Goal: Communication & Community: Answer question/provide support

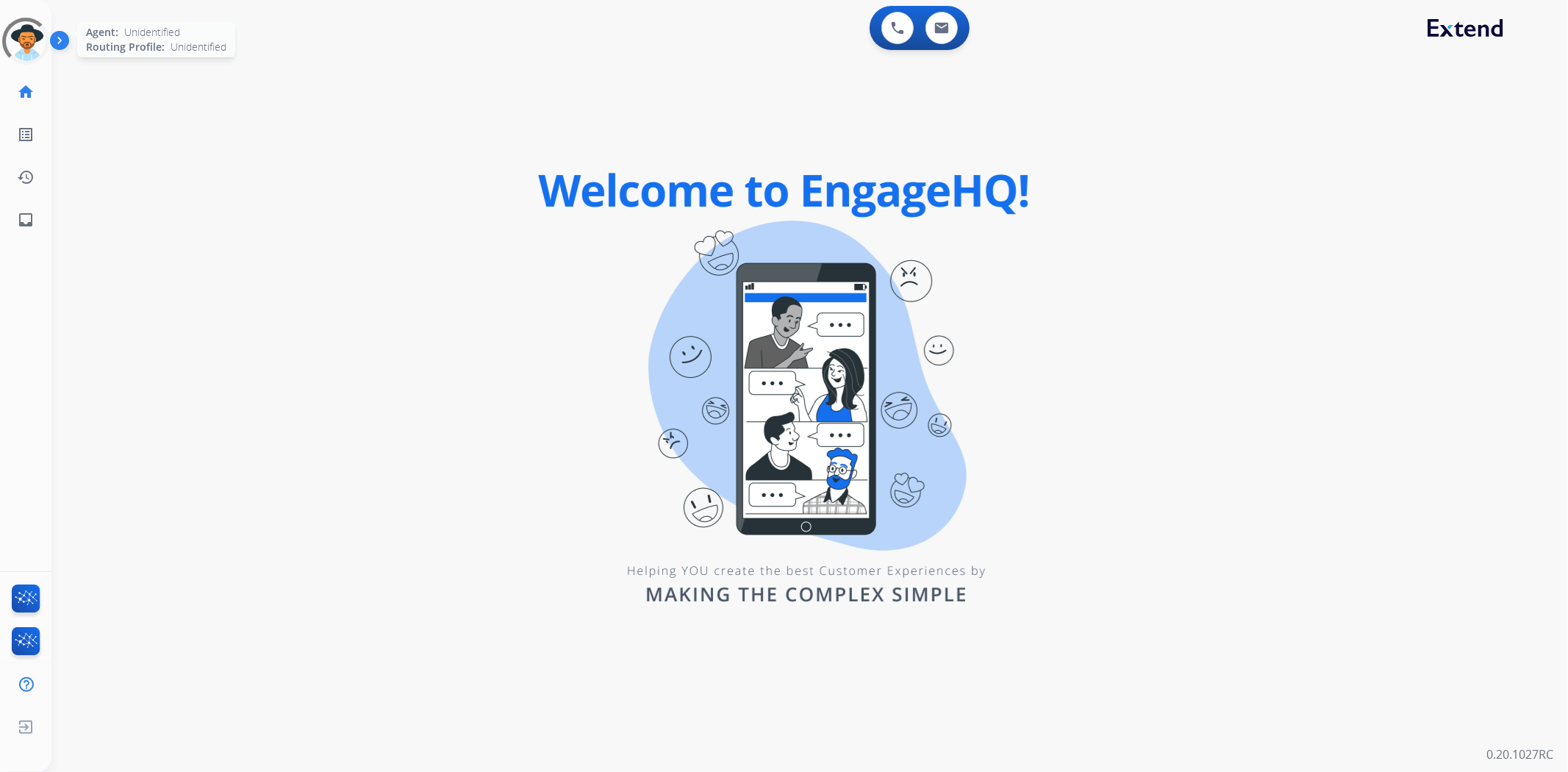
click at [20, 38] on div at bounding box center [25, 41] width 66 height 66
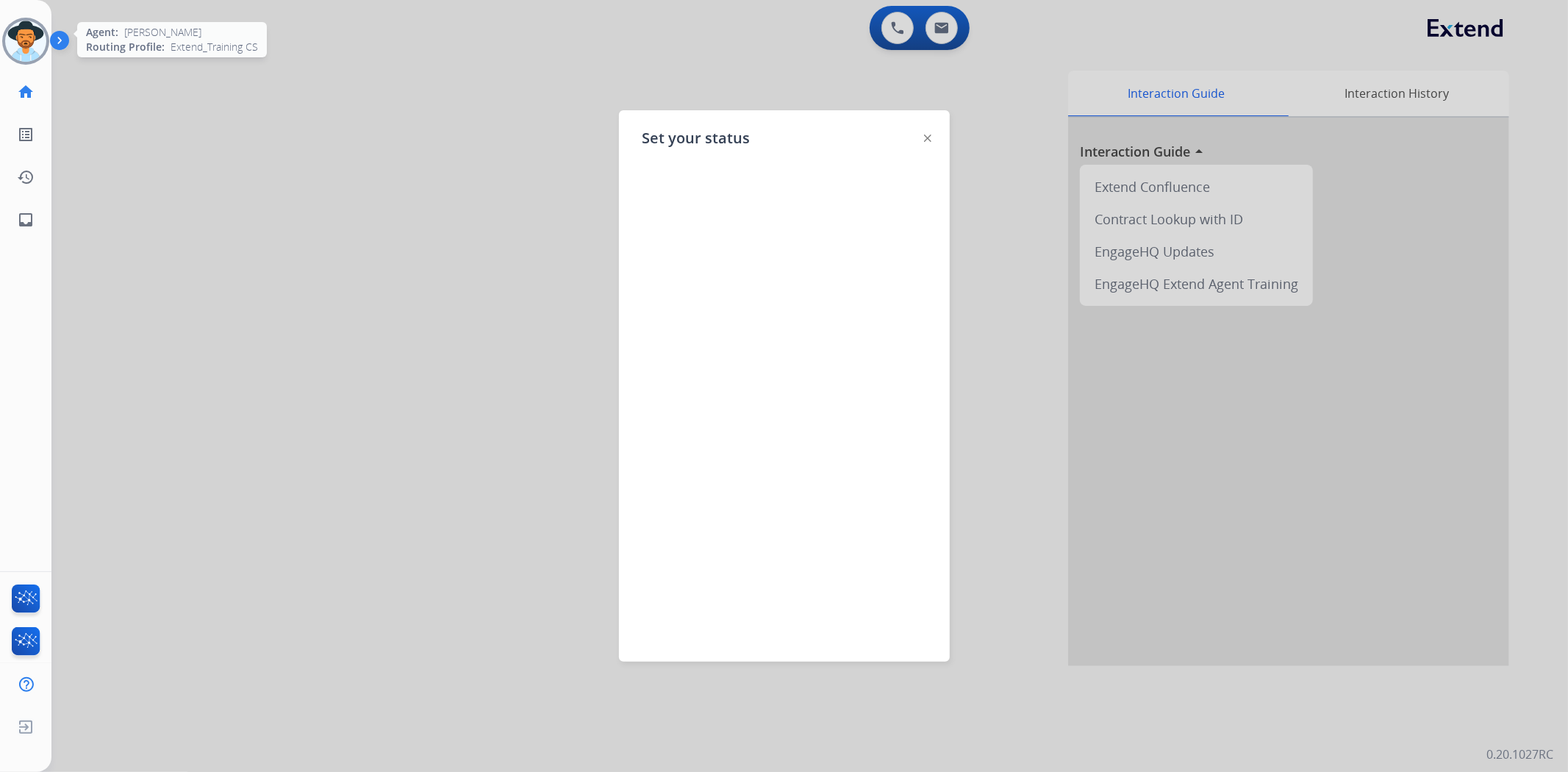
click at [926, 136] on img at bounding box center [928, 138] width 7 height 7
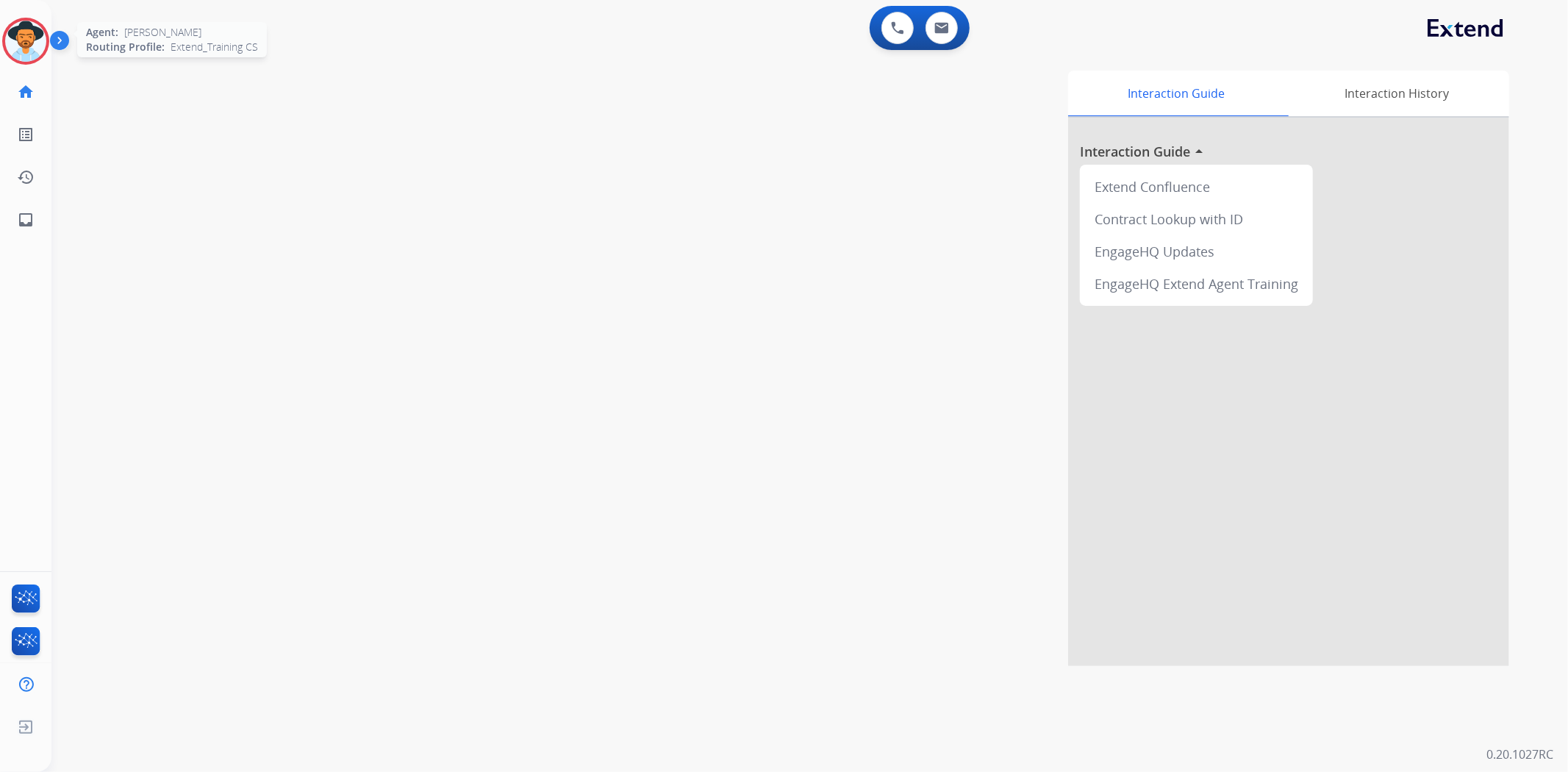
click at [19, 26] on img at bounding box center [26, 42] width 42 height 42
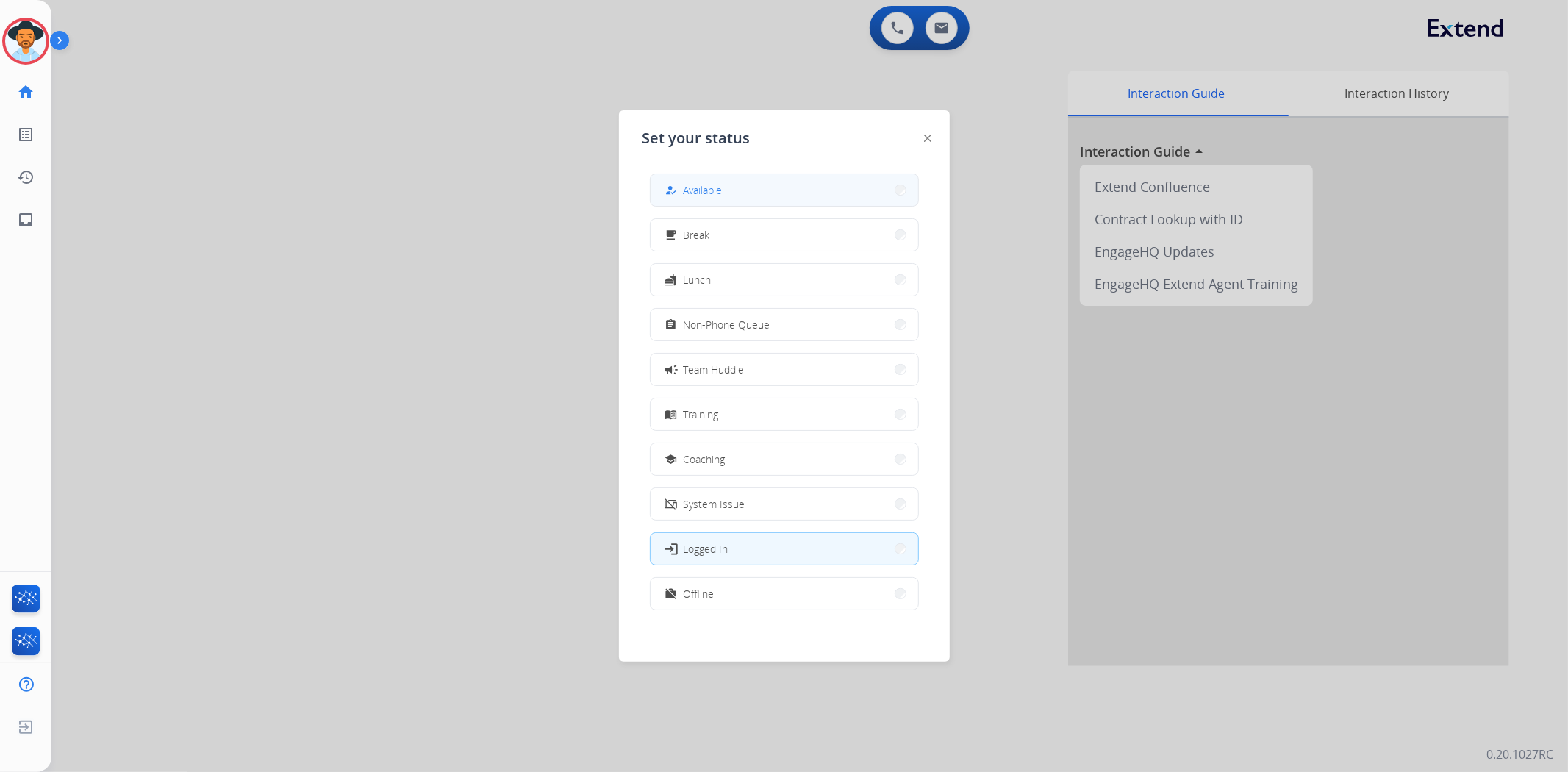
click at [840, 182] on button "how_to_reg Available" at bounding box center [784, 190] width 267 height 32
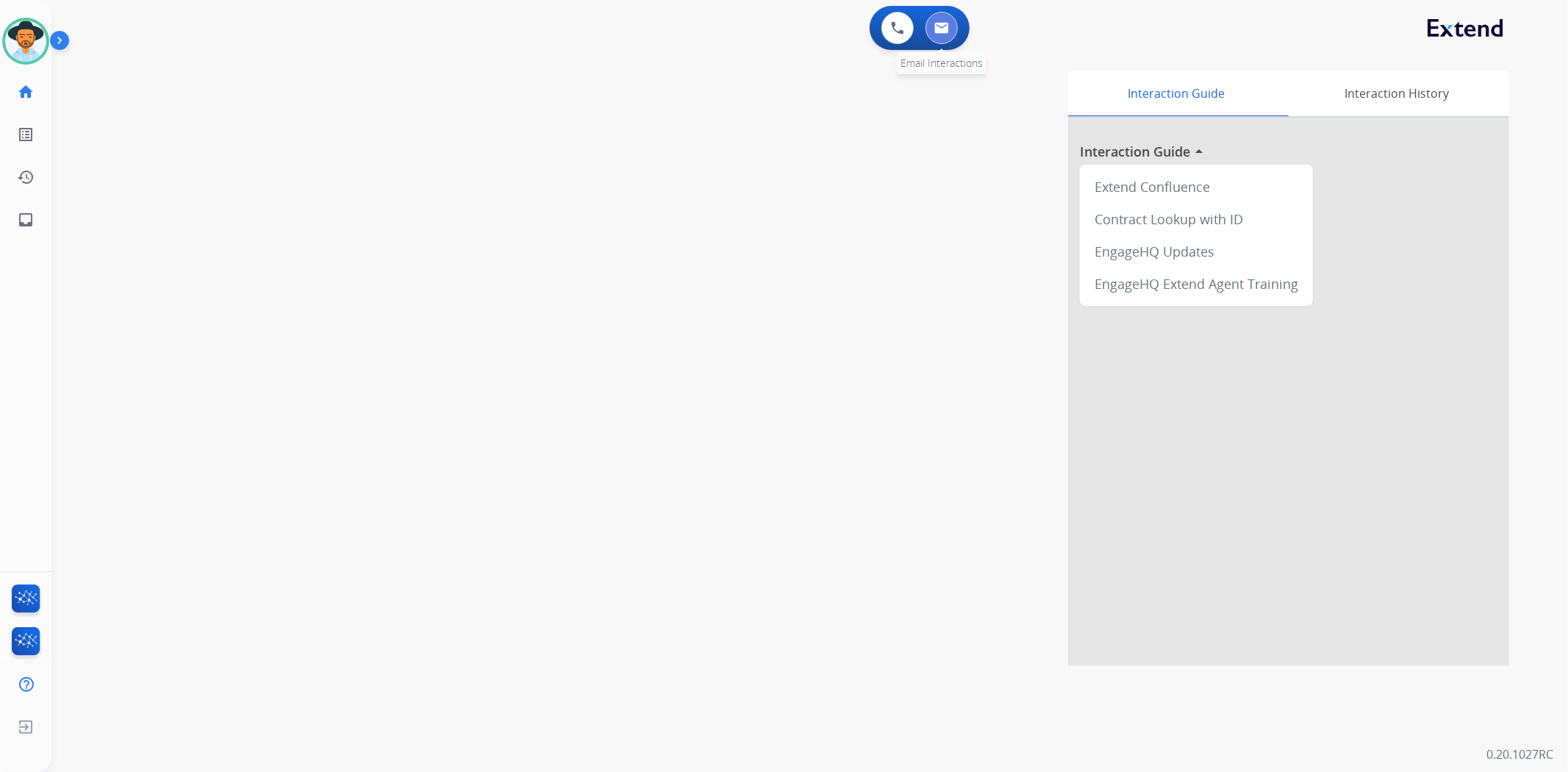
click at [953, 28] on button at bounding box center [942, 28] width 32 height 33
select select "**********"
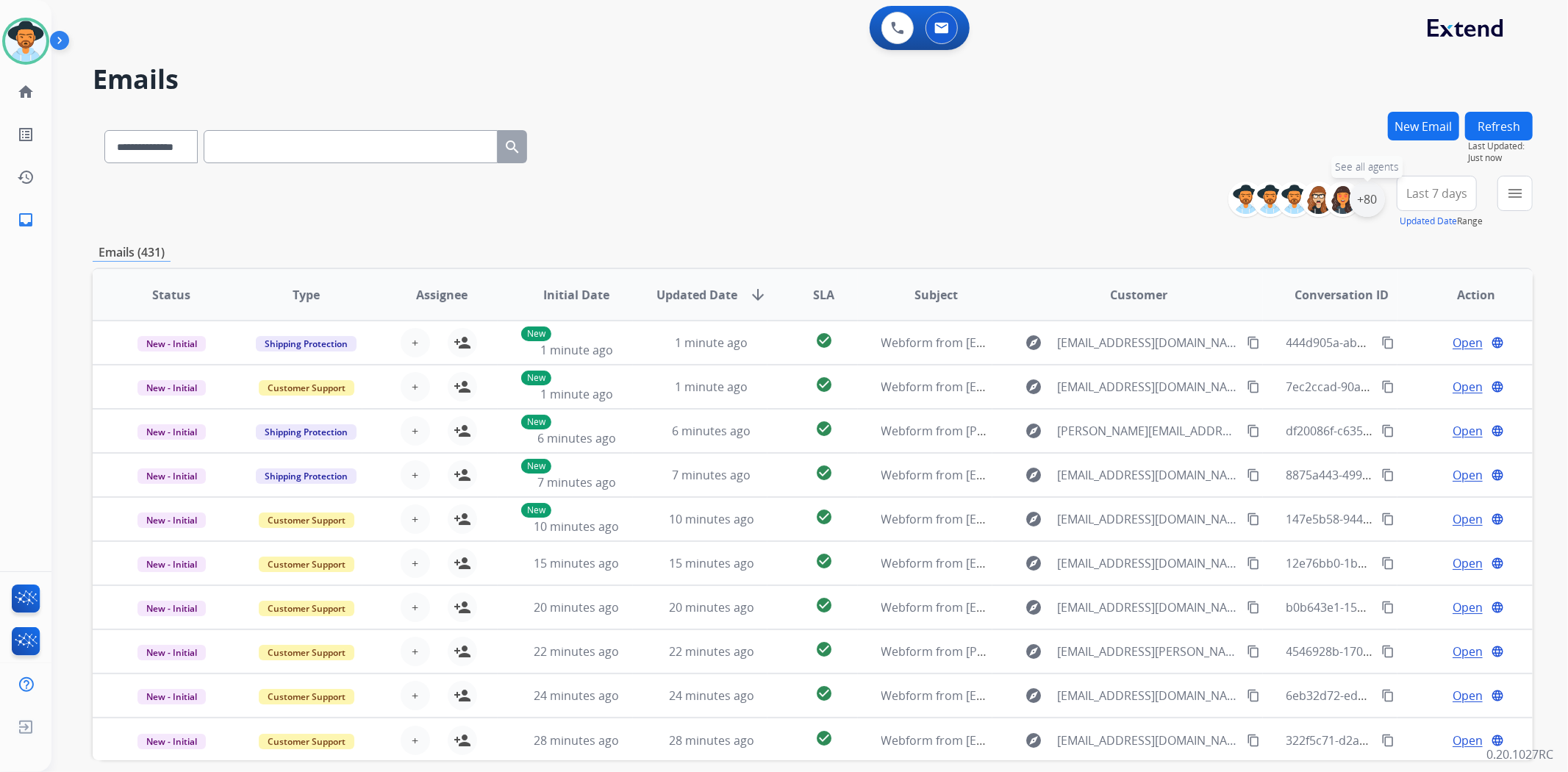
click at [1371, 199] on div "+80" at bounding box center [1367, 199] width 35 height 35
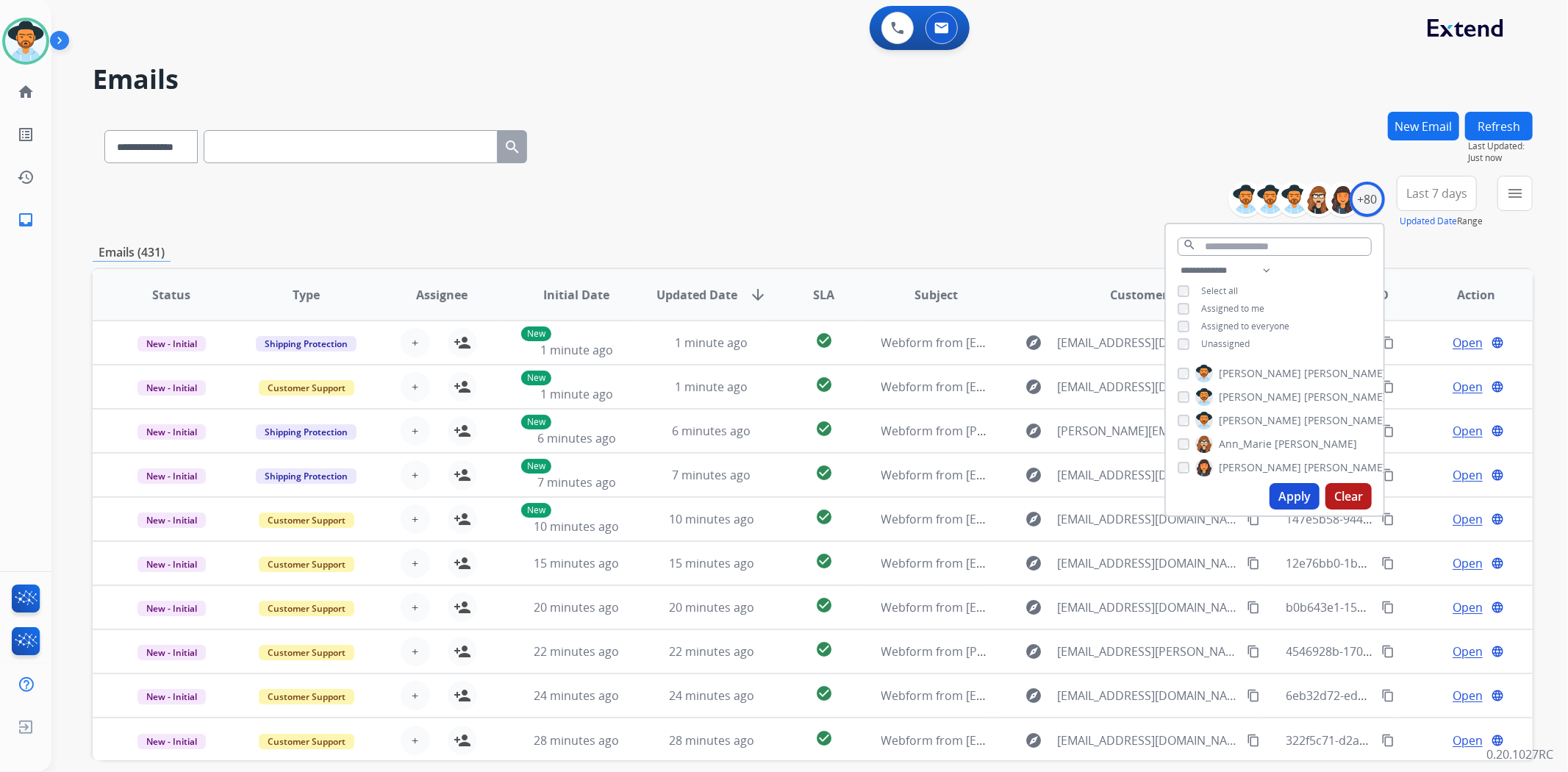
click at [1233, 342] on span "Unassigned" at bounding box center [1226, 344] width 49 height 13
click at [1285, 493] on button "Apply" at bounding box center [1294, 496] width 50 height 26
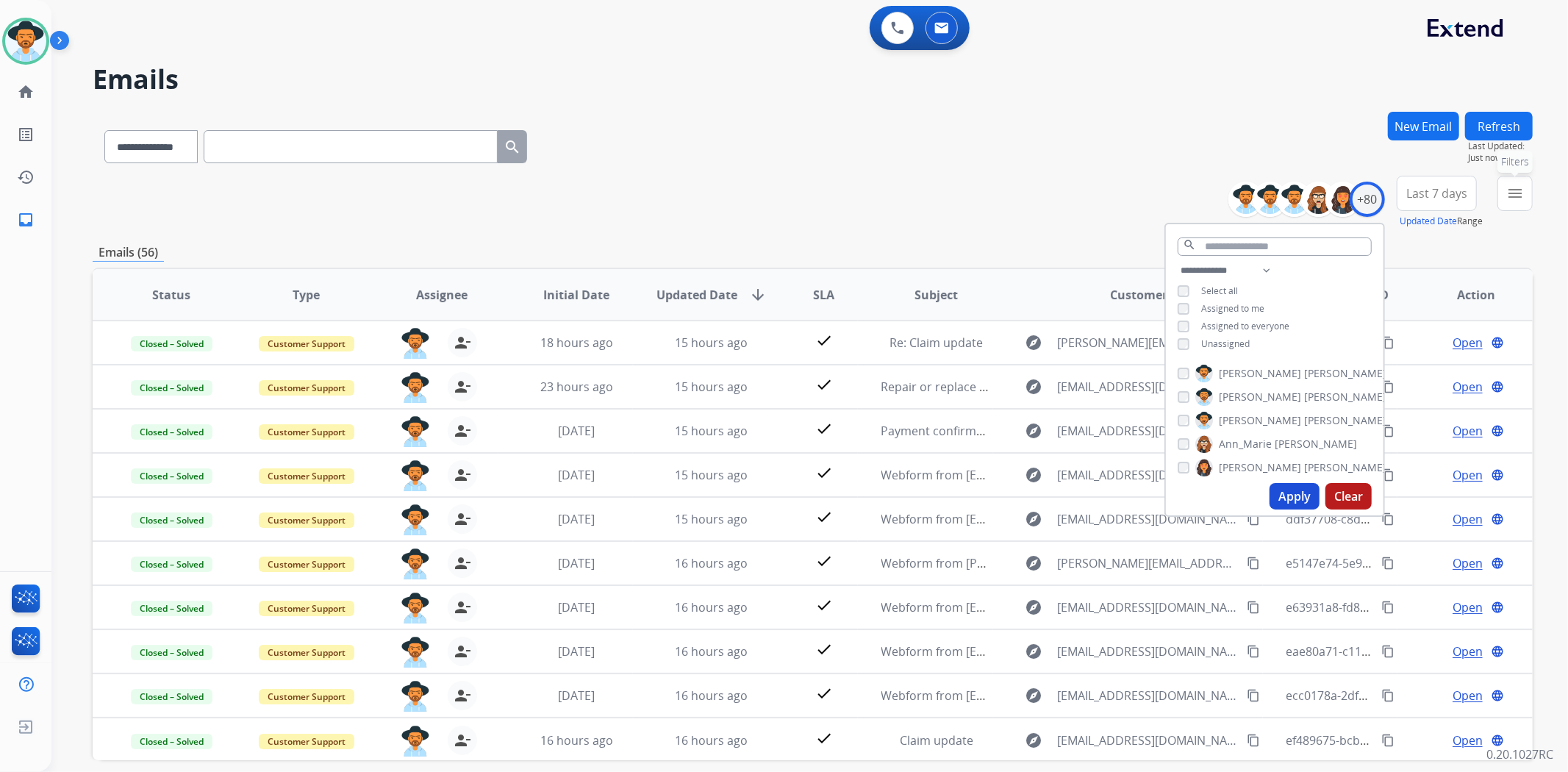
click at [1517, 187] on mat-icon "menu" at bounding box center [1515, 193] width 18 height 18
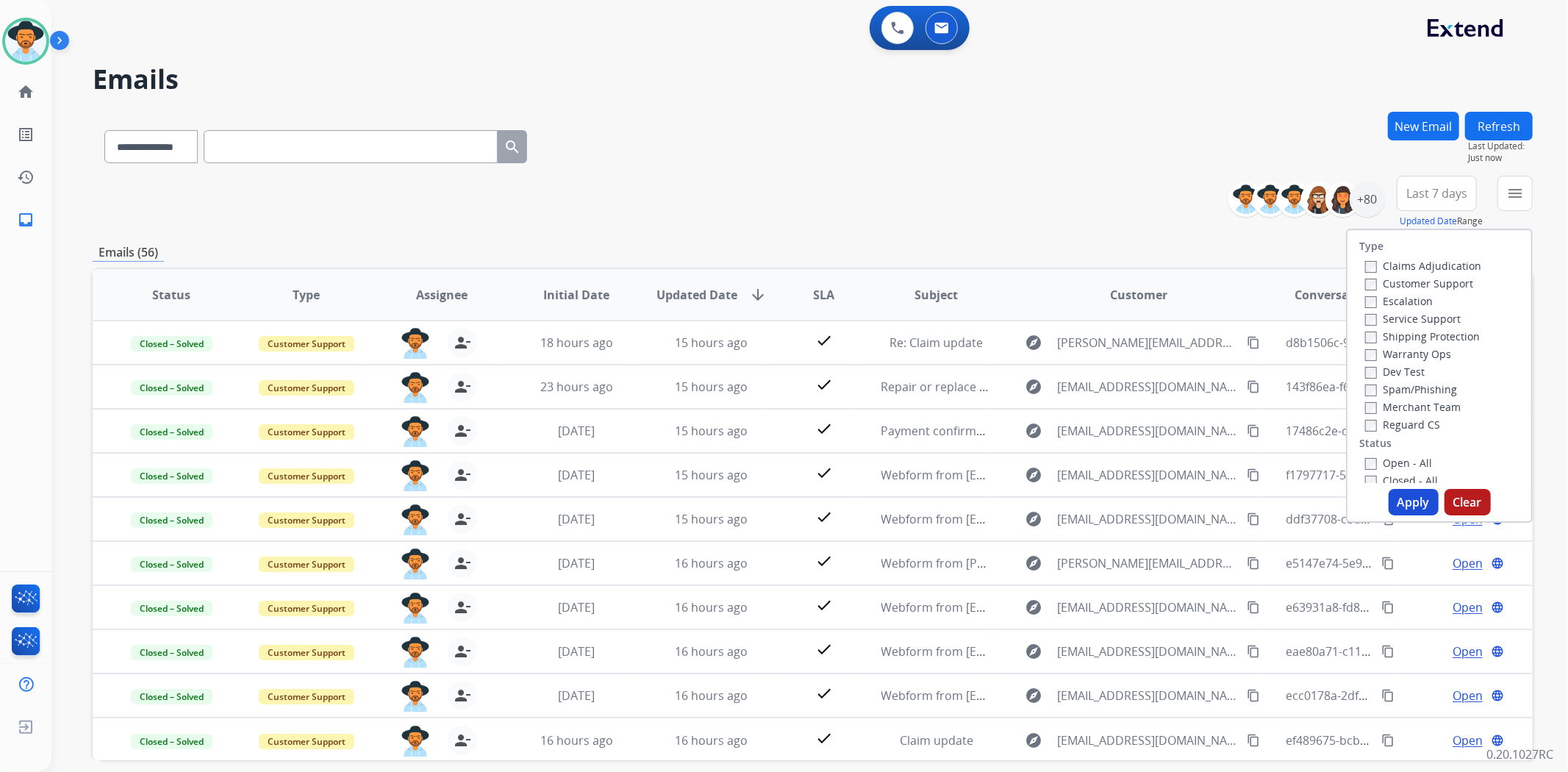
click at [1404, 461] on label "Open - All" at bounding box center [1398, 462] width 67 height 14
click at [1407, 494] on button "Apply" at bounding box center [1413, 502] width 50 height 26
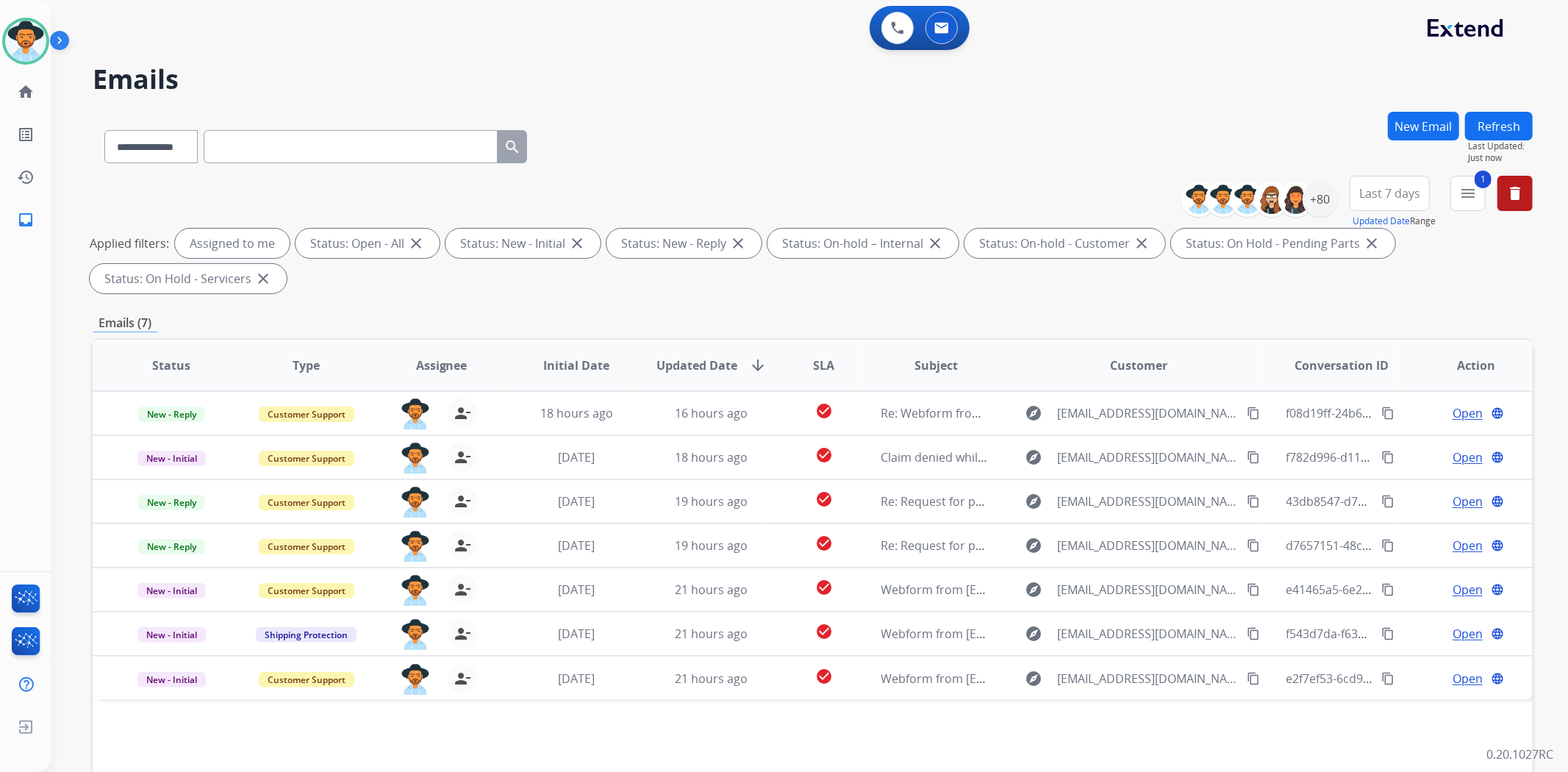
scroll to position [135, 0]
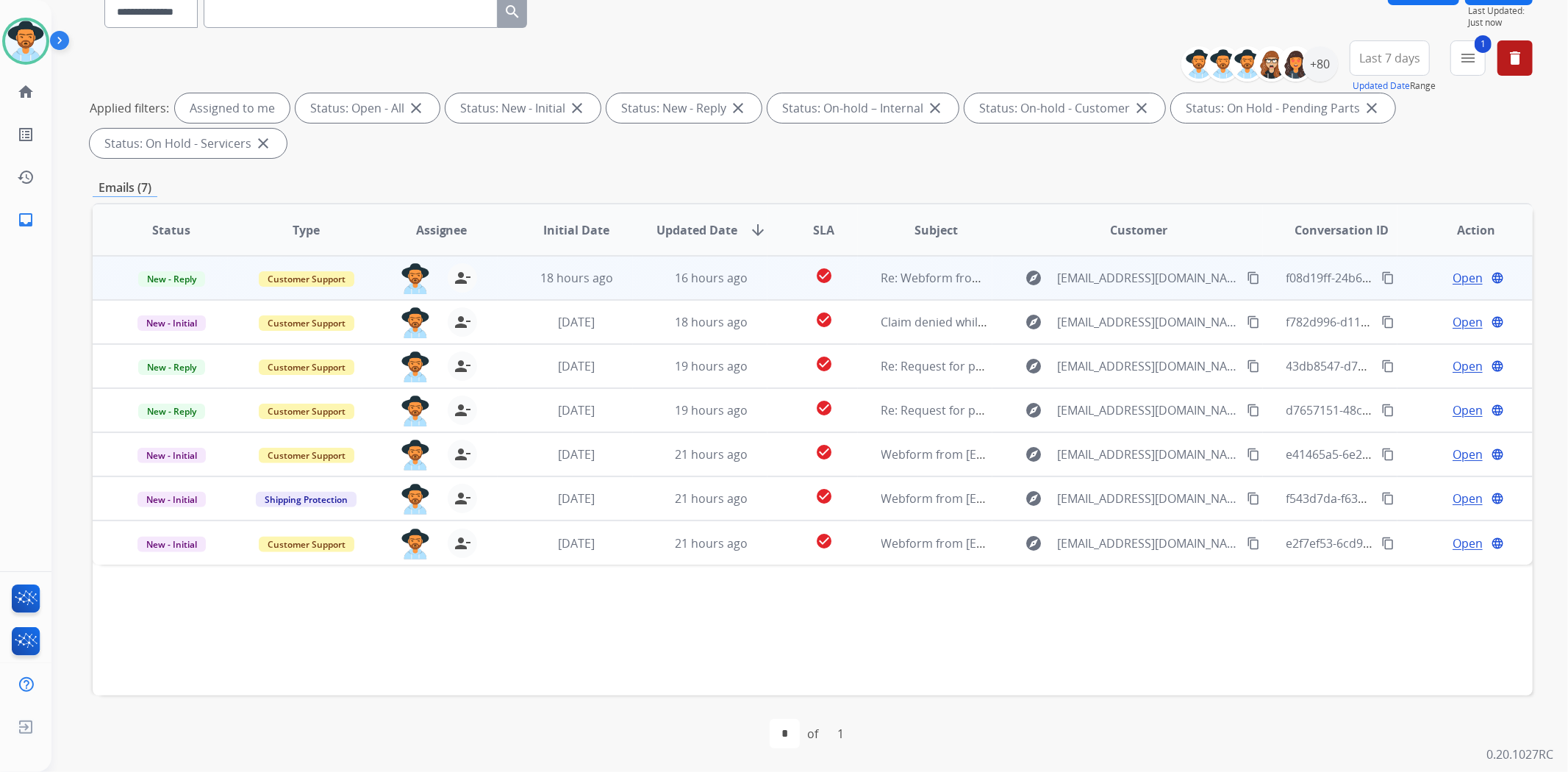
click at [633, 275] on td "16 hours ago" at bounding box center [700, 277] width 135 height 44
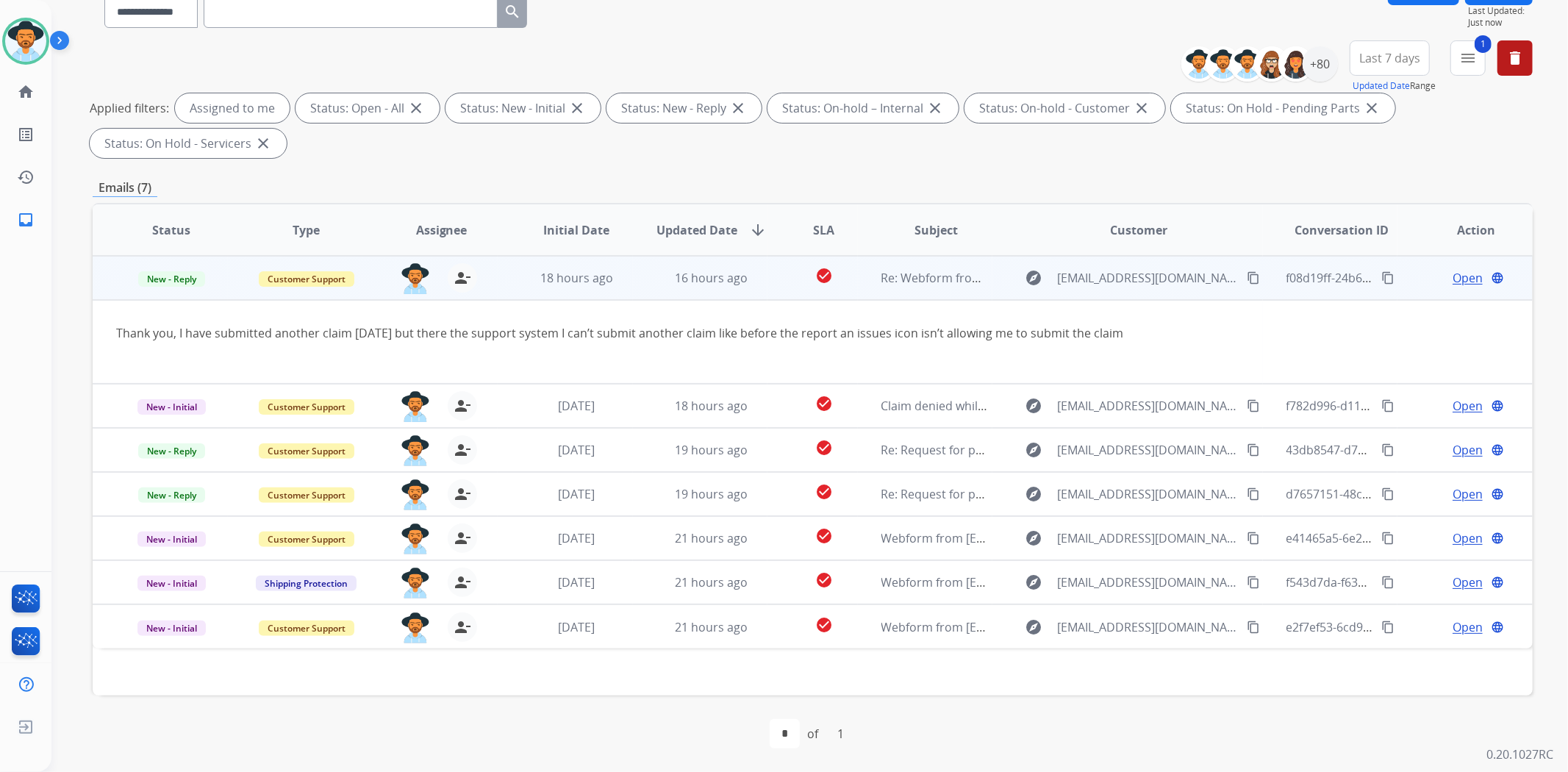
click at [1454, 282] on span "Open" at bounding box center [1467, 278] width 30 height 18
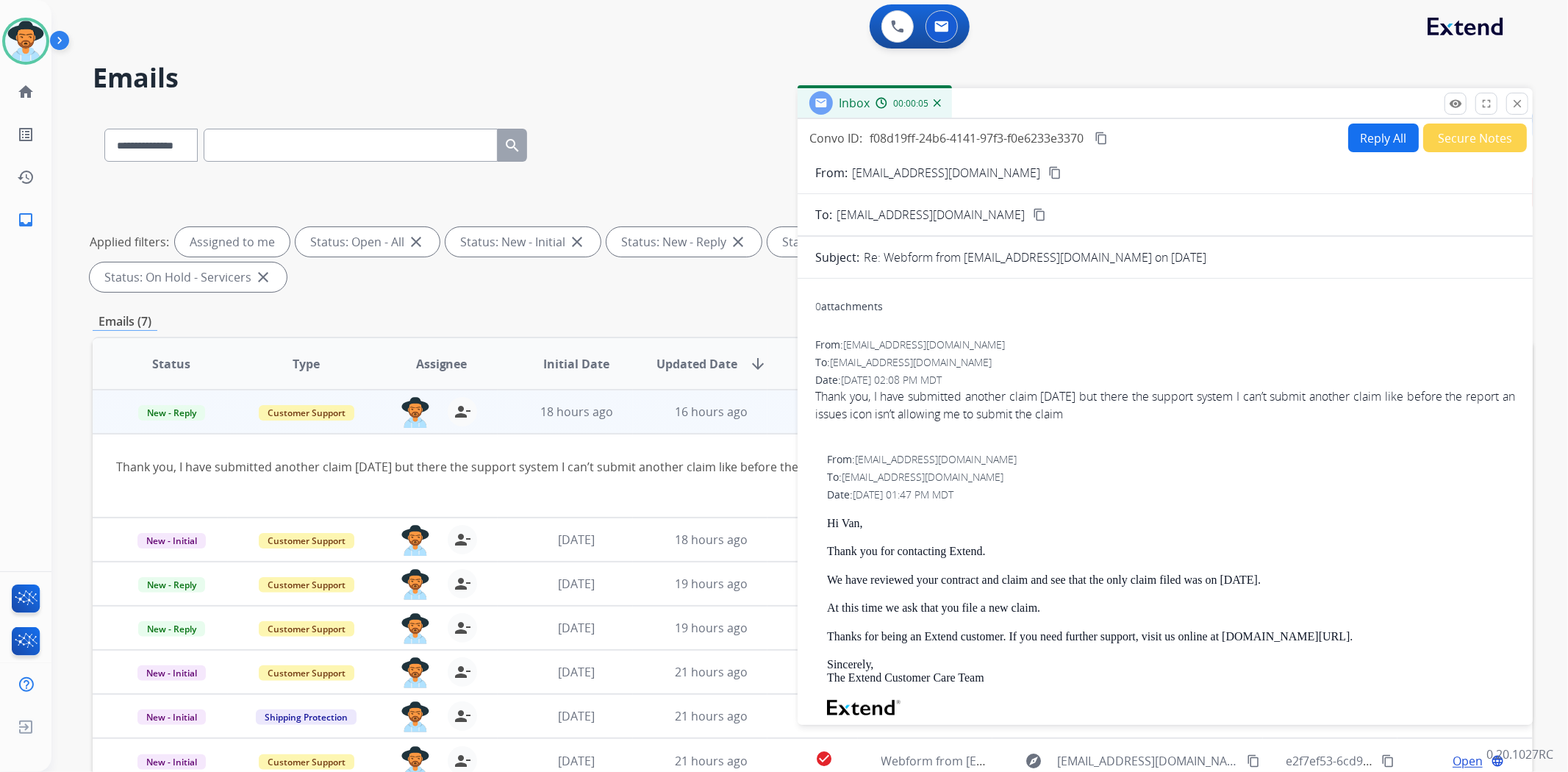
scroll to position [0, 0]
click at [1368, 133] on button "Reply All" at bounding box center [1383, 139] width 70 height 29
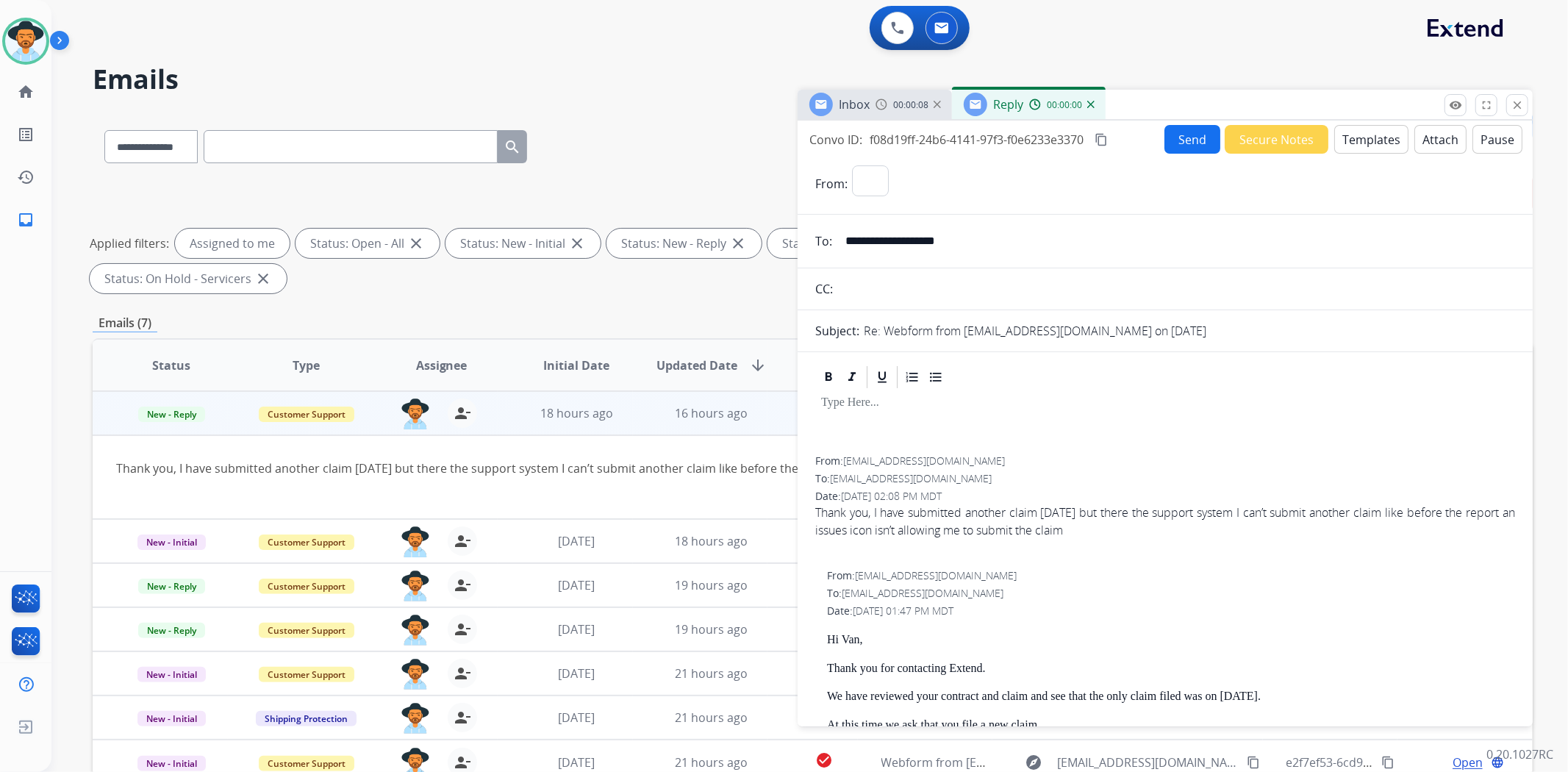
select select "**********"
click at [1371, 135] on button "Templates" at bounding box center [1371, 139] width 74 height 29
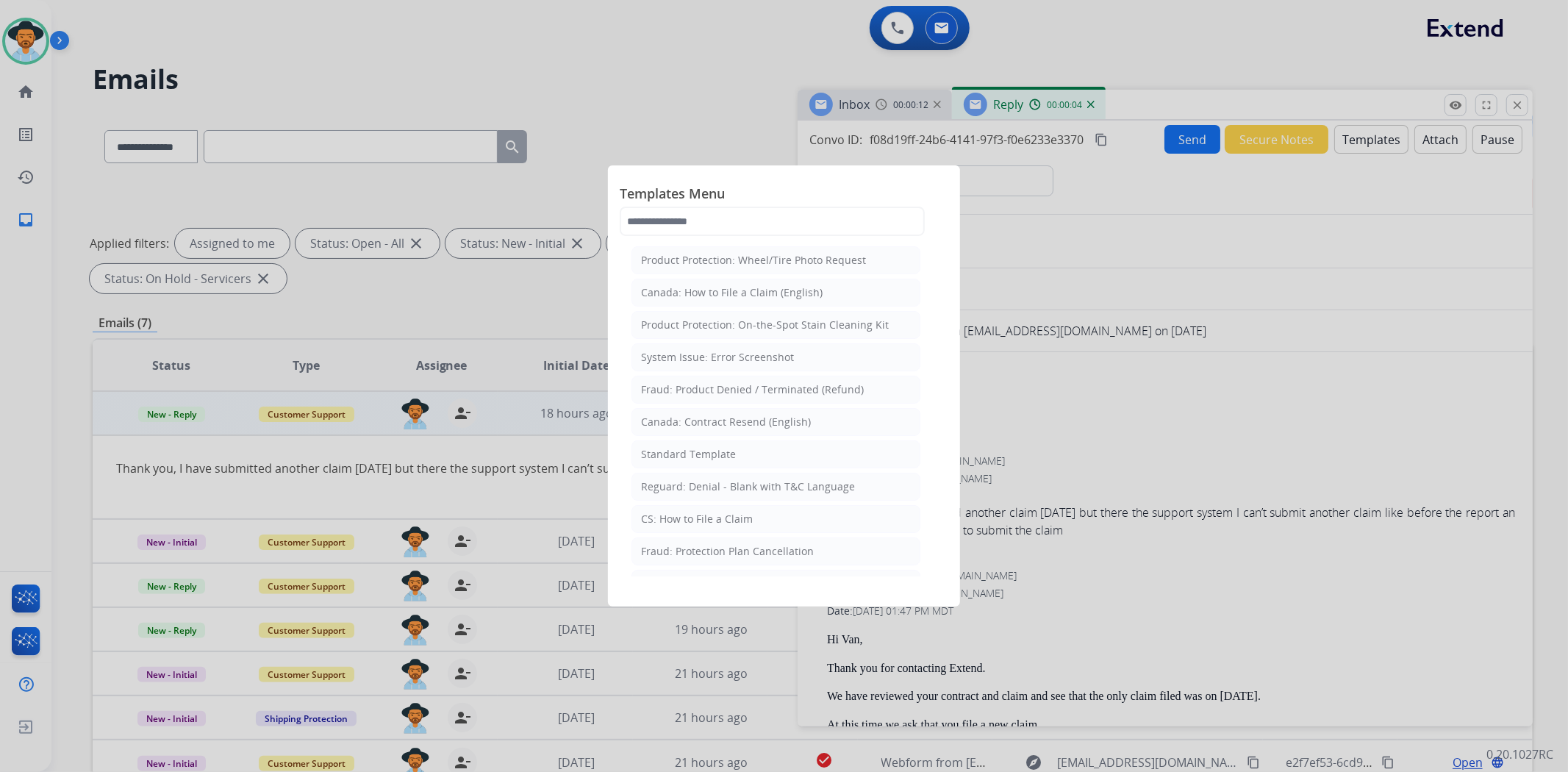
click at [730, 460] on div "Standard Template" at bounding box center [688, 454] width 95 height 14
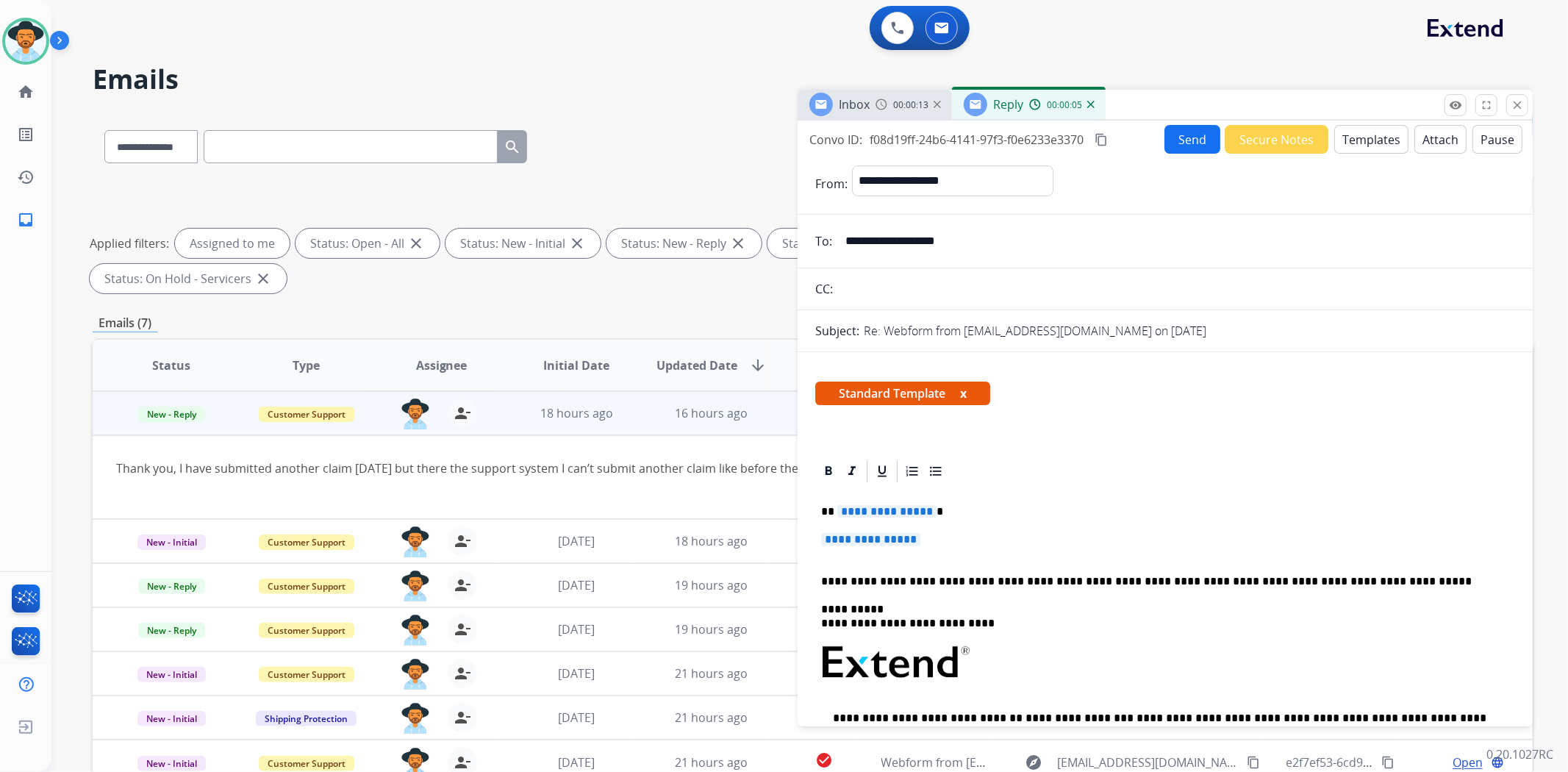
click at [828, 541] on span "**********" at bounding box center [871, 539] width 99 height 13
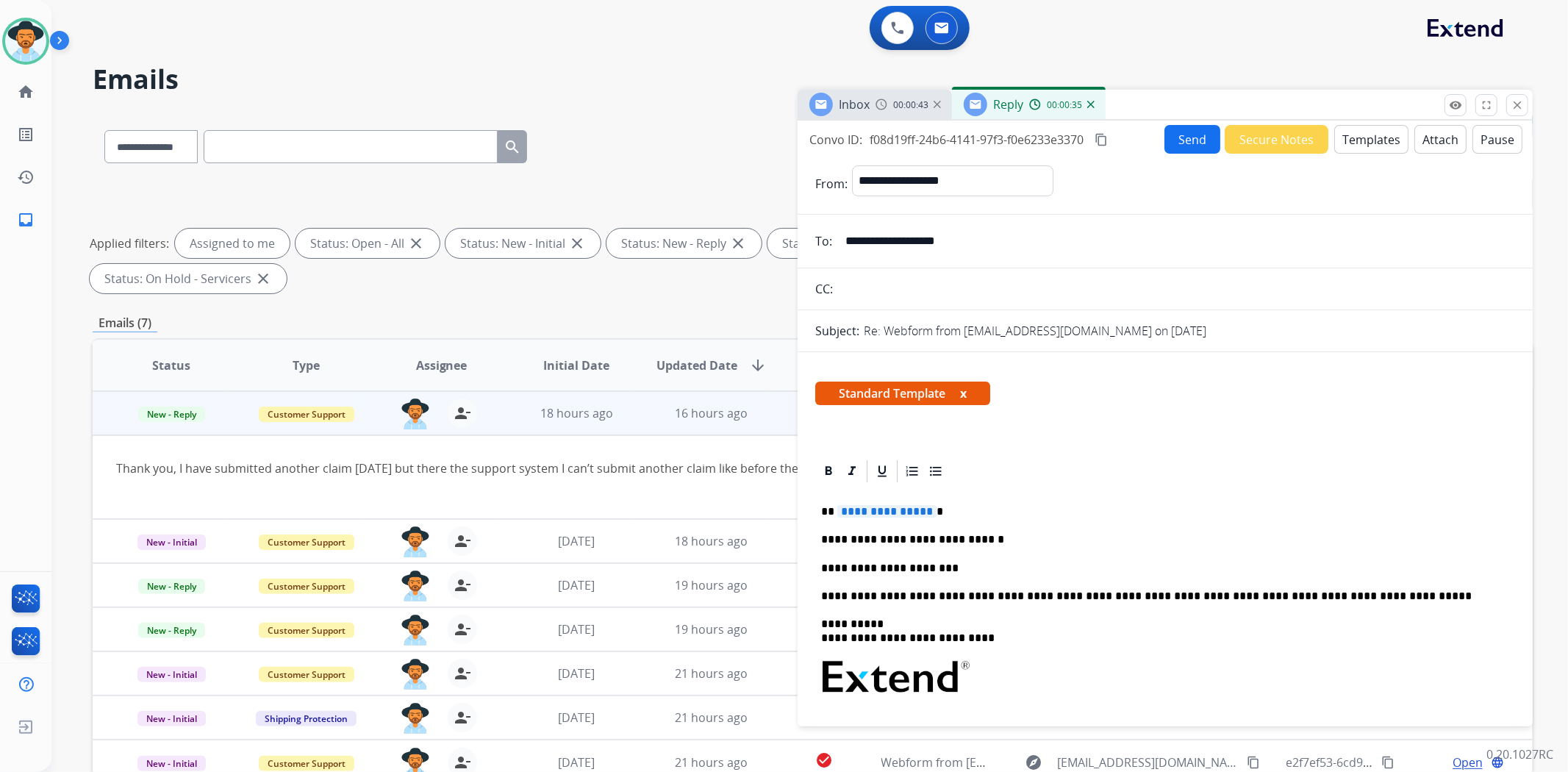
click at [914, 241] on input "**********" at bounding box center [1176, 241] width 679 height 30
click at [965, 564] on p "**********" at bounding box center [1159, 568] width 676 height 14
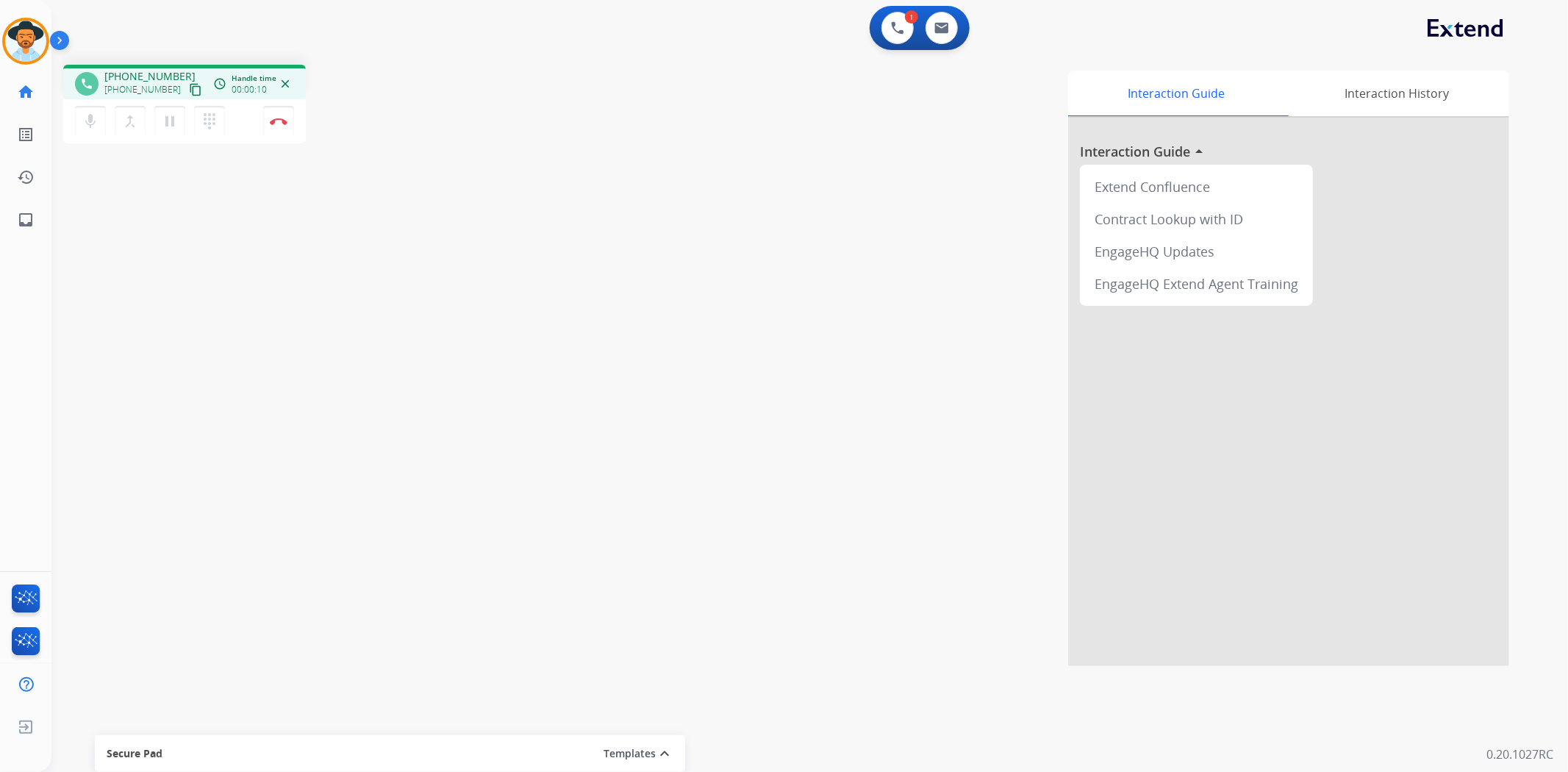
click at [189, 89] on mat-icon "content_copy" at bounding box center [195, 89] width 14 height 14
click at [165, 118] on mat-icon "pause" at bounding box center [170, 122] width 18 height 18
click at [169, 124] on mat-icon "play_arrow" at bounding box center [170, 122] width 18 height 18
click at [280, 125] on button "Disconnect" at bounding box center [279, 121] width 31 height 31
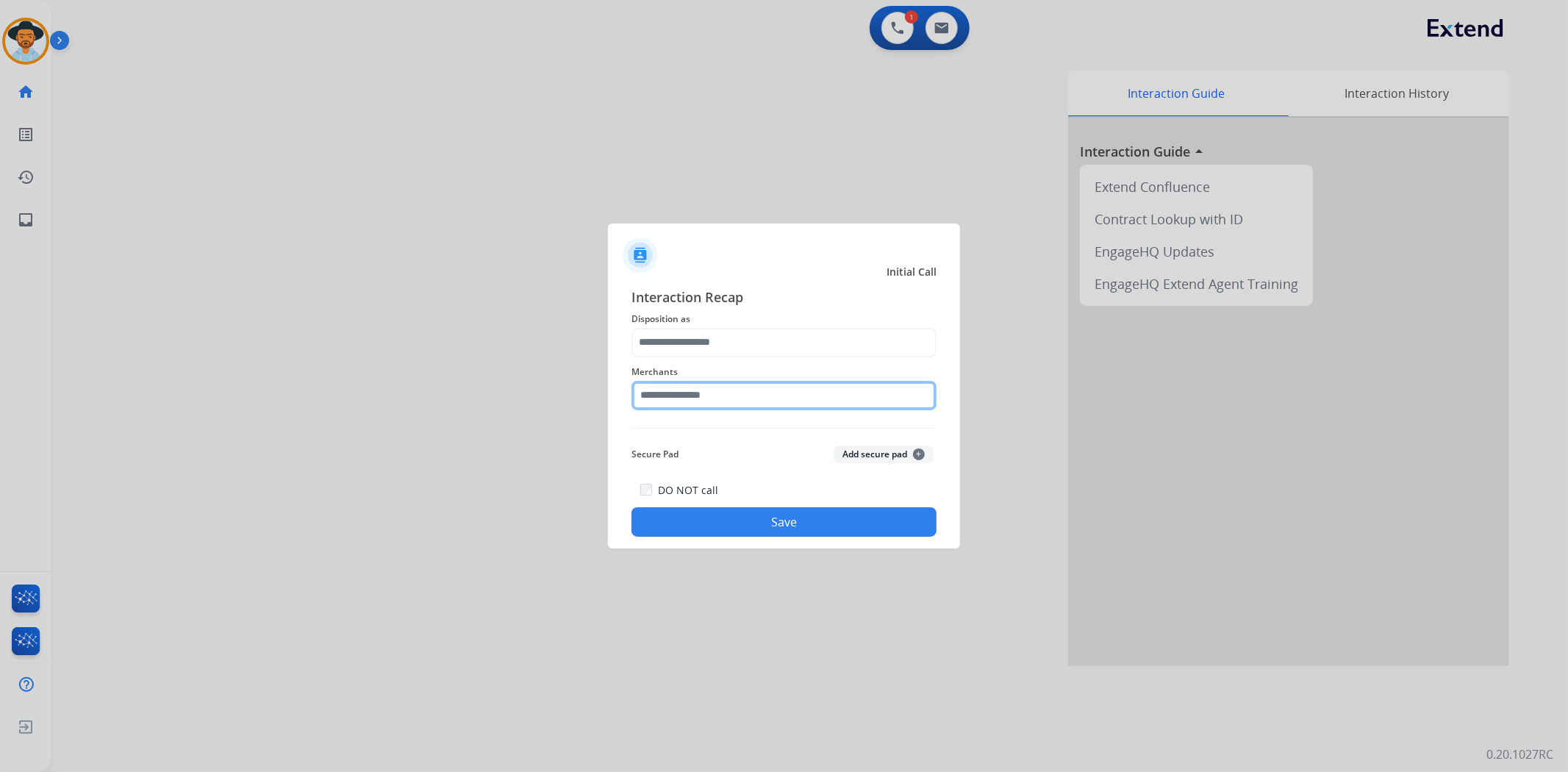
click at [700, 390] on input "text" at bounding box center [784, 395] width 305 height 30
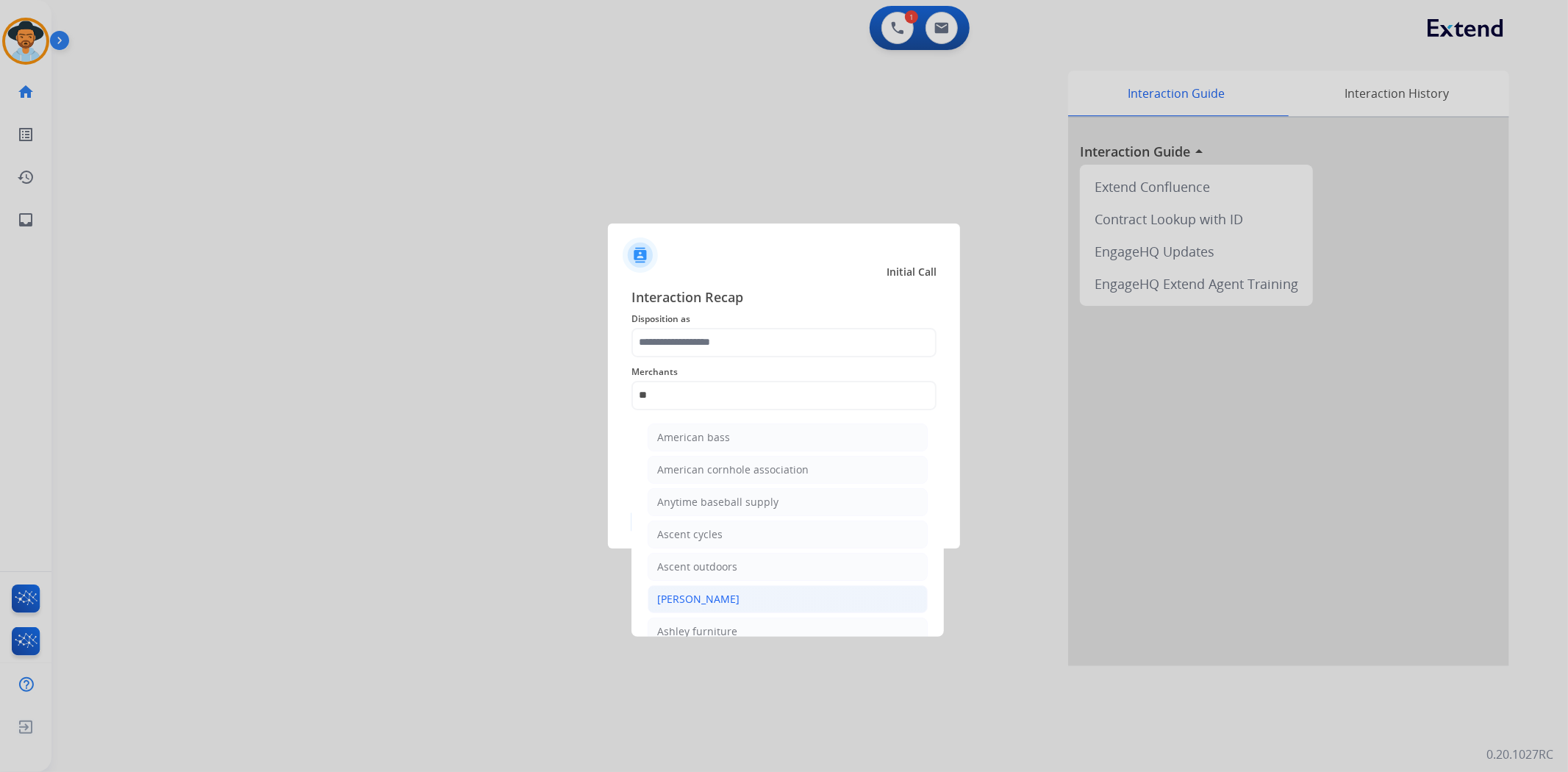
click at [722, 606] on div "[PERSON_NAME]" at bounding box center [698, 600] width 82 height 14
type input "**********"
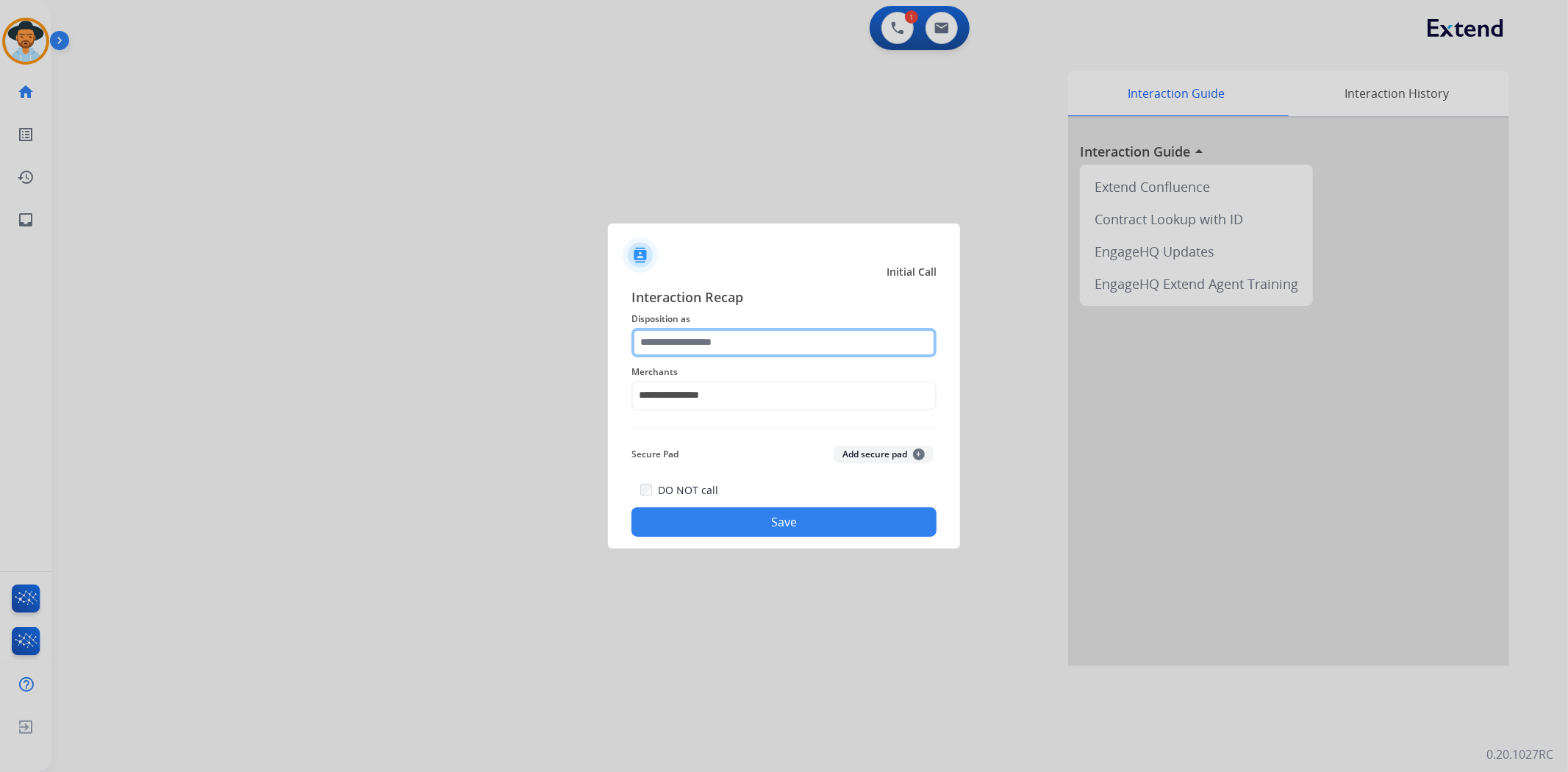
click at [699, 342] on input "text" at bounding box center [784, 342] width 305 height 30
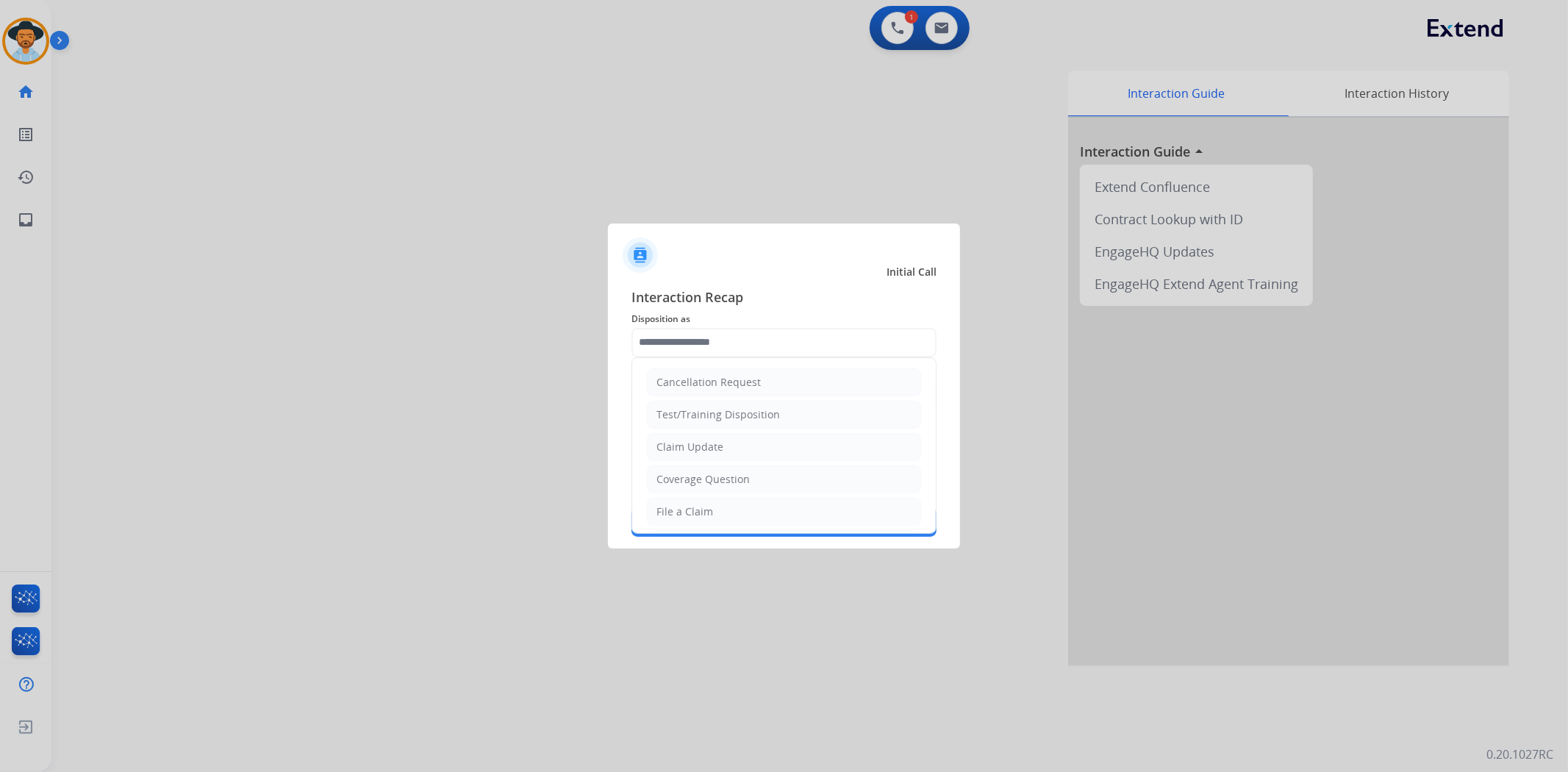
drag, startPoint x: 709, startPoint y: 511, endPoint x: 726, endPoint y: 516, distance: 17.7
click at [710, 511] on div "File a Claim" at bounding box center [684, 512] width 57 height 14
type input "**********"
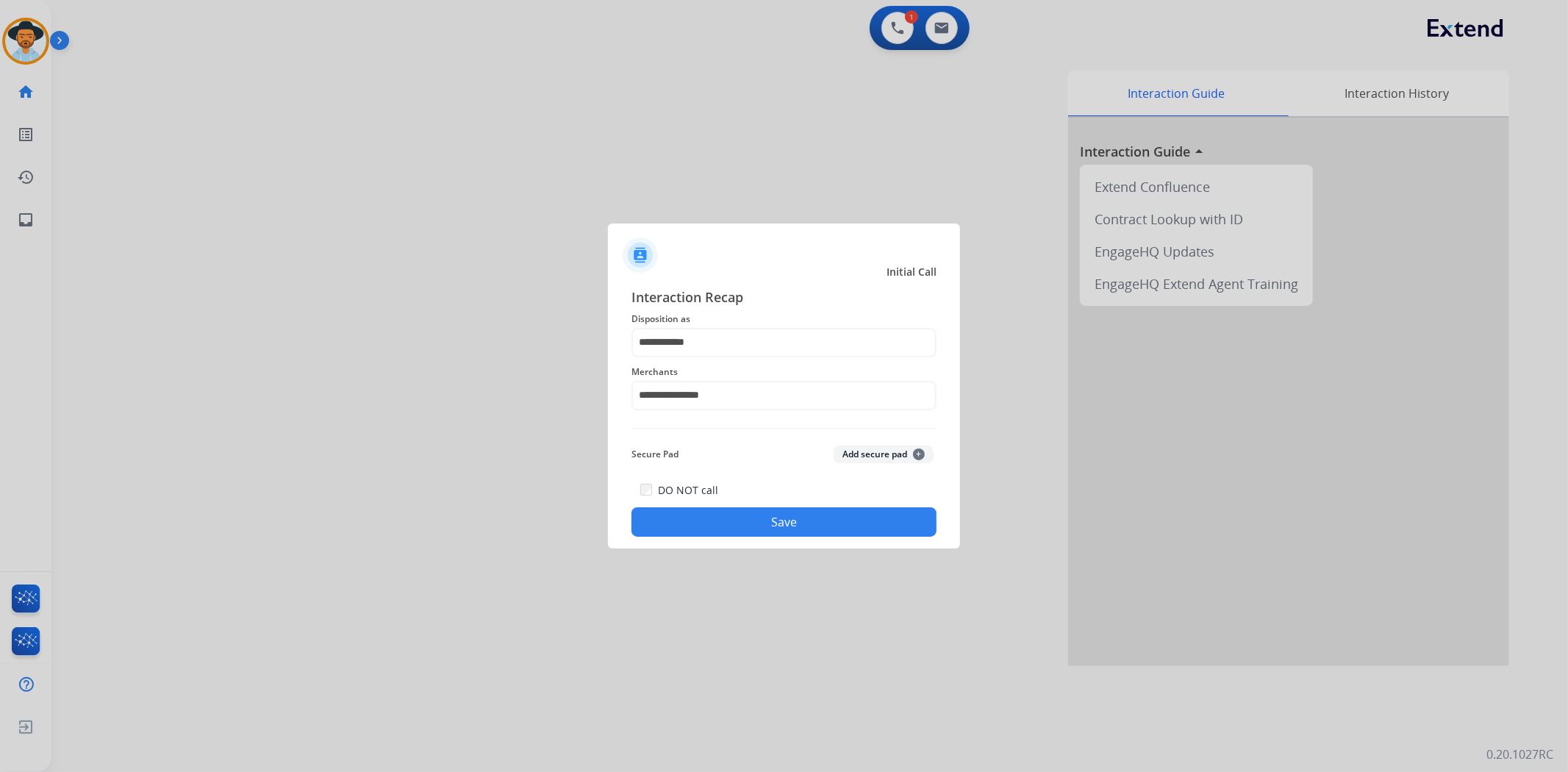
click at [775, 516] on button "Save" at bounding box center [784, 522] width 305 height 30
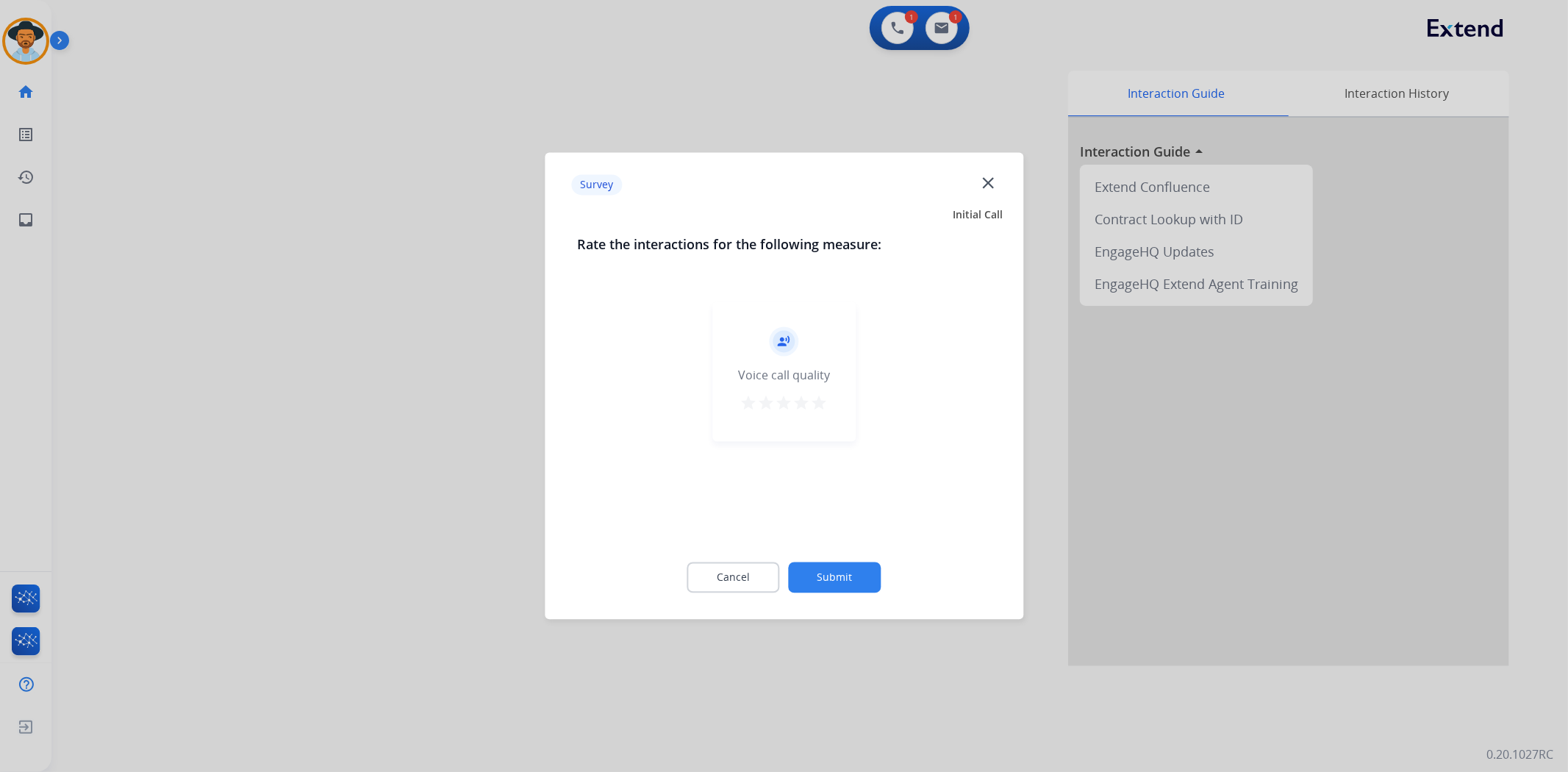
click at [821, 401] on mat-icon "star" at bounding box center [820, 404] width 18 height 18
click at [830, 581] on button "Submit" at bounding box center [835, 578] width 93 height 31
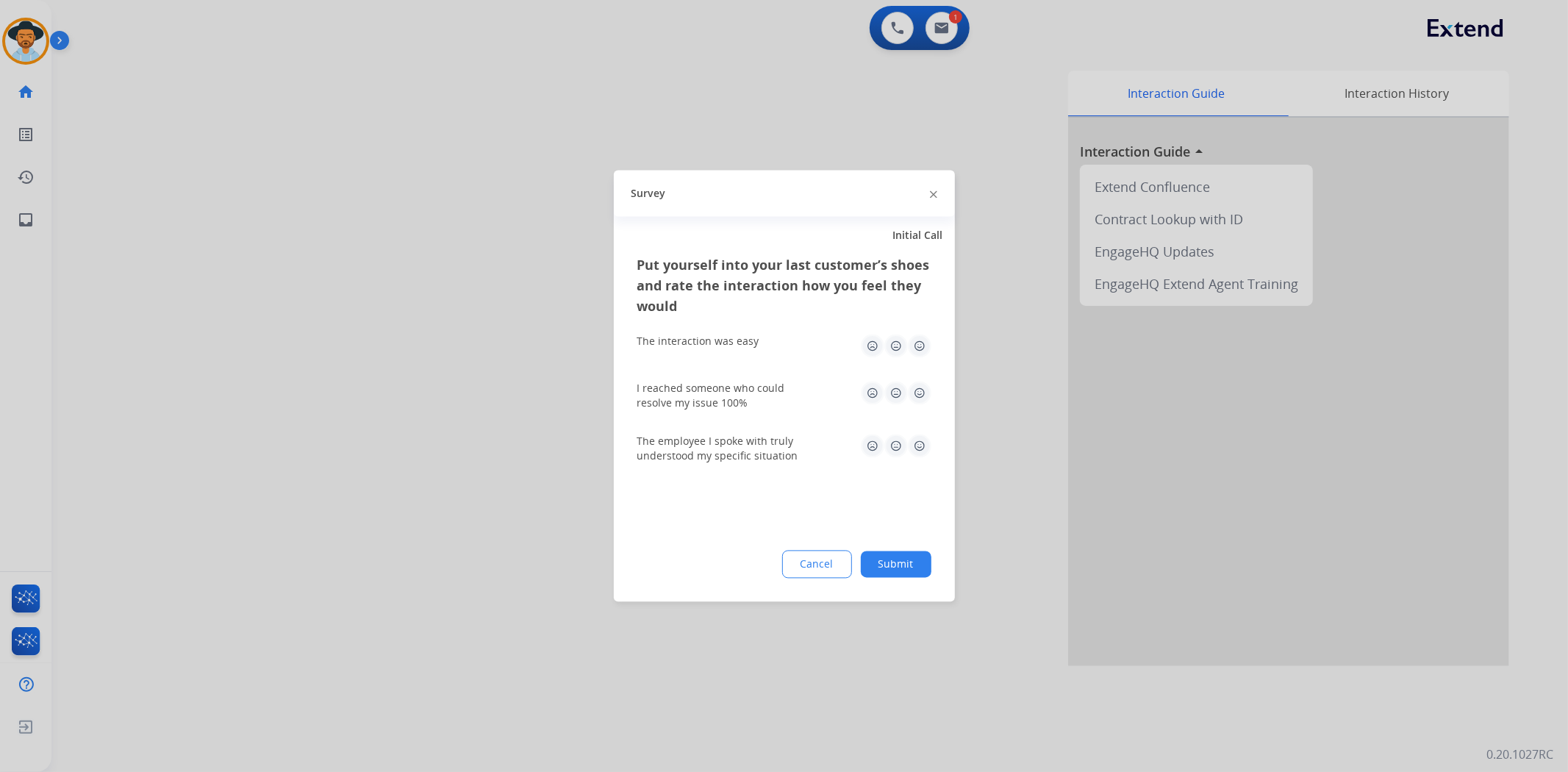
click at [920, 347] on img at bounding box center [920, 347] width 23 height 23
click at [916, 379] on div "I reached someone who could resolve my issue 100%" at bounding box center [784, 396] width 294 height 53
click at [916, 400] on img at bounding box center [920, 394] width 23 height 23
click at [917, 444] on img at bounding box center [920, 446] width 23 height 23
click at [913, 553] on button "Submit" at bounding box center [896, 564] width 70 height 26
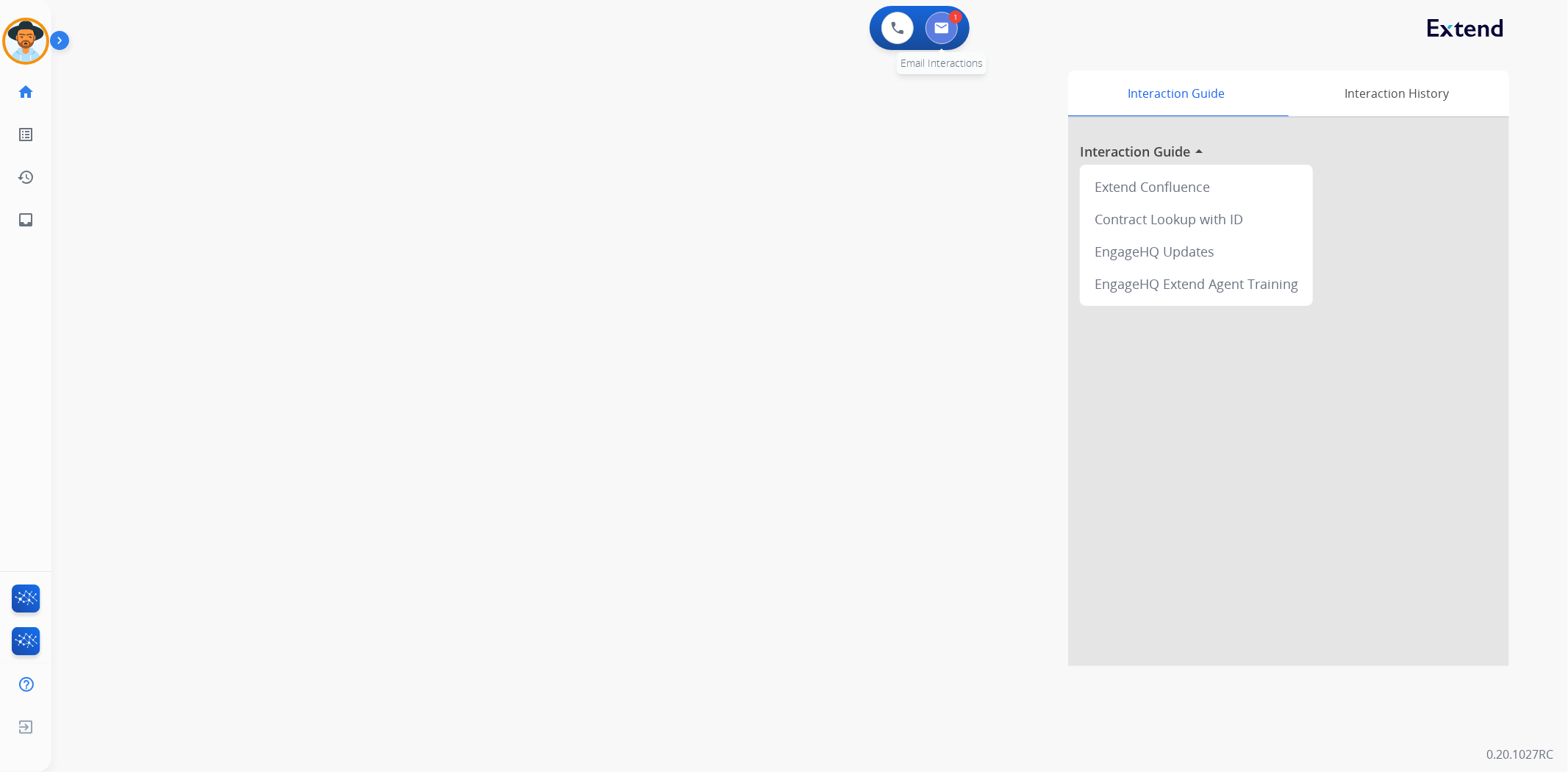
click at [938, 33] on button at bounding box center [942, 28] width 32 height 33
select select "**********"
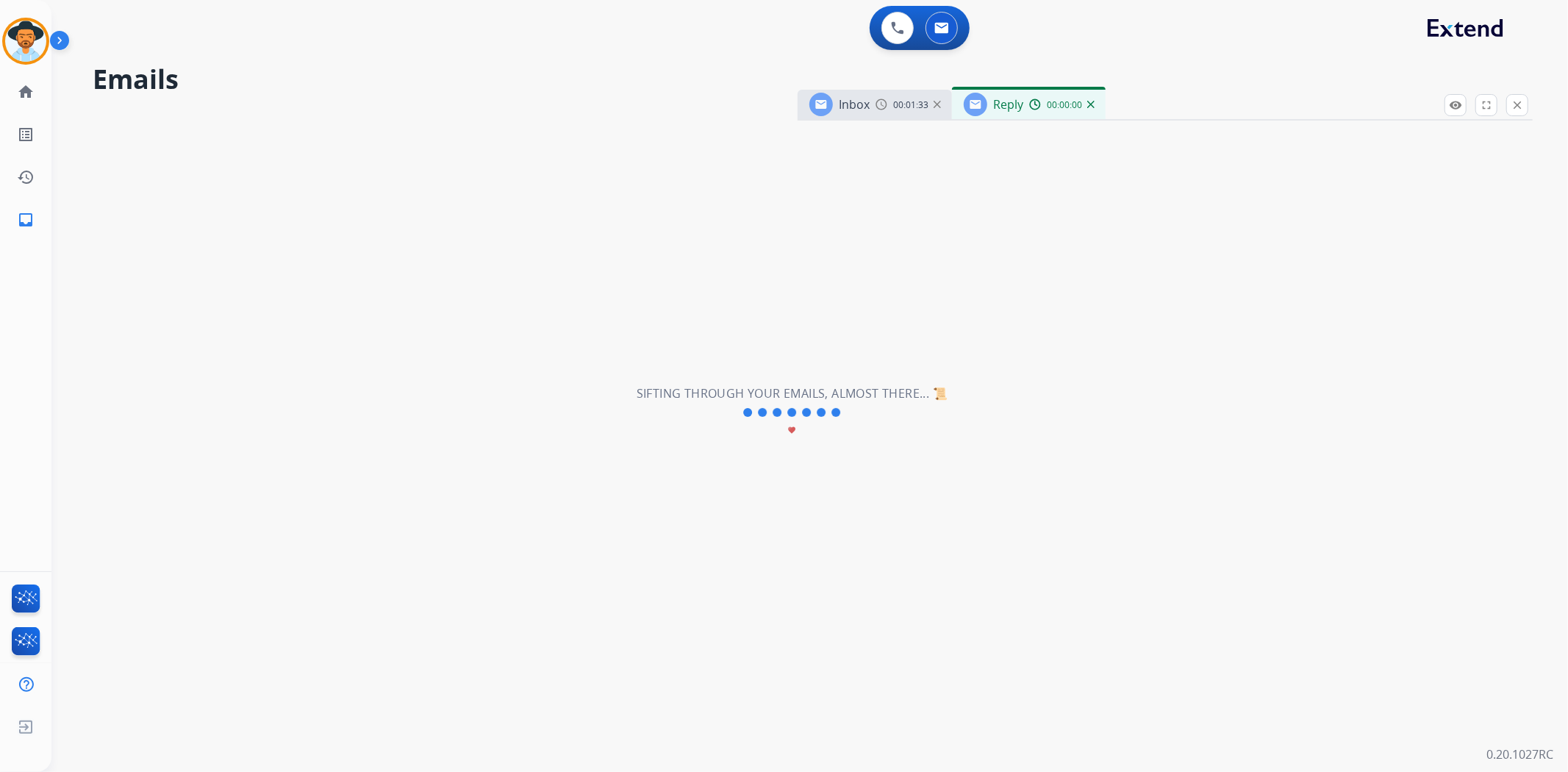
select select "**********"
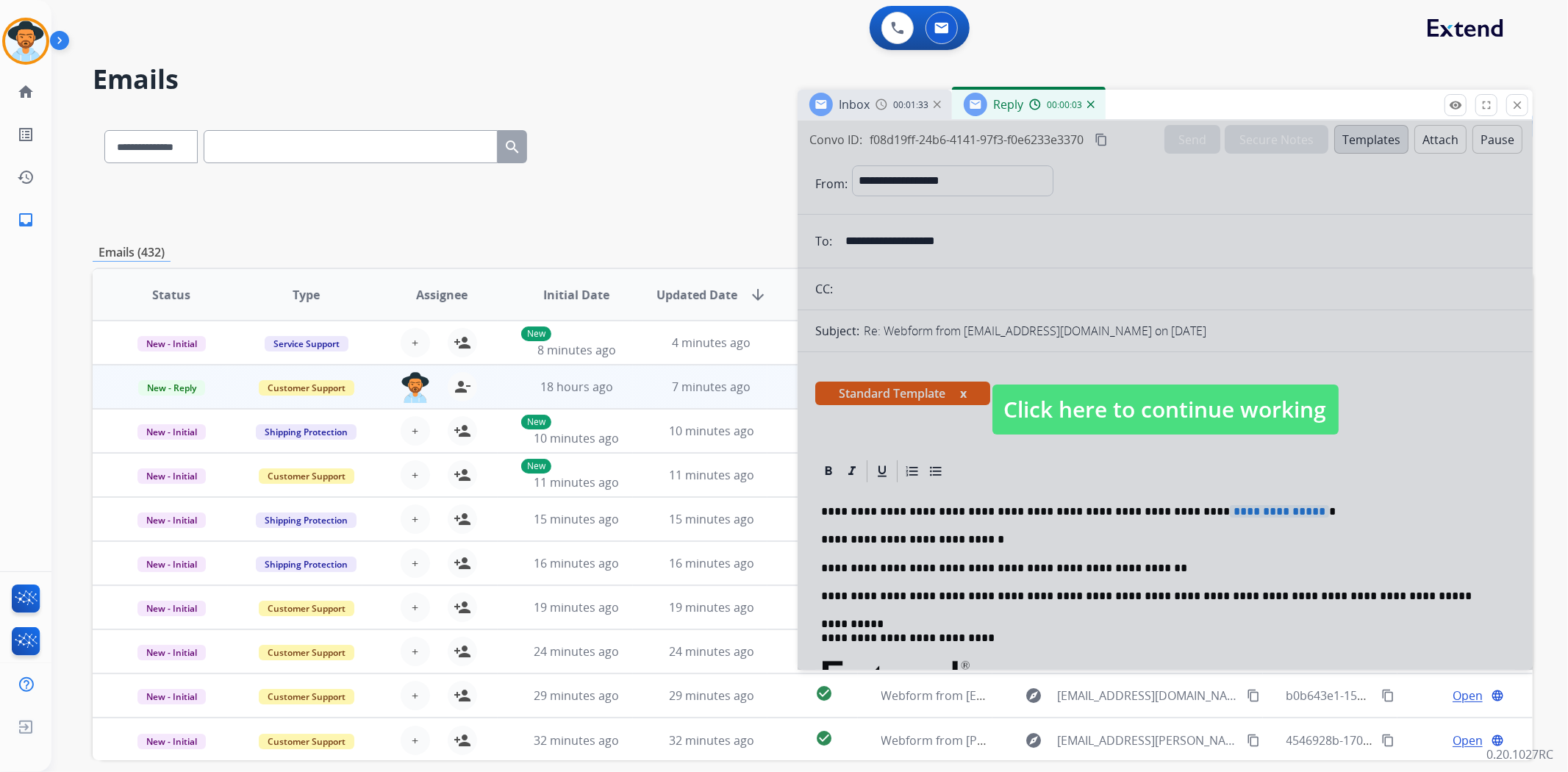
click at [1267, 400] on span "Click here to continue working" at bounding box center [1165, 409] width 347 height 50
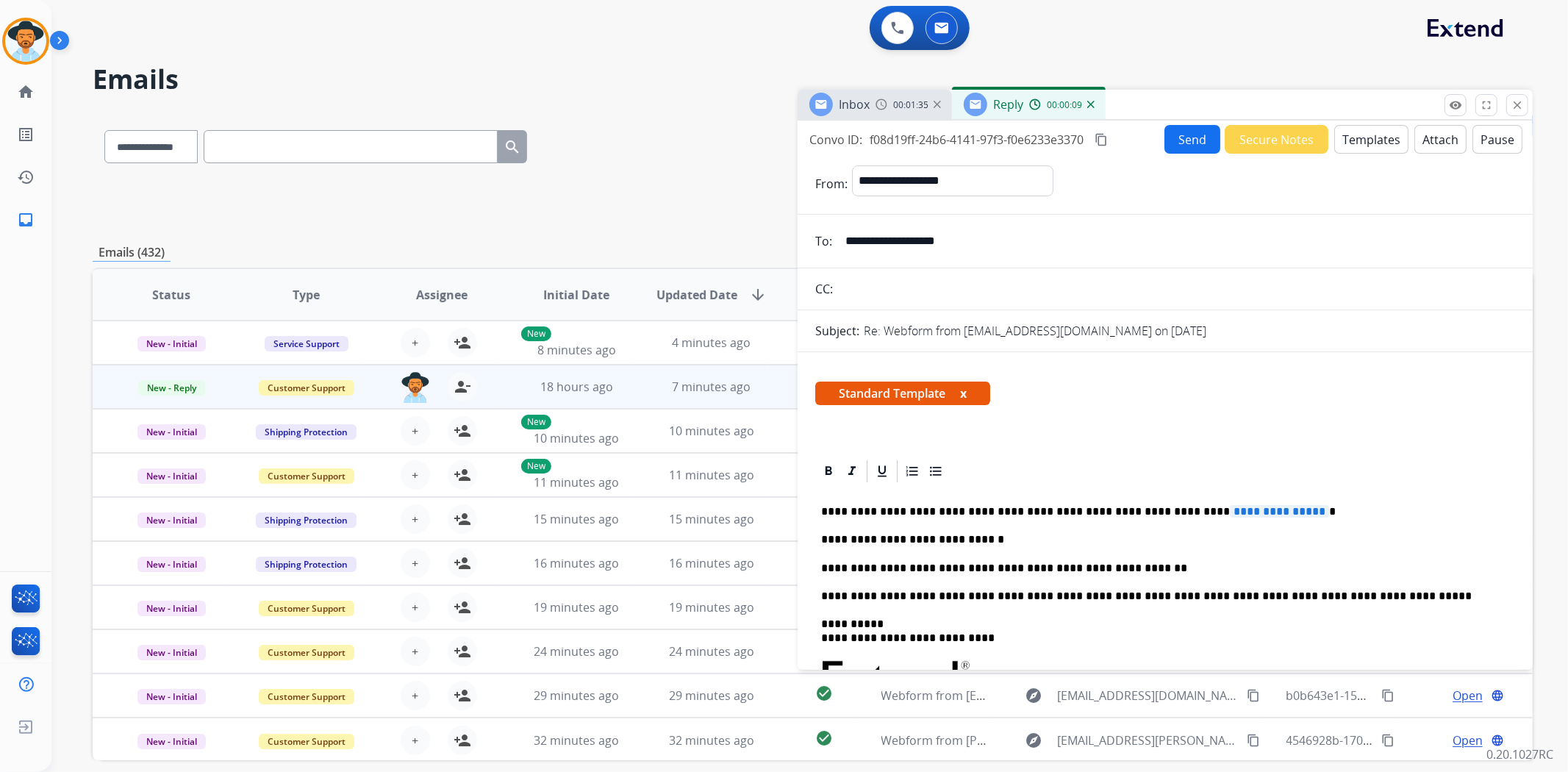
click at [1118, 572] on p "**********" at bounding box center [1159, 568] width 676 height 14
click at [1361, 136] on button "Templates" at bounding box center [1371, 139] width 74 height 29
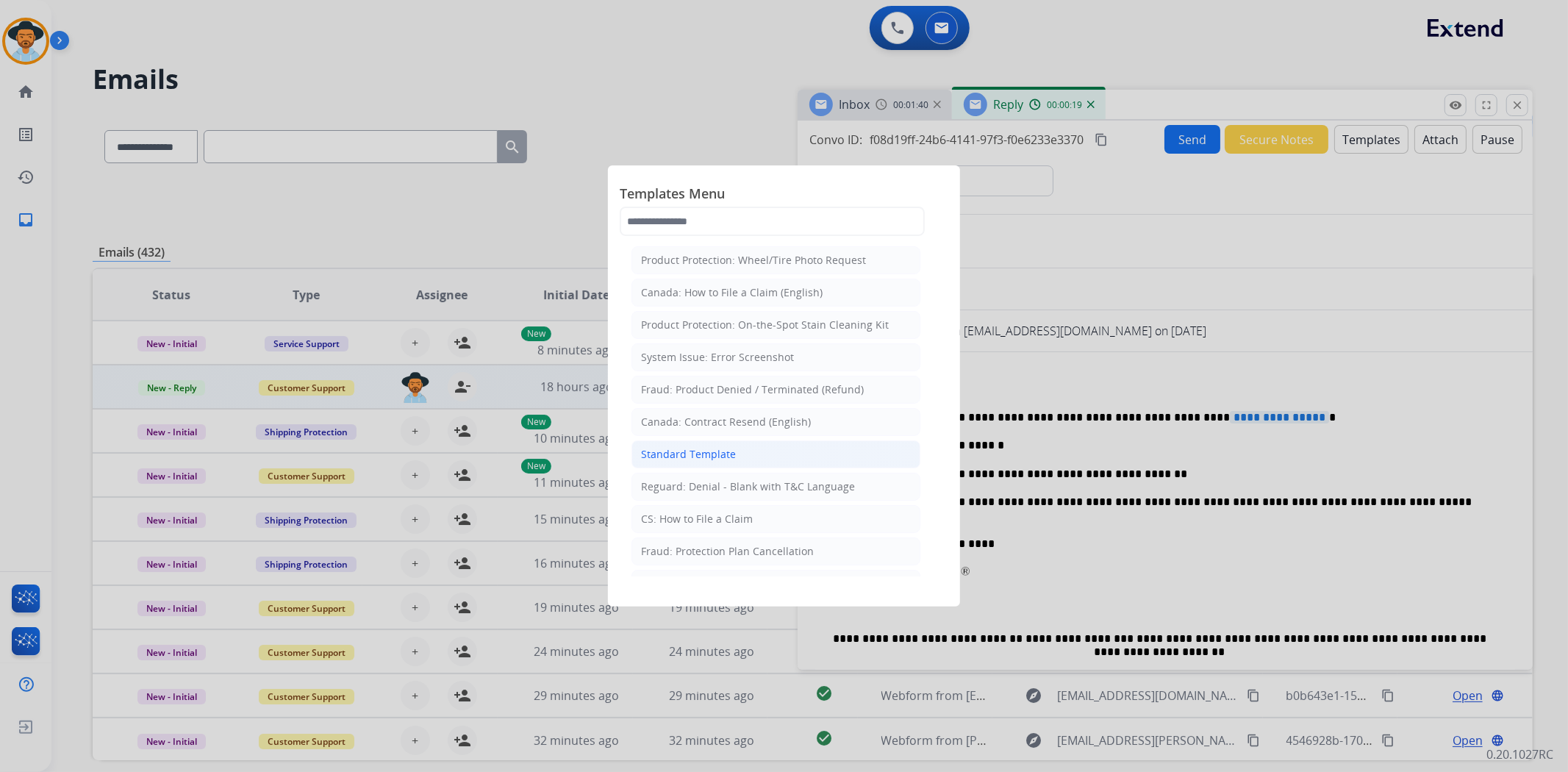
click at [792, 457] on li "Standard Template" at bounding box center [775, 454] width 289 height 28
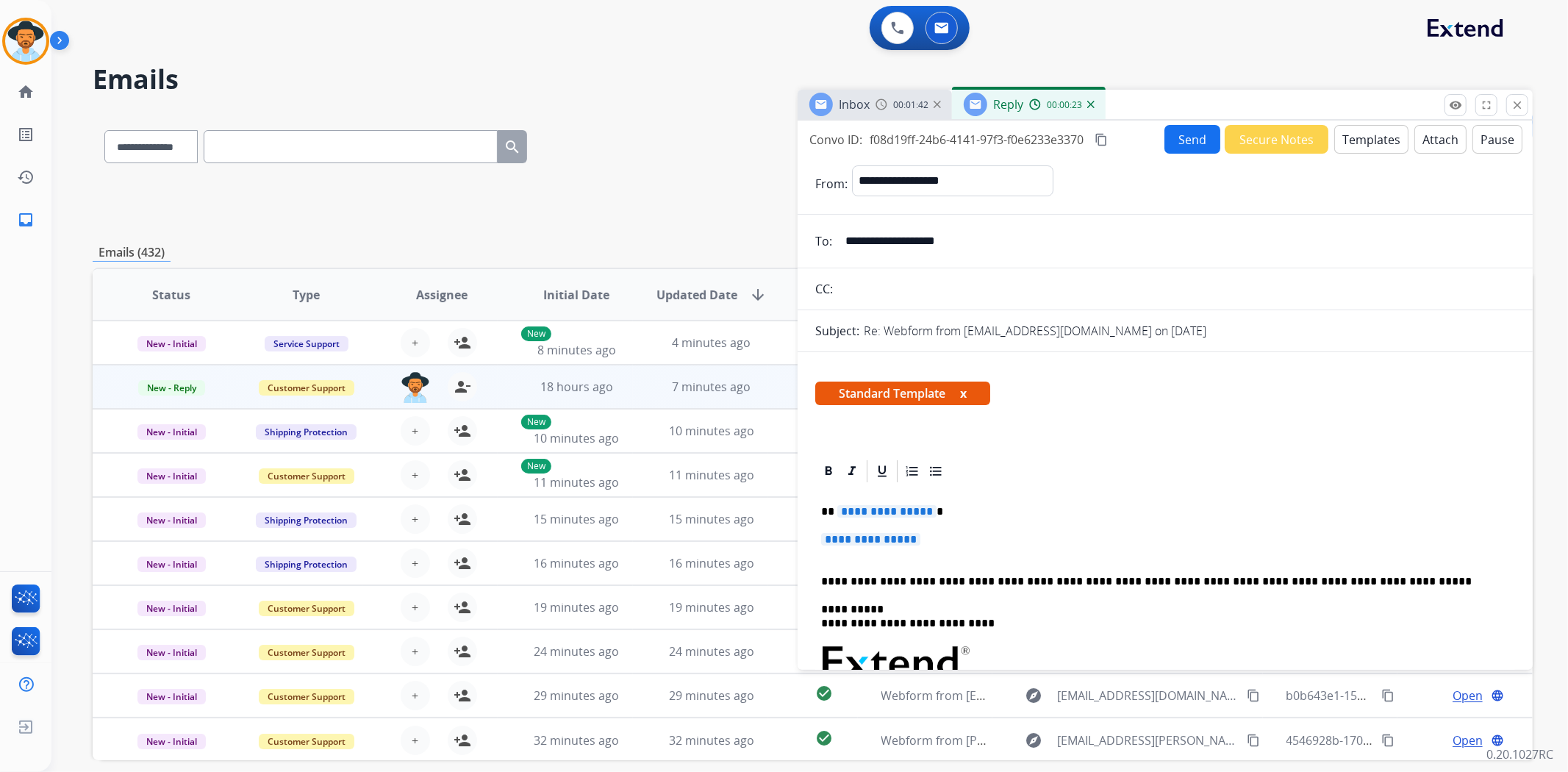
click at [860, 538] on span "**********" at bounding box center [871, 539] width 99 height 13
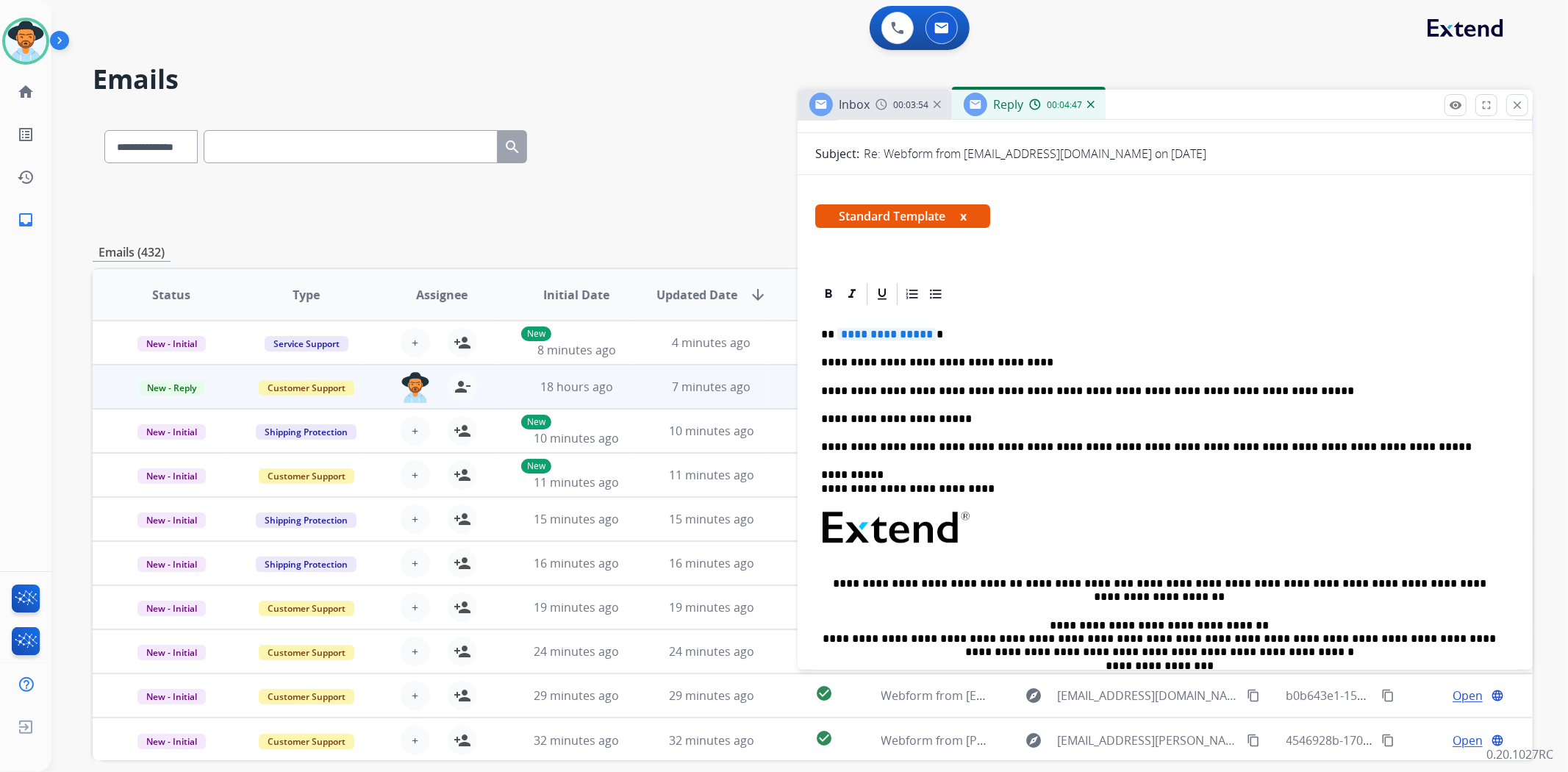
scroll to position [163, 0]
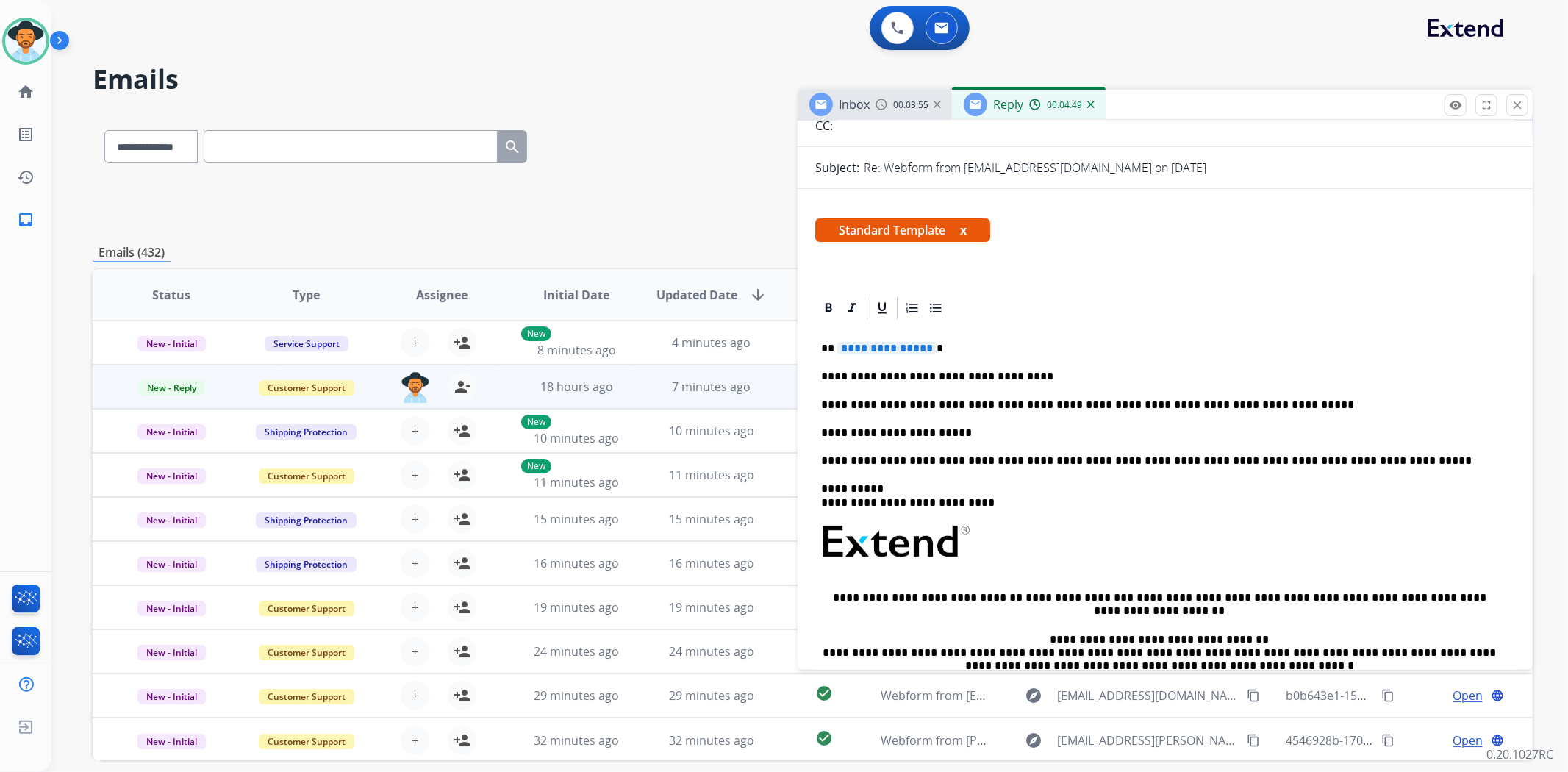
click at [879, 347] on span "**********" at bounding box center [886, 349] width 99 height 13
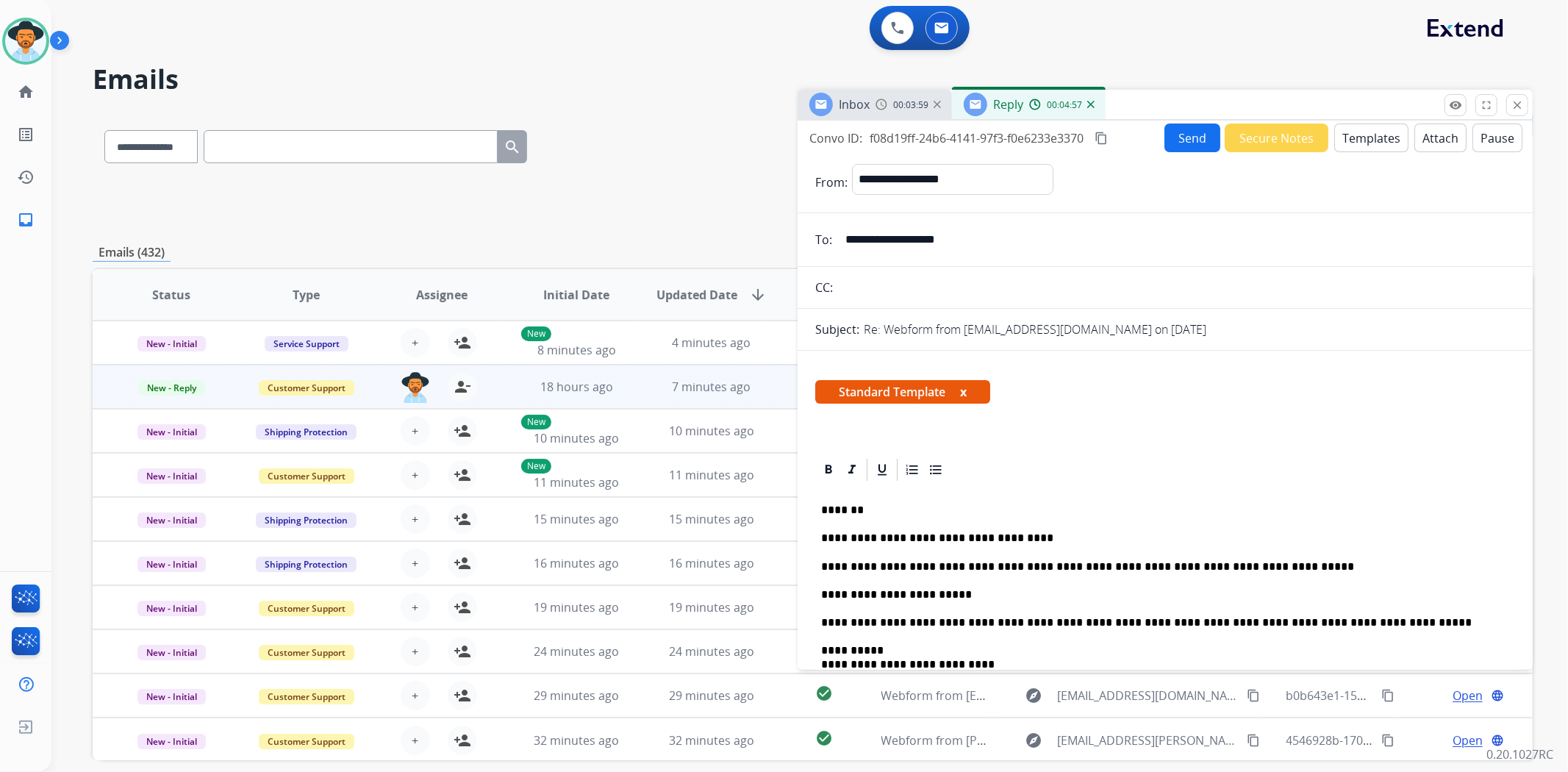
scroll to position [0, 0]
click at [1176, 137] on button "Send" at bounding box center [1192, 139] width 56 height 29
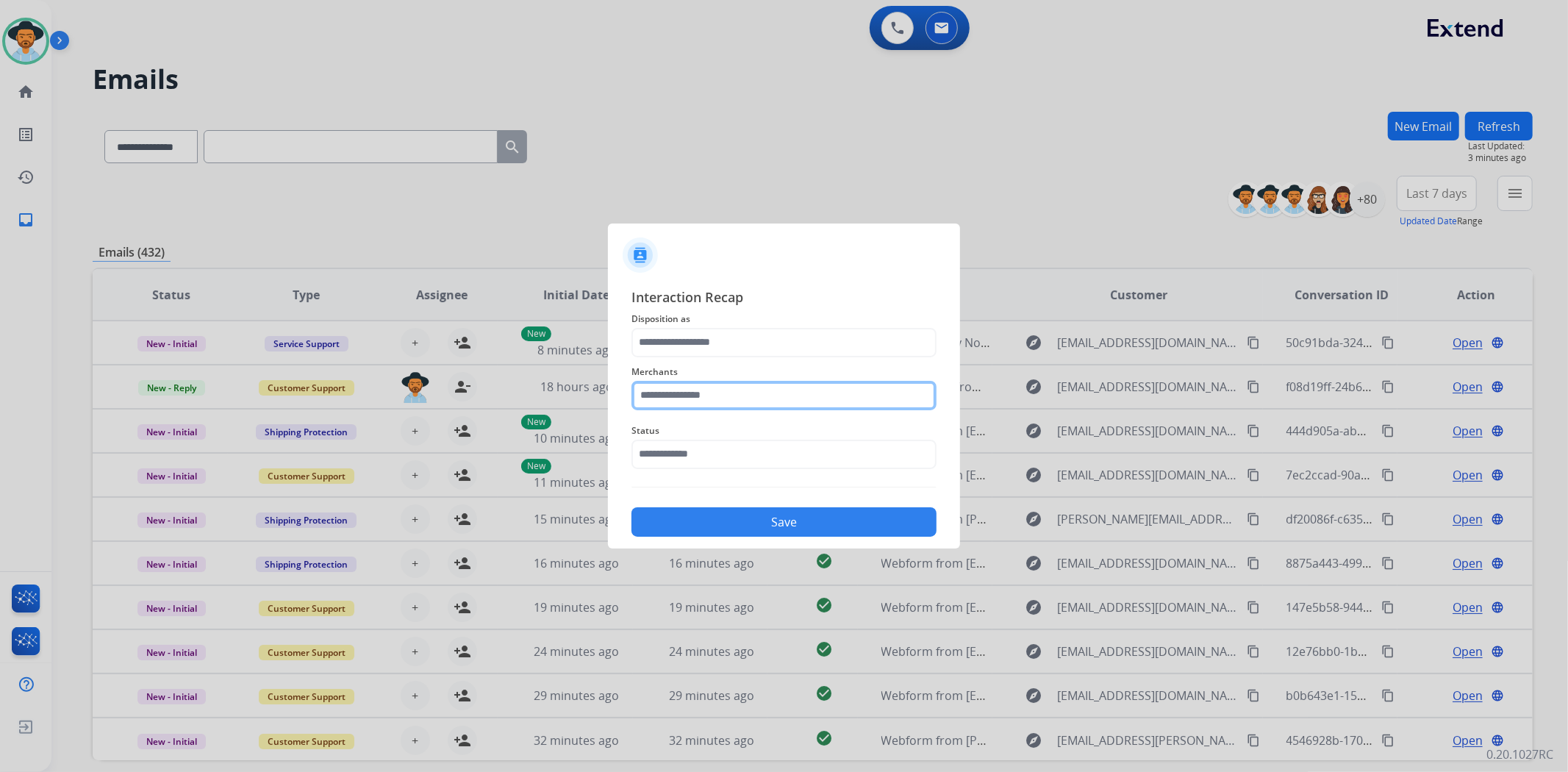
click at [720, 394] on input "text" at bounding box center [784, 395] width 305 height 30
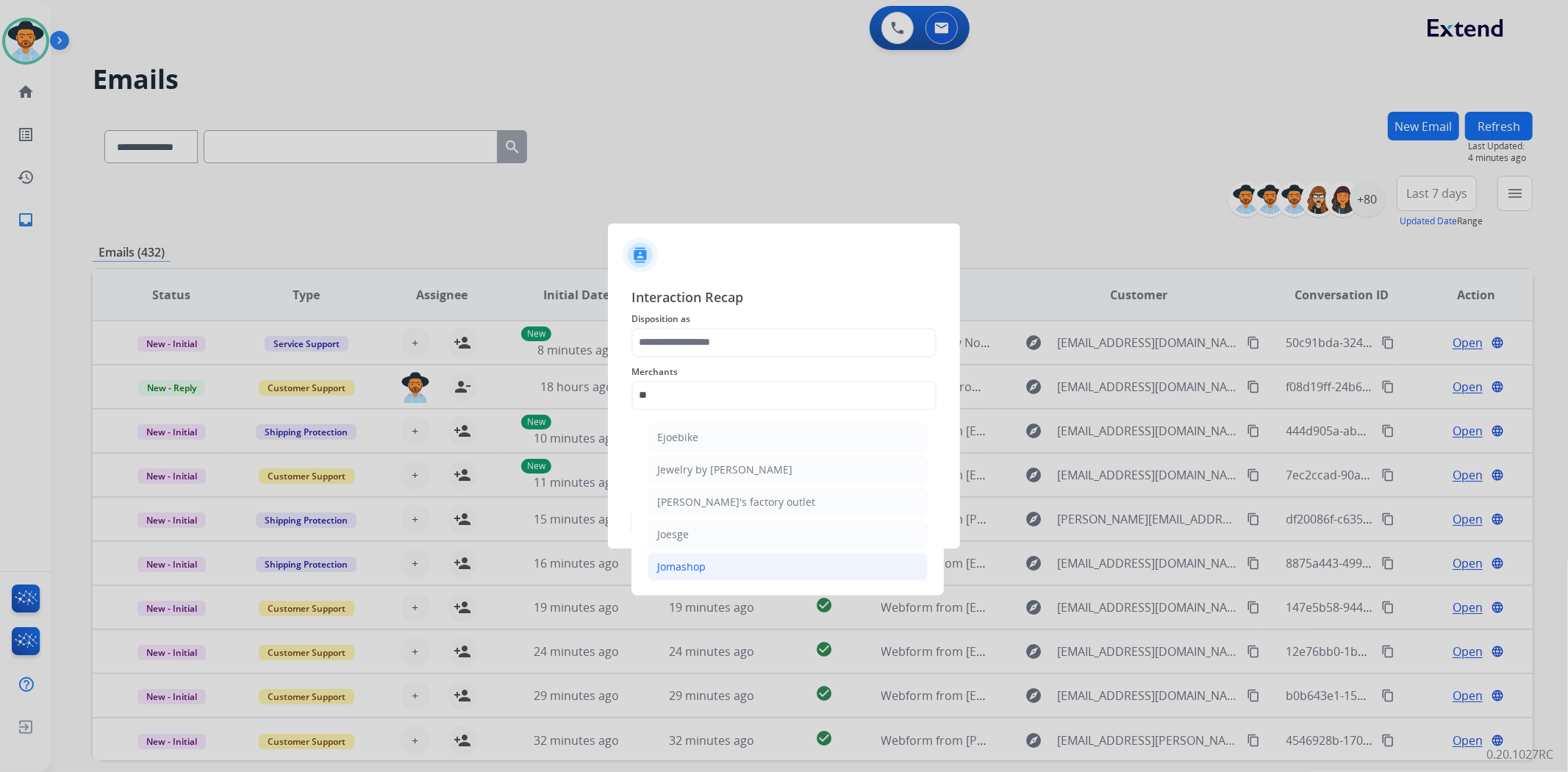
click at [706, 569] on li "Jomashop" at bounding box center [787, 566] width 280 height 28
type input "********"
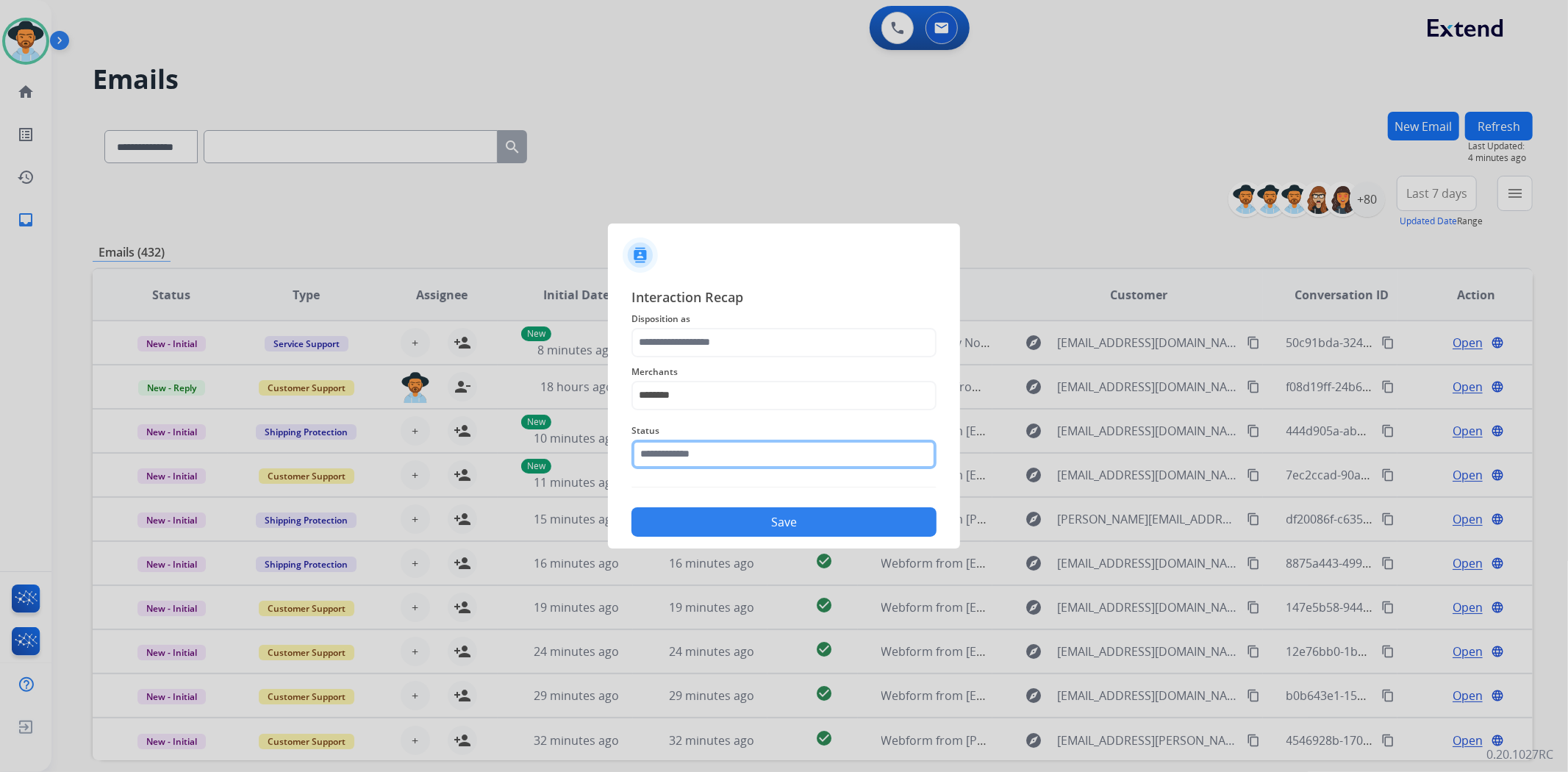
click at [733, 457] on input "text" at bounding box center [784, 454] width 305 height 30
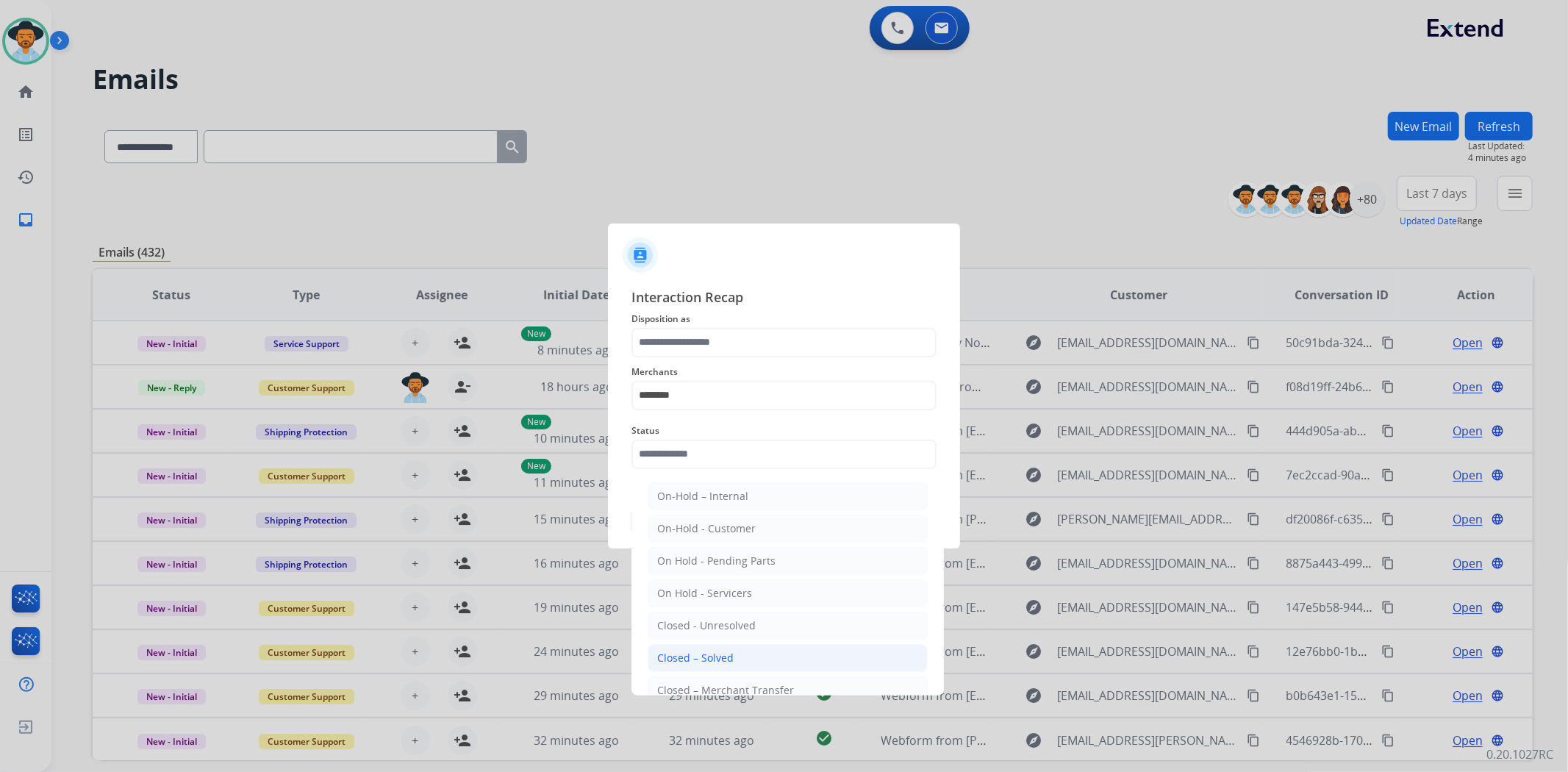
click at [736, 656] on li "Closed – Solved" at bounding box center [787, 657] width 280 height 28
type input "**********"
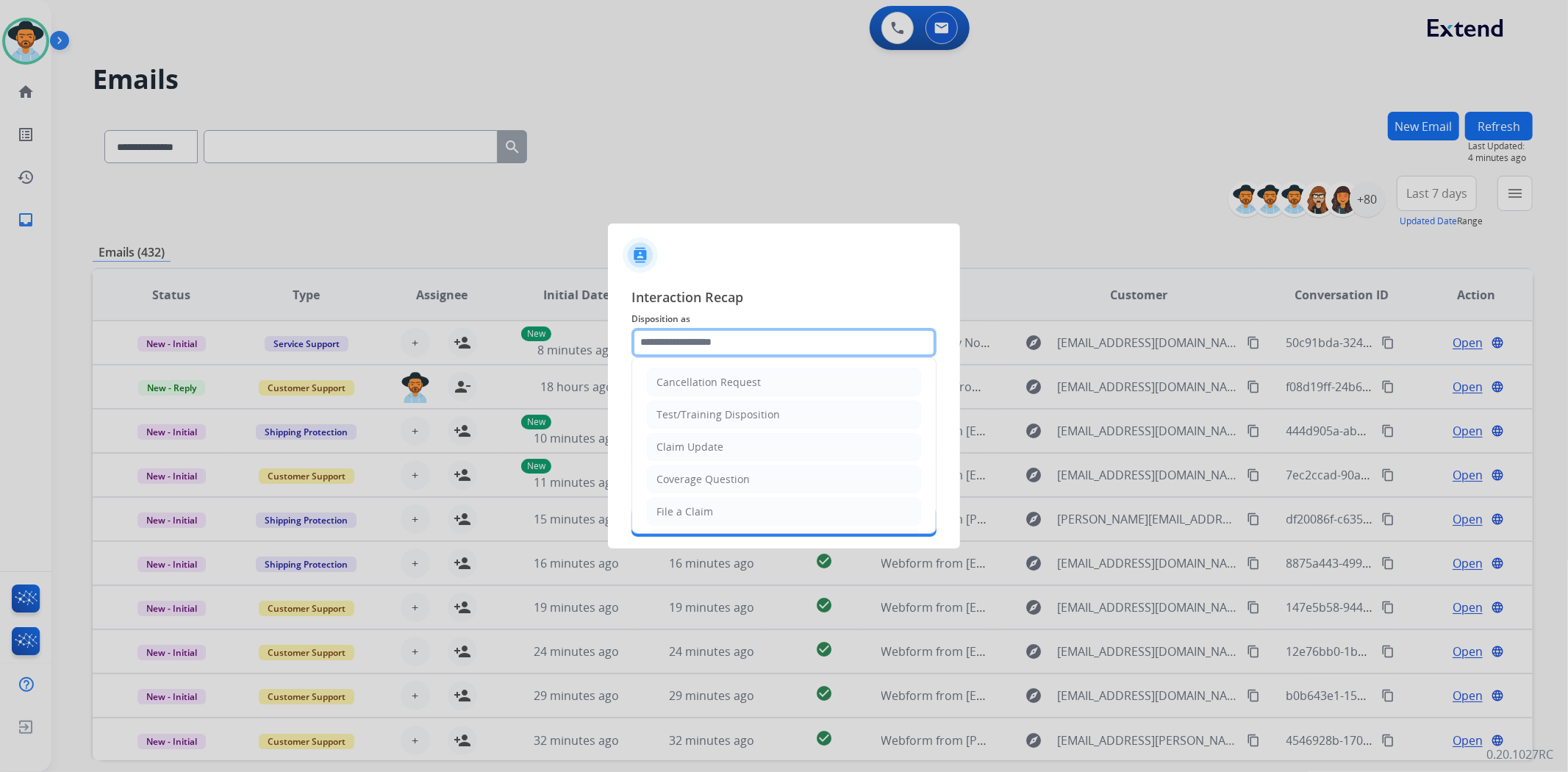
click at [714, 339] on input "text" at bounding box center [784, 342] width 305 height 30
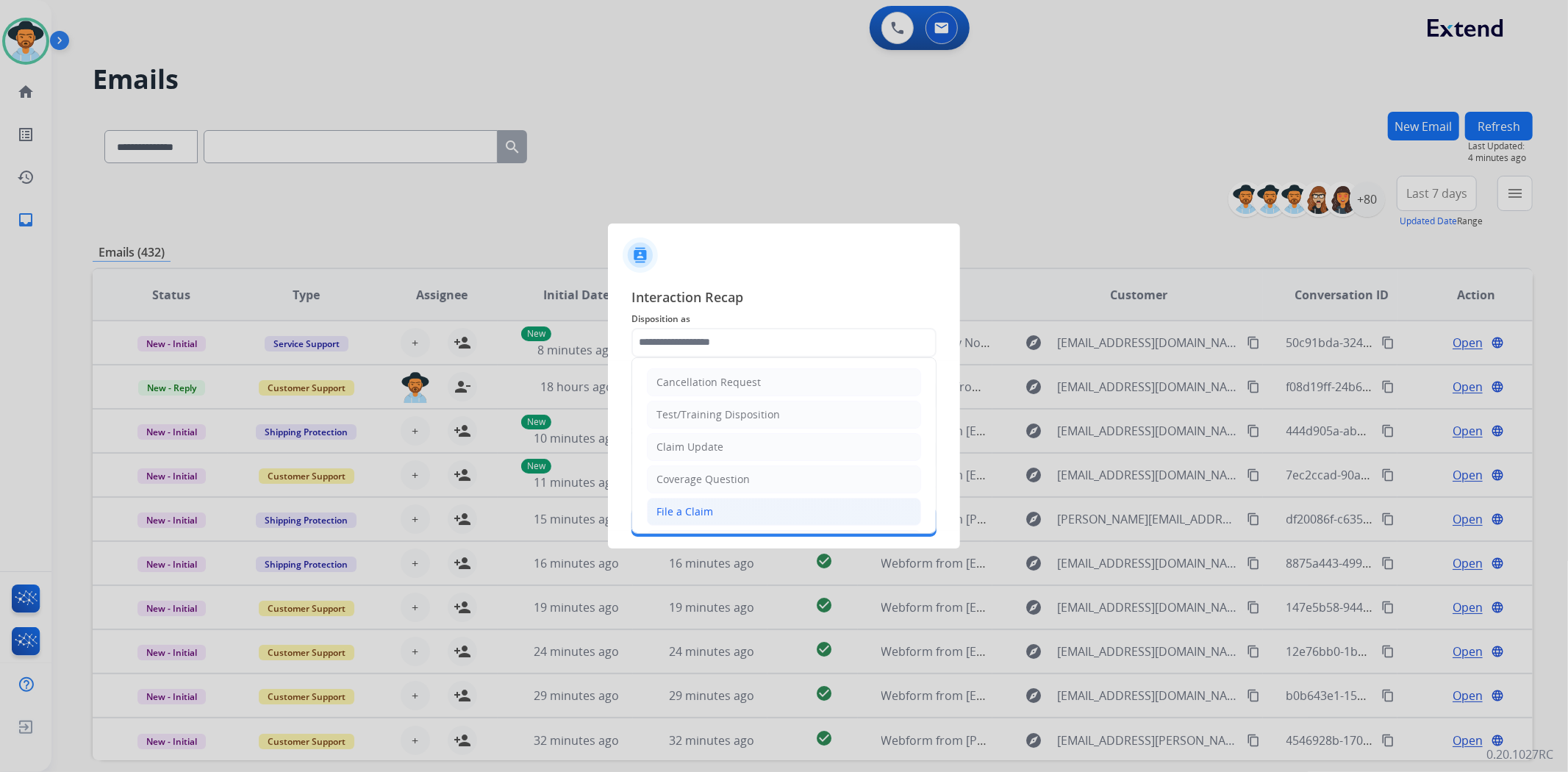
click at [703, 515] on div "File a Claim" at bounding box center [684, 512] width 57 height 14
type input "**********"
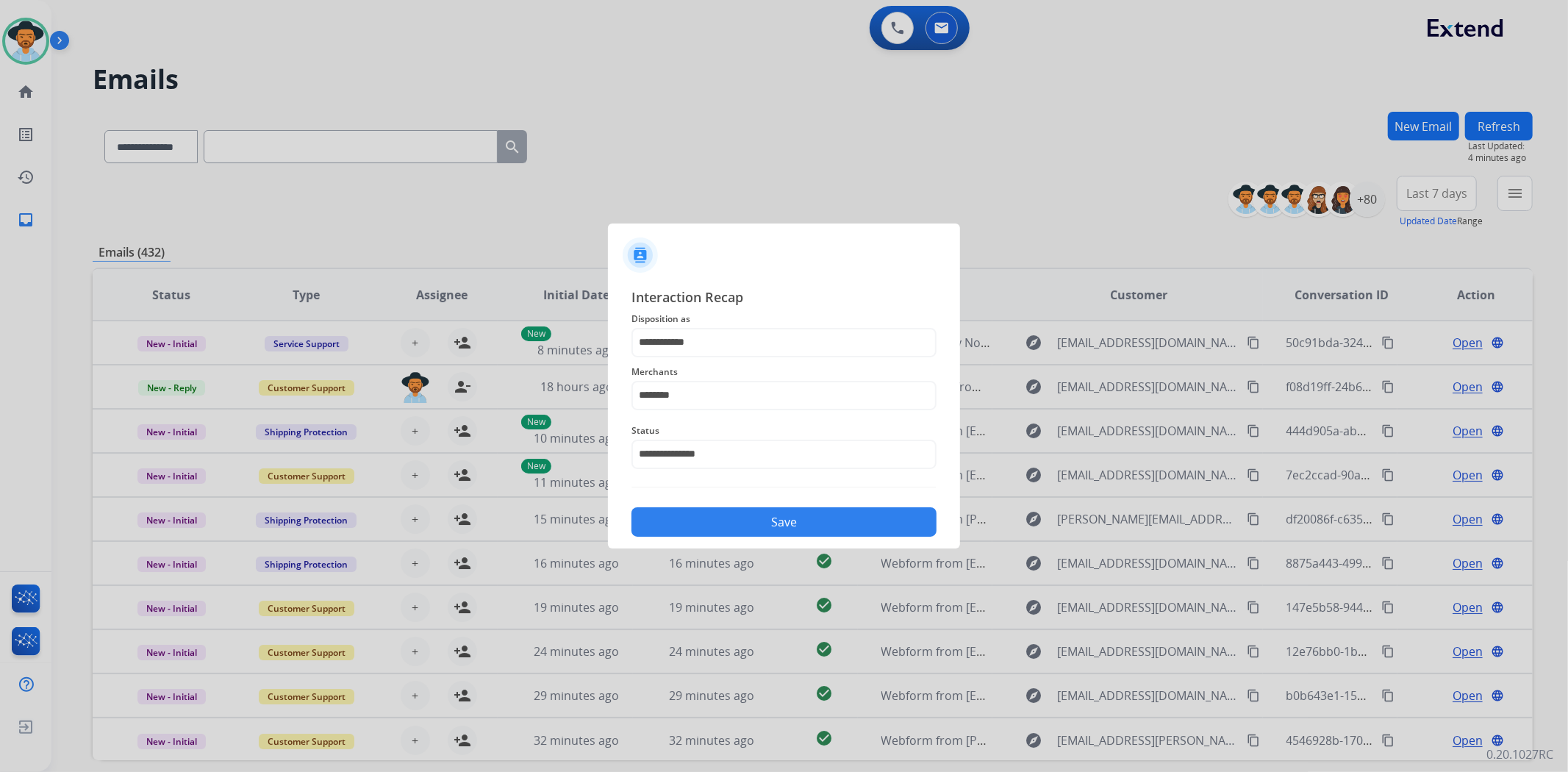
drag, startPoint x: 752, startPoint y: 516, endPoint x: 757, endPoint y: 505, distance: 12.1
click at [753, 516] on button "Save" at bounding box center [784, 522] width 305 height 30
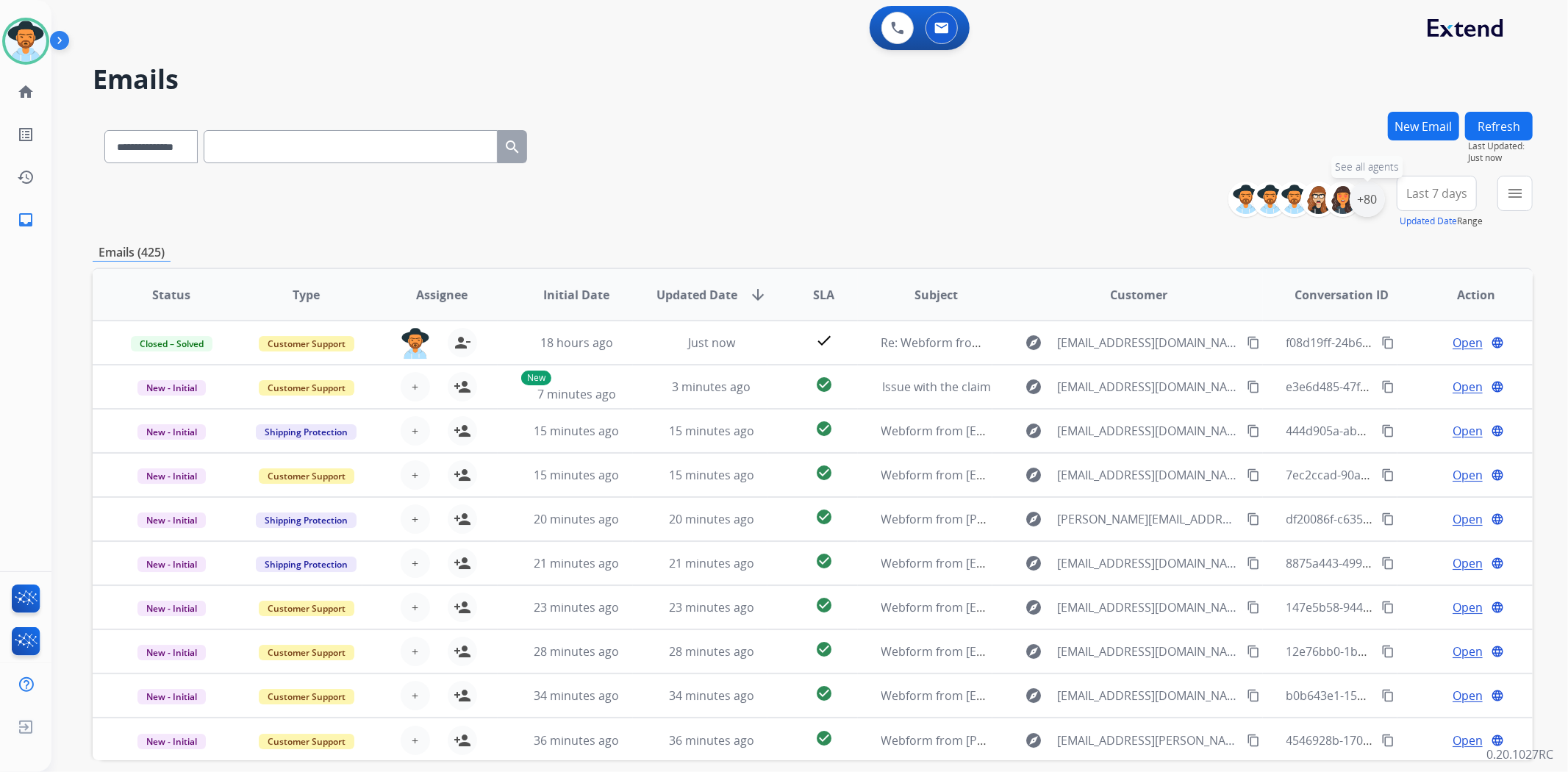
click at [1357, 207] on div "+80" at bounding box center [1367, 199] width 35 height 35
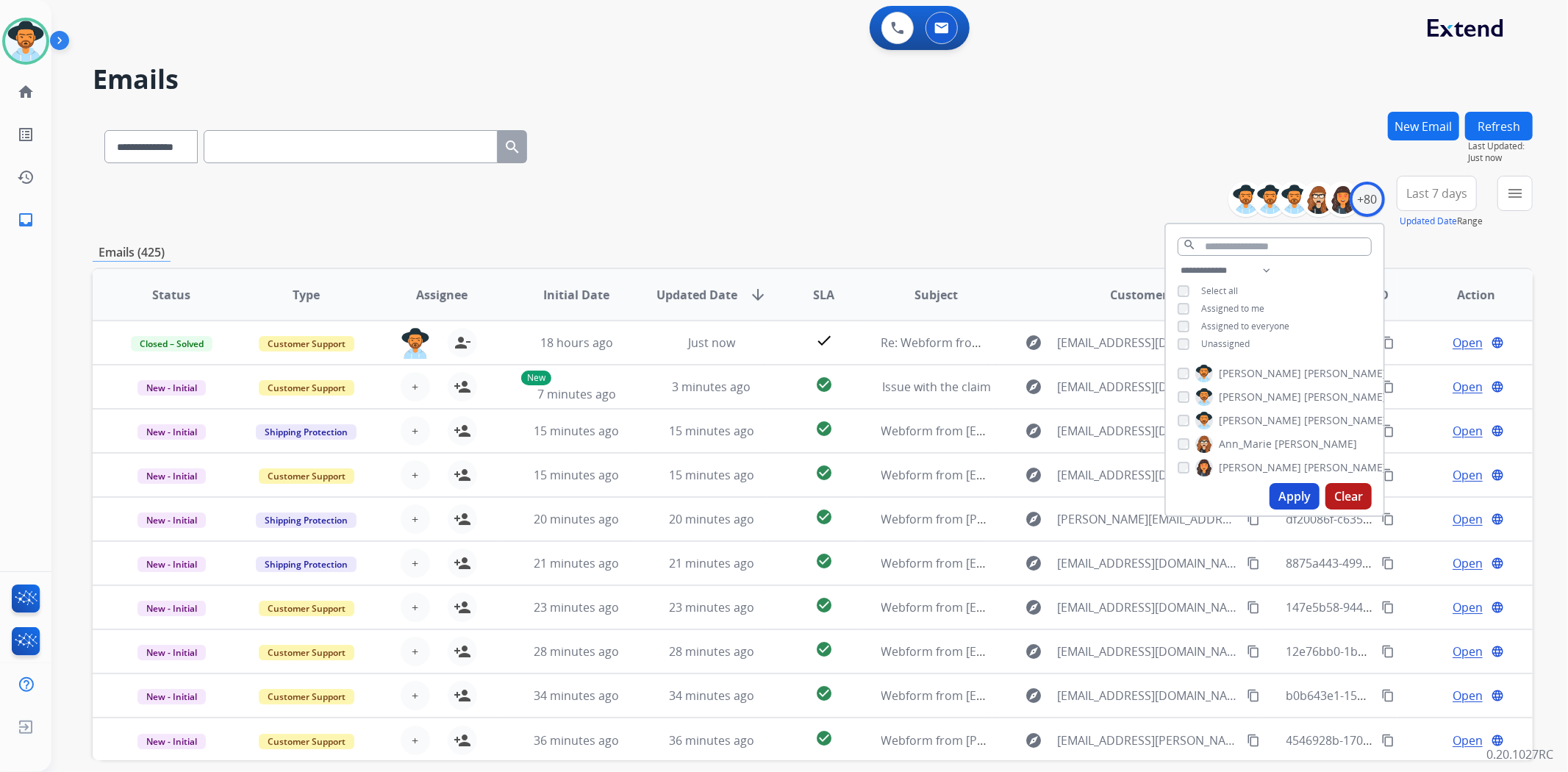
click at [1228, 342] on span "Unassigned" at bounding box center [1226, 344] width 49 height 13
click at [1286, 501] on button "Apply" at bounding box center [1294, 496] width 50 height 26
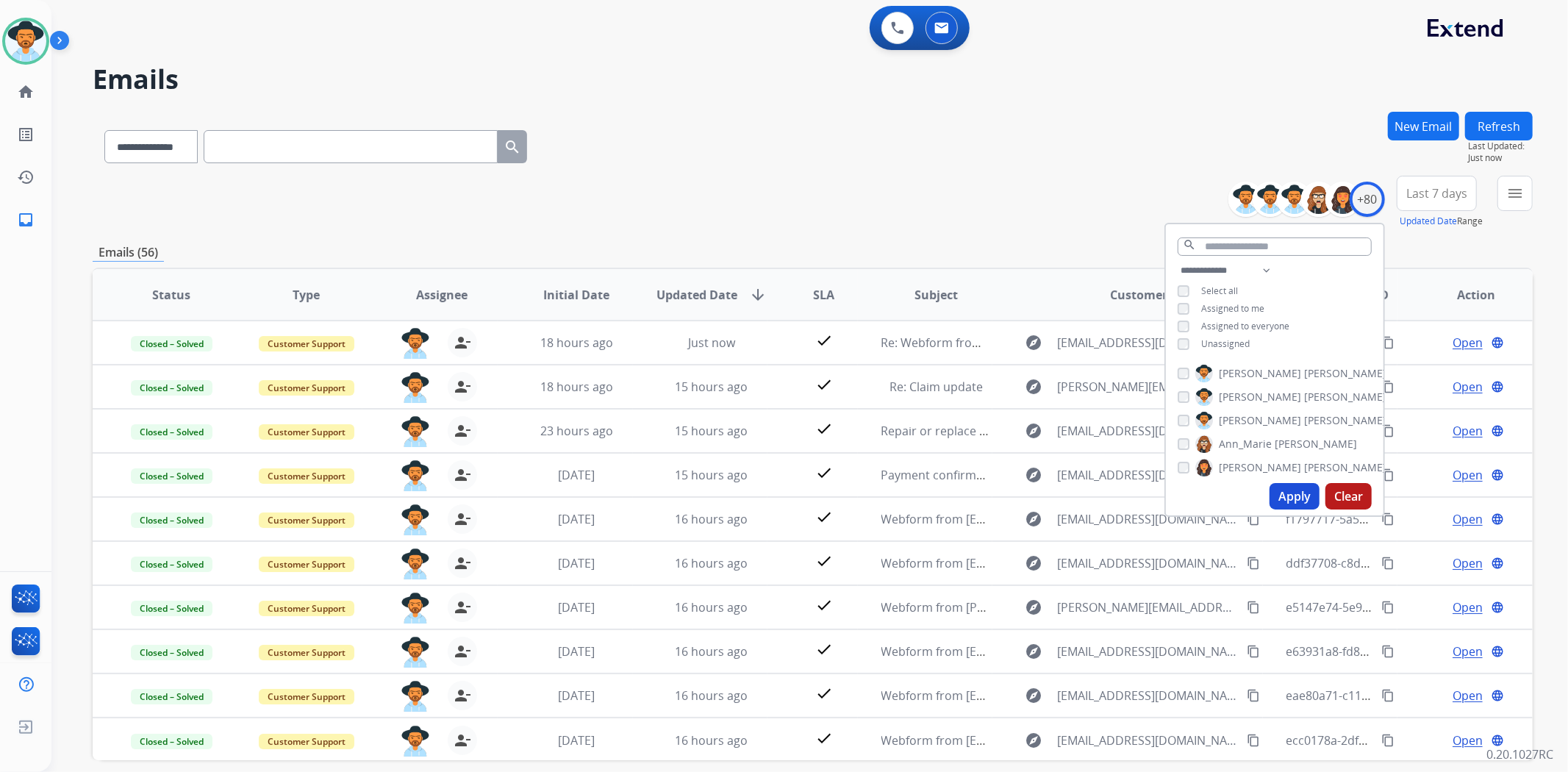
click at [878, 138] on div "**********" at bounding box center [812, 144] width 1440 height 64
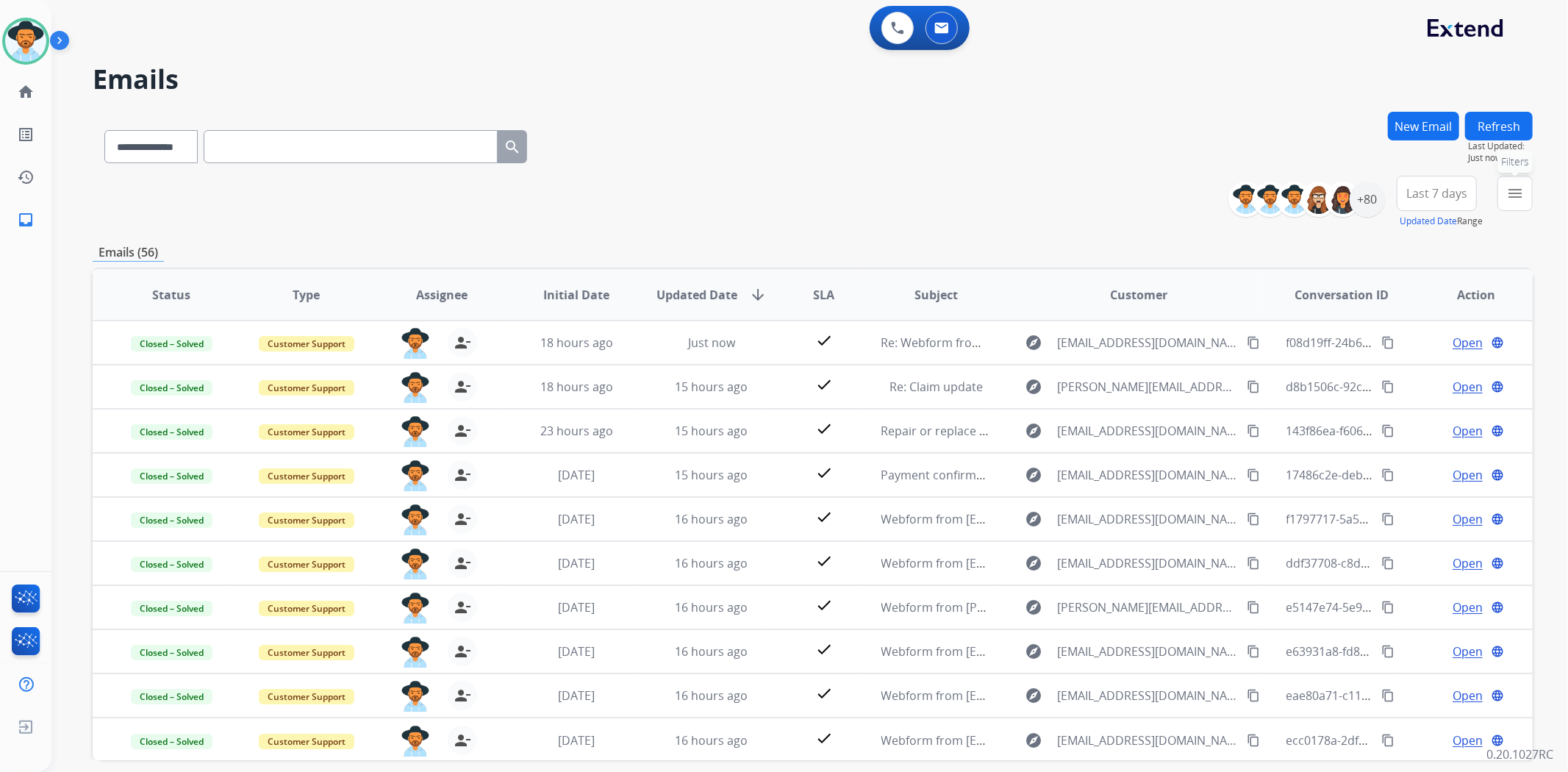
click at [1510, 188] on mat-icon "menu" at bounding box center [1515, 193] width 18 height 18
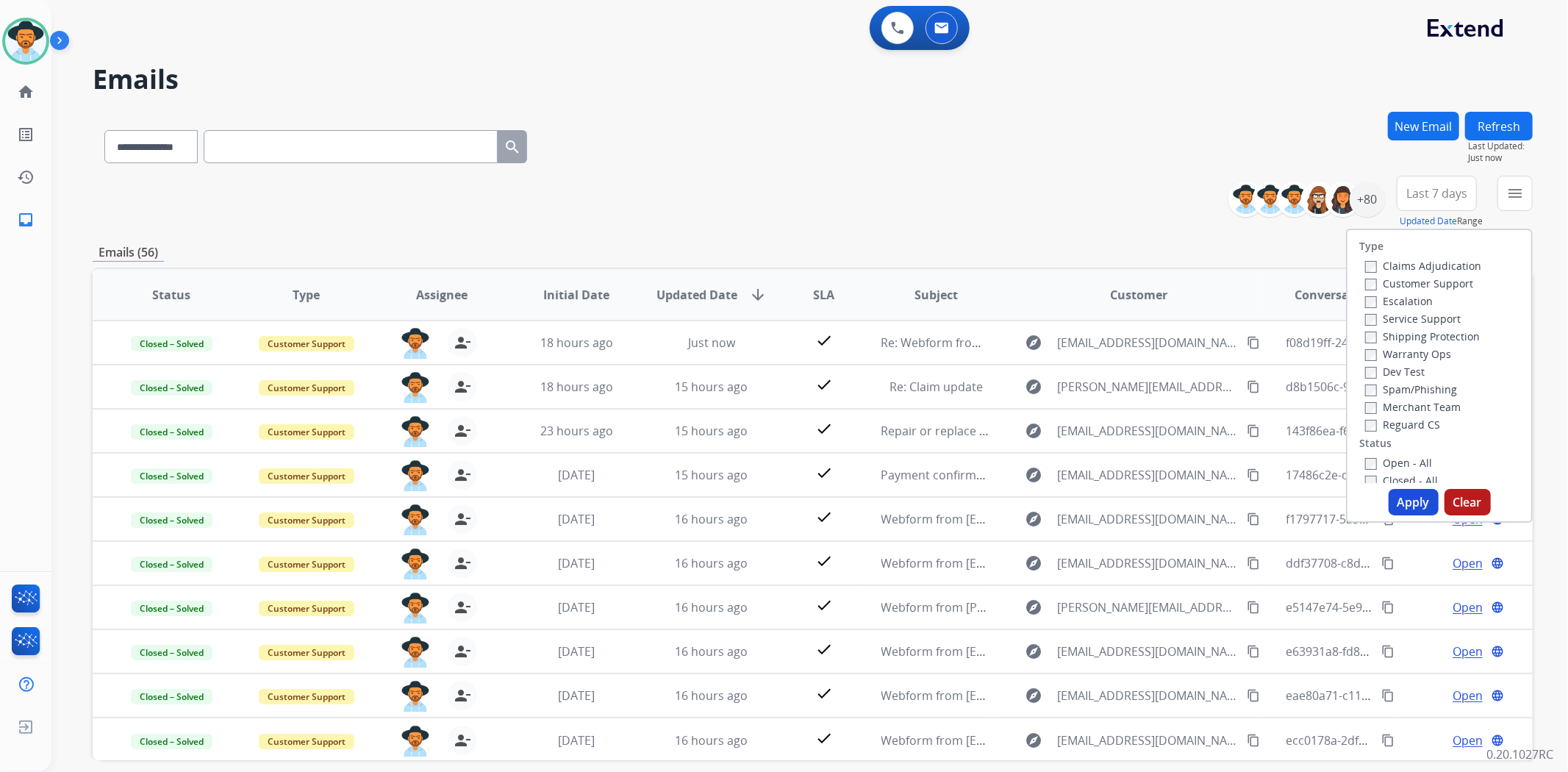
click at [1372, 459] on label "Open - All" at bounding box center [1398, 462] width 67 height 14
click at [1421, 505] on button "Apply" at bounding box center [1413, 502] width 50 height 26
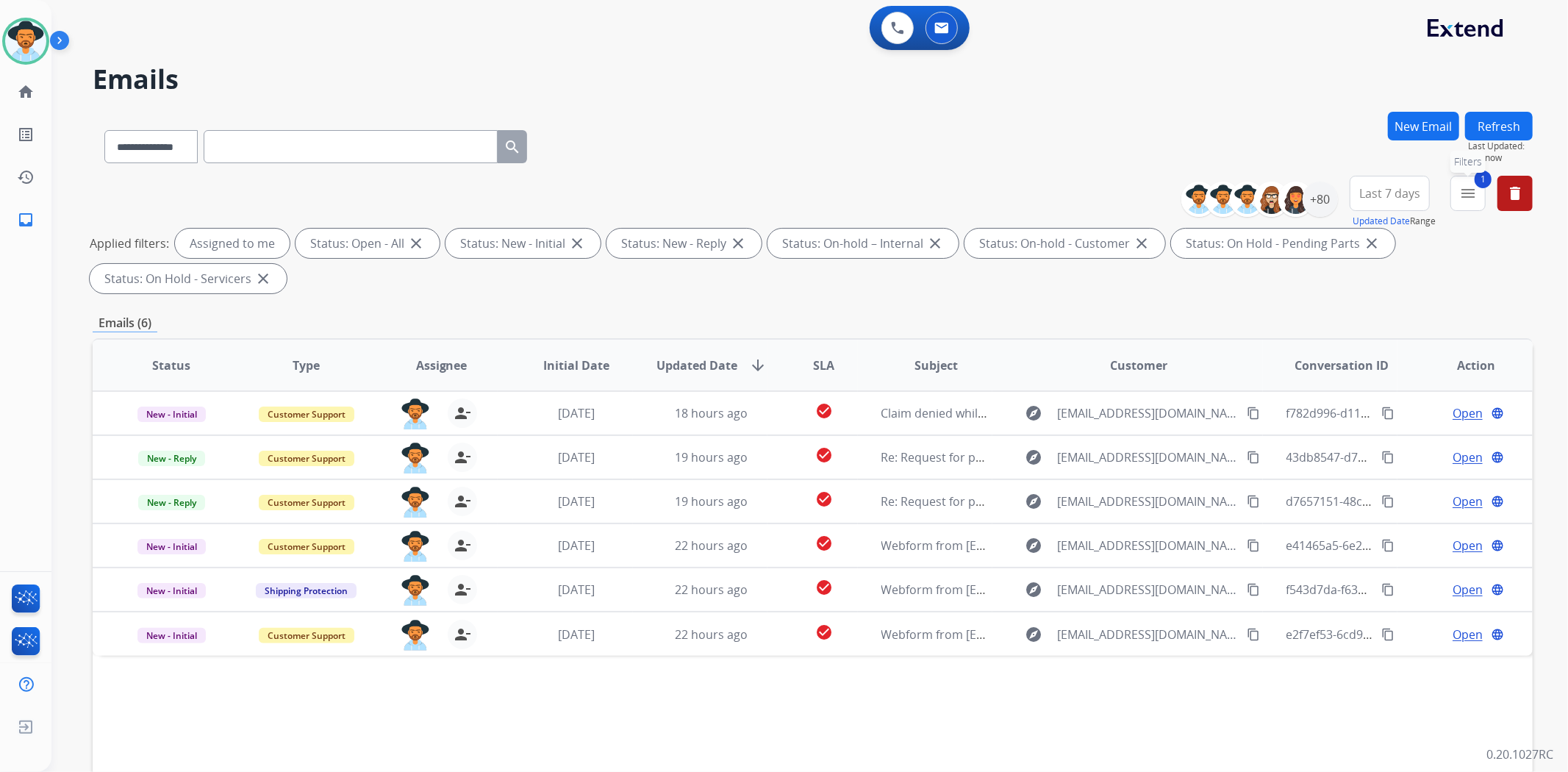
click at [1474, 190] on mat-icon "menu" at bounding box center [1468, 193] width 18 height 18
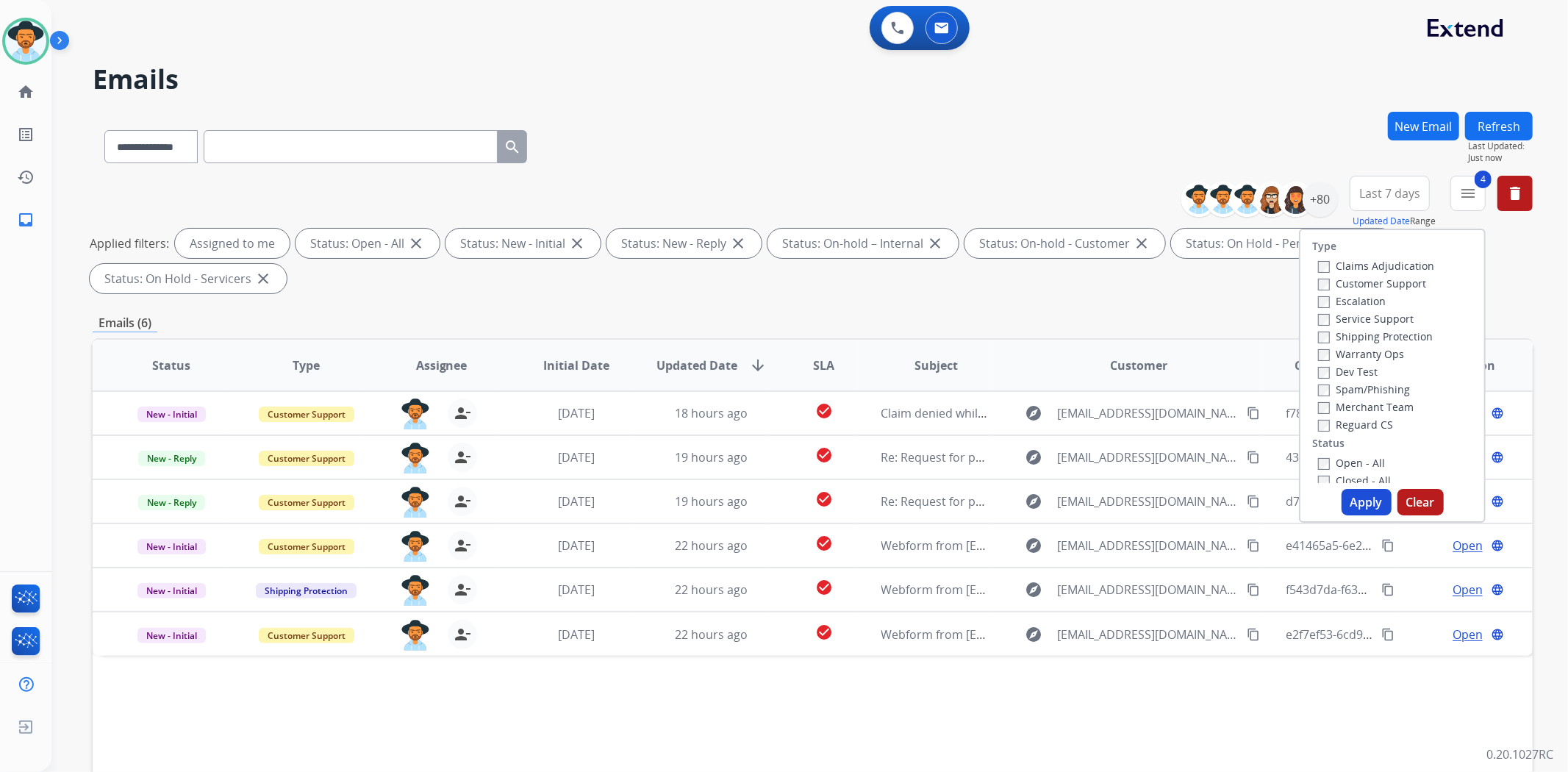
click at [1358, 504] on button "Apply" at bounding box center [1366, 502] width 50 height 26
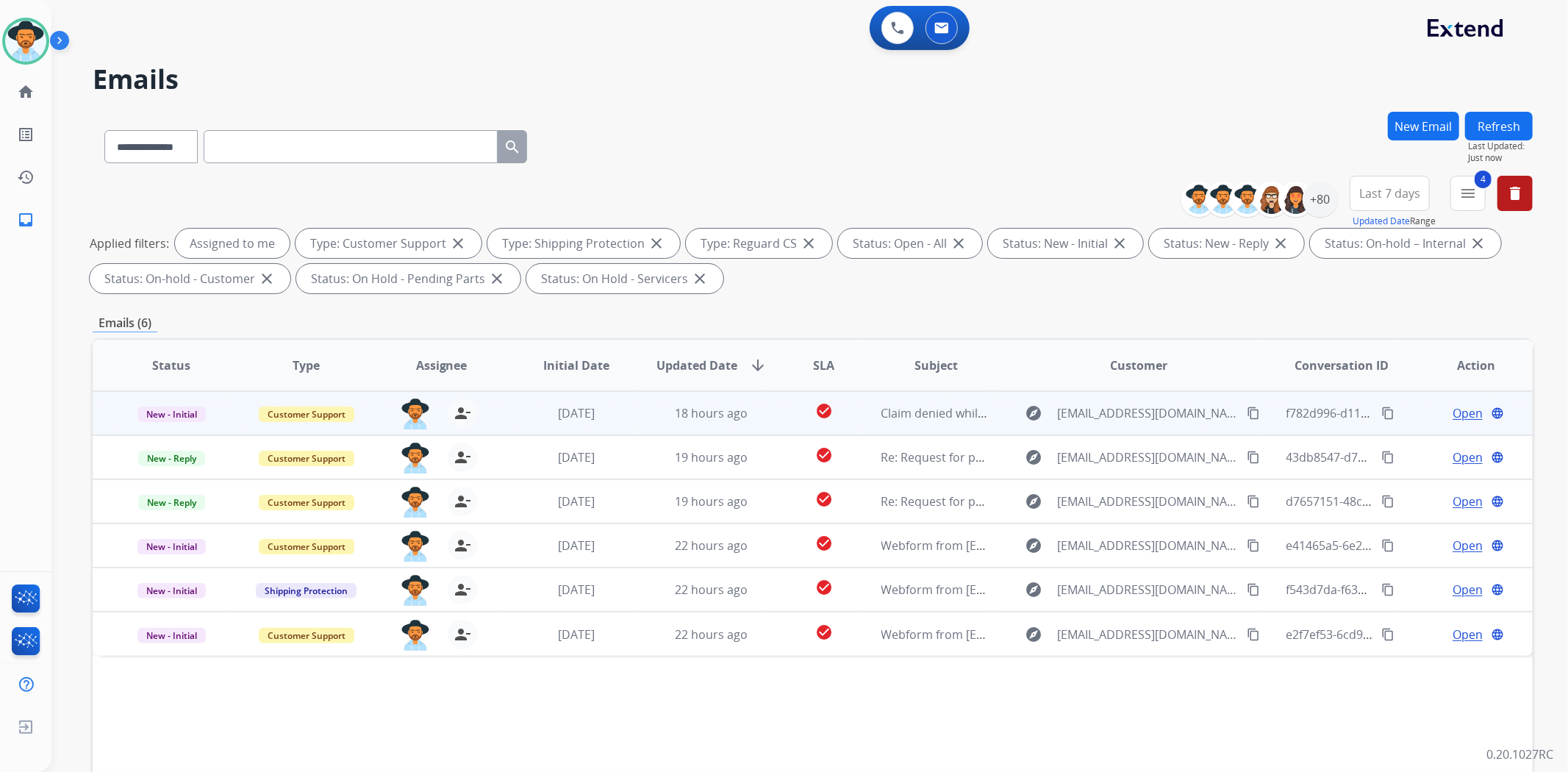
click at [1016, 410] on div "explore [EMAIL_ADDRESS][DOMAIN_NAME] content_copy" at bounding box center [1138, 414] width 246 height 23
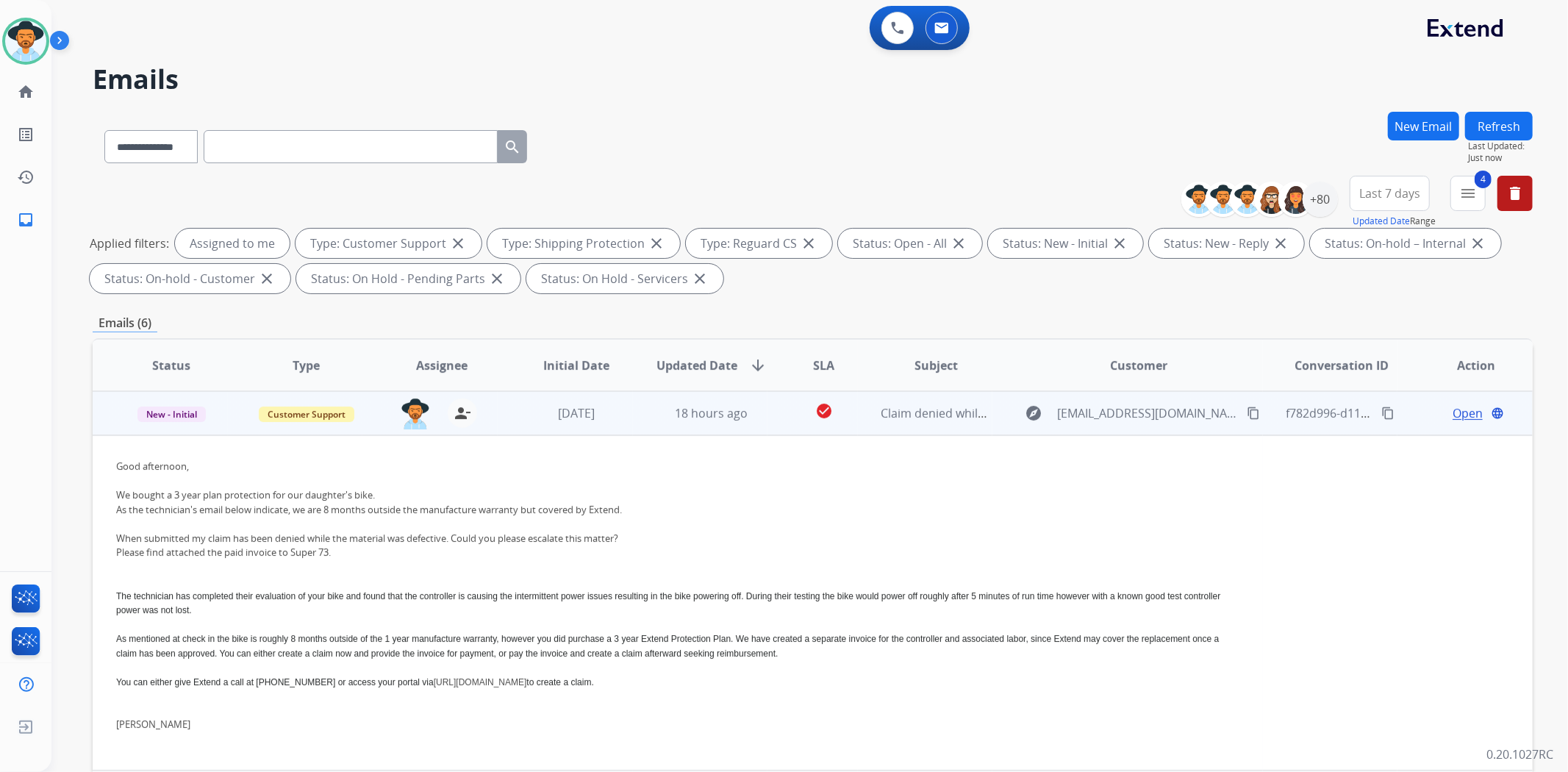
click at [998, 415] on td "explore [EMAIL_ADDRESS][DOMAIN_NAME] content_copy" at bounding box center [1127, 413] width 270 height 44
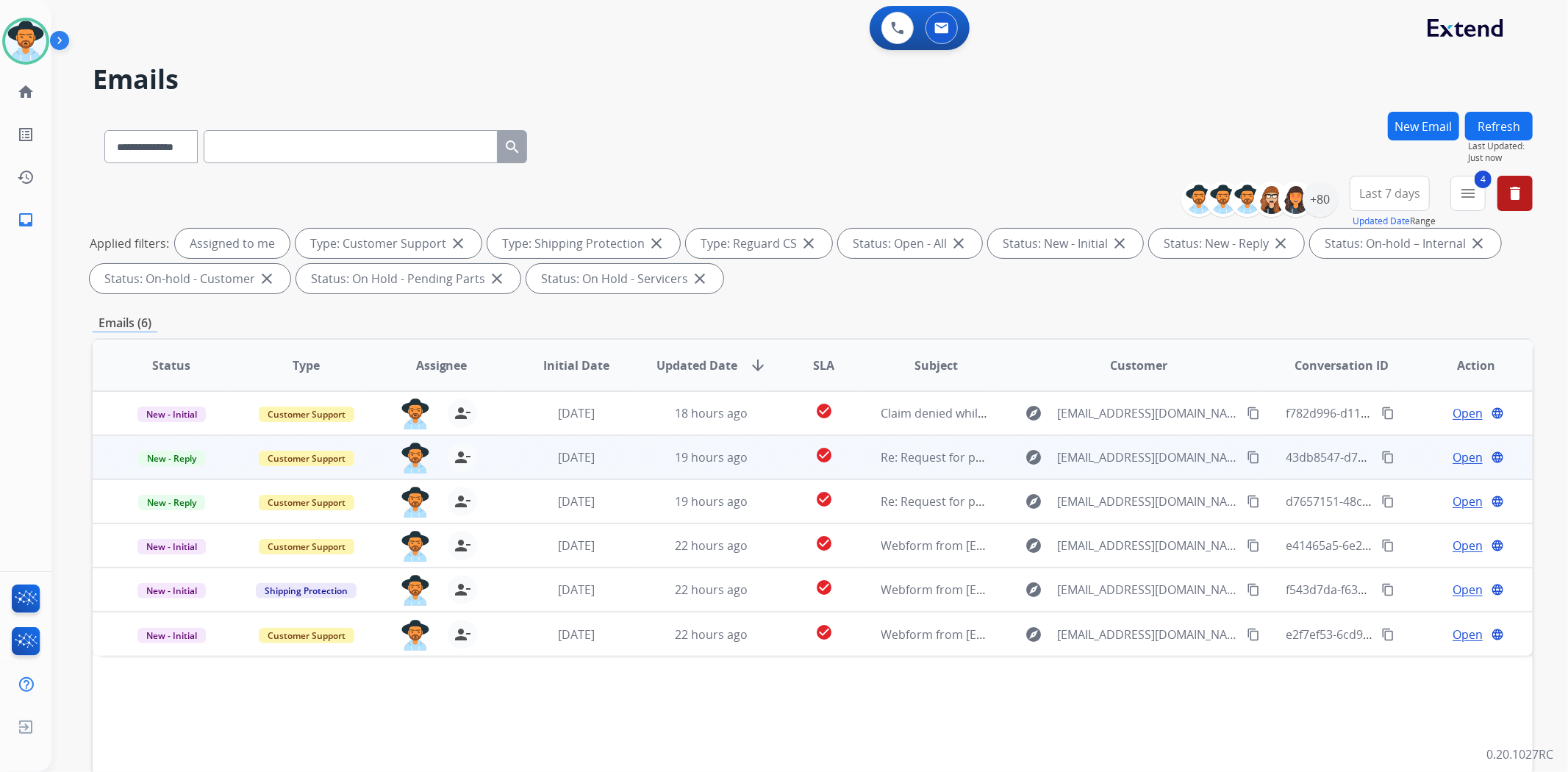
click at [992, 452] on td "explore [EMAIL_ADDRESS][DOMAIN_NAME] content_copy" at bounding box center [1127, 457] width 270 height 44
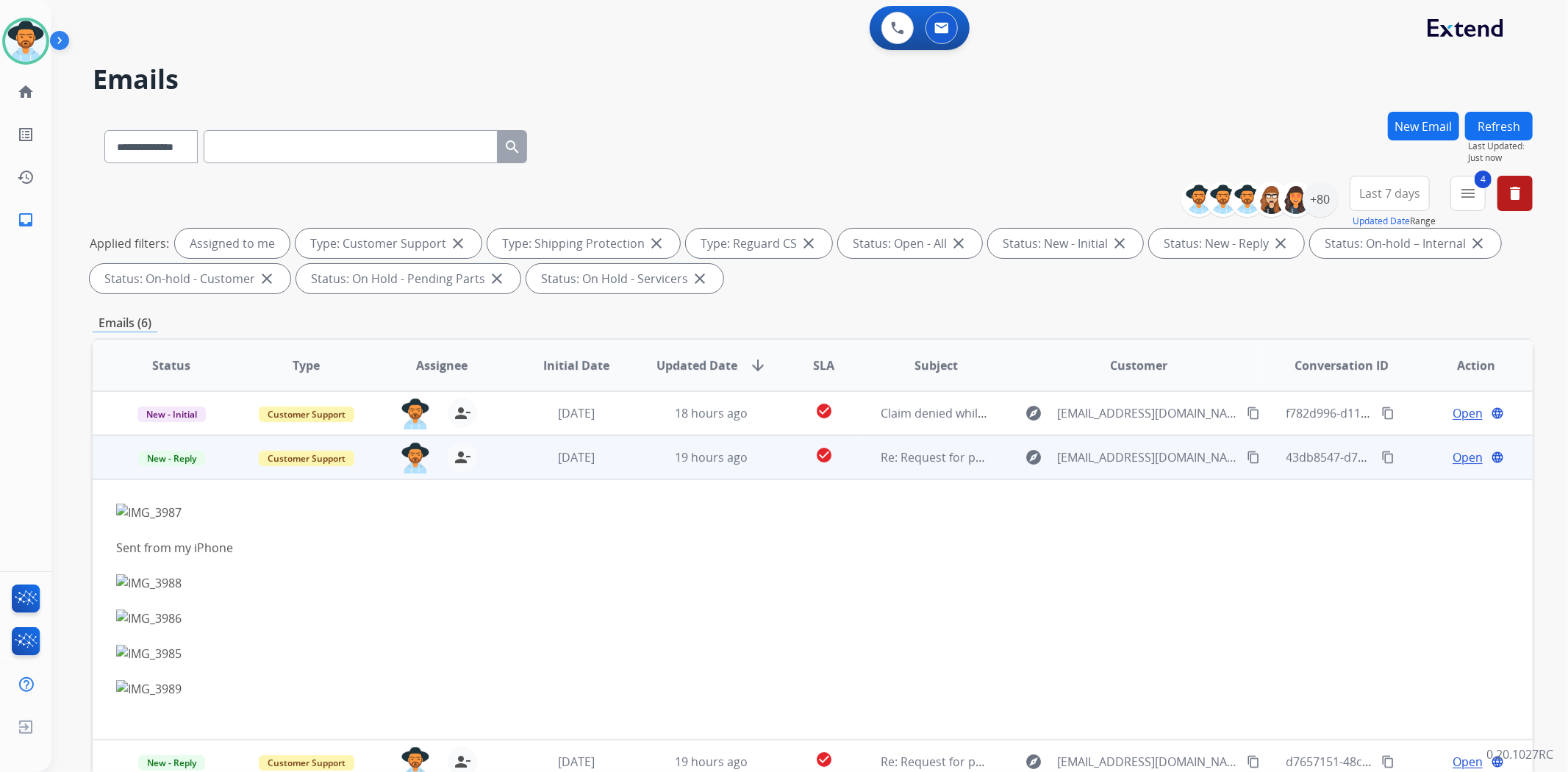
scroll to position [44, 0]
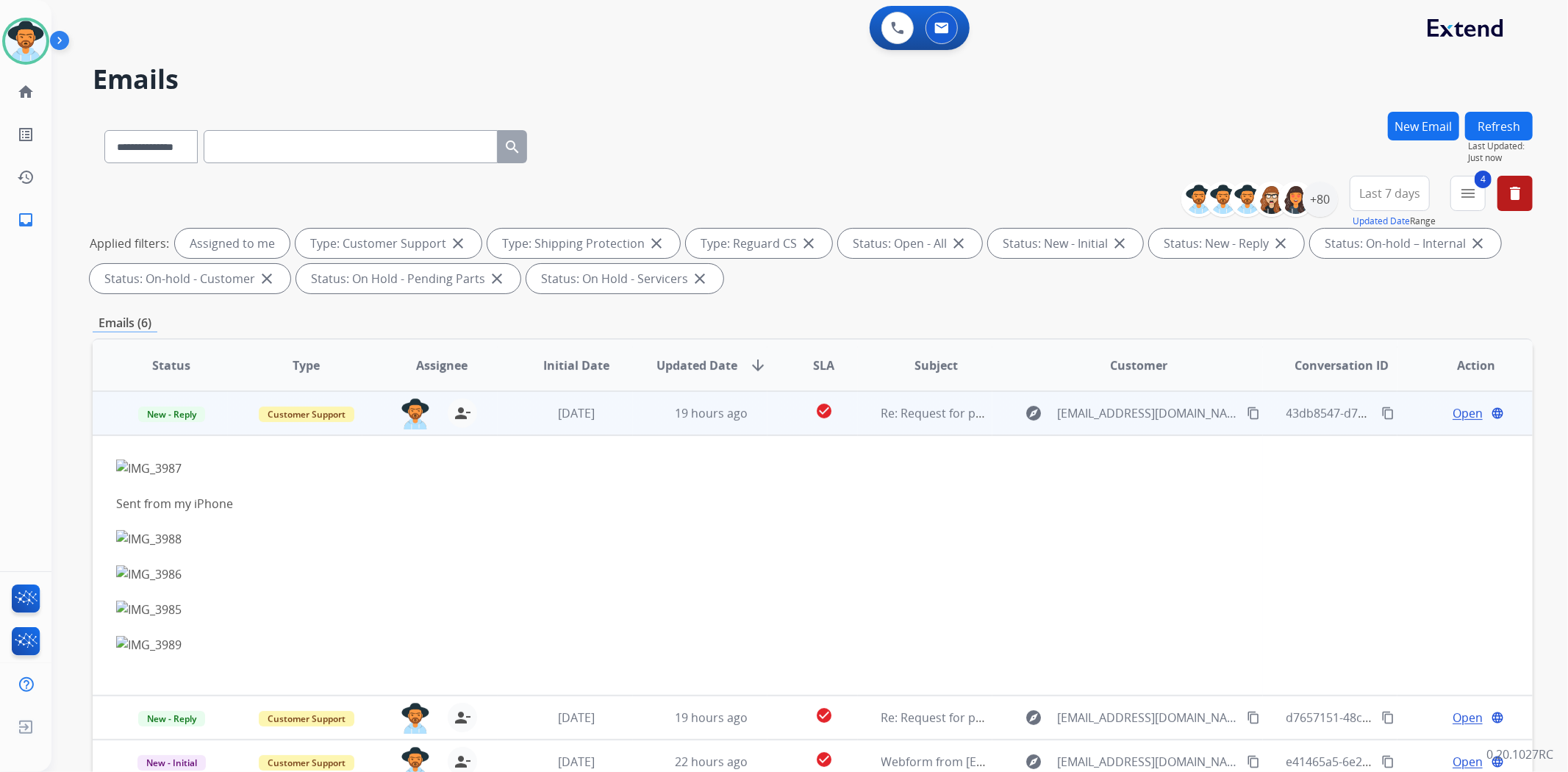
click at [1456, 410] on span "Open" at bounding box center [1467, 414] width 30 height 18
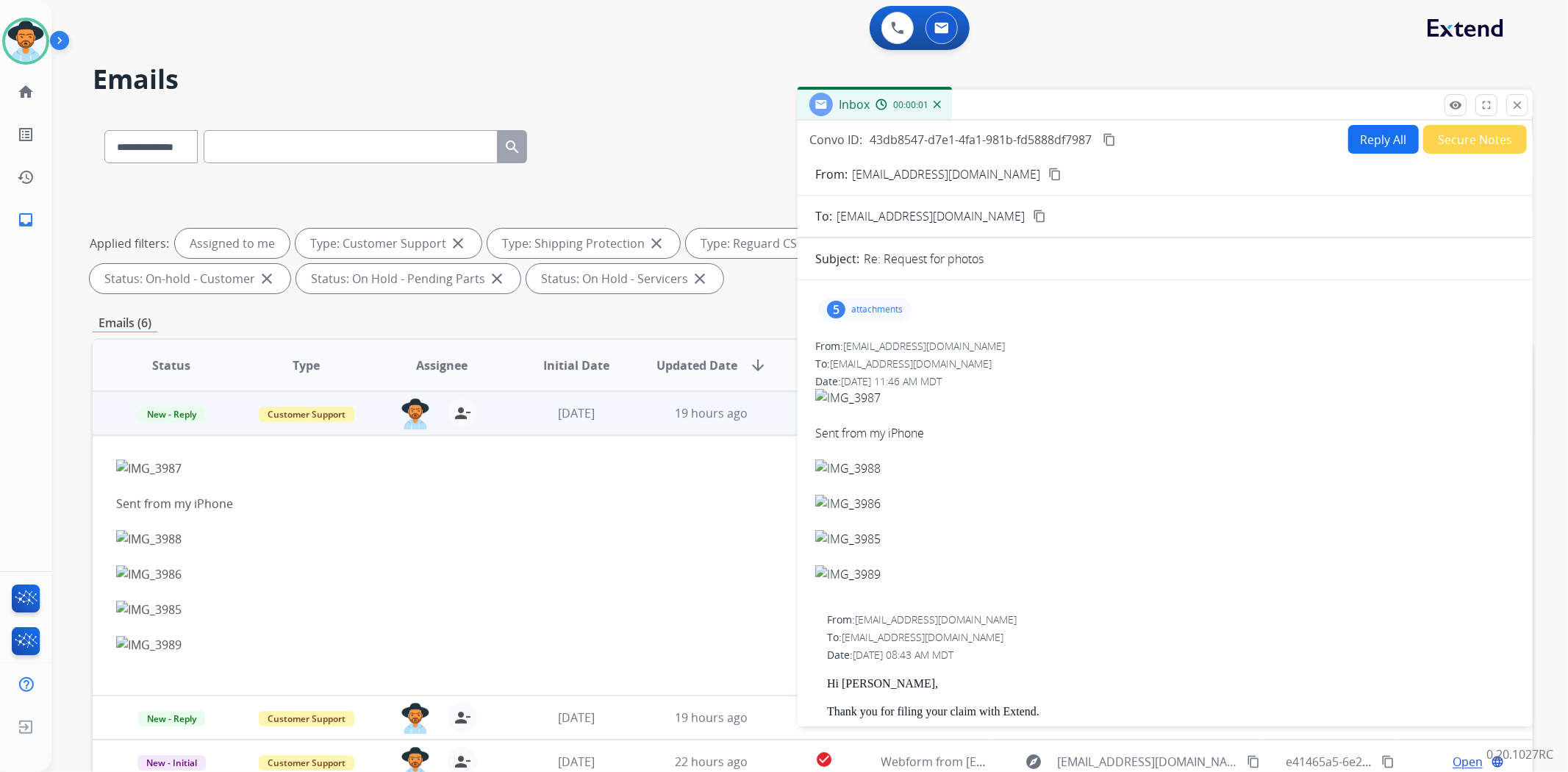
click at [862, 309] on p "attachments" at bounding box center [877, 309] width 51 height 12
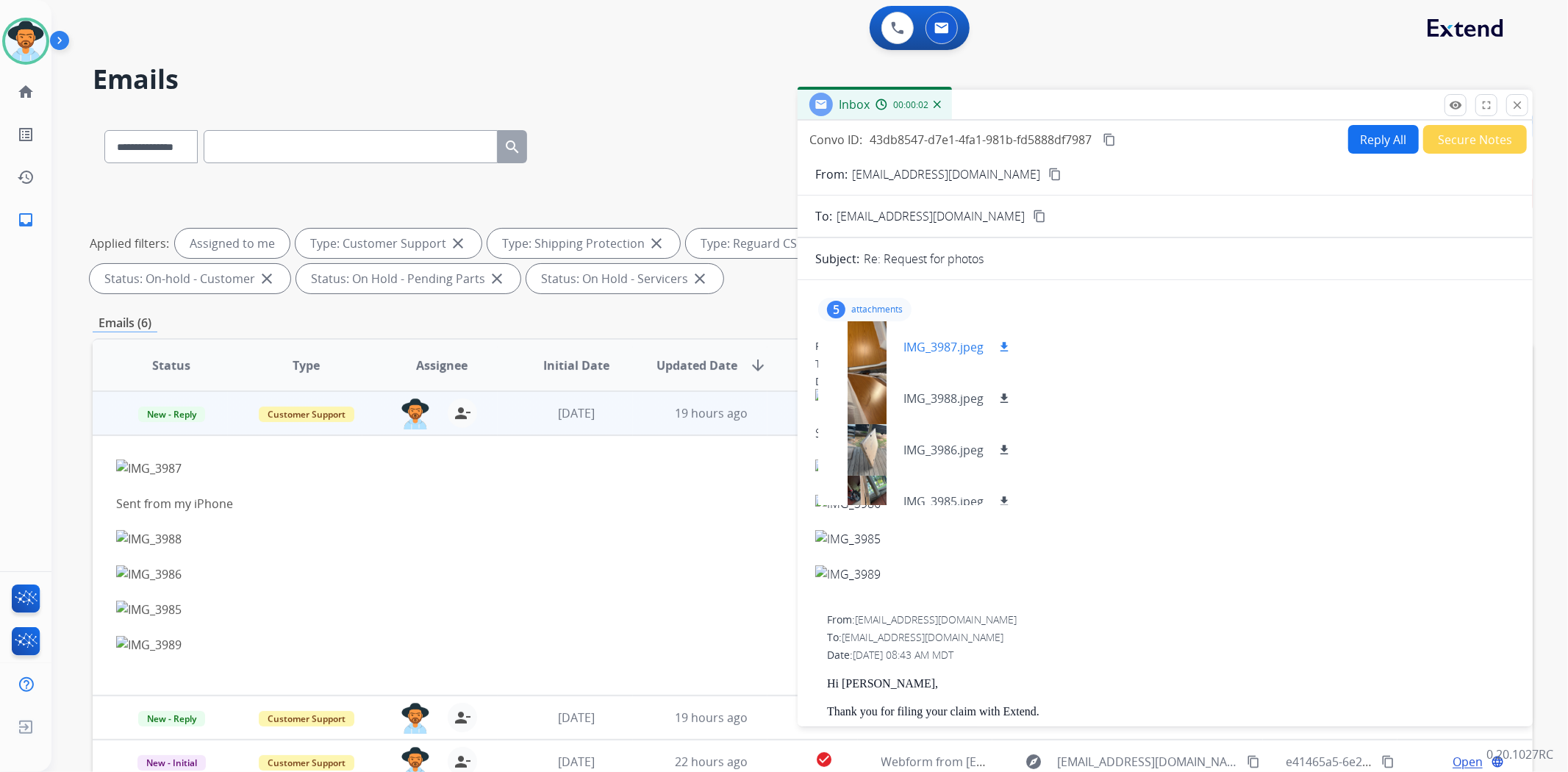
click at [853, 342] on div at bounding box center [866, 347] width 73 height 51
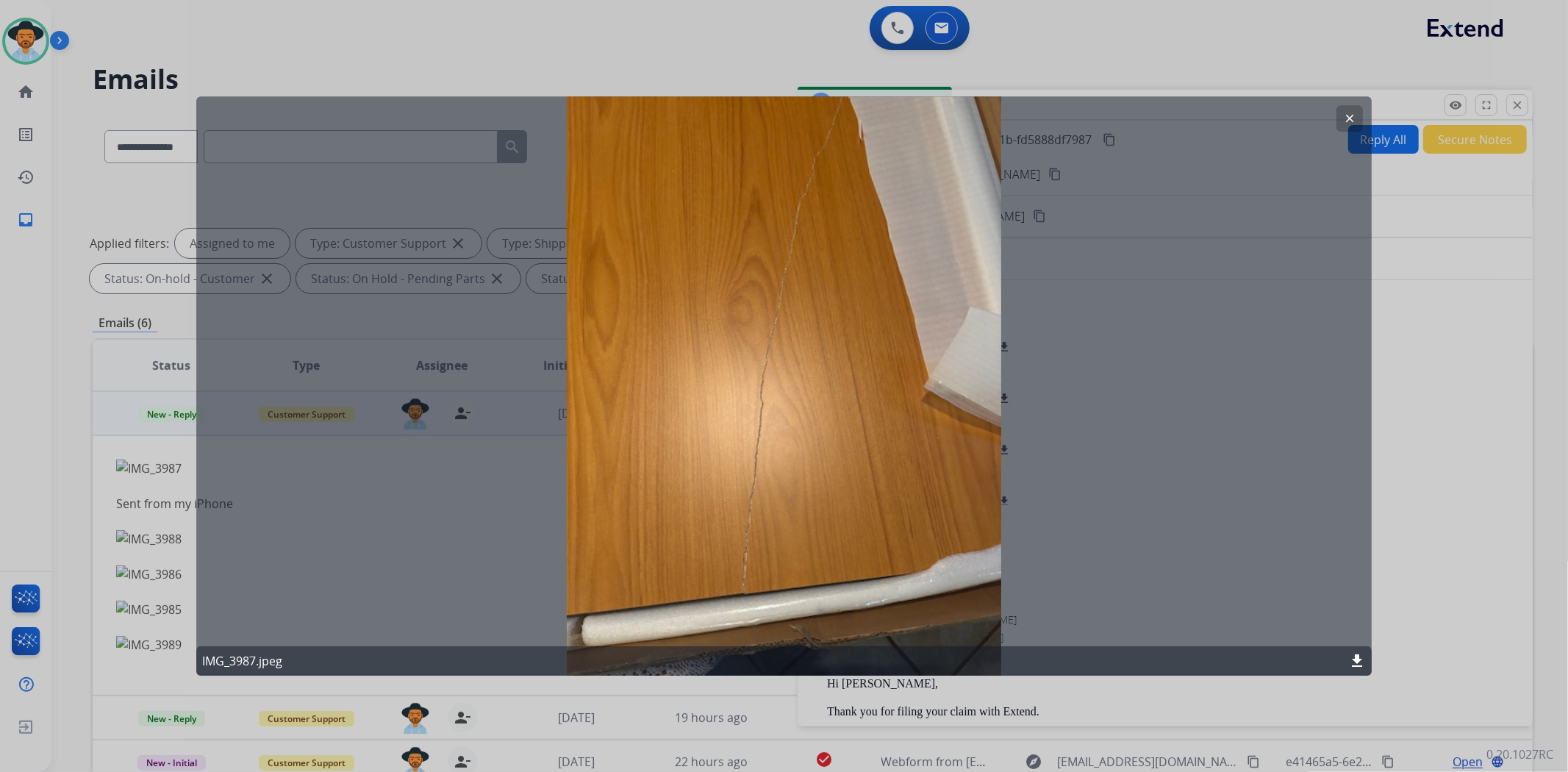
click at [1346, 116] on mat-icon "clear" at bounding box center [1350, 118] width 14 height 14
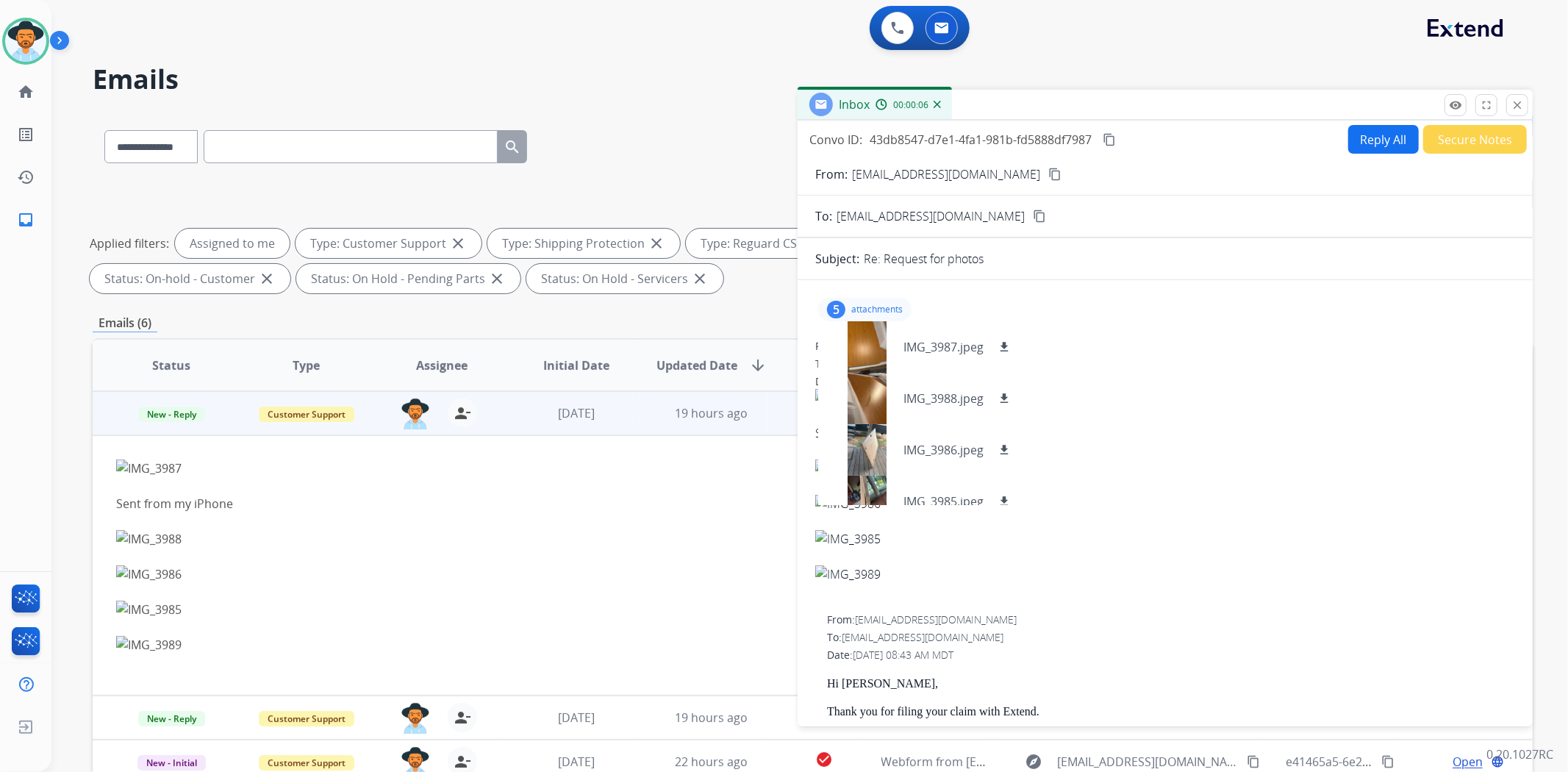
click at [1048, 177] on mat-icon "content_copy" at bounding box center [1054, 174] width 14 height 14
click at [864, 443] on div at bounding box center [866, 450] width 73 height 51
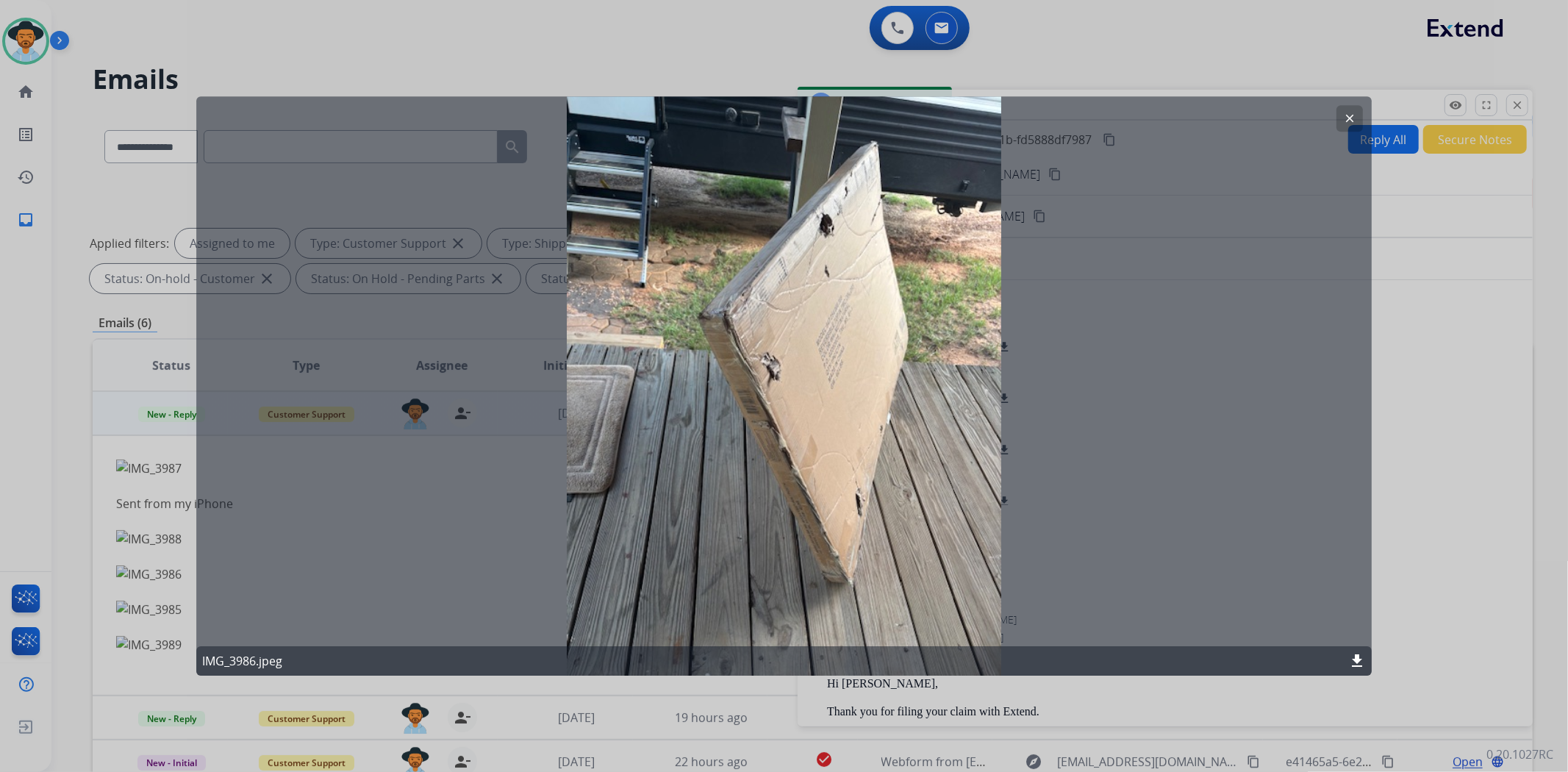
click at [1349, 115] on mat-icon "clear" at bounding box center [1350, 118] width 14 height 14
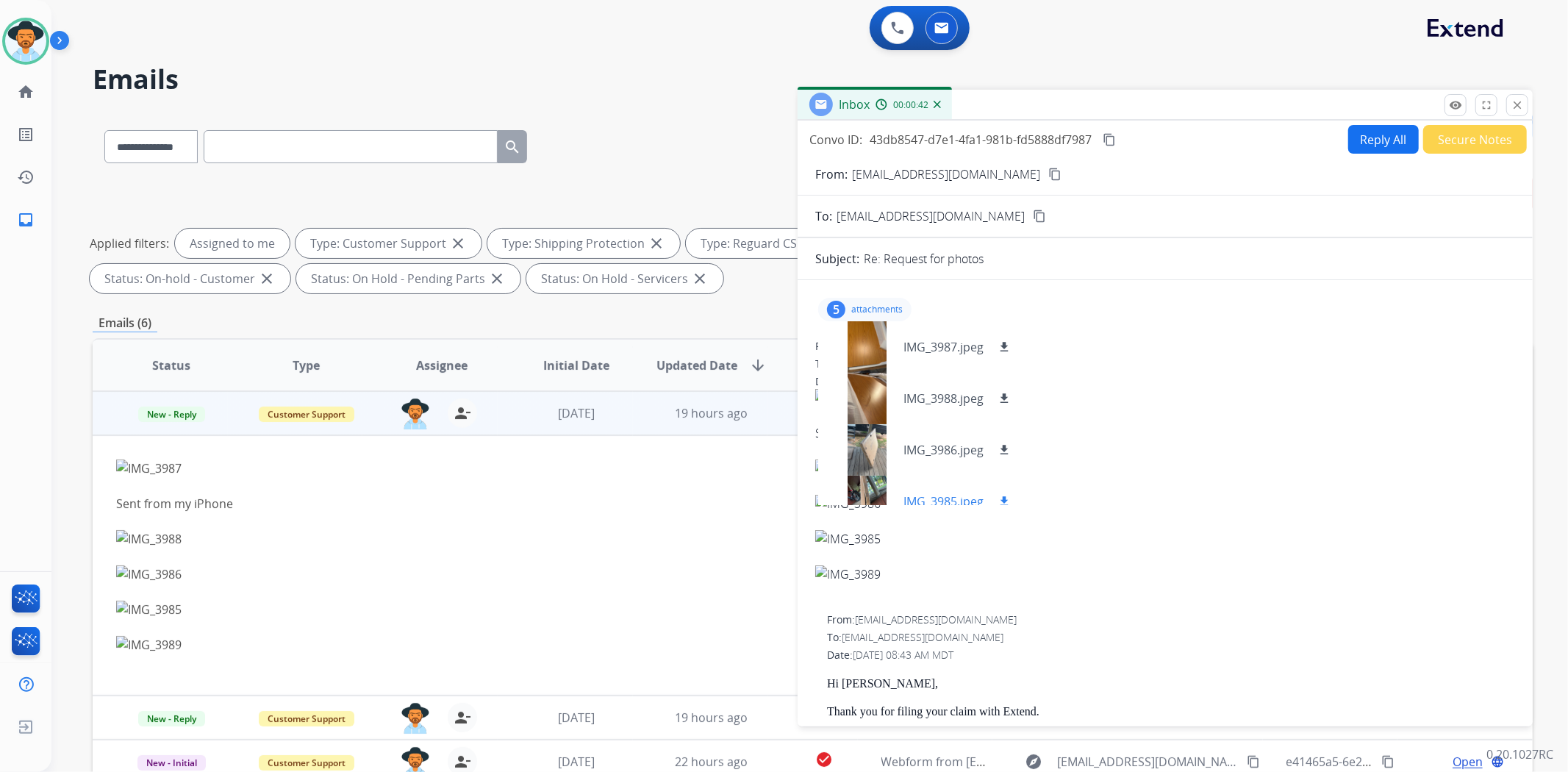
click at [858, 489] on div at bounding box center [866, 501] width 73 height 51
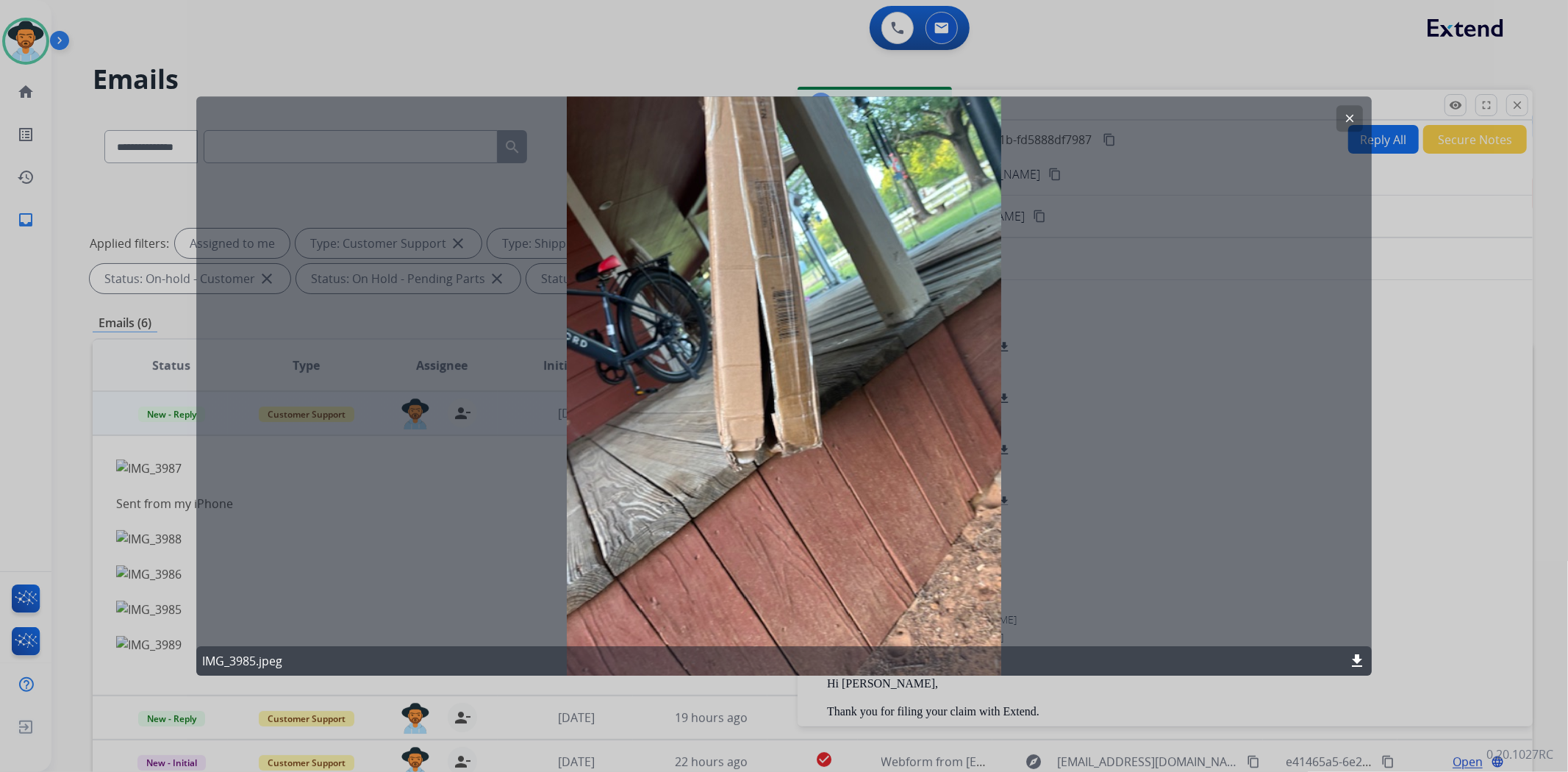
click at [1345, 116] on mat-icon "clear" at bounding box center [1350, 118] width 14 height 14
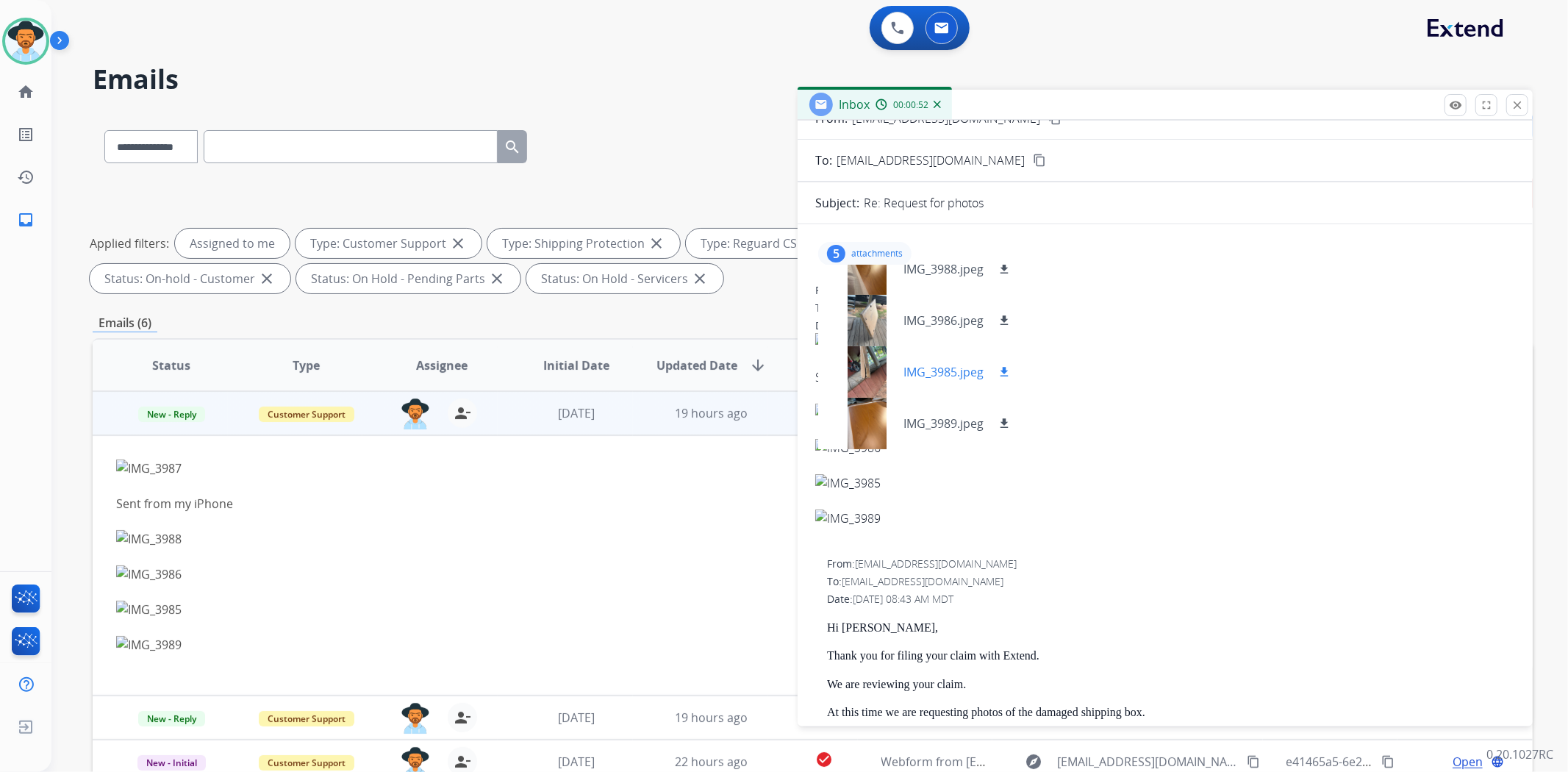
scroll to position [81, 0]
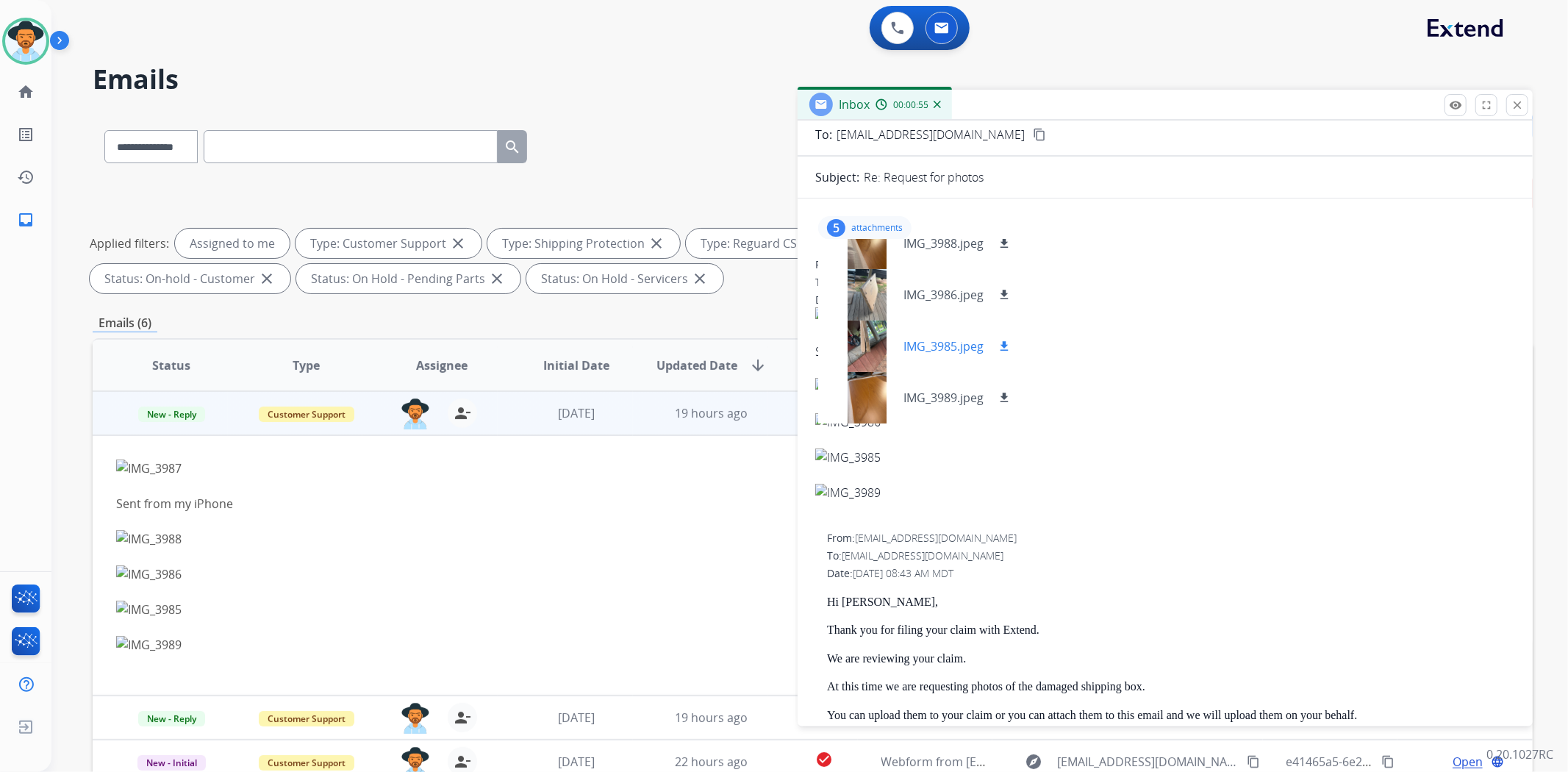
click at [871, 343] on div at bounding box center [866, 346] width 73 height 51
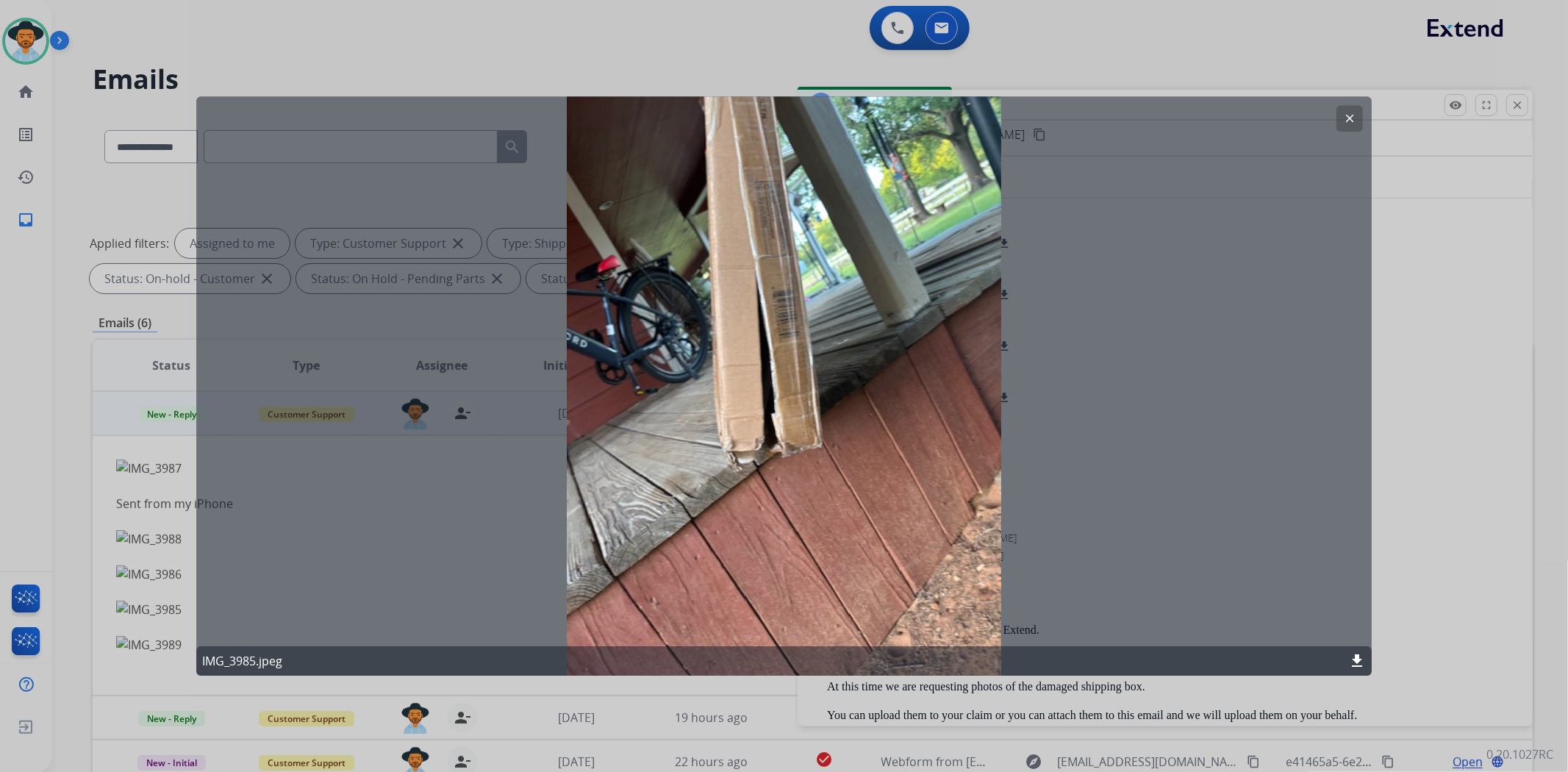
click at [1346, 121] on mat-icon "clear" at bounding box center [1350, 118] width 14 height 14
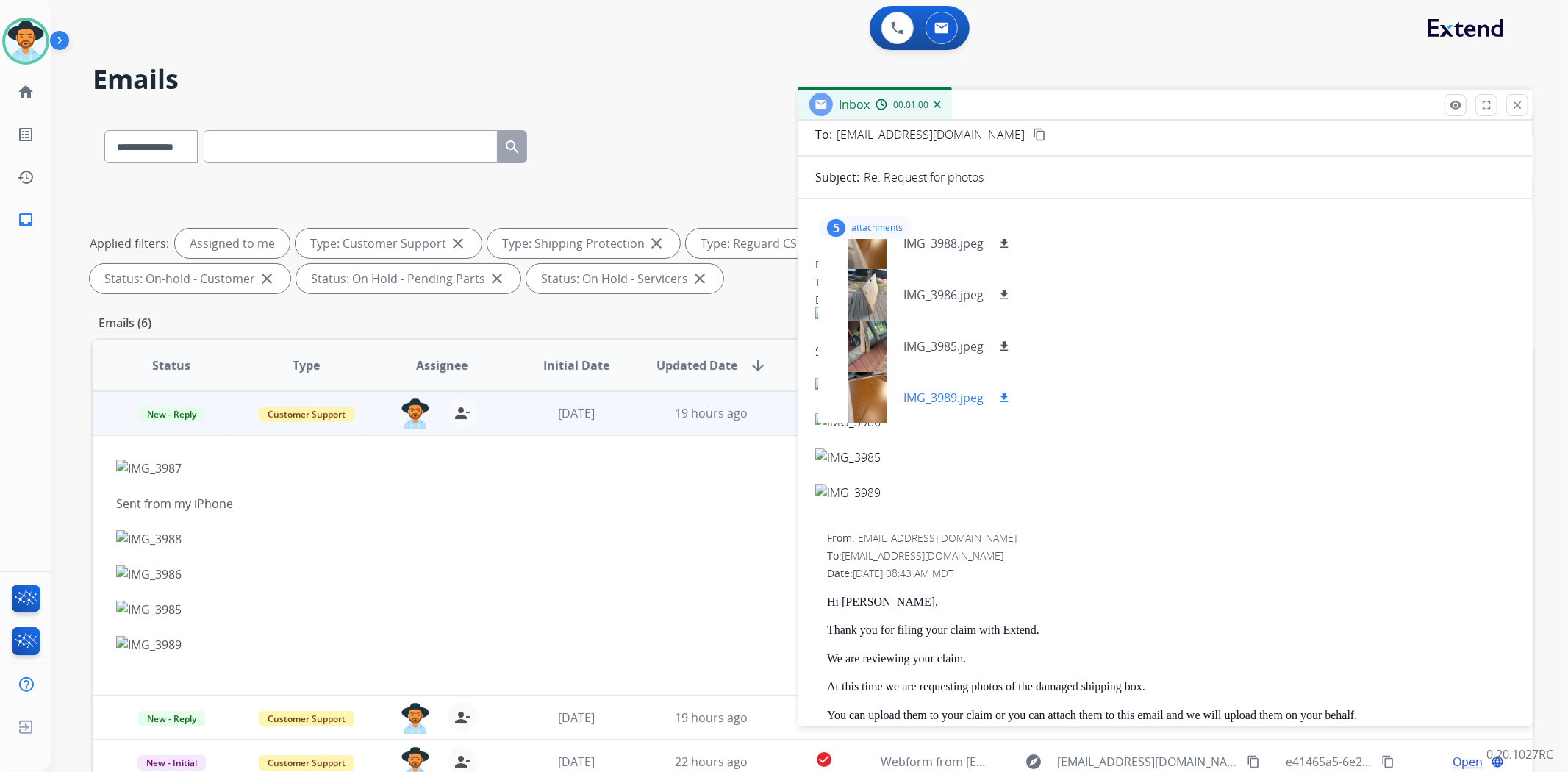
click at [873, 400] on div at bounding box center [866, 397] width 73 height 51
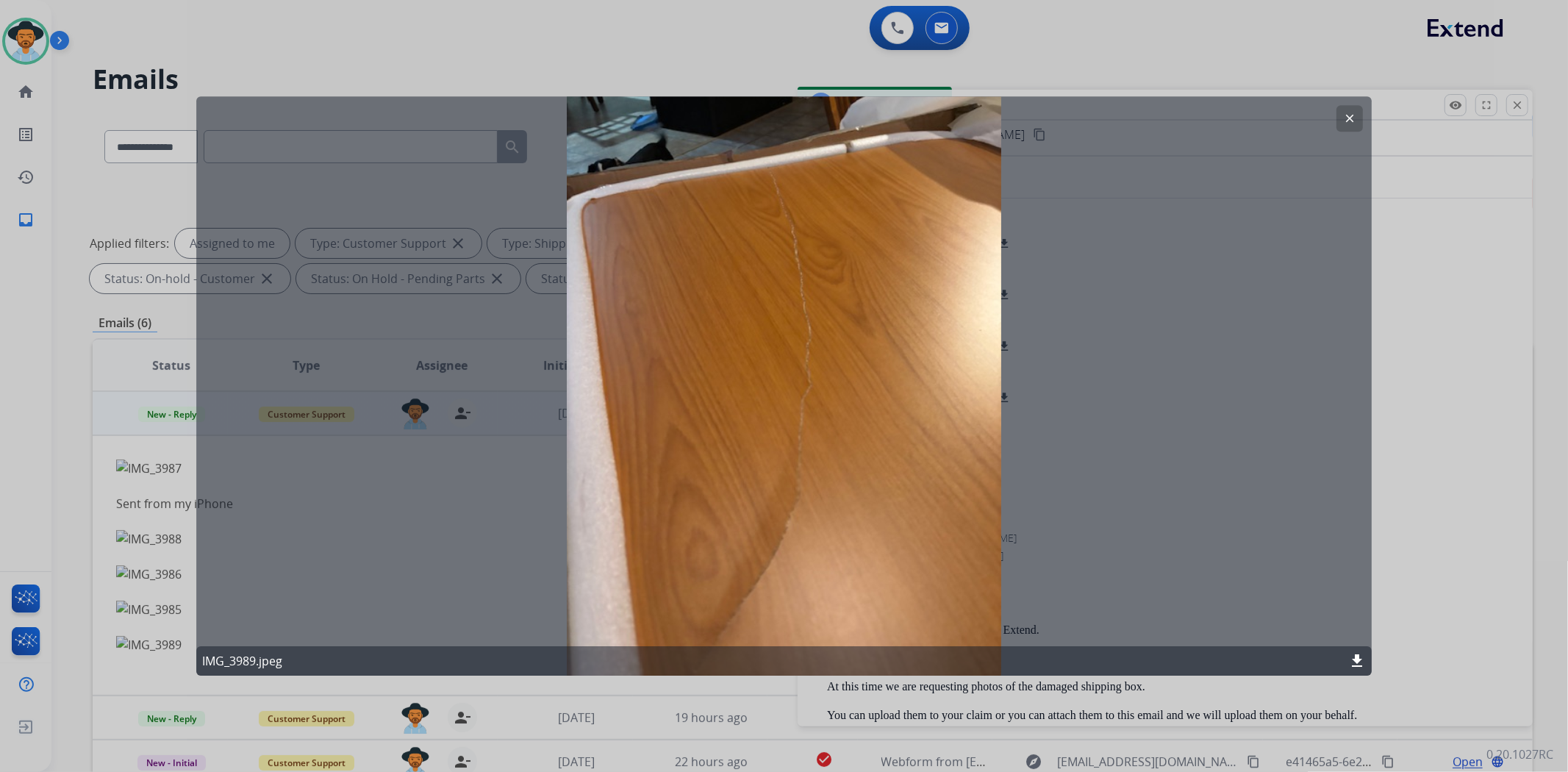
click at [1349, 117] on mat-icon "clear" at bounding box center [1350, 118] width 14 height 14
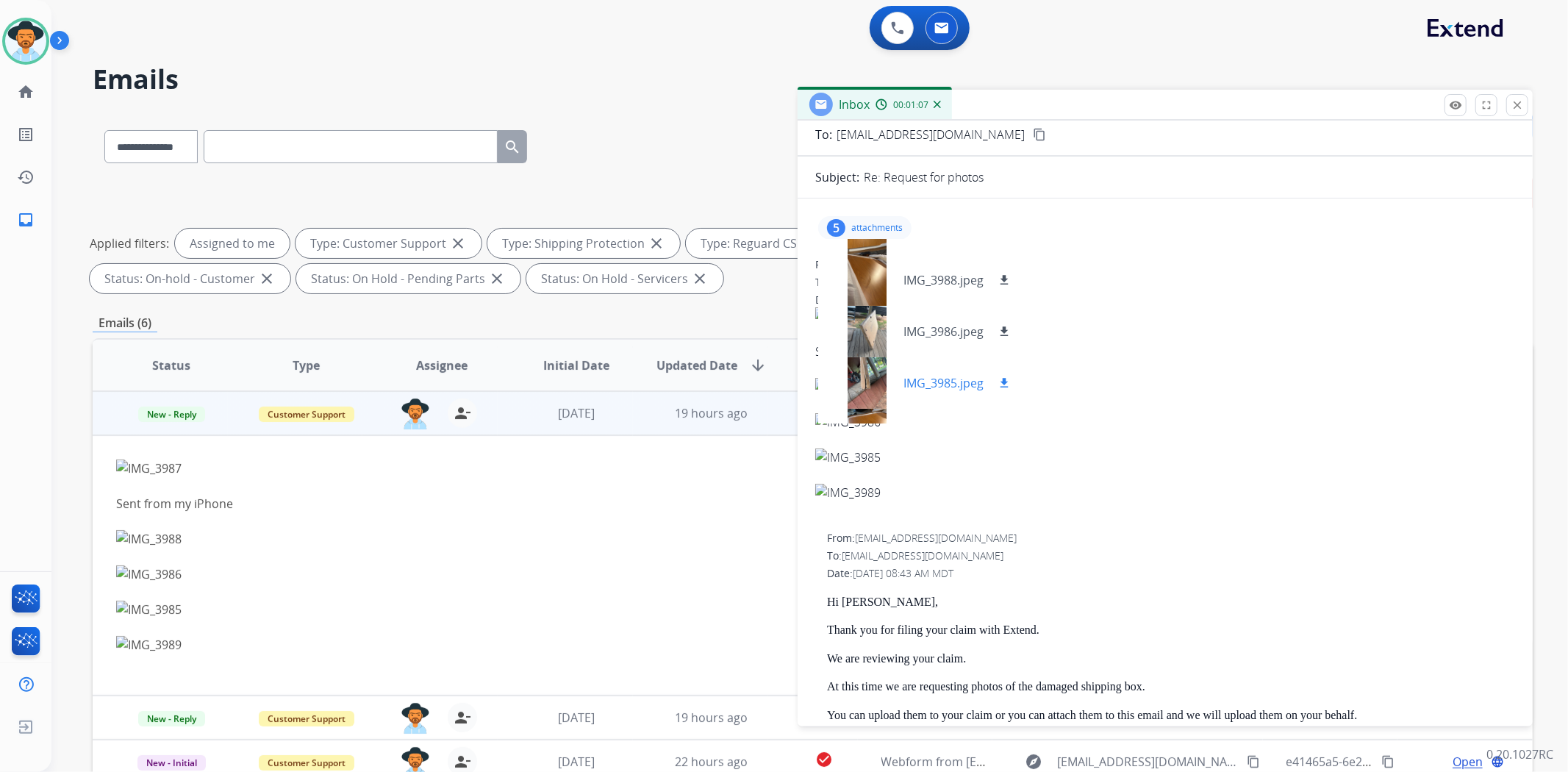
scroll to position [0, 0]
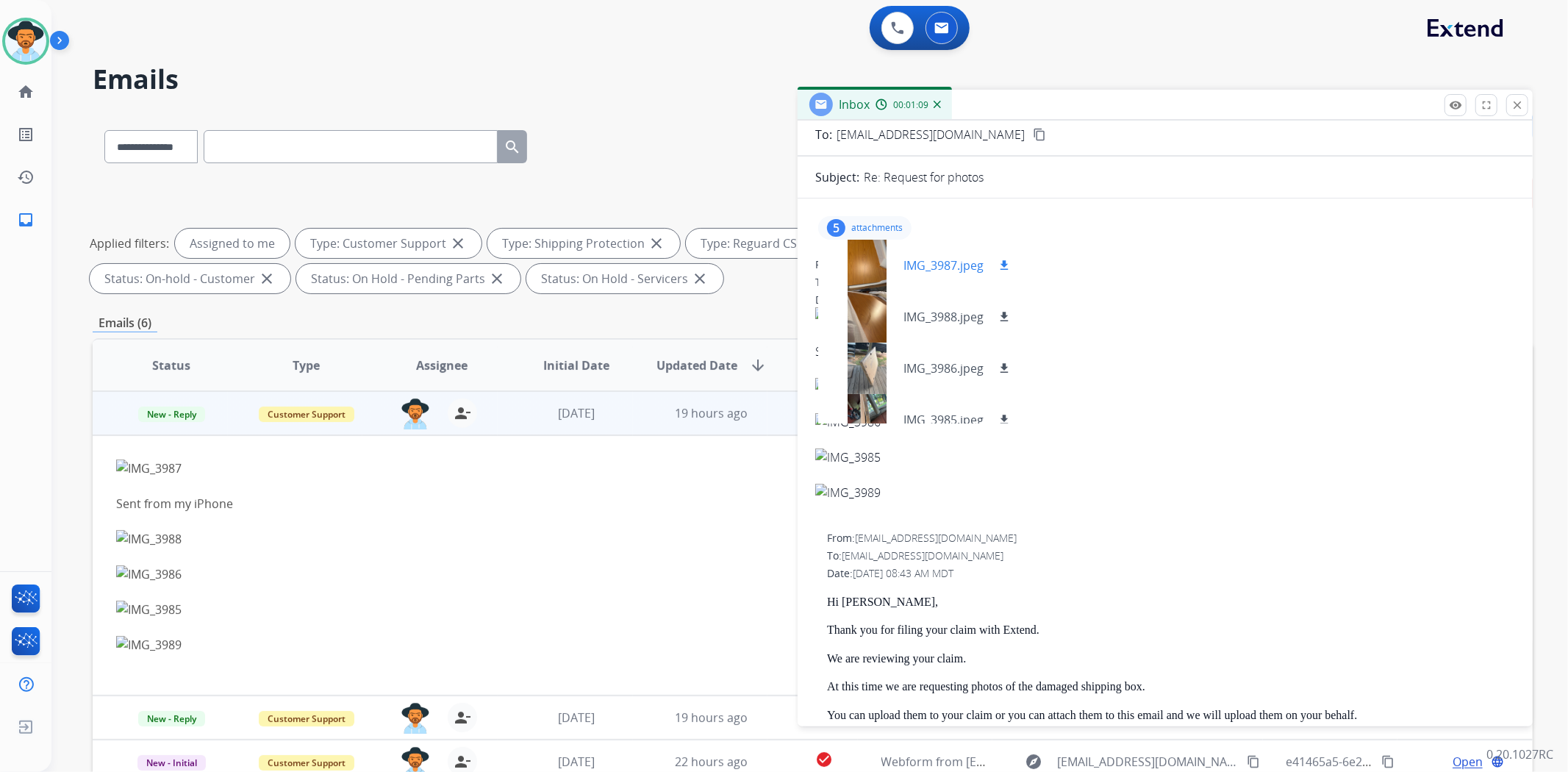
click at [871, 264] on div at bounding box center [866, 265] width 73 height 51
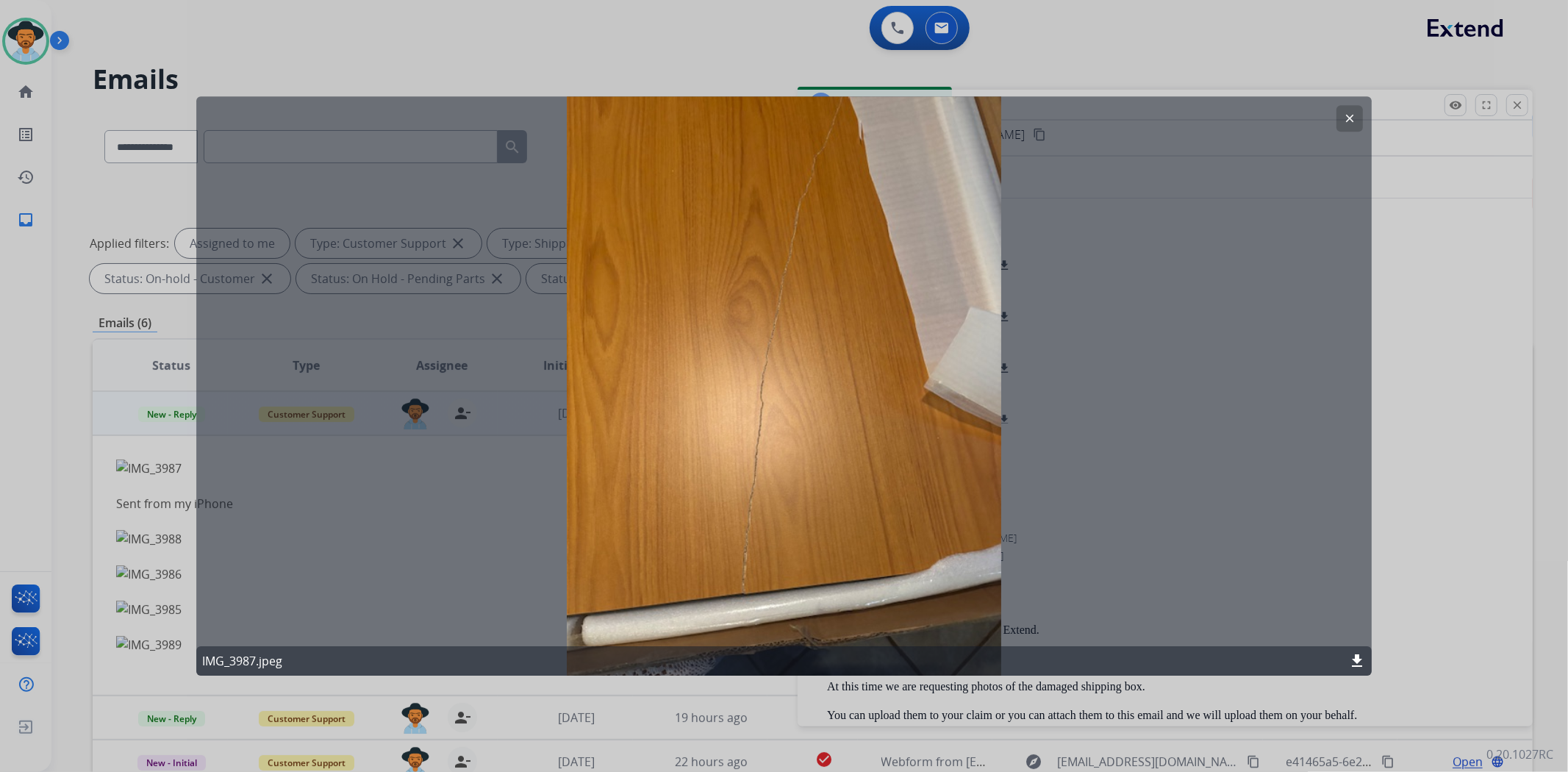
click at [1350, 116] on mat-icon "clear" at bounding box center [1350, 118] width 14 height 14
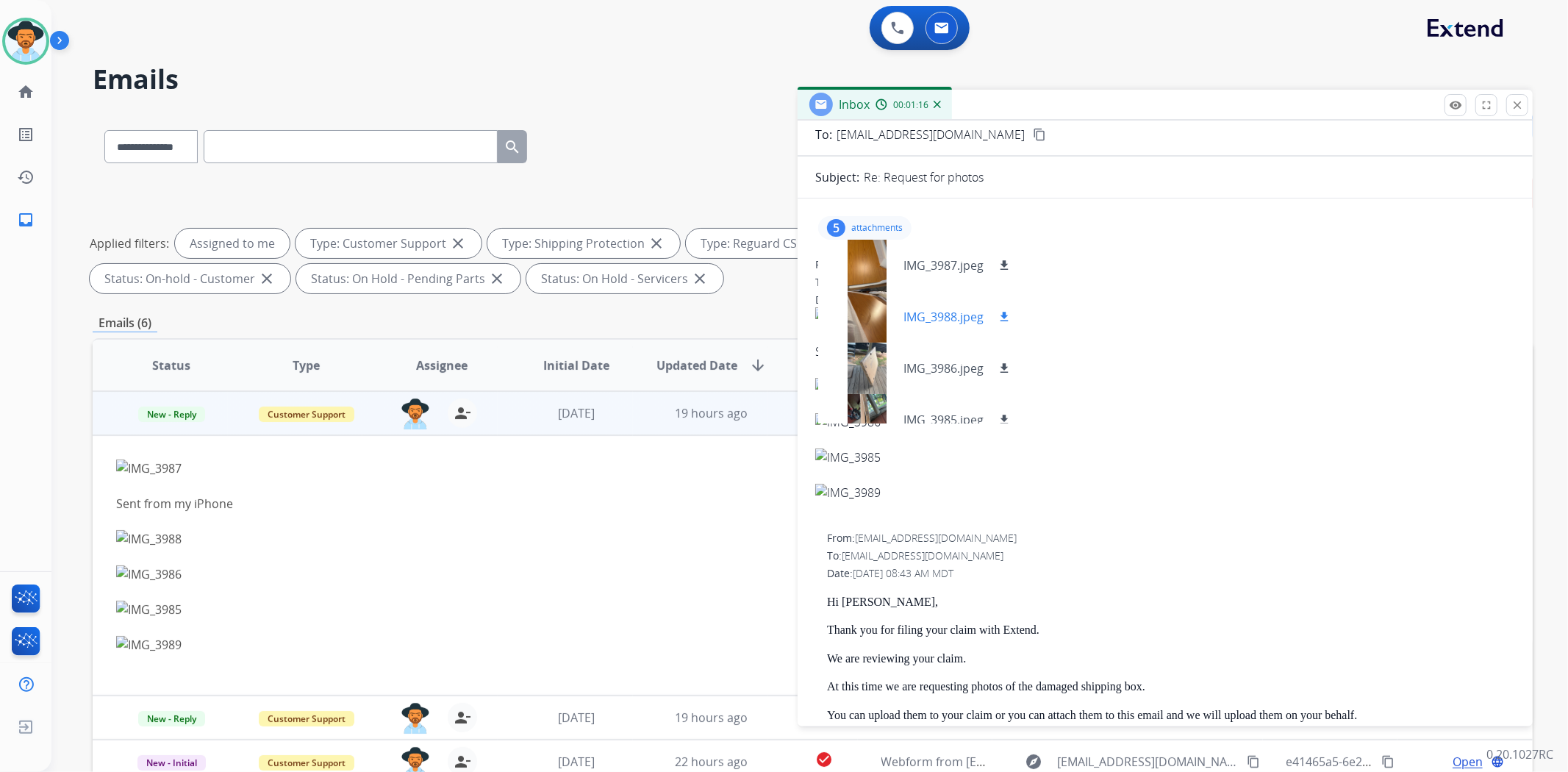
click at [864, 319] on div at bounding box center [866, 316] width 73 height 51
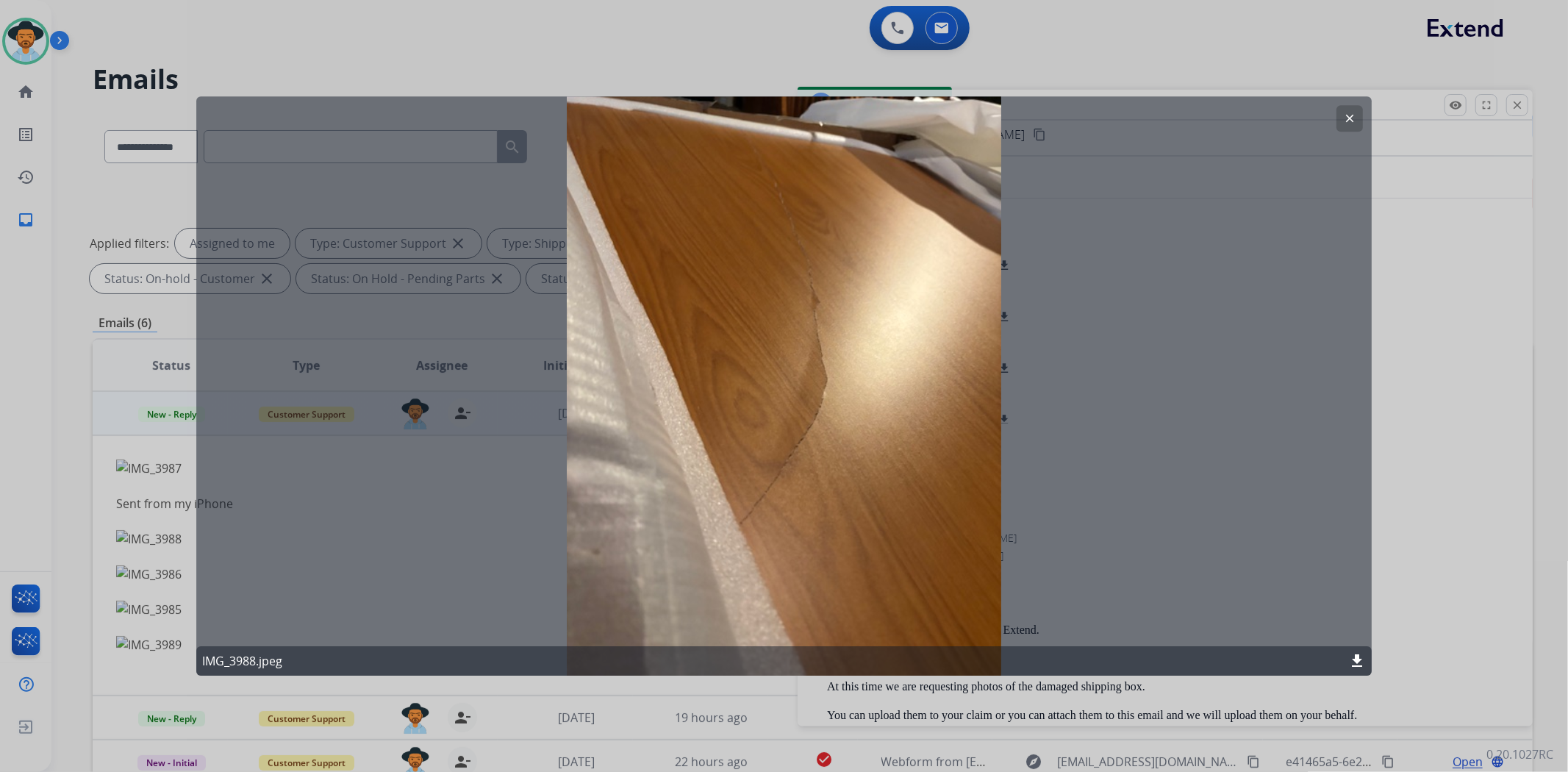
click at [1350, 116] on mat-icon "clear" at bounding box center [1350, 118] width 14 height 14
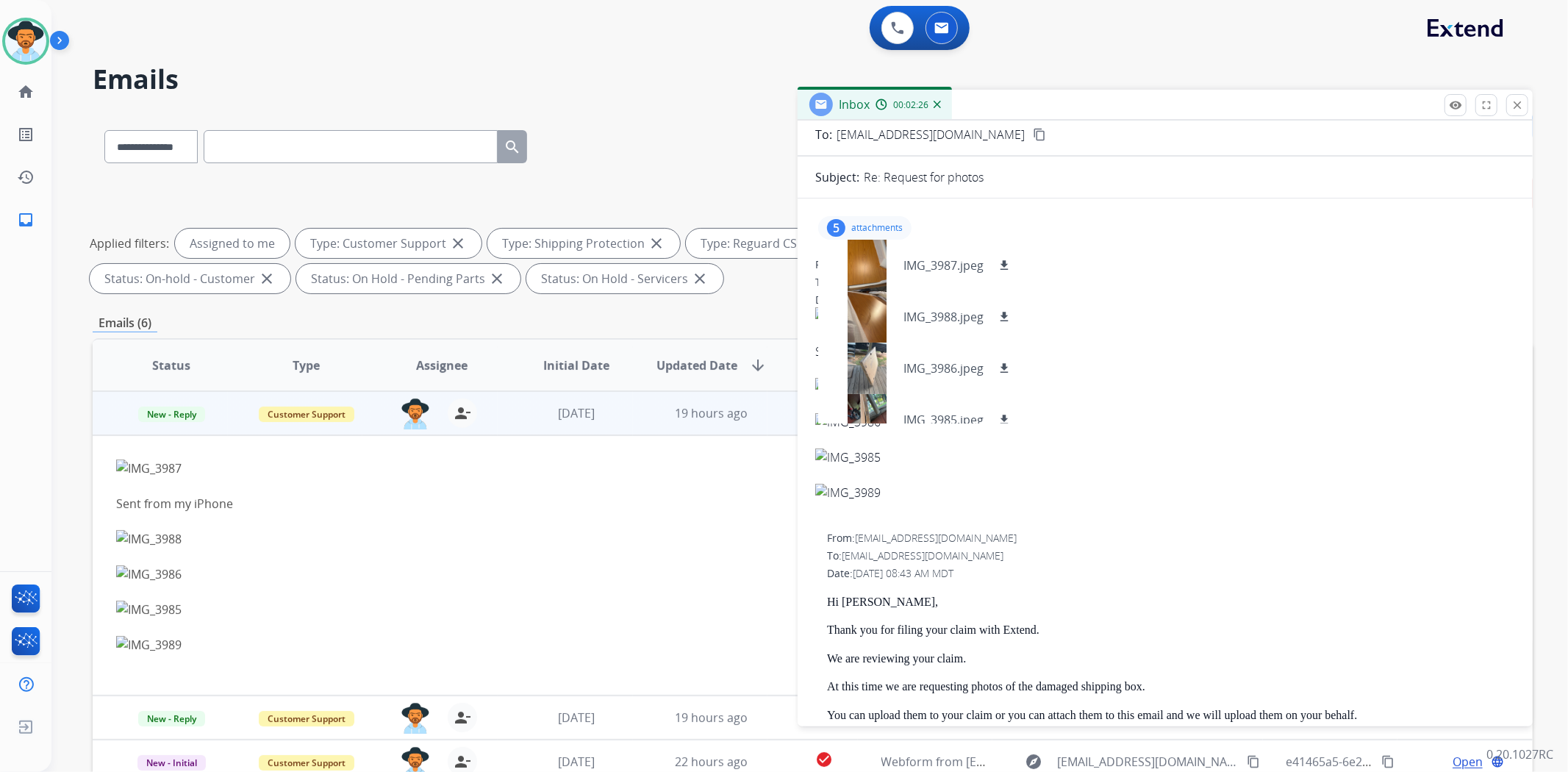
click at [1185, 365] on div at bounding box center [1164, 369] width 700 height 18
click at [896, 229] on p "attachments" at bounding box center [877, 228] width 51 height 12
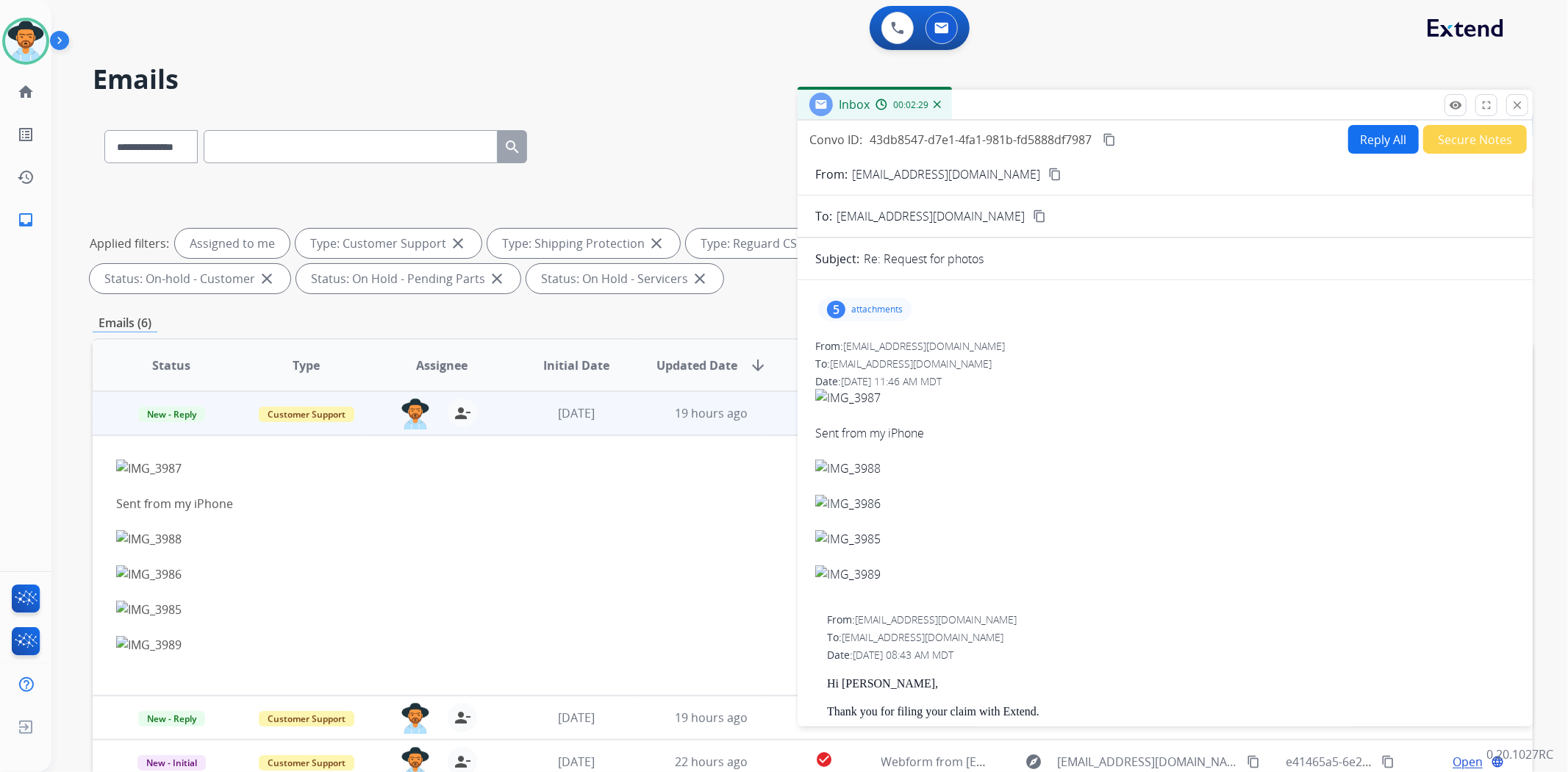
click at [1391, 135] on button "Reply All" at bounding box center [1383, 139] width 70 height 29
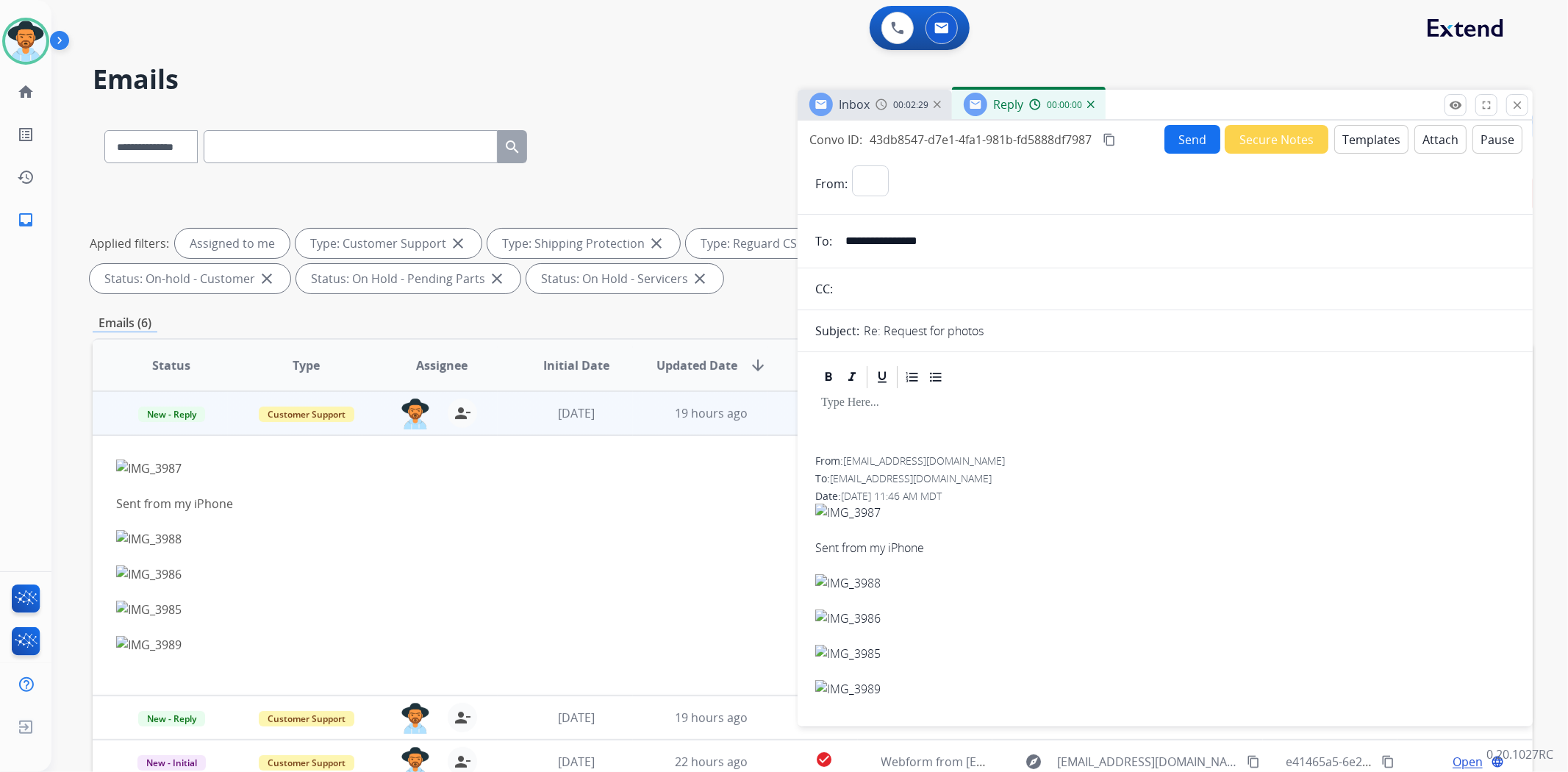
select select "**********"
click at [1185, 135] on button "Send" at bounding box center [1192, 139] width 56 height 29
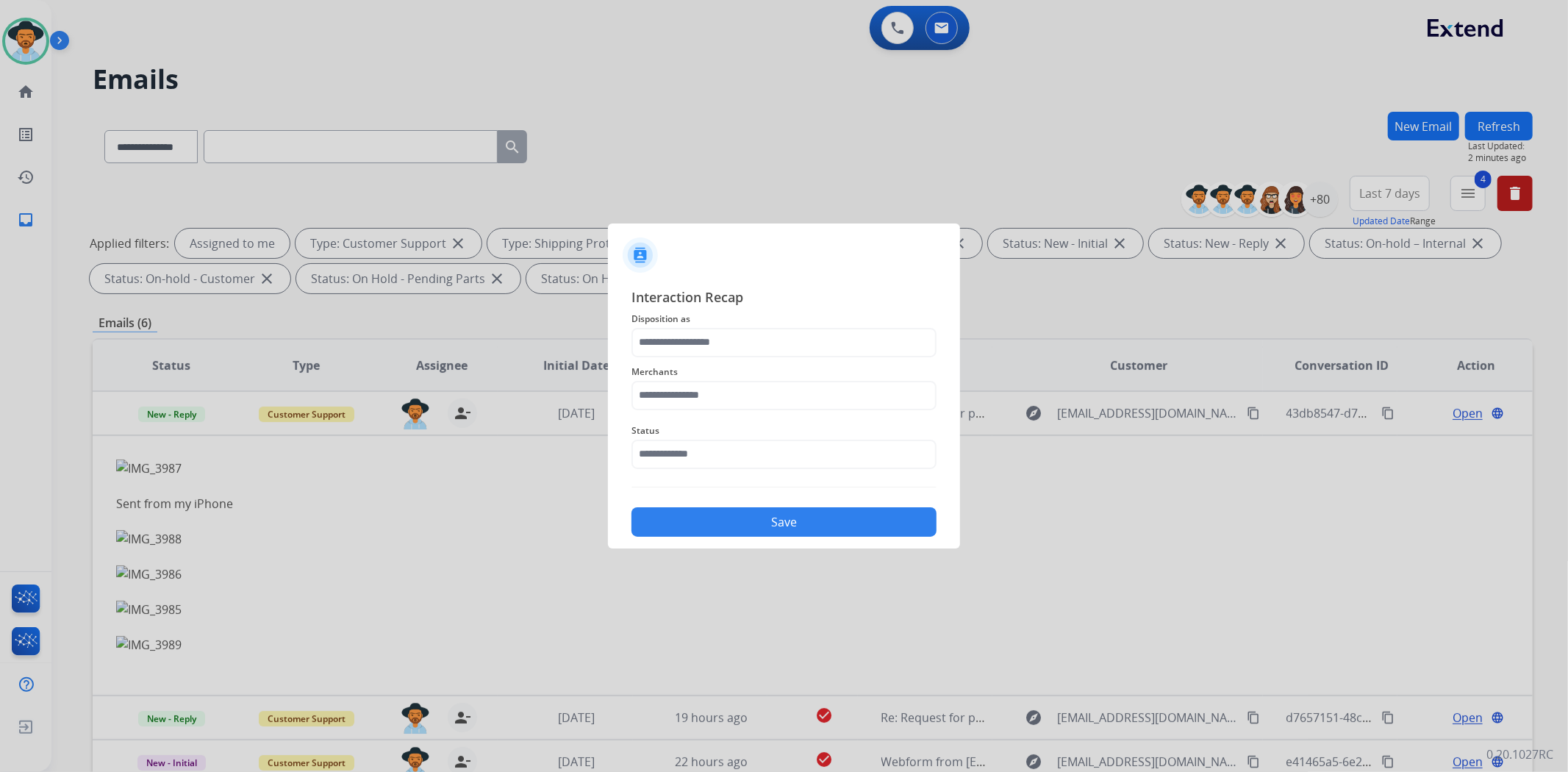
click at [709, 524] on button "Save" at bounding box center [784, 522] width 305 height 30
drag, startPoint x: 945, startPoint y: 597, endPoint x: 926, endPoint y: 585, distance: 22.5
click at [944, 597] on div at bounding box center [784, 386] width 1568 height 772
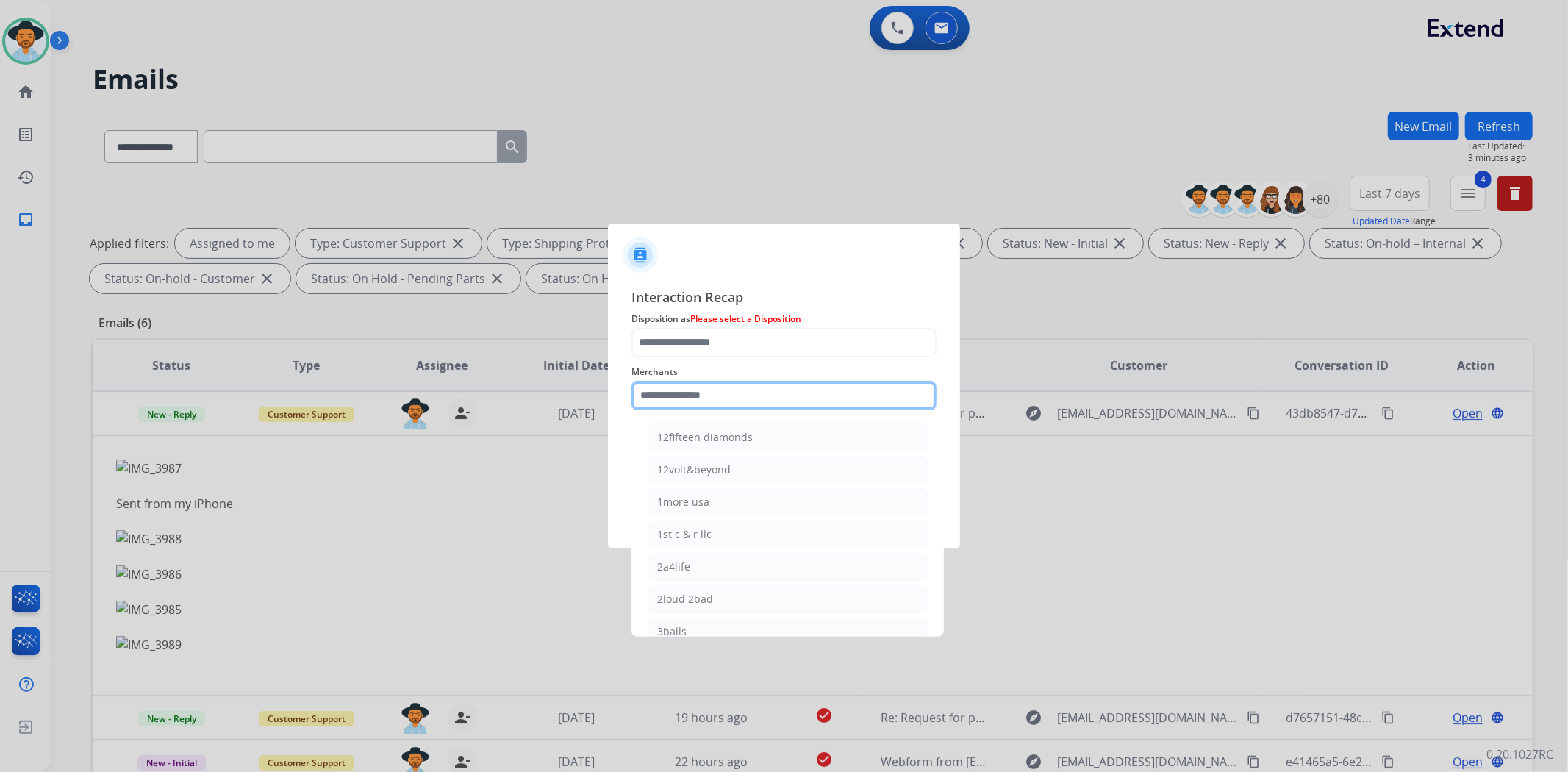
click at [821, 394] on input "text" at bounding box center [784, 395] width 305 height 30
click at [805, 432] on li "Bed bath & beyond" at bounding box center [787, 437] width 280 height 28
type input "**********"
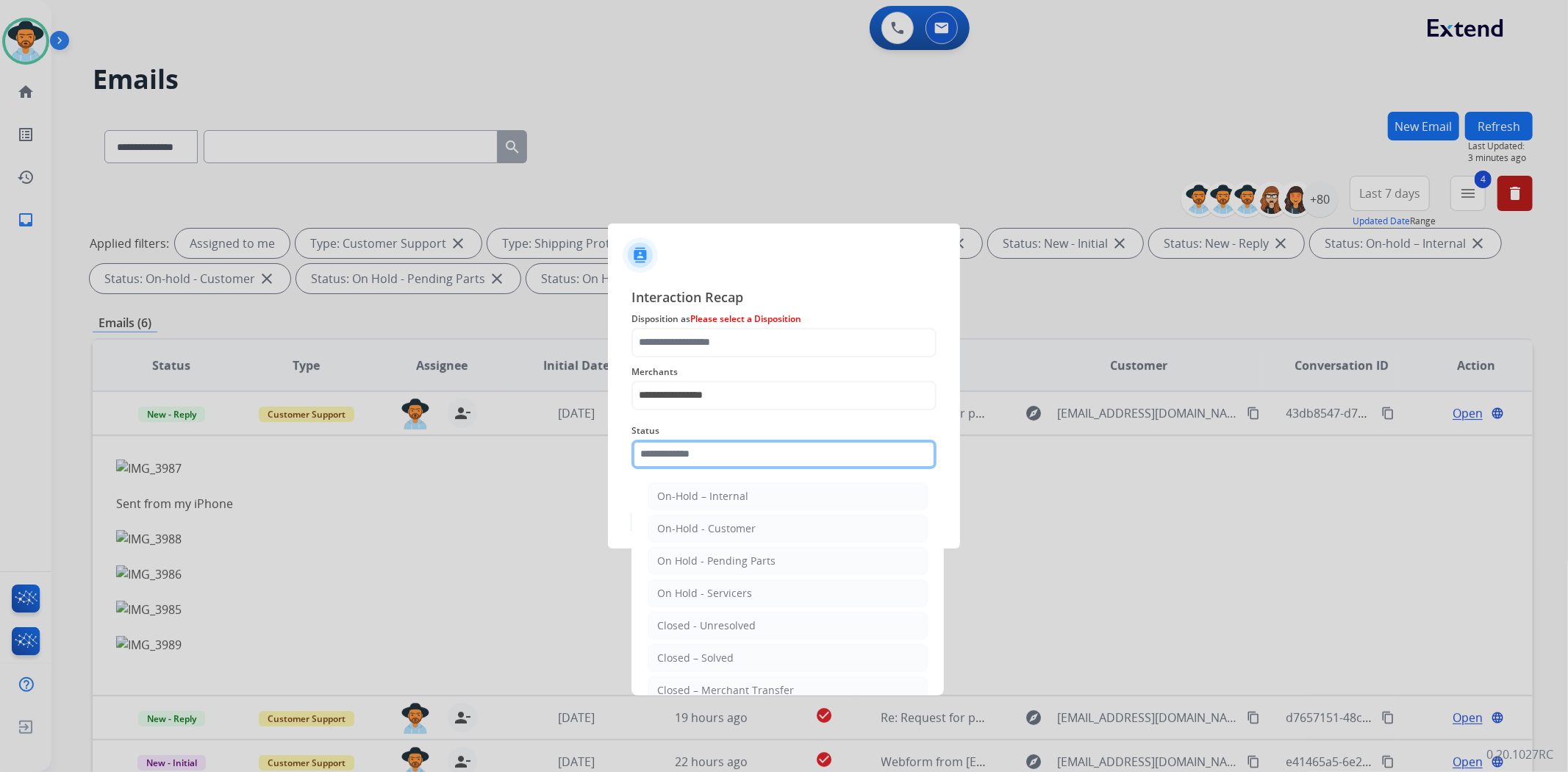
click at [796, 453] on input "text" at bounding box center [784, 454] width 305 height 30
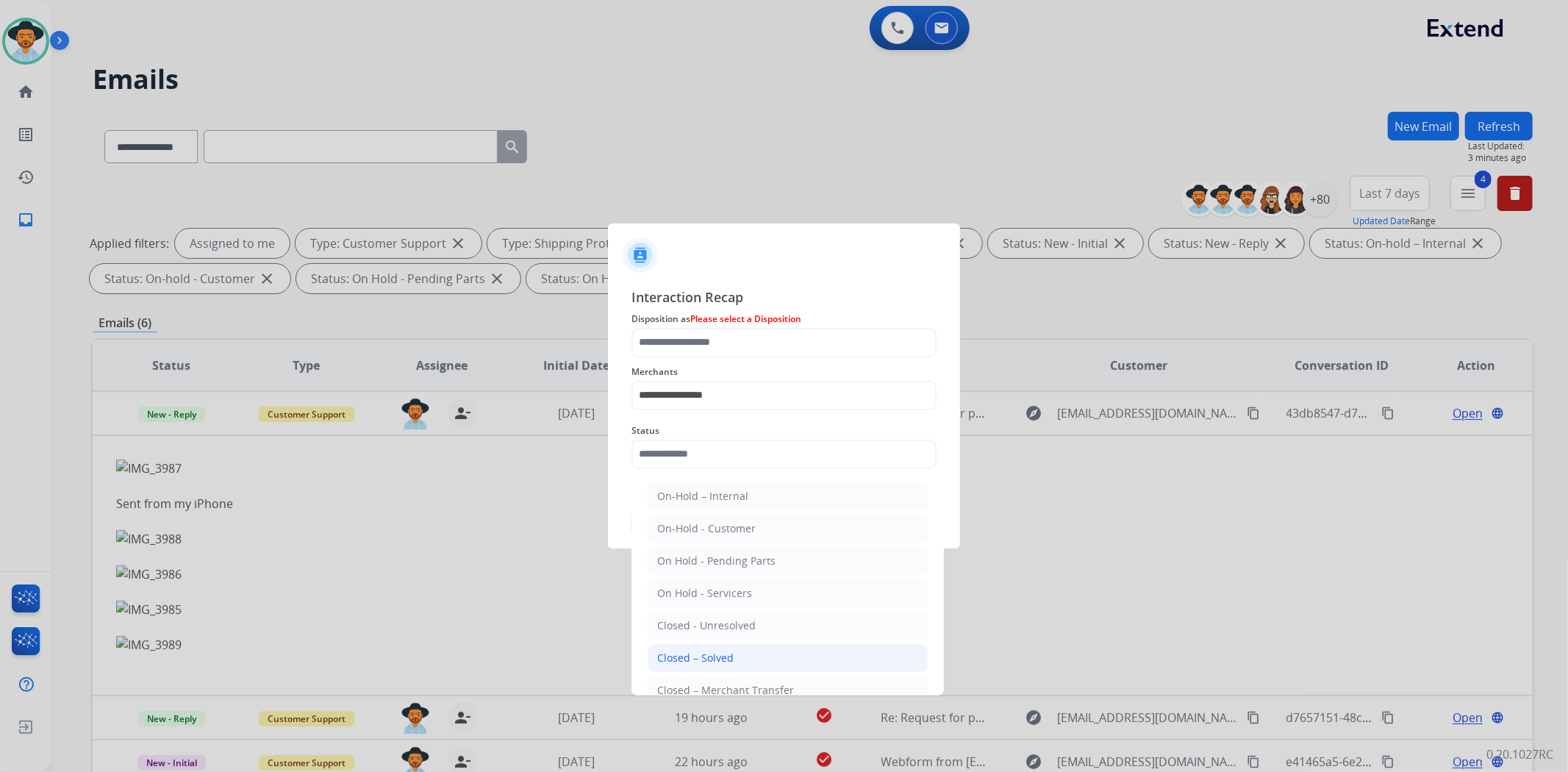
click at [713, 656] on div "Closed – Solved" at bounding box center [695, 658] width 77 height 14
type input "**********"
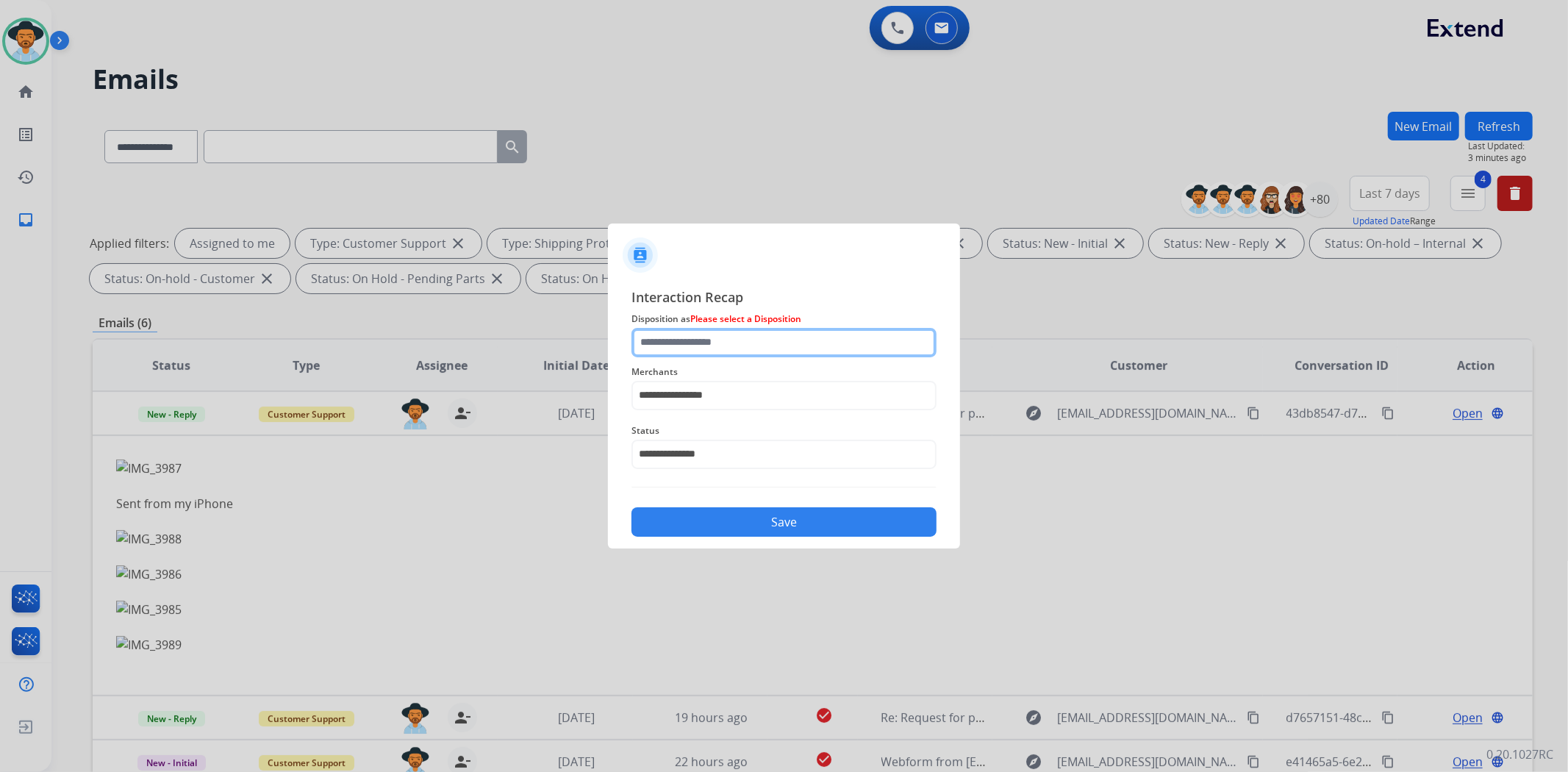
click at [723, 347] on input "text" at bounding box center [784, 342] width 305 height 30
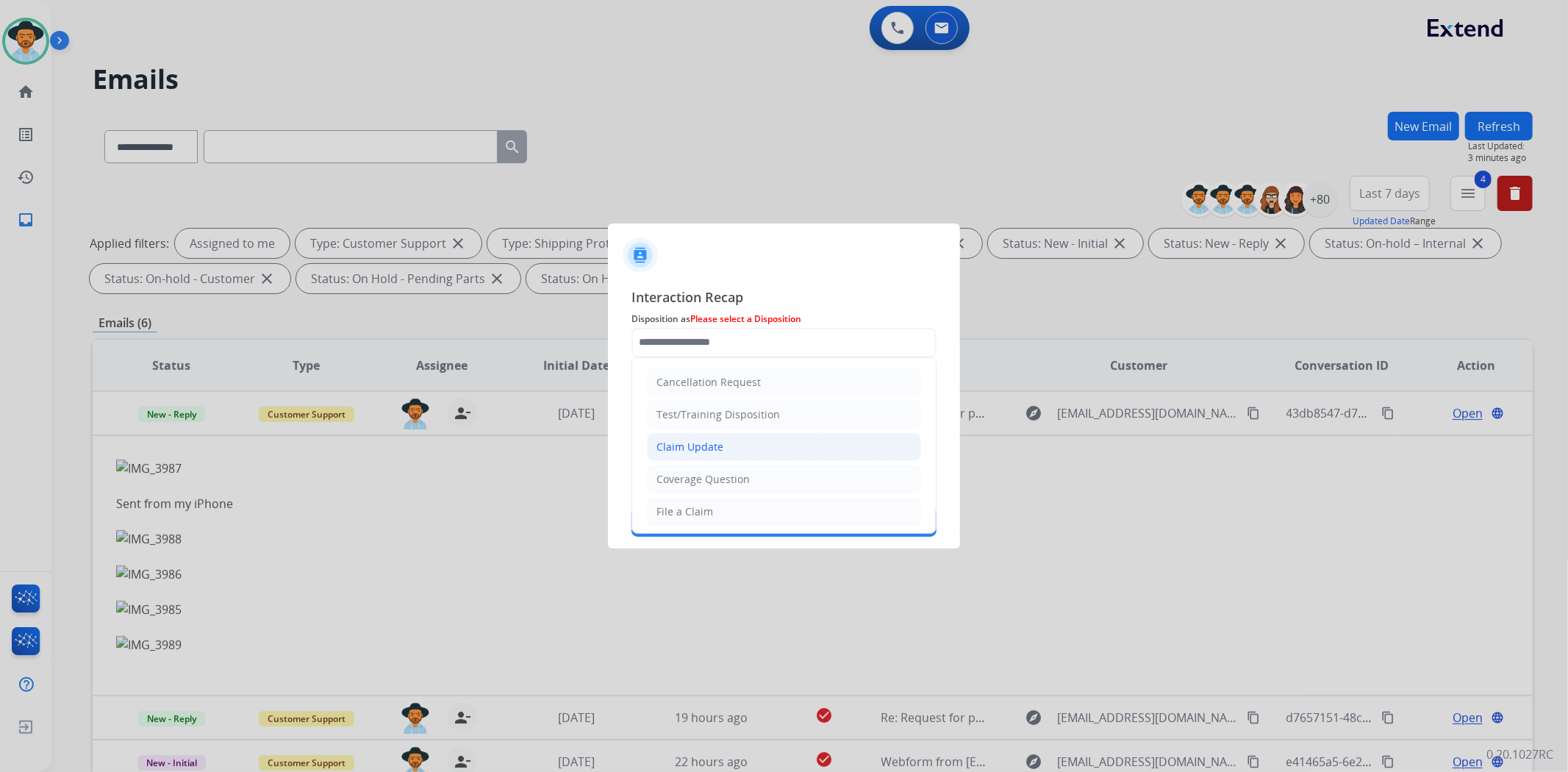
click at [722, 449] on li "Claim Update" at bounding box center [784, 447] width 274 height 28
type input "**********"
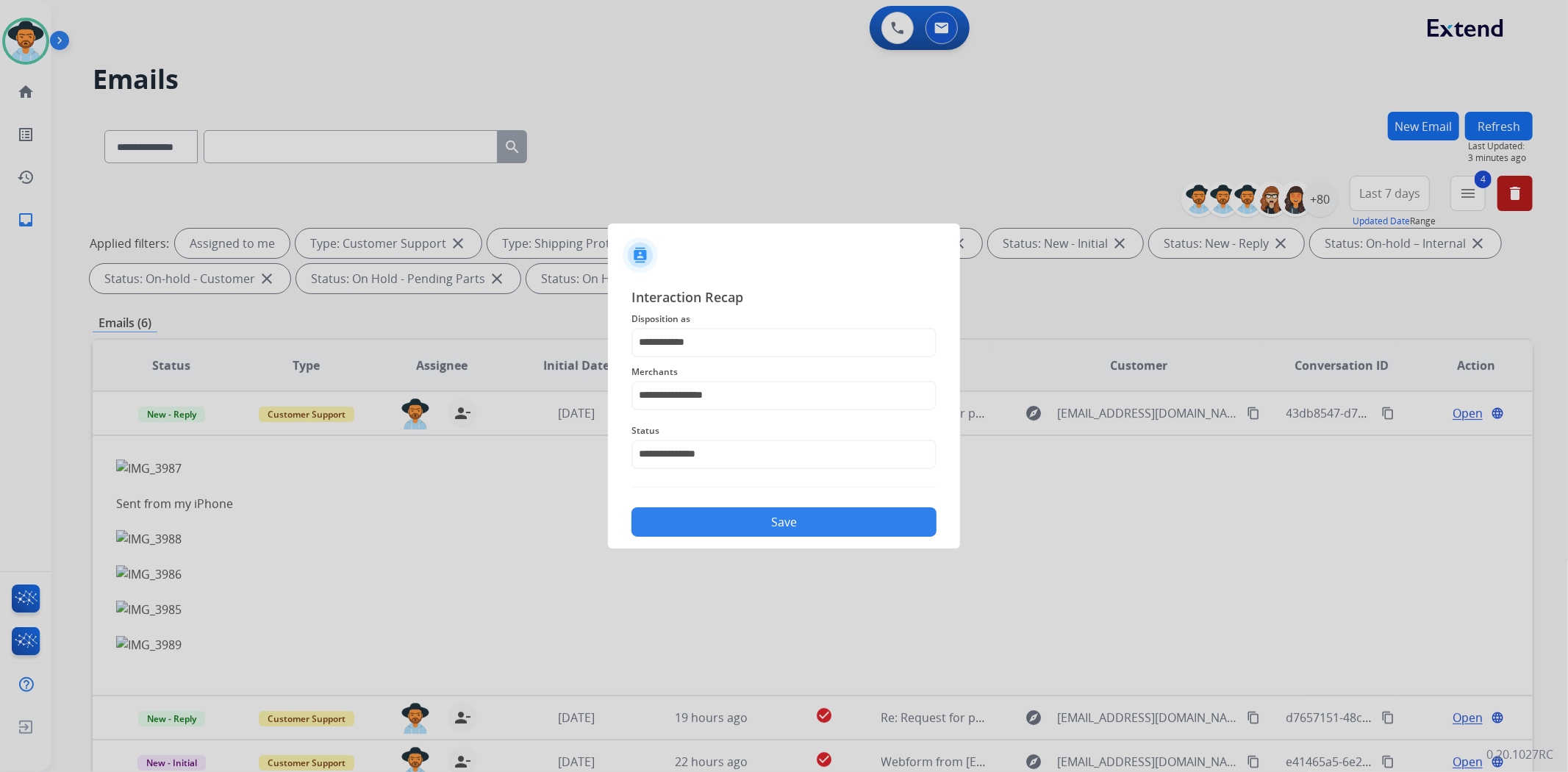
click at [730, 510] on button "Save" at bounding box center [784, 522] width 305 height 30
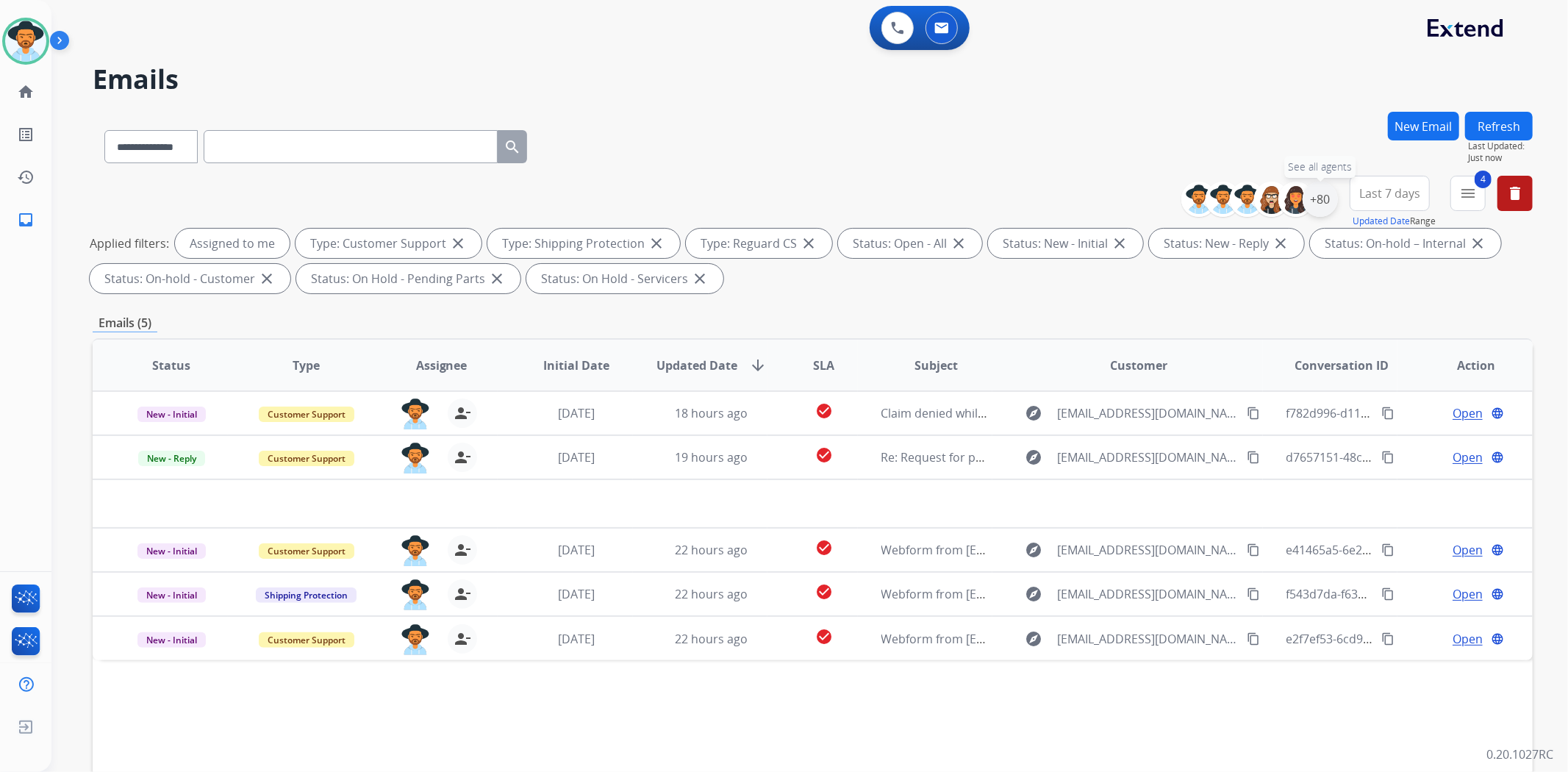
click at [1324, 204] on div "+80" at bounding box center [1320, 199] width 35 height 35
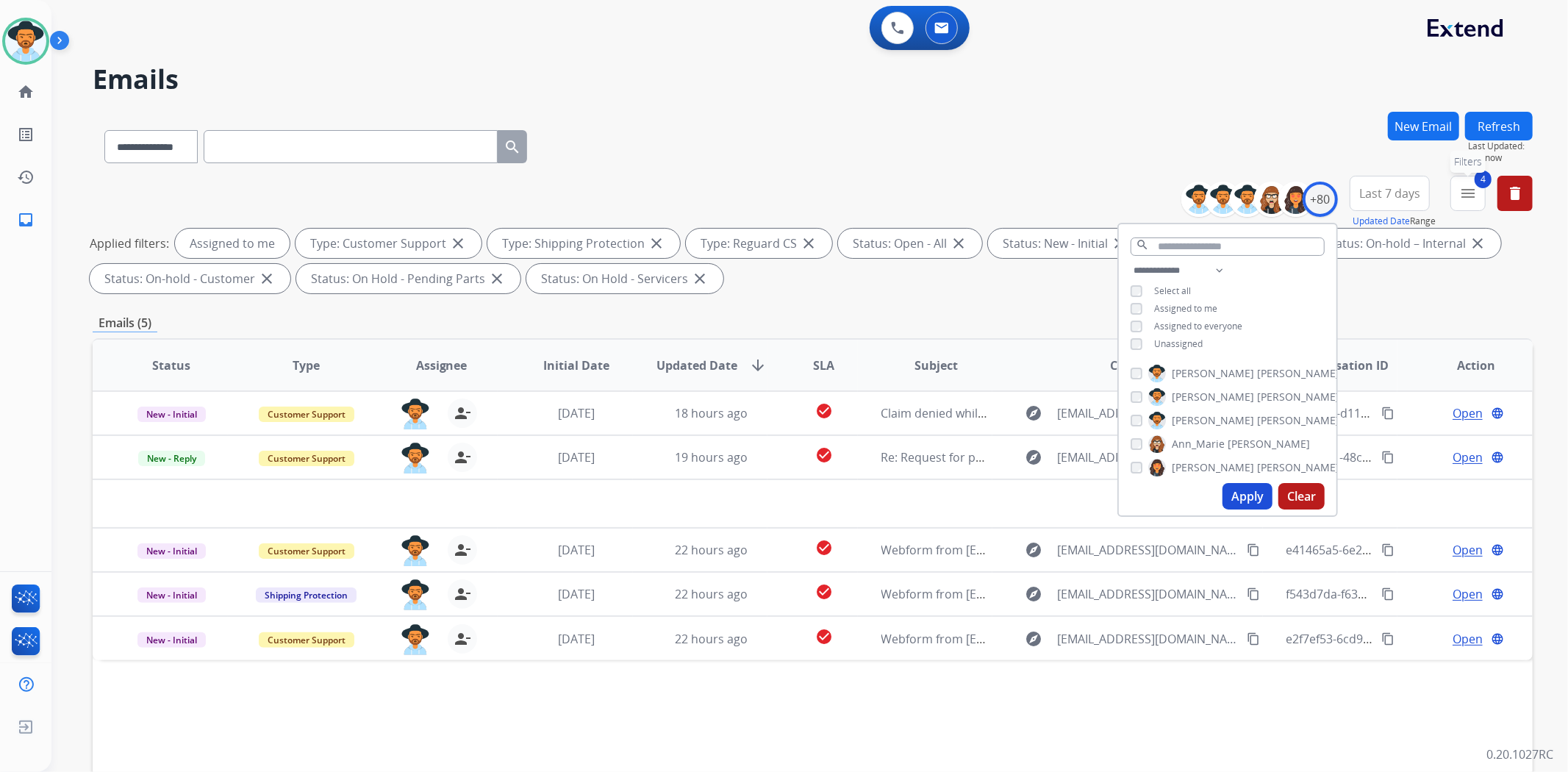
click at [1458, 196] on button "4 menu Filters" at bounding box center [1468, 193] width 35 height 35
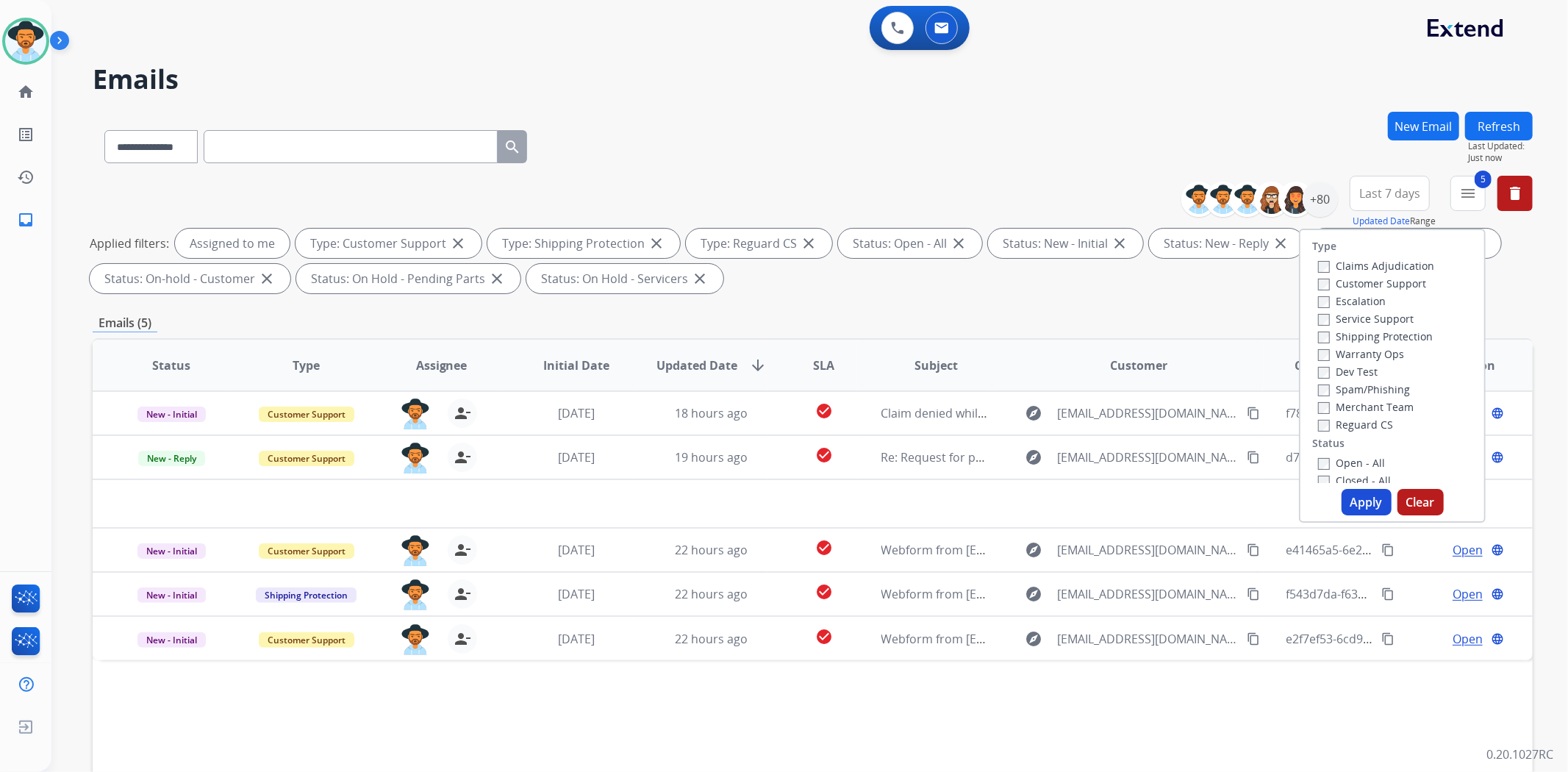
click at [1348, 498] on button "Apply" at bounding box center [1366, 502] width 50 height 26
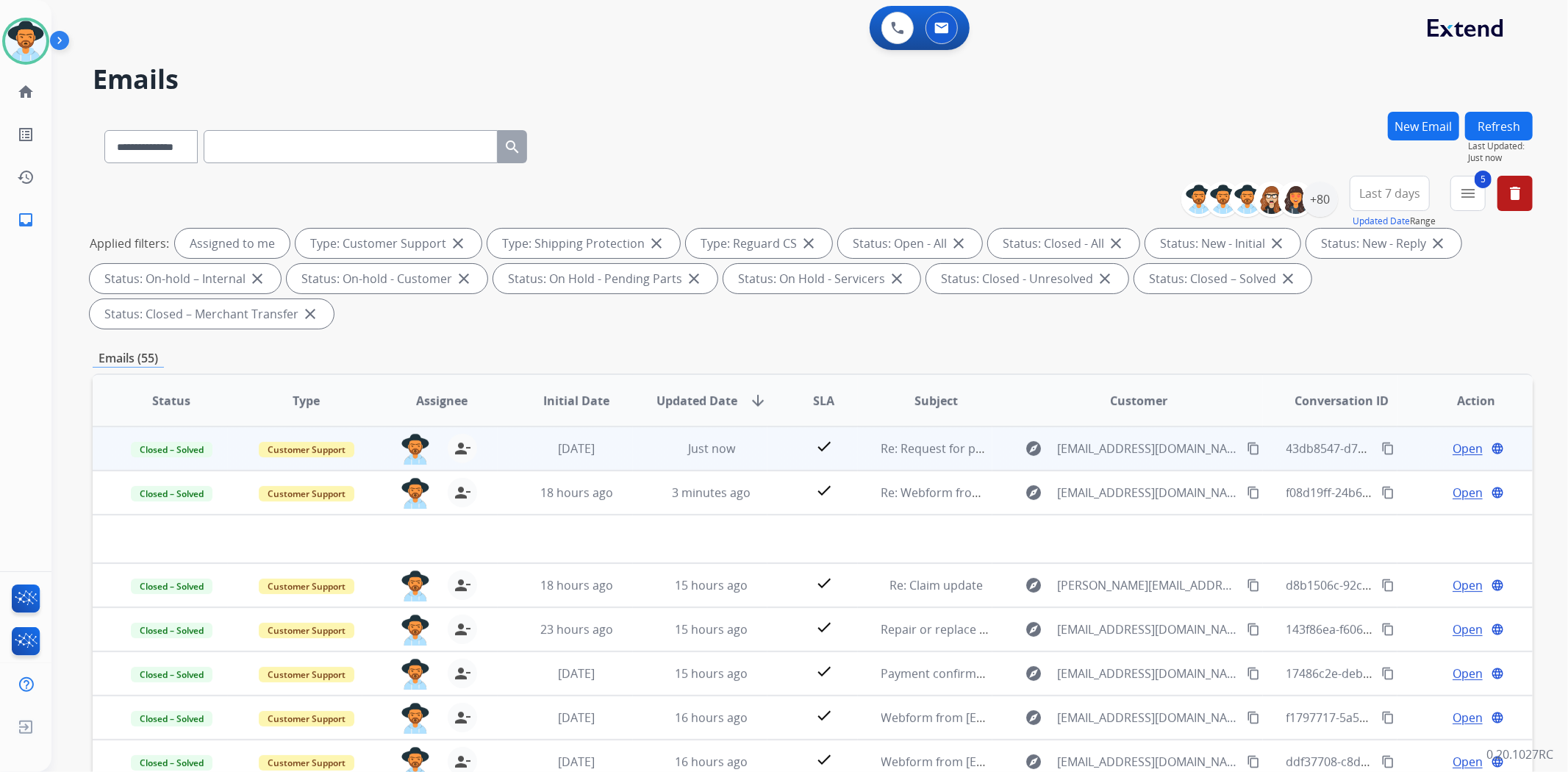
click at [1456, 446] on span "Open" at bounding box center [1467, 449] width 30 height 18
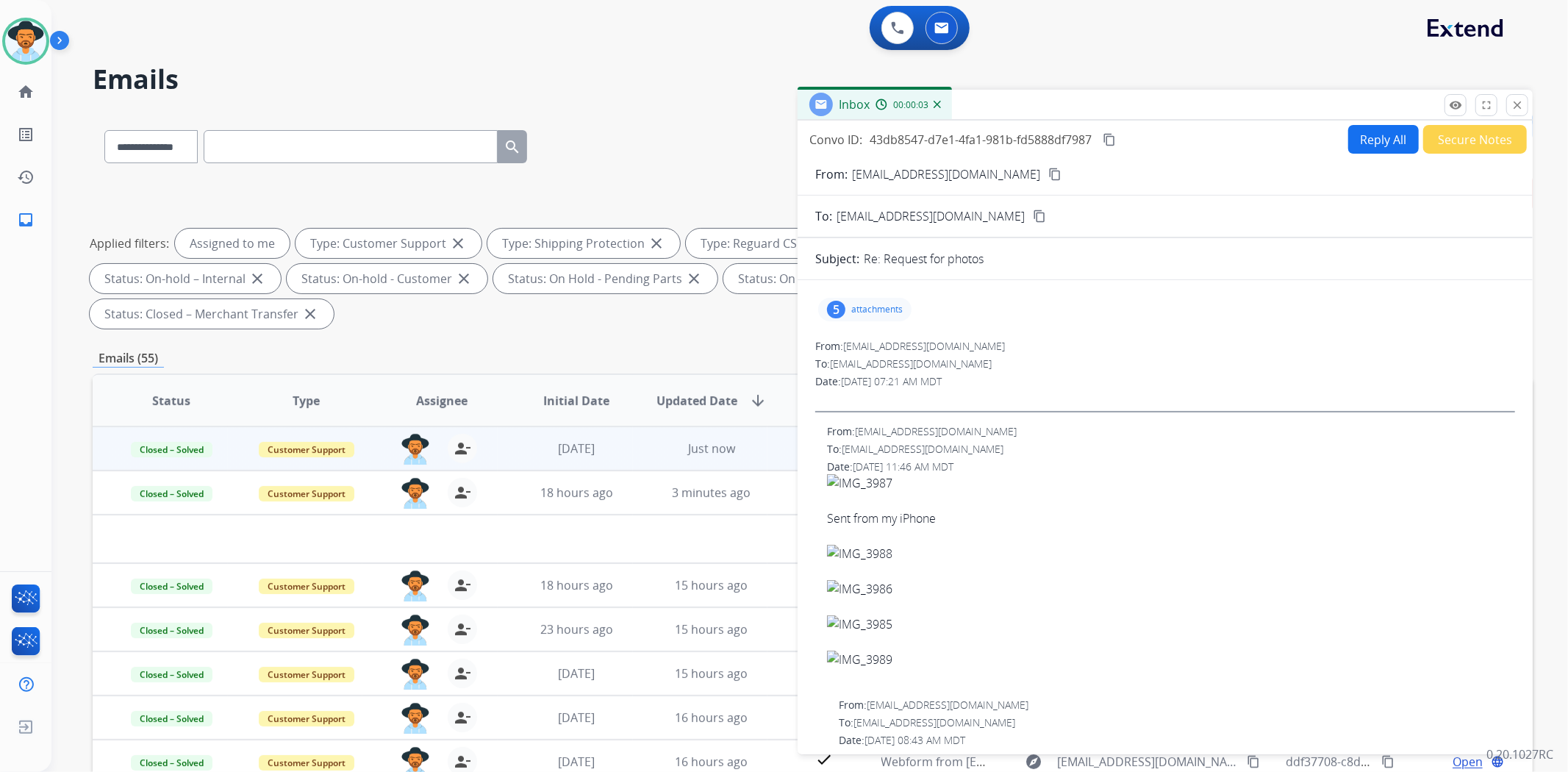
click at [1359, 138] on button "Reply All" at bounding box center [1383, 139] width 70 height 29
select select "**********"
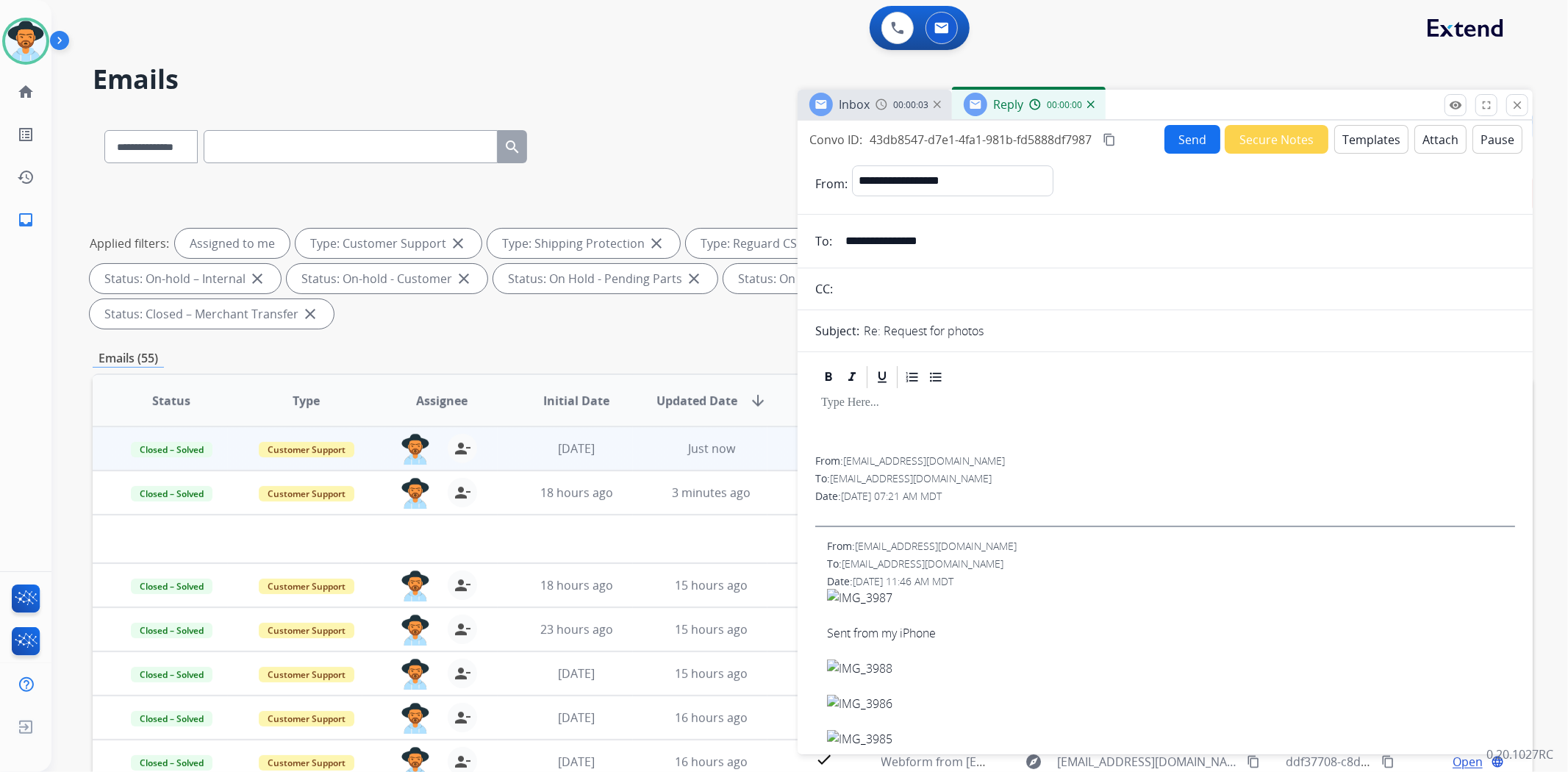
click at [1350, 140] on button "Templates" at bounding box center [1371, 139] width 74 height 29
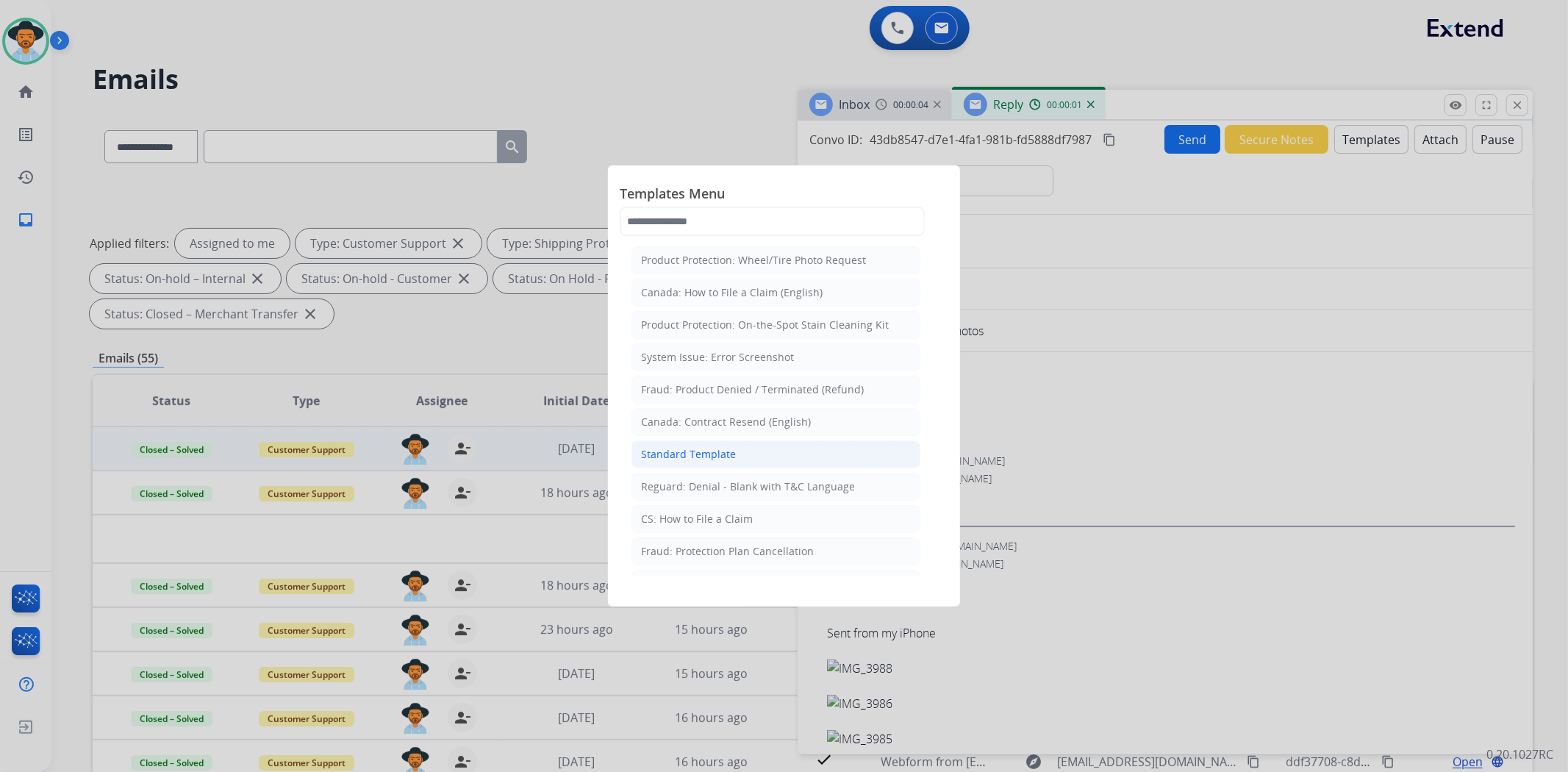
click at [717, 460] on div "Standard Template" at bounding box center [688, 454] width 95 height 14
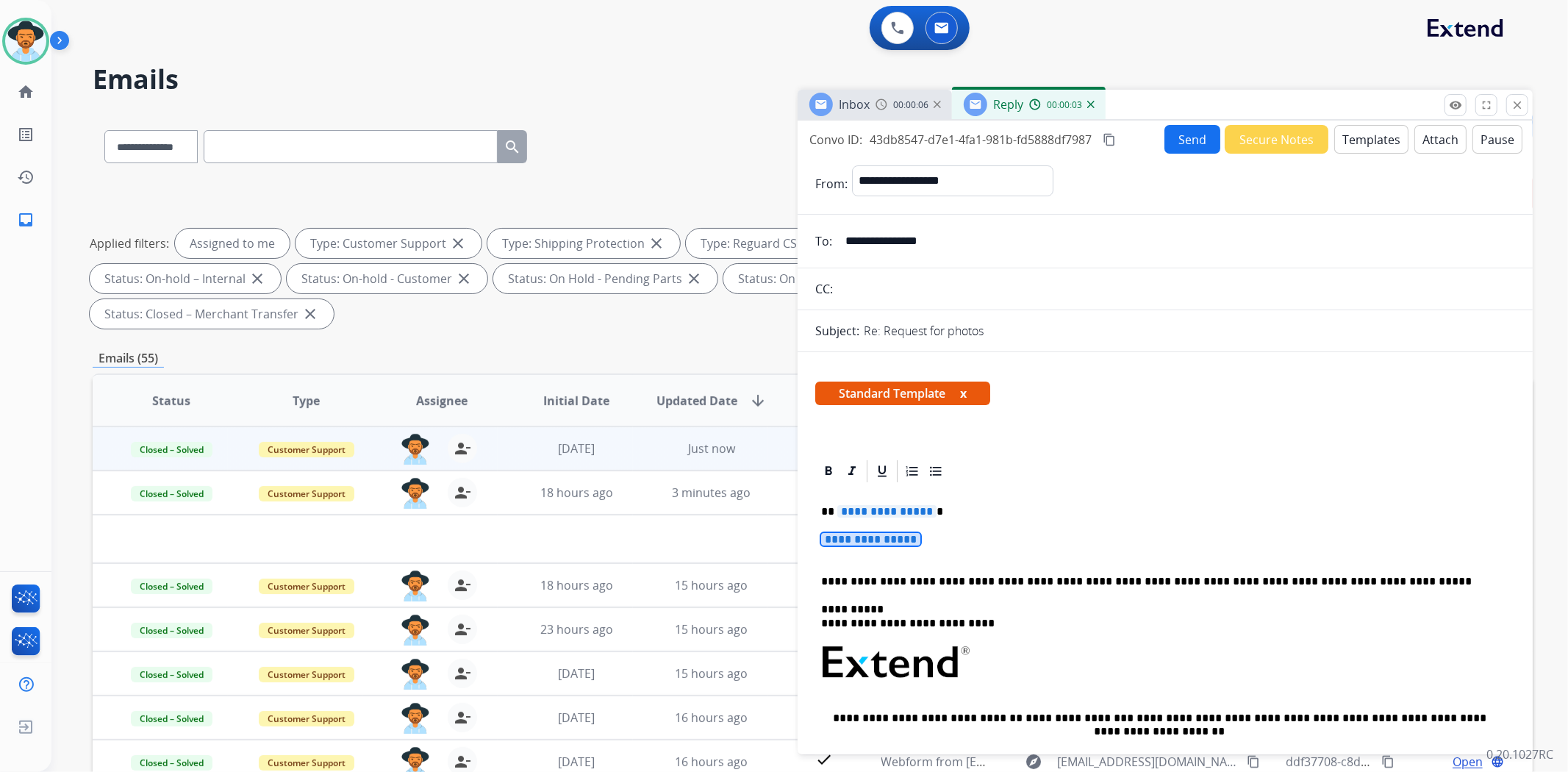
click at [864, 539] on span "**********" at bounding box center [871, 539] width 99 height 13
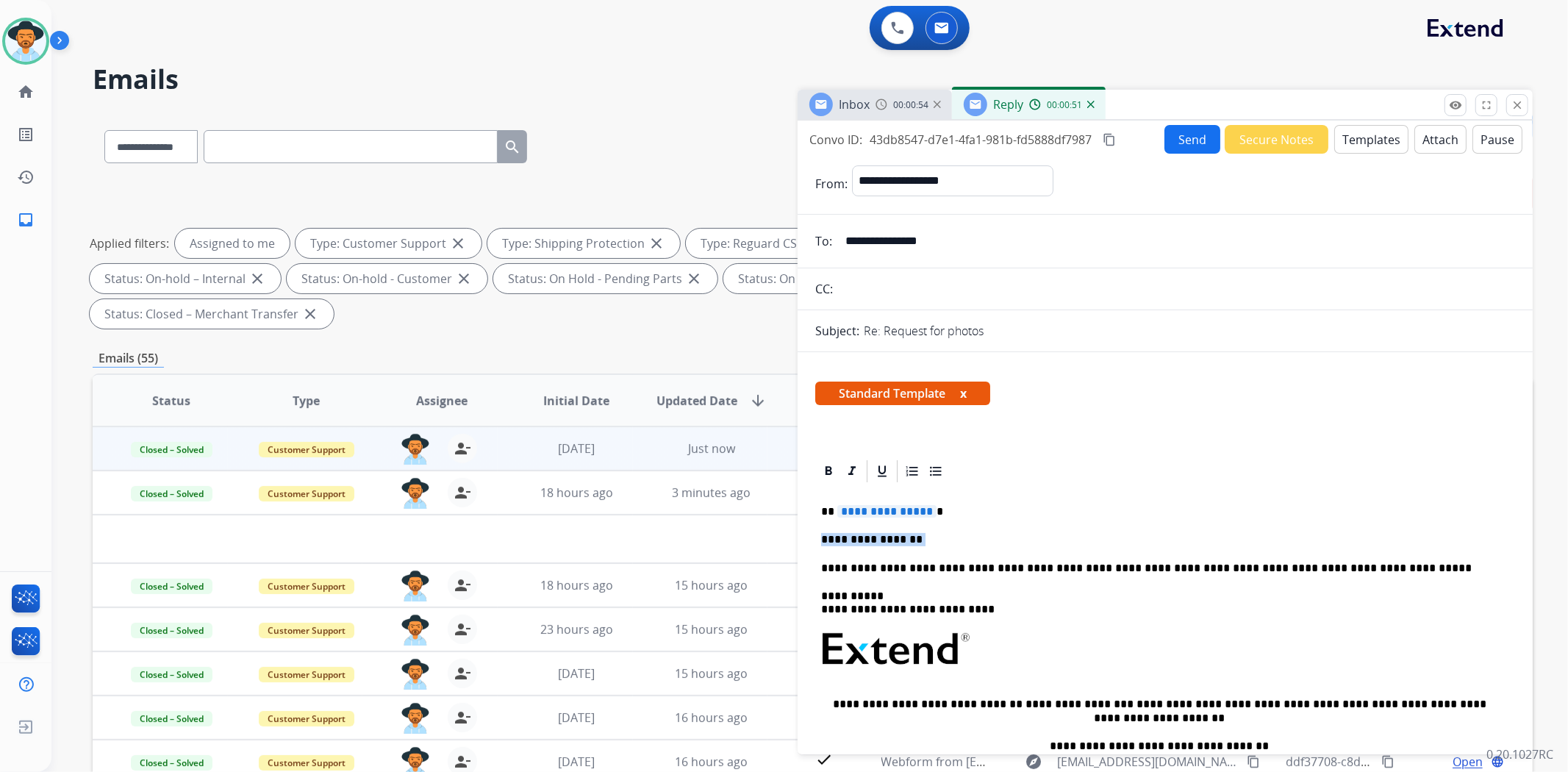
drag, startPoint x: 923, startPoint y: 541, endPoint x: 819, endPoint y: 528, distance: 104.8
click at [819, 528] on div "**********" at bounding box center [1164, 691] width 700 height 412
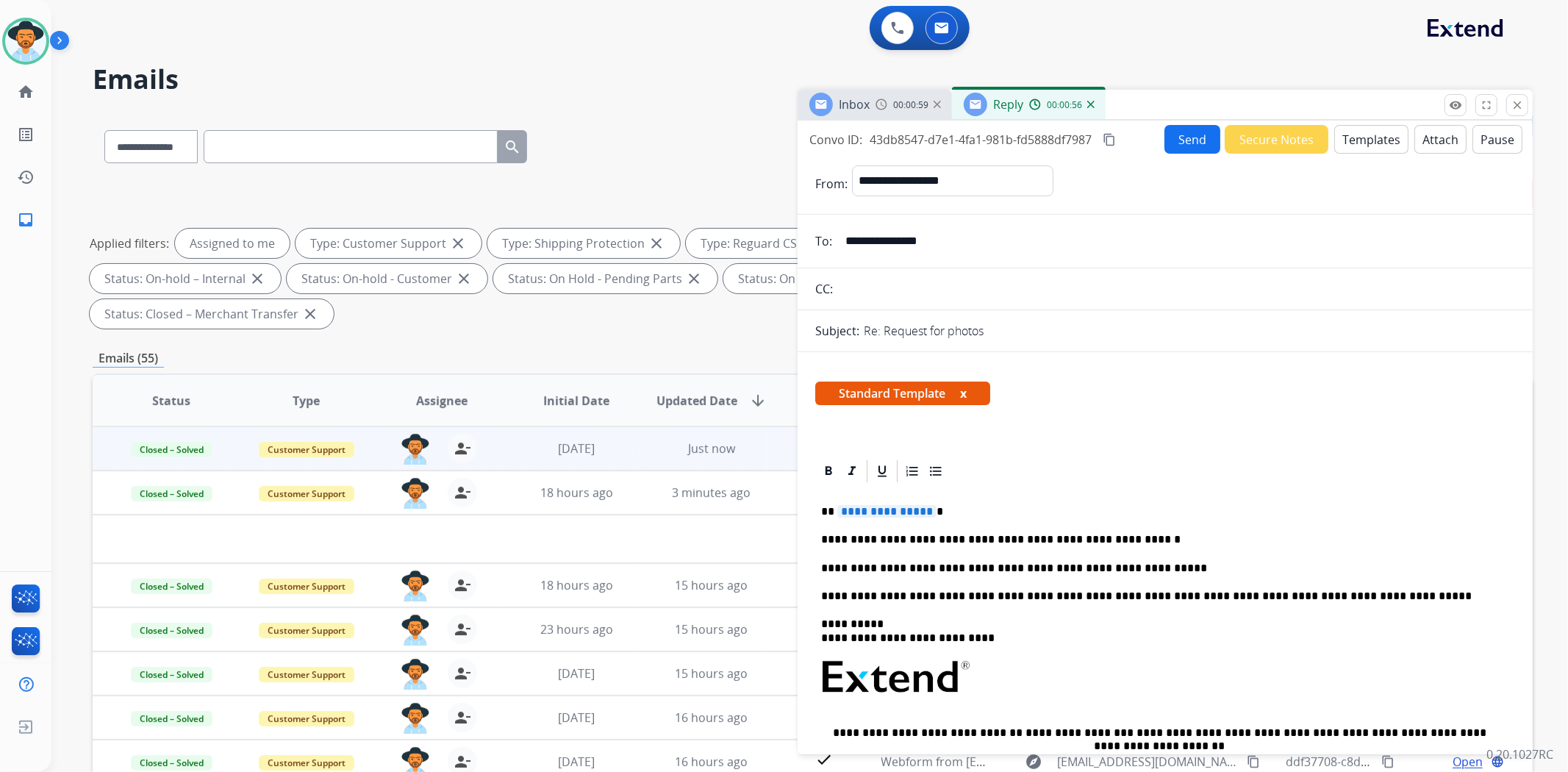
click at [912, 515] on span "**********" at bounding box center [886, 511] width 99 height 13
click at [1173, 141] on button "Send" at bounding box center [1192, 139] width 56 height 29
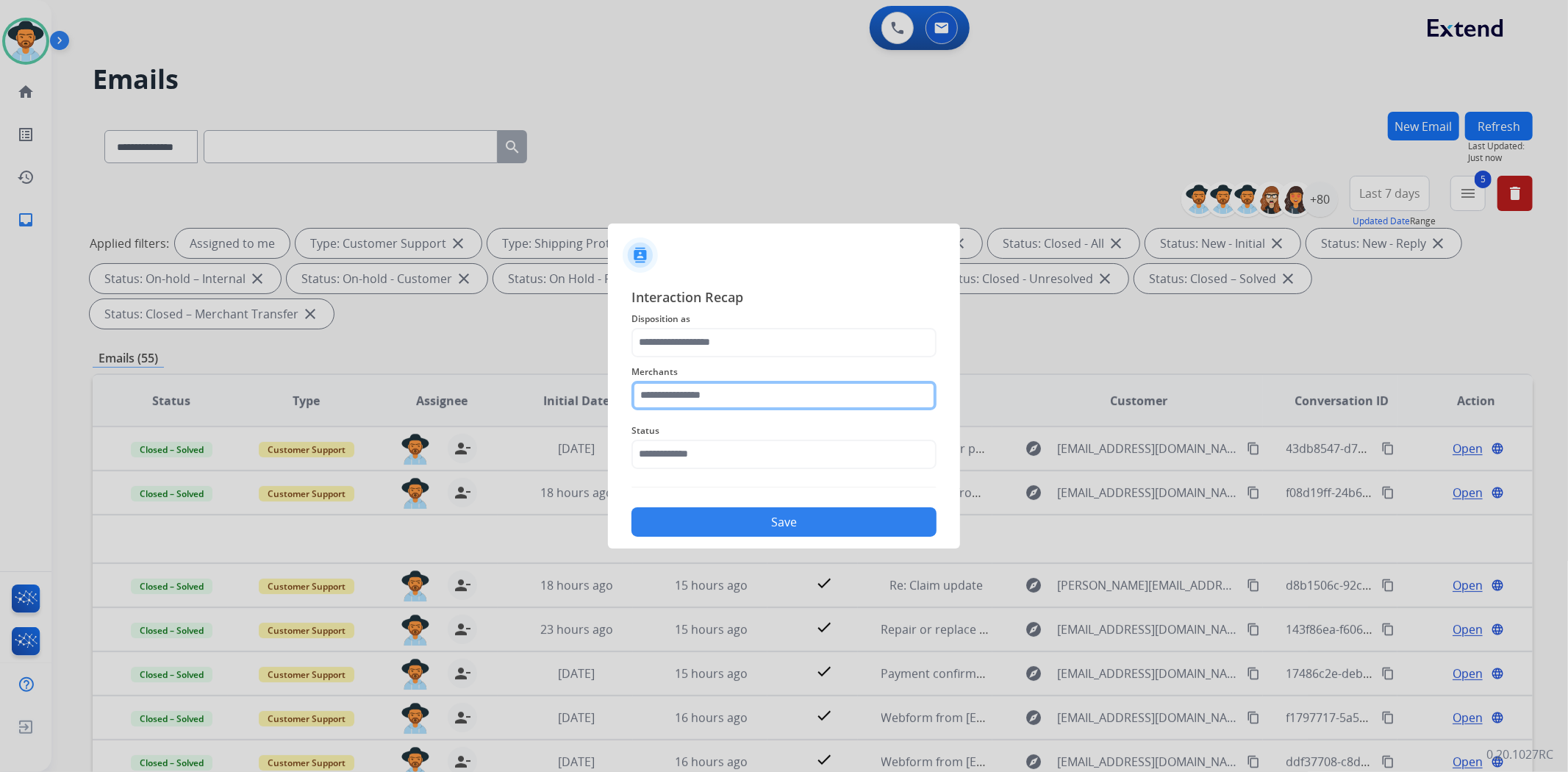
click at [765, 387] on input "text" at bounding box center [784, 395] width 305 height 30
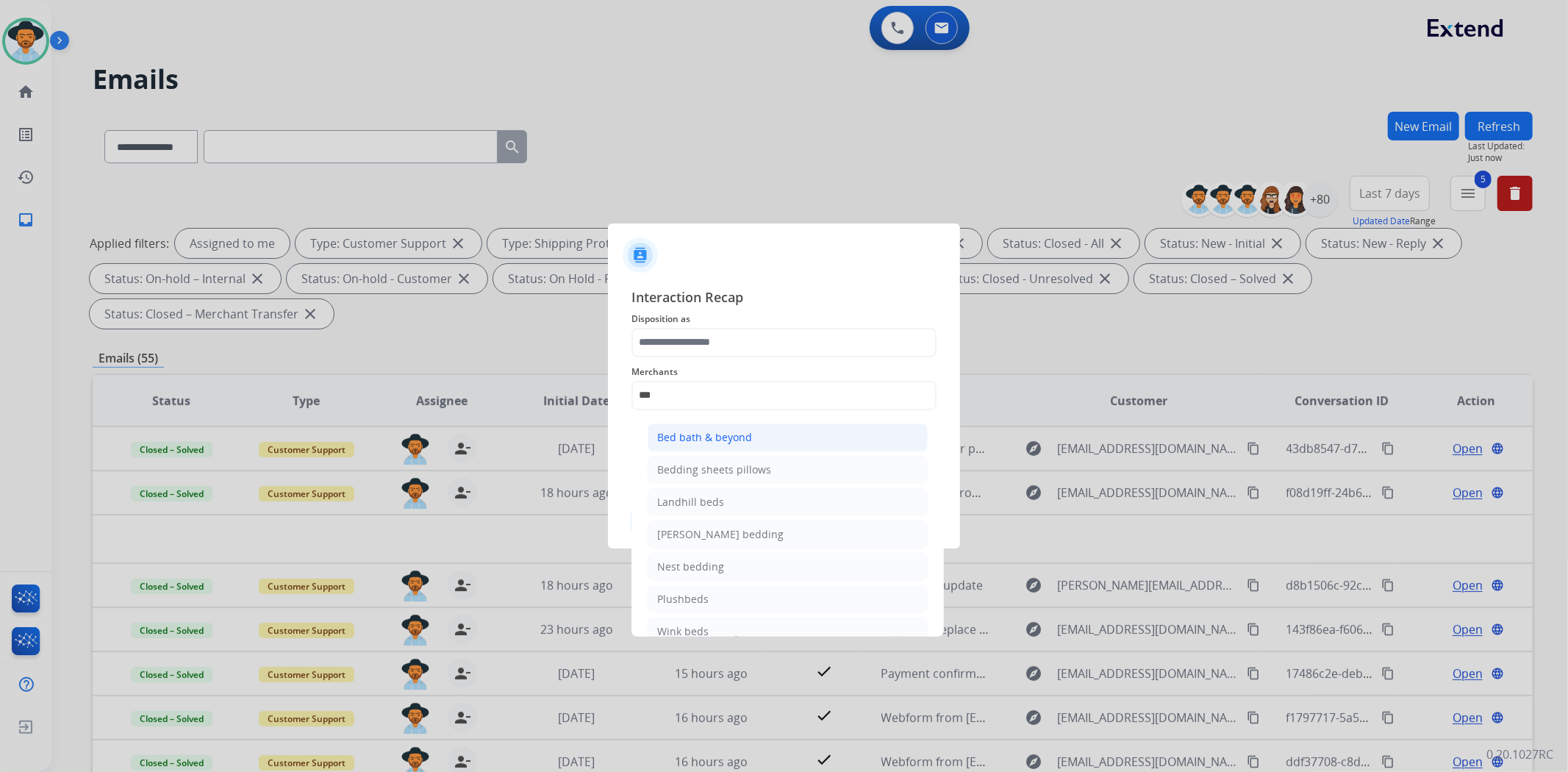
click at [747, 442] on div "Bed bath & beyond" at bounding box center [704, 437] width 95 height 14
type input "**********"
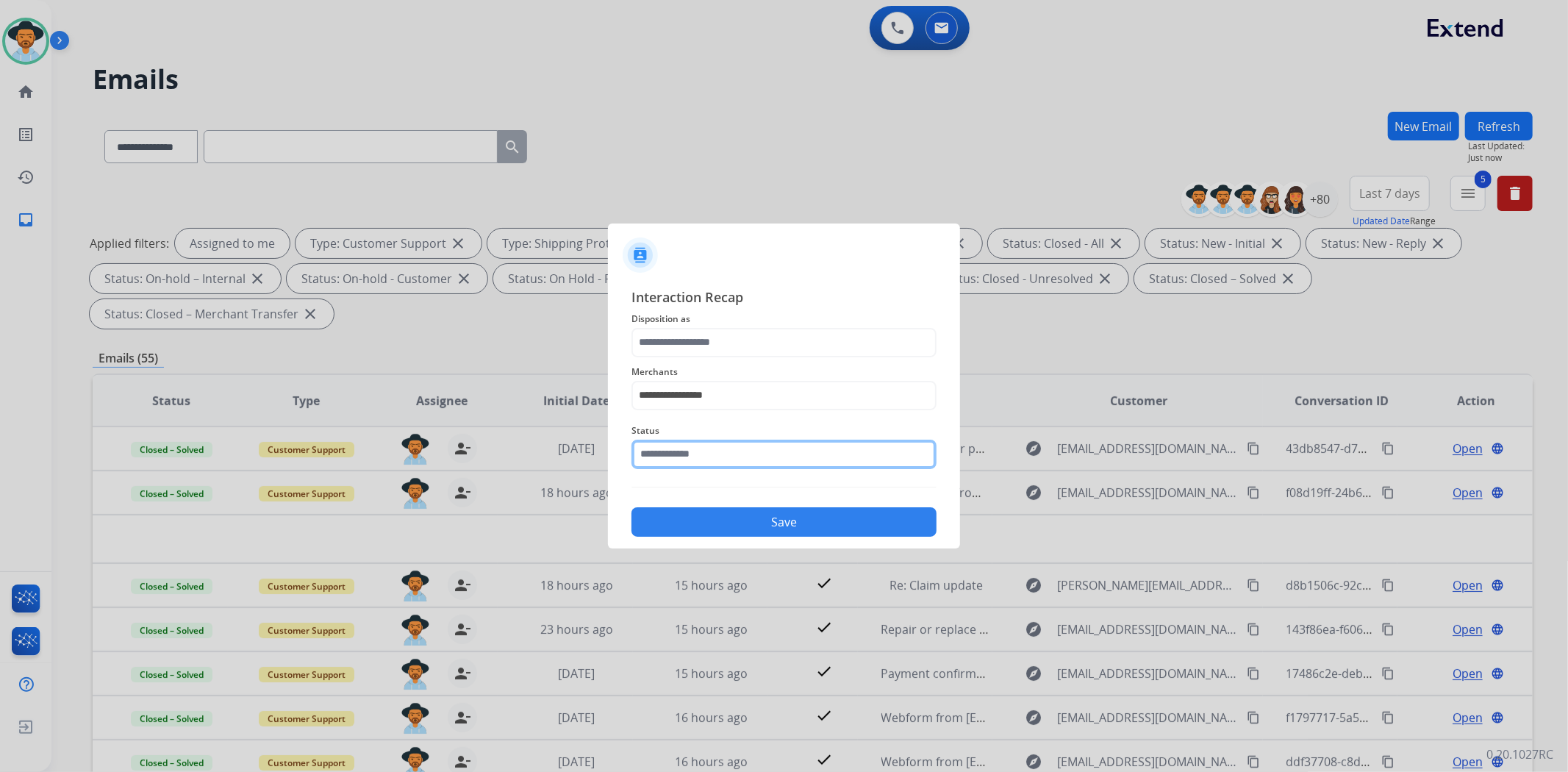
click at [746, 453] on input "text" at bounding box center [784, 454] width 305 height 30
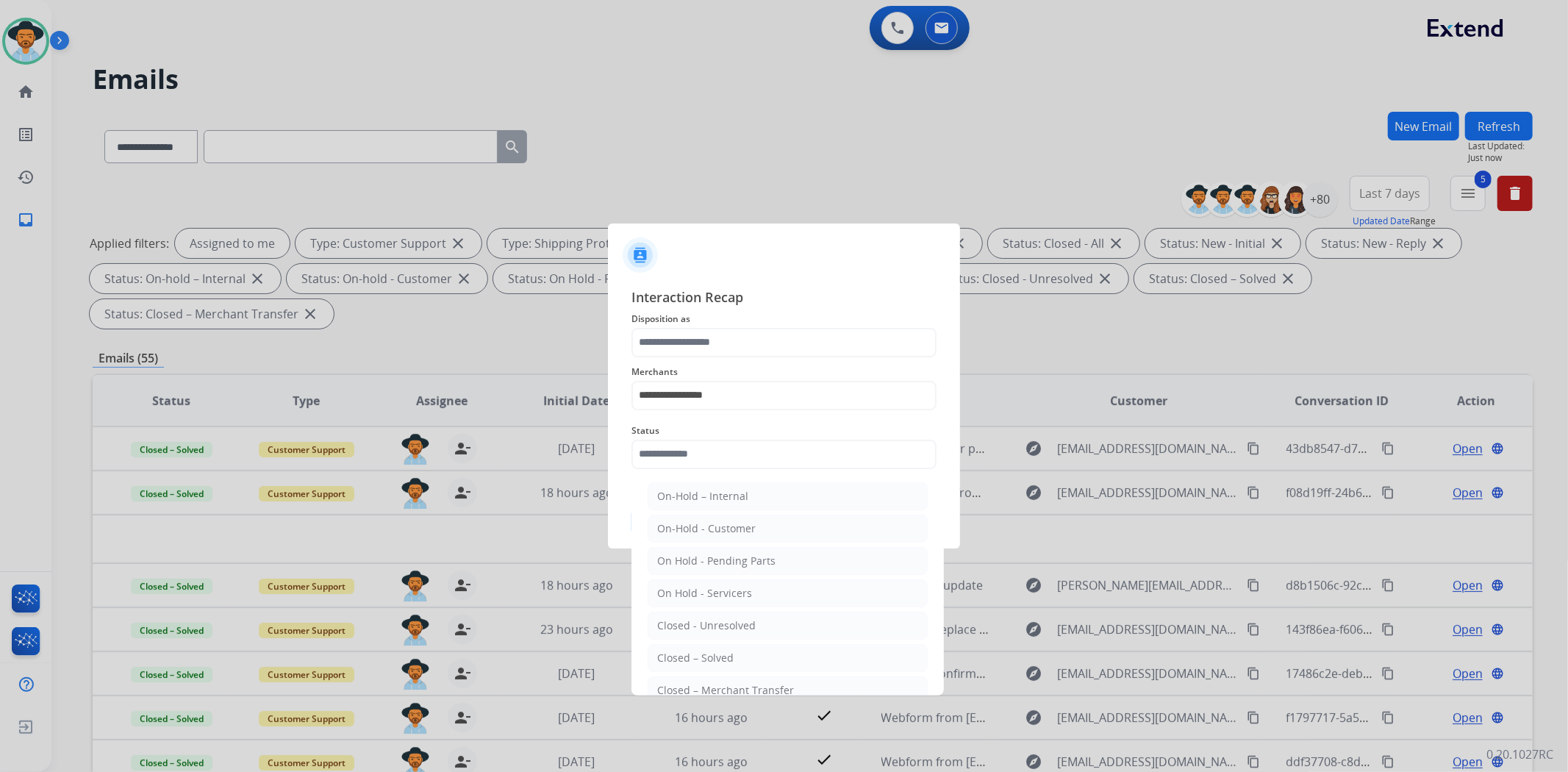
drag, startPoint x: 744, startPoint y: 659, endPoint x: 738, endPoint y: 624, distance: 35.5
click at [745, 659] on li "Closed – Solved" at bounding box center [787, 657] width 280 height 28
type input "**********"
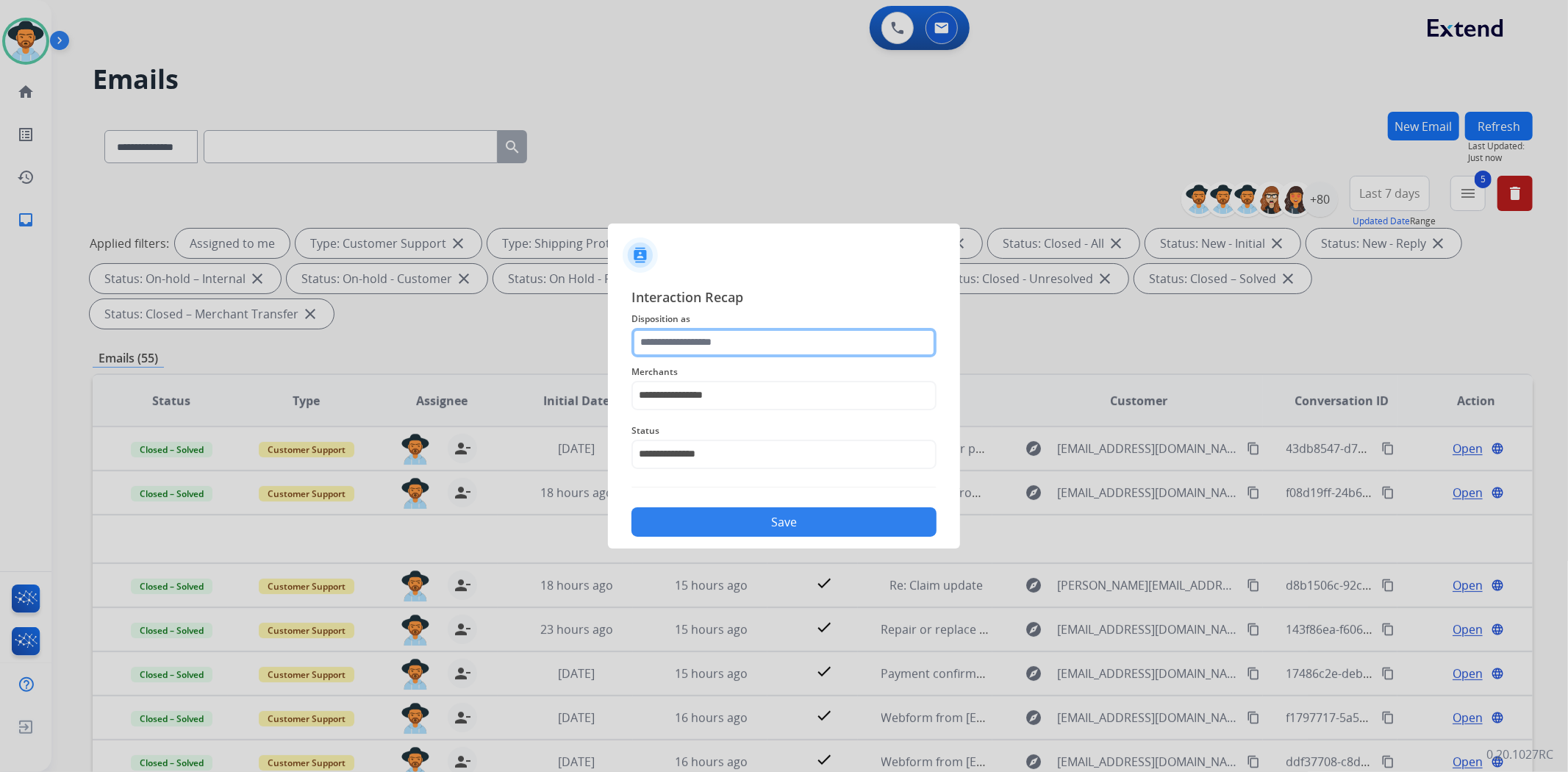
click at [727, 350] on input "text" at bounding box center [784, 342] width 305 height 30
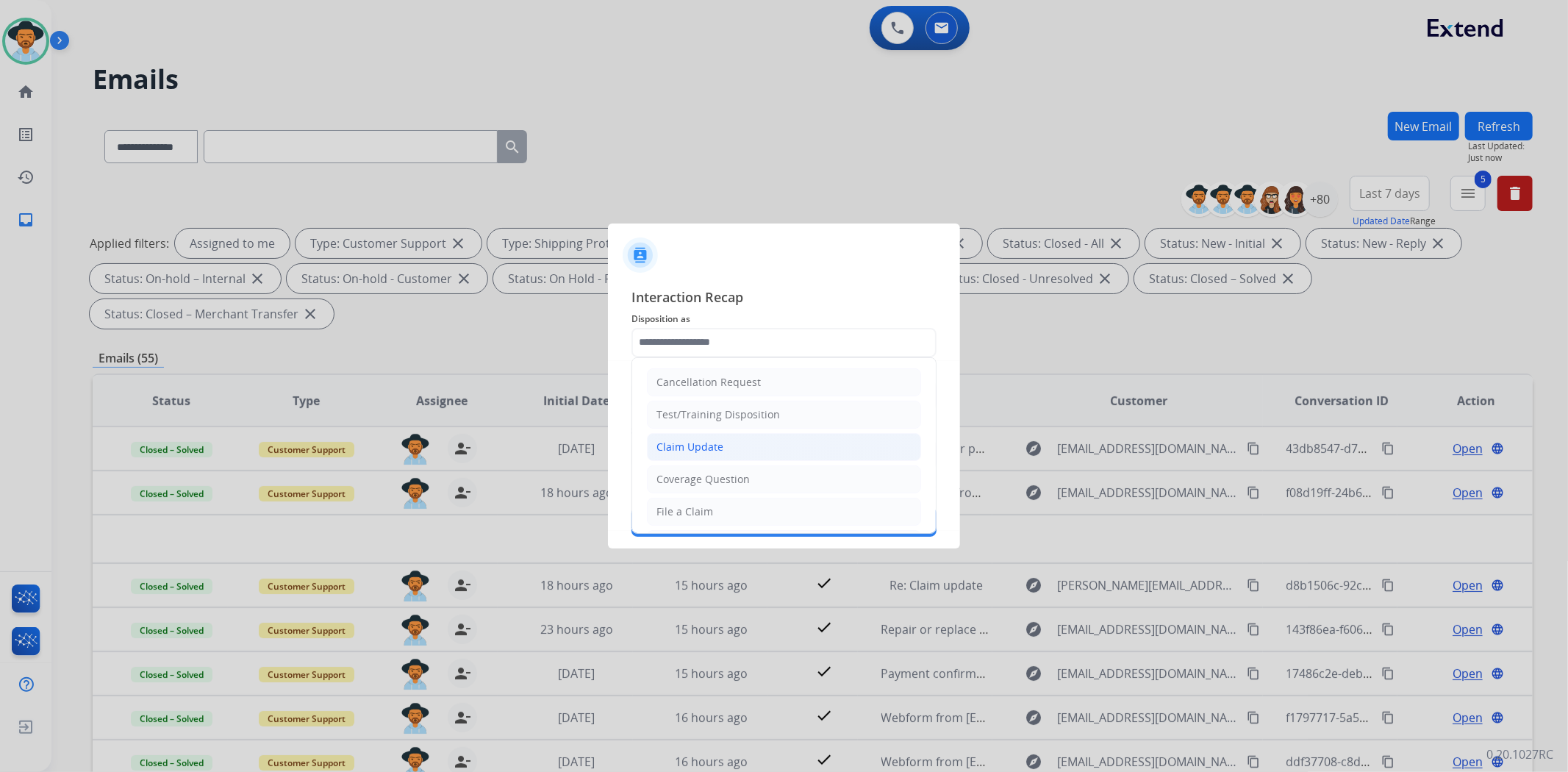
click at [738, 451] on li "Claim Update" at bounding box center [784, 447] width 274 height 28
type input "**********"
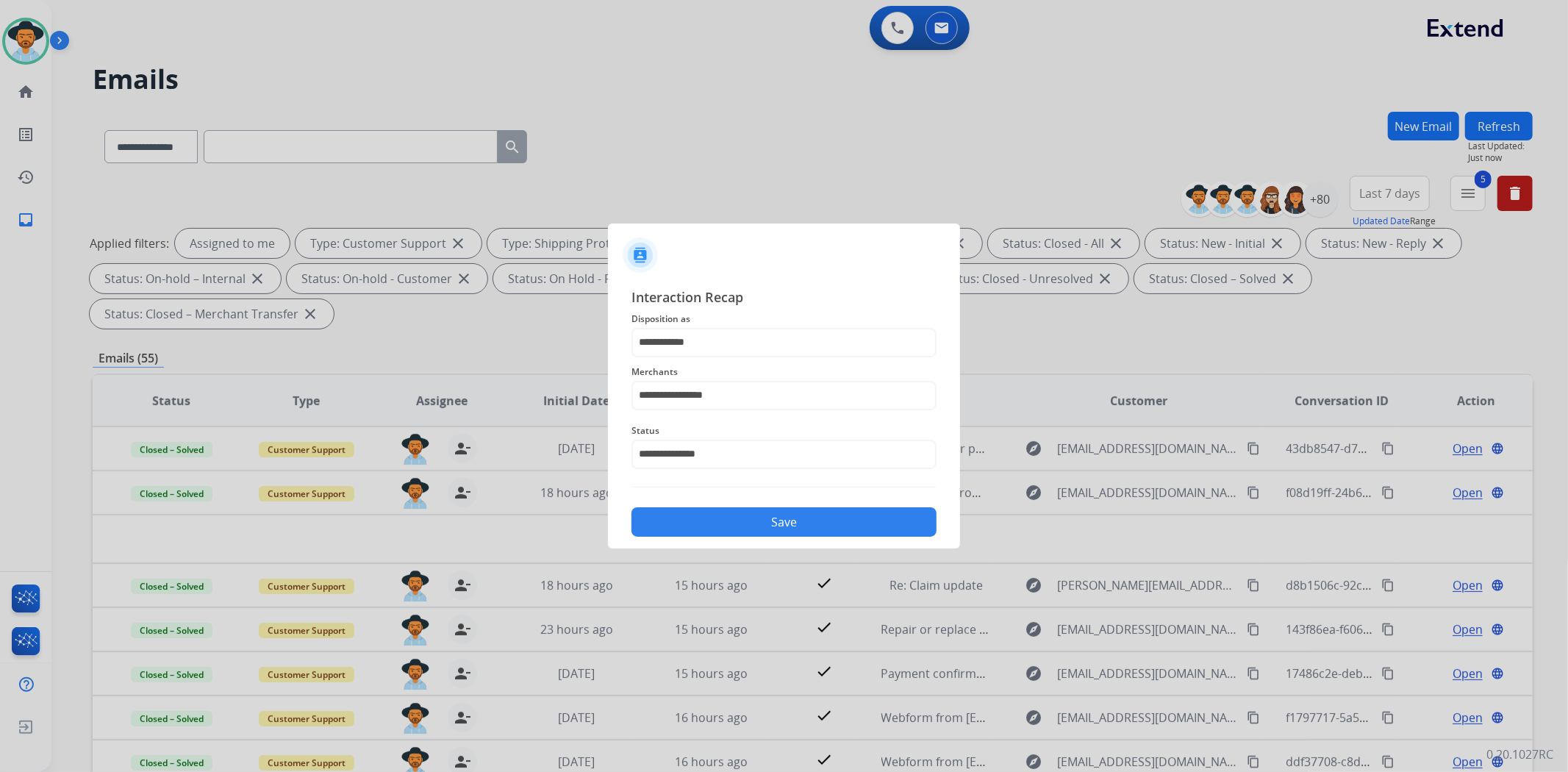
click at [775, 525] on button "Save" at bounding box center [784, 522] width 305 height 30
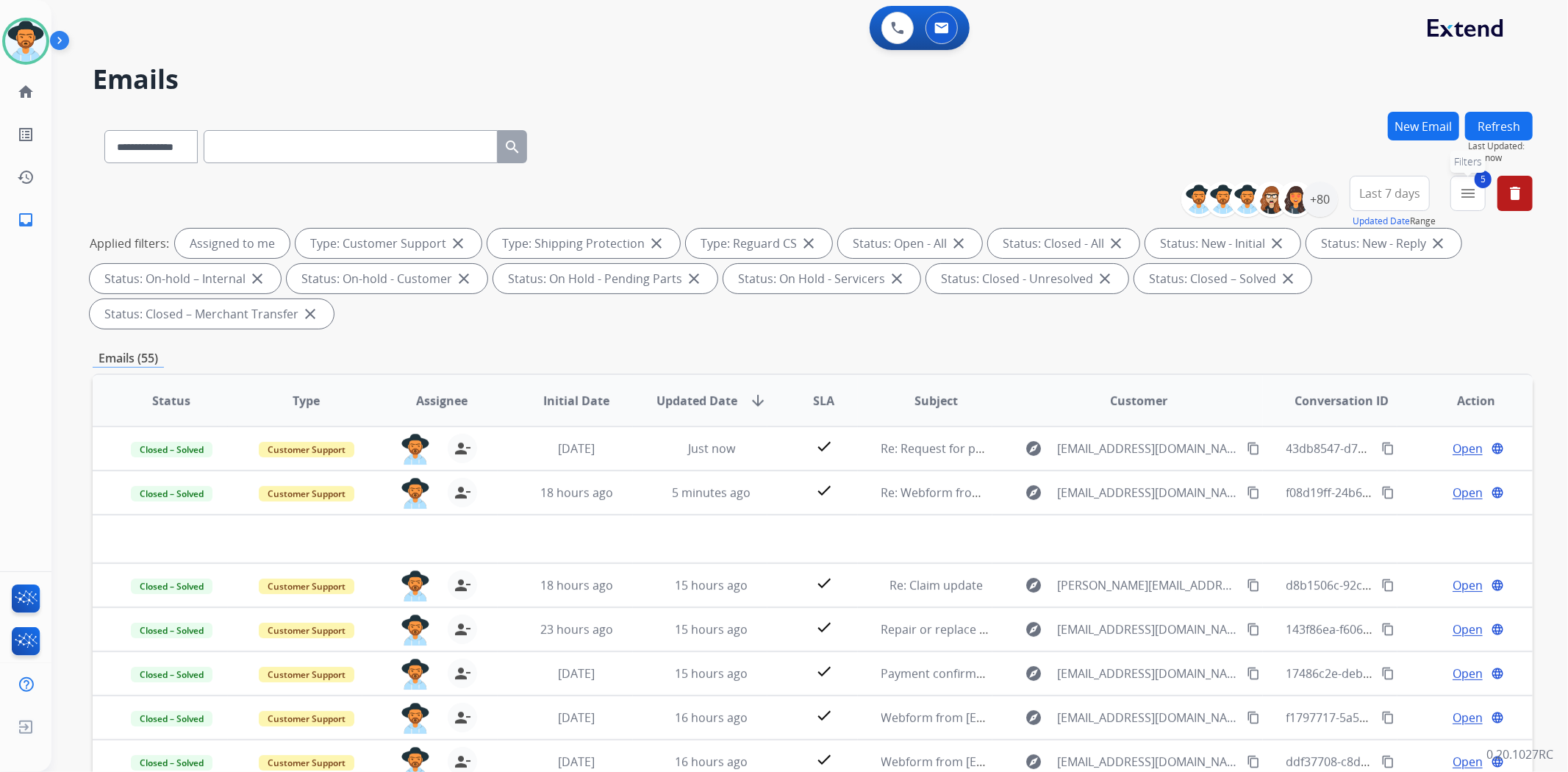
click at [1459, 194] on button "5 menu Filters" at bounding box center [1468, 193] width 35 height 35
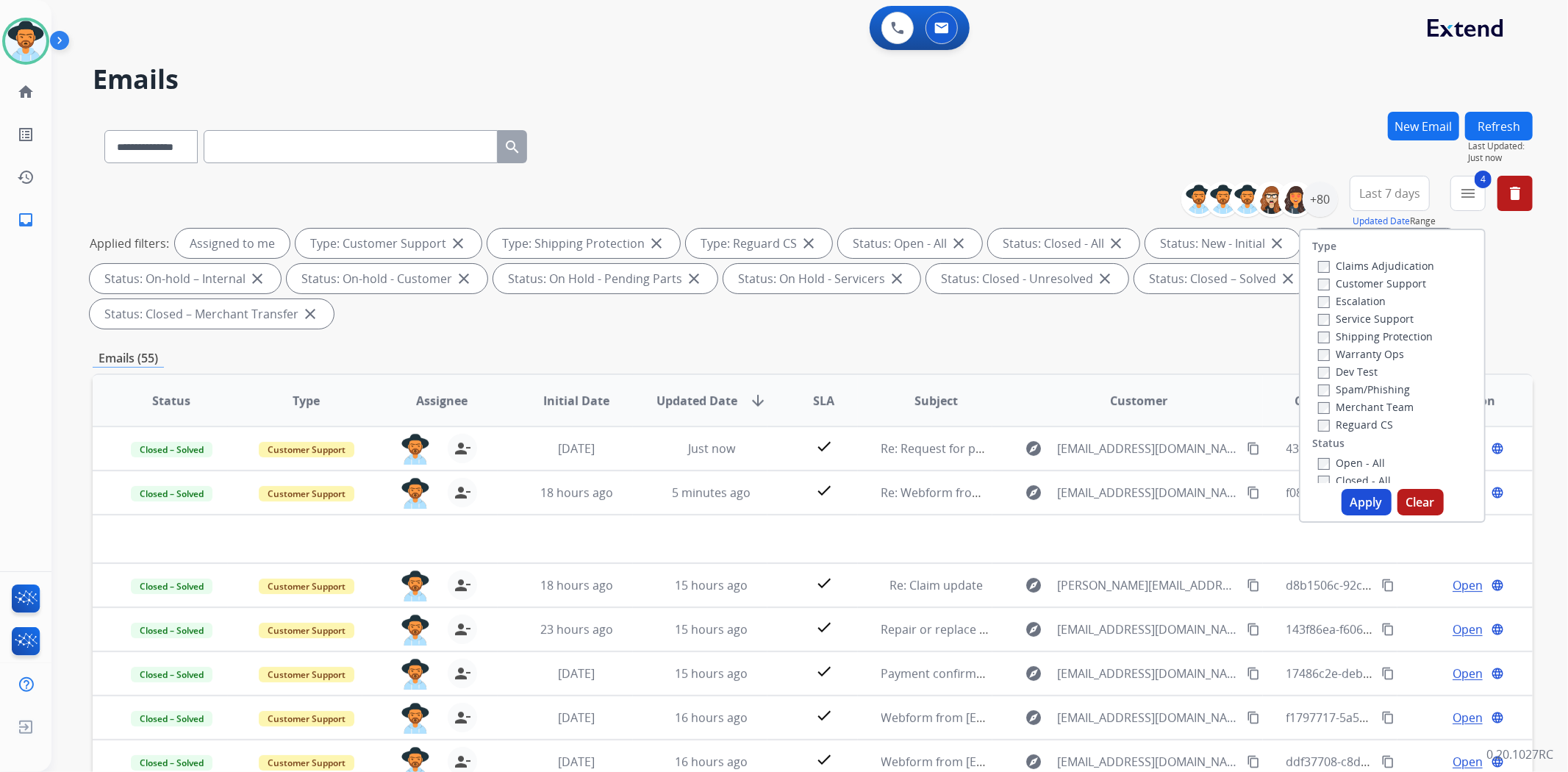
click at [1363, 498] on button "Apply" at bounding box center [1366, 502] width 50 height 26
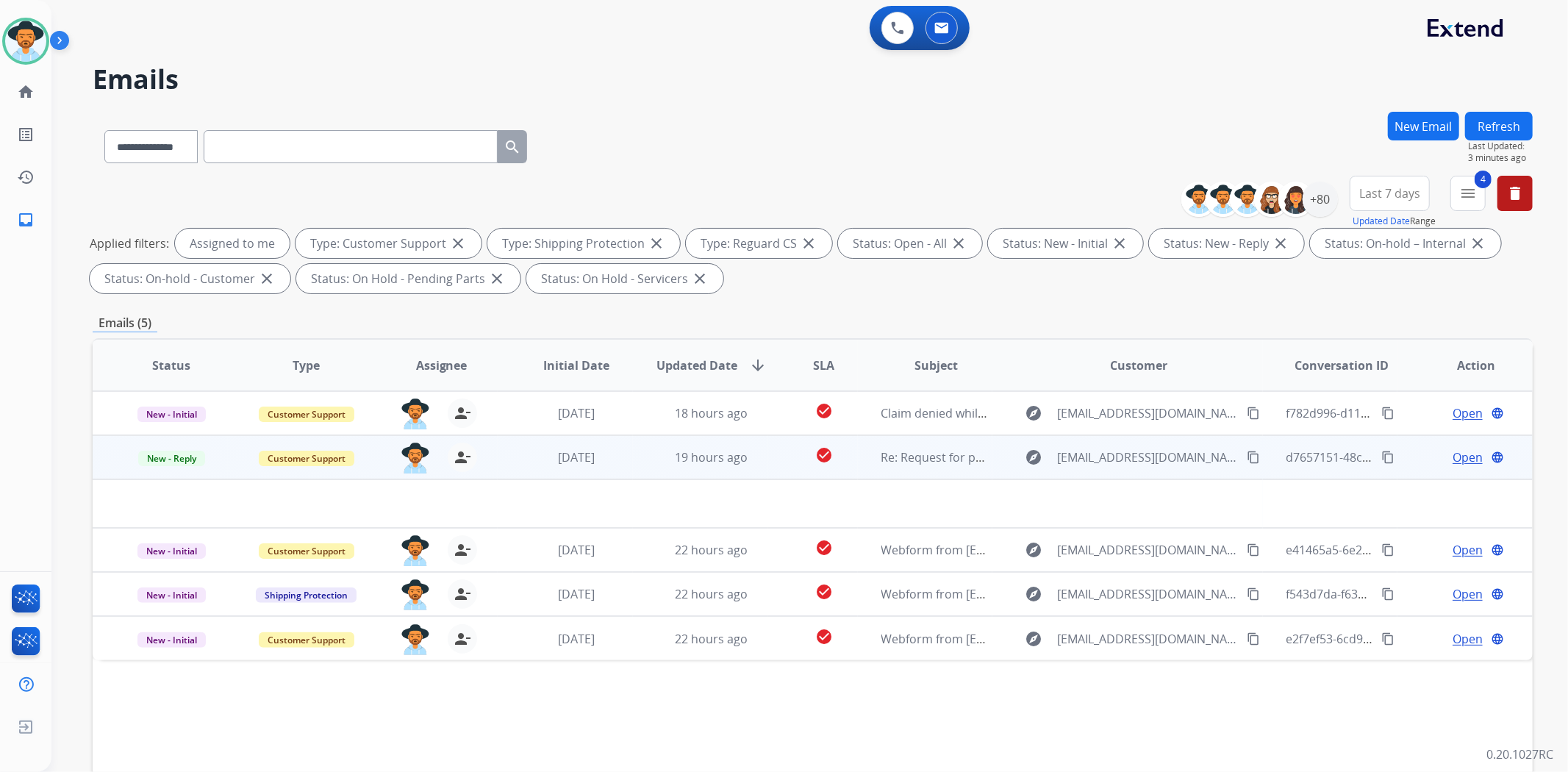
click at [1006, 461] on td "explore [EMAIL_ADDRESS][DOMAIN_NAME] content_copy" at bounding box center [1127, 457] width 270 height 44
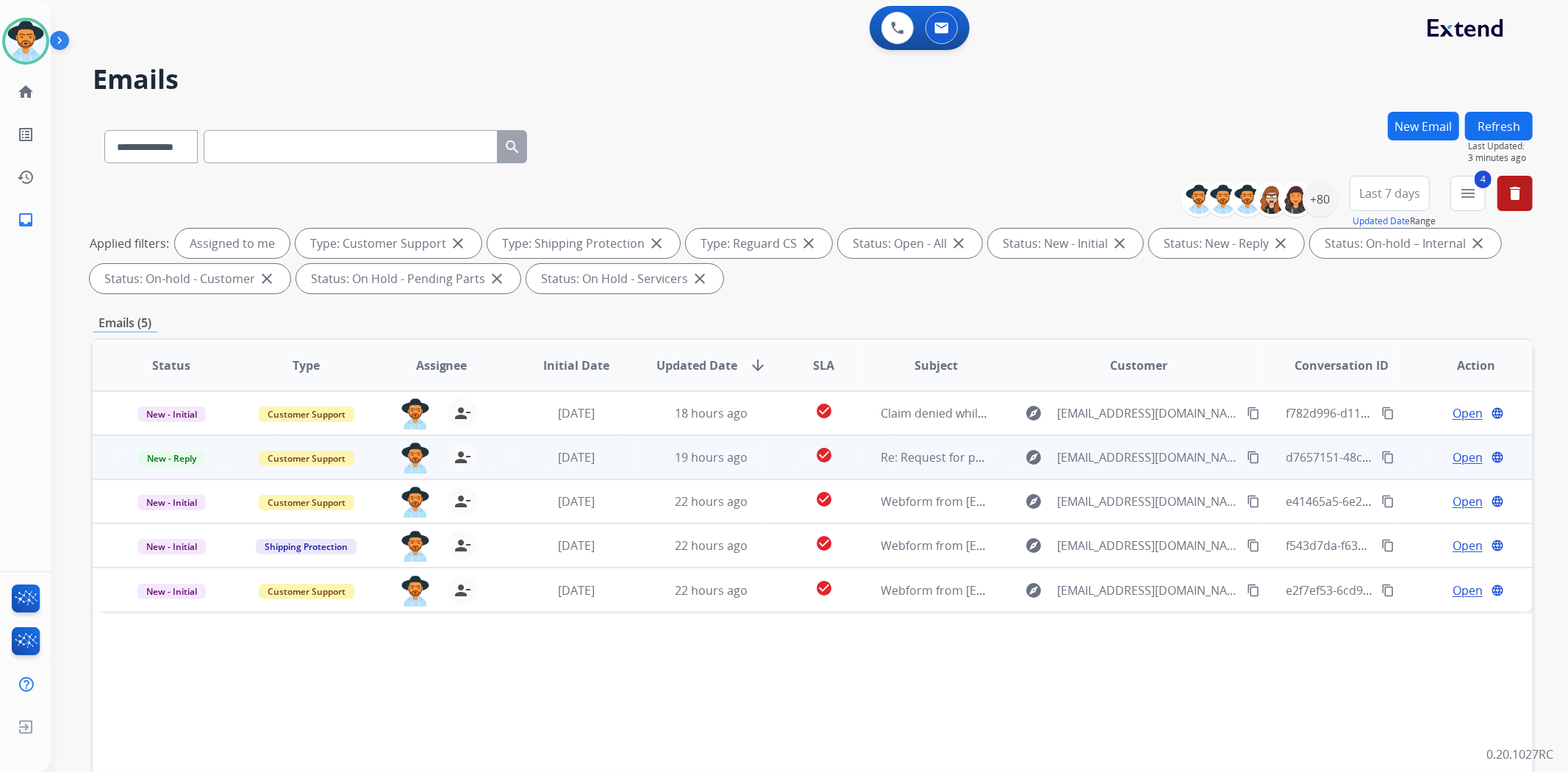
click at [1004, 457] on td "explore [EMAIL_ADDRESS][DOMAIN_NAME] content_copy" at bounding box center [1127, 457] width 270 height 44
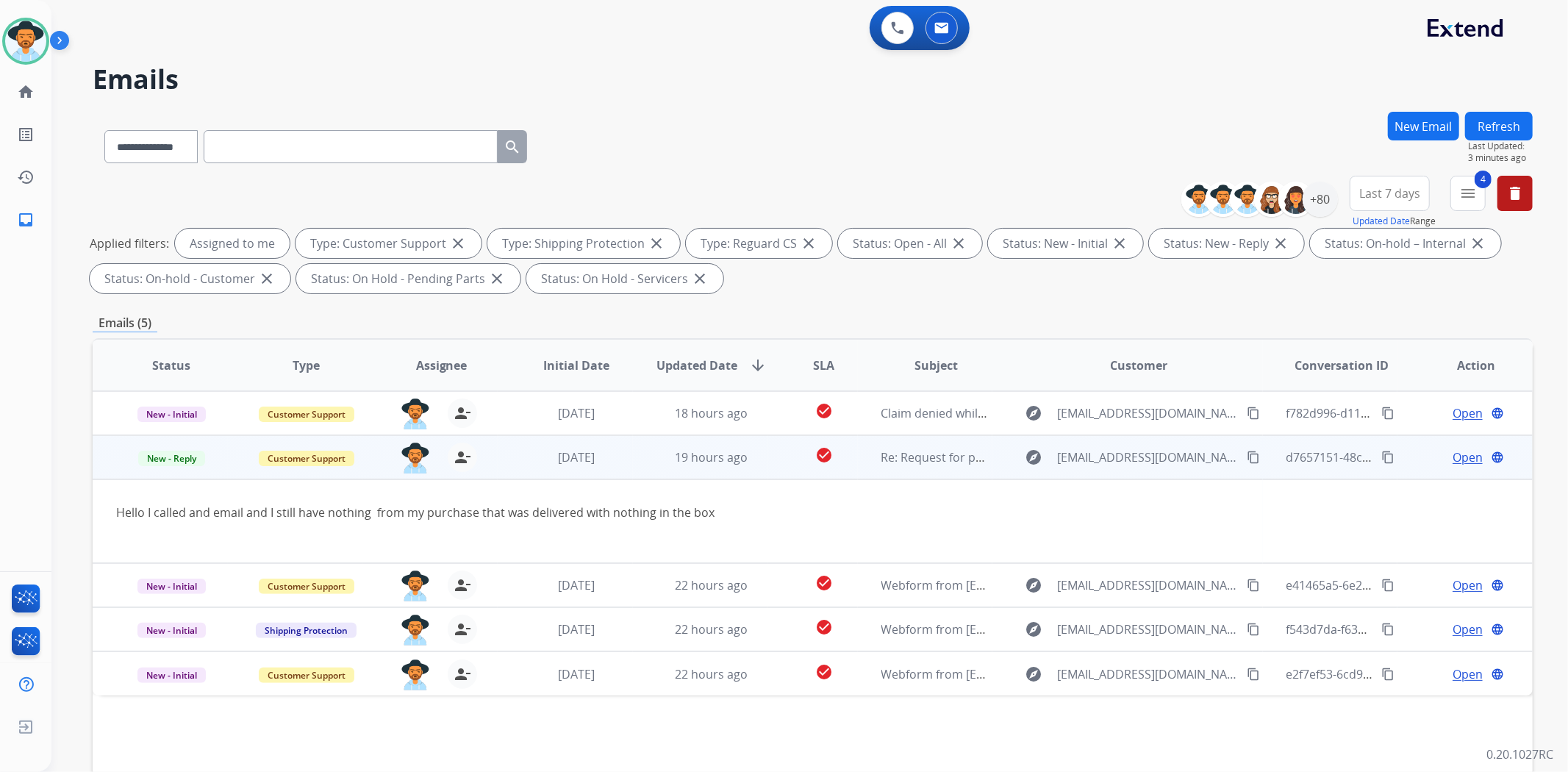
click at [1459, 456] on span "Open" at bounding box center [1467, 458] width 30 height 18
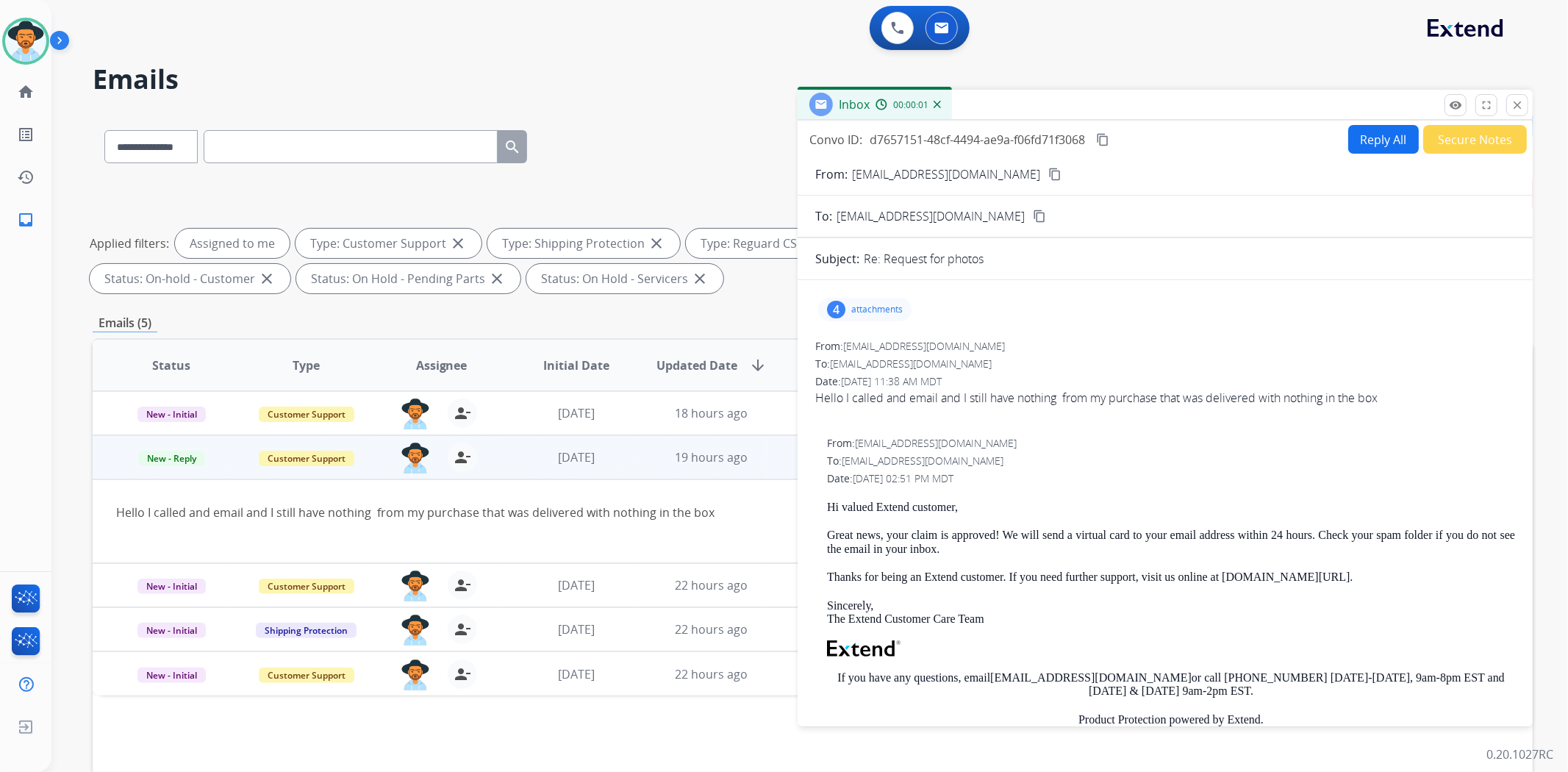
click at [894, 302] on div "4 attachments" at bounding box center [864, 310] width 93 height 23
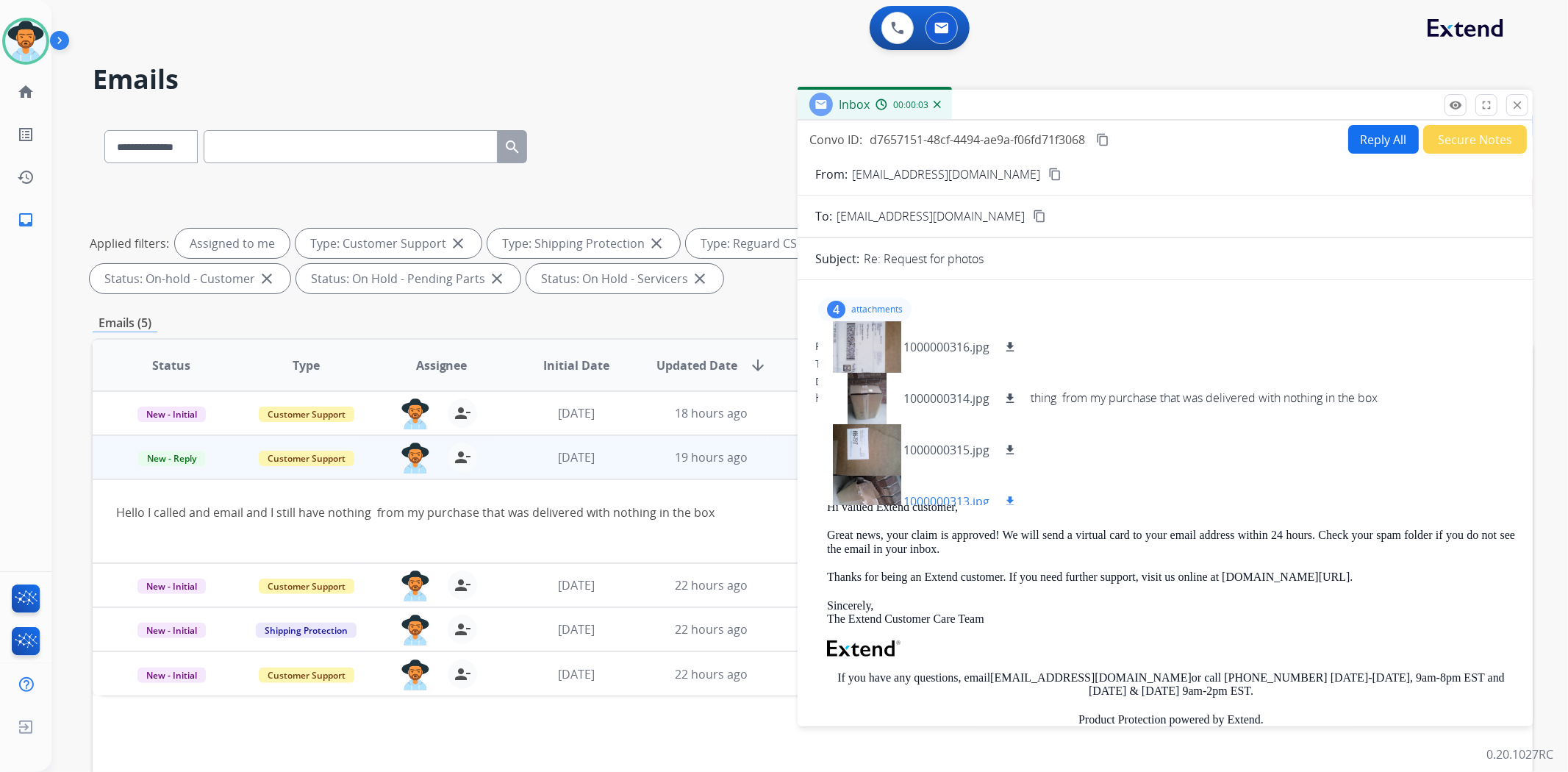
click at [882, 487] on div at bounding box center [866, 501] width 73 height 51
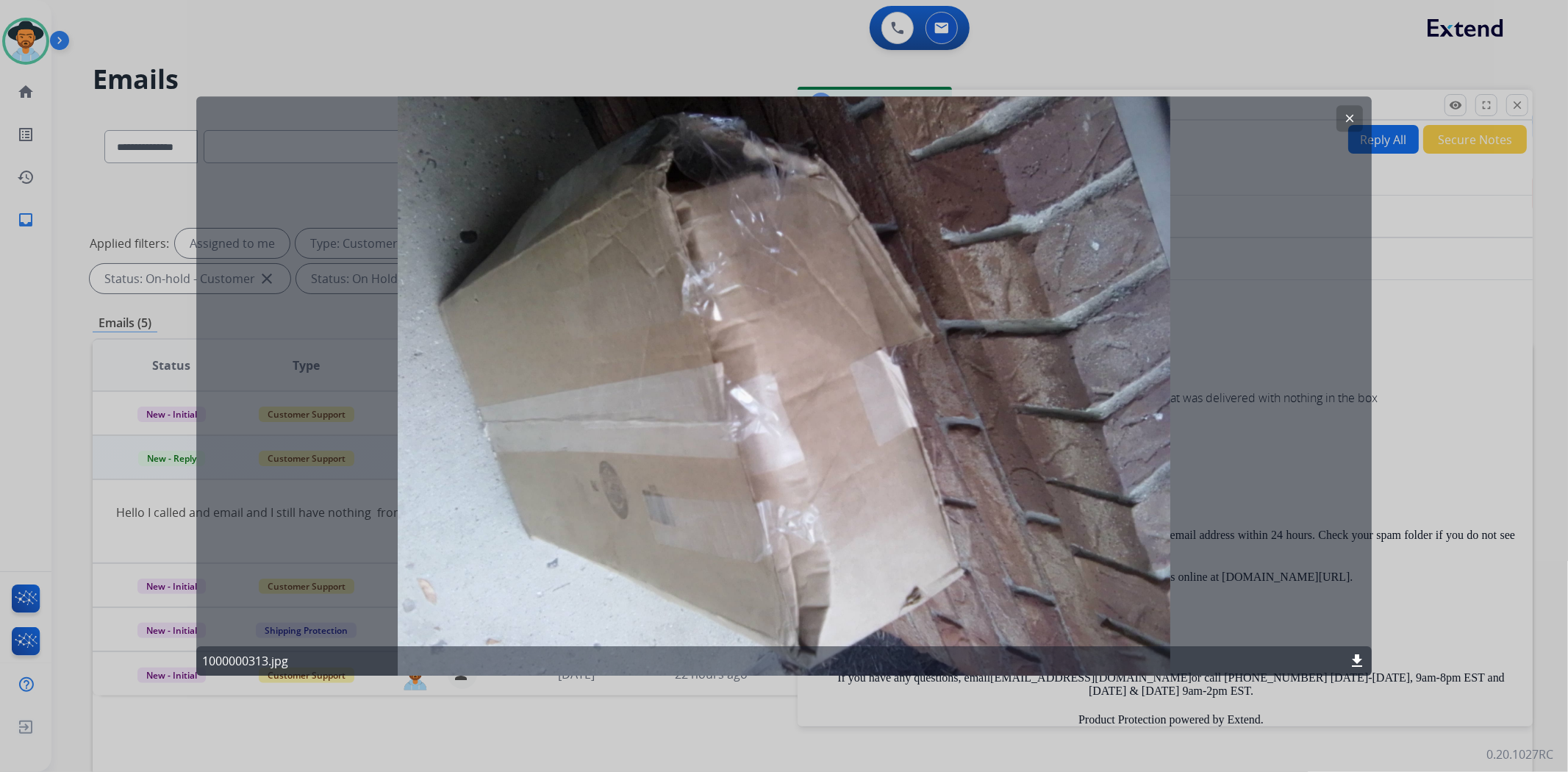
click at [1344, 117] on mat-icon "clear" at bounding box center [1350, 118] width 14 height 14
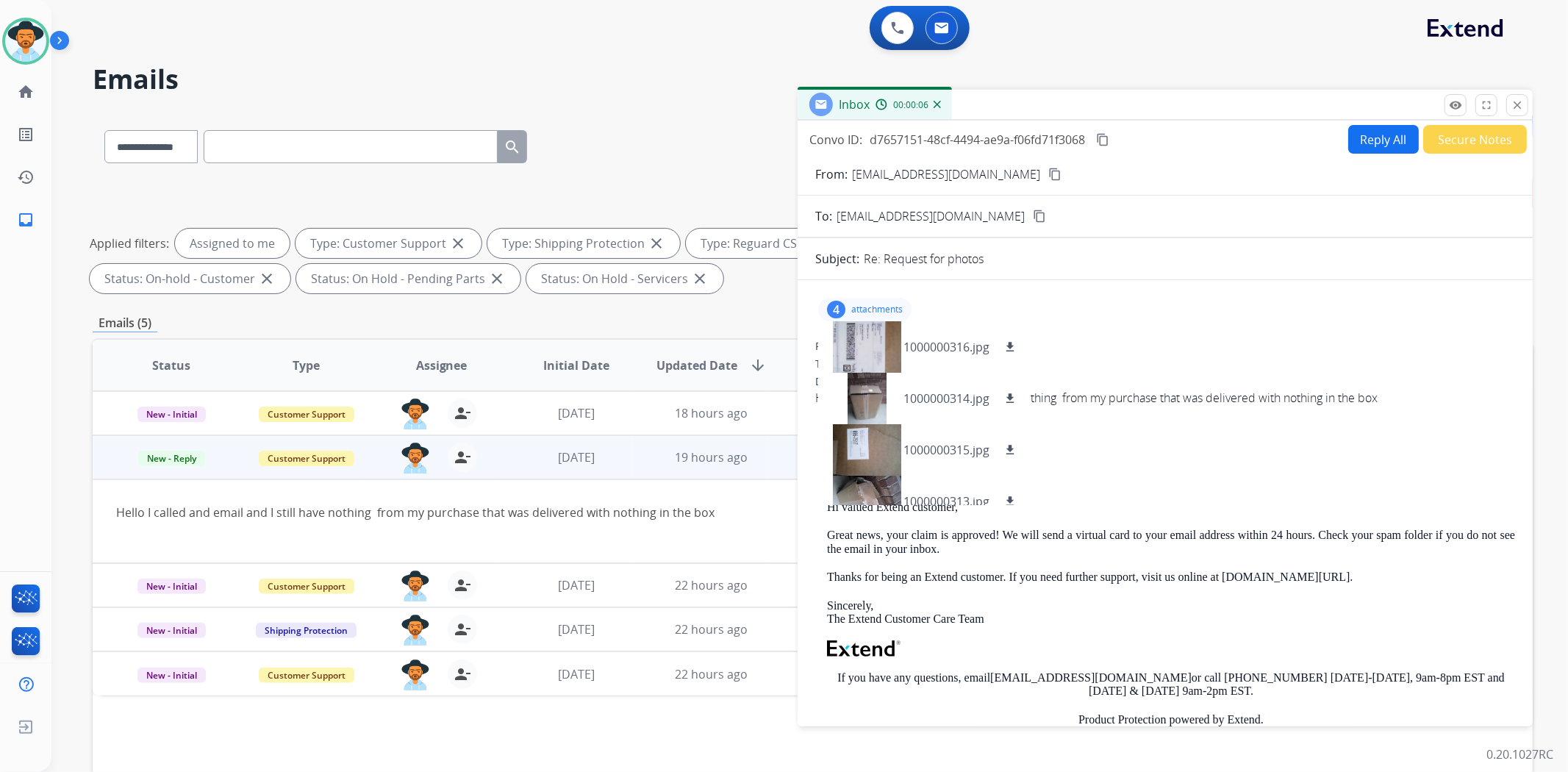
click at [1203, 346] on div "From: [EMAIL_ADDRESS][DOMAIN_NAME]" at bounding box center [1164, 346] width 700 height 14
click at [1048, 173] on mat-icon "content_copy" at bounding box center [1054, 174] width 14 height 14
click at [1137, 344] on div "From: [EMAIL_ADDRESS][DOMAIN_NAME]" at bounding box center [1164, 346] width 700 height 14
click at [875, 303] on p "attachments" at bounding box center [877, 309] width 51 height 12
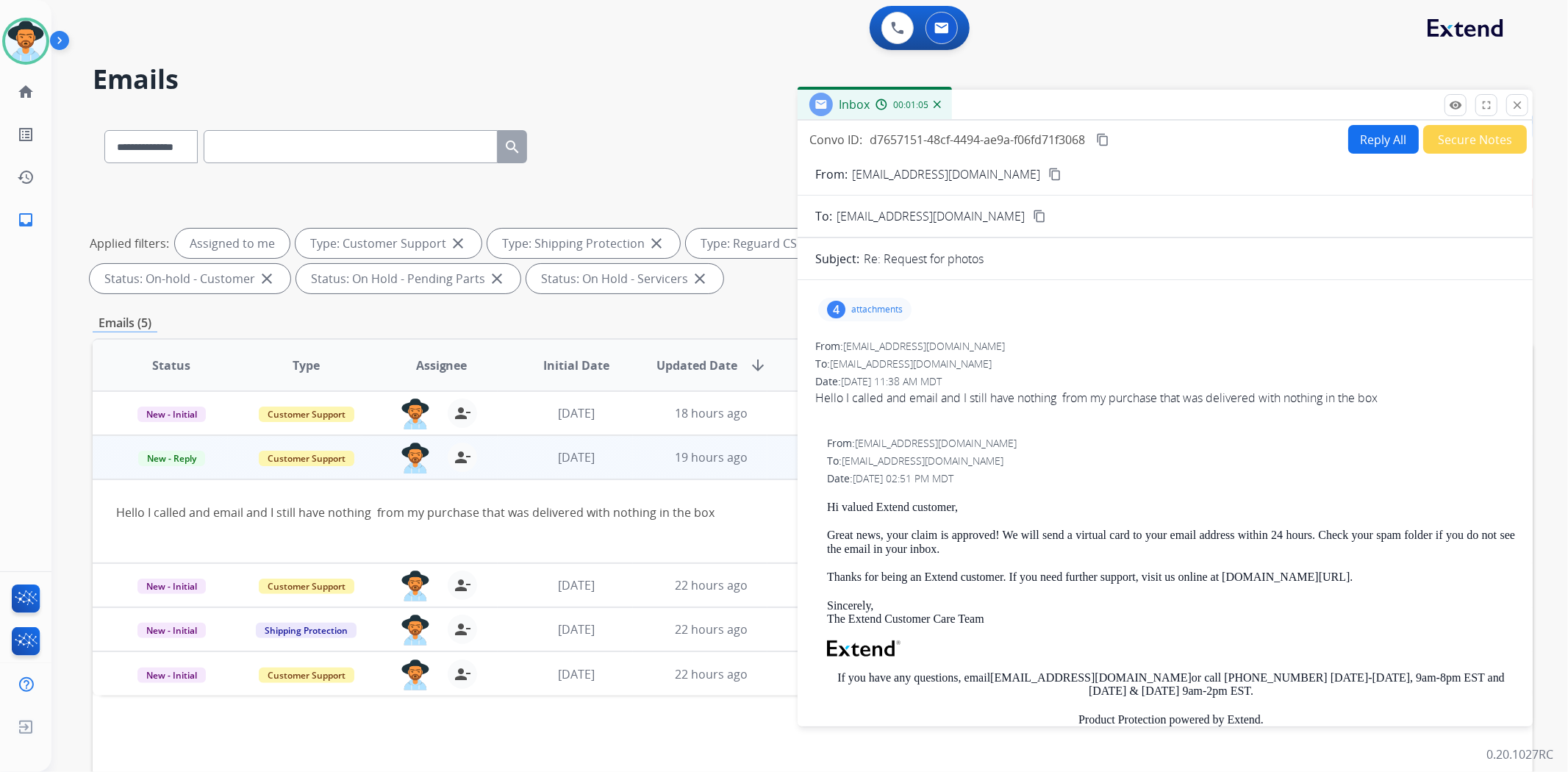
click at [1366, 141] on button "Reply All" at bounding box center [1383, 139] width 70 height 29
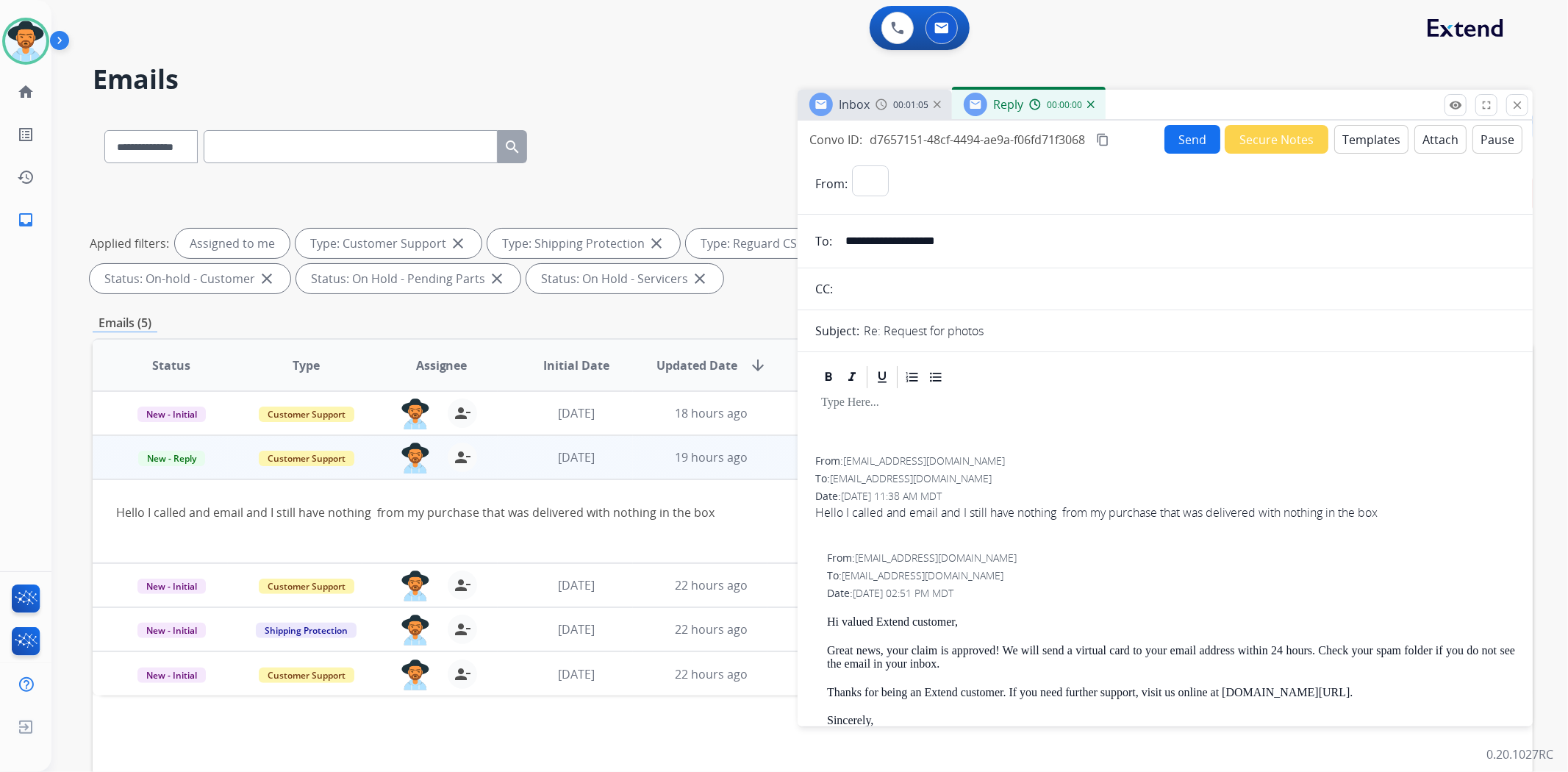
select select "**********"
click at [1365, 148] on button "Templates" at bounding box center [1371, 139] width 74 height 29
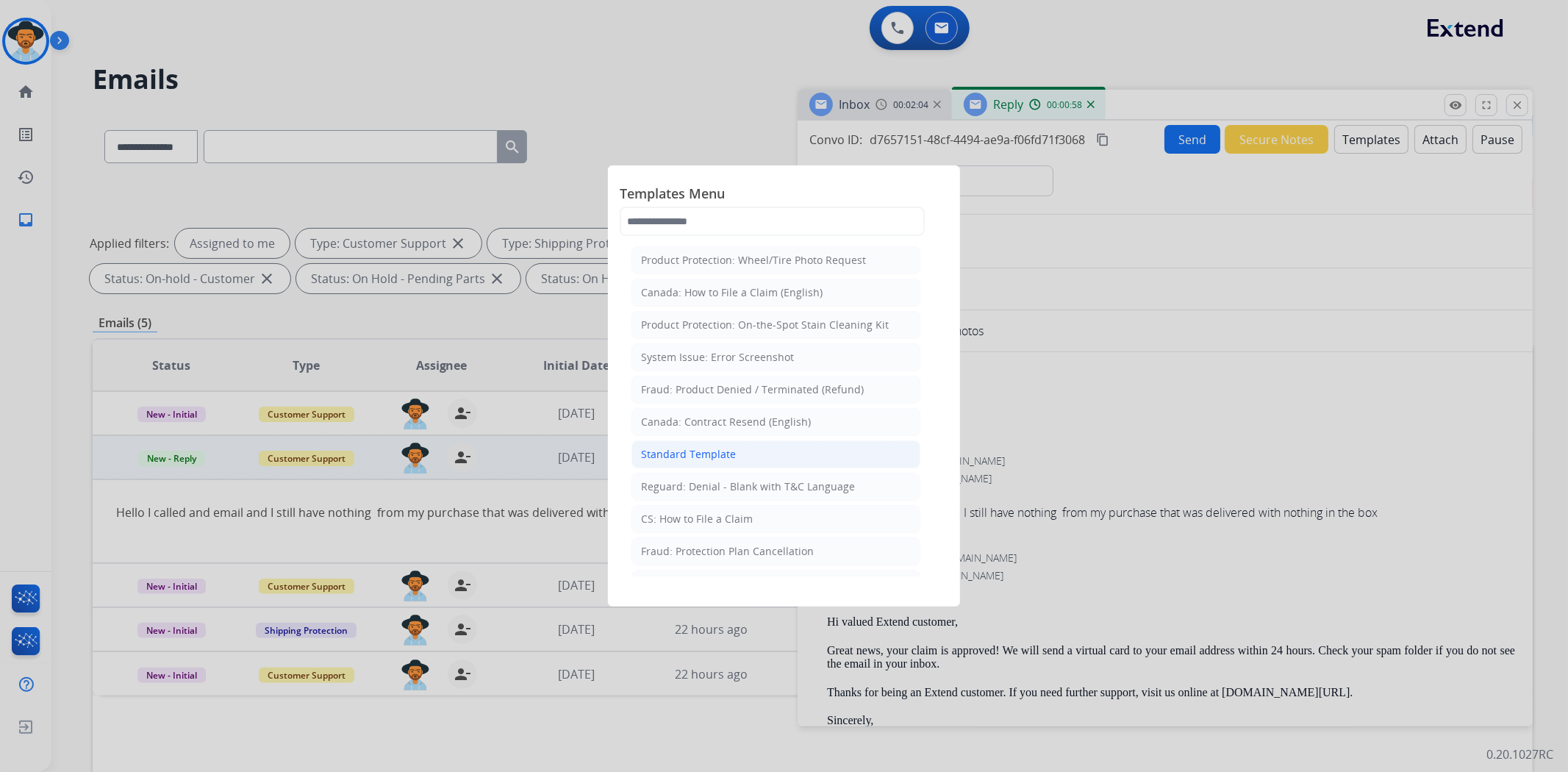
click at [727, 445] on li "Standard Template" at bounding box center [775, 454] width 289 height 28
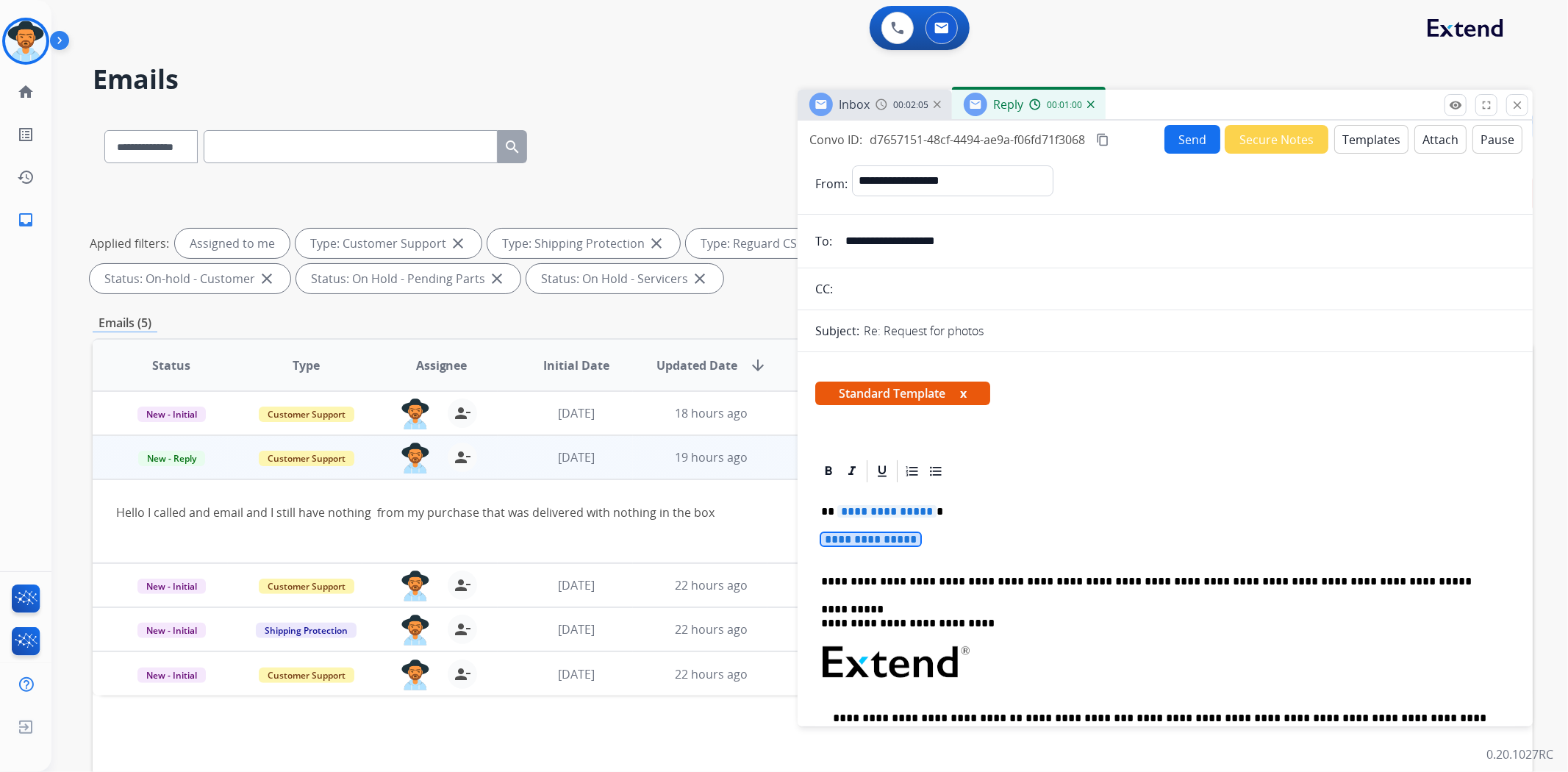
click at [902, 535] on span "**********" at bounding box center [871, 539] width 99 height 13
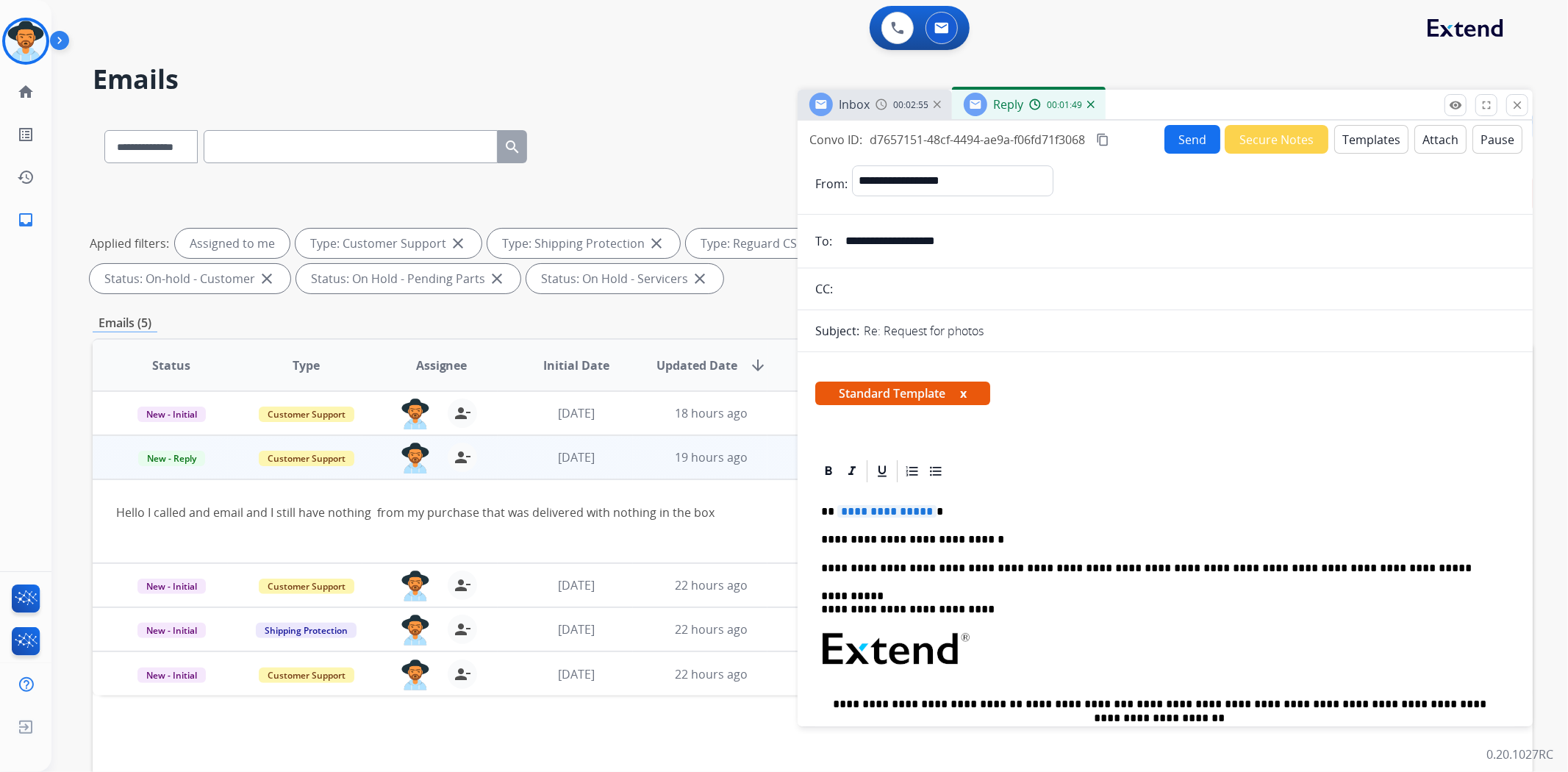
click at [1005, 543] on p "**********" at bounding box center [1159, 539] width 676 height 14
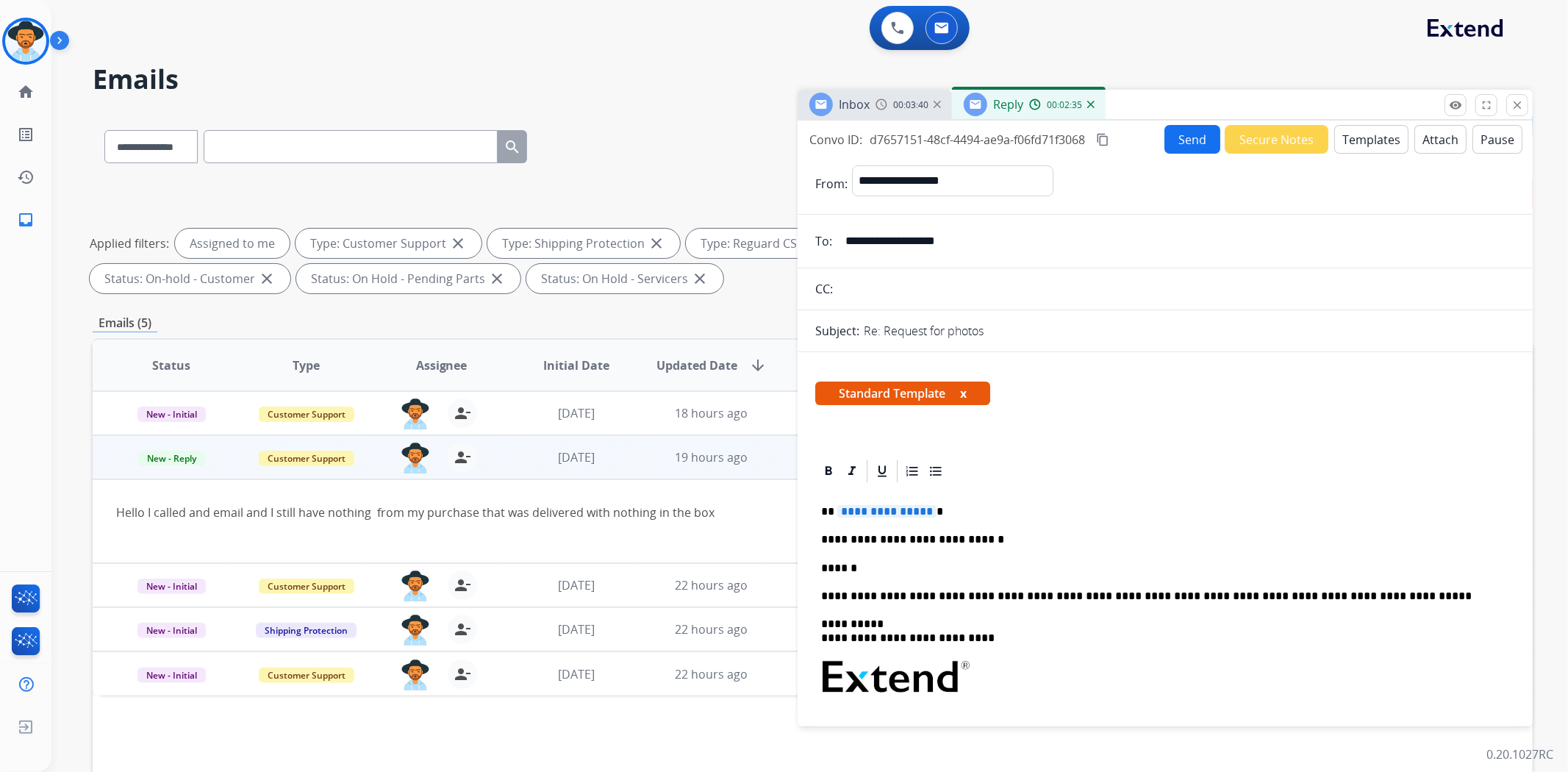
click at [870, 572] on p "******" at bounding box center [1159, 568] width 676 height 14
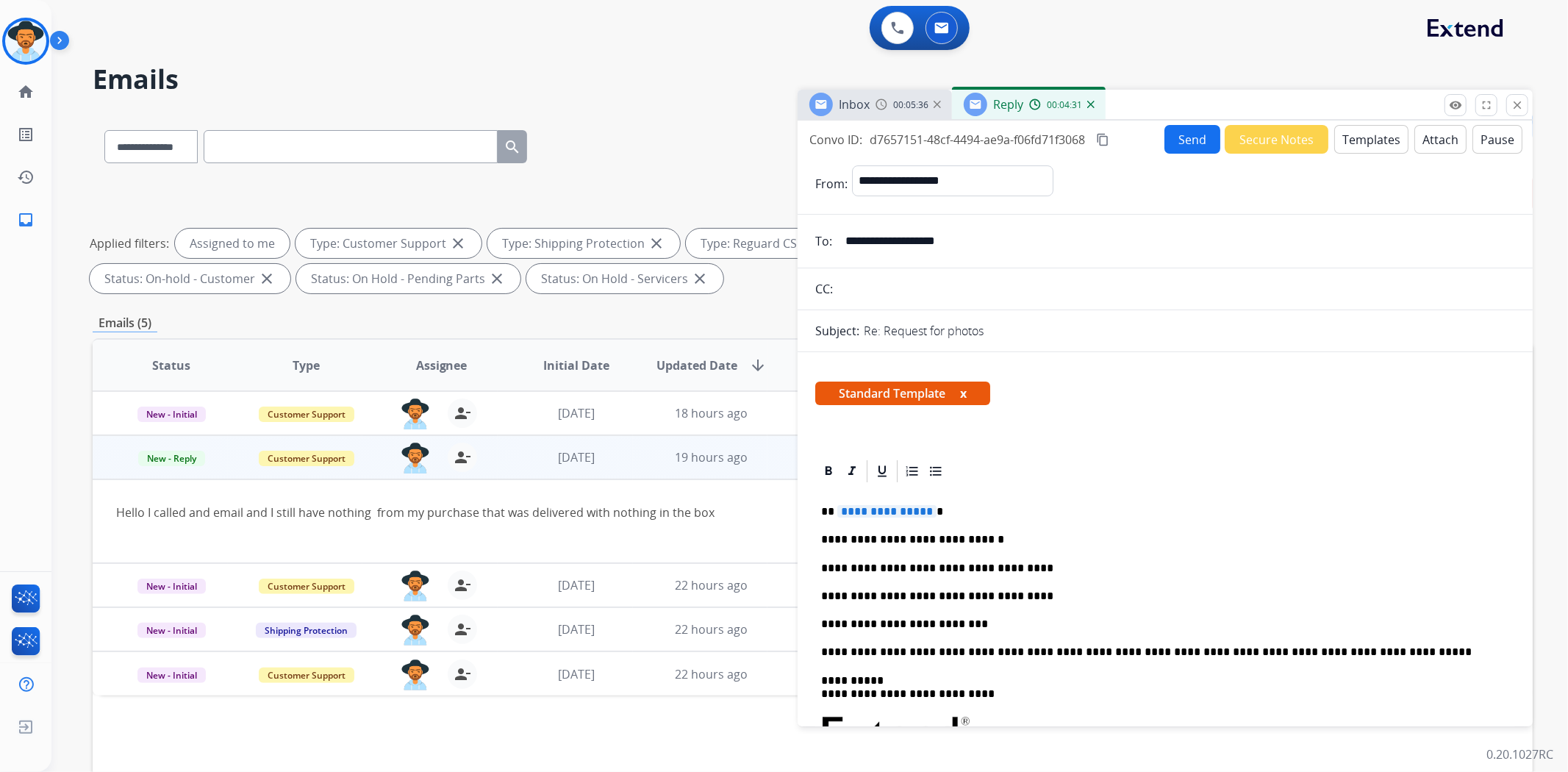
click at [976, 624] on p "**********" at bounding box center [1159, 624] width 676 height 14
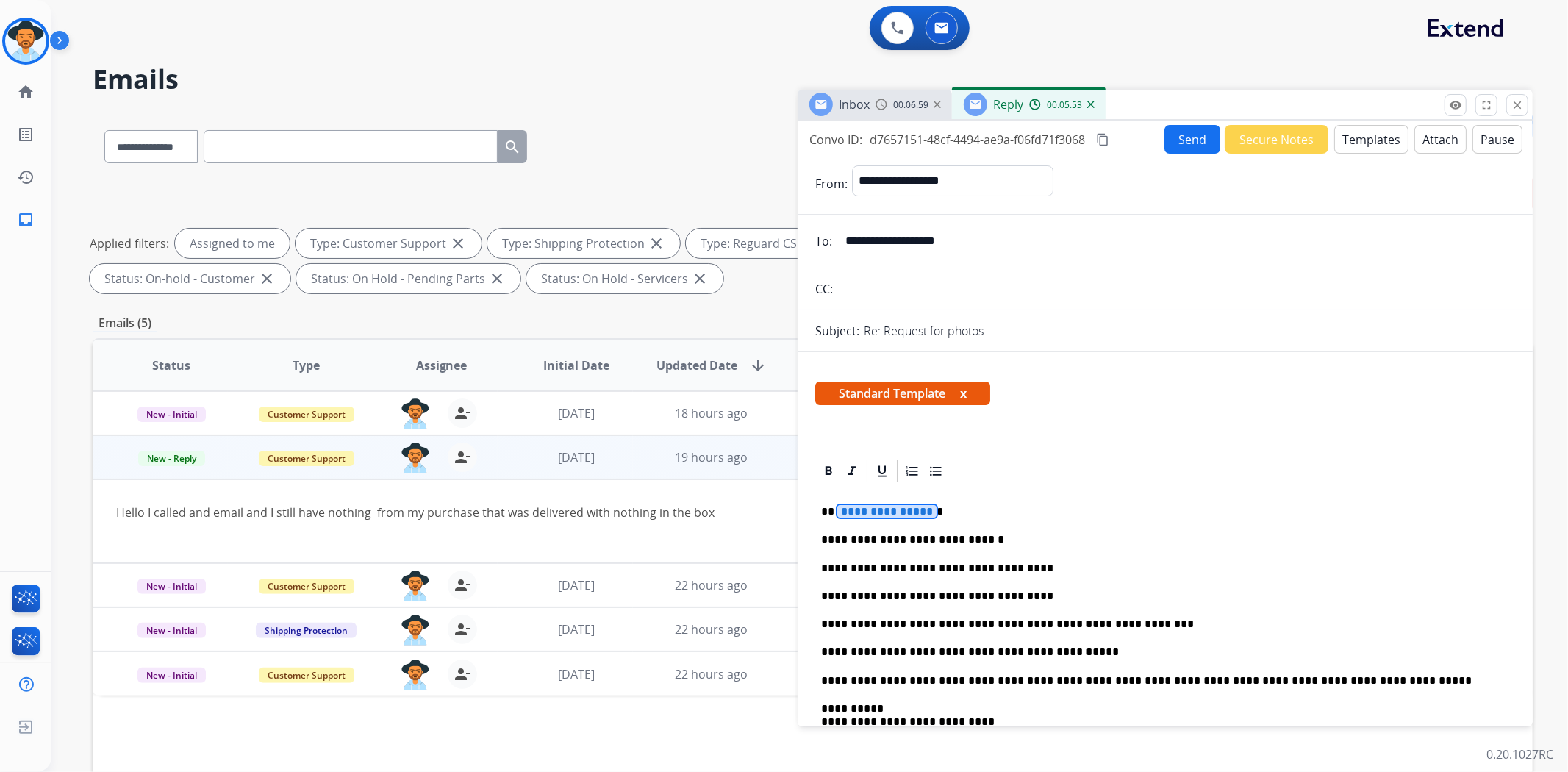
click at [913, 509] on span "**********" at bounding box center [886, 511] width 99 height 13
click at [1191, 144] on button "Send" at bounding box center [1192, 139] width 56 height 29
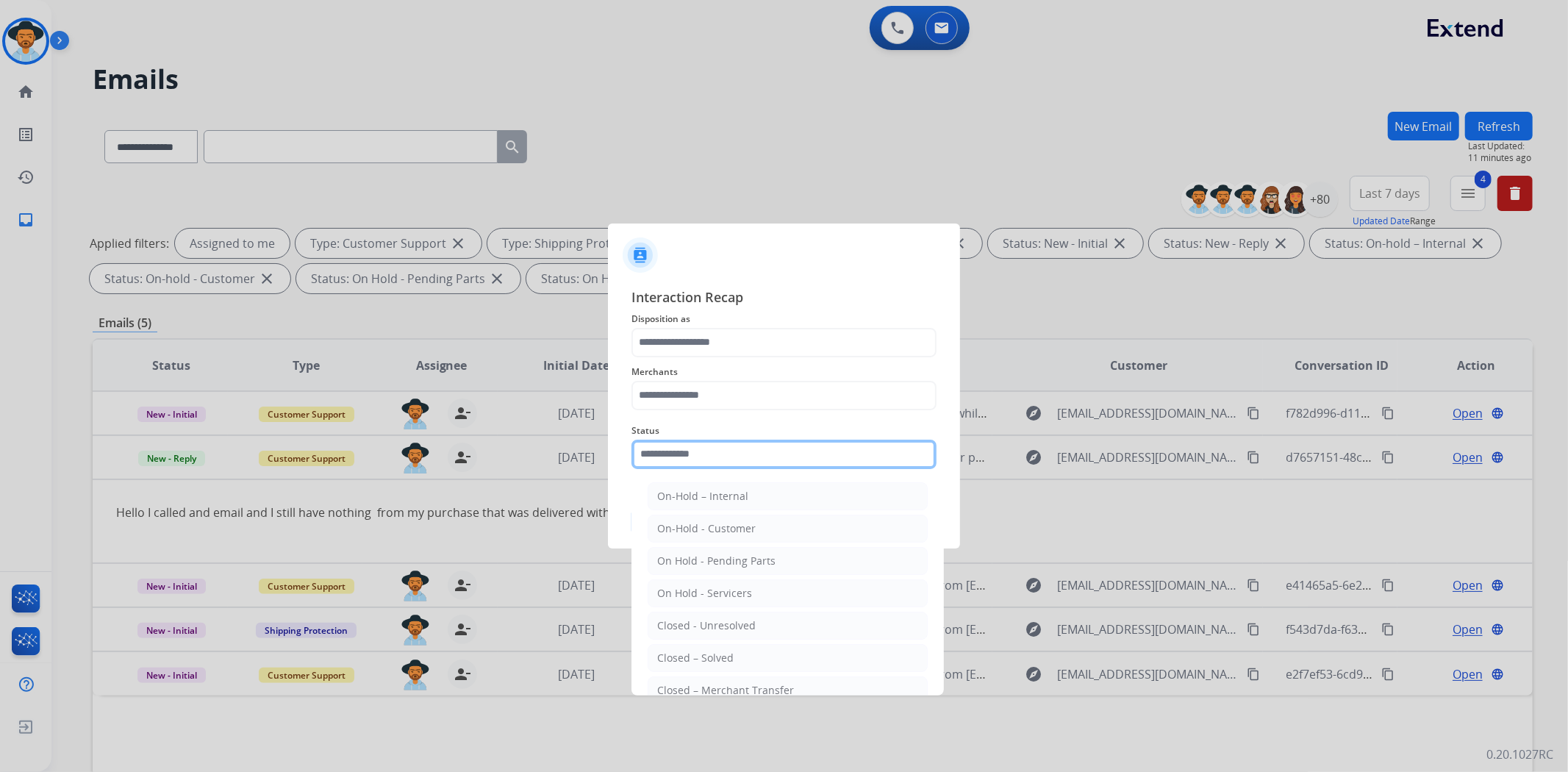
click at [796, 445] on input "text" at bounding box center [784, 454] width 305 height 30
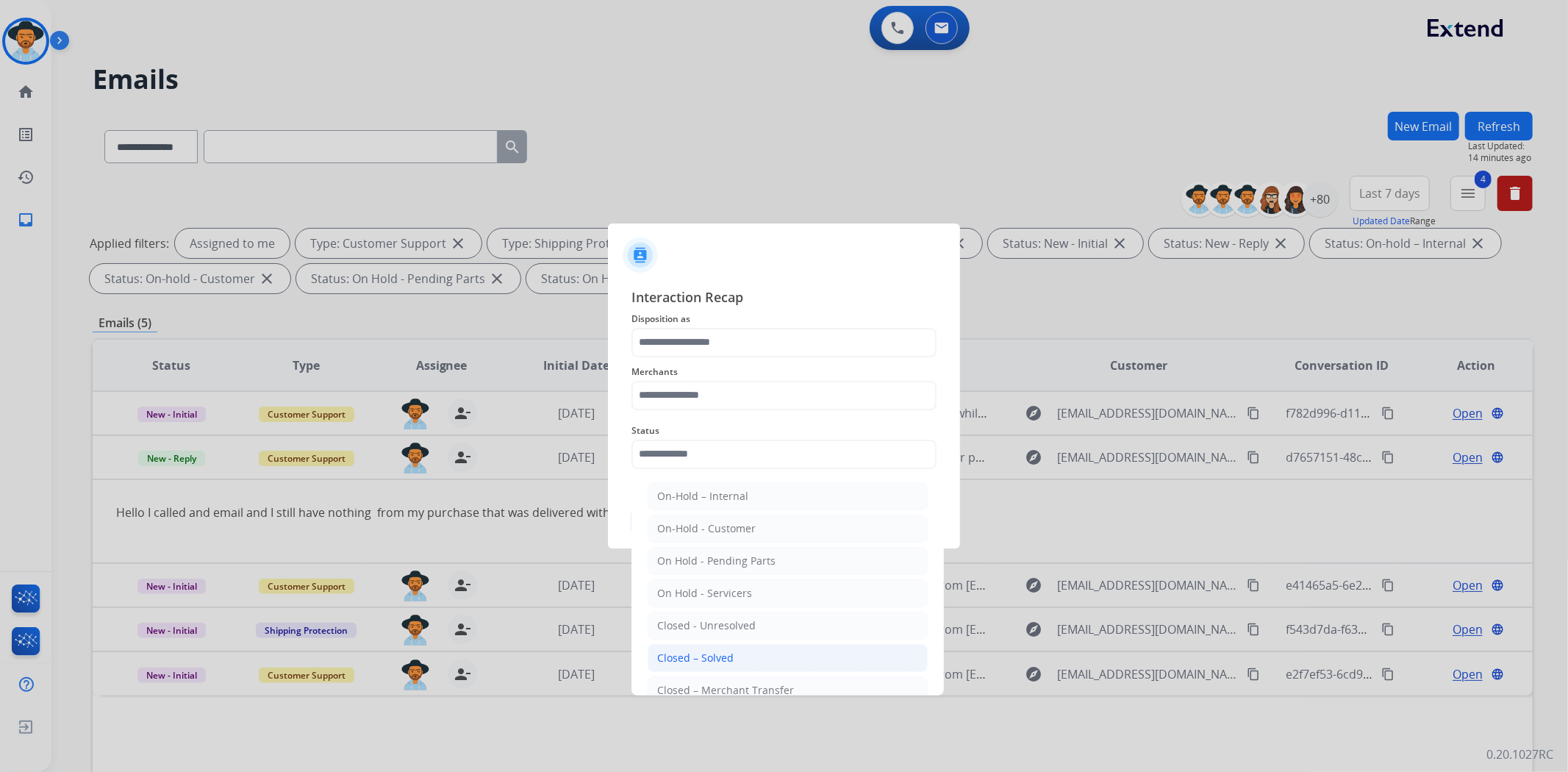
click at [741, 656] on li "Closed – Solved" at bounding box center [787, 657] width 280 height 28
type input "**********"
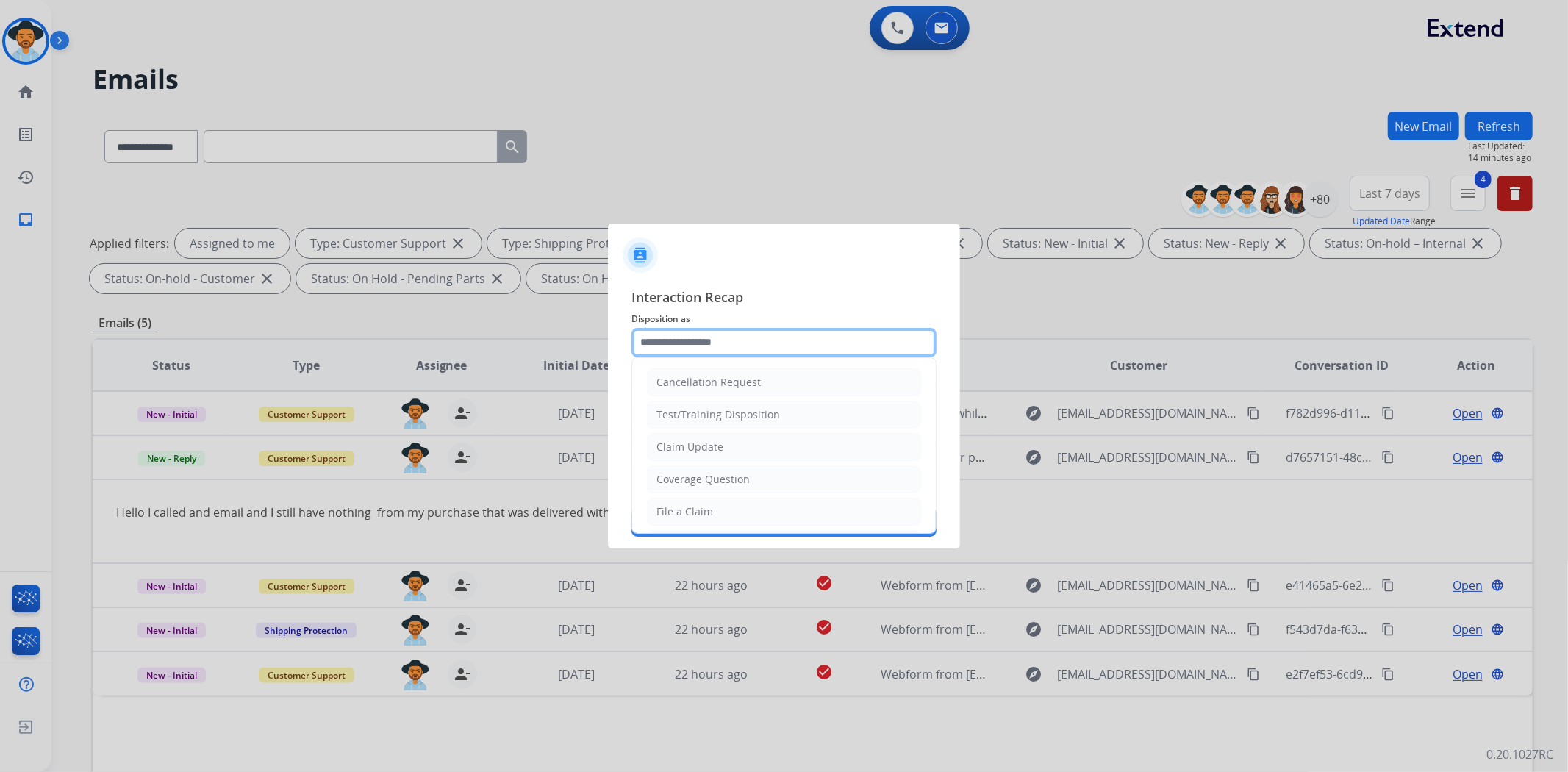
click at [762, 337] on input "text" at bounding box center [784, 342] width 305 height 30
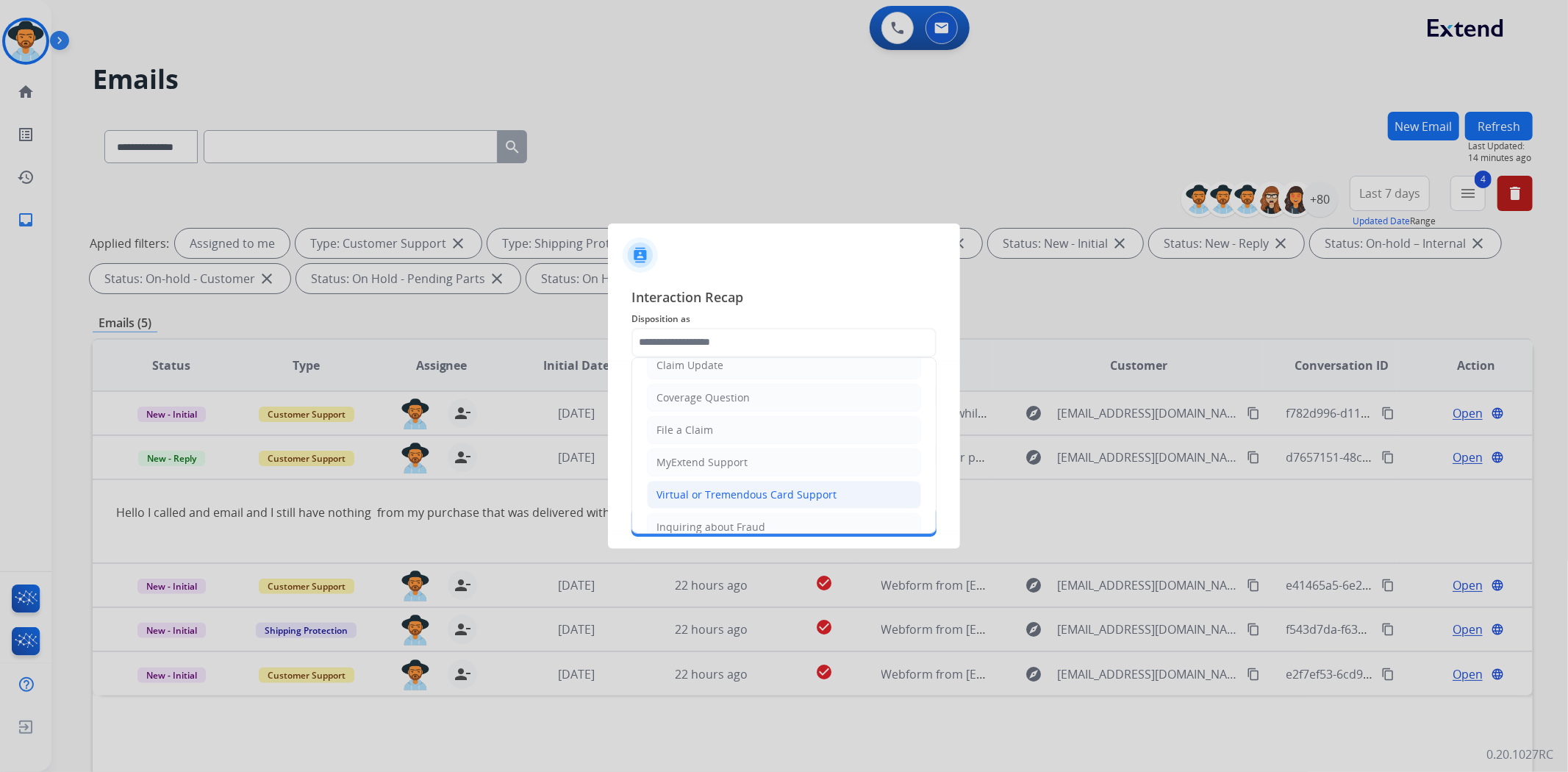
click at [761, 491] on div "Virtual or Tremendous Card Support" at bounding box center [747, 495] width 181 height 14
type input "**********"
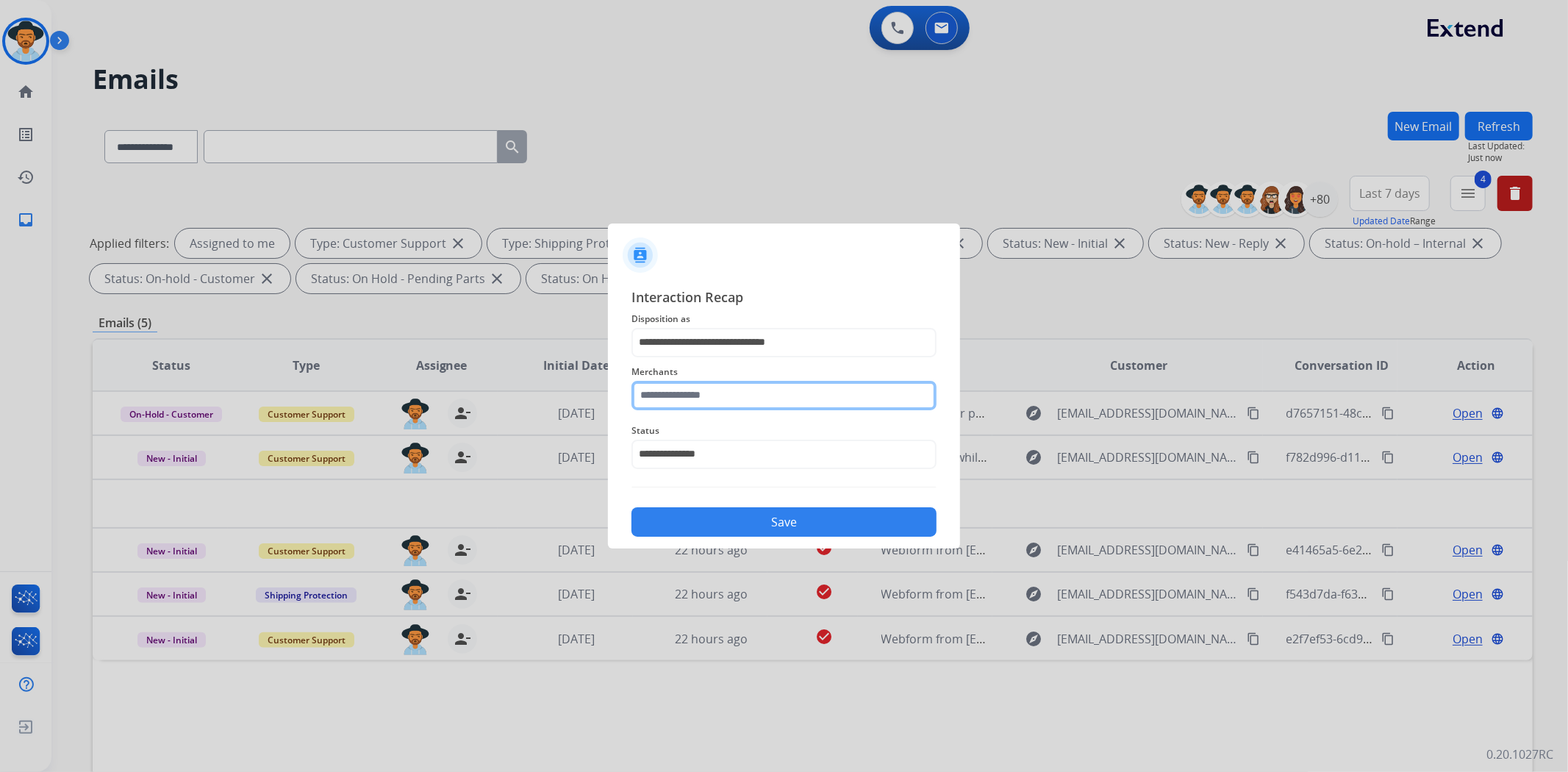
click at [761, 394] on input "text" at bounding box center [784, 395] width 305 height 30
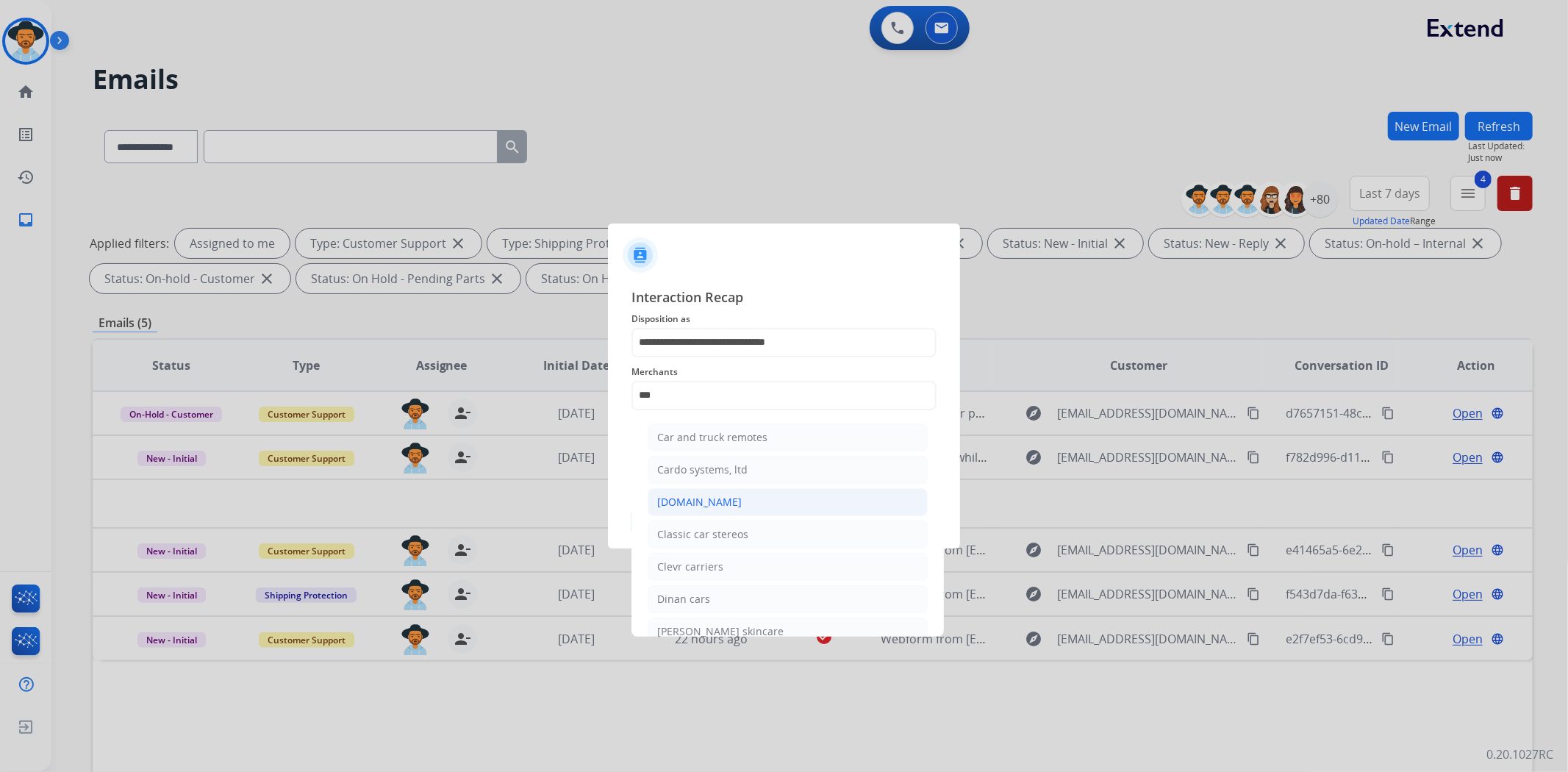
click at [751, 497] on li "[DOMAIN_NAME]" at bounding box center [787, 502] width 280 height 28
type input "**********"
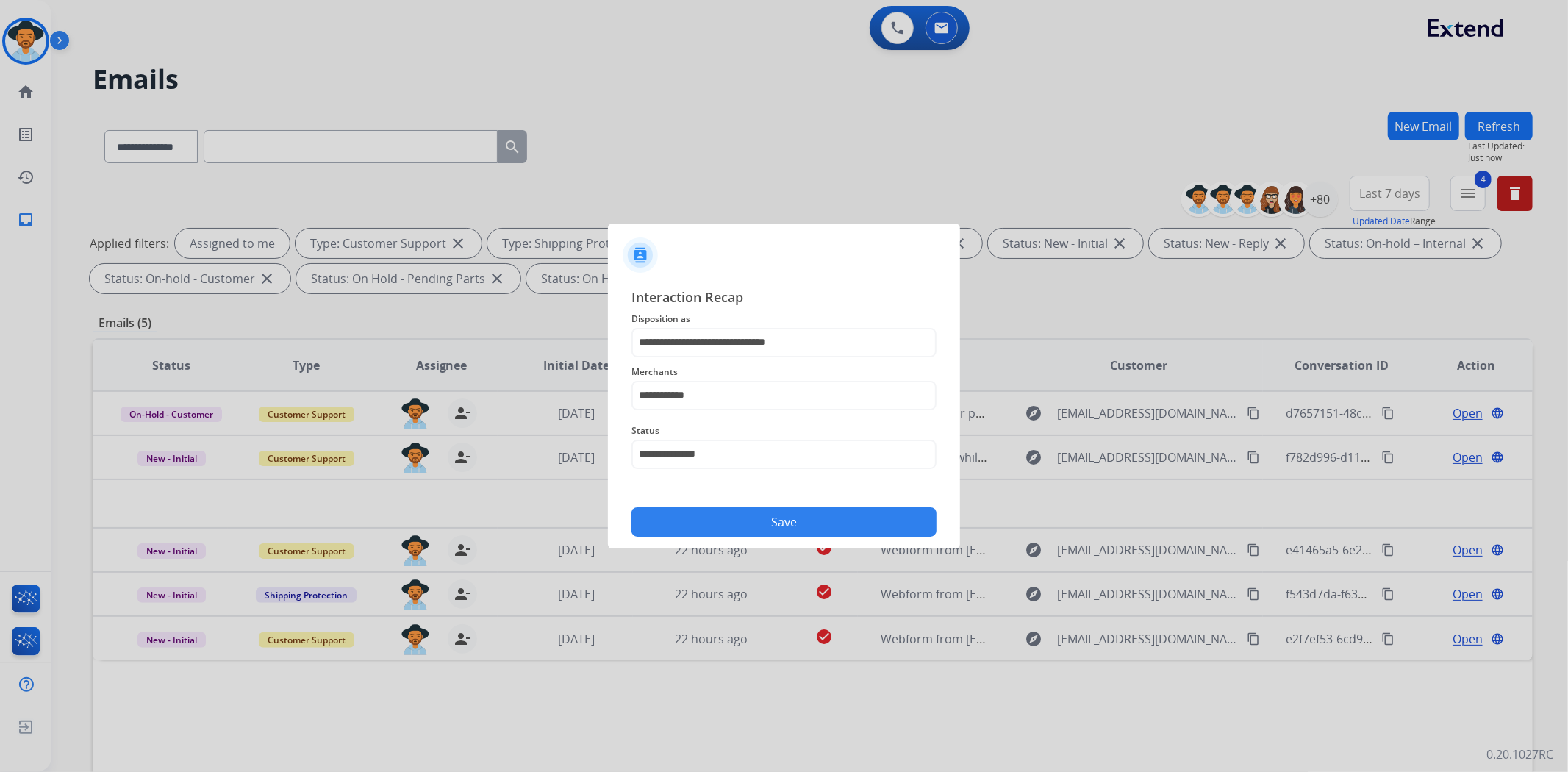
click at [756, 516] on button "Save" at bounding box center [784, 522] width 305 height 30
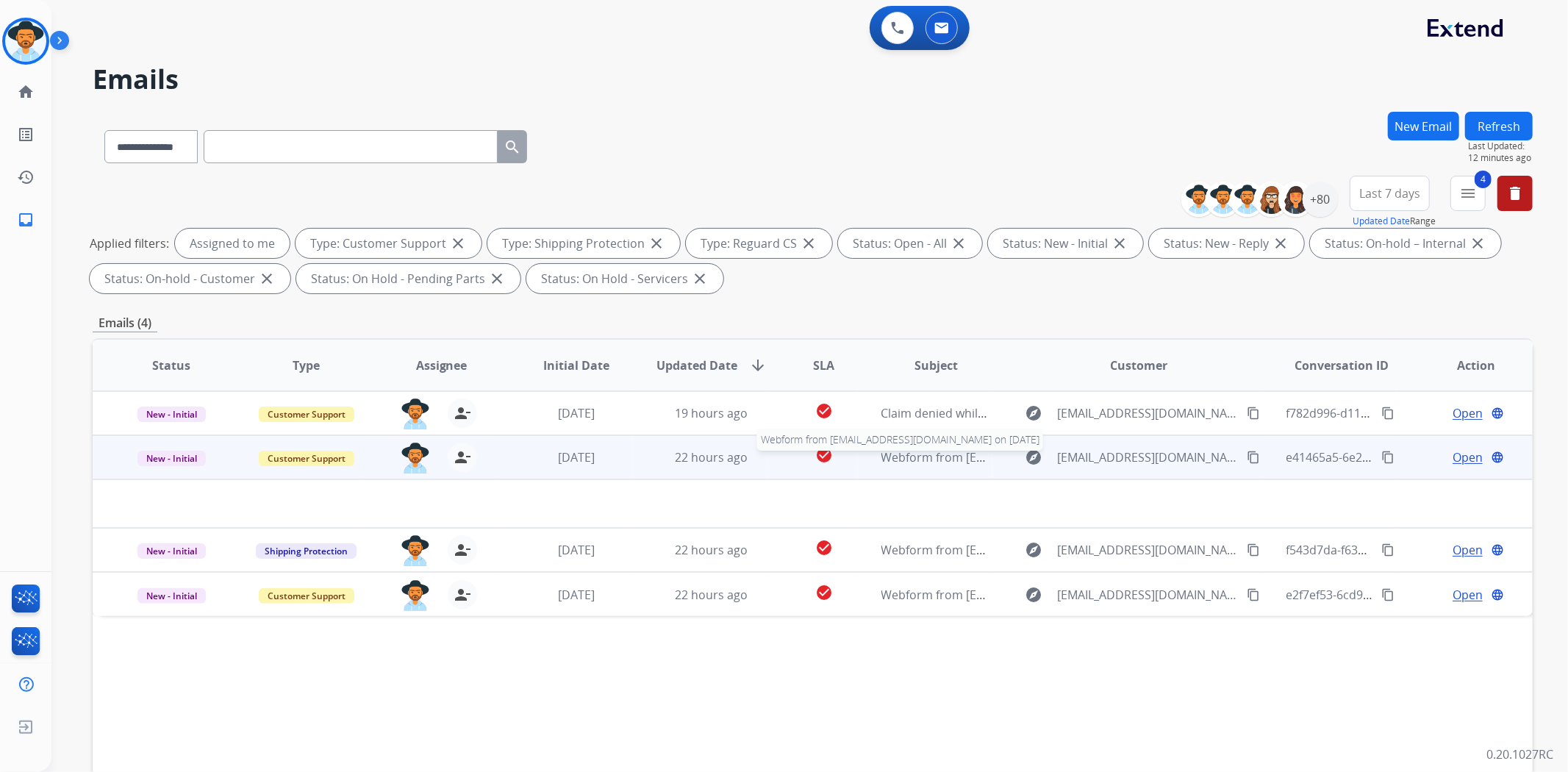
click at [941, 464] on span "Webform from [EMAIL_ADDRESS][DOMAIN_NAME] on [DATE]" at bounding box center [1047, 458] width 333 height 16
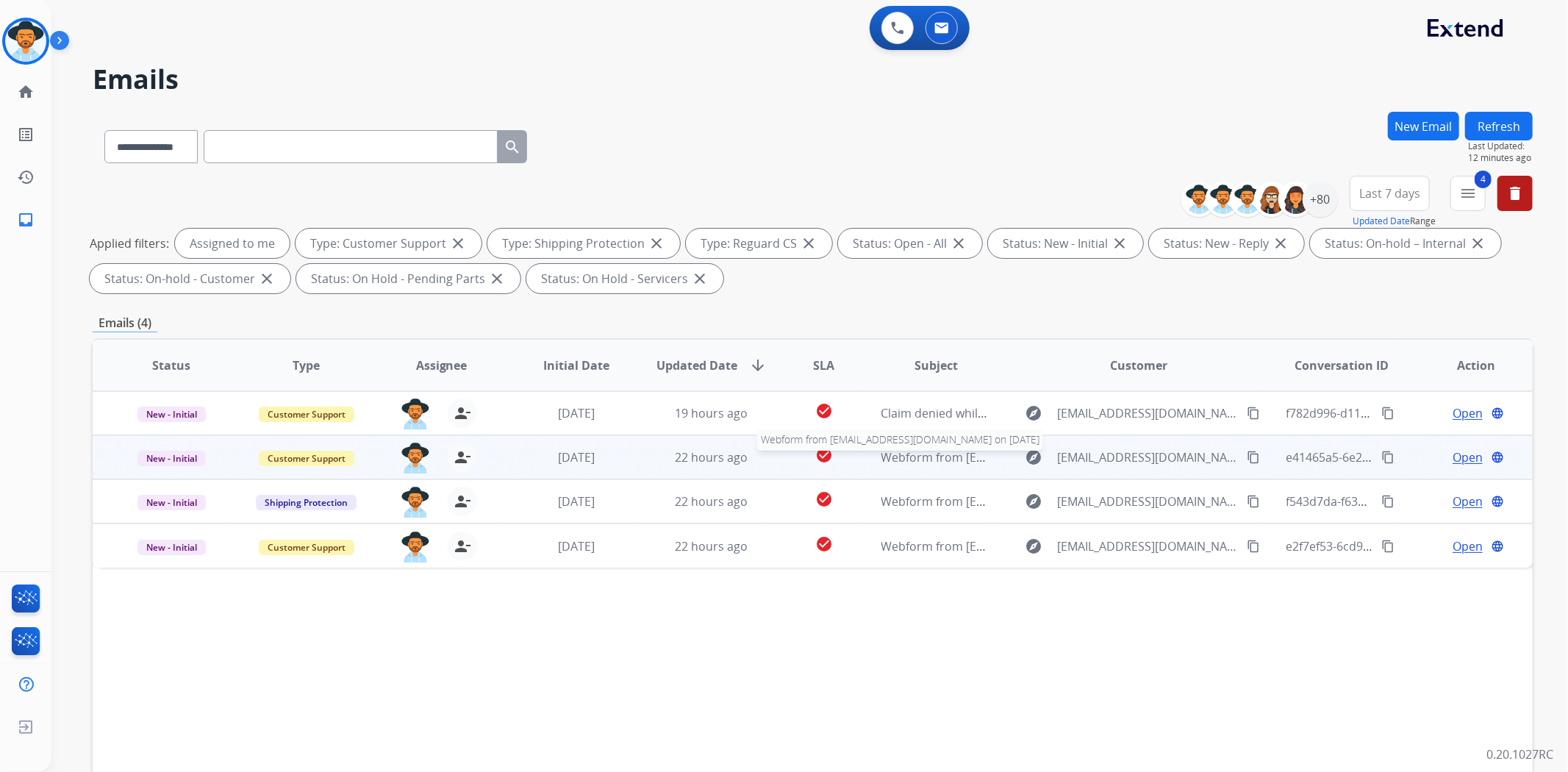
click at [941, 464] on span "Webform from [EMAIL_ADDRESS][DOMAIN_NAME] on [DATE]" at bounding box center [1047, 458] width 333 height 16
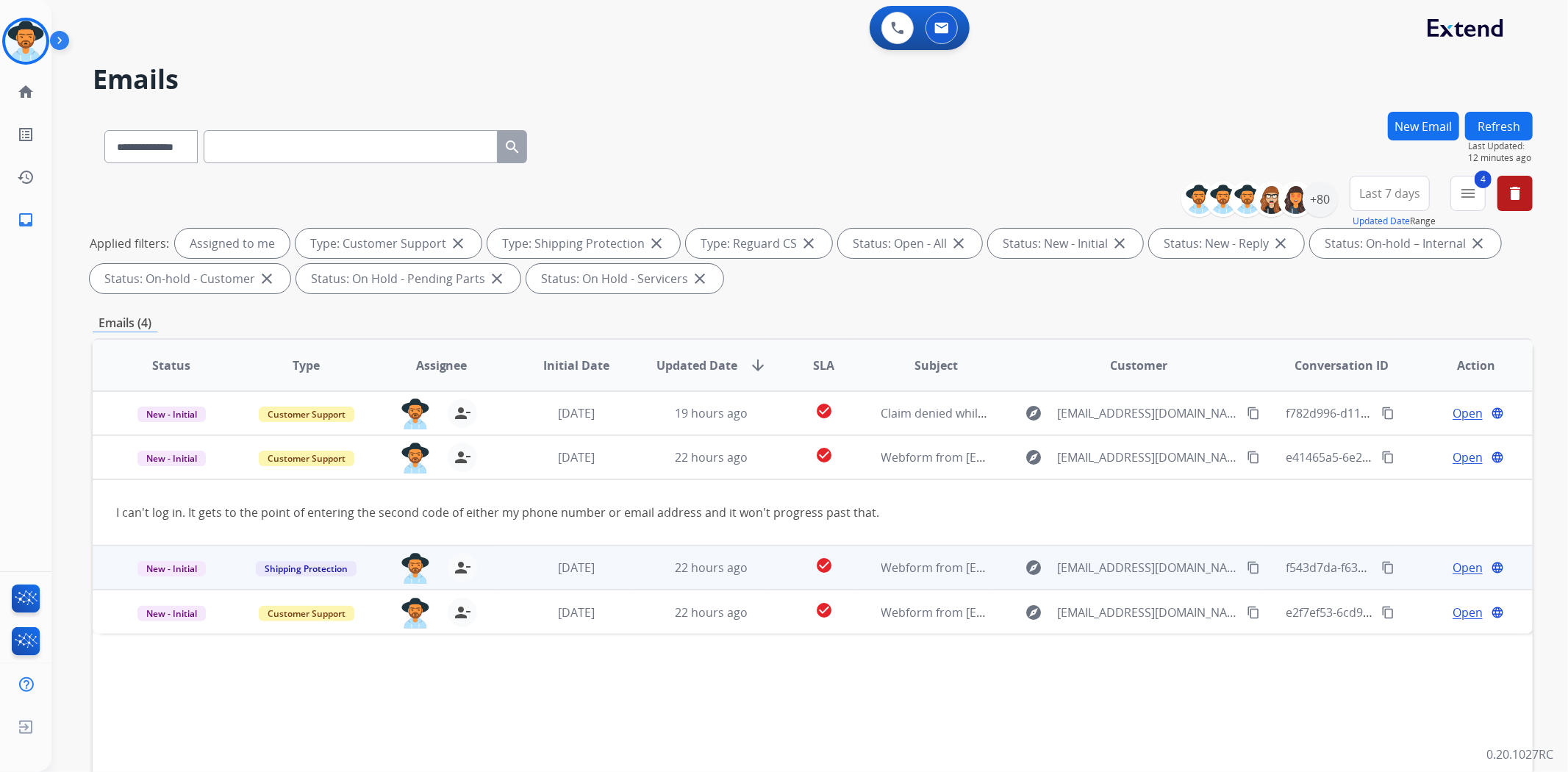
click at [865, 572] on td "Webform from [EMAIL_ADDRESS][DOMAIN_NAME] on [DATE]" at bounding box center [925, 567] width 135 height 44
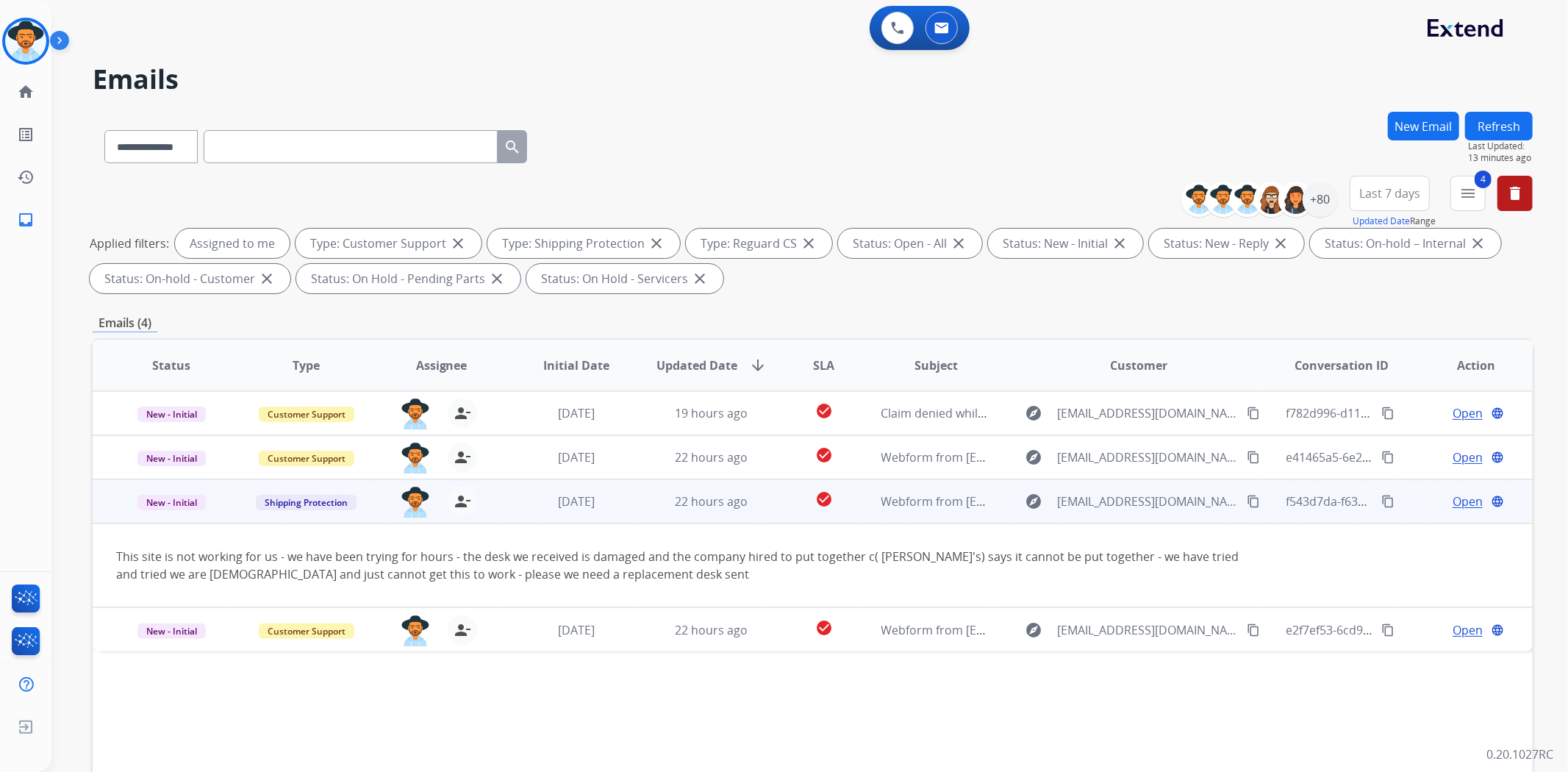
click at [1247, 502] on mat-icon "content_copy" at bounding box center [1253, 501] width 14 height 14
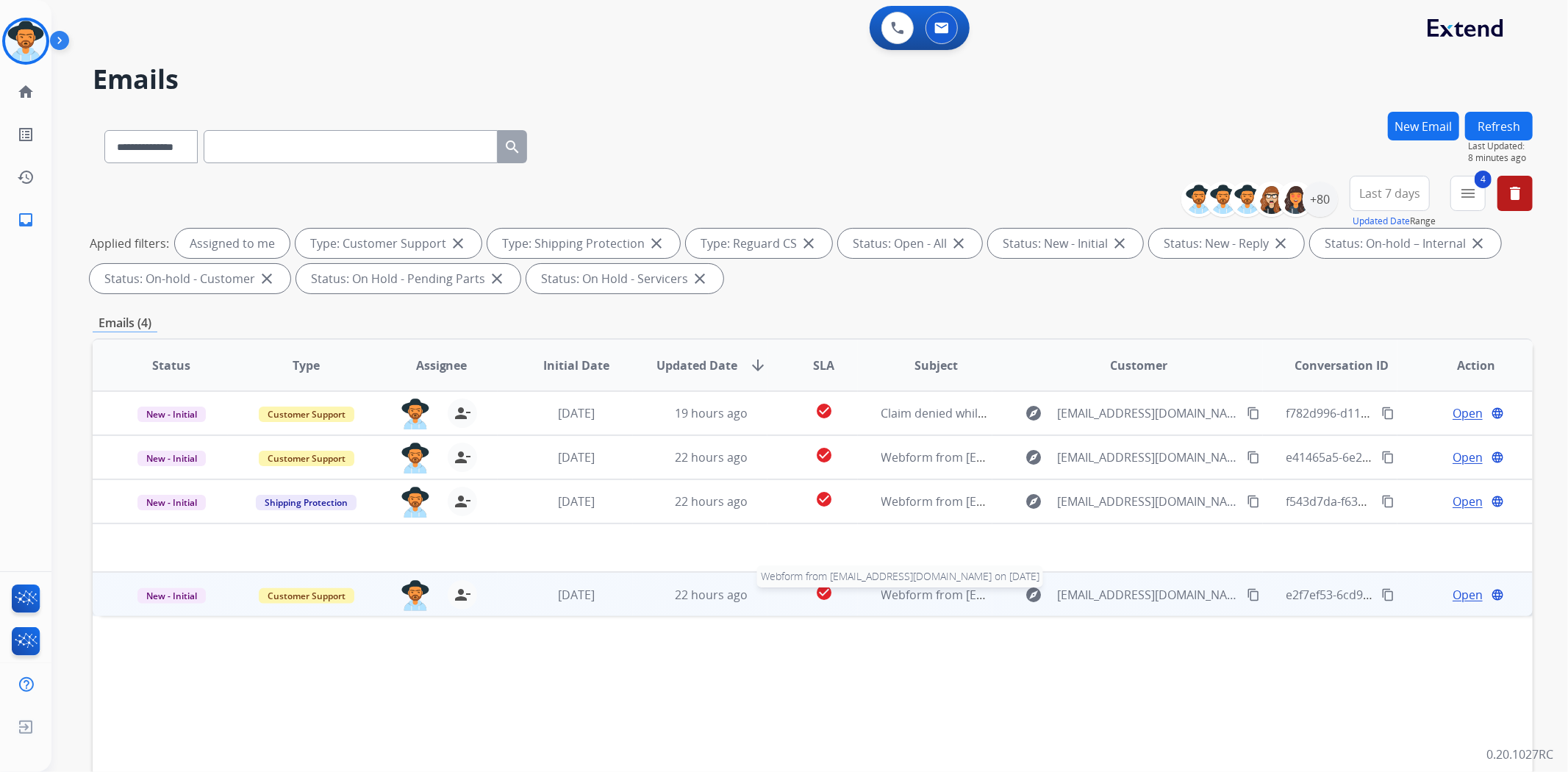
click at [939, 598] on span "Webform from [EMAIL_ADDRESS][DOMAIN_NAME] on [DATE]" at bounding box center [1047, 595] width 333 height 16
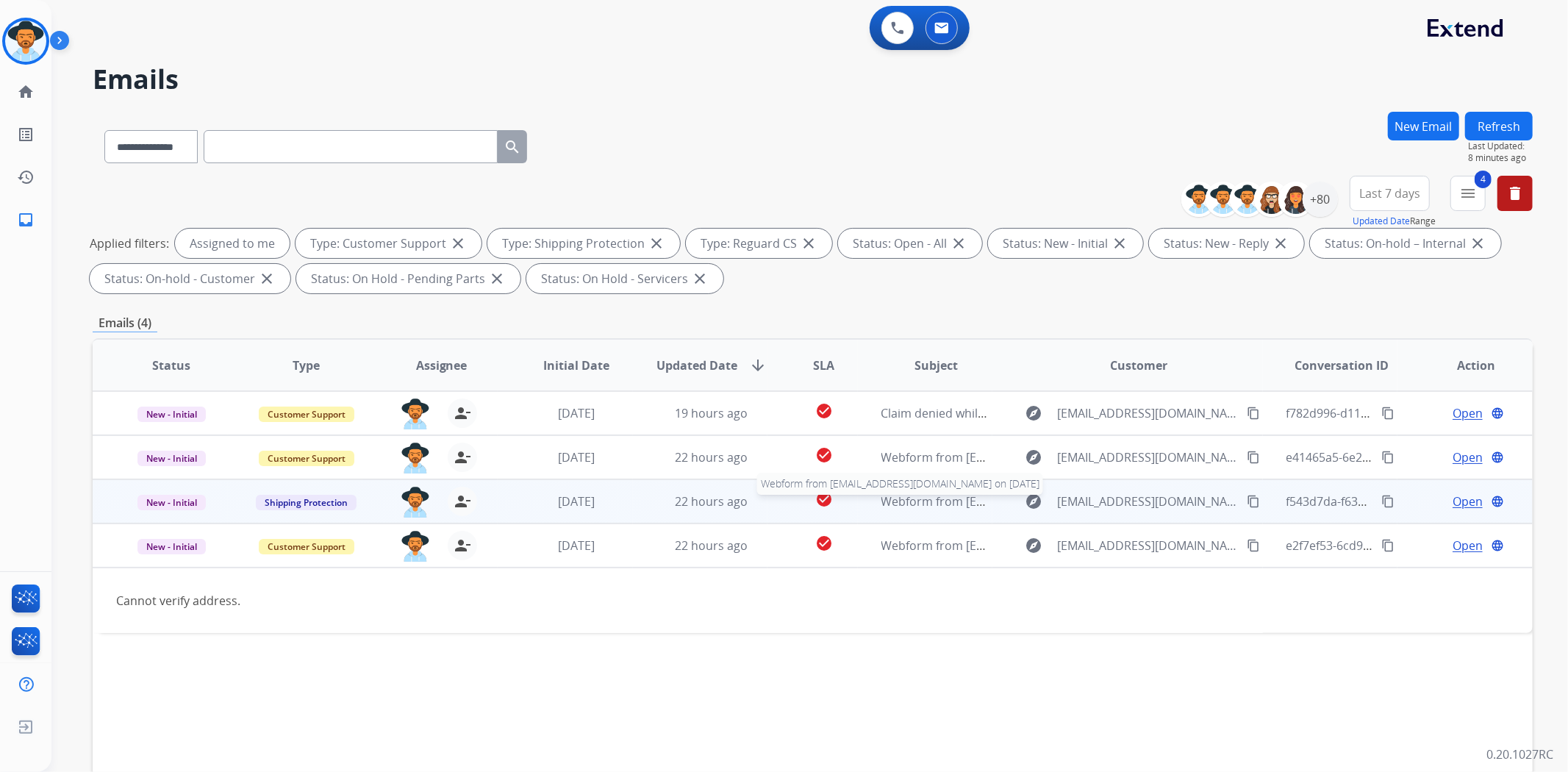
click at [943, 494] on span "Webform from [EMAIL_ADDRESS][DOMAIN_NAME] on [DATE]" at bounding box center [1047, 501] width 333 height 16
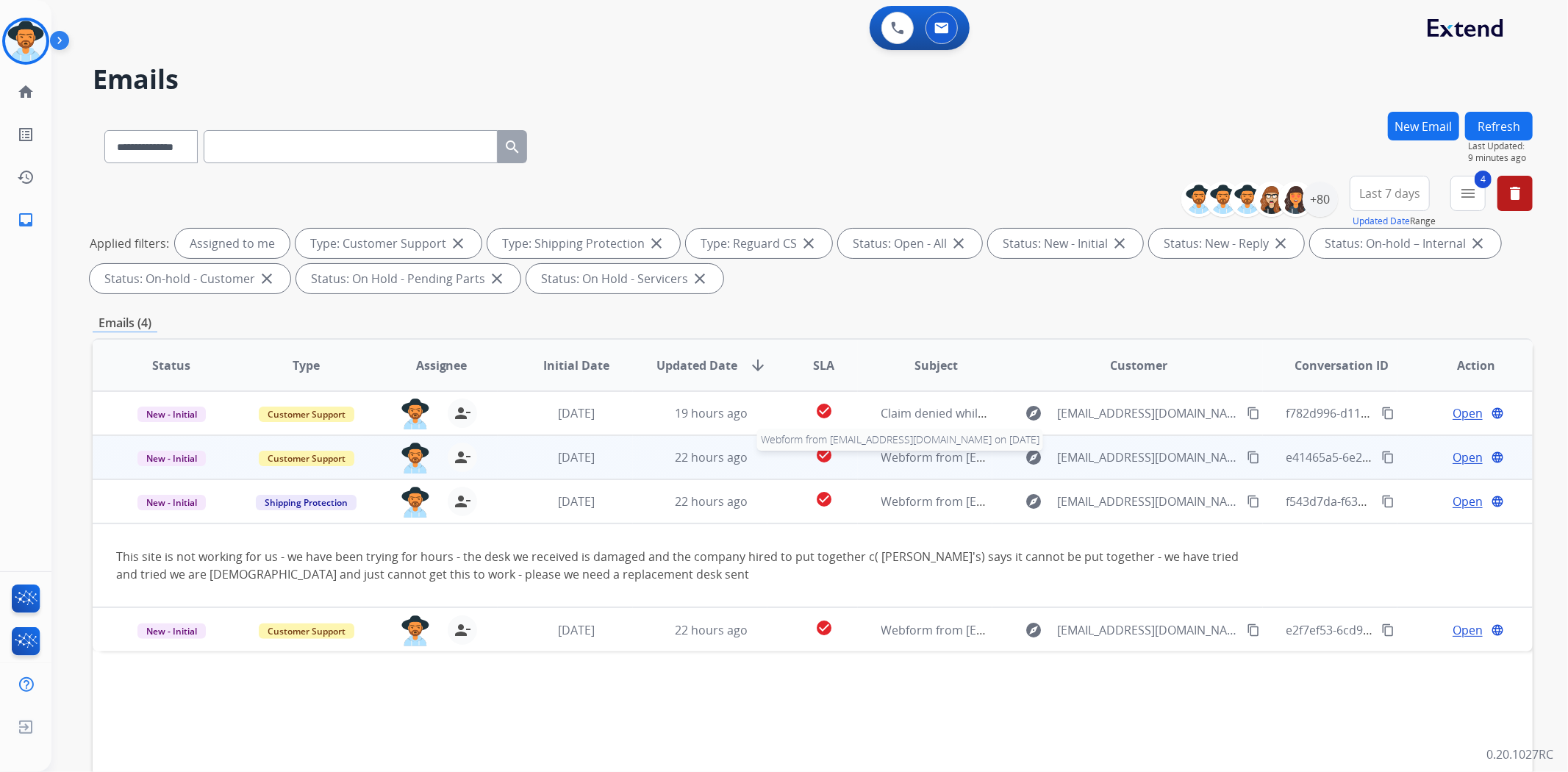
click at [952, 452] on span "Webform from [EMAIL_ADDRESS][DOMAIN_NAME] on [DATE]" at bounding box center [1047, 458] width 333 height 16
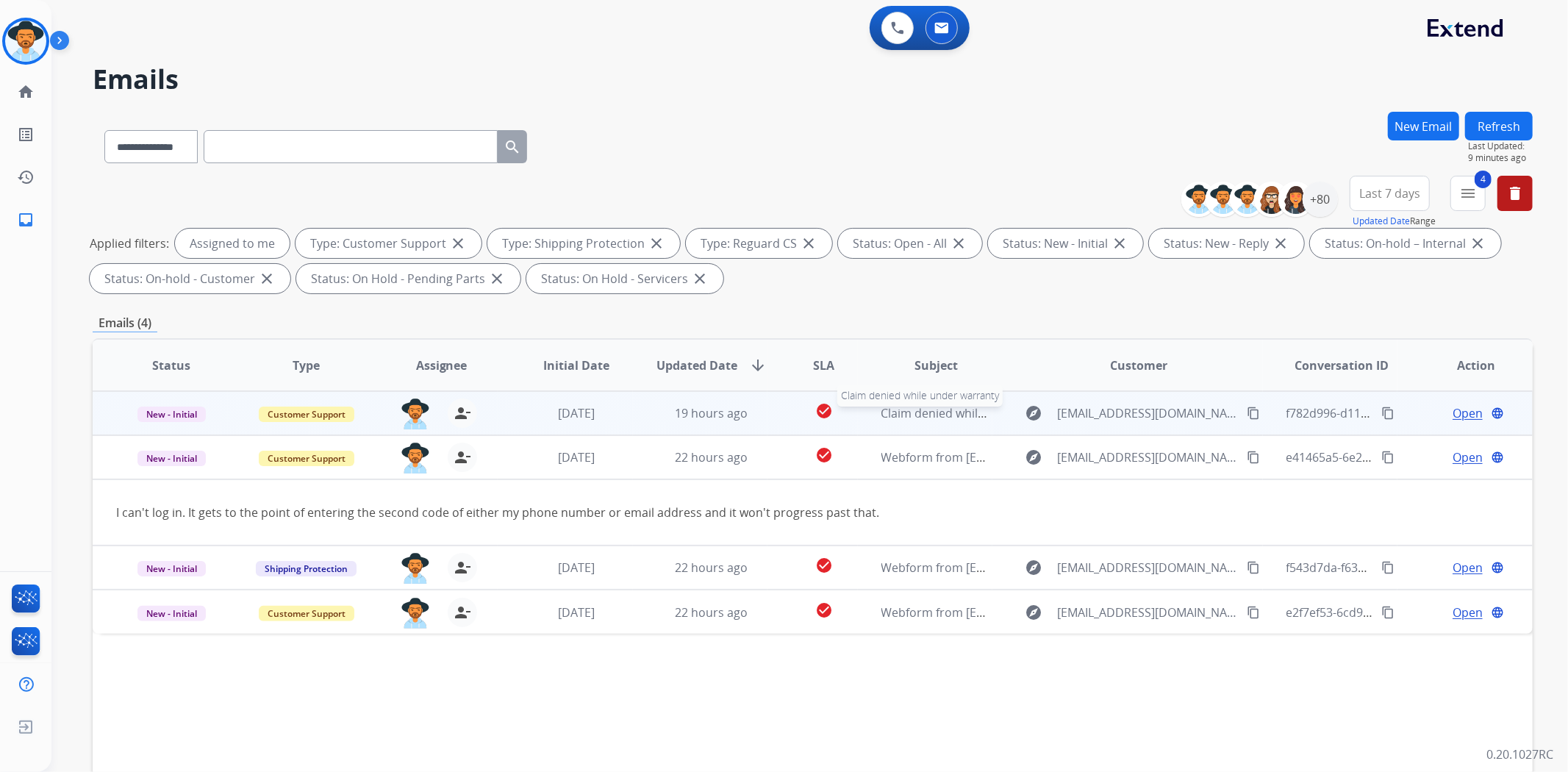
click at [966, 417] on span "Claim denied while under warranty" at bounding box center [978, 414] width 193 height 16
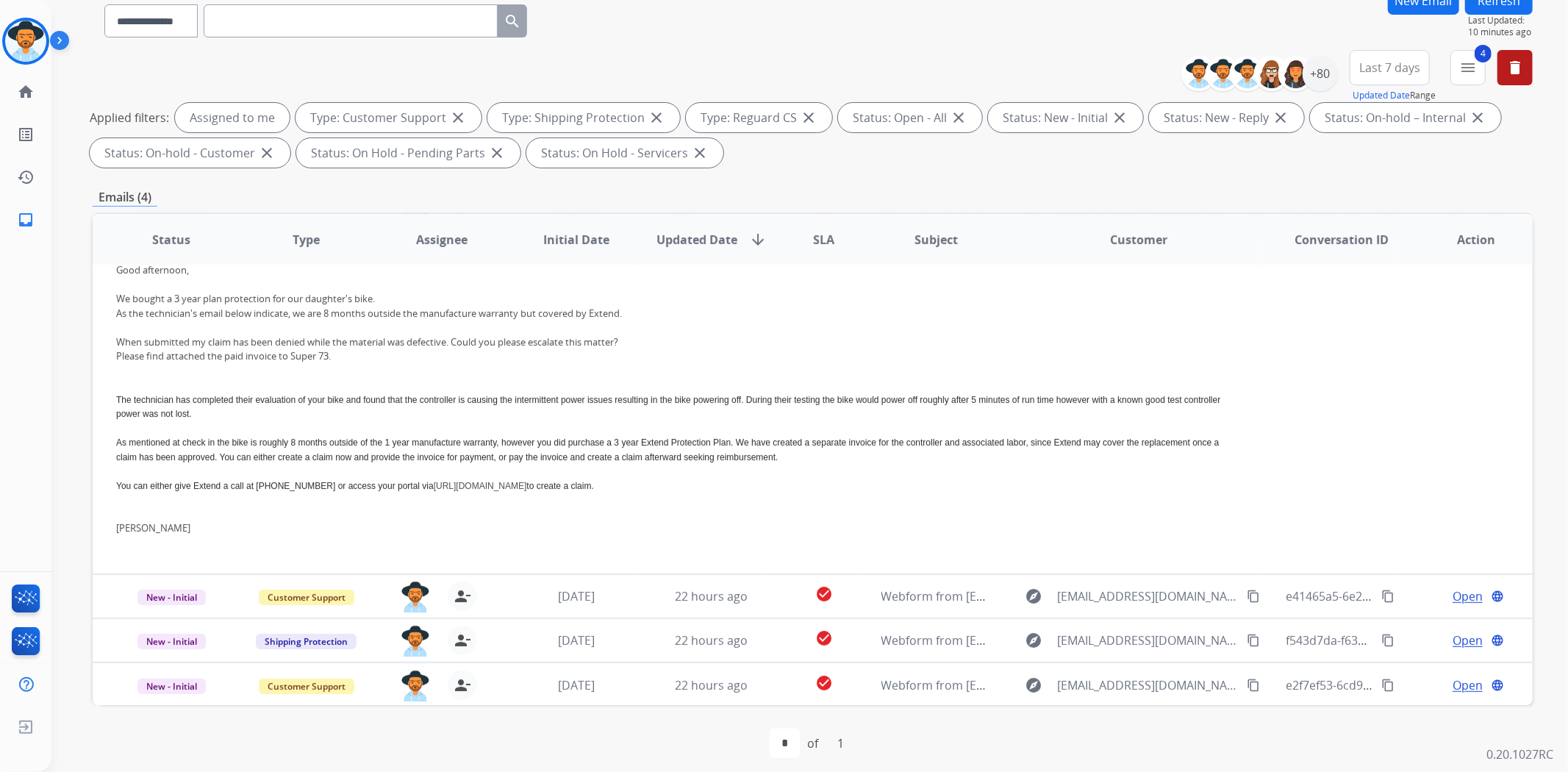
scroll to position [135, 0]
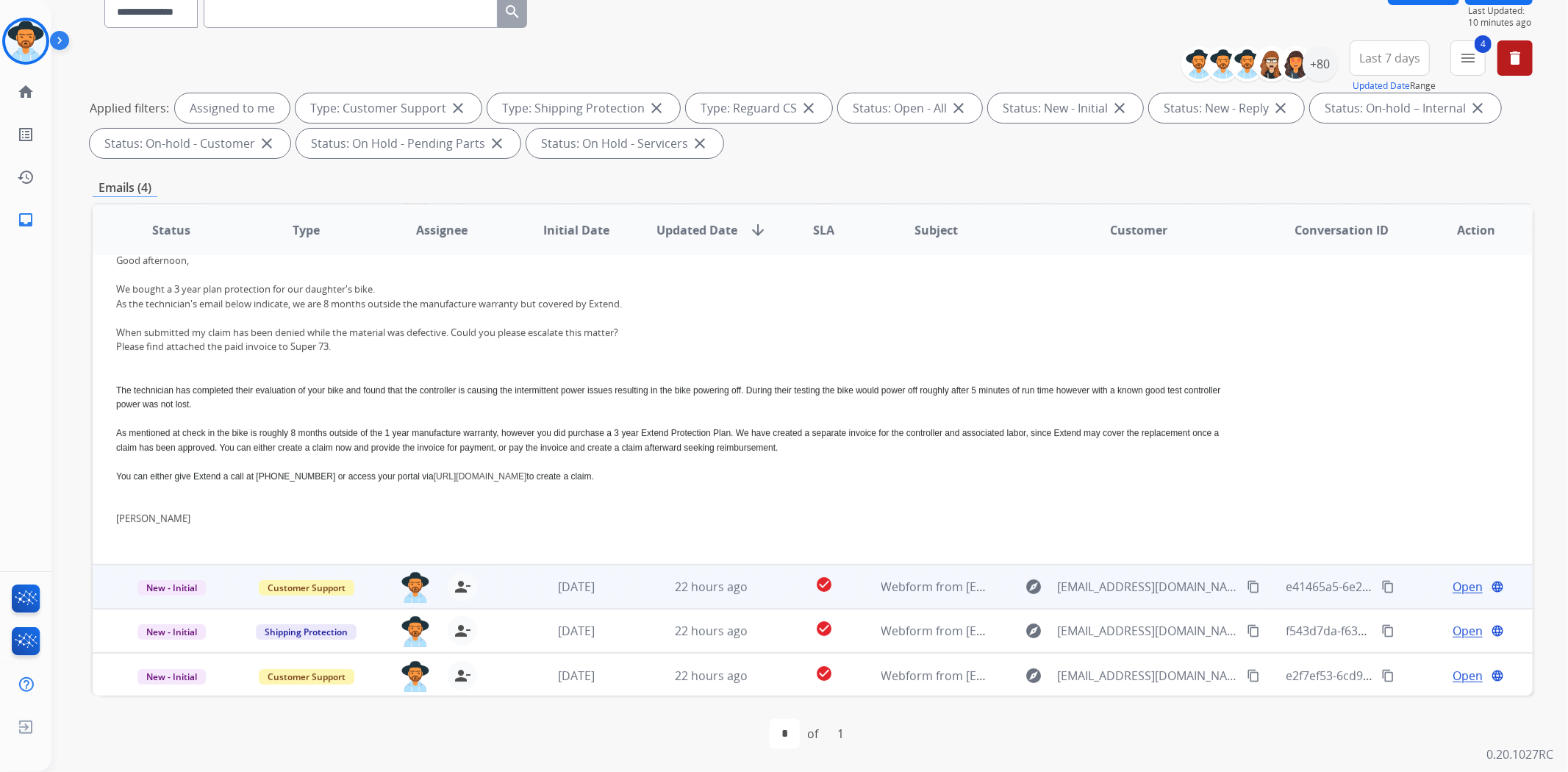
click at [998, 591] on td "explore [EMAIL_ADDRESS][DOMAIN_NAME] content_copy" at bounding box center [1127, 586] width 270 height 44
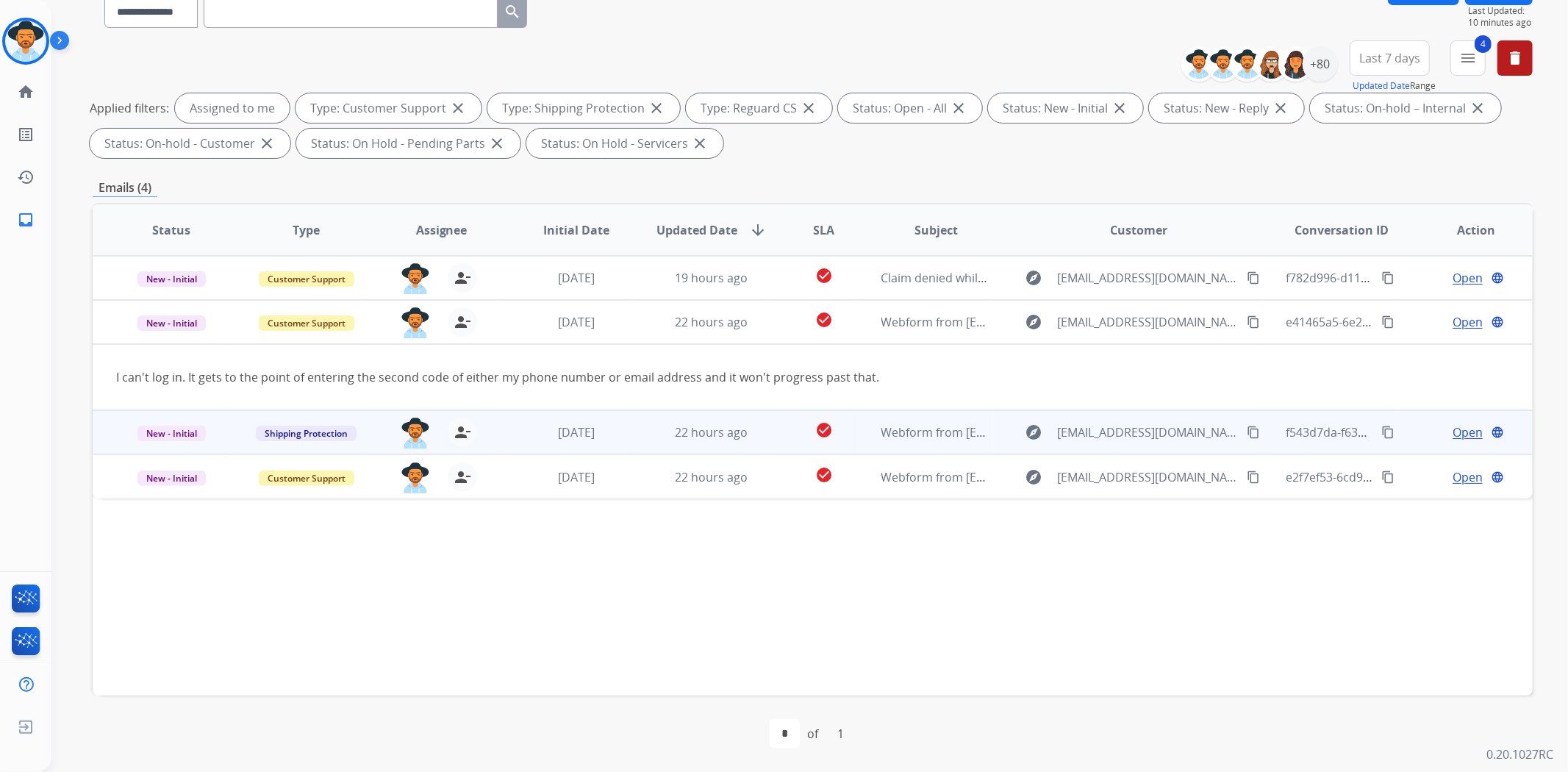
click at [996, 442] on td "explore [EMAIL_ADDRESS][DOMAIN_NAME] content_copy" at bounding box center [1127, 432] width 270 height 44
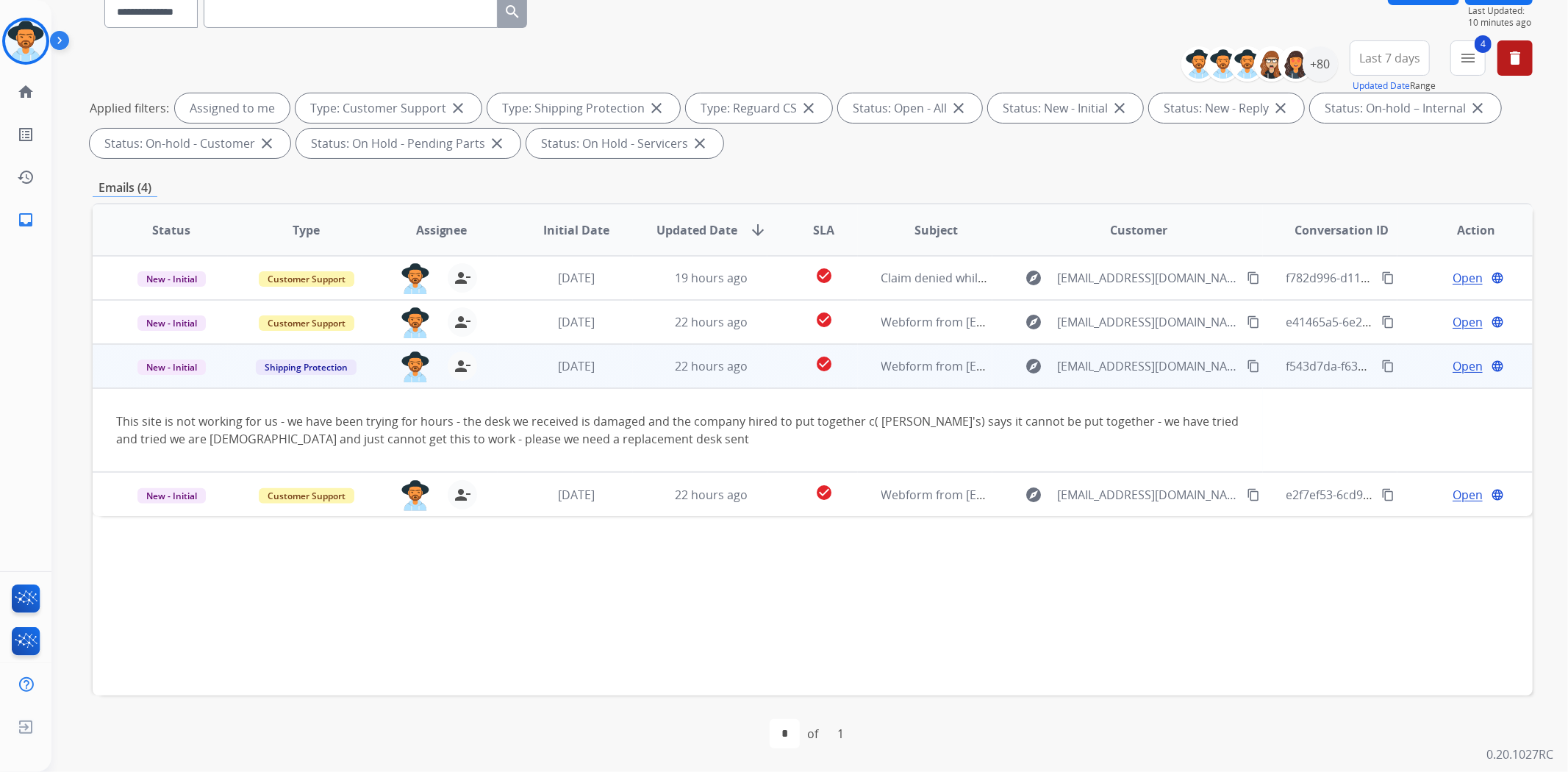
click at [1247, 361] on mat-icon "content_copy" at bounding box center [1253, 366] width 14 height 14
click at [1452, 368] on span "Open" at bounding box center [1467, 367] width 30 height 18
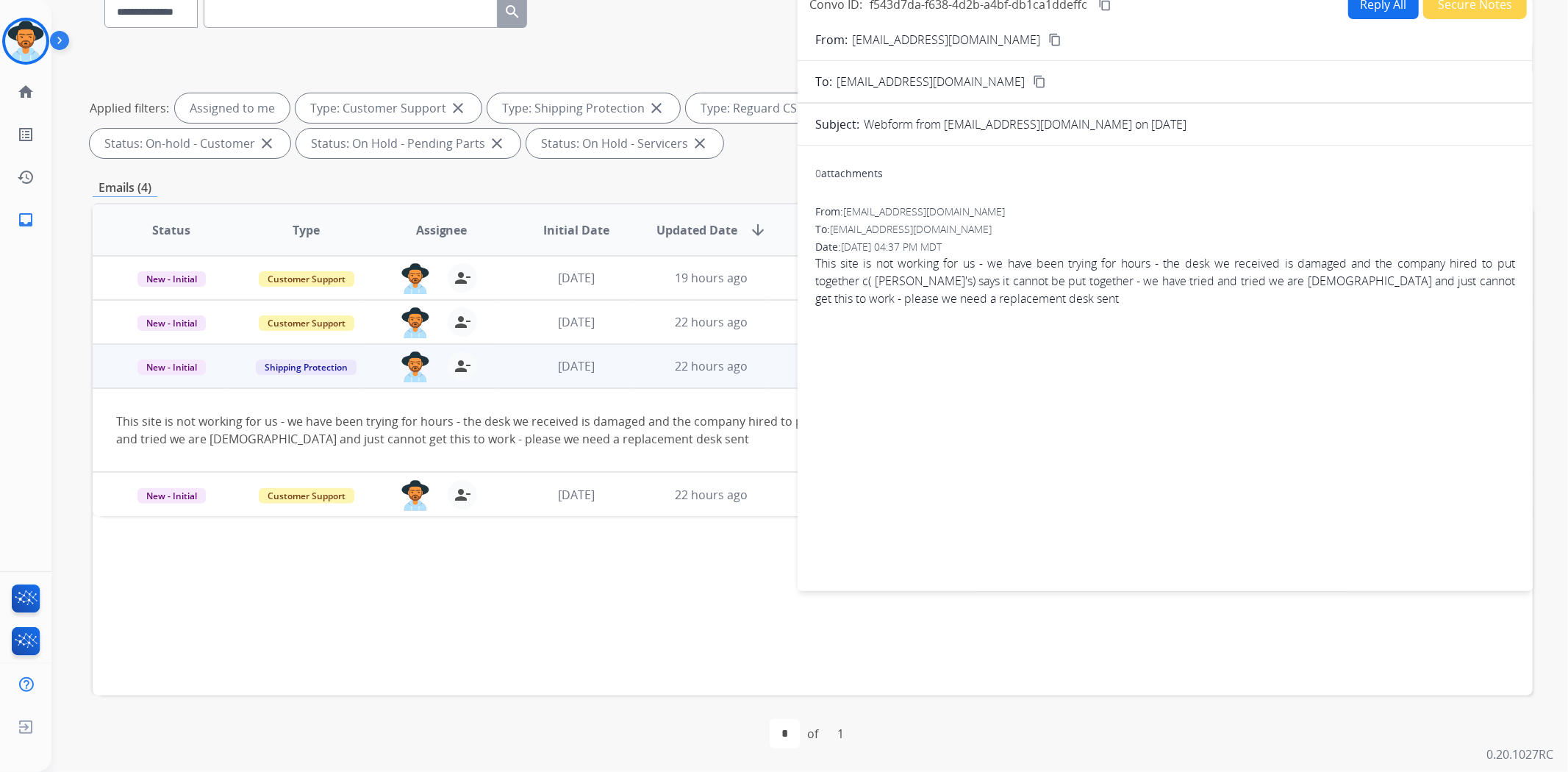
click at [1378, 11] on button "Reply All" at bounding box center [1383, 5] width 70 height 29
select select "**********"
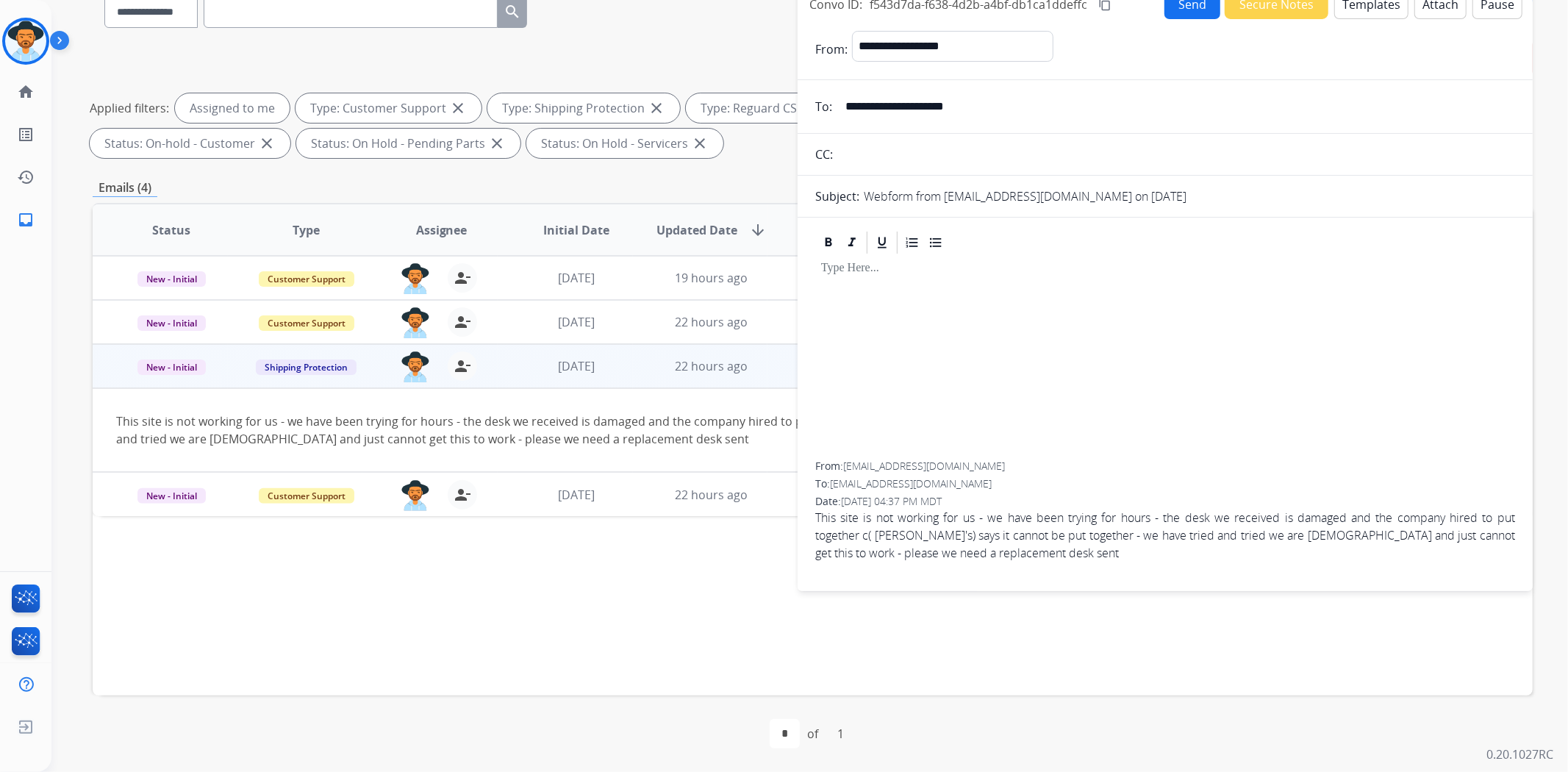
click at [1359, 7] on button "Templates" at bounding box center [1371, 5] width 74 height 29
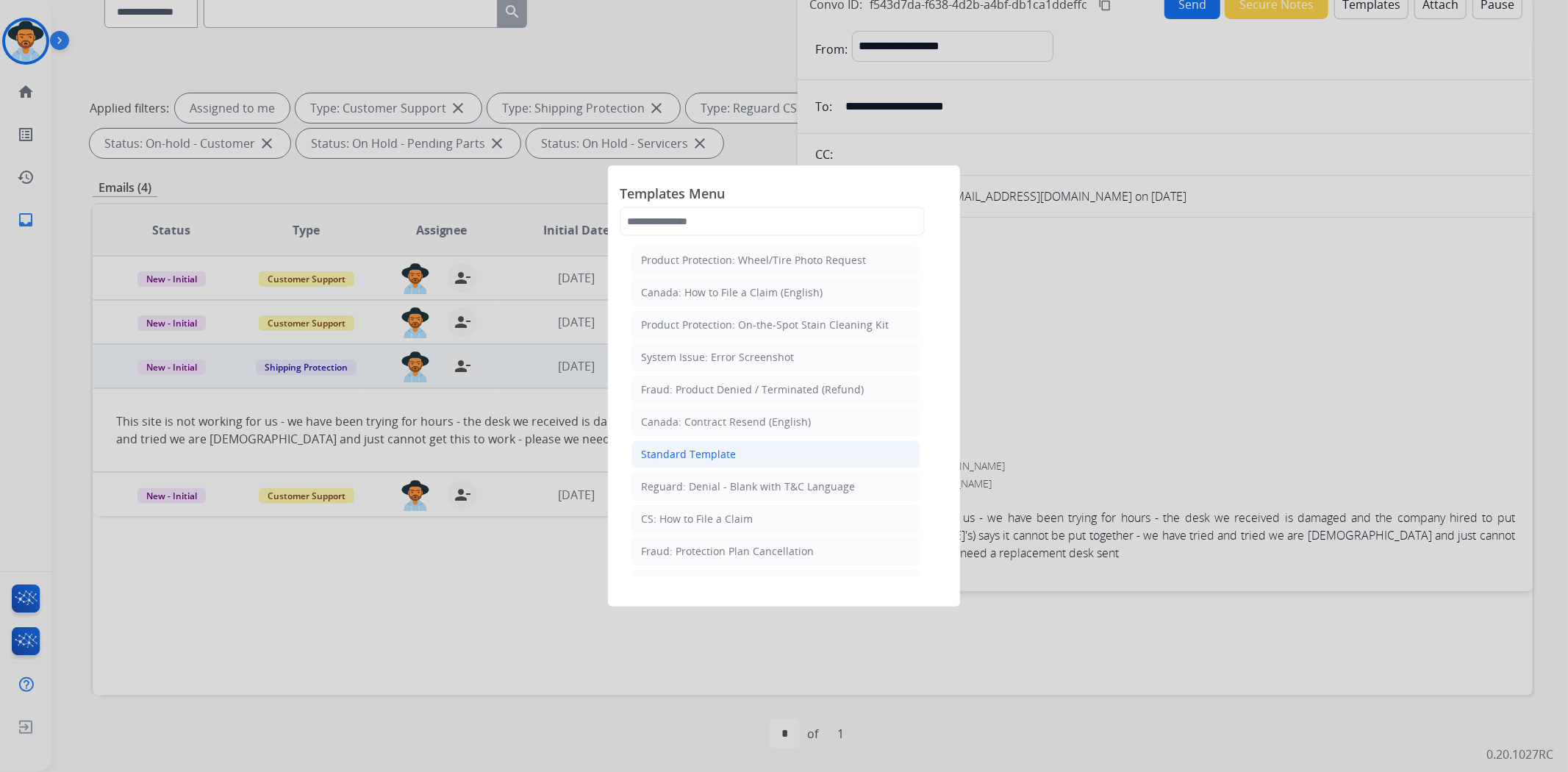
click at [818, 451] on li "Standard Template" at bounding box center [775, 454] width 289 height 28
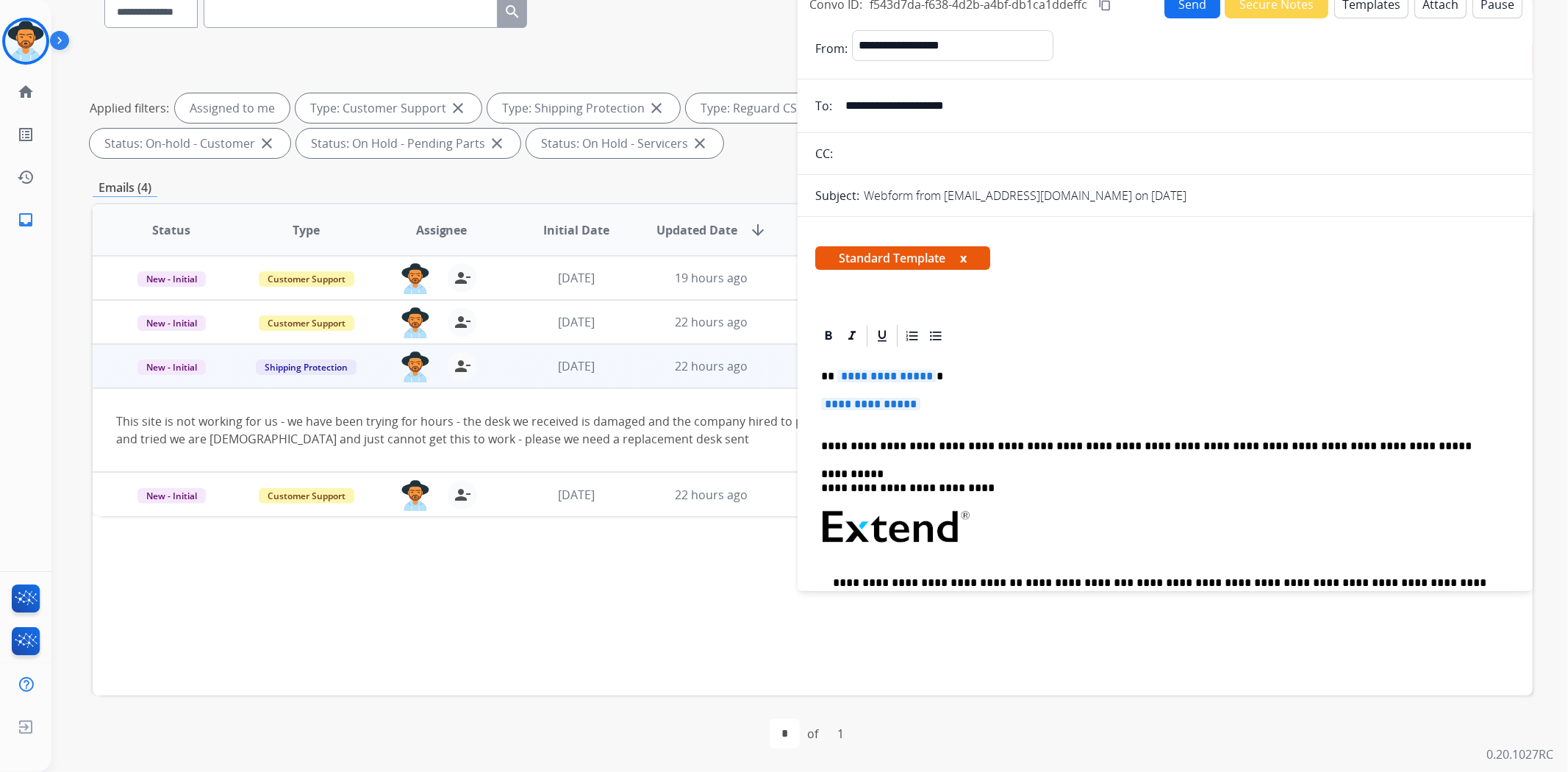
click at [894, 398] on span "**********" at bounding box center [871, 405] width 99 height 13
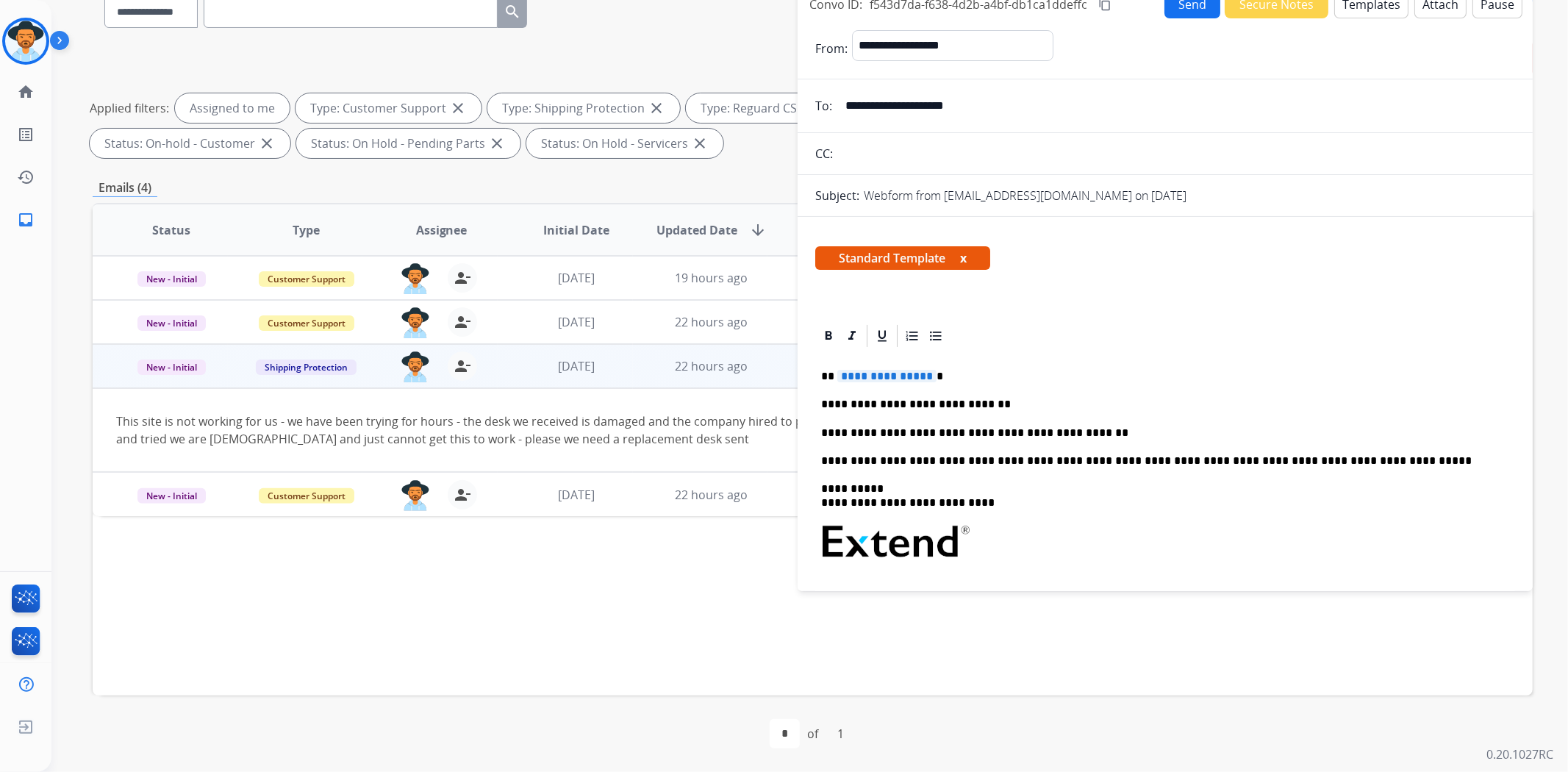
click at [1091, 434] on p "**********" at bounding box center [1159, 433] width 676 height 14
click at [897, 375] on span "**********" at bounding box center [886, 377] width 99 height 13
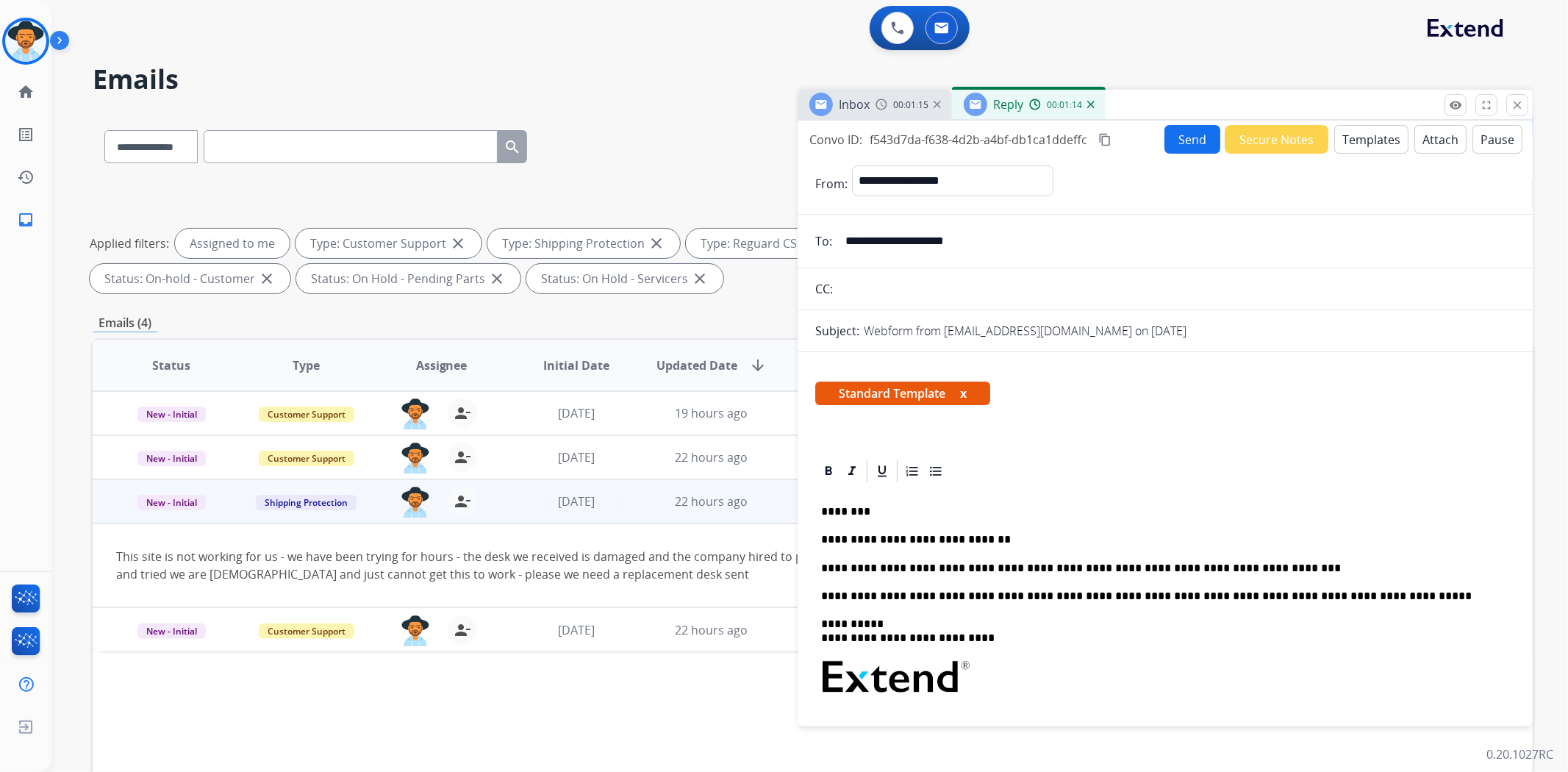
click at [1182, 131] on button "Send" at bounding box center [1192, 139] width 56 height 29
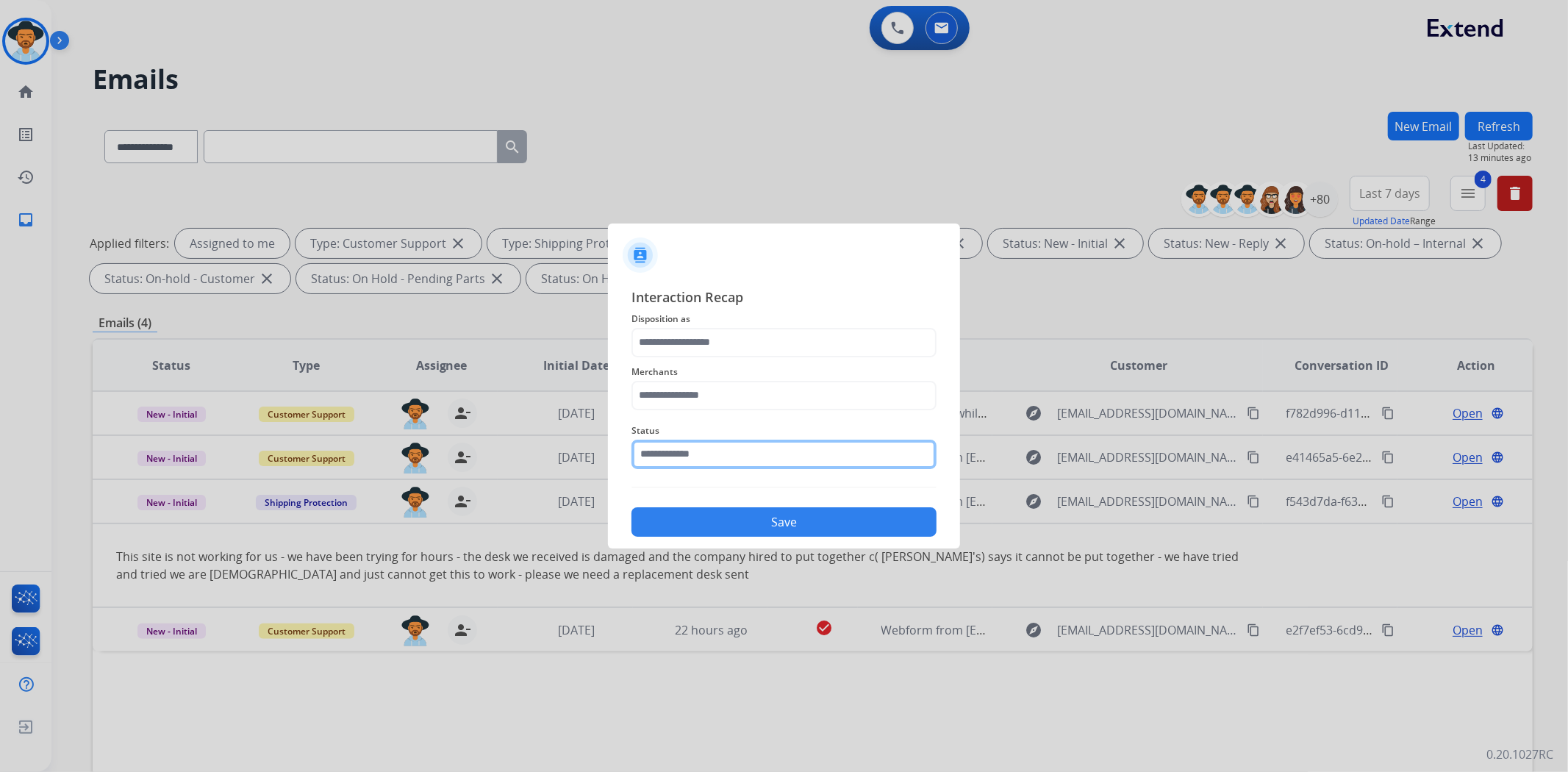
click at [710, 454] on input "text" at bounding box center [784, 454] width 305 height 30
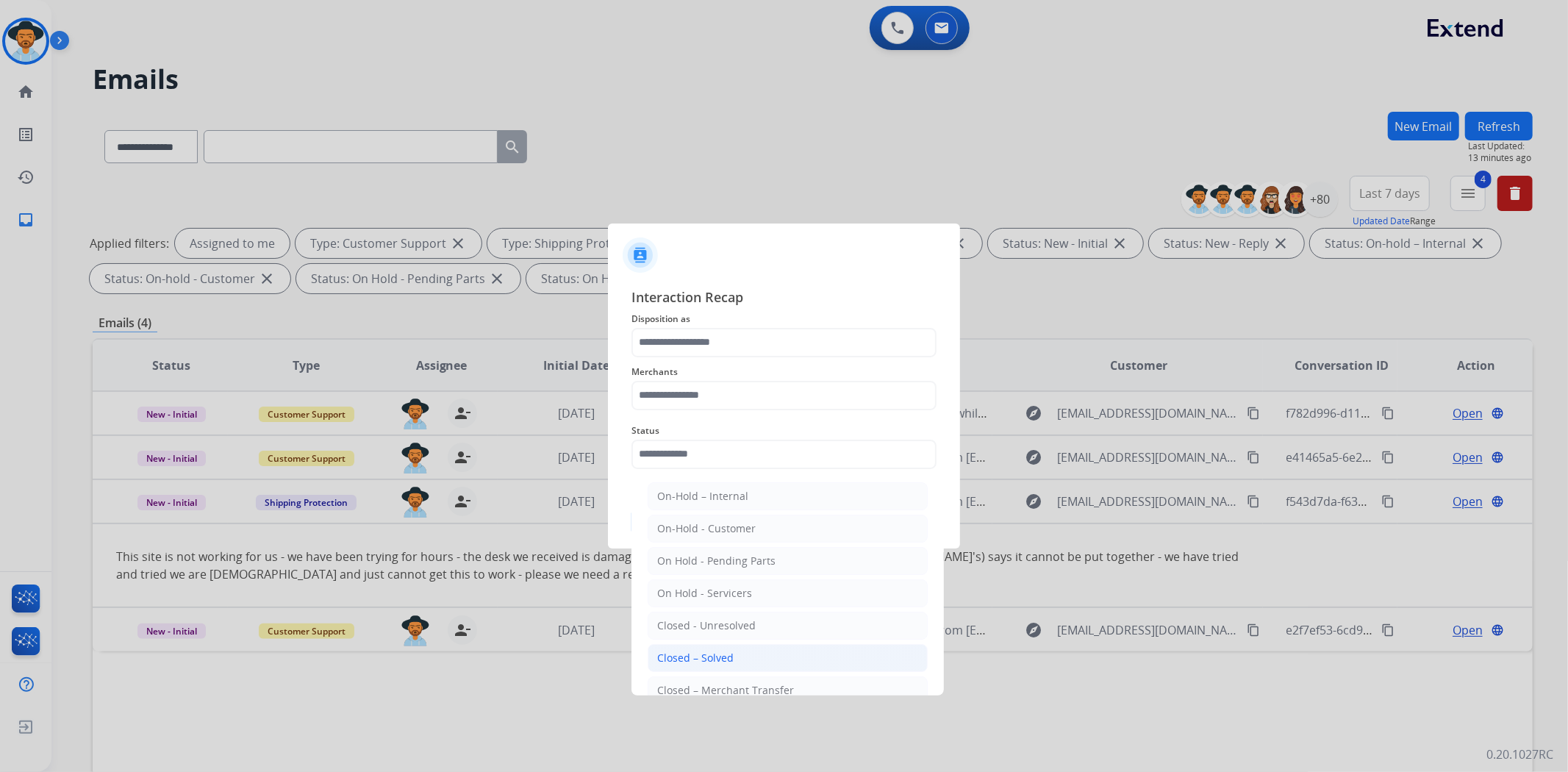
click at [747, 656] on li "Closed – Solved" at bounding box center [787, 657] width 280 height 28
type input "**********"
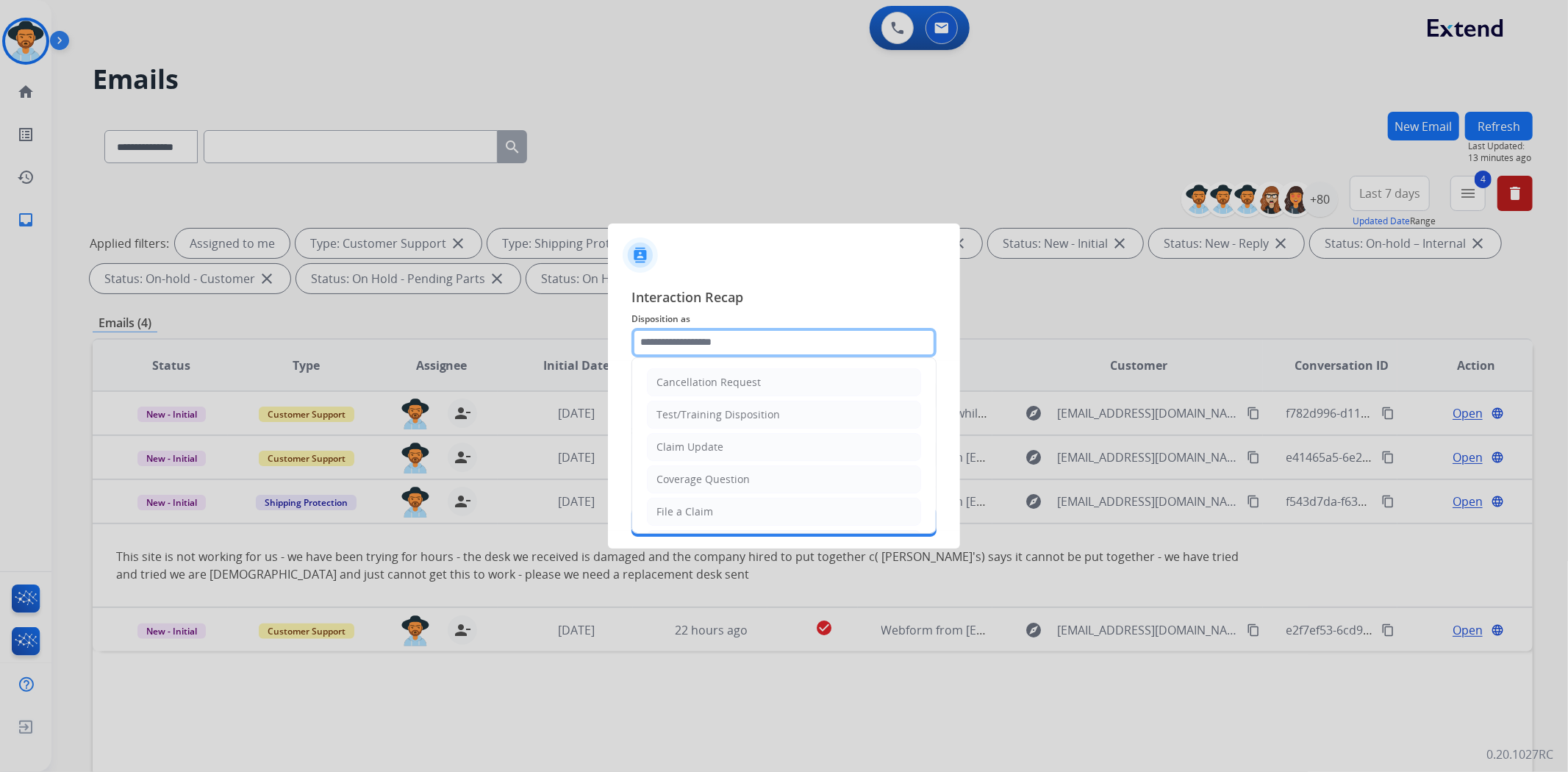
click at [718, 347] on input "text" at bounding box center [784, 342] width 305 height 30
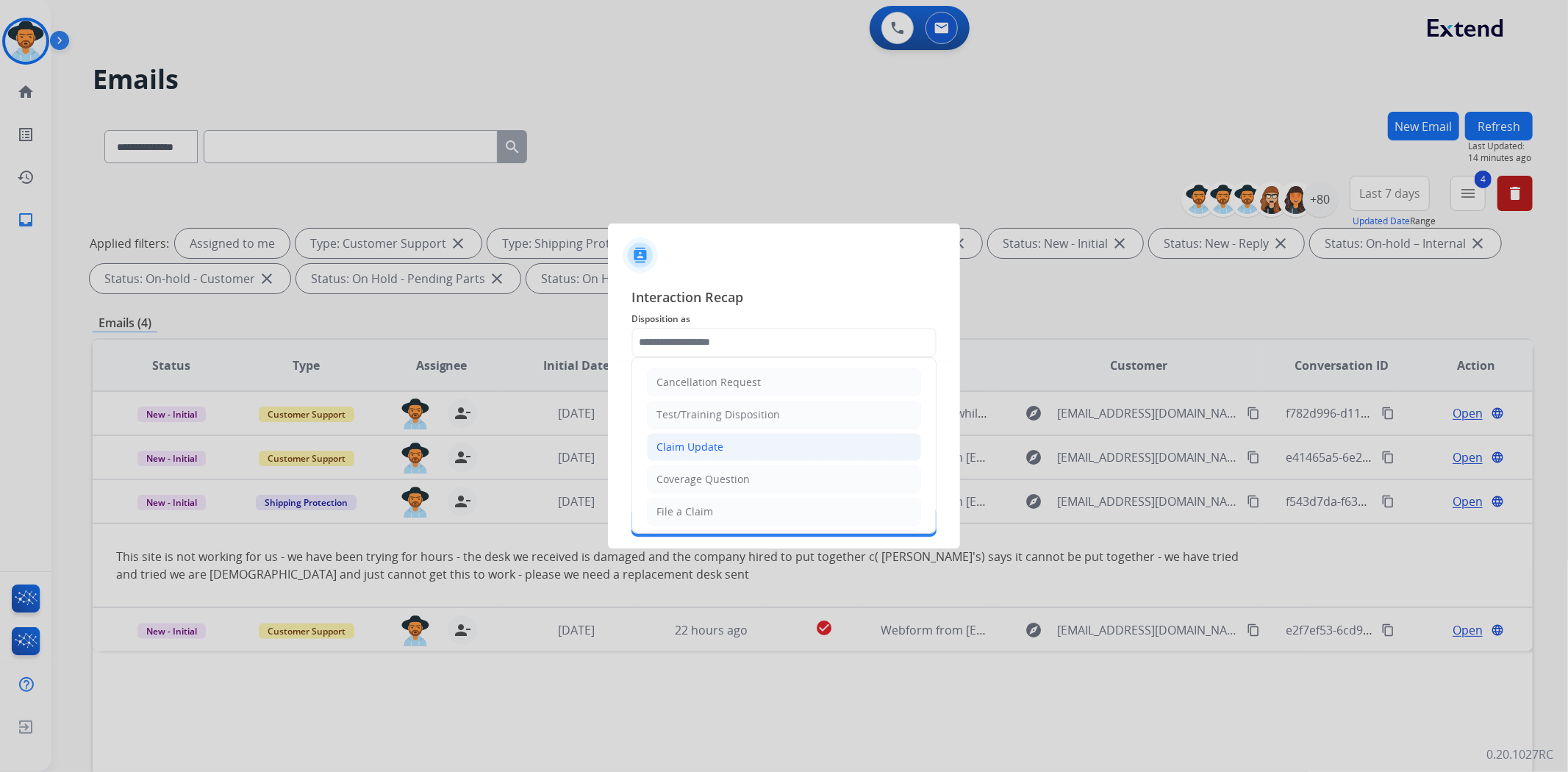
click at [720, 450] on div "Claim Update" at bounding box center [690, 447] width 67 height 14
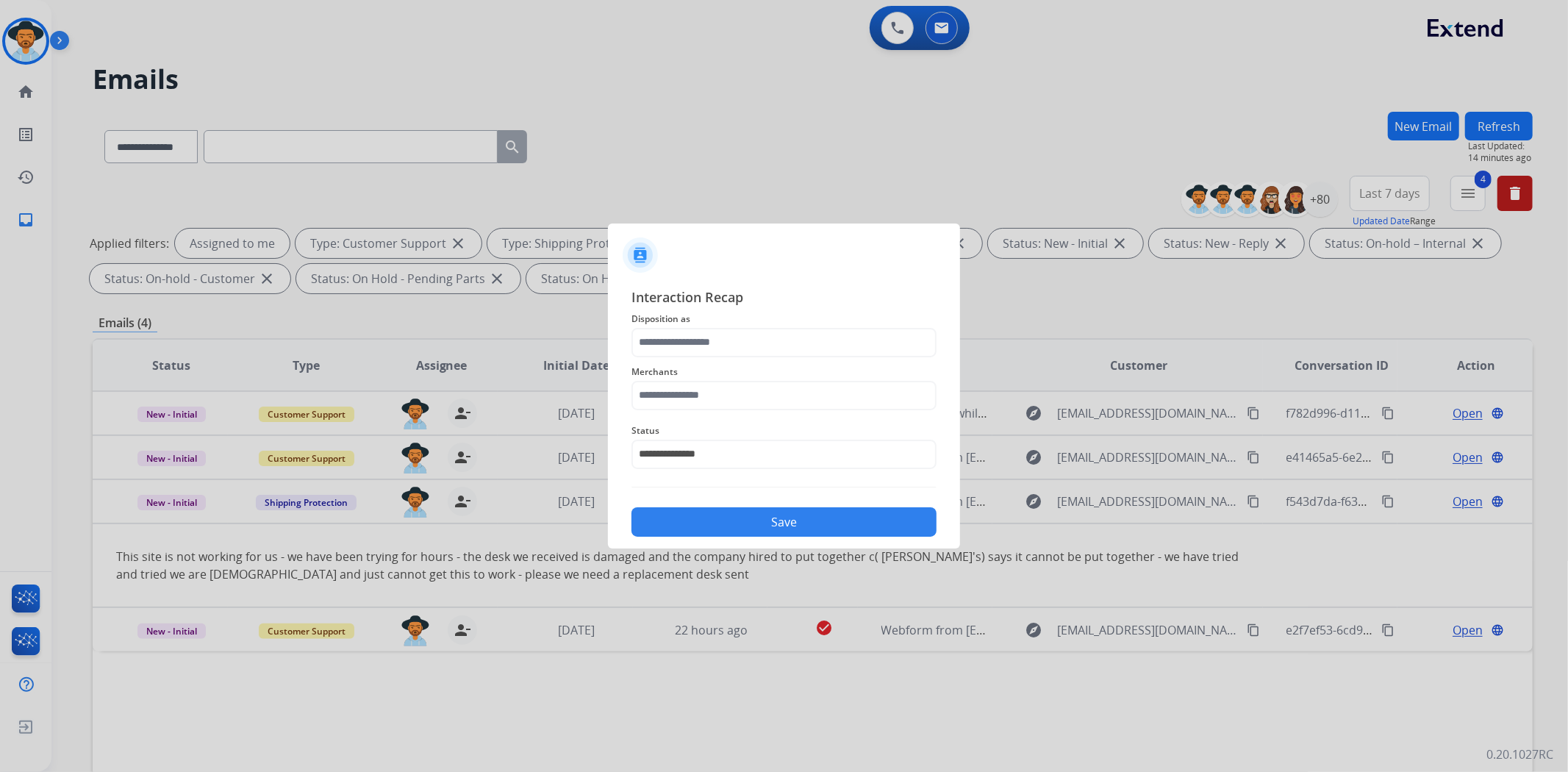
type input "**********"
click at [685, 395] on input "text" at bounding box center [784, 395] width 305 height 30
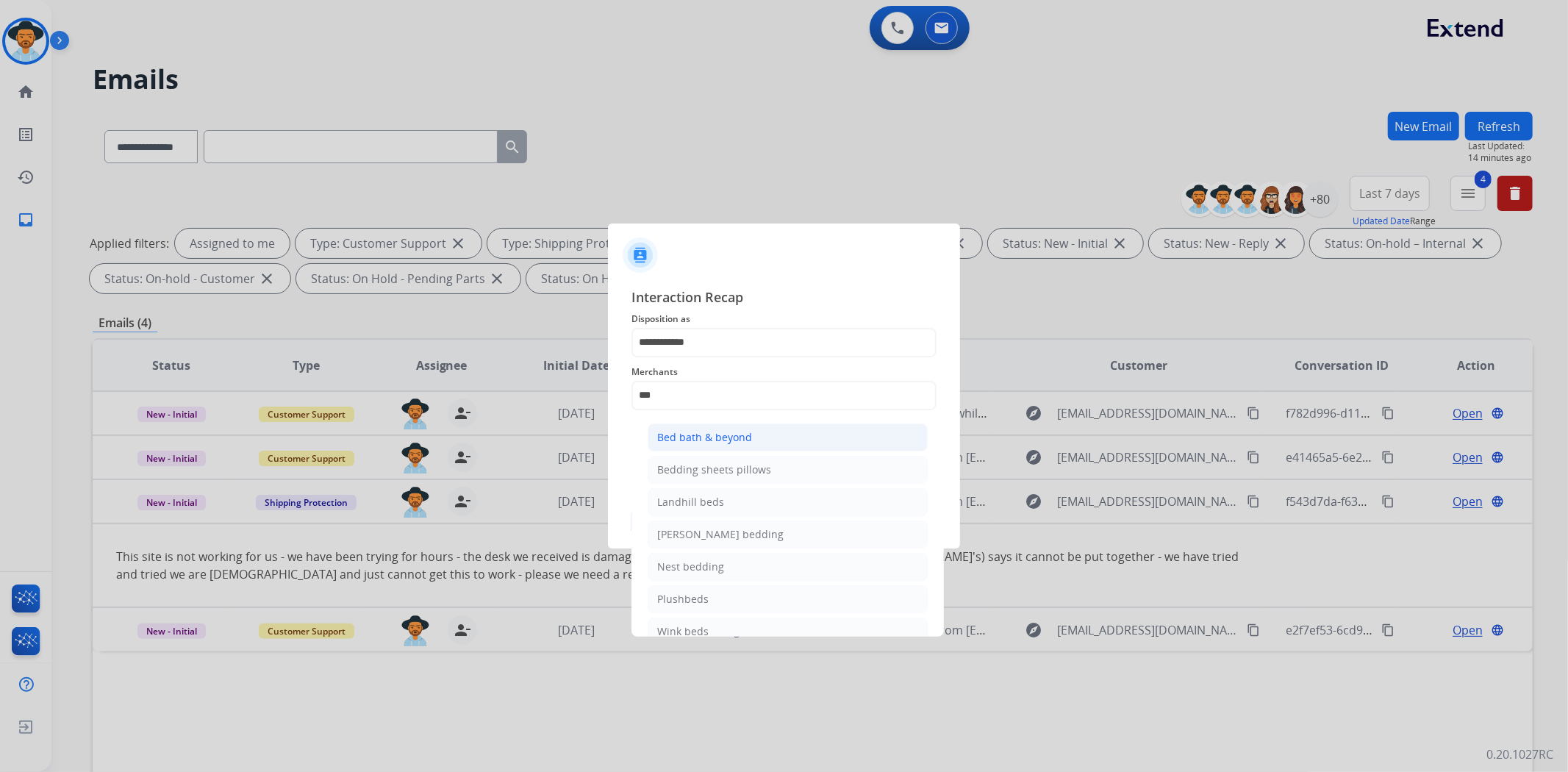
click at [703, 445] on li "Bed bath & beyond" at bounding box center [787, 437] width 280 height 28
type input "**********"
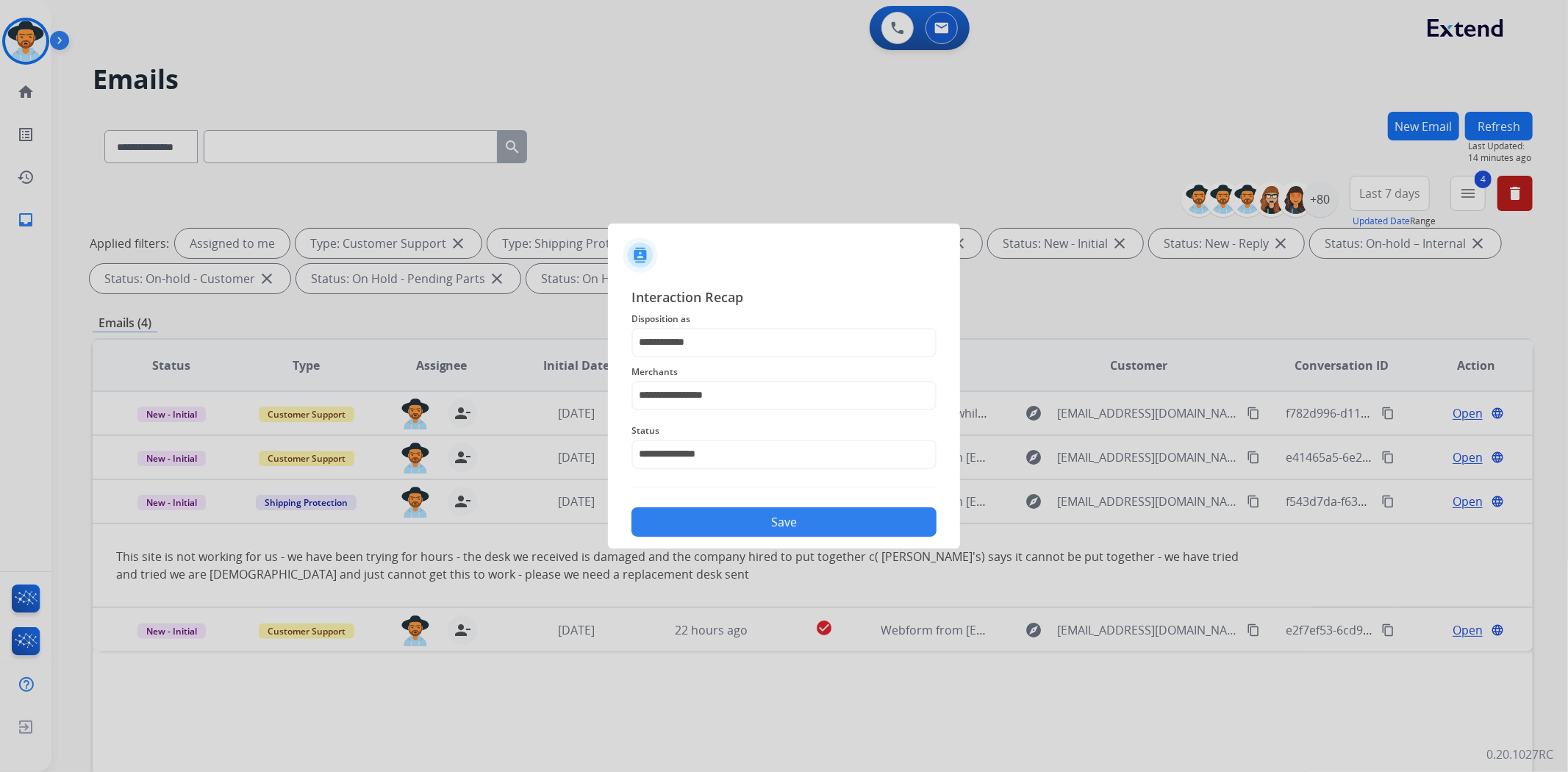
click at [829, 520] on button "Save" at bounding box center [784, 522] width 305 height 30
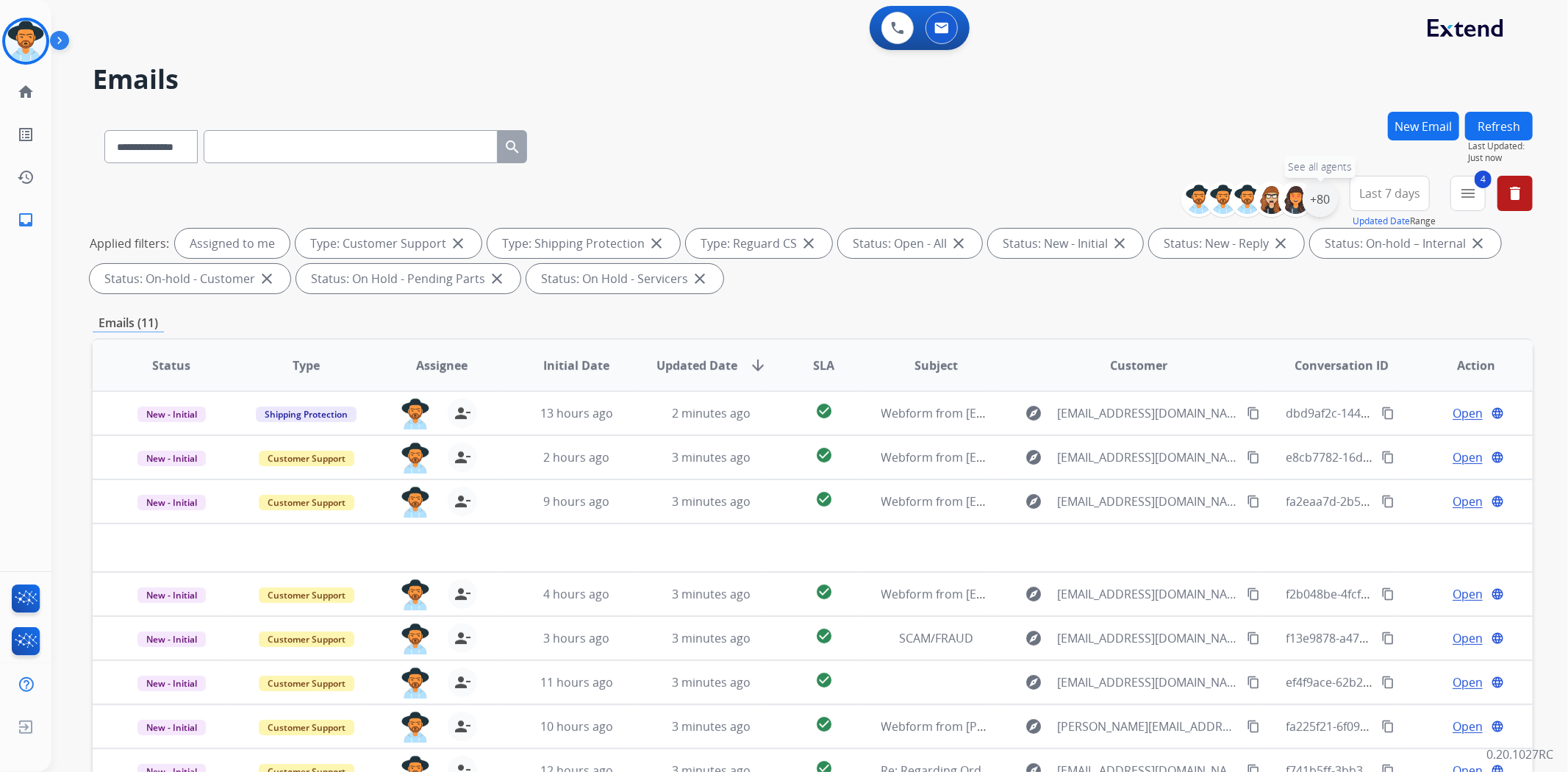
click at [1326, 203] on div "+80" at bounding box center [1320, 199] width 35 height 35
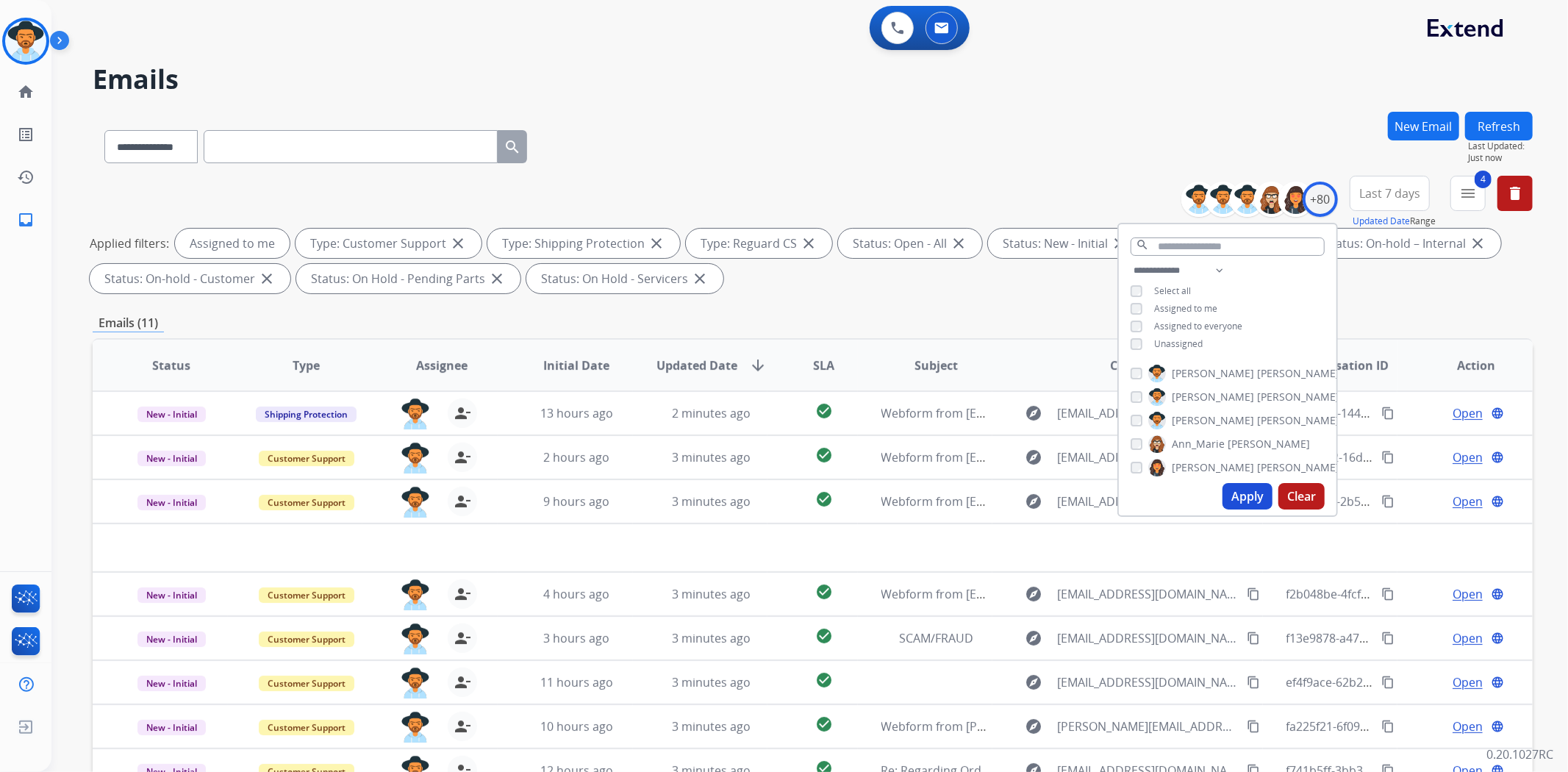
click at [1258, 505] on button "Apply" at bounding box center [1247, 496] width 50 height 26
click at [1130, 134] on div "**********" at bounding box center [812, 144] width 1440 height 64
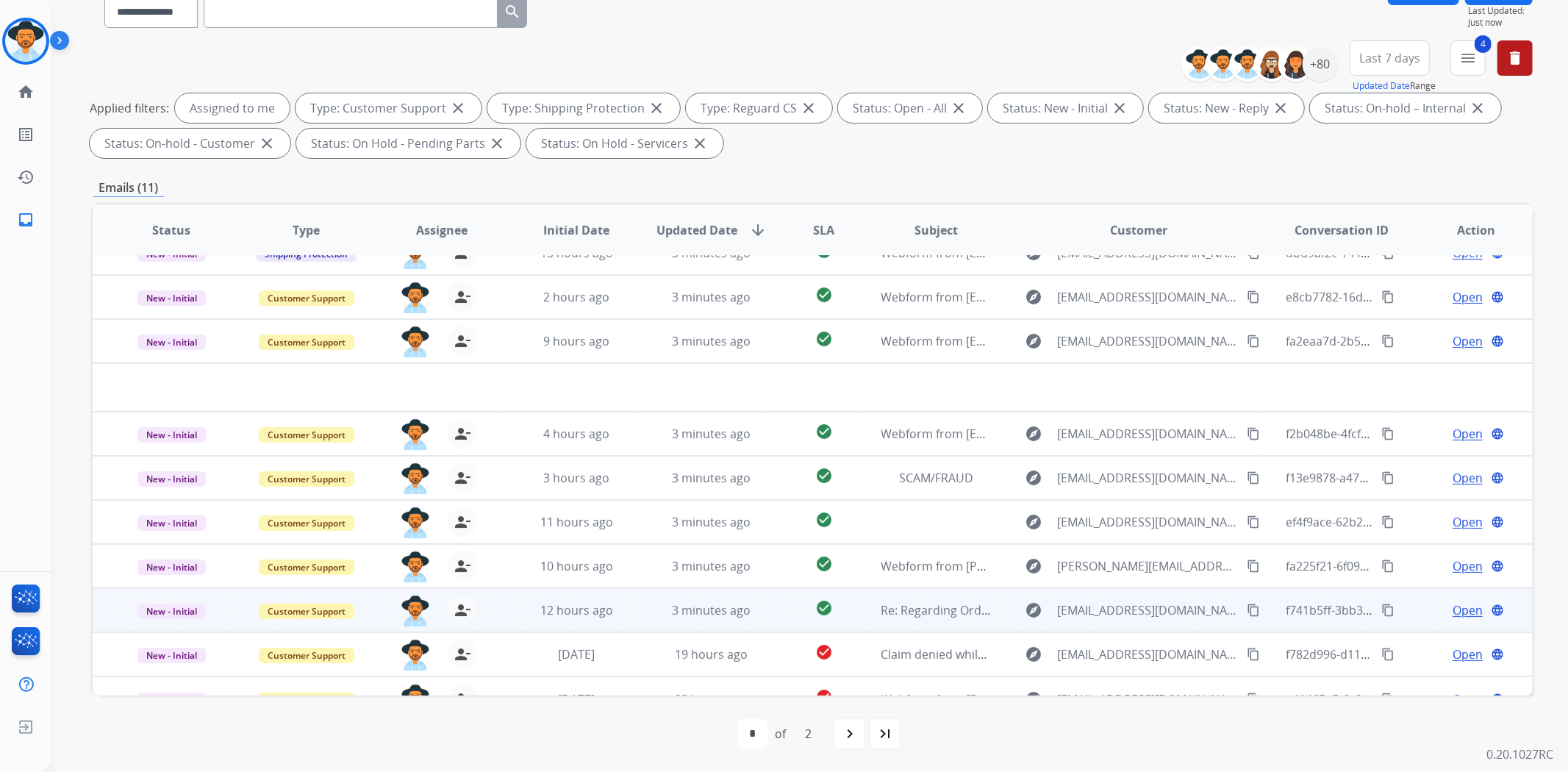
scroll to position [49, 0]
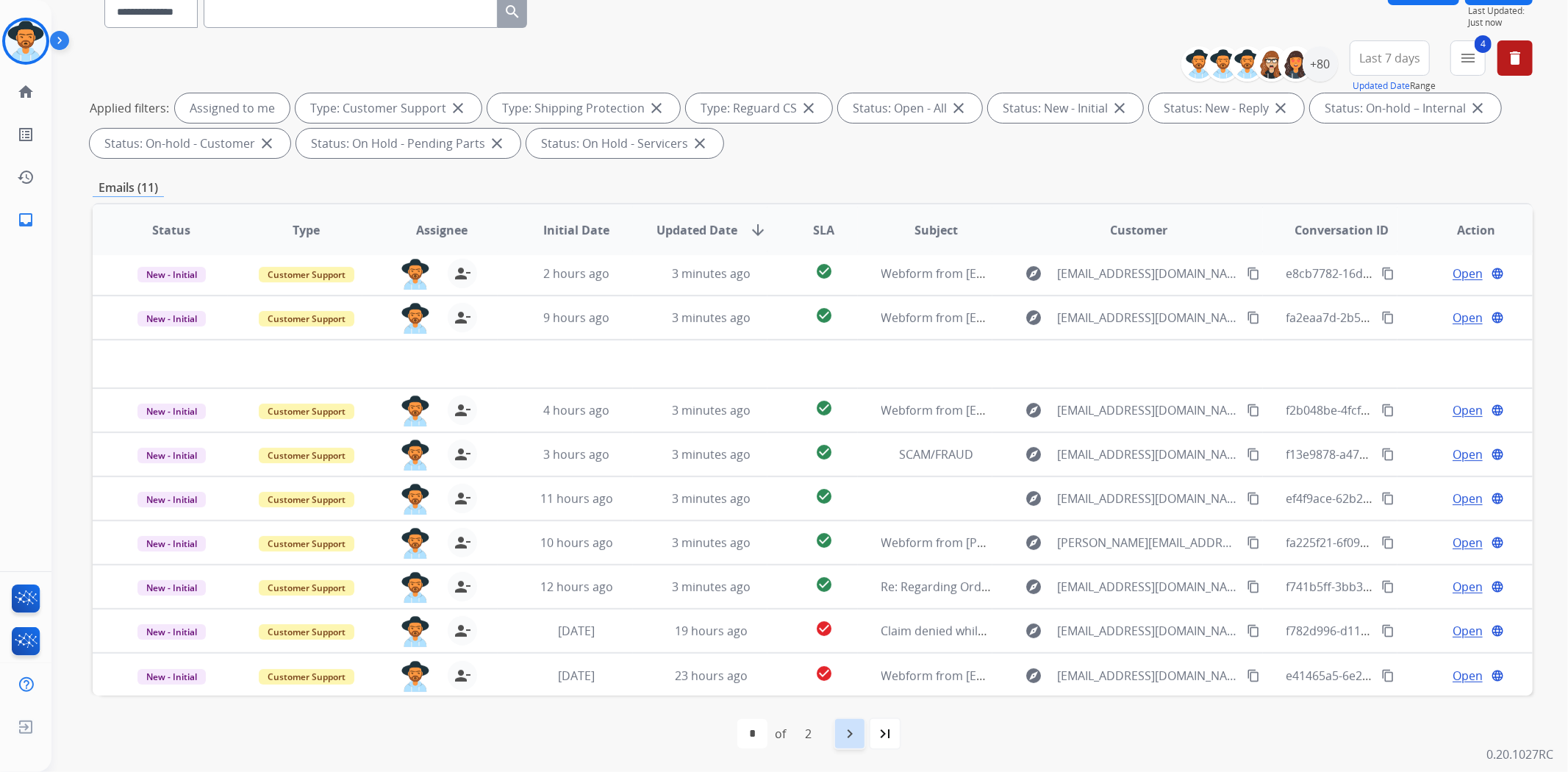
click at [849, 725] on mat-icon "navigate_next" at bounding box center [850, 734] width 18 height 18
select select "*"
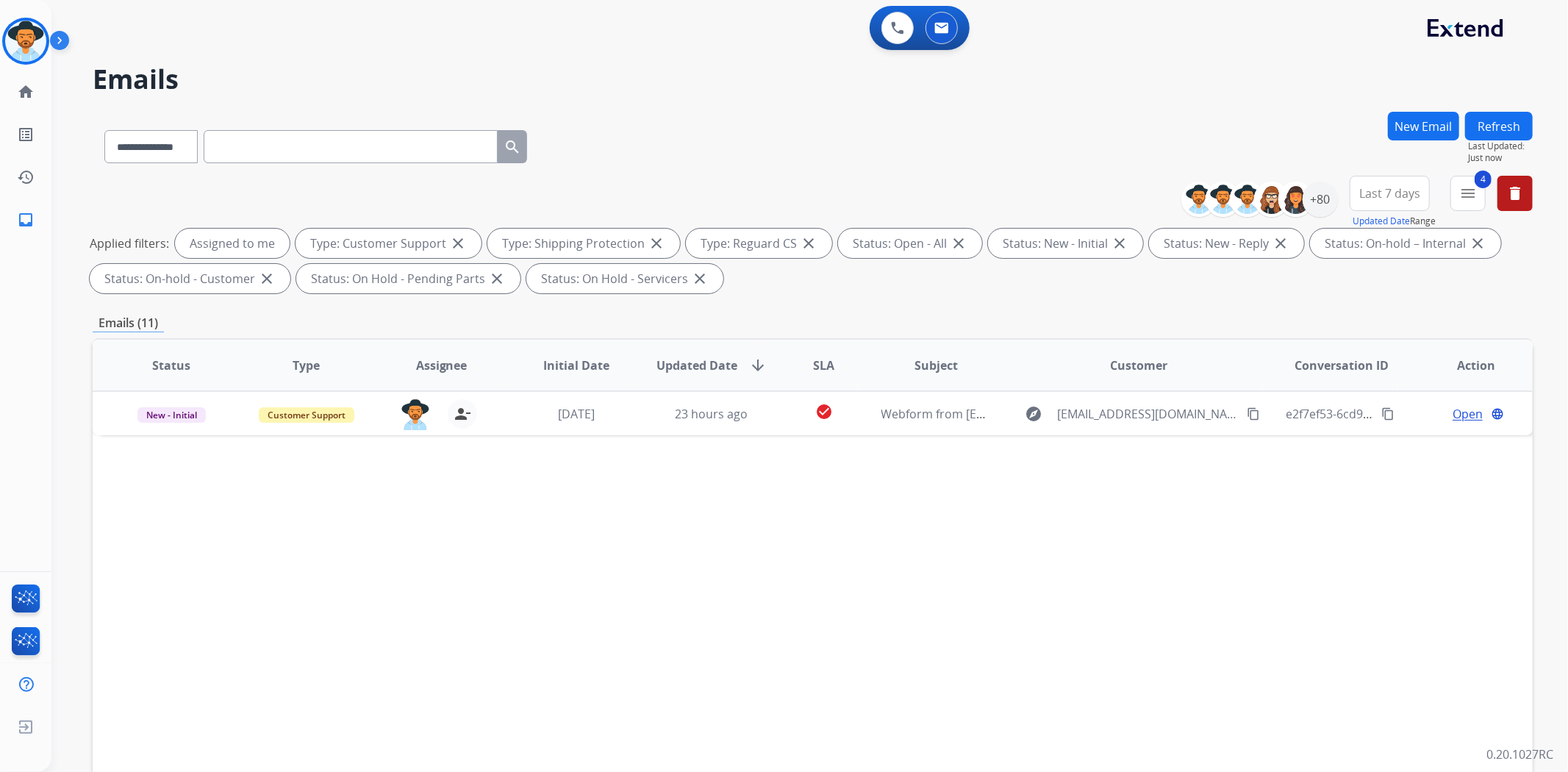
scroll to position [0, 0]
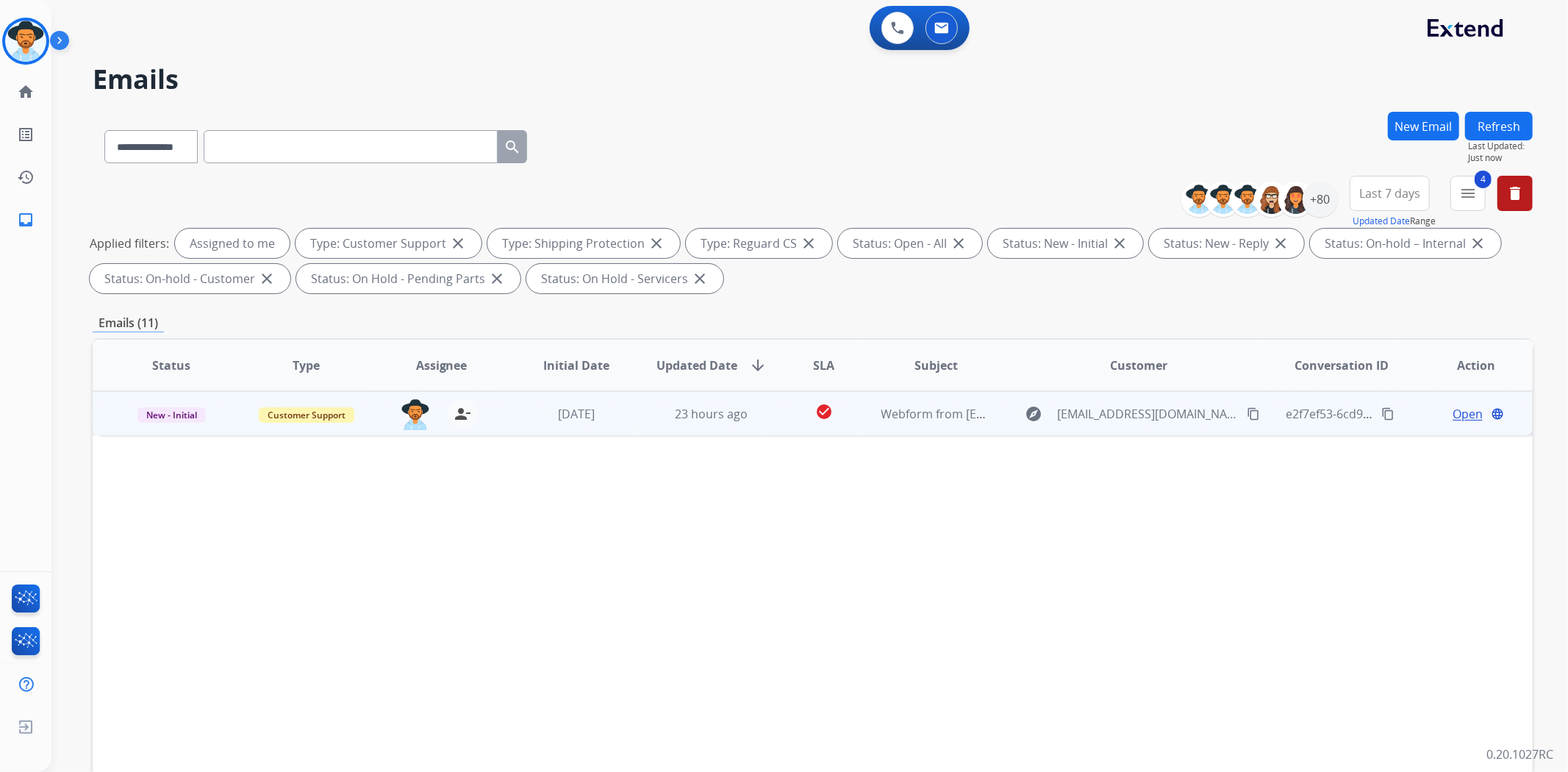
click at [952, 425] on td "Webform from [EMAIL_ADDRESS][DOMAIN_NAME] on [DATE]" at bounding box center [925, 413] width 135 height 44
click at [1247, 414] on mat-icon "content_copy" at bounding box center [1253, 413] width 14 height 14
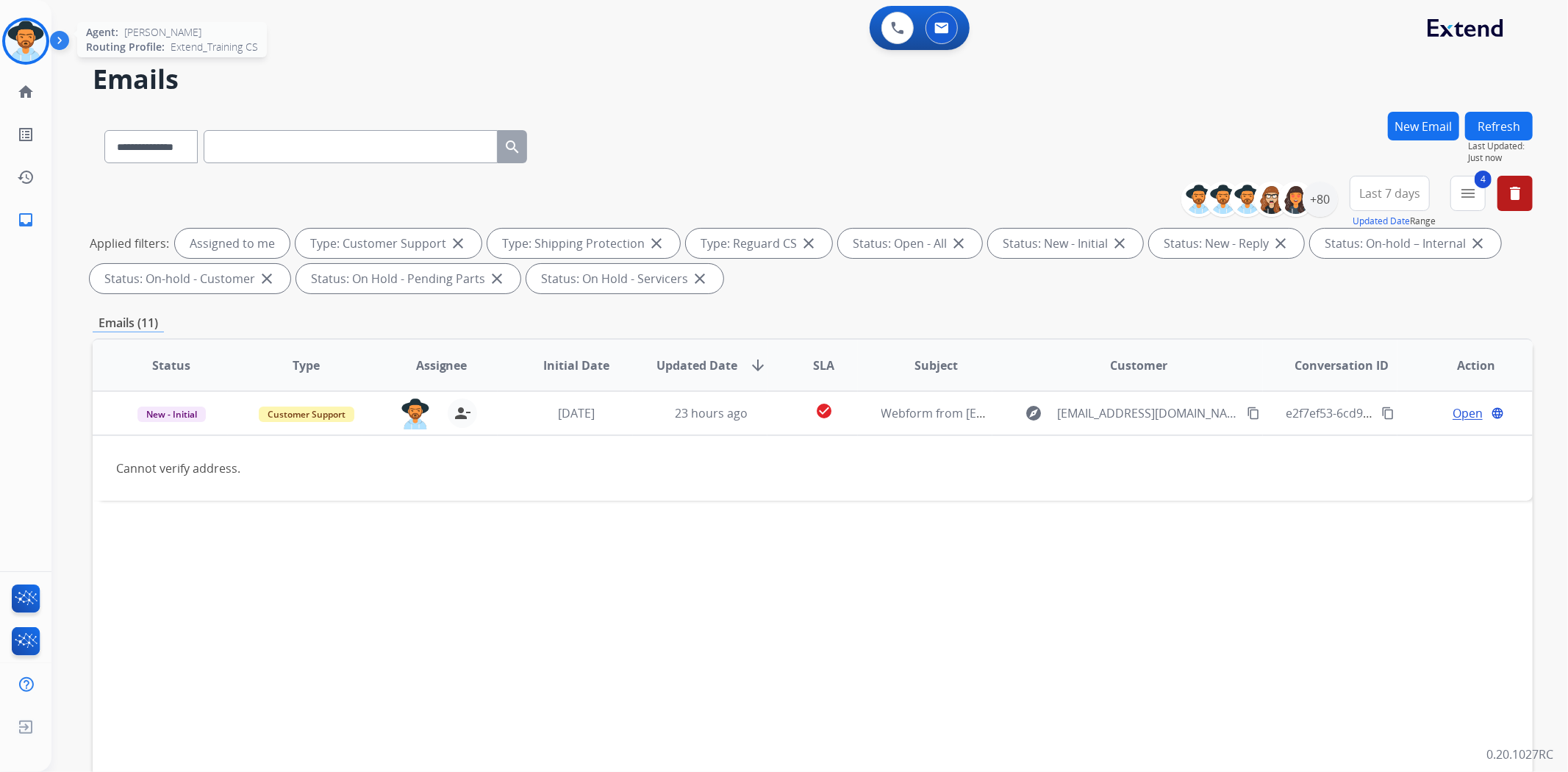
click at [32, 32] on img at bounding box center [26, 42] width 42 height 42
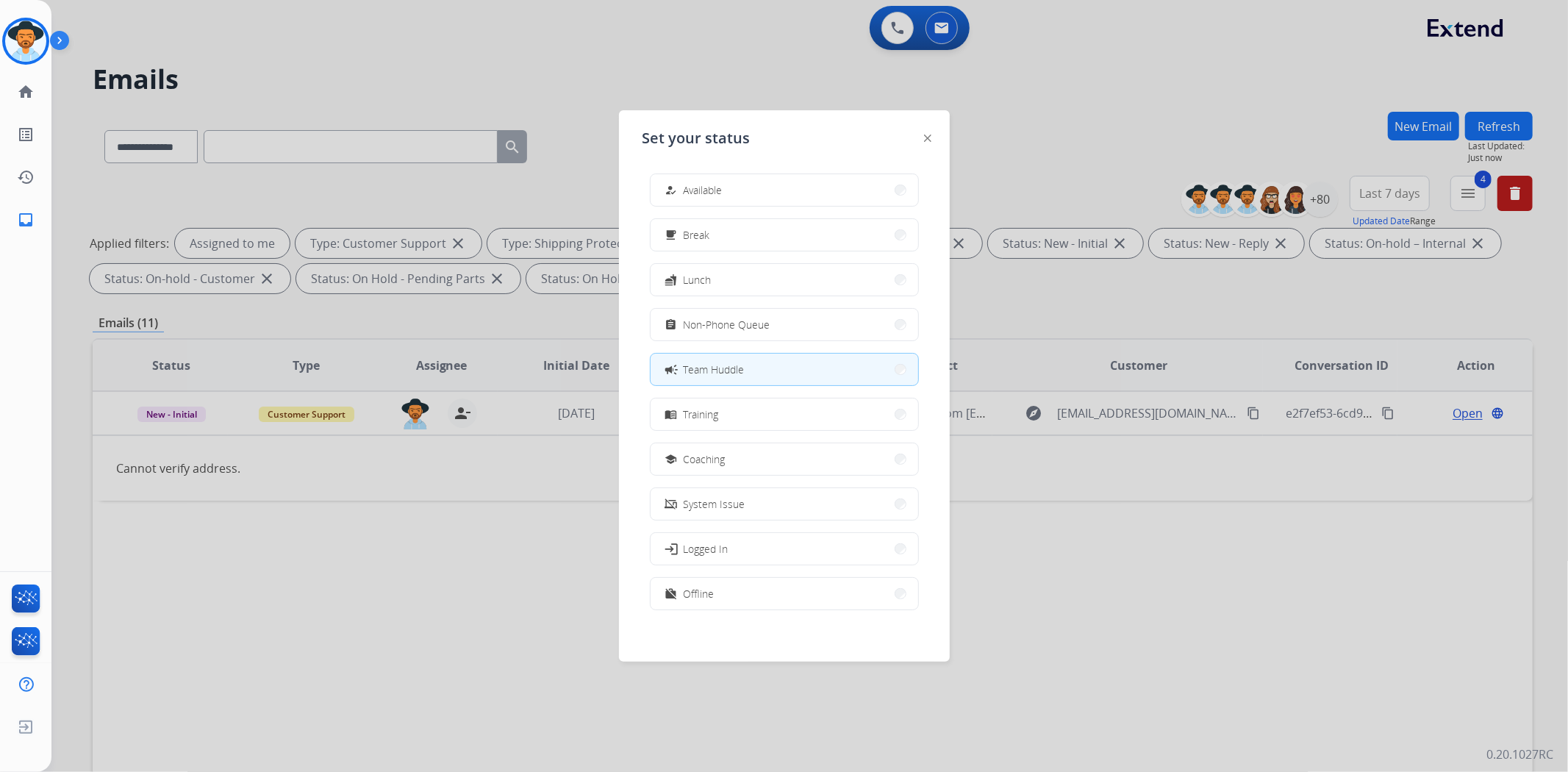
click at [773, 192] on button "how_to_reg Available" at bounding box center [784, 190] width 267 height 32
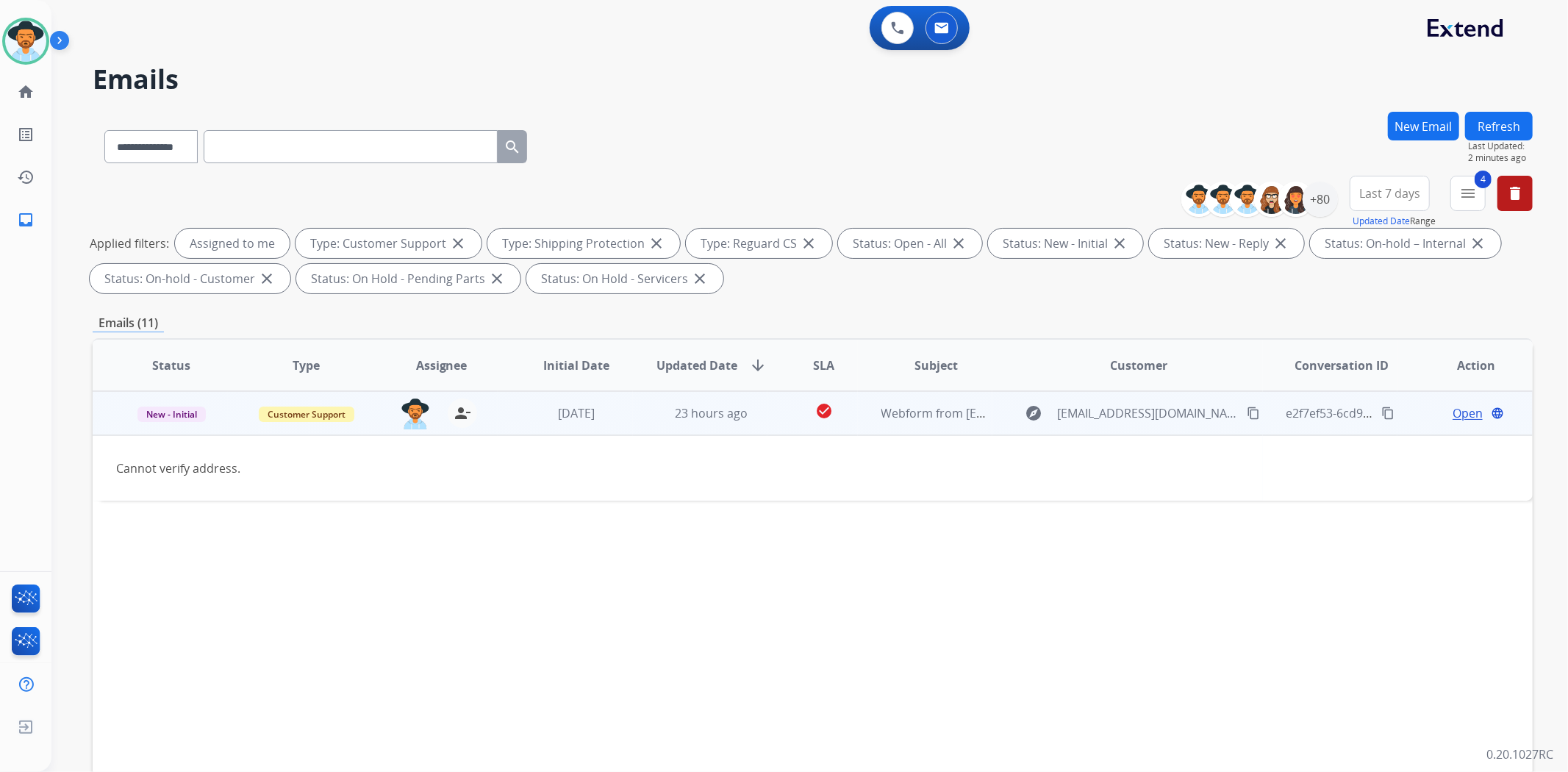
click at [1460, 407] on span "Open" at bounding box center [1467, 414] width 30 height 18
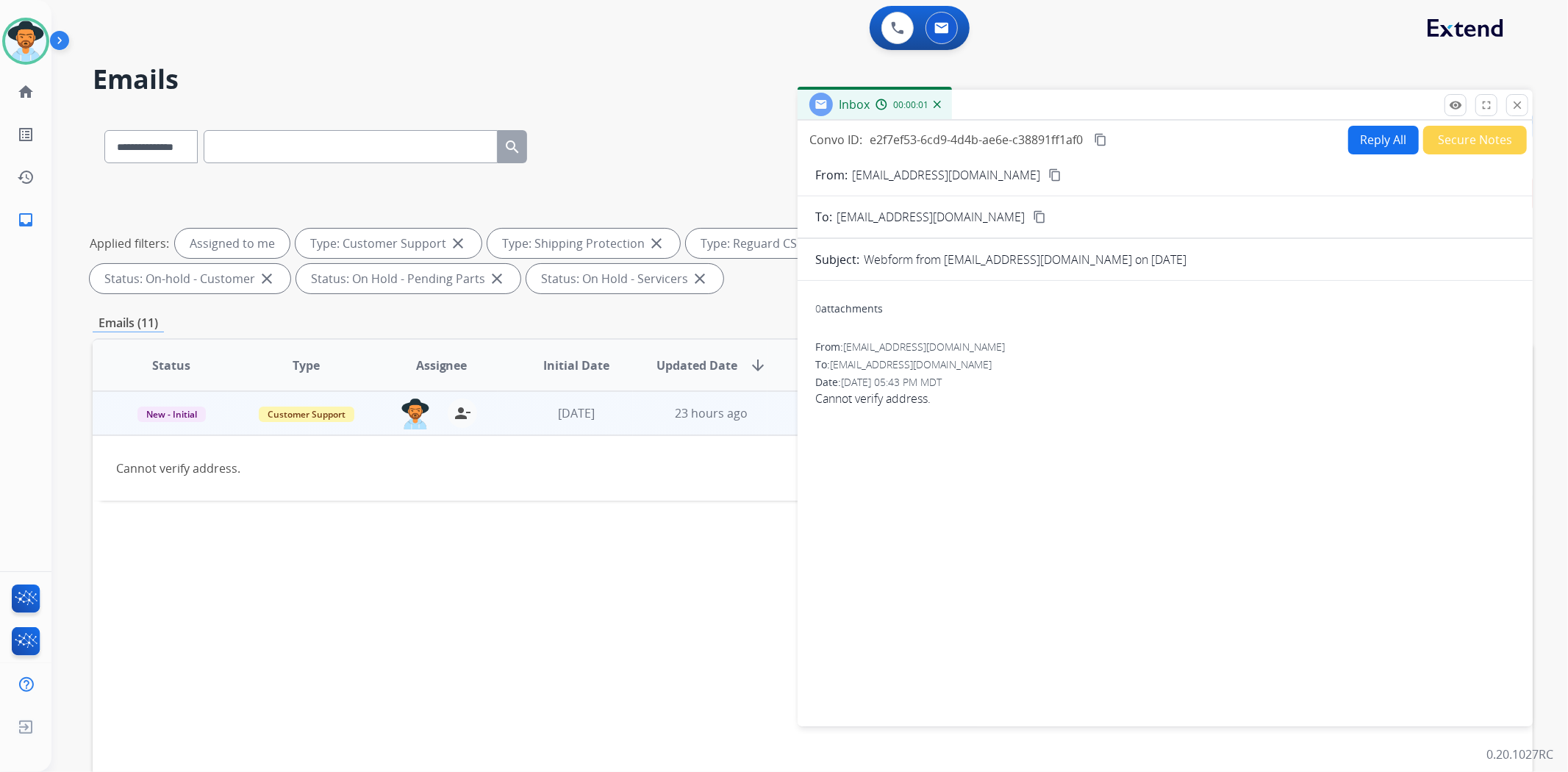
click at [1375, 135] on button "Reply All" at bounding box center [1383, 140] width 70 height 29
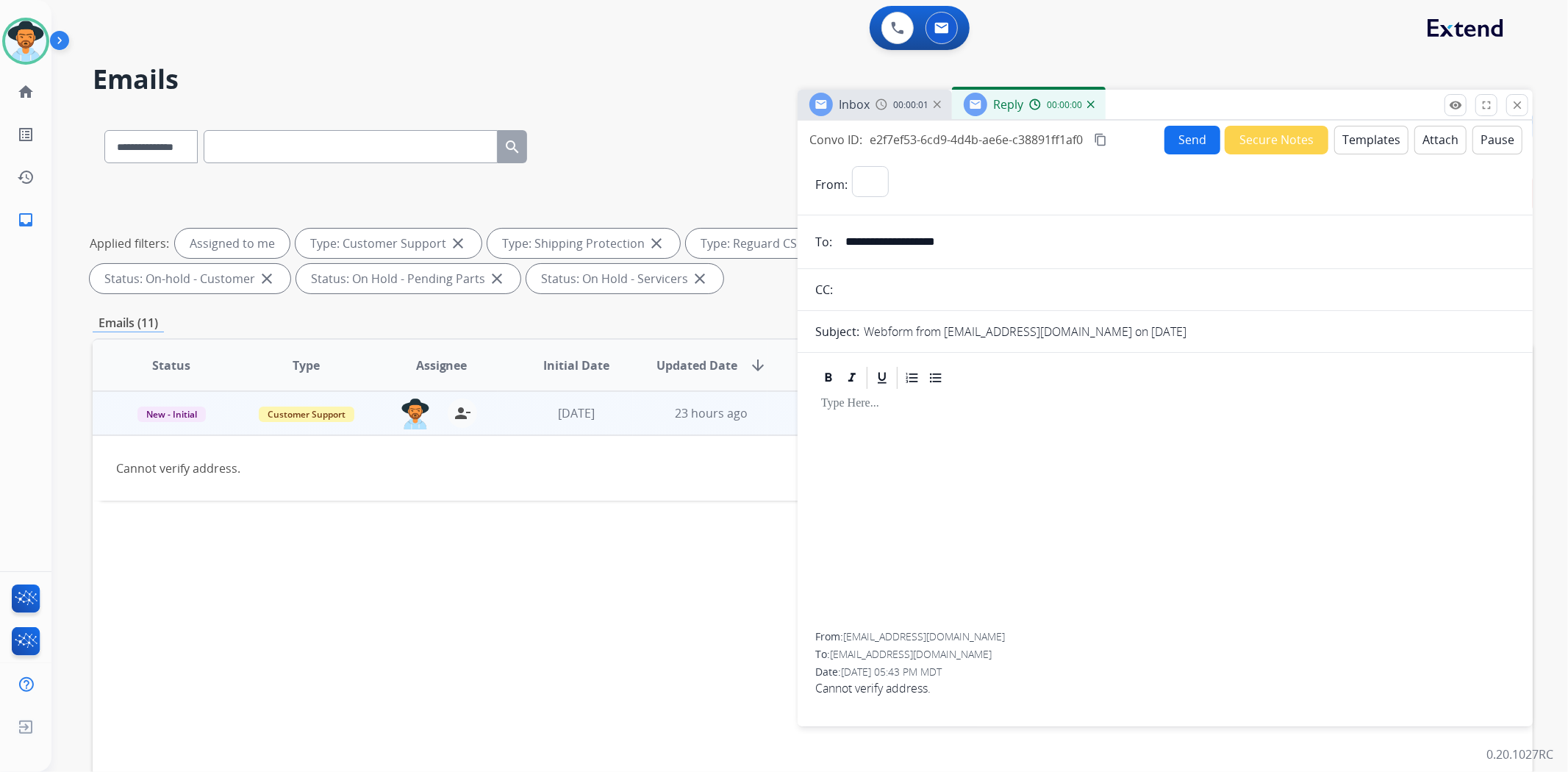
select select "**********"
click at [1369, 144] on button "Templates" at bounding box center [1371, 140] width 74 height 29
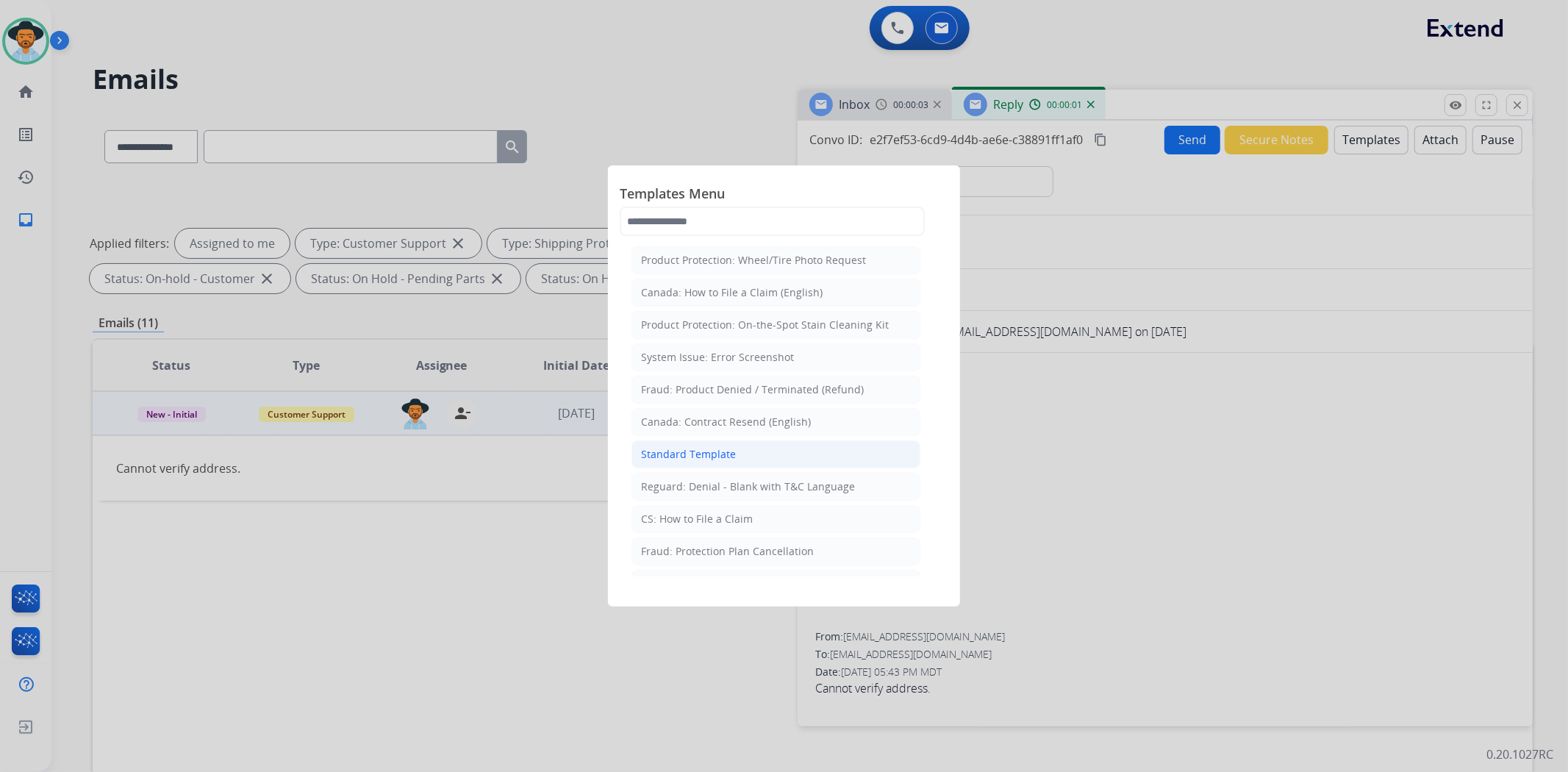
click at [750, 454] on li "Standard Template" at bounding box center [775, 454] width 289 height 28
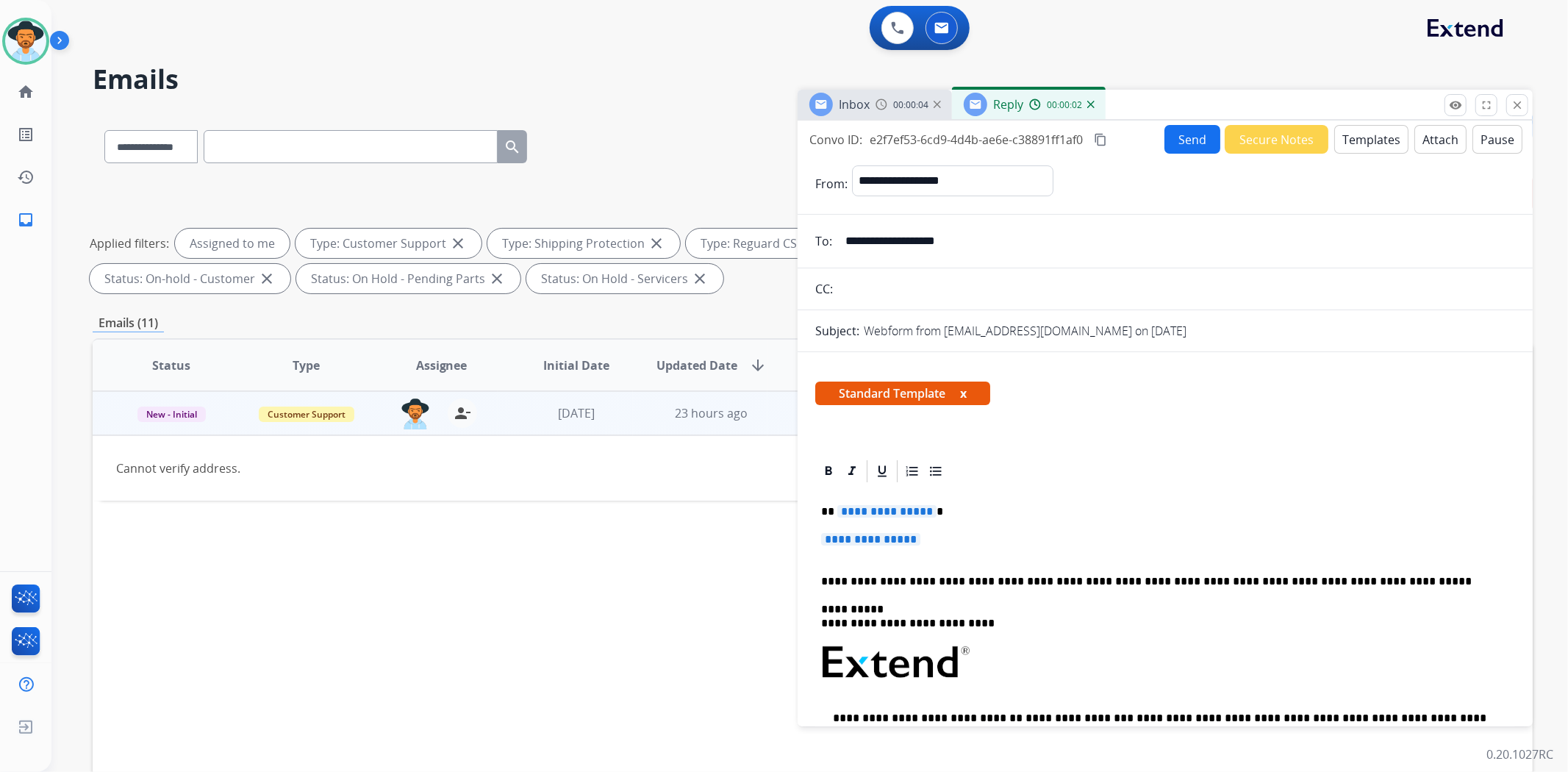
click at [858, 543] on span "**********" at bounding box center [871, 539] width 99 height 13
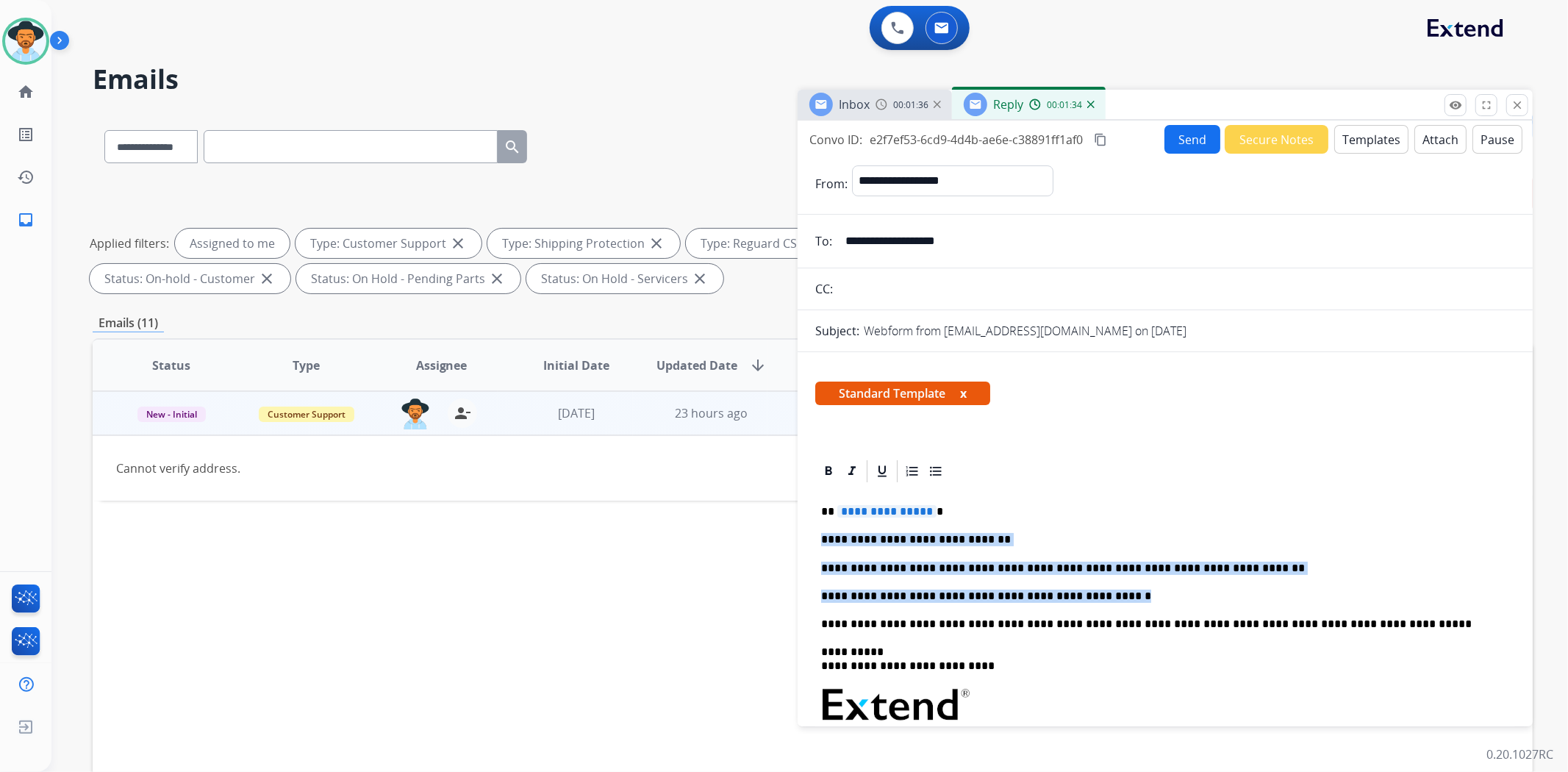
drag, startPoint x: 1090, startPoint y: 596, endPoint x: 812, endPoint y: 535, distance: 284.6
click at [812, 535] on div "**********" at bounding box center [1165, 743] width 735 height 571
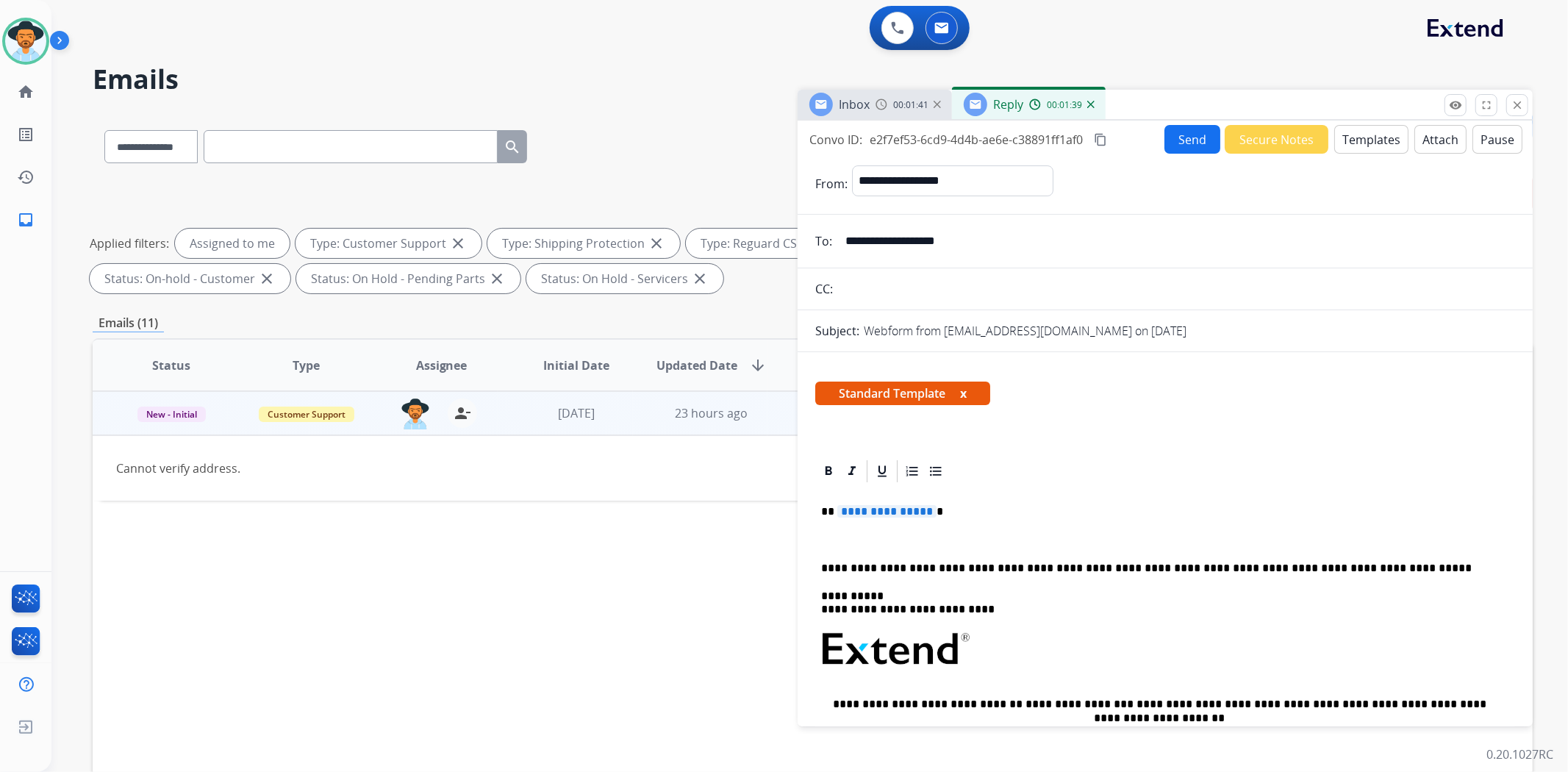
click at [1362, 143] on button "Templates" at bounding box center [1371, 139] width 74 height 29
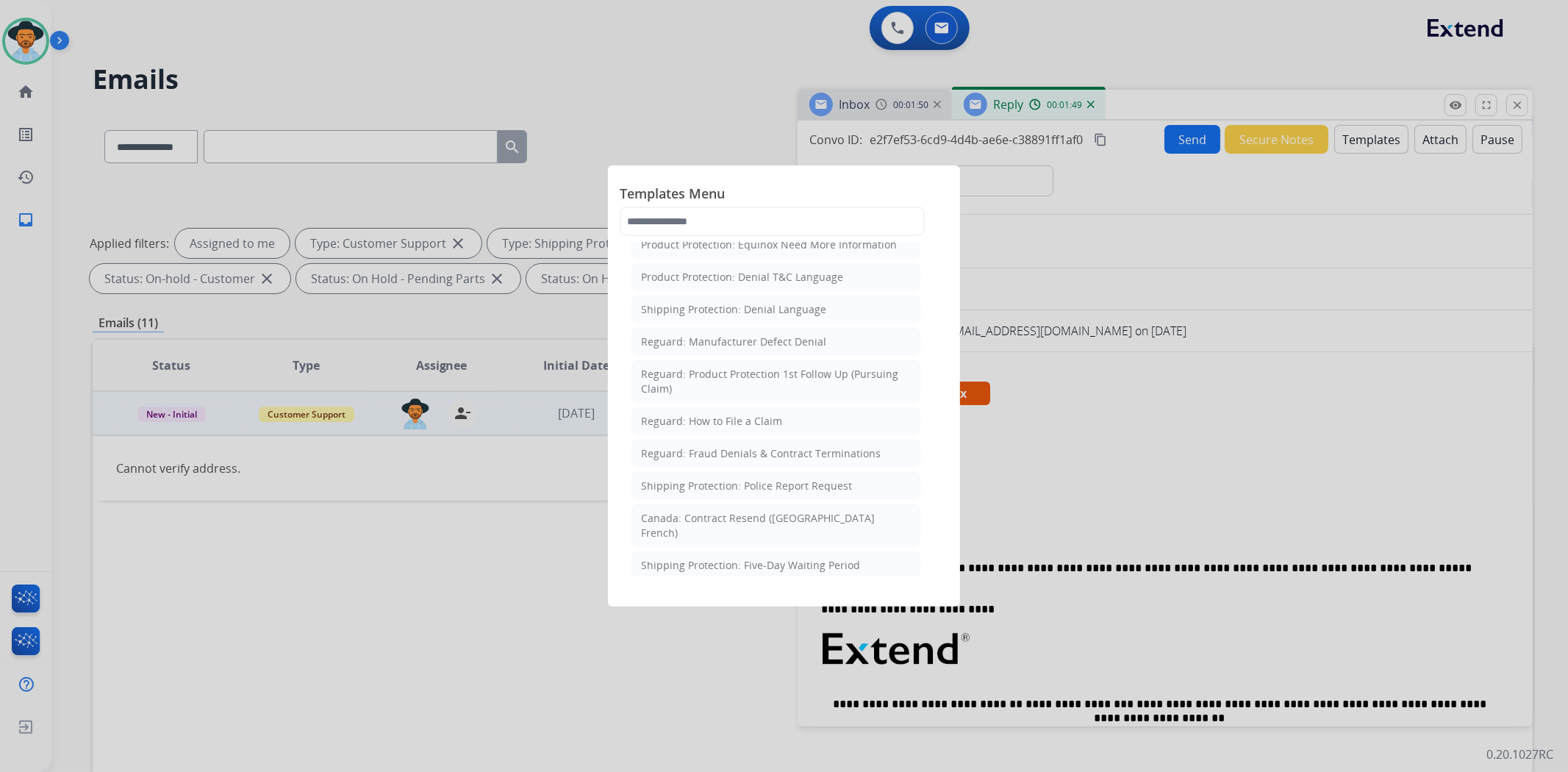
scroll to position [1375, 0]
click at [793, 351] on div "Product Protection: Denial T&C Language" at bounding box center [742, 358] width 202 height 14
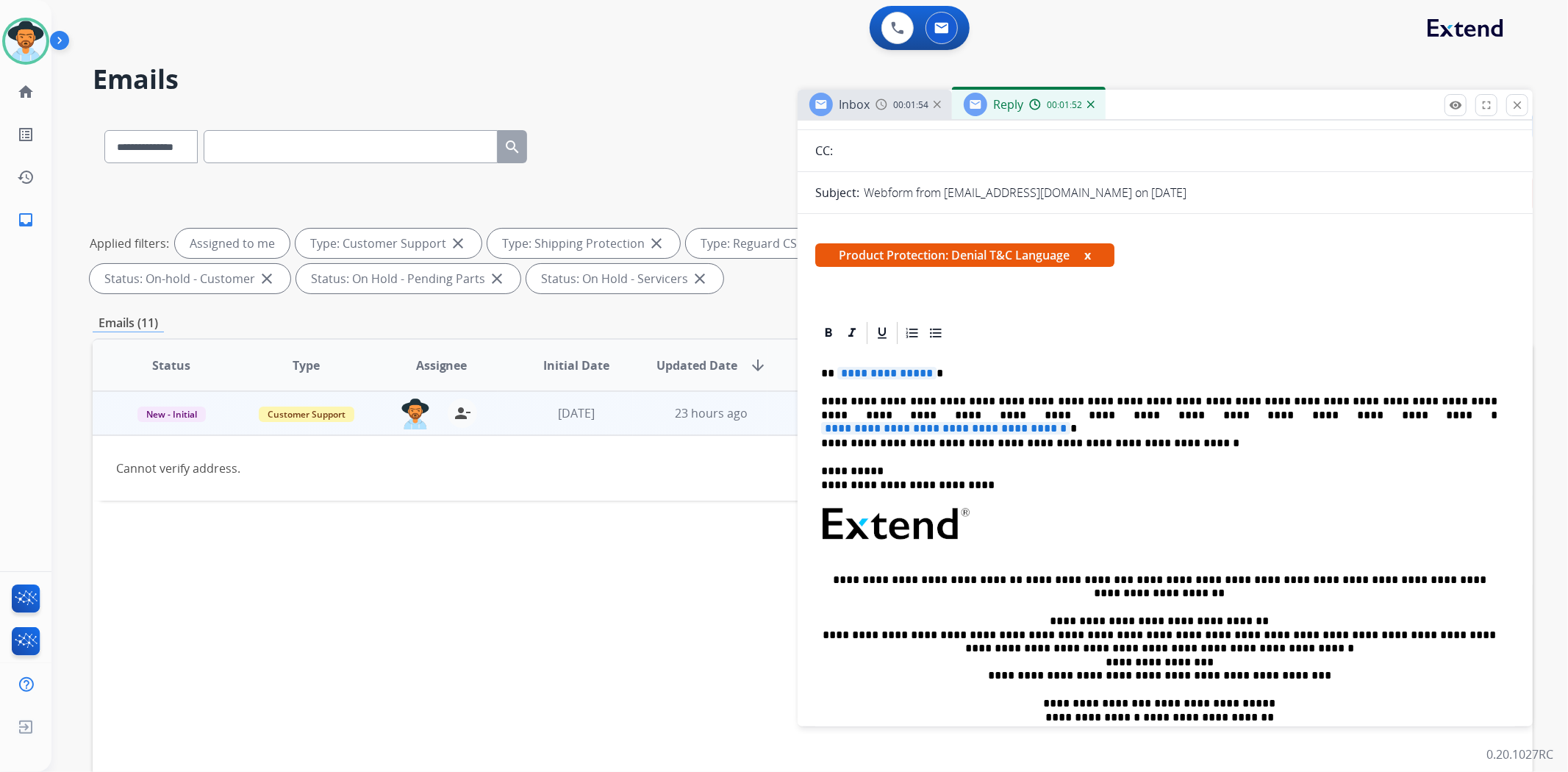
scroll to position [163, 0]
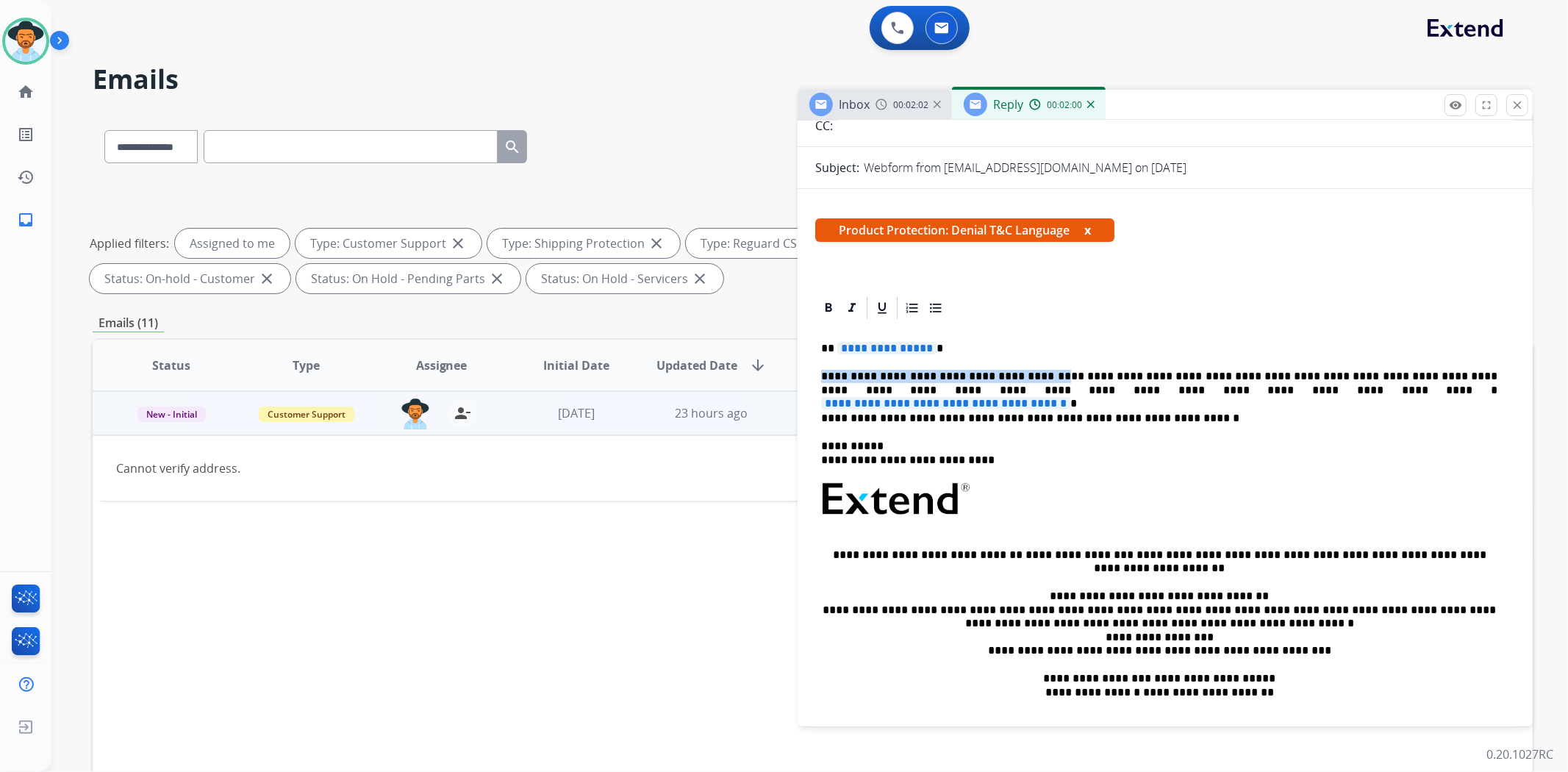
drag, startPoint x: 1026, startPoint y: 371, endPoint x: 816, endPoint y: 367, distance: 210.0
click at [816, 367] on div "**********" at bounding box center [1164, 534] width 700 height 425
click at [1165, 414] on p "**********" at bounding box center [1159, 418] width 676 height 14
click at [879, 349] on span "**********" at bounding box center [886, 349] width 99 height 13
click at [1071, 397] on span "**********" at bounding box center [946, 404] width 249 height 13
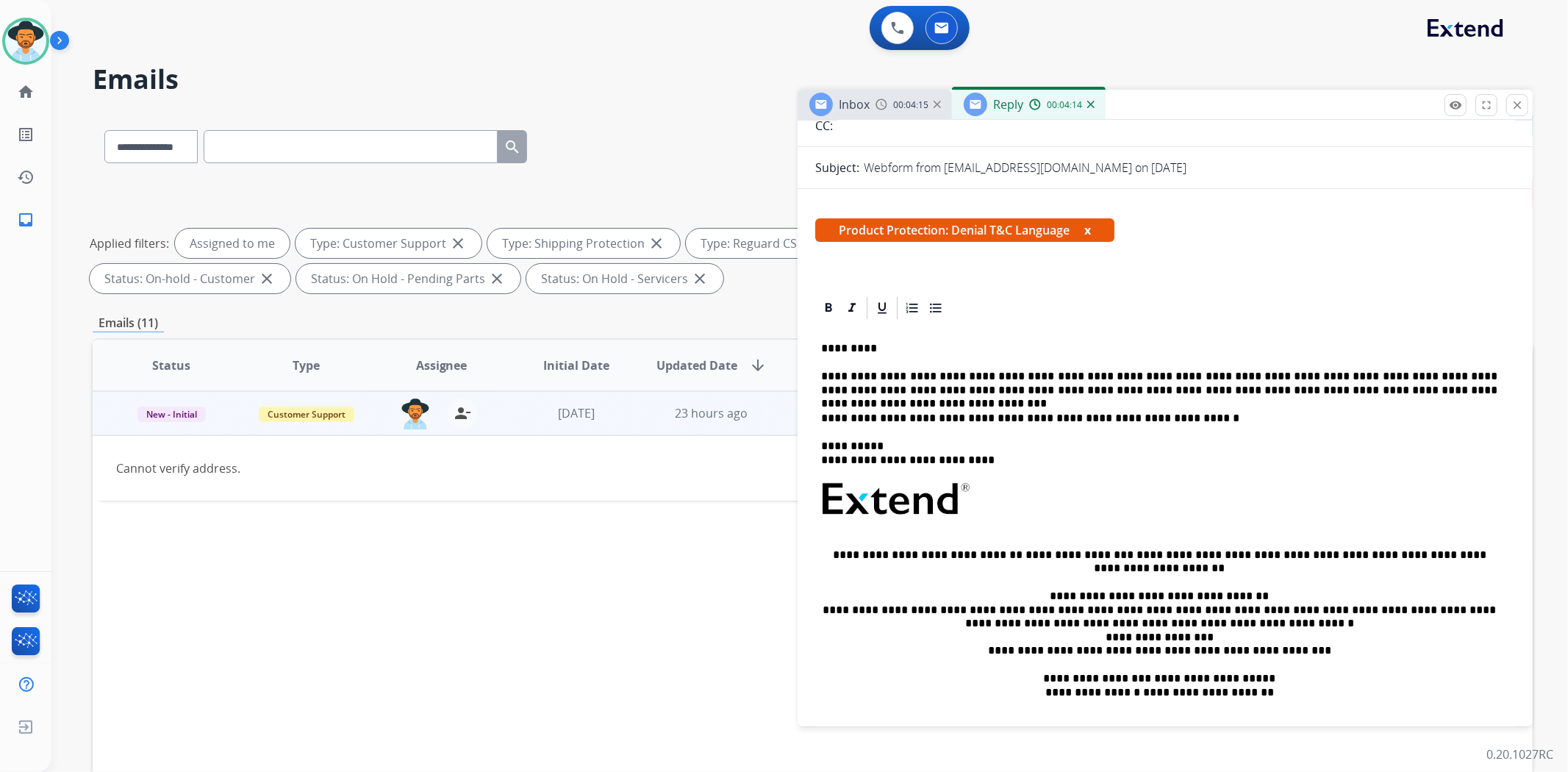
scroll to position [0, 0]
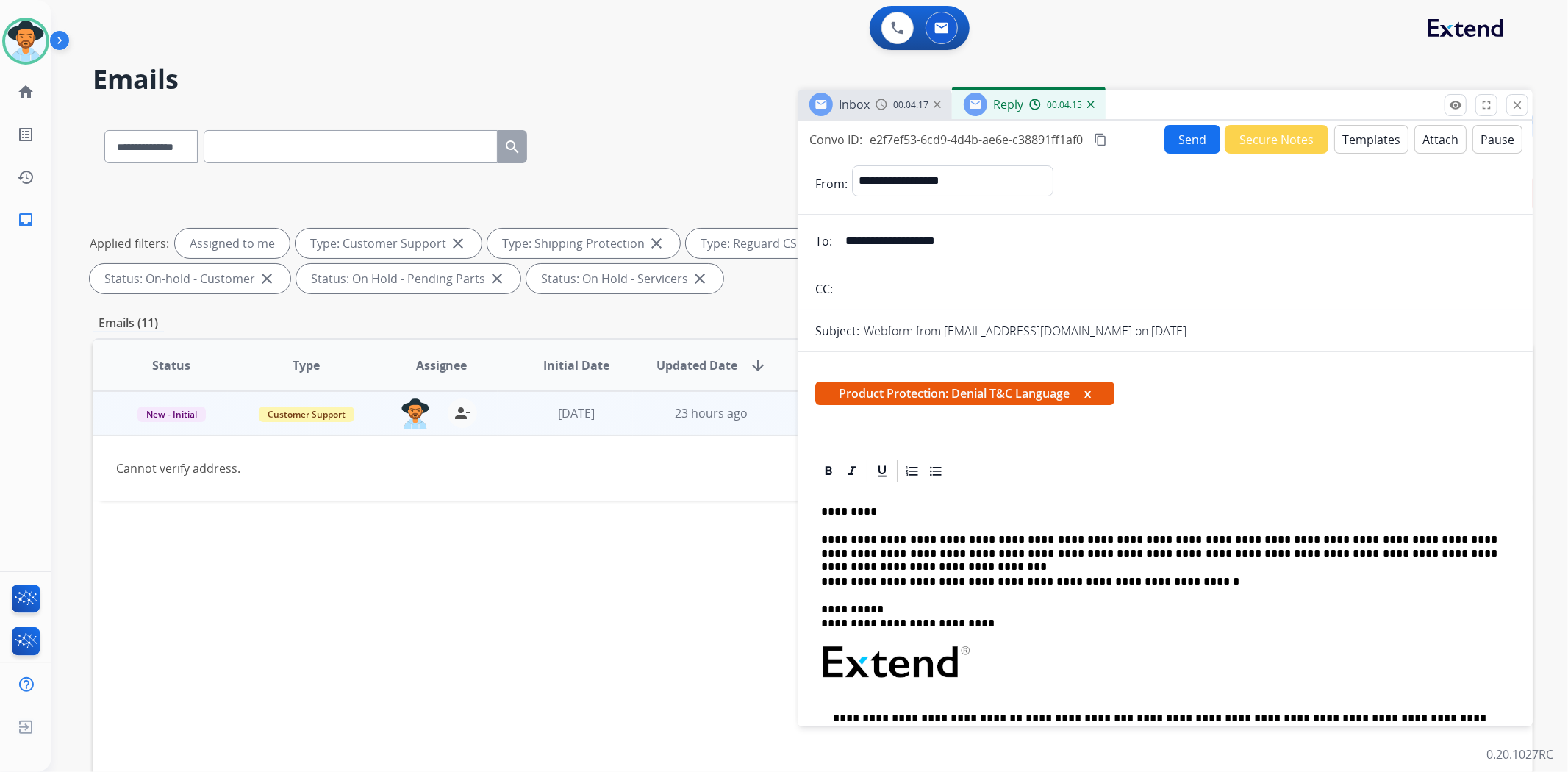
click at [1186, 142] on button "Send" at bounding box center [1192, 139] width 56 height 29
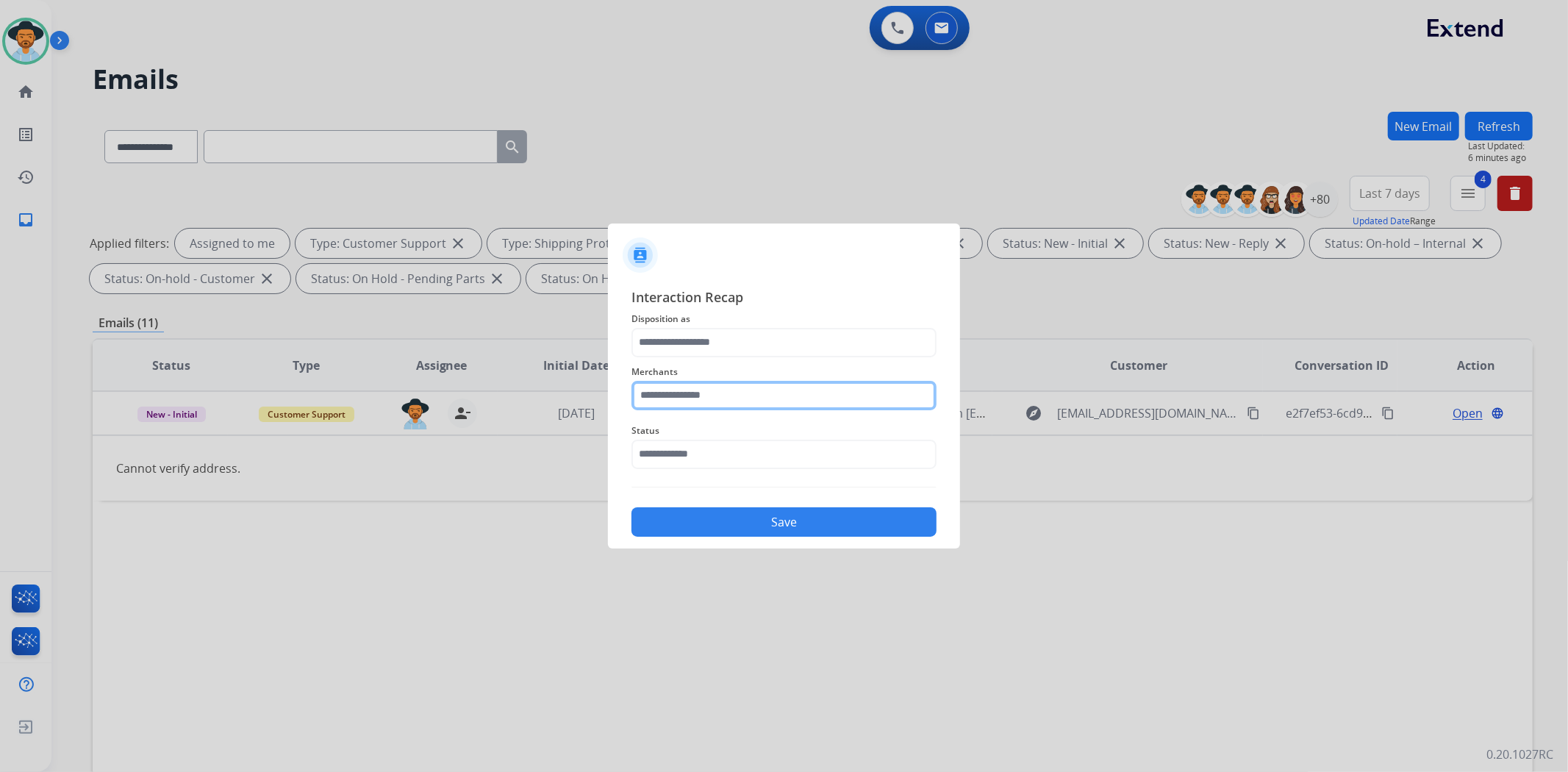
click at [780, 393] on input "text" at bounding box center [784, 395] width 305 height 30
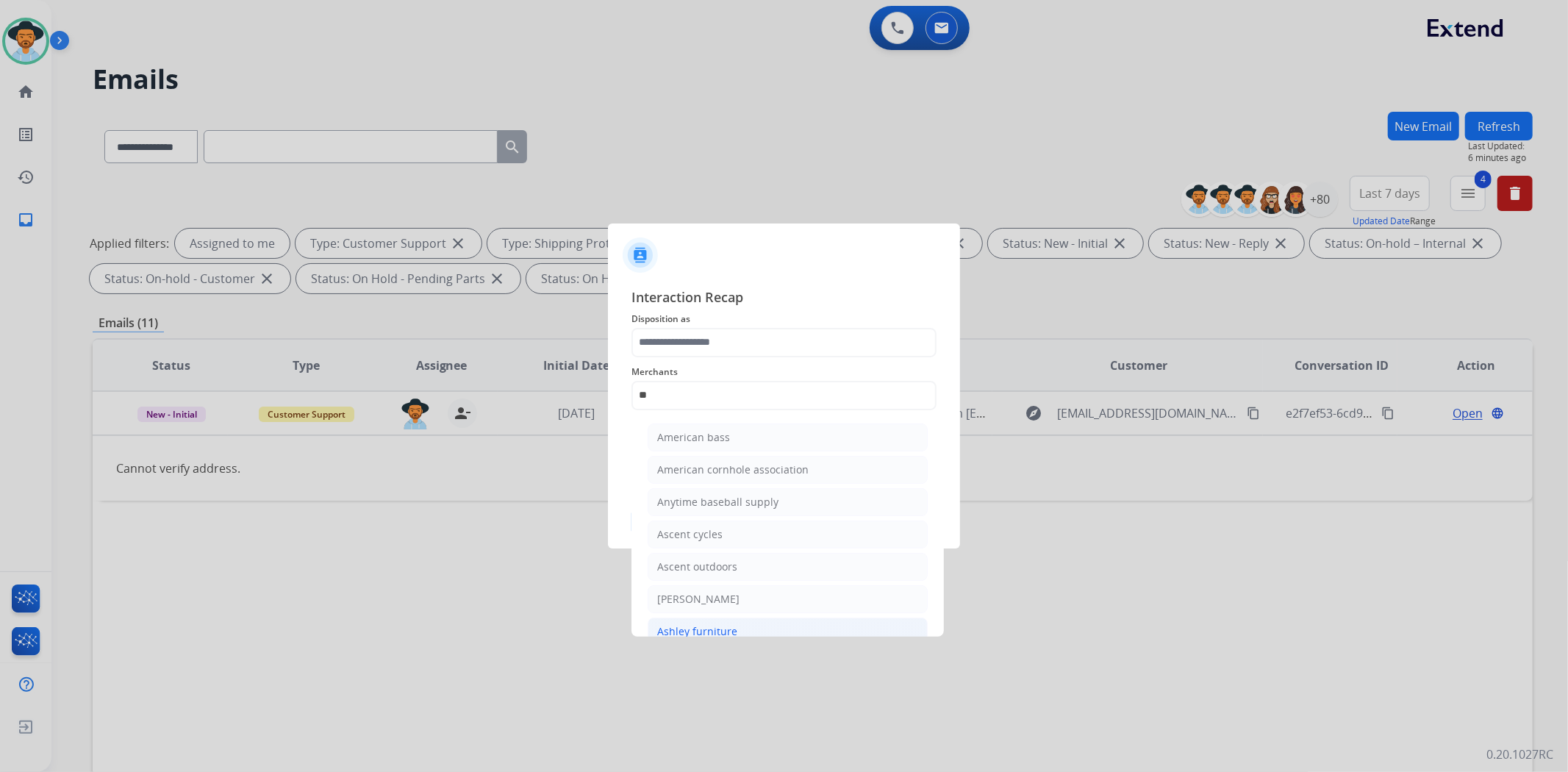
click at [752, 628] on li "Ashley furniture" at bounding box center [787, 631] width 280 height 28
type input "**********"
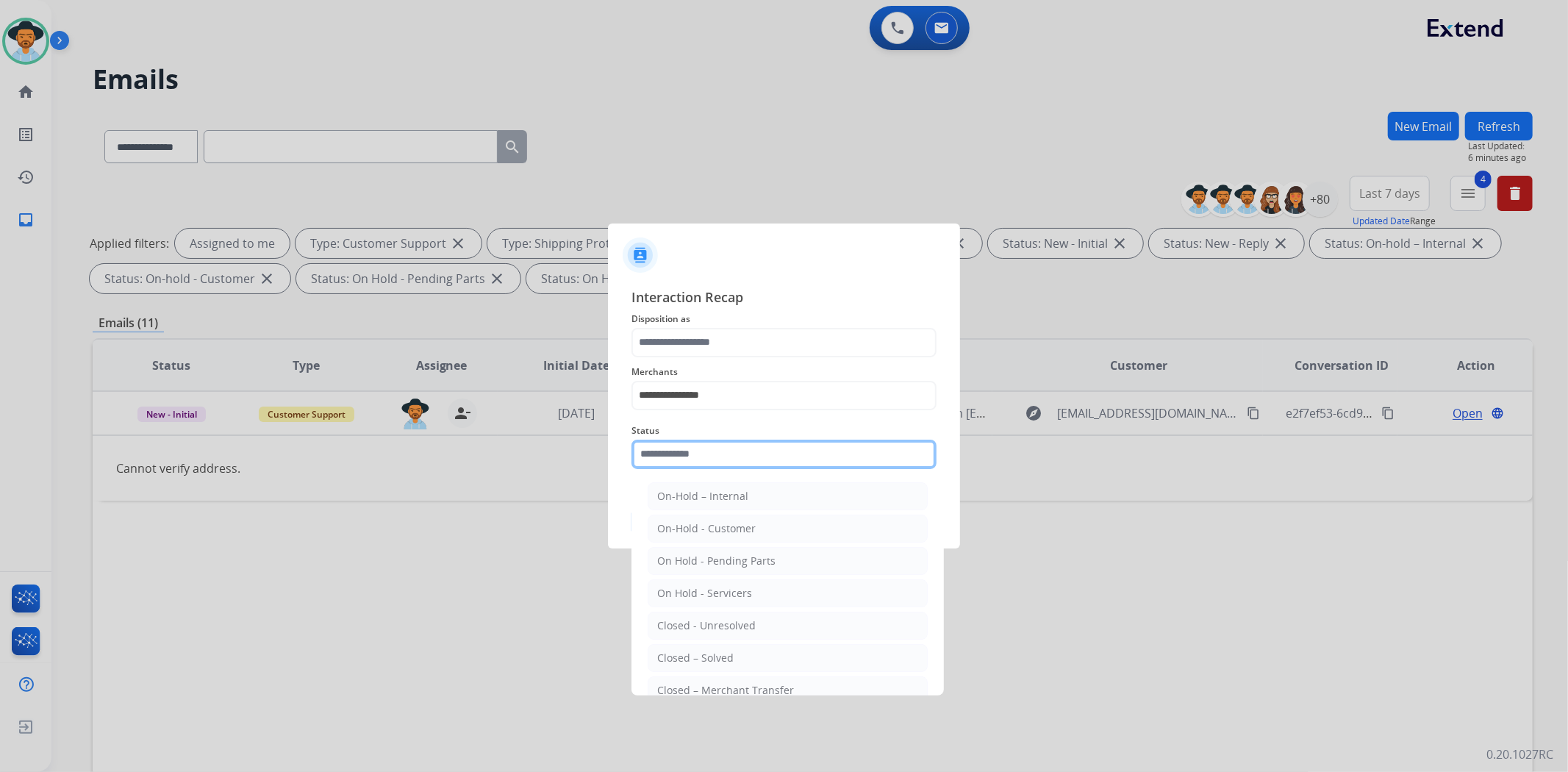
click at [739, 457] on input "text" at bounding box center [784, 454] width 305 height 30
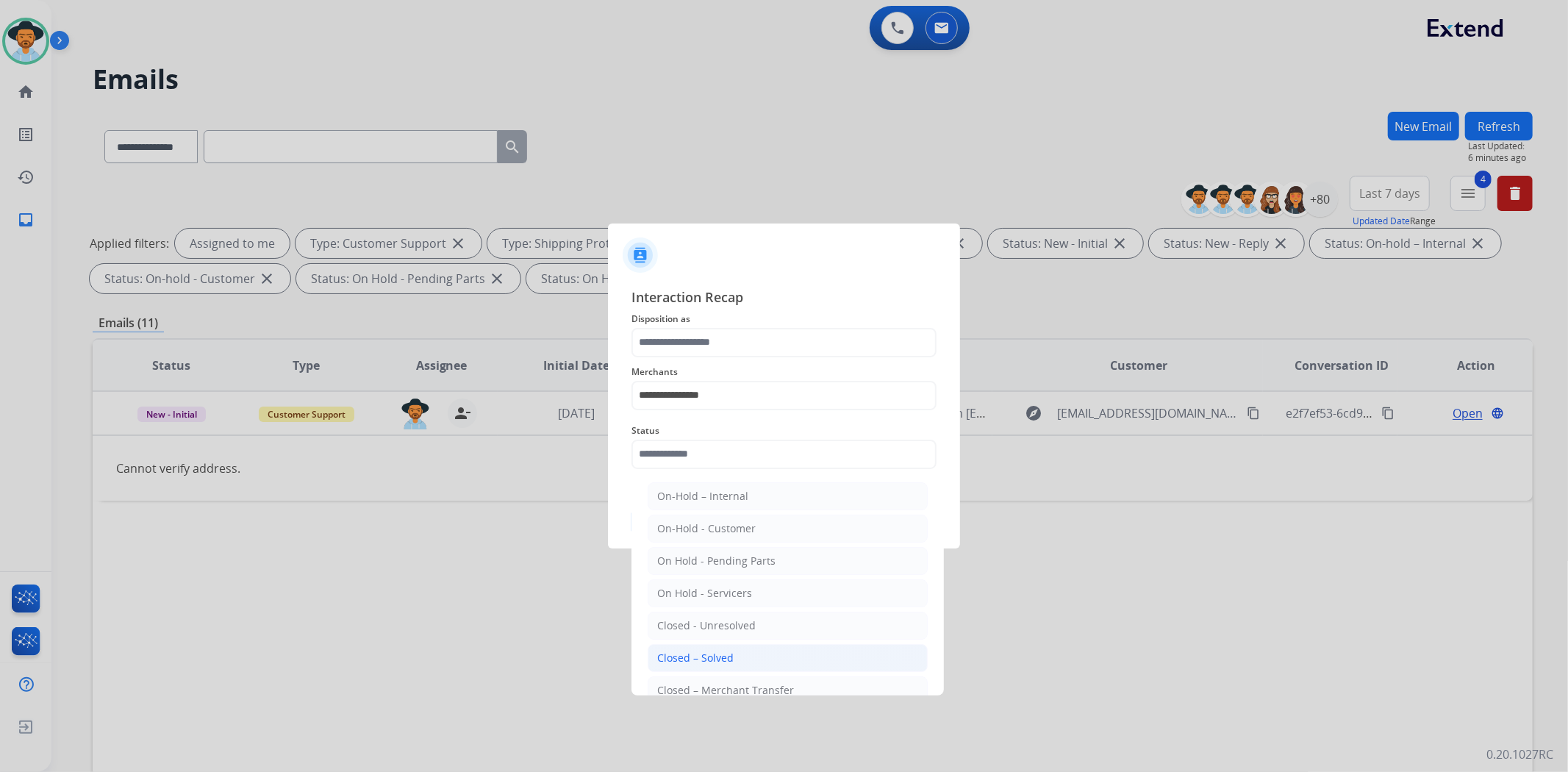
click at [793, 647] on li "Closed – Solved" at bounding box center [787, 657] width 280 height 28
type input "**********"
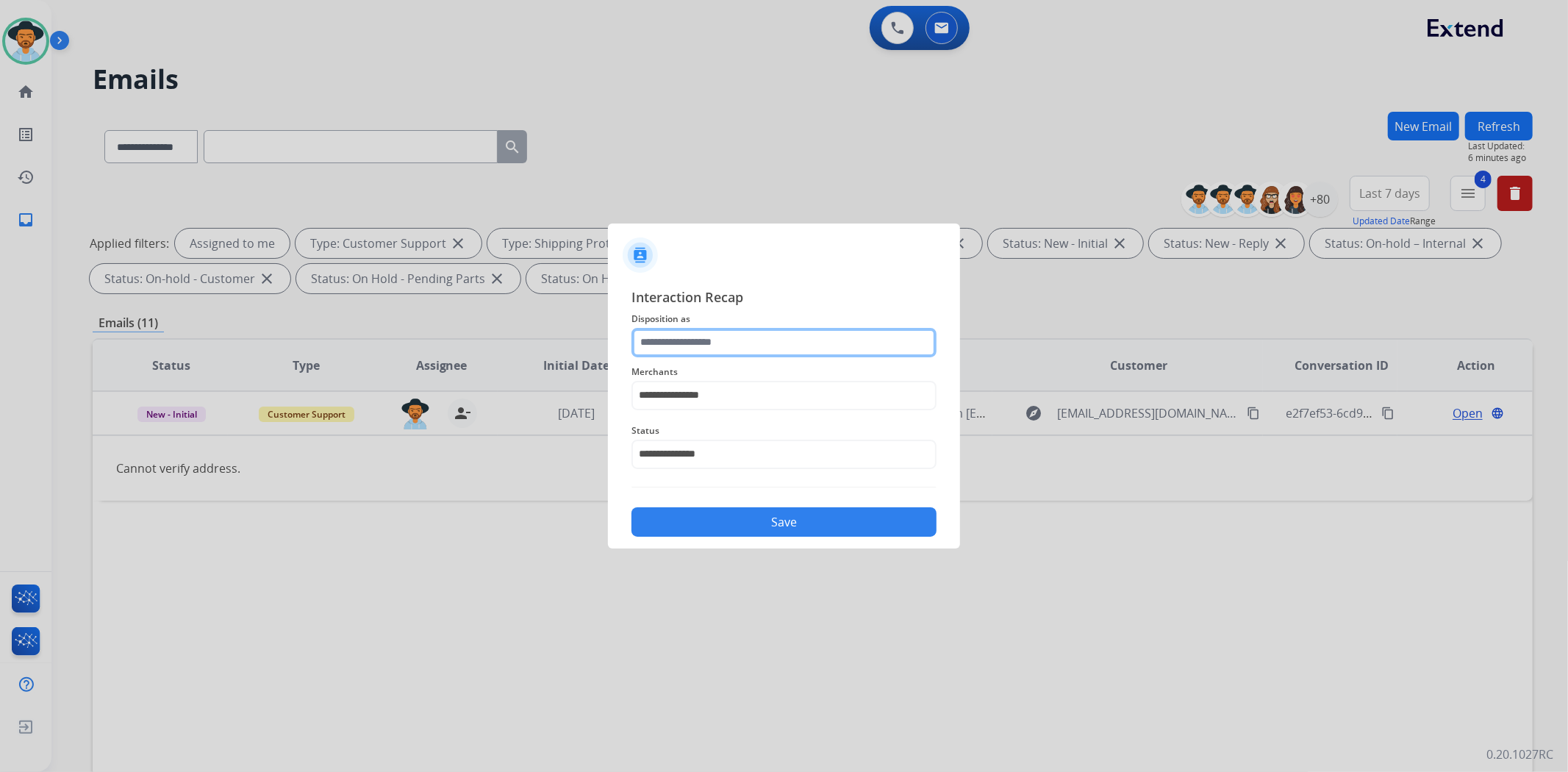
click at [794, 339] on input "text" at bounding box center [784, 342] width 305 height 30
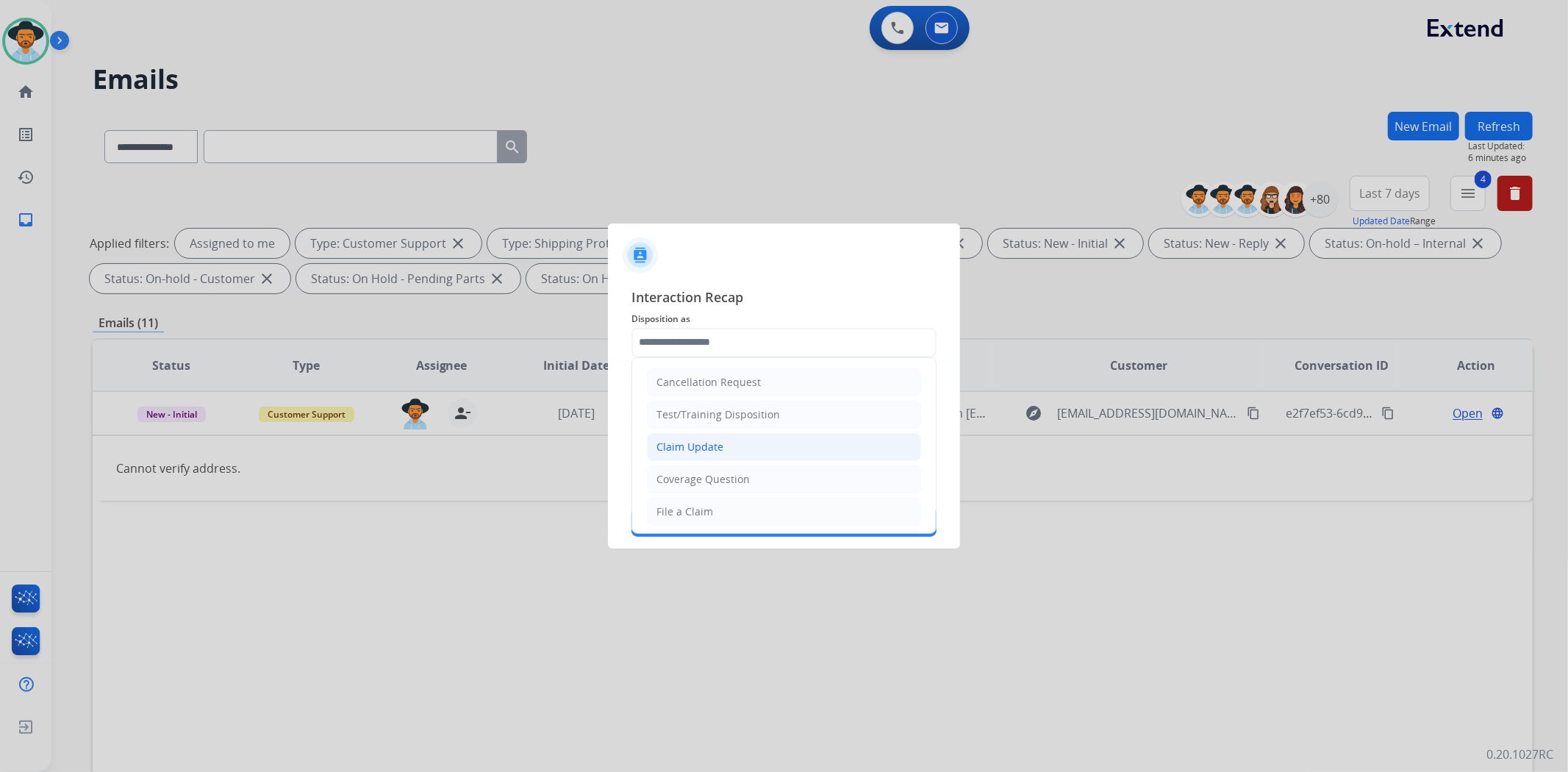
click at [780, 445] on li "Claim Update" at bounding box center [784, 447] width 274 height 28
type input "**********"
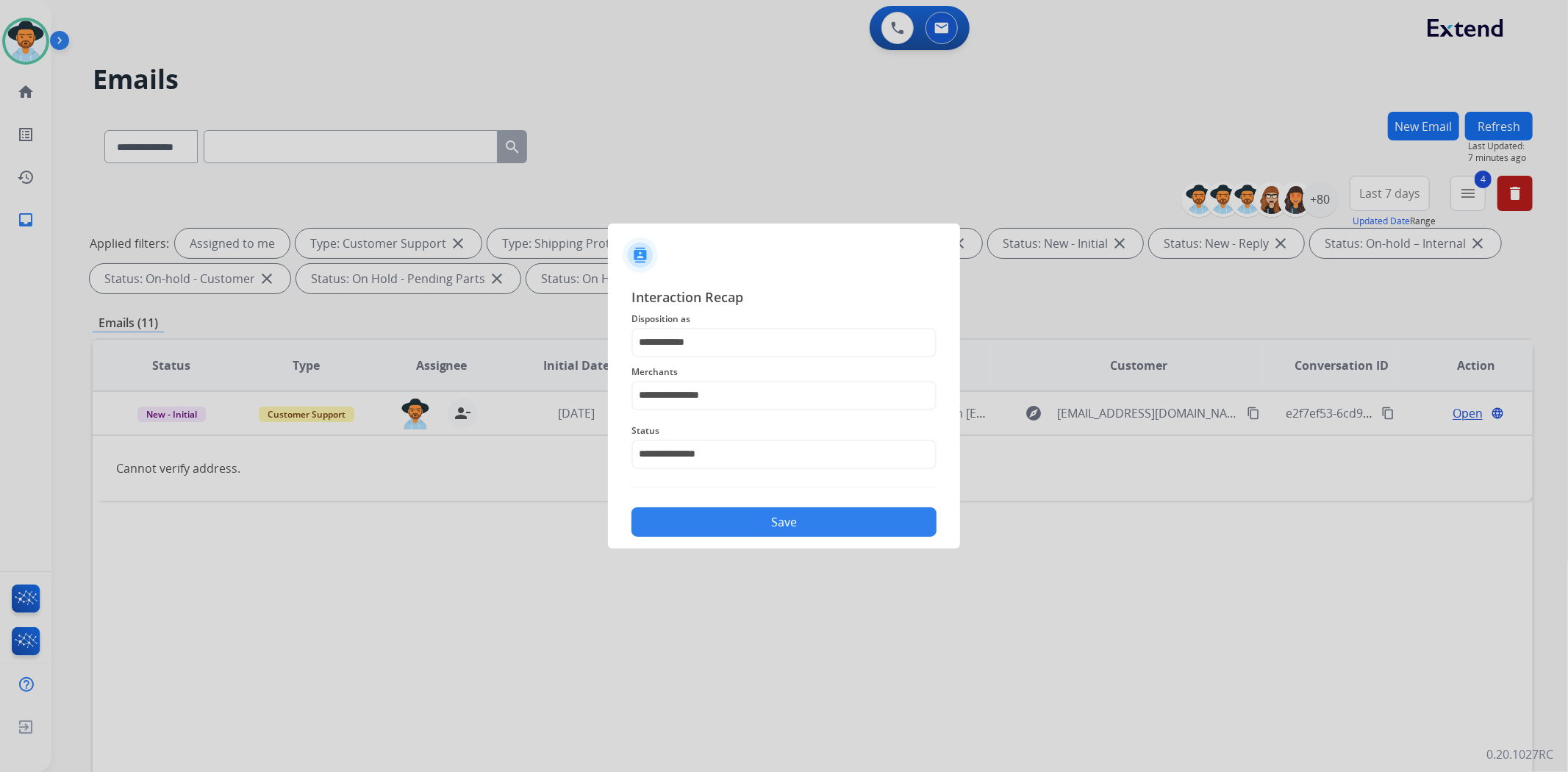
click at [881, 527] on button "Save" at bounding box center [784, 522] width 305 height 30
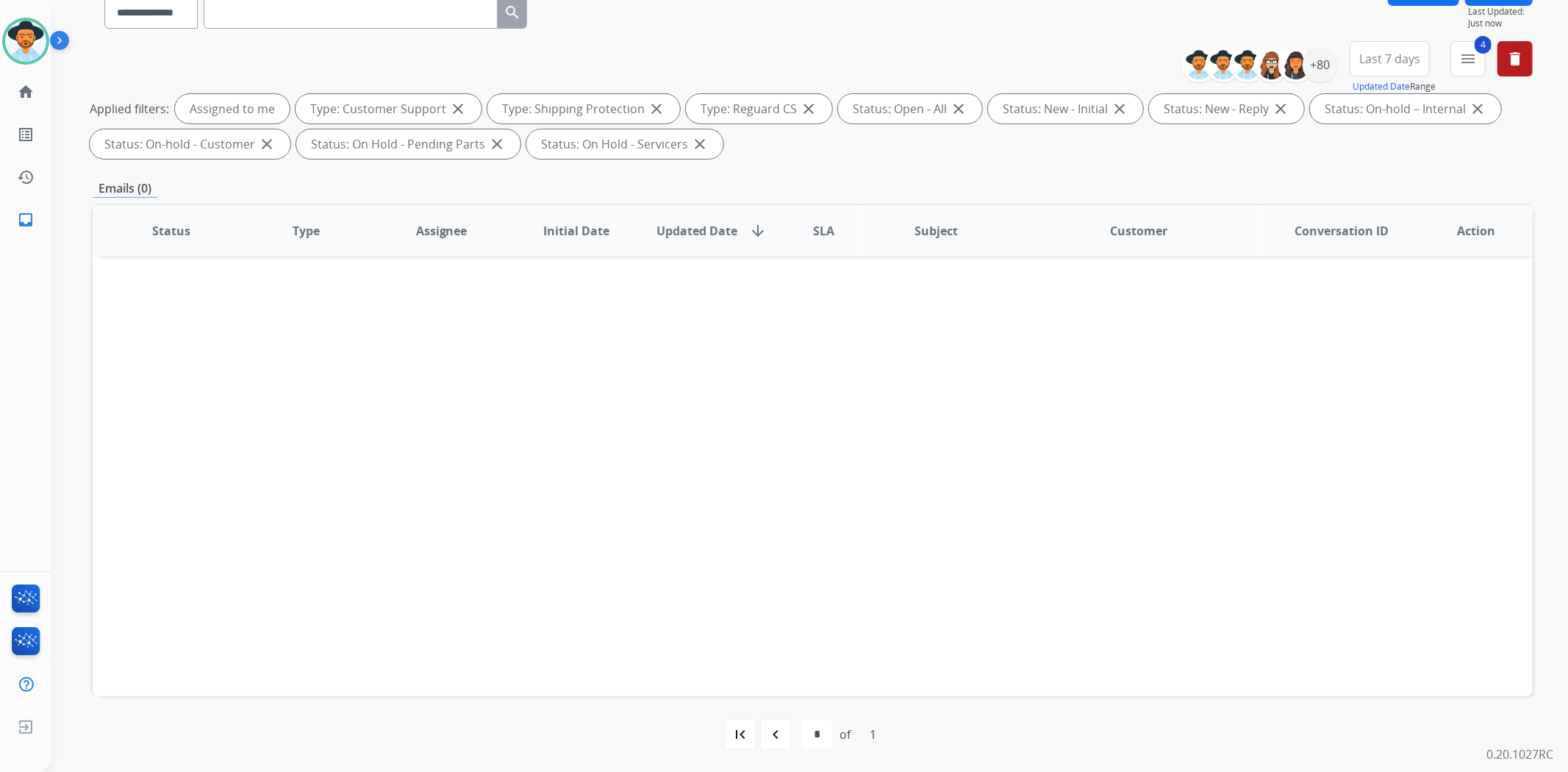
scroll to position [135, 0]
click at [775, 738] on mat-icon "navigate_before" at bounding box center [775, 734] width 18 height 18
select select "*"
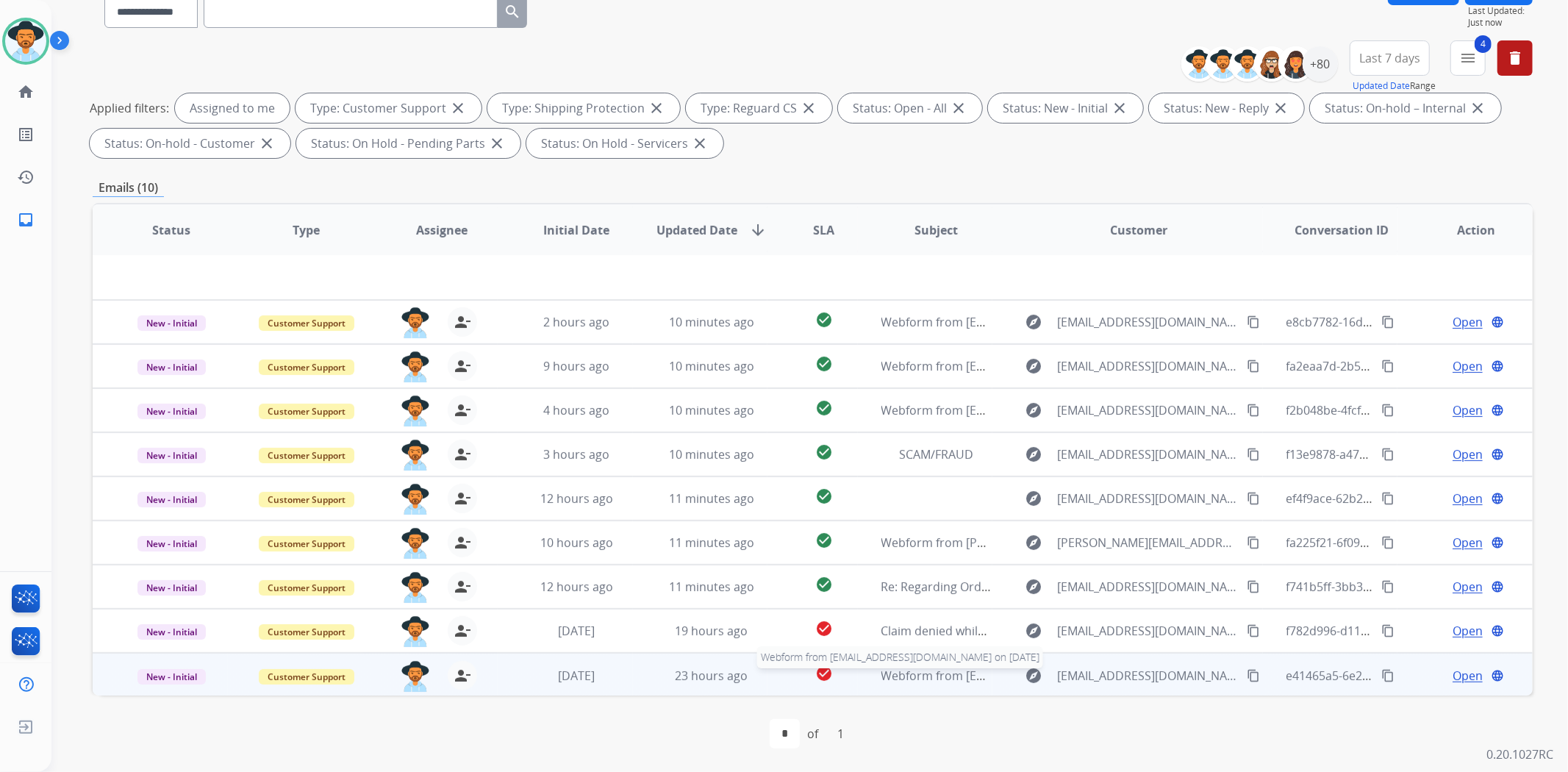
click at [890, 672] on span "Webform from [EMAIL_ADDRESS][DOMAIN_NAME] on [DATE]" at bounding box center [1047, 675] width 333 height 16
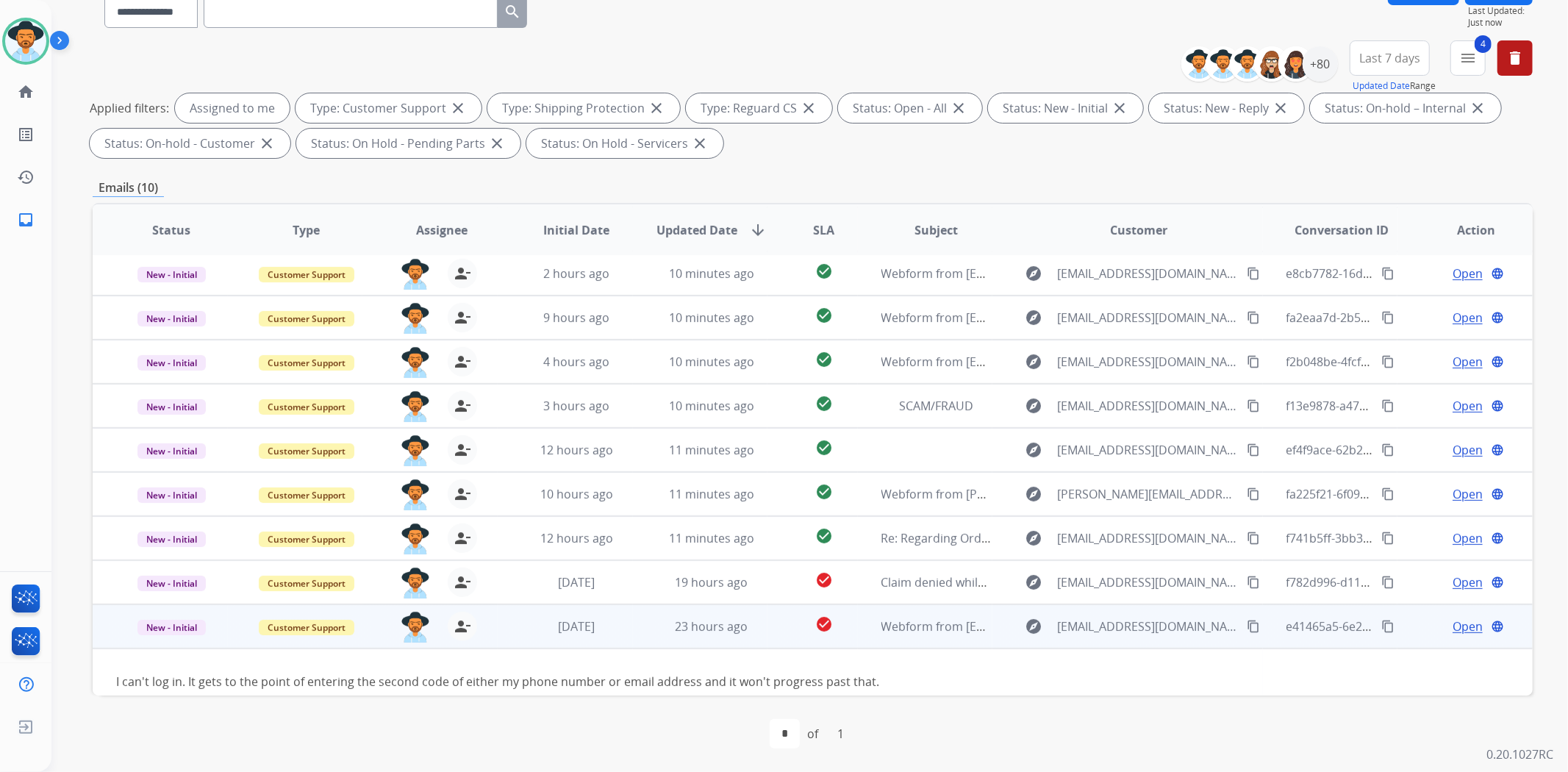
scroll to position [66, 0]
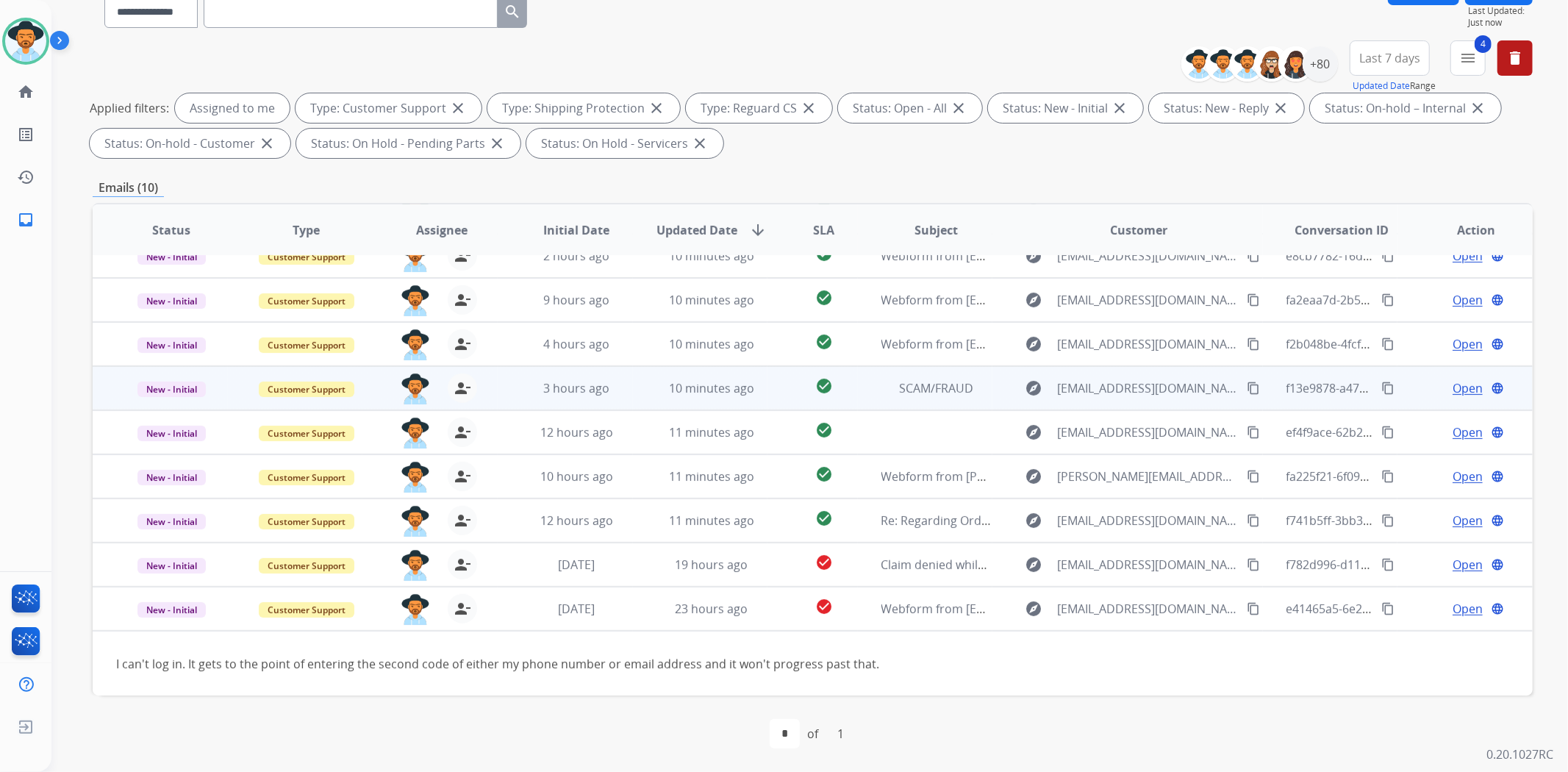
click at [934, 398] on td "SCAM/FRAUD" at bounding box center [925, 388] width 135 height 44
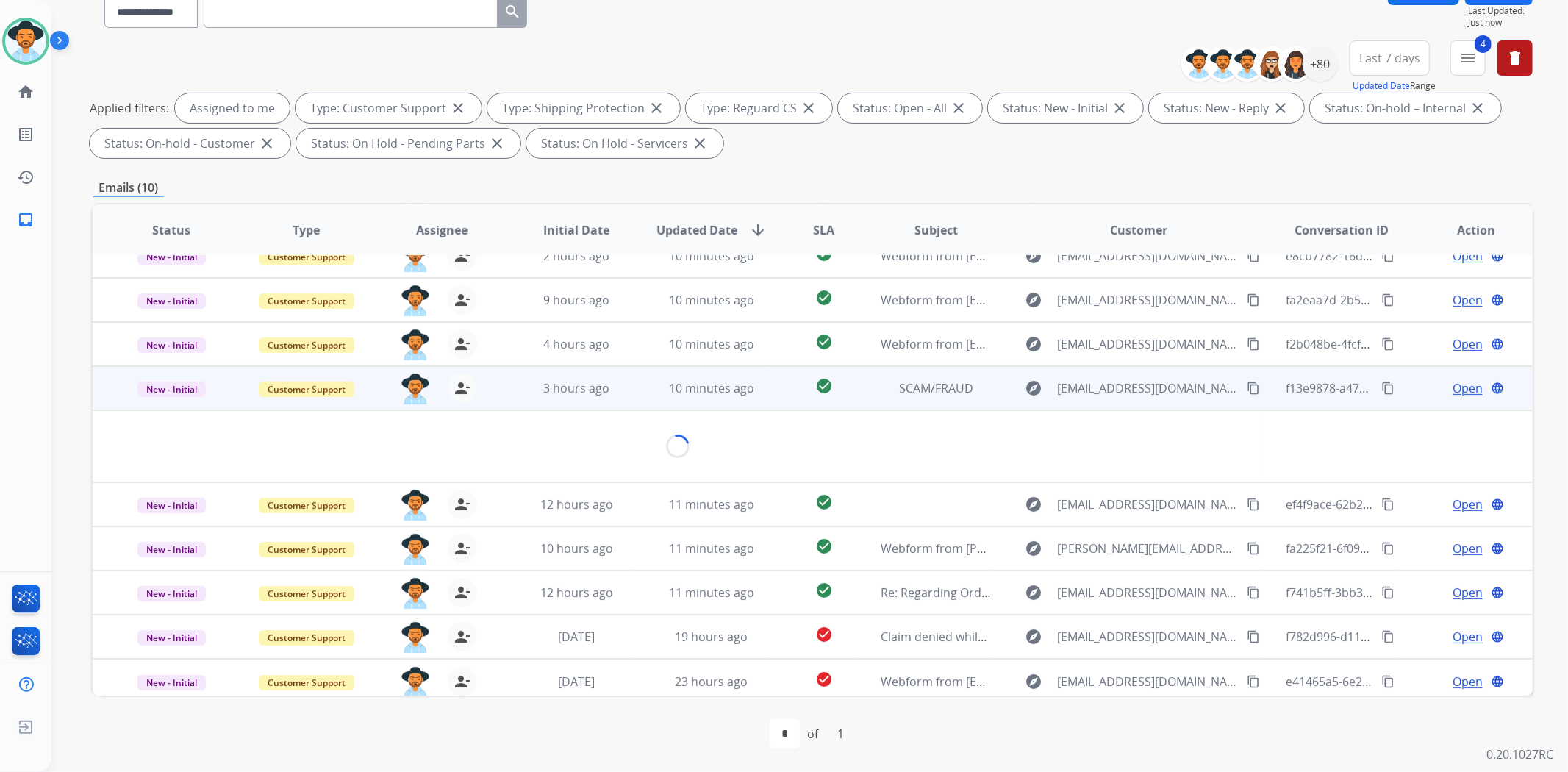
scroll to position [84, 0]
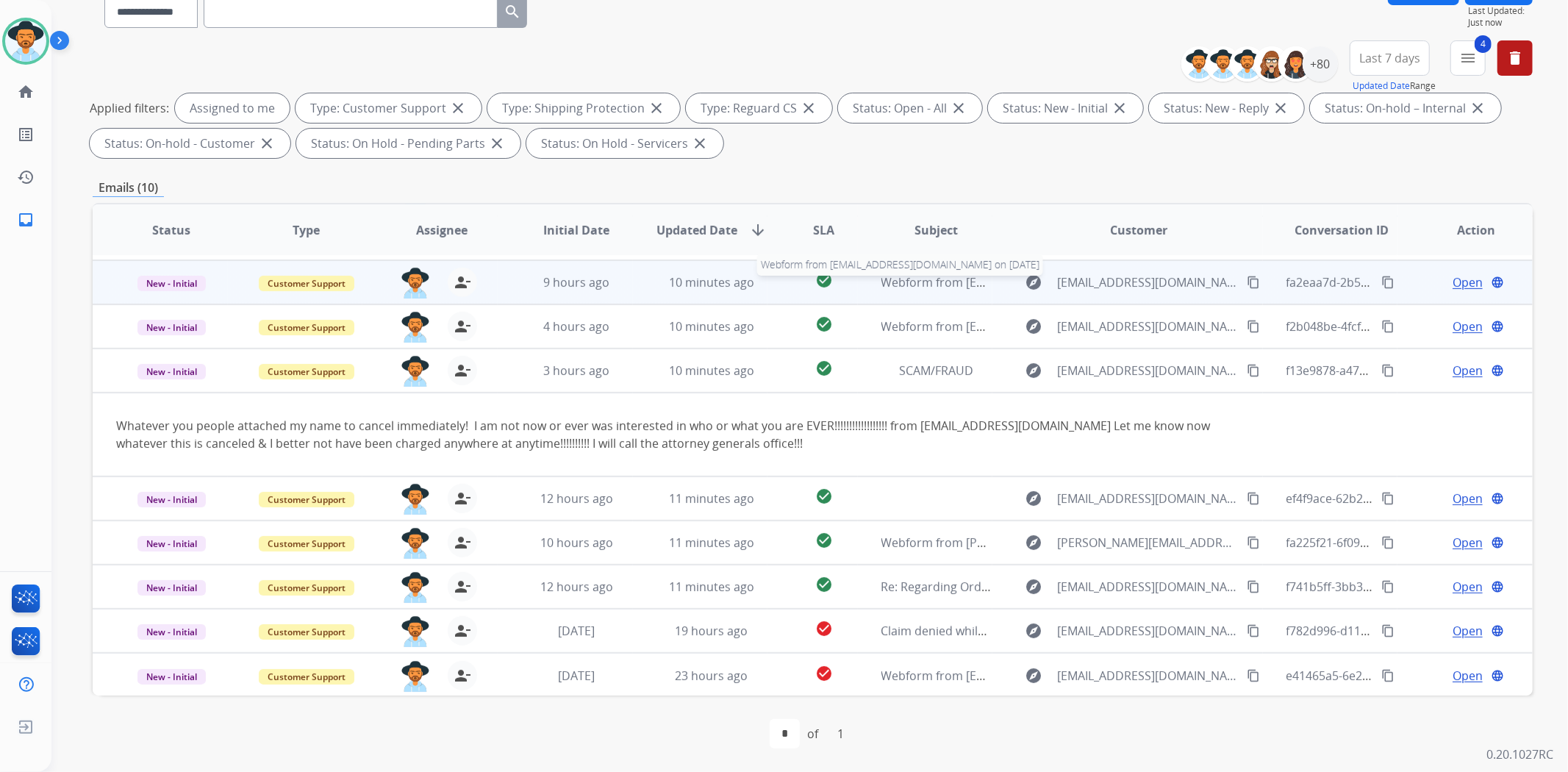
click at [983, 285] on span "Webform from [EMAIL_ADDRESS][DOMAIN_NAME] on [DATE]" at bounding box center [1047, 283] width 333 height 16
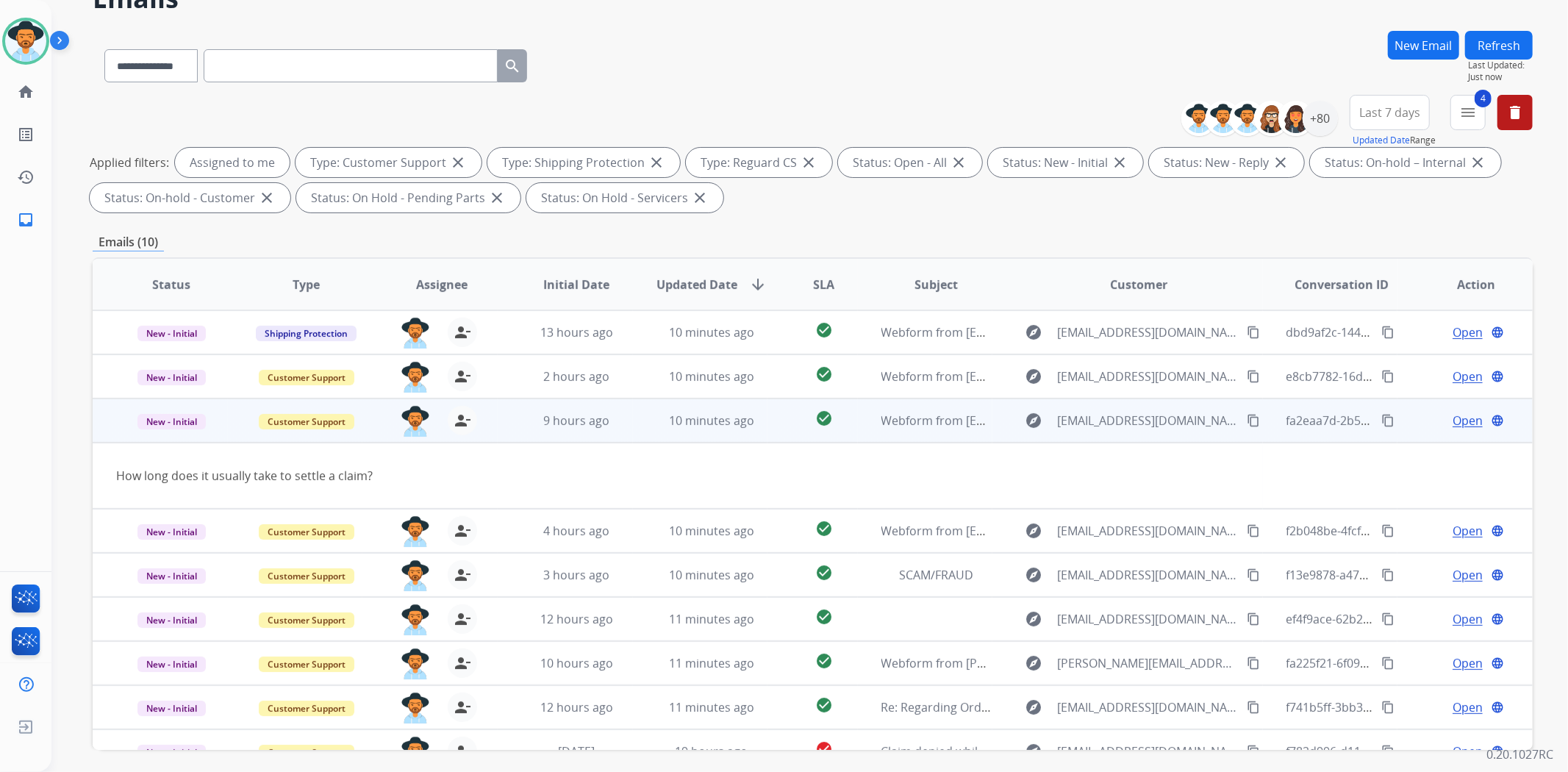
scroll to position [0, 0]
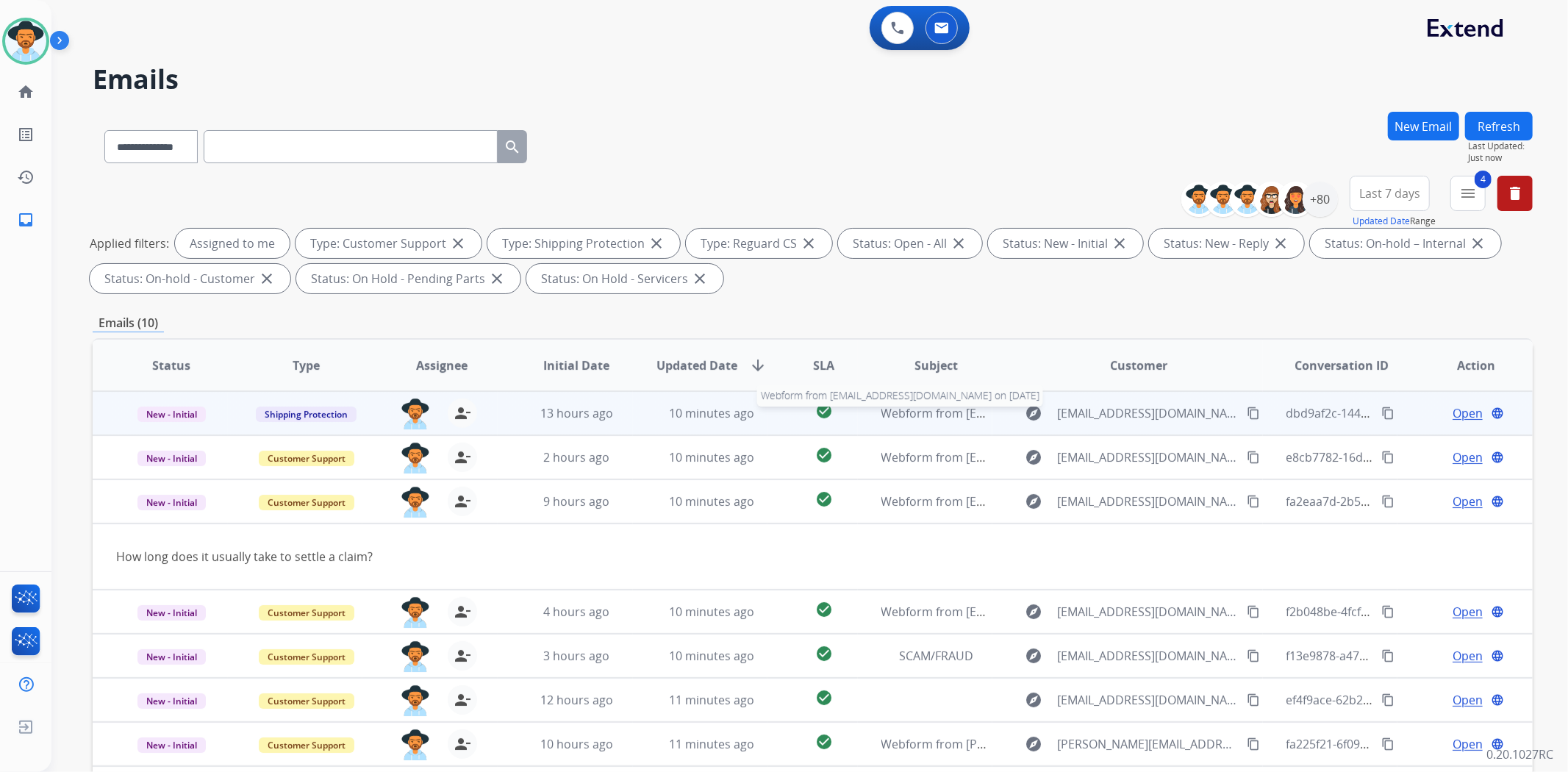
click at [968, 407] on span "Webform from [EMAIL_ADDRESS][DOMAIN_NAME] on [DATE]" at bounding box center [1047, 414] width 333 height 16
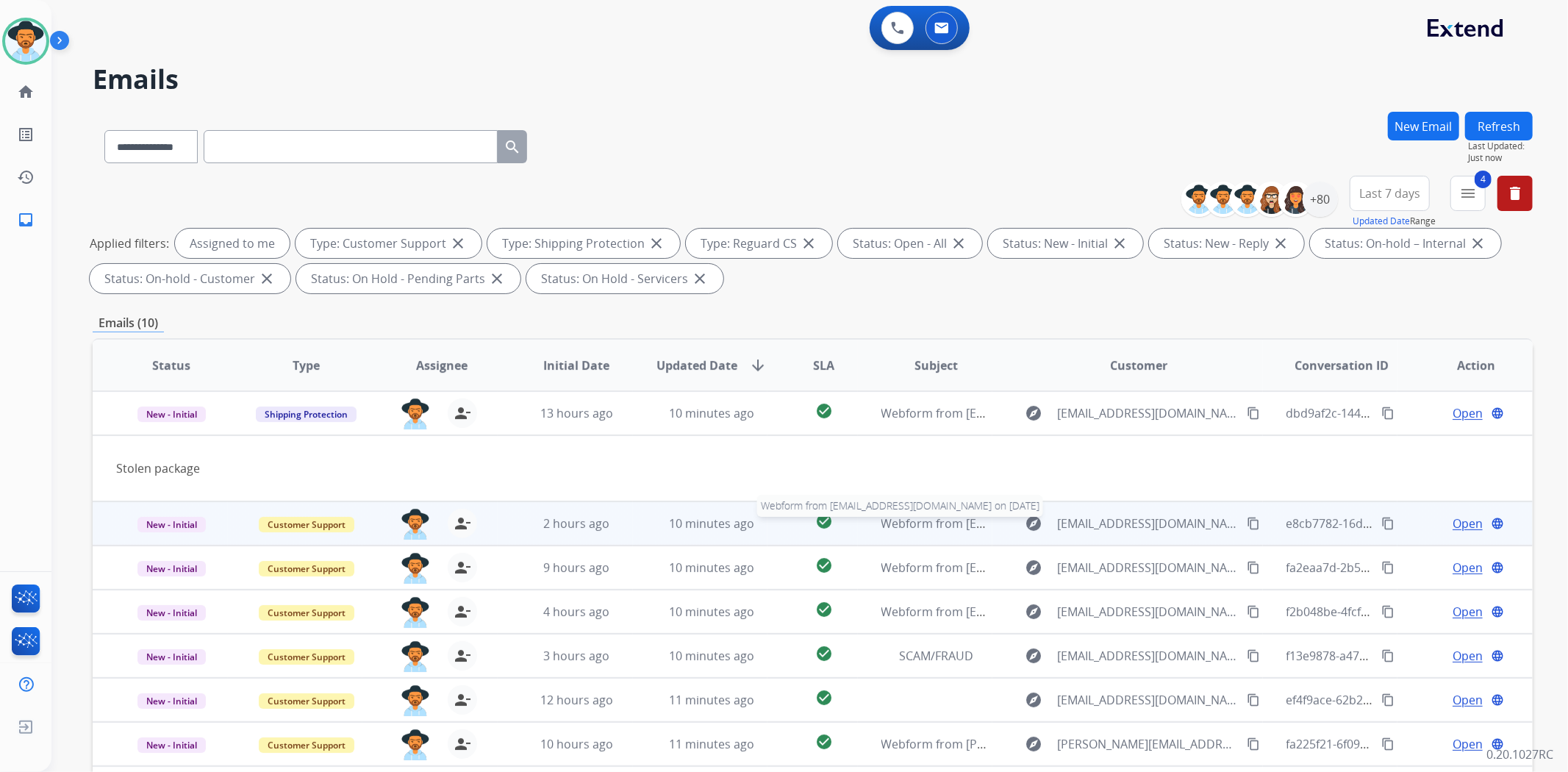
click at [942, 523] on span "Webform from [EMAIL_ADDRESS][DOMAIN_NAME] on [DATE]" at bounding box center [1047, 524] width 333 height 16
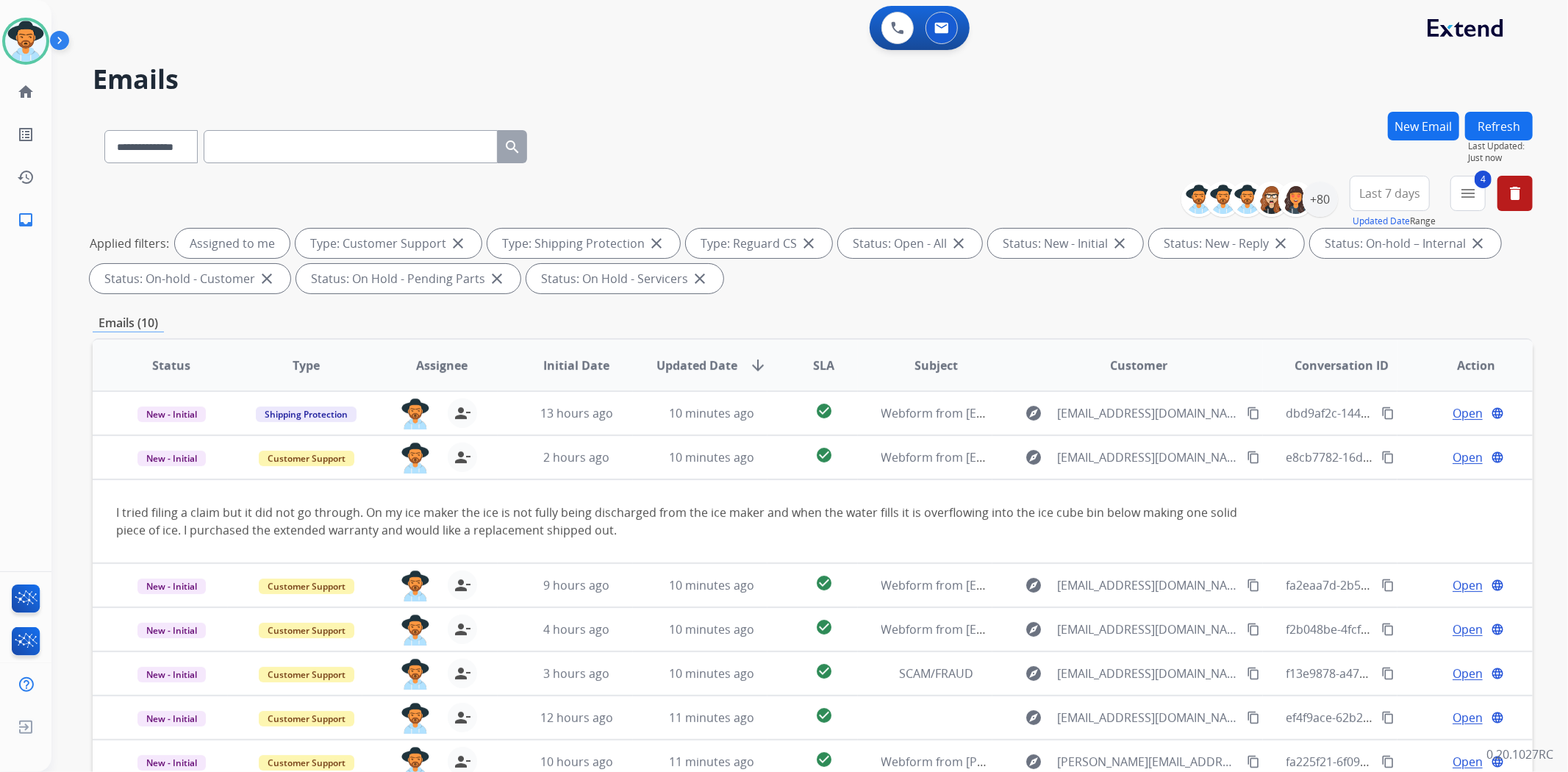
scroll to position [44, 0]
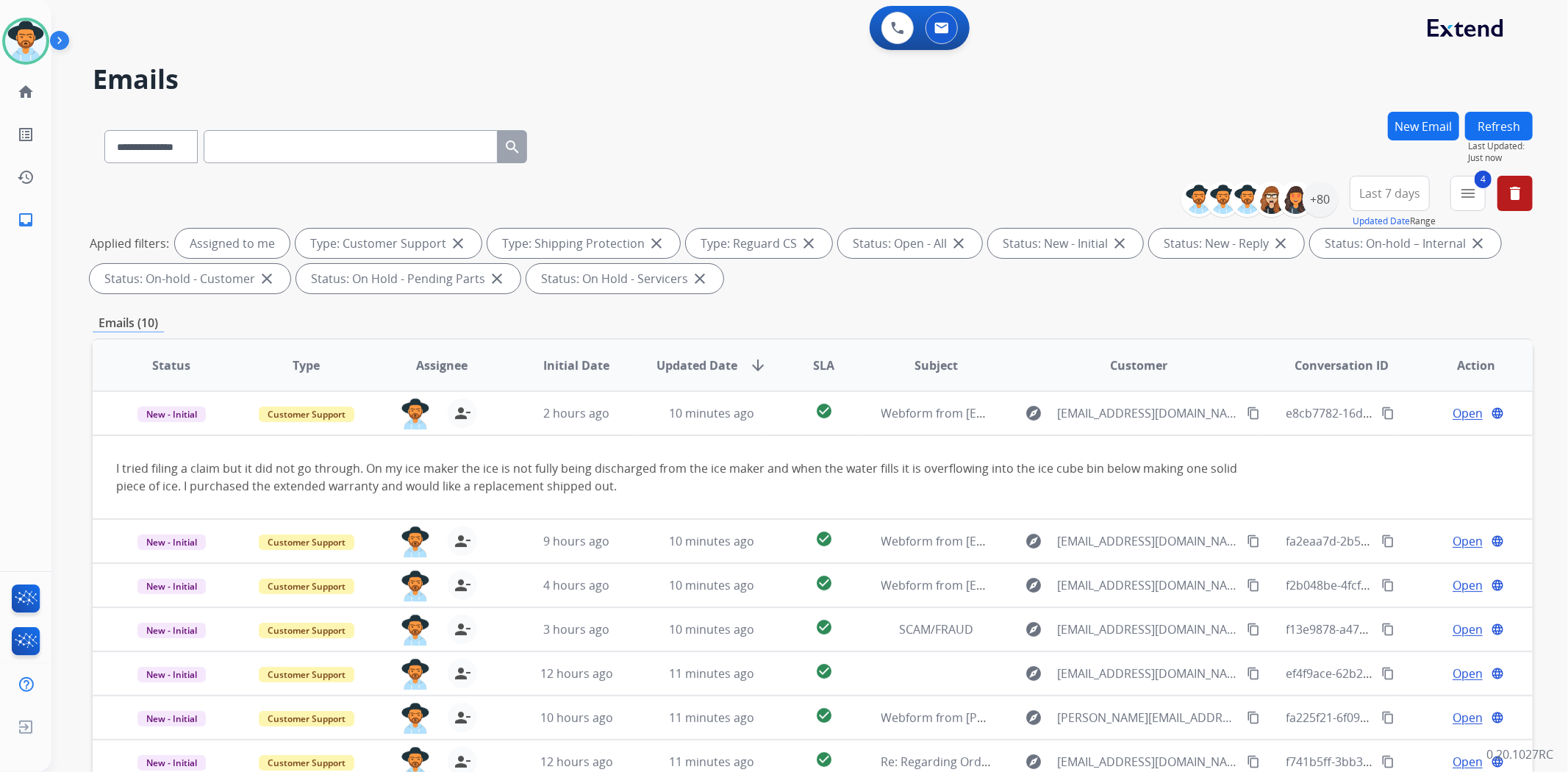
click at [841, 117] on div "**********" at bounding box center [812, 144] width 1440 height 64
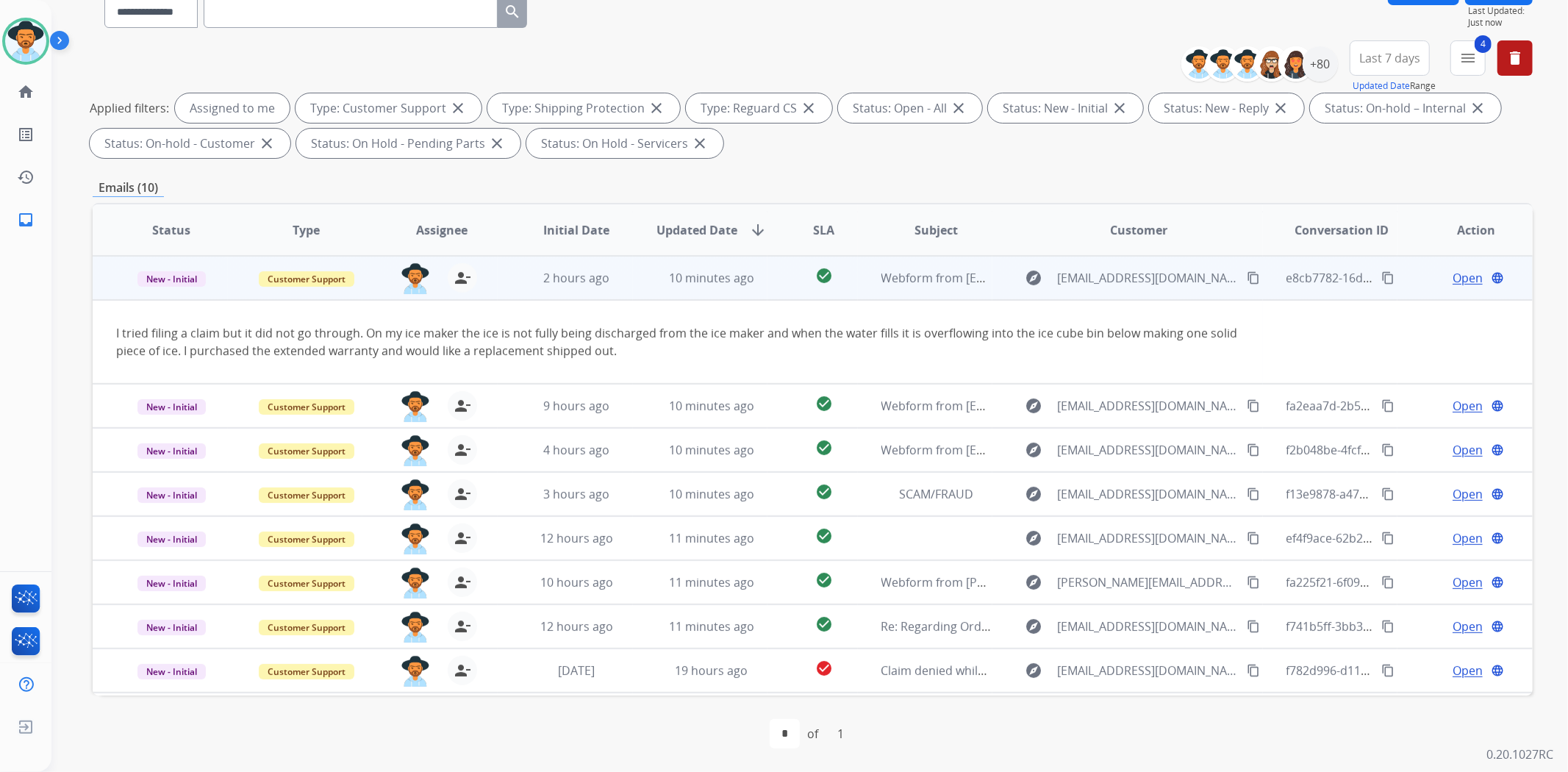
scroll to position [84, 0]
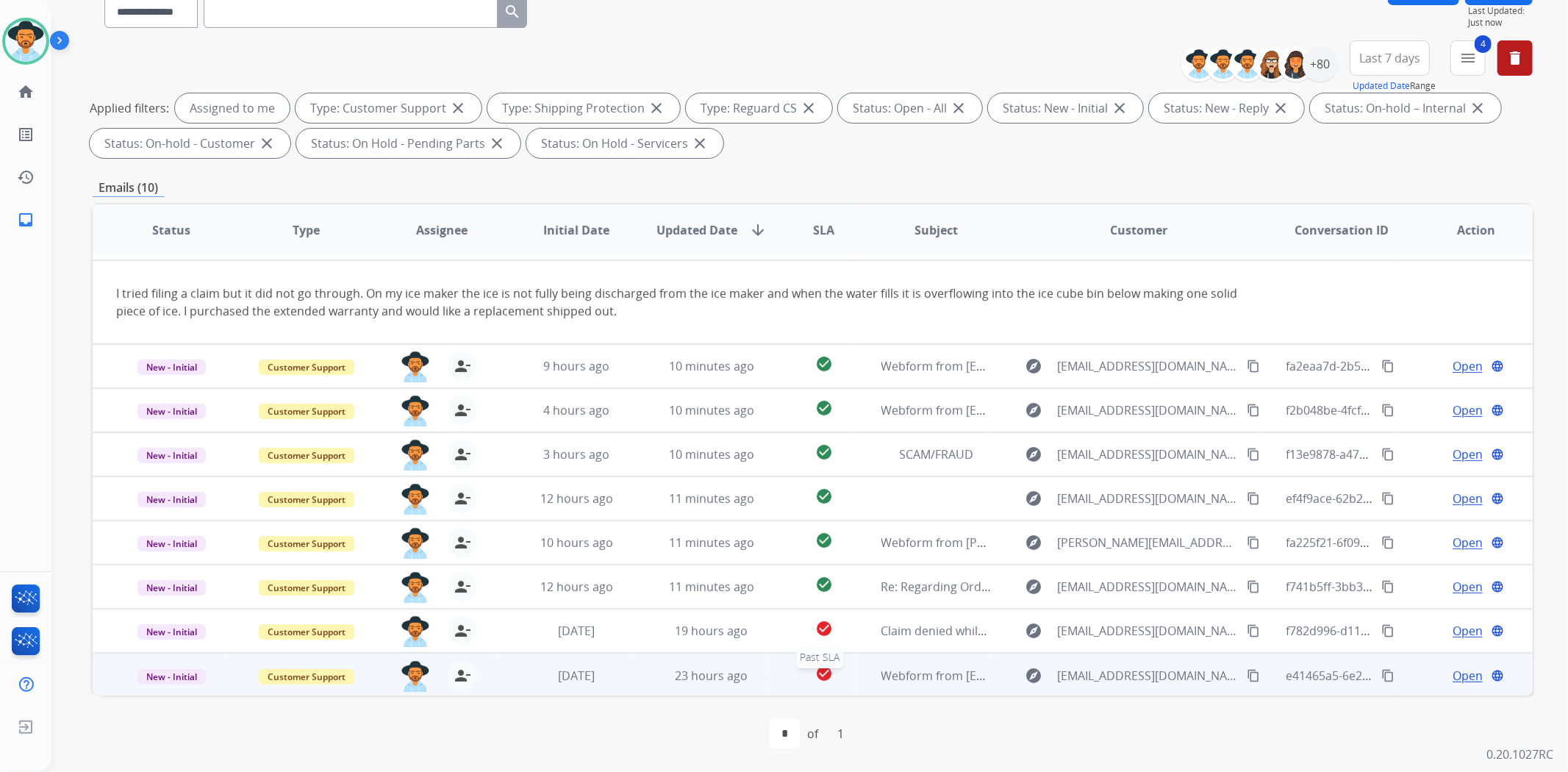
click at [845, 677] on div "check_circle" at bounding box center [823, 675] width 65 height 22
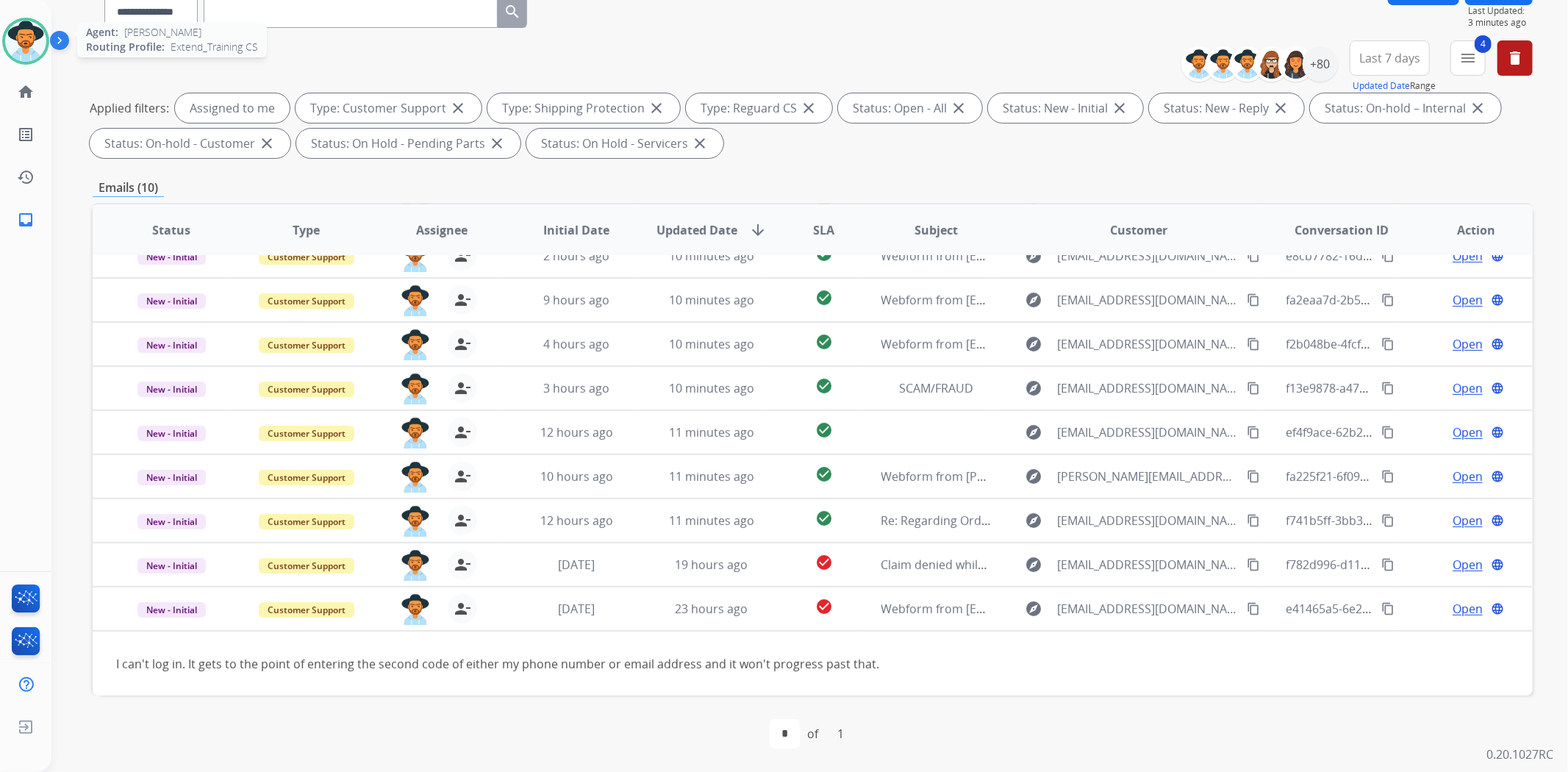
click at [27, 27] on img at bounding box center [26, 42] width 42 height 42
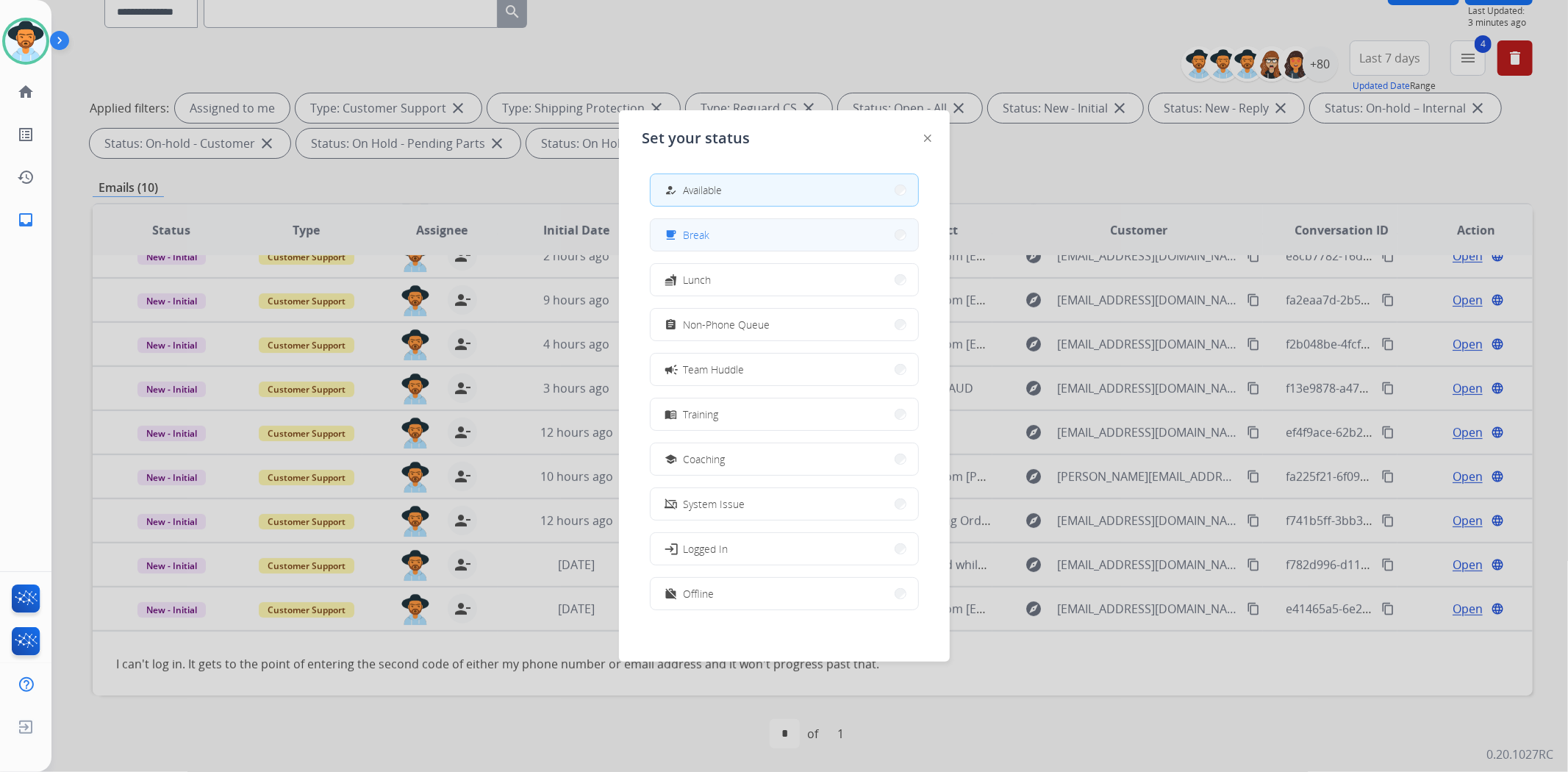
click at [728, 244] on button "free_breakfast Break" at bounding box center [784, 235] width 267 height 32
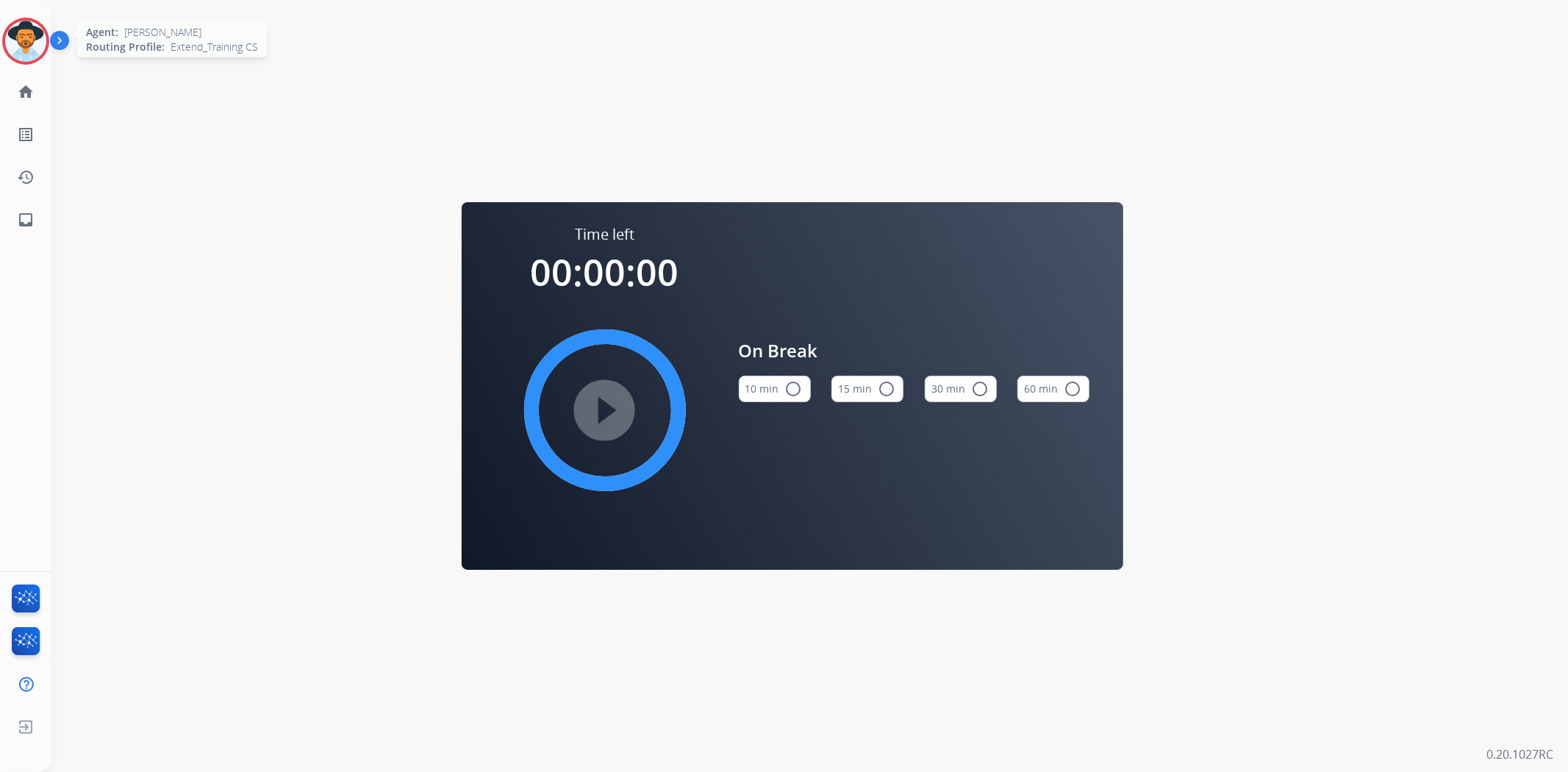
click at [30, 49] on img at bounding box center [26, 42] width 42 height 42
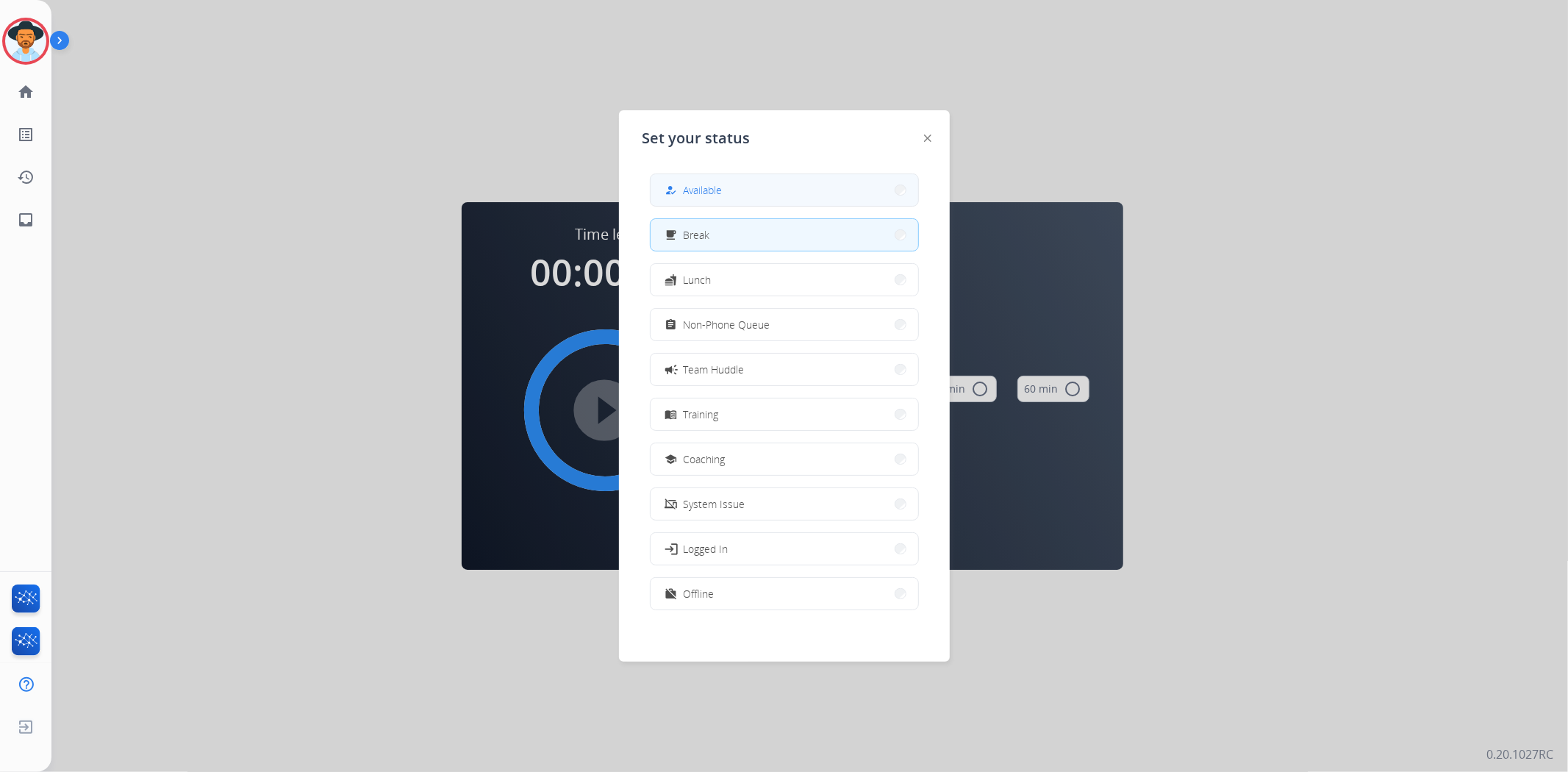
click at [848, 177] on button "how_to_reg Available" at bounding box center [784, 190] width 267 height 32
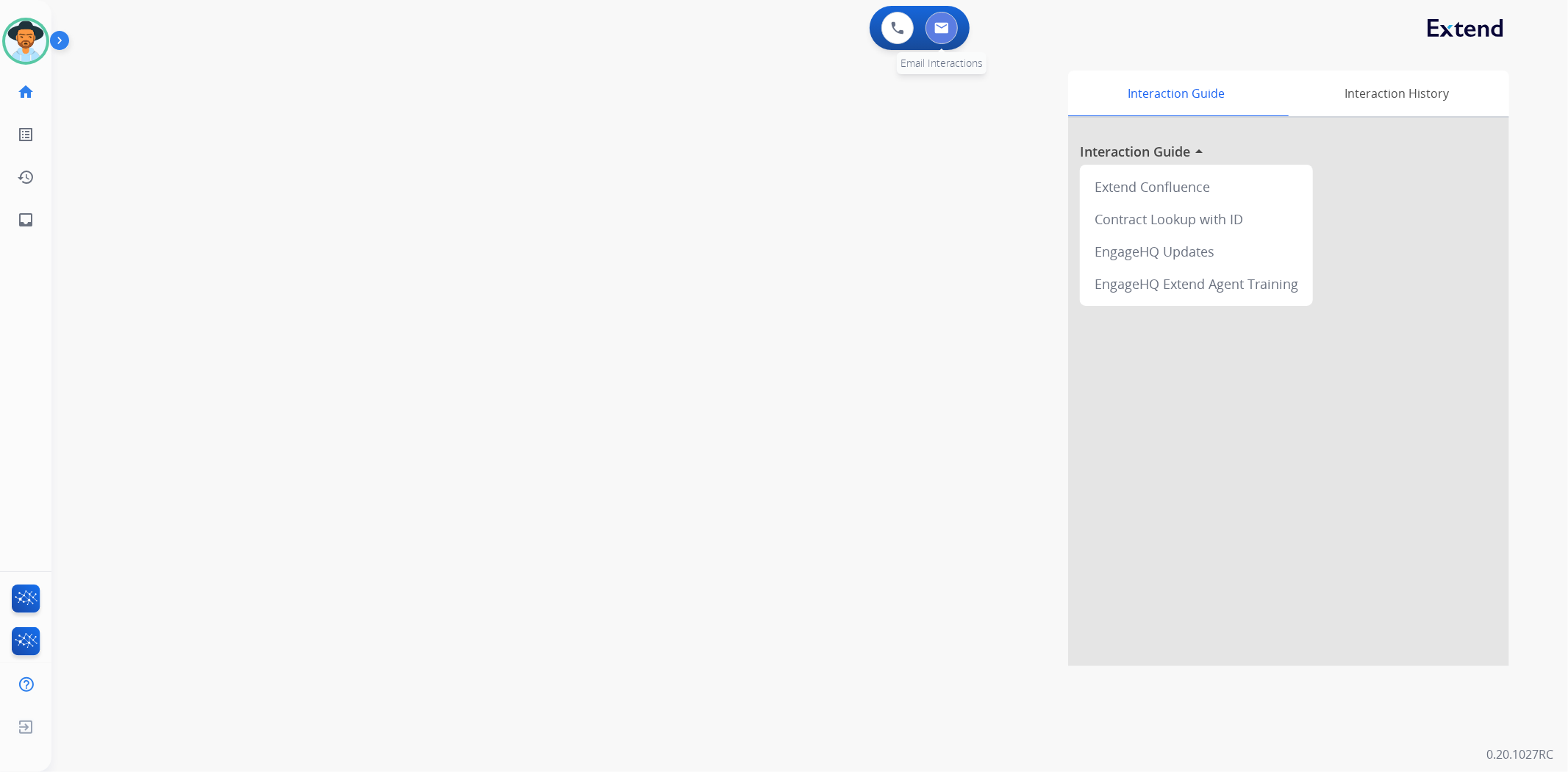
click at [951, 32] on button at bounding box center [942, 28] width 32 height 33
select select "**********"
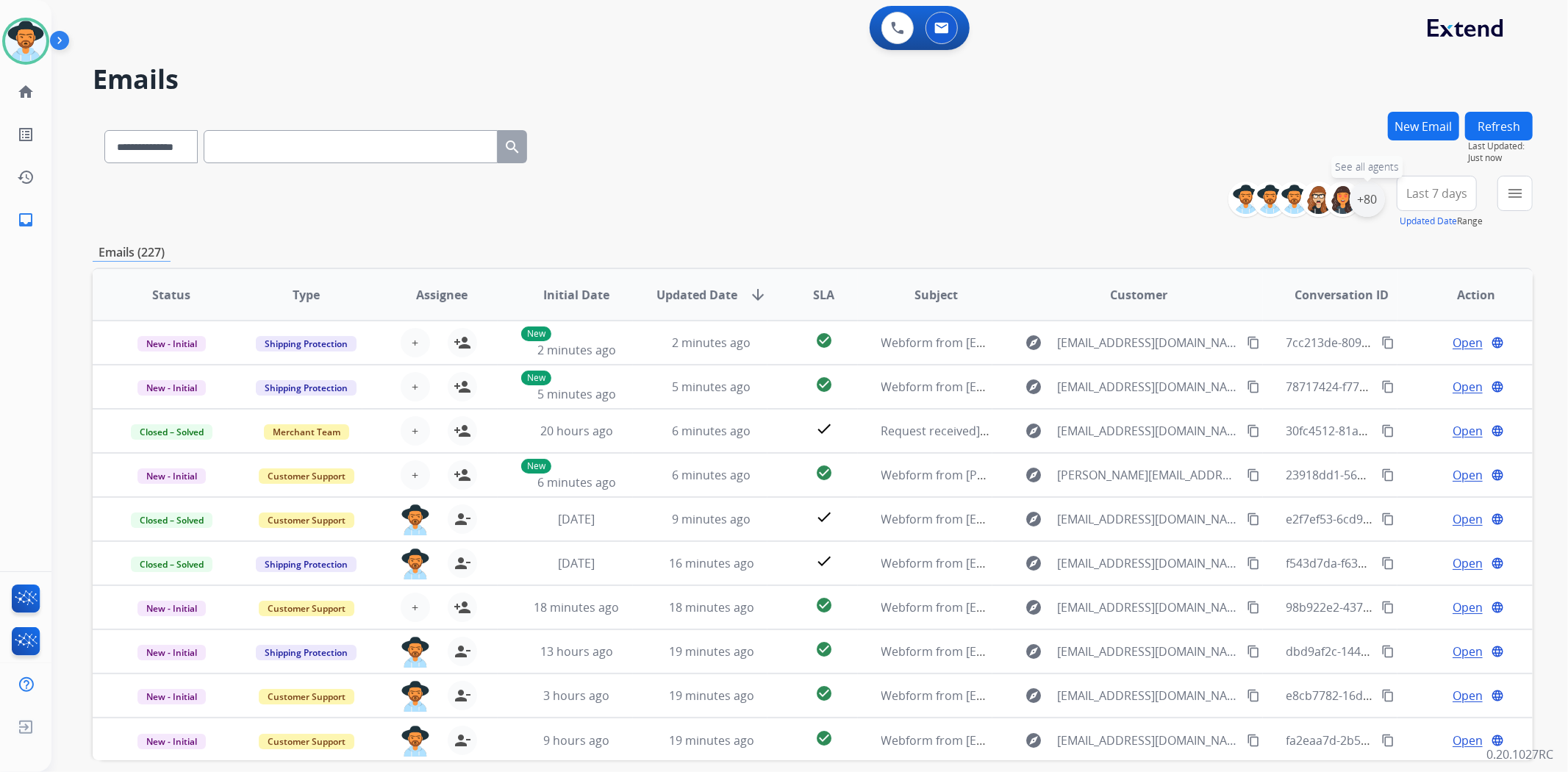
click at [1364, 204] on div "+80" at bounding box center [1367, 199] width 35 height 35
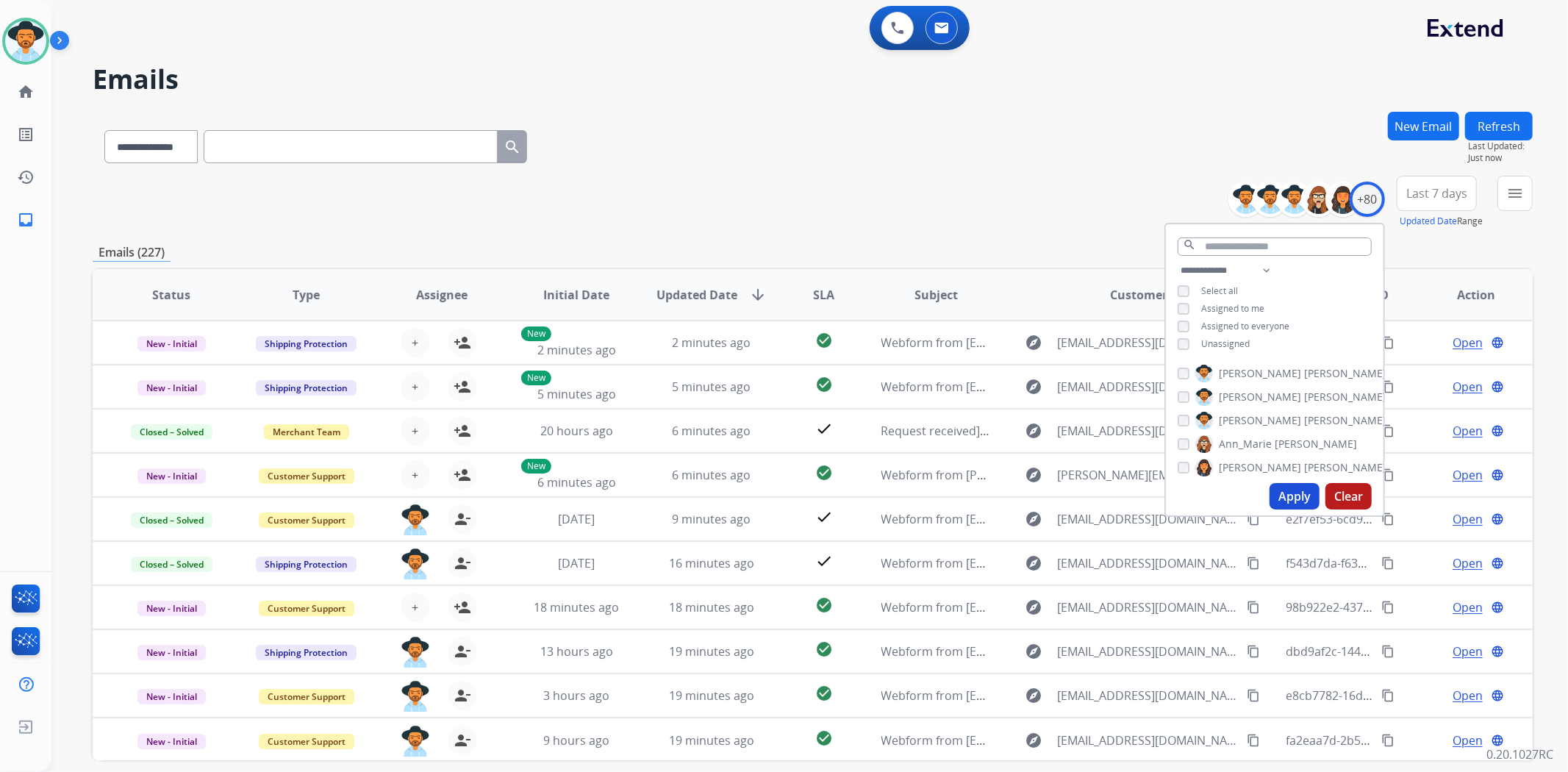
click at [1229, 339] on span "Unassigned" at bounding box center [1226, 344] width 49 height 13
click at [1300, 497] on button "Apply" at bounding box center [1294, 496] width 50 height 26
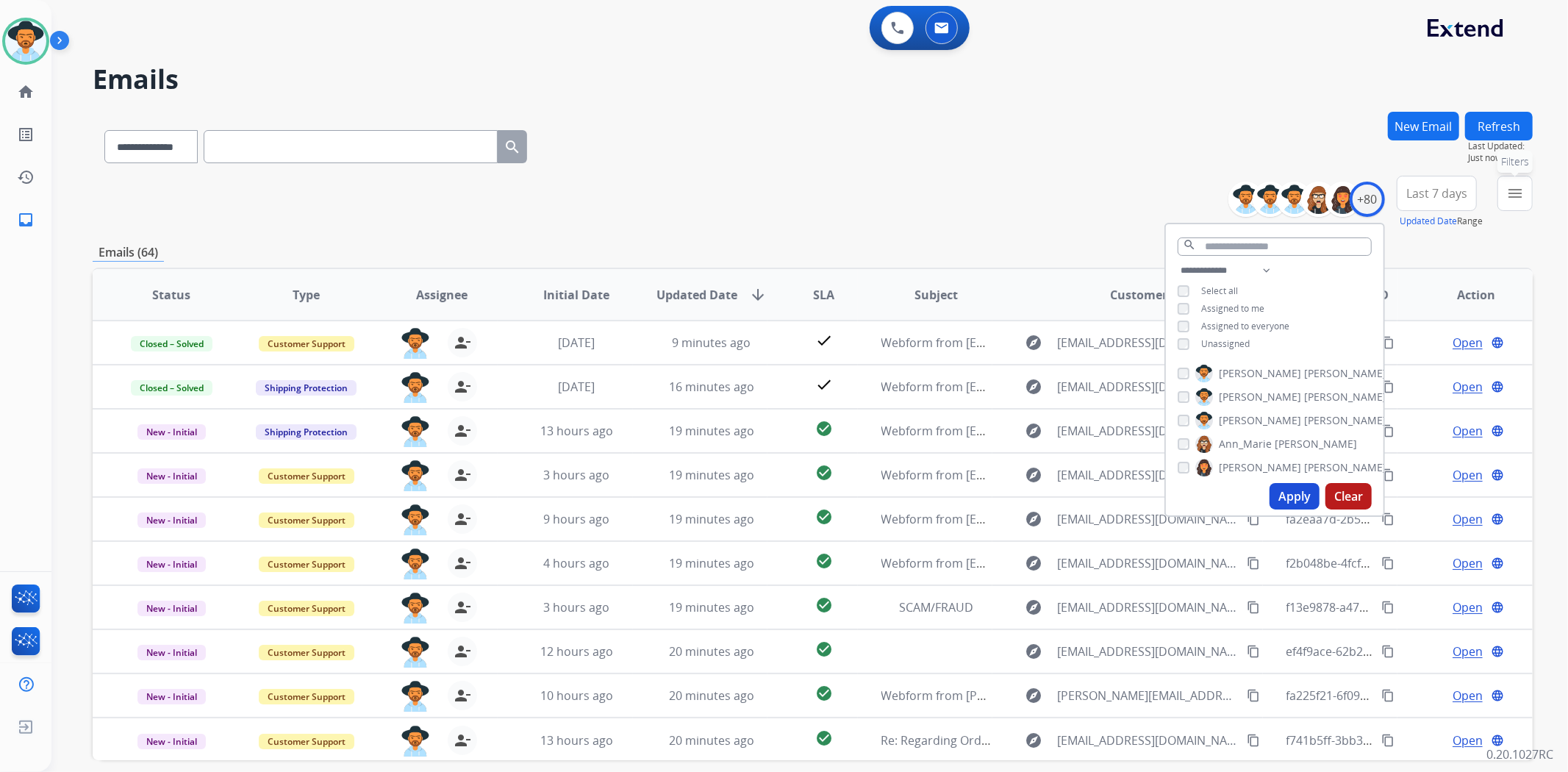
click at [1508, 201] on button "menu Filters" at bounding box center [1515, 193] width 35 height 35
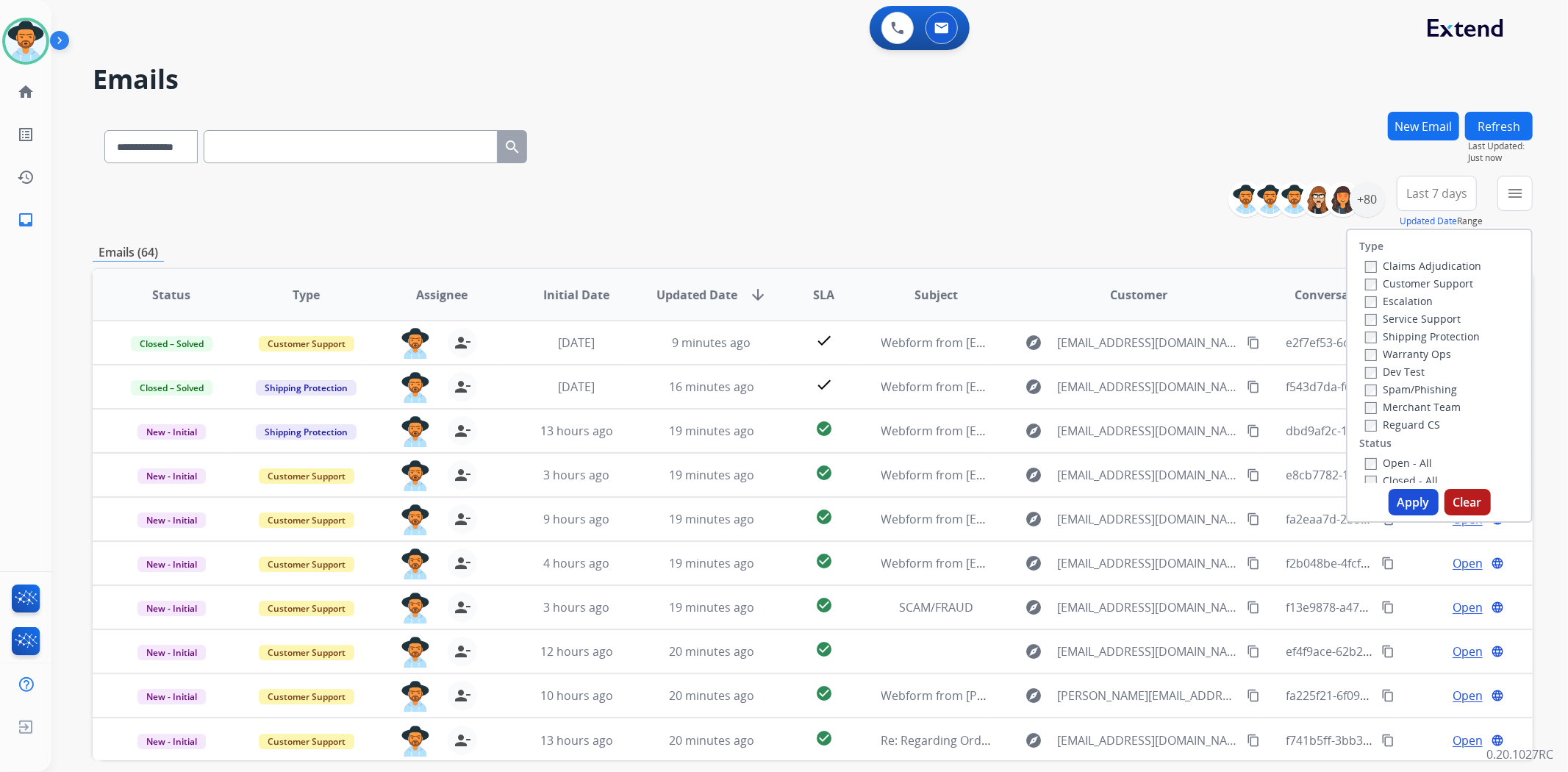
click at [1405, 459] on label "Open - All" at bounding box center [1398, 462] width 67 height 14
click at [1406, 508] on button "Apply" at bounding box center [1413, 502] width 50 height 26
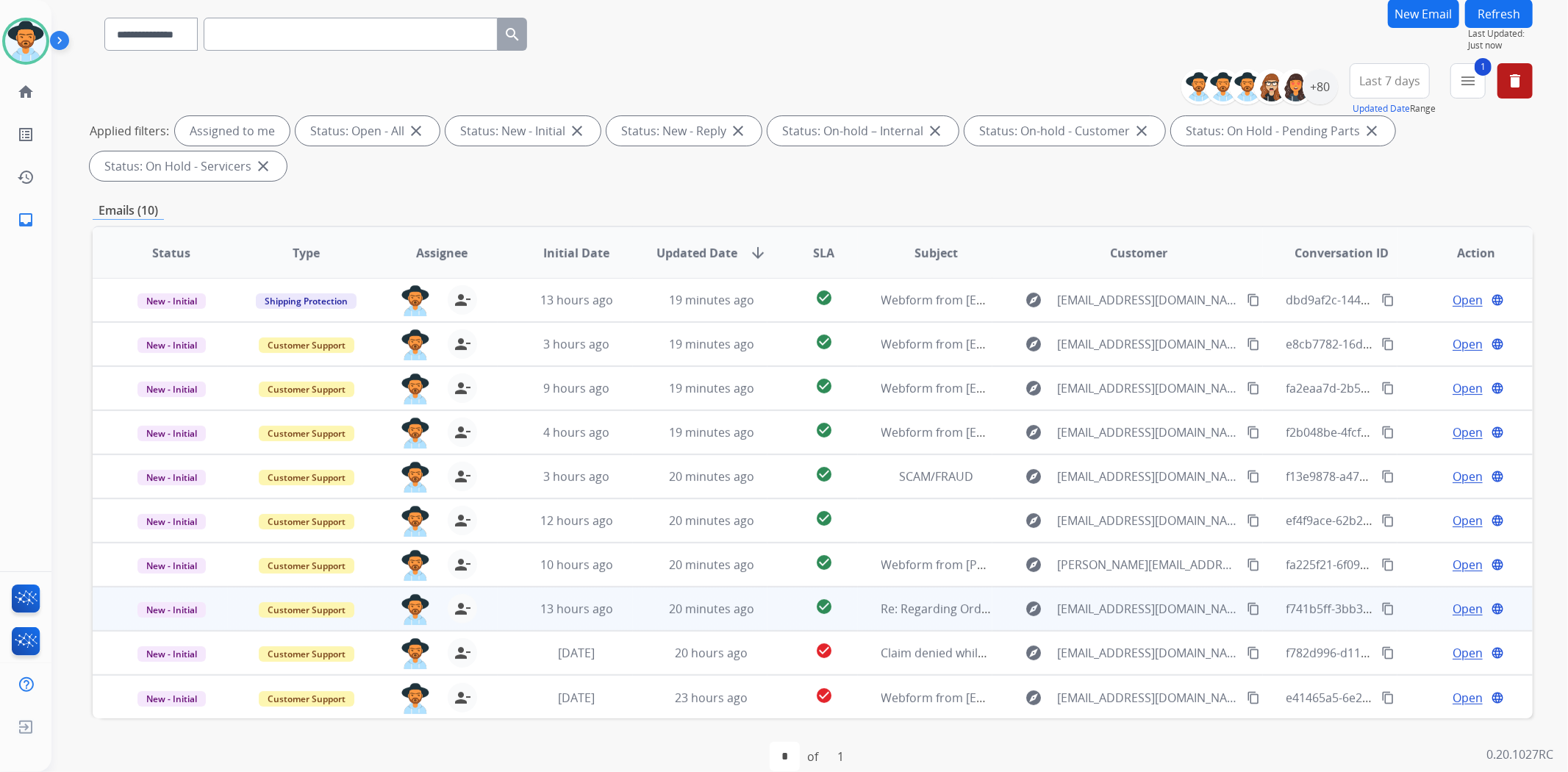
scroll to position [135, 0]
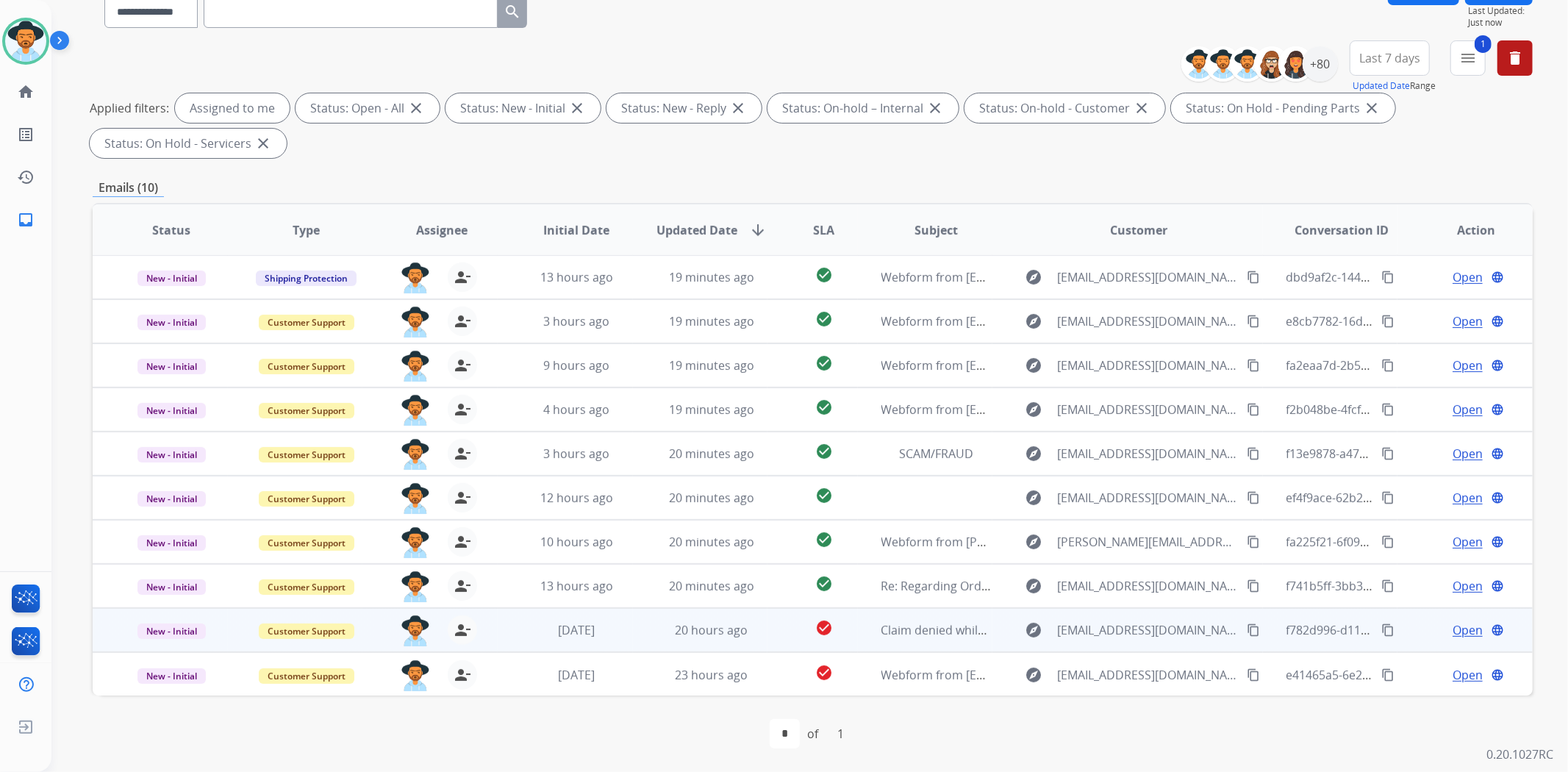
click at [1381, 628] on mat-icon "content_copy" at bounding box center [1387, 630] width 14 height 14
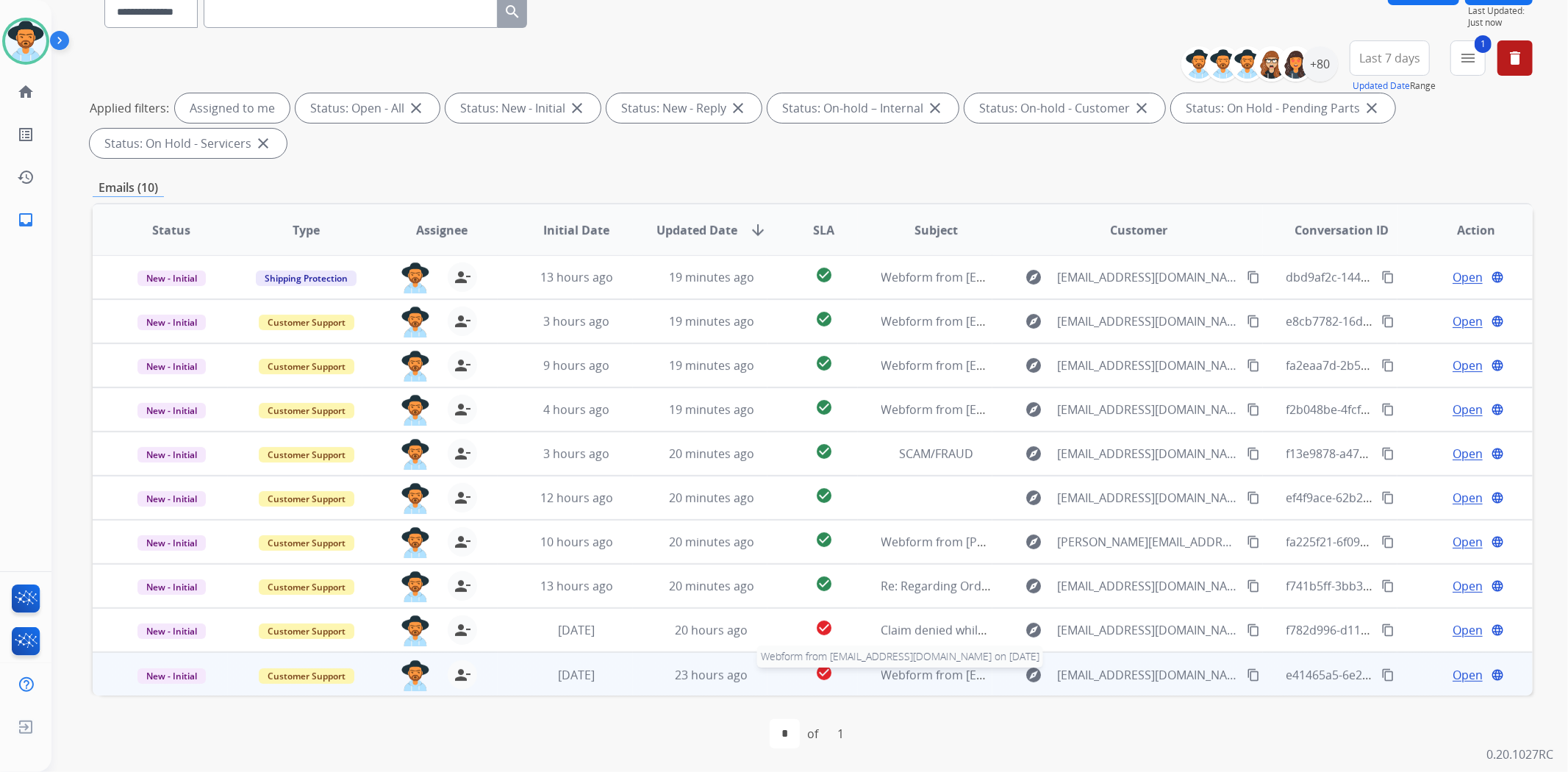
click at [974, 671] on span "Webform from [EMAIL_ADDRESS][DOMAIN_NAME] on [DATE]" at bounding box center [1047, 675] width 333 height 16
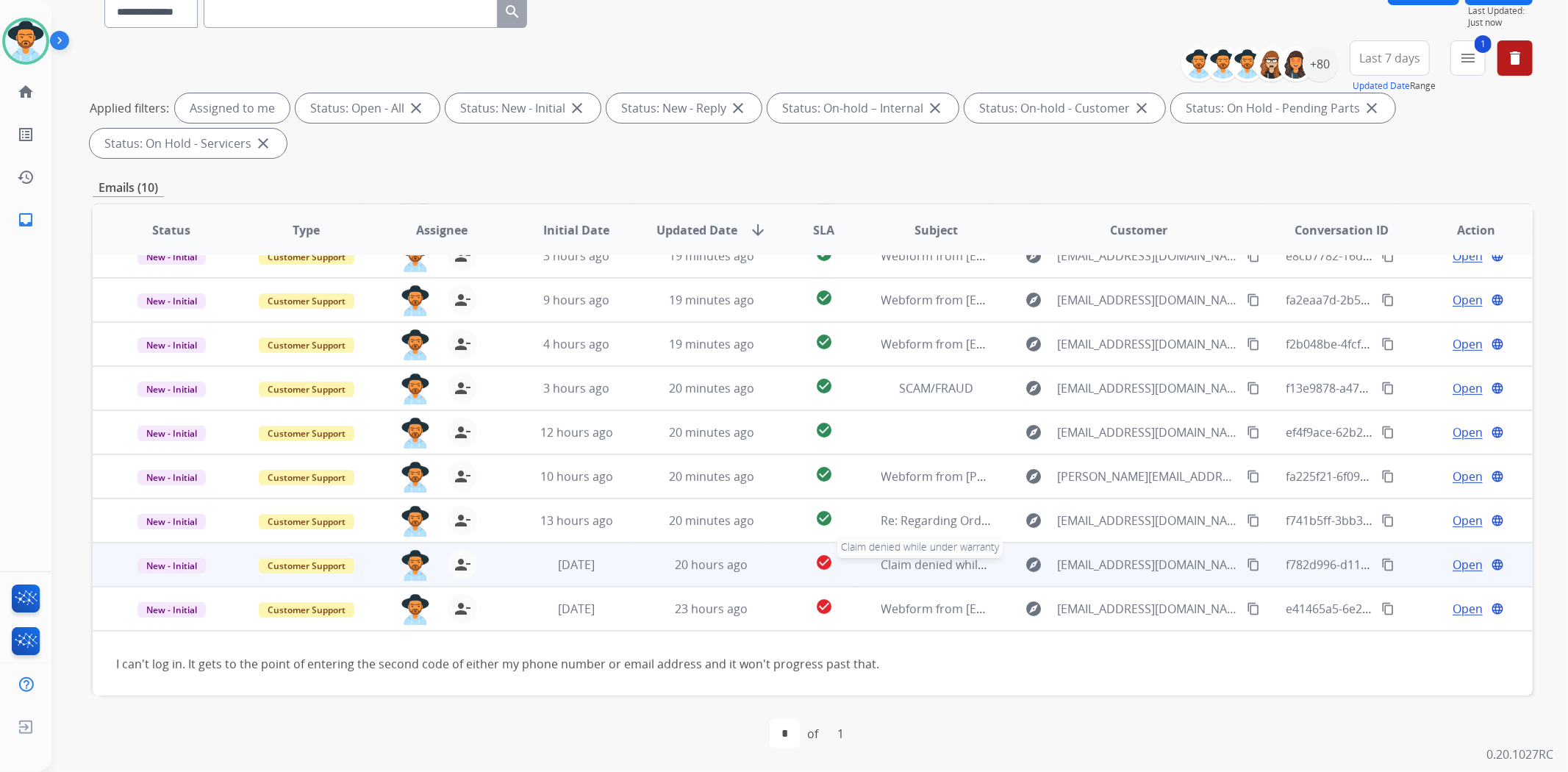
click at [896, 572] on div "Claim denied while under warranty" at bounding box center [936, 565] width 111 height 18
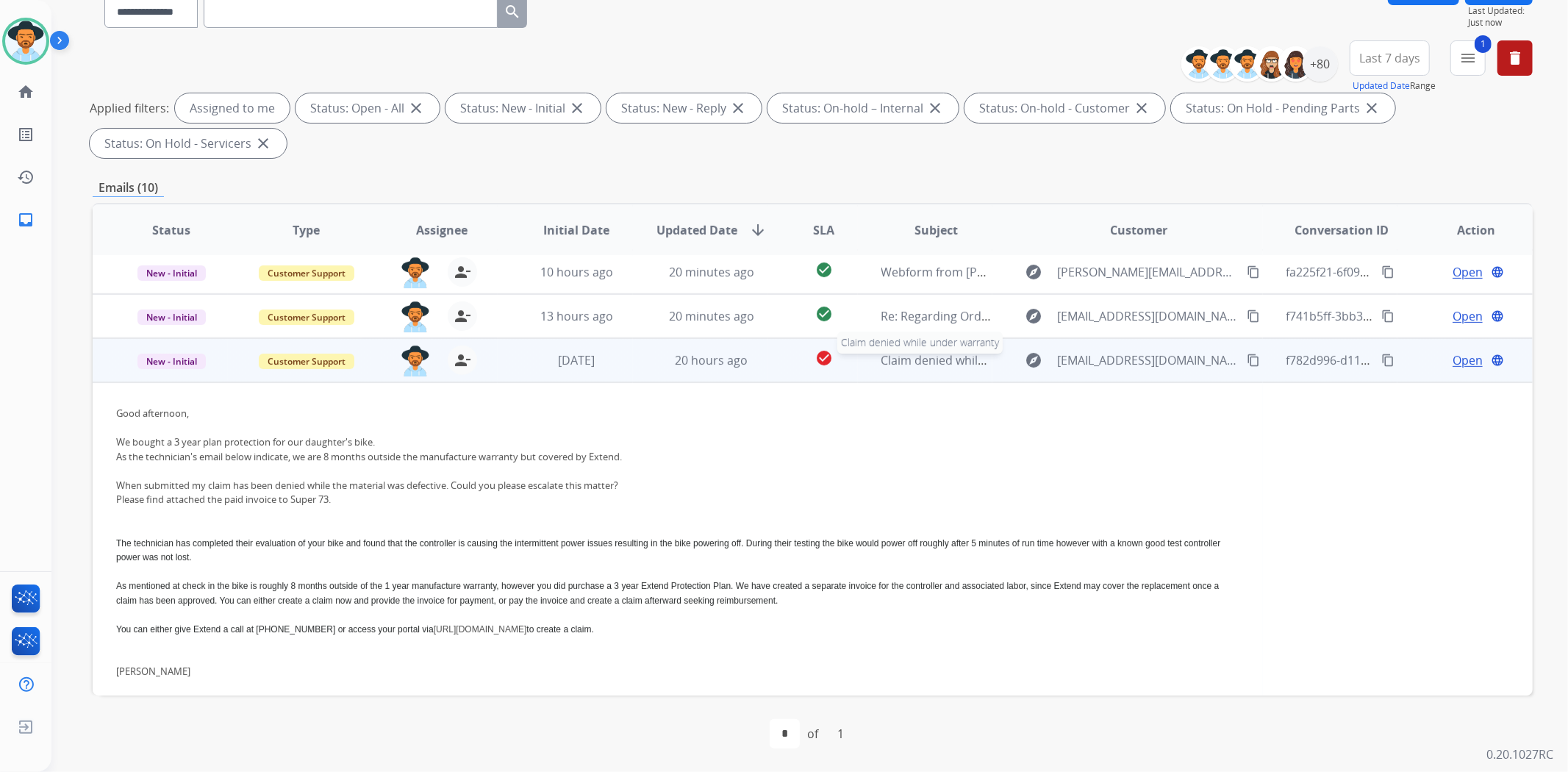
scroll to position [335, 0]
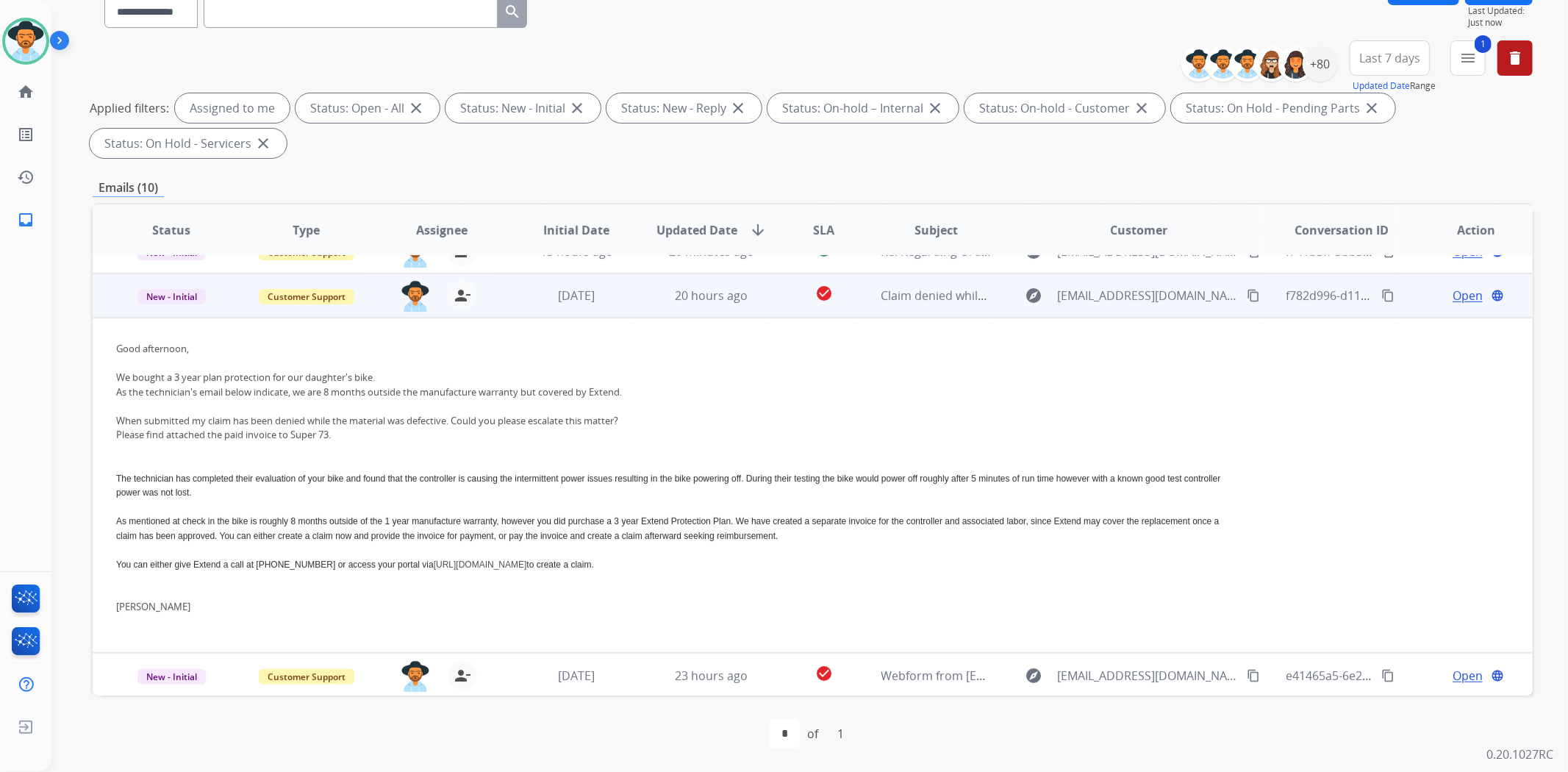
click at [963, 304] on td "Claim denied while under warranty" at bounding box center [925, 295] width 135 height 44
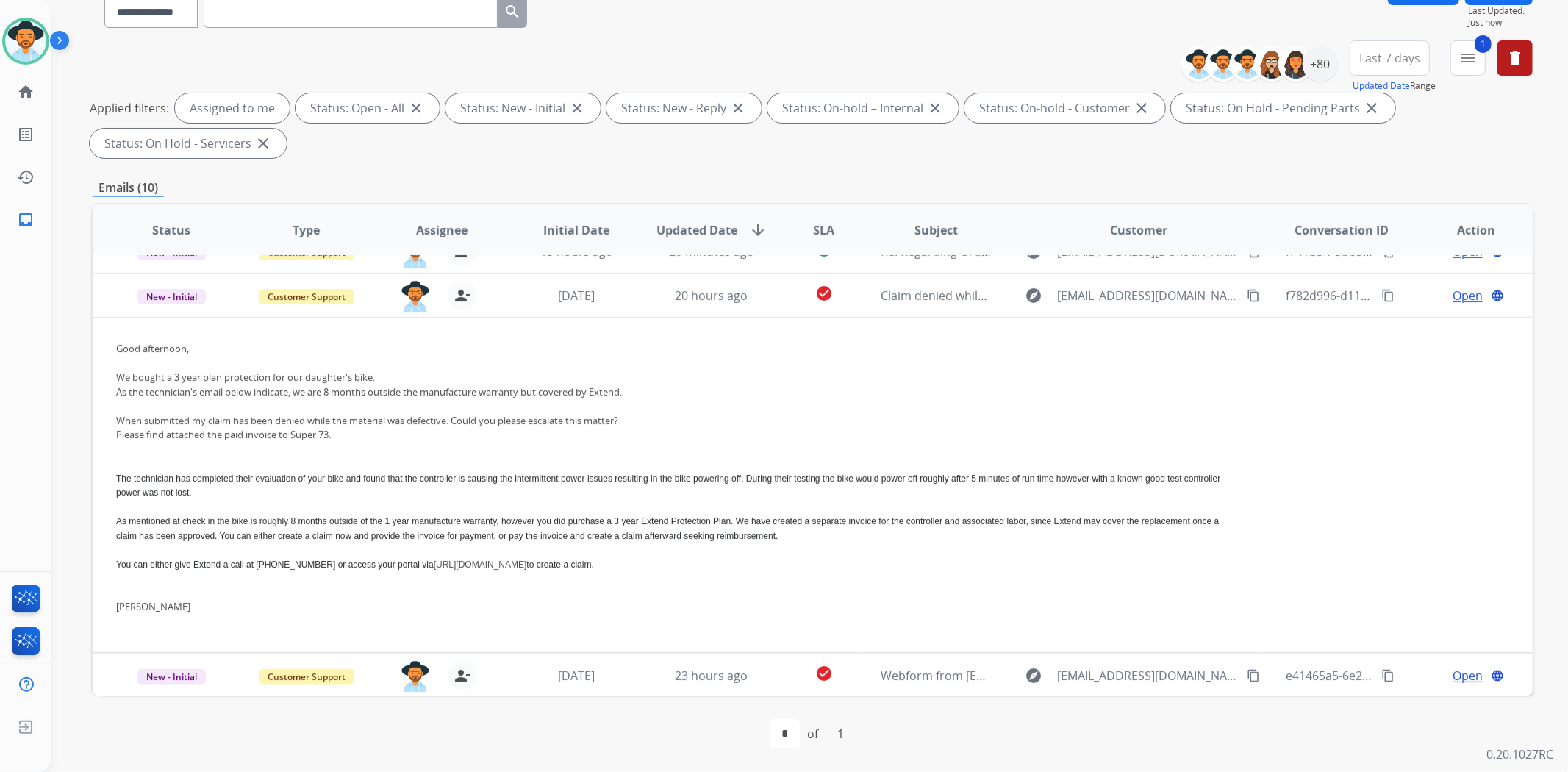
scroll to position [1, 0]
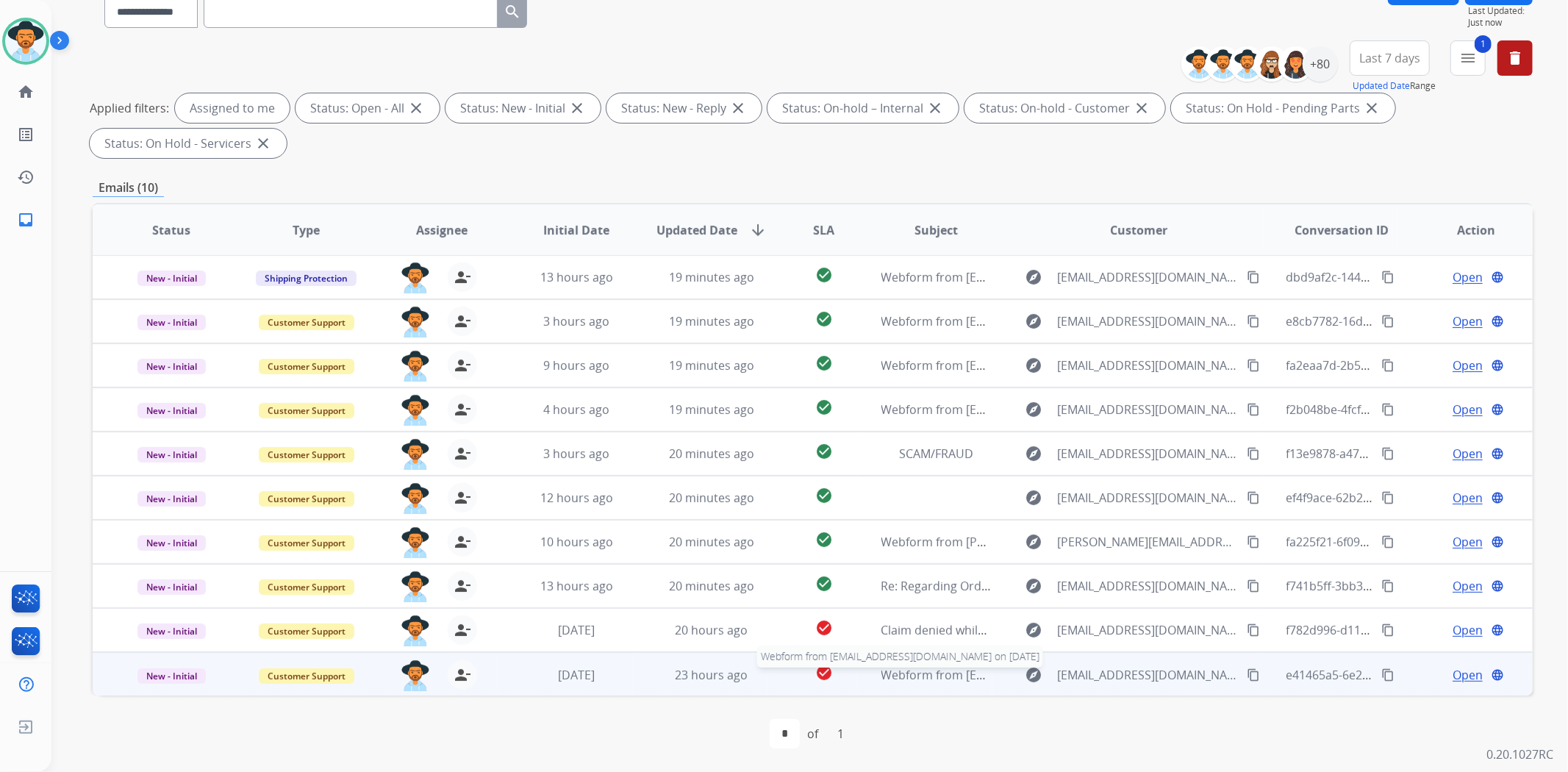
click at [939, 680] on span "Webform from [EMAIL_ADDRESS][DOMAIN_NAME] on [DATE]" at bounding box center [1047, 675] width 333 height 16
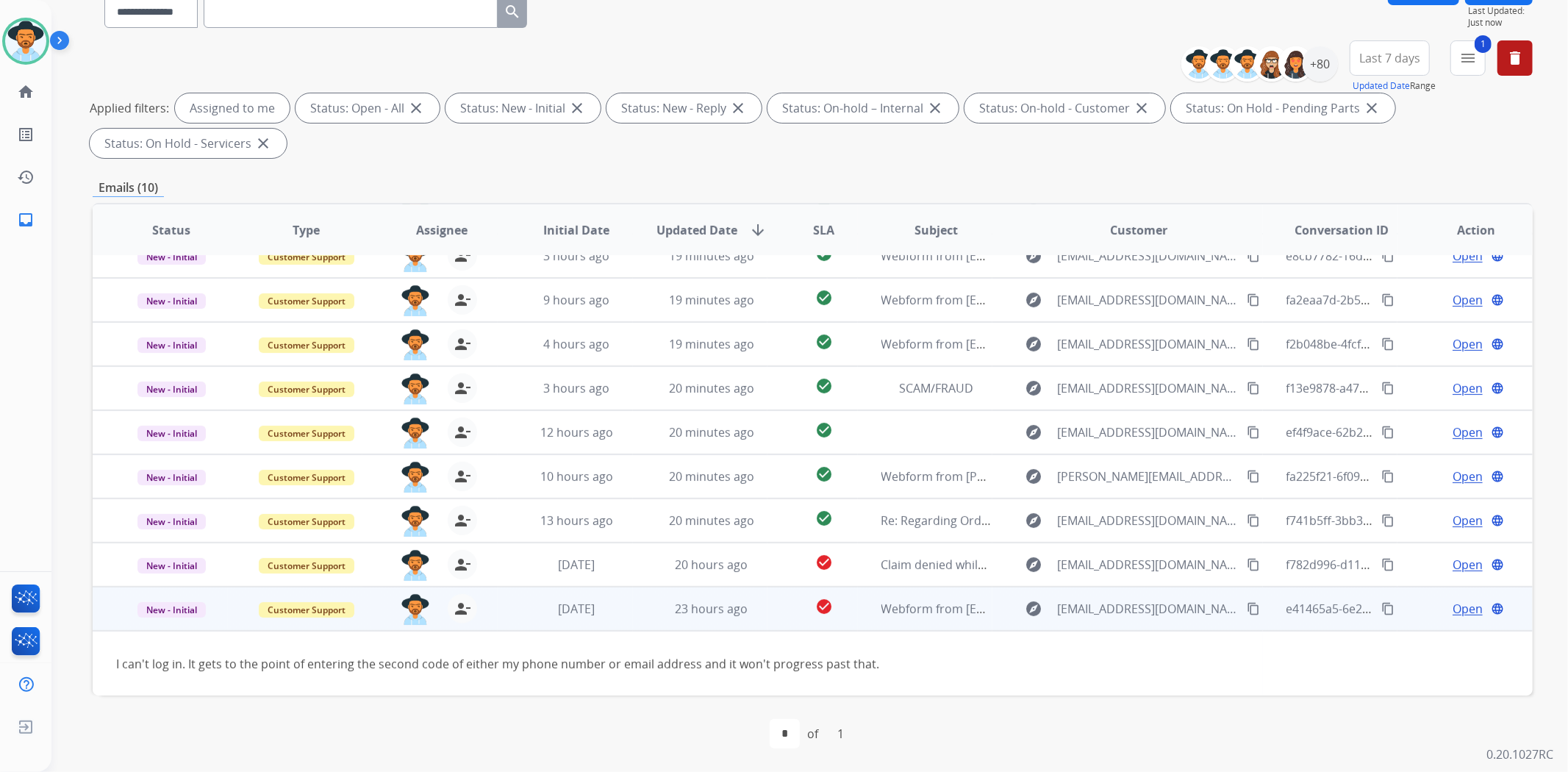
click at [1381, 607] on mat-icon "content_copy" at bounding box center [1387, 609] width 14 height 14
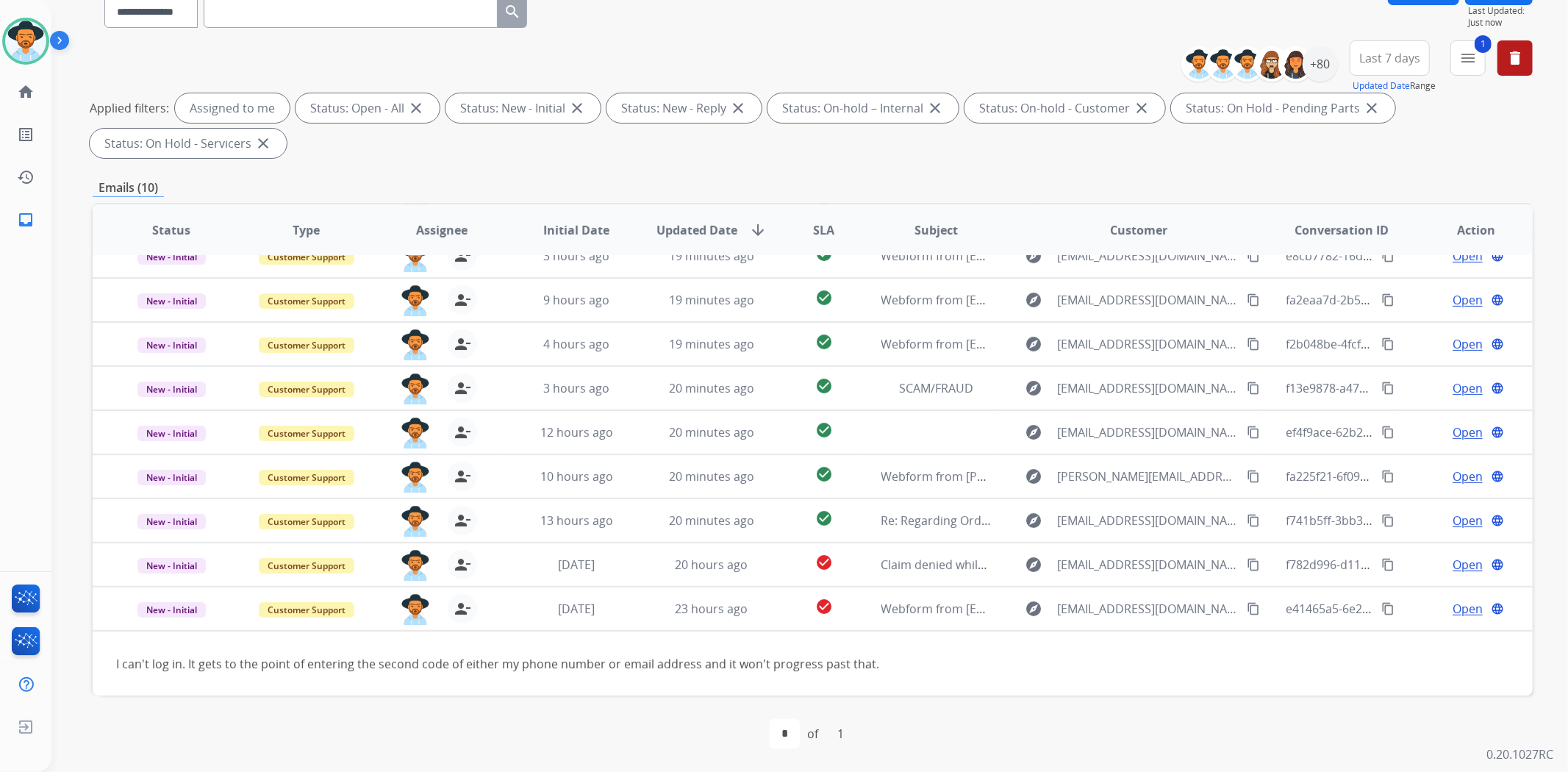
click at [886, 181] on div "Emails (10)" at bounding box center [812, 188] width 1440 height 18
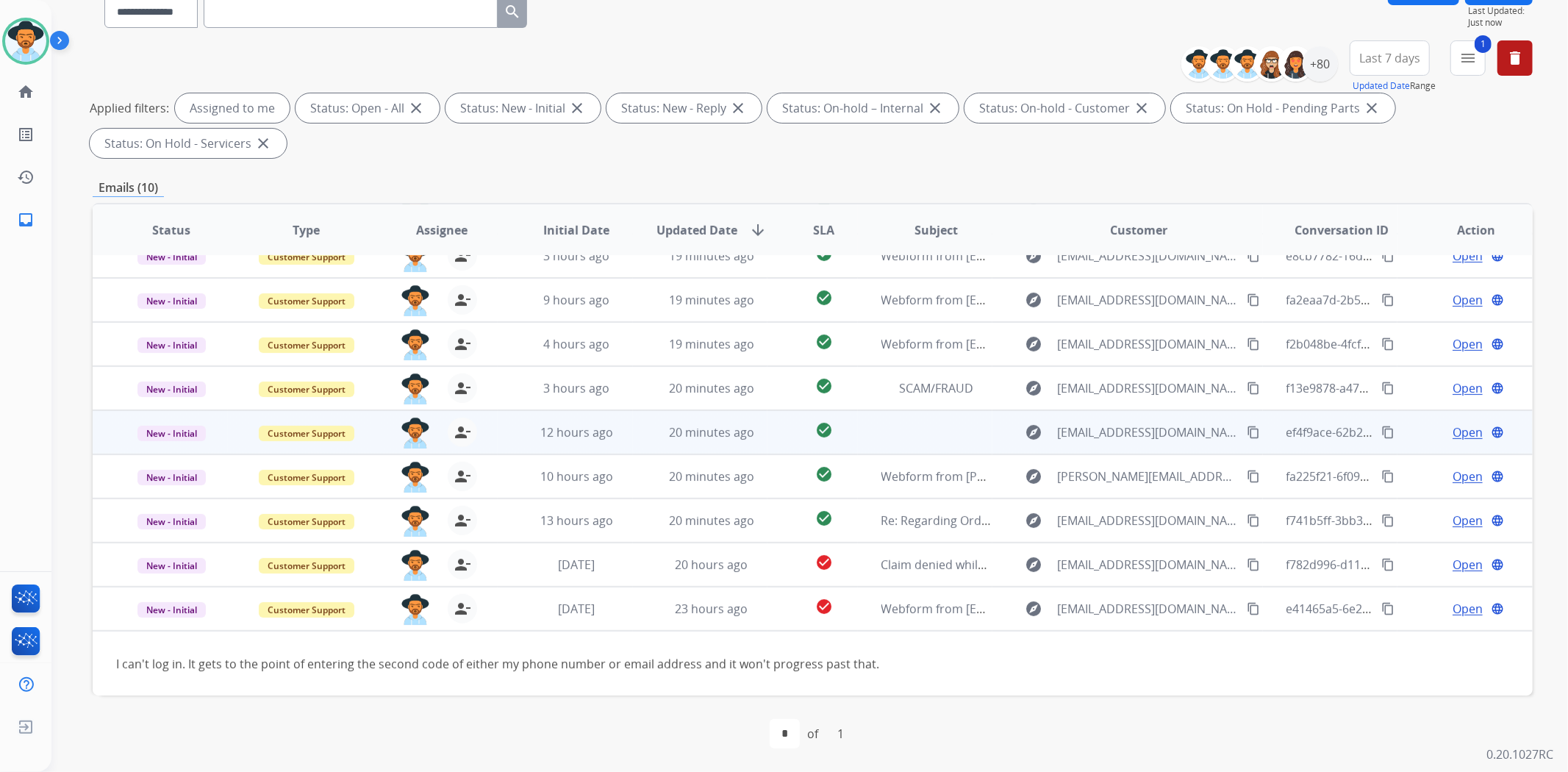
click at [951, 423] on td at bounding box center [925, 432] width 135 height 44
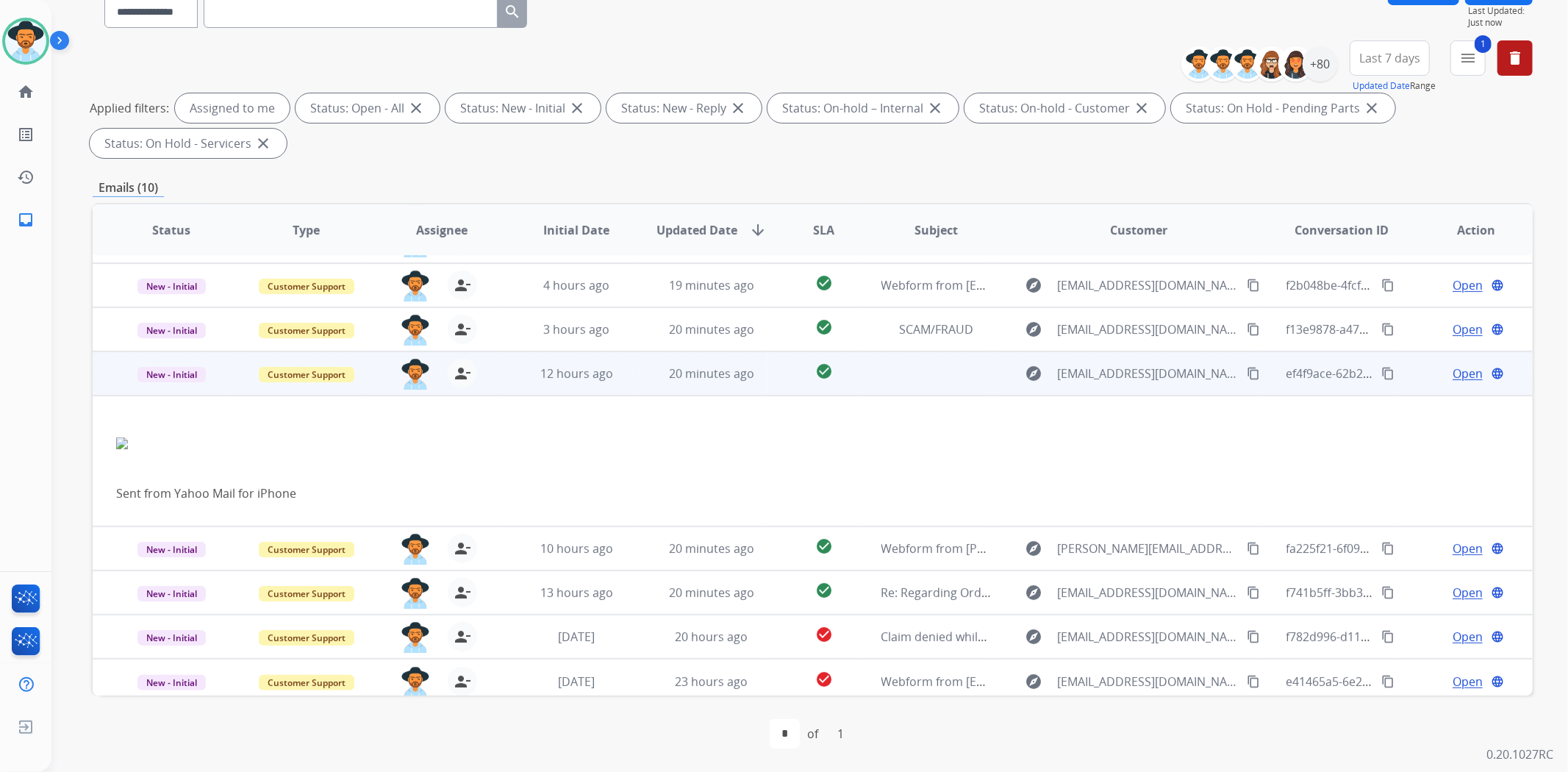
scroll to position [130, 0]
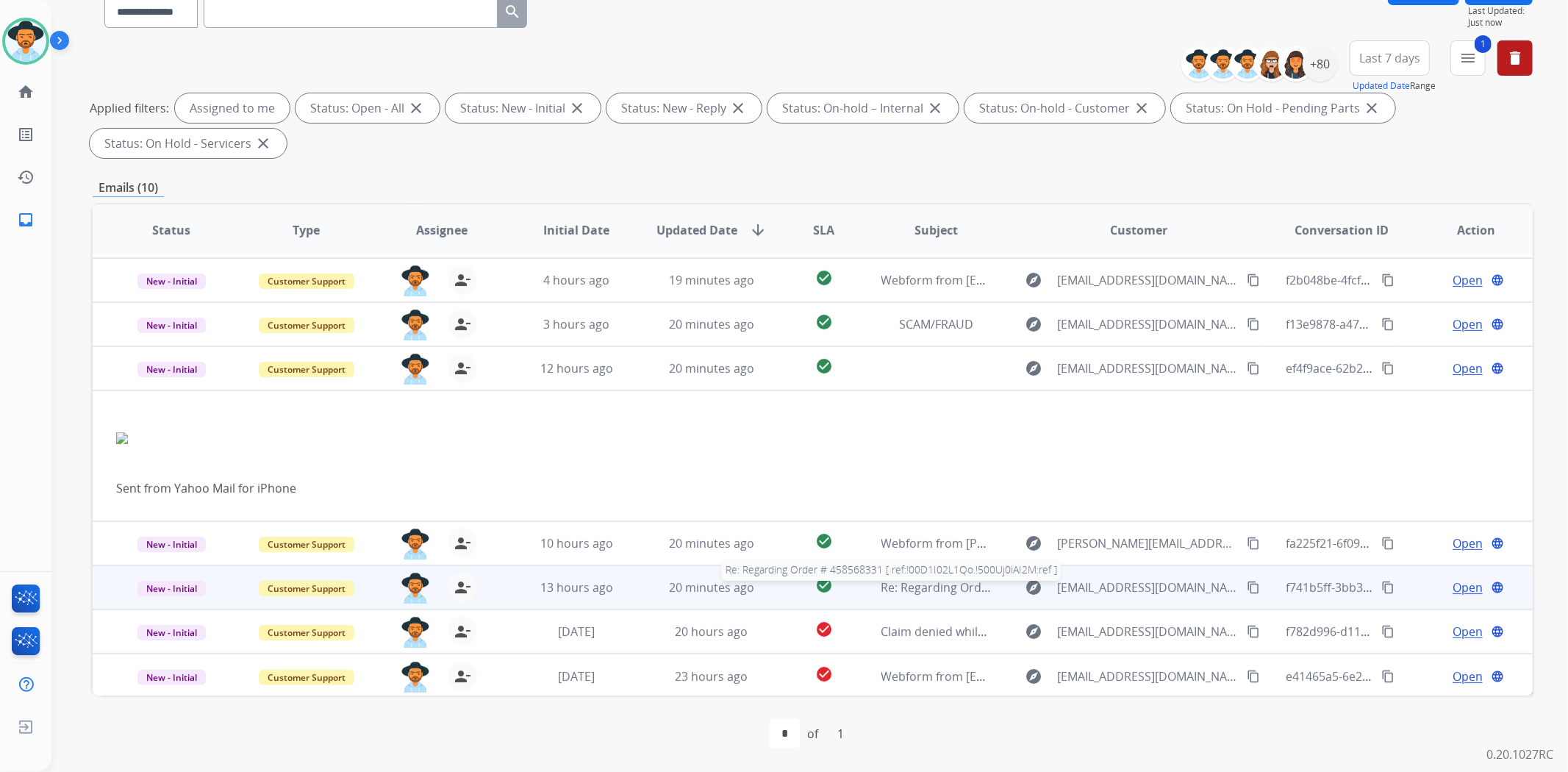
click at [950, 582] on span "Re: Regarding Order # 458568331 [ ref:!00D1I02L1Qo.!500Uj0iAI2M:ref ]" at bounding box center [1075, 588] width 389 height 16
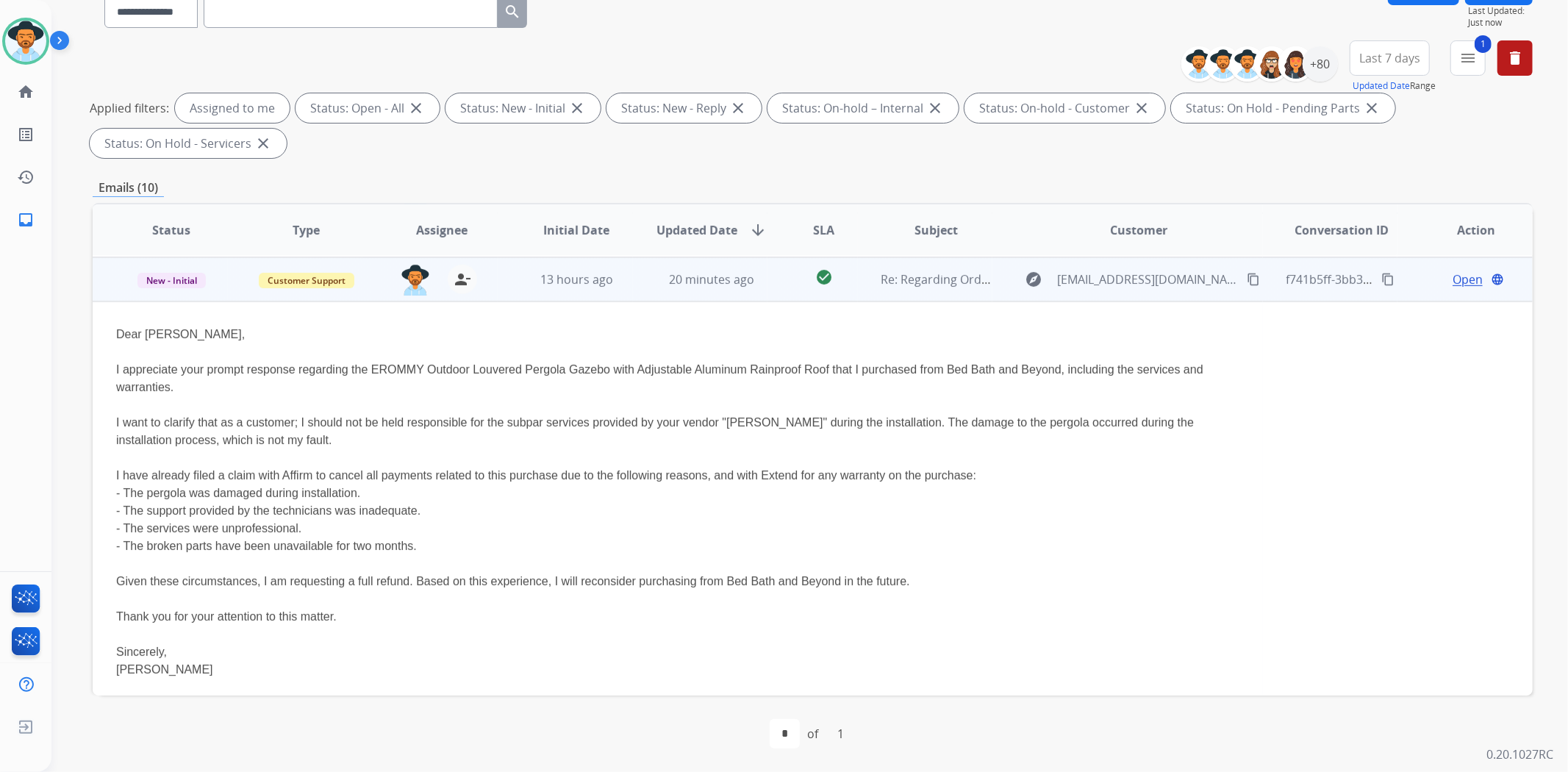
scroll to position [309, 0]
click at [1247, 280] on mat-icon "content_copy" at bounding box center [1253, 277] width 14 height 14
click at [1247, 277] on mat-icon "content_copy" at bounding box center [1253, 277] width 14 height 14
click at [732, 285] on td "20 minutes ago" at bounding box center [700, 277] width 135 height 44
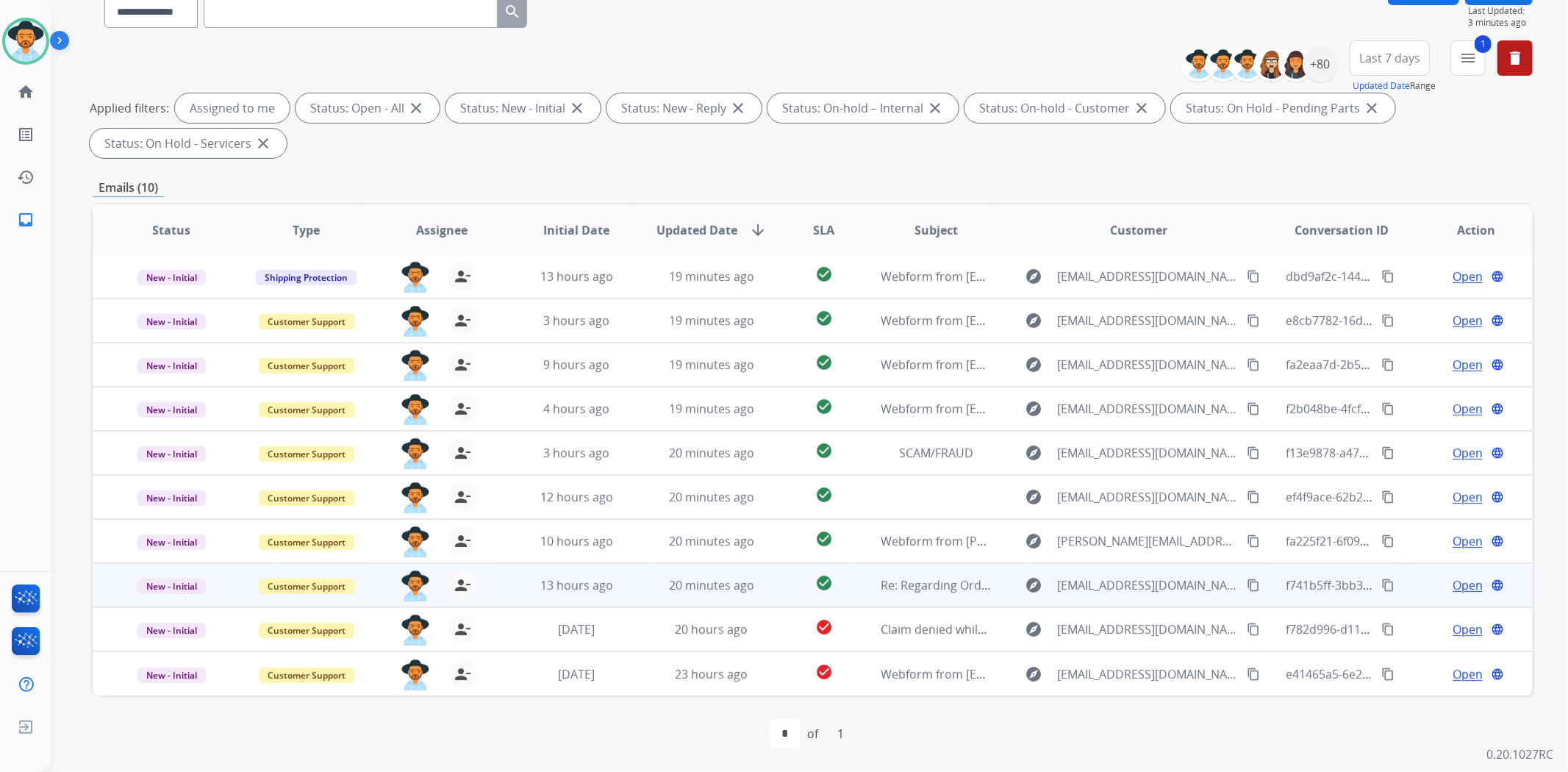
scroll to position [1, 0]
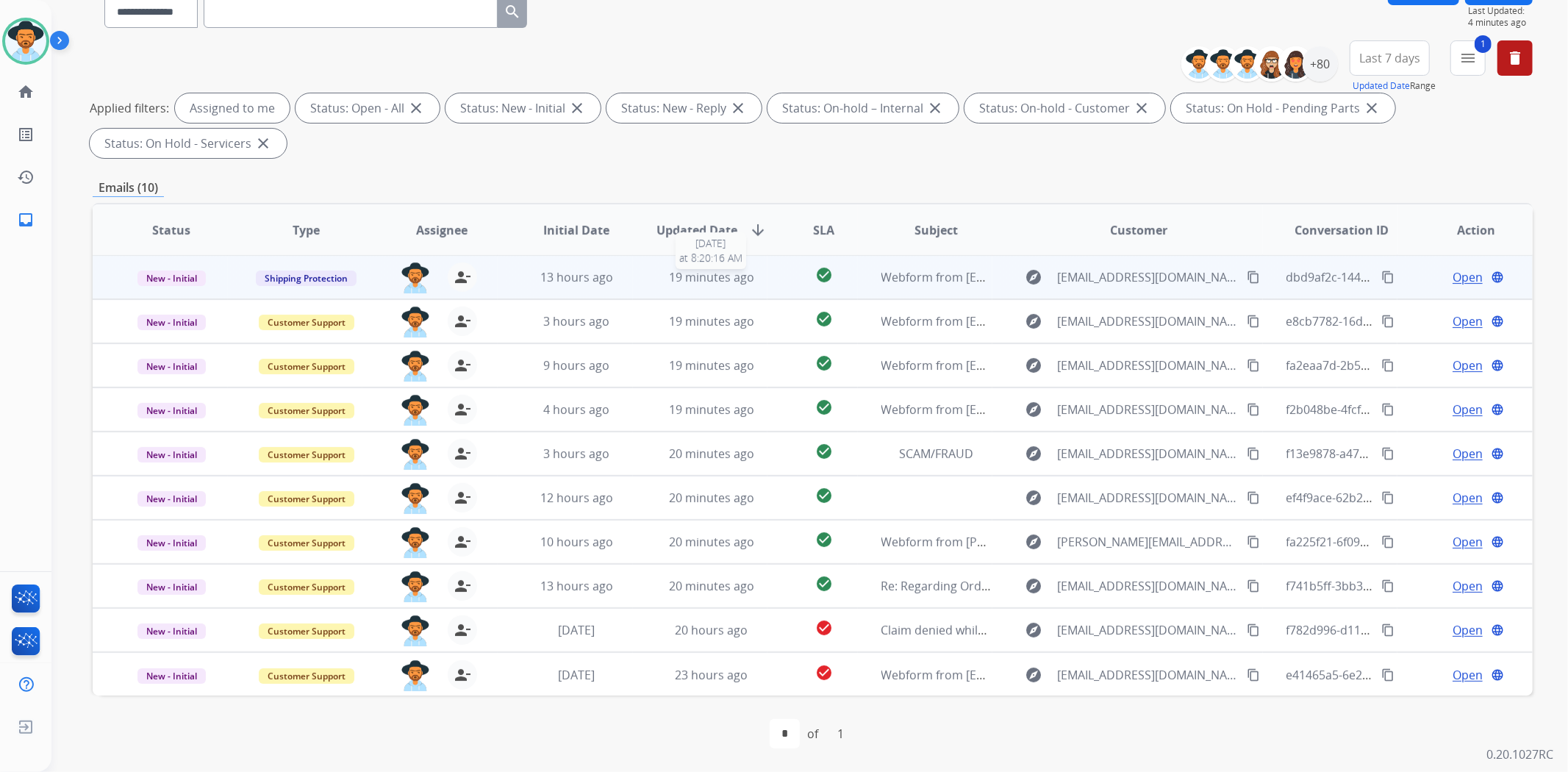
click at [732, 277] on span "19 minutes ago" at bounding box center [711, 277] width 85 height 16
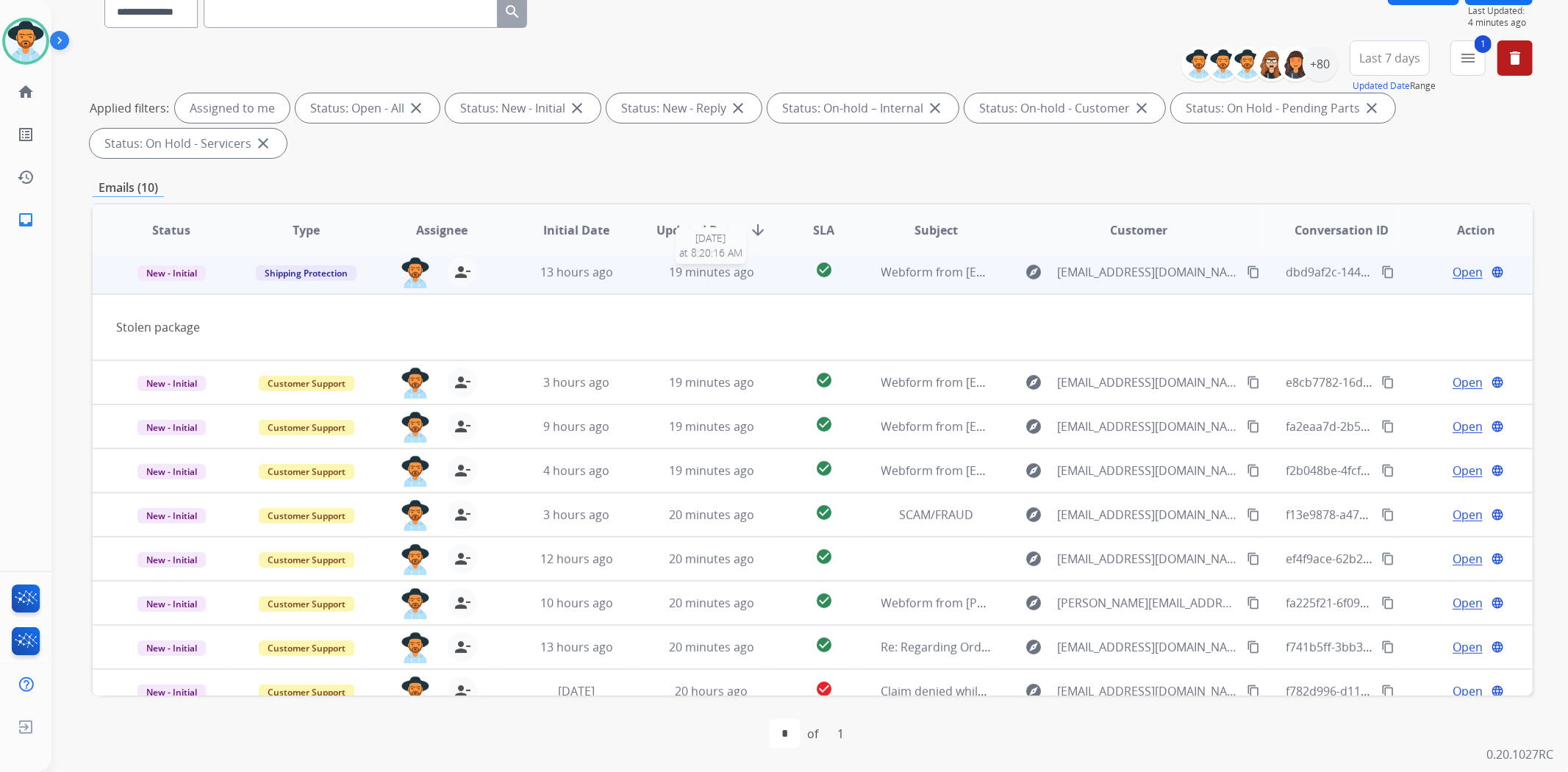
scroll to position [0, 0]
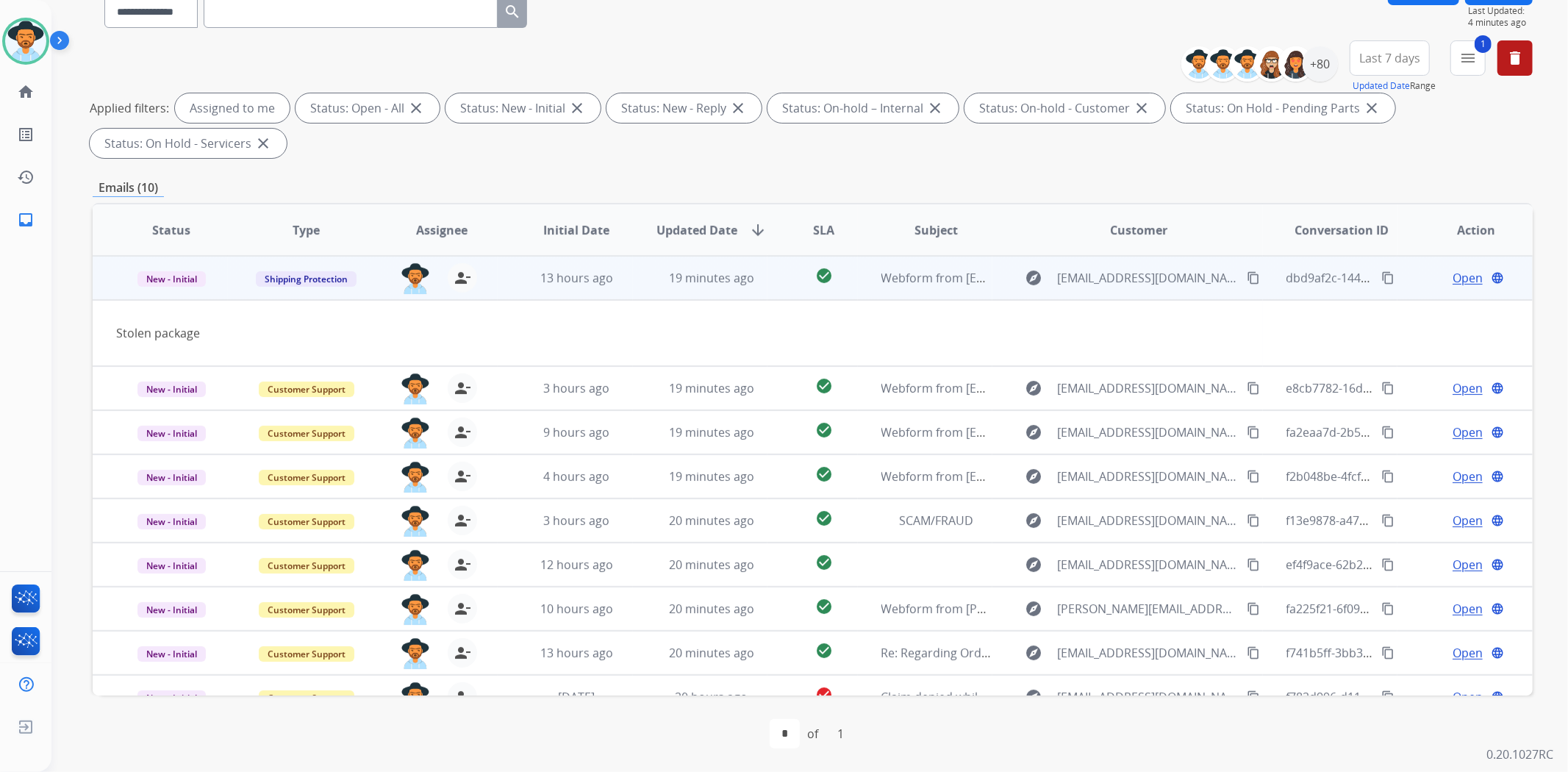
click at [1247, 280] on mat-icon "content_copy" at bounding box center [1253, 277] width 14 height 14
click at [1452, 282] on span "Open" at bounding box center [1467, 278] width 30 height 18
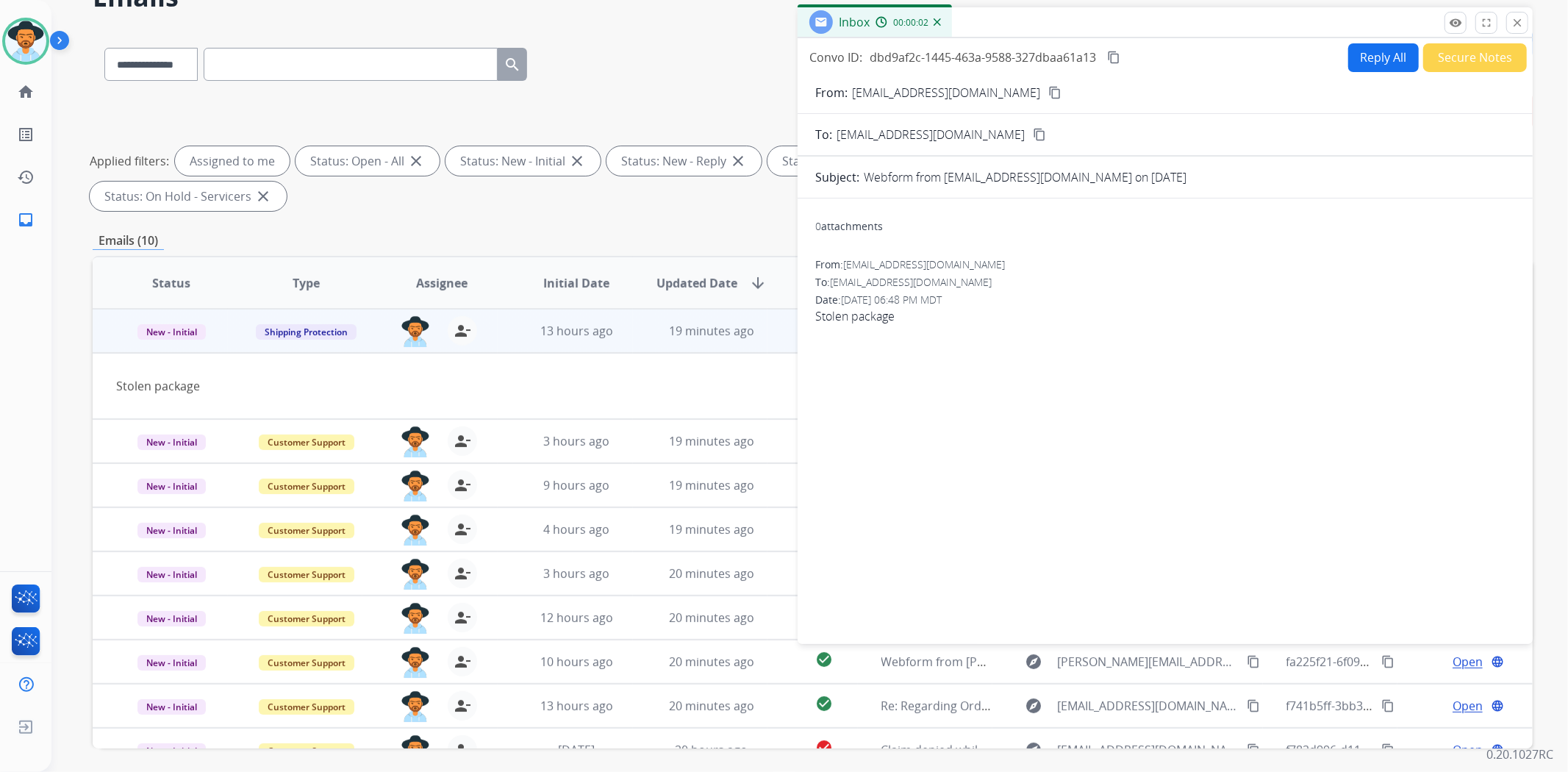
scroll to position [53, 0]
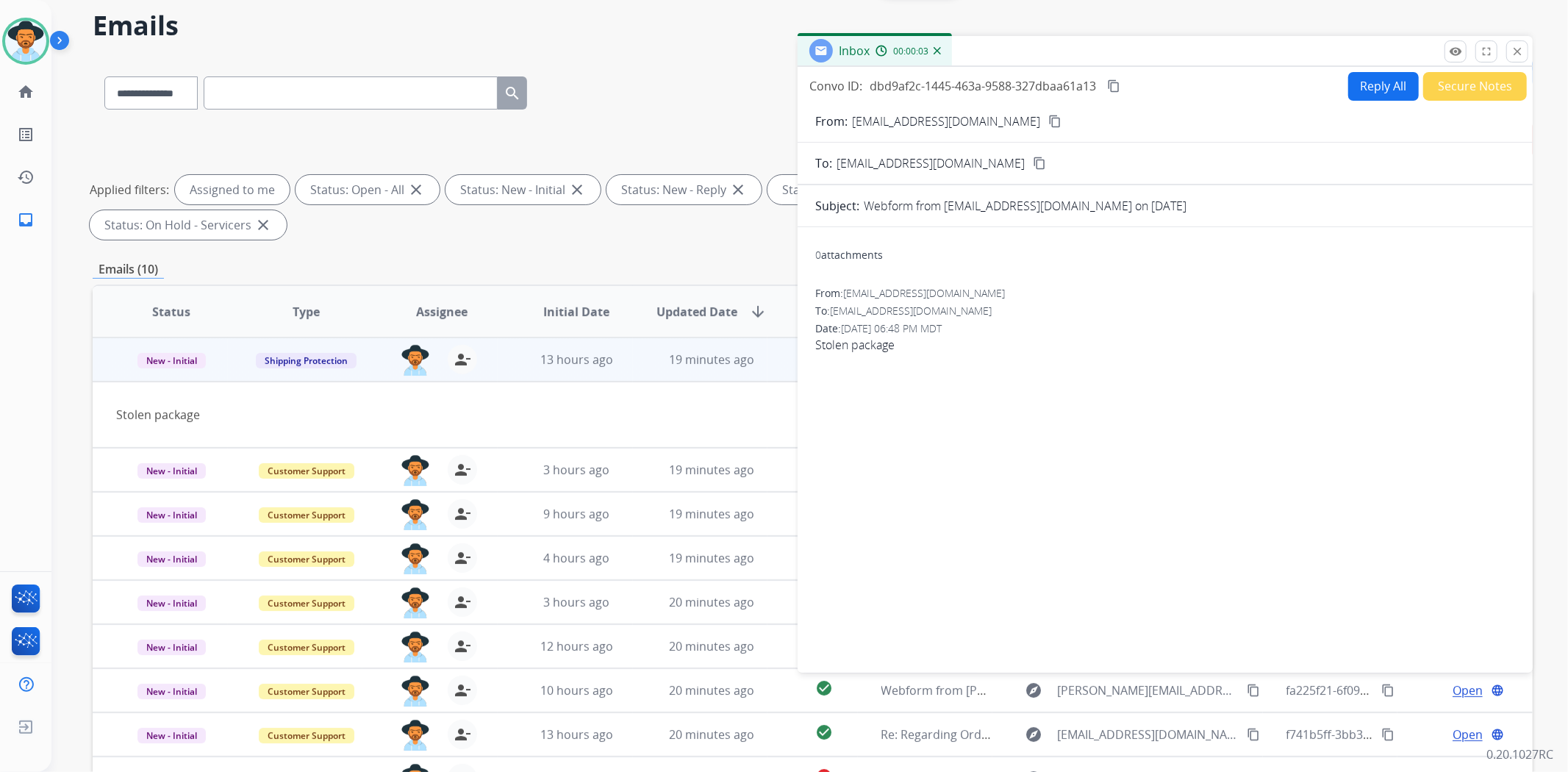
click at [1368, 89] on button "Reply All" at bounding box center [1383, 87] width 70 height 29
select select "**********"
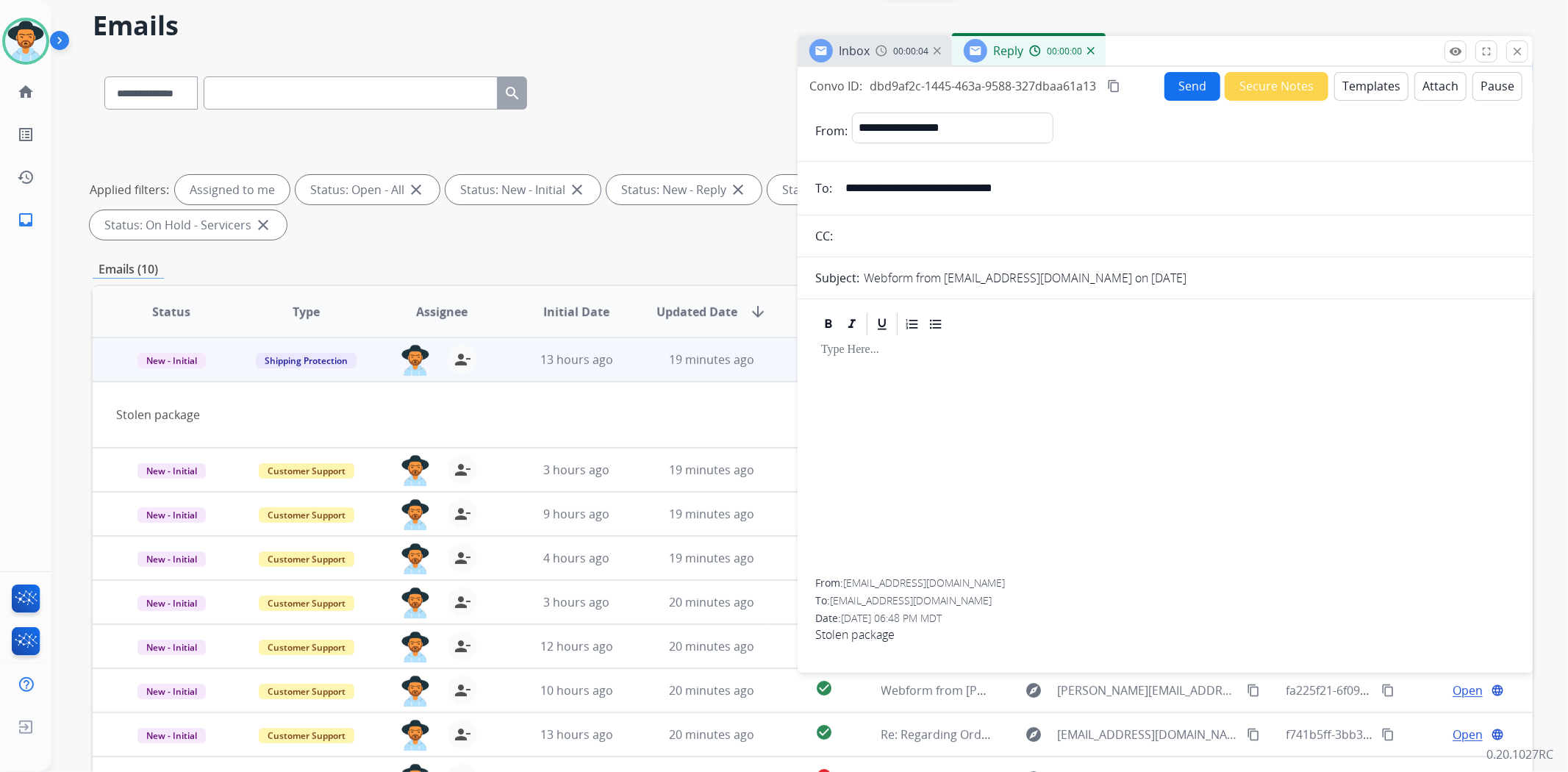
click at [1368, 89] on button "Templates" at bounding box center [1371, 87] width 74 height 29
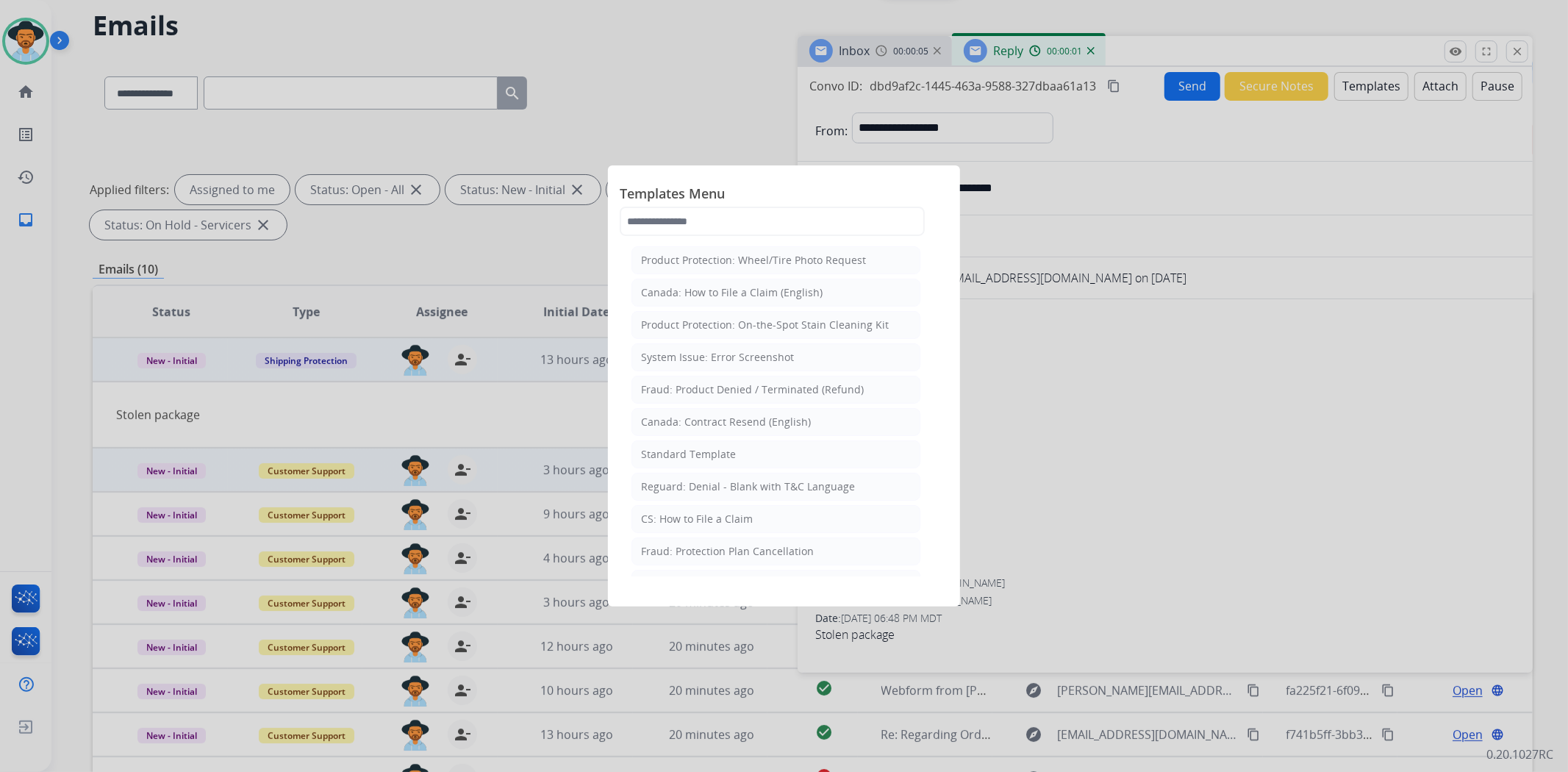
click at [785, 447] on li "Standard Template" at bounding box center [775, 454] width 289 height 28
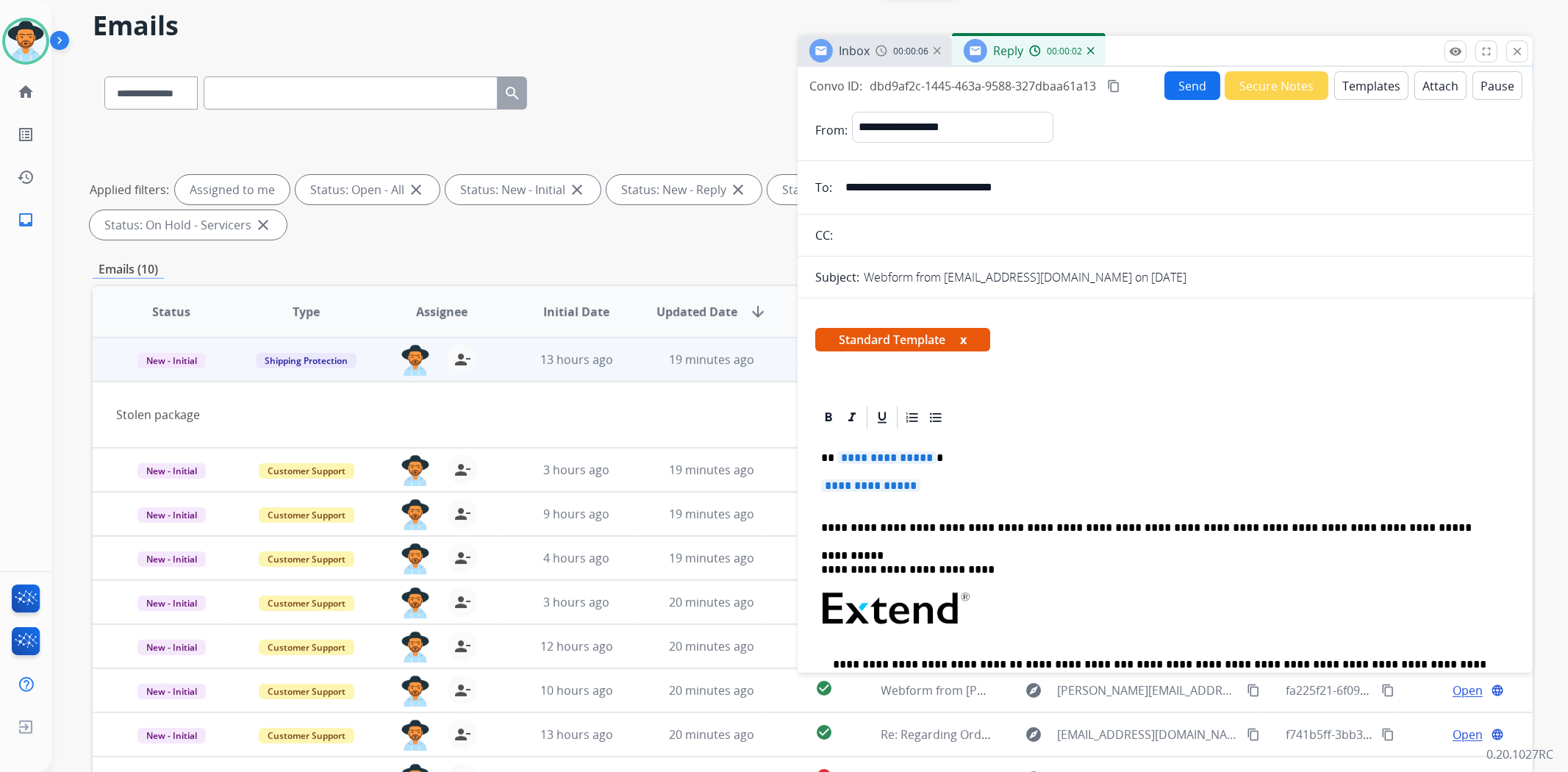
click at [876, 480] on span "**********" at bounding box center [871, 486] width 99 height 13
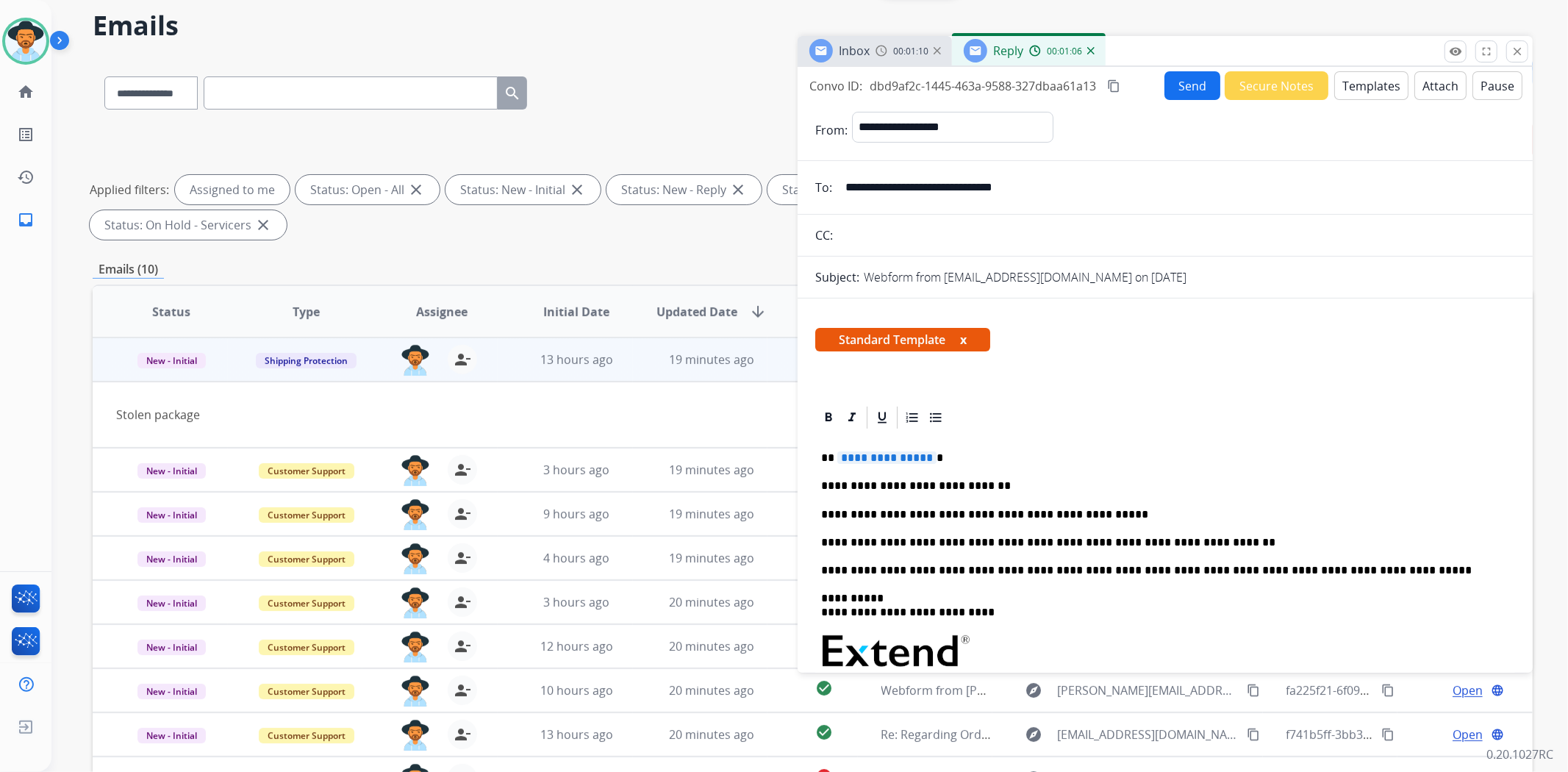
click at [877, 453] on span "**********" at bounding box center [886, 458] width 99 height 13
click at [1189, 87] on button "Send" at bounding box center [1192, 86] width 56 height 29
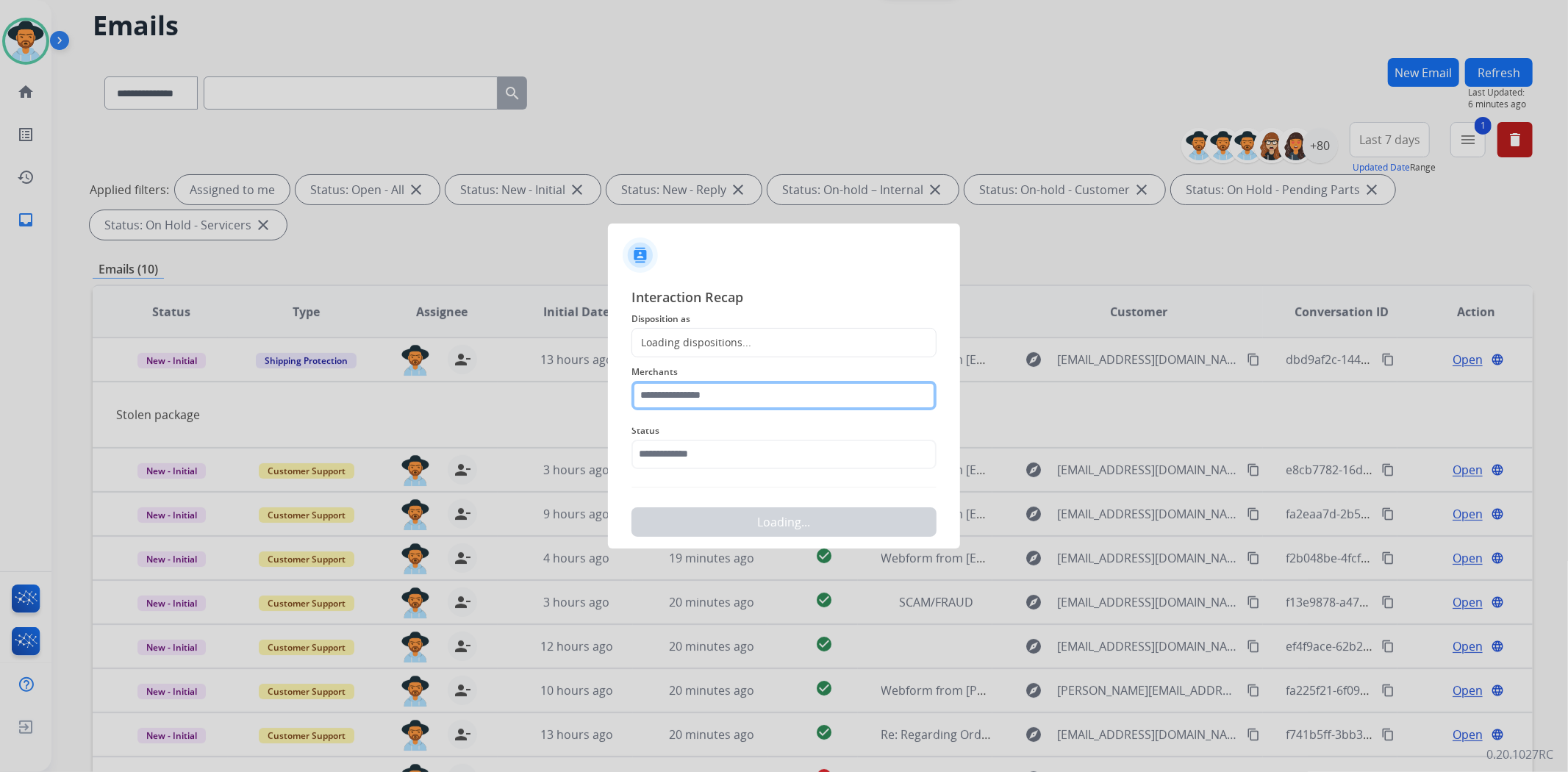
click at [809, 394] on input "text" at bounding box center [784, 395] width 305 height 30
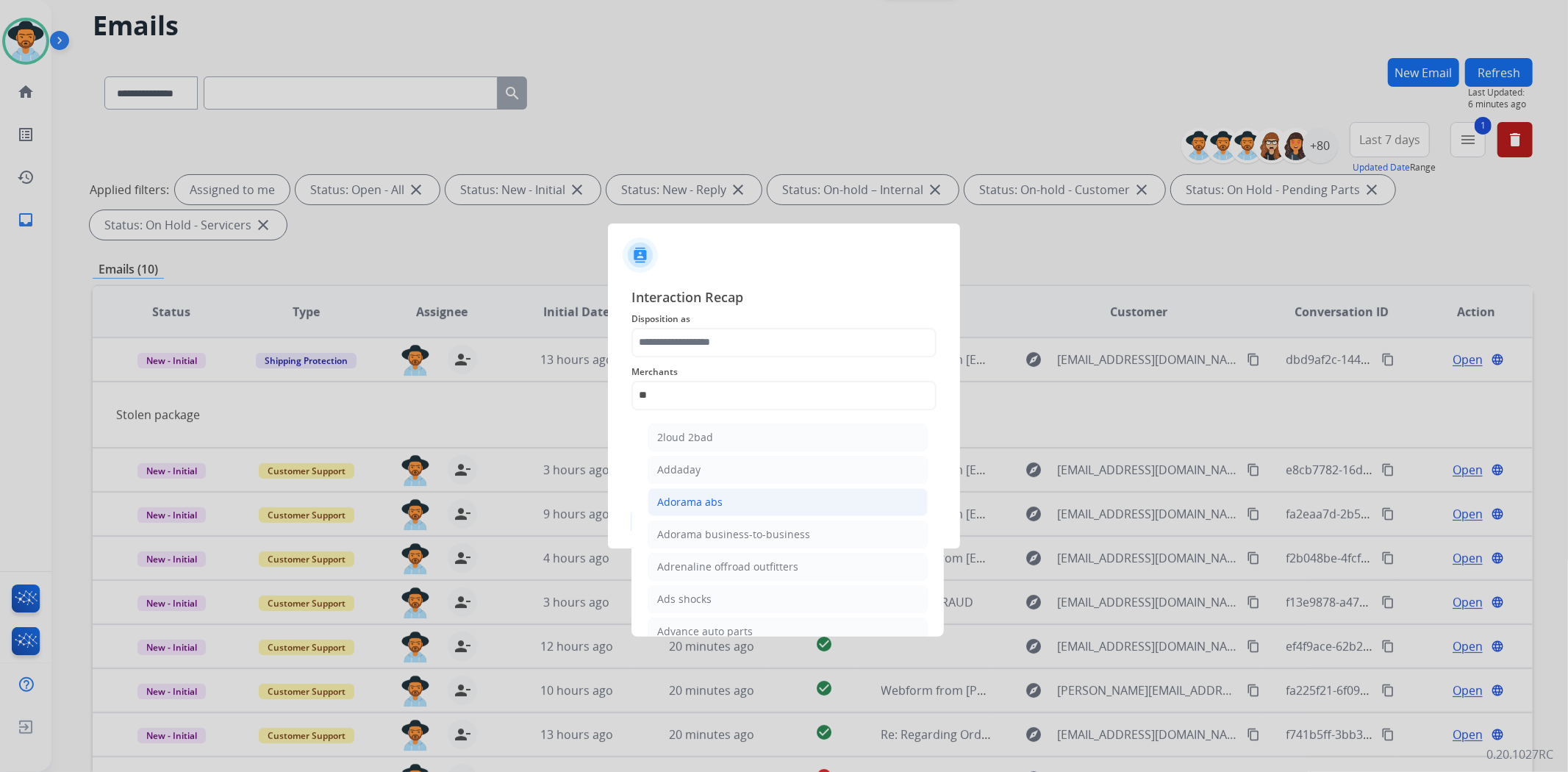
click at [714, 491] on li "Adorama abs" at bounding box center [787, 502] width 280 height 28
type input "**********"
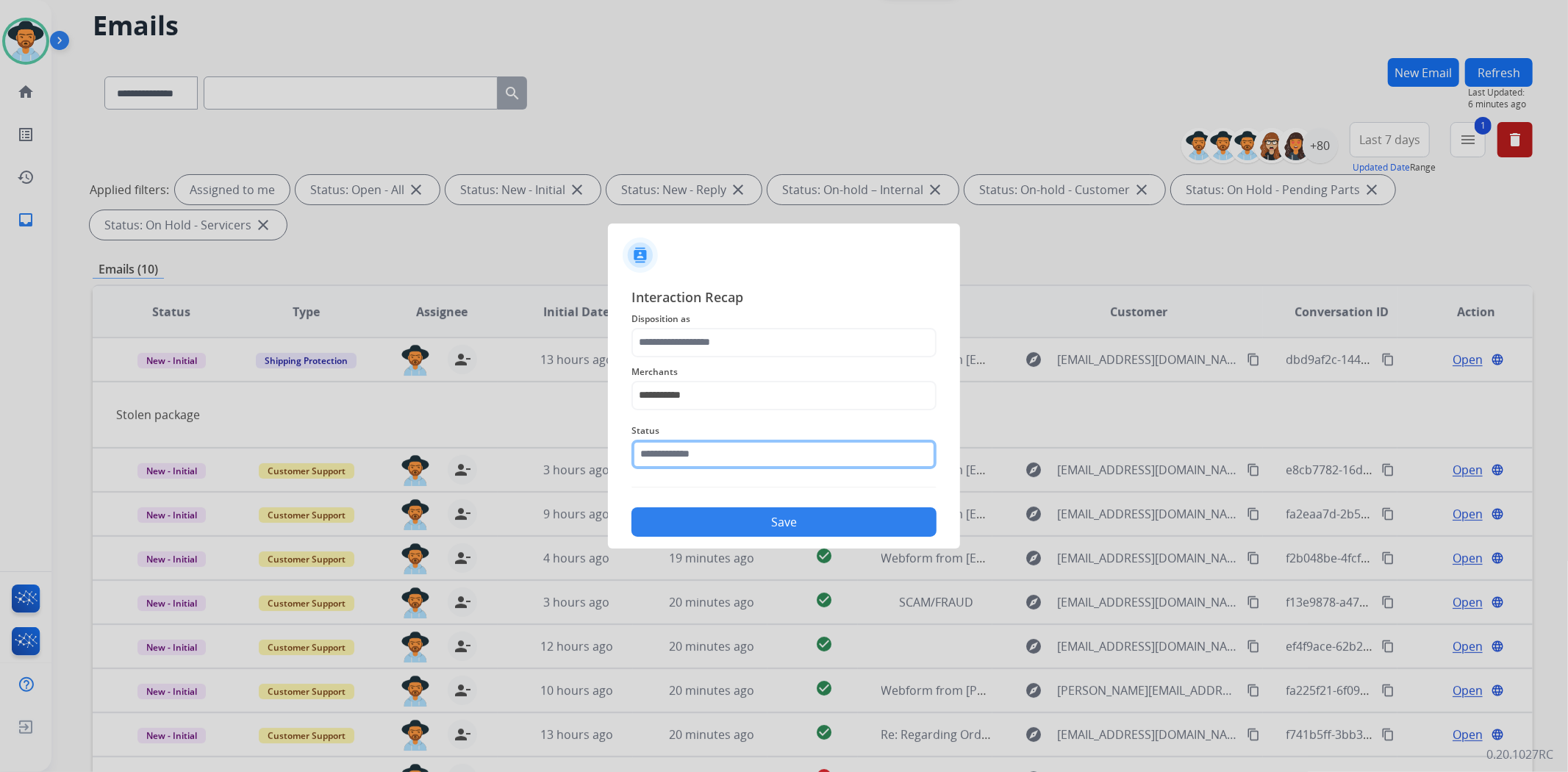
click at [711, 447] on input "text" at bounding box center [784, 454] width 305 height 30
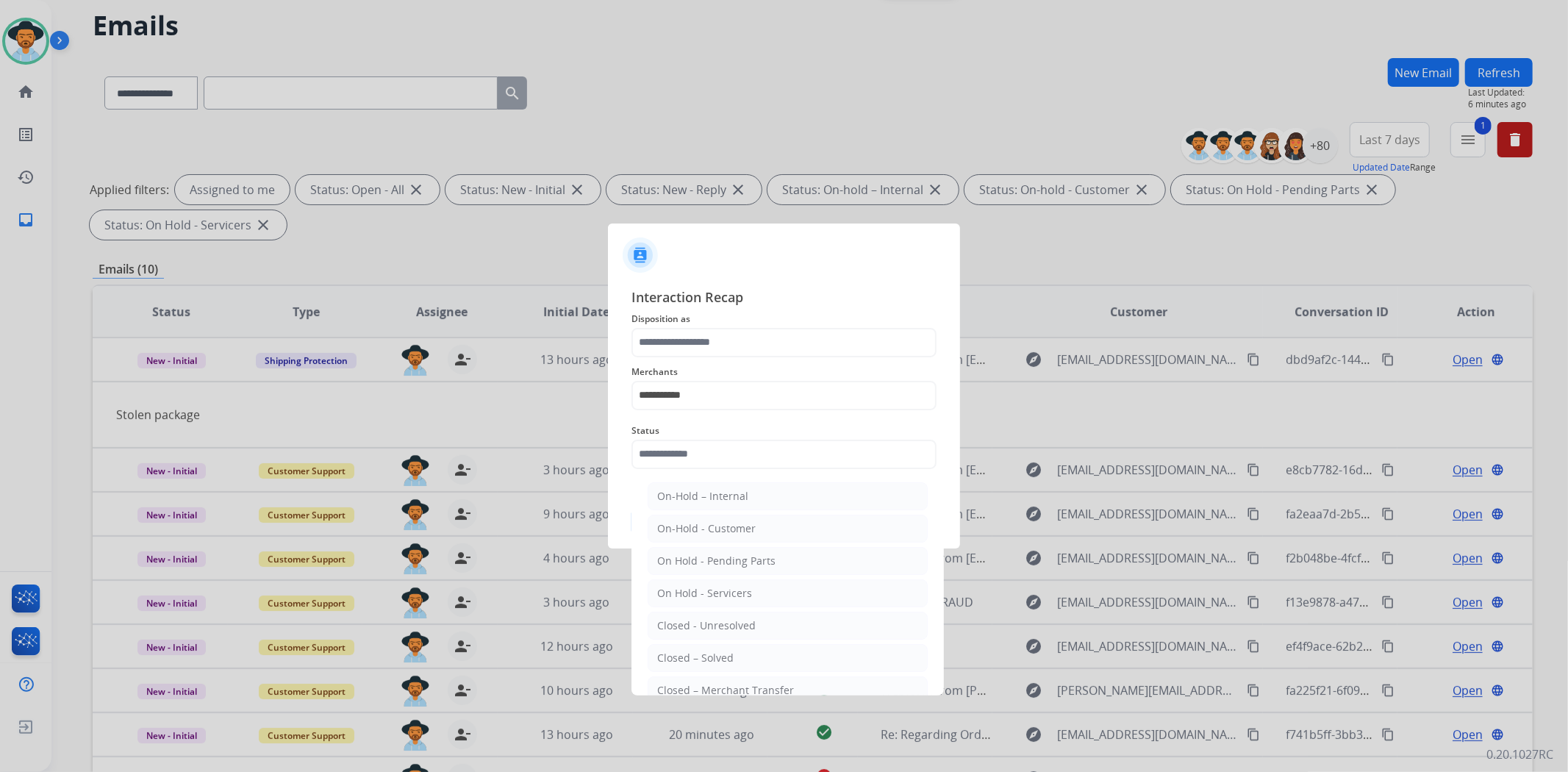
click at [735, 648] on li "Closed – Solved" at bounding box center [787, 657] width 280 height 28
type input "**********"
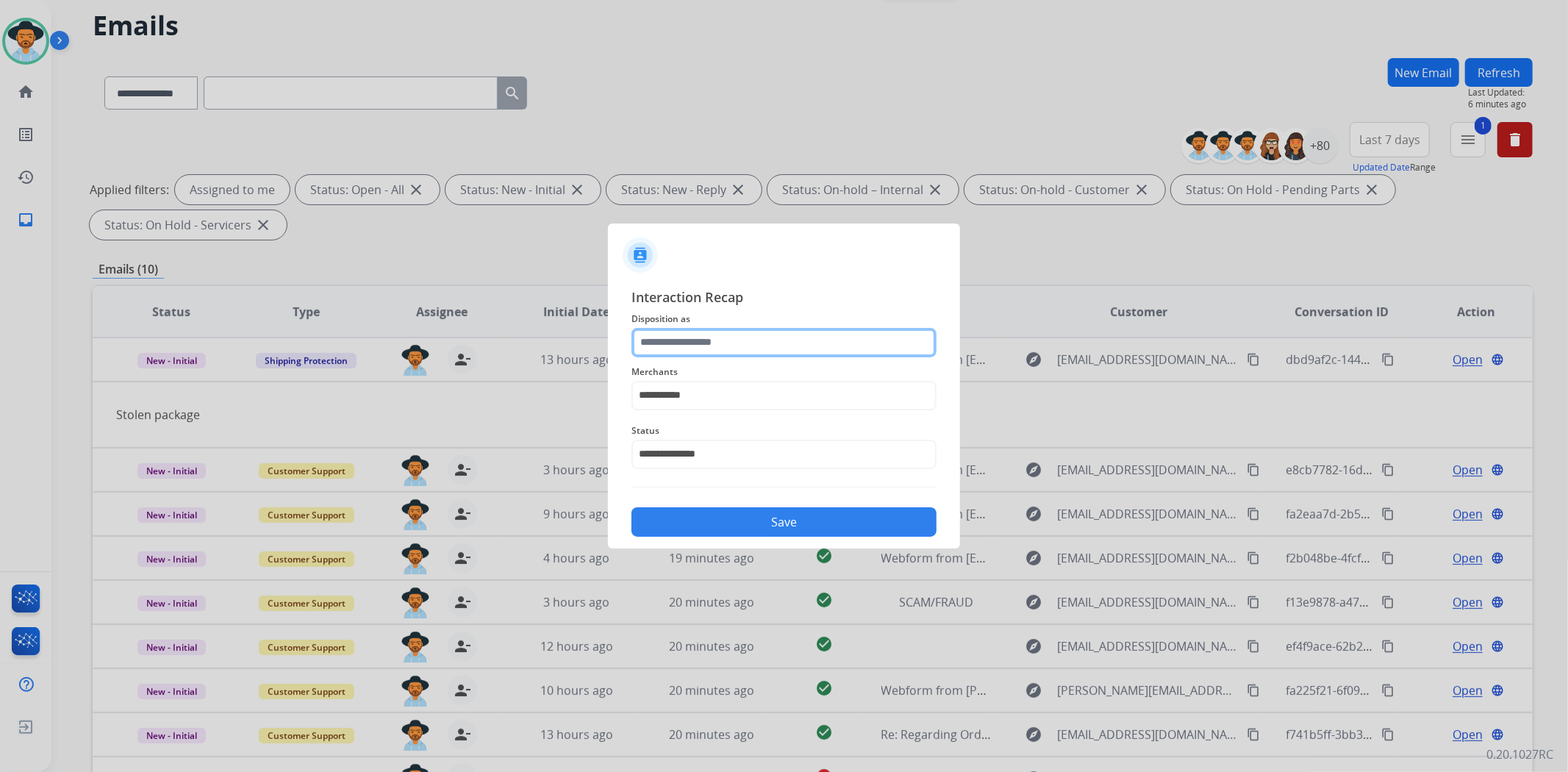
click at [730, 343] on input "text" at bounding box center [784, 342] width 305 height 30
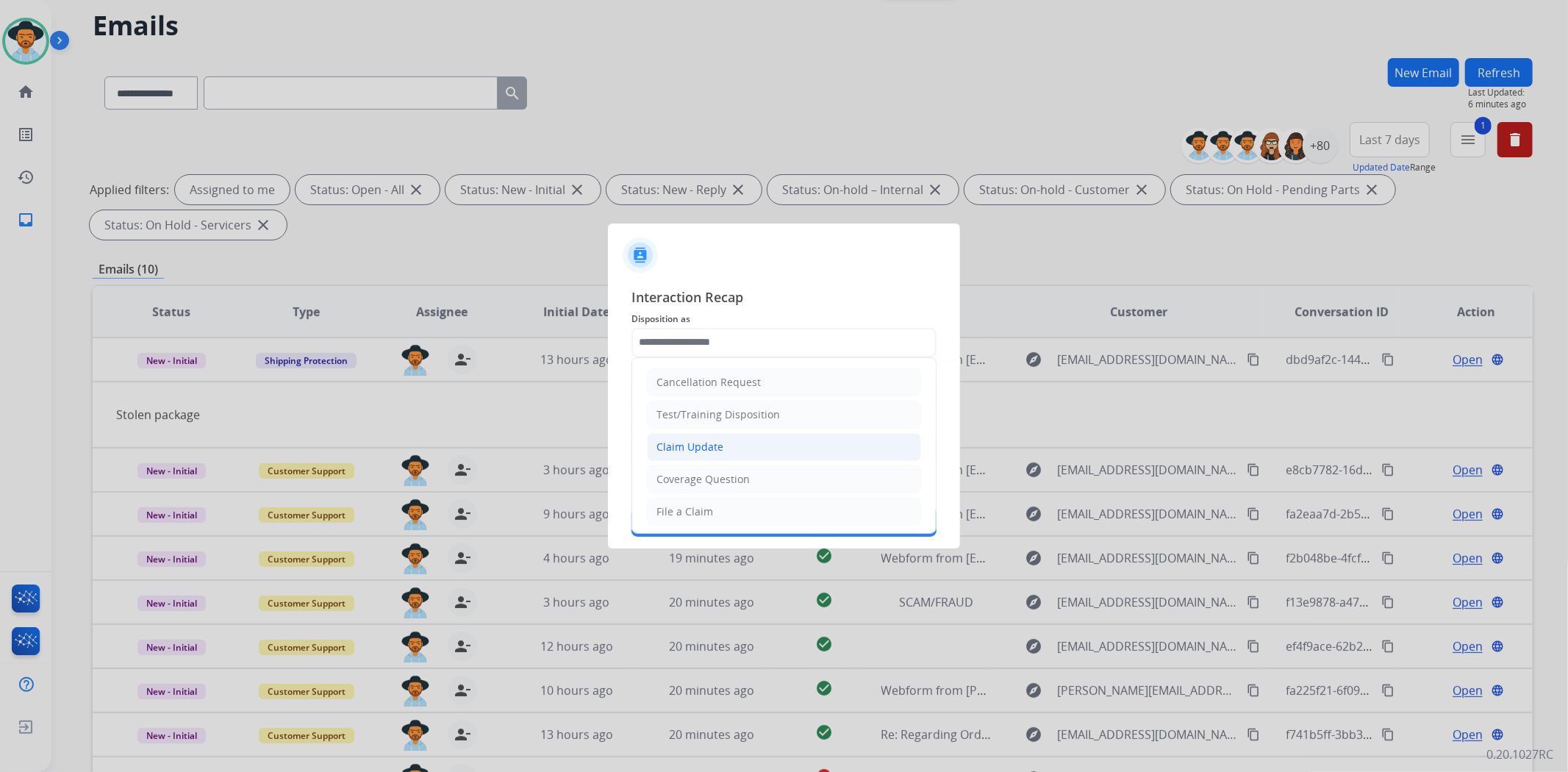
click at [722, 438] on li "Claim Update" at bounding box center [784, 447] width 274 height 28
type input "**********"
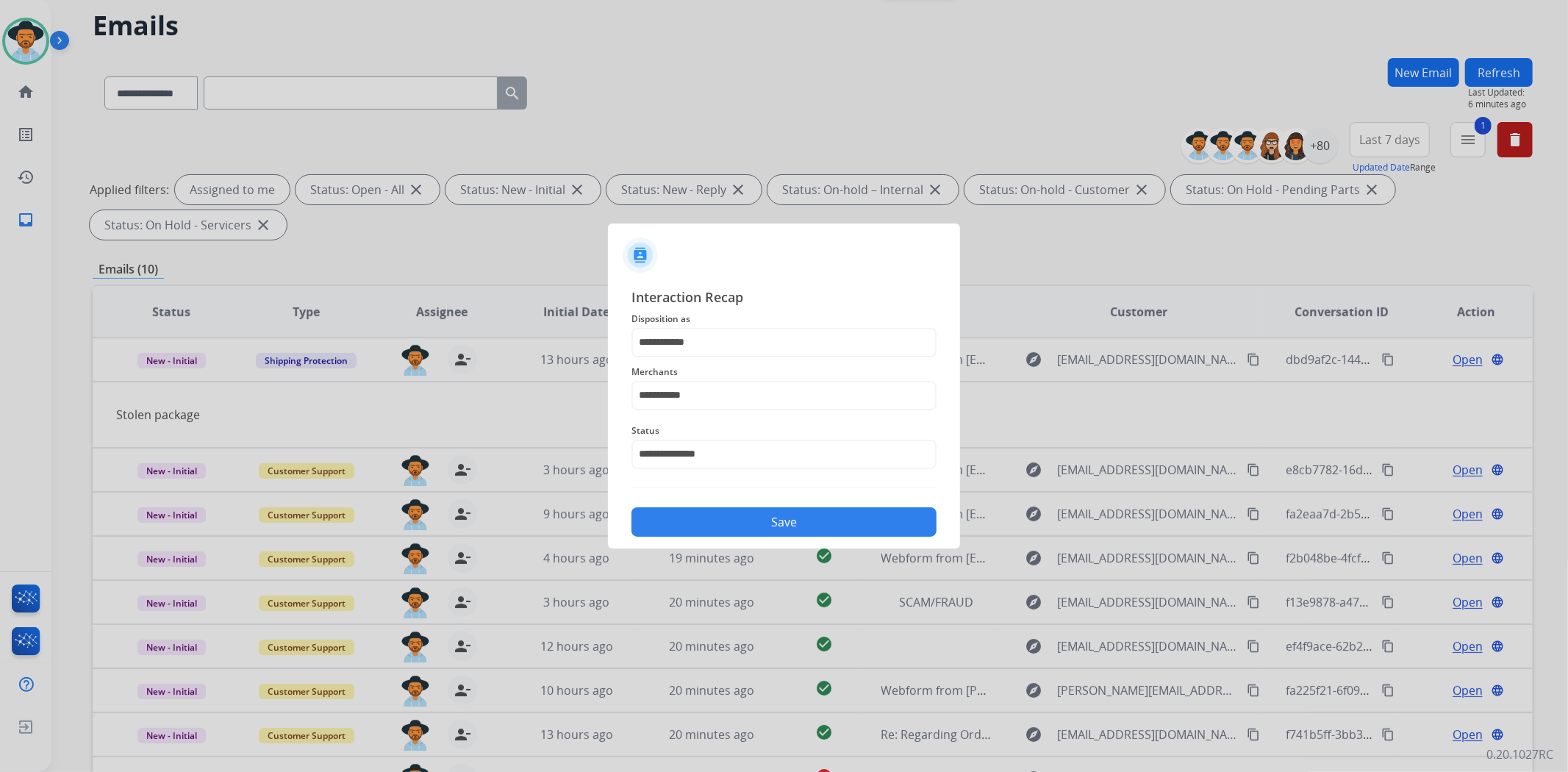
click at [806, 513] on button "Save" at bounding box center [784, 522] width 305 height 30
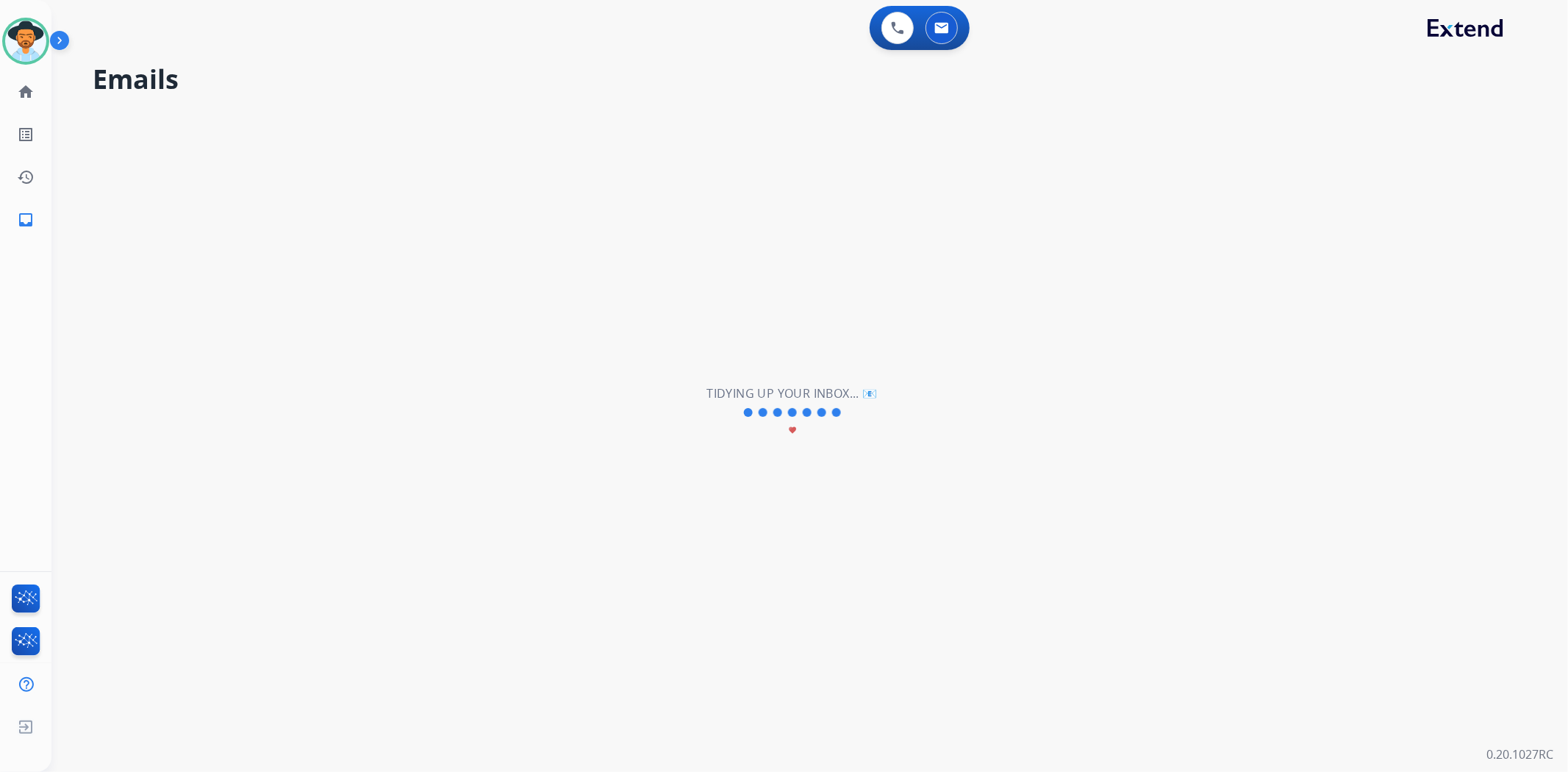
scroll to position [0, 0]
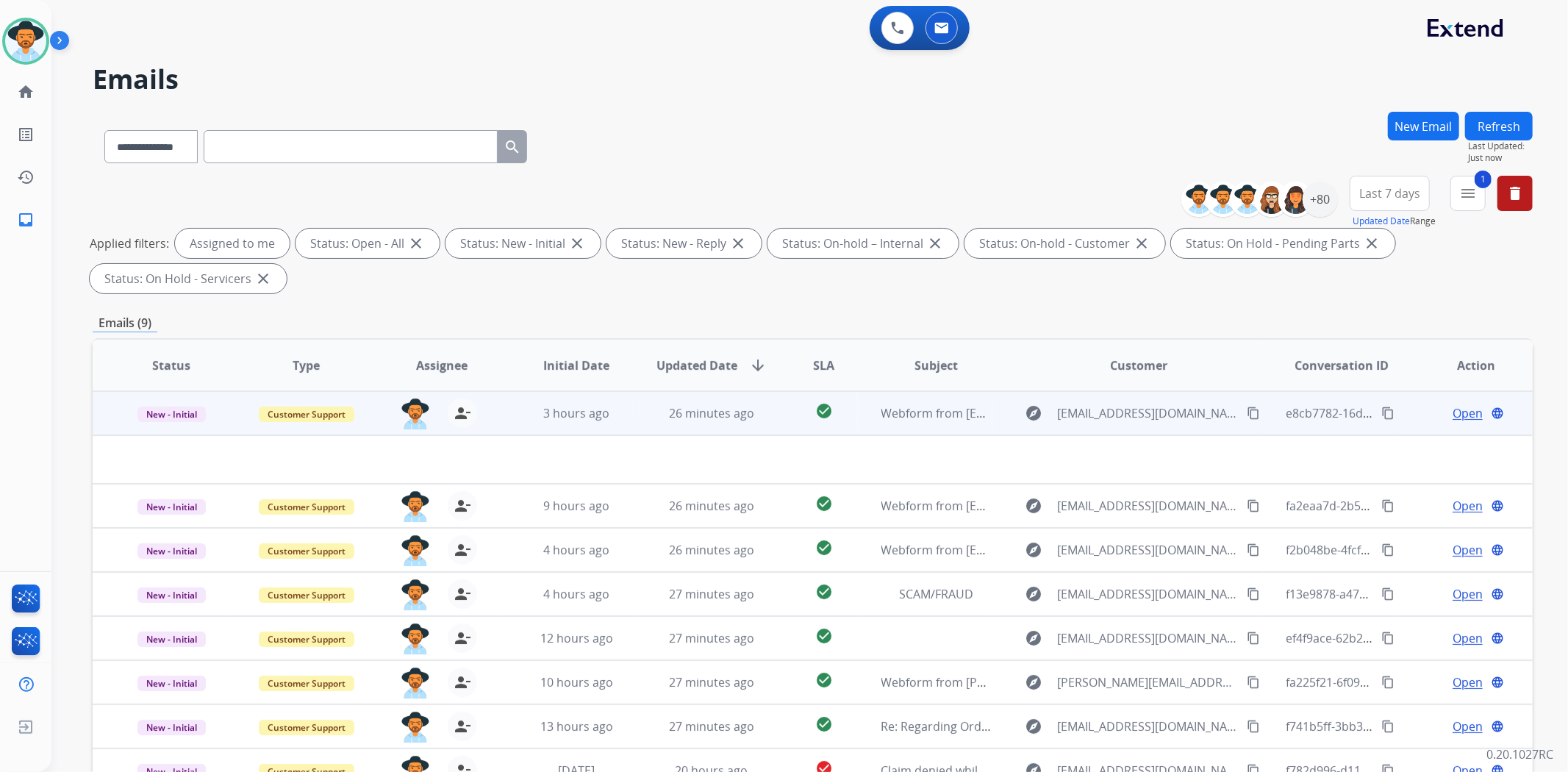
click at [897, 428] on td "Webform from [EMAIL_ADDRESS][DOMAIN_NAME] on [DATE]" at bounding box center [925, 413] width 135 height 44
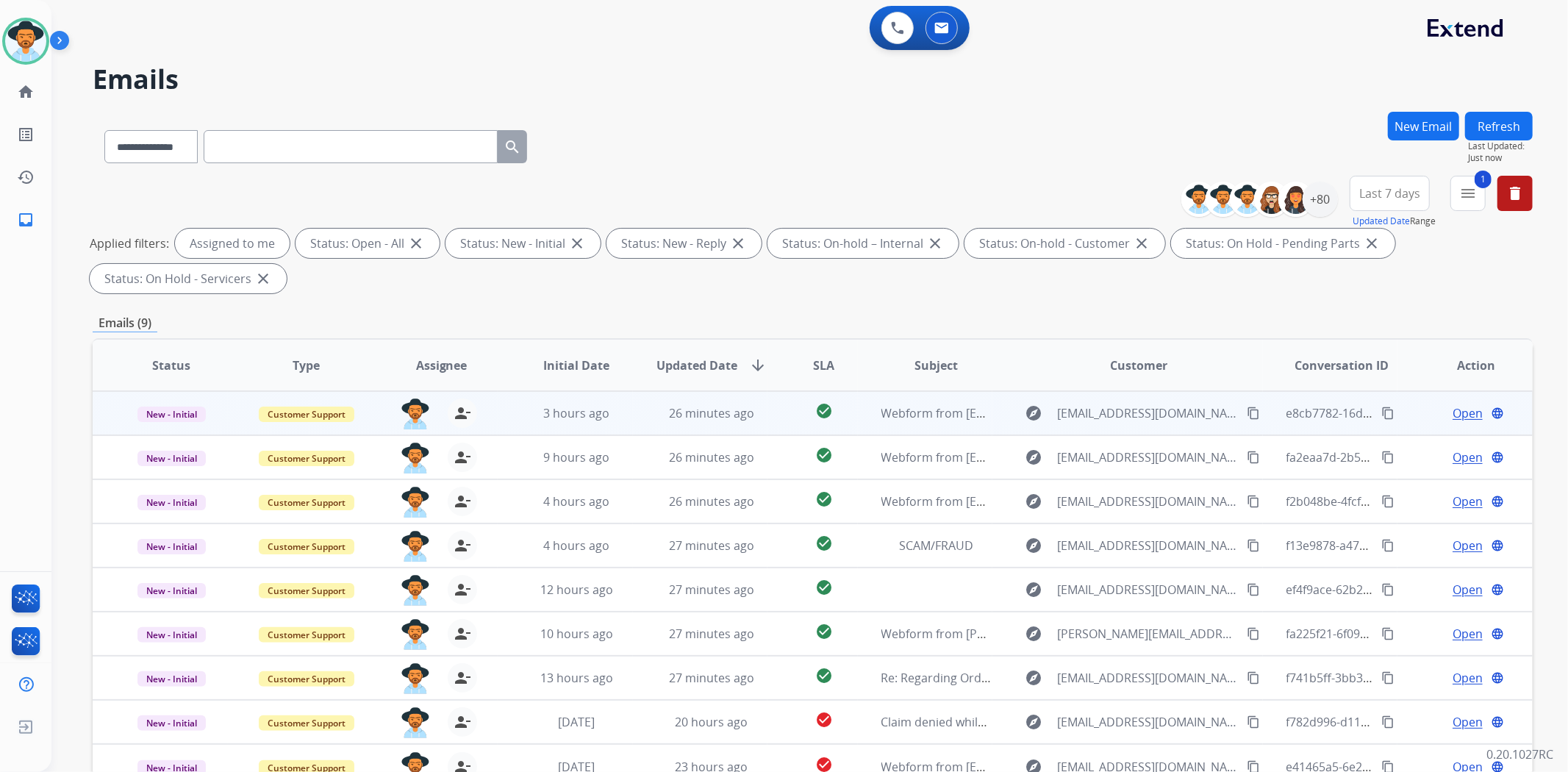
click at [892, 422] on td "Webform from [EMAIL_ADDRESS][DOMAIN_NAME] on [DATE]" at bounding box center [925, 413] width 135 height 44
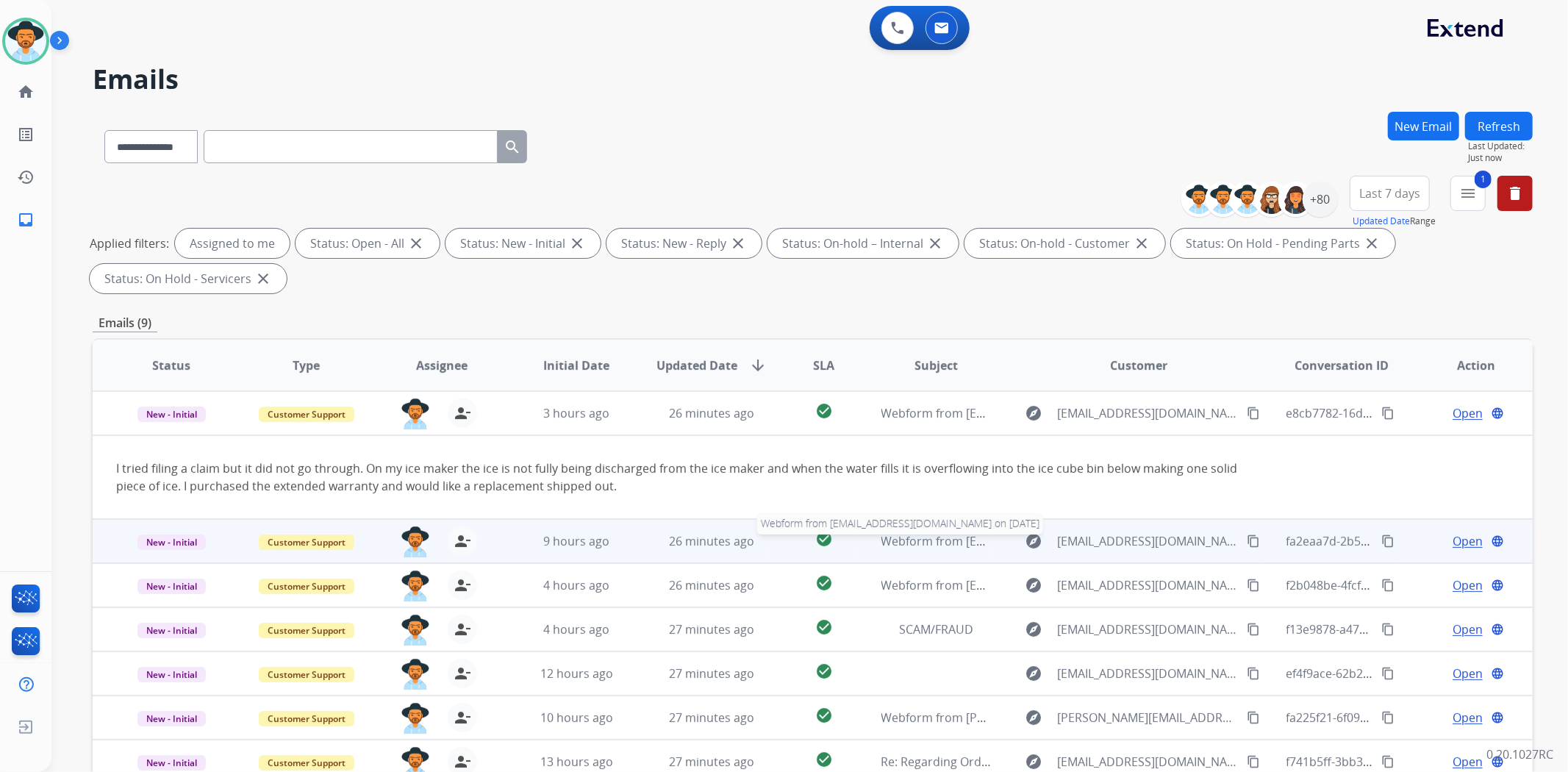
click at [970, 541] on span "Webform from [EMAIL_ADDRESS][DOMAIN_NAME] on [DATE]" at bounding box center [1047, 541] width 333 height 16
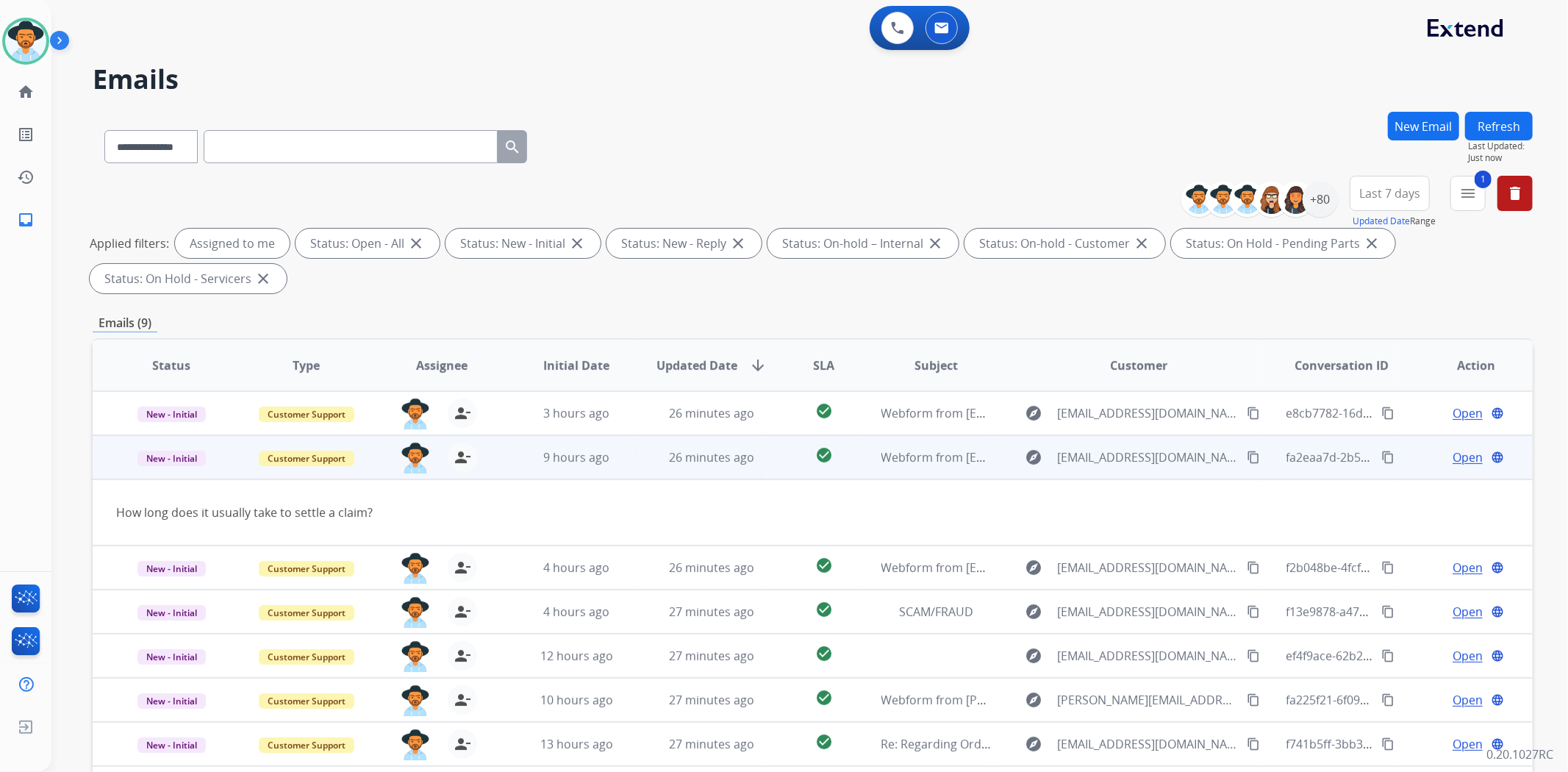
scroll to position [22, 0]
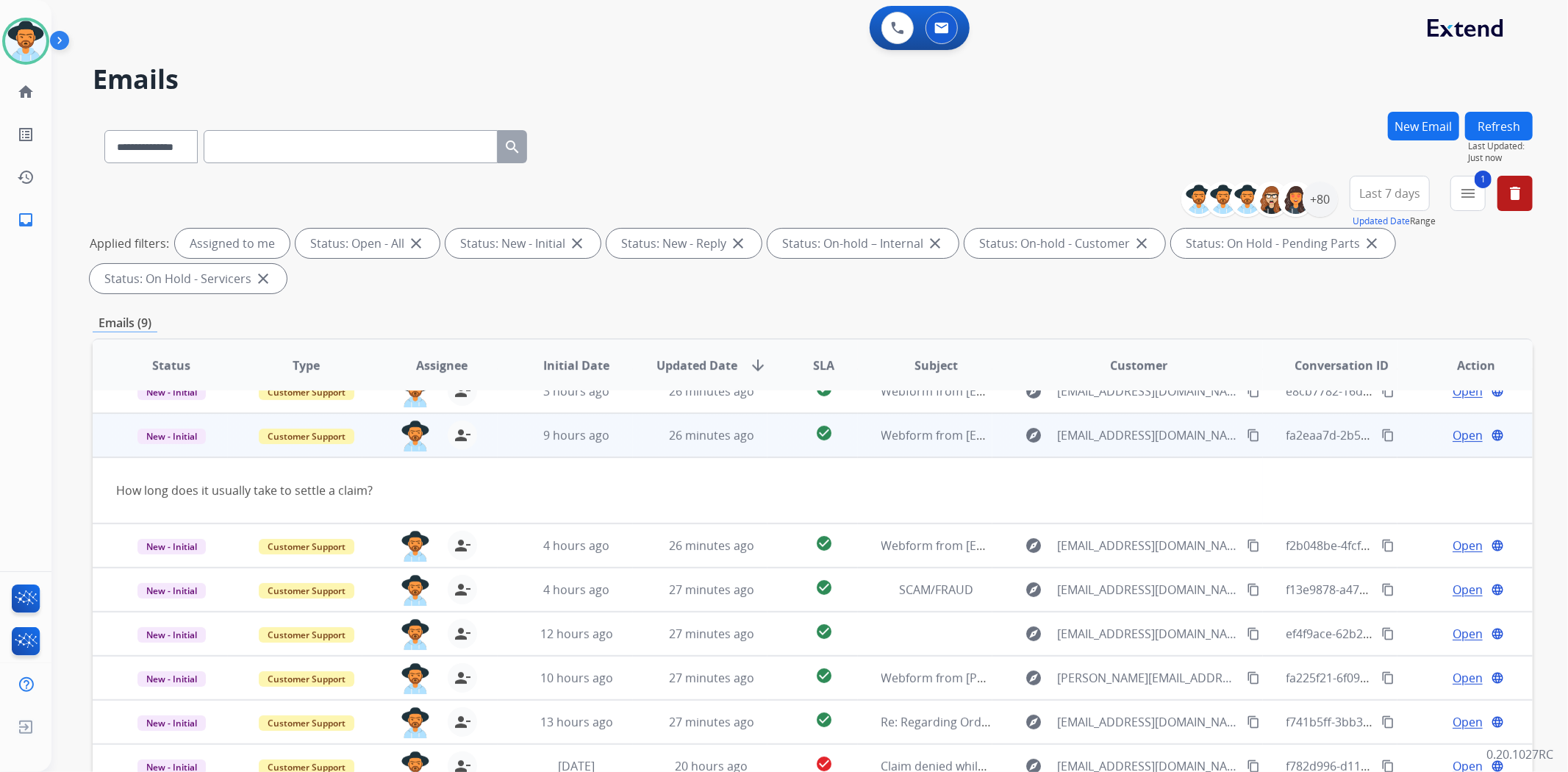
click at [1247, 434] on mat-icon "content_copy" at bounding box center [1253, 435] width 14 height 14
click at [1457, 433] on span "Open" at bounding box center [1467, 435] width 30 height 18
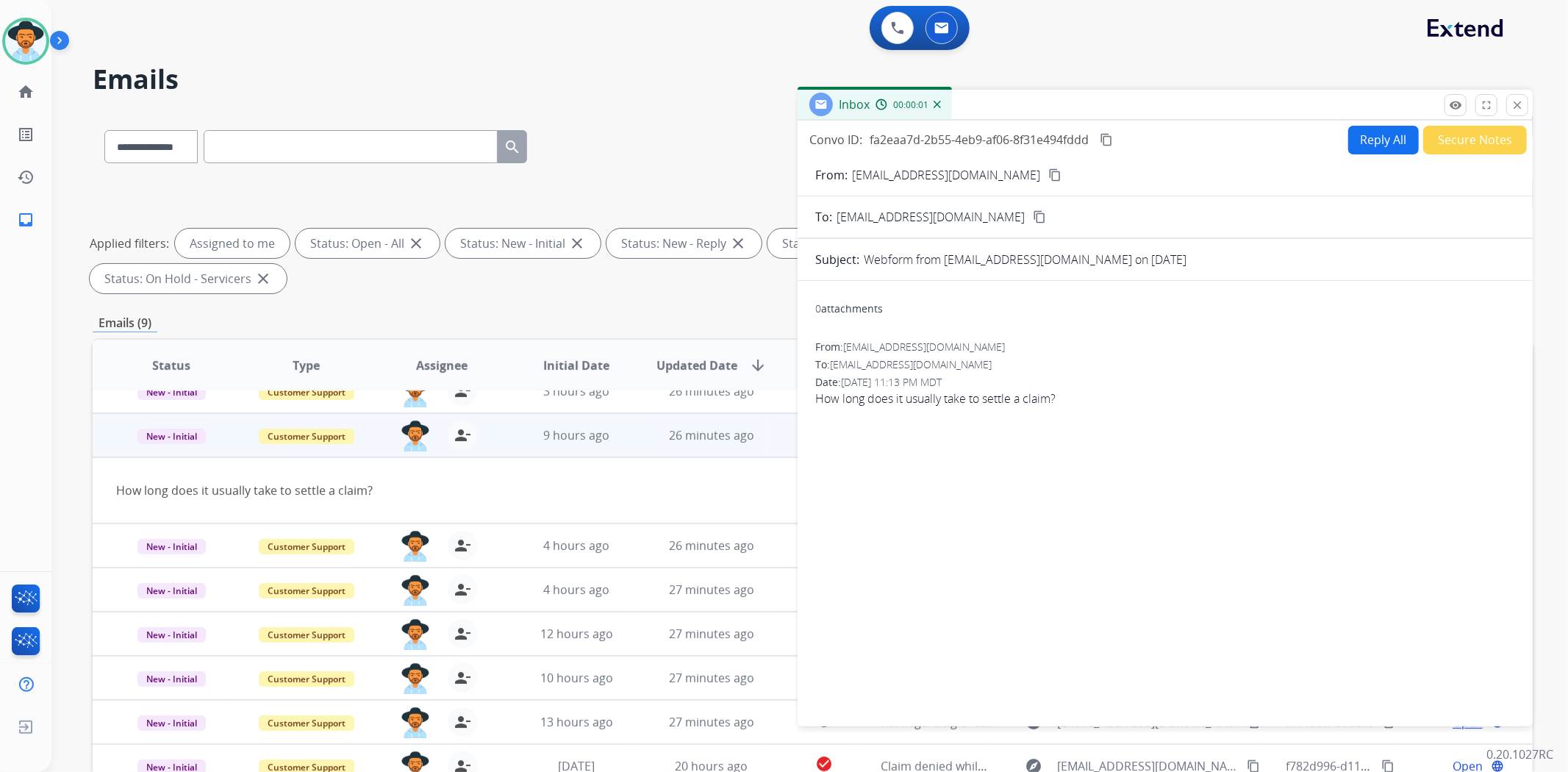
click at [1397, 141] on button "Reply All" at bounding box center [1383, 140] width 70 height 29
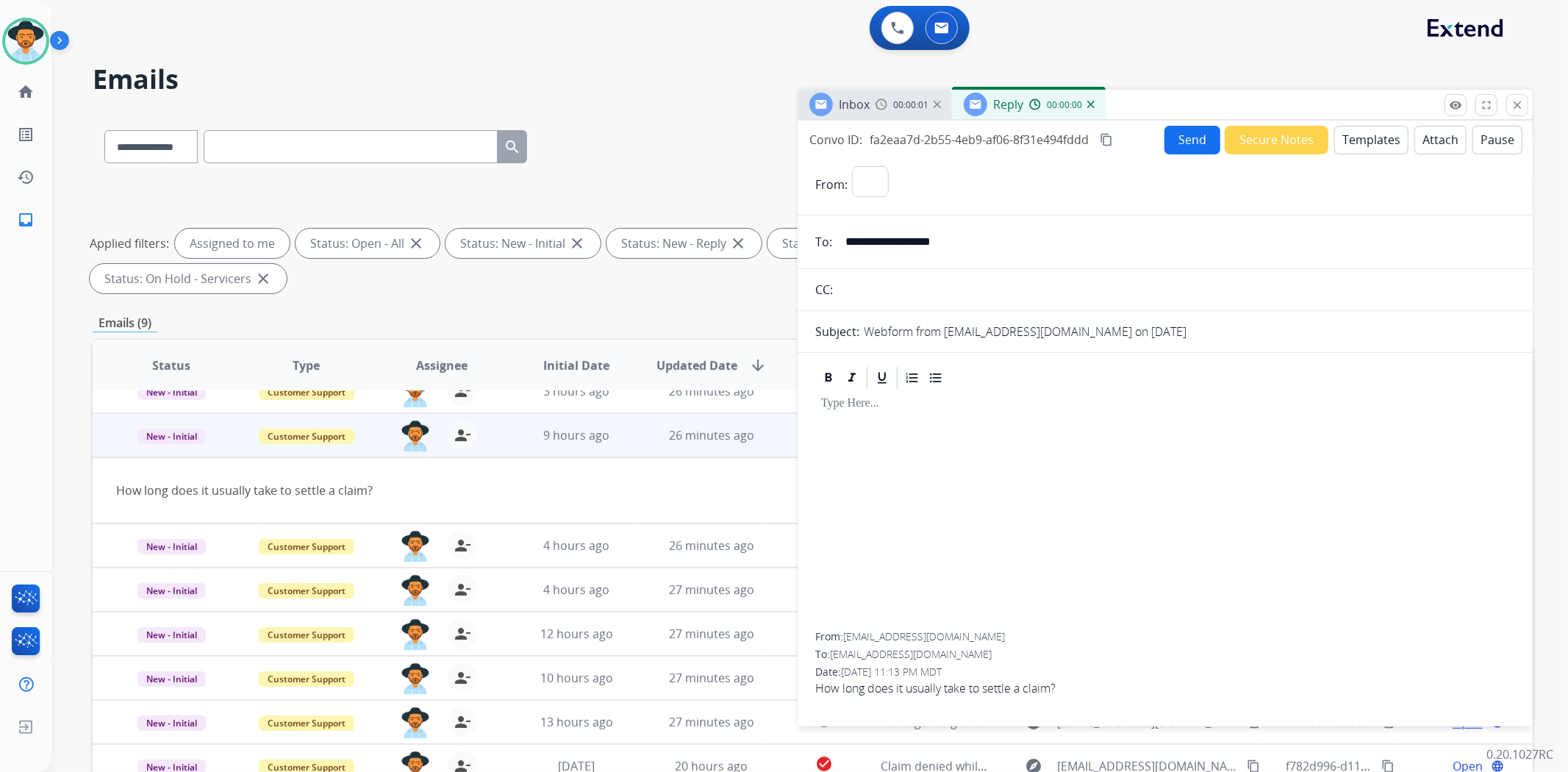
select select "**********"
click at [1256, 142] on button "Secure Notes" at bounding box center [1276, 140] width 104 height 29
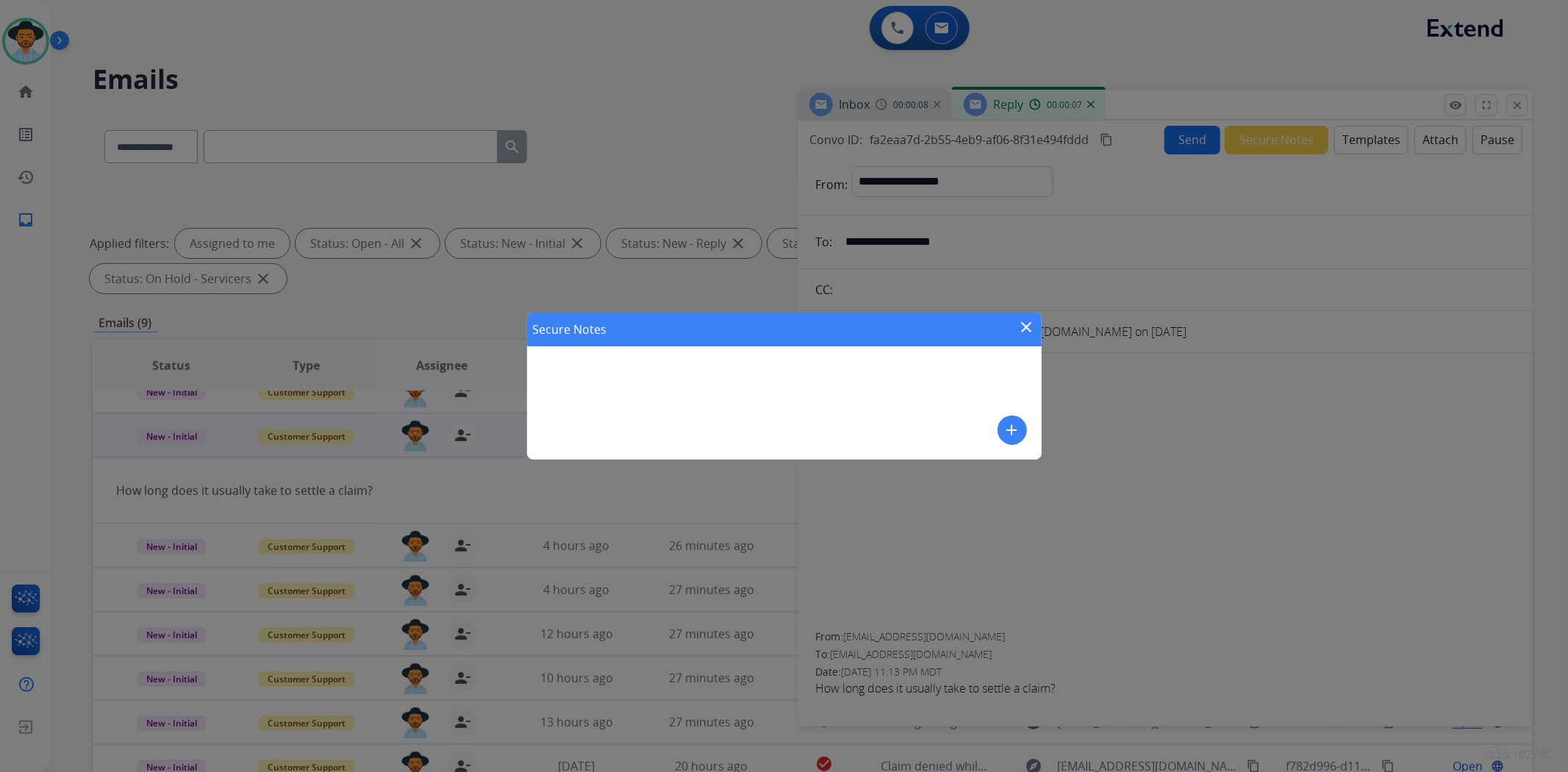
click at [1006, 427] on mat-icon "add" at bounding box center [1013, 431] width 18 height 18
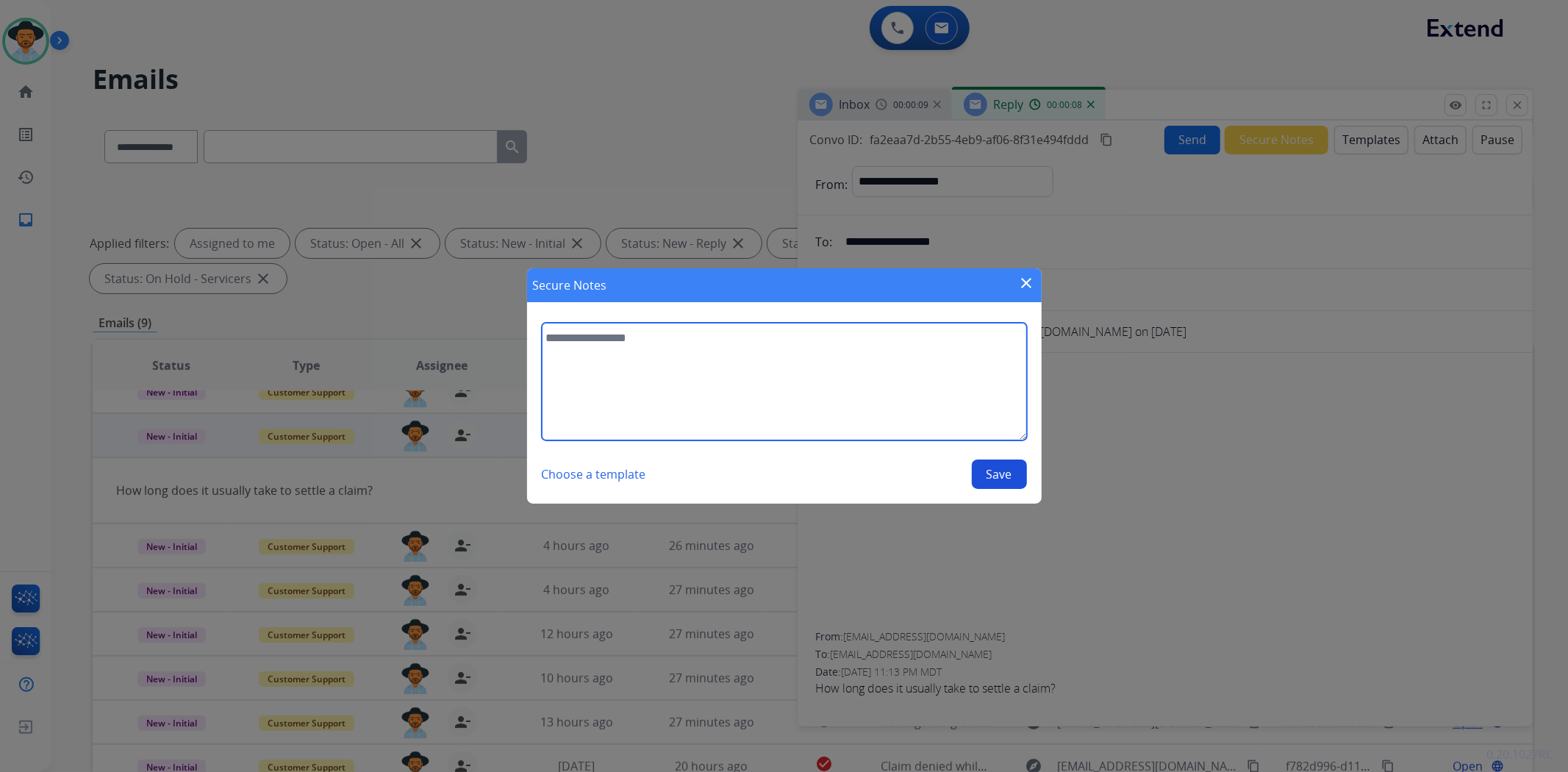
click at [768, 387] on textarea at bounding box center [784, 381] width 485 height 117
type textarea "**********"
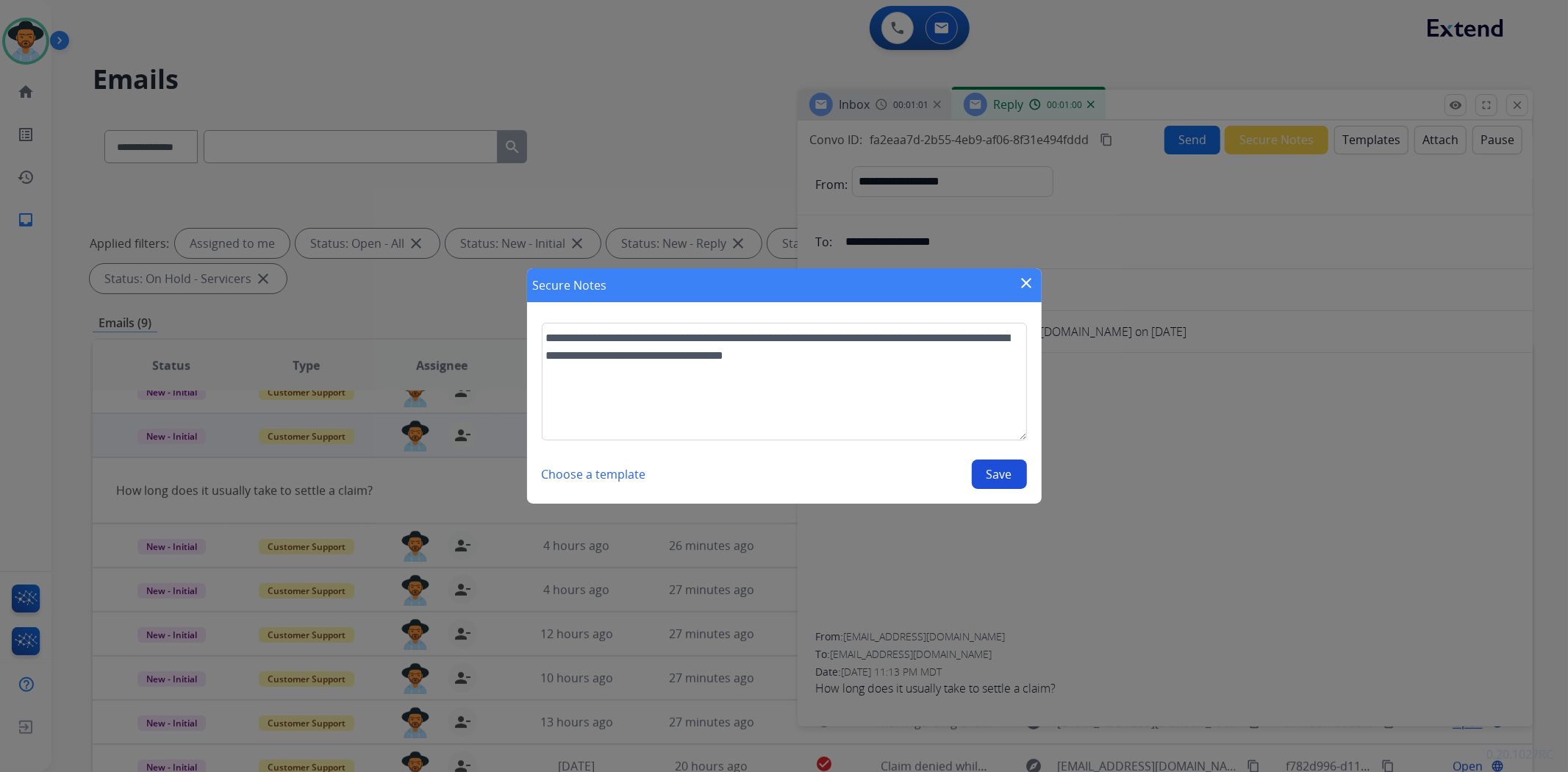
click at [985, 473] on button "Save" at bounding box center [998, 474] width 55 height 30
select select "**********"
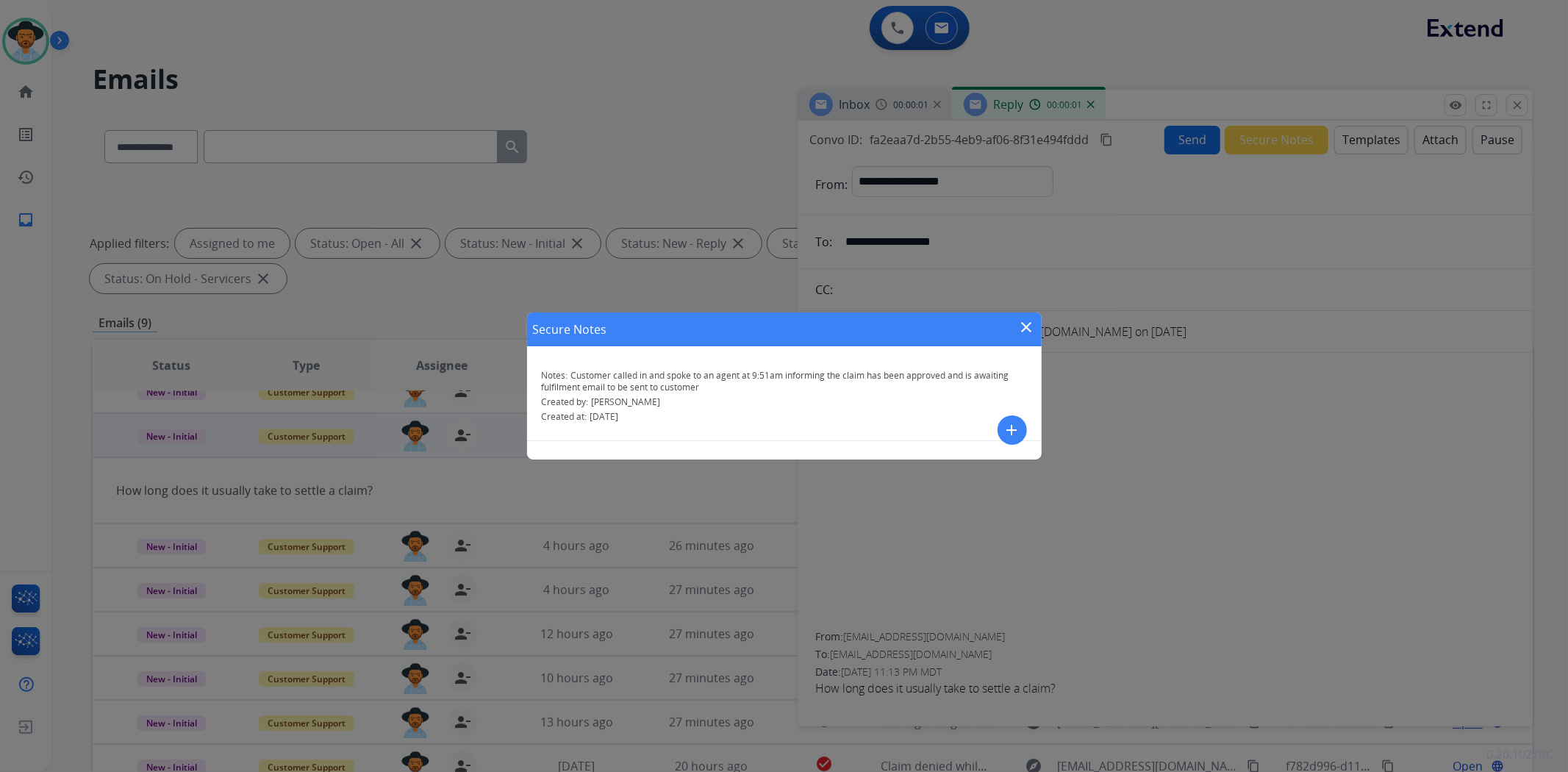
click at [1025, 323] on mat-icon "close" at bounding box center [1027, 328] width 18 height 18
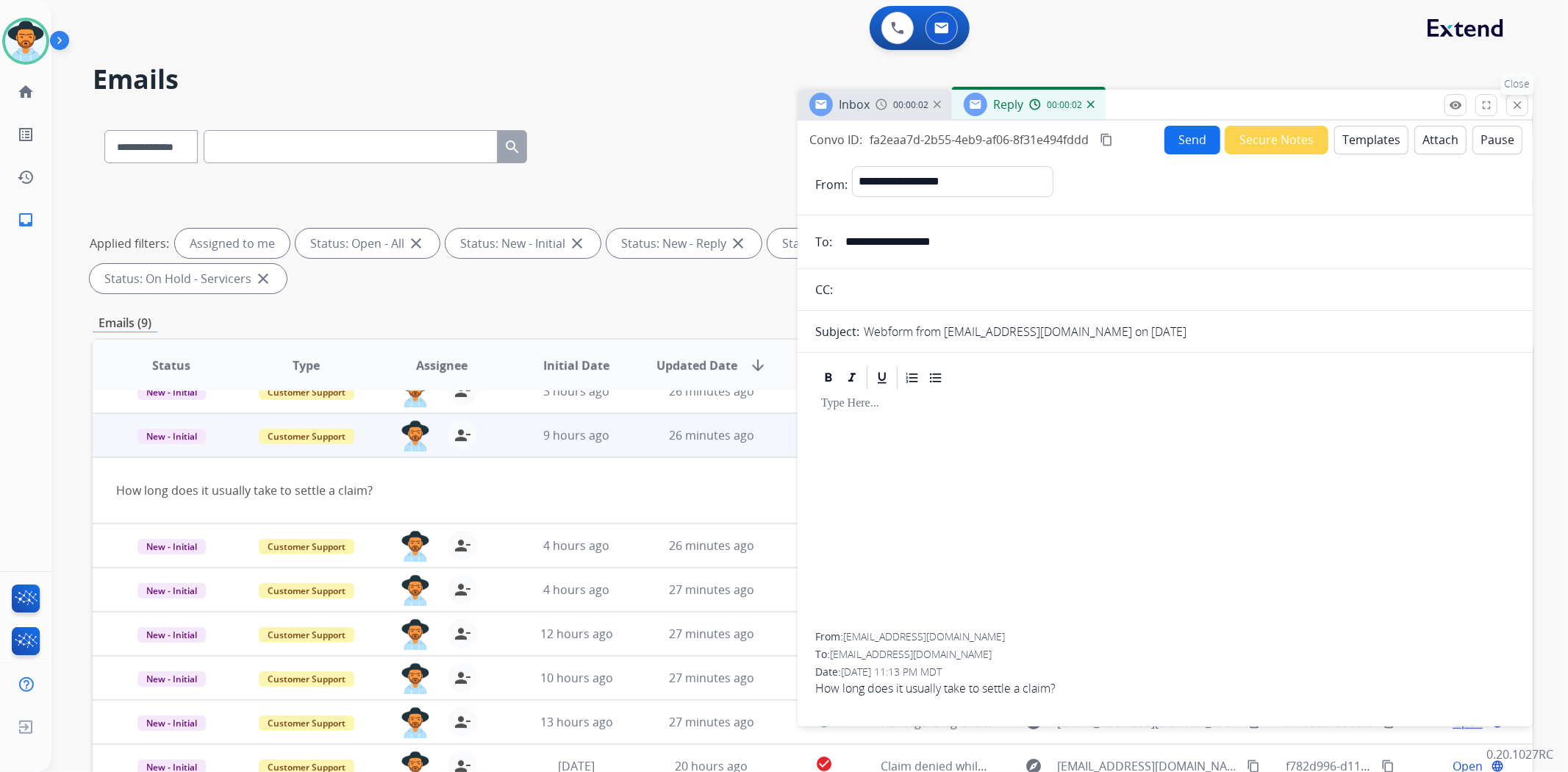
click at [1511, 101] on mat-icon "close" at bounding box center [1517, 105] width 14 height 14
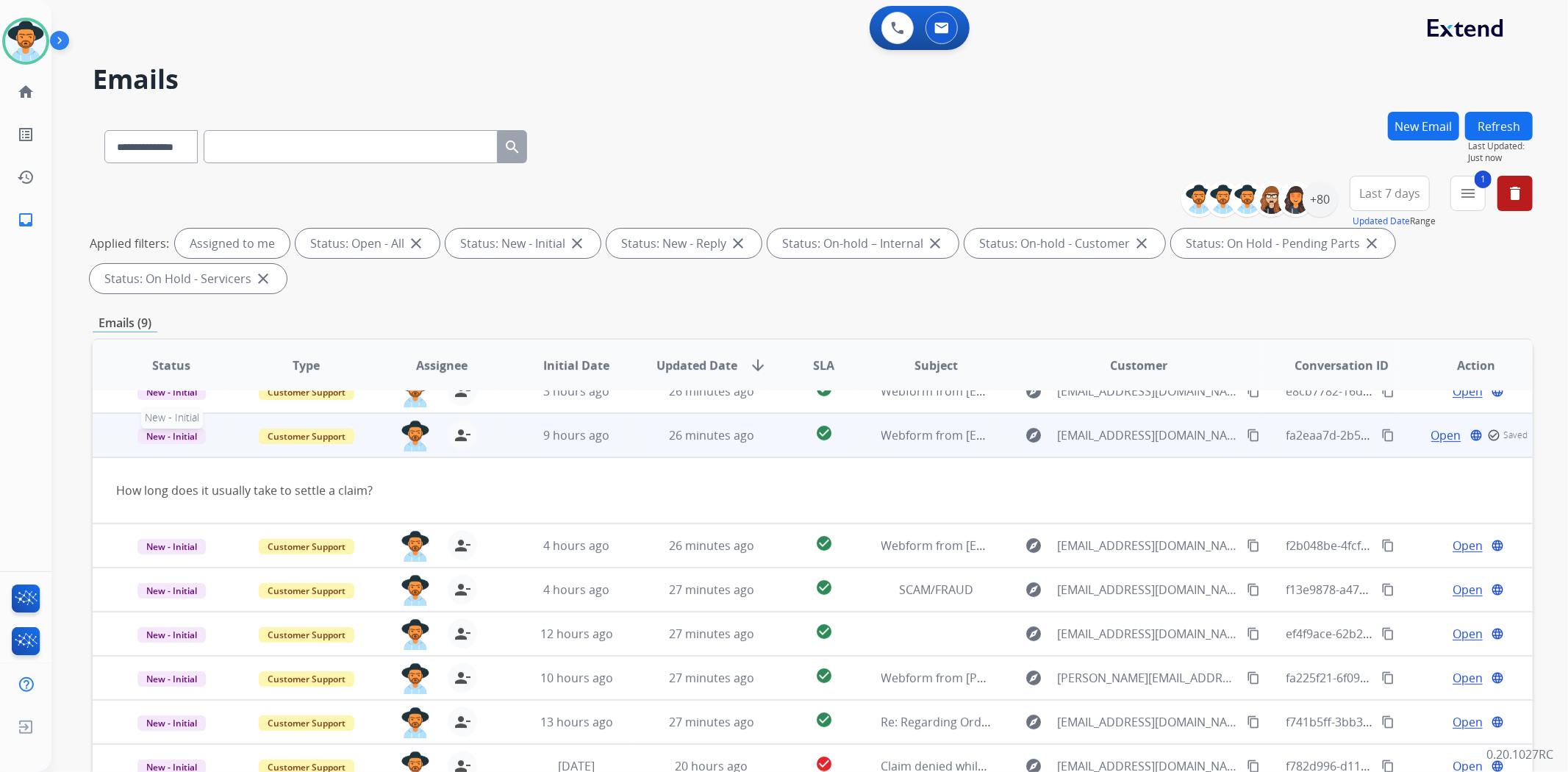
click at [188, 433] on span "New - Initial" at bounding box center [172, 436] width 69 height 15
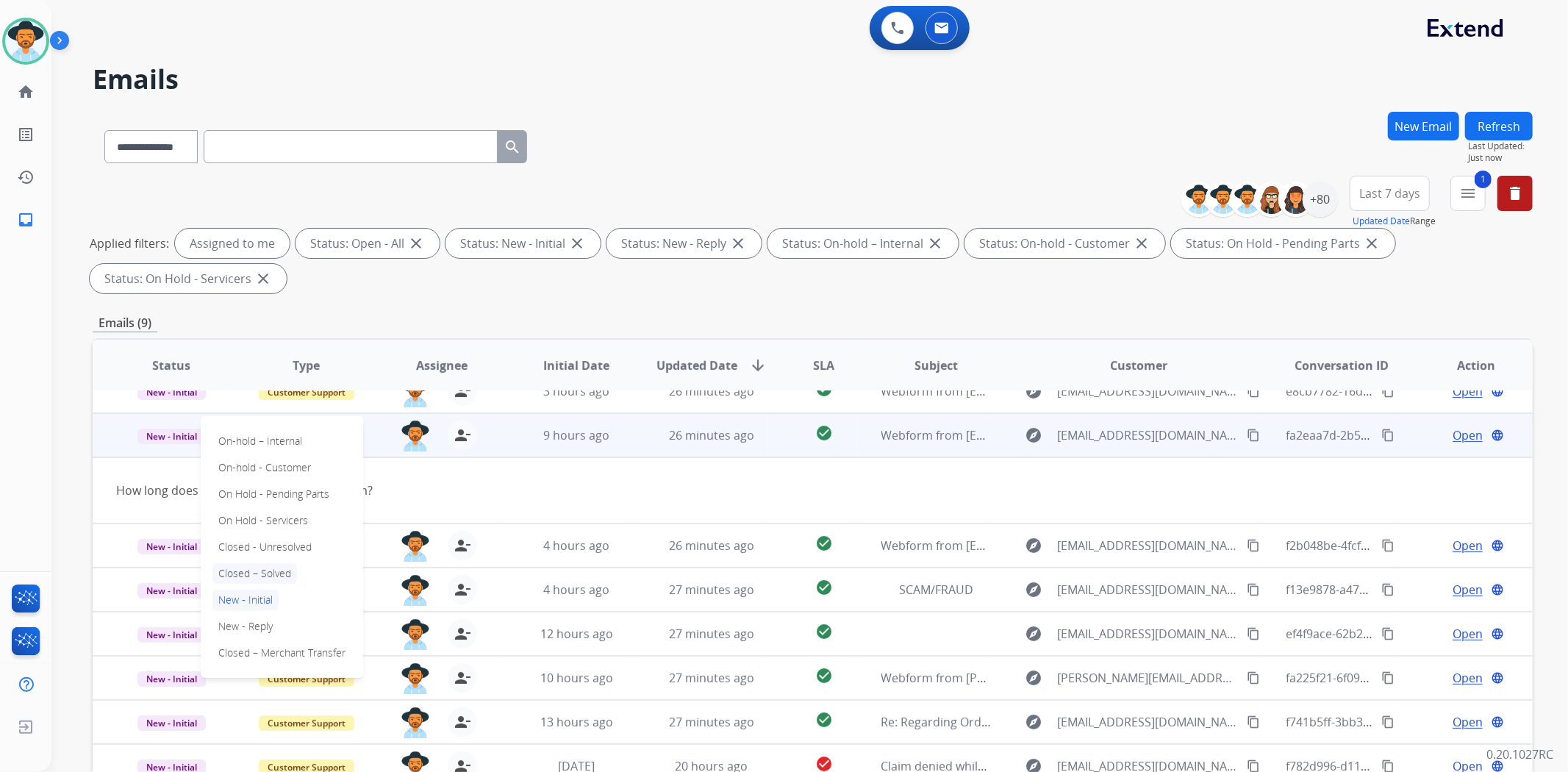
click at [276, 570] on p "Closed – Solved" at bounding box center [255, 573] width 85 height 21
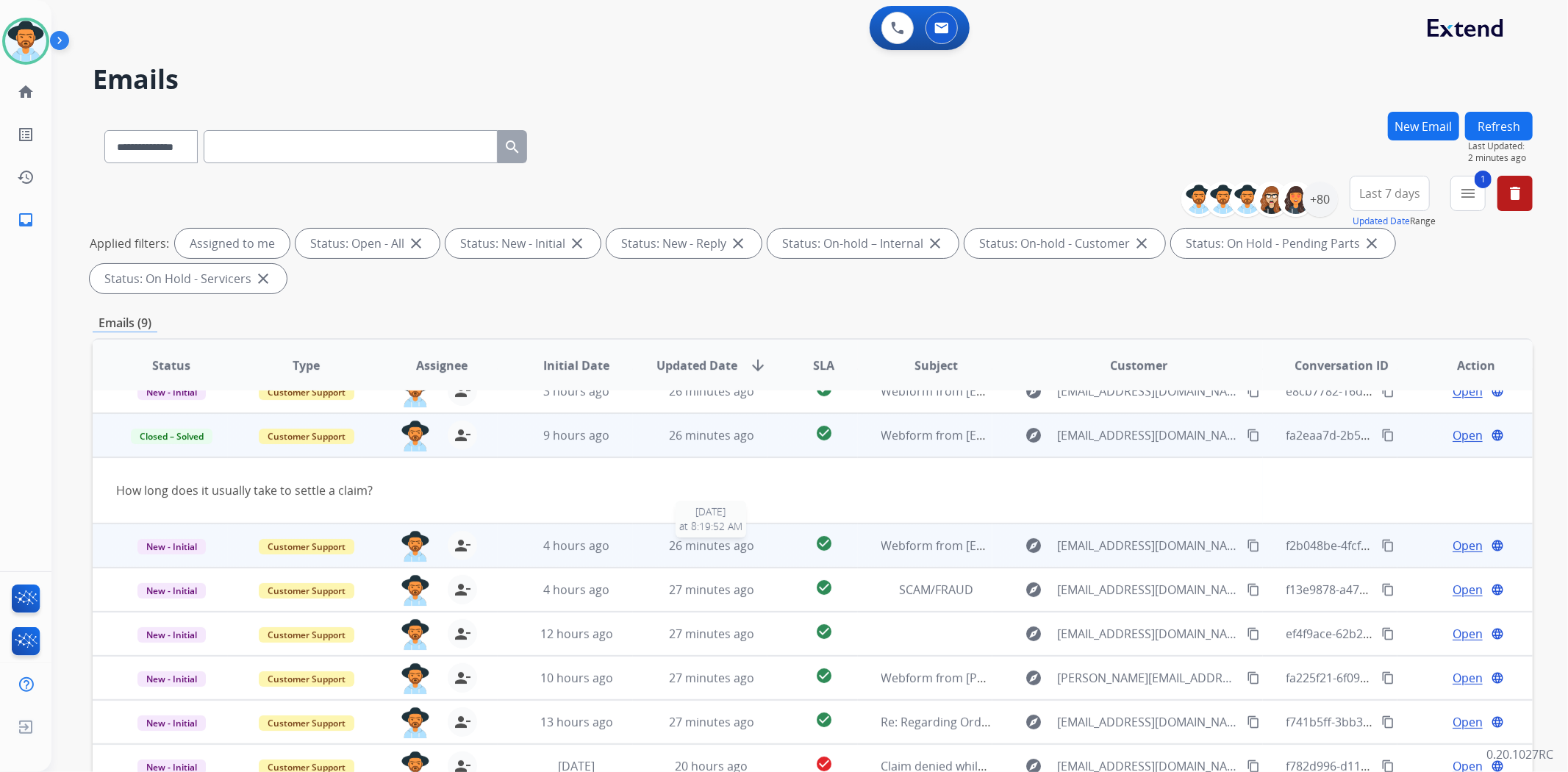
click at [700, 552] on span "26 minutes ago" at bounding box center [711, 545] width 85 height 16
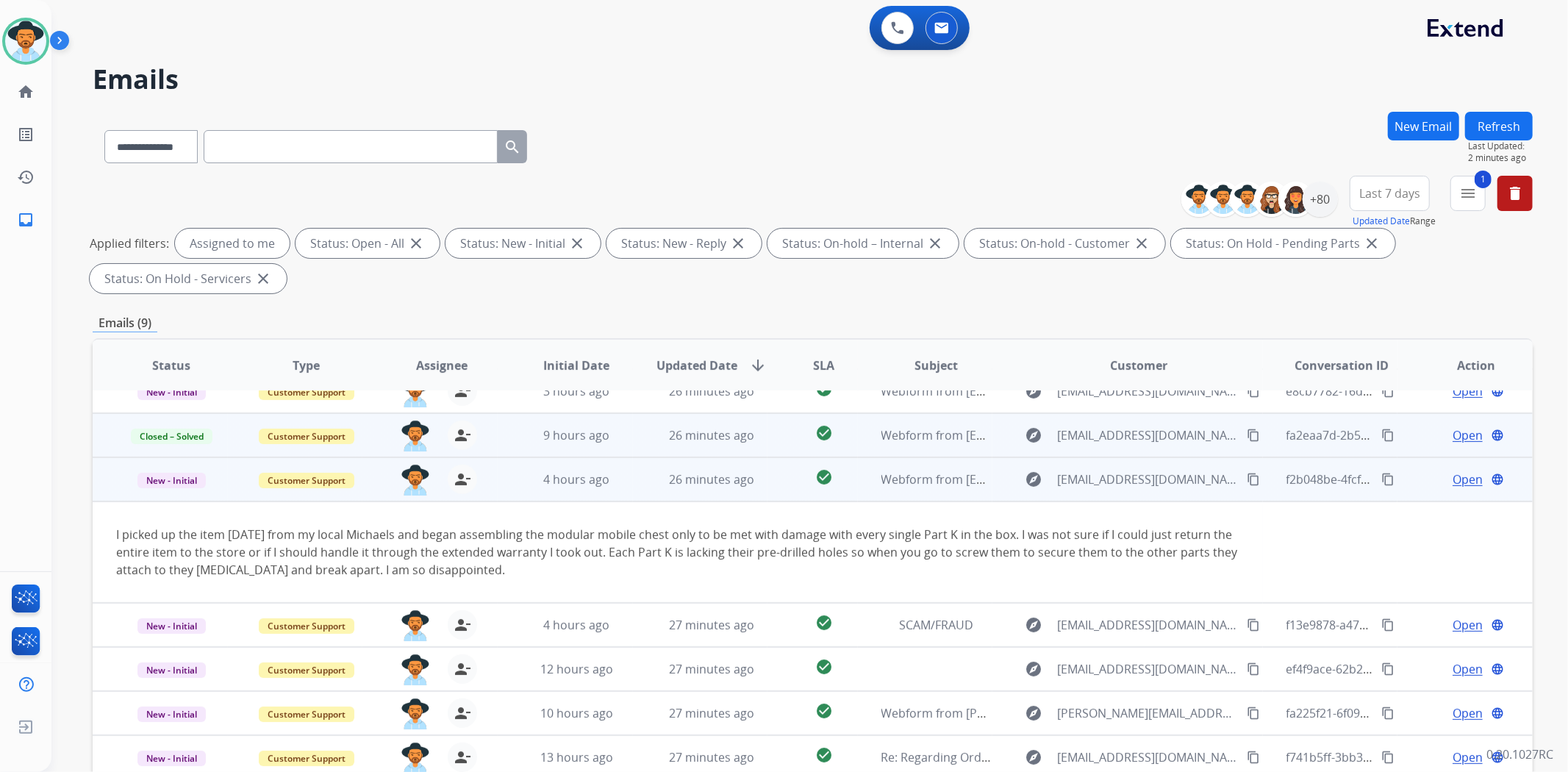
scroll to position [57, 0]
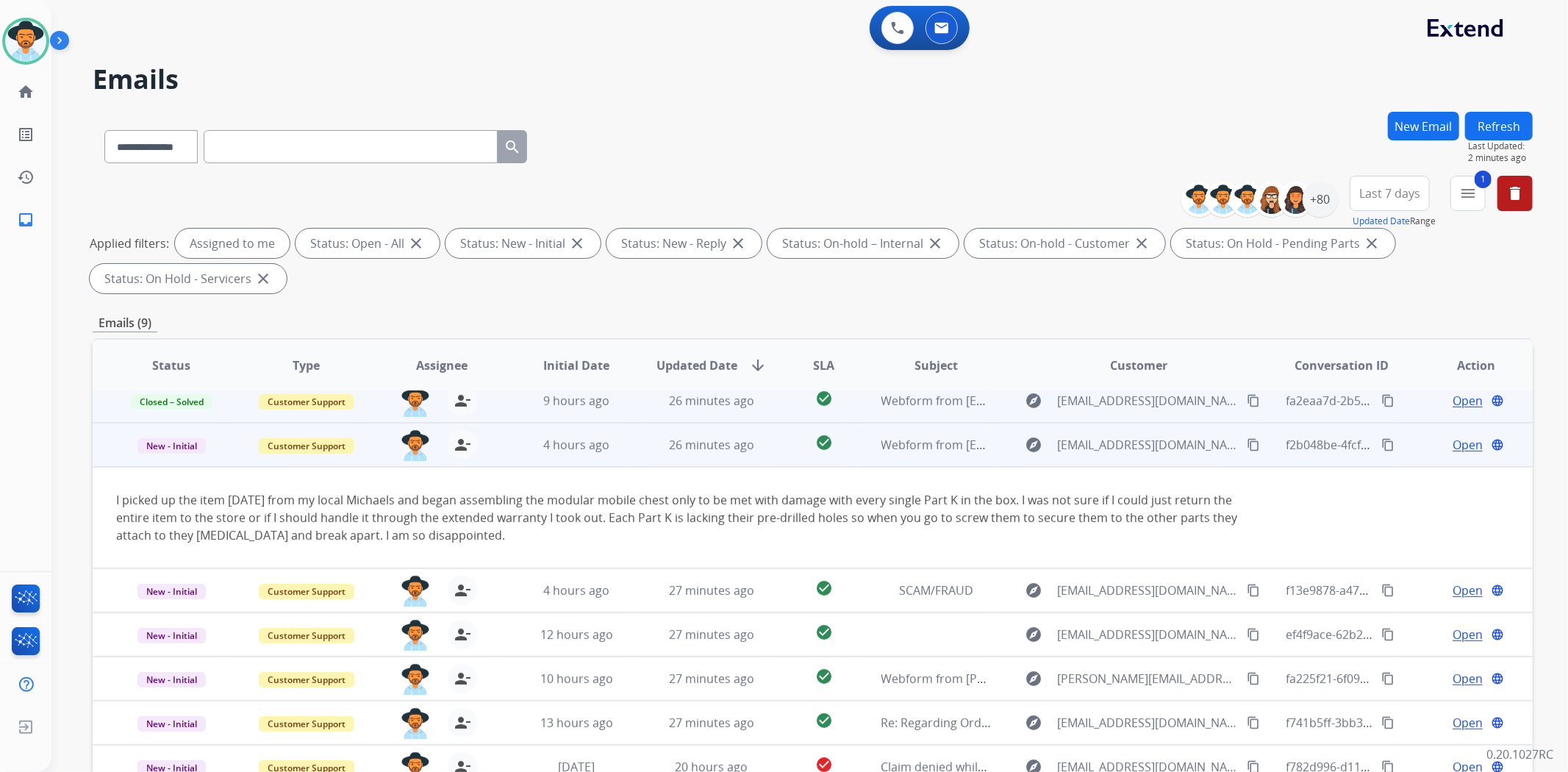
click at [1452, 447] on span "Open" at bounding box center [1467, 445] width 30 height 18
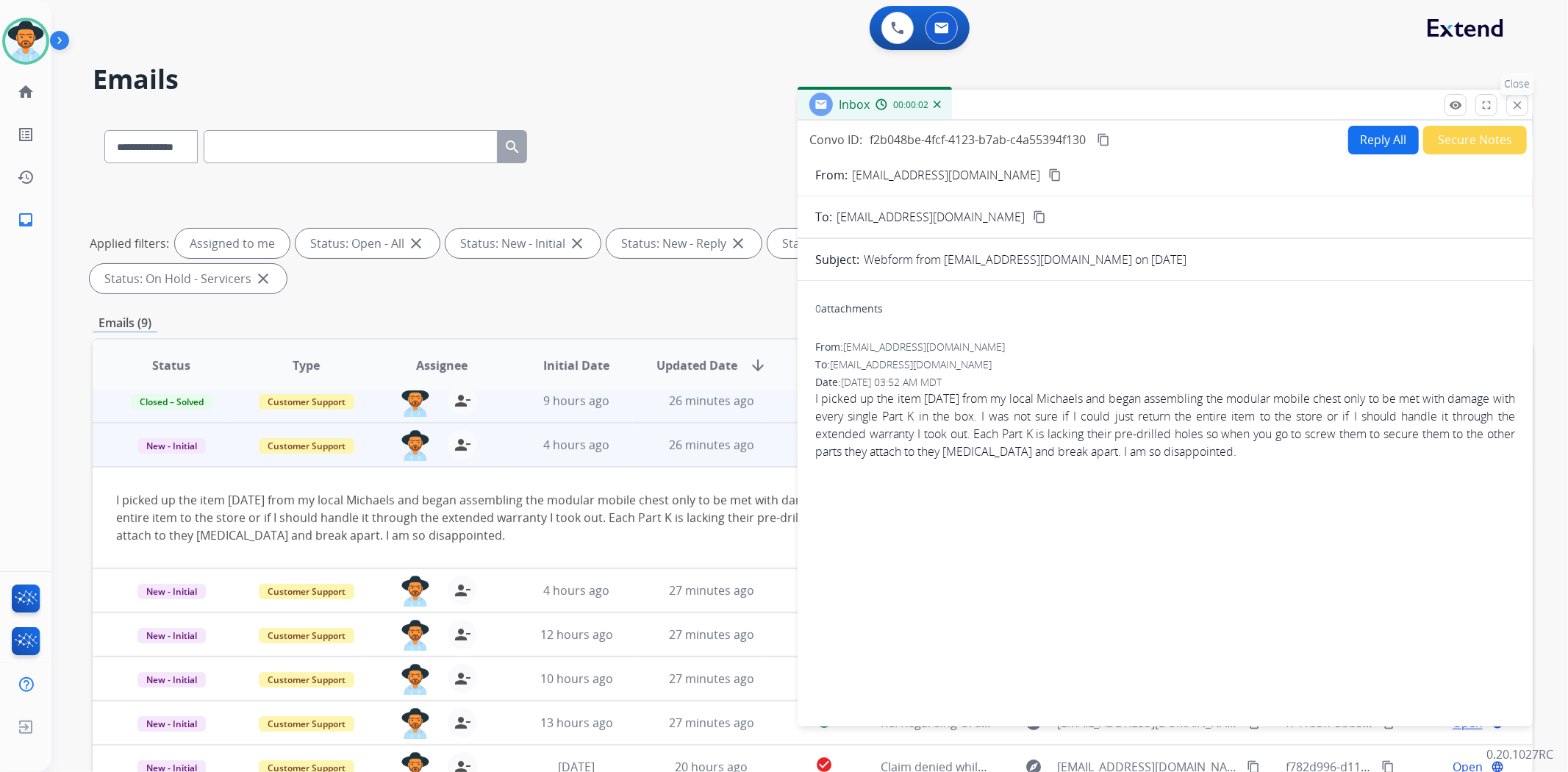
click at [1511, 110] on mat-icon "close" at bounding box center [1517, 105] width 14 height 14
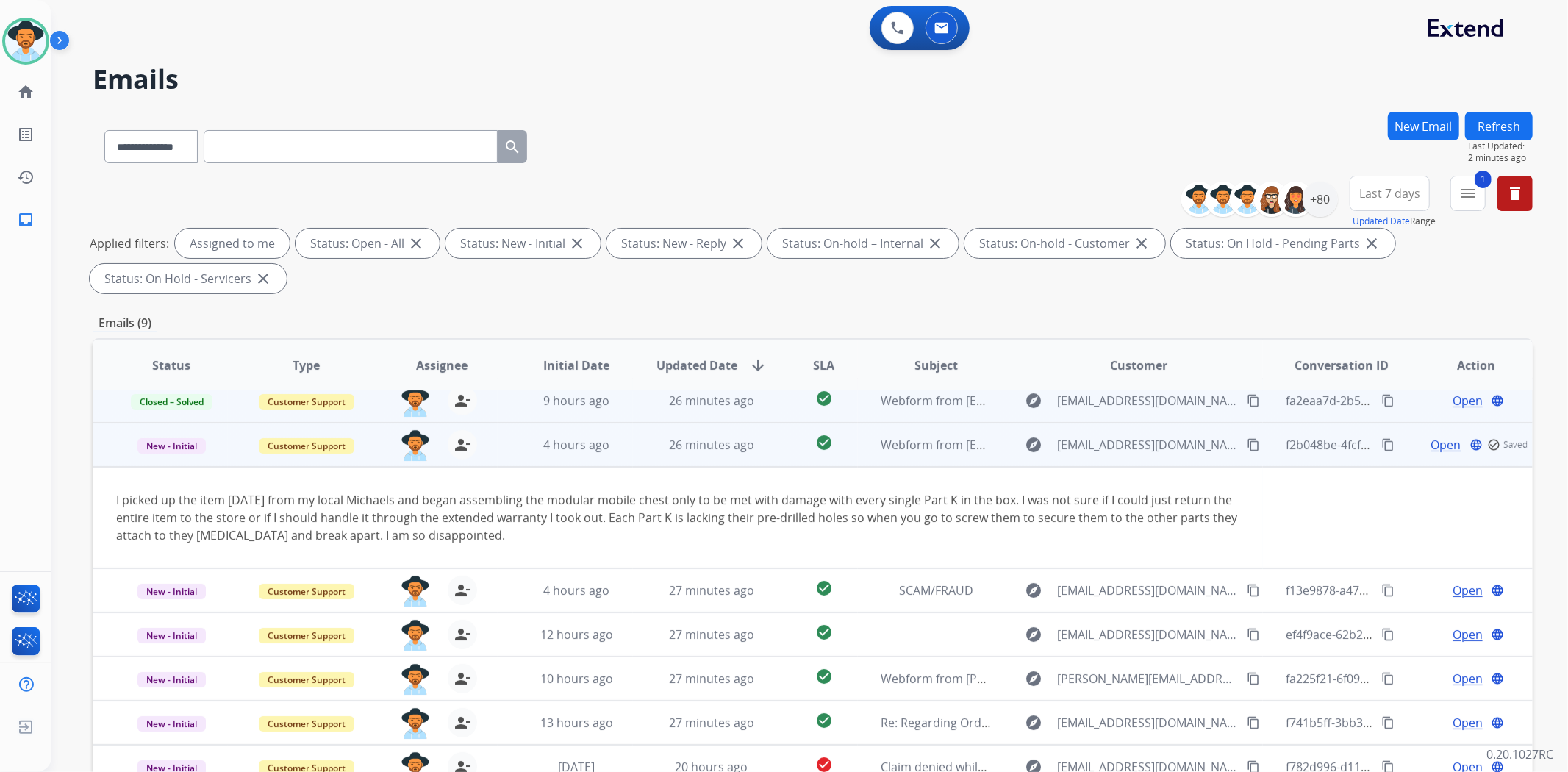
click at [1247, 443] on mat-icon "content_copy" at bounding box center [1253, 444] width 14 height 14
click at [905, 552] on td "I picked up the item [DATE] from my local Michaels and began assembling the mod…" at bounding box center [678, 517] width 1170 height 101
click at [1381, 442] on mat-icon "content_copy" at bounding box center [1387, 444] width 14 height 14
click at [863, 467] on td "I picked up the item [DATE] from my local Michaels and began assembling the mod…" at bounding box center [678, 517] width 1170 height 101
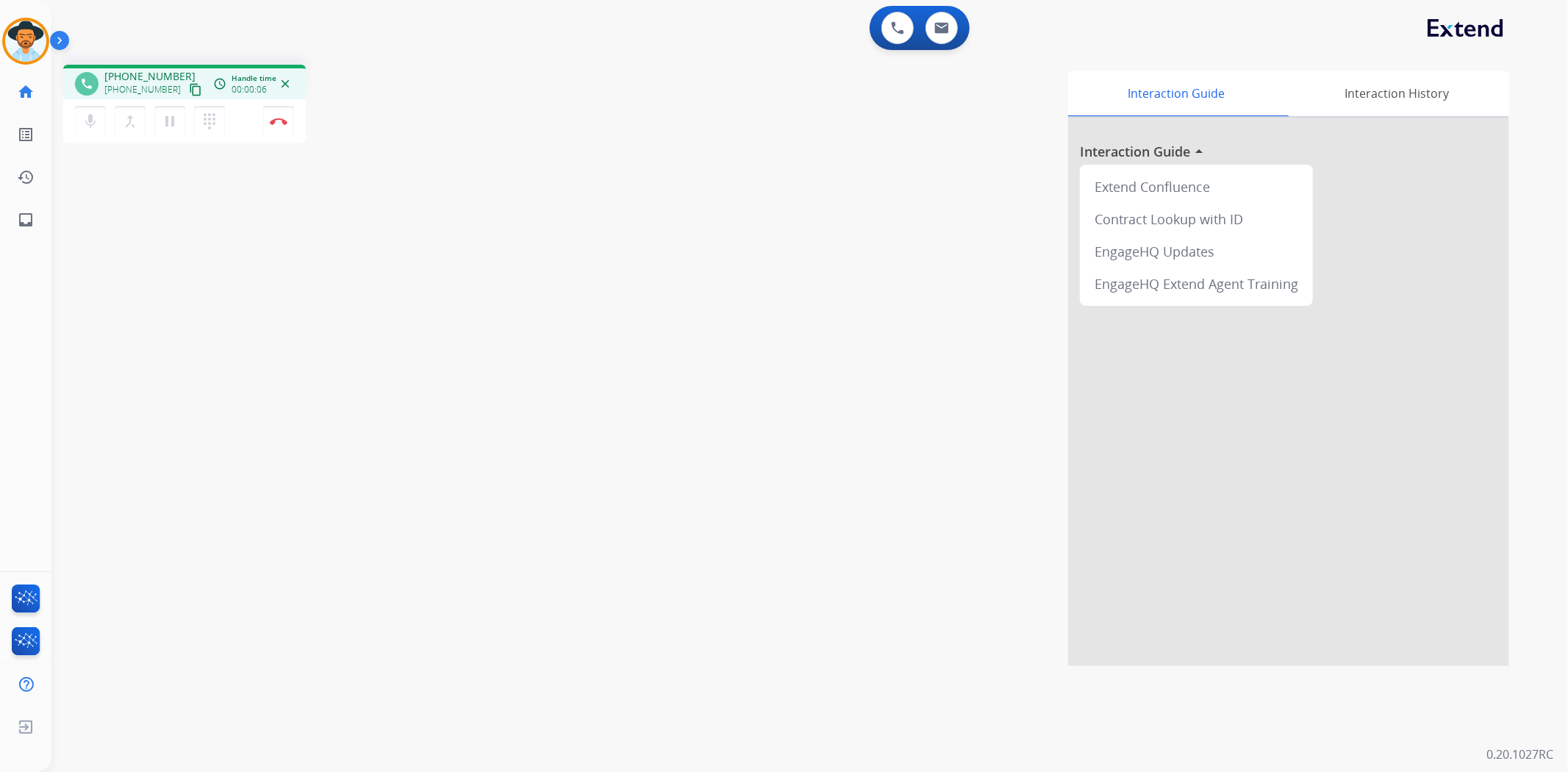
click at [189, 89] on mat-icon "content_copy" at bounding box center [195, 89] width 14 height 14
click at [272, 122] on img at bounding box center [279, 121] width 18 height 7
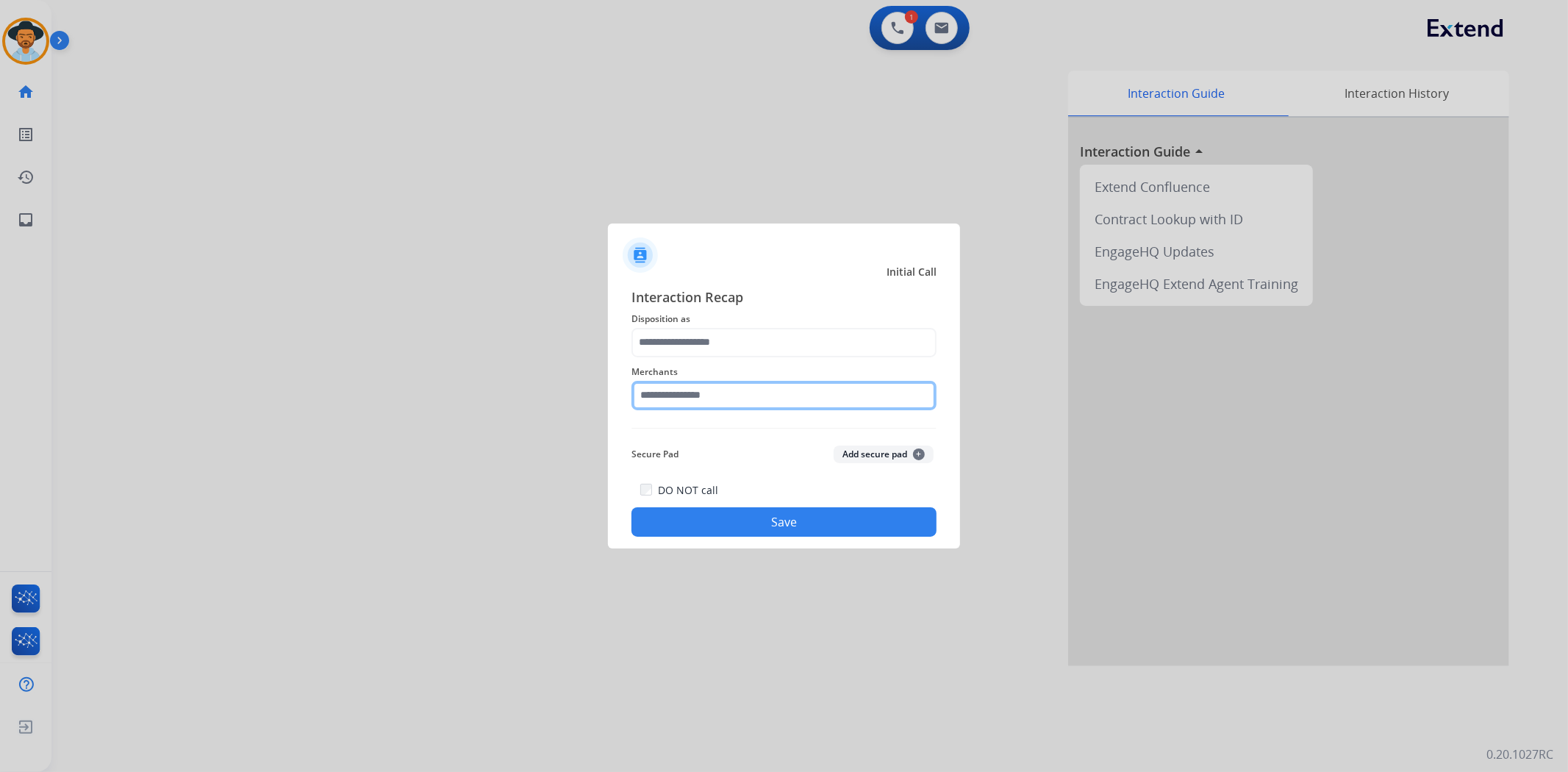
click at [678, 390] on input "text" at bounding box center [784, 395] width 305 height 30
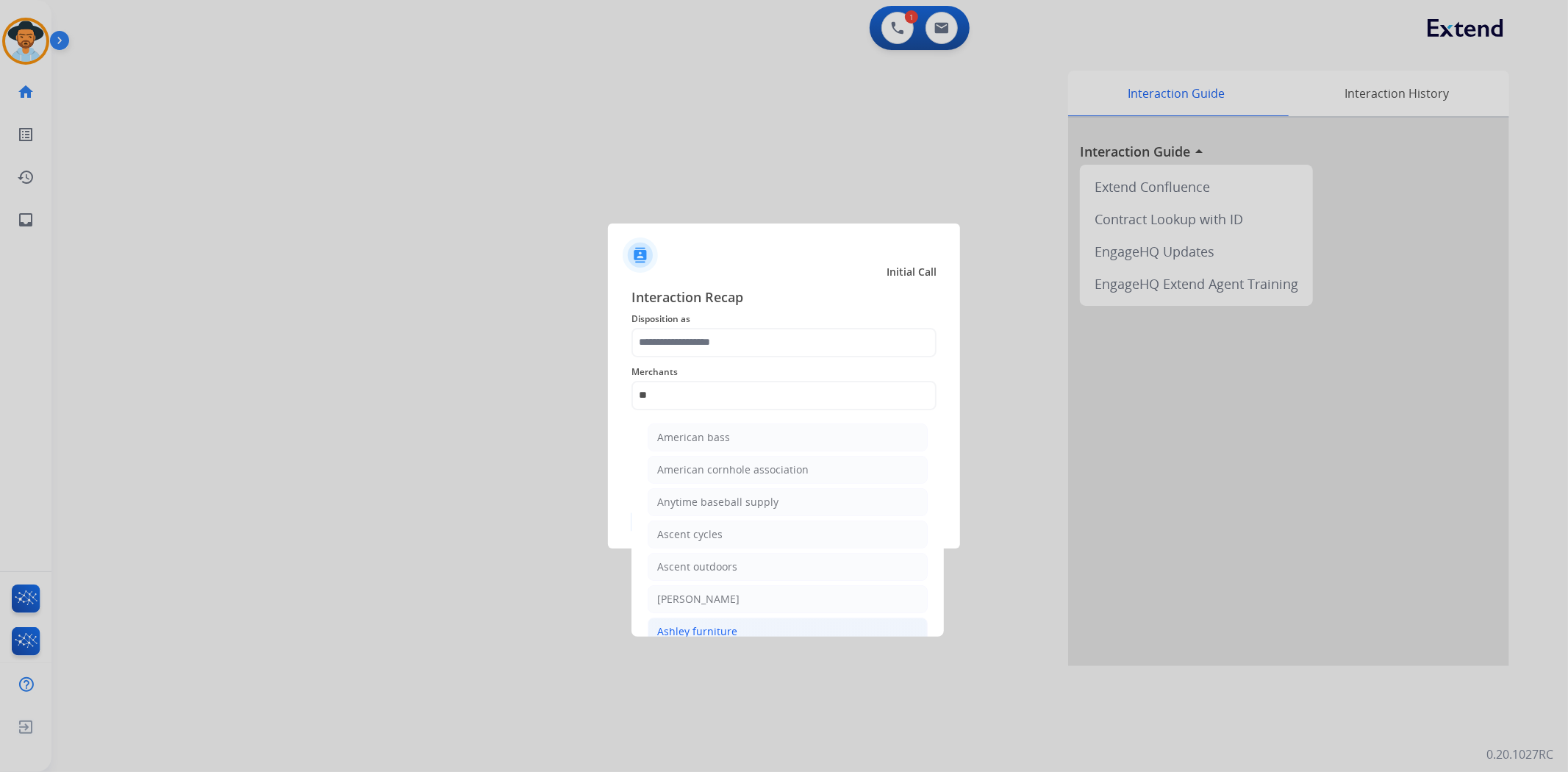
click at [714, 629] on div "Ashley furniture" at bounding box center [697, 631] width 80 height 14
type input "**********"
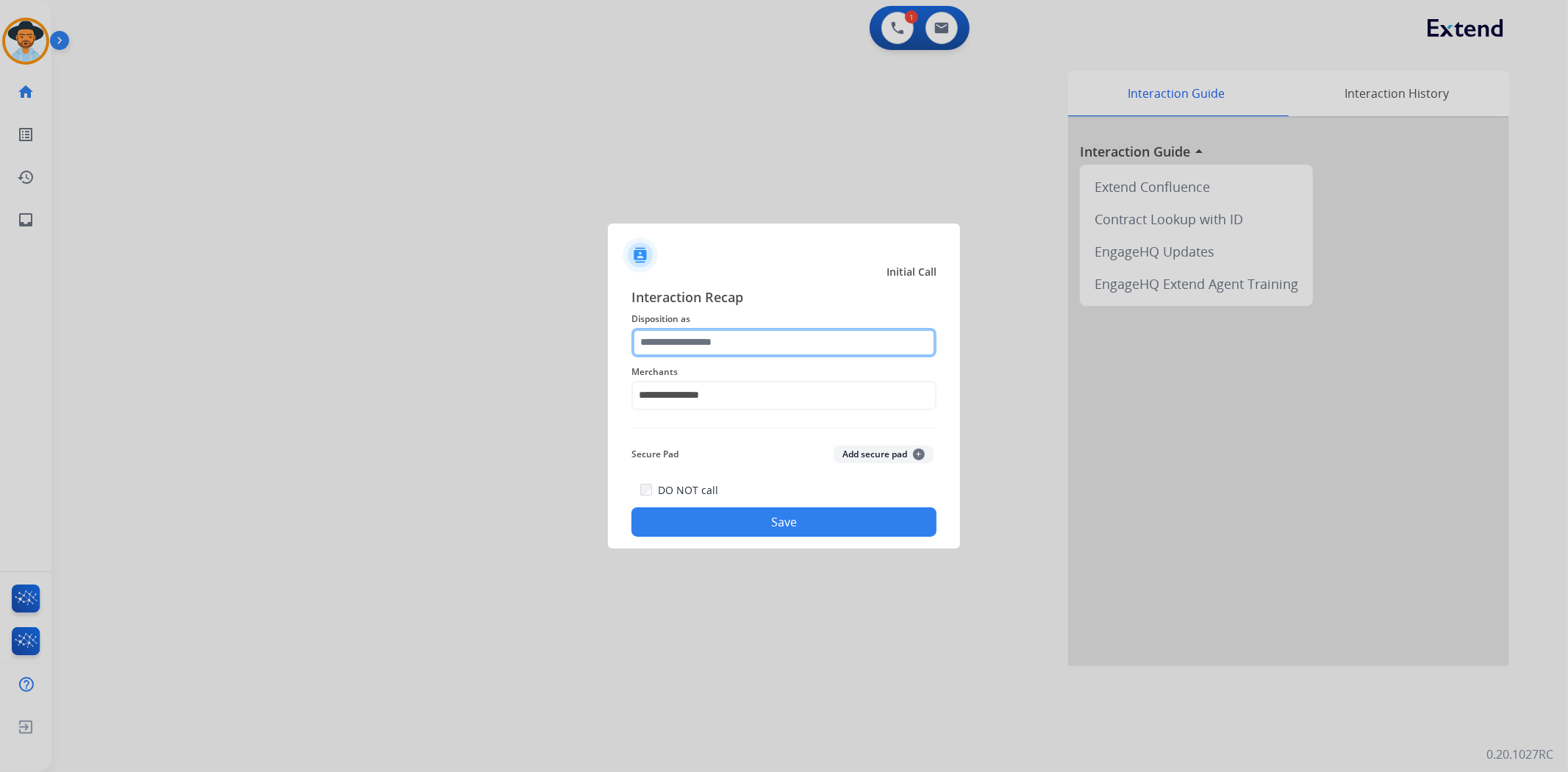
click at [722, 337] on input "text" at bounding box center [784, 342] width 305 height 30
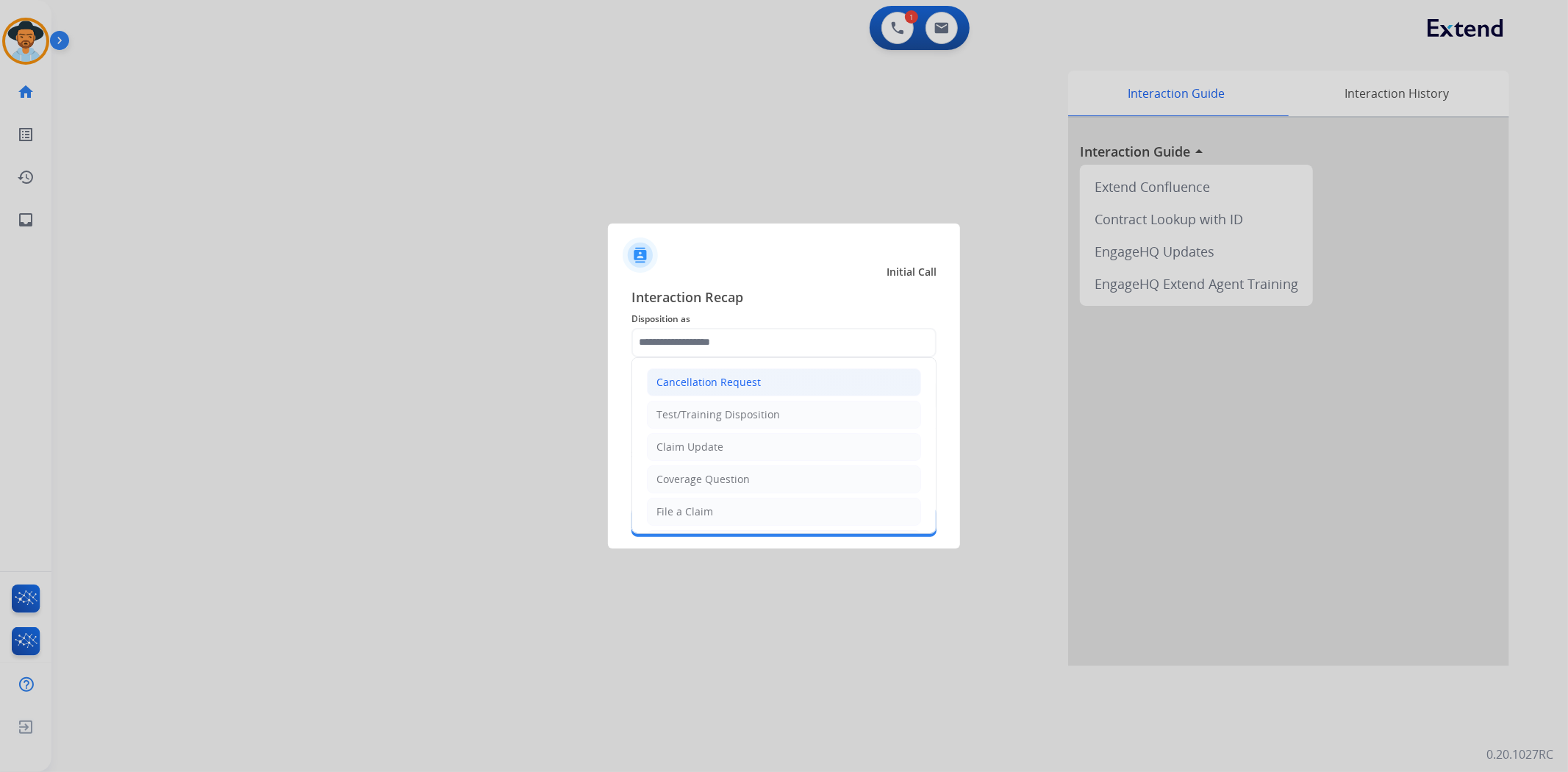
click at [718, 383] on div "Cancellation Request" at bounding box center [709, 382] width 105 height 14
type input "**********"
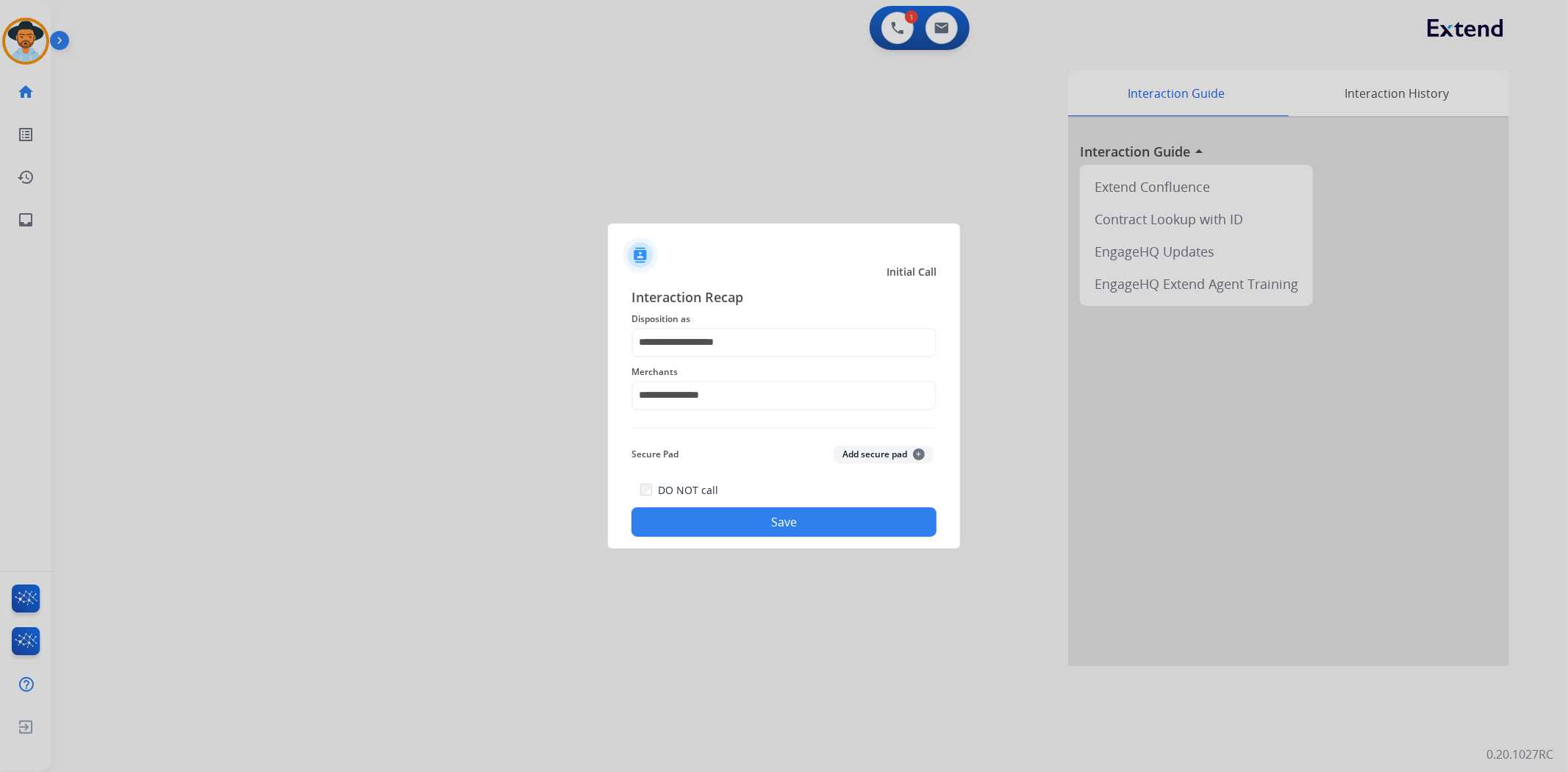
click at [794, 524] on button "Save" at bounding box center [784, 522] width 305 height 30
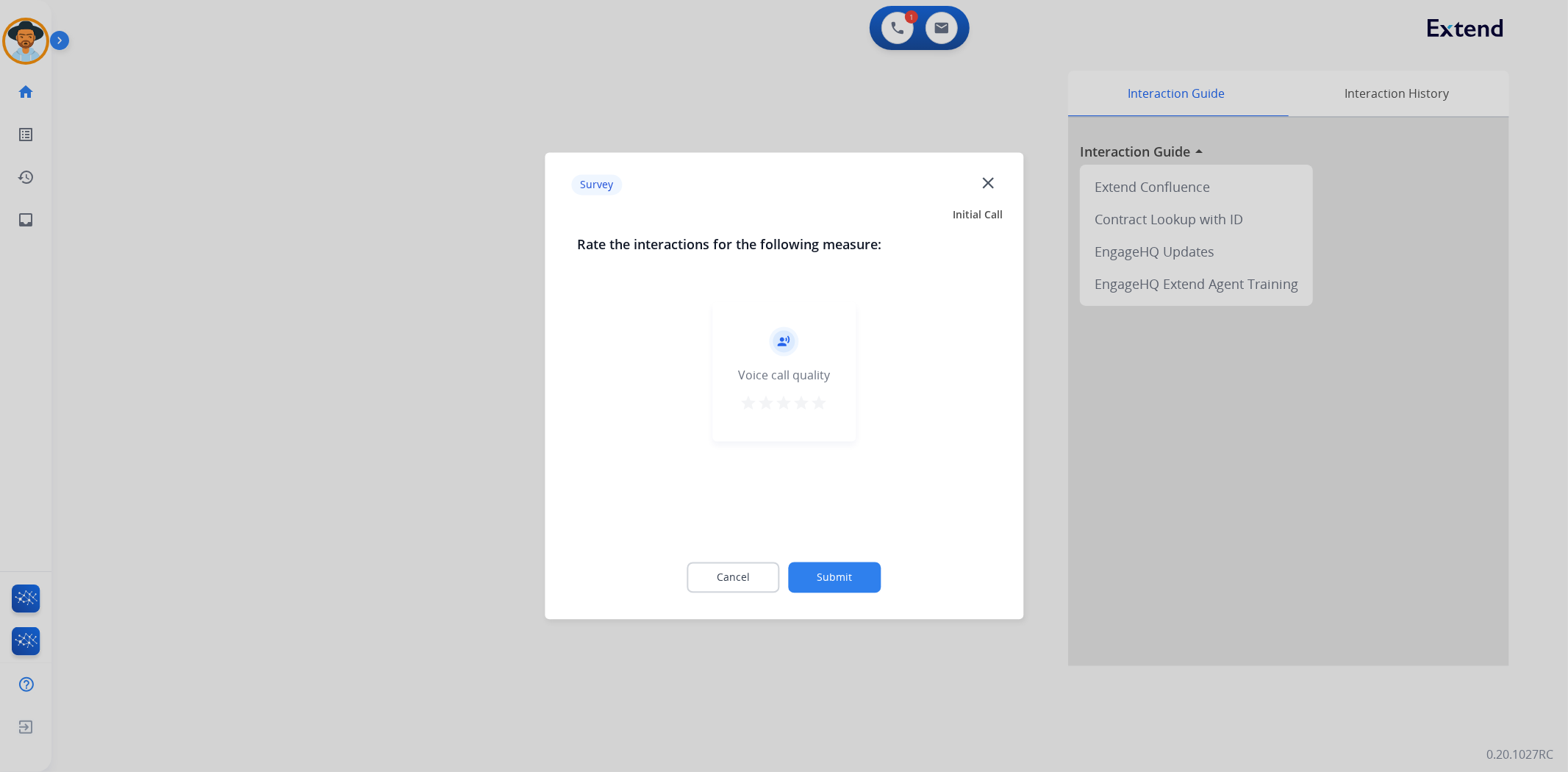
click at [825, 407] on mat-icon "star" at bounding box center [820, 404] width 18 height 18
click at [824, 553] on div "Cancel Submit" at bounding box center [784, 577] width 413 height 66
click at [824, 571] on button "Submit" at bounding box center [835, 578] width 93 height 31
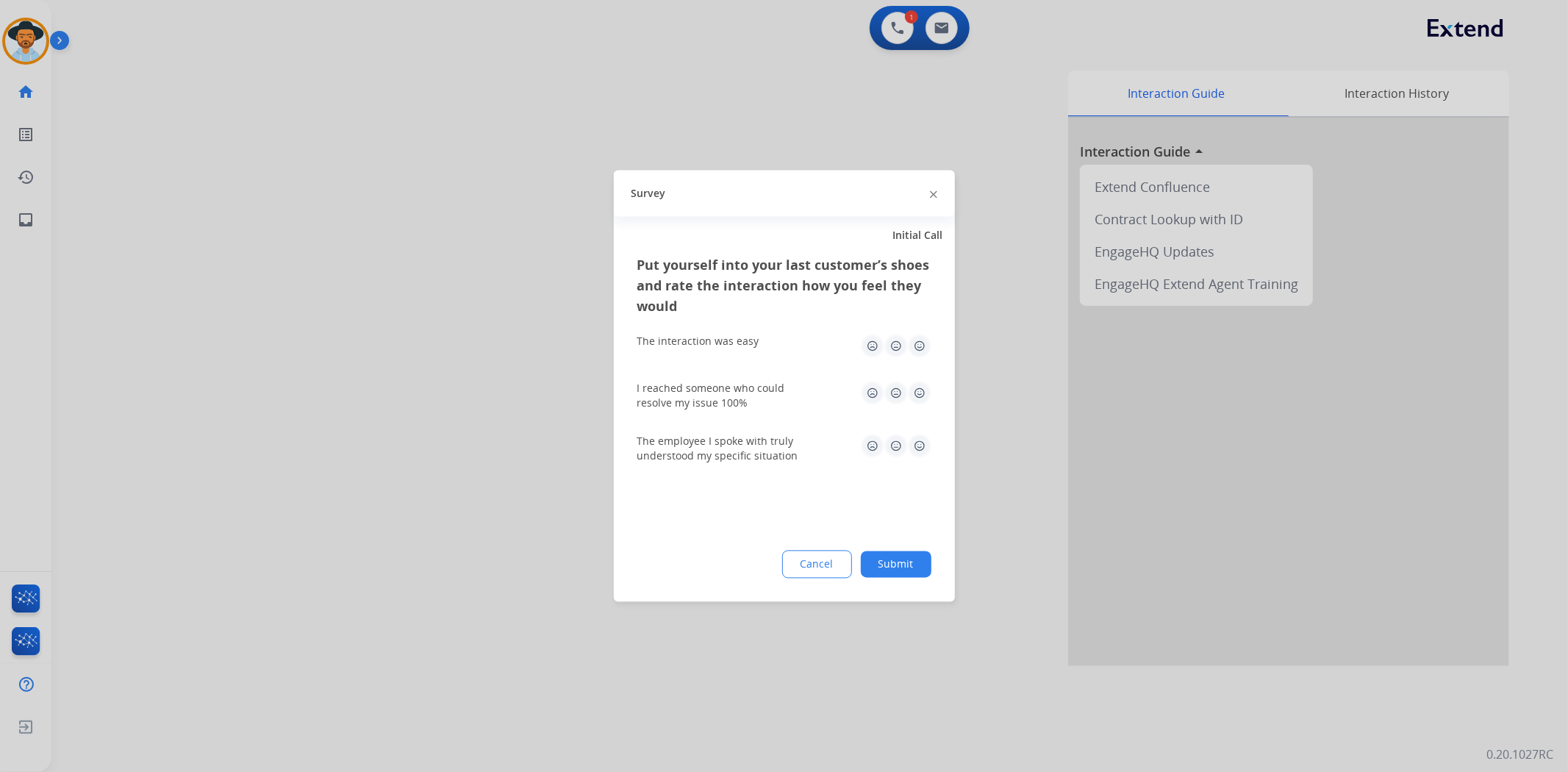
click at [922, 339] on img at bounding box center [920, 347] width 23 height 23
click at [916, 390] on img at bounding box center [920, 394] width 23 height 23
click at [915, 443] on img at bounding box center [920, 446] width 23 height 23
click at [896, 572] on button "Submit" at bounding box center [896, 564] width 70 height 26
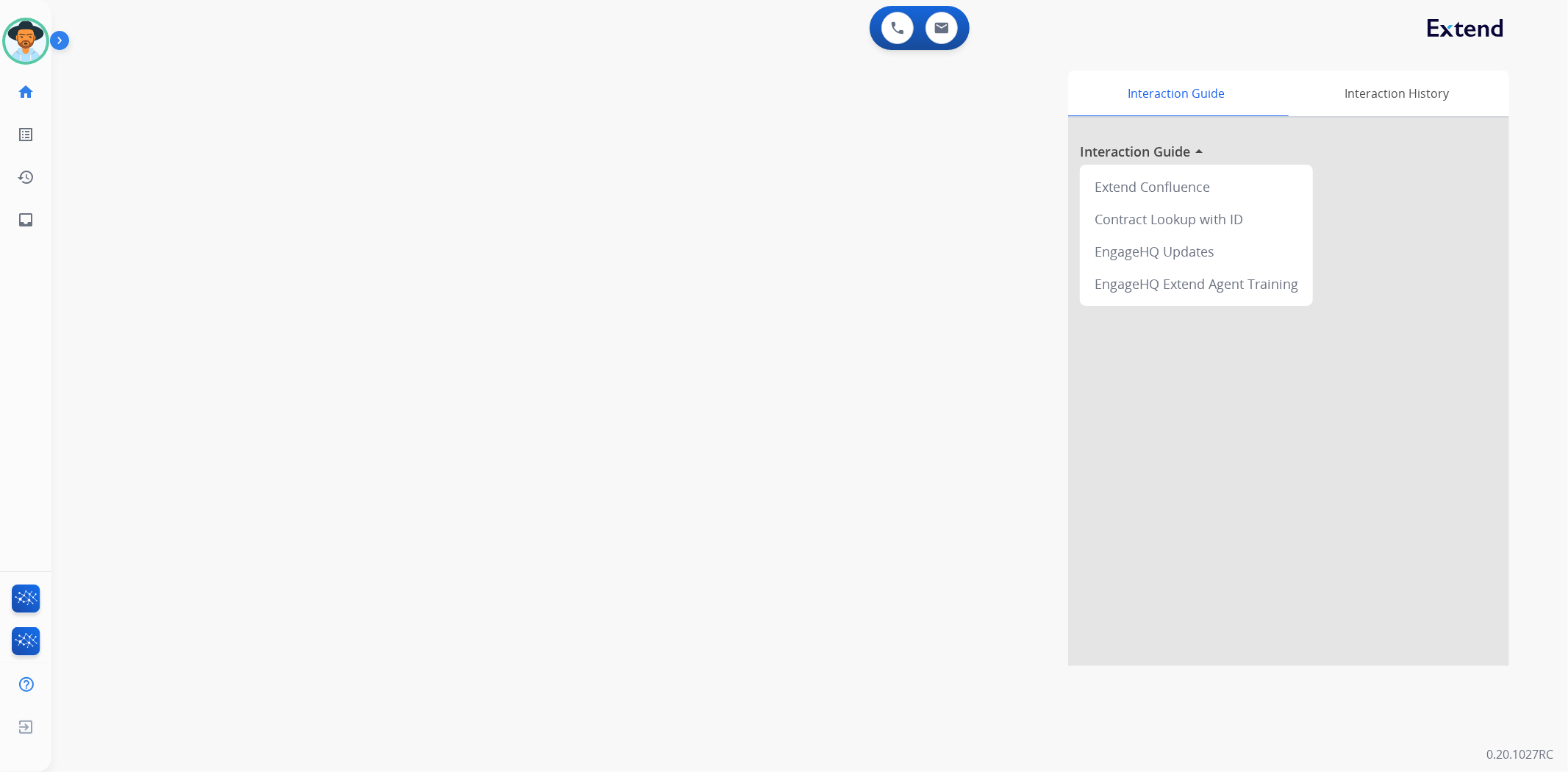
drag, startPoint x: 872, startPoint y: 178, endPoint x: 856, endPoint y: 163, distance: 21.9
click at [872, 178] on div "Interaction Guide Interaction History Interaction Guide arrow_drop_up Extend Co…" at bounding box center [1005, 368] width 1007 height 596
click at [951, 32] on button at bounding box center [942, 28] width 32 height 33
select select "**********"
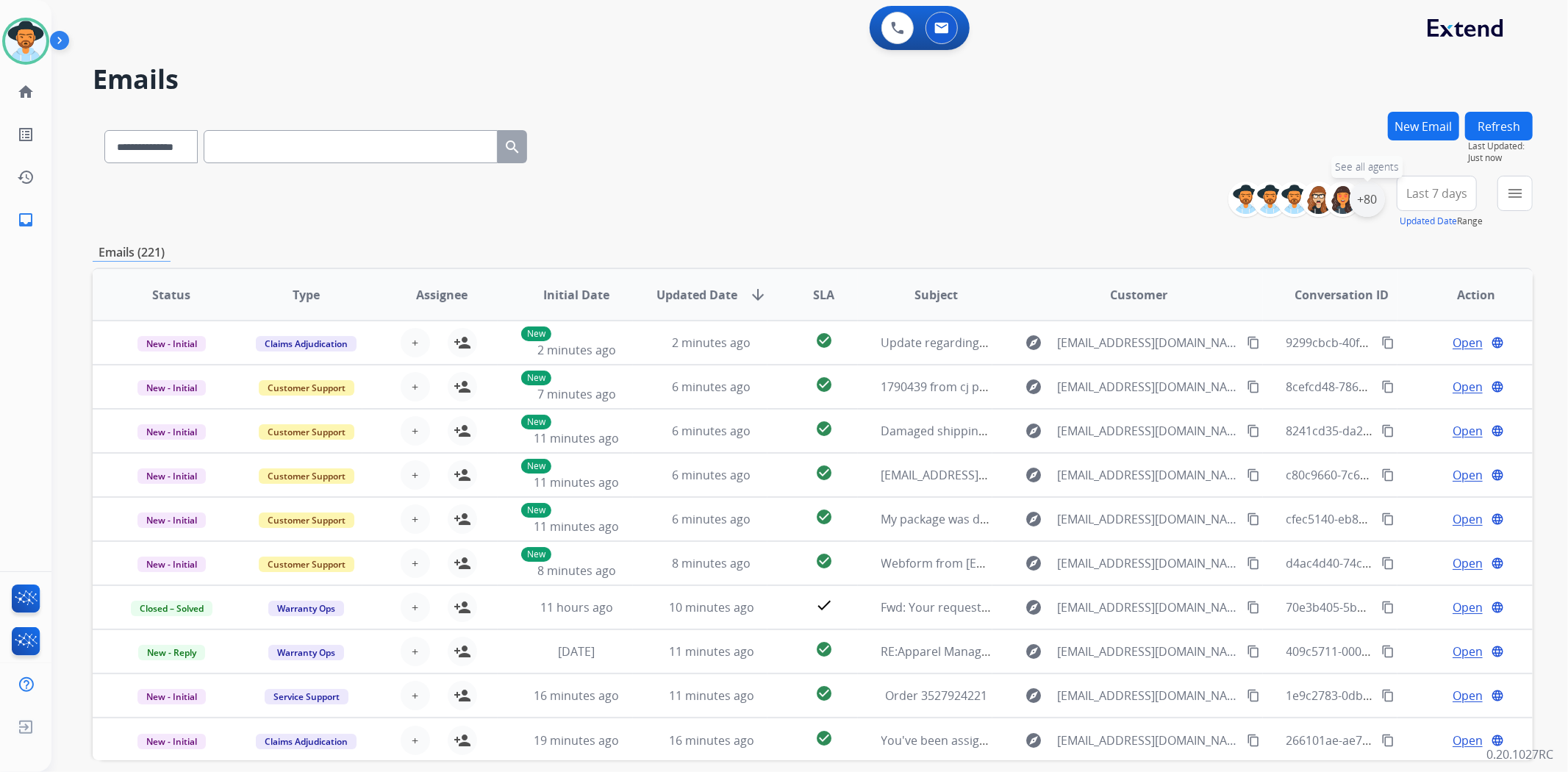
click at [1369, 204] on div "+80" at bounding box center [1367, 199] width 35 height 35
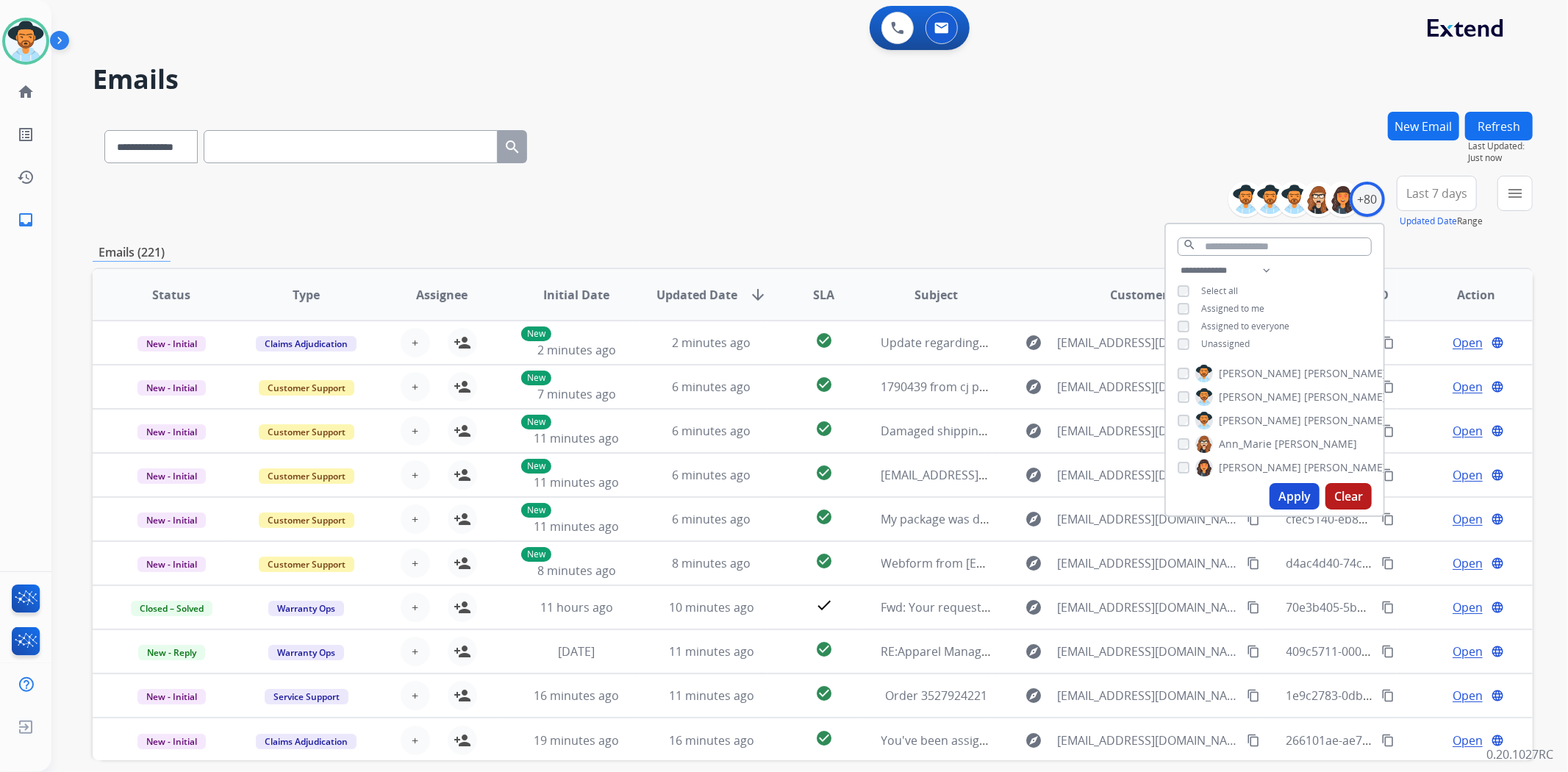
click at [1239, 343] on span "Unassigned" at bounding box center [1226, 344] width 49 height 13
click at [1312, 507] on button "Apply" at bounding box center [1294, 496] width 50 height 26
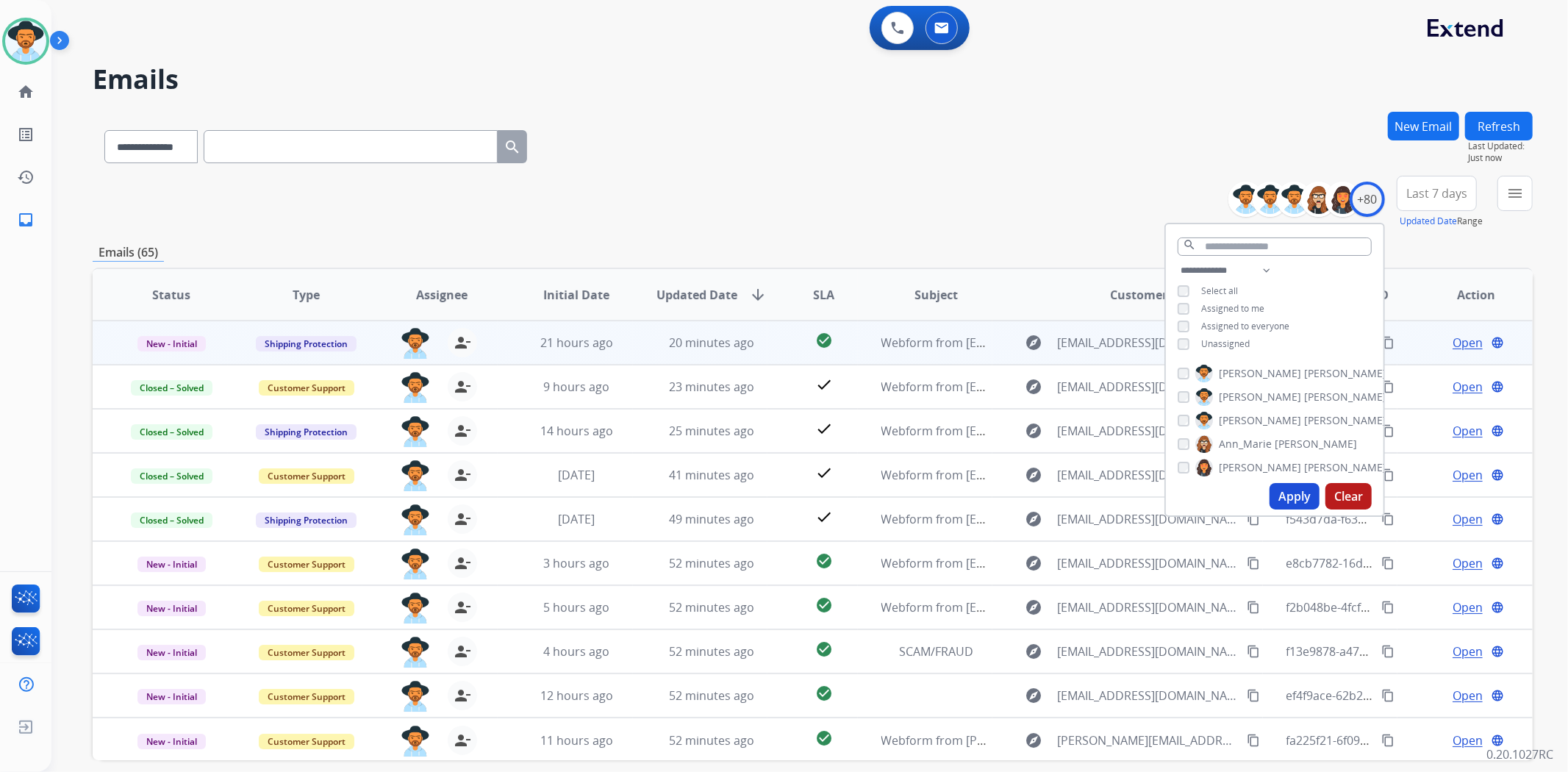
scroll to position [1, 0]
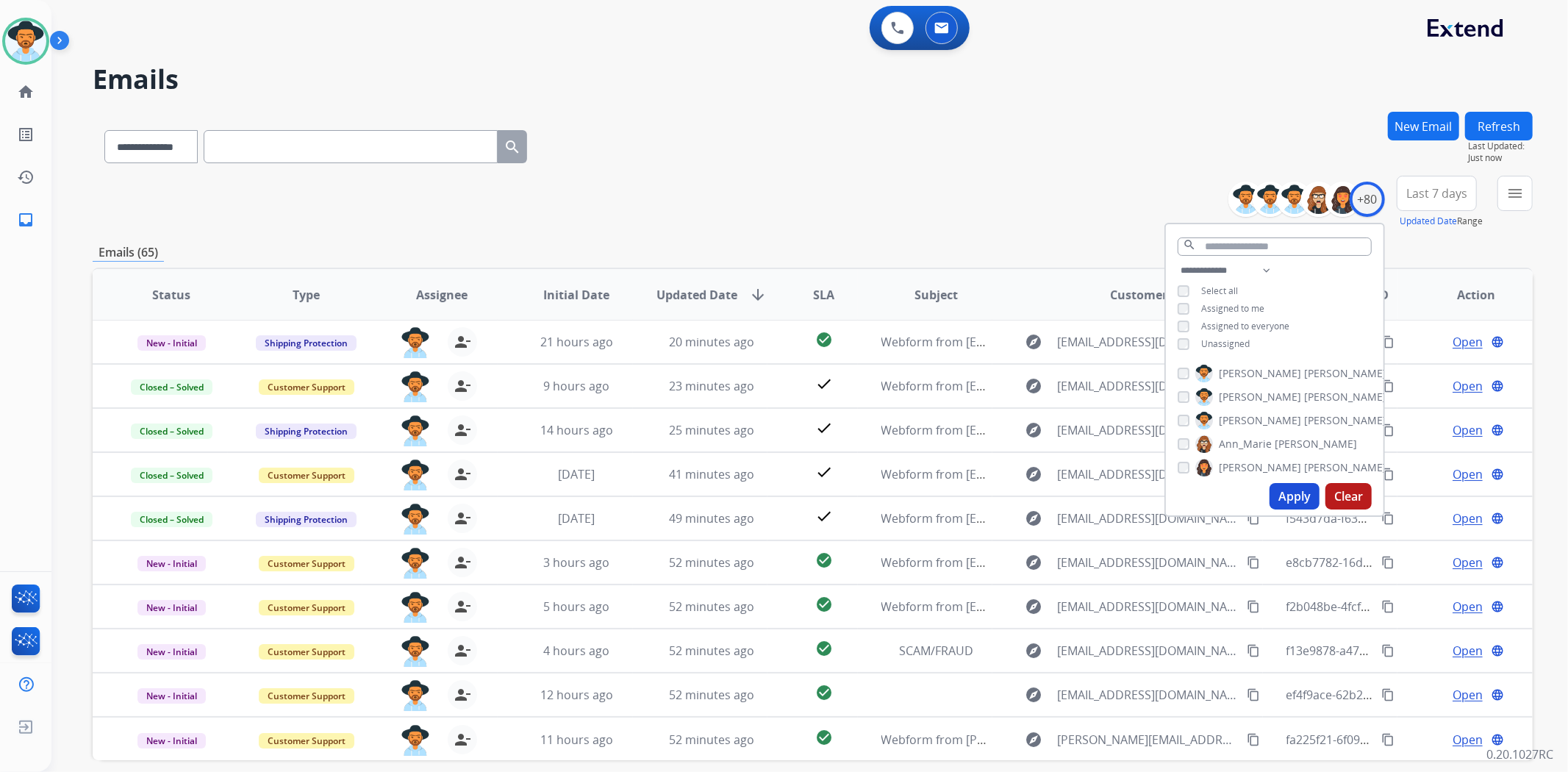
click at [979, 190] on div "**********" at bounding box center [812, 202] width 1440 height 53
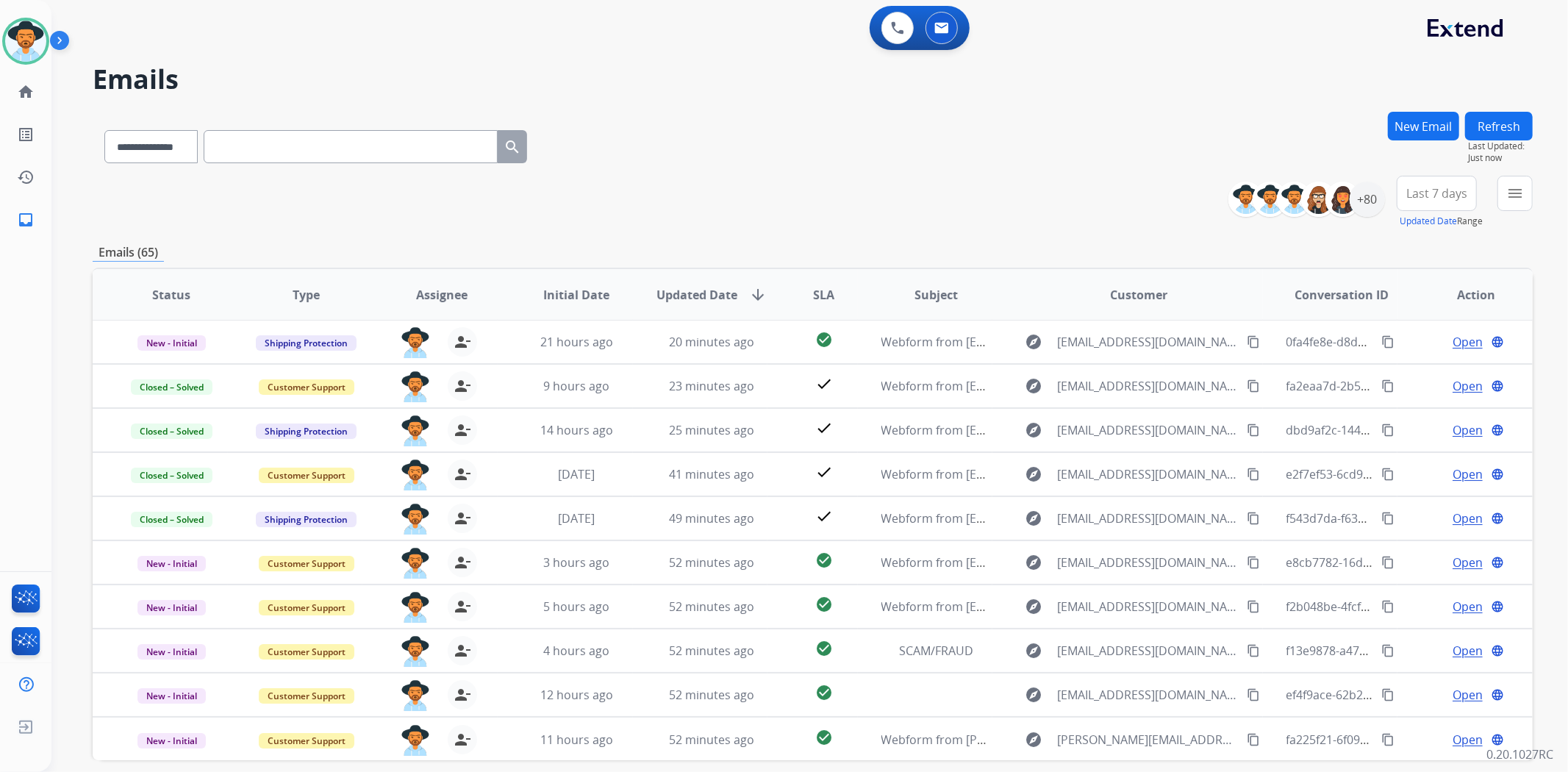
scroll to position [64, 0]
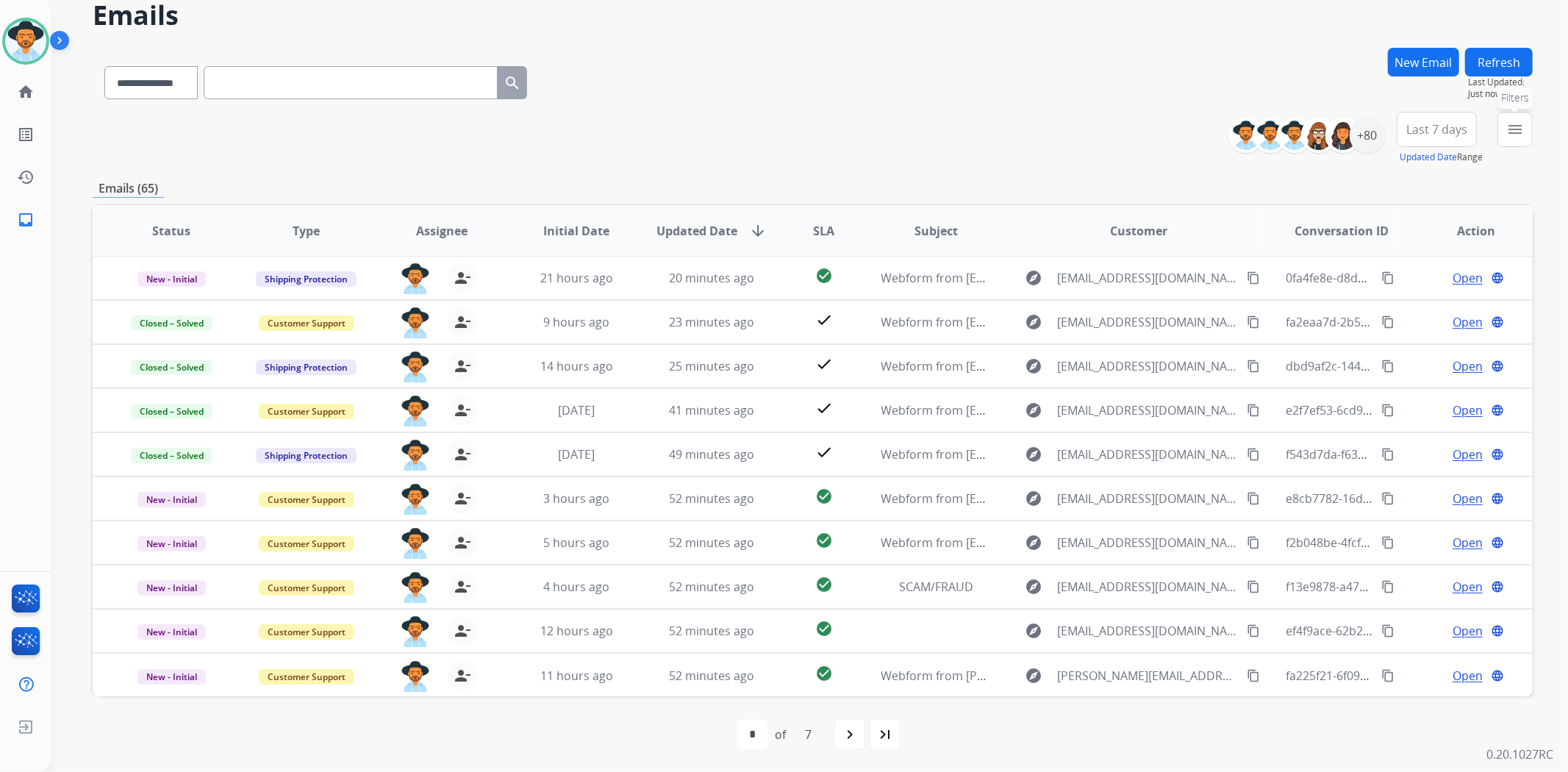
click at [1510, 133] on mat-icon "menu" at bounding box center [1515, 130] width 18 height 18
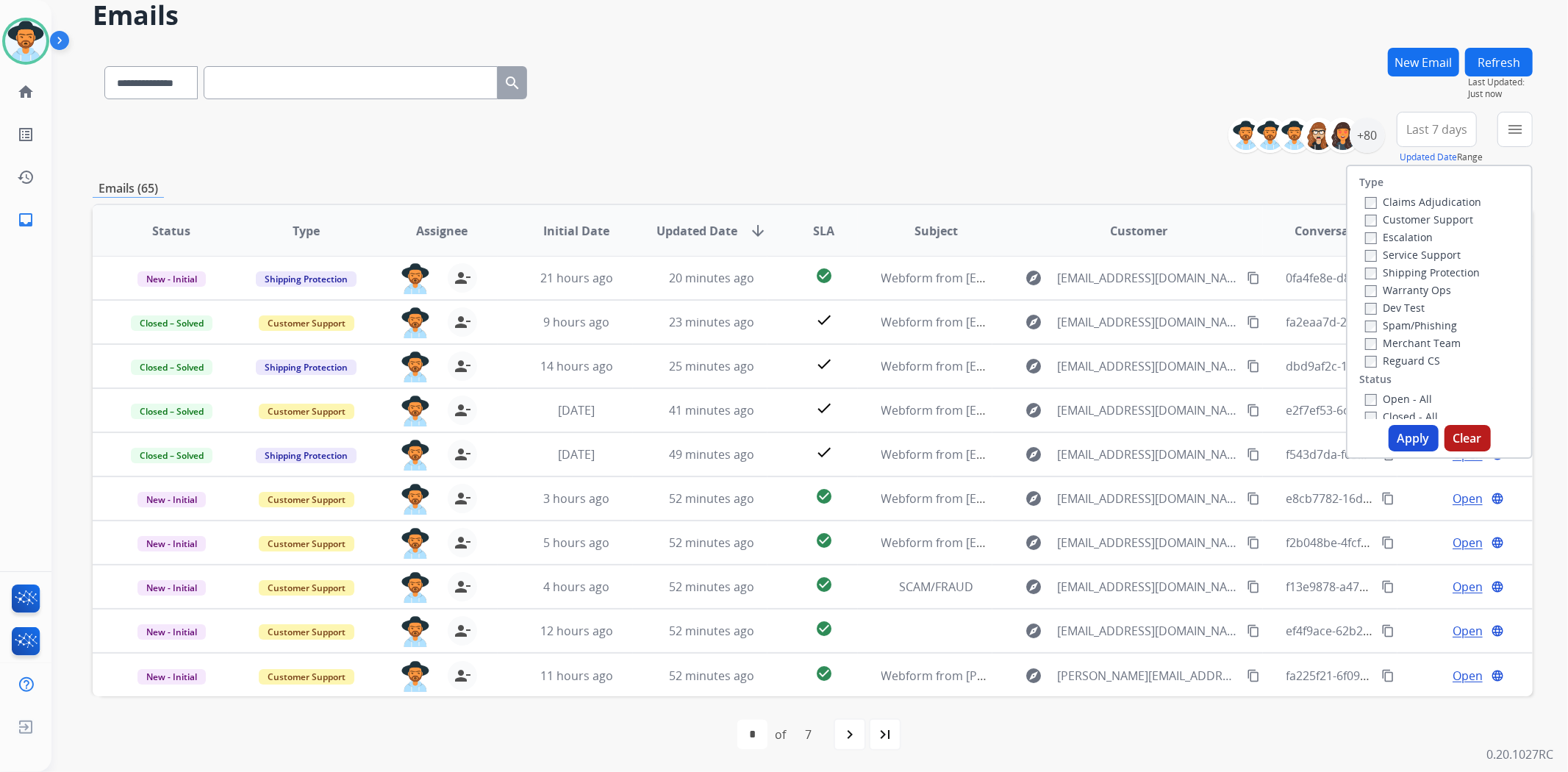
click at [1386, 392] on label "Open - All" at bounding box center [1398, 398] width 67 height 14
click at [1412, 427] on button "Apply" at bounding box center [1413, 438] width 50 height 26
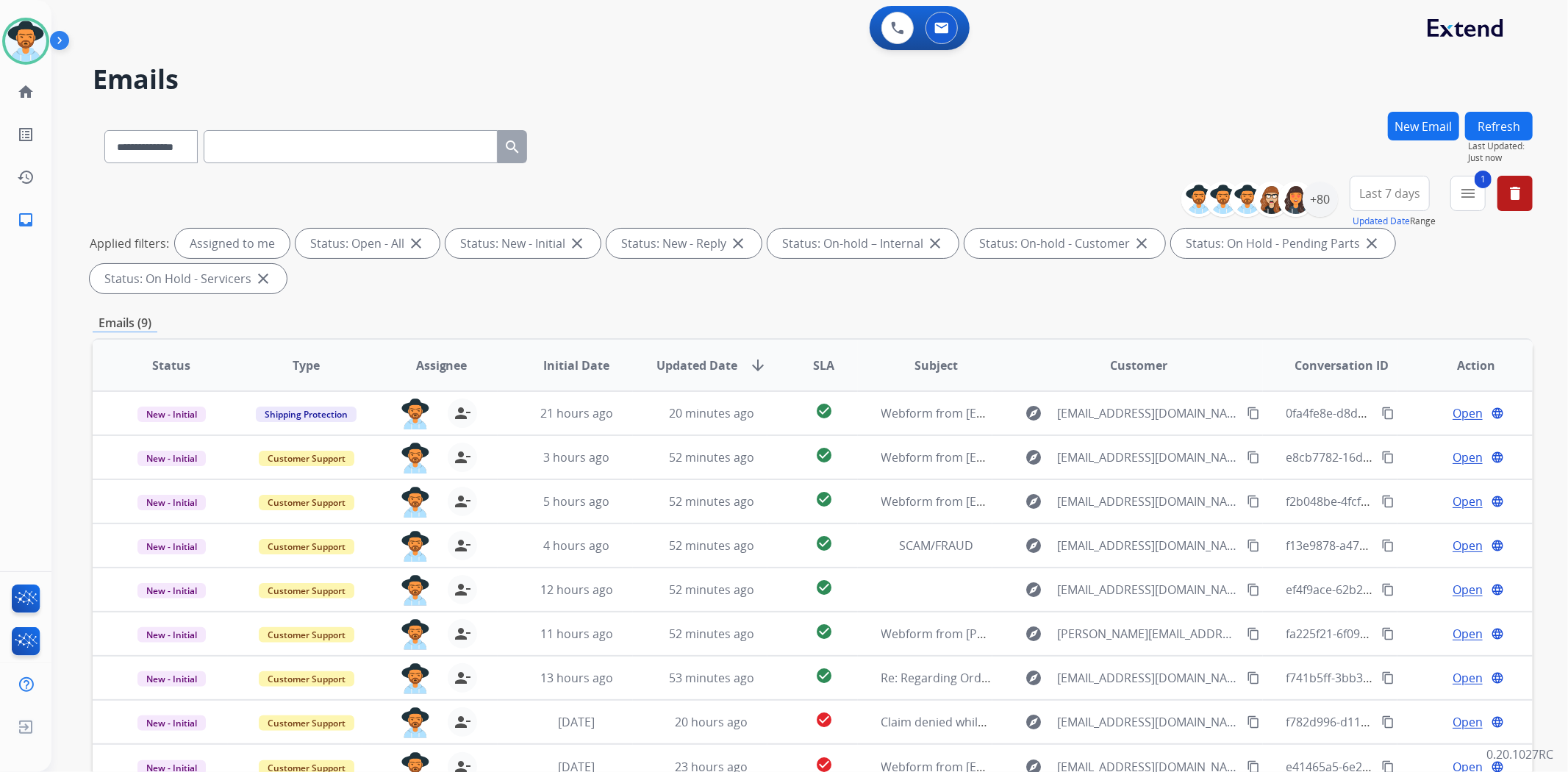
scroll to position [0, 0]
click at [1318, 199] on div "+80" at bounding box center [1320, 199] width 35 height 35
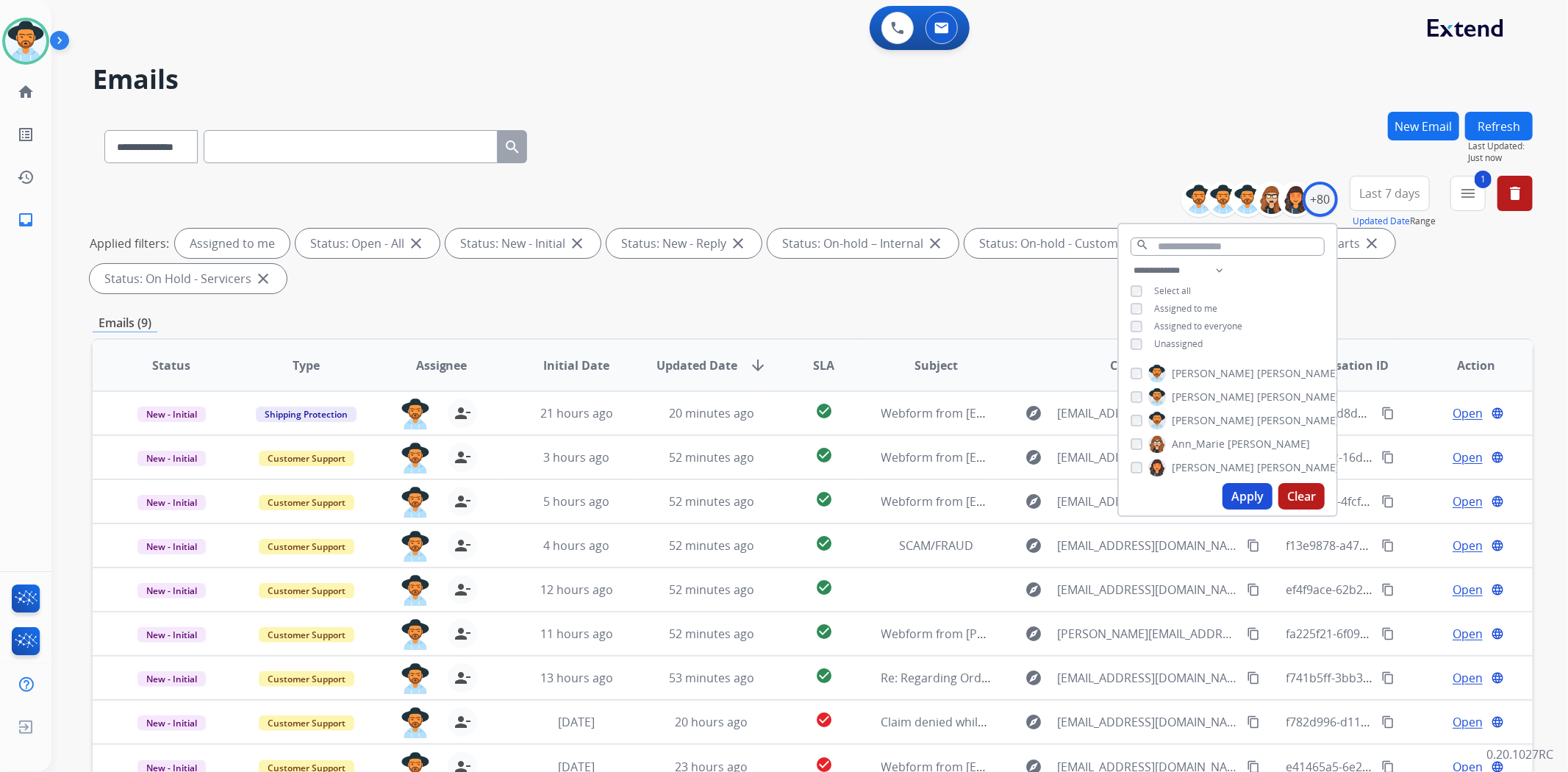
click at [1261, 498] on button "Apply" at bounding box center [1247, 496] width 50 height 26
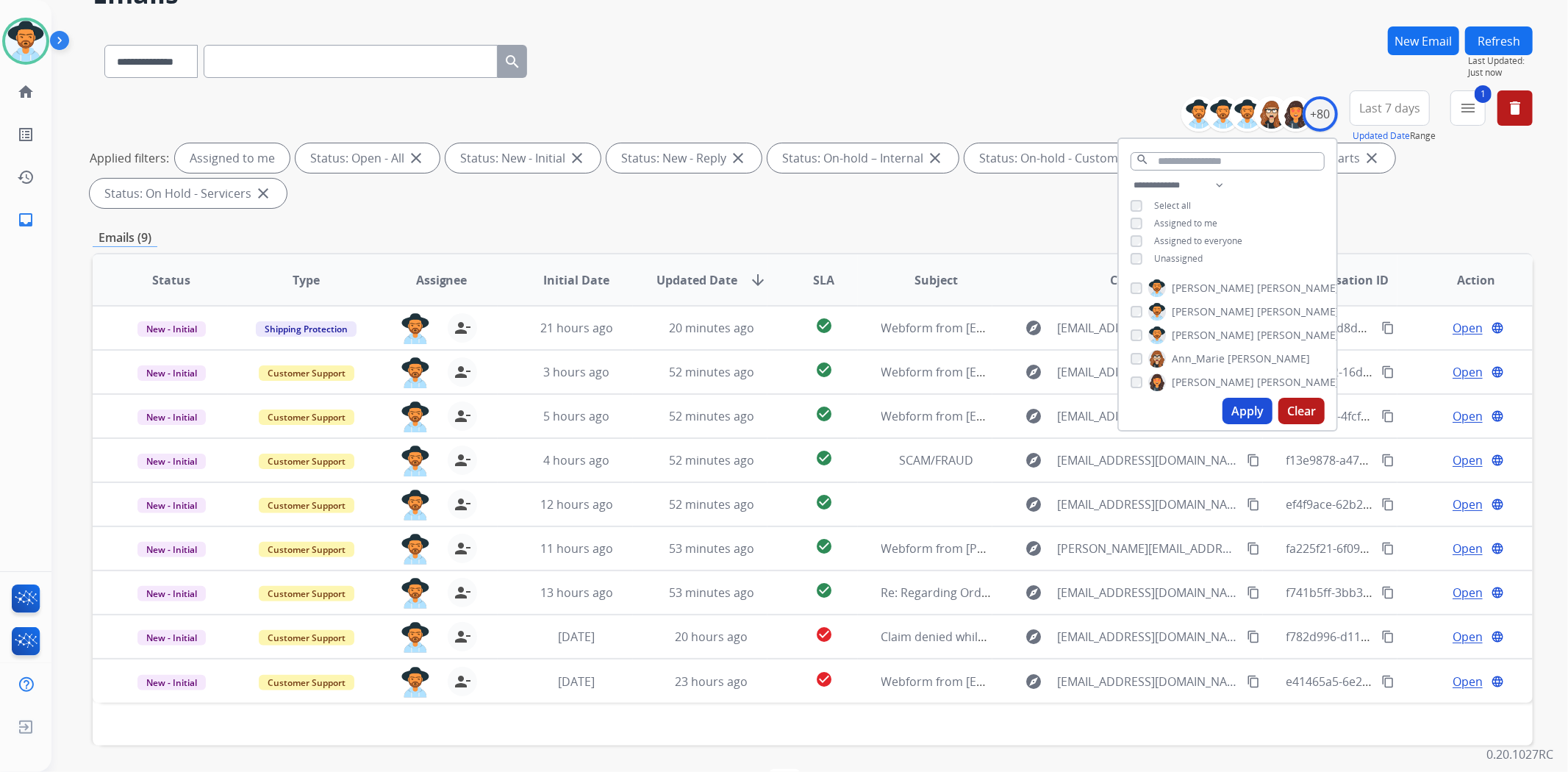
scroll to position [135, 0]
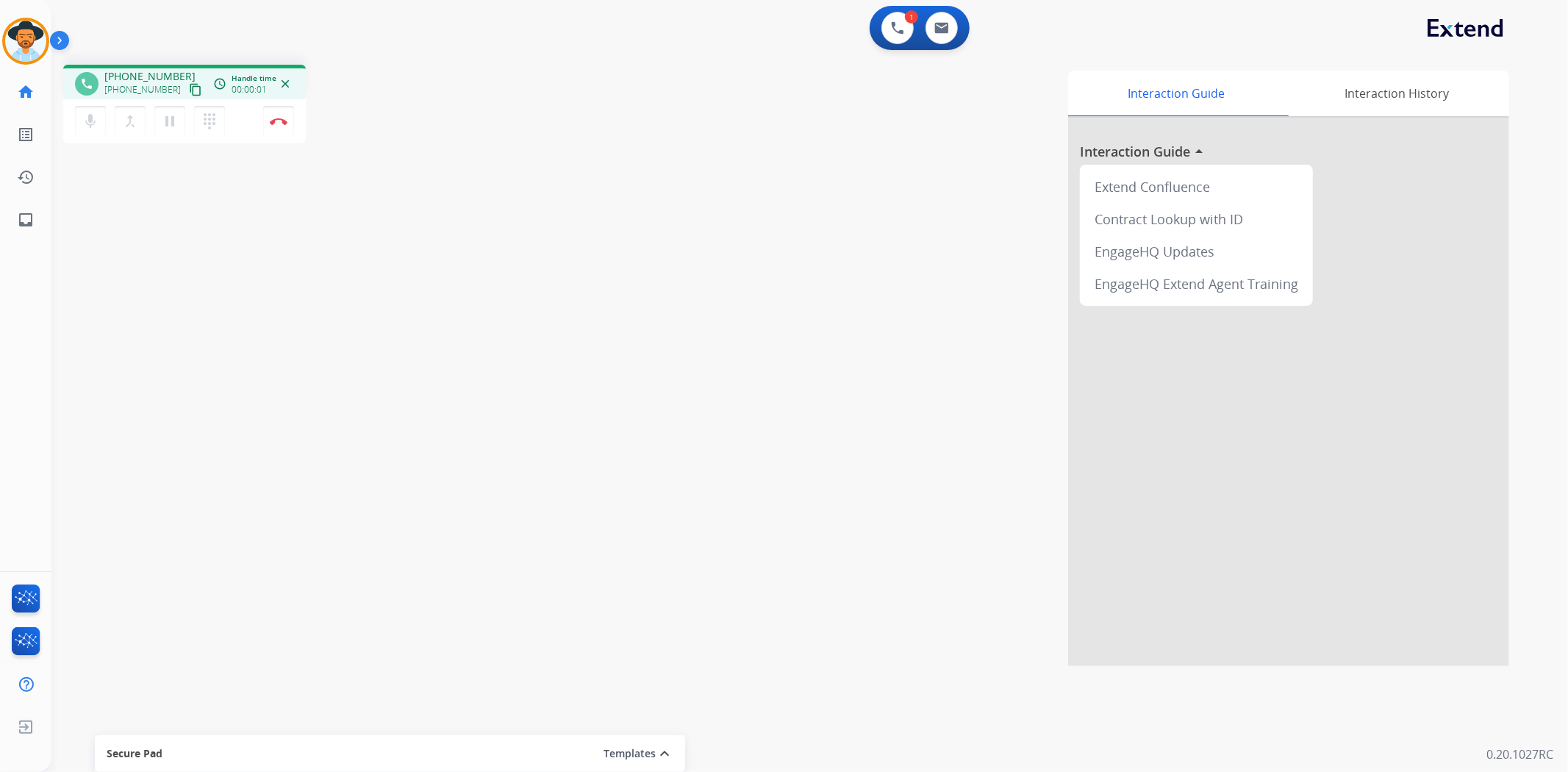
click at [189, 91] on mat-icon "content_copy" at bounding box center [195, 89] width 14 height 14
click at [944, 26] on img at bounding box center [942, 27] width 14 height 12
select select "**********"
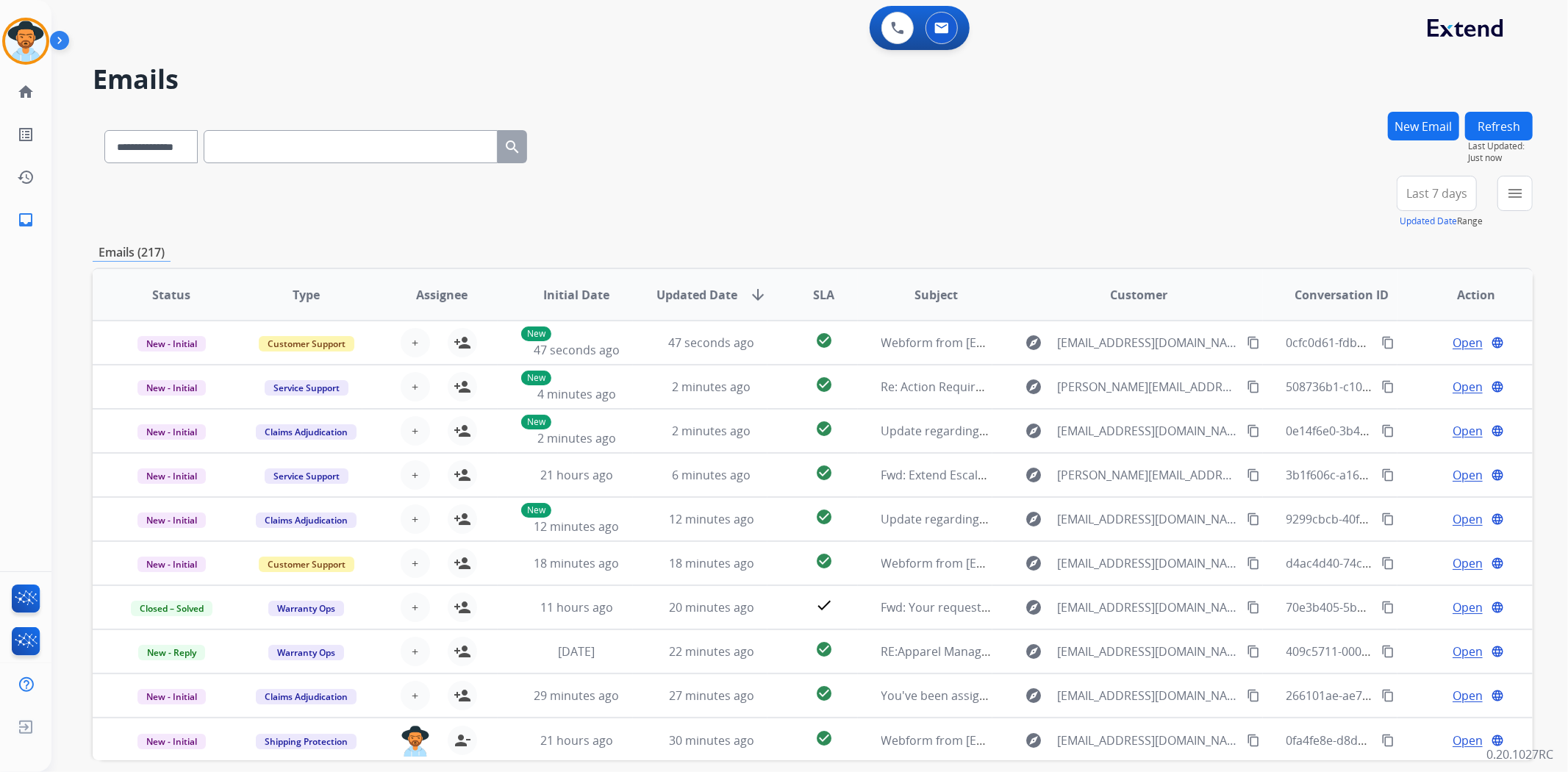
click at [1400, 126] on button "New Email" at bounding box center [1423, 126] width 71 height 29
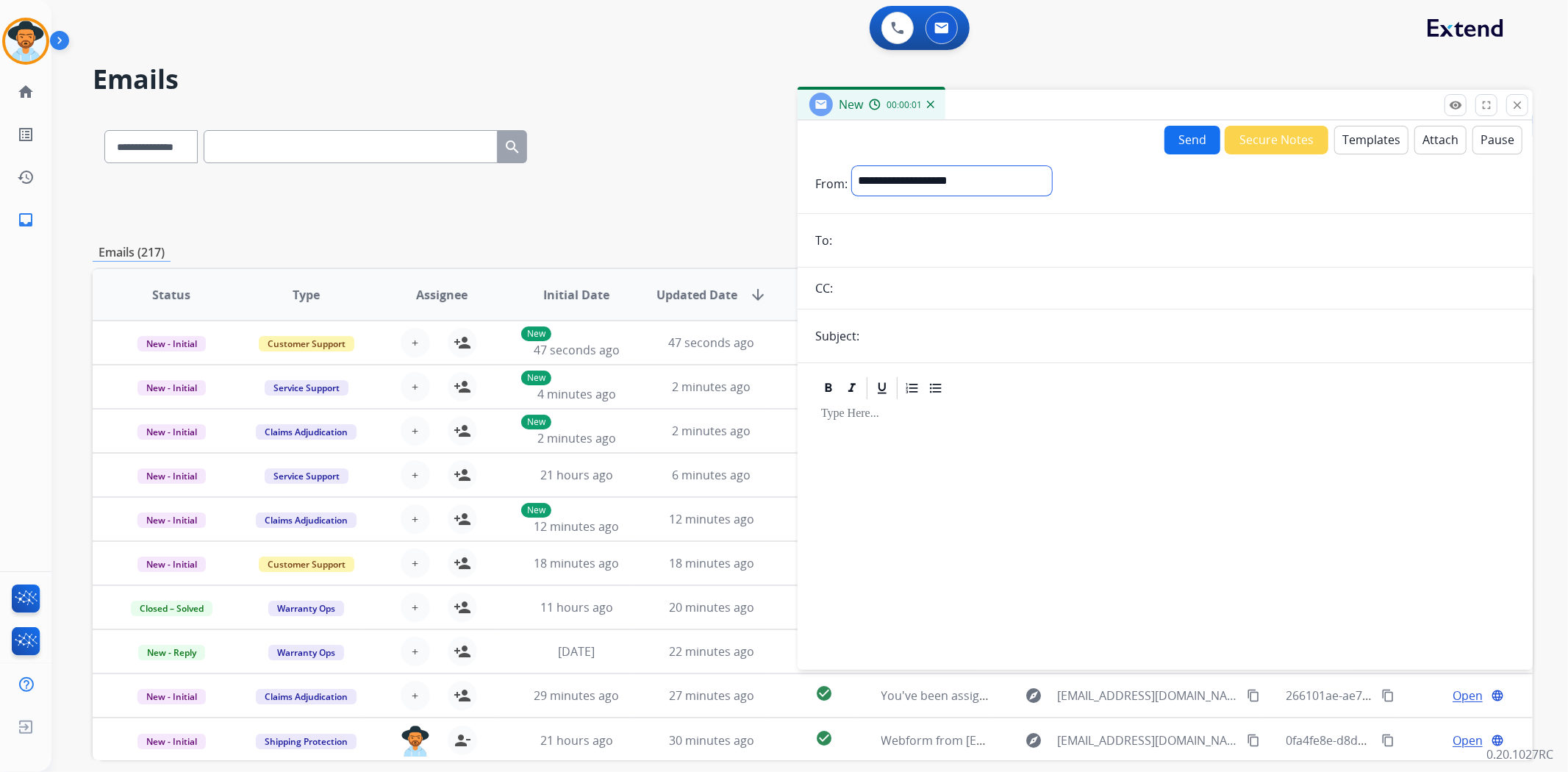
click at [960, 181] on select "**********" at bounding box center [951, 181] width 199 height 30
select select "**********"
click at [852, 166] on select "**********" at bounding box center [951, 181] width 199 height 30
click at [926, 337] on input "text" at bounding box center [1189, 337] width 651 height 30
type input "**********"
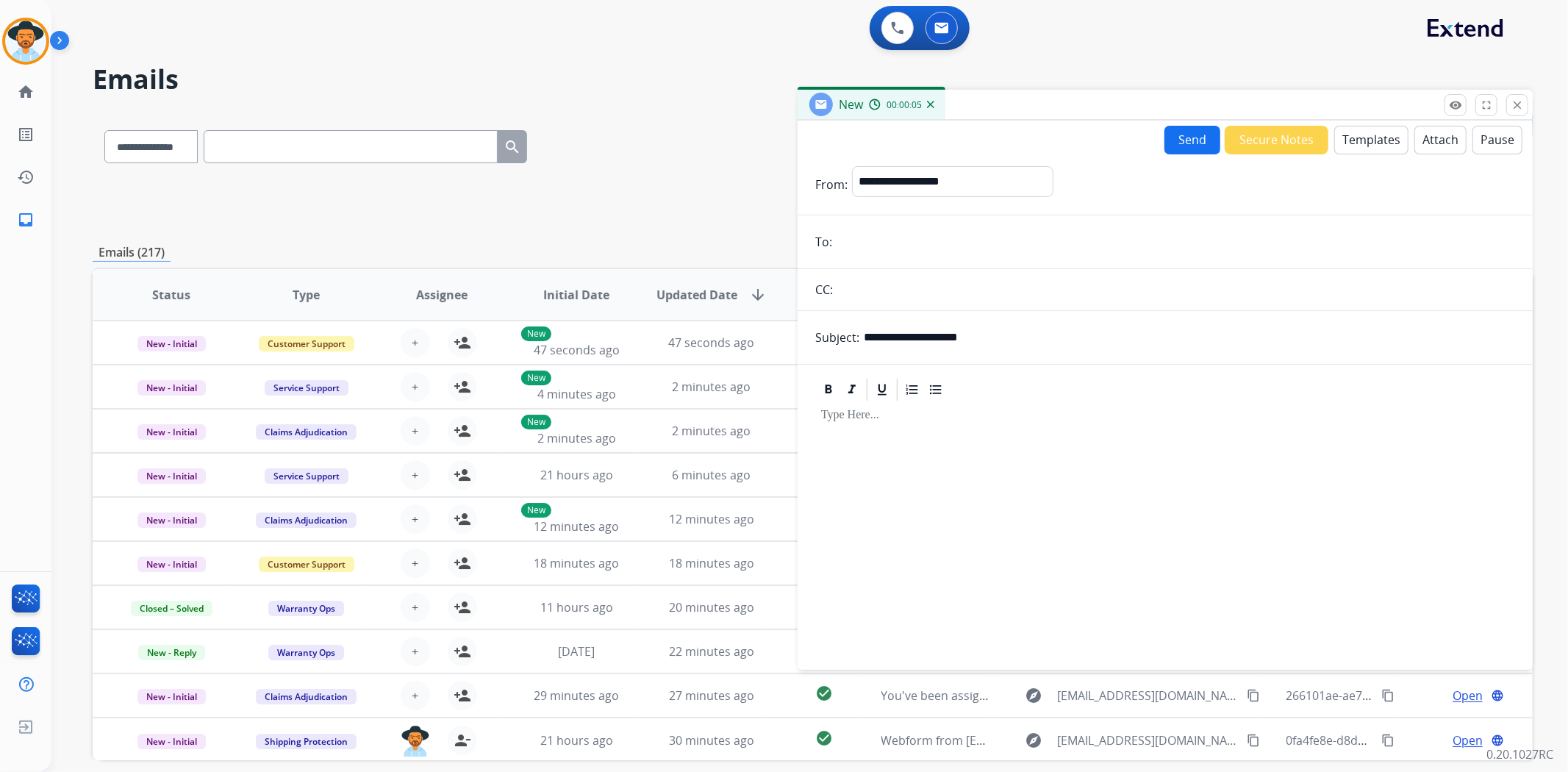
click at [1363, 143] on button "Templates" at bounding box center [1371, 140] width 74 height 29
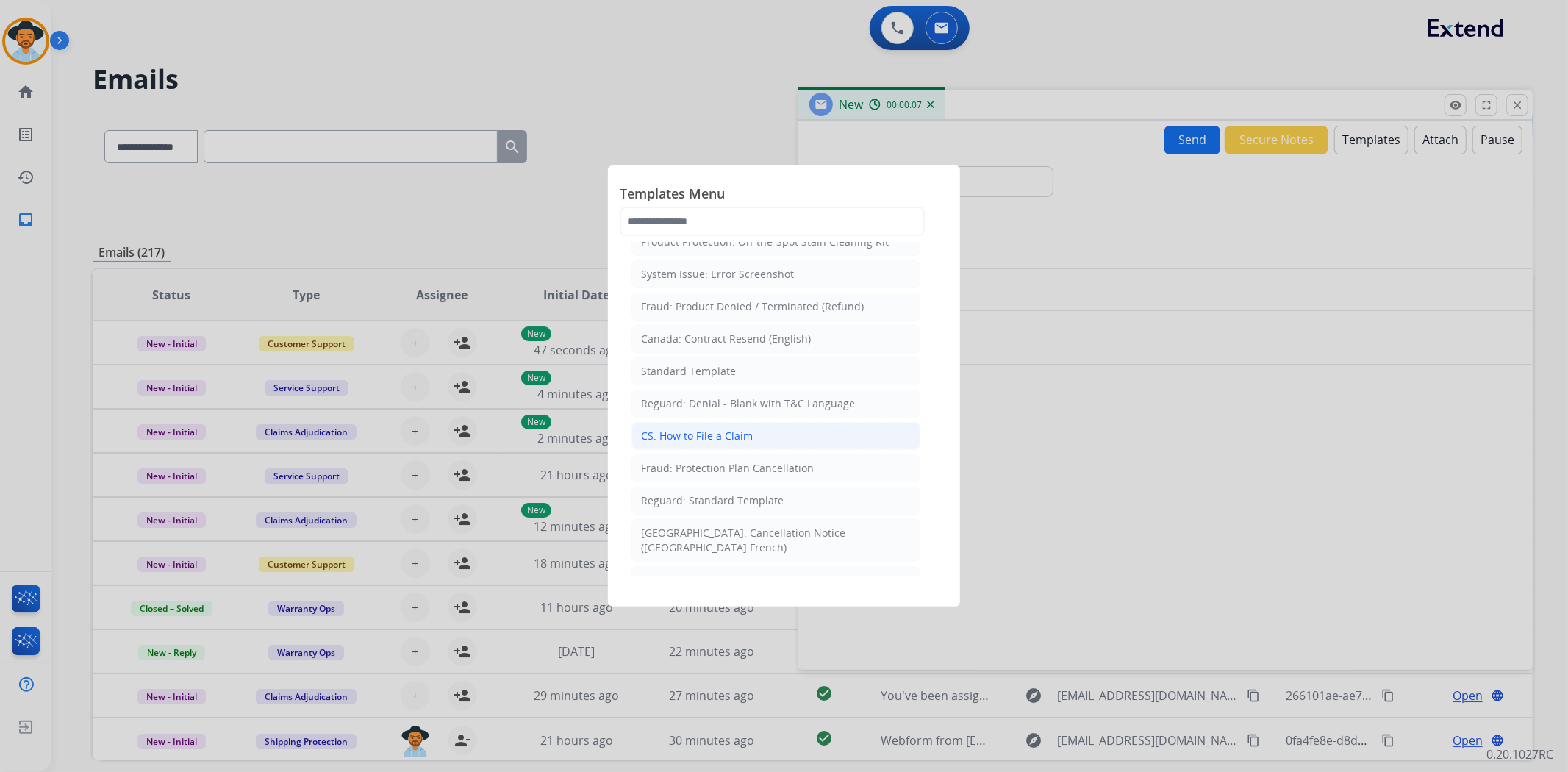
scroll to position [163, 0]
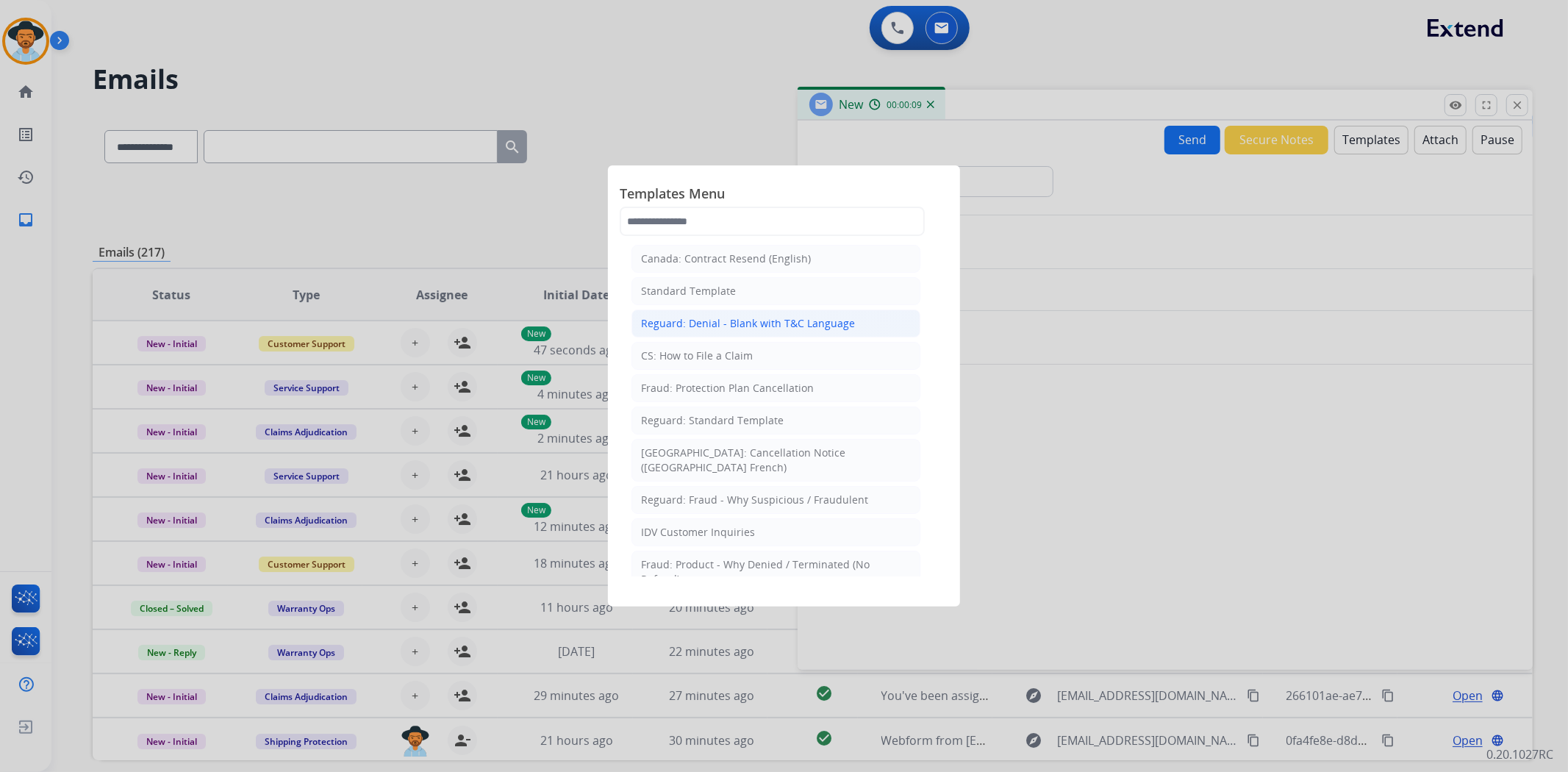
click at [825, 330] on div "Reguard: Denial - Blank with T&C Language" at bounding box center [747, 323] width 214 height 14
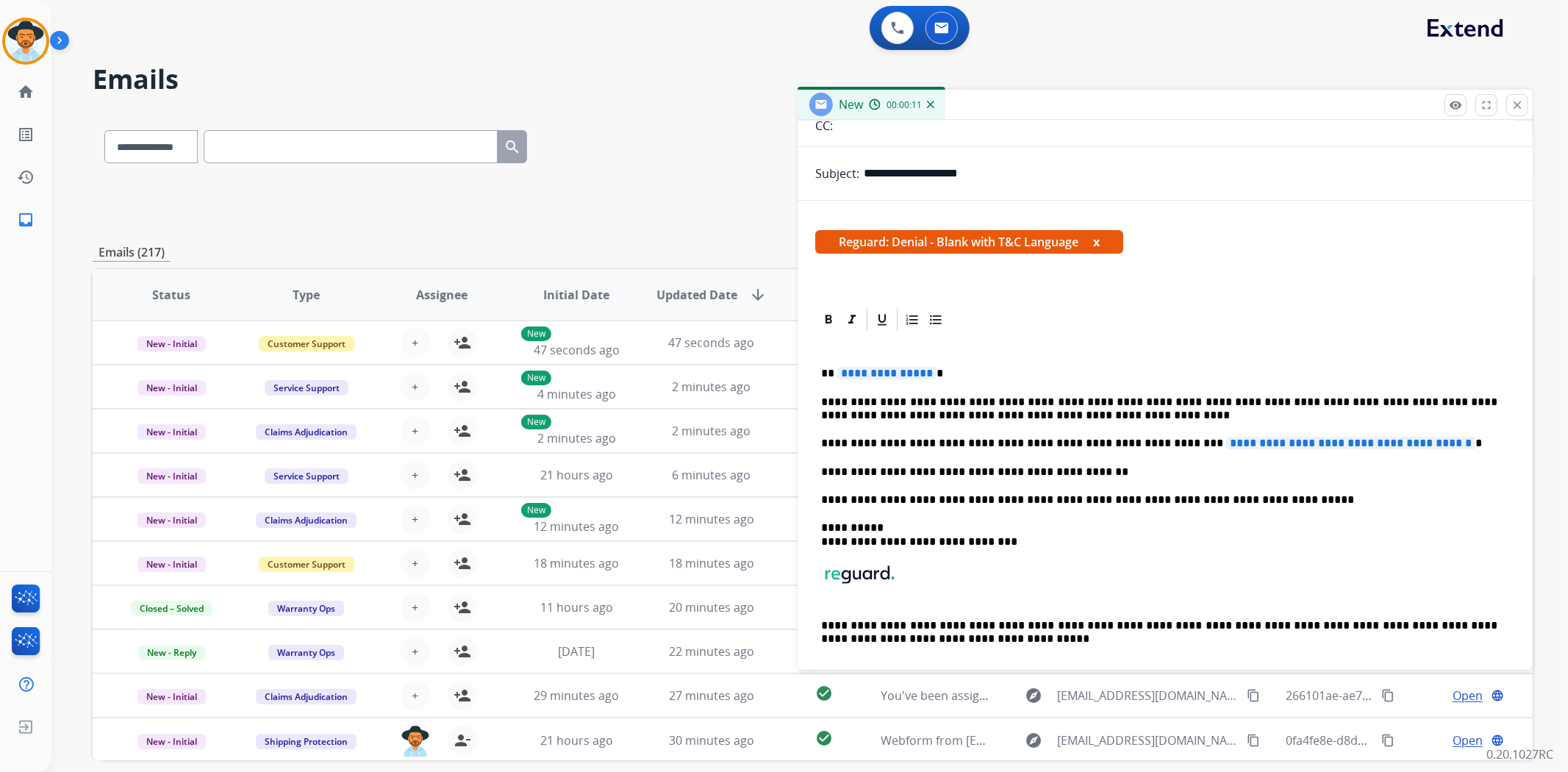
click at [1226, 445] on span "**********" at bounding box center [1350, 443] width 249 height 13
click at [1226, 444] on span "**********" at bounding box center [1350, 443] width 249 height 13
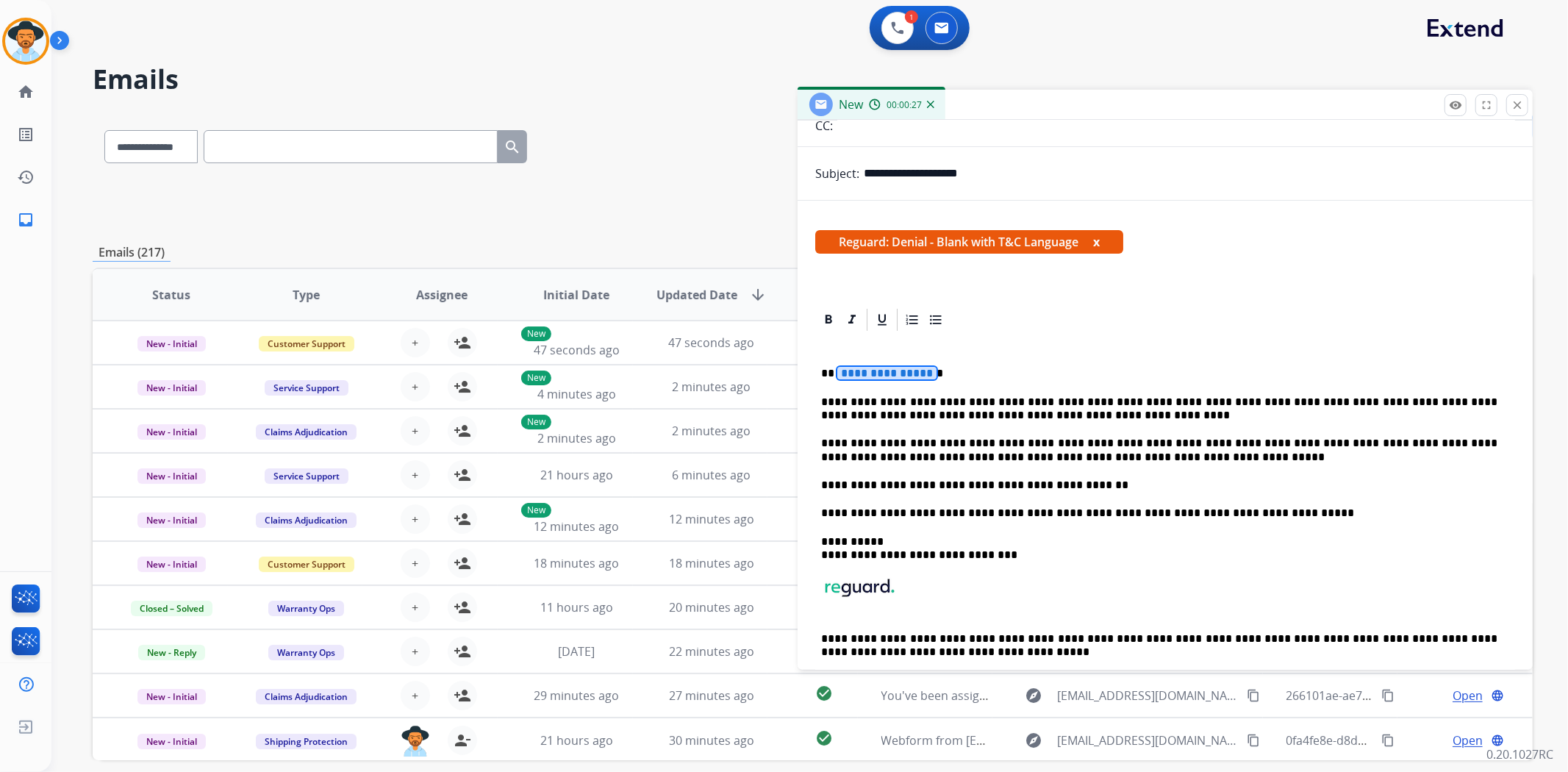
click at [885, 370] on span "**********" at bounding box center [886, 373] width 99 height 13
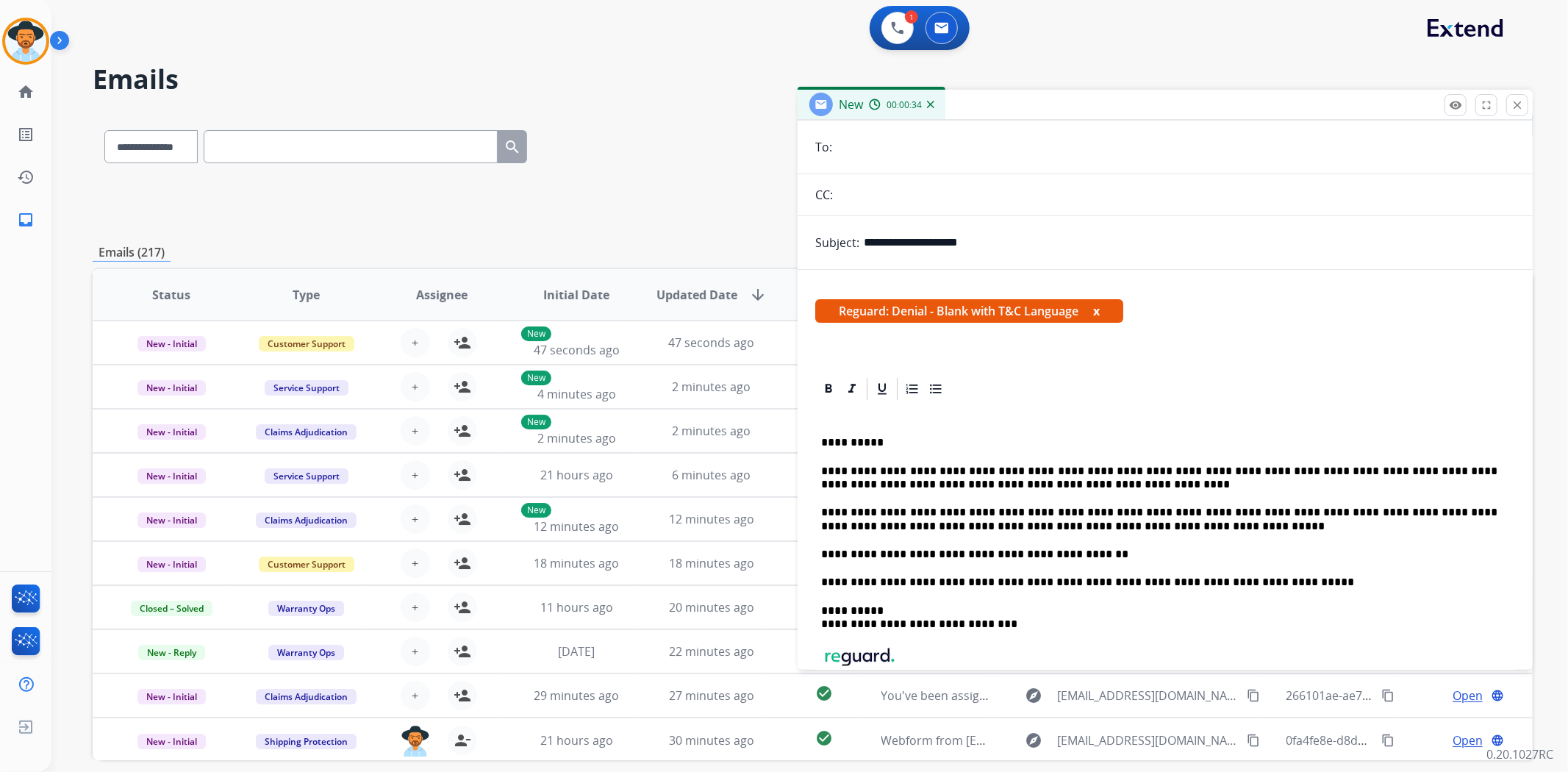
scroll to position [0, 0]
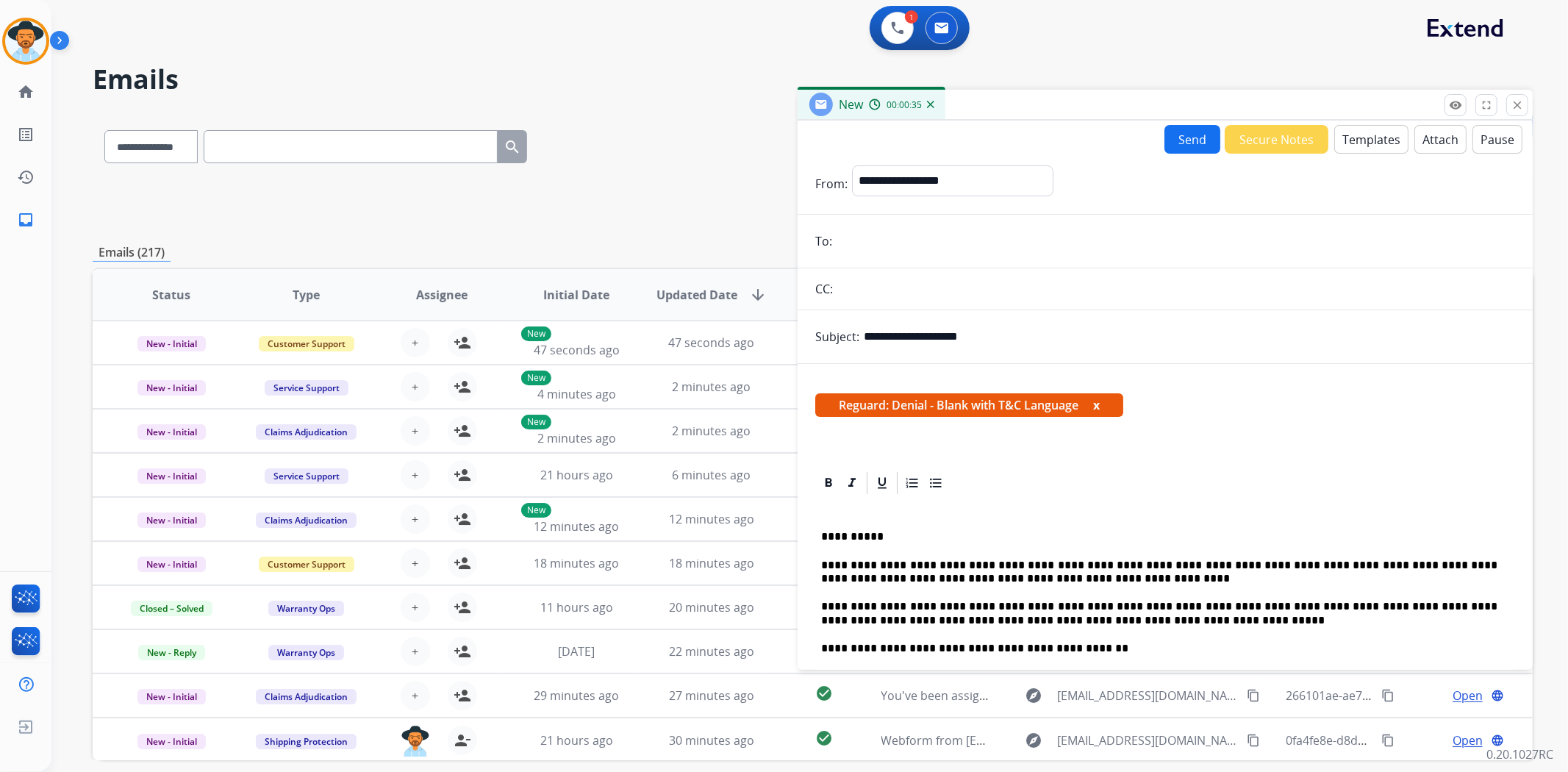
click at [1445, 144] on button "Attach" at bounding box center [1441, 139] width 52 height 29
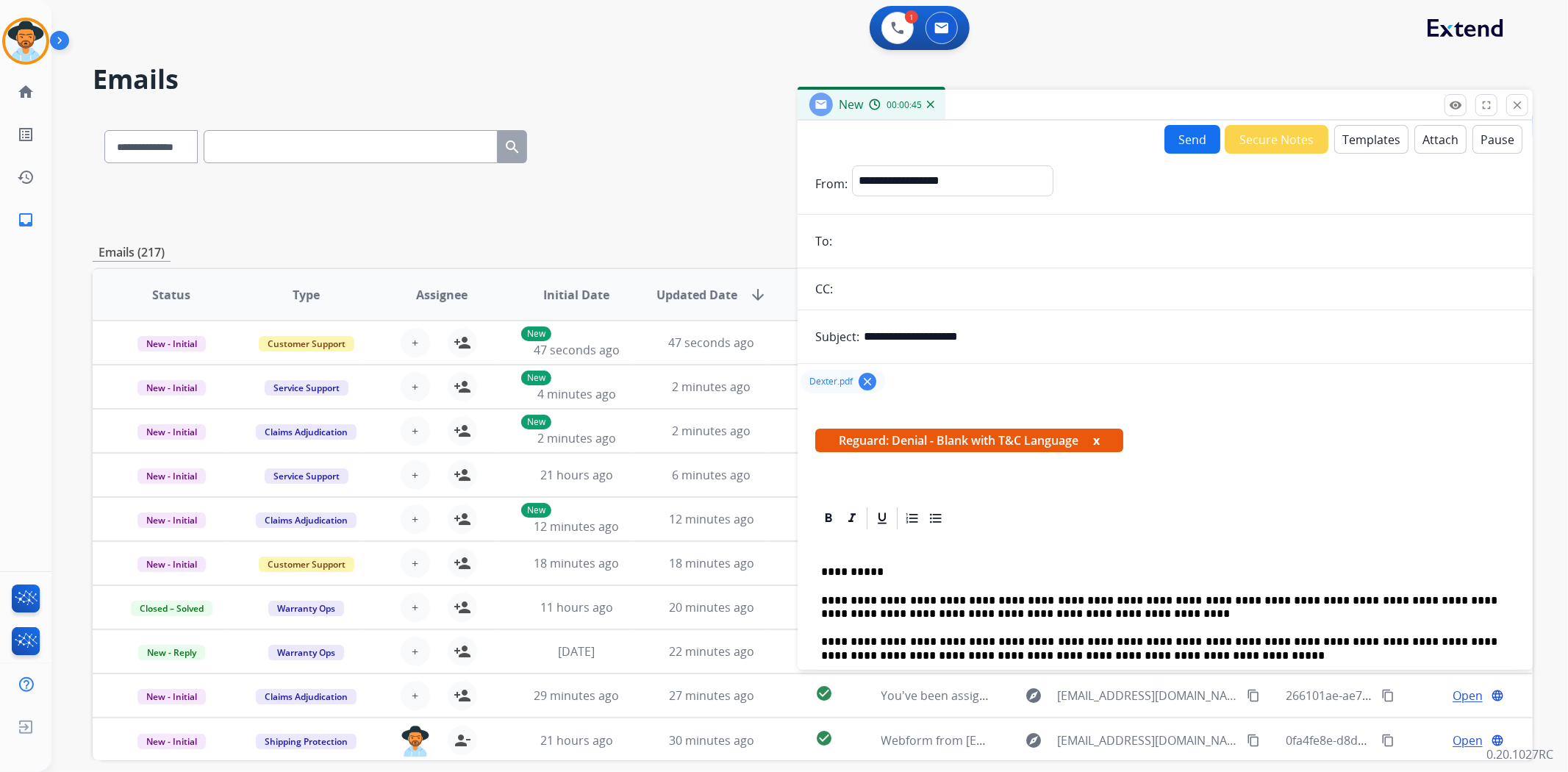
click at [1197, 141] on button "Send" at bounding box center [1192, 139] width 56 height 29
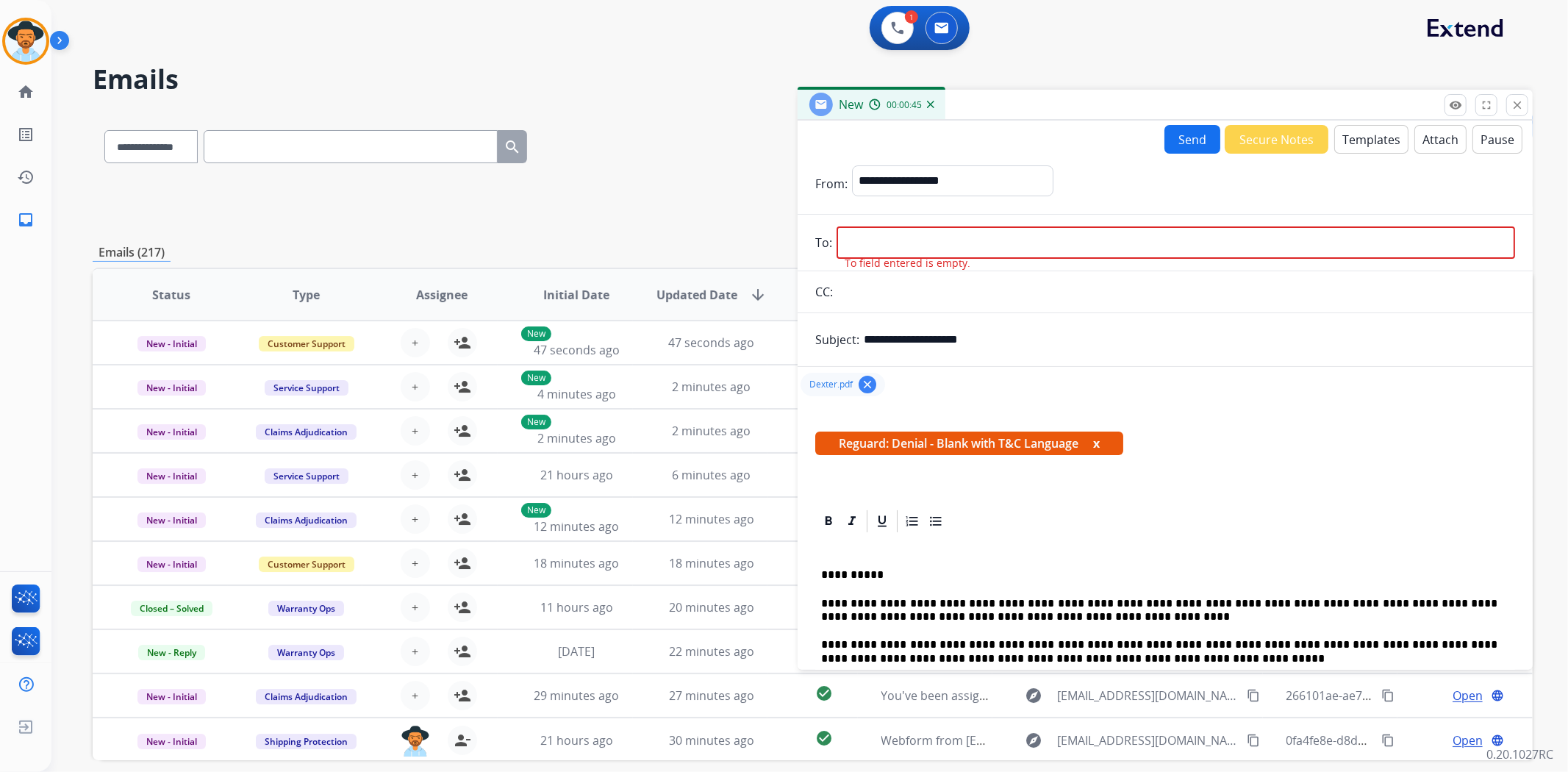
drag, startPoint x: 952, startPoint y: 240, endPoint x: 951, endPoint y: 252, distance: 12.0
click at [952, 240] on input "email" at bounding box center [1176, 243] width 679 height 33
paste input "**********"
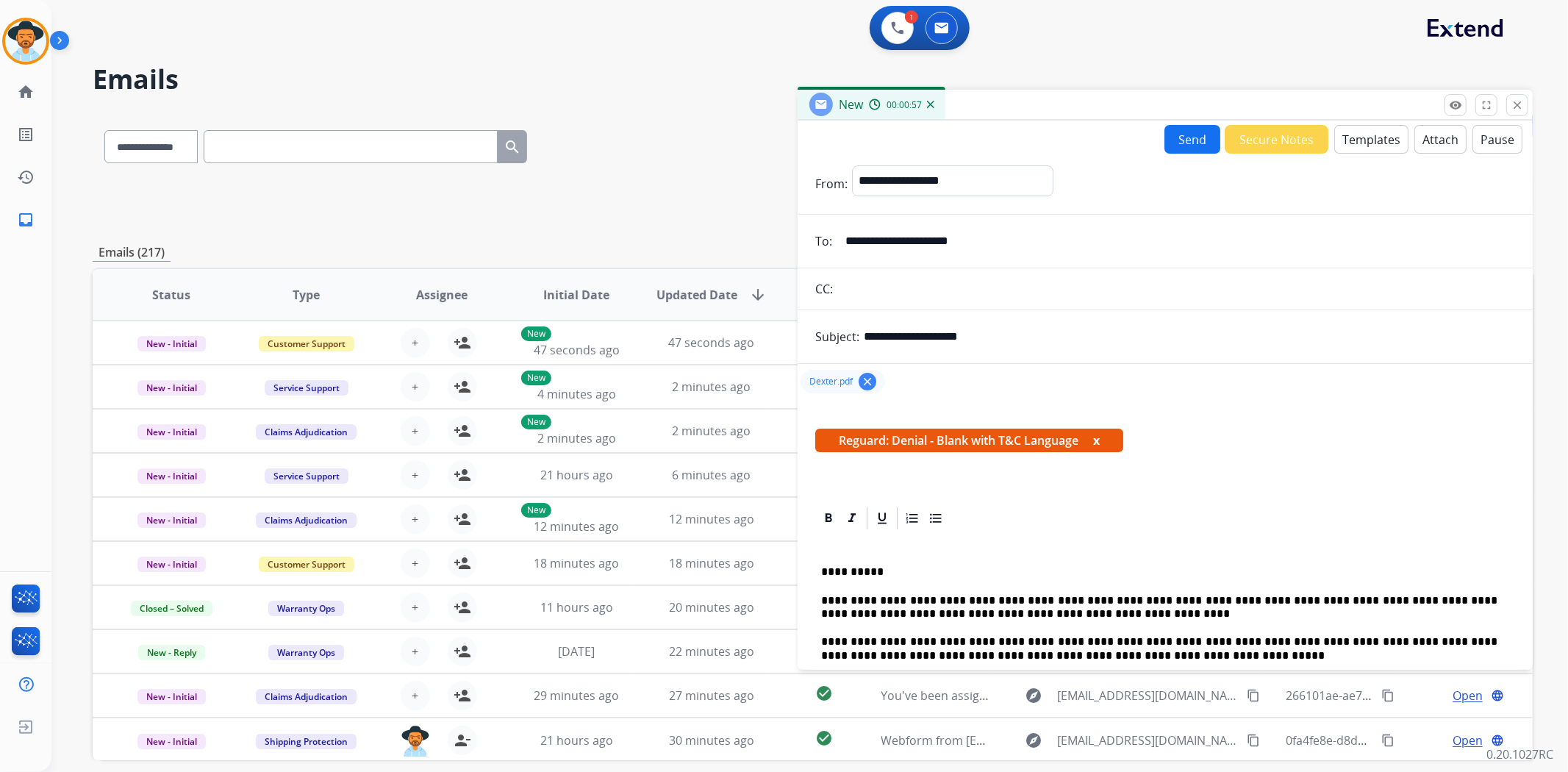
type input "**********"
click at [1174, 135] on button "Send" at bounding box center [1192, 139] width 56 height 29
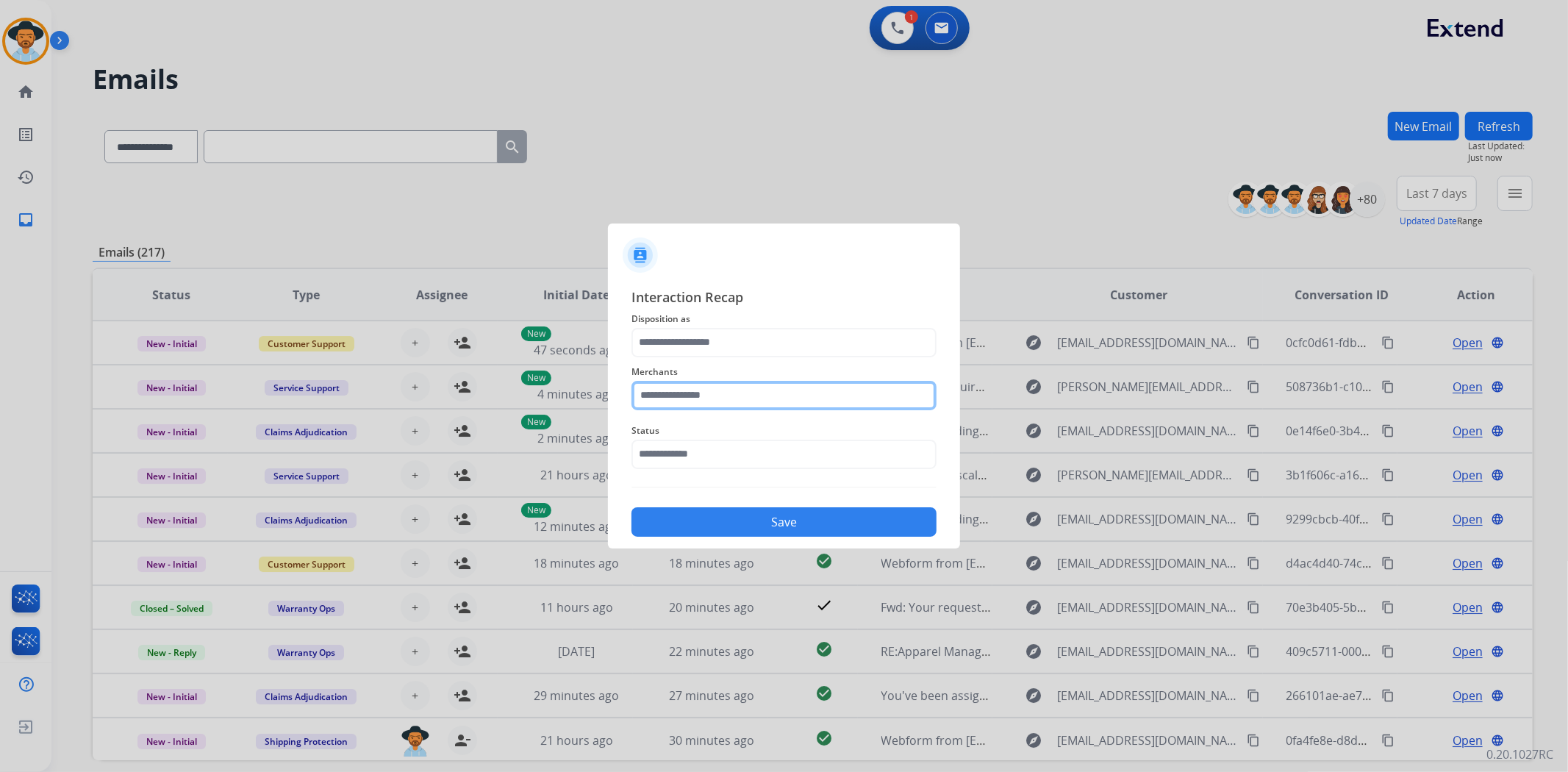
click at [723, 398] on input "text" at bounding box center [784, 395] width 305 height 30
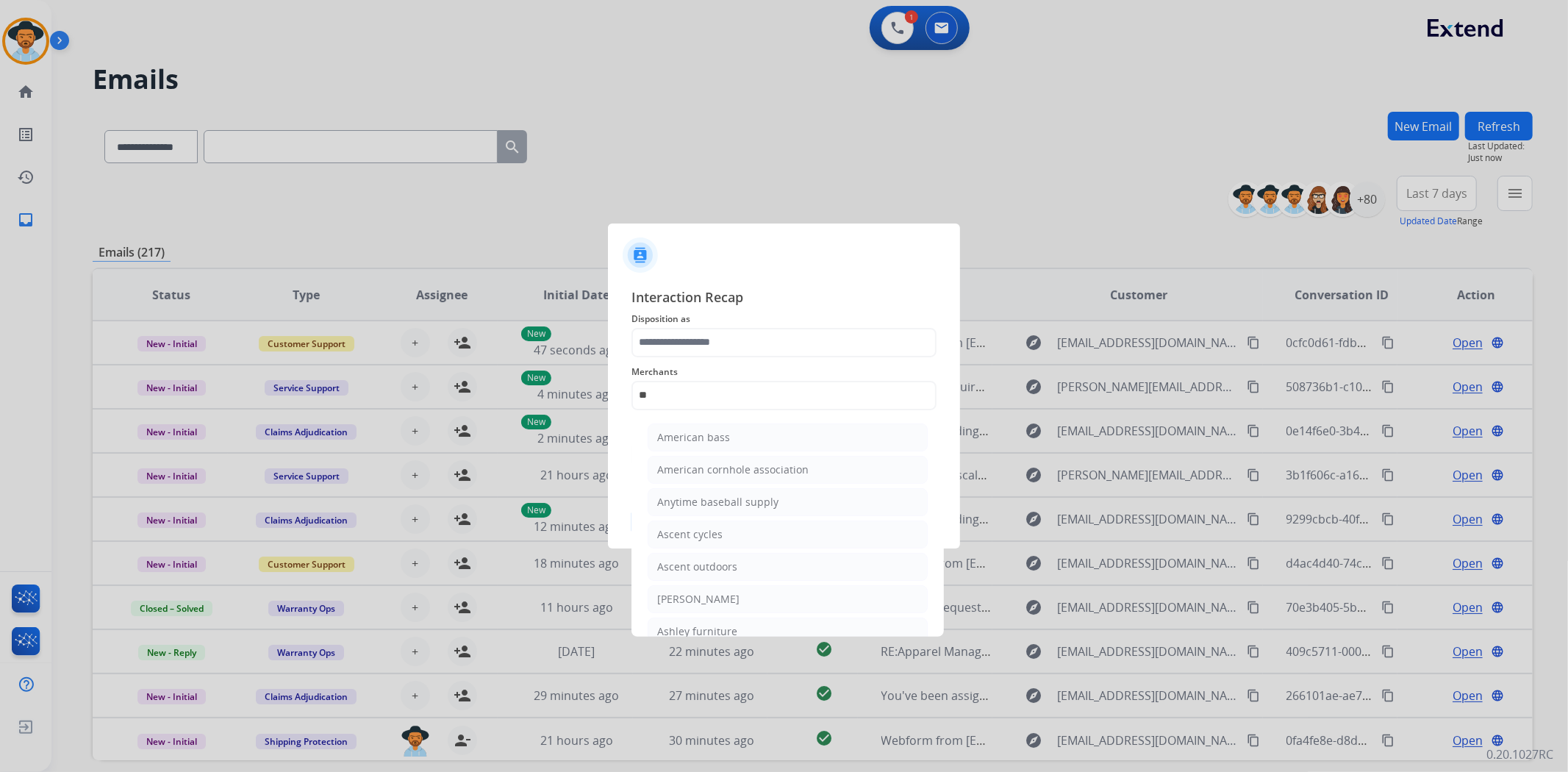
click at [738, 610] on li "[PERSON_NAME]" at bounding box center [787, 599] width 280 height 28
type input "**********"
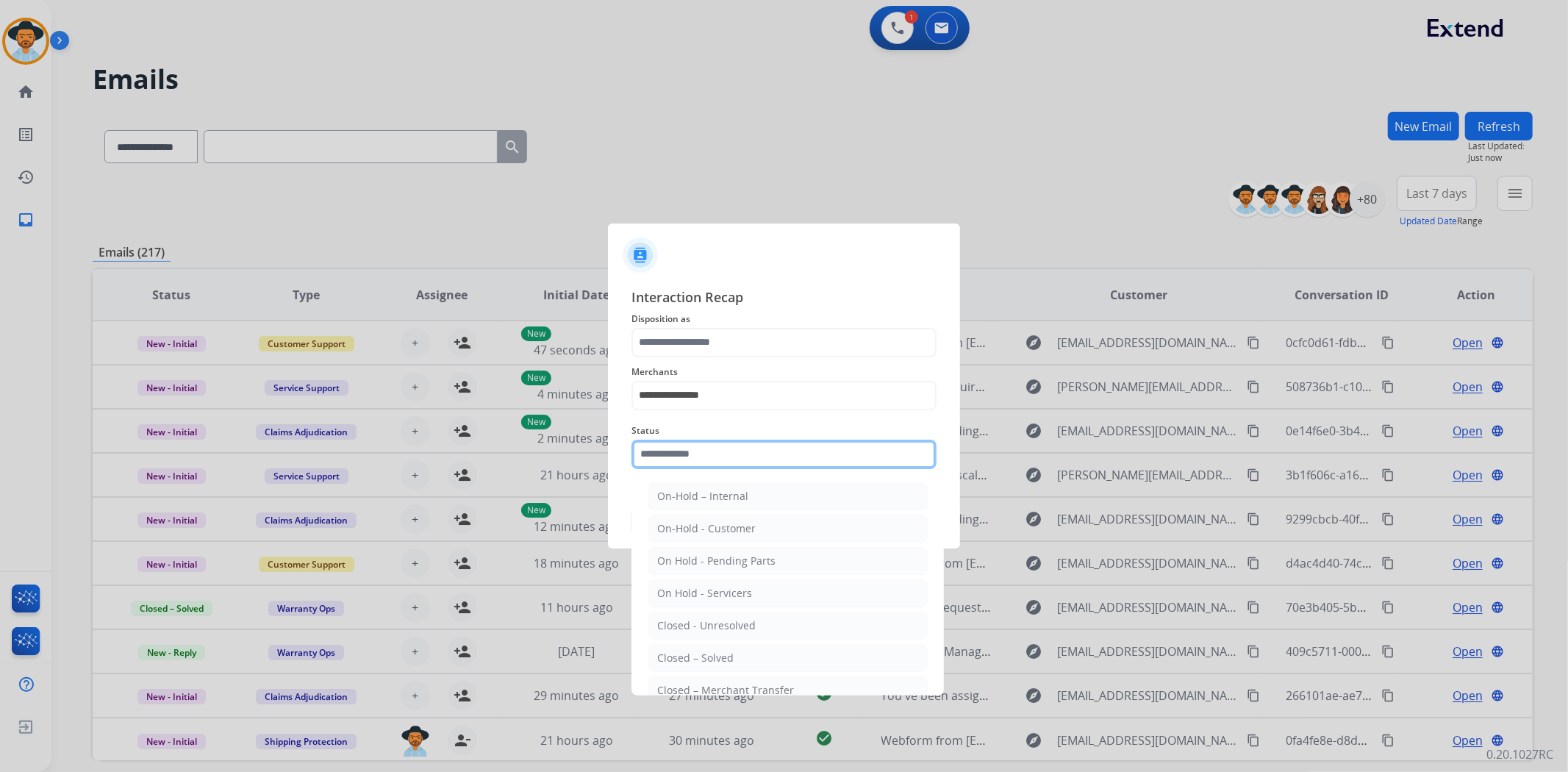
click at [720, 453] on input "text" at bounding box center [784, 454] width 305 height 30
click at [757, 640] on ul "On-Hold – Internal On-Hold - Customer On Hold - Pending Parts On Hold - Service…" at bounding box center [788, 629] width 289 height 309
click at [755, 647] on li "Closed – Solved" at bounding box center [787, 657] width 280 height 28
type input "**********"
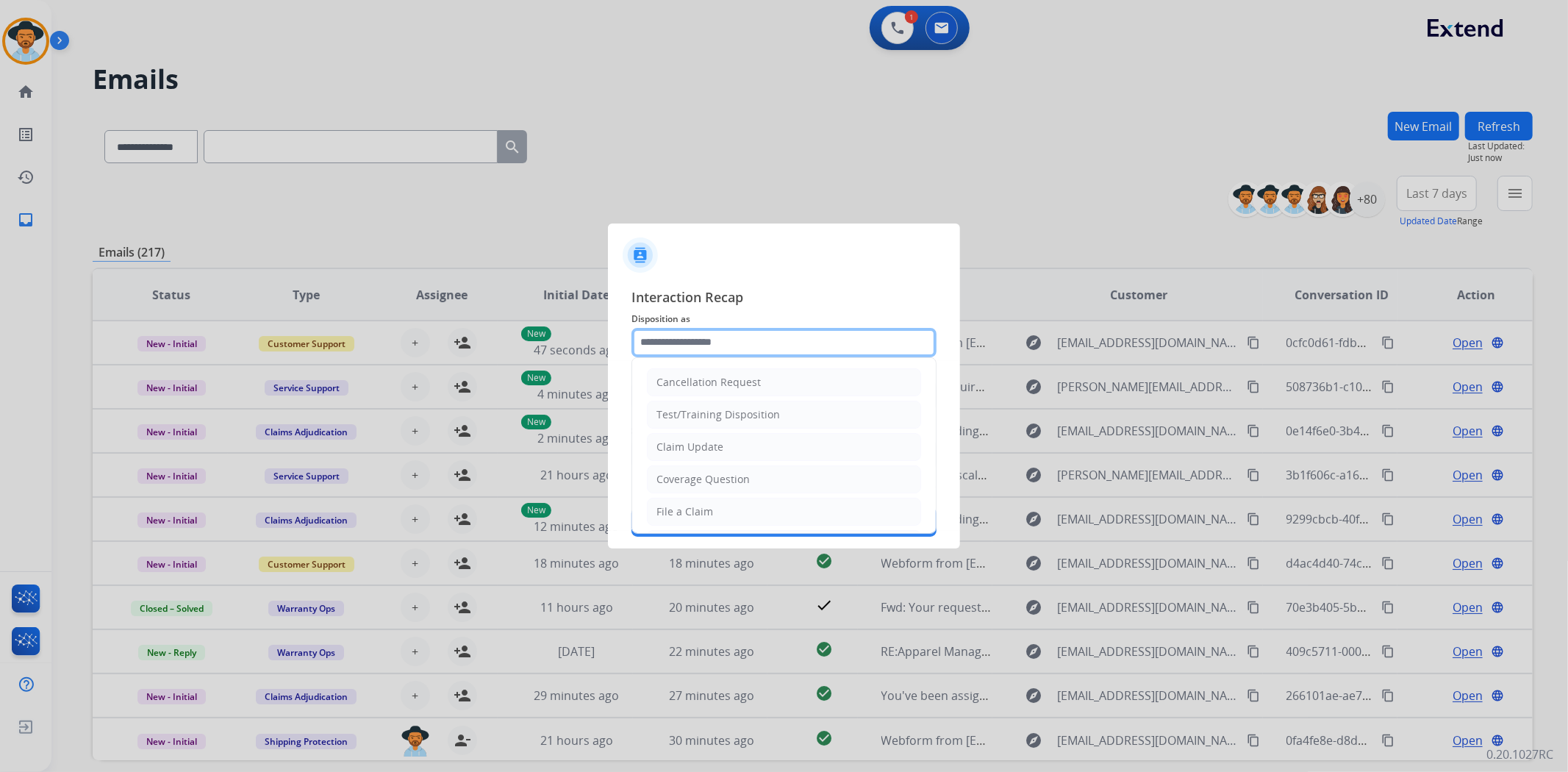
click at [745, 339] on input "text" at bounding box center [784, 342] width 305 height 30
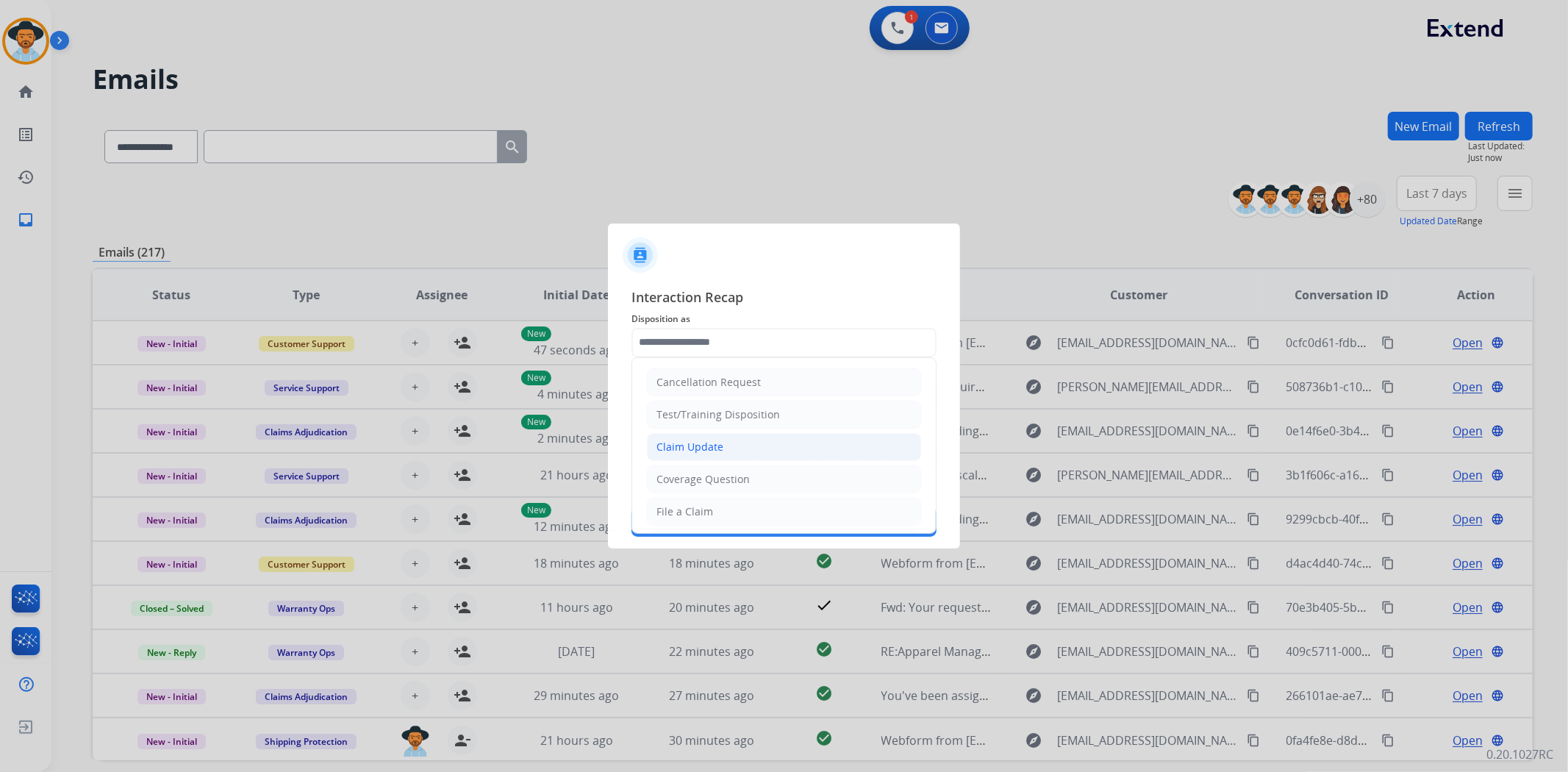
click at [746, 447] on li "Claim Update" at bounding box center [784, 447] width 274 height 28
type input "**********"
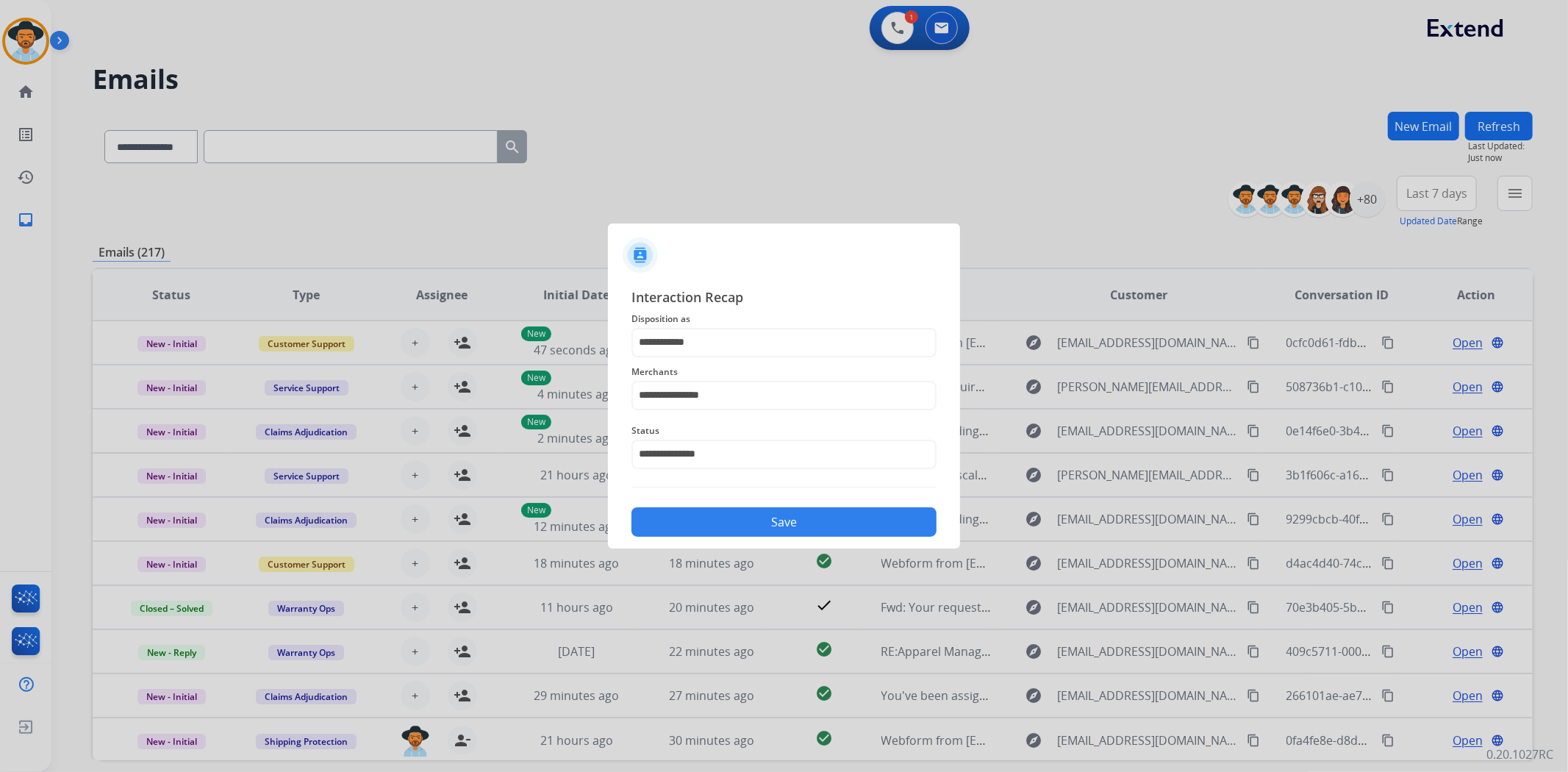
click at [781, 520] on button "Save" at bounding box center [784, 522] width 305 height 30
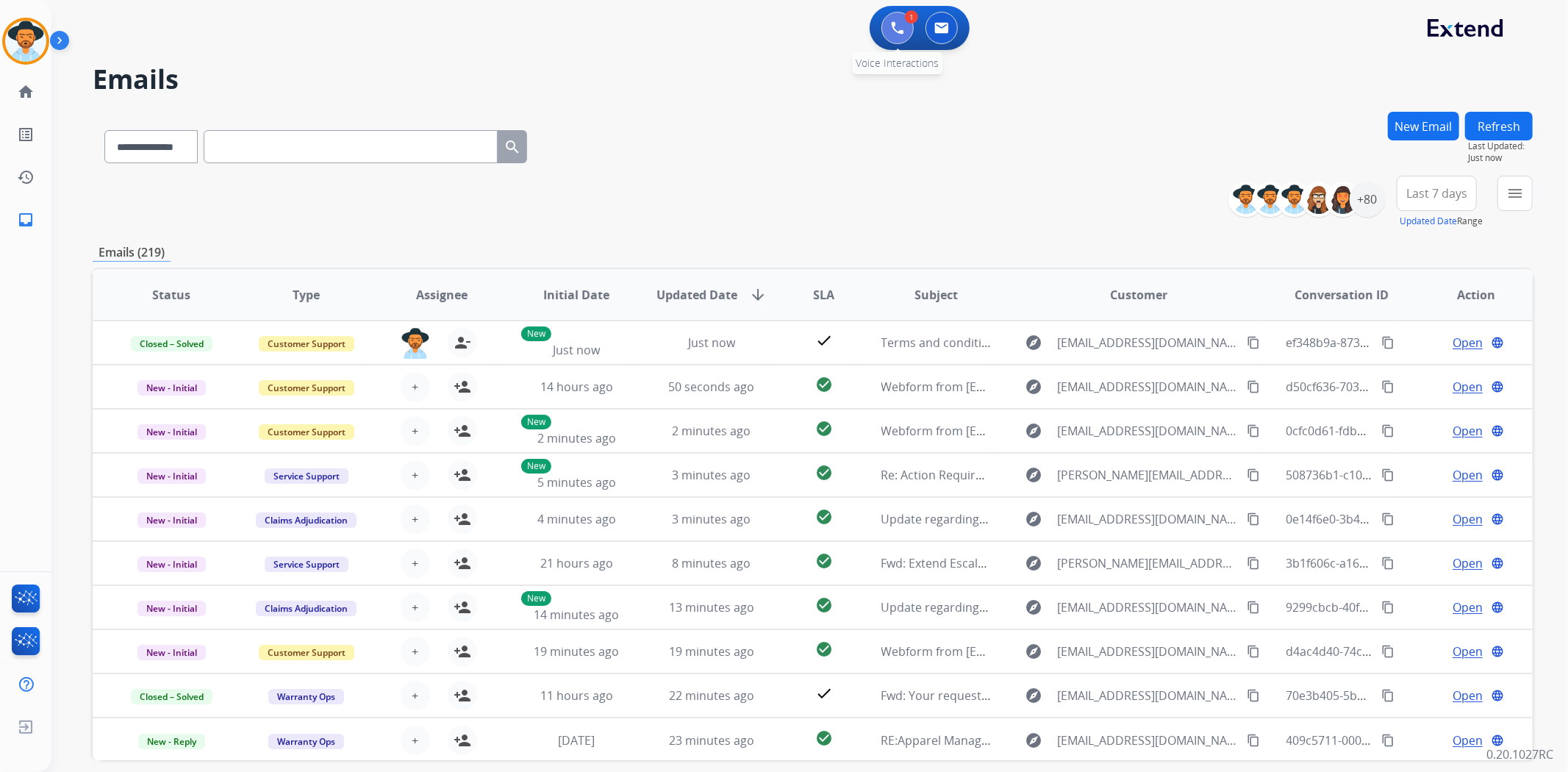
click at [895, 33] on img at bounding box center [897, 28] width 14 height 14
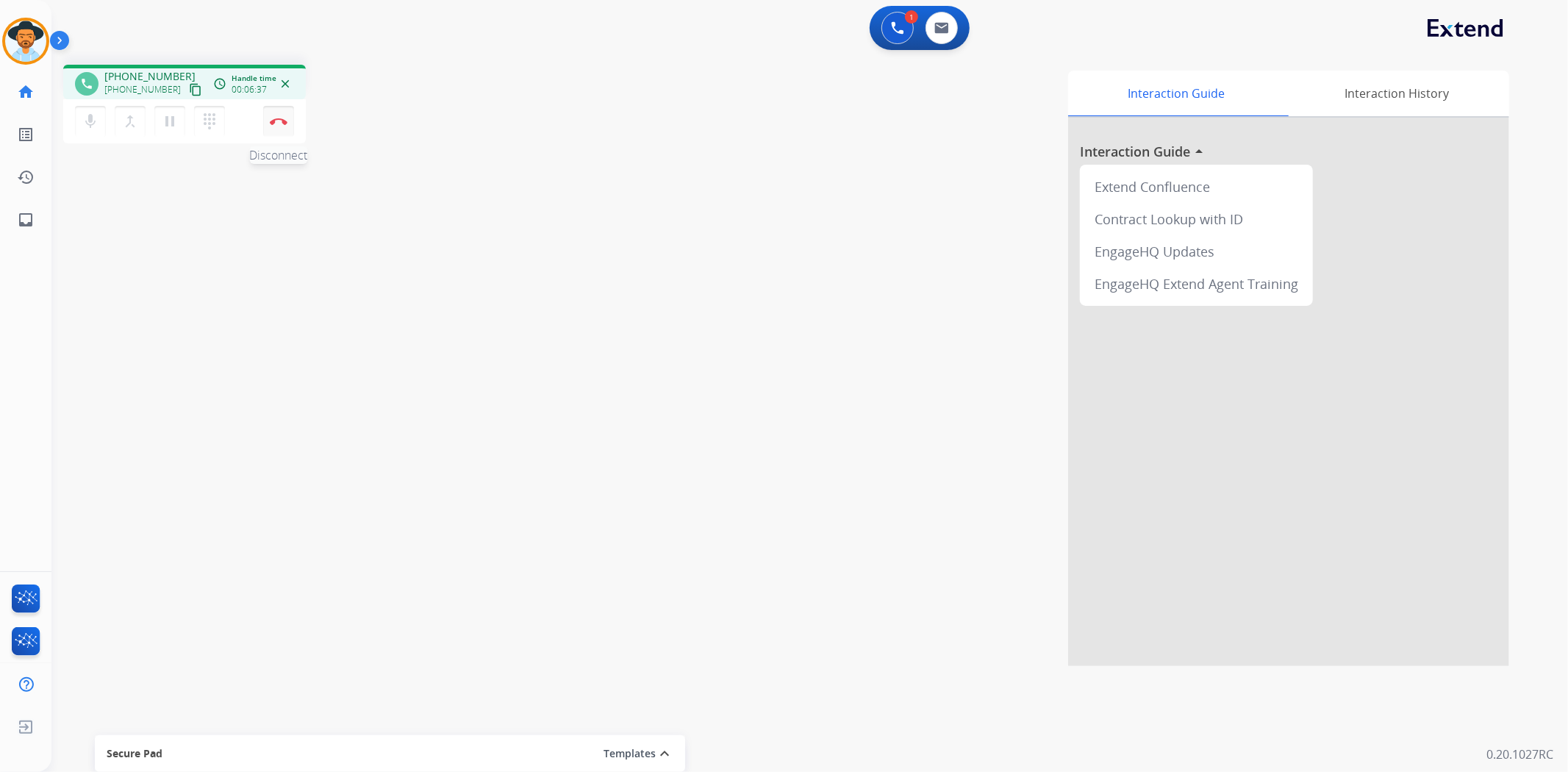
click at [283, 121] on img at bounding box center [279, 121] width 18 height 7
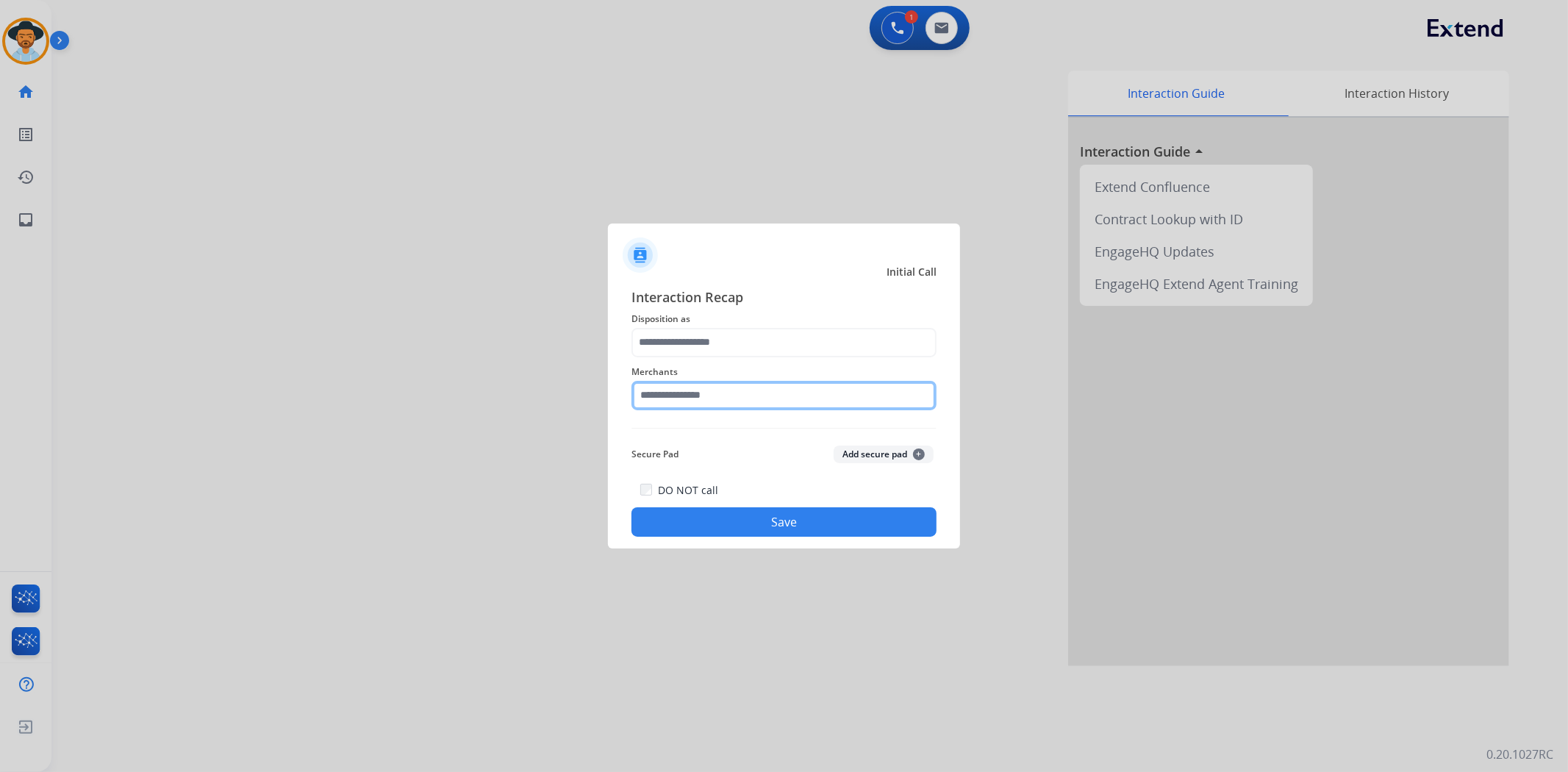
click at [706, 398] on input "text" at bounding box center [784, 395] width 305 height 30
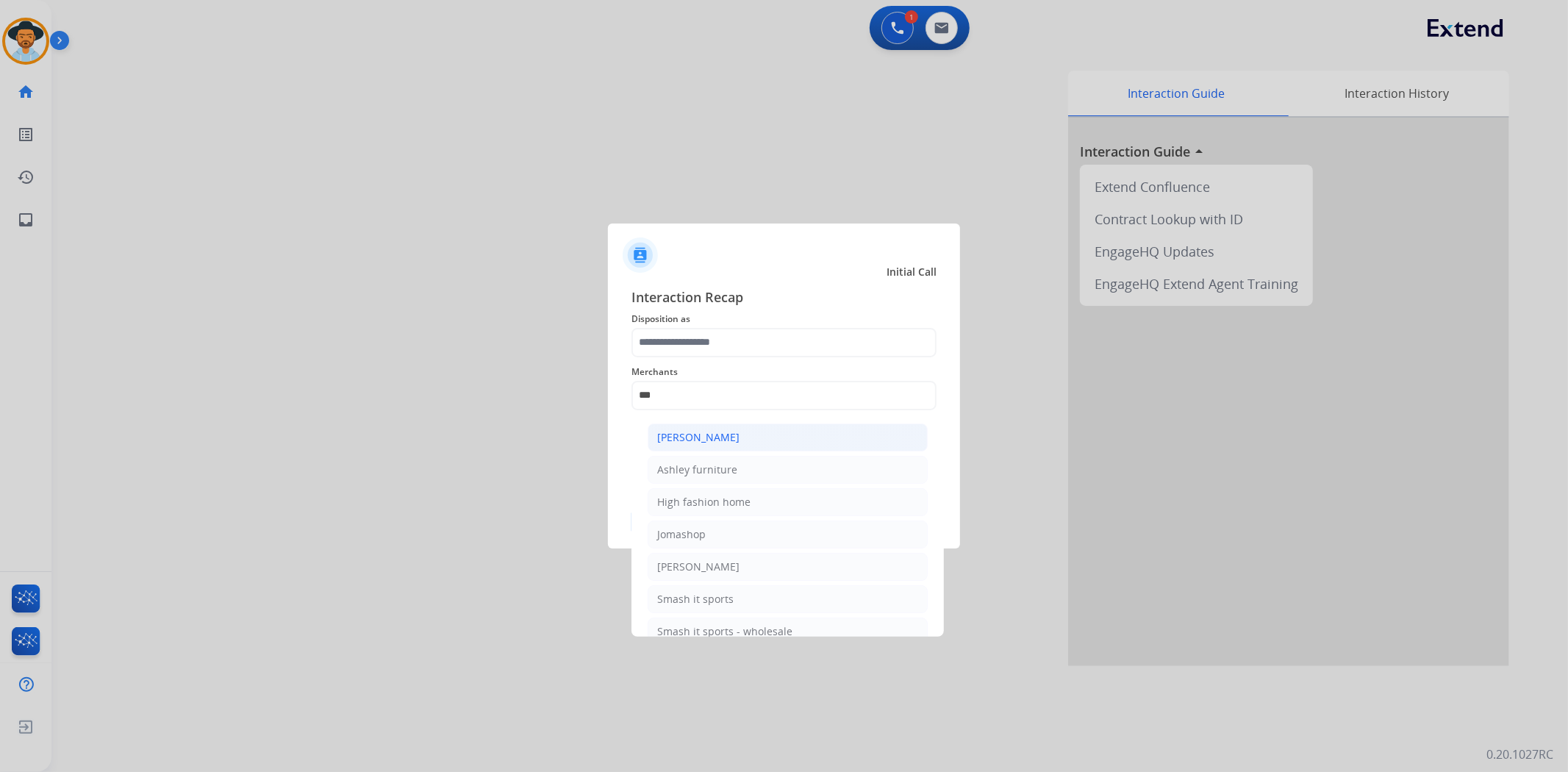
click at [697, 434] on div "[PERSON_NAME]" at bounding box center [698, 437] width 82 height 14
type input "**********"
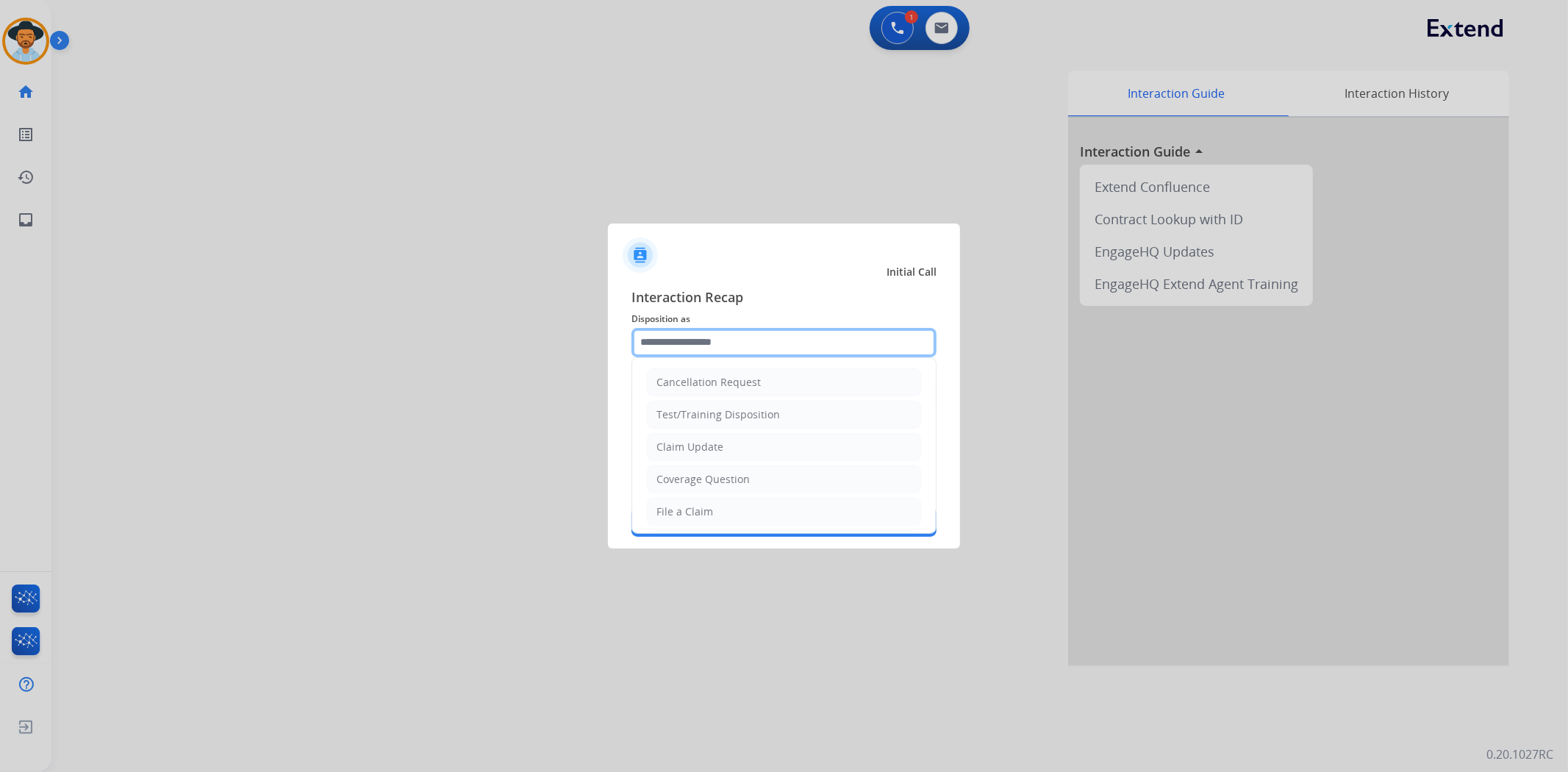
click at [693, 340] on input "text" at bounding box center [784, 342] width 305 height 30
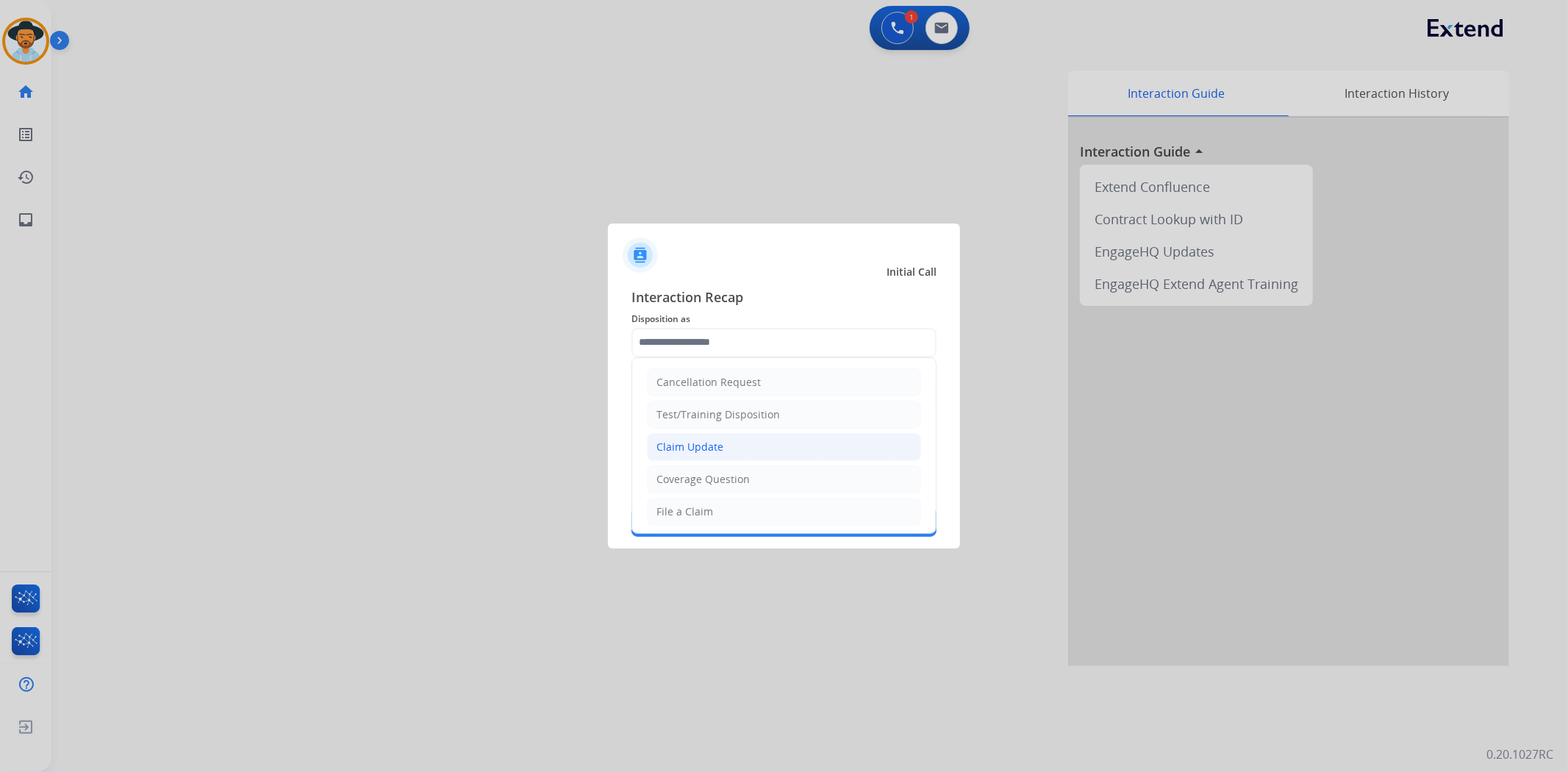
click at [695, 443] on div "Claim Update" at bounding box center [690, 447] width 67 height 14
type input "**********"
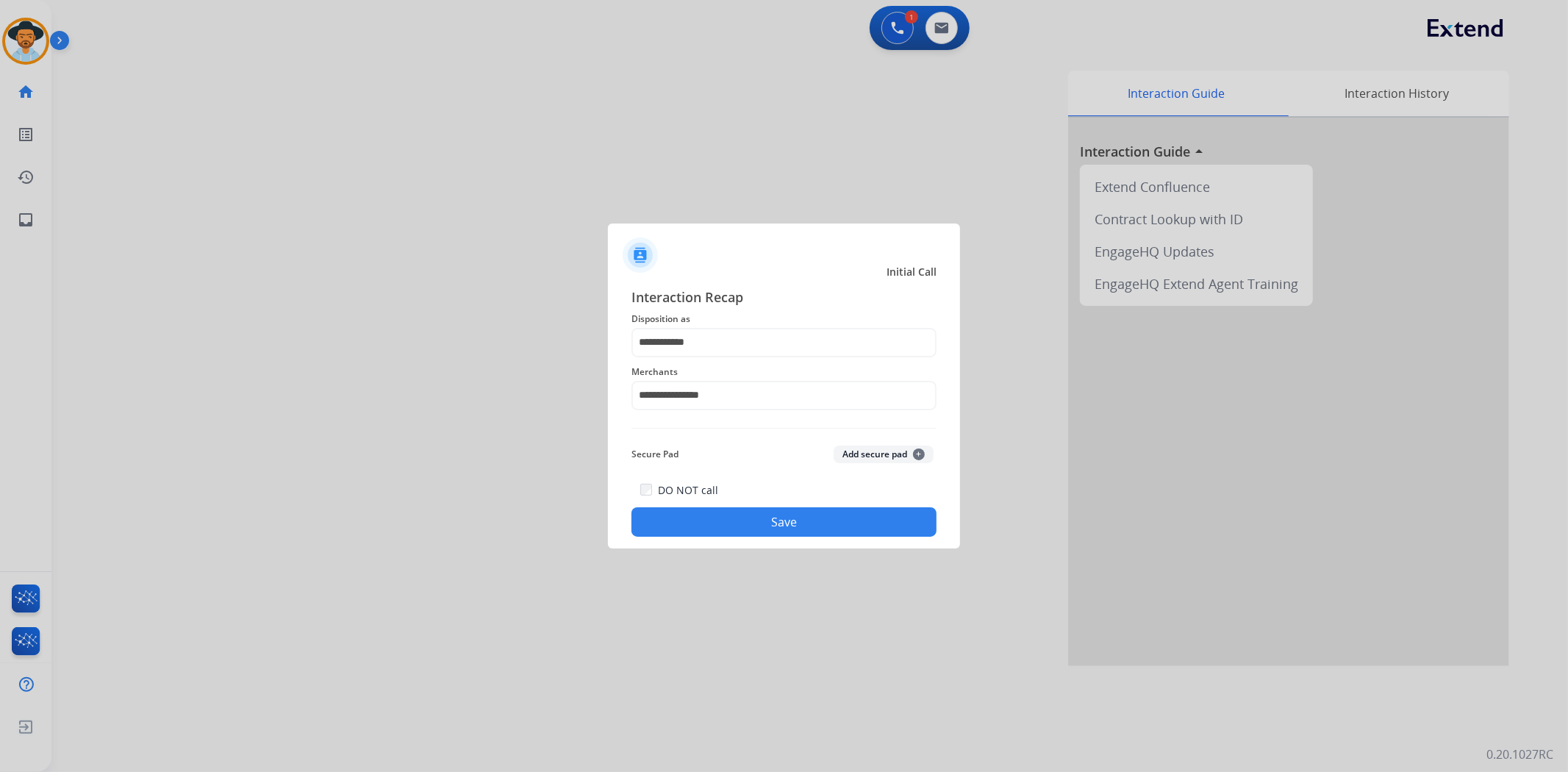
click at [745, 525] on button "Save" at bounding box center [784, 522] width 305 height 30
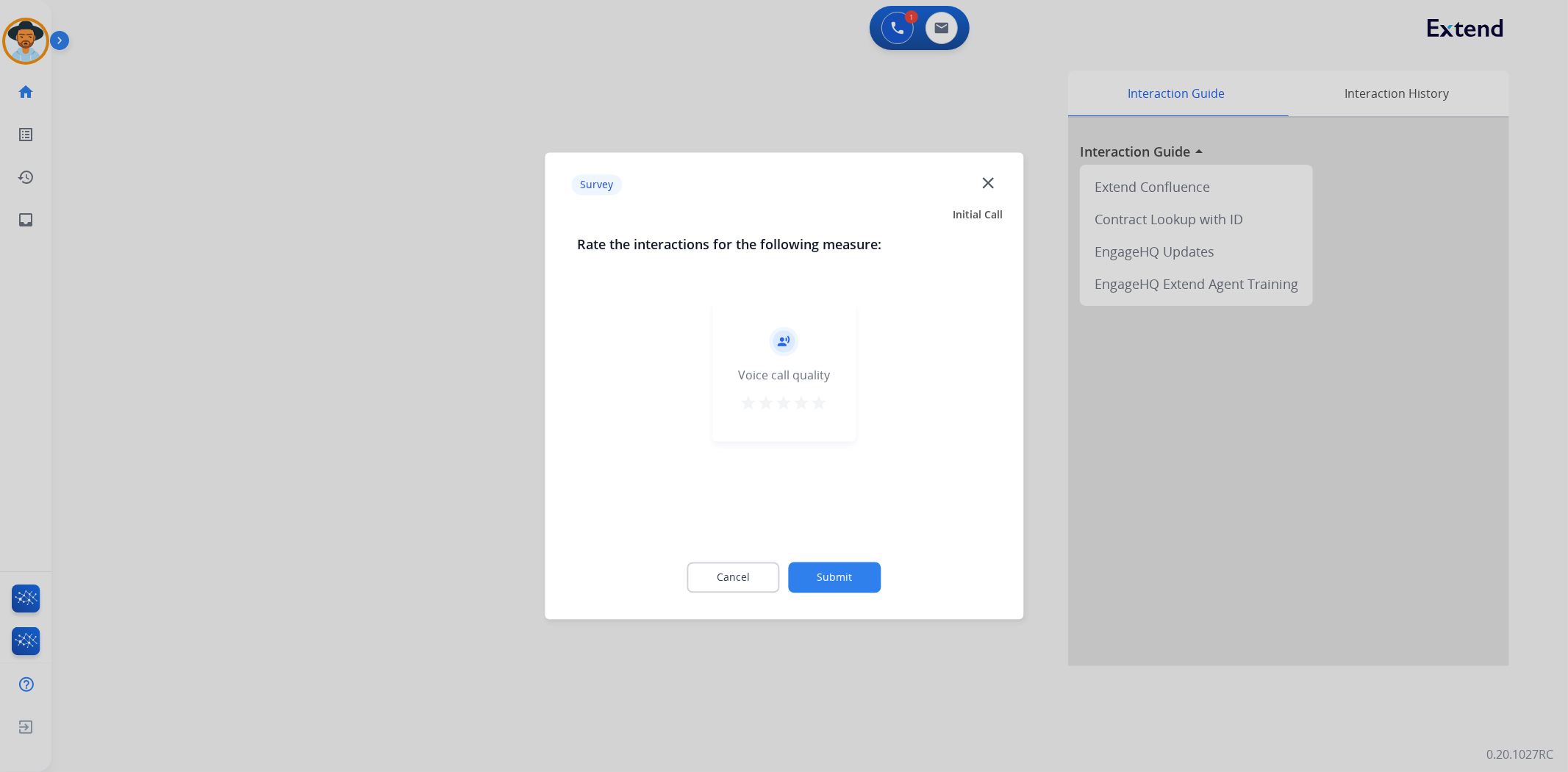
click at [819, 403] on mat-icon "star" at bounding box center [820, 404] width 18 height 18
click at [843, 581] on button "Submit" at bounding box center [835, 578] width 93 height 31
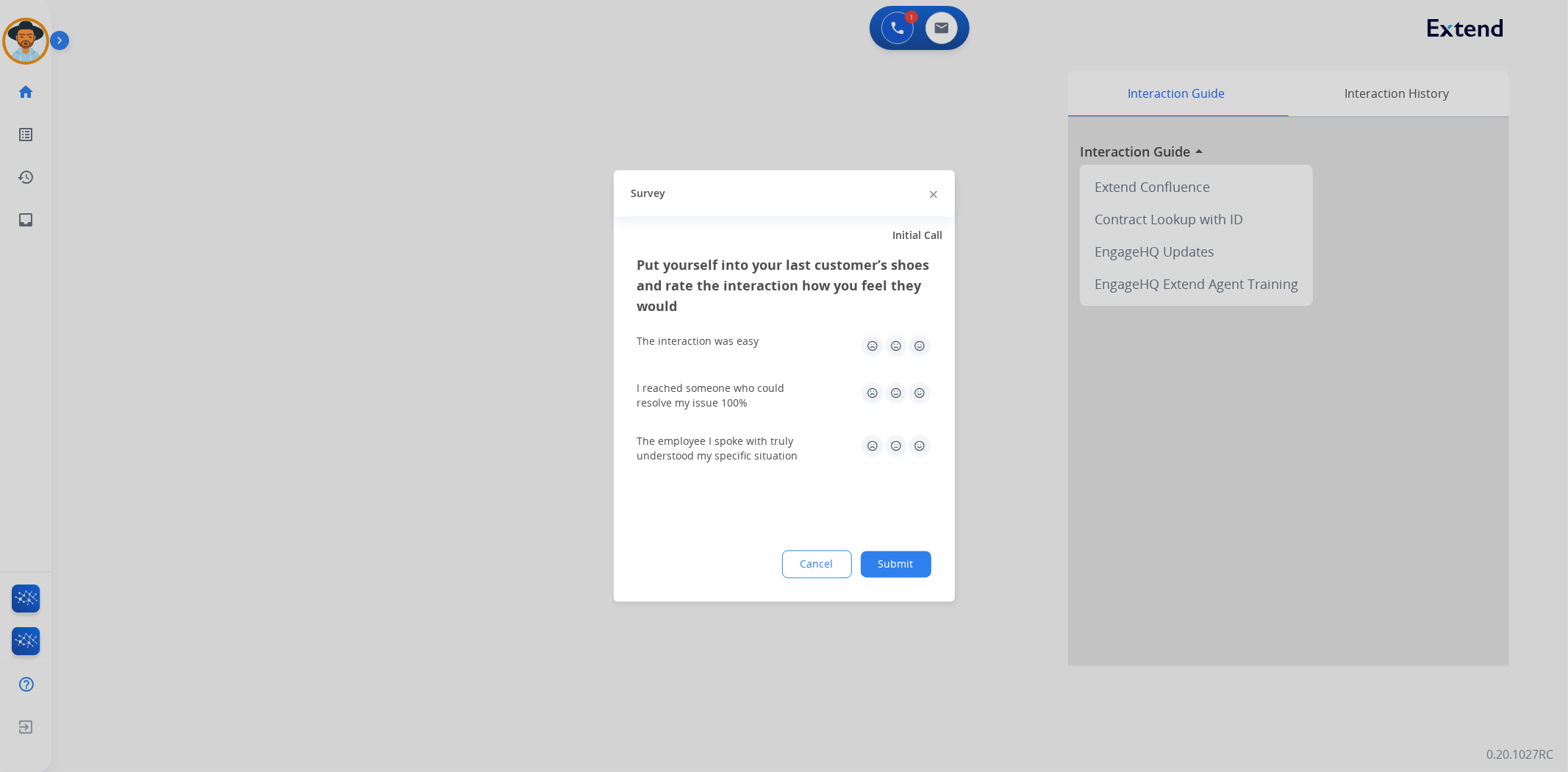
click at [914, 349] on img at bounding box center [920, 347] width 23 height 23
click at [915, 397] on img at bounding box center [920, 394] width 23 height 23
click at [915, 440] on img at bounding box center [920, 446] width 23 height 23
click at [915, 563] on button "Submit" at bounding box center [896, 564] width 70 height 26
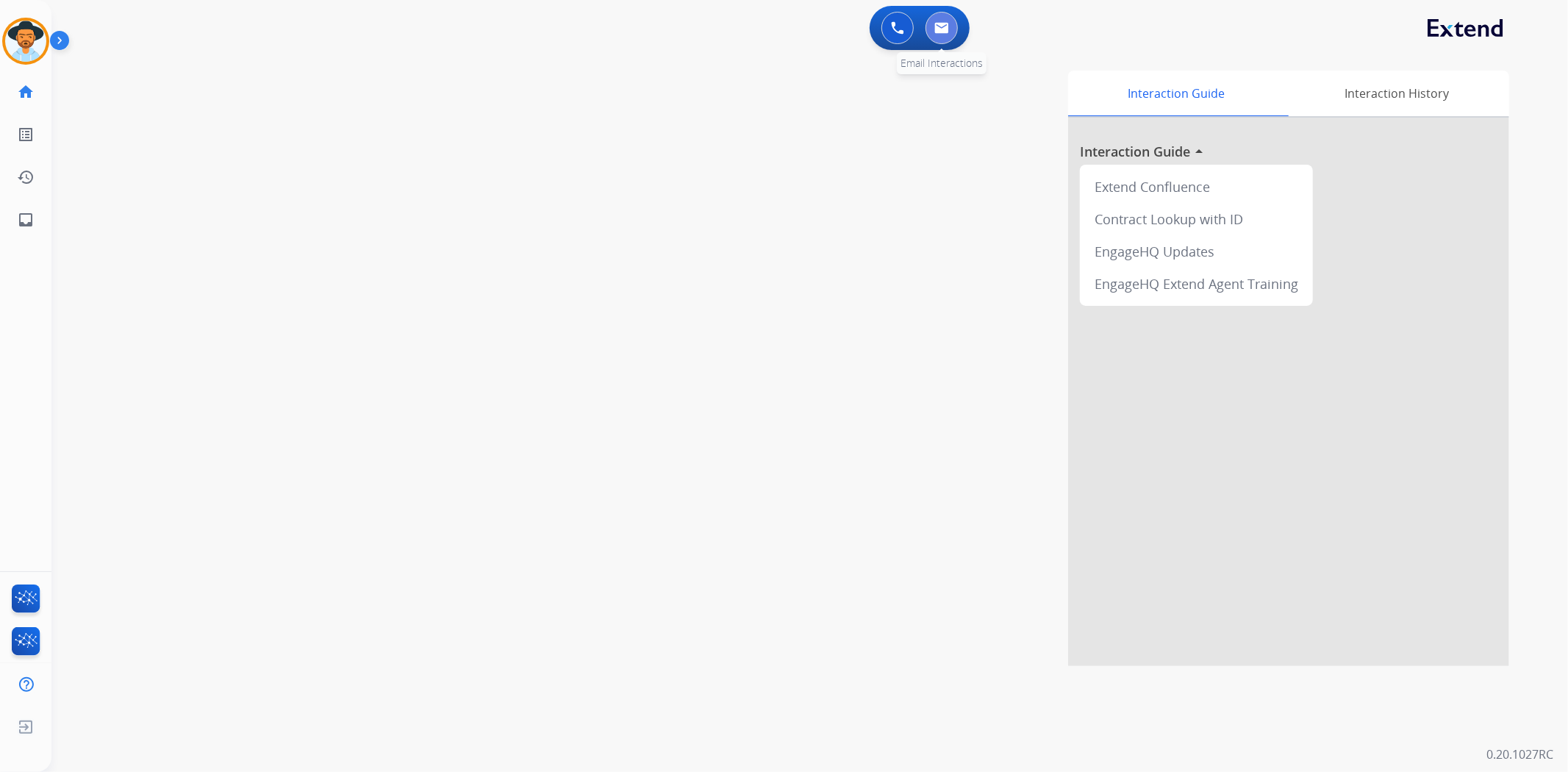
click at [934, 37] on button at bounding box center [942, 28] width 32 height 33
select select "**********"
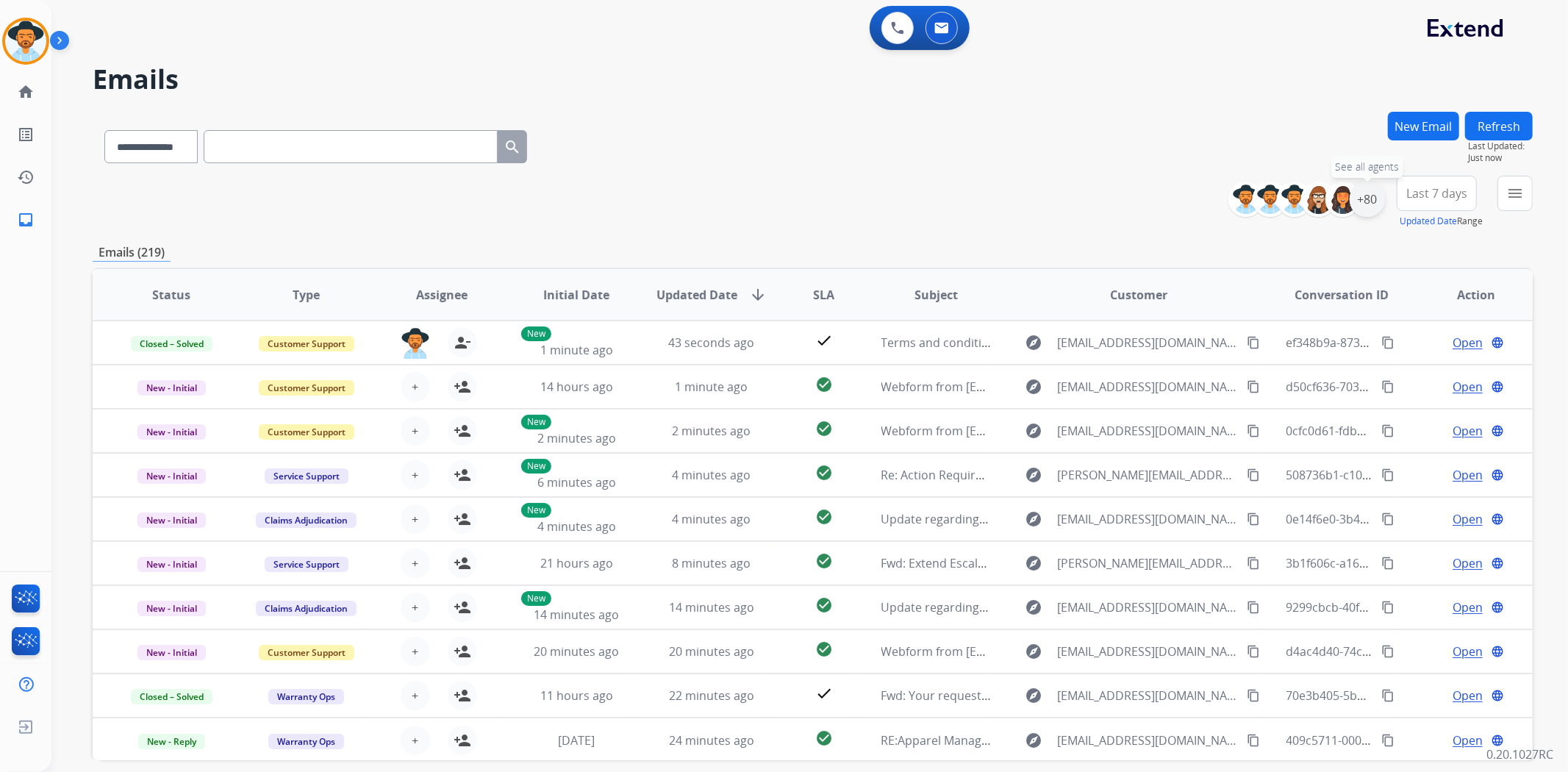
click at [1368, 203] on div "+80" at bounding box center [1367, 199] width 35 height 35
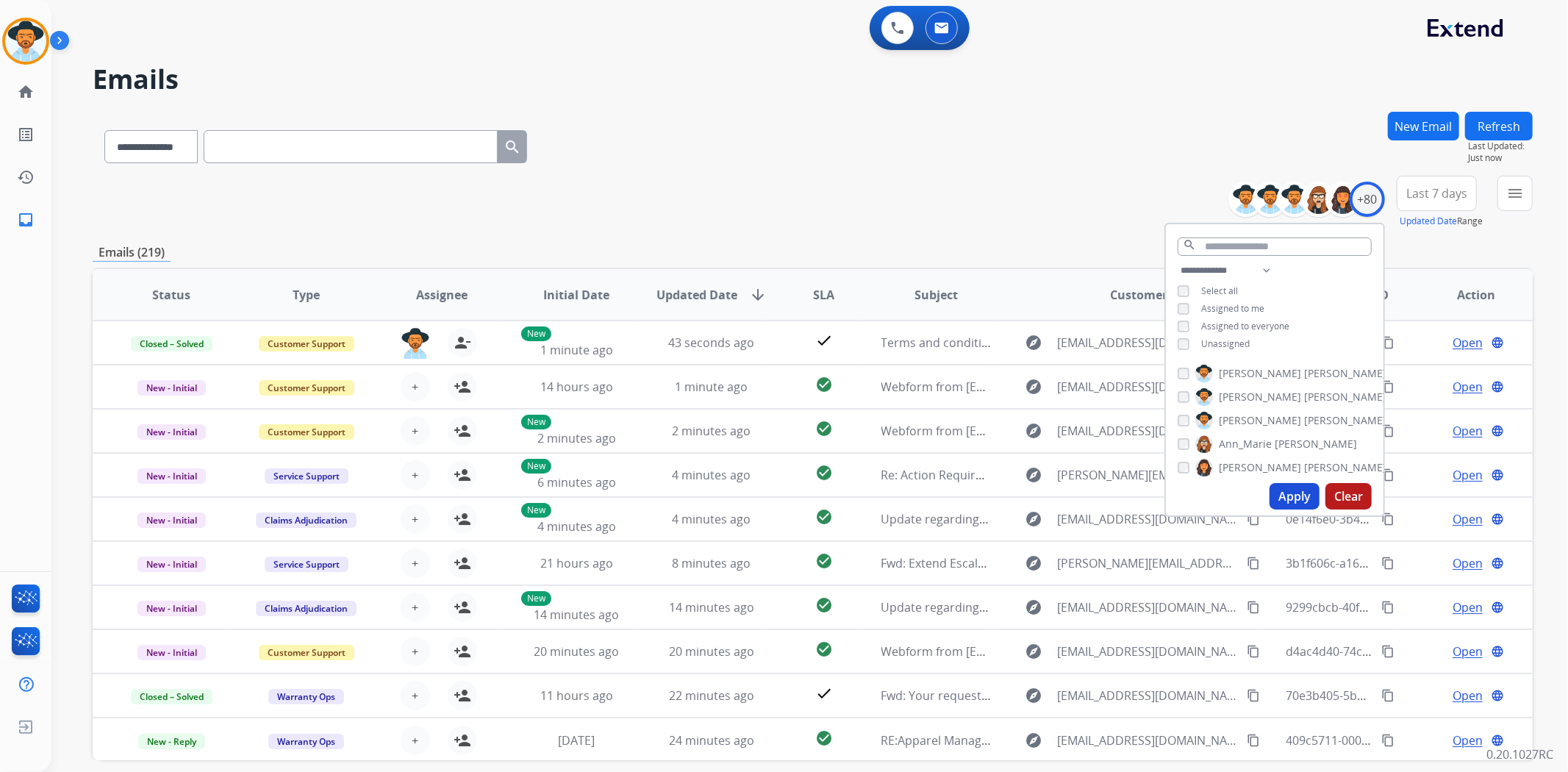
click at [1297, 500] on button "Apply" at bounding box center [1294, 496] width 50 height 26
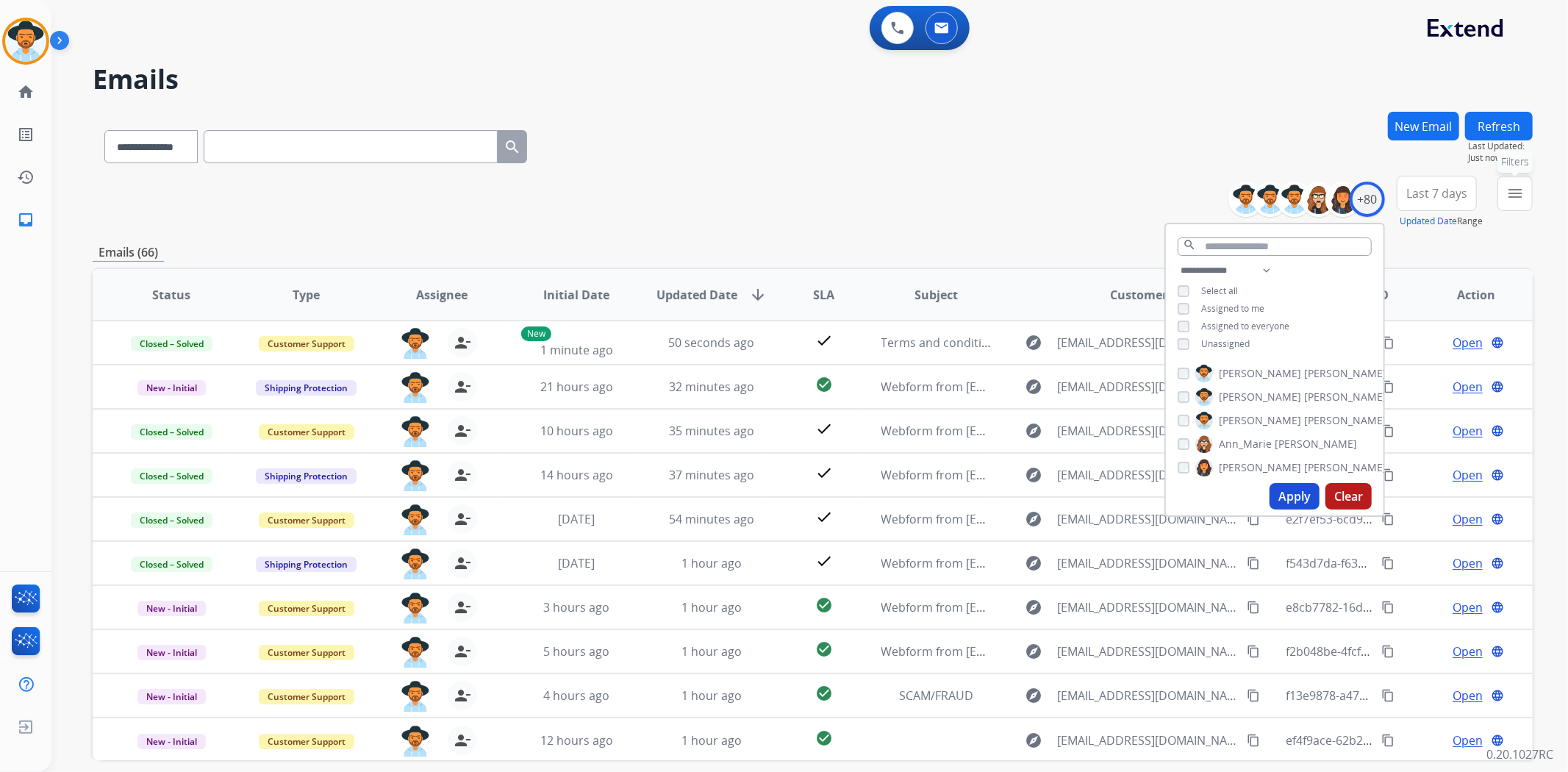
click at [1516, 199] on mat-icon "menu" at bounding box center [1515, 193] width 18 height 18
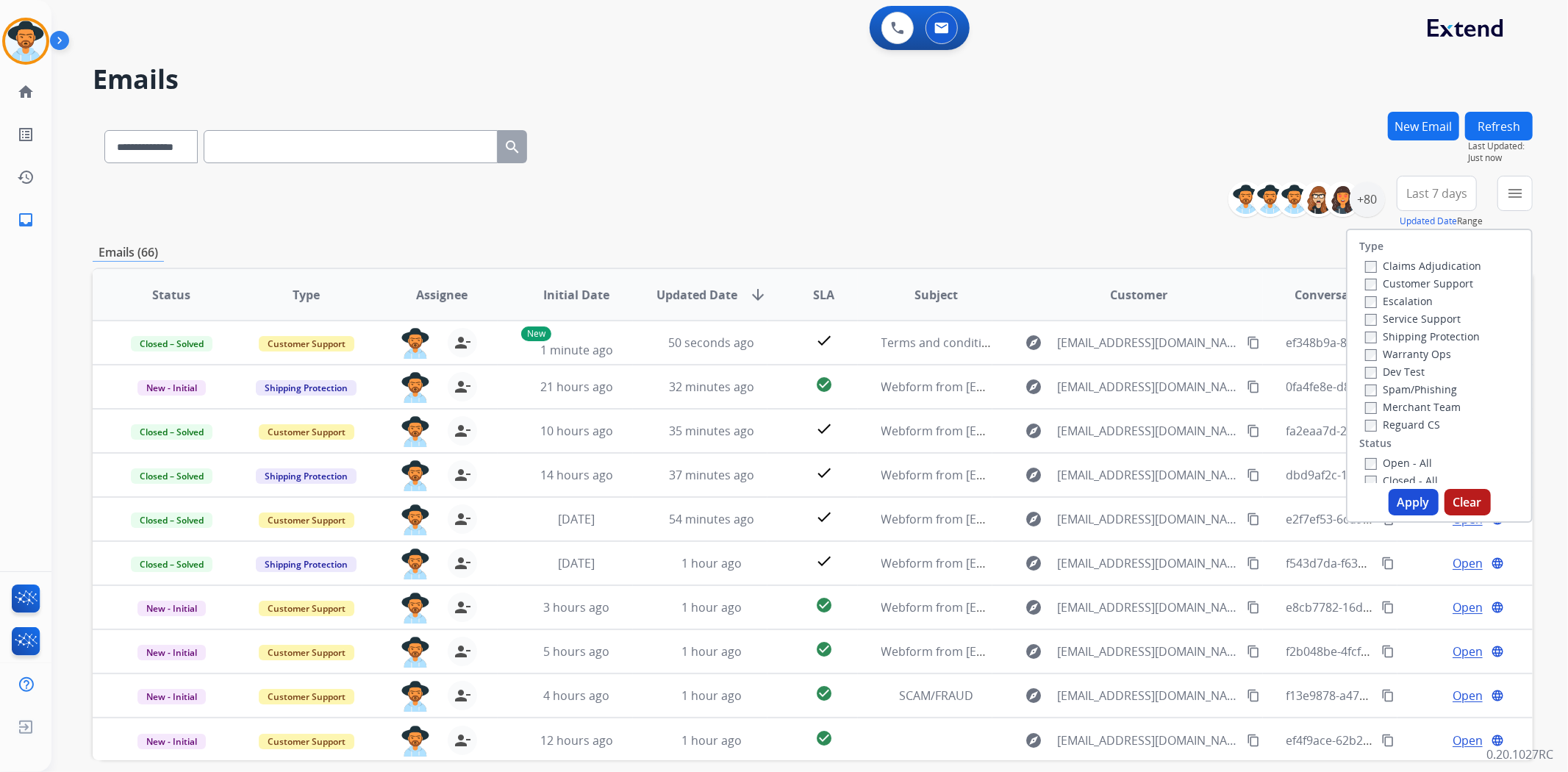
click at [1408, 460] on label "Open - All" at bounding box center [1398, 462] width 67 height 14
click at [1398, 505] on button "Apply" at bounding box center [1413, 502] width 50 height 26
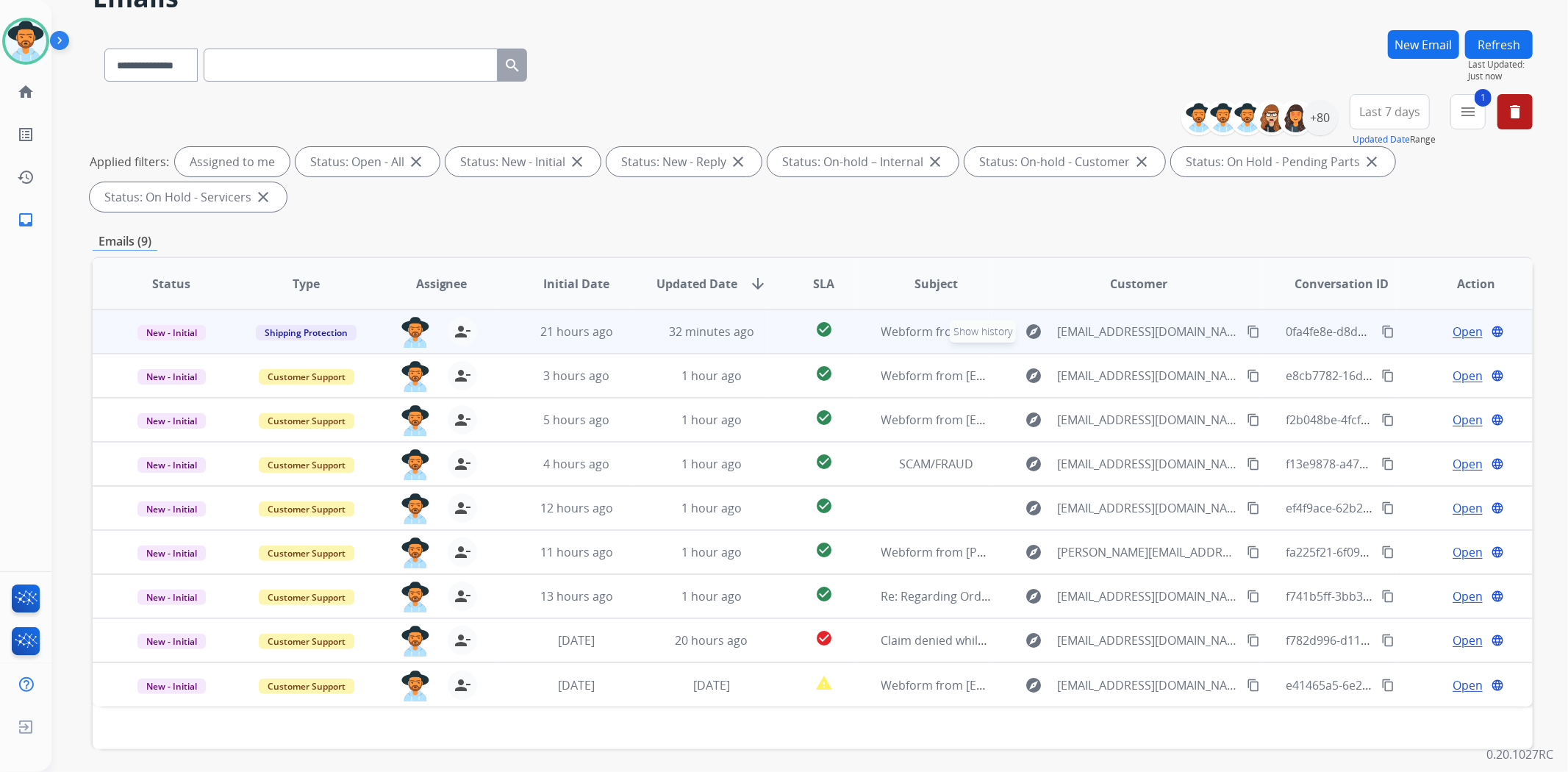
scroll to position [135, 0]
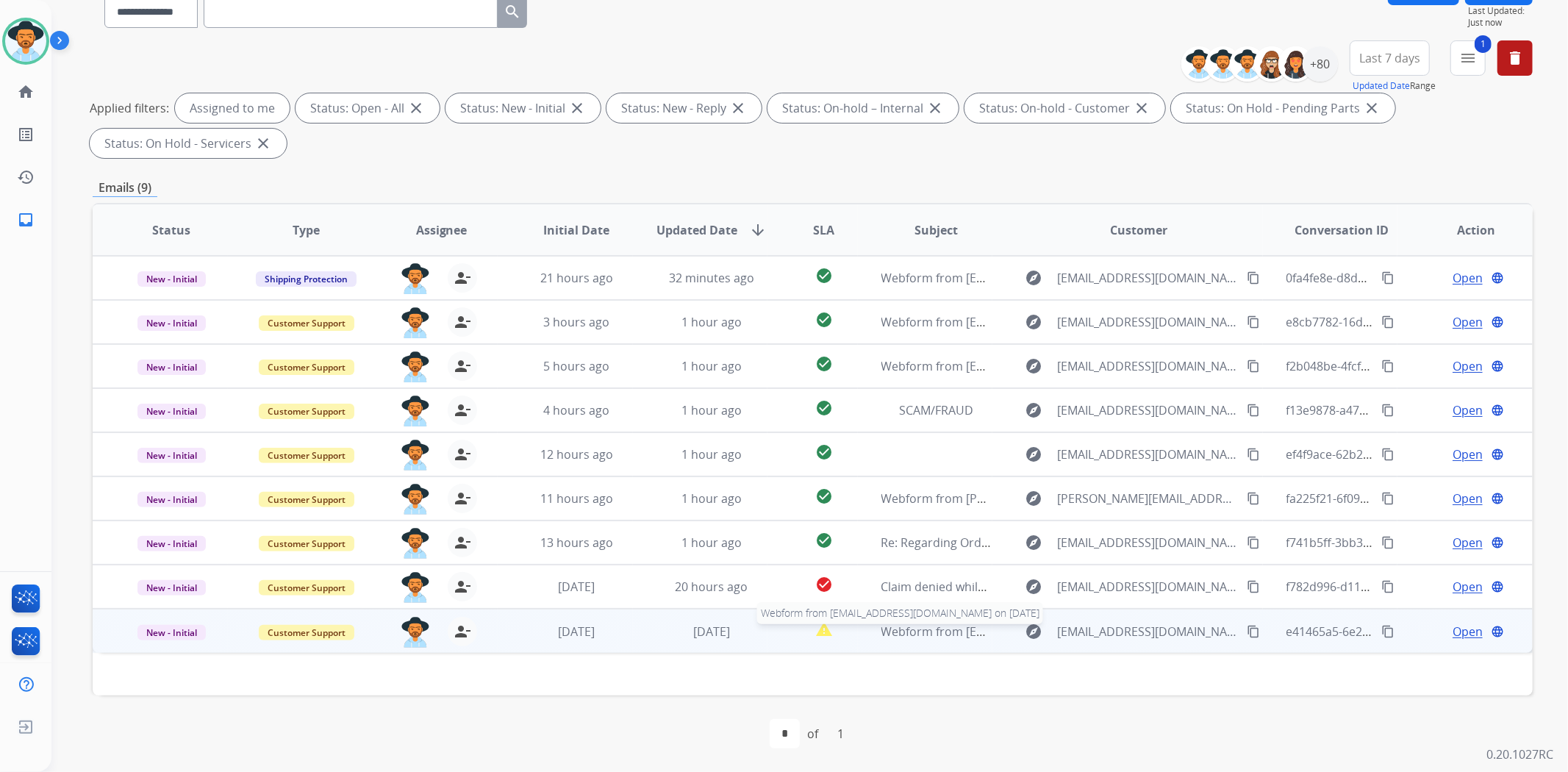
click at [927, 636] on span "Webform from [EMAIL_ADDRESS][DOMAIN_NAME] on [DATE]" at bounding box center [1047, 632] width 333 height 16
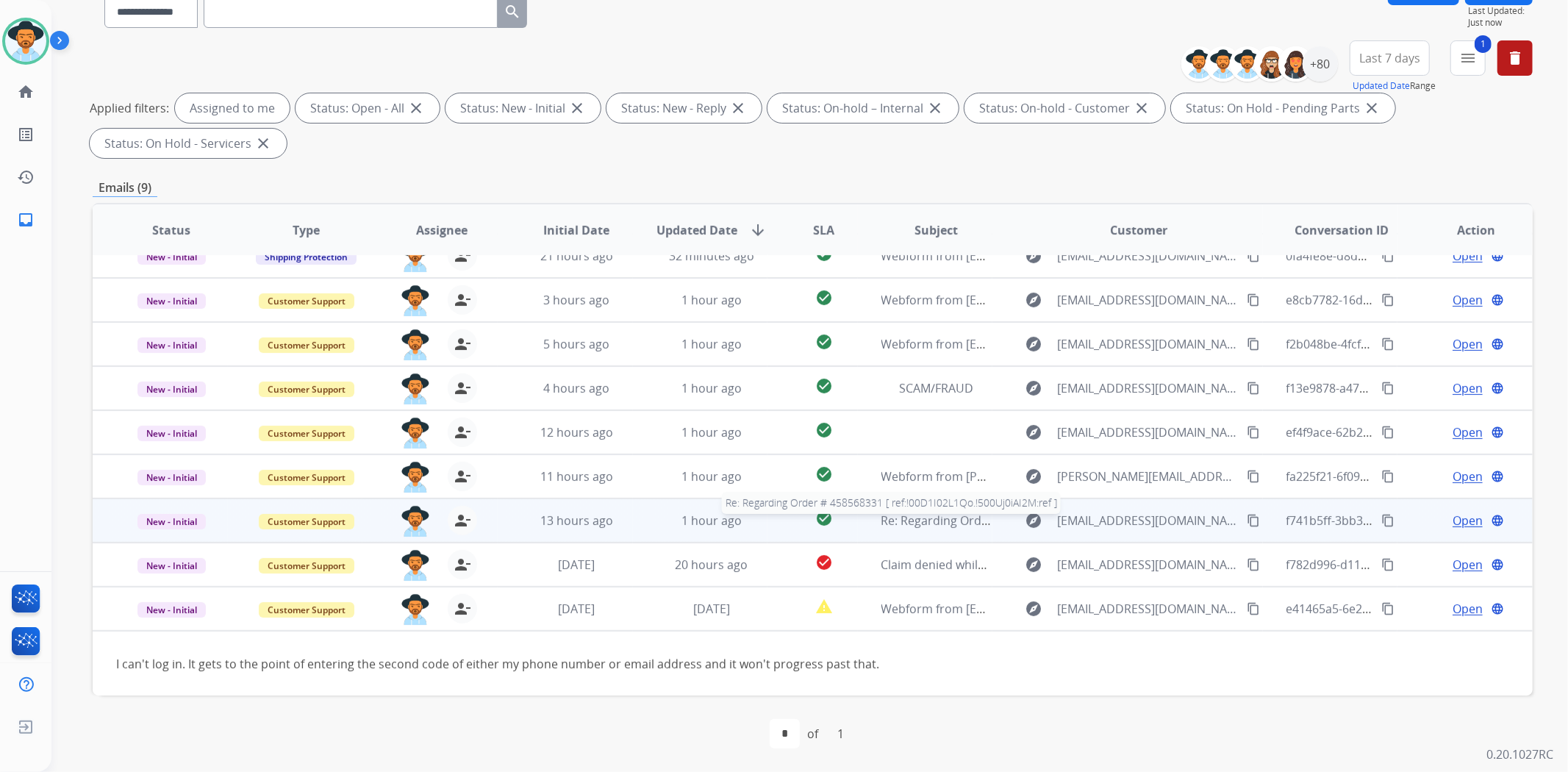
click at [895, 521] on span "Re: Regarding Order # 458568331 [ ref:!00D1I02L1Qo.!500Uj0iAI2M:ref ]" at bounding box center [1075, 521] width 389 height 16
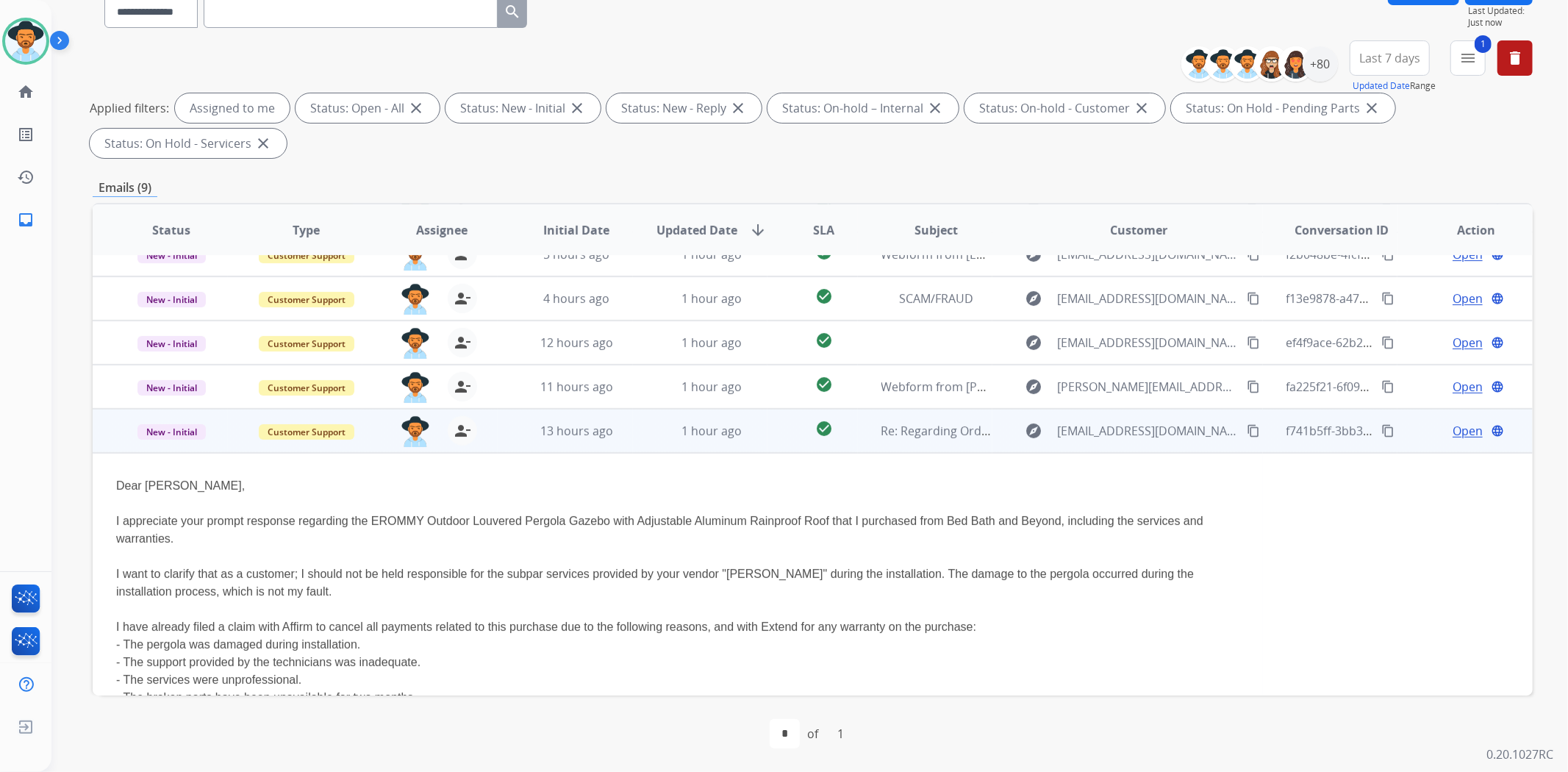
scroll to position [101, 0]
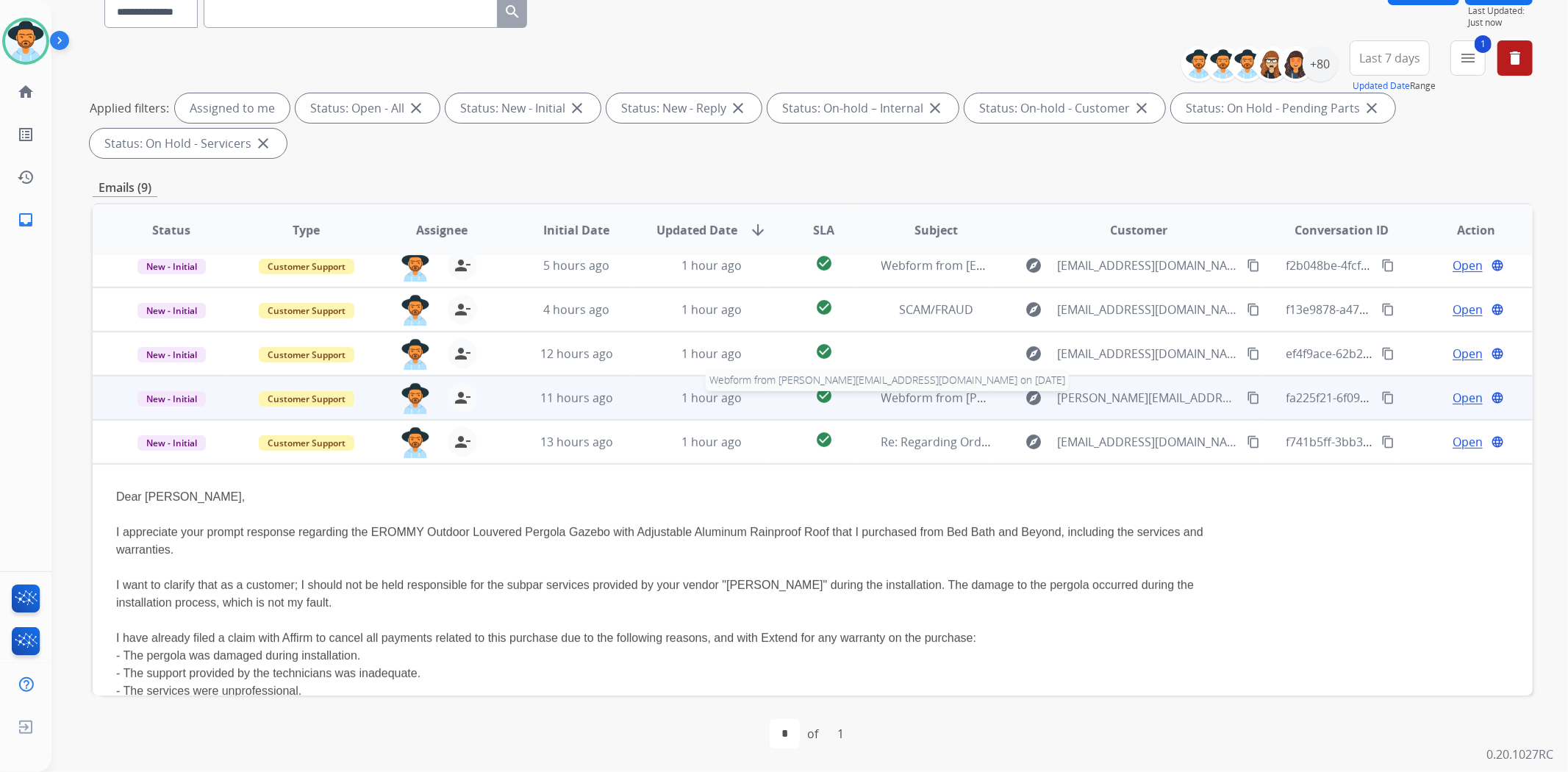
click at [924, 398] on span "Webform from [PERSON_NAME][EMAIL_ADDRESS][DOMAIN_NAME] on [DATE]" at bounding box center [1093, 398] width 424 height 16
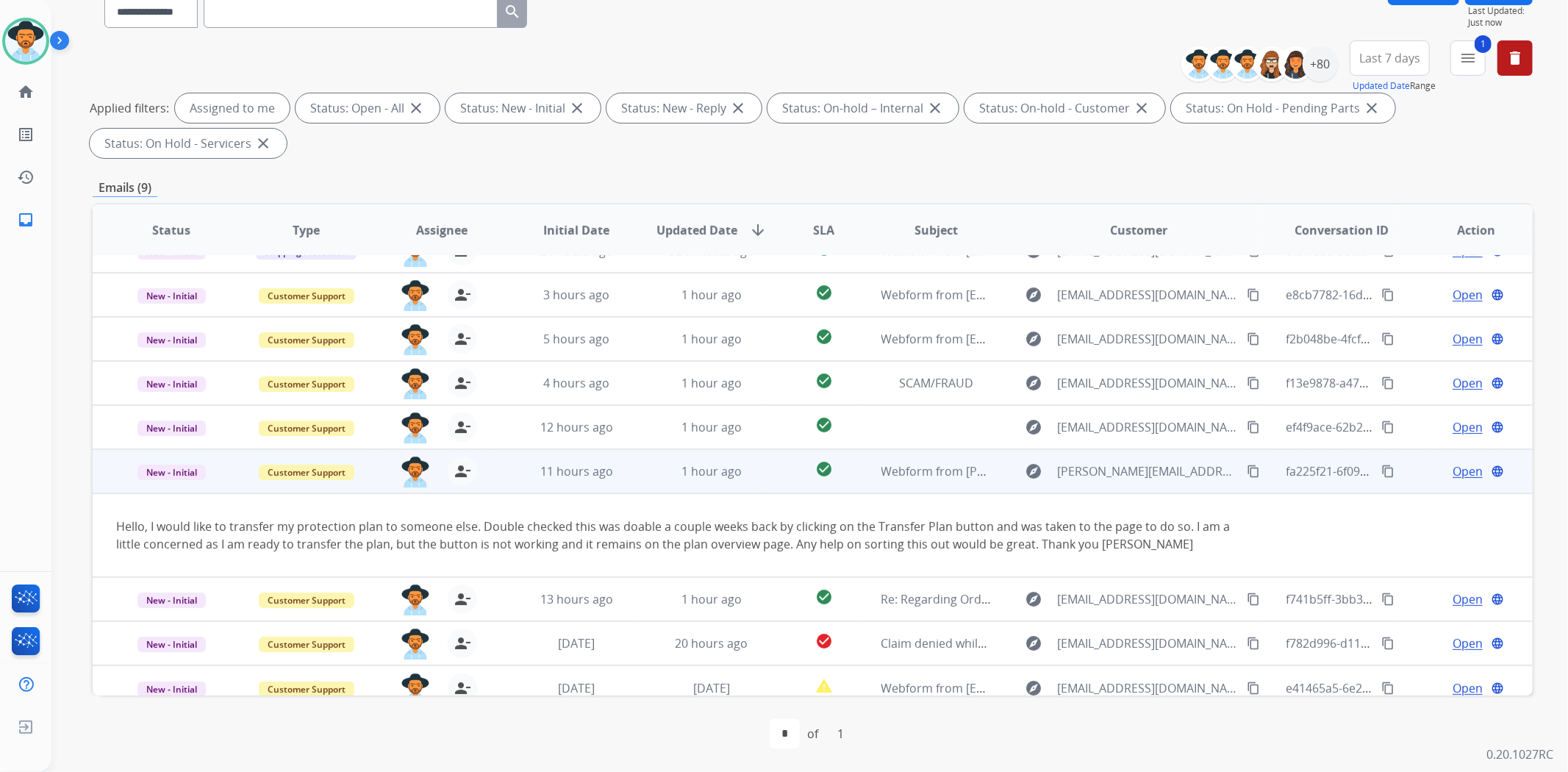
scroll to position [40, 0]
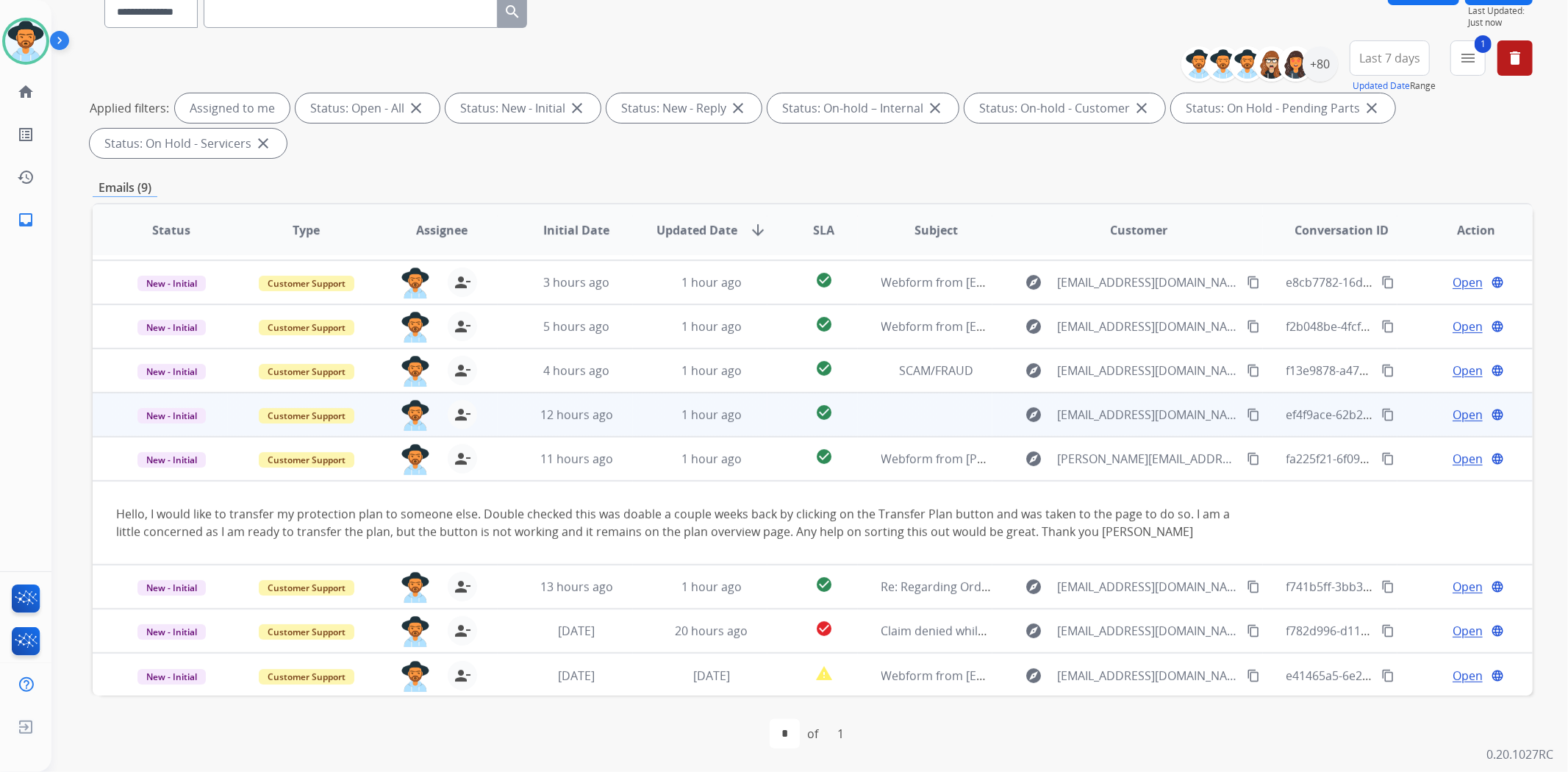
click at [928, 416] on td at bounding box center [925, 414] width 135 height 44
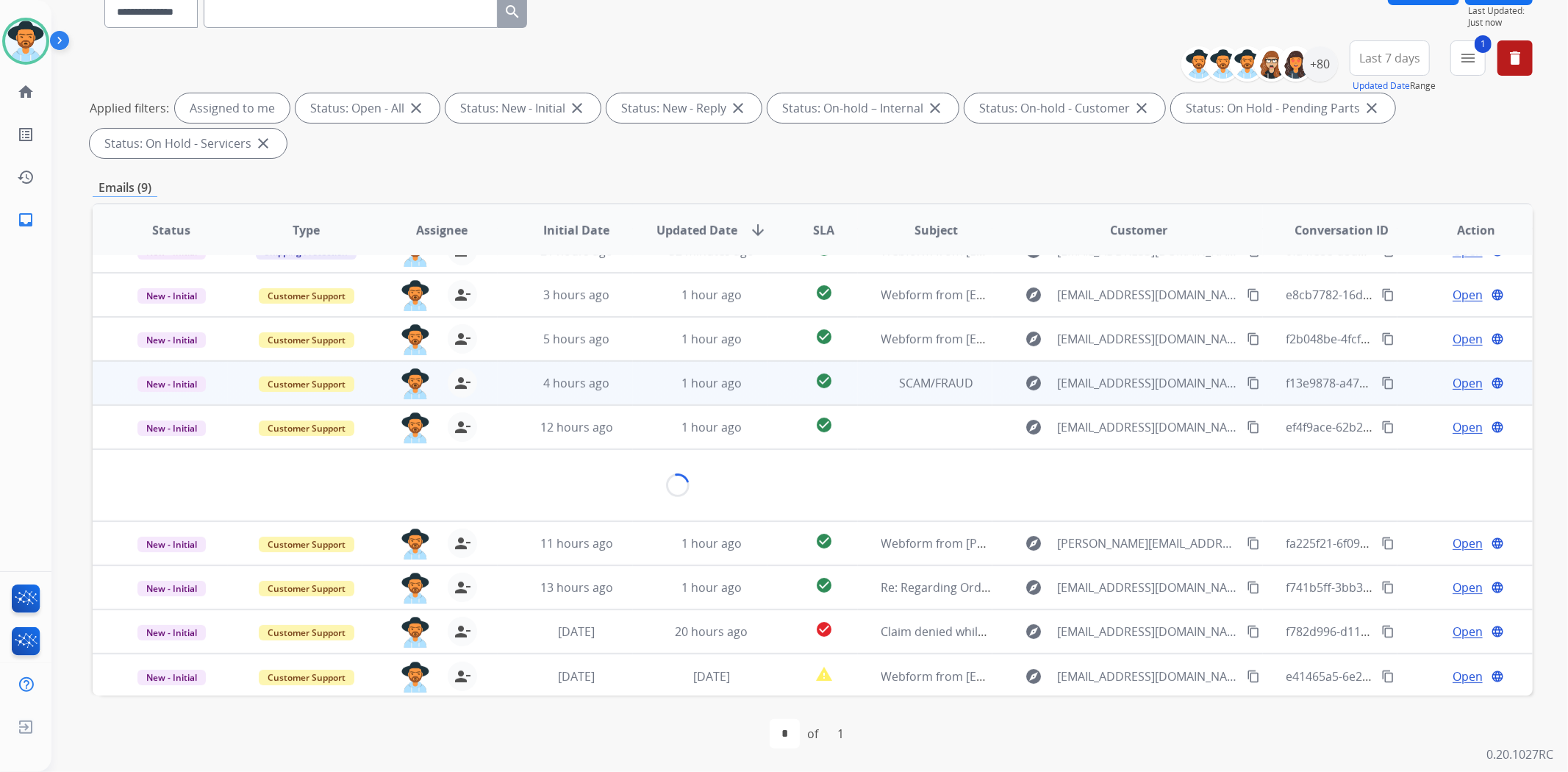
scroll to position [86, 0]
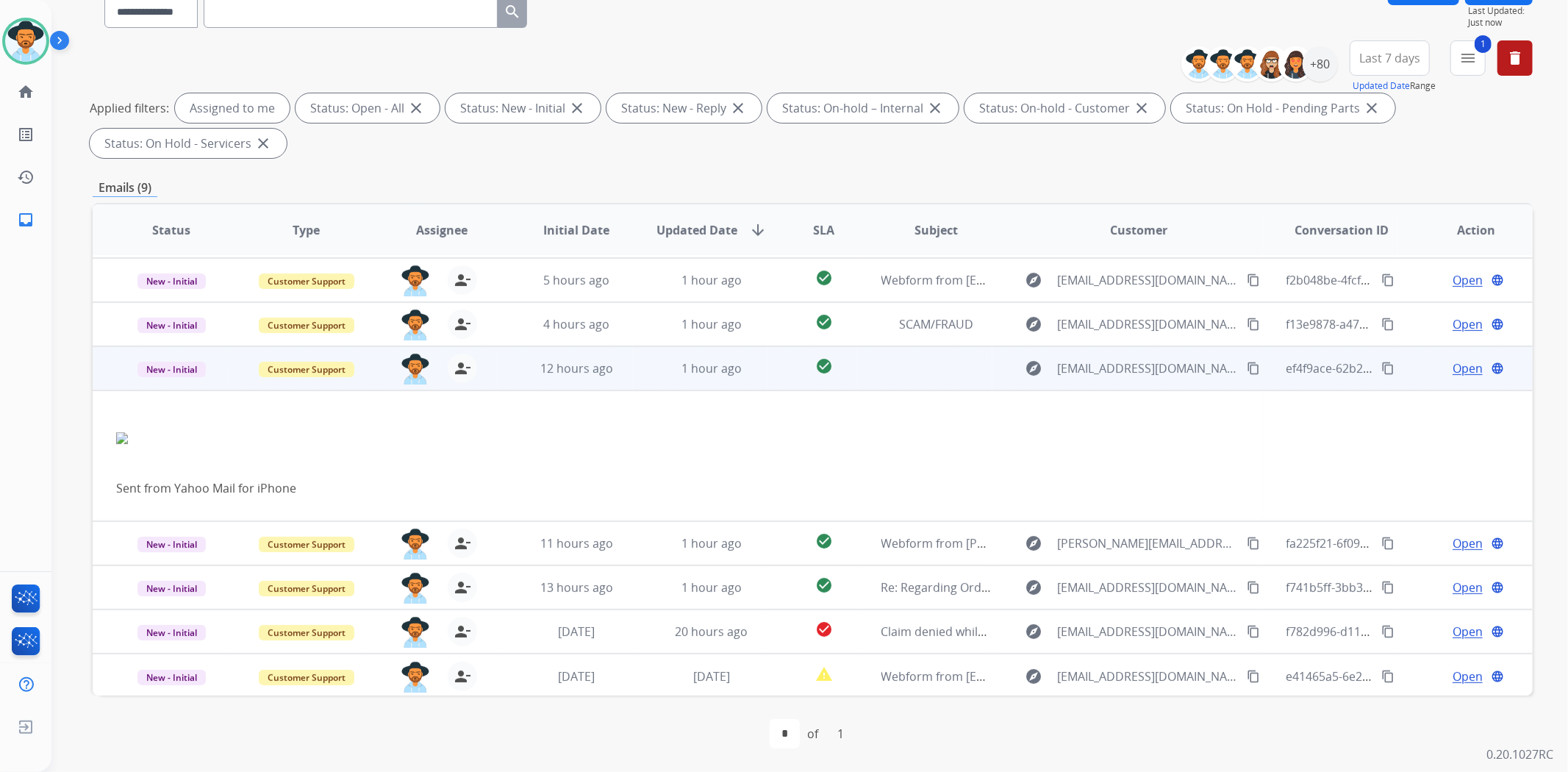
click at [1464, 369] on span "Open" at bounding box center [1467, 368] width 30 height 18
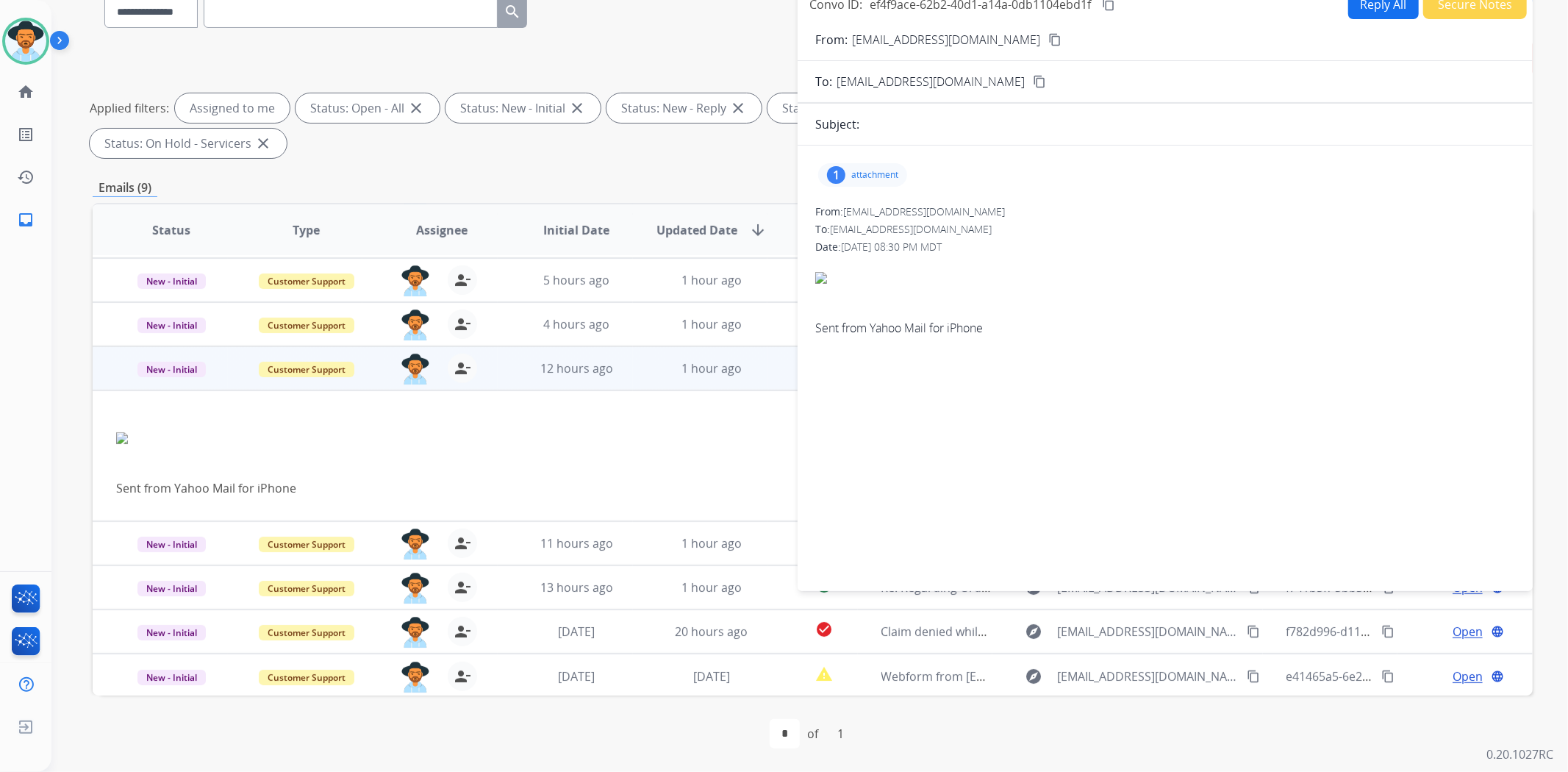
click at [878, 174] on p "attachment" at bounding box center [875, 174] width 47 height 12
click at [865, 222] on div at bounding box center [866, 212] width 73 height 51
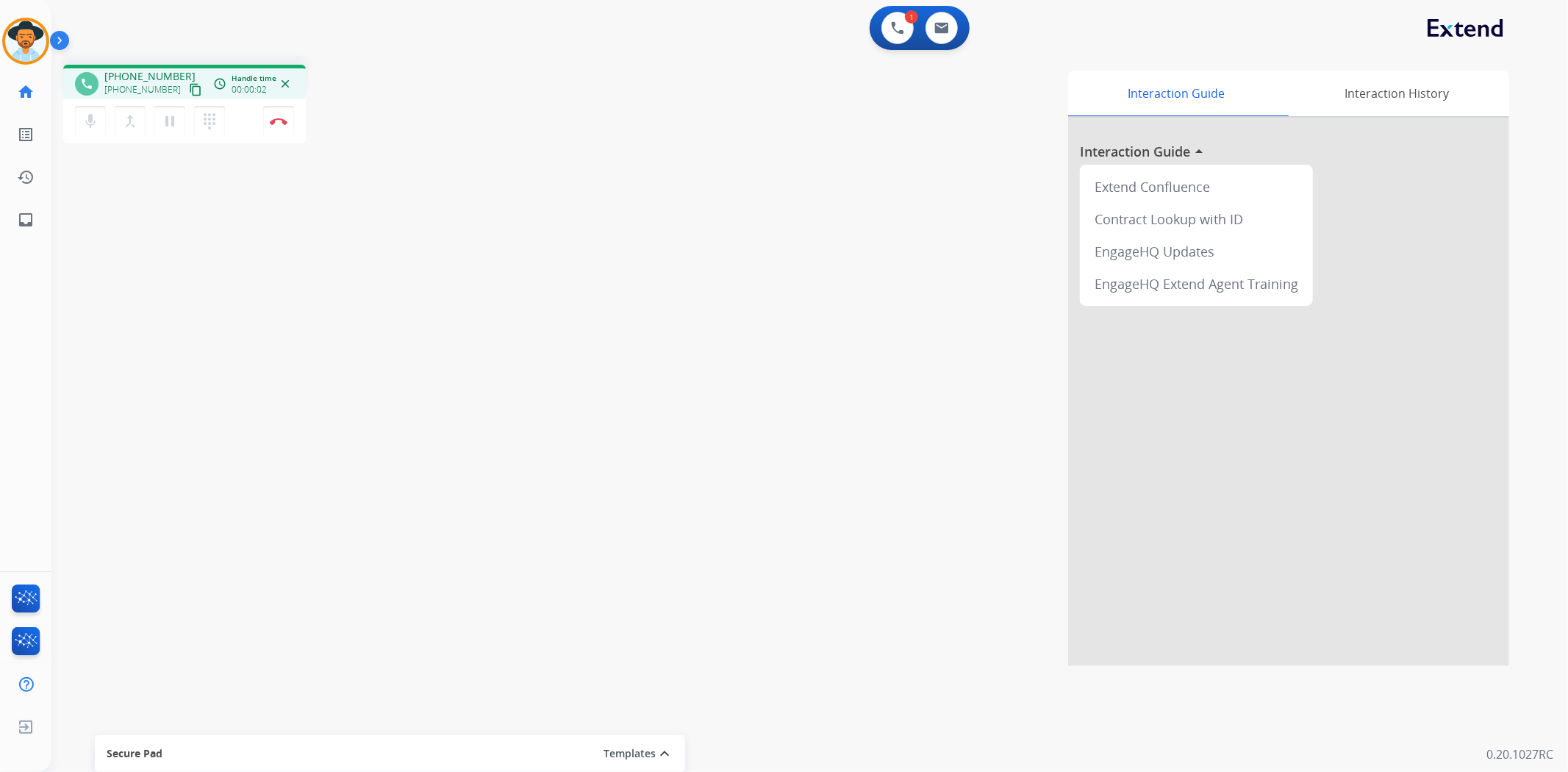
click at [189, 89] on mat-icon "content_copy" at bounding box center [195, 89] width 14 height 14
click at [167, 113] on mat-icon "pause" at bounding box center [170, 122] width 18 height 18
click at [170, 123] on mat-icon "play_arrow" at bounding box center [170, 122] width 18 height 18
click at [164, 121] on mat-icon "pause" at bounding box center [170, 122] width 18 height 18
click at [903, 27] on img at bounding box center [897, 28] width 14 height 14
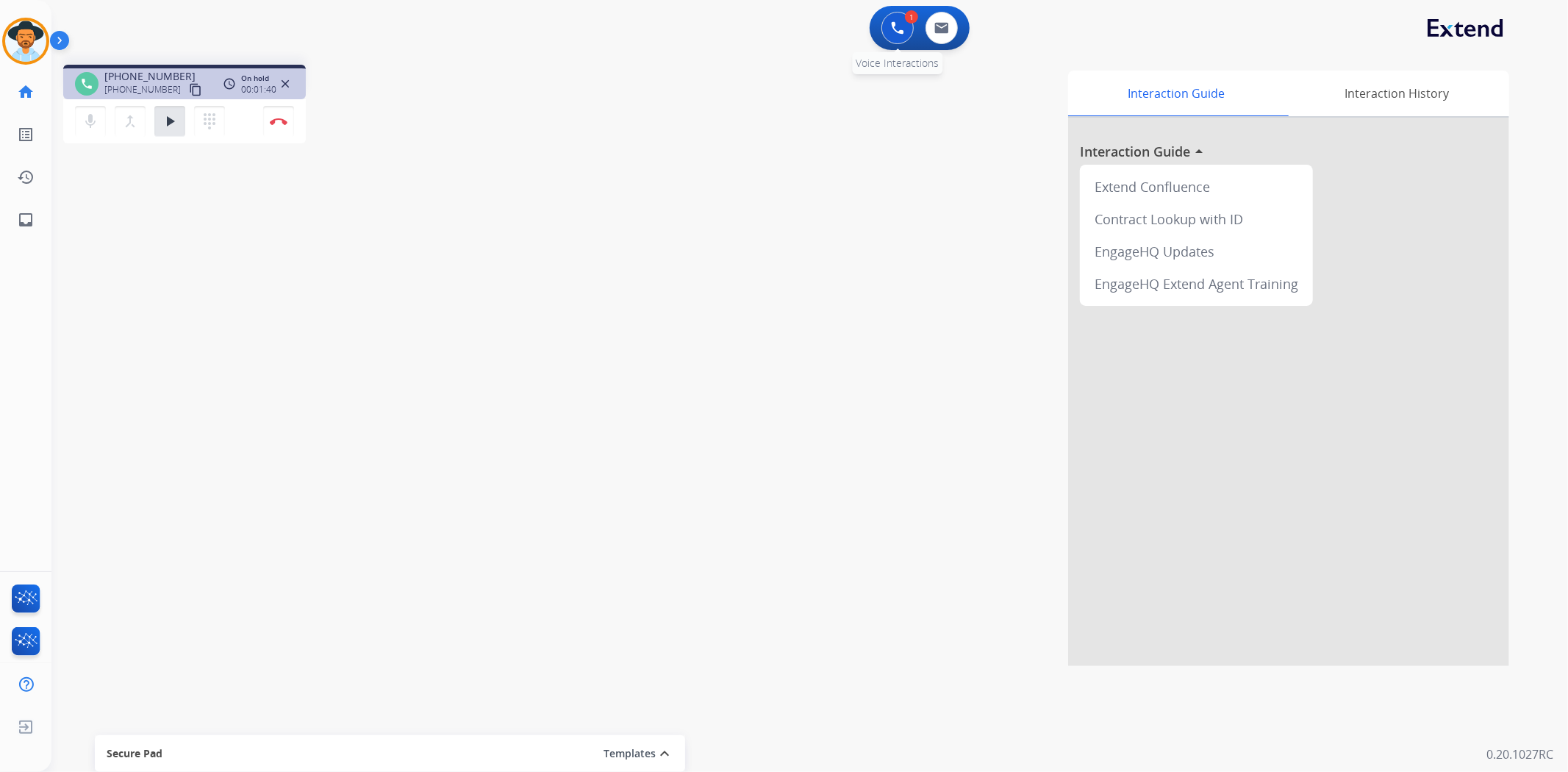
click at [903, 27] on img at bounding box center [897, 28] width 14 height 14
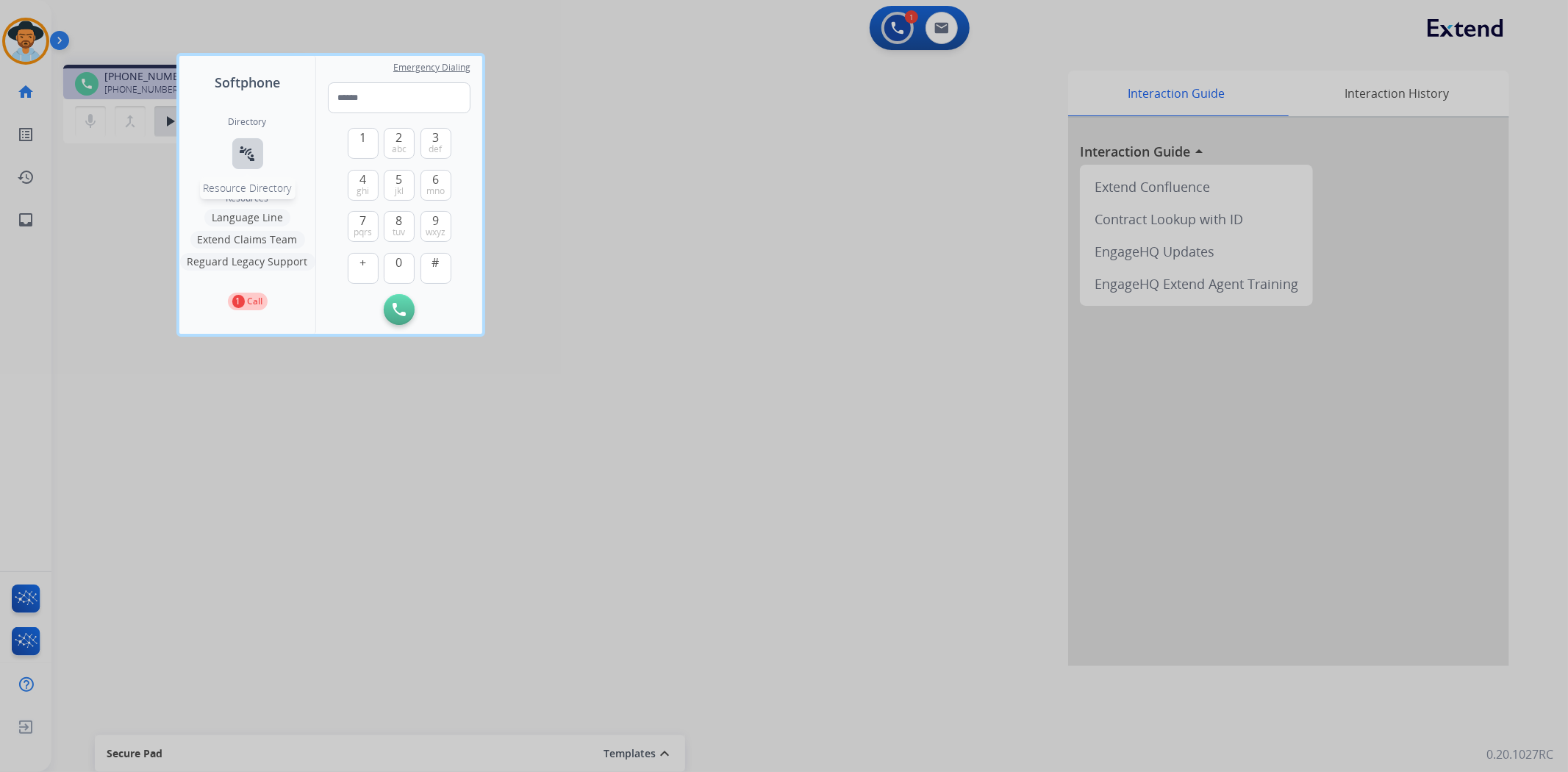
click at [255, 154] on button "connect_without_contact Resource Directory" at bounding box center [247, 153] width 31 height 31
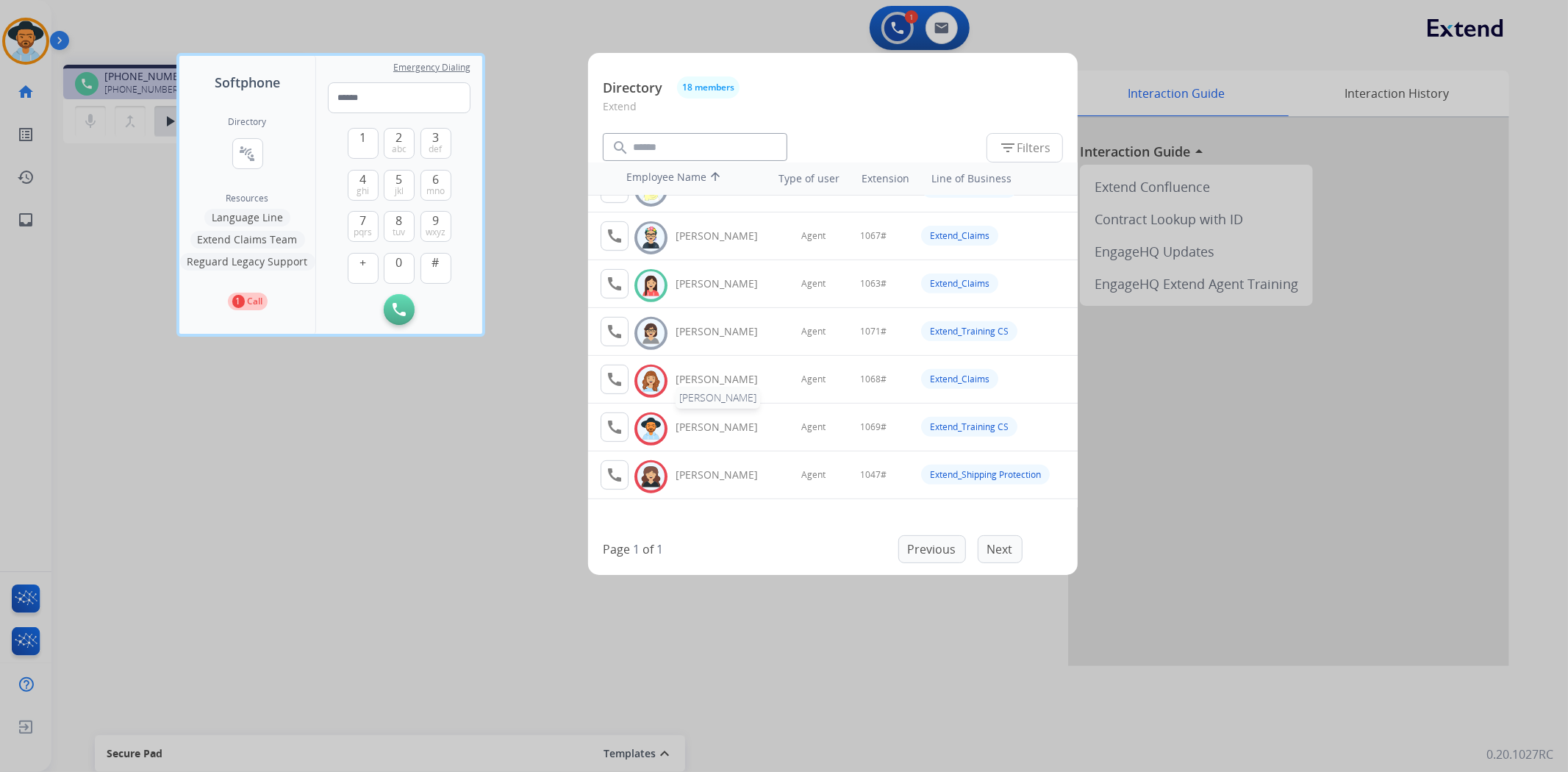
scroll to position [479, 0]
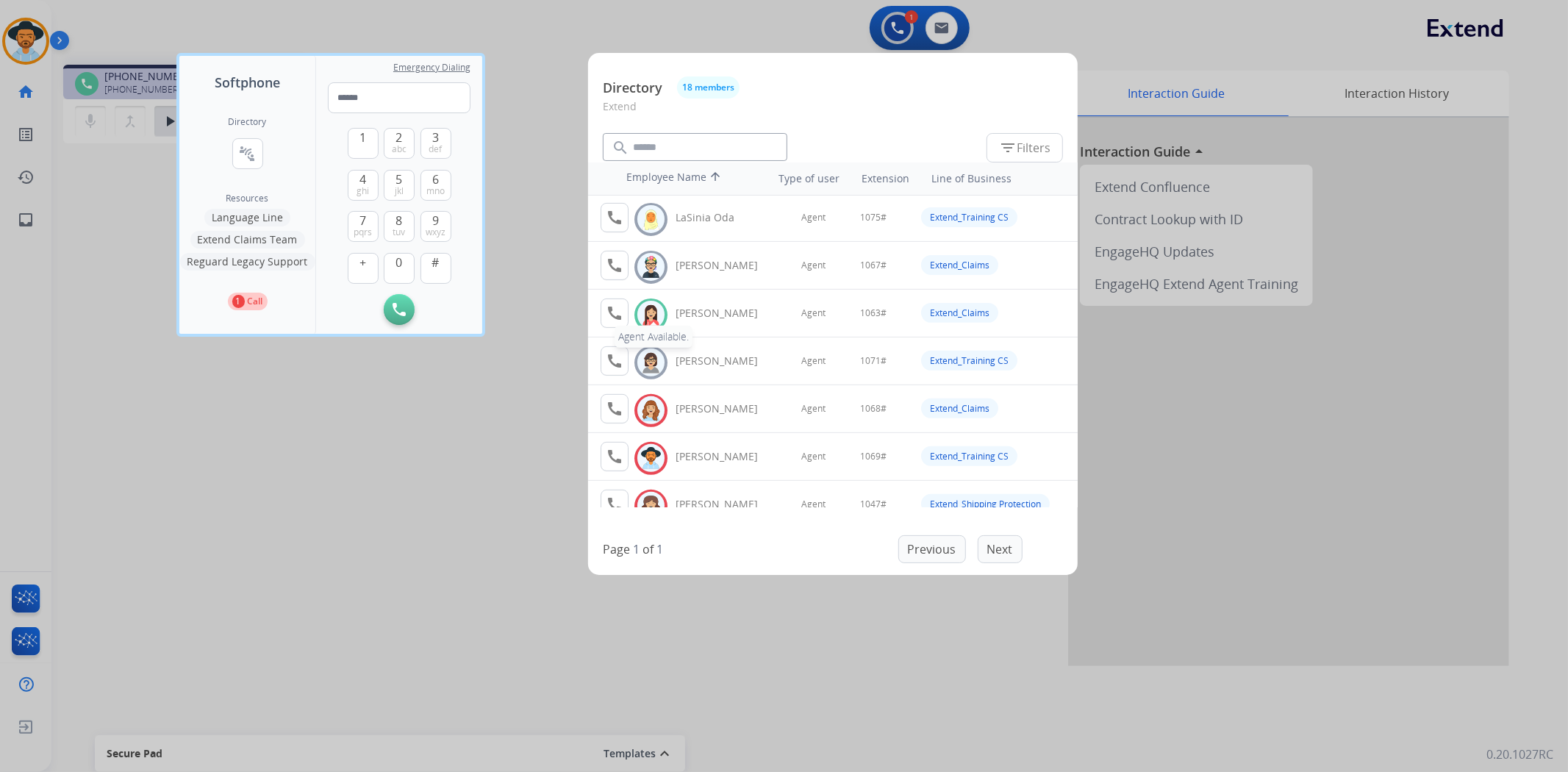
click at [622, 316] on mat-icon "call" at bounding box center [615, 313] width 18 height 18
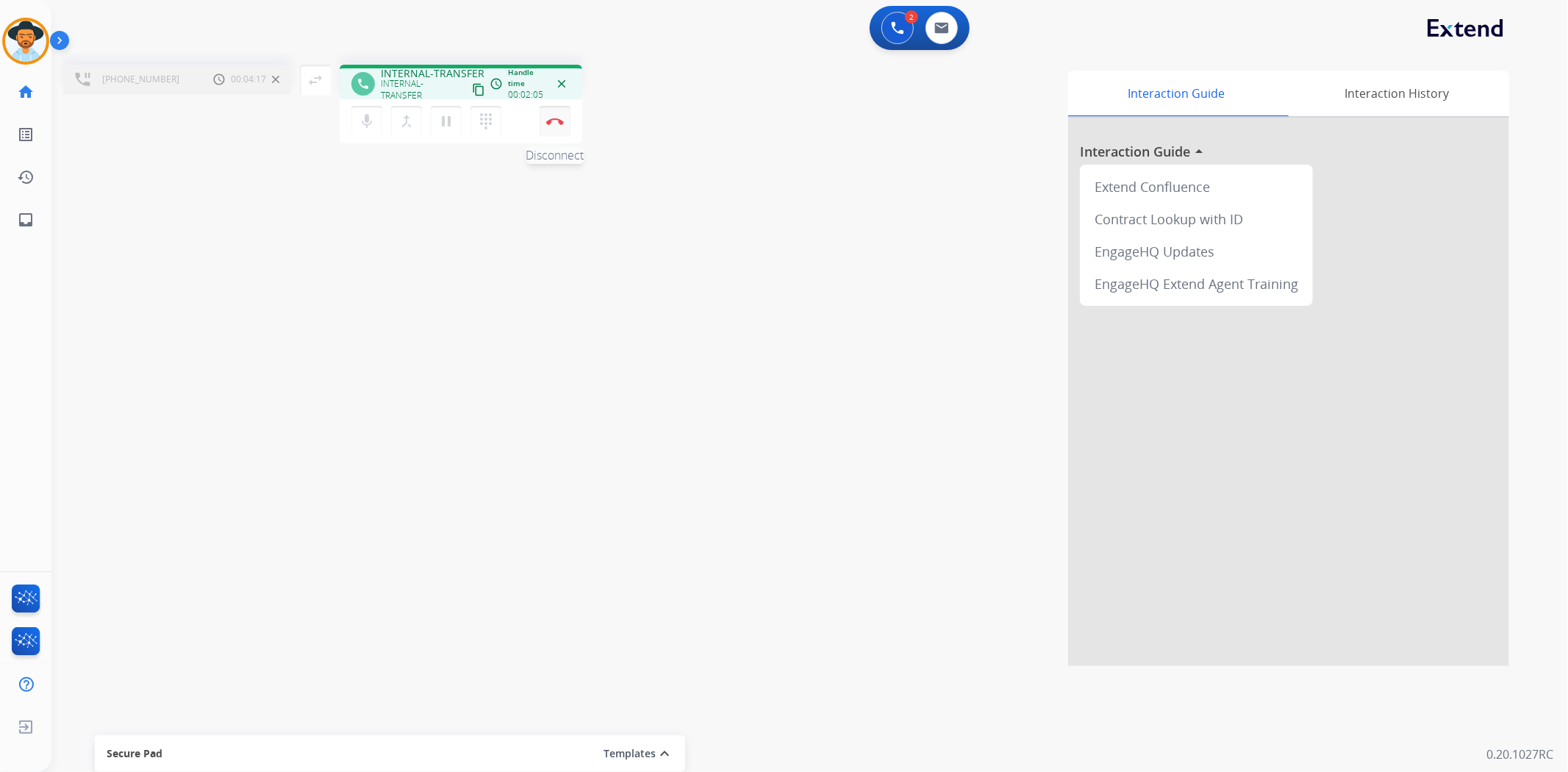
click at [554, 124] on img at bounding box center [555, 121] width 18 height 7
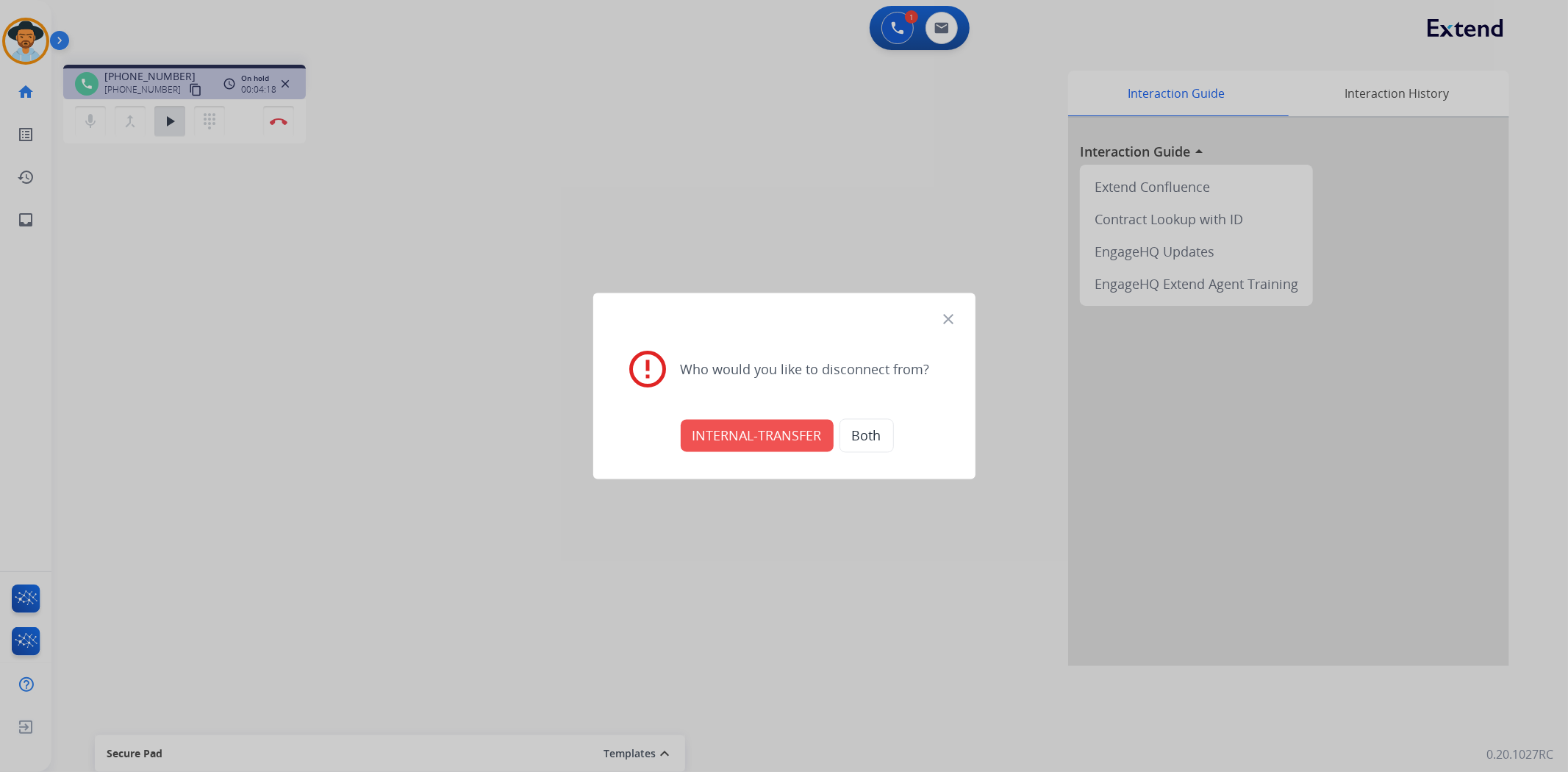
click at [745, 432] on button "INTERNAL-TRANSFER" at bounding box center [756, 436] width 153 height 33
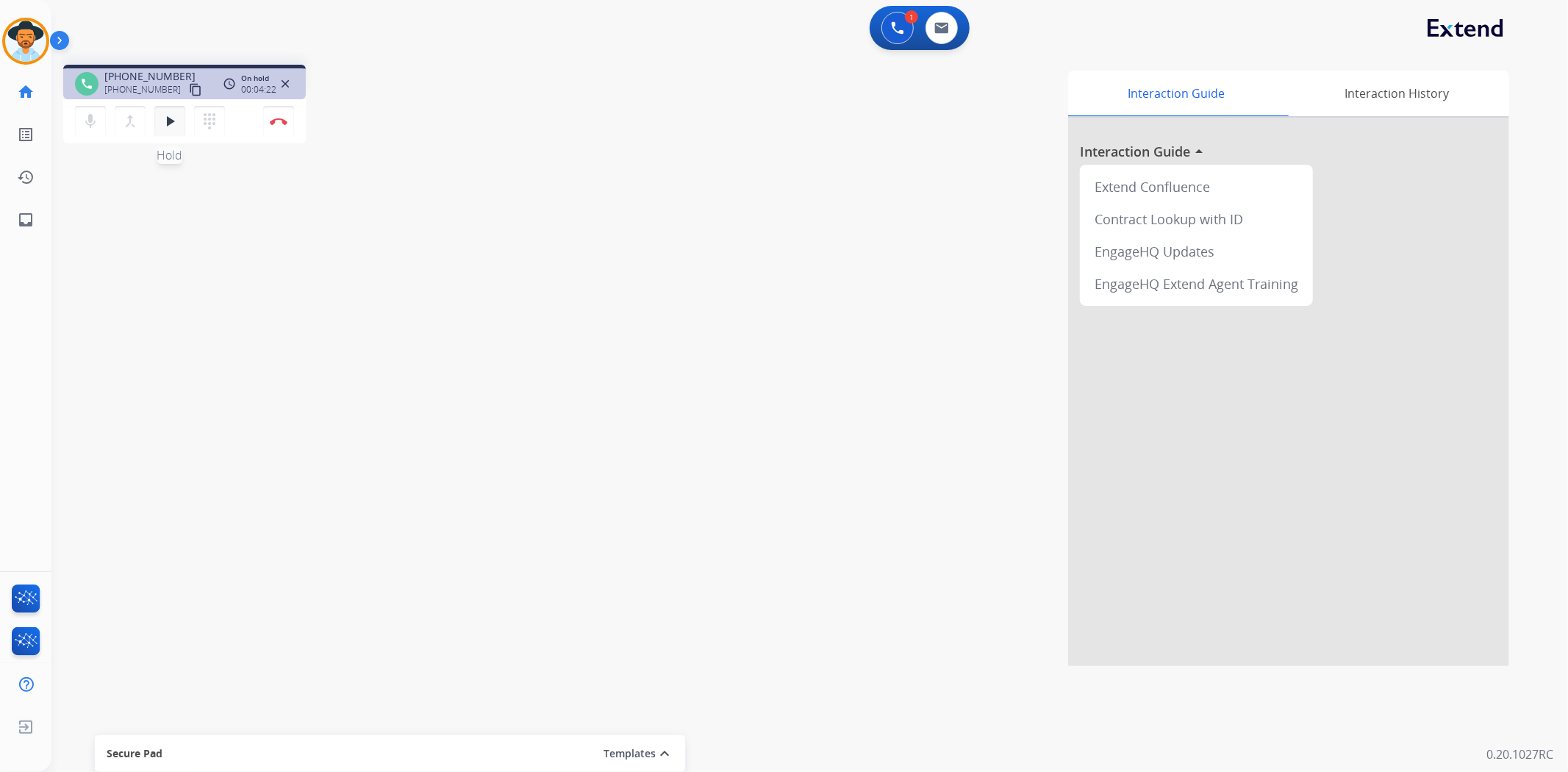
click at [177, 116] on mat-icon "play_arrow" at bounding box center [170, 122] width 18 height 18
click at [283, 122] on img at bounding box center [279, 121] width 18 height 7
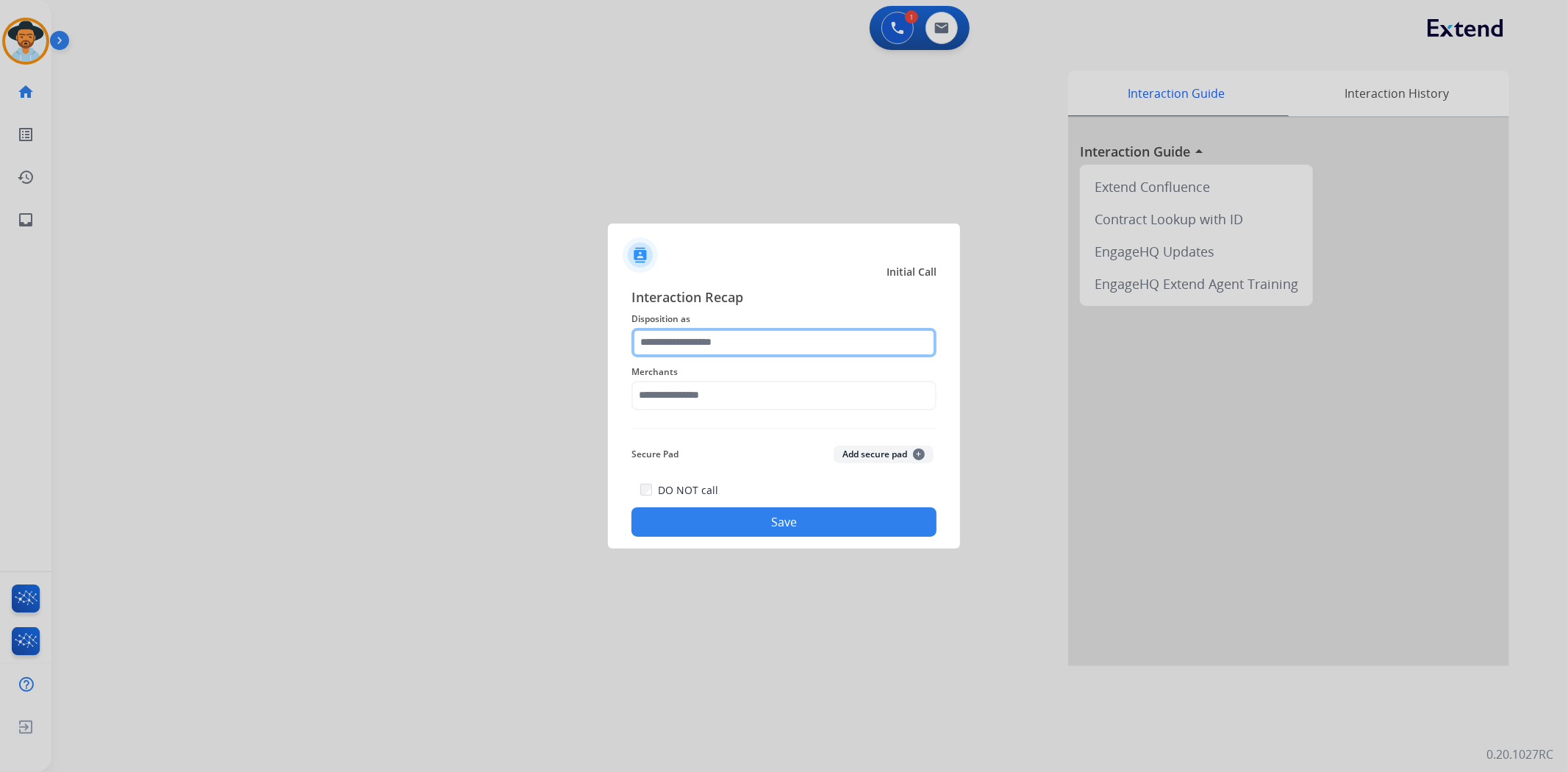
click at [795, 343] on input "text" at bounding box center [784, 342] width 305 height 30
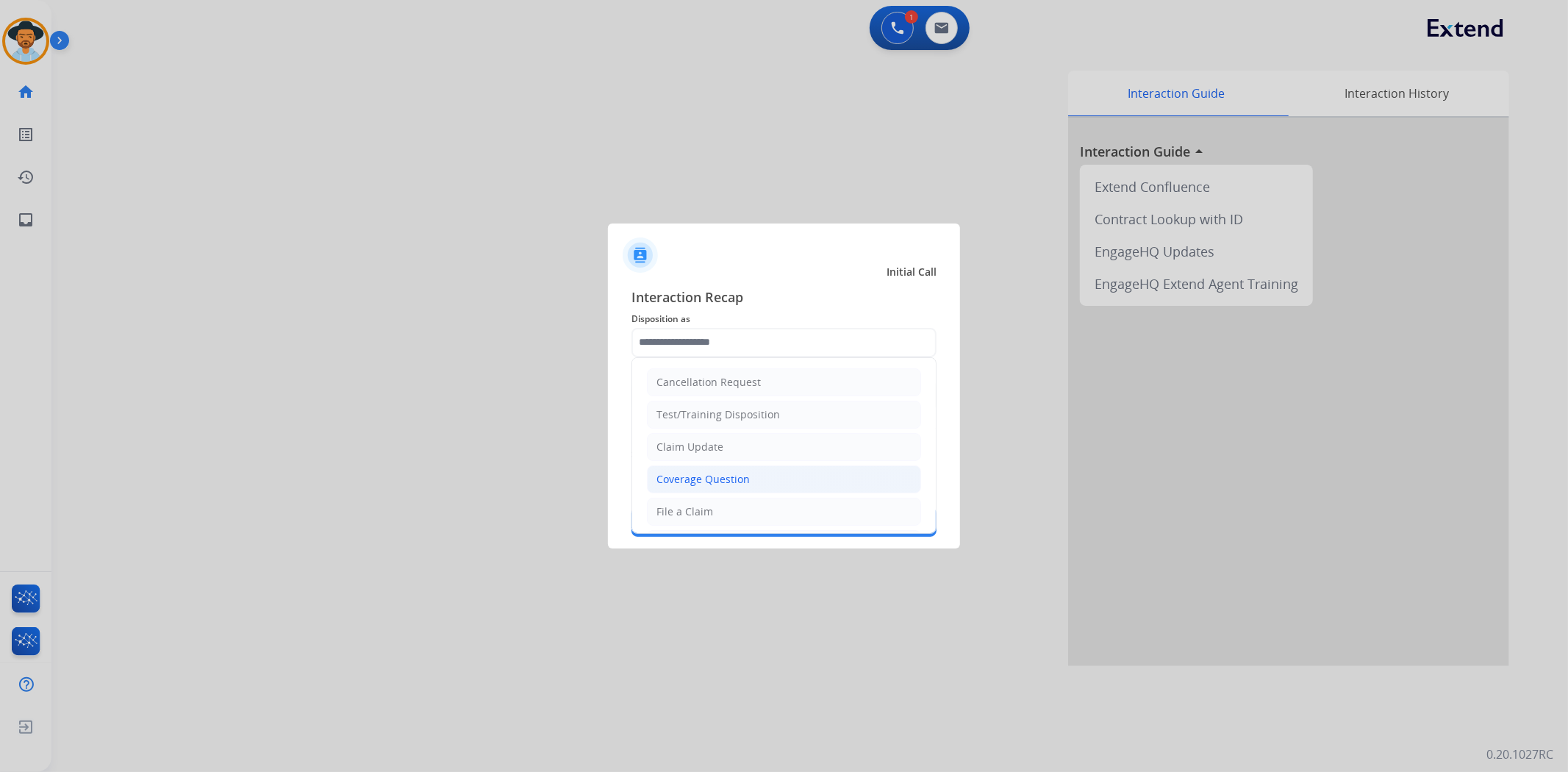
click at [738, 482] on div "Coverage Question" at bounding box center [702, 479] width 93 height 14
type input "**********"
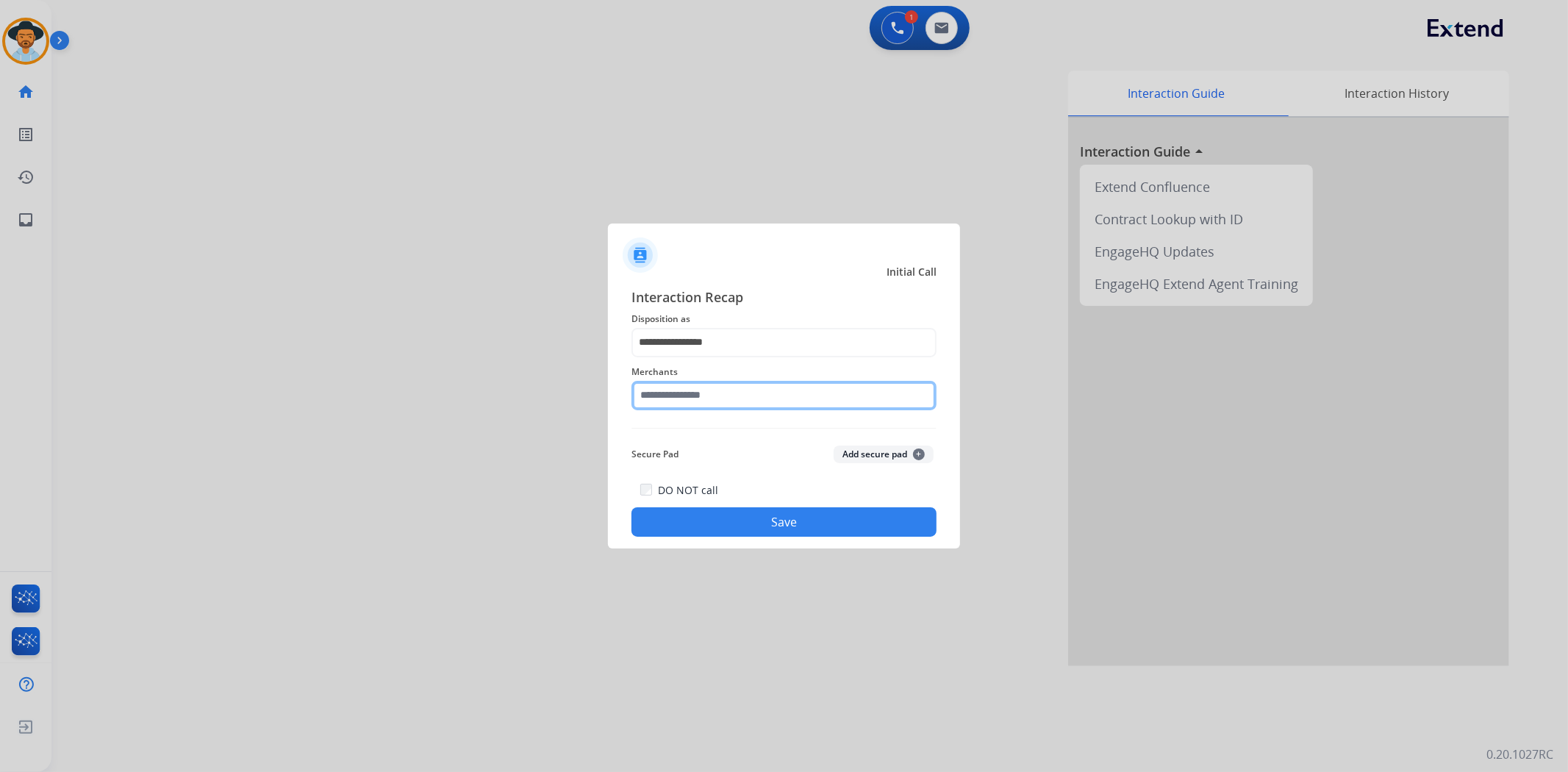
click at [734, 403] on input "text" at bounding box center [784, 395] width 305 height 30
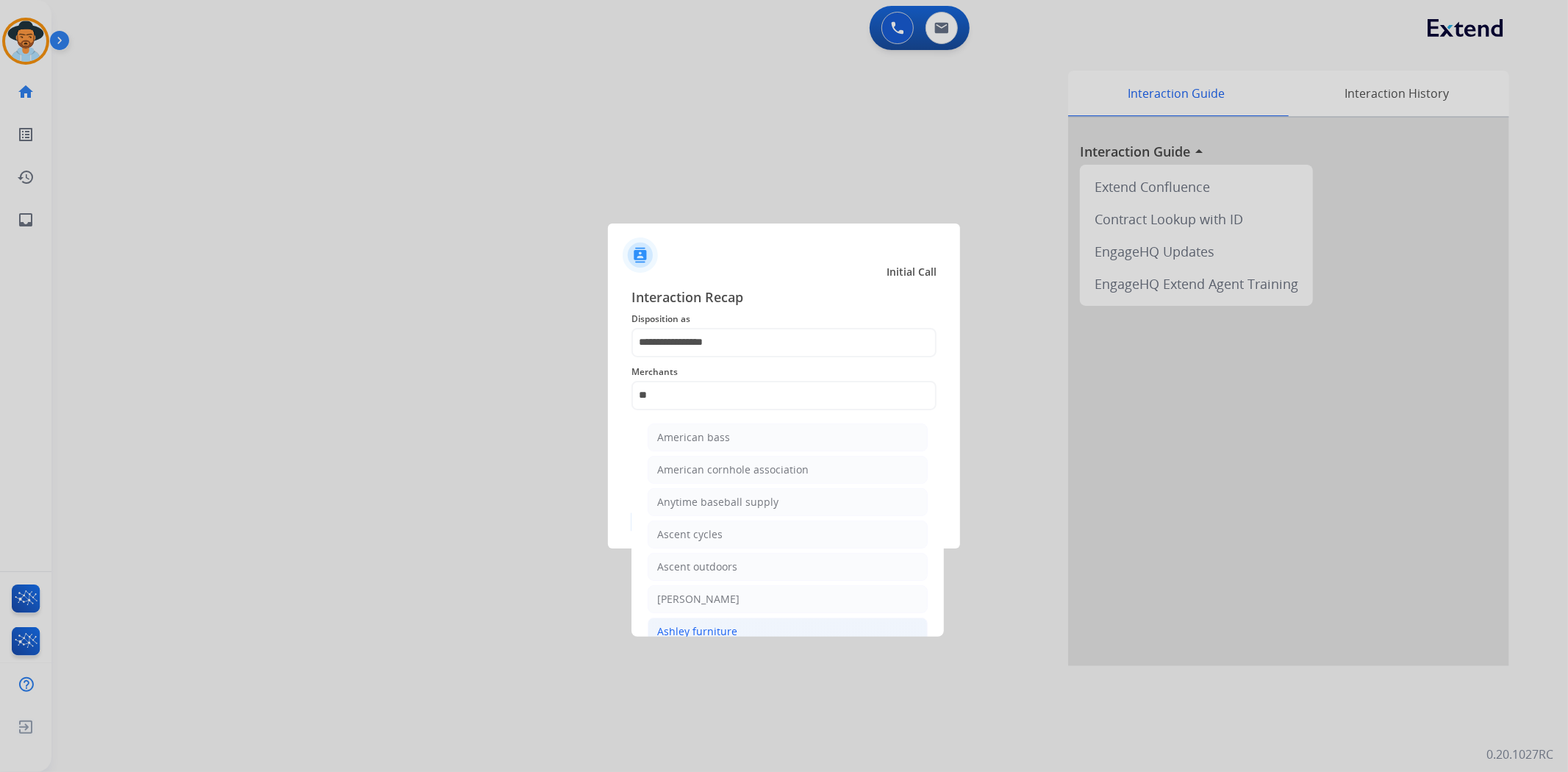
click at [679, 622] on li "Ashley furniture" at bounding box center [787, 631] width 280 height 28
type input "**********"
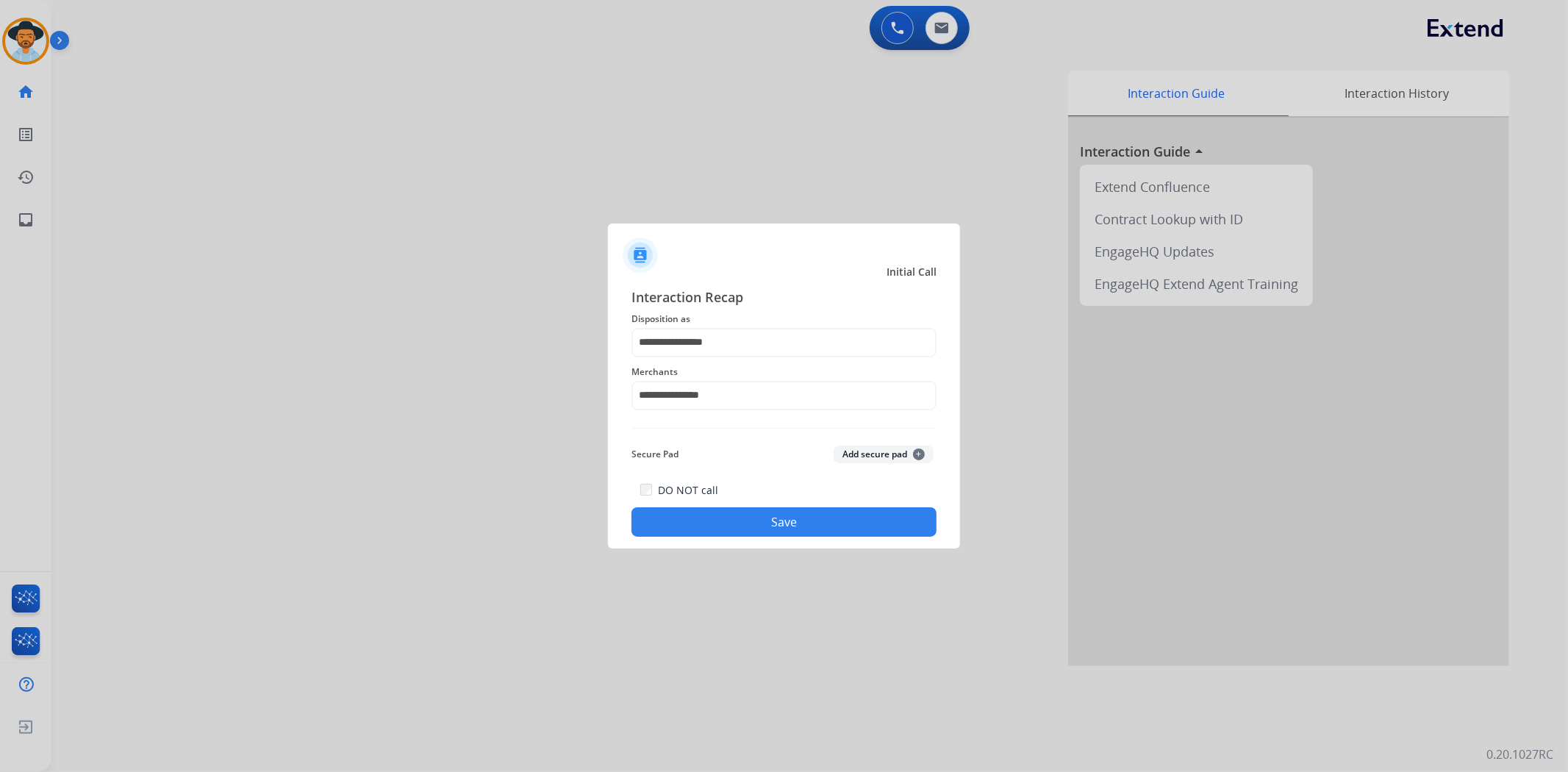
click at [833, 515] on button "Save" at bounding box center [784, 522] width 305 height 30
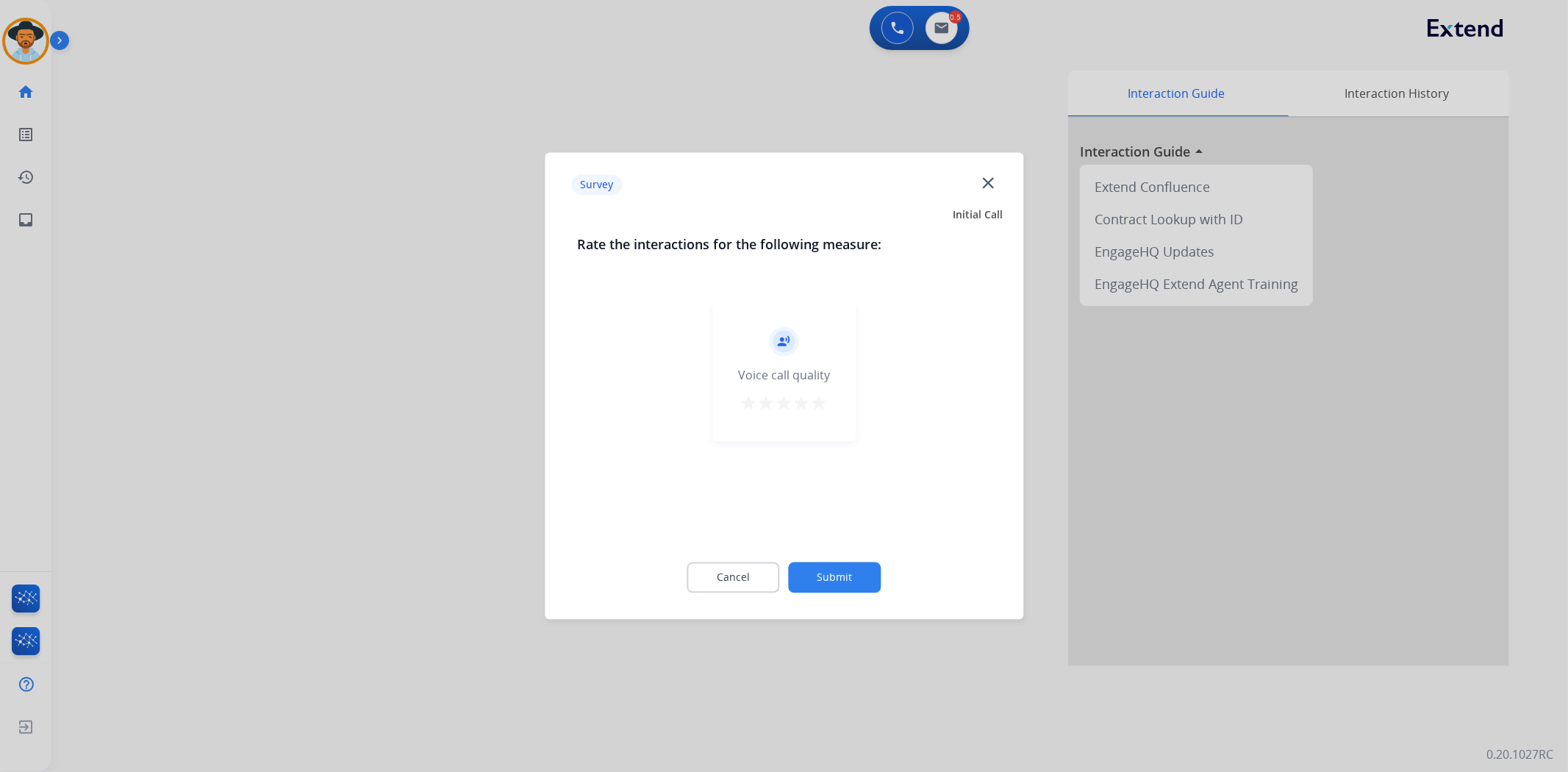
click at [824, 405] on mat-icon "star" at bounding box center [820, 404] width 18 height 18
click at [872, 579] on button "Submit" at bounding box center [835, 578] width 93 height 31
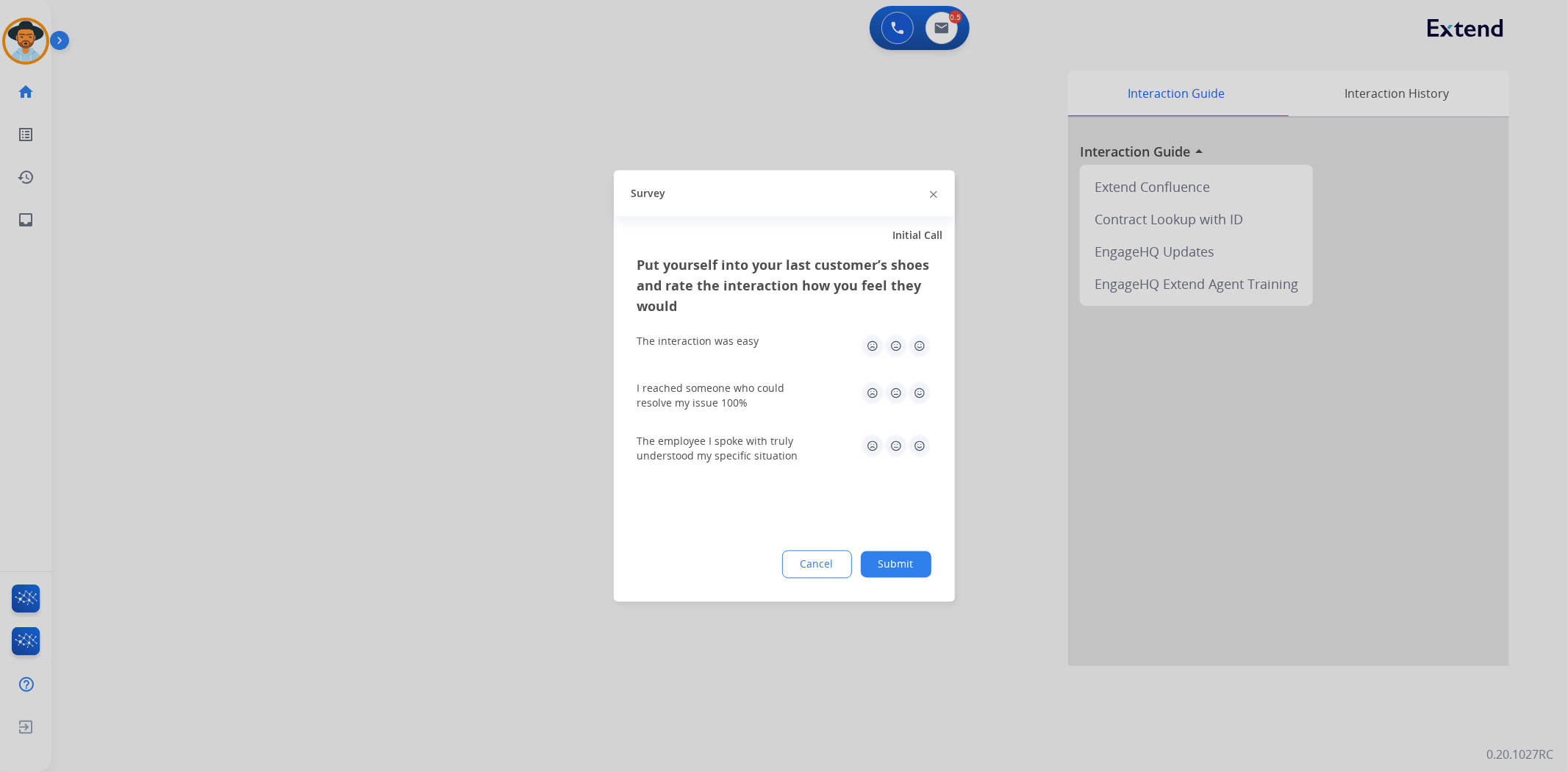
click at [920, 350] on img at bounding box center [920, 347] width 23 height 23
click at [923, 397] on img at bounding box center [920, 394] width 23 height 23
click at [922, 447] on img at bounding box center [920, 446] width 23 height 23
click at [894, 560] on button "Submit" at bounding box center [896, 564] width 70 height 26
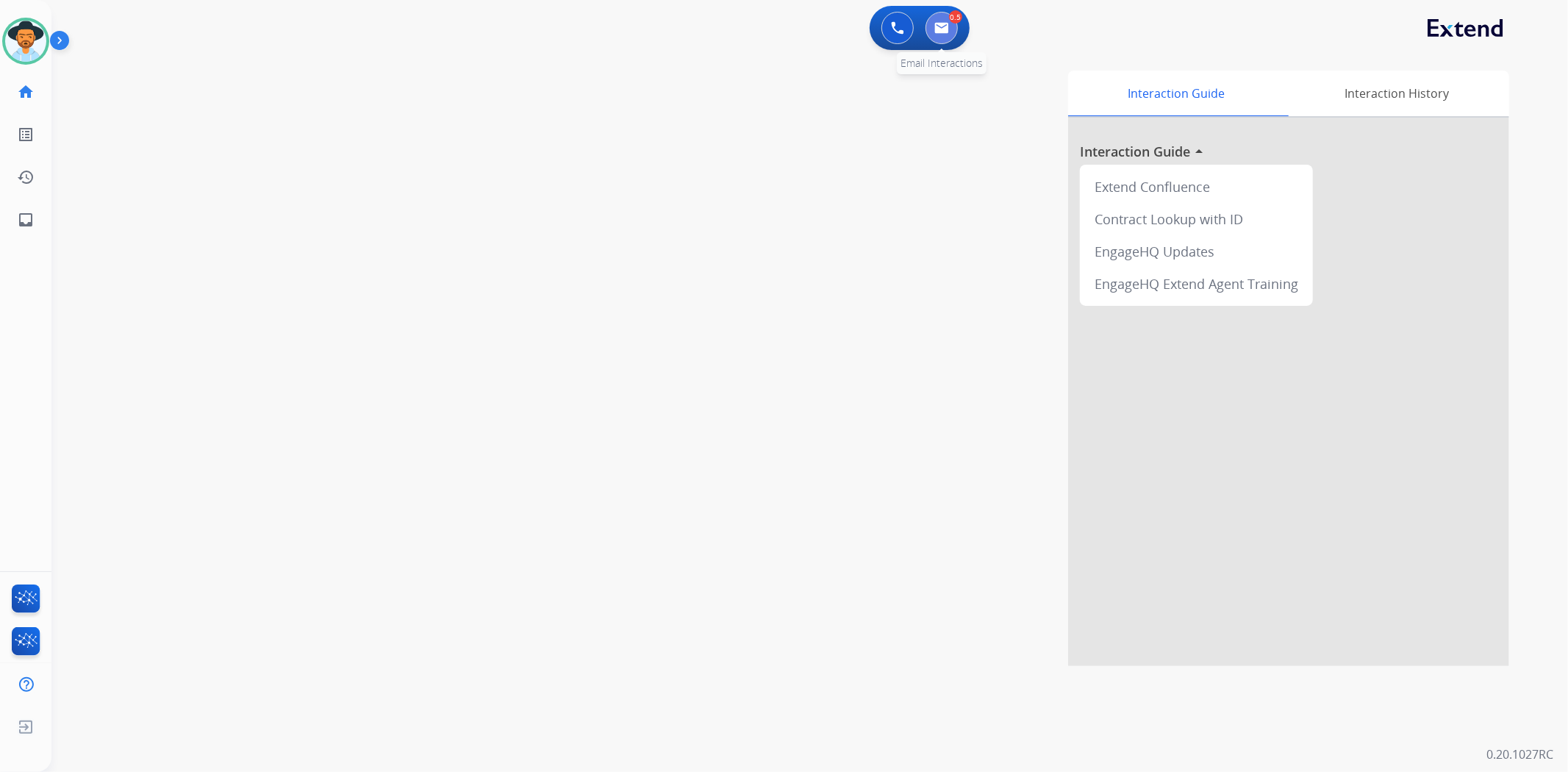
click at [944, 30] on img at bounding box center [942, 27] width 14 height 12
select select "**********"
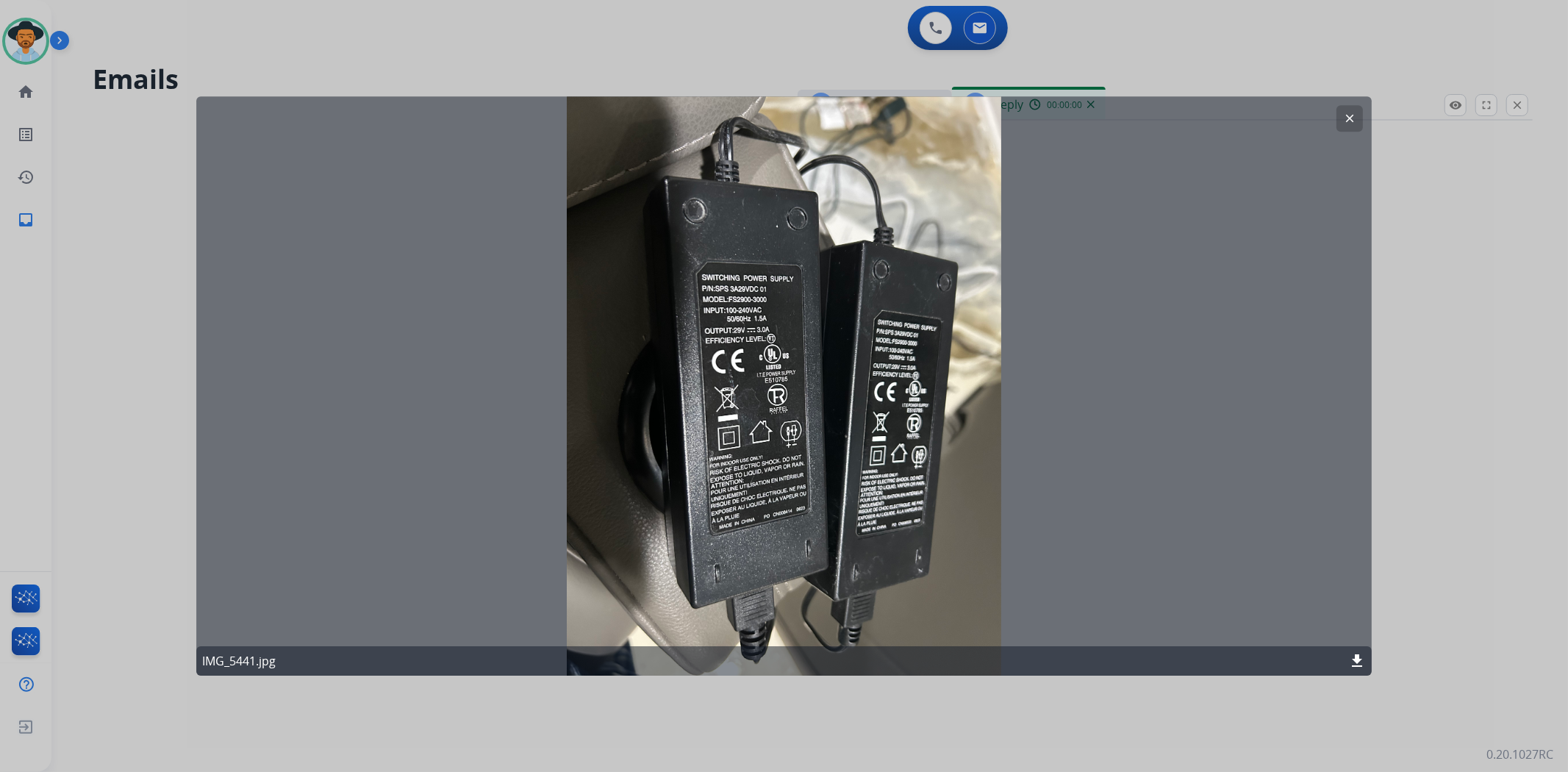
select select "**********"
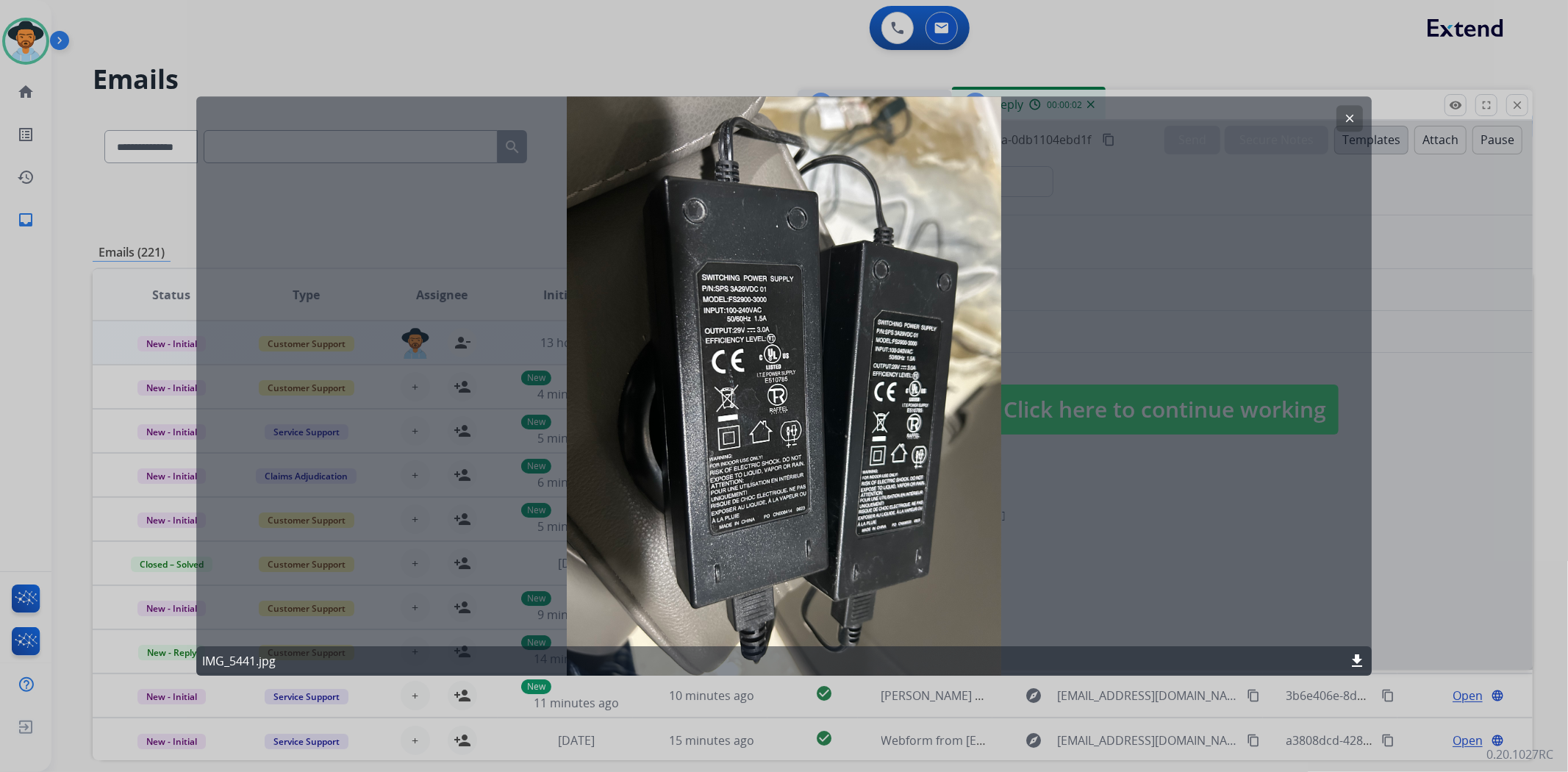
click at [1348, 118] on mat-icon "clear" at bounding box center [1350, 118] width 14 height 14
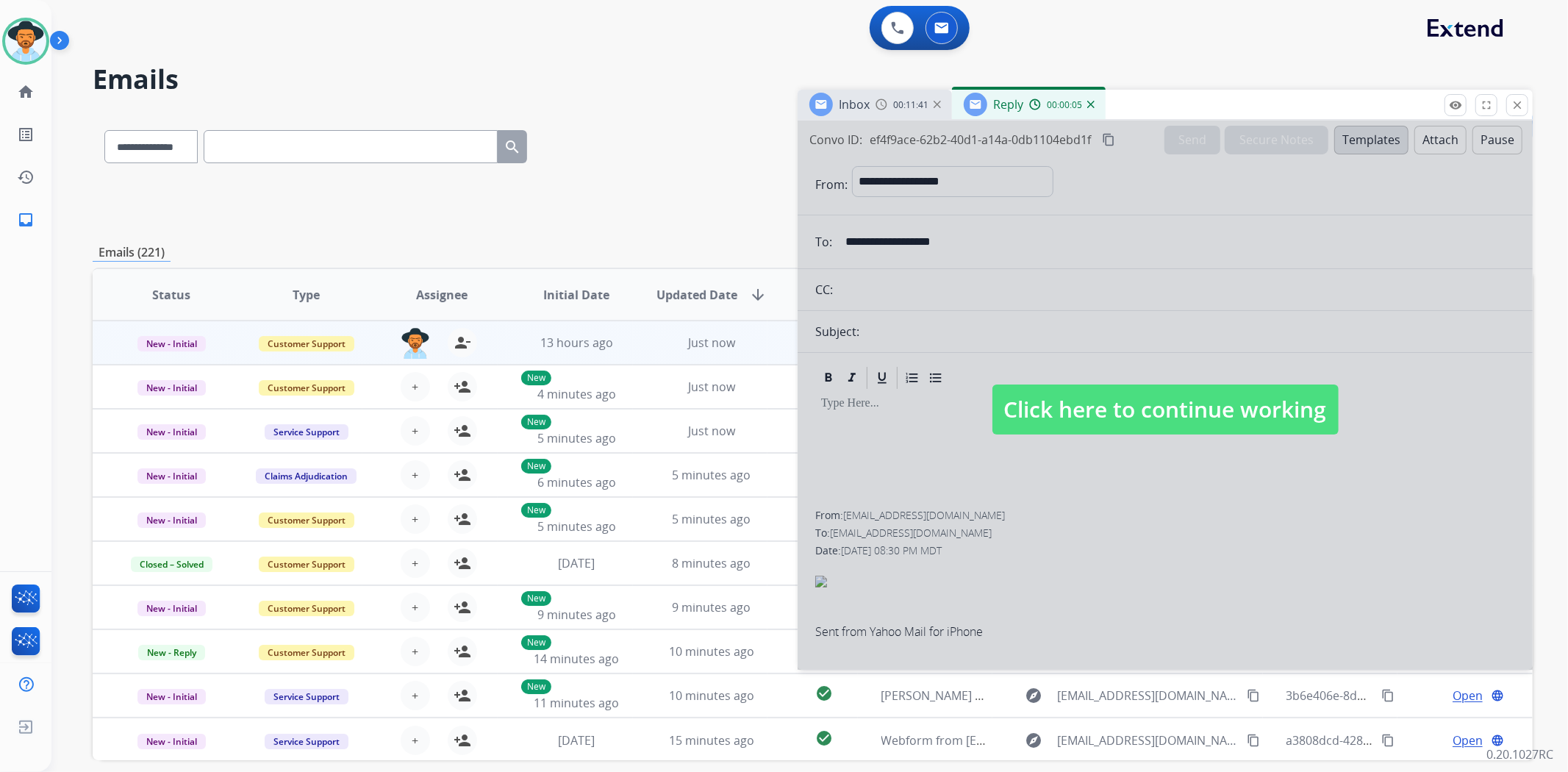
click at [1094, 107] on div "Reply 00:00:05" at bounding box center [1029, 104] width 153 height 30
click at [1089, 104] on img at bounding box center [1090, 105] width 7 height 7
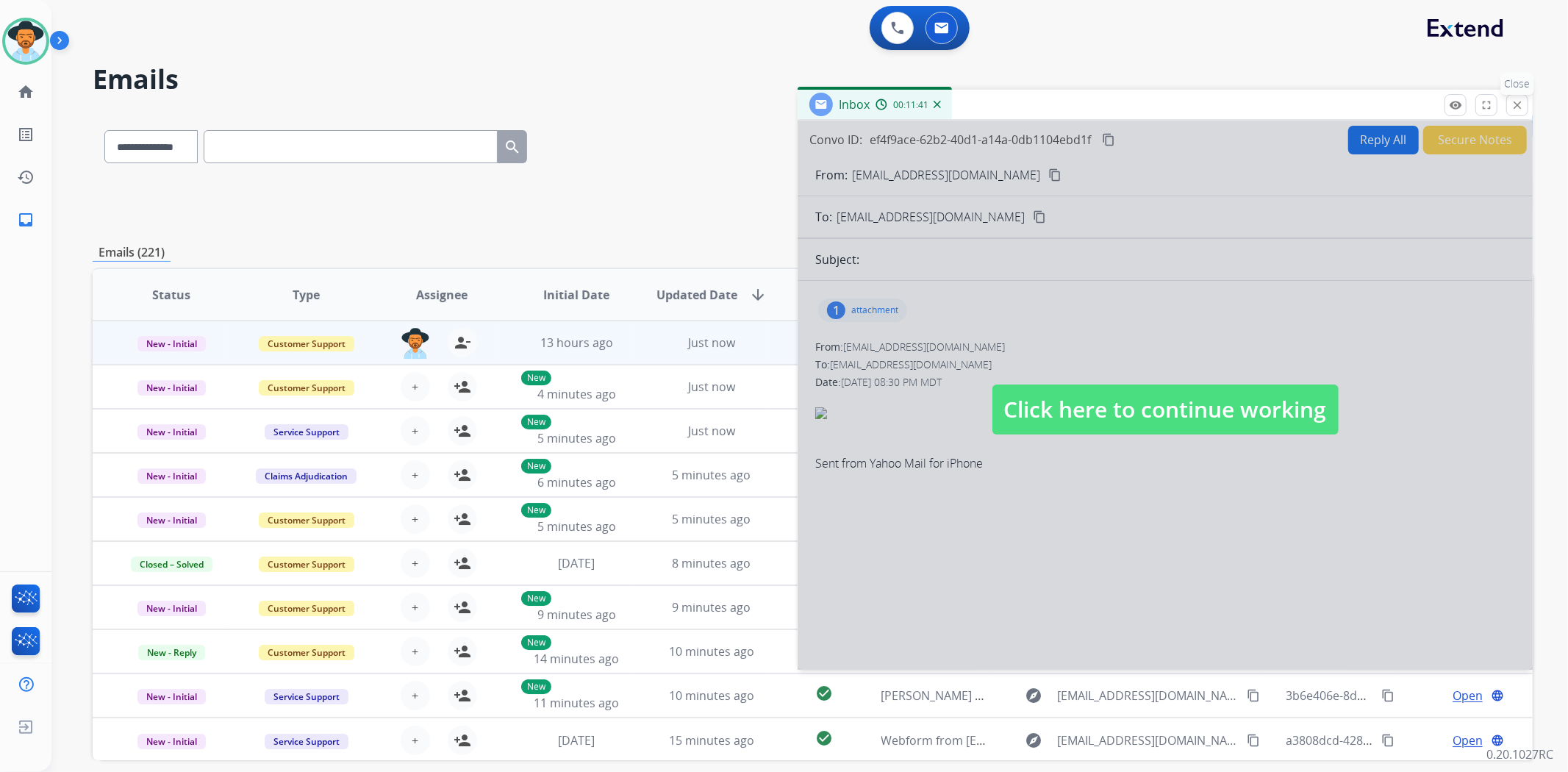
click at [1523, 113] on button "close Close" at bounding box center [1517, 105] width 22 height 22
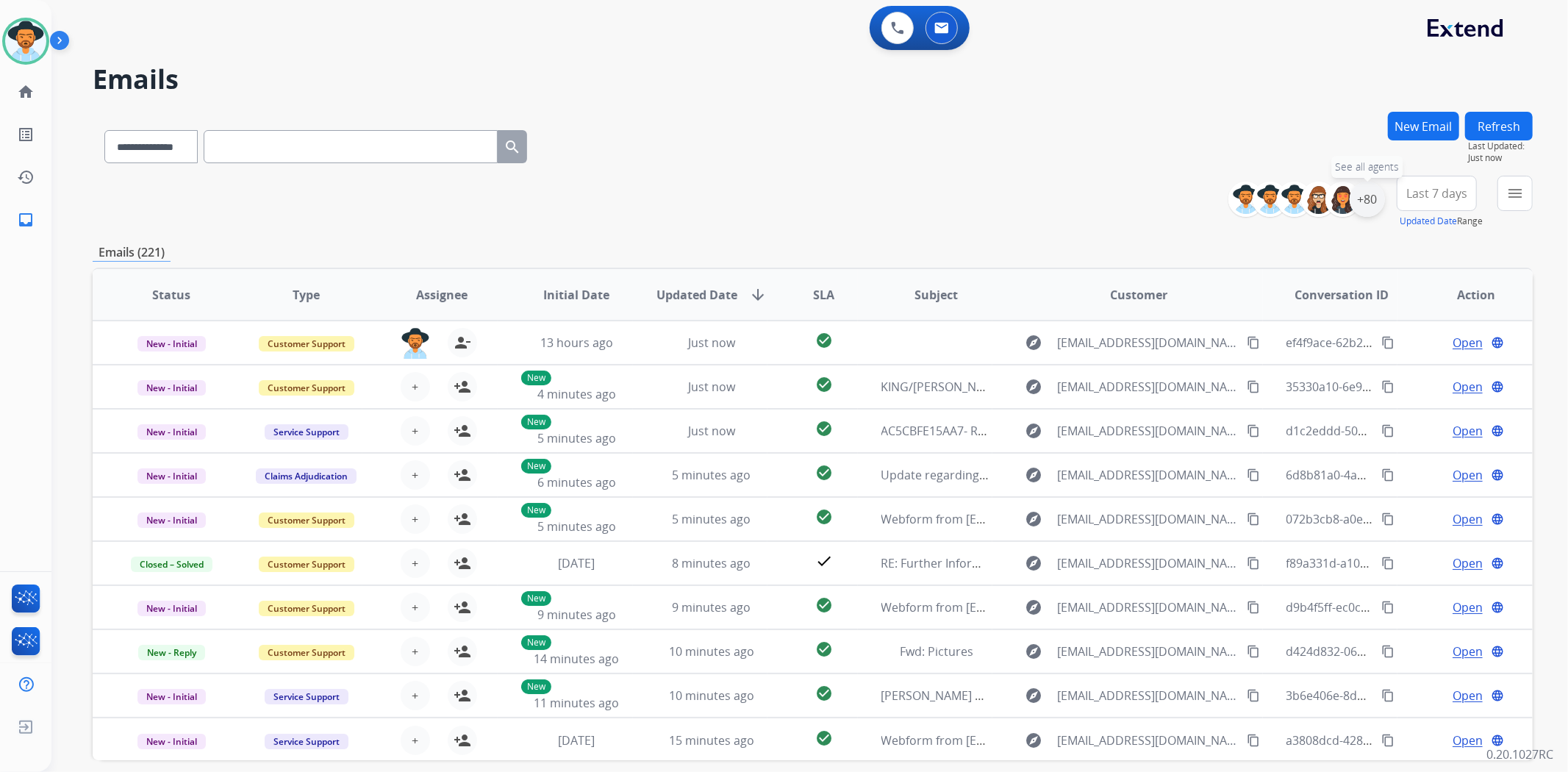
click at [1365, 208] on div "+80" at bounding box center [1367, 199] width 35 height 35
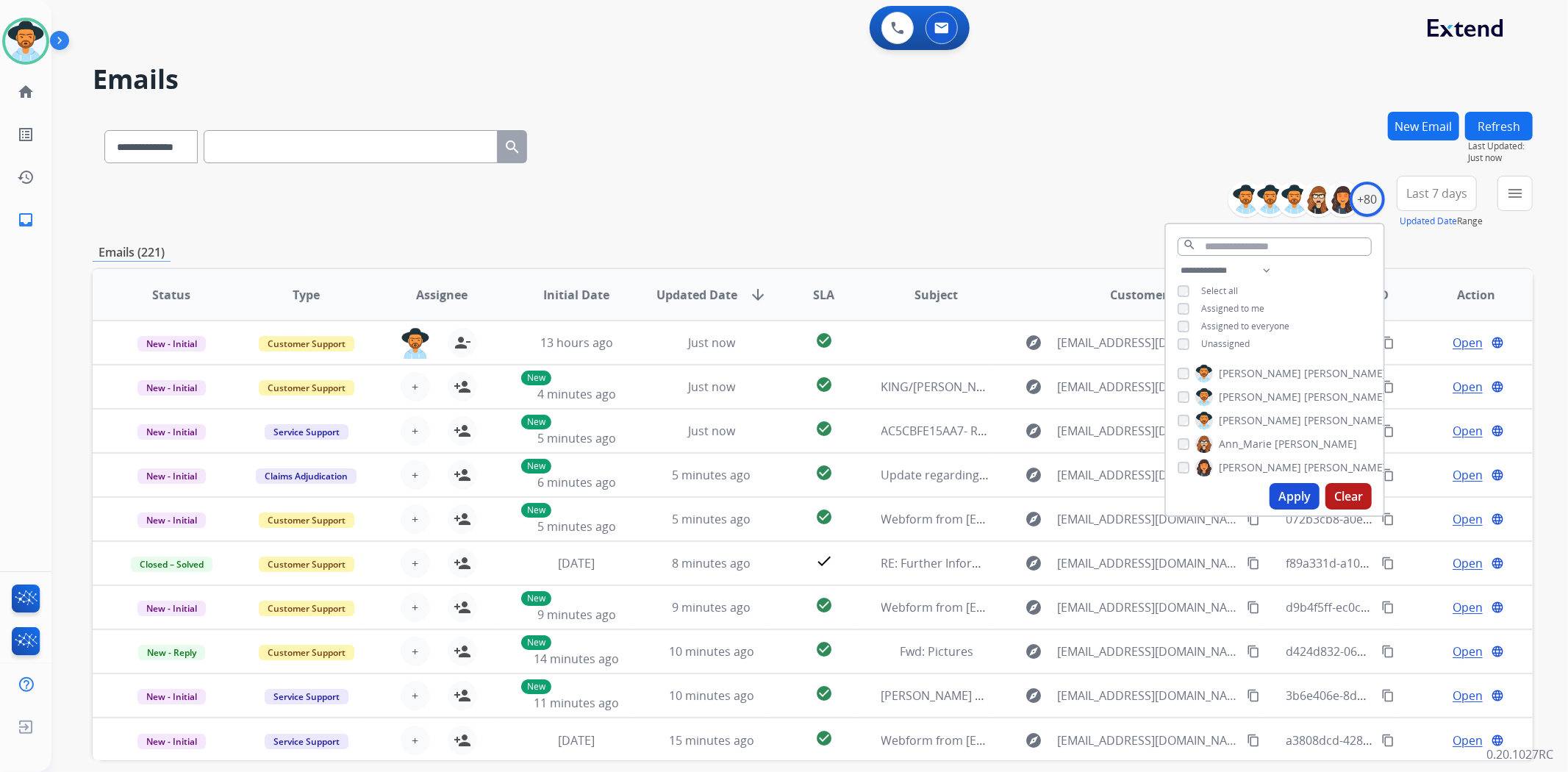
click at [1245, 340] on span "Unassigned" at bounding box center [1226, 344] width 49 height 13
click at [1290, 497] on button "Apply" at bounding box center [1294, 496] width 50 height 26
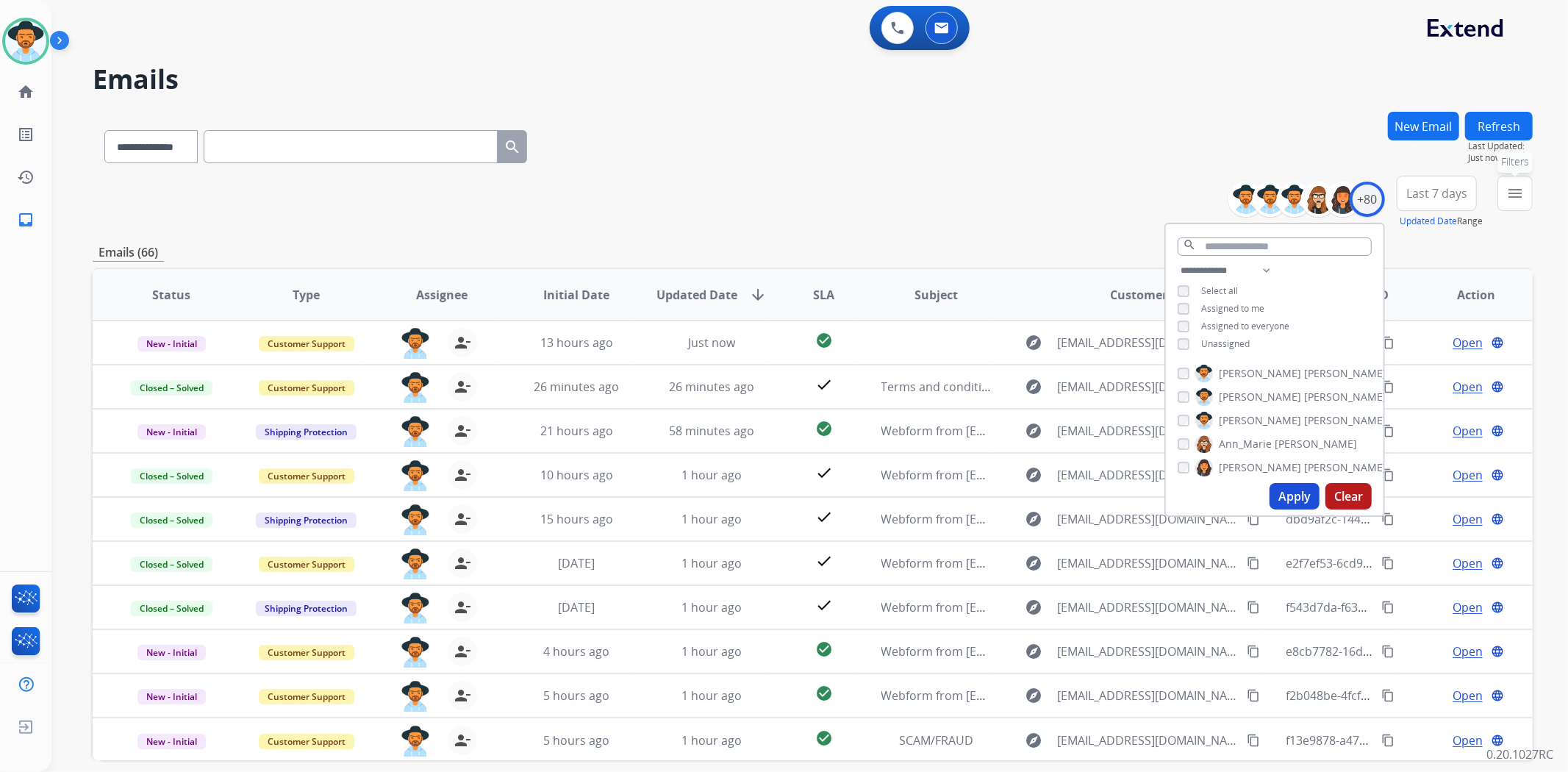
click at [1512, 197] on mat-icon "menu" at bounding box center [1515, 193] width 18 height 18
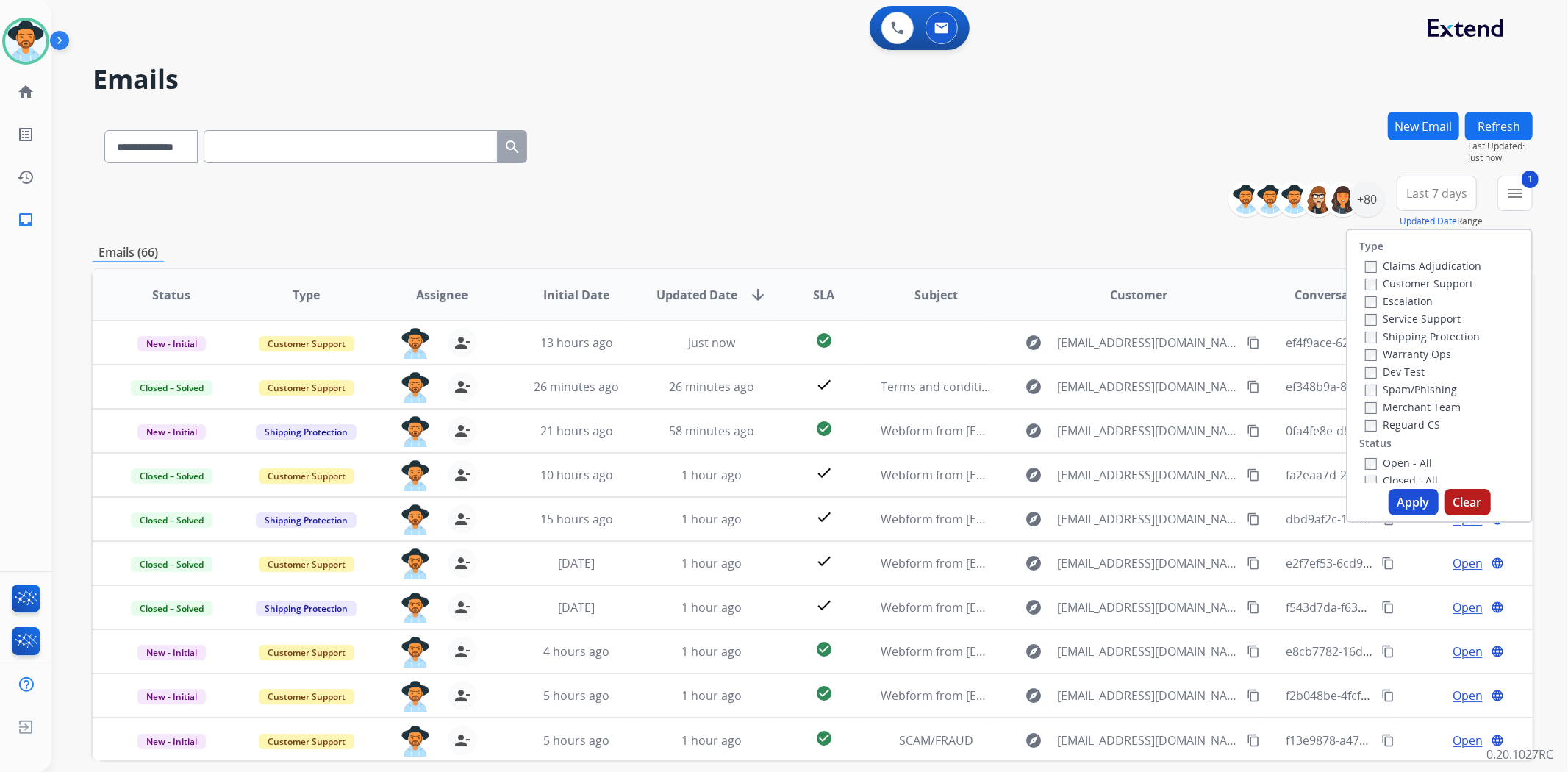
click at [1407, 508] on button "Apply" at bounding box center [1413, 502] width 50 height 26
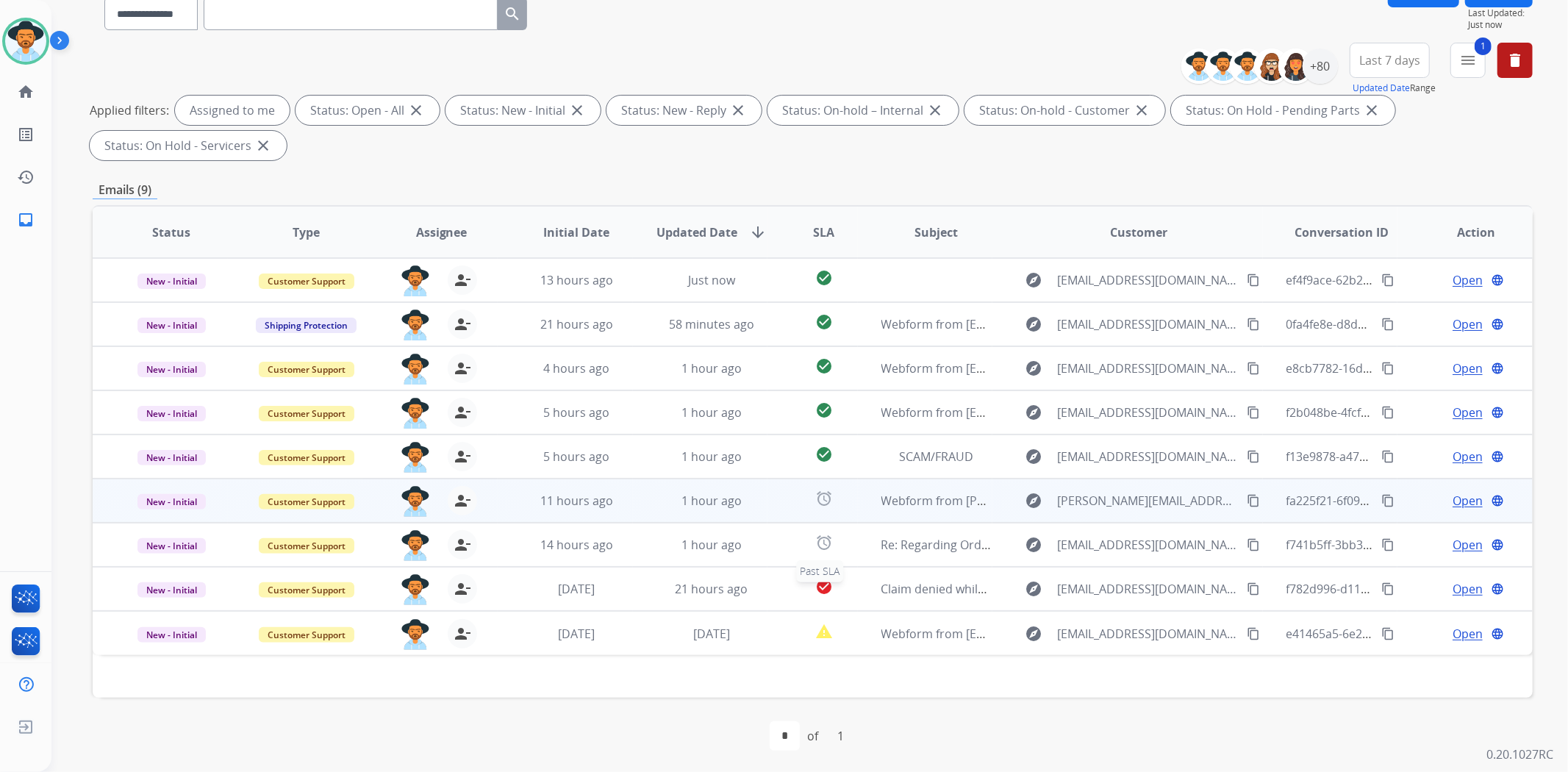
scroll to position [135, 0]
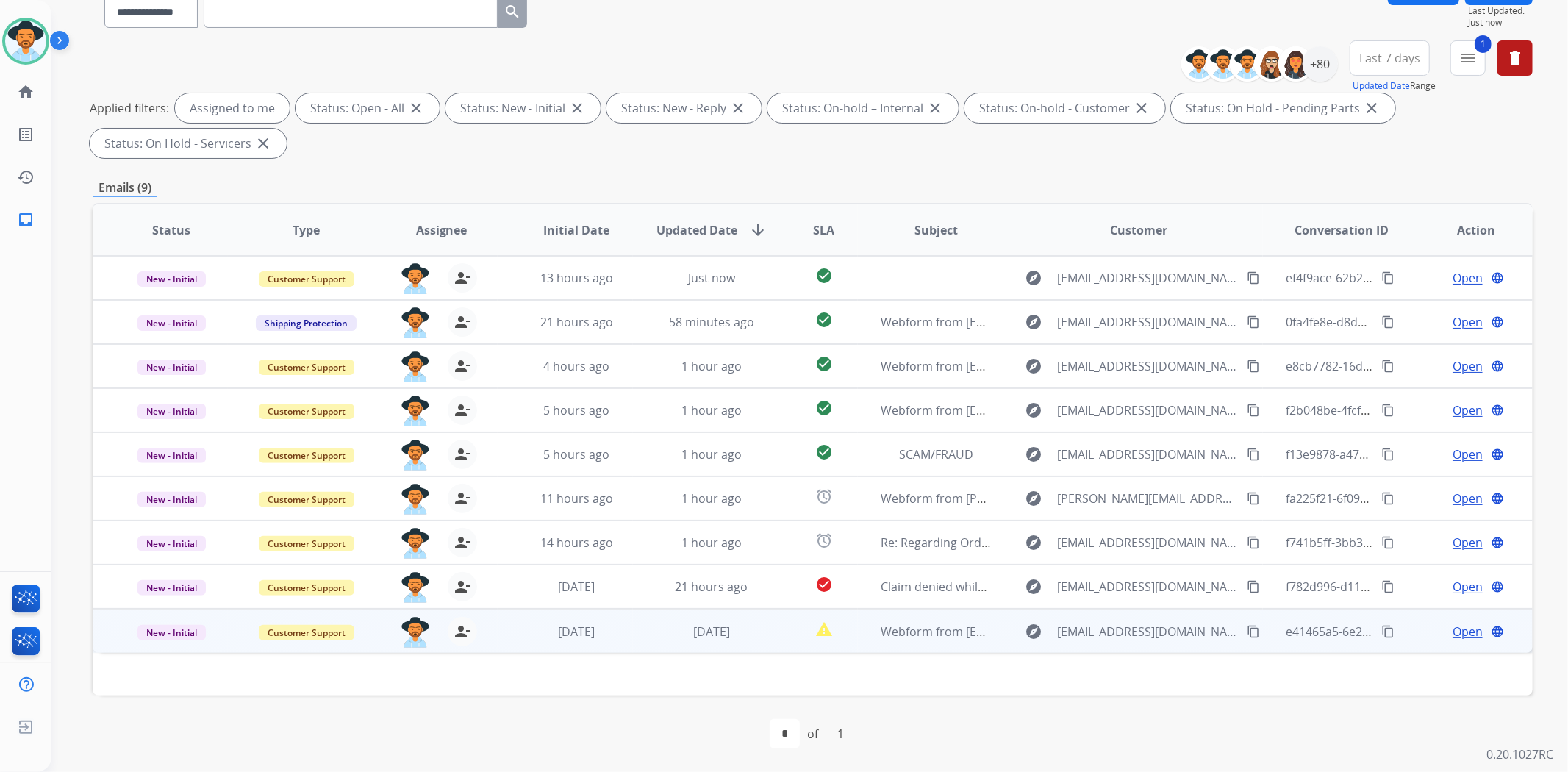
click at [767, 637] on td "report_problem" at bounding box center [812, 630] width 89 height 44
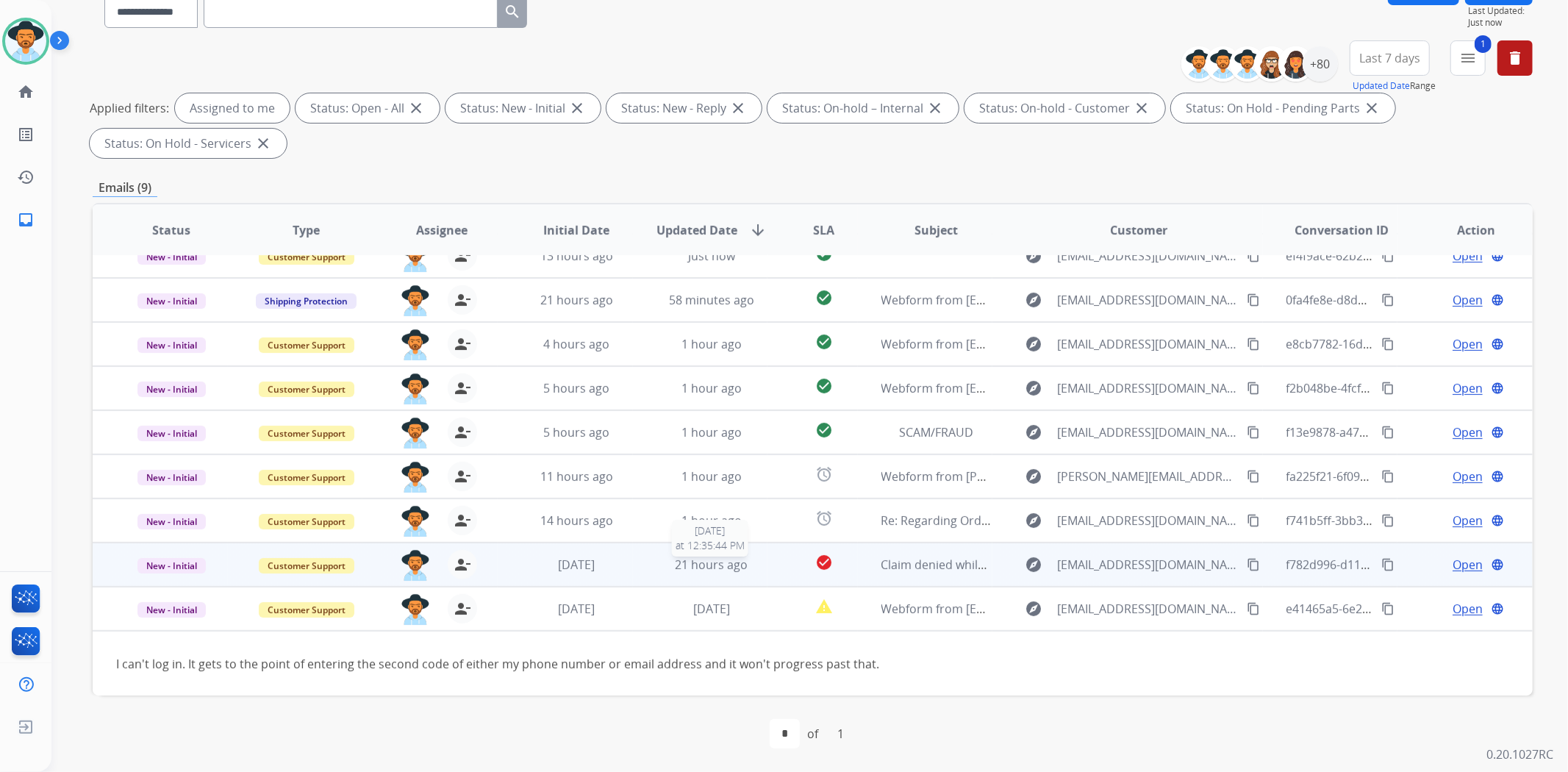
click at [756, 568] on div "21 hours ago" at bounding box center [711, 565] width 111 height 18
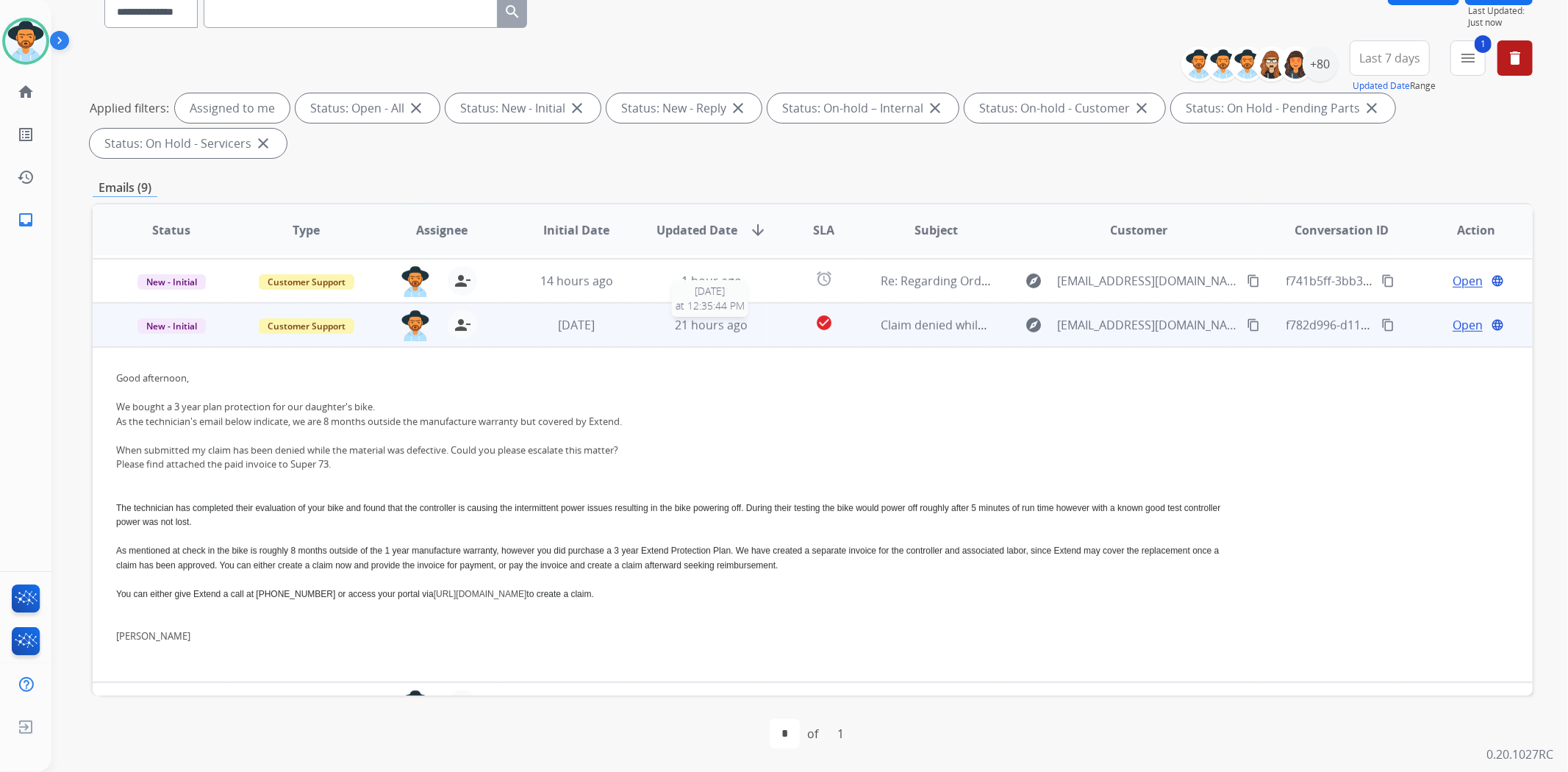
scroll to position [291, 0]
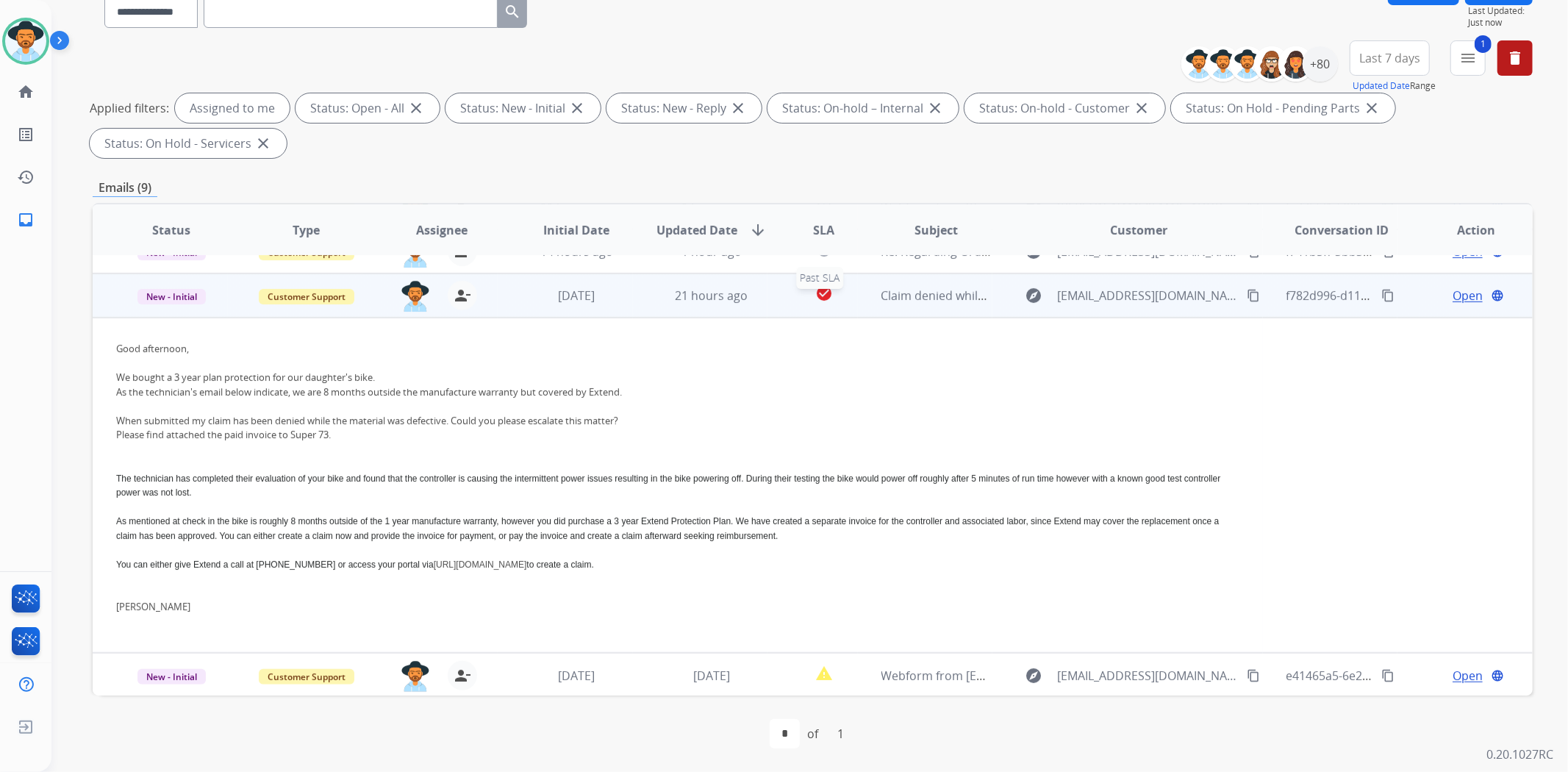
click at [843, 295] on div "check_circle" at bounding box center [823, 295] width 65 height 22
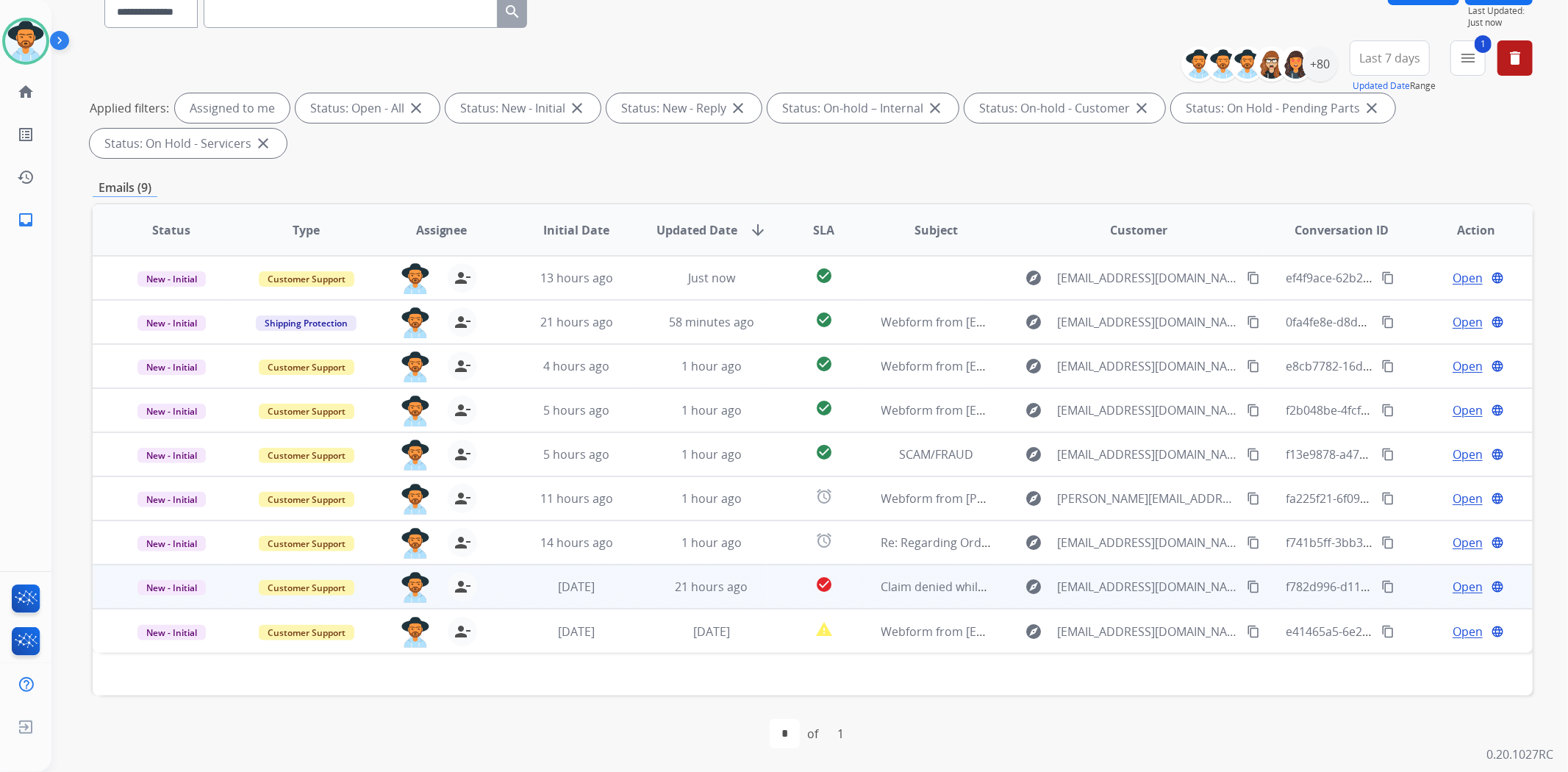
scroll to position [0, 0]
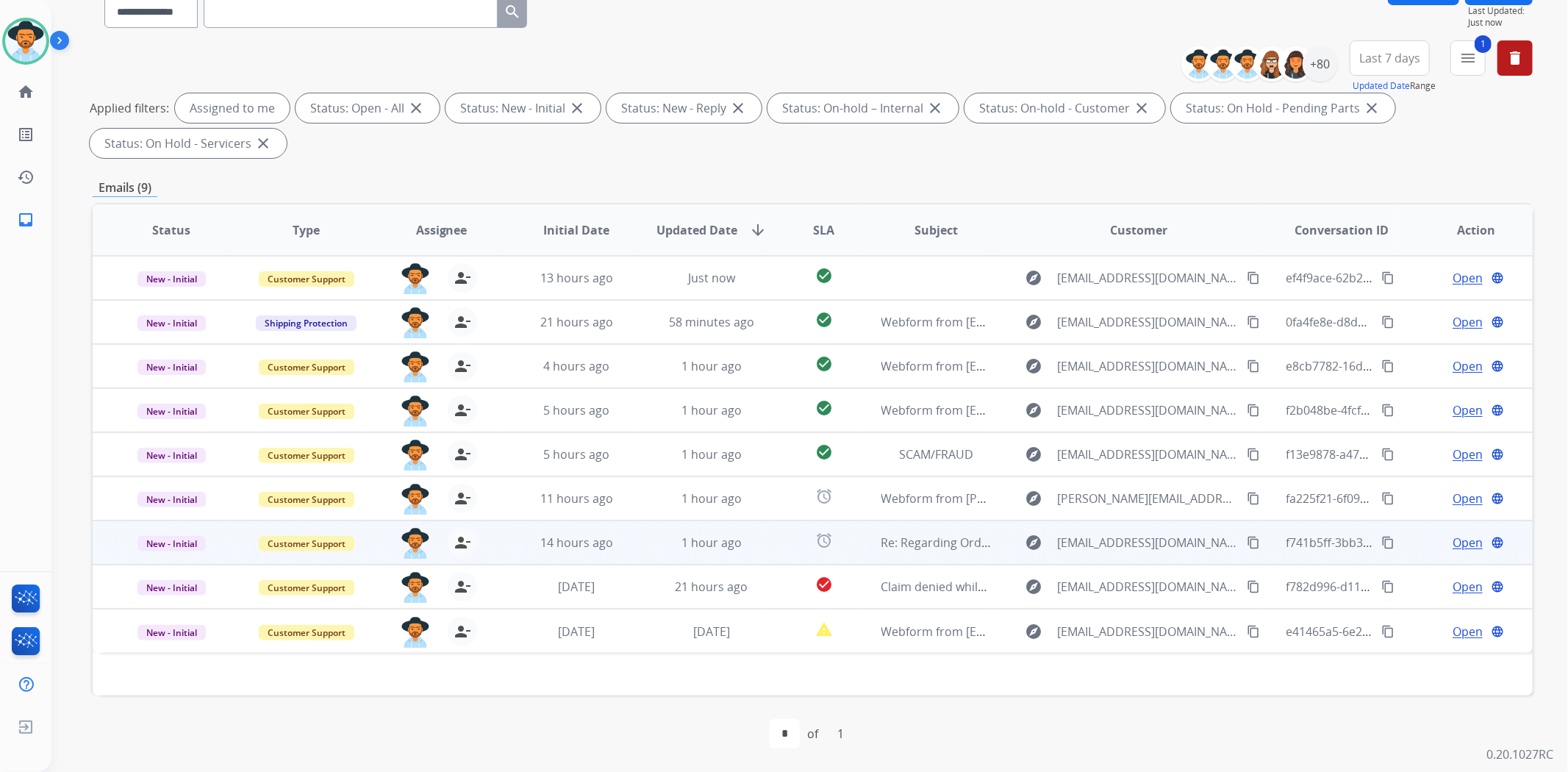
click at [862, 537] on td "Re: Regarding Order # 458568331 [ ref:!00D1I02L1Qo.!500Uj0iAI2M:ref ]" at bounding box center [925, 543] width 135 height 44
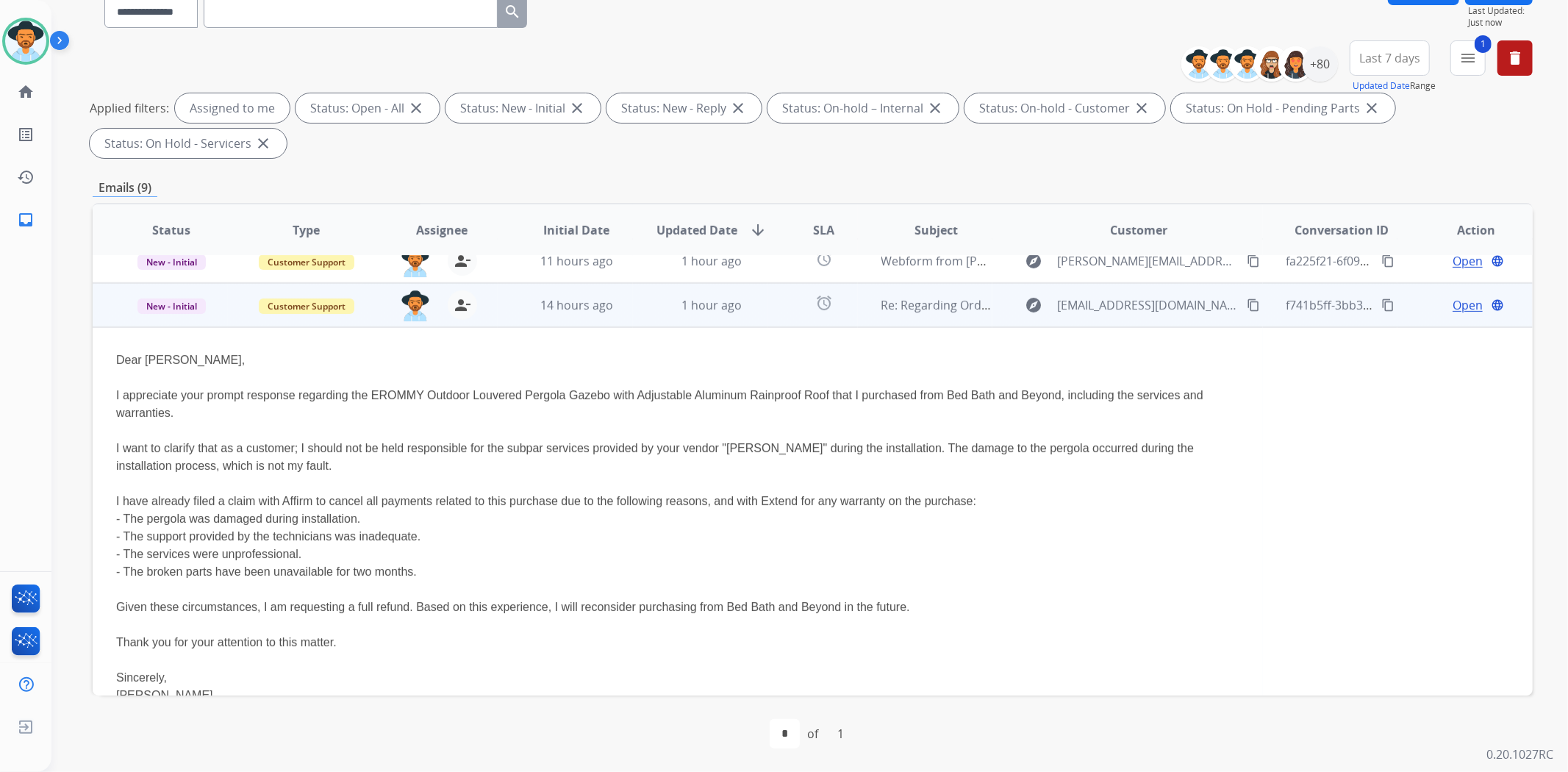
scroll to position [265, 0]
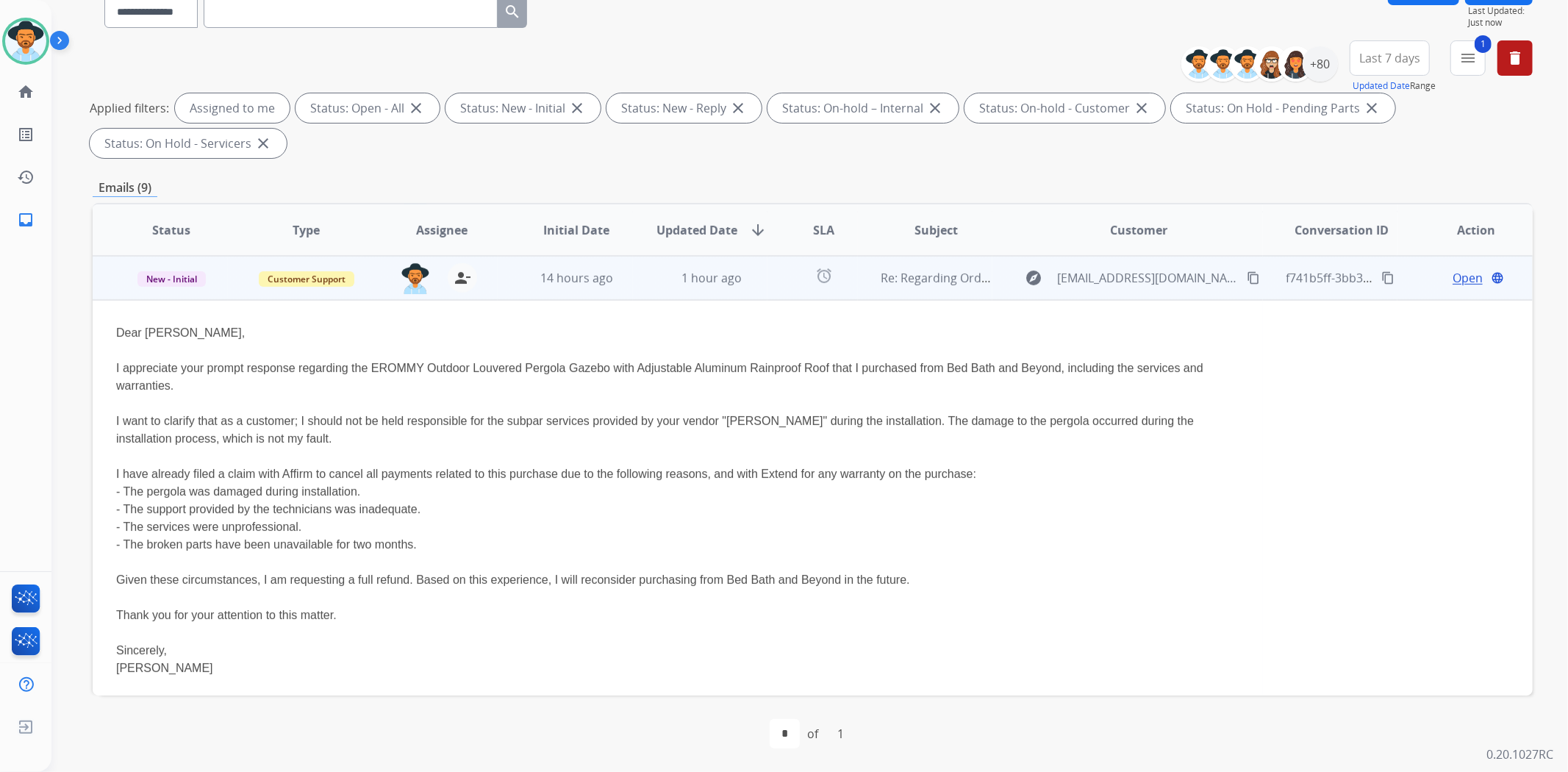
click at [868, 283] on td "Re: Regarding Order # 458568331 [ ref:!00D1I02L1Qo.!500Uj0iAI2M:ref ]" at bounding box center [925, 277] width 135 height 44
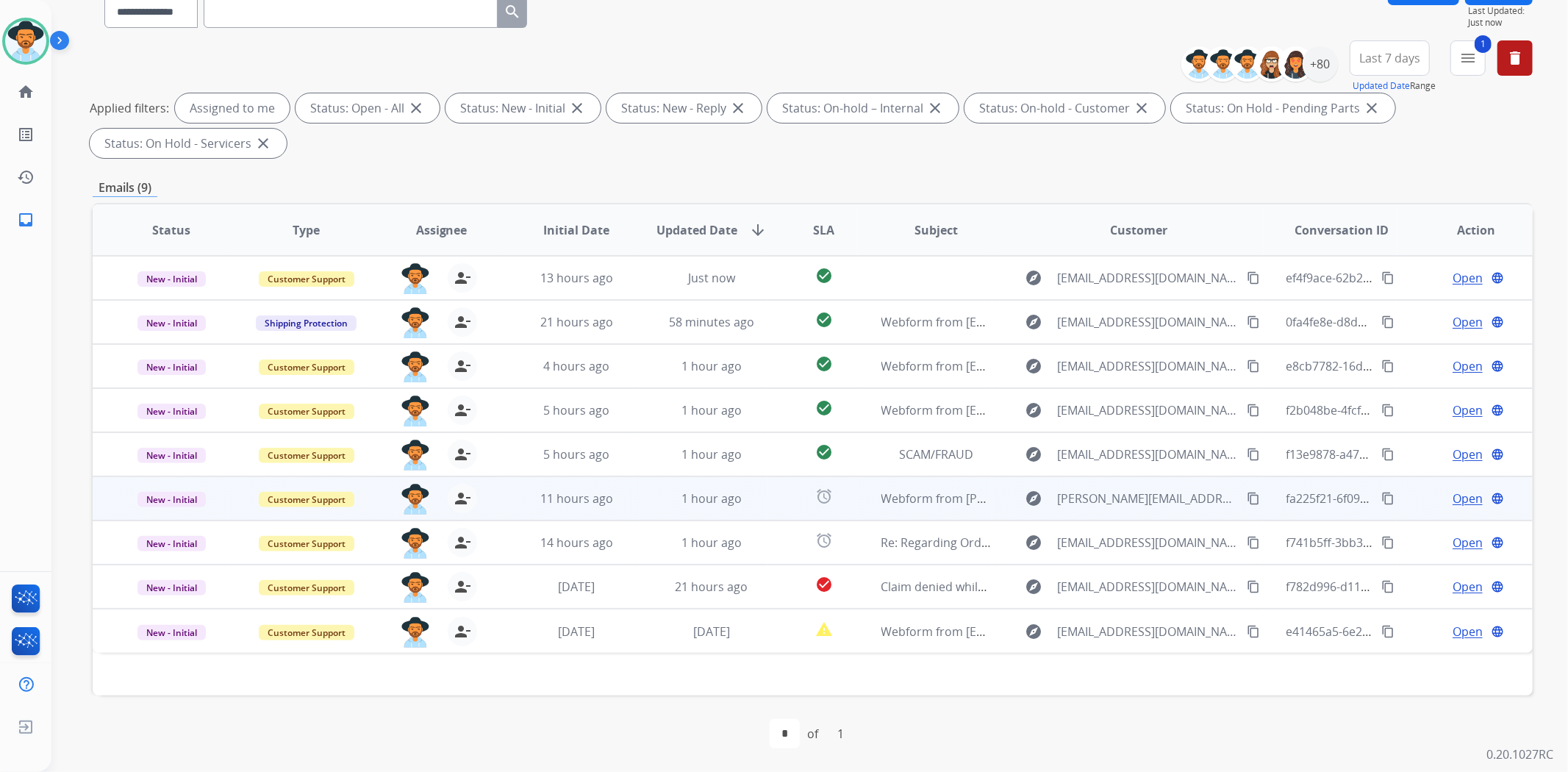
click at [860, 493] on td "Webform from [PERSON_NAME][EMAIL_ADDRESS][DOMAIN_NAME] on [DATE]" at bounding box center [925, 498] width 135 height 44
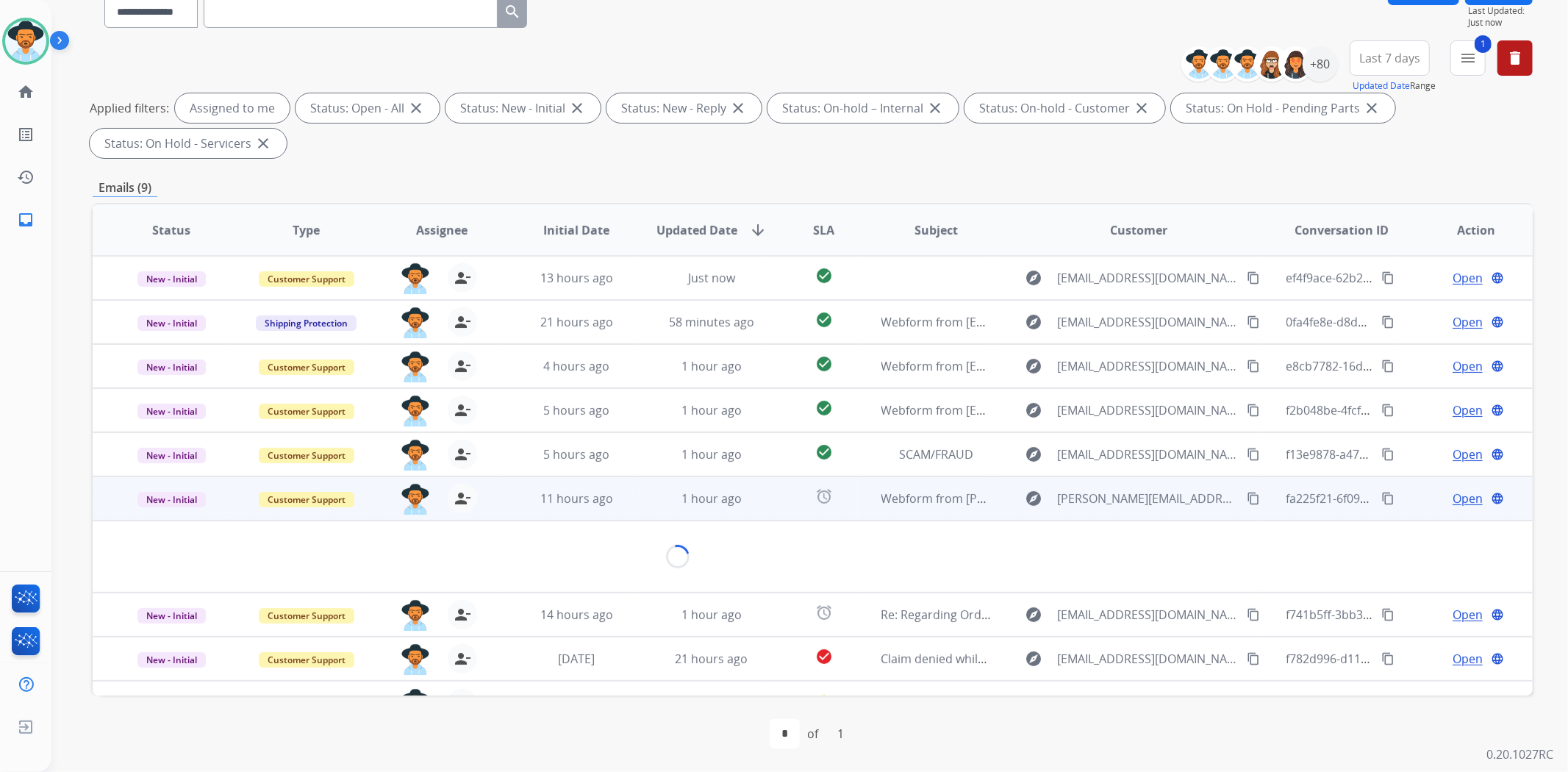
scroll to position [40, 0]
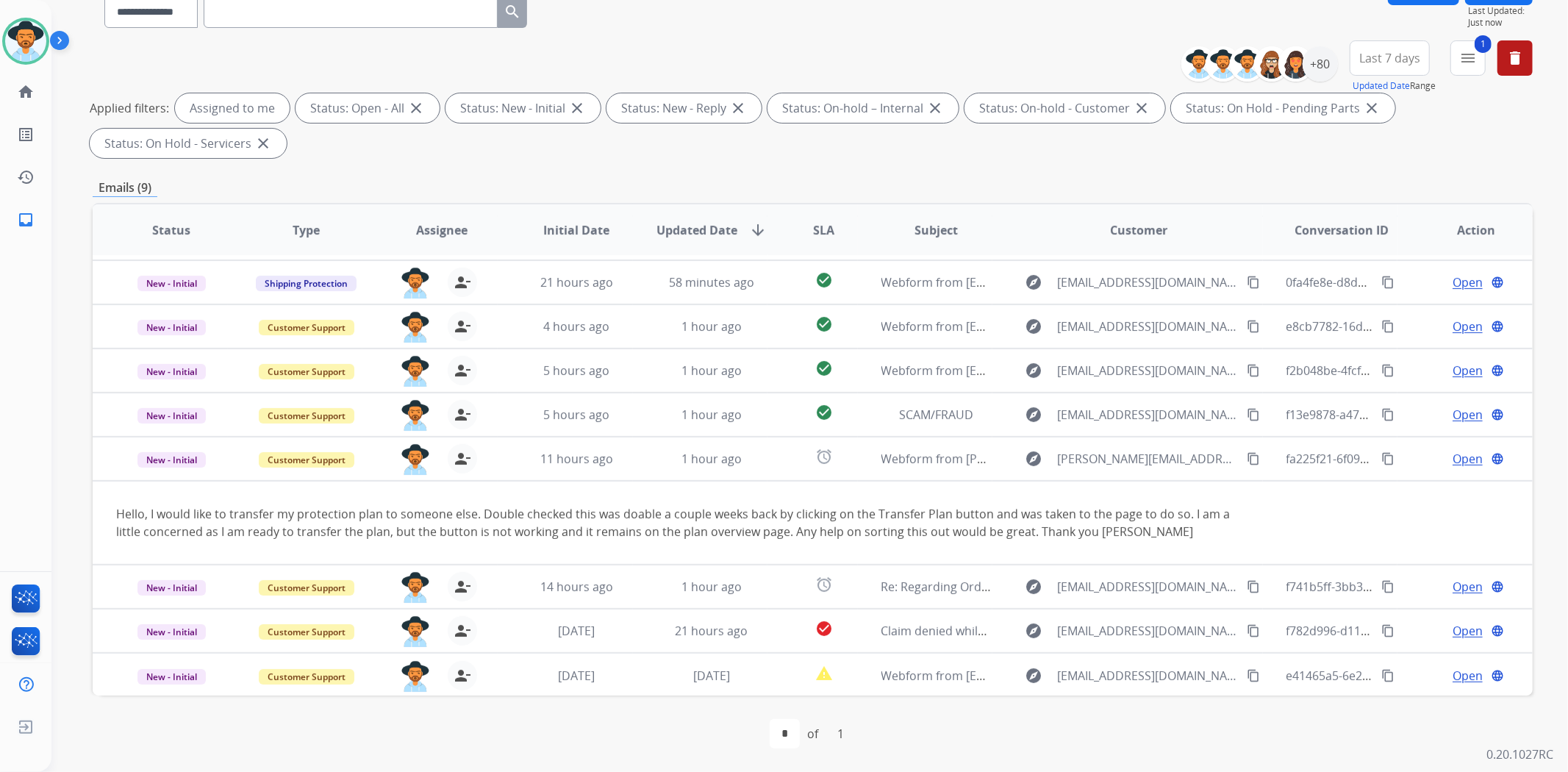
click at [966, 195] on div "Emails (9)" at bounding box center [812, 188] width 1440 height 18
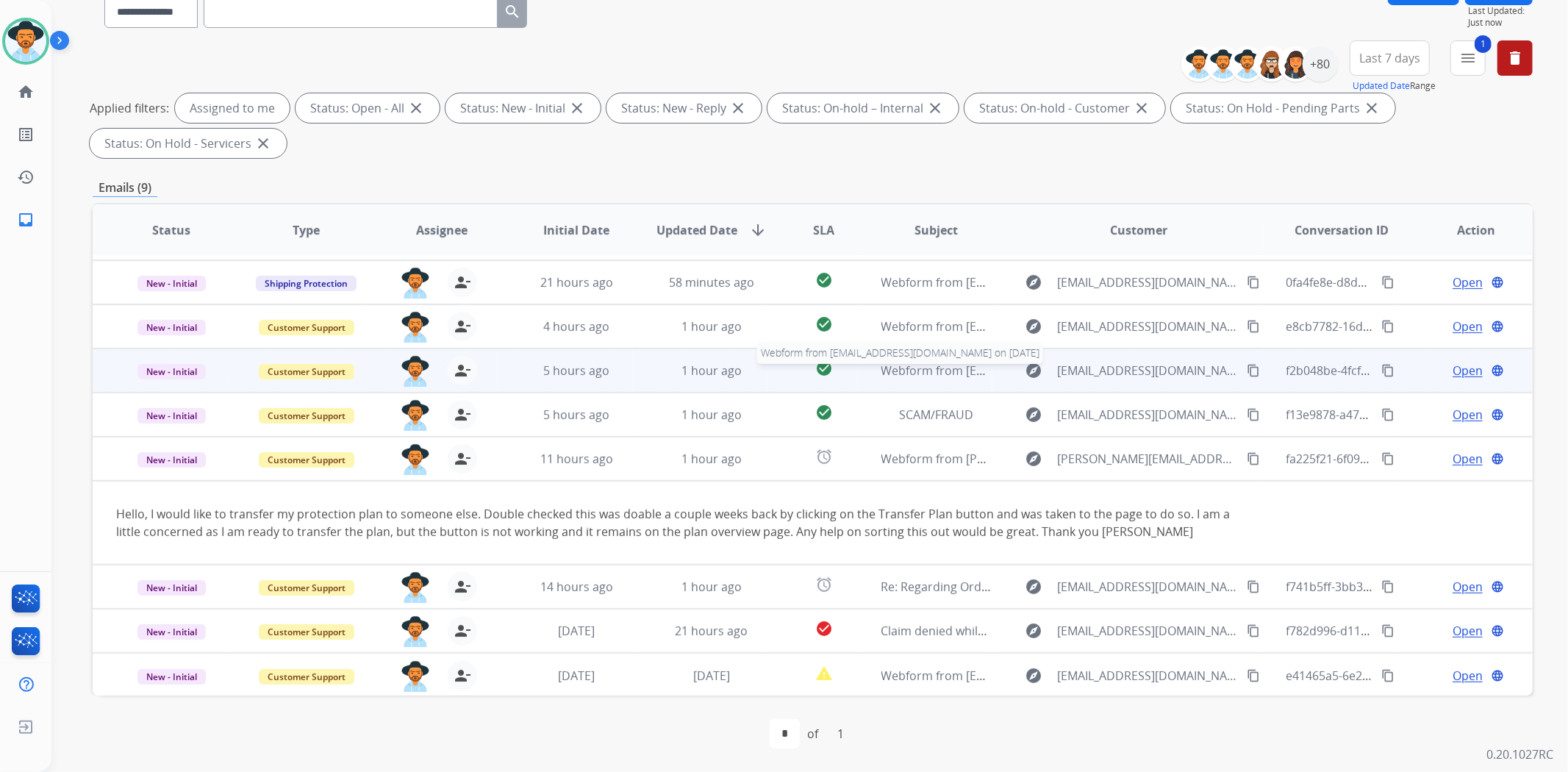
click at [963, 366] on span "Webform from [EMAIL_ADDRESS][DOMAIN_NAME] on [DATE]" at bounding box center [1047, 370] width 333 height 16
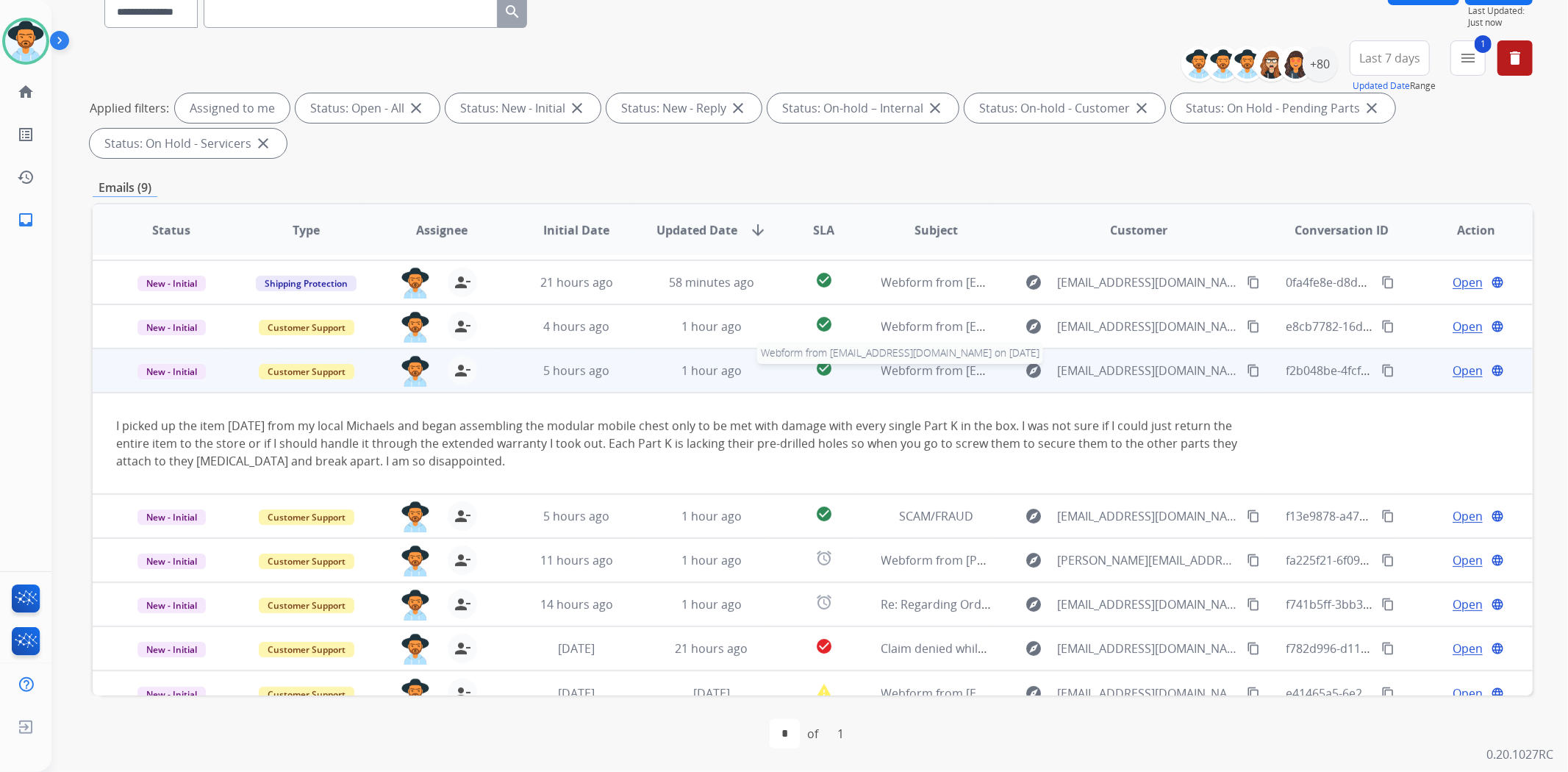
scroll to position [57, 0]
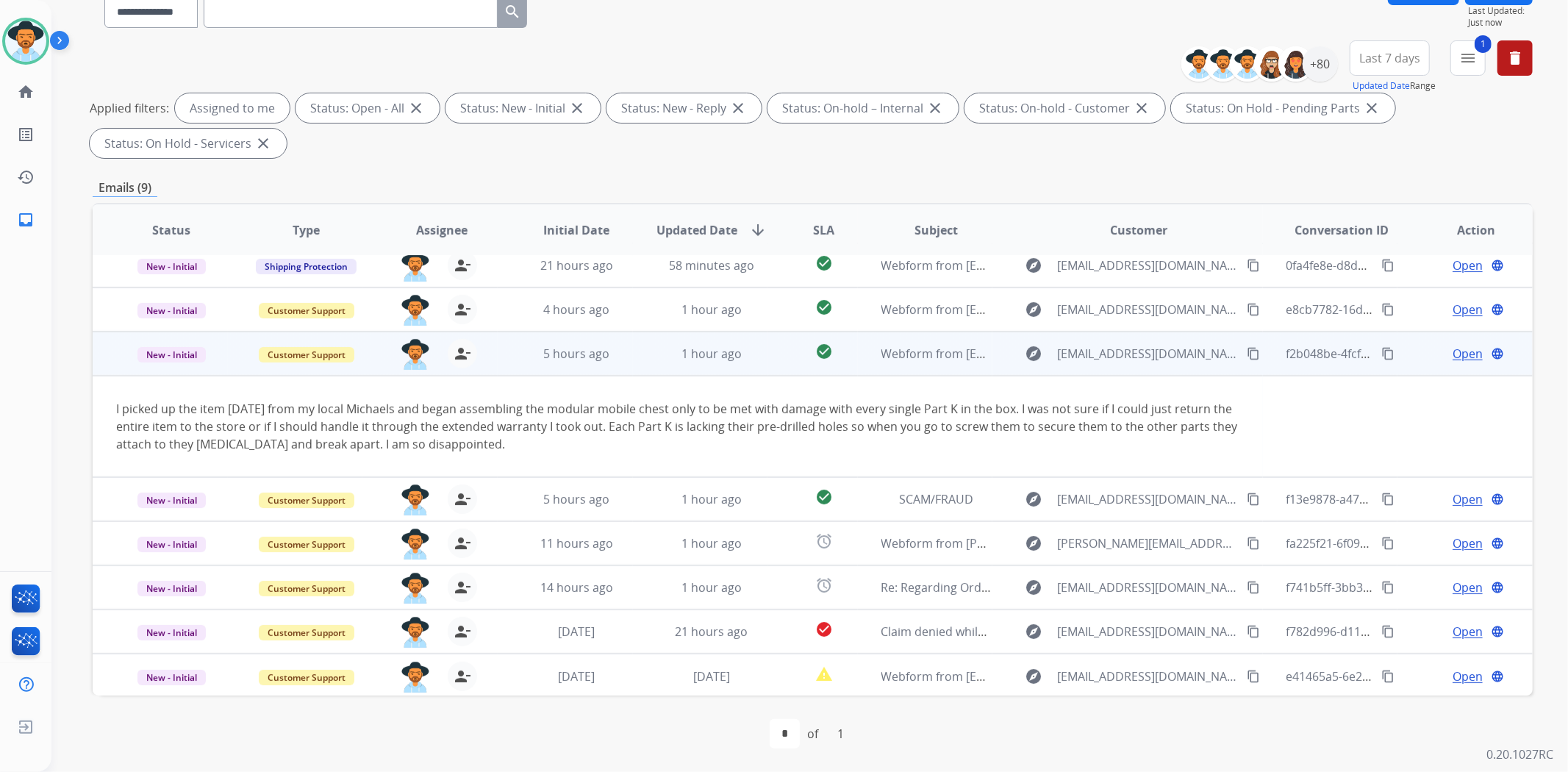
click at [1451, 362] on td "Open language" at bounding box center [1465, 353] width 135 height 44
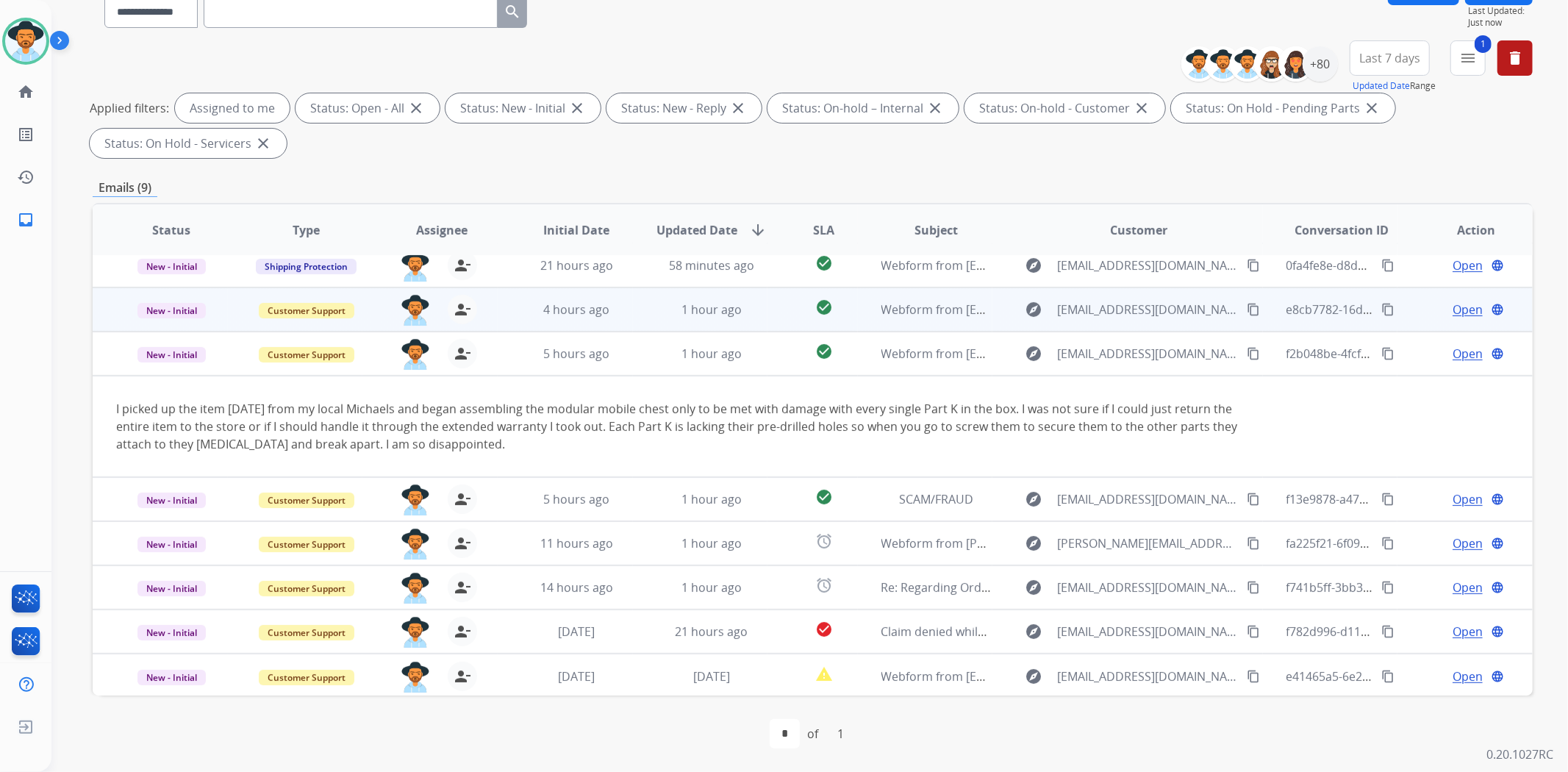
scroll to position [0, 0]
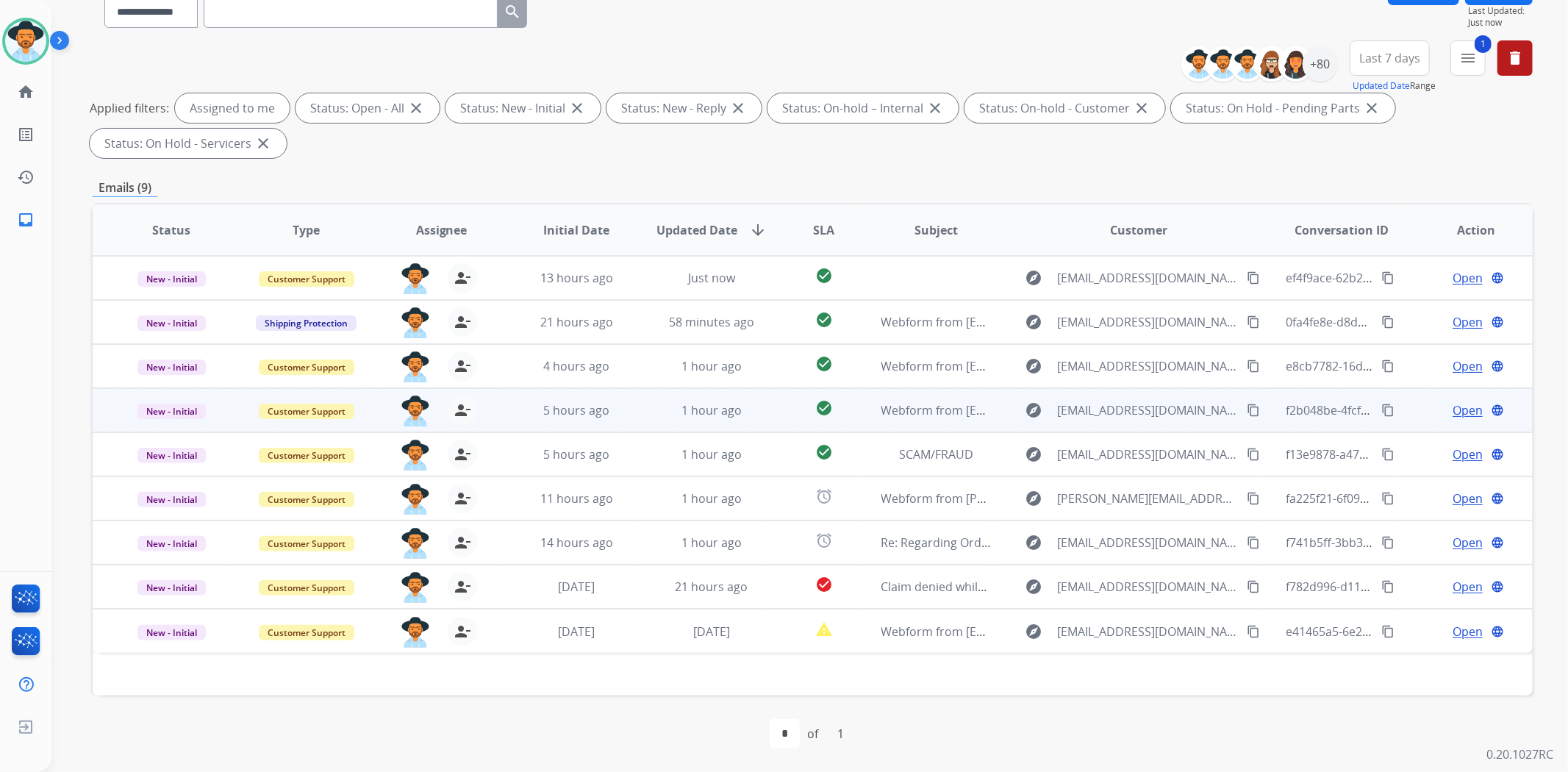
click at [1463, 414] on span "Open" at bounding box center [1467, 411] width 30 height 18
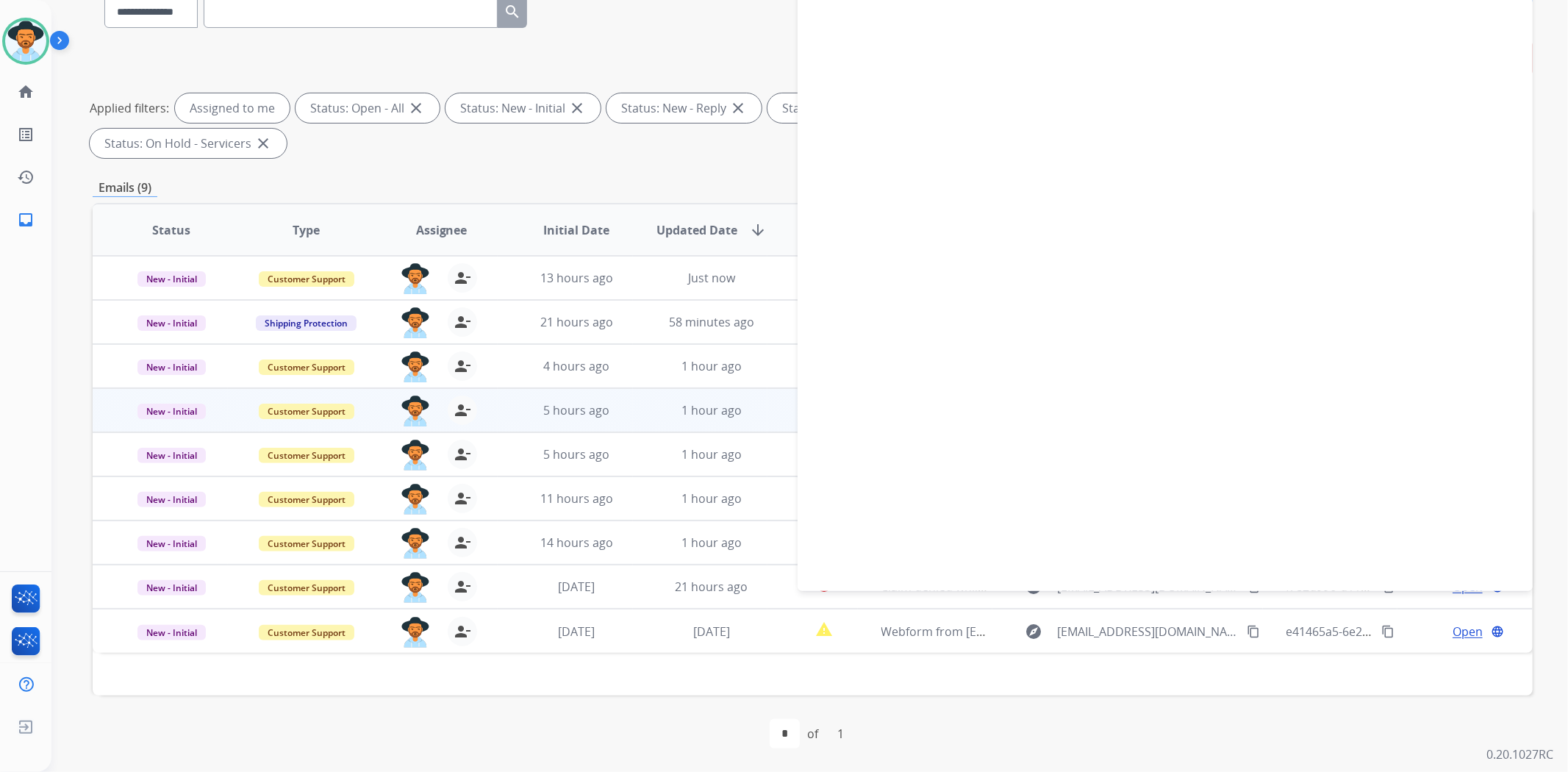
select select "**********"
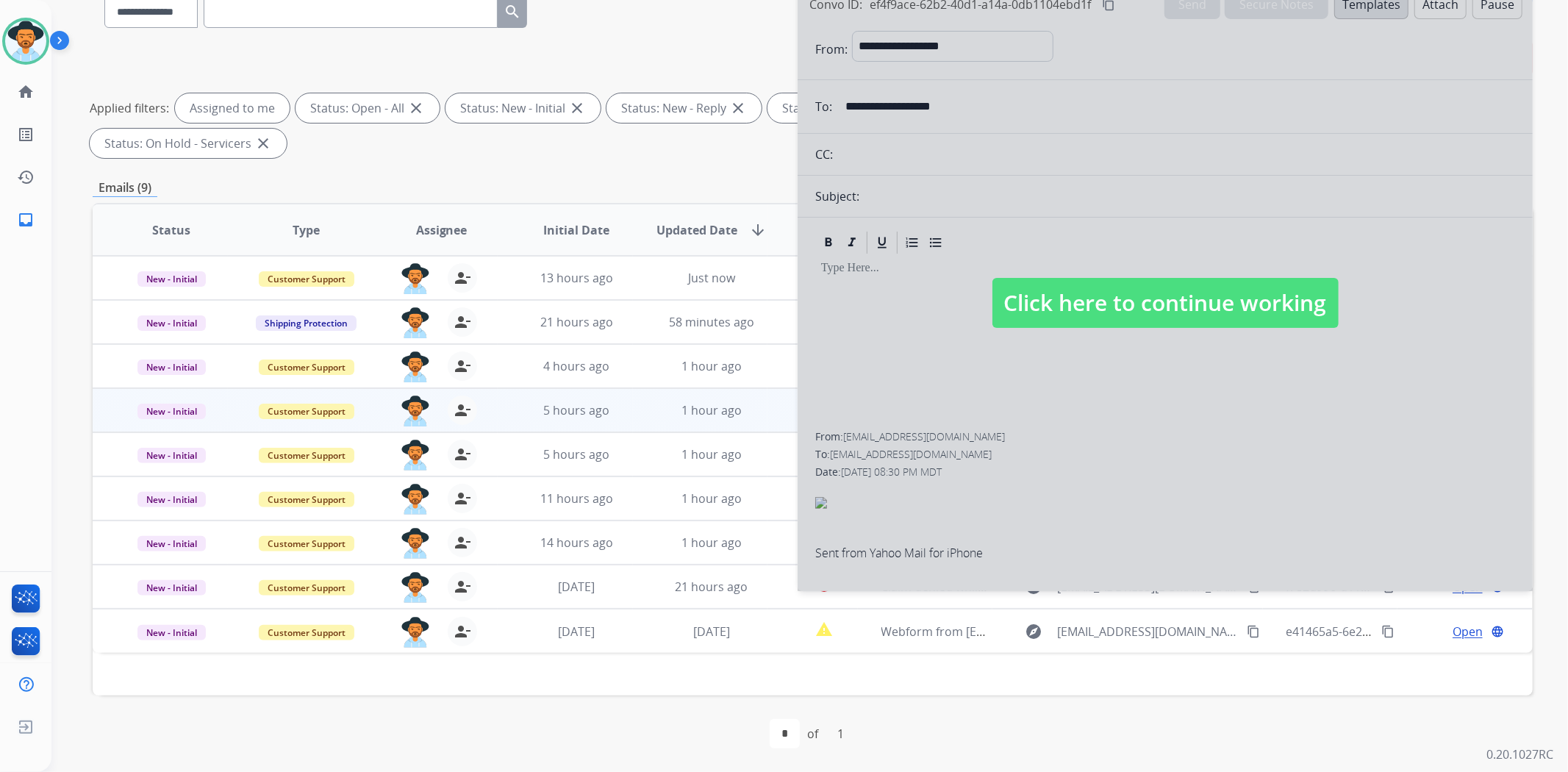
click at [1145, 290] on span "Click here to continue working" at bounding box center [1165, 302] width 347 height 50
select select
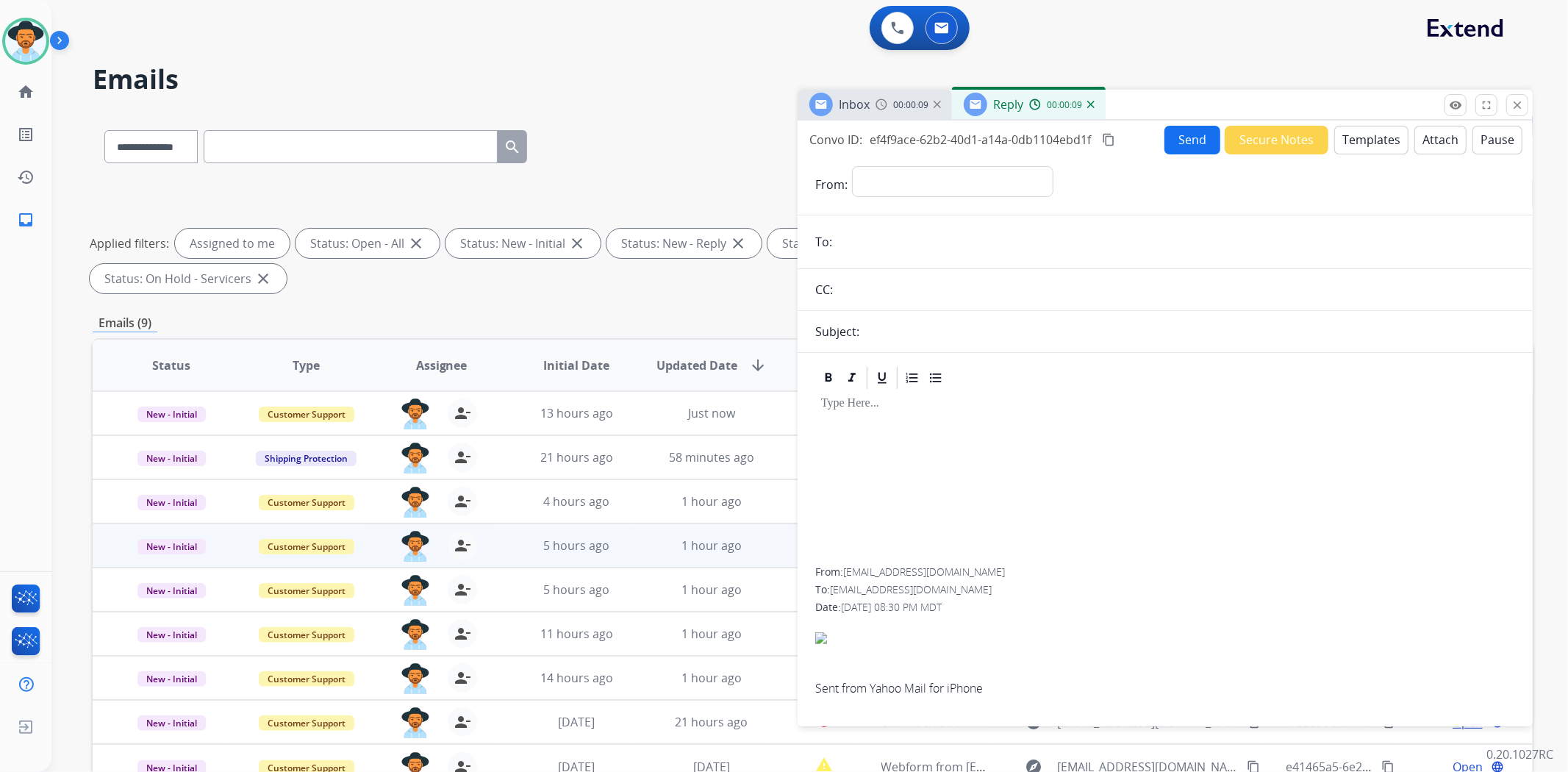
click at [1358, 142] on button "Templates" at bounding box center [1371, 140] width 74 height 29
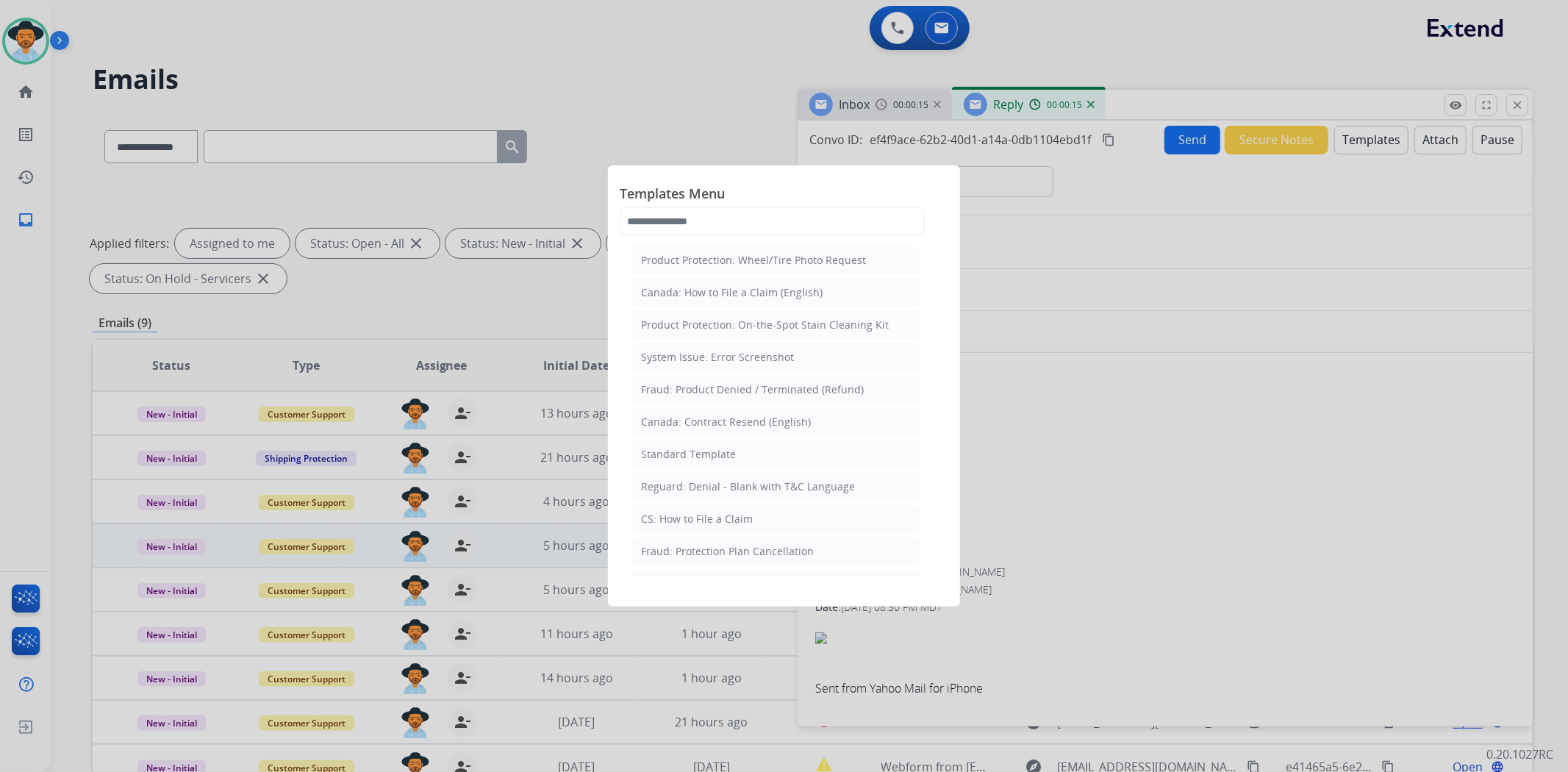
drag, startPoint x: 1216, startPoint y: 449, endPoint x: 1204, endPoint y: 450, distance: 12.0
click at [1215, 450] on div at bounding box center [784, 386] width 1568 height 772
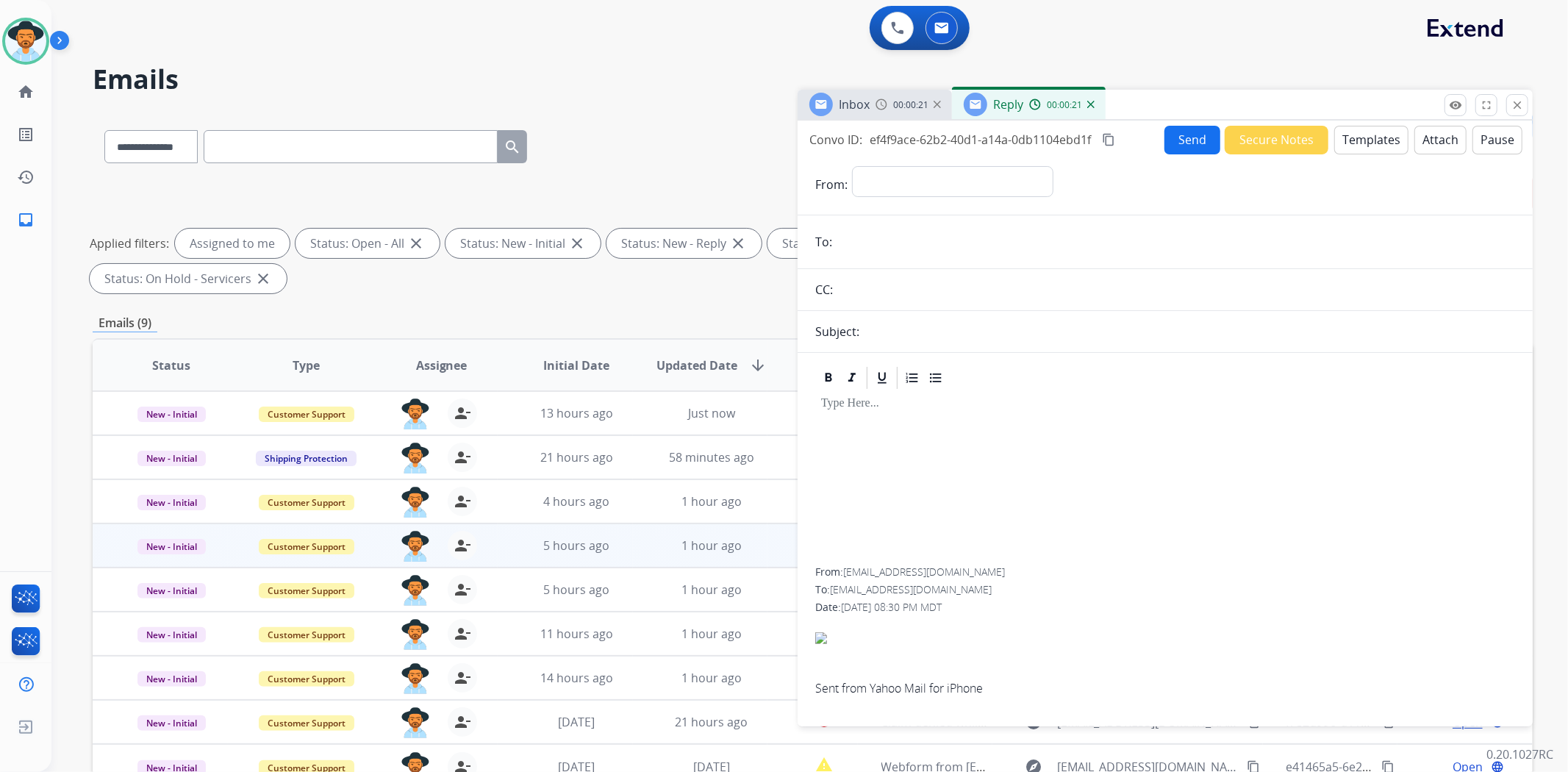
click at [1089, 106] on img at bounding box center [1090, 105] width 7 height 7
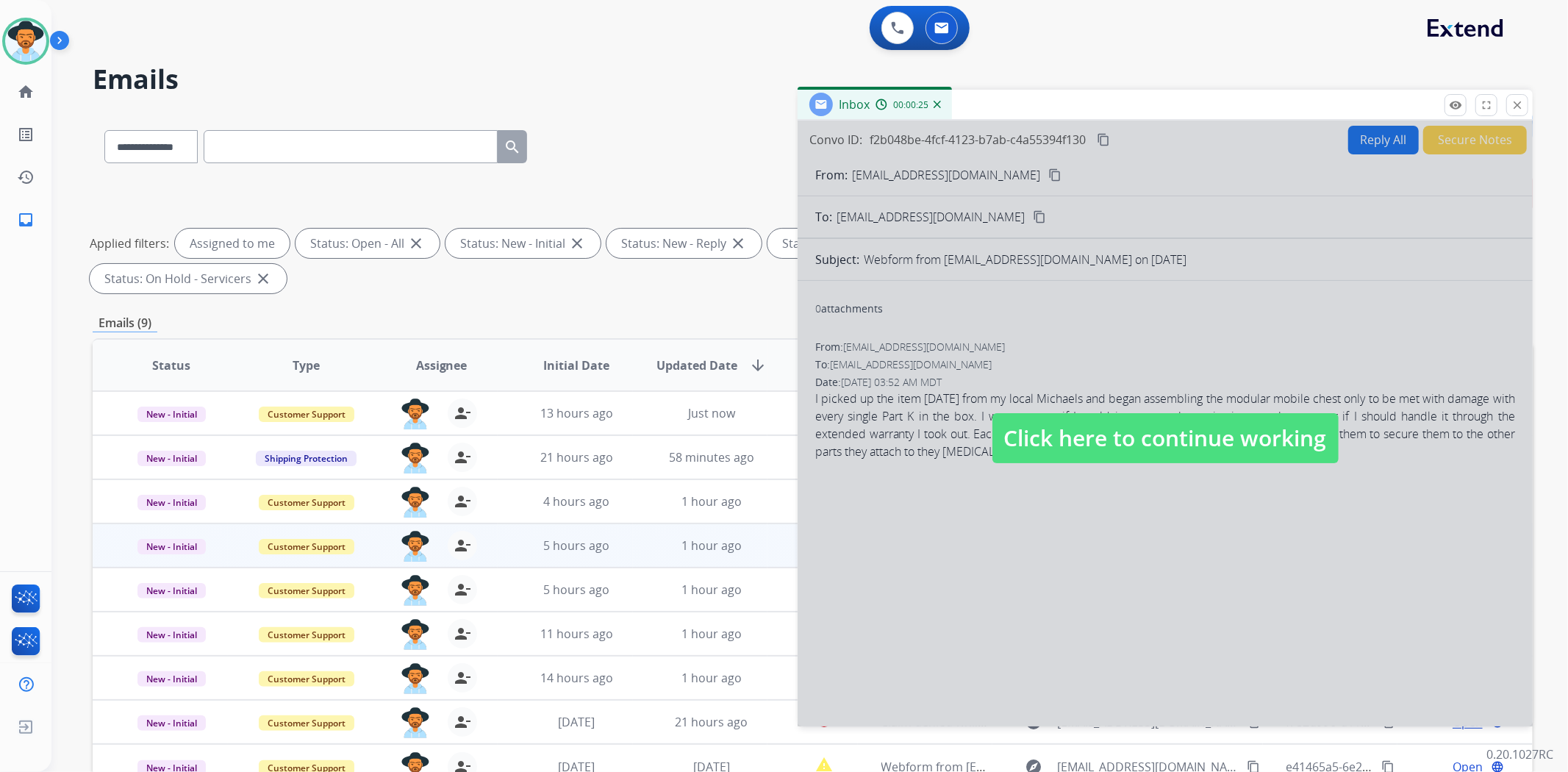
click at [1282, 430] on span "Click here to continue working" at bounding box center [1165, 438] width 347 height 50
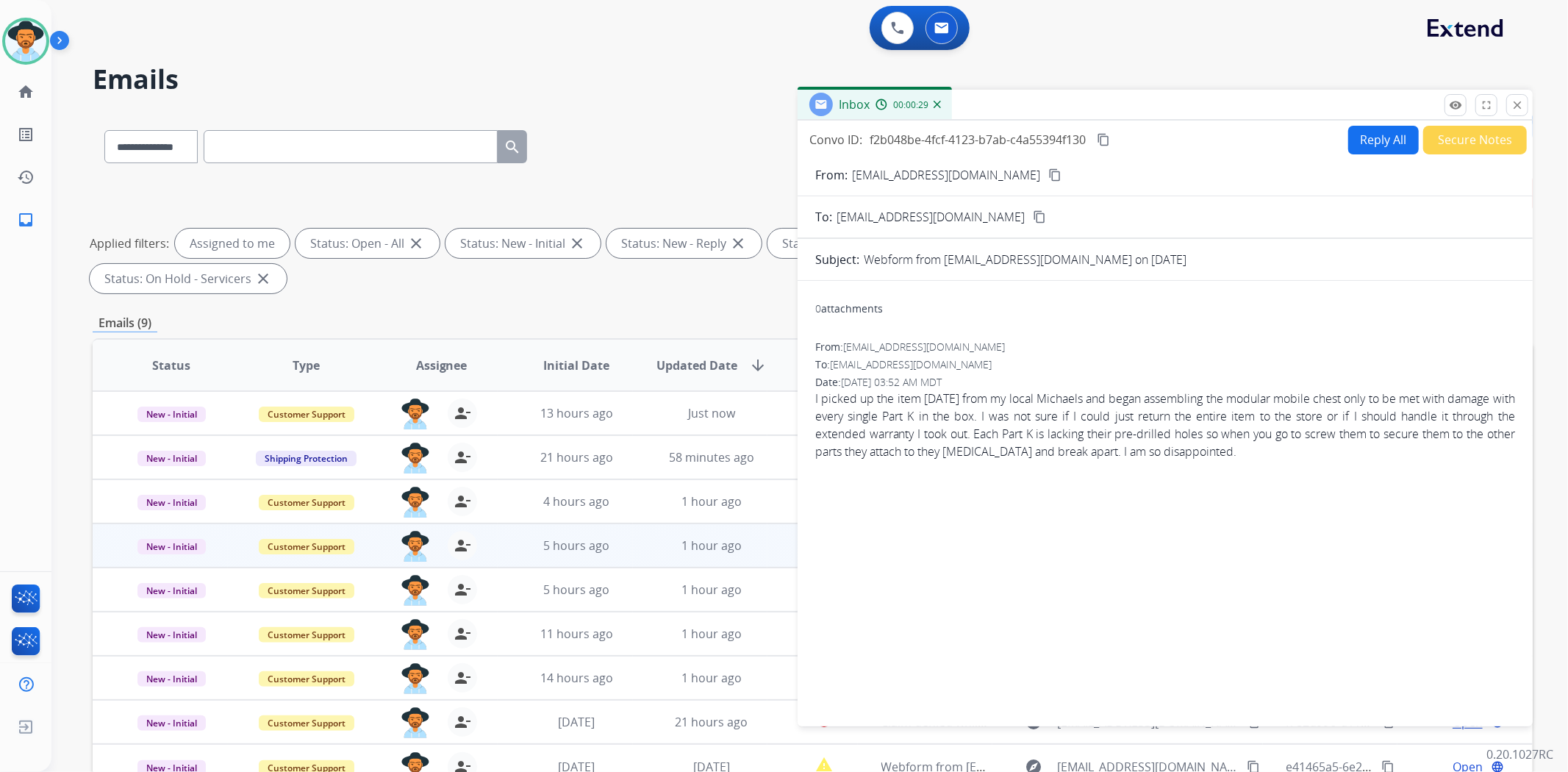
click at [1366, 143] on button "Reply All" at bounding box center [1383, 140] width 70 height 29
select select "**********"
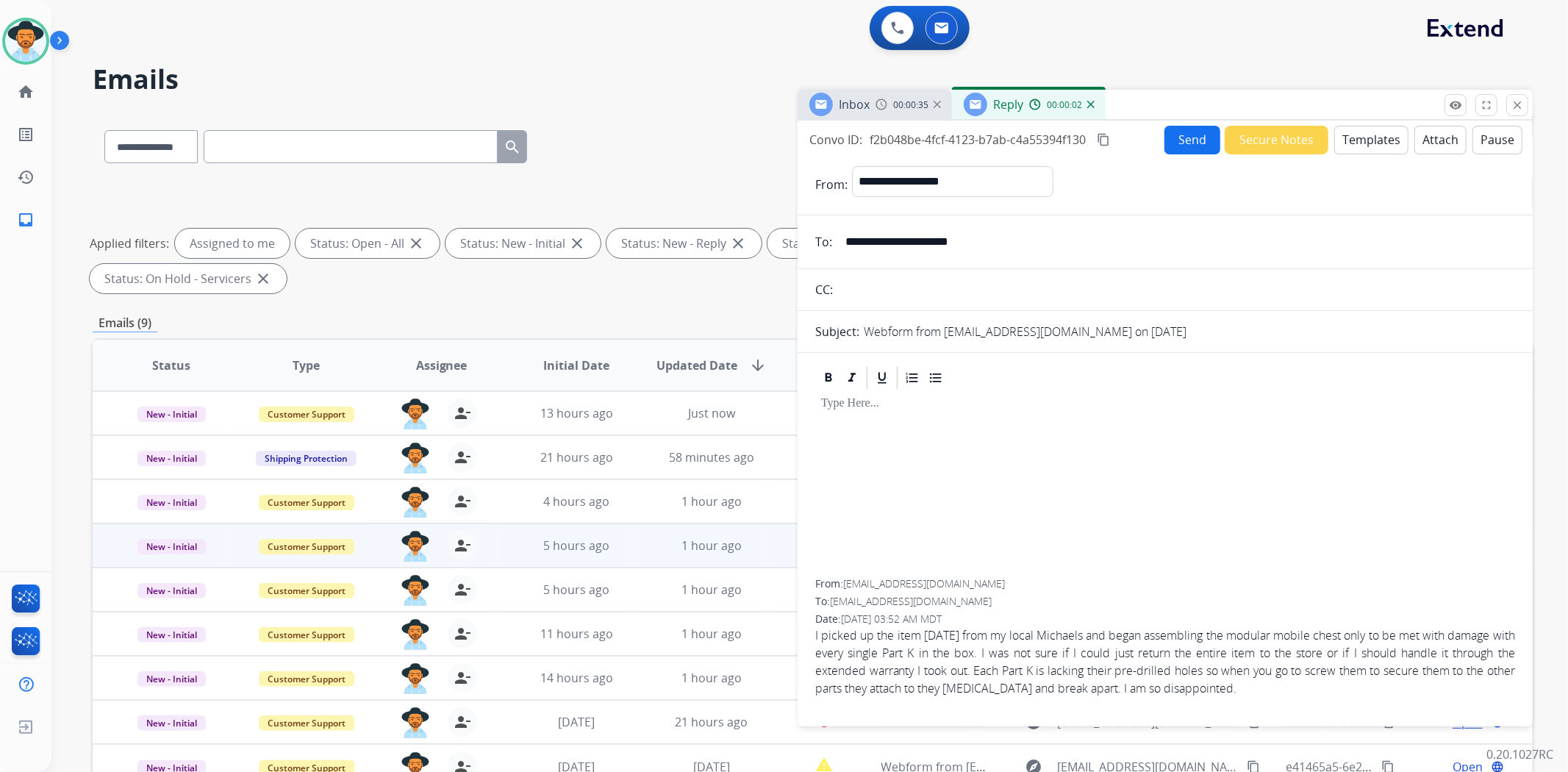
click at [1366, 148] on button "Templates" at bounding box center [1371, 140] width 74 height 29
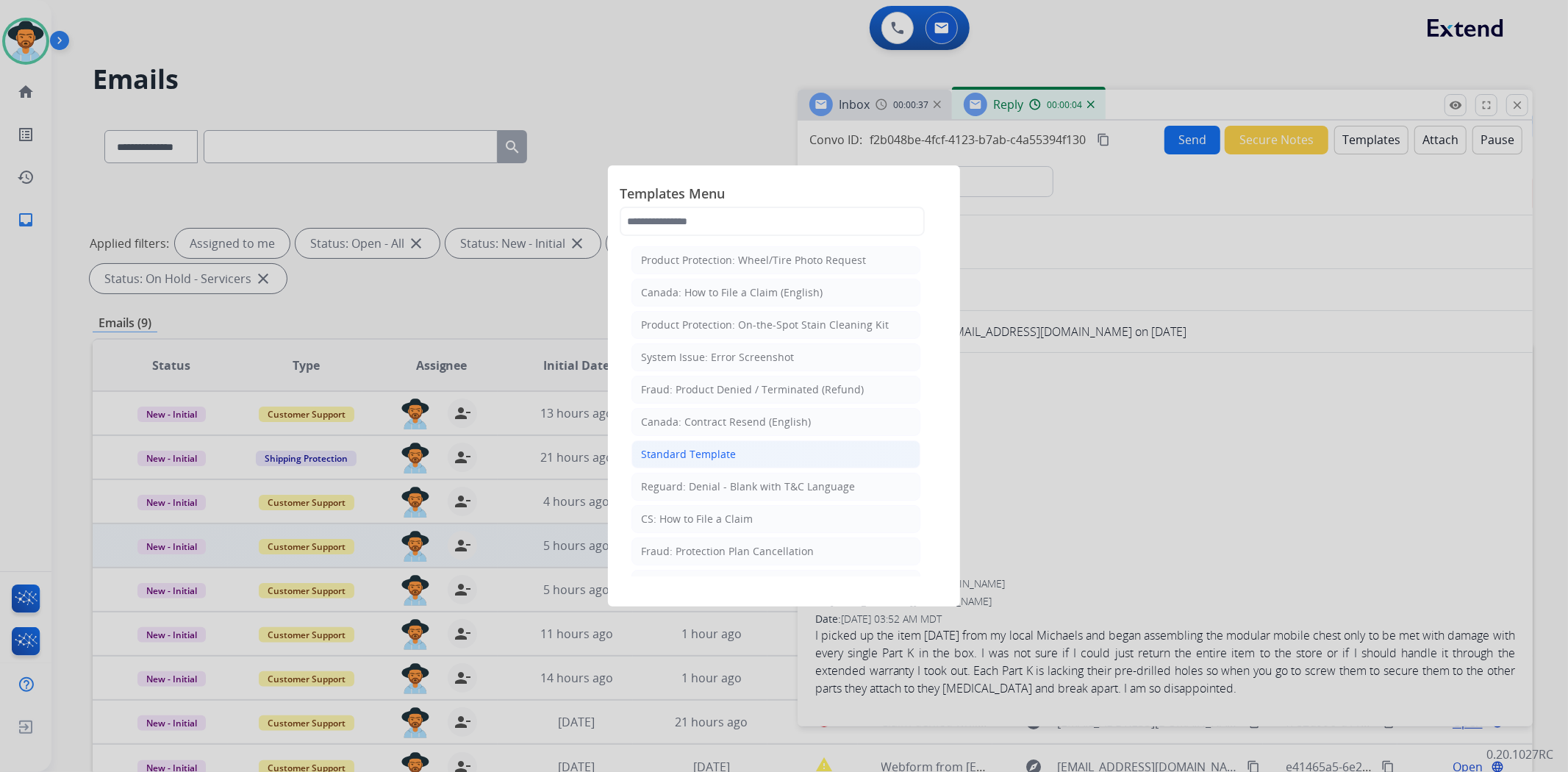
click at [791, 451] on li "Standard Template" at bounding box center [775, 454] width 289 height 28
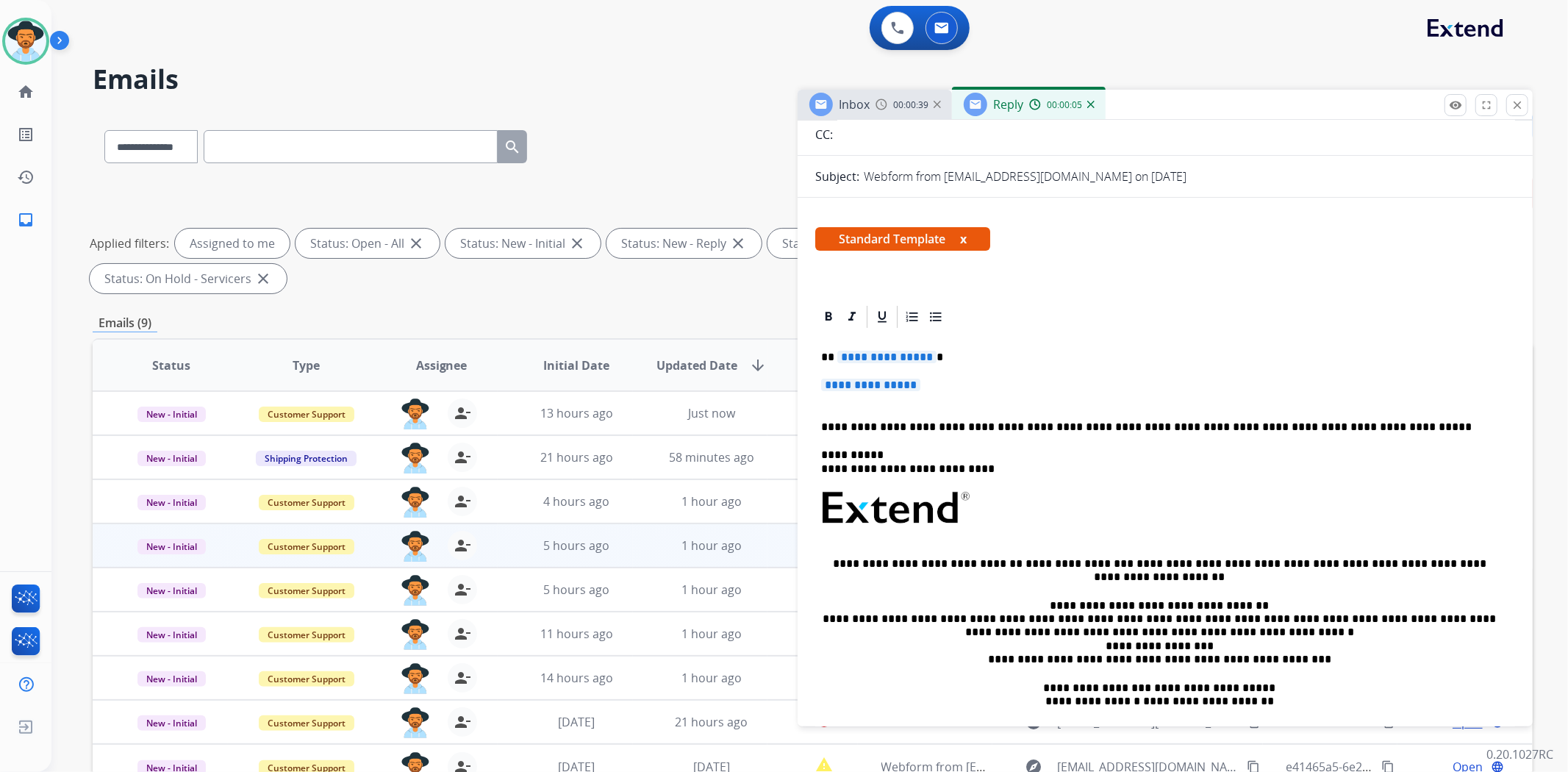
scroll to position [163, 0]
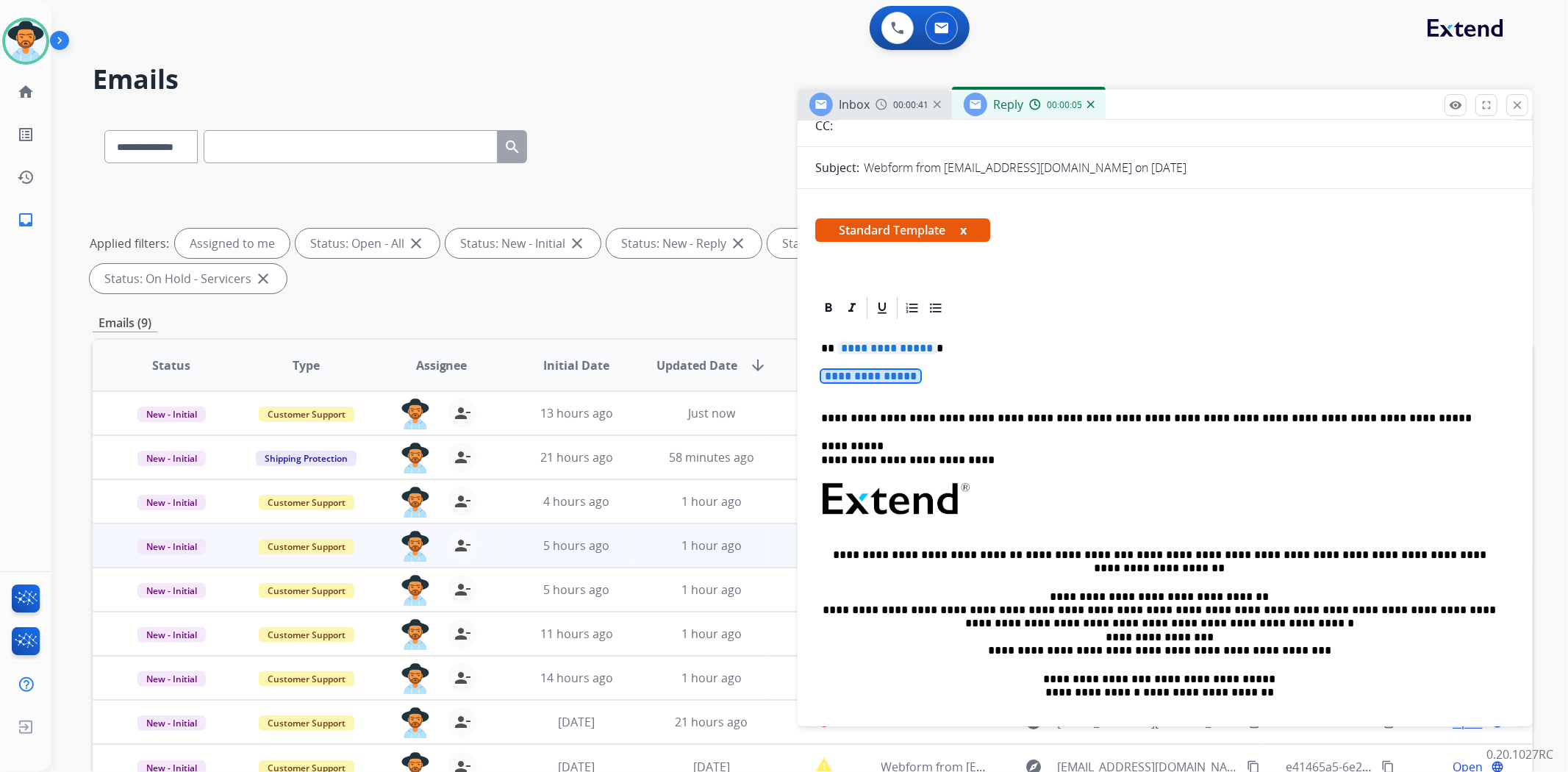
click at [898, 379] on span "**********" at bounding box center [871, 377] width 99 height 13
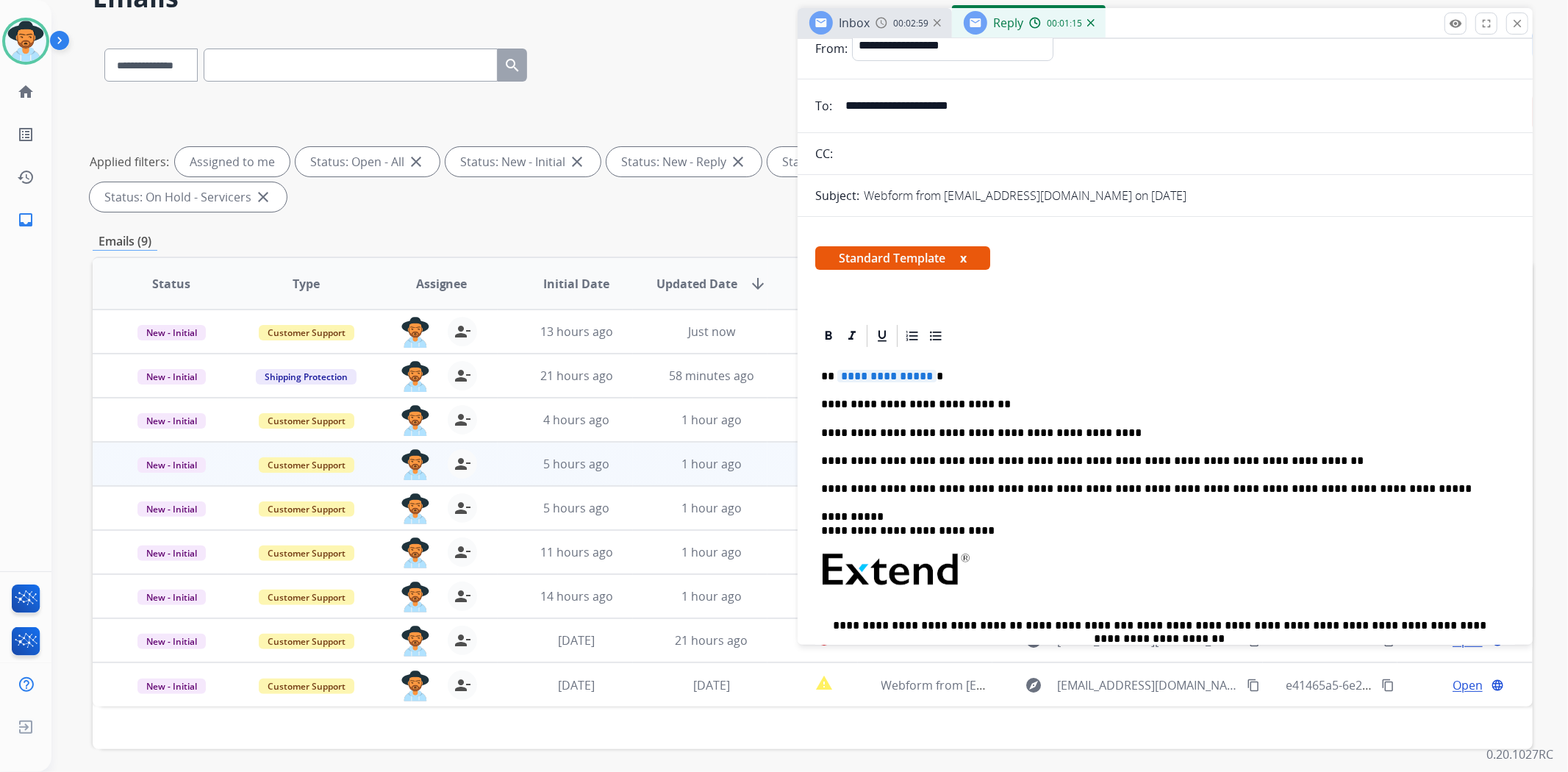
scroll to position [40, 0]
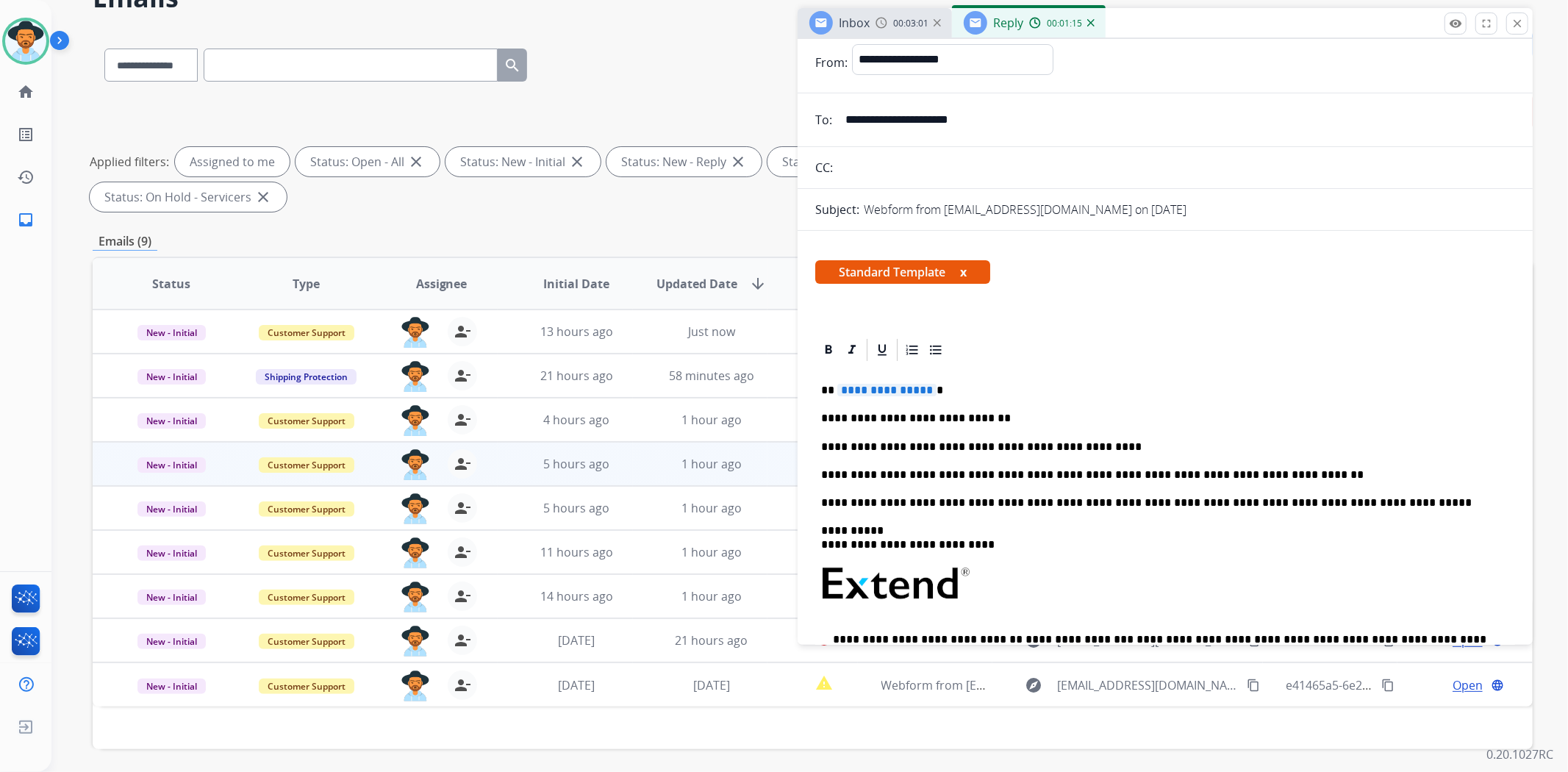
click at [901, 390] on span "**********" at bounding box center [886, 390] width 99 height 13
click at [948, 394] on p "**********" at bounding box center [1159, 390] width 676 height 14
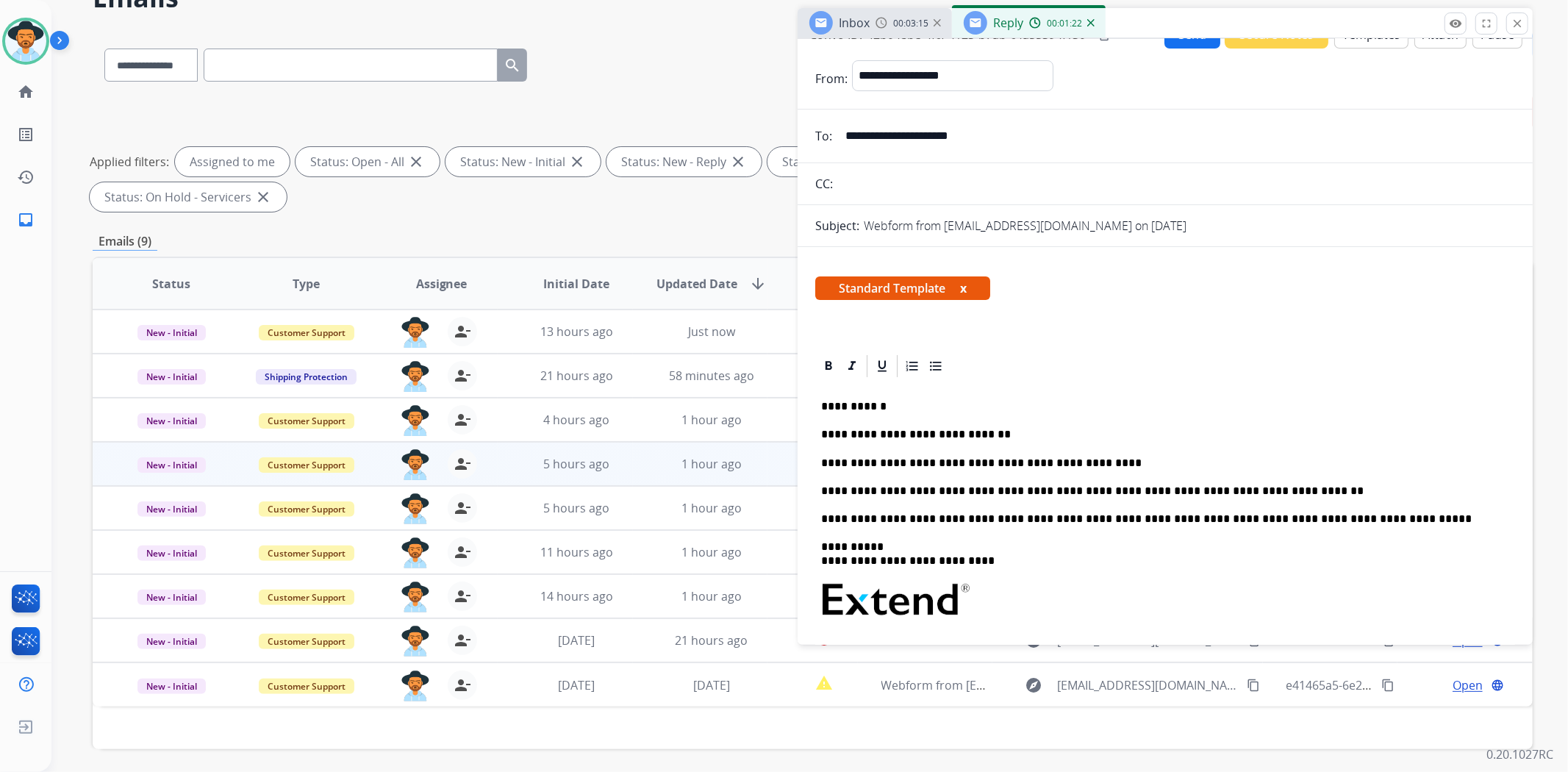
scroll to position [0, 0]
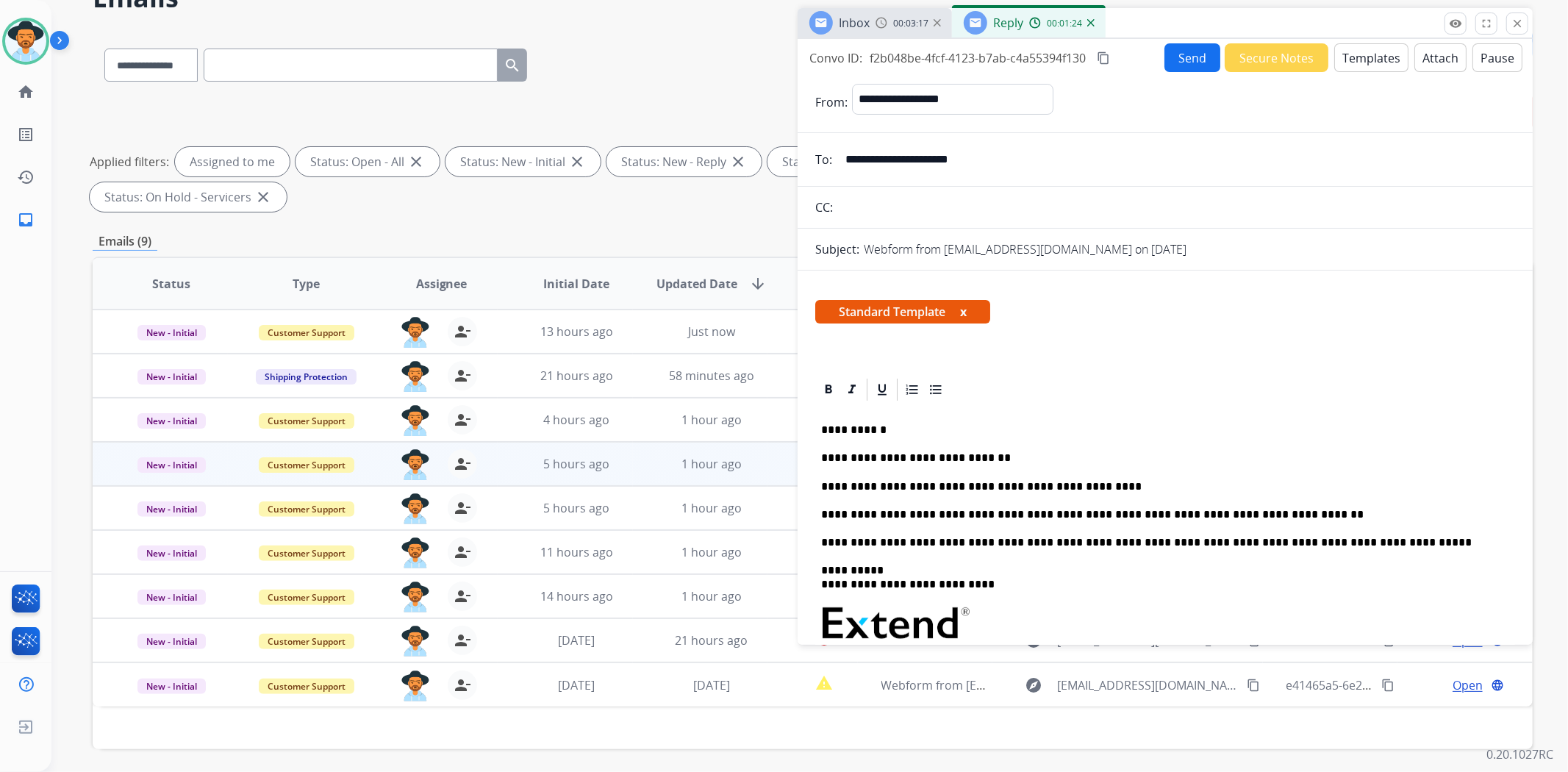
click at [1185, 53] on button "Send" at bounding box center [1192, 58] width 56 height 29
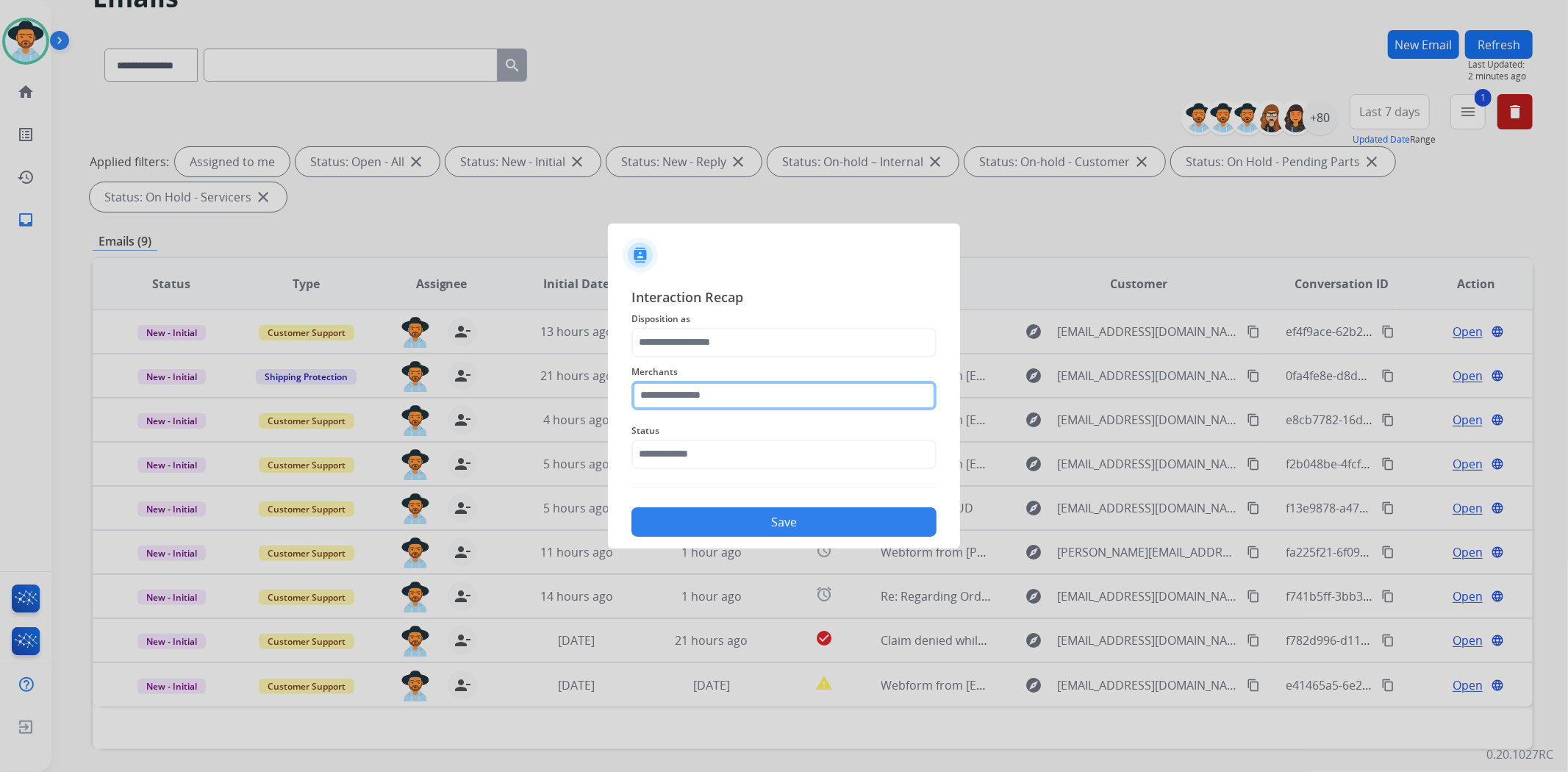
click at [860, 393] on input "text" at bounding box center [784, 395] width 305 height 30
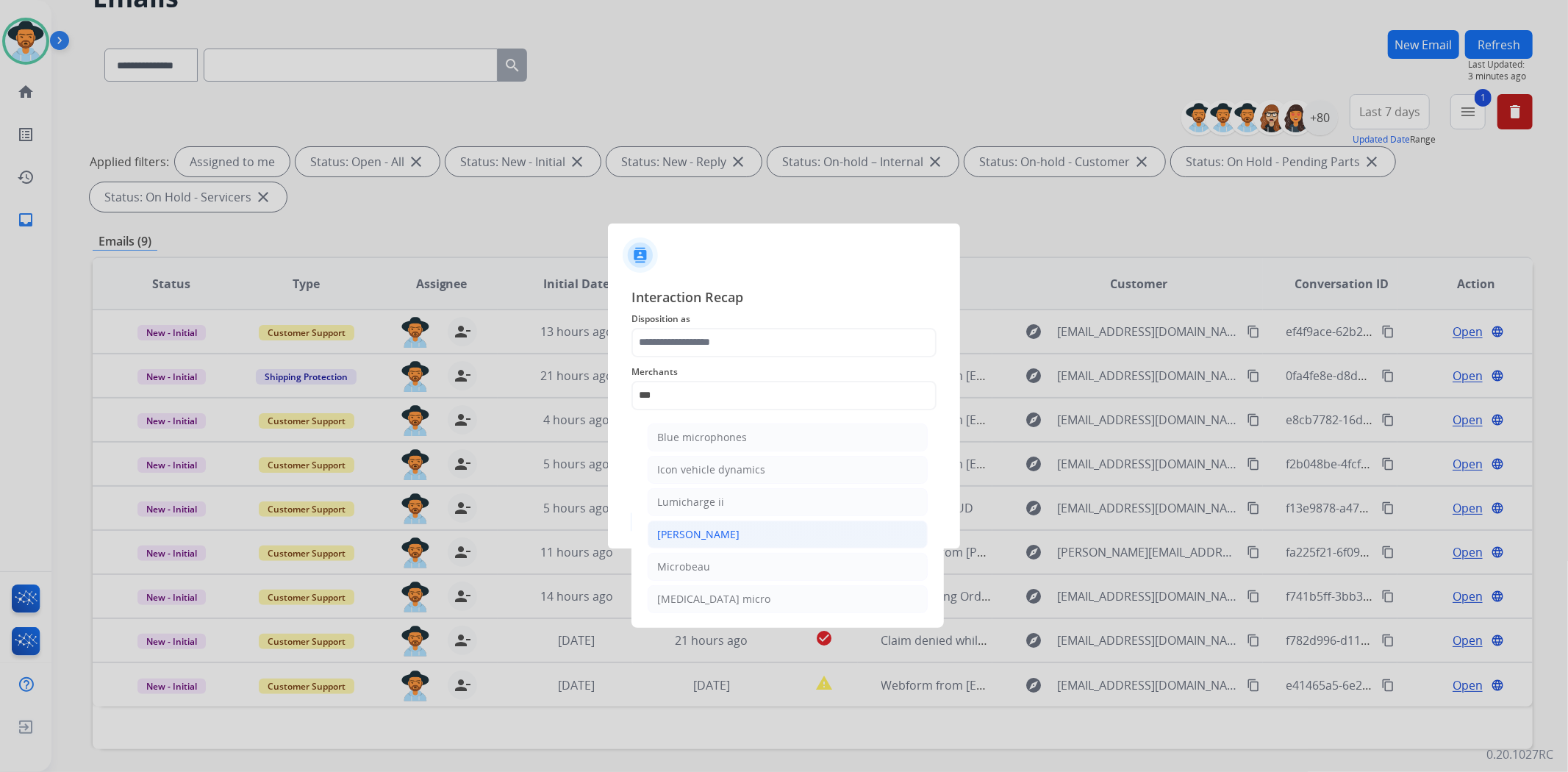
click at [831, 541] on li "[PERSON_NAME]" at bounding box center [787, 535] width 280 height 28
type input "********"
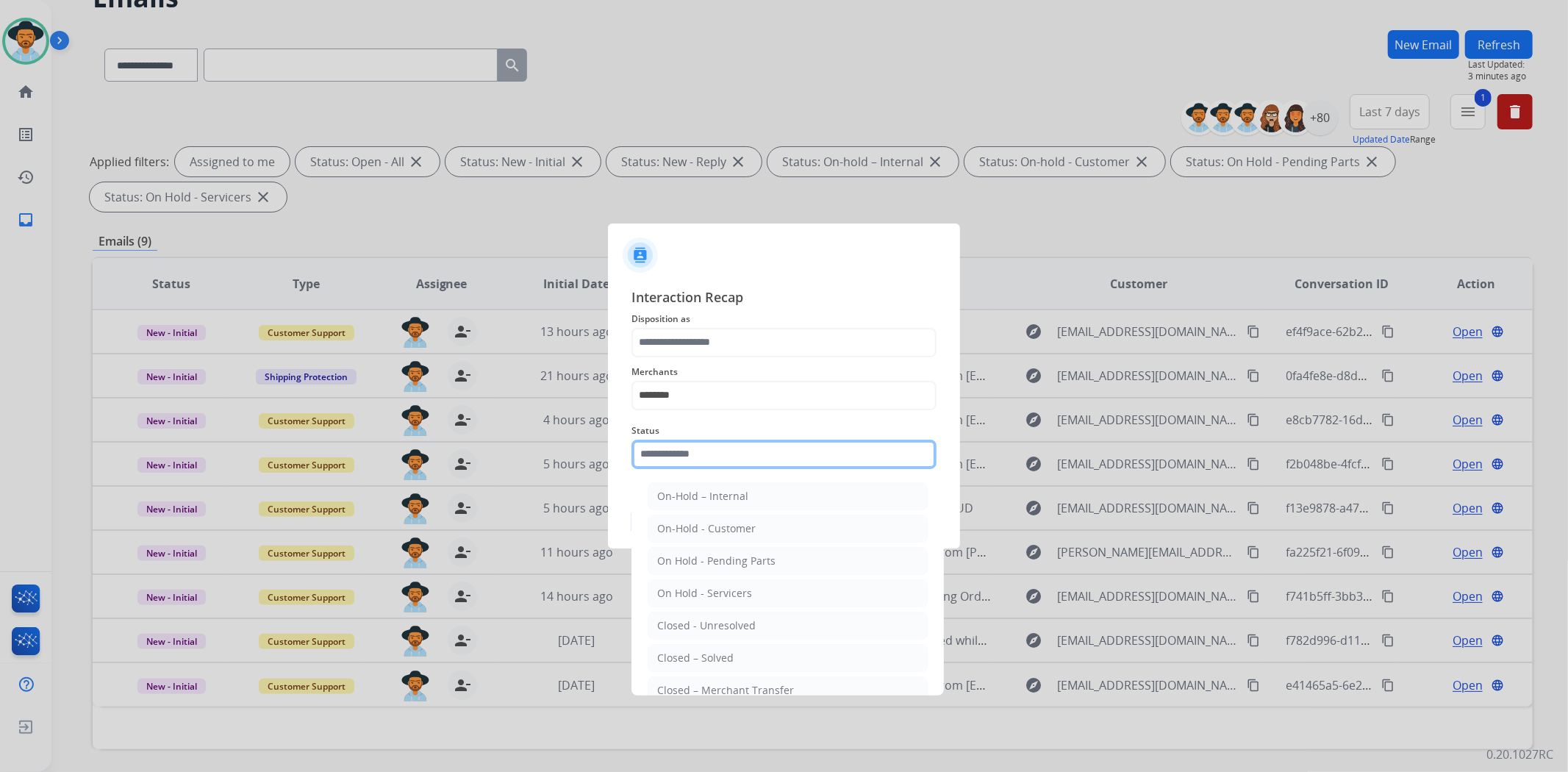
click at [733, 451] on input "text" at bounding box center [784, 454] width 305 height 30
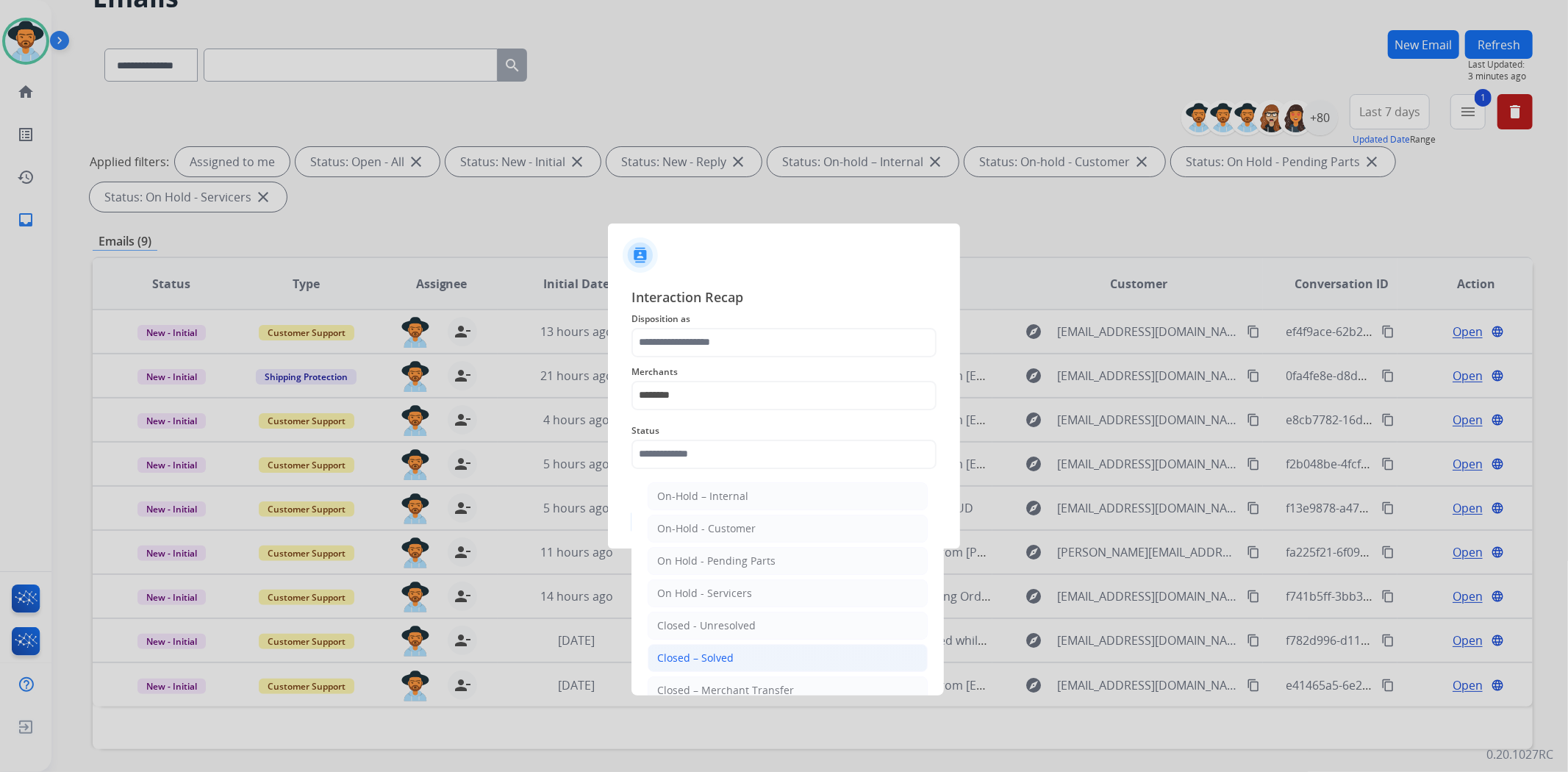
click at [734, 652] on li "Closed – Solved" at bounding box center [787, 657] width 280 height 28
type input "**********"
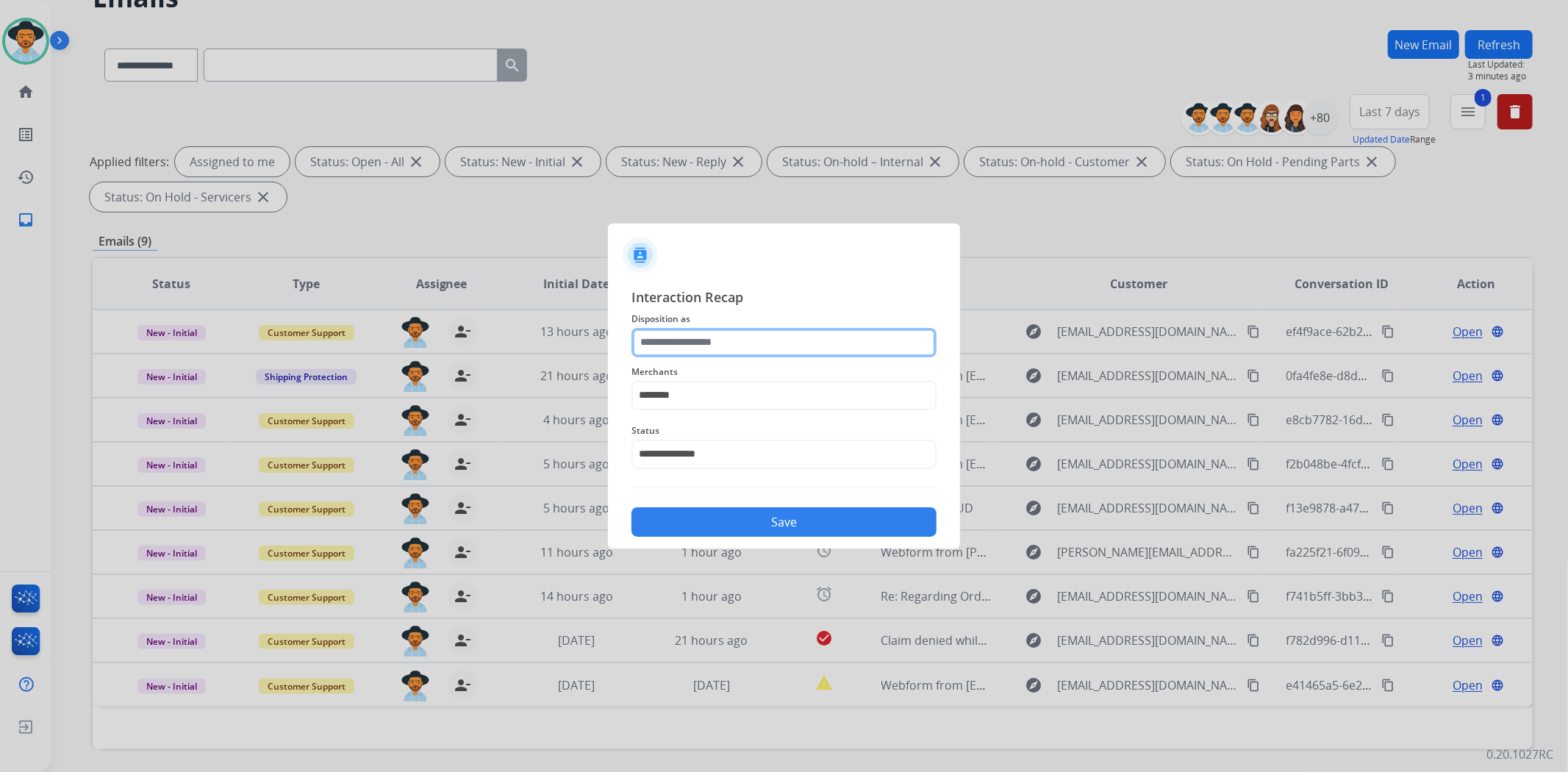
click at [719, 343] on input "text" at bounding box center [784, 342] width 305 height 30
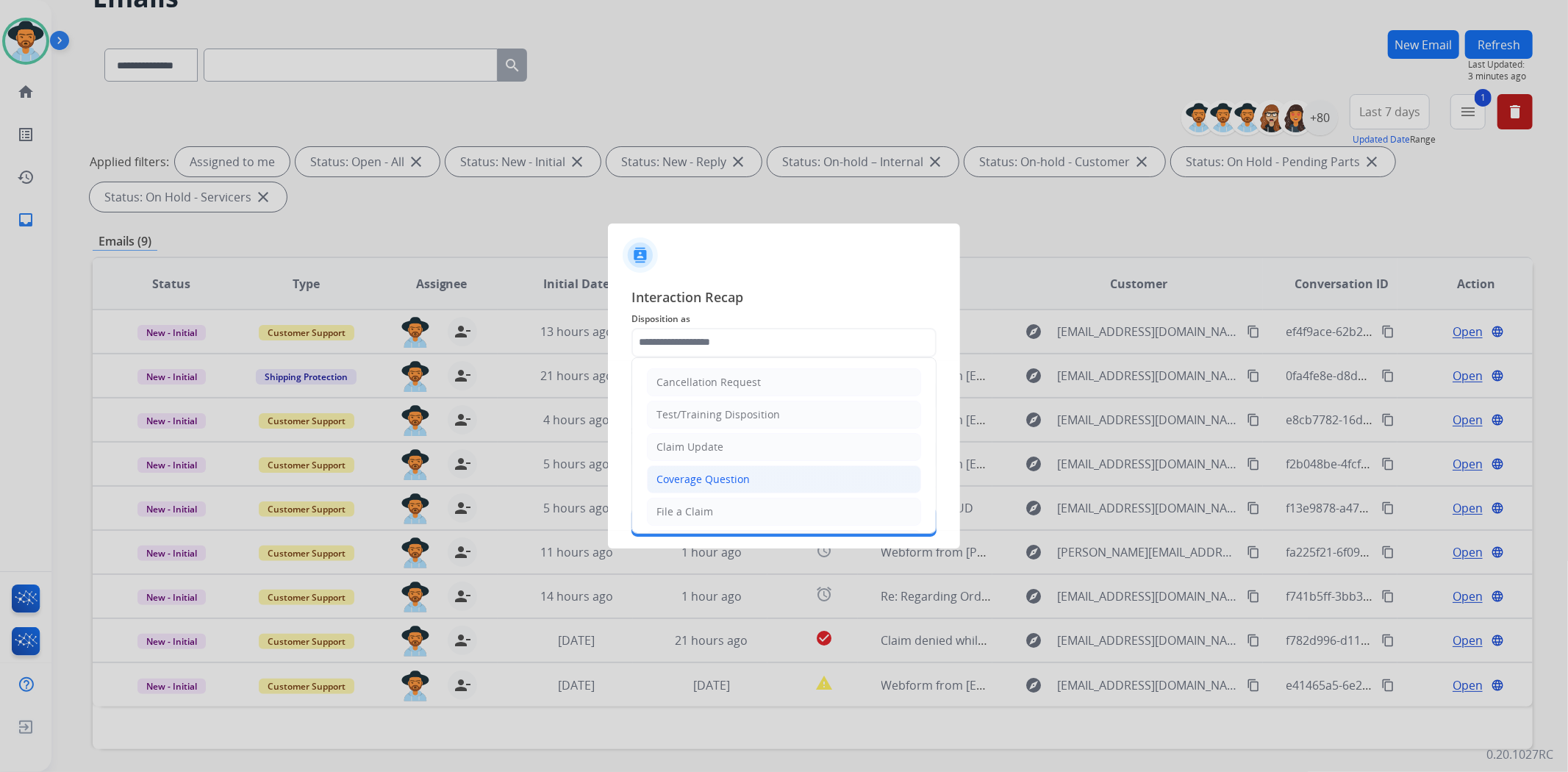
click at [707, 481] on div "Coverage Question" at bounding box center [702, 479] width 93 height 14
type input "**********"
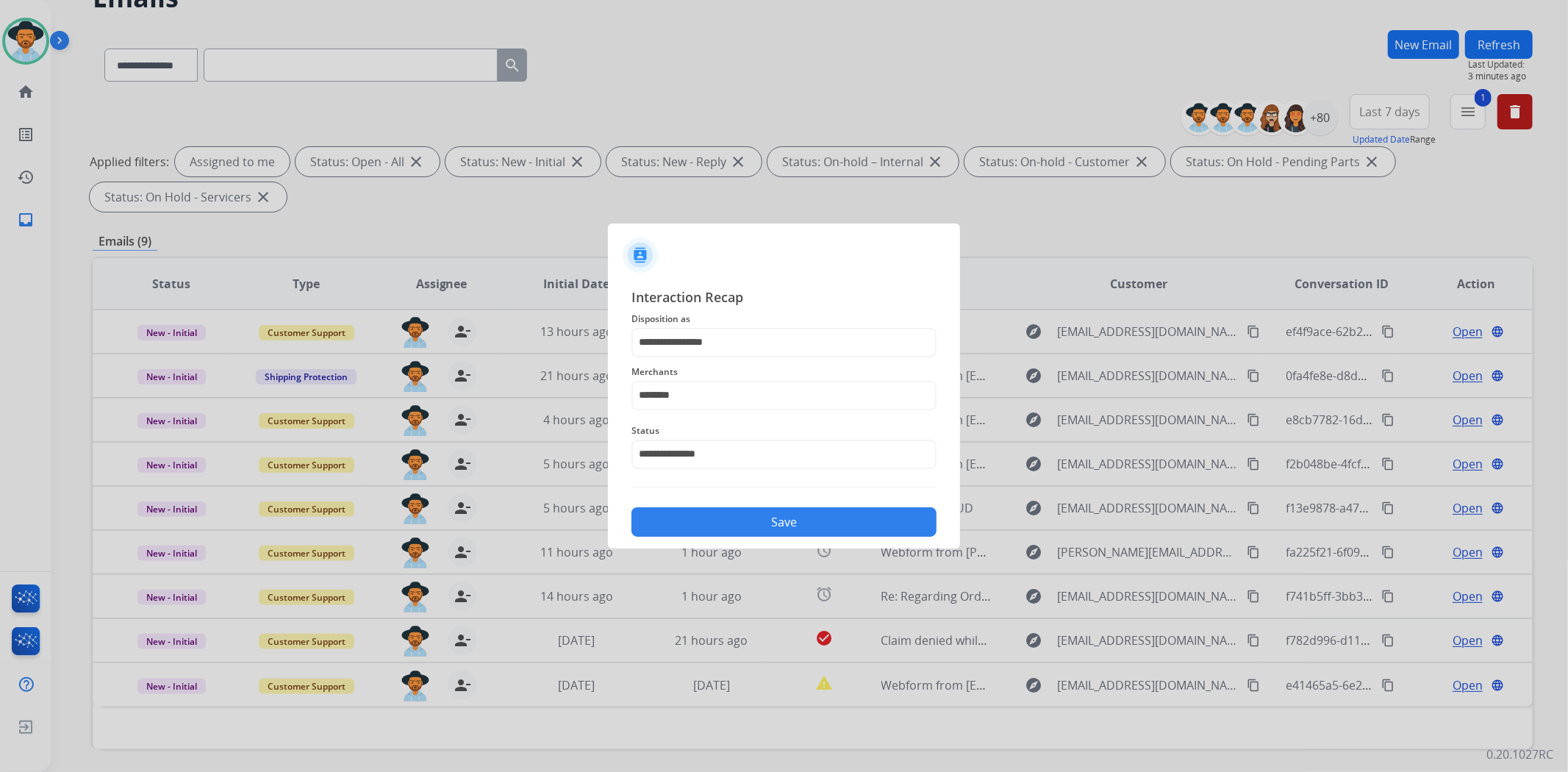
click at [758, 526] on button "Save" at bounding box center [784, 522] width 305 height 30
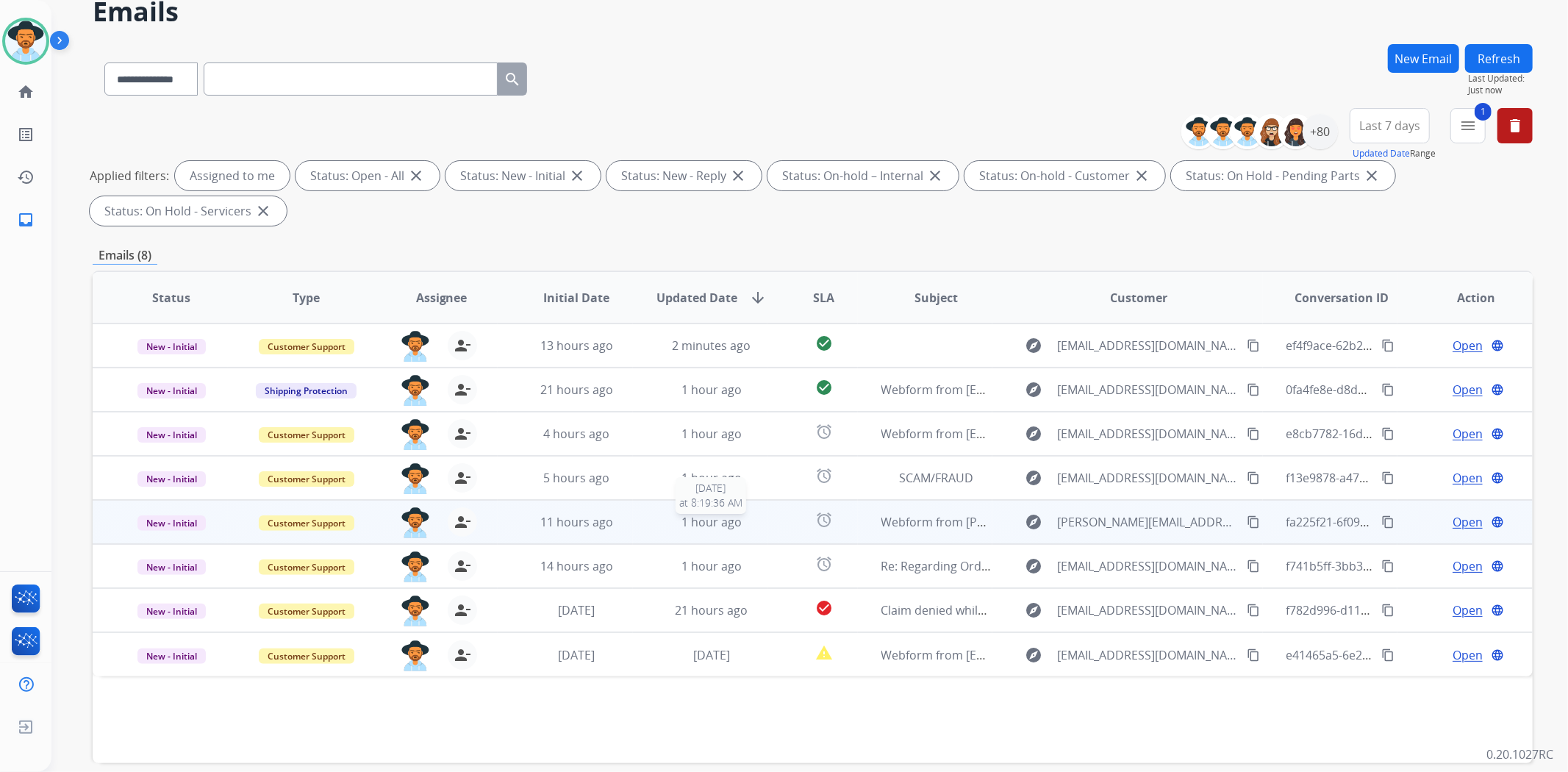
scroll to position [135, 0]
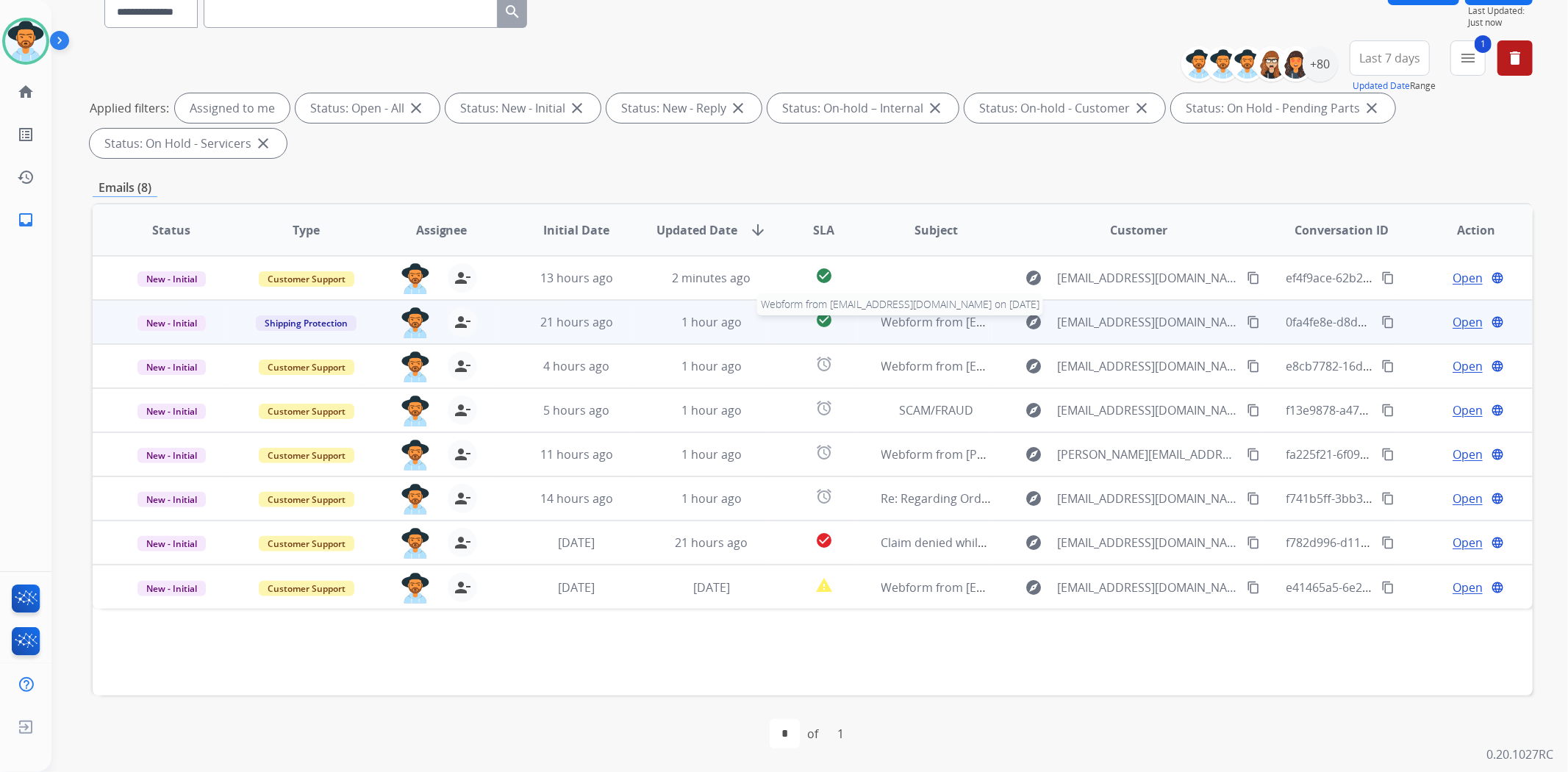
click at [936, 323] on span "Webform from [EMAIL_ADDRESS][DOMAIN_NAME] on [DATE]" at bounding box center [1047, 322] width 333 height 16
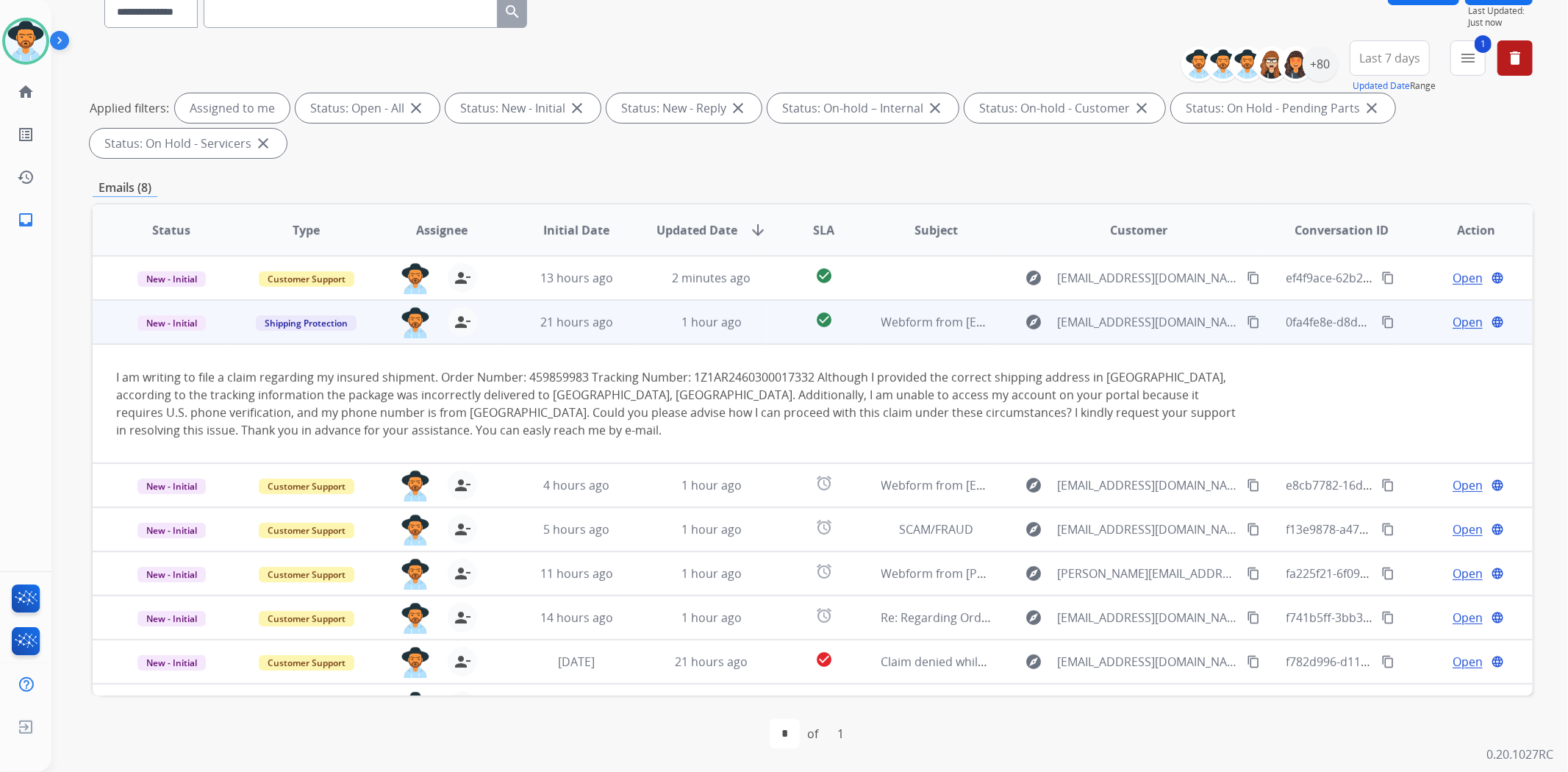
scroll to position [31, 0]
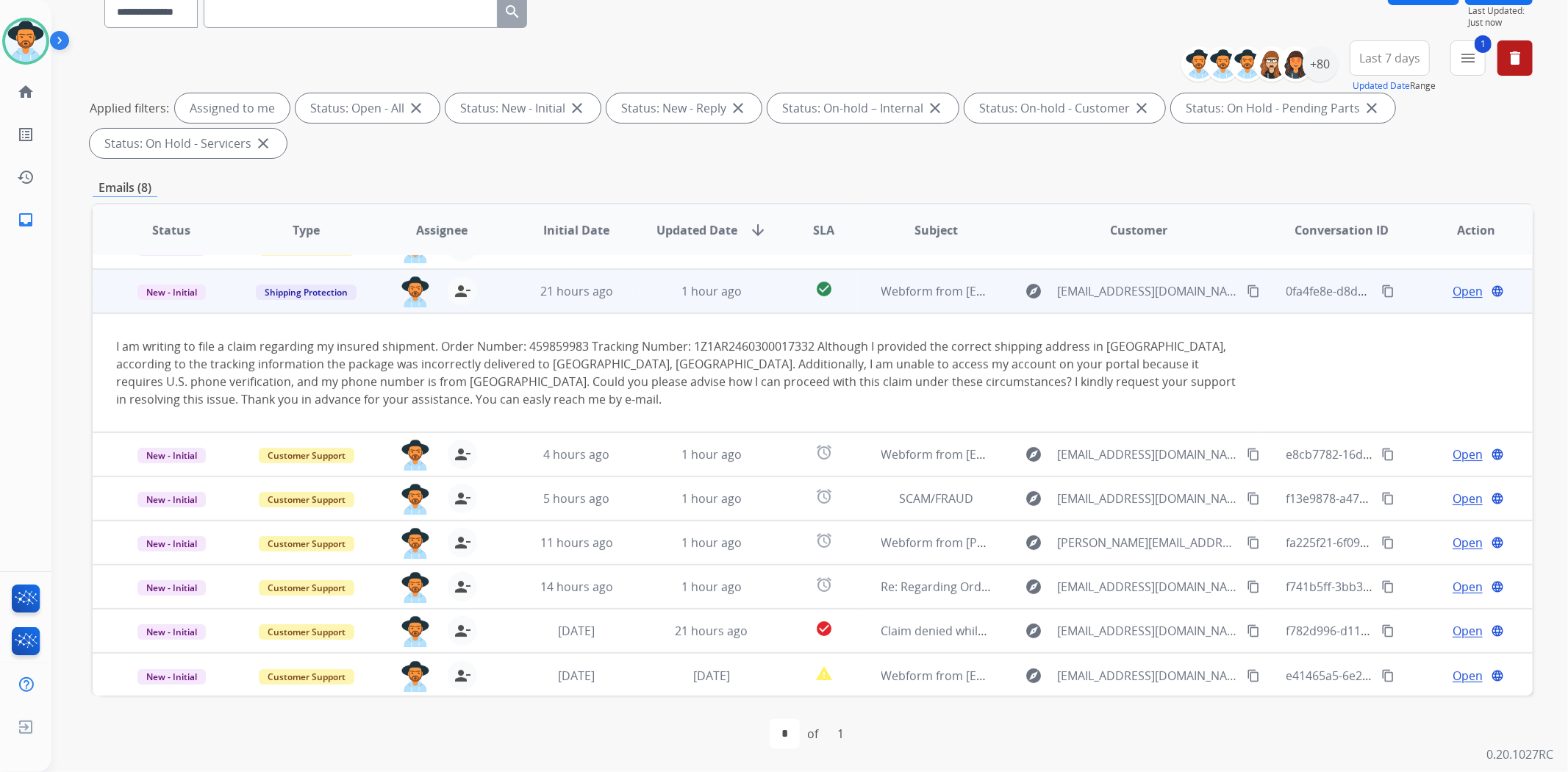
click at [1452, 283] on span "Open" at bounding box center [1467, 292] width 30 height 18
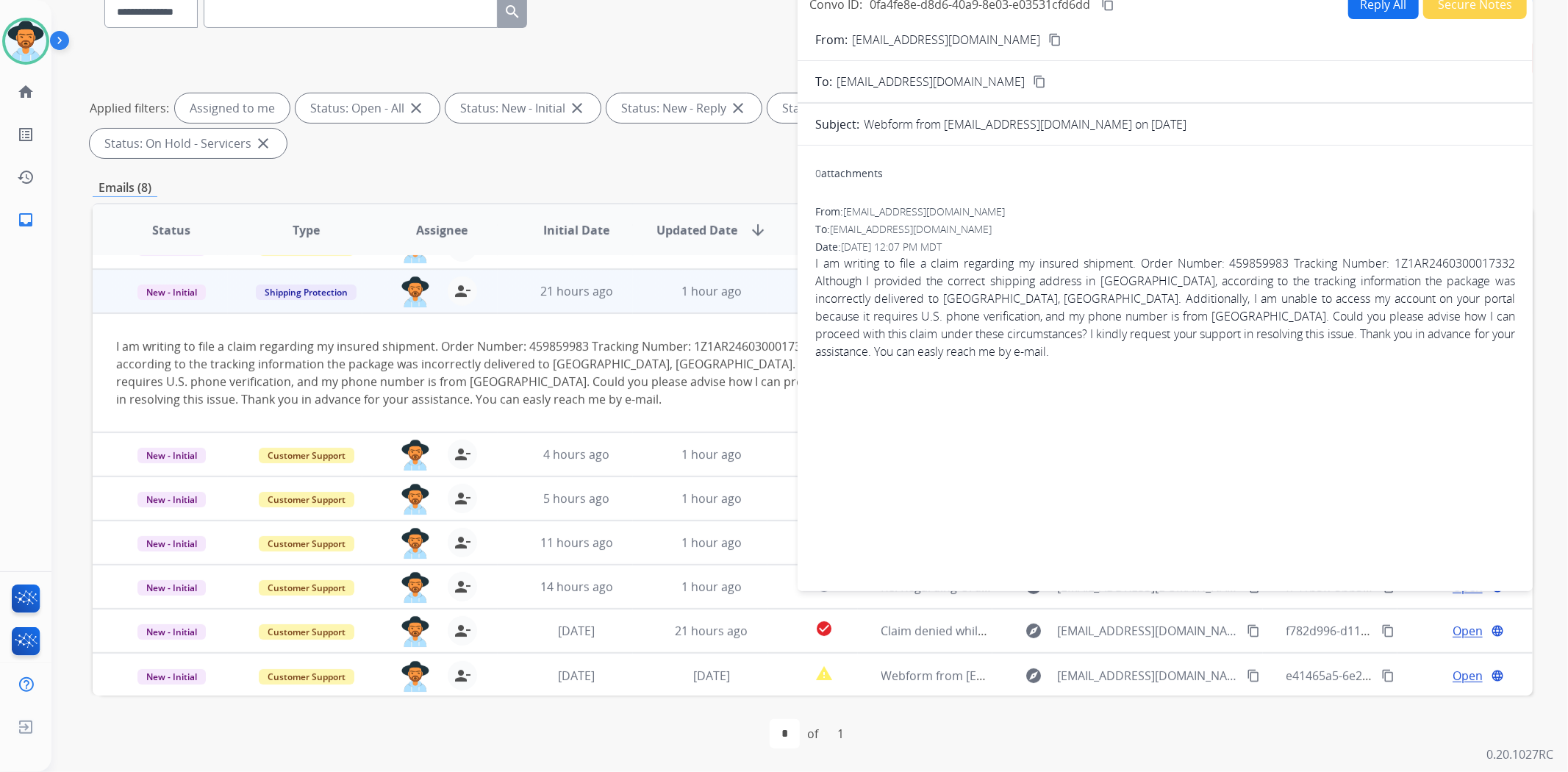
click at [1376, 8] on button "Reply All" at bounding box center [1383, 5] width 70 height 29
select select "**********"
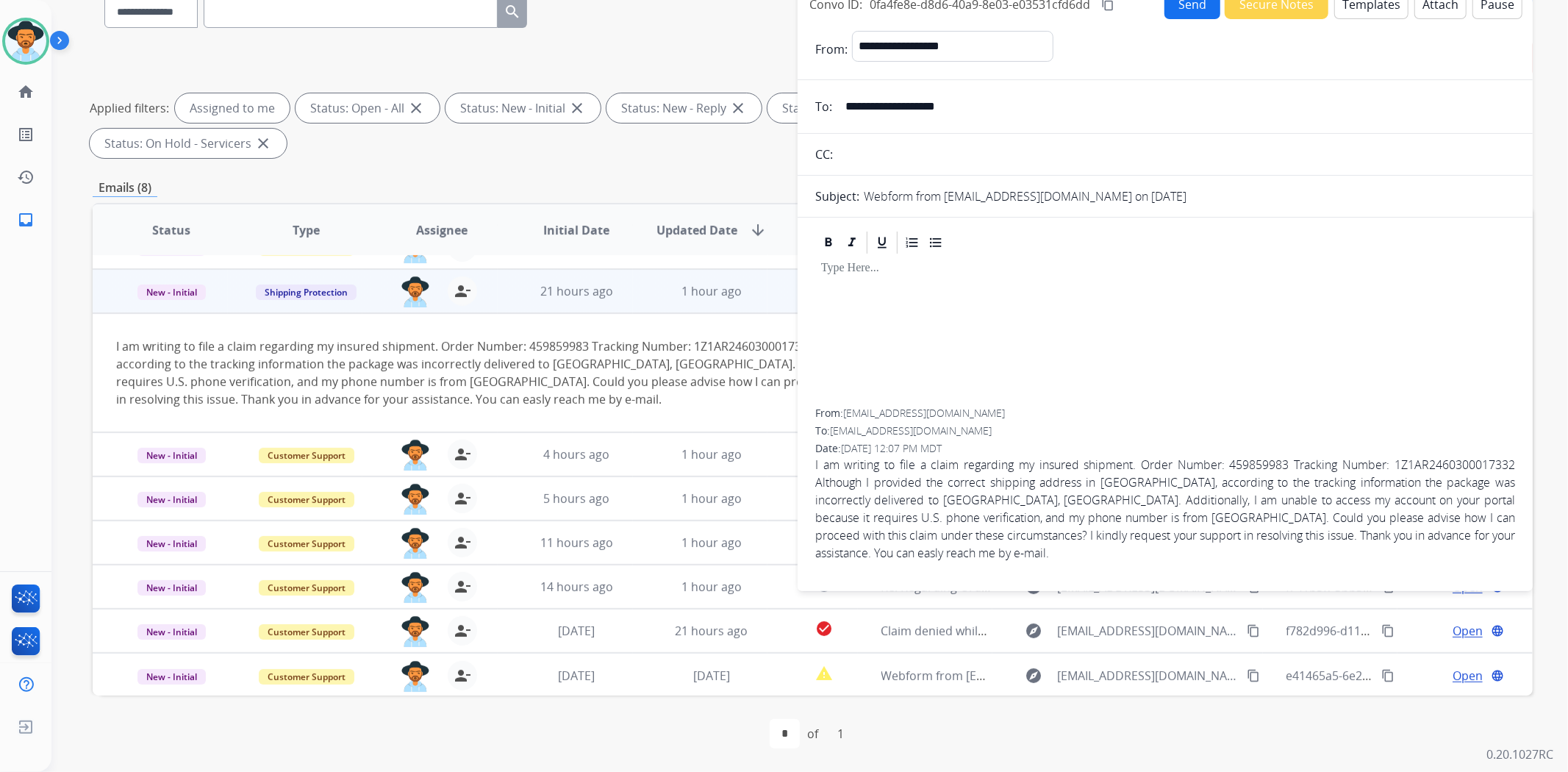
click at [1376, 7] on button "Templates" at bounding box center [1371, 5] width 74 height 29
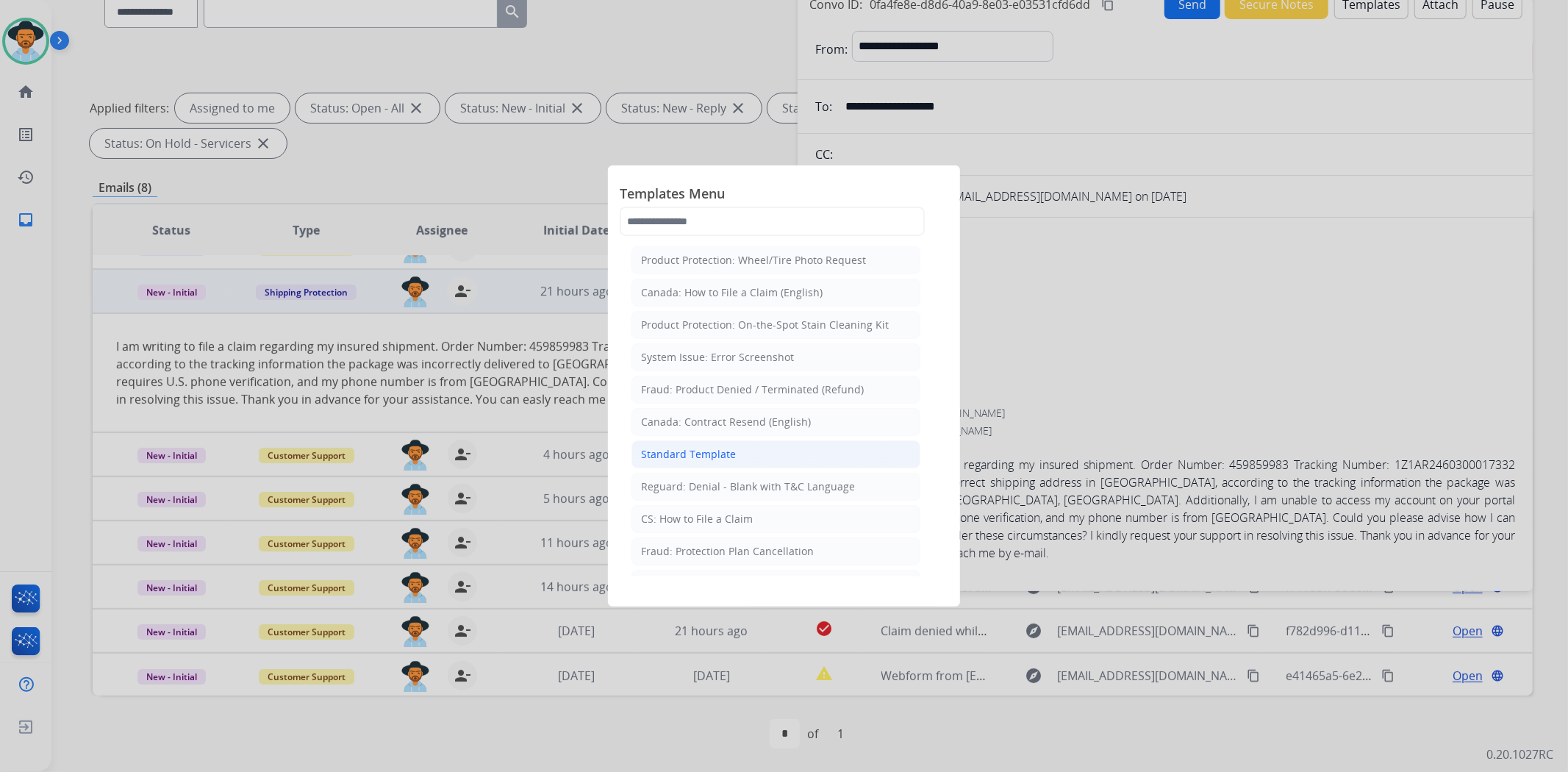
click at [746, 451] on li "Standard Template" at bounding box center [775, 454] width 289 height 28
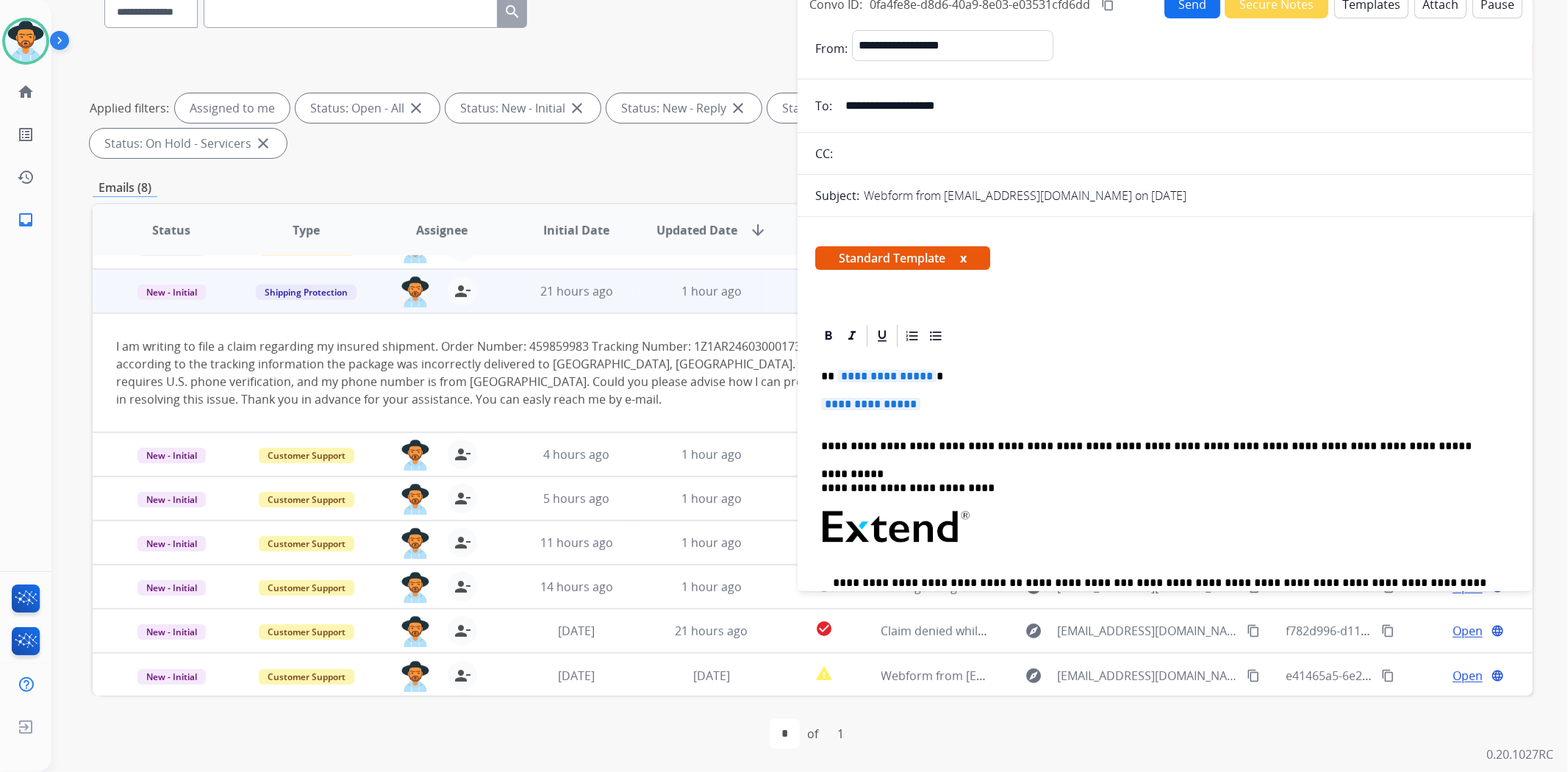
click at [893, 403] on span "**********" at bounding box center [871, 405] width 99 height 13
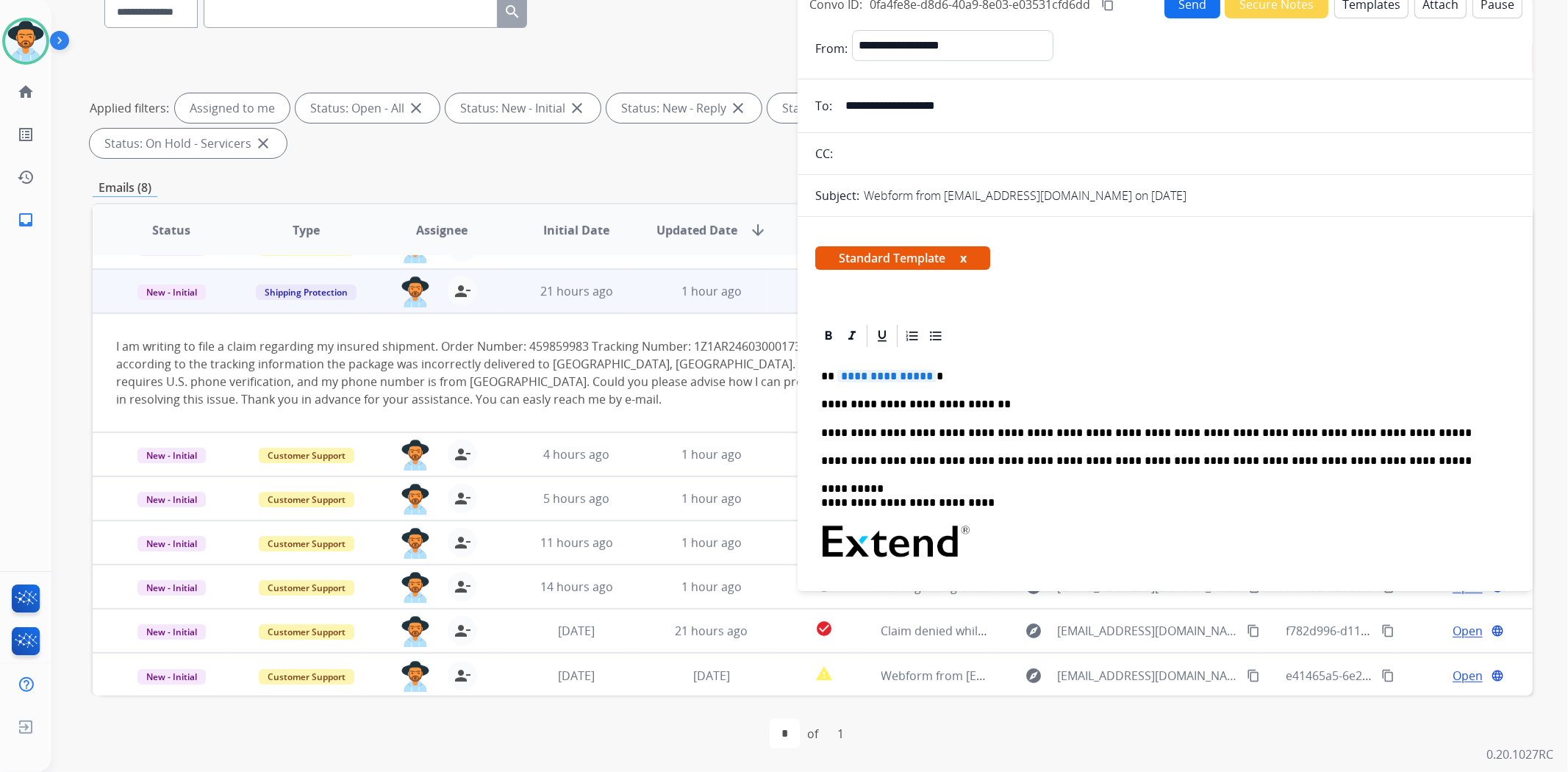
click at [940, 105] on input "**********" at bounding box center [1176, 106] width 679 height 30
click at [893, 376] on span "**********" at bounding box center [886, 377] width 99 height 13
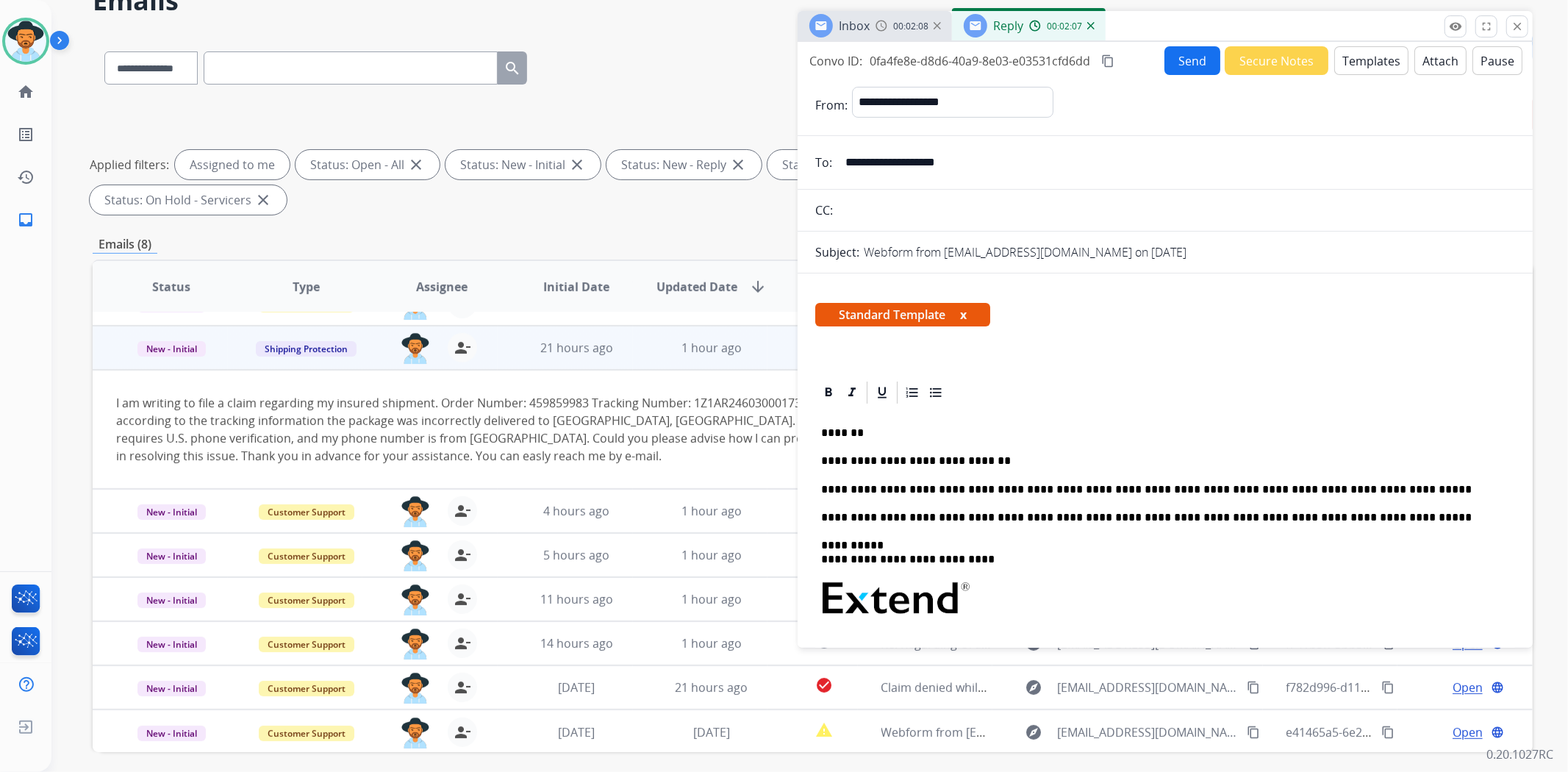
scroll to position [0, 0]
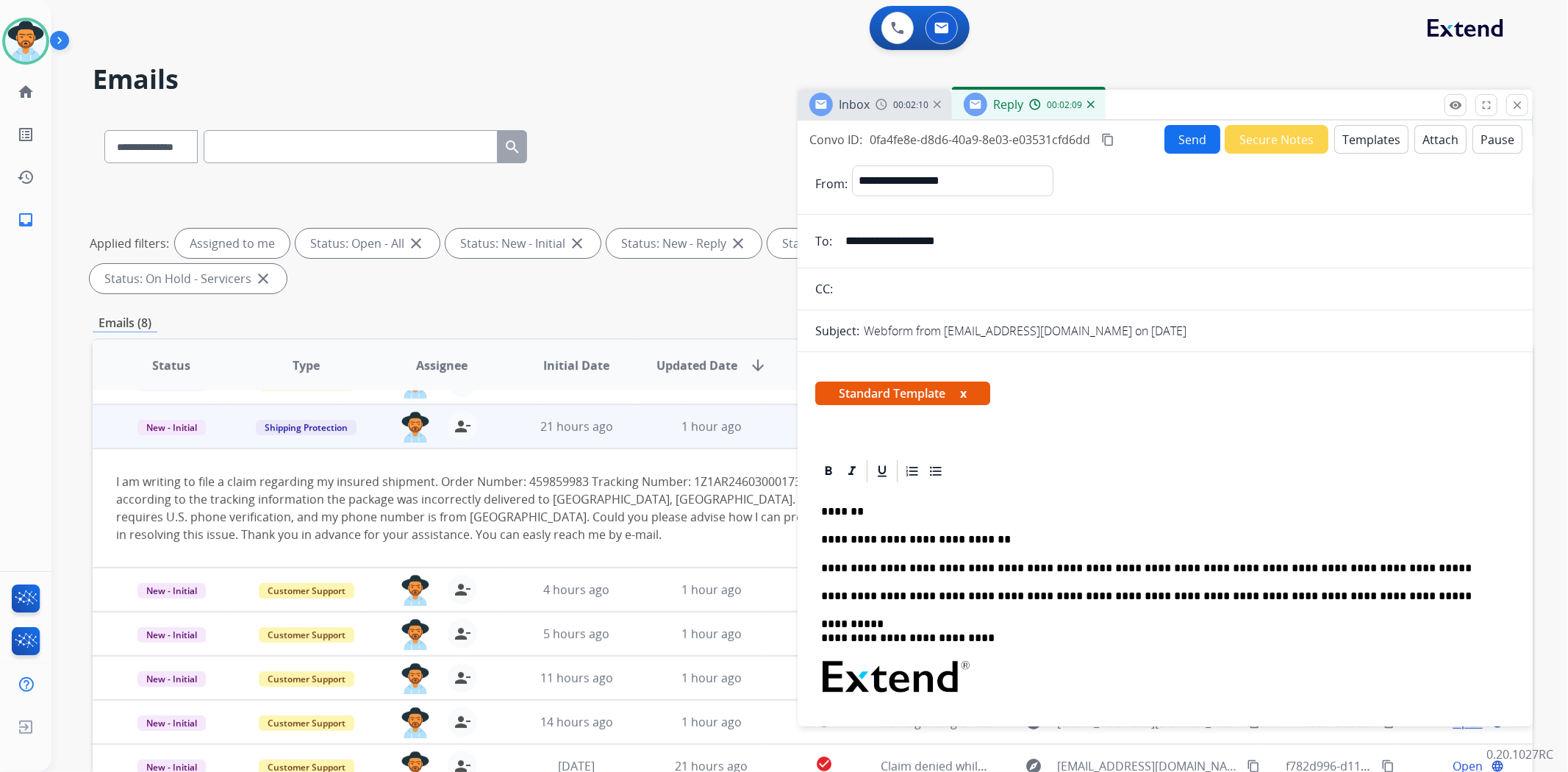
click at [1186, 144] on button "Send" at bounding box center [1192, 139] width 56 height 29
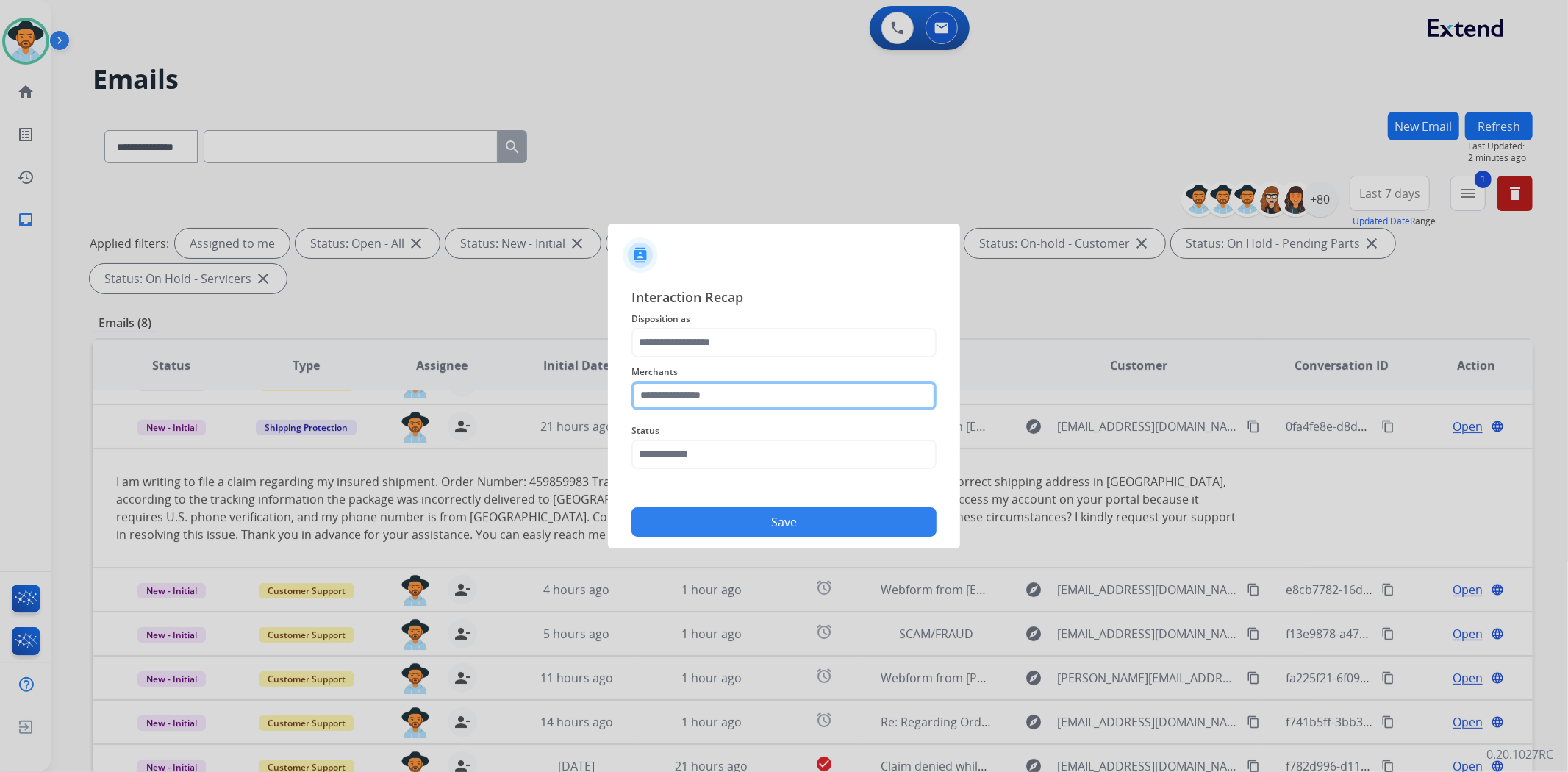
click at [834, 394] on input "text" at bounding box center [784, 395] width 305 height 30
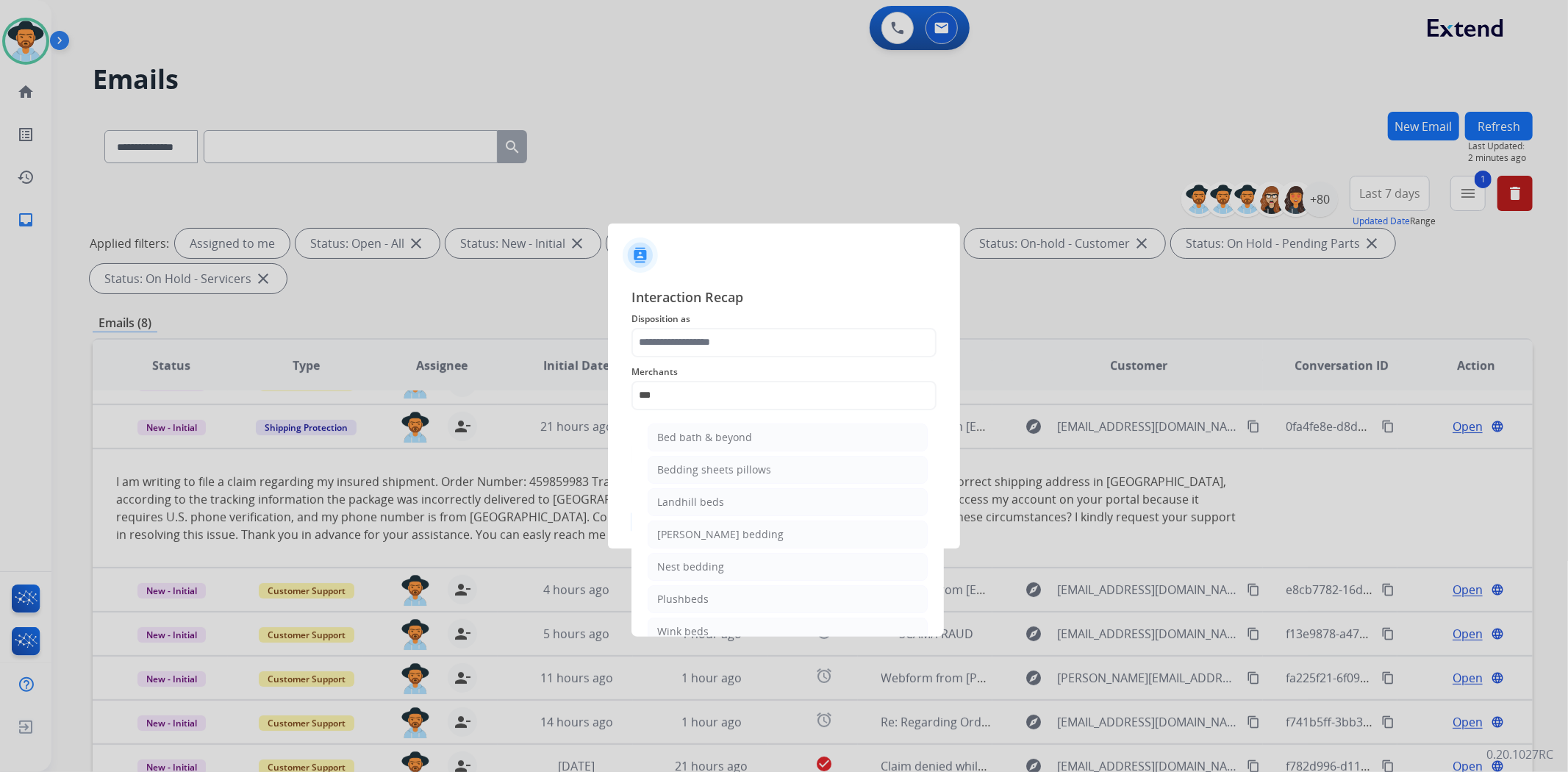
drag, startPoint x: 719, startPoint y: 436, endPoint x: 714, endPoint y: 410, distance: 26.5
click at [721, 436] on div "Bed bath & beyond" at bounding box center [704, 437] width 95 height 14
type input "**********"
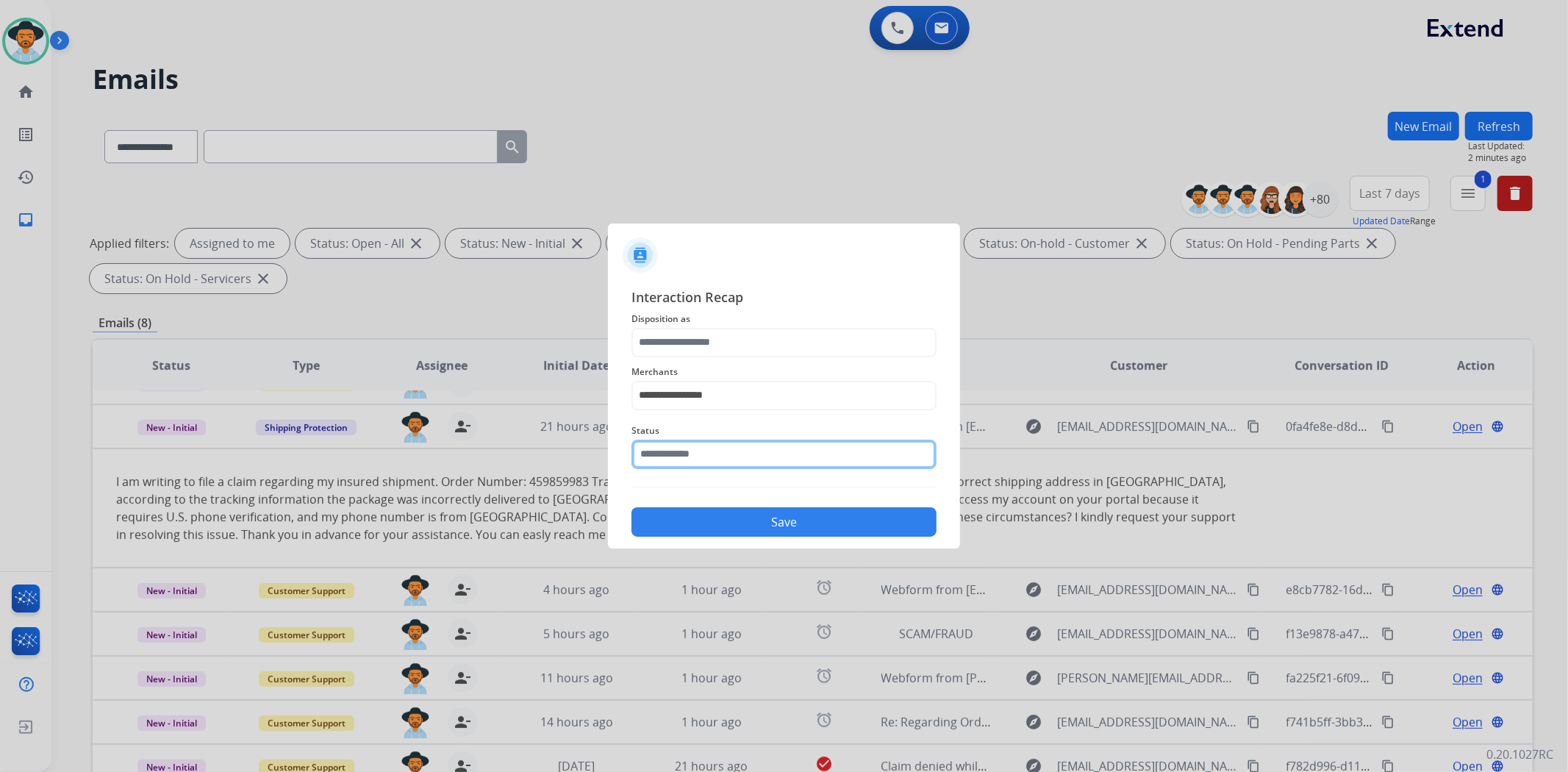
click at [727, 457] on input "text" at bounding box center [784, 454] width 305 height 30
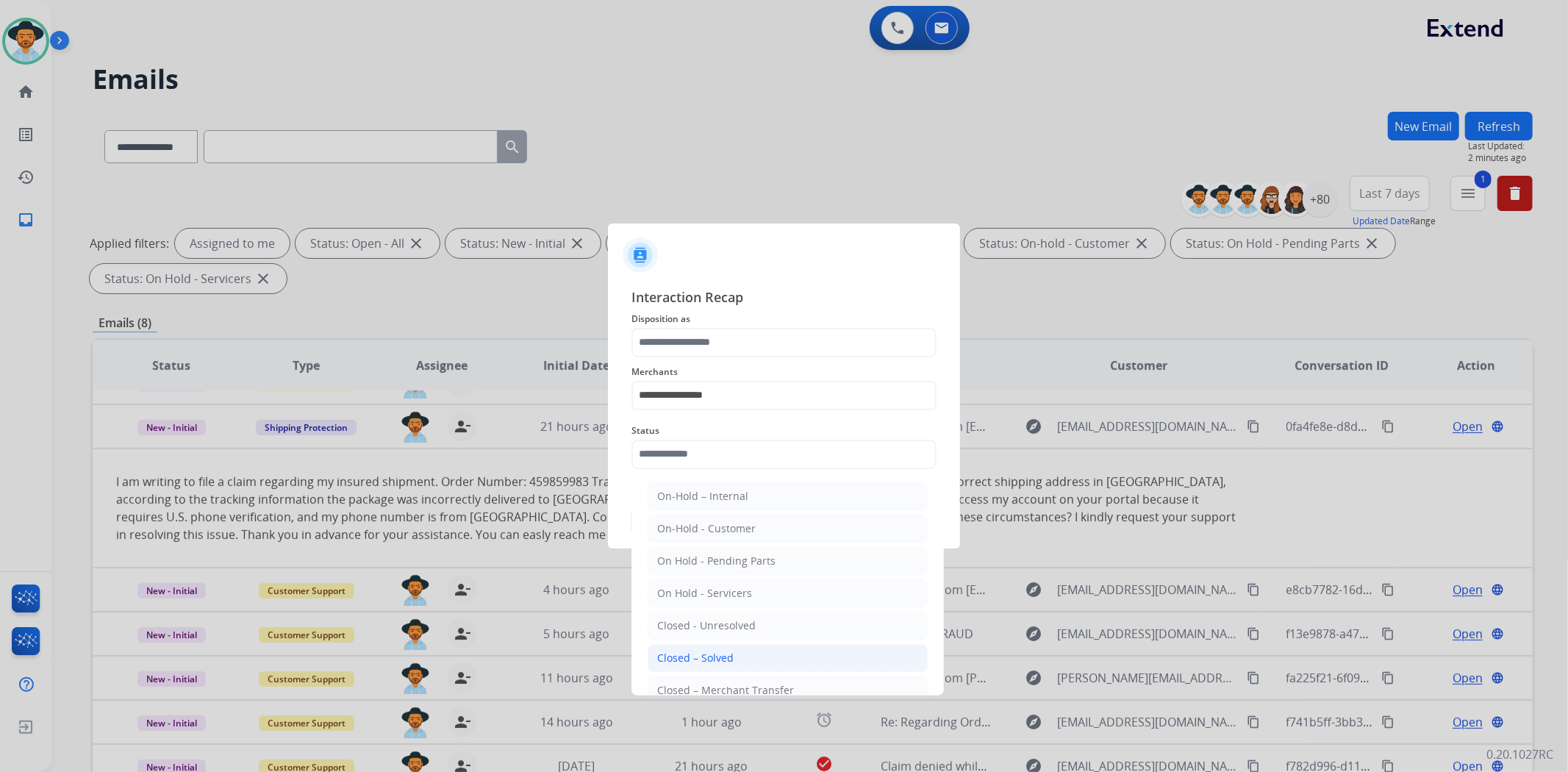
click at [728, 648] on li "Closed – Solved" at bounding box center [787, 657] width 280 height 28
type input "**********"
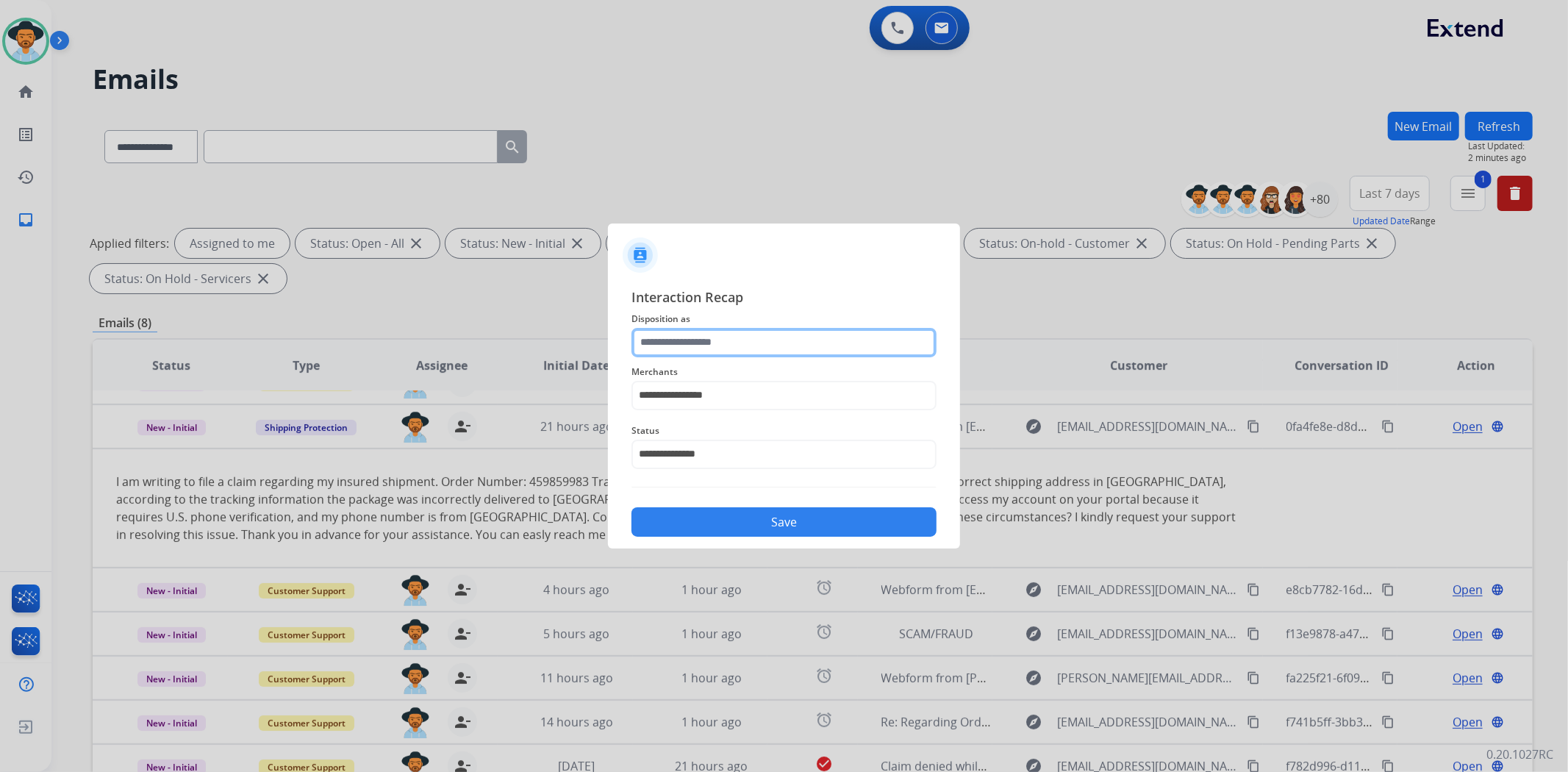
click at [747, 340] on input "text" at bounding box center [784, 342] width 305 height 30
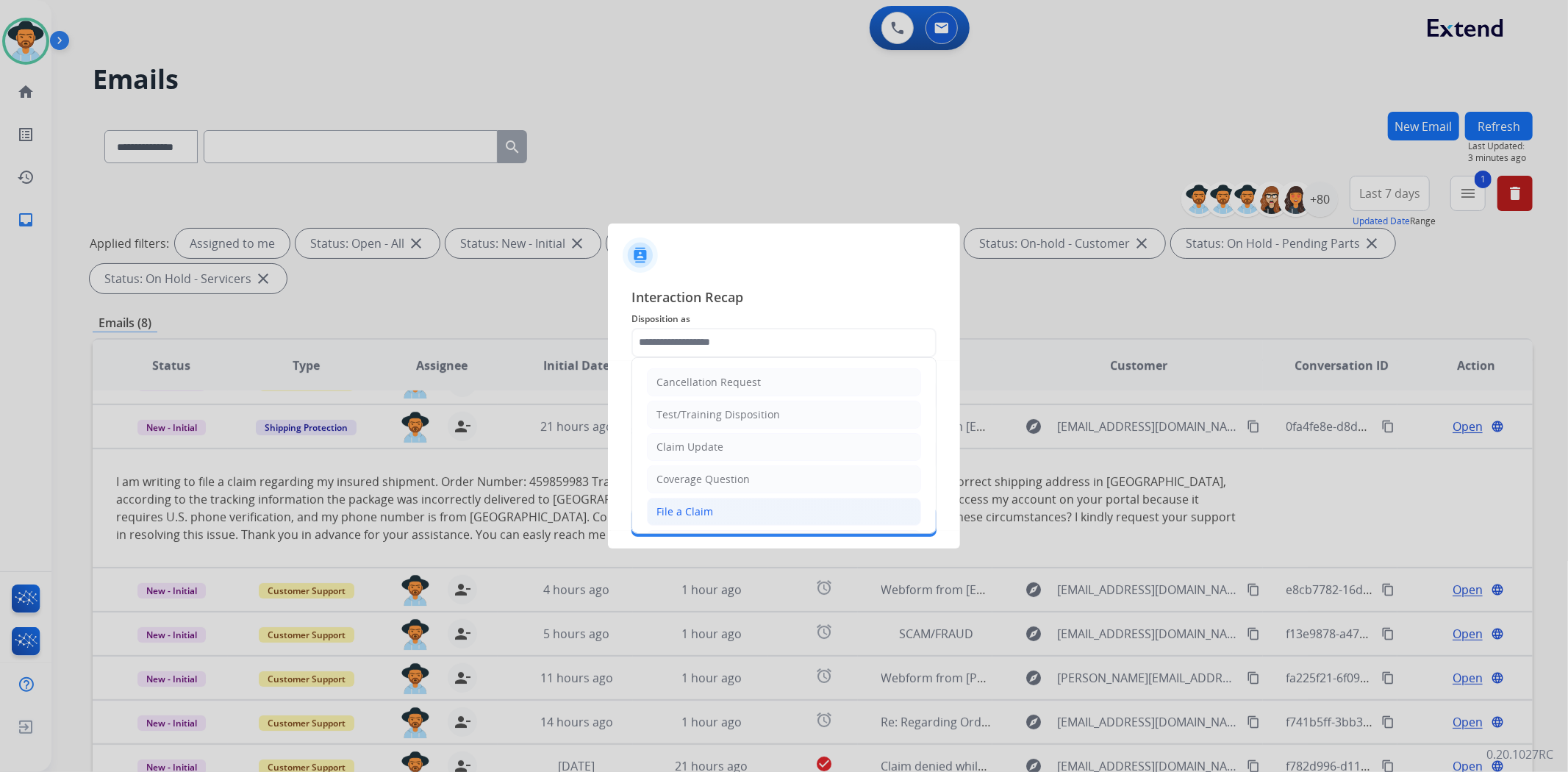
click at [714, 505] on li "File a Claim" at bounding box center [784, 511] width 274 height 28
type input "**********"
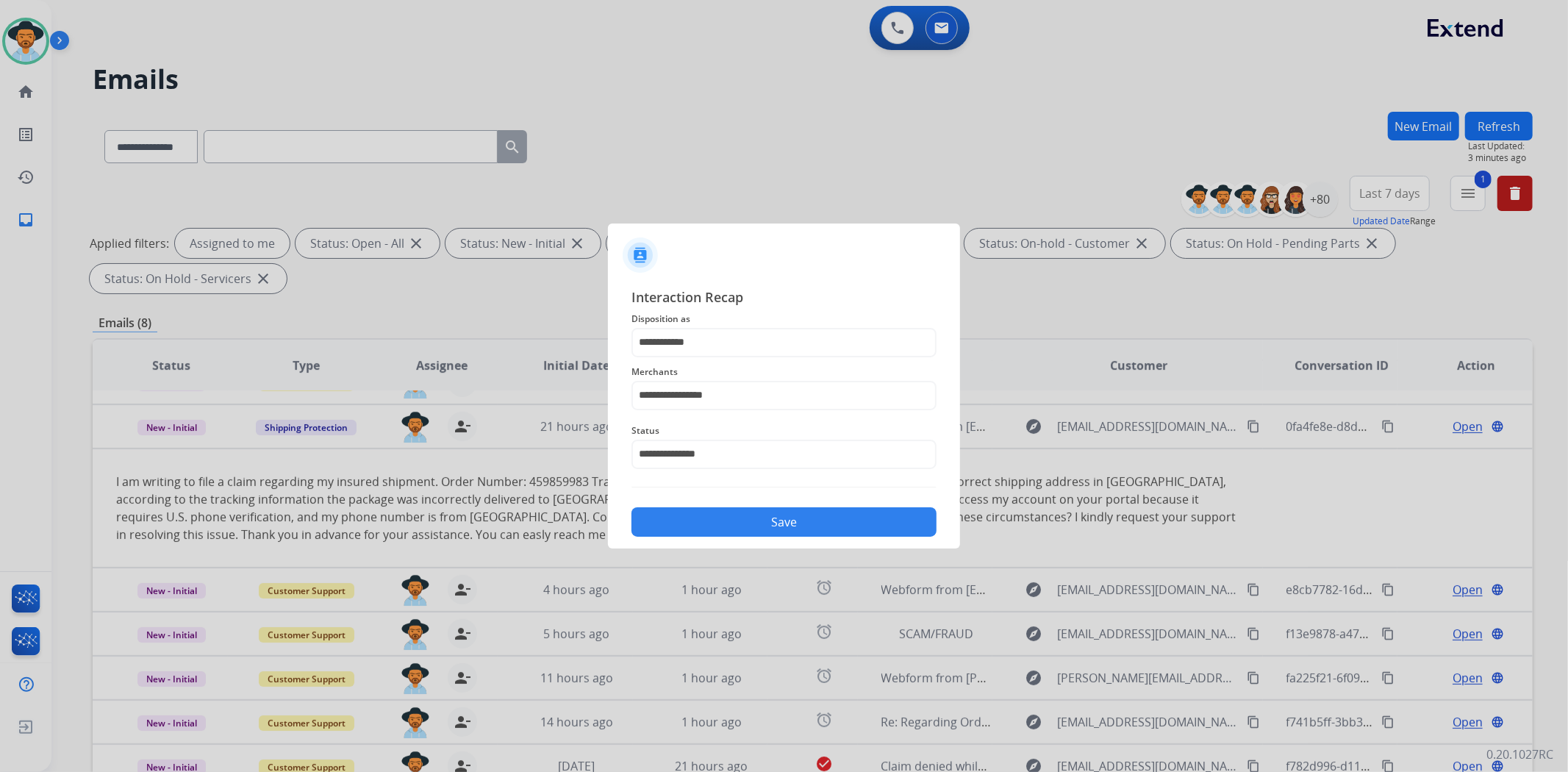
drag, startPoint x: 750, startPoint y: 517, endPoint x: 757, endPoint y: 497, distance: 21.2
click at [751, 517] on button "Save" at bounding box center [784, 522] width 305 height 30
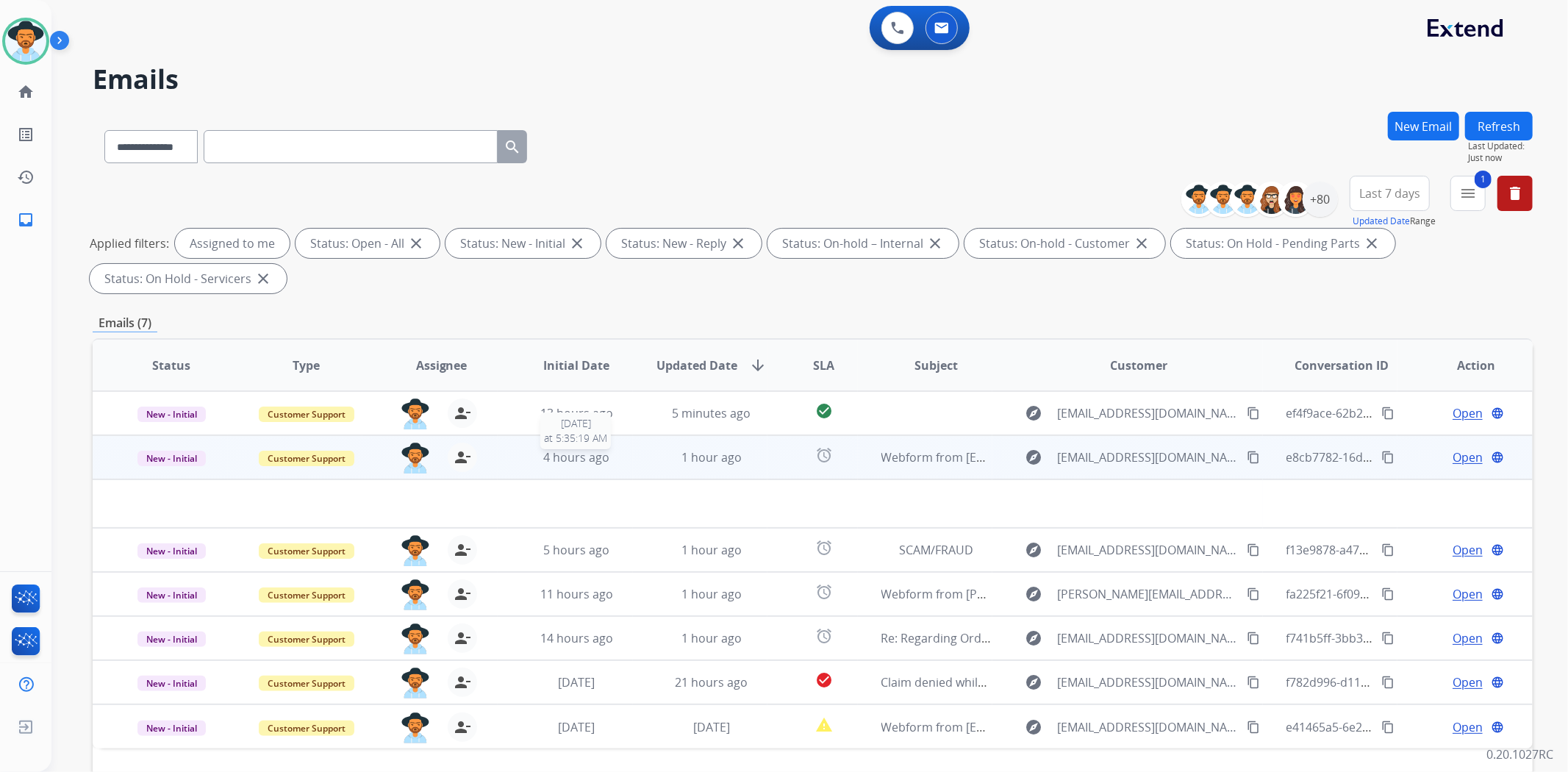
click at [623, 457] on div "4 hours ago" at bounding box center [576, 458] width 111 height 18
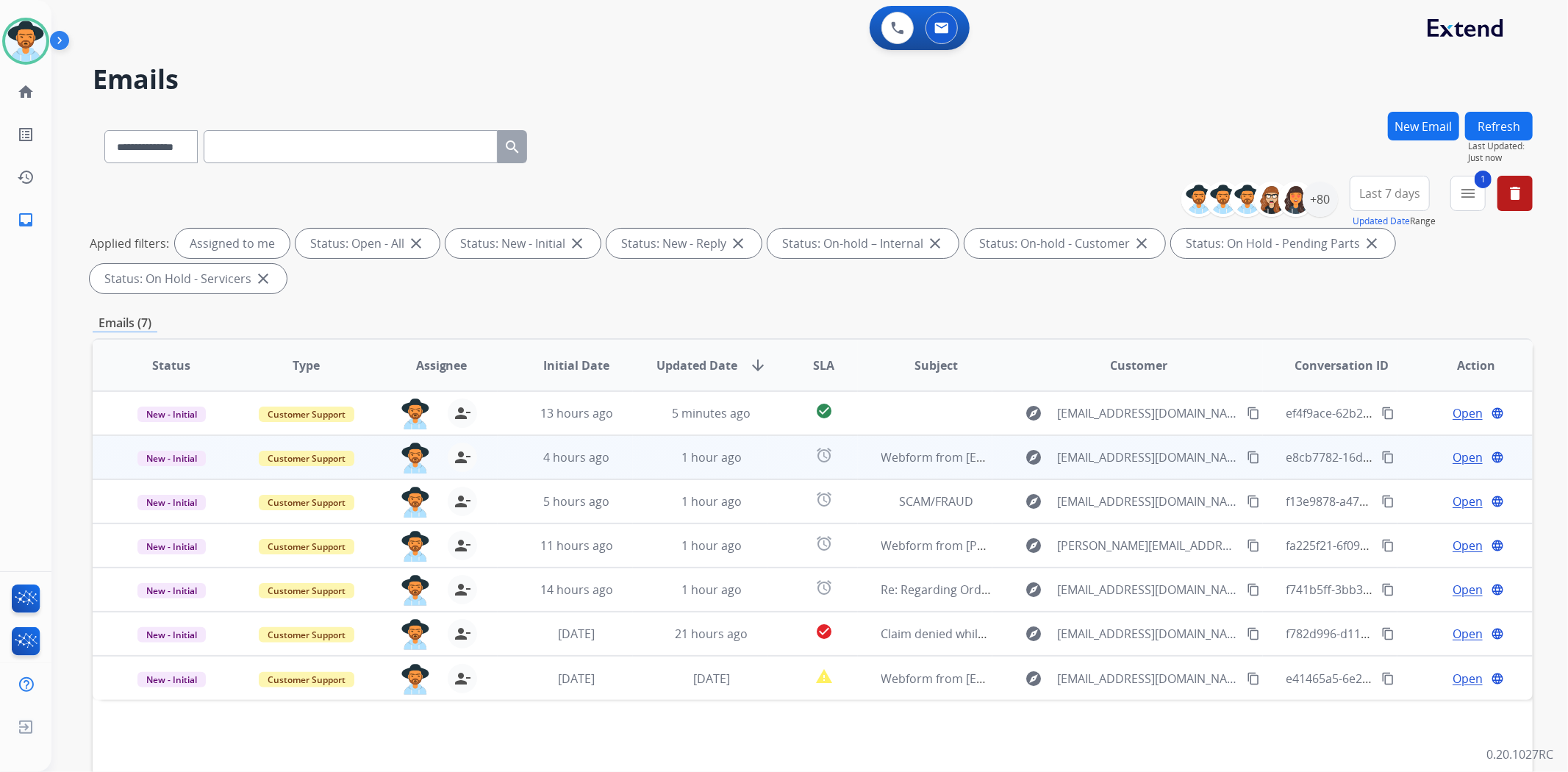
click at [644, 457] on td "1 hour ago" at bounding box center [700, 457] width 135 height 44
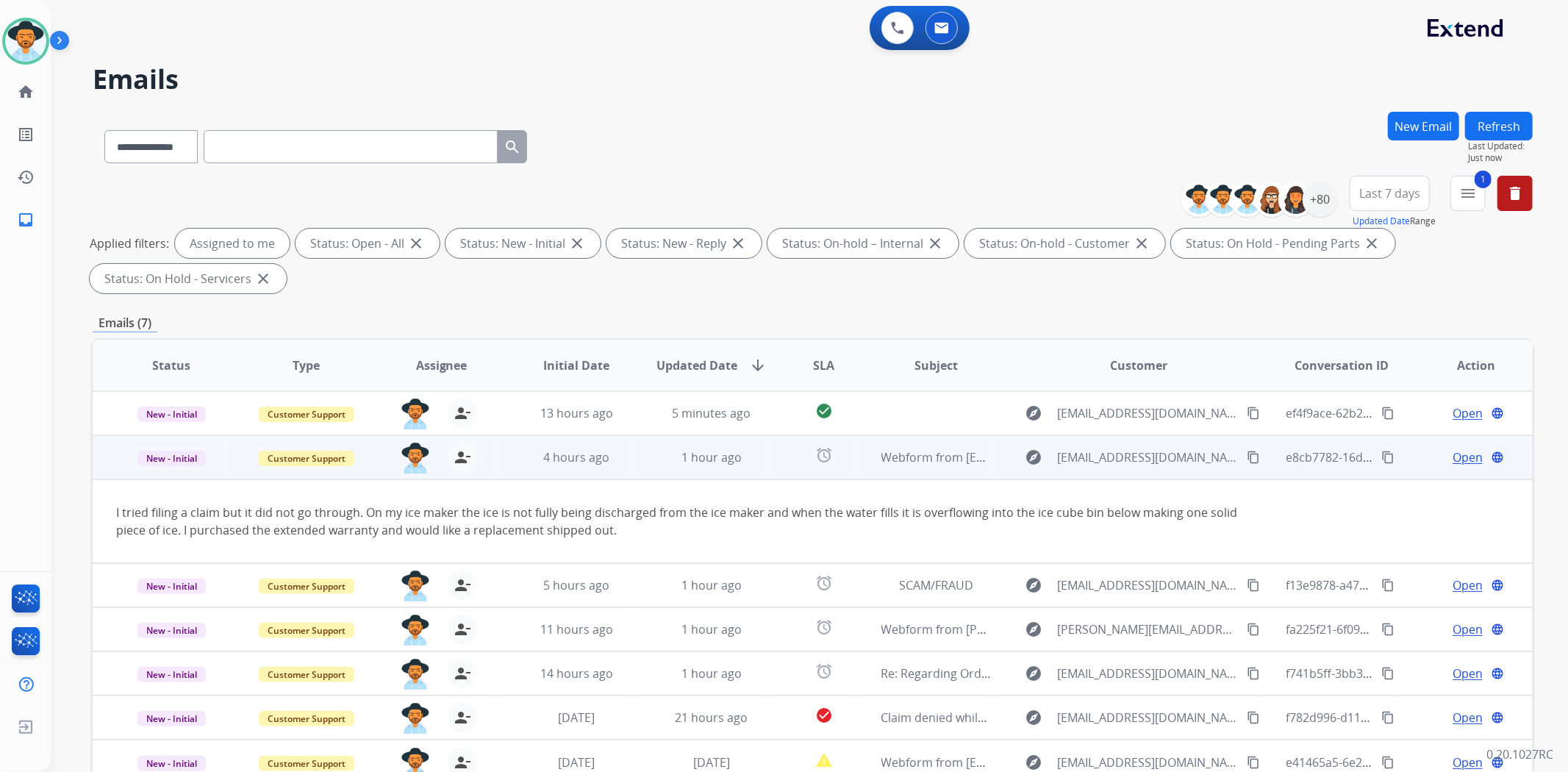
click at [644, 457] on td "1 hour ago" at bounding box center [700, 457] width 135 height 44
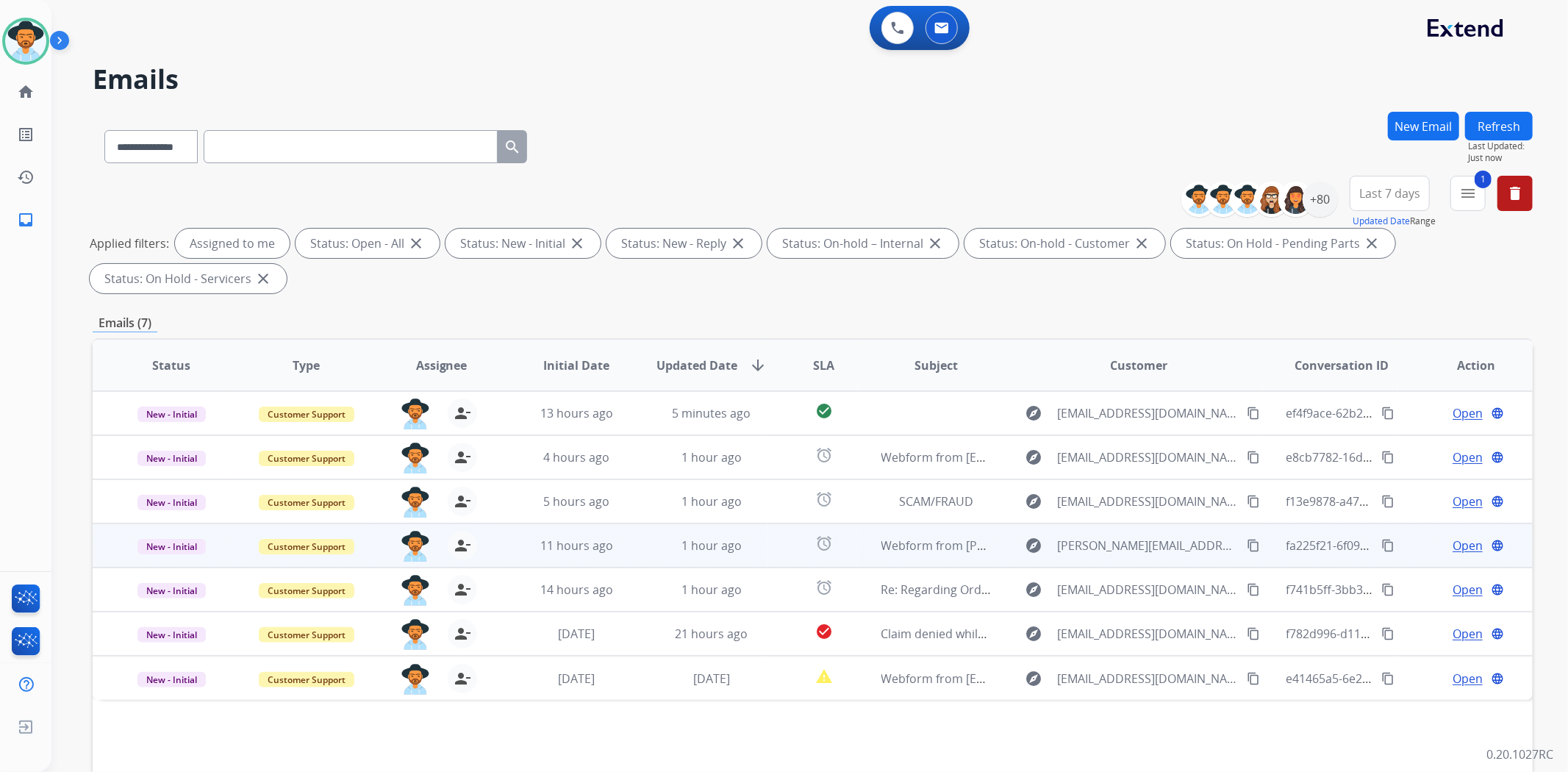
click at [654, 561] on td "1 hour ago" at bounding box center [700, 545] width 135 height 44
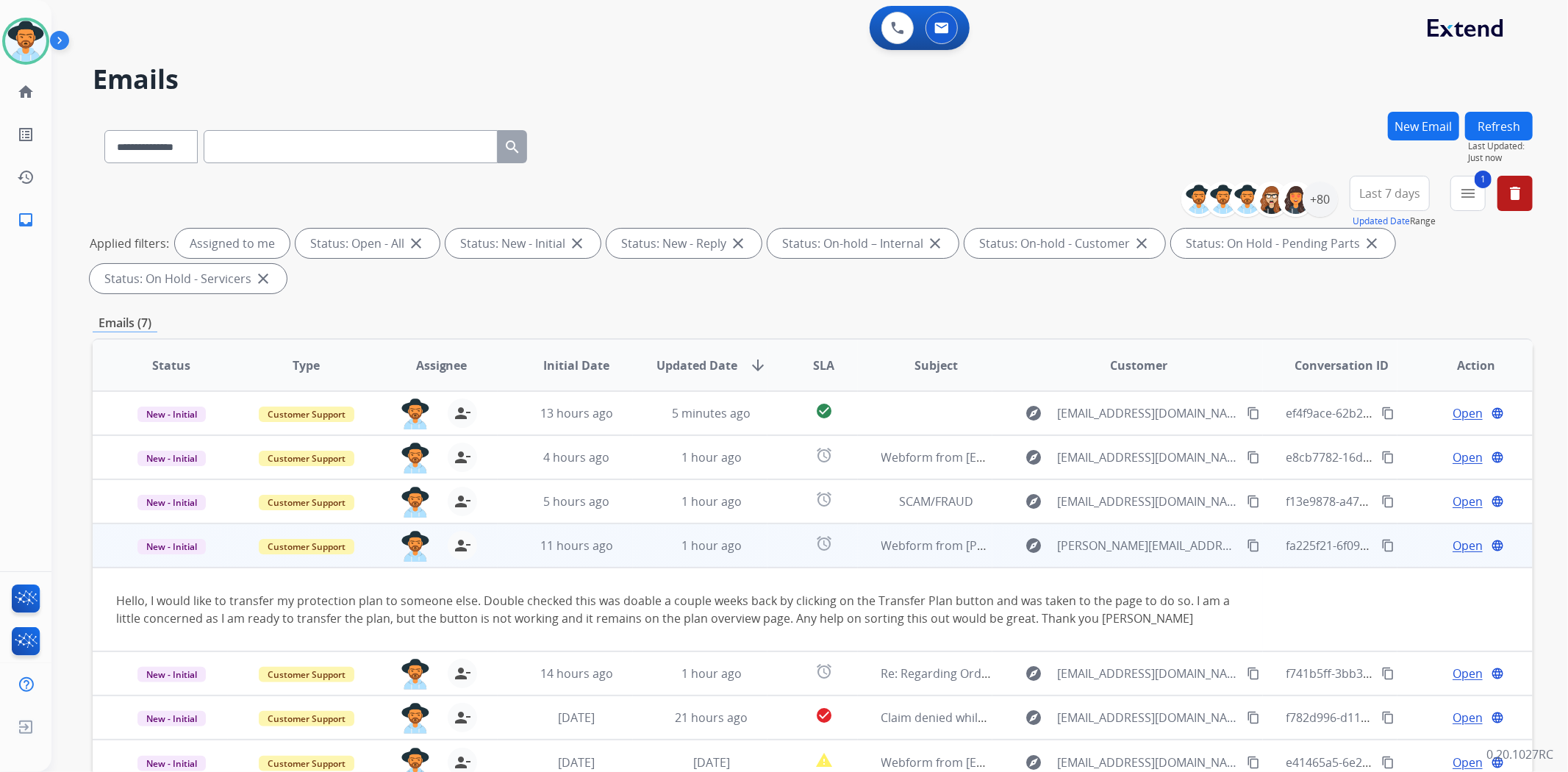
click at [1459, 542] on span "Open" at bounding box center [1467, 545] width 30 height 18
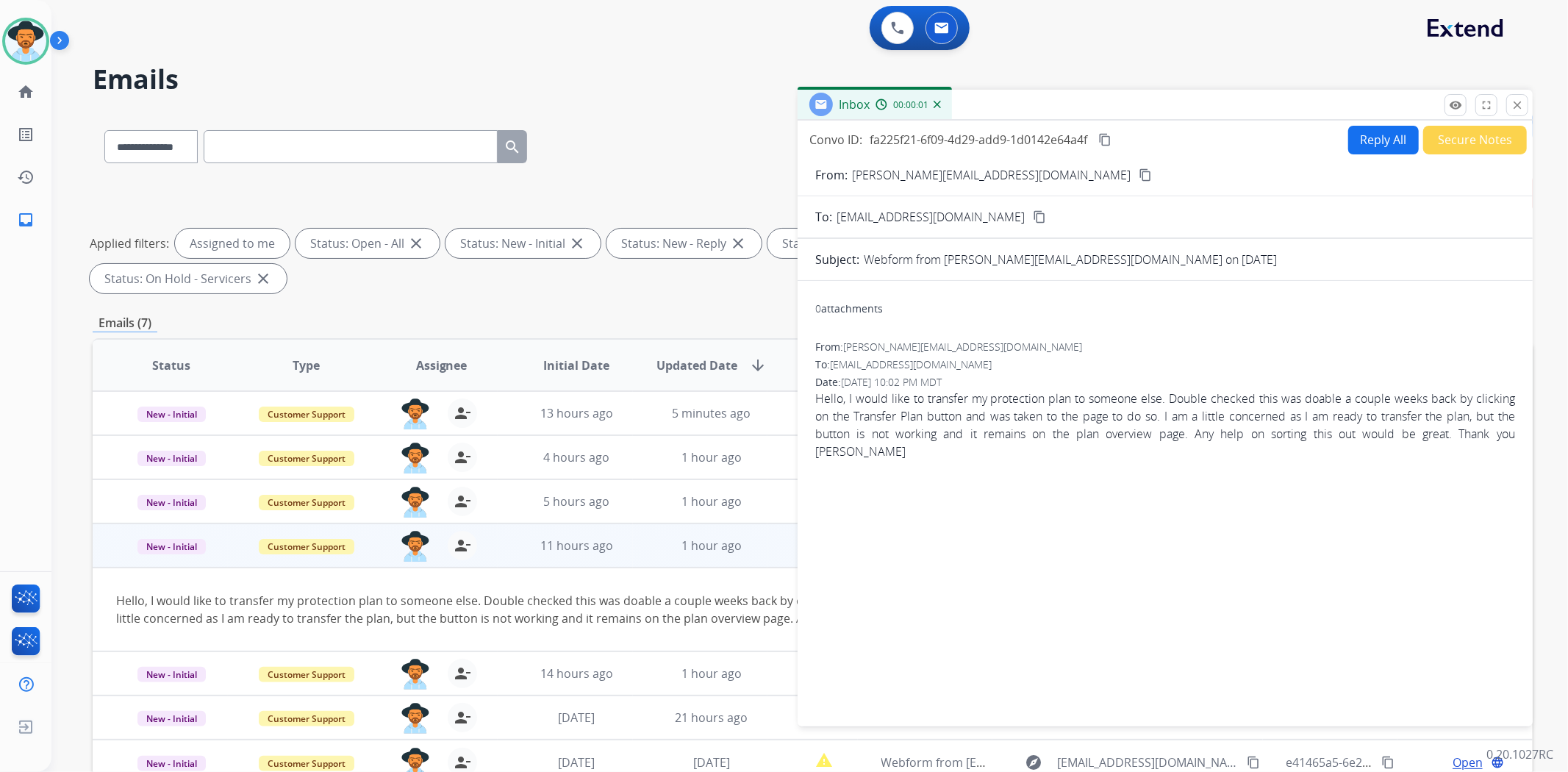
click at [1361, 149] on button "Reply All" at bounding box center [1383, 140] width 70 height 29
select select "**********"
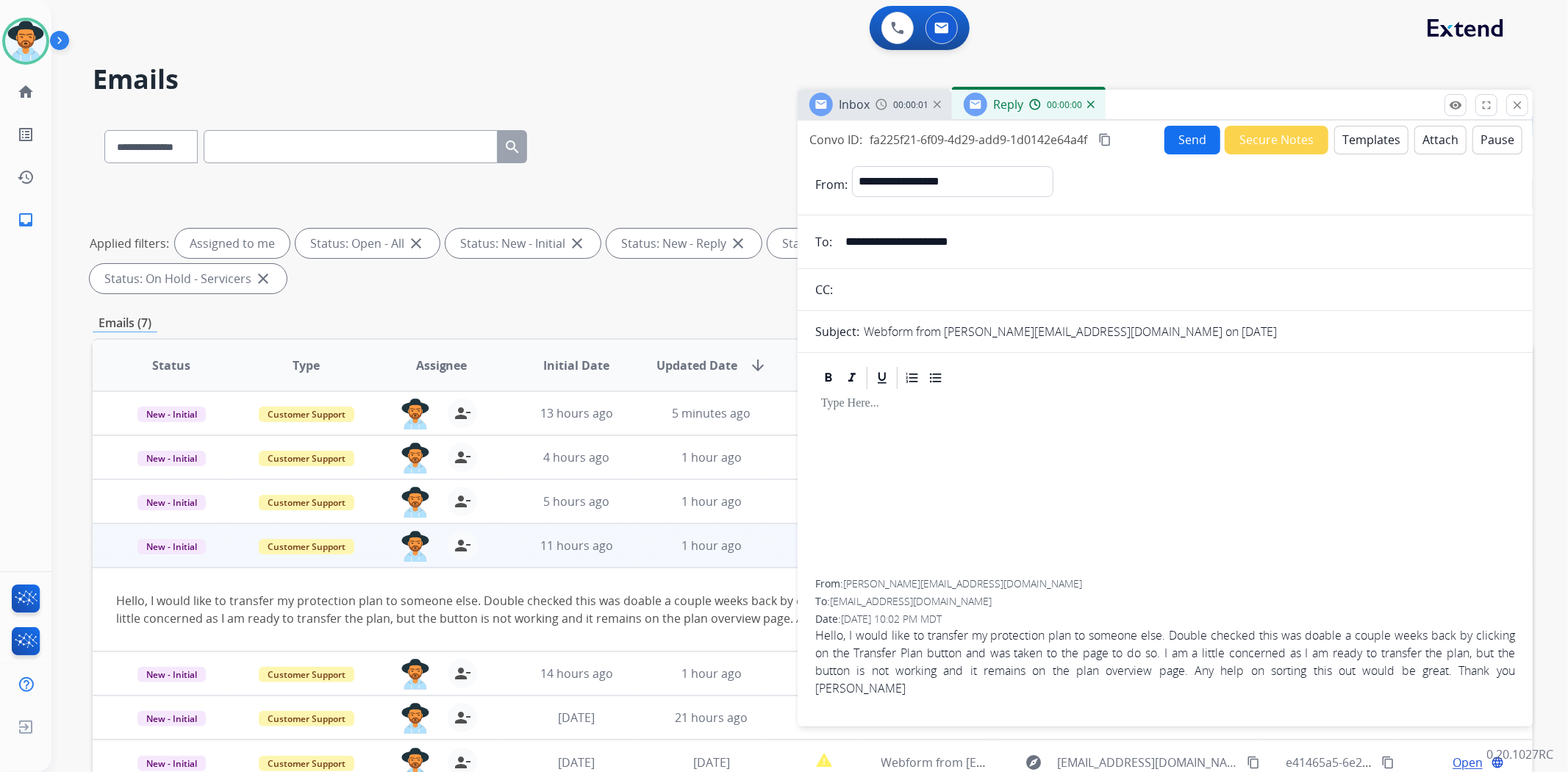
click at [1361, 145] on button "Templates" at bounding box center [1371, 140] width 74 height 29
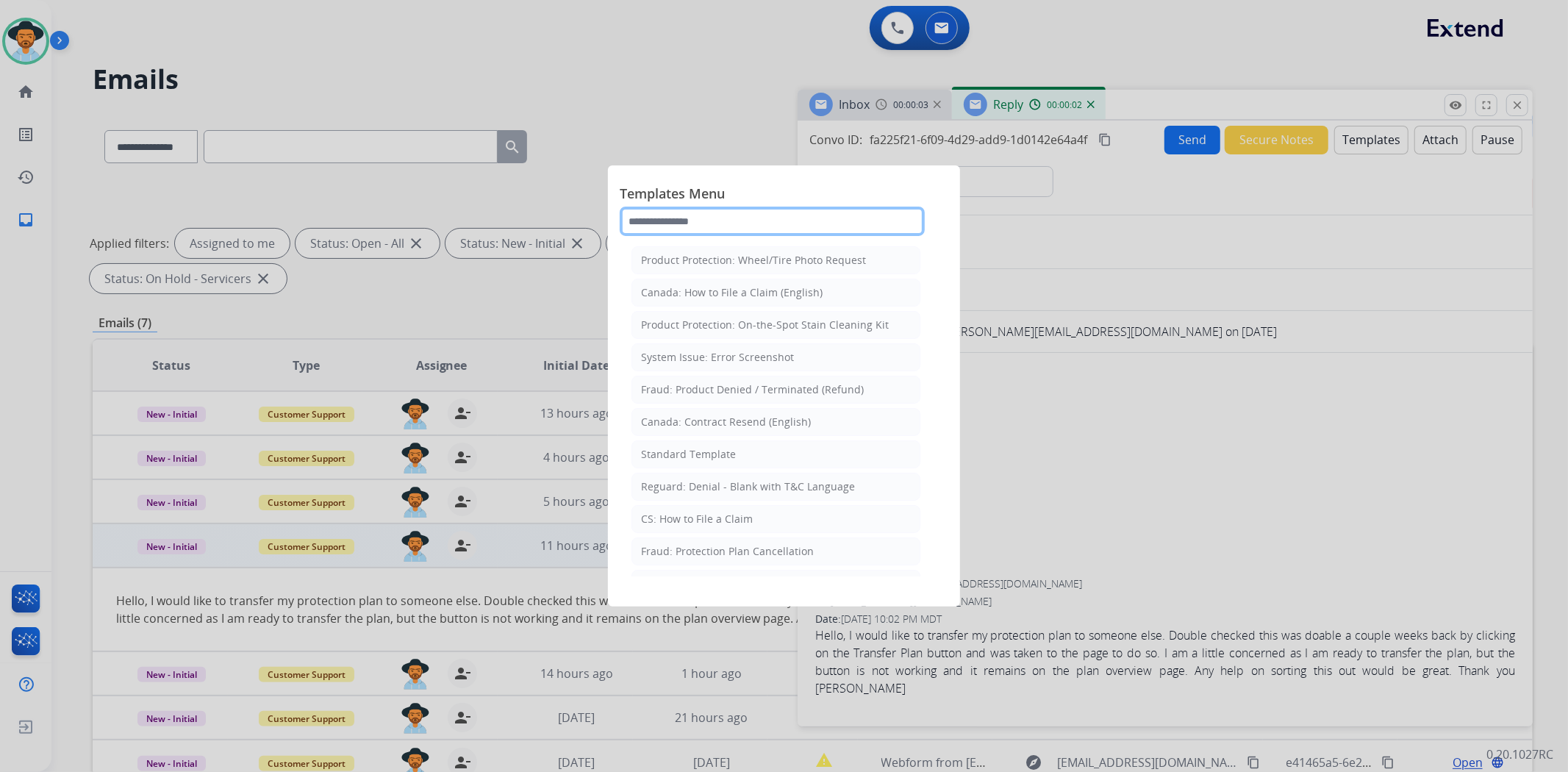
click at [747, 218] on input "text" at bounding box center [772, 221] width 305 height 30
type input "*"
click at [1202, 516] on div at bounding box center [784, 386] width 1568 height 772
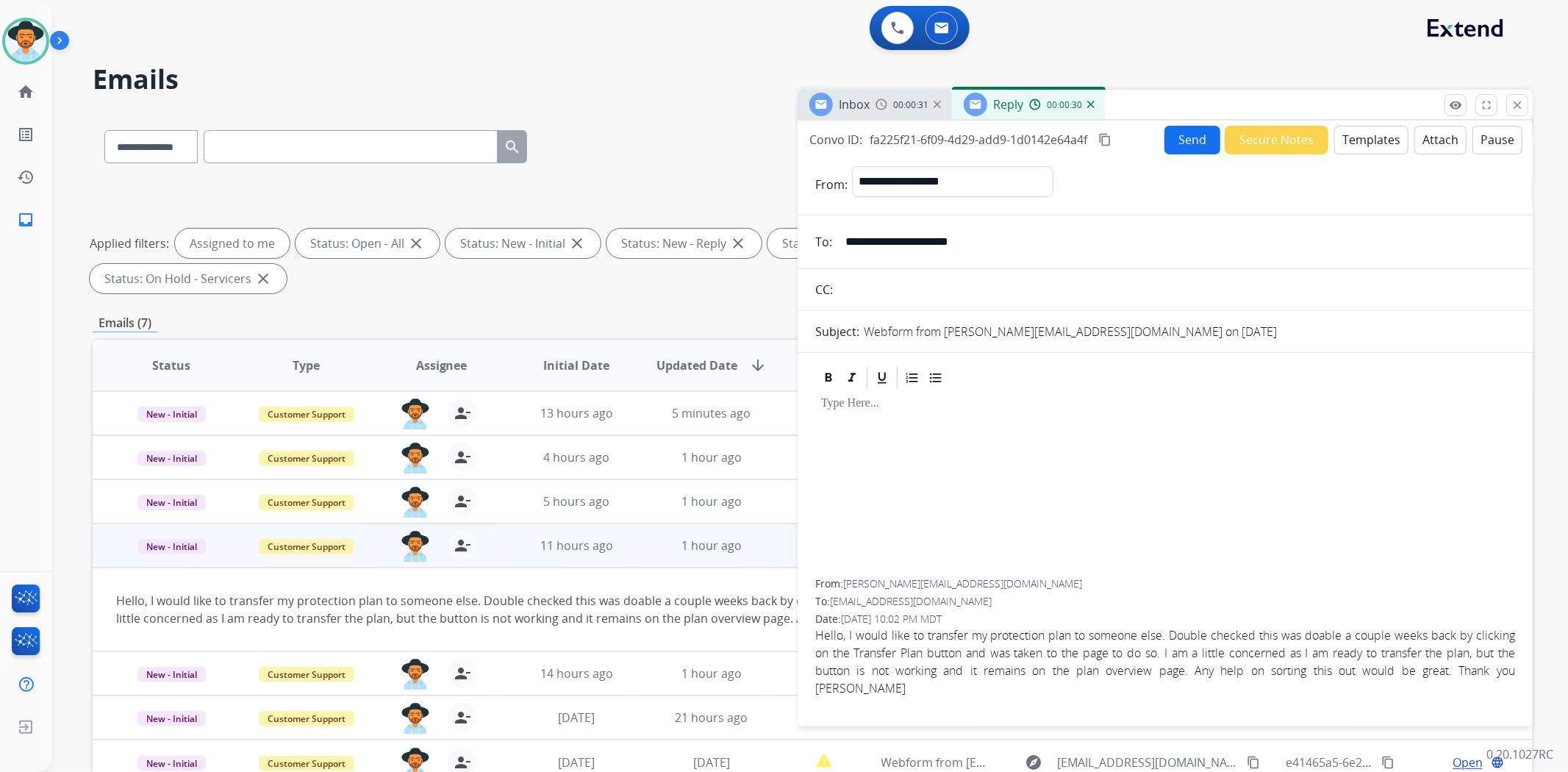
click at [1089, 107] on img at bounding box center [1090, 105] width 7 height 7
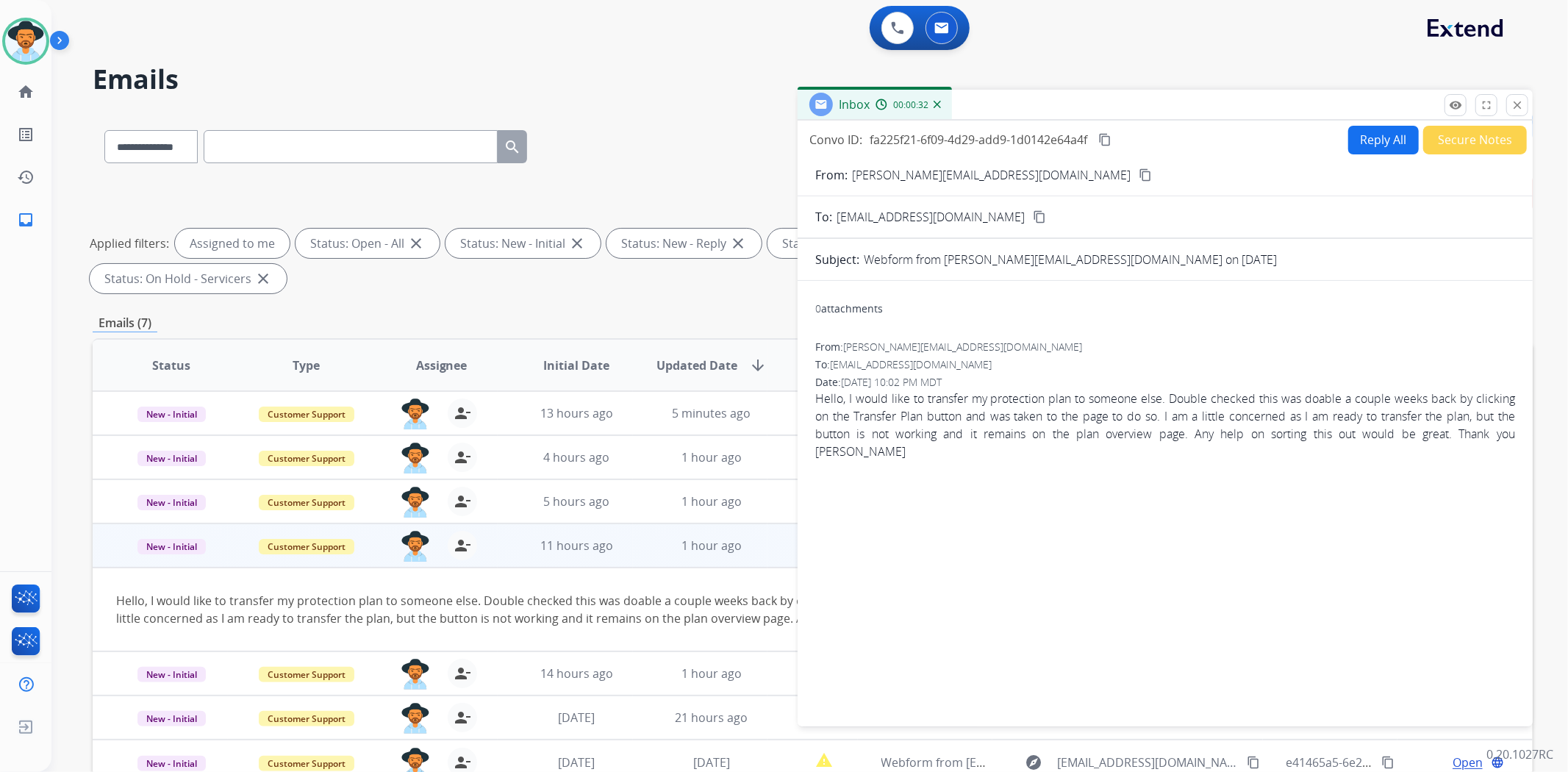
click at [942, 104] on div "Inbox 00:00:32" at bounding box center [875, 104] width 154 height 30
click at [934, 104] on img at bounding box center [937, 105] width 7 height 7
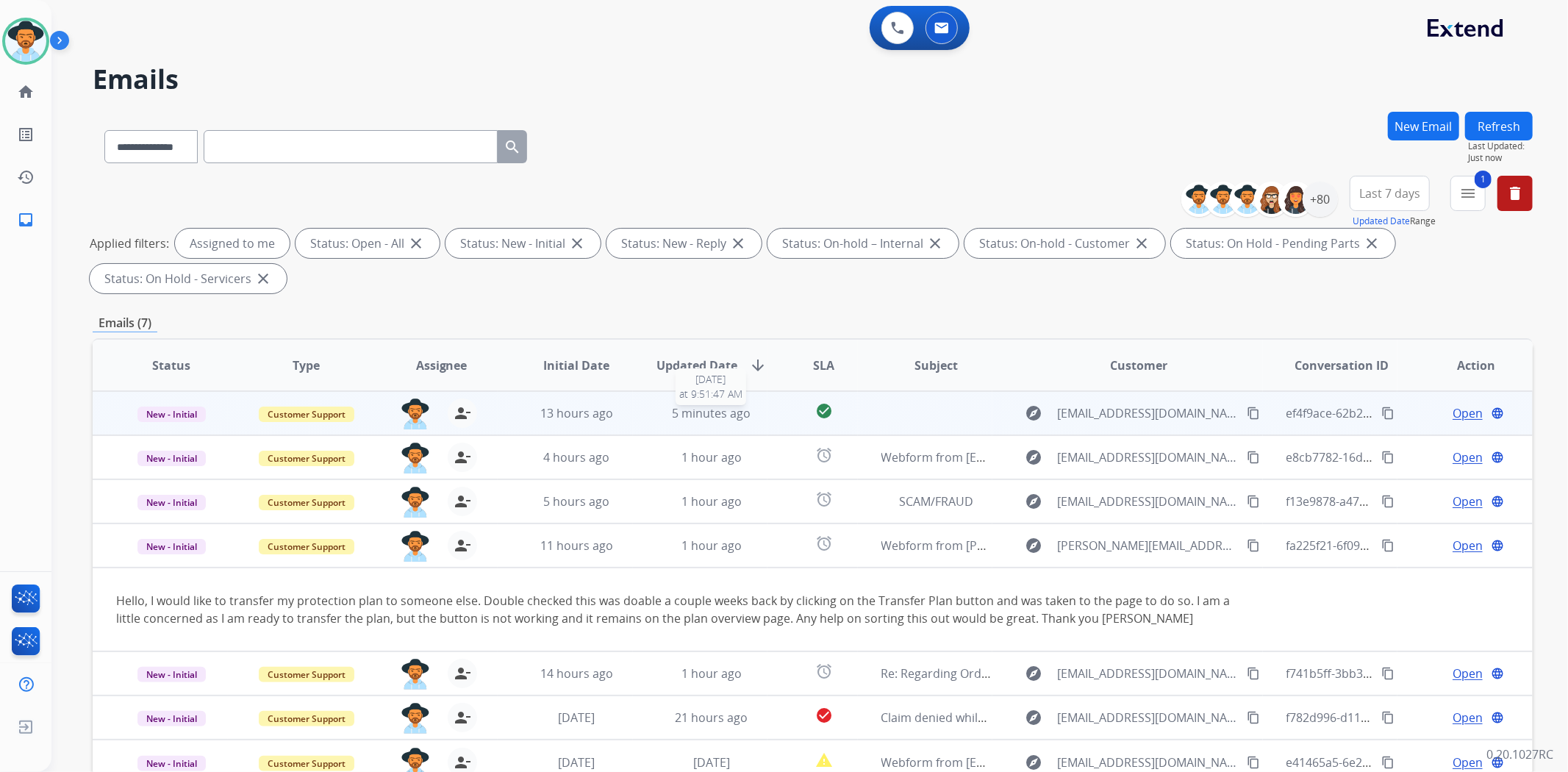
click at [744, 417] on span "5 minutes ago" at bounding box center [710, 414] width 79 height 16
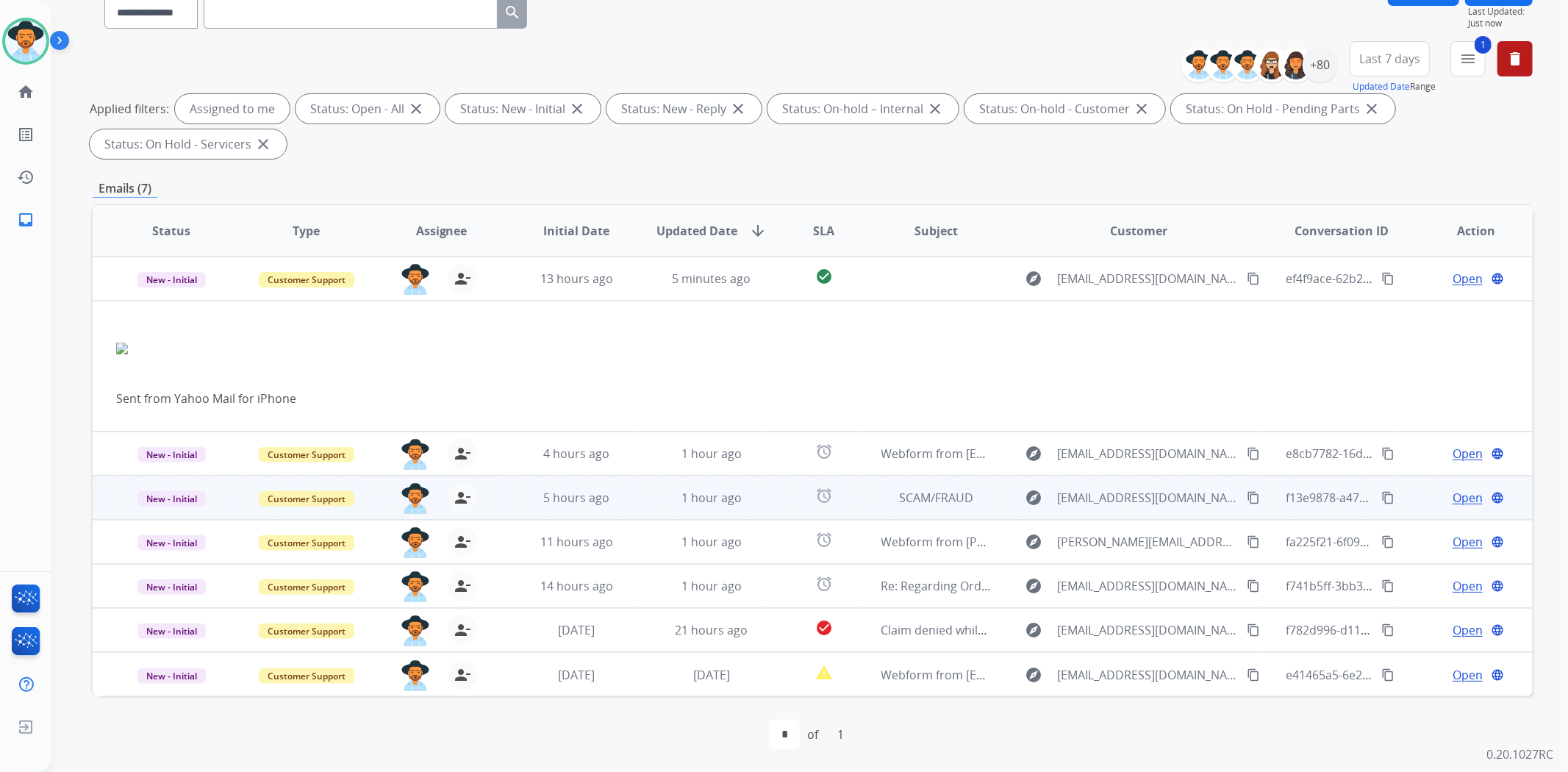
scroll to position [135, 0]
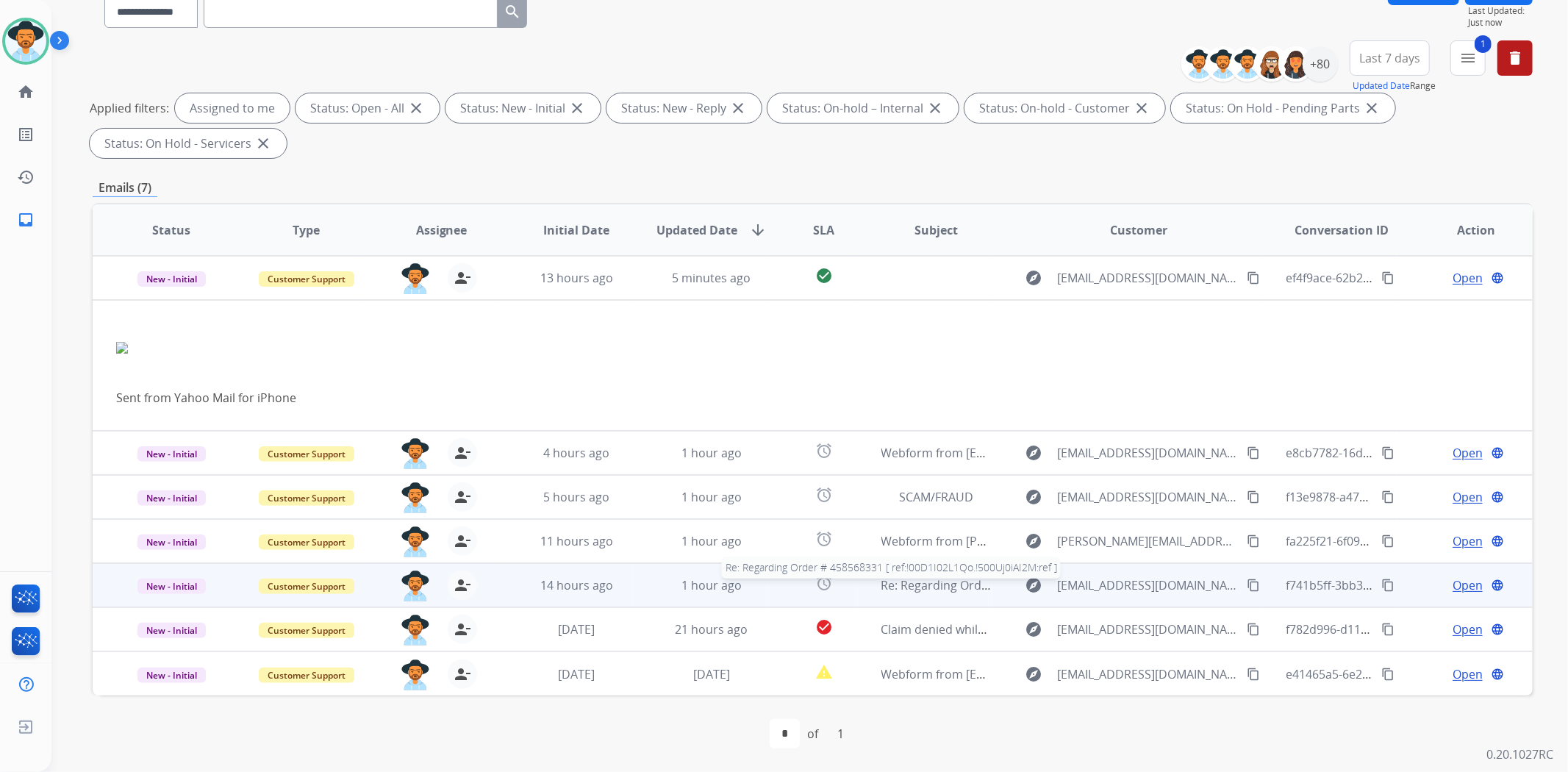
click at [942, 586] on span "Re: Regarding Order # 458568331 [ ref:!00D1I02L1Qo.!500Uj0iAI2M:ref ]" at bounding box center [1075, 585] width 389 height 16
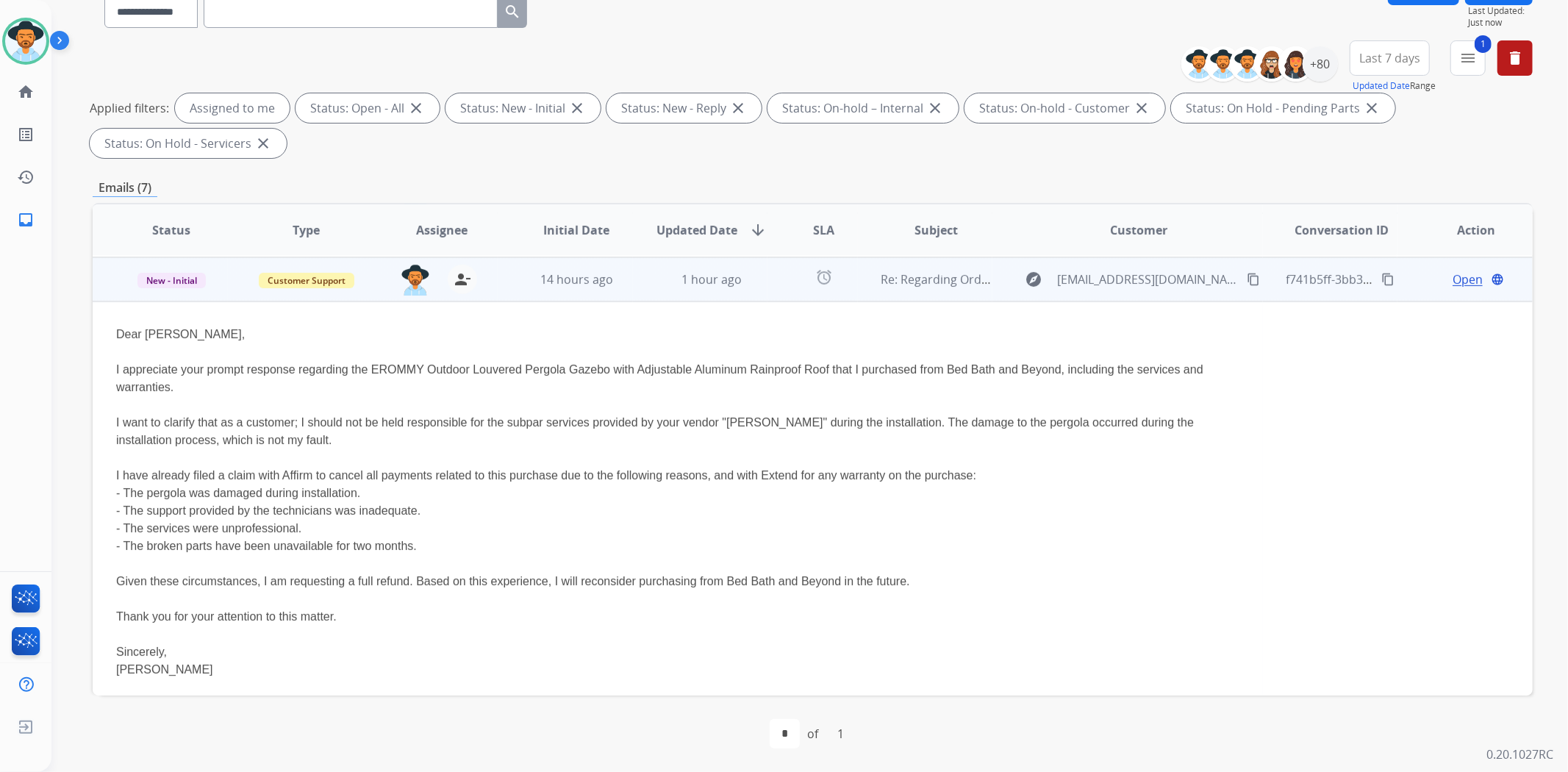
scroll to position [176, 0]
click at [916, 292] on td "Re: Regarding Order # 458568331 [ ref:!00D1I02L1Qo.!500Uj0iAI2M:ref ]" at bounding box center [925, 277] width 135 height 44
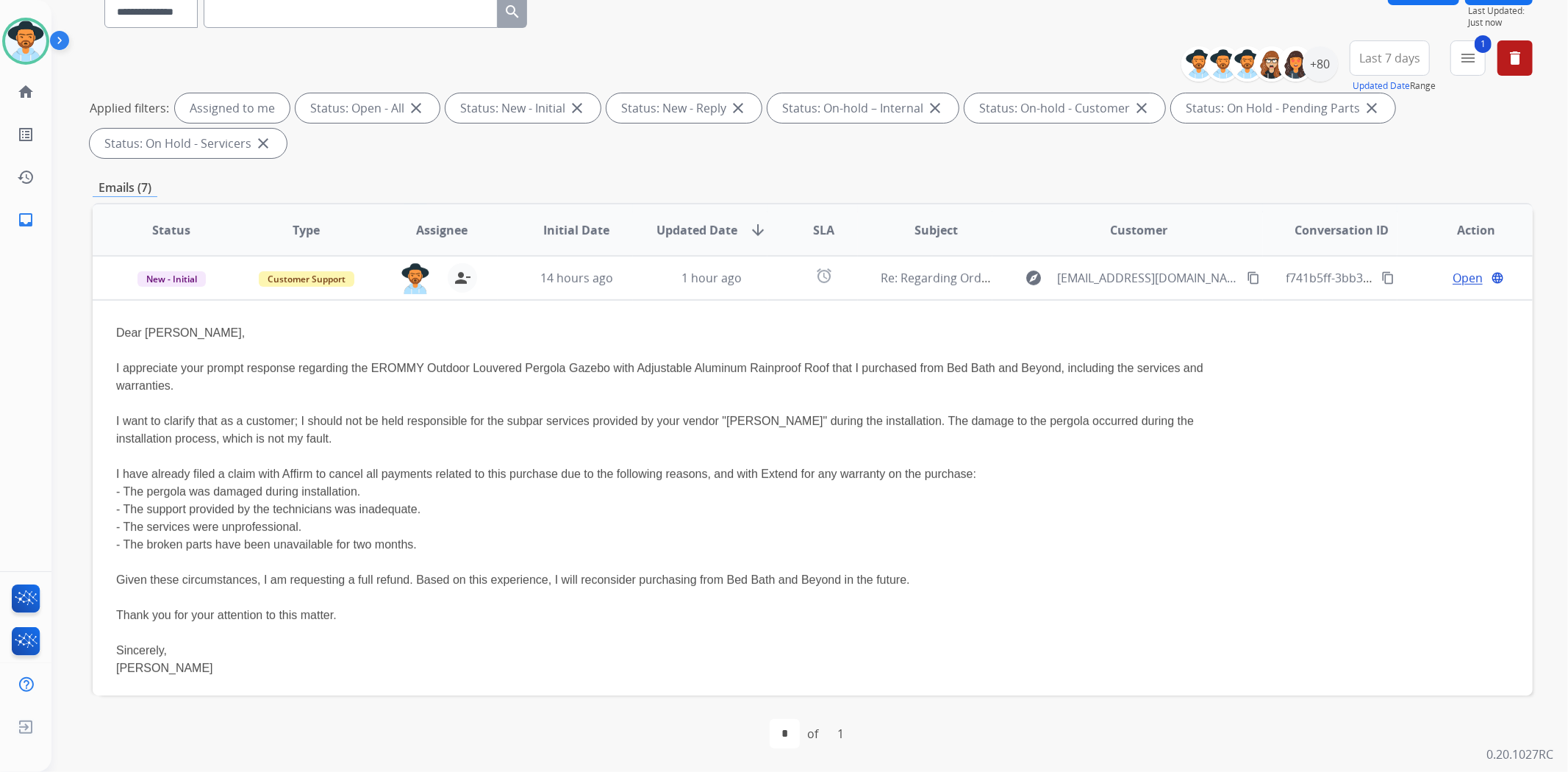
scroll to position [0, 0]
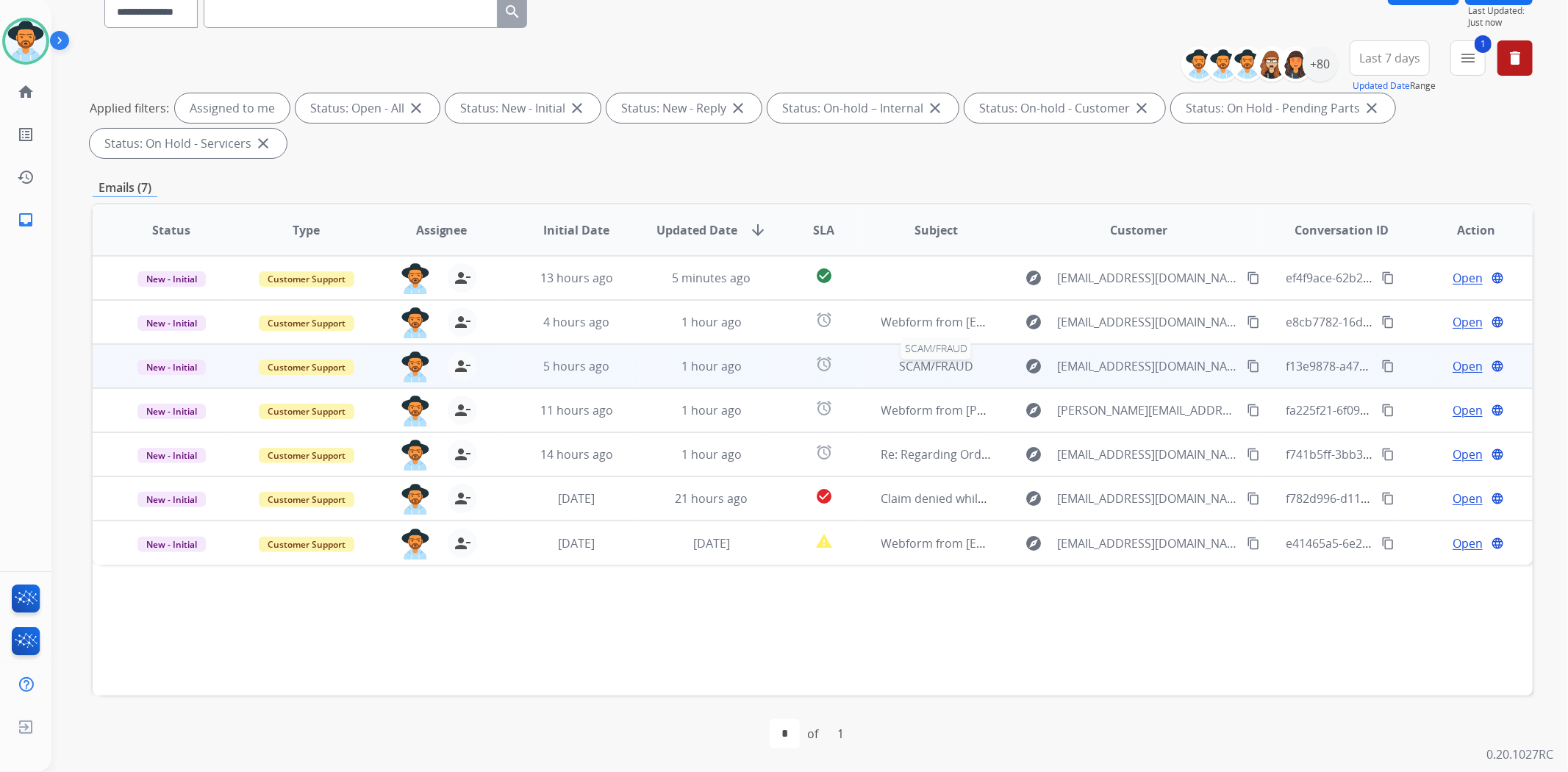
click at [937, 370] on span "SCAM/FRAUD" at bounding box center [936, 367] width 74 height 16
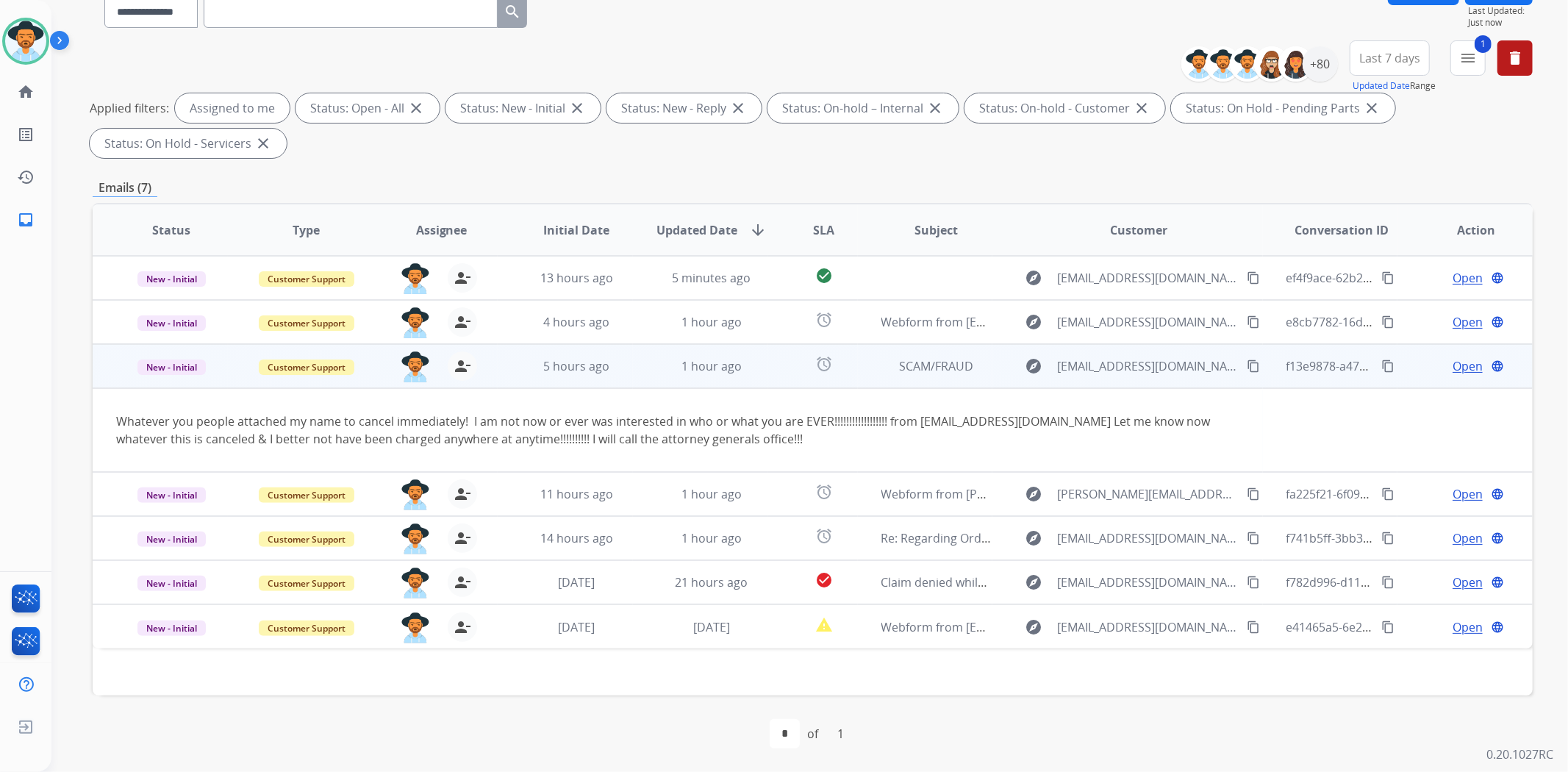
click at [1245, 363] on button "content_copy" at bounding box center [1254, 367] width 18 height 18
click at [1452, 370] on span "Open" at bounding box center [1467, 367] width 30 height 18
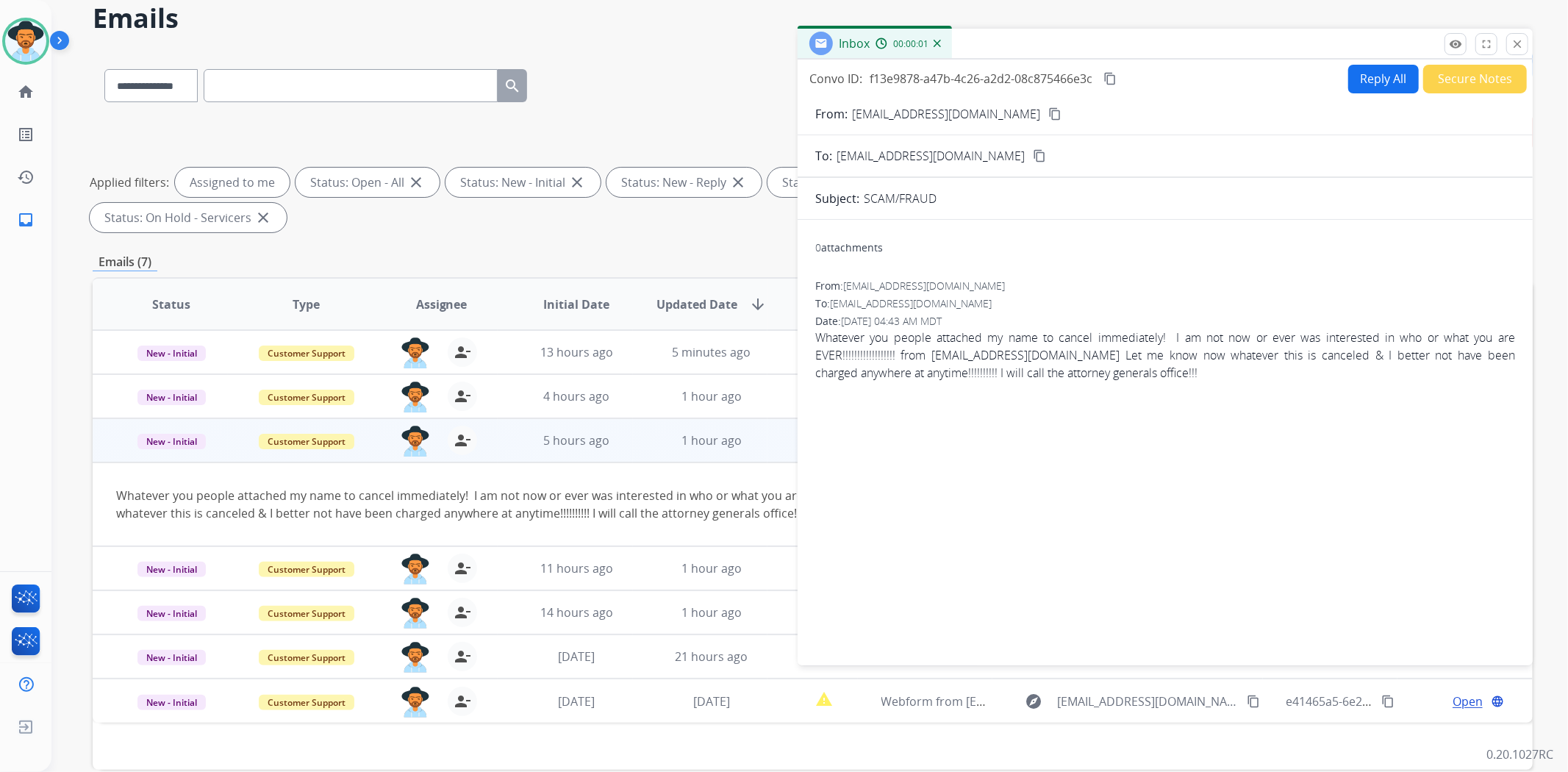
scroll to position [53, 0]
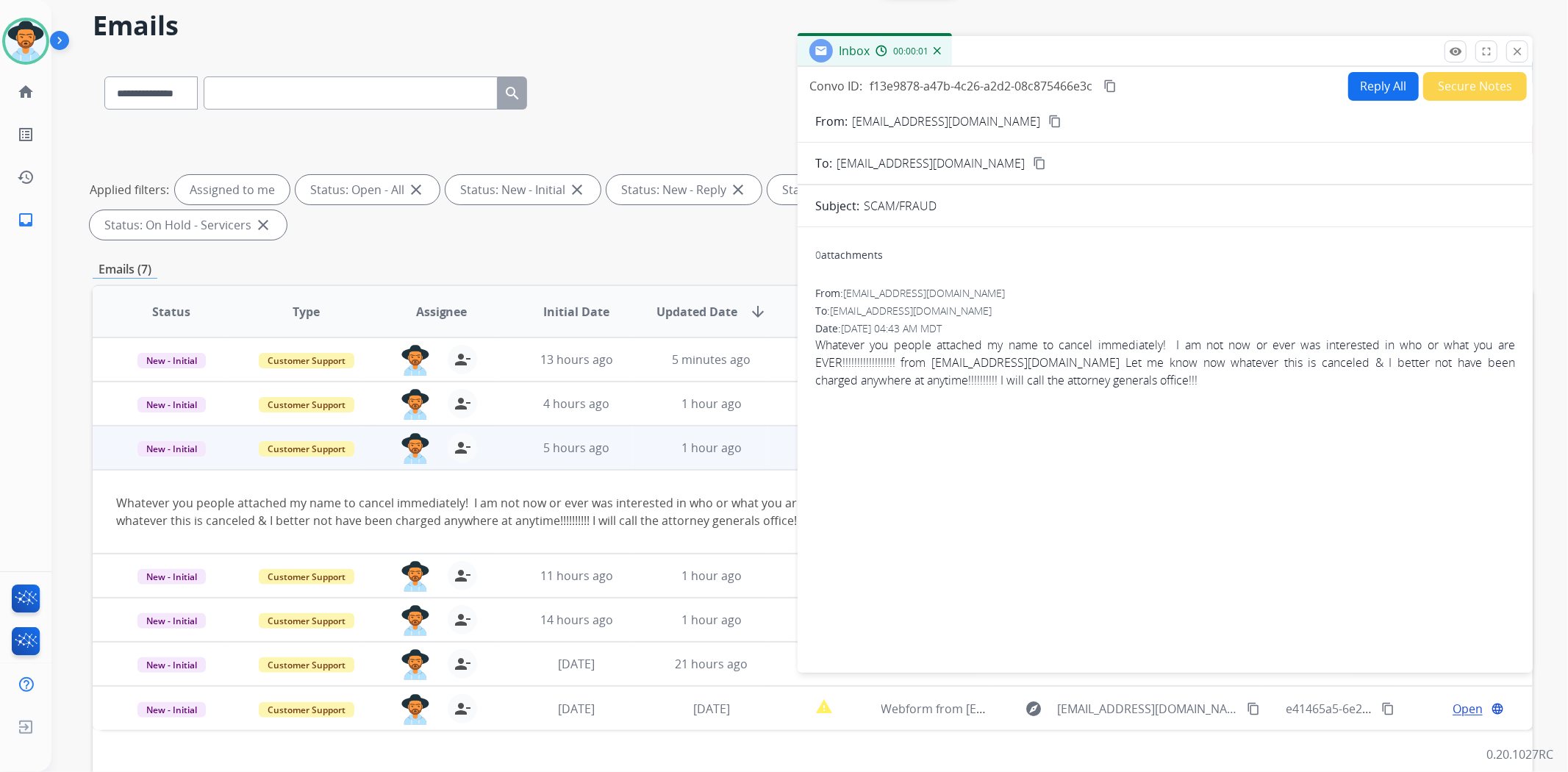
click at [1369, 78] on button "Reply All" at bounding box center [1383, 87] width 70 height 29
select select "**********"
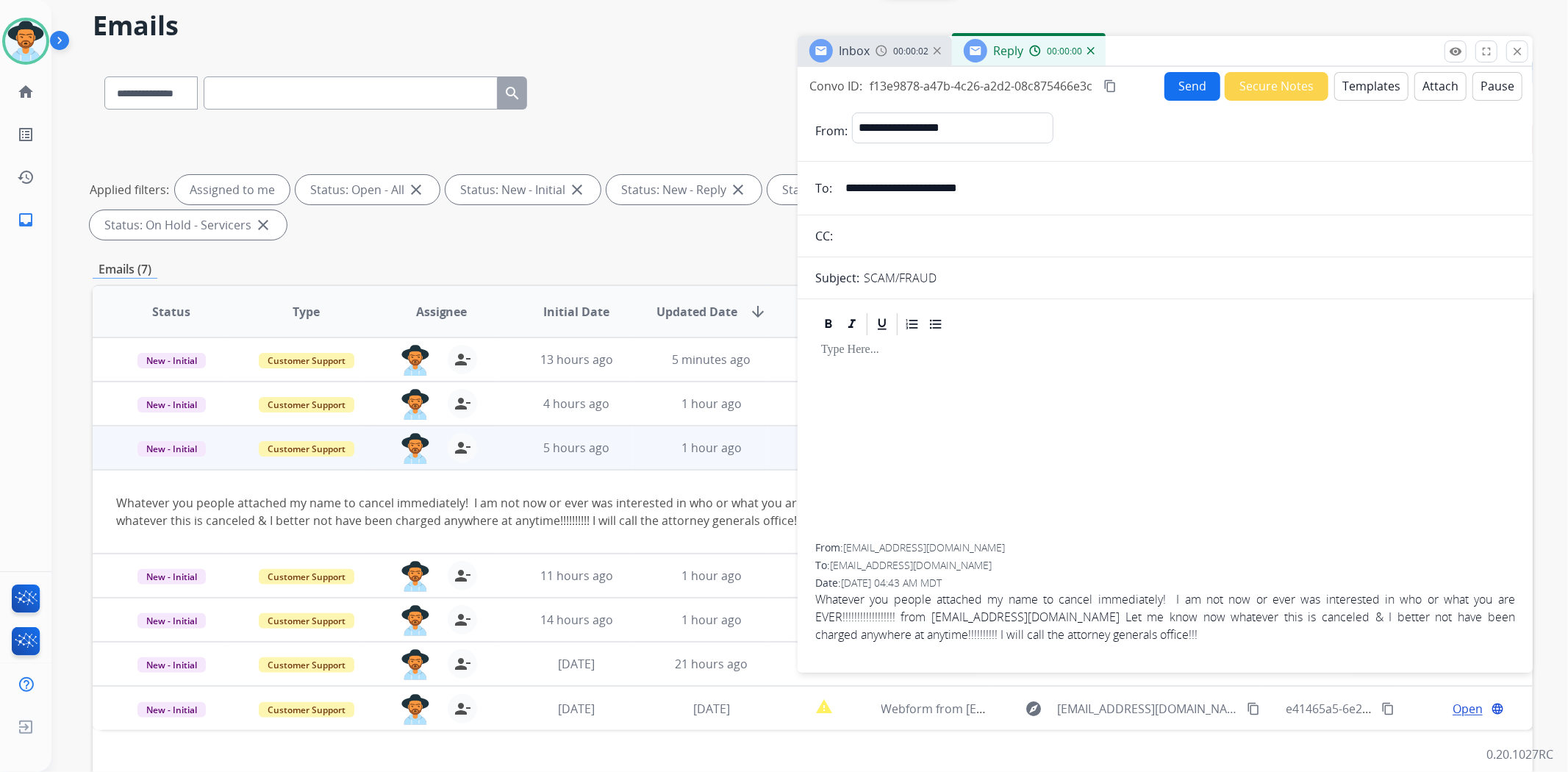
click at [1345, 88] on button "Templates" at bounding box center [1371, 87] width 74 height 29
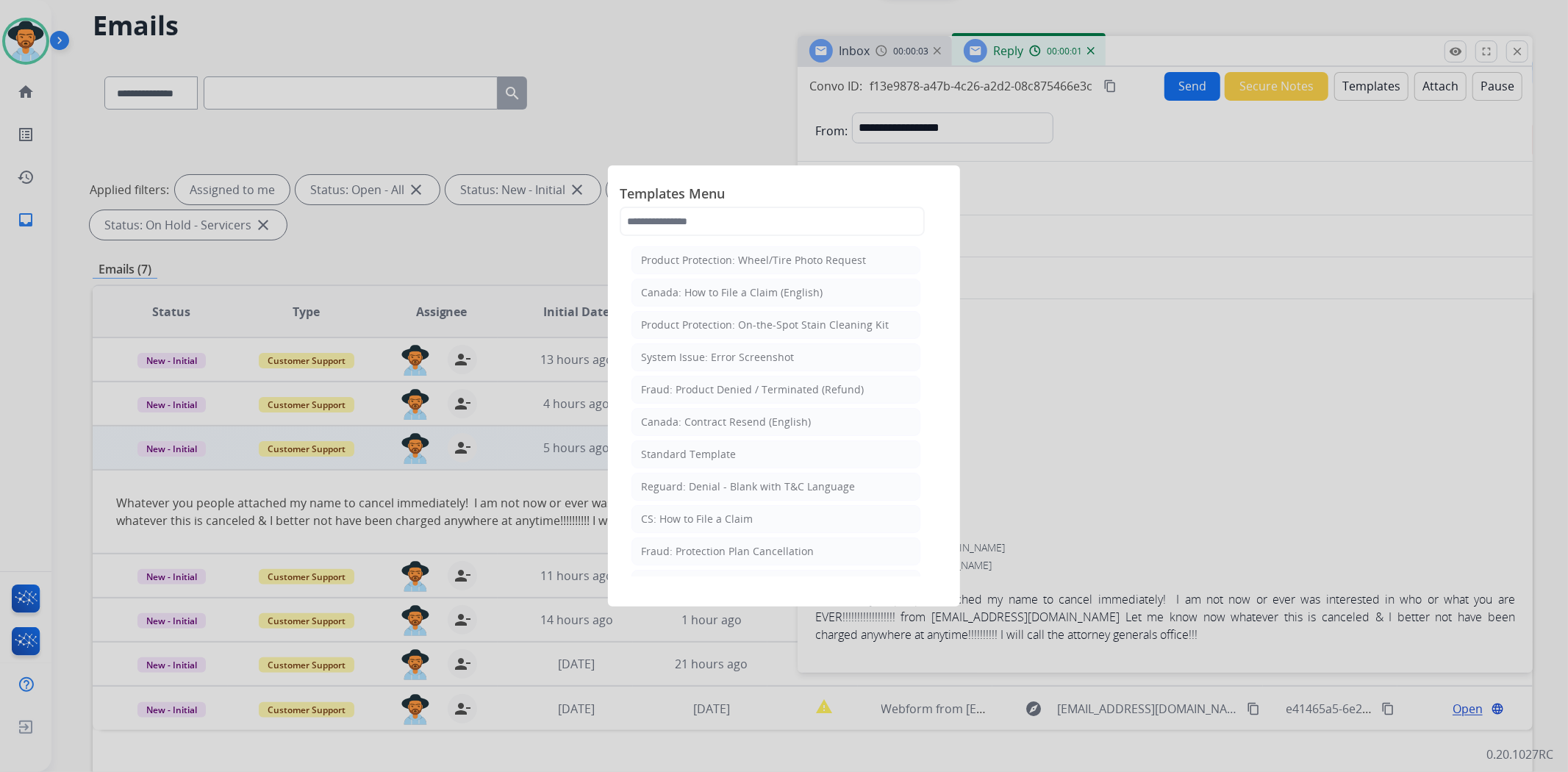
click at [694, 458] on div "Standard Template" at bounding box center [688, 454] width 95 height 14
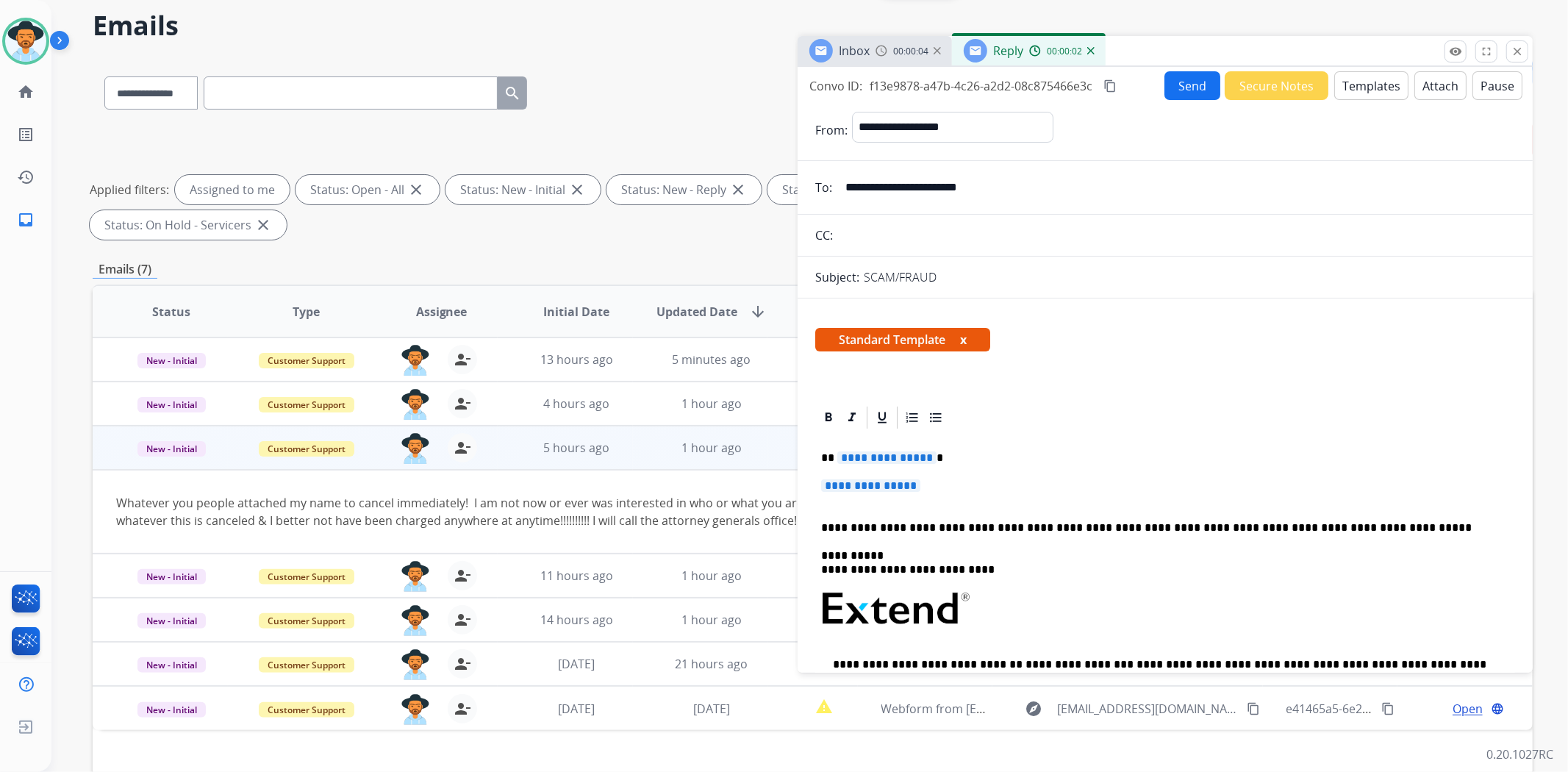
click at [893, 483] on span "**********" at bounding box center [871, 486] width 99 height 13
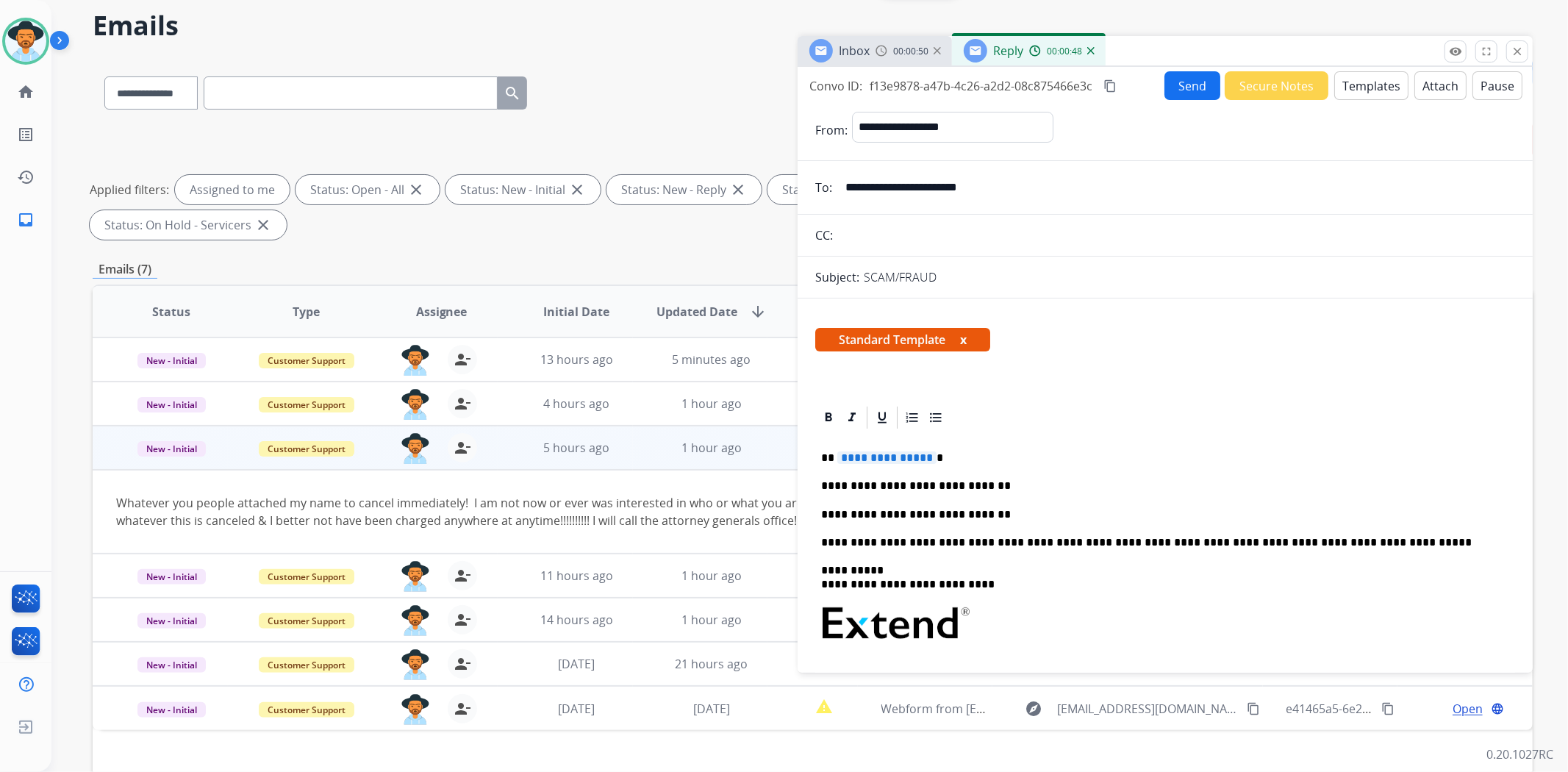
click at [1011, 515] on p "**********" at bounding box center [1159, 515] width 676 height 14
click at [825, 422] on icon at bounding box center [829, 417] width 14 height 14
click at [881, 422] on icon at bounding box center [882, 418] width 9 height 11
click at [821, 414] on icon at bounding box center [829, 417] width 14 height 14
click at [883, 416] on icon at bounding box center [882, 417] width 14 height 14
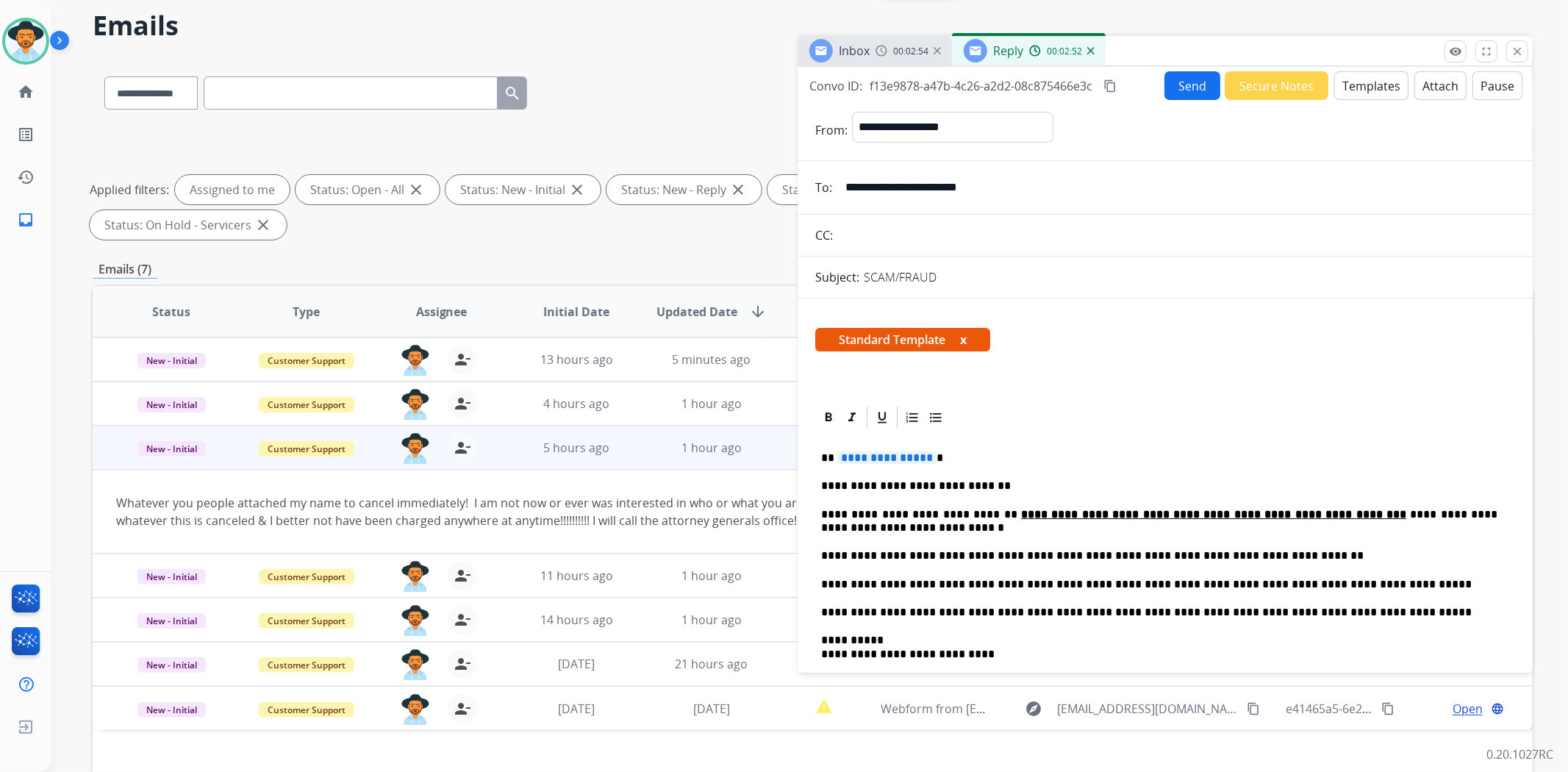
click at [890, 457] on span "**********" at bounding box center [886, 458] width 99 height 13
click at [863, 584] on p "**********" at bounding box center [1159, 584] width 676 height 14
click at [870, 583] on p "**********" at bounding box center [1159, 584] width 676 height 14
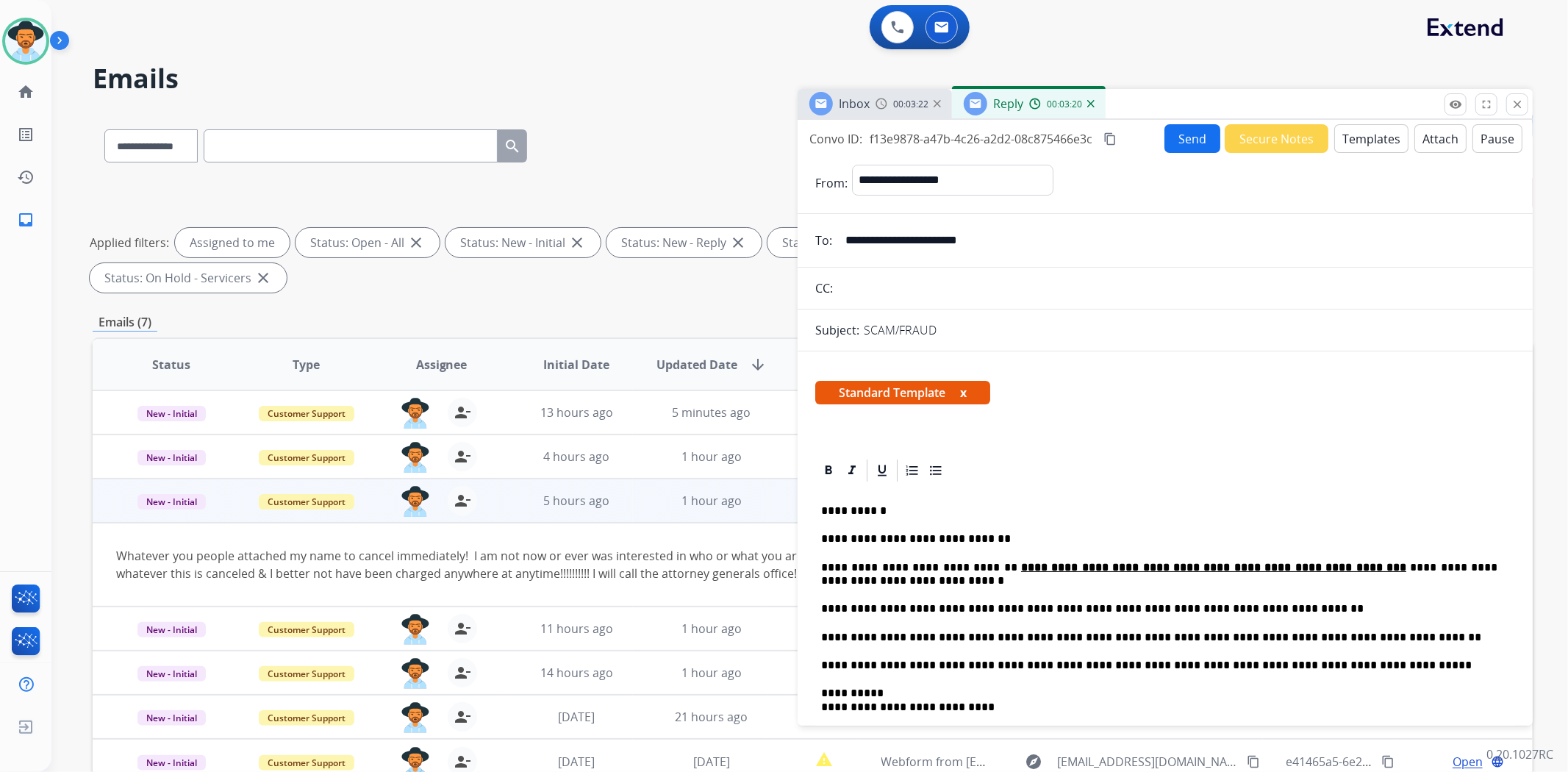
scroll to position [0, 0]
click at [1180, 133] on button "Send" at bounding box center [1192, 139] width 56 height 29
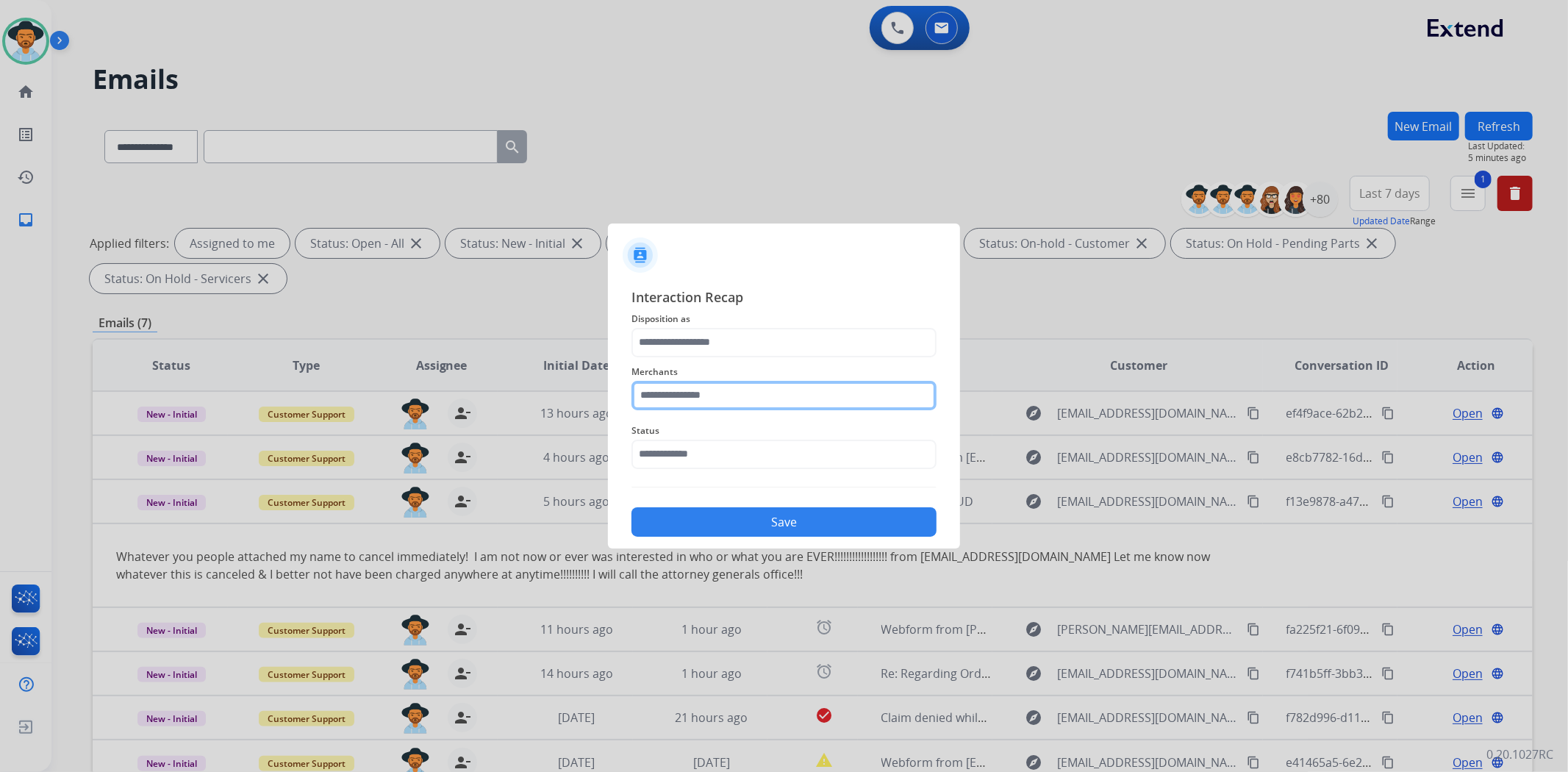
click at [756, 398] on input "text" at bounding box center [784, 395] width 305 height 30
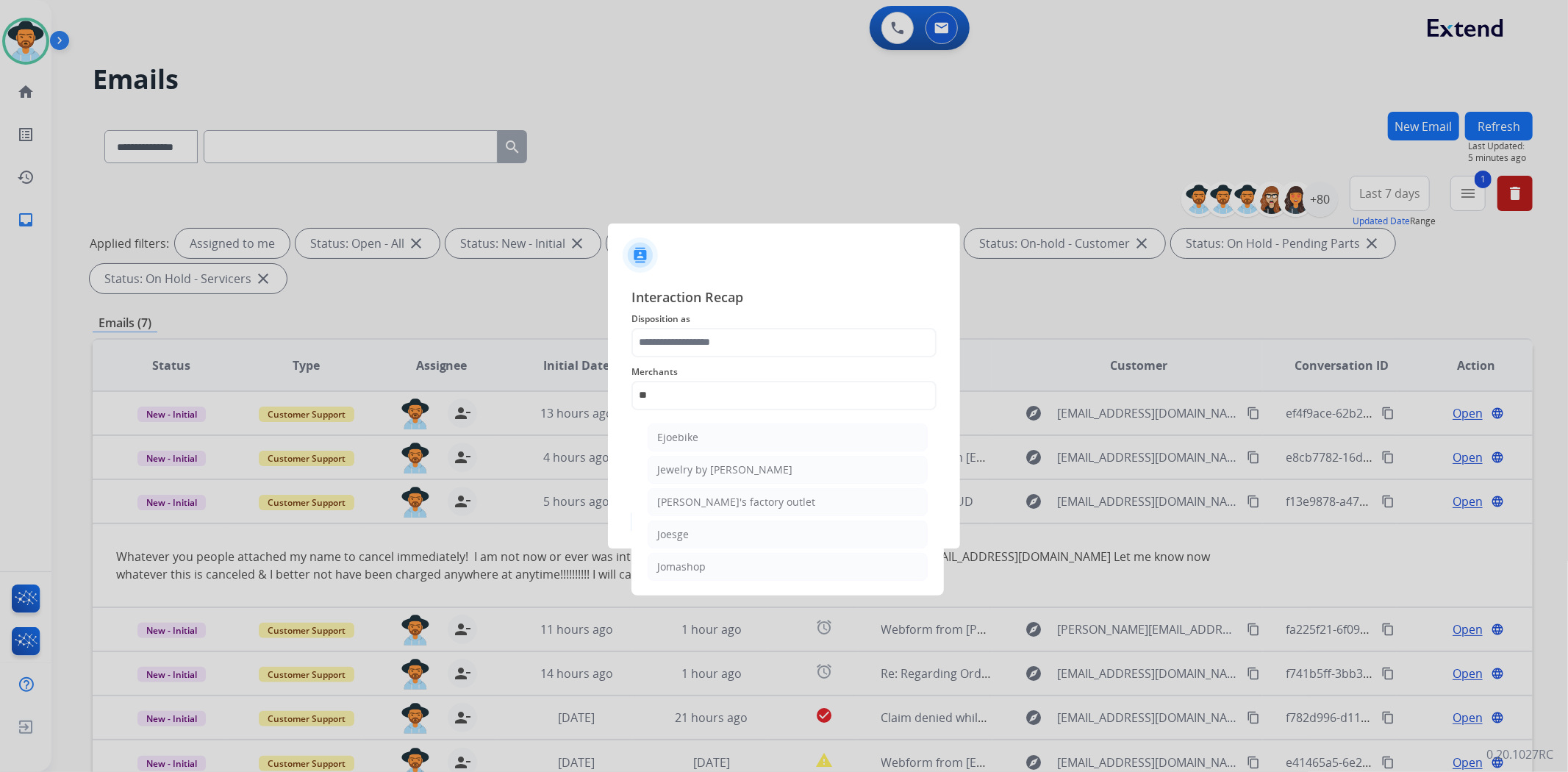
click at [706, 563] on li "Jomashop" at bounding box center [787, 566] width 280 height 28
type input "********"
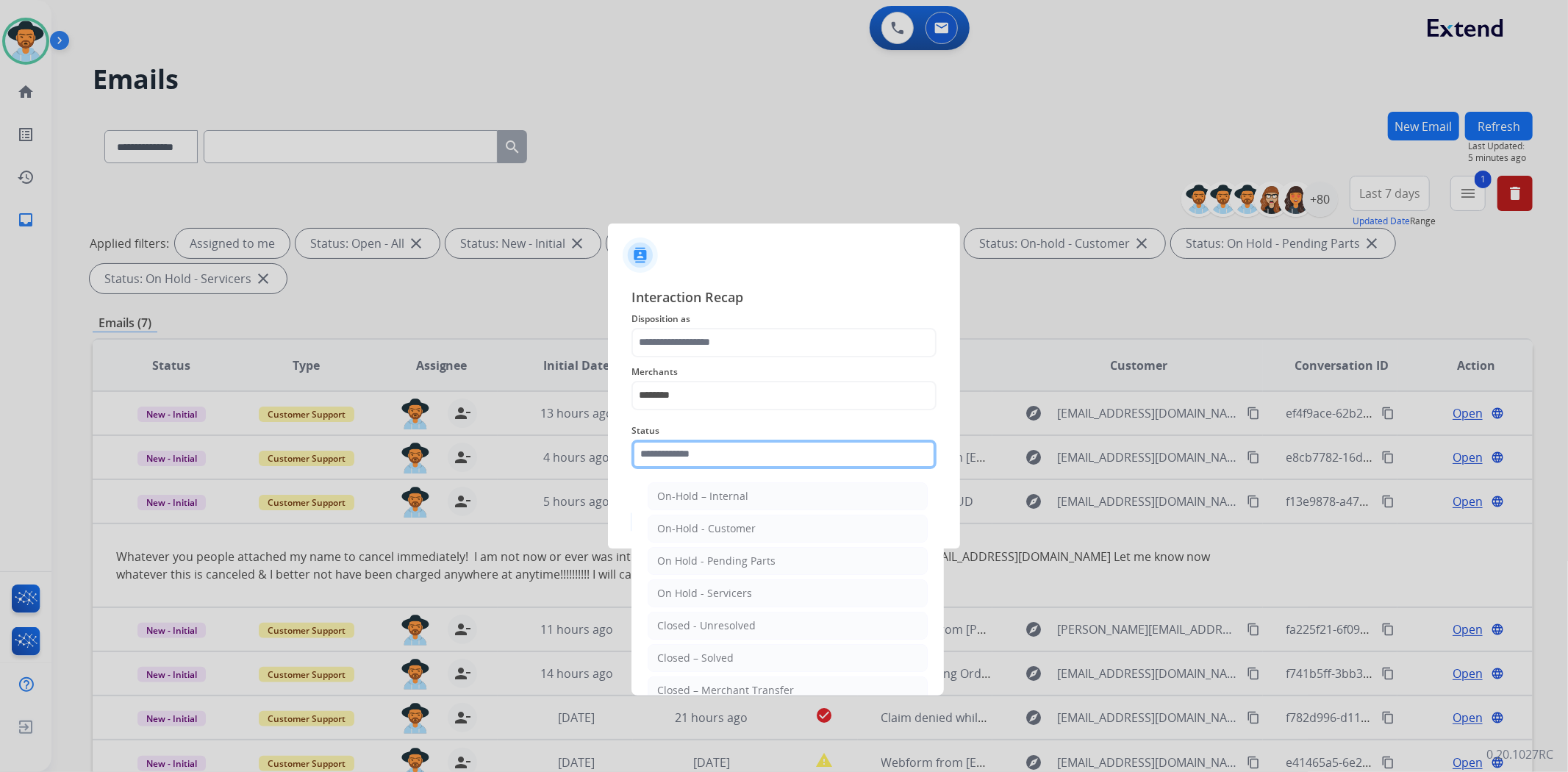
click at [714, 446] on input "text" at bounding box center [784, 454] width 305 height 30
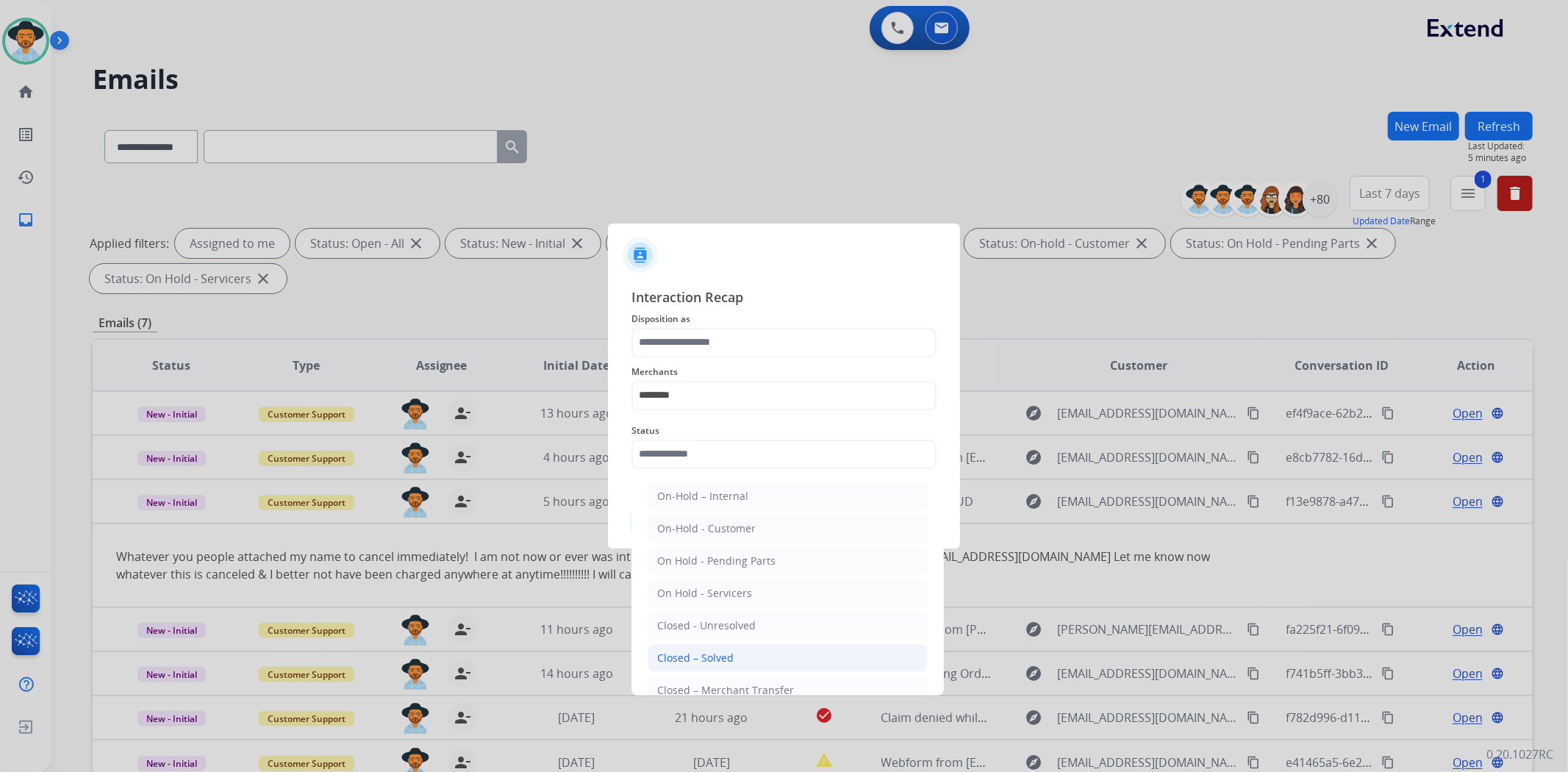
click at [755, 653] on li "Closed – Solved" at bounding box center [787, 657] width 280 height 28
type input "**********"
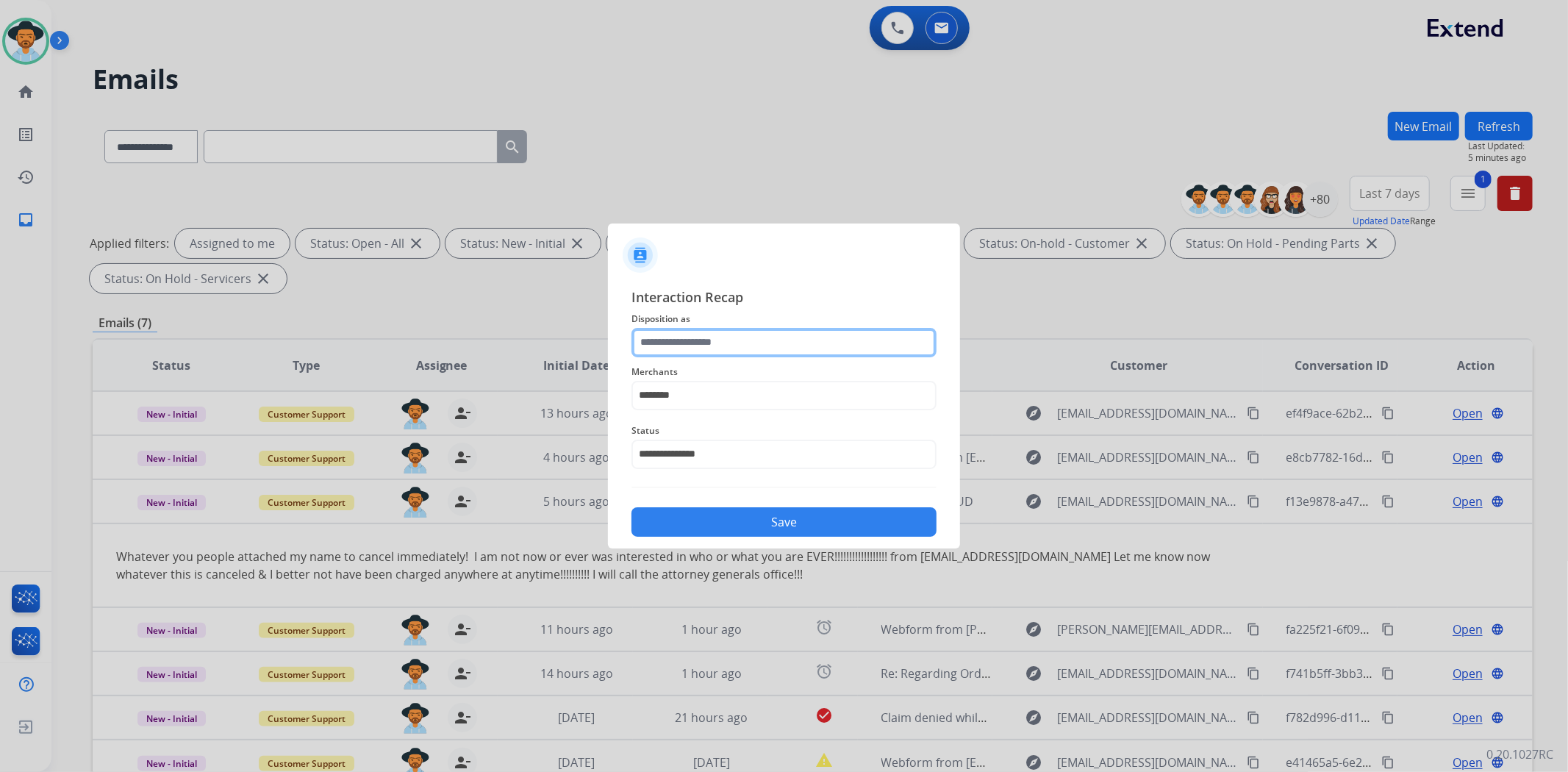
click at [701, 342] on input "text" at bounding box center [784, 342] width 305 height 30
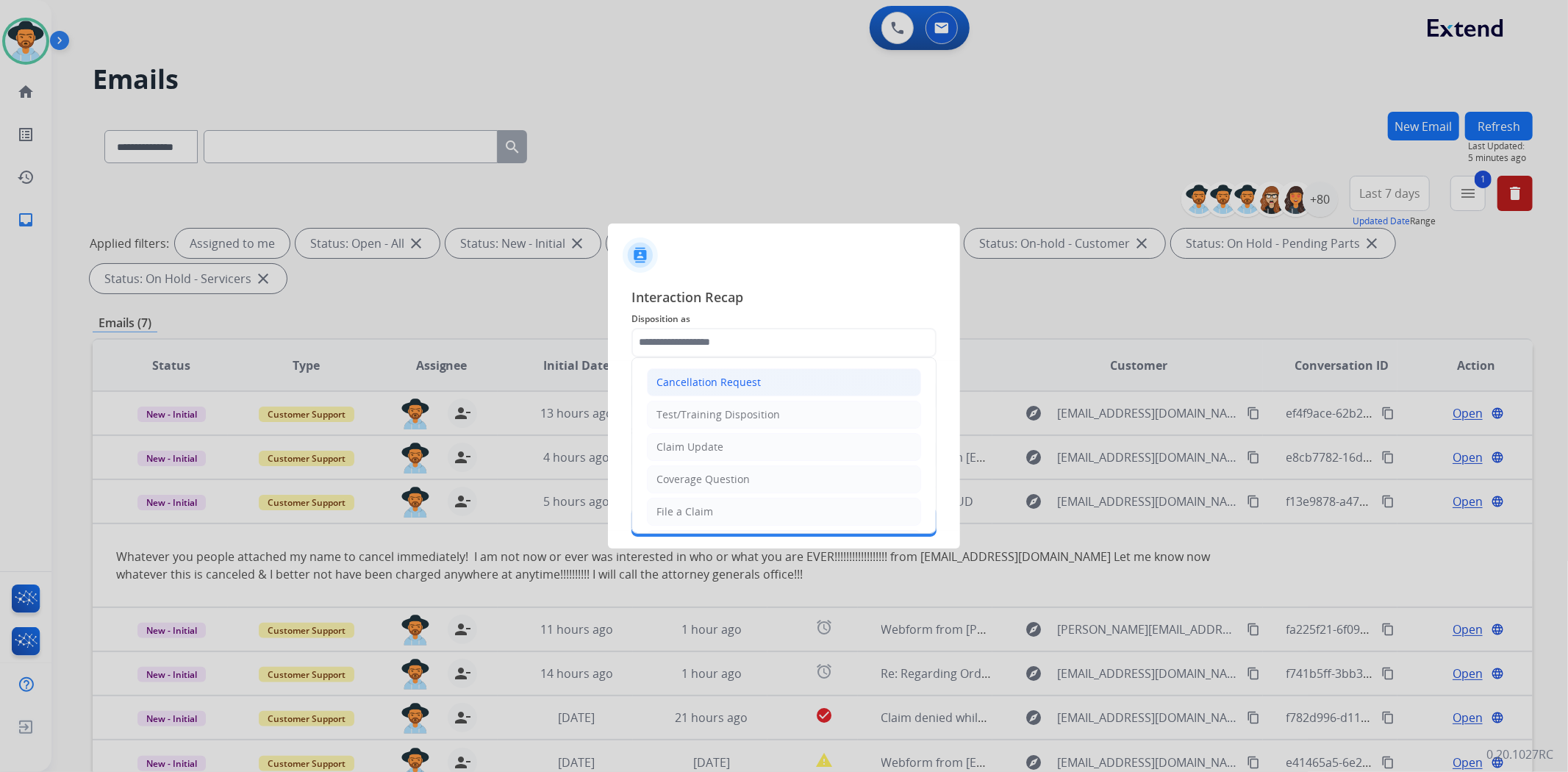
click at [714, 382] on div "Cancellation Request" at bounding box center [709, 382] width 105 height 14
type input "**********"
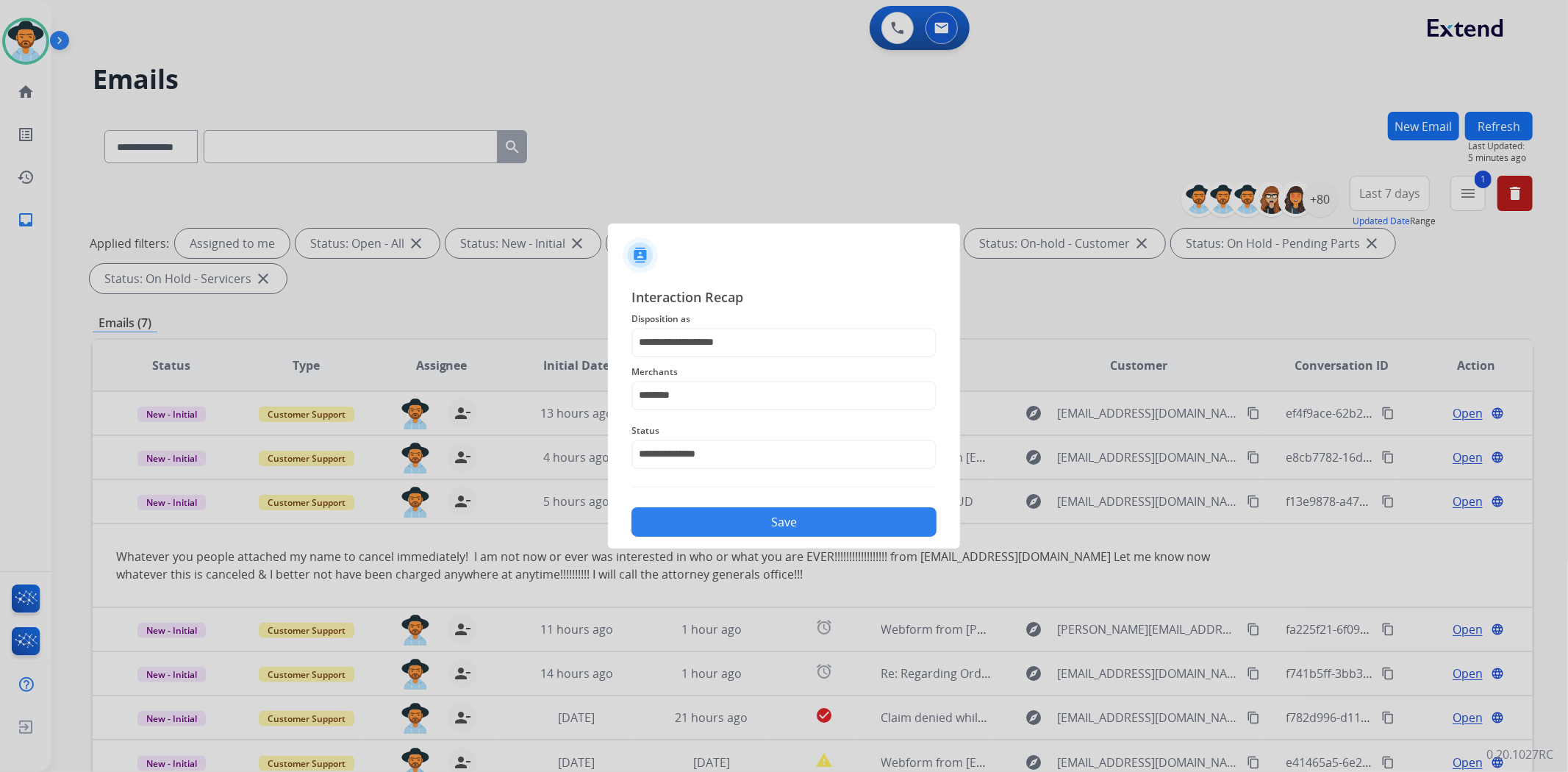
click at [841, 517] on button "Save" at bounding box center [784, 522] width 305 height 30
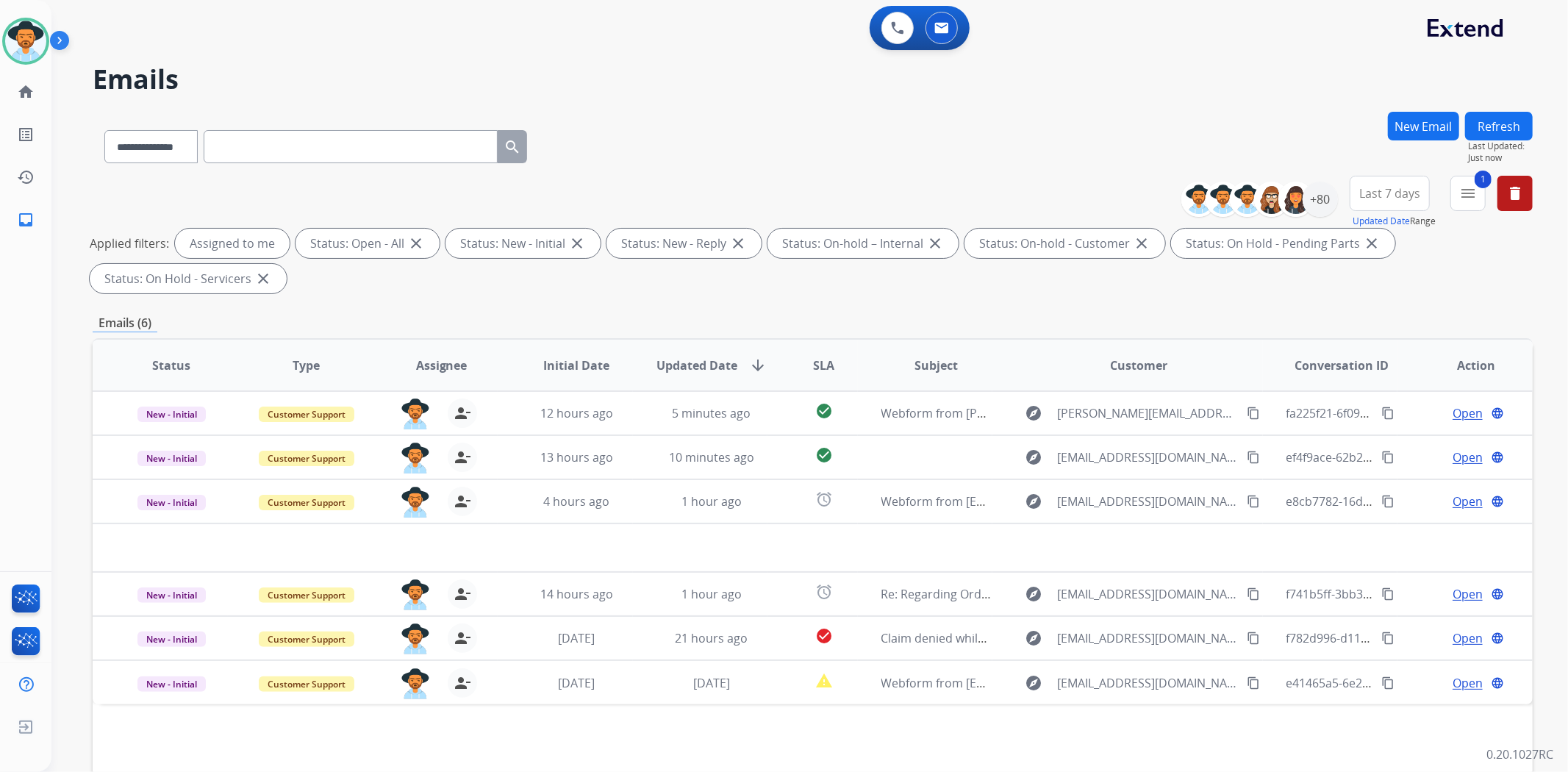
click at [1494, 129] on button "Refresh" at bounding box center [1498, 126] width 68 height 29
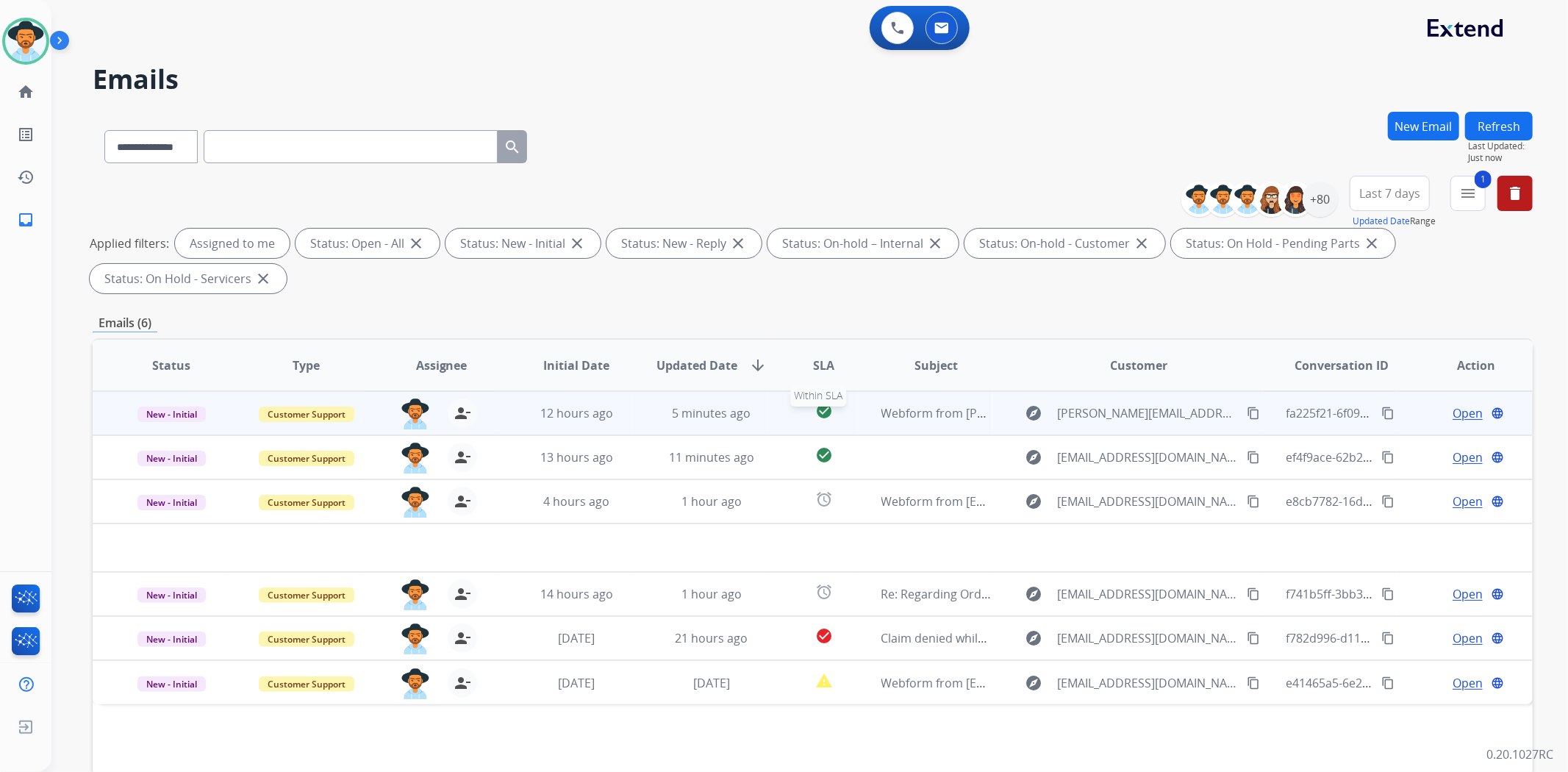
click at [791, 405] on div "check_circle" at bounding box center [823, 413] width 65 height 22
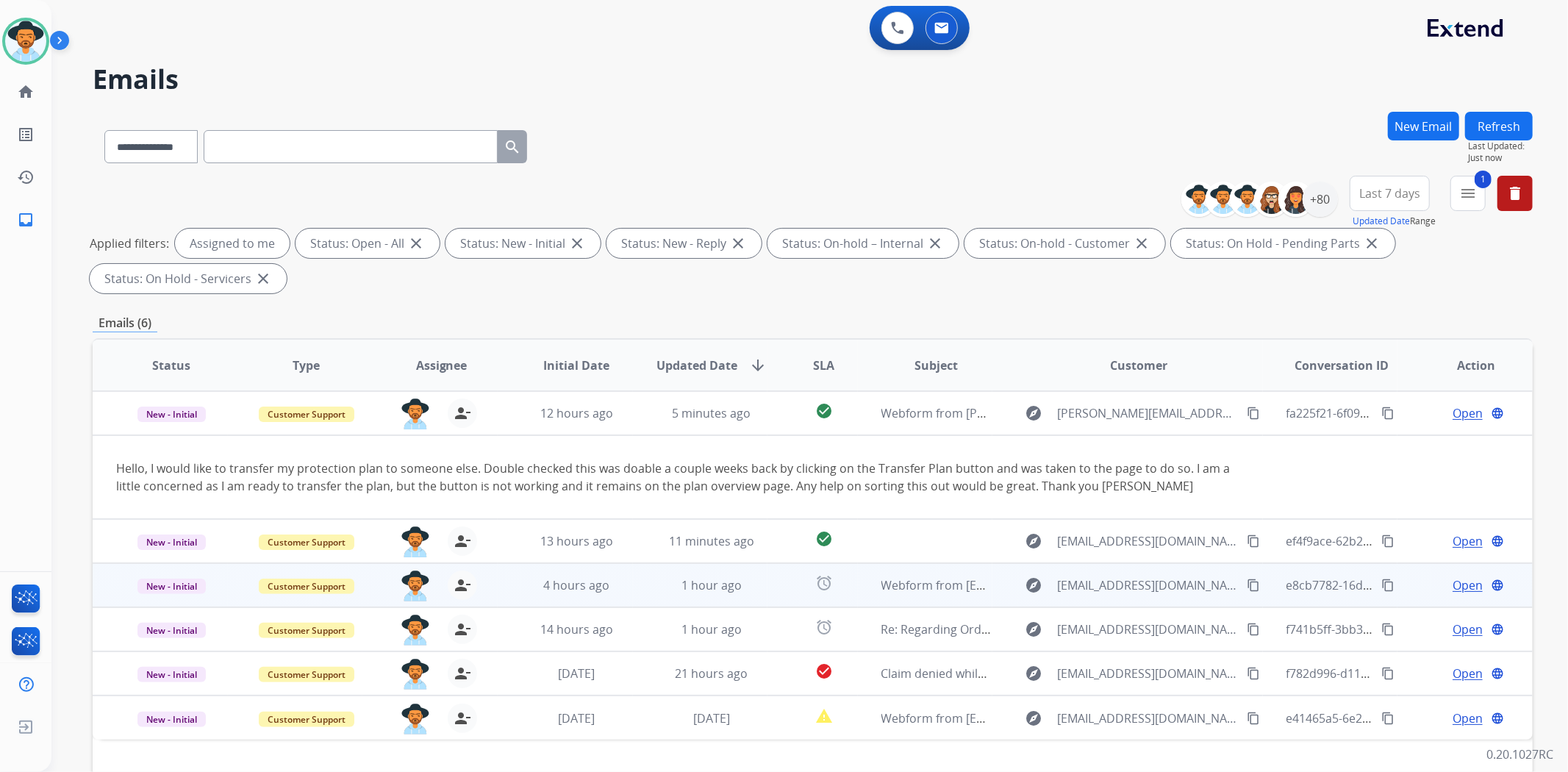
click at [633, 584] on td "1 hour ago" at bounding box center [700, 585] width 135 height 44
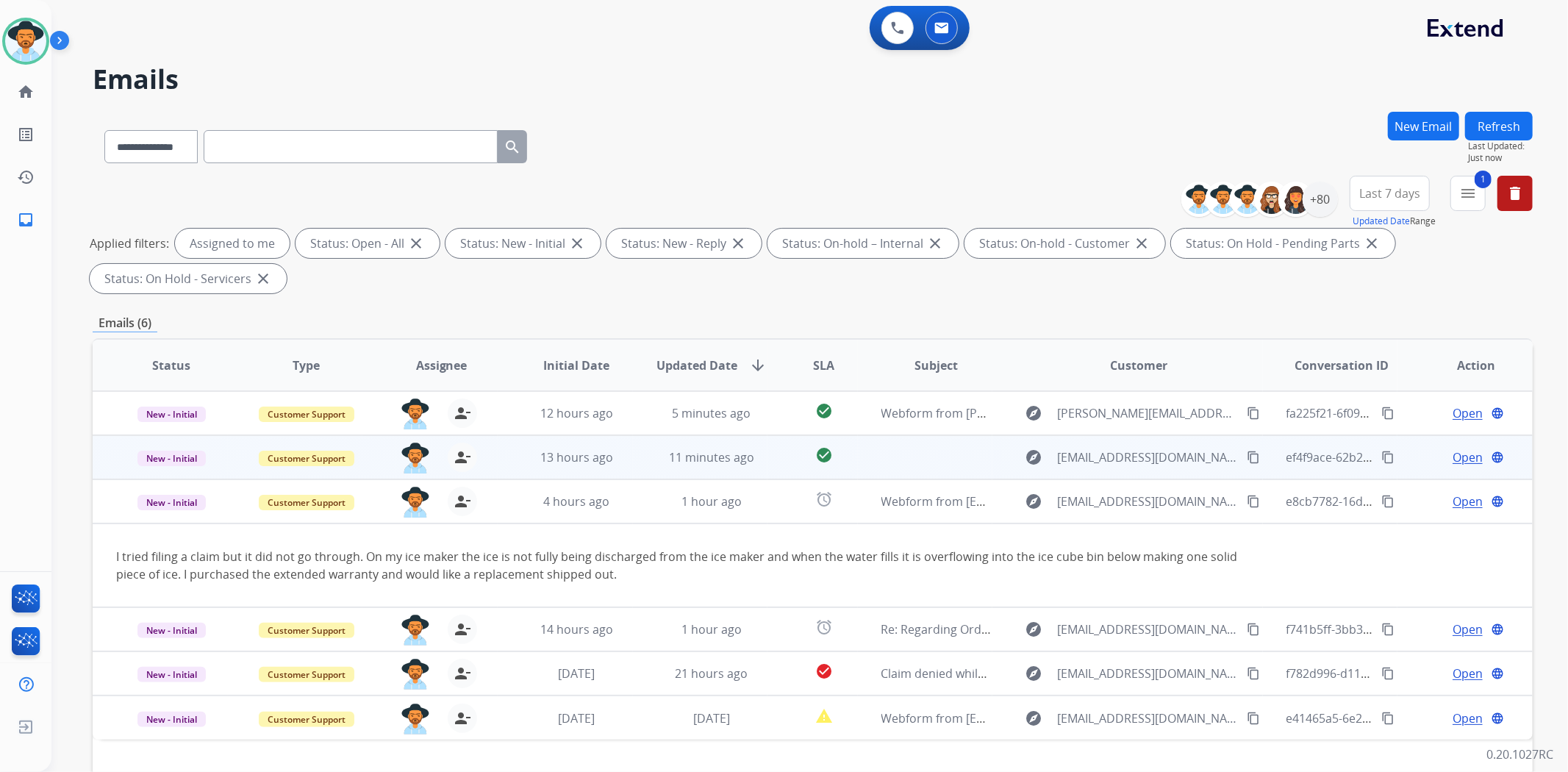
click at [647, 457] on td "11 minutes ago" at bounding box center [700, 457] width 135 height 44
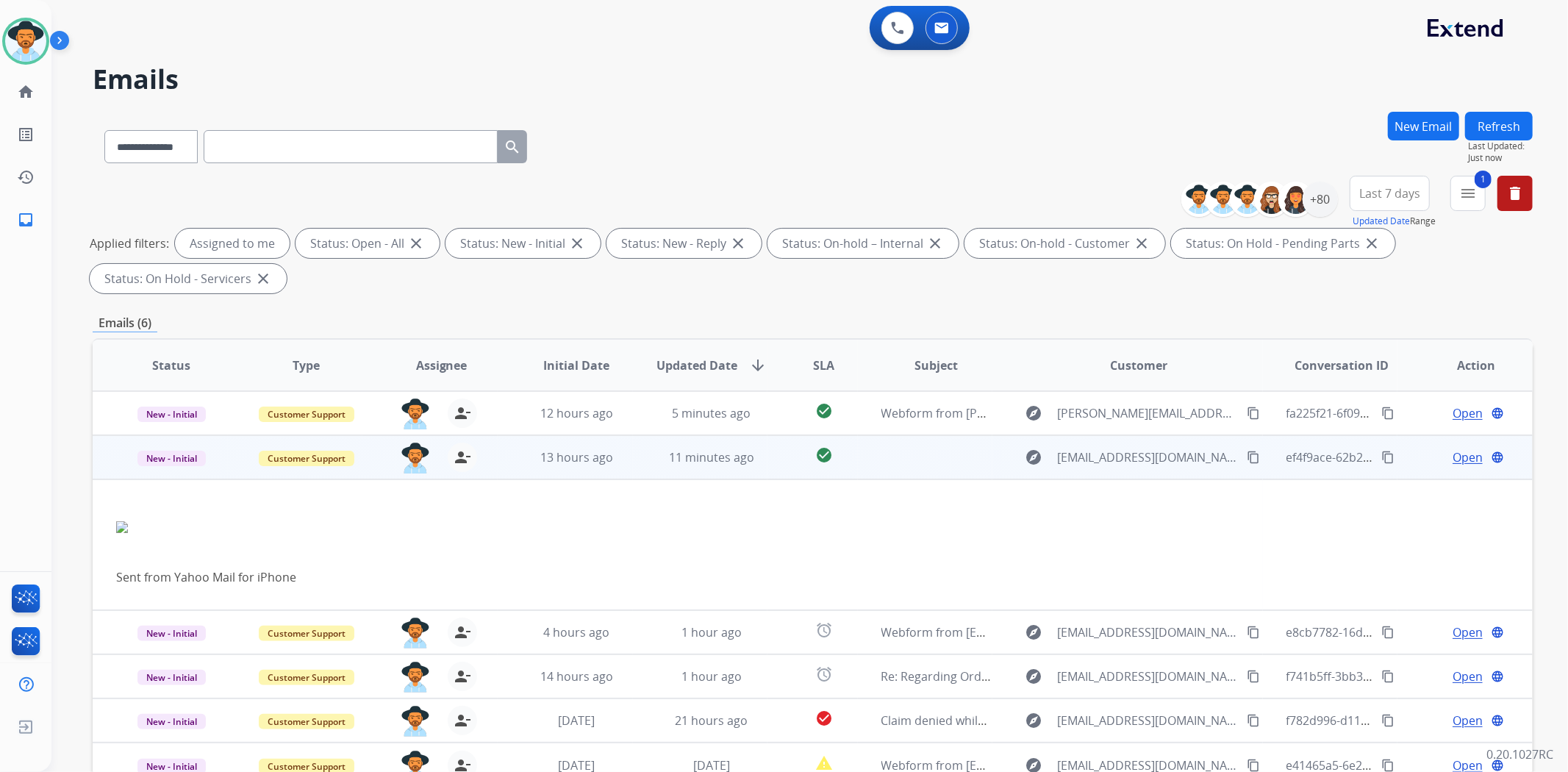
click at [647, 453] on td "11 minutes ago" at bounding box center [700, 457] width 135 height 44
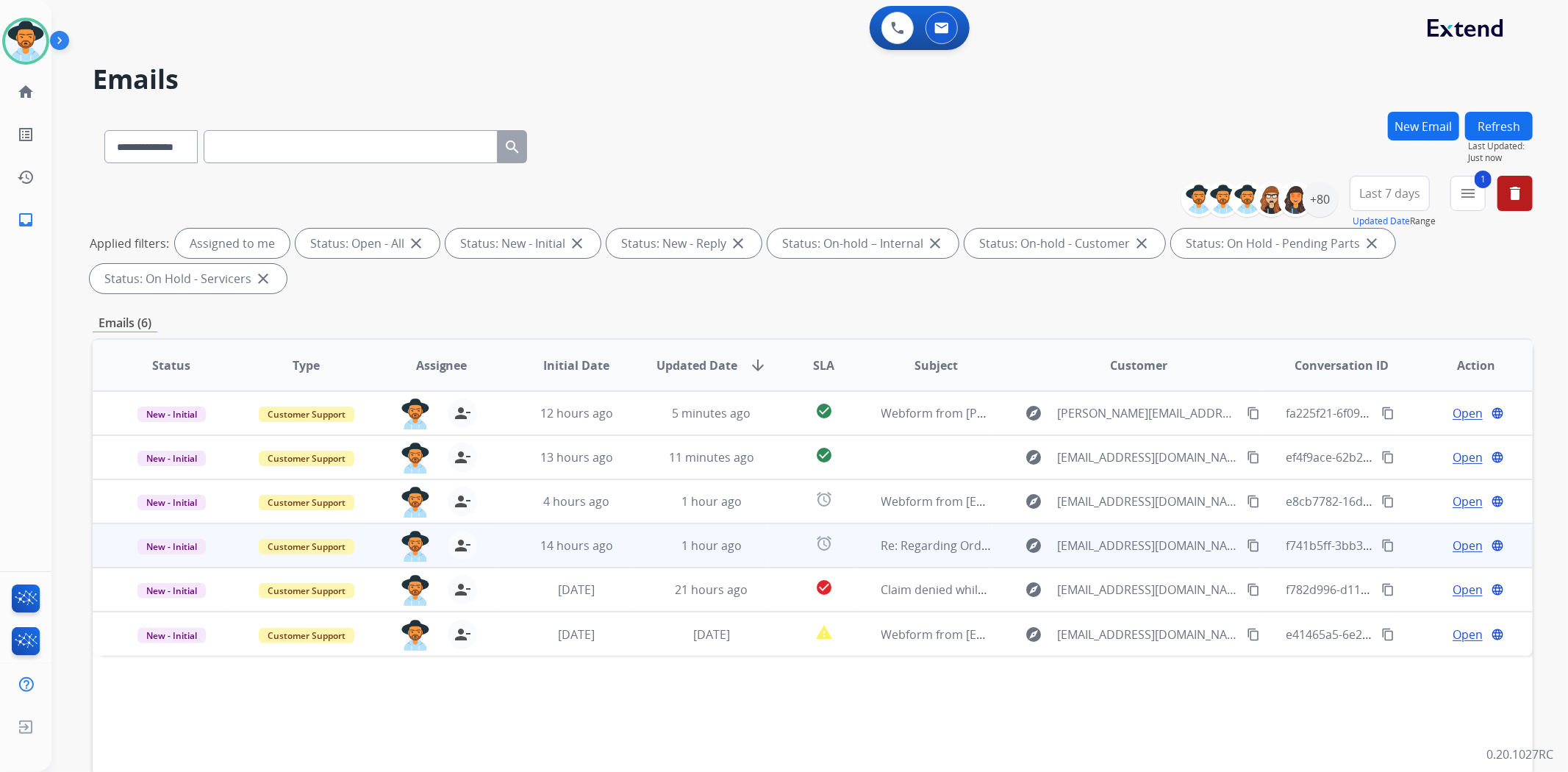
click at [650, 549] on td "1 hour ago" at bounding box center [700, 545] width 135 height 44
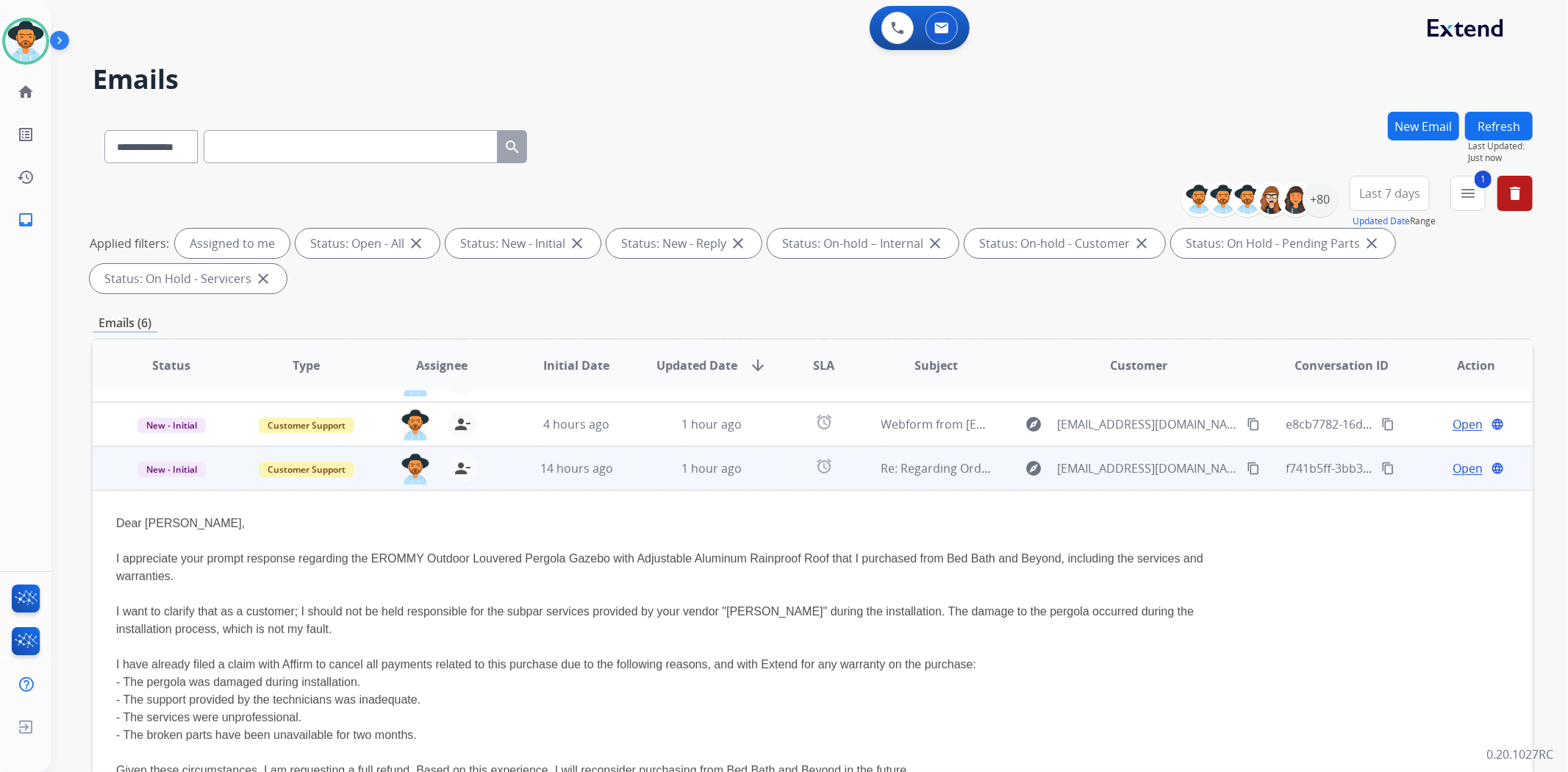
scroll to position [133, 0]
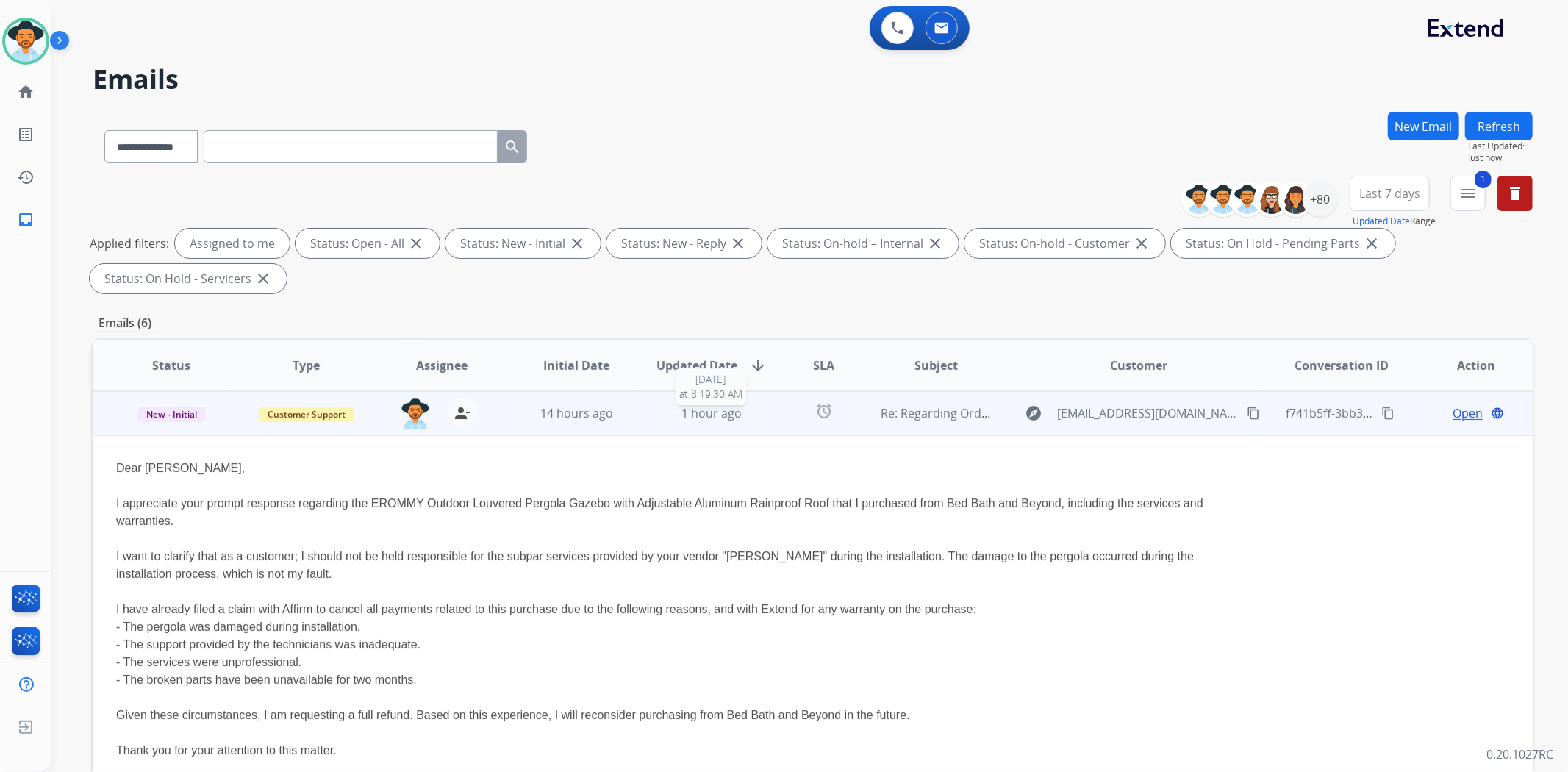
click at [659, 414] on div "1 hour ago" at bounding box center [711, 414] width 111 height 18
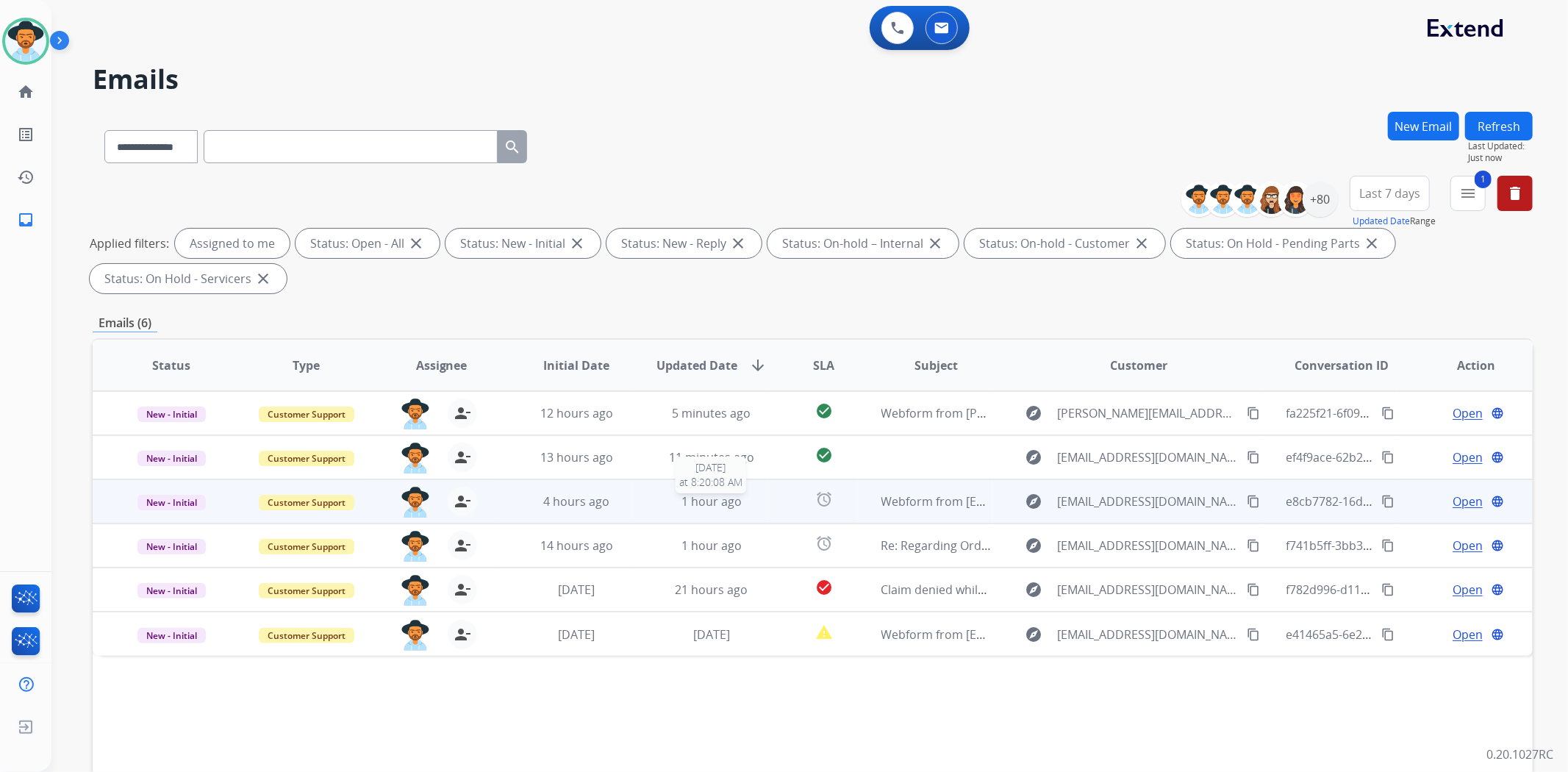
click at [732, 498] on span "1 hour ago" at bounding box center [711, 501] width 60 height 16
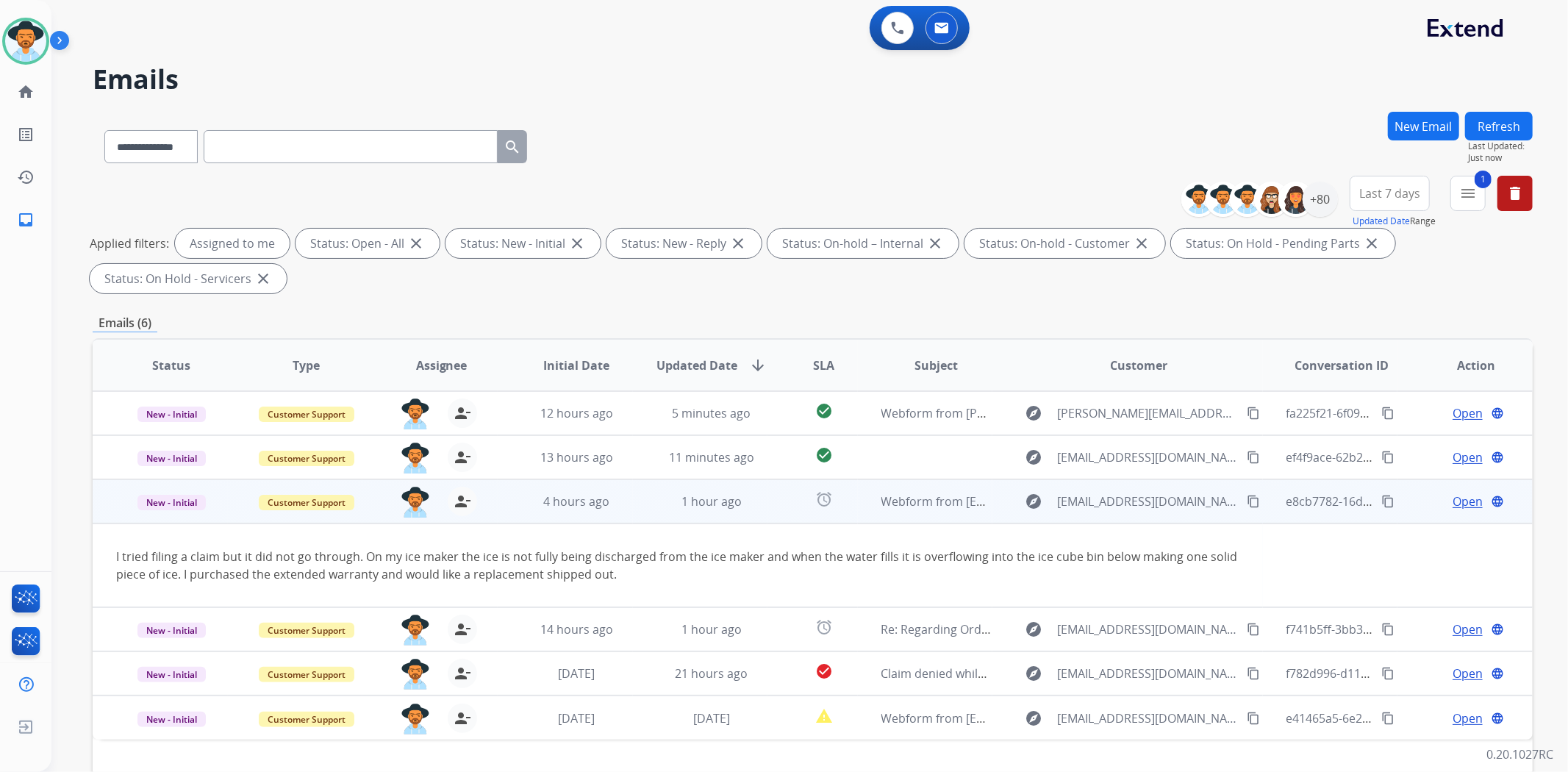
click at [1452, 505] on span "Open" at bounding box center [1467, 502] width 30 height 18
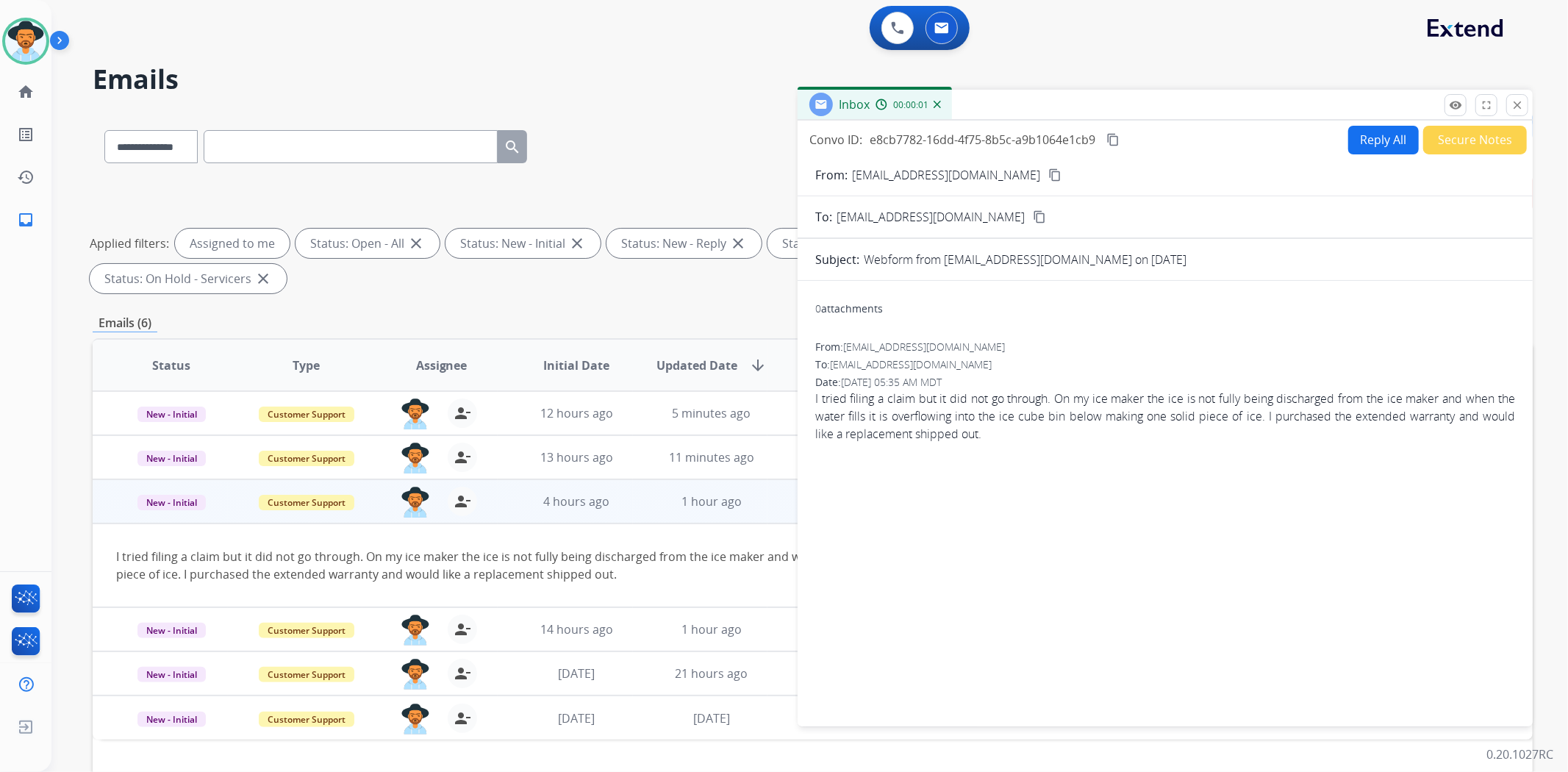
click at [1366, 144] on button "Reply All" at bounding box center [1383, 140] width 70 height 29
select select "**********"
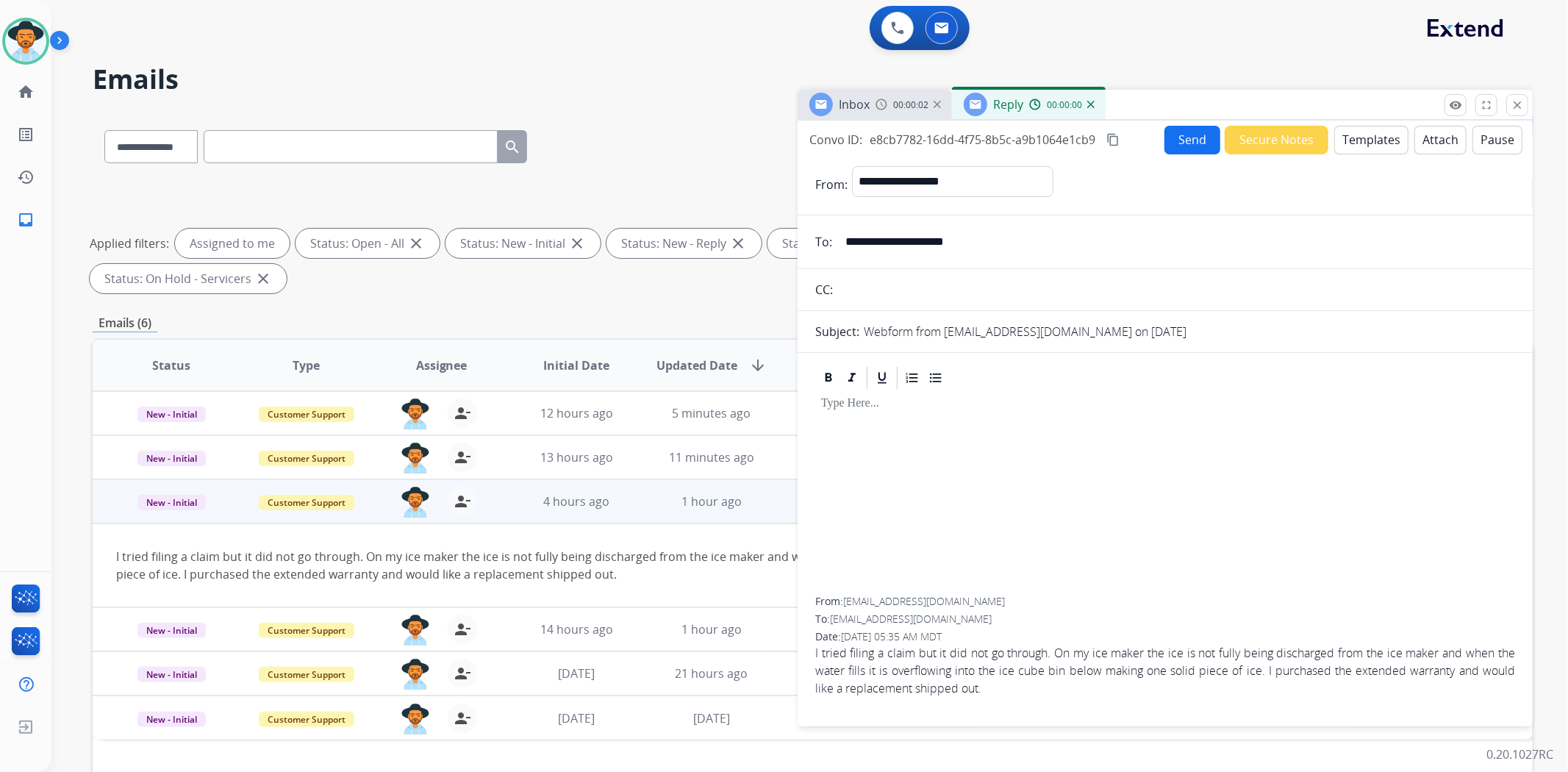
click at [1090, 106] on img at bounding box center [1090, 105] width 7 height 7
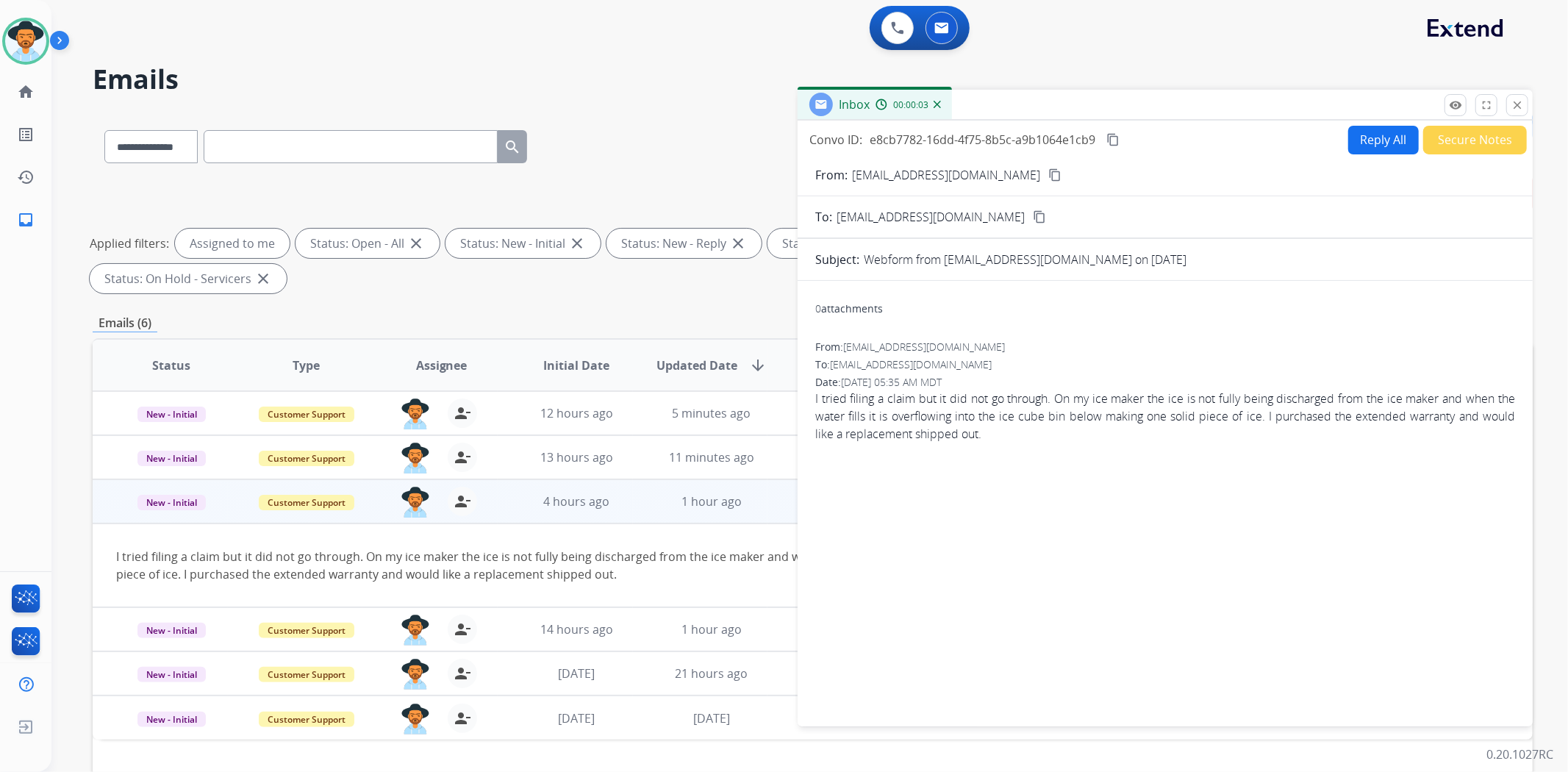
click at [935, 105] on img at bounding box center [937, 105] width 7 height 7
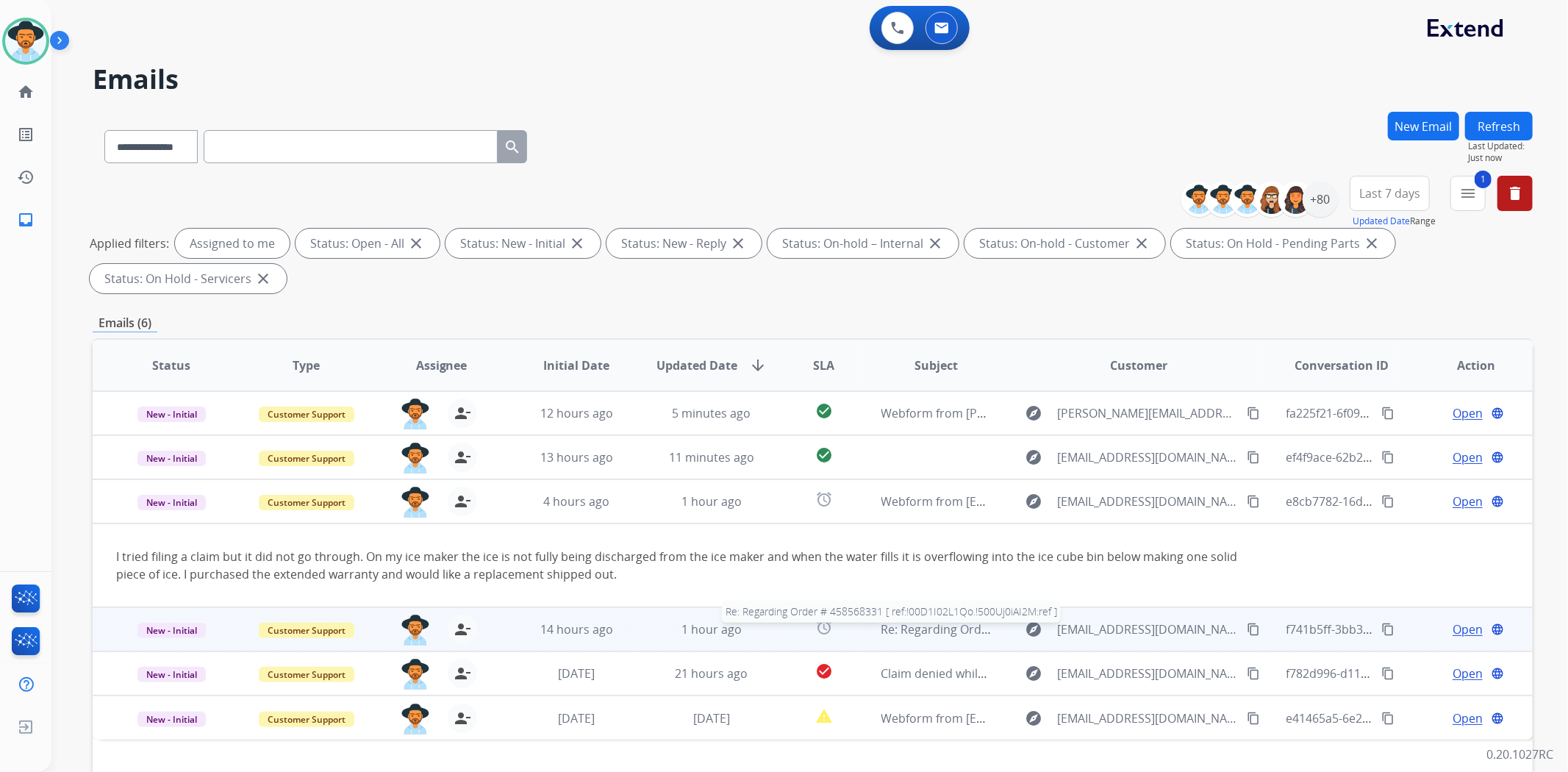
click at [944, 626] on span "Re: Regarding Order # 458568331 [ ref:!00D1I02L1Qo.!500Uj0iAI2M:ref ]" at bounding box center [1075, 629] width 389 height 16
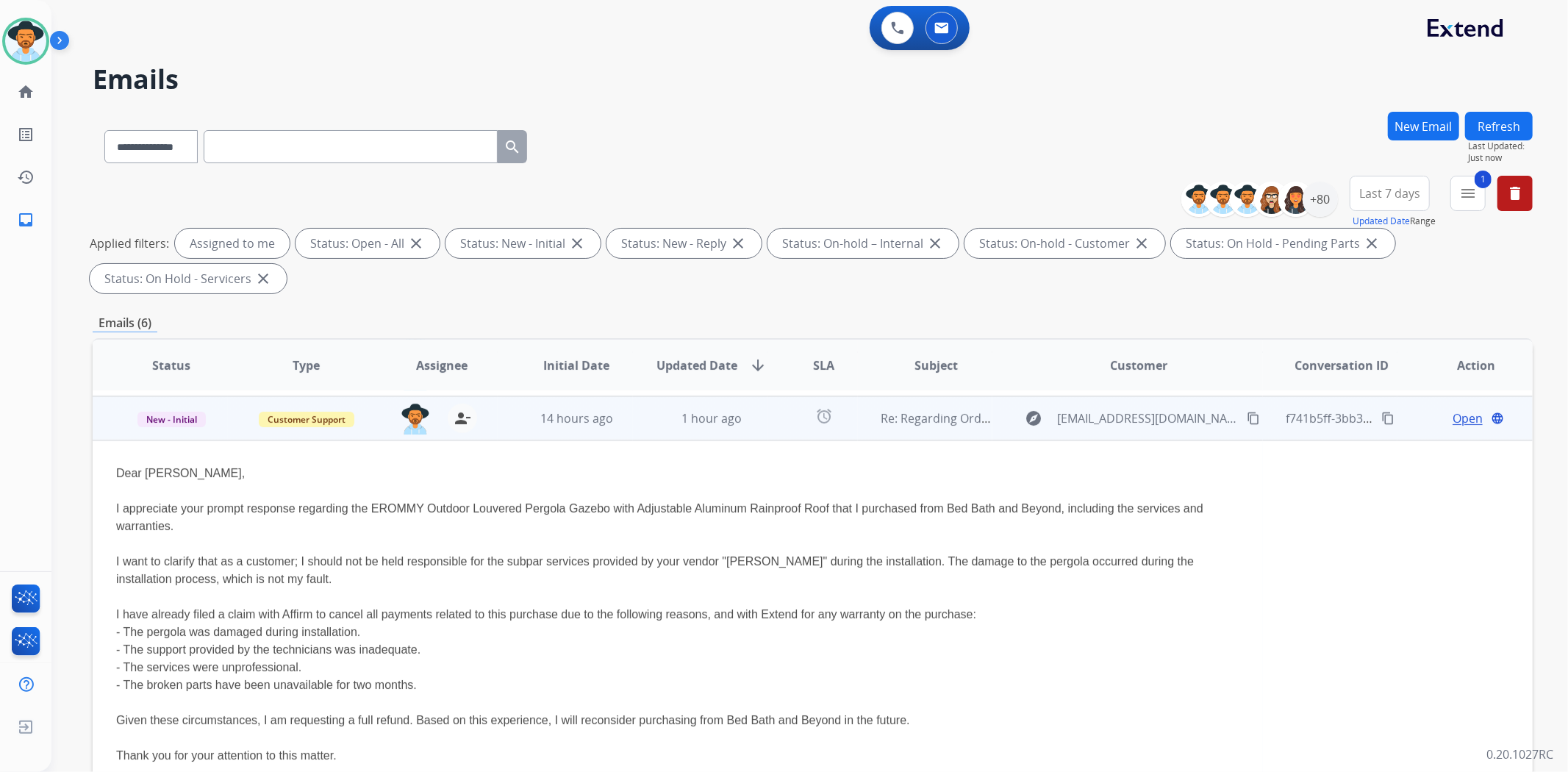
scroll to position [133, 0]
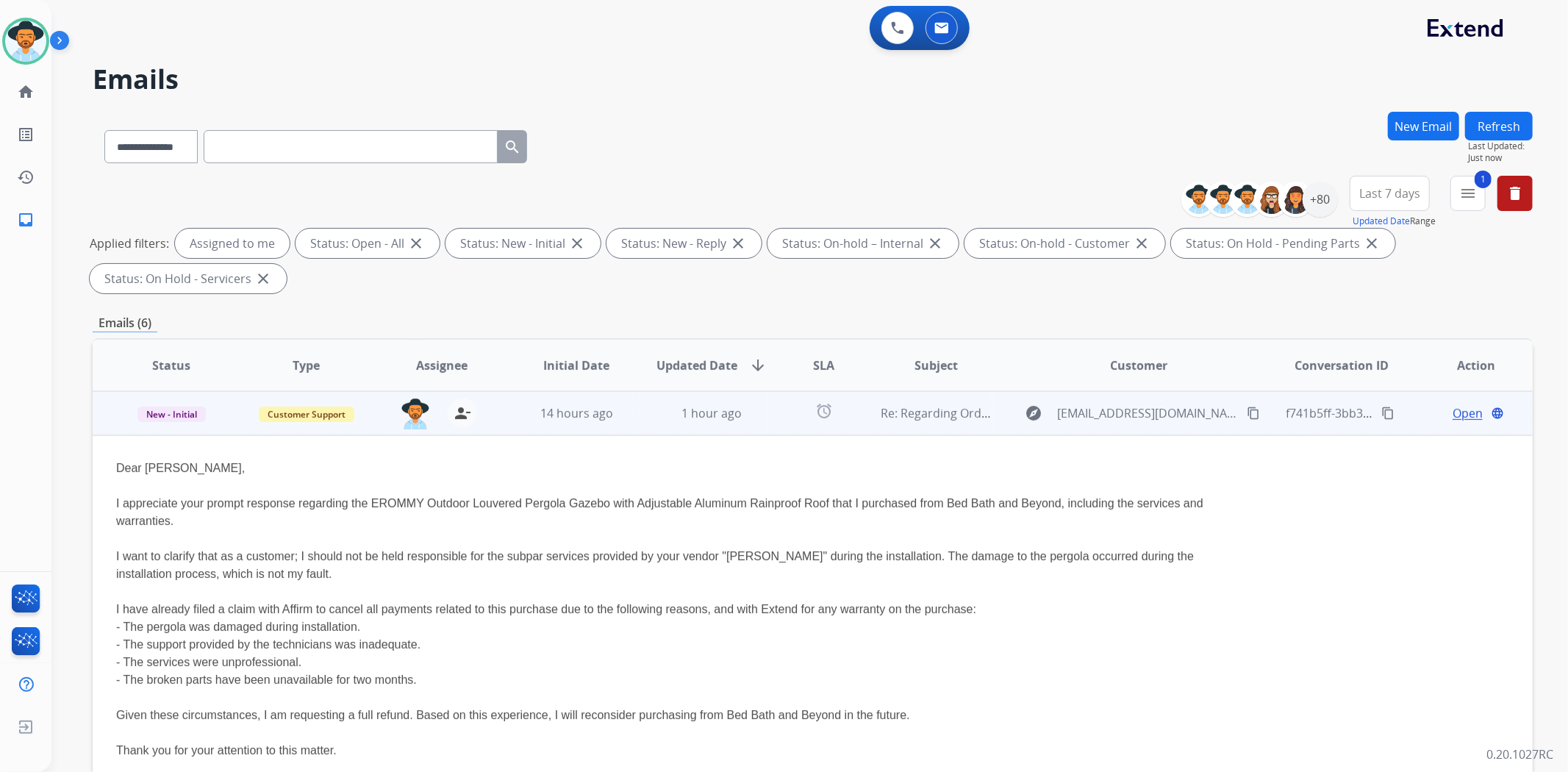
click at [778, 405] on td "alarm" at bounding box center [812, 413] width 89 height 44
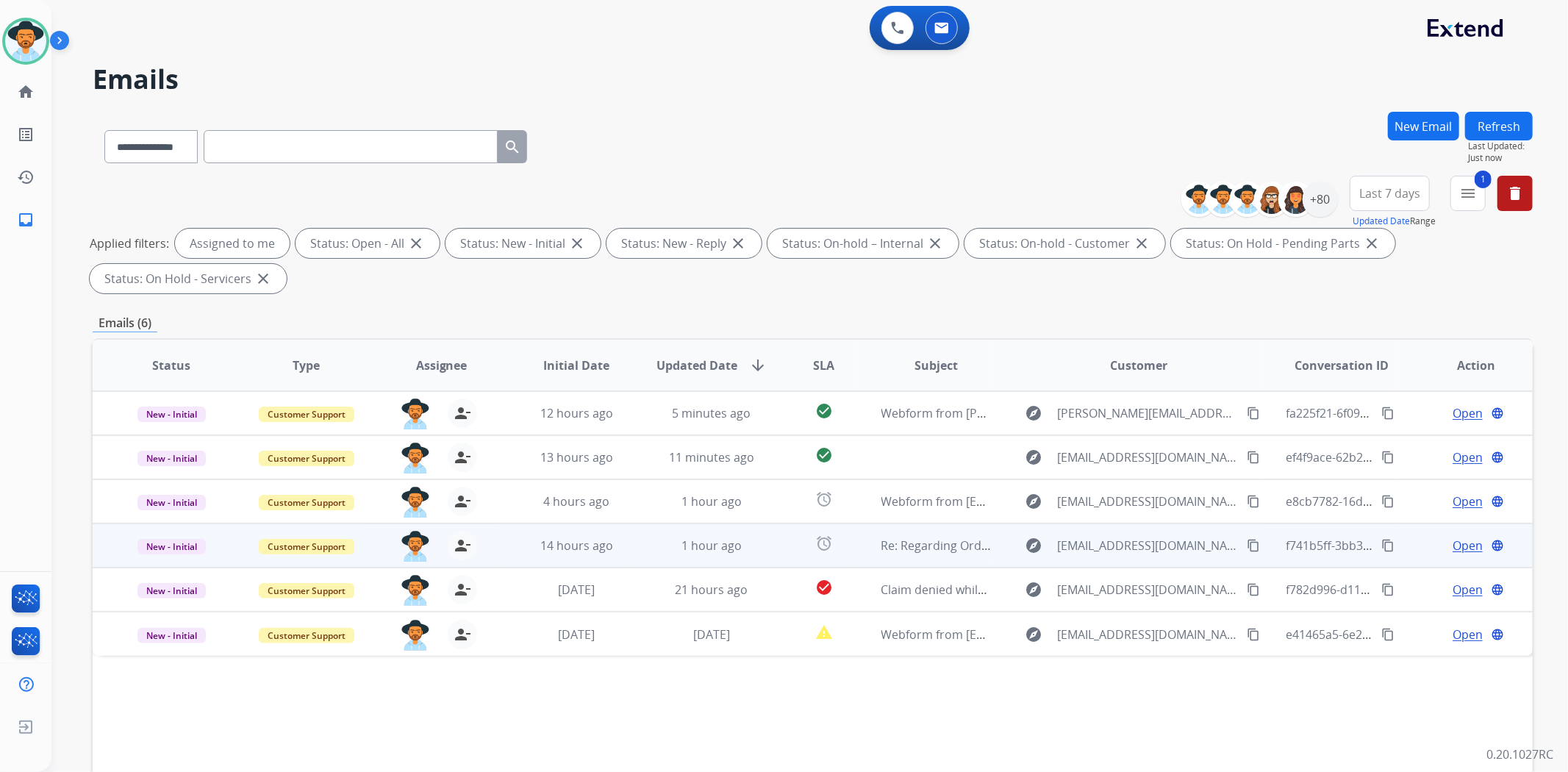
scroll to position [0, 0]
click at [1381, 544] on mat-icon "content_copy" at bounding box center [1387, 545] width 14 height 14
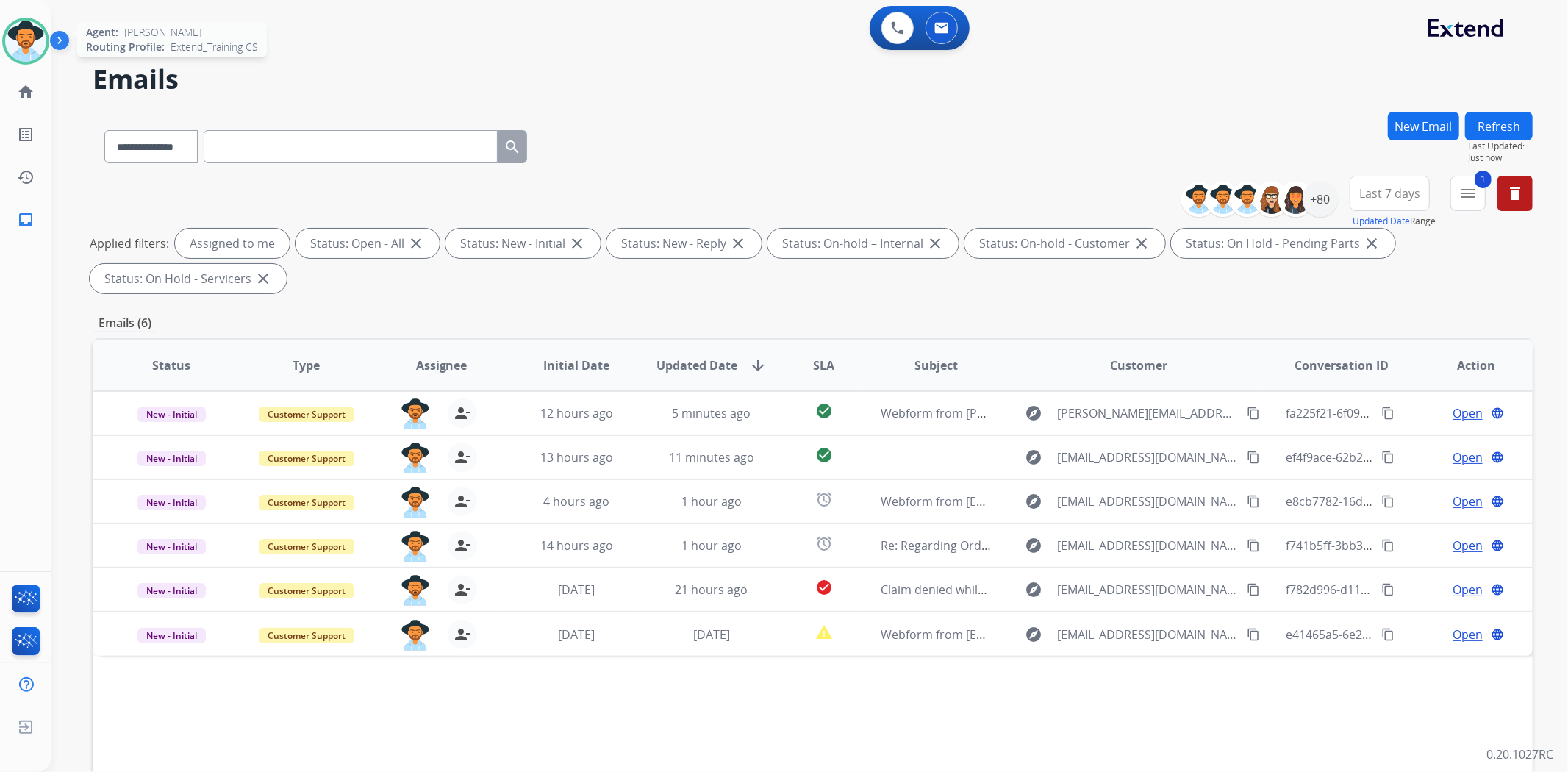
click at [30, 42] on img at bounding box center [26, 42] width 42 height 42
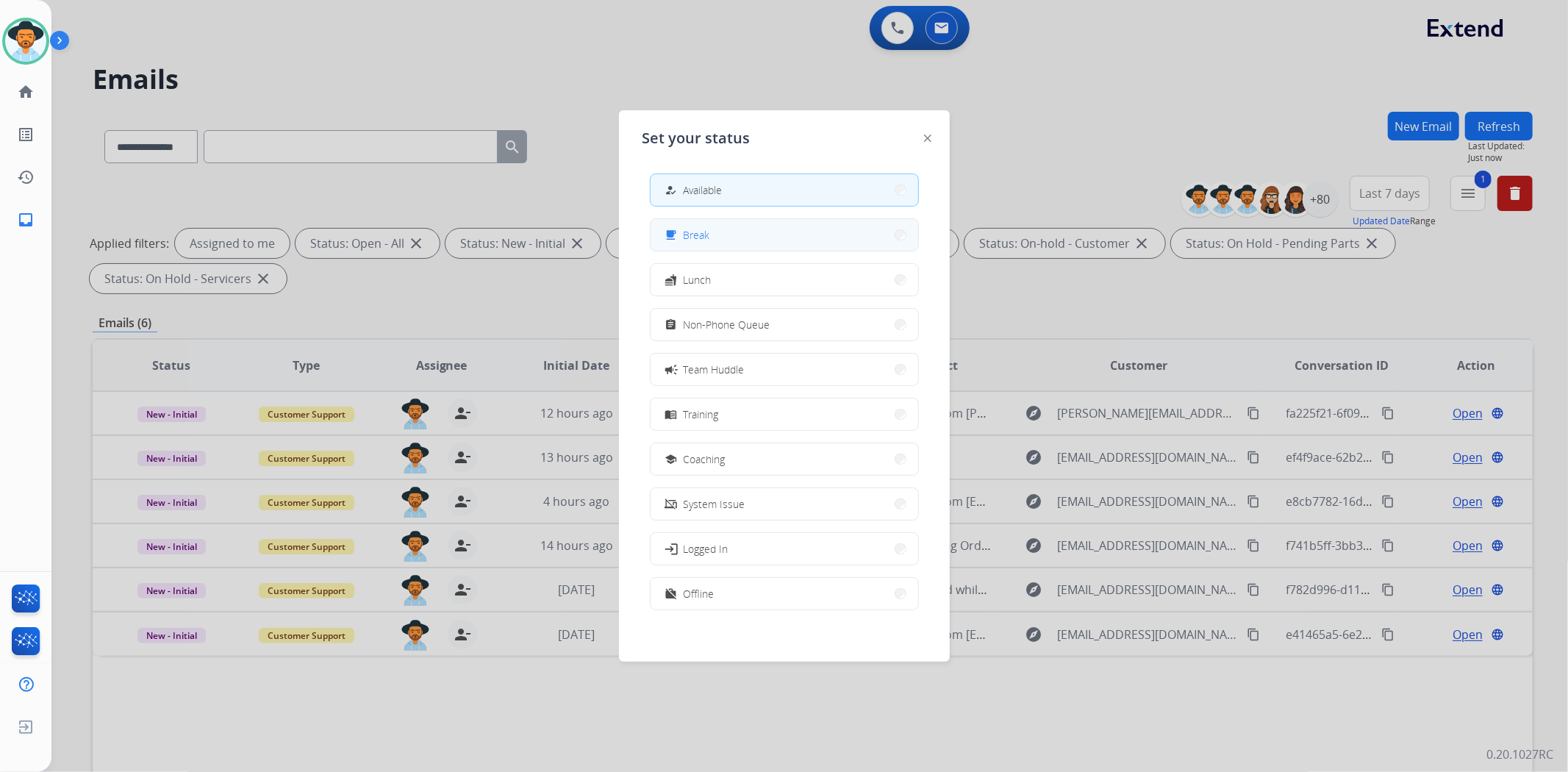
click at [798, 244] on button "free_breakfast Break" at bounding box center [784, 235] width 267 height 32
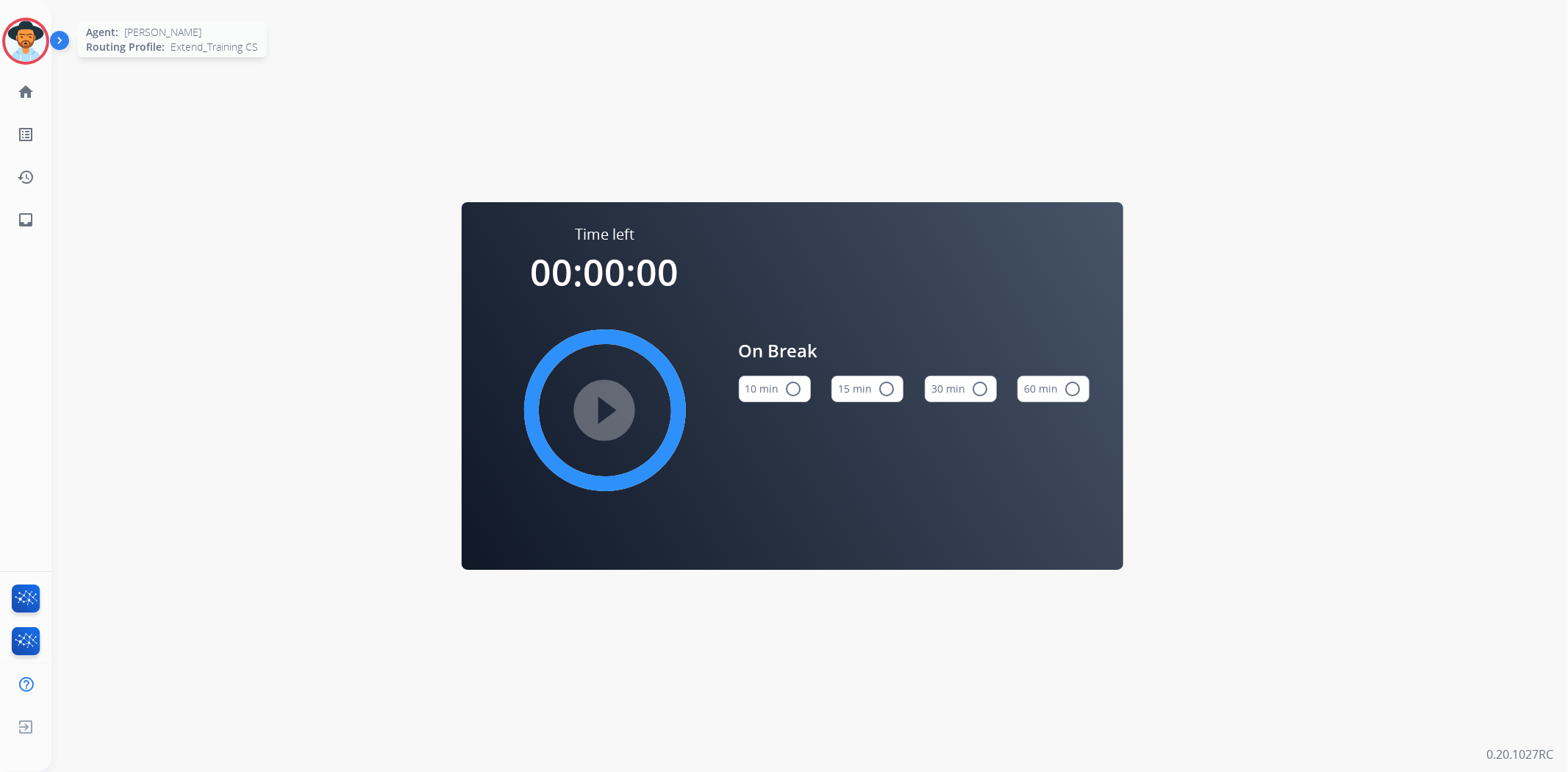
click at [21, 42] on img at bounding box center [26, 42] width 42 height 42
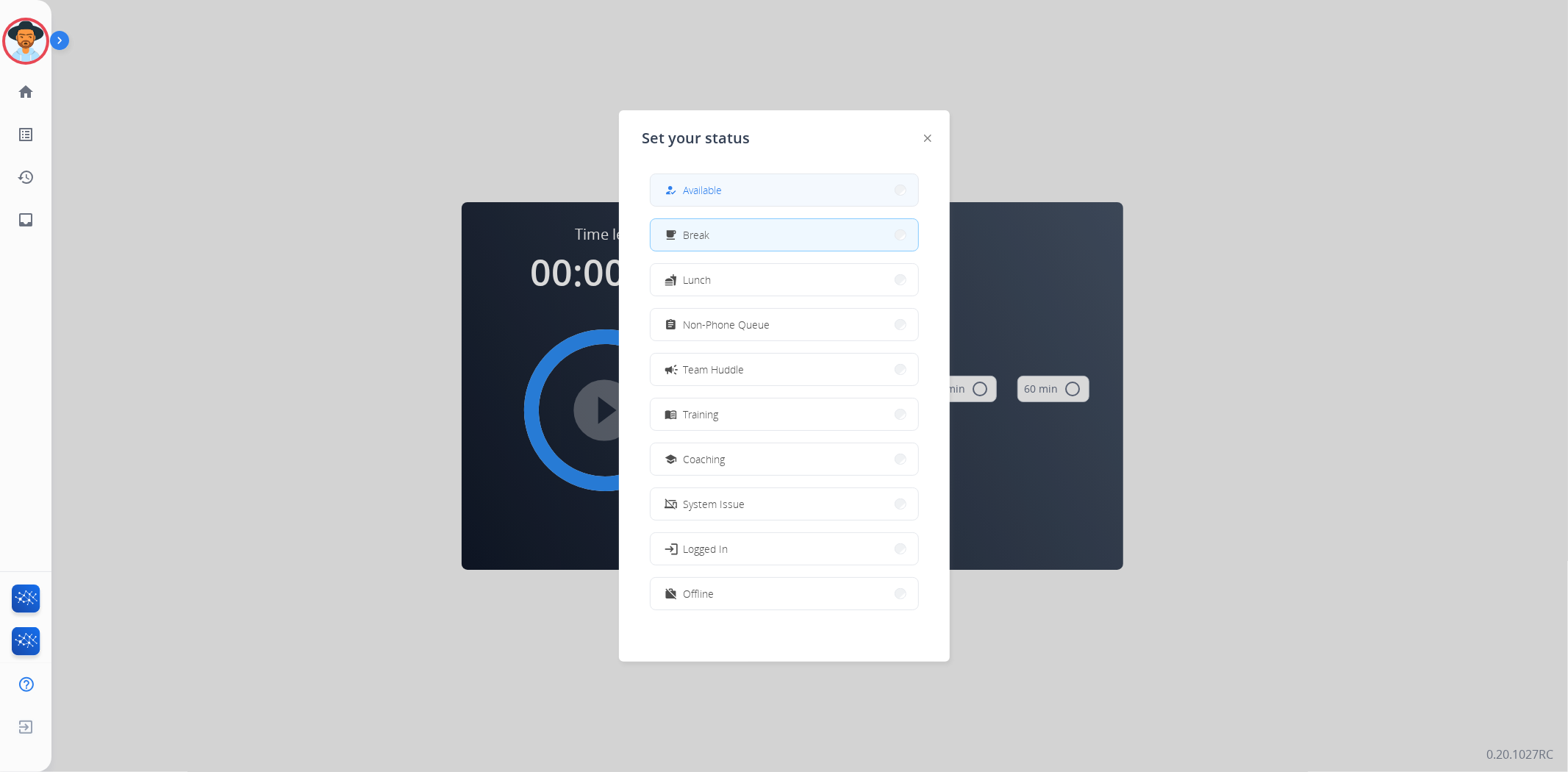
click at [881, 192] on button "how_to_reg Available" at bounding box center [784, 190] width 267 height 32
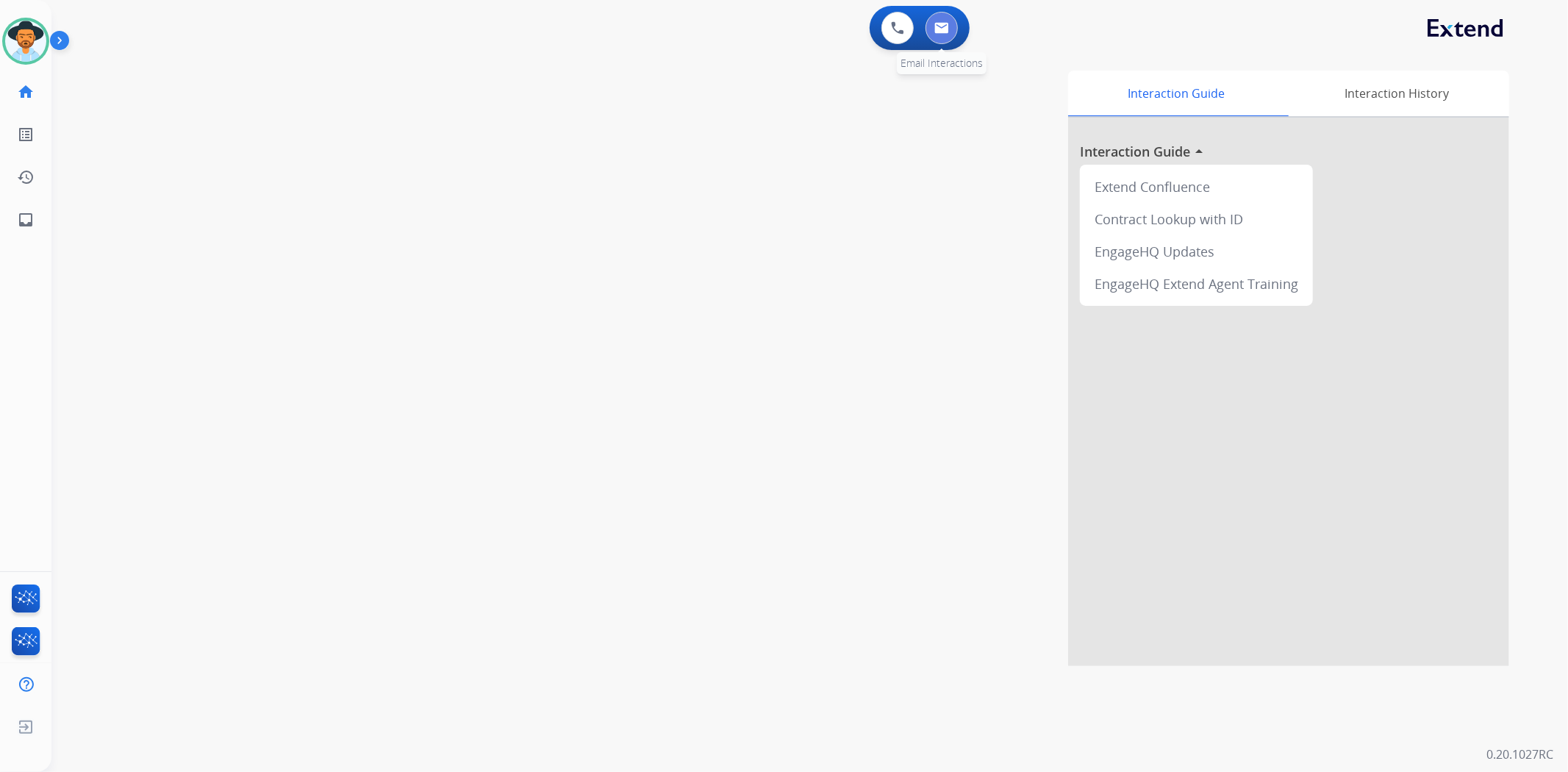
click at [952, 34] on button at bounding box center [942, 28] width 32 height 33
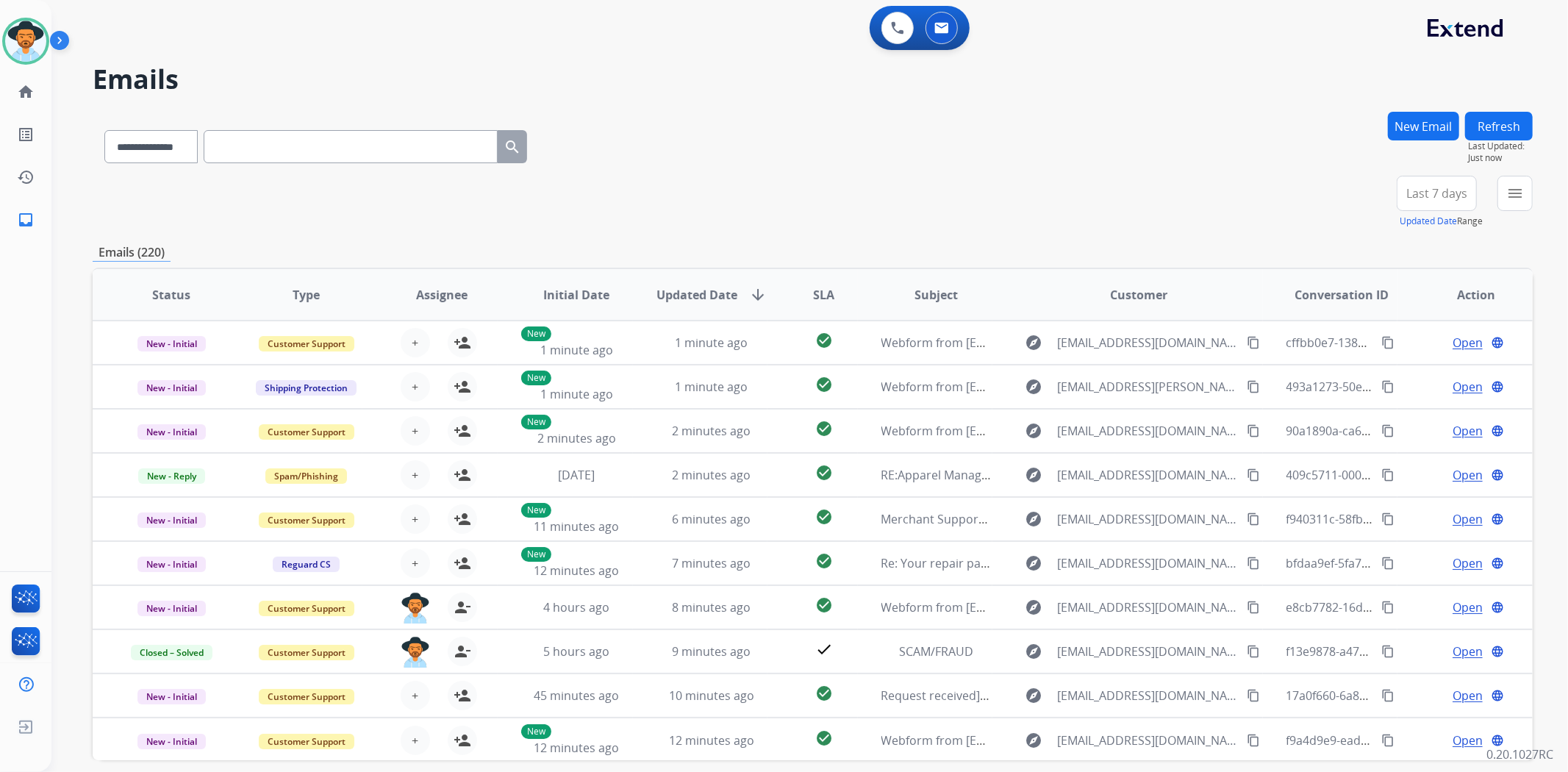
click at [796, 156] on div "**********" at bounding box center [812, 144] width 1440 height 64
click at [1363, 208] on div "+80" at bounding box center [1367, 199] width 35 height 35
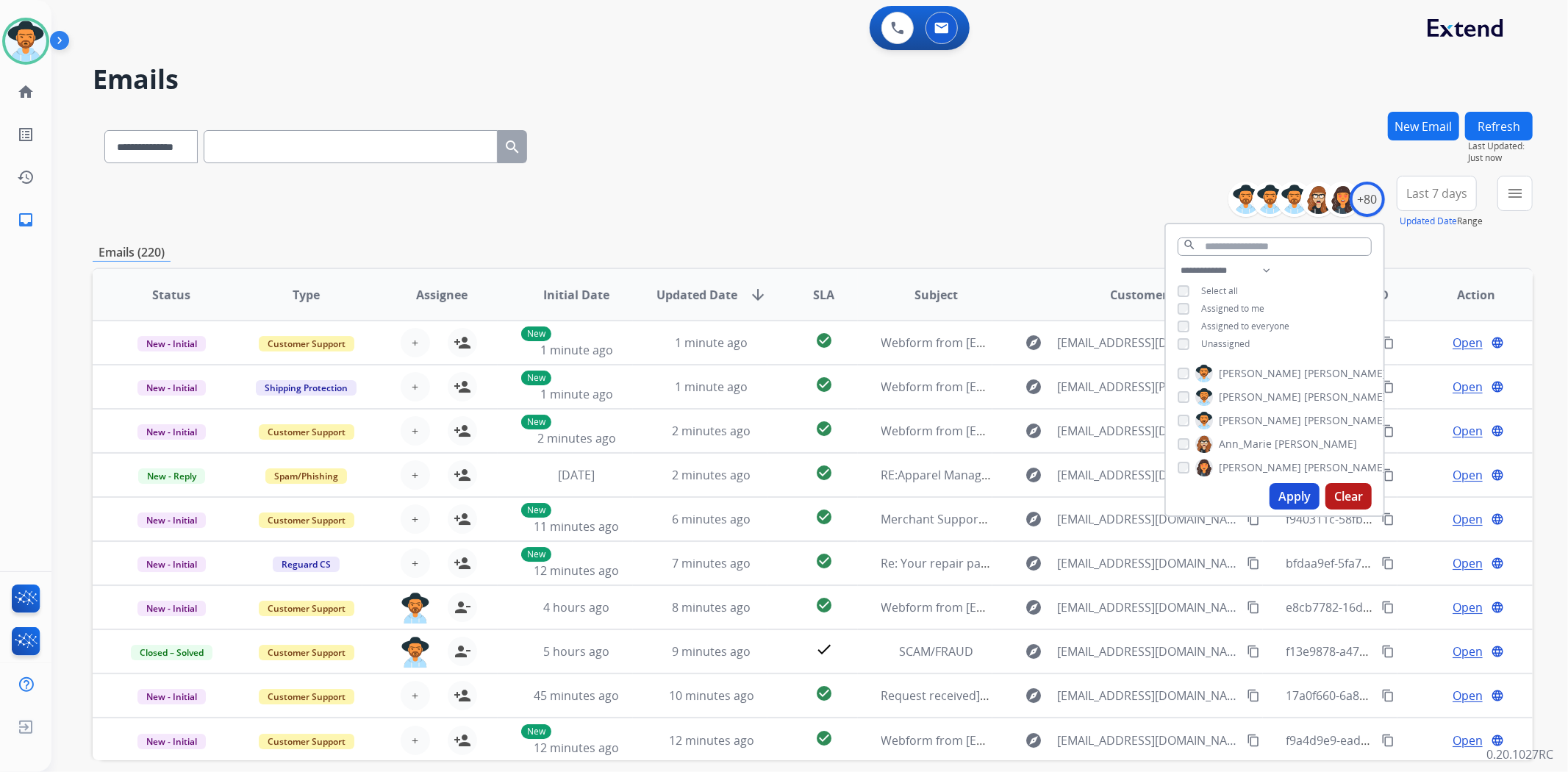
click at [1229, 340] on span "Unassigned" at bounding box center [1226, 344] width 49 height 13
click at [1286, 494] on button "Apply" at bounding box center [1294, 496] width 50 height 26
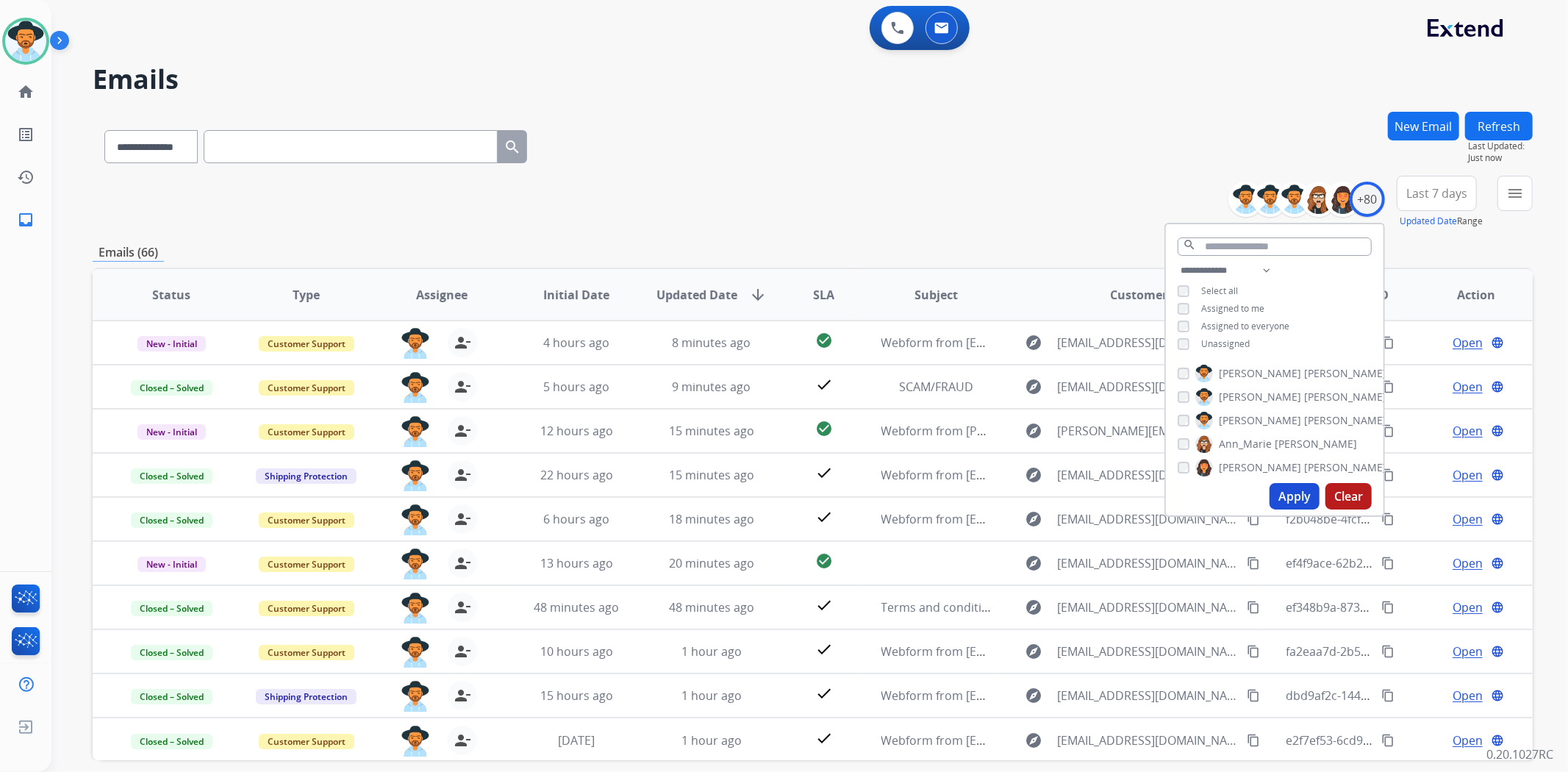
click at [948, 234] on div "**********" at bounding box center [812, 474] width 1440 height 725
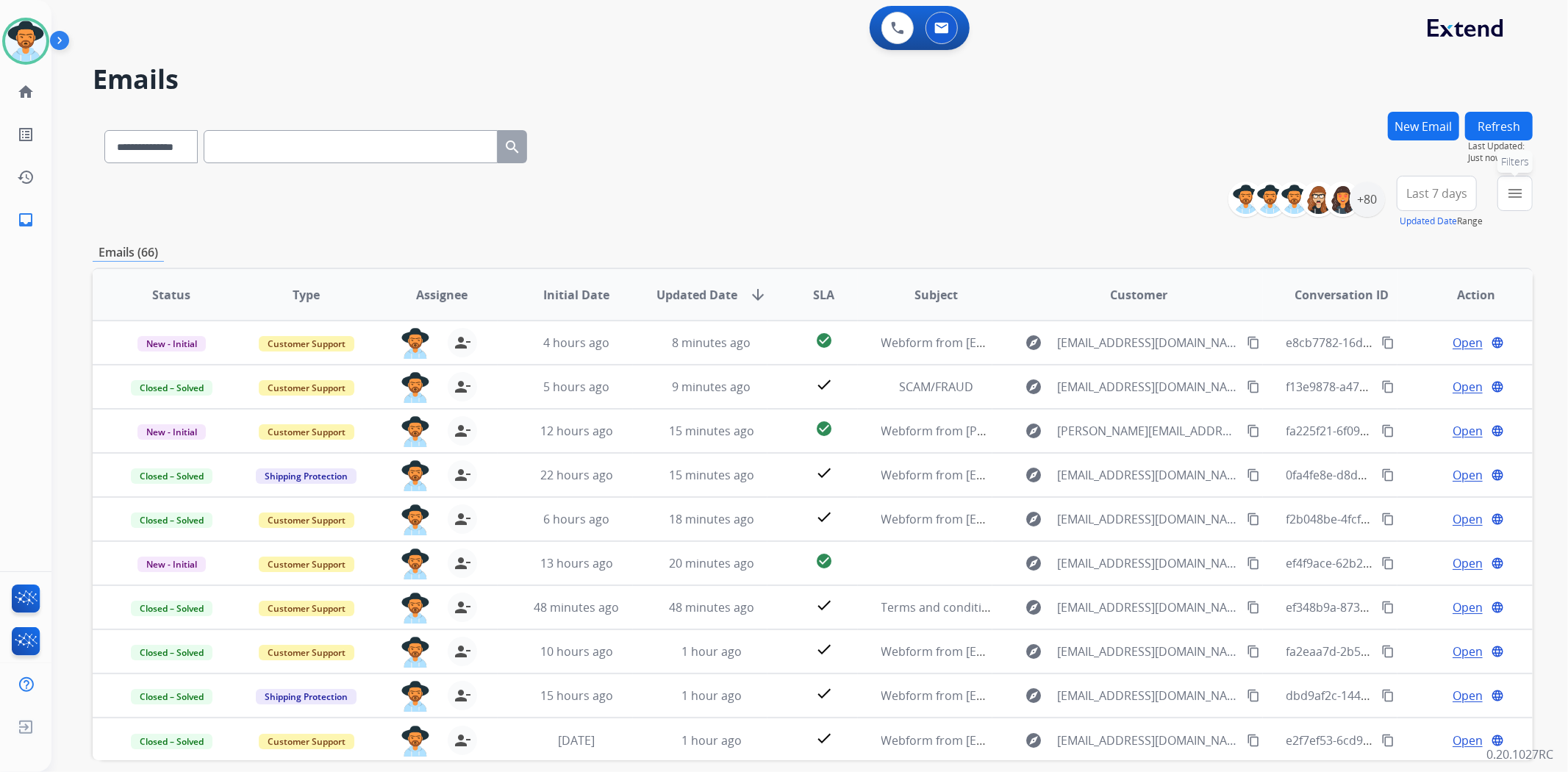
click at [1506, 185] on button "menu Filters" at bounding box center [1515, 193] width 35 height 35
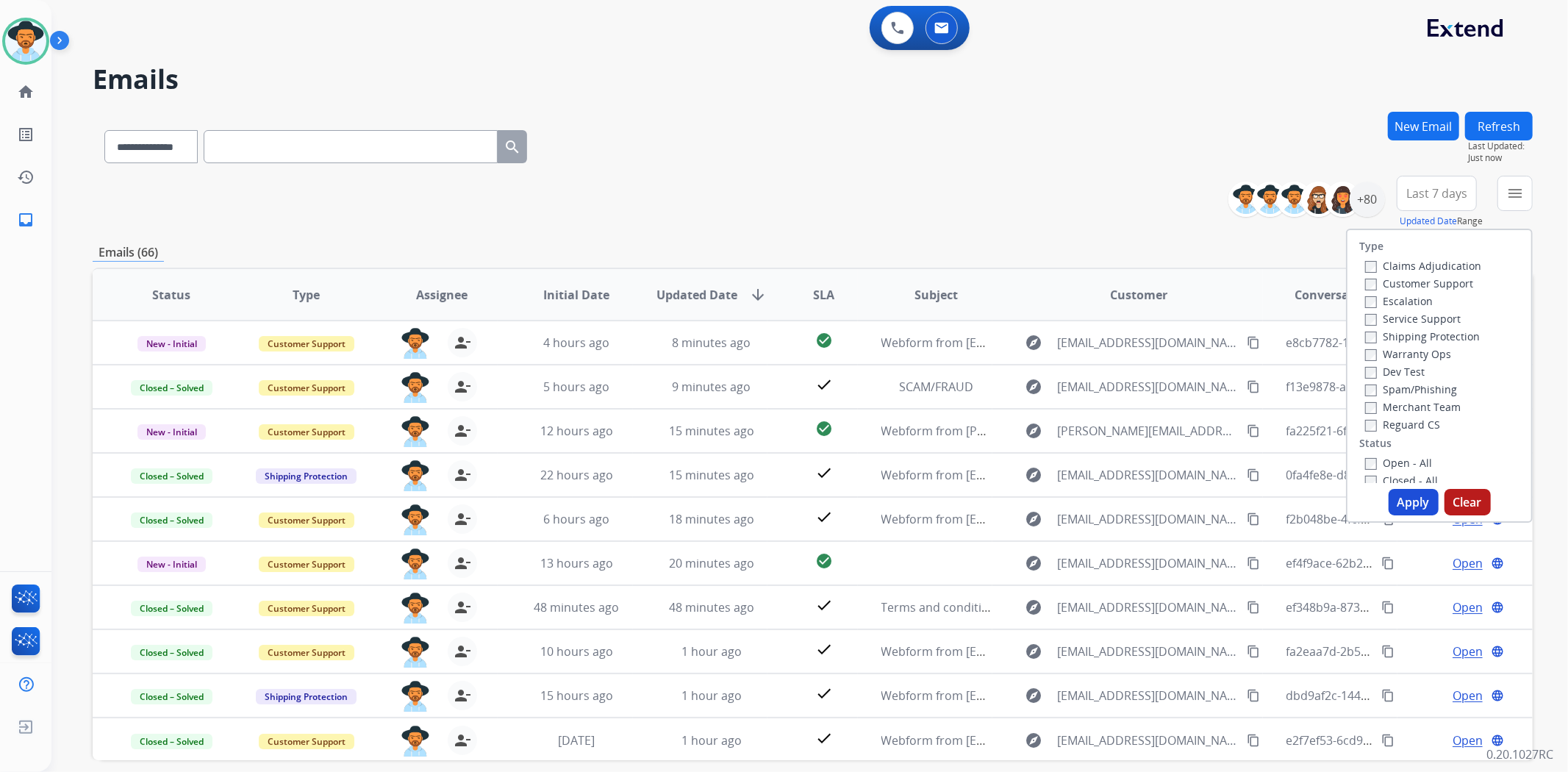
drag, startPoint x: 1383, startPoint y: 457, endPoint x: 1391, endPoint y: 460, distance: 8.5
click at [1385, 457] on label "Open - All" at bounding box center [1398, 462] width 67 height 14
click at [1400, 501] on button "Apply" at bounding box center [1413, 502] width 50 height 26
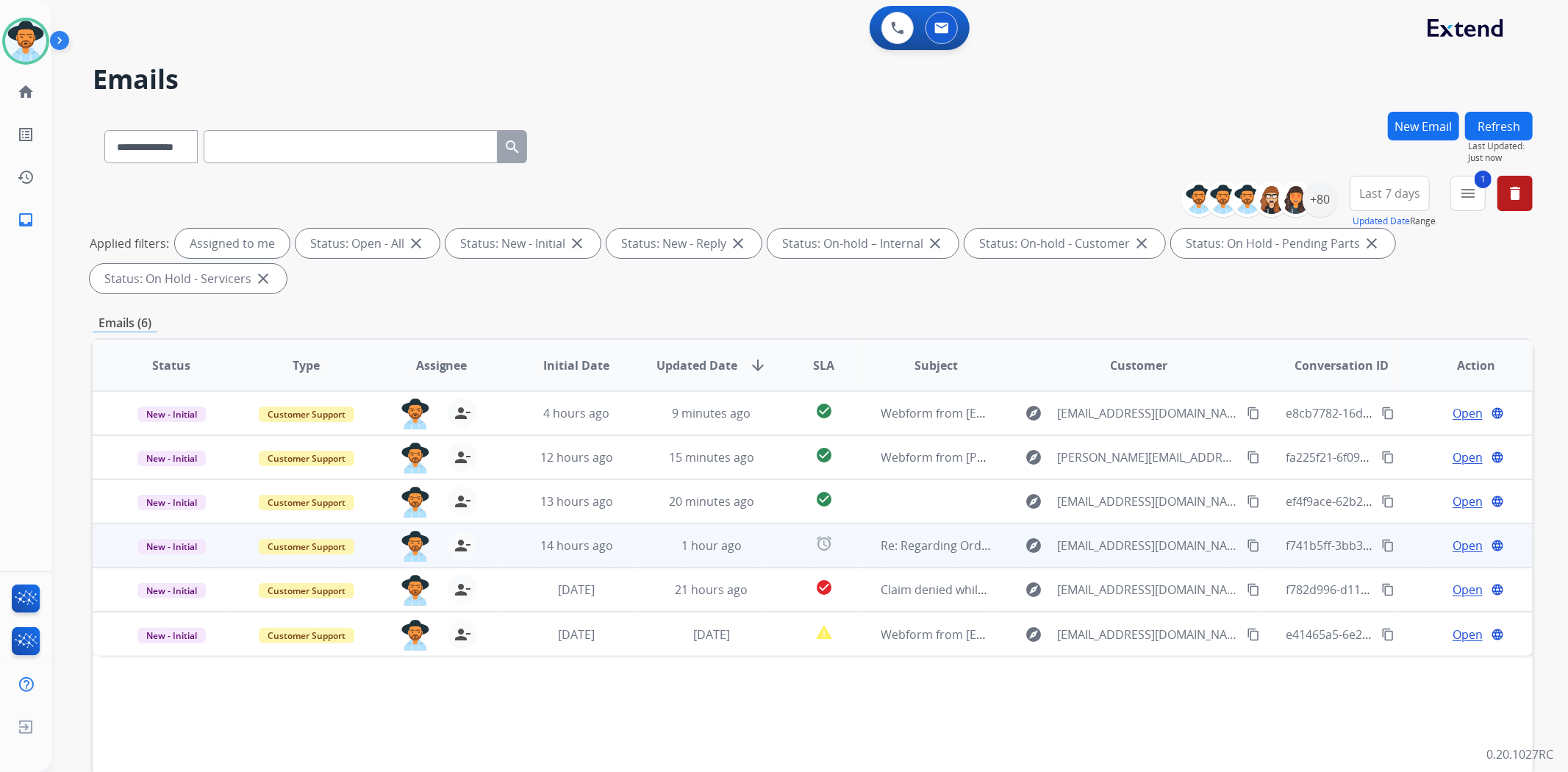
click at [863, 552] on td "Re: Regarding Order # 458568331 [ ref:!00D1I02L1Qo.!500Uj0iAI2M:ref ]" at bounding box center [925, 545] width 135 height 44
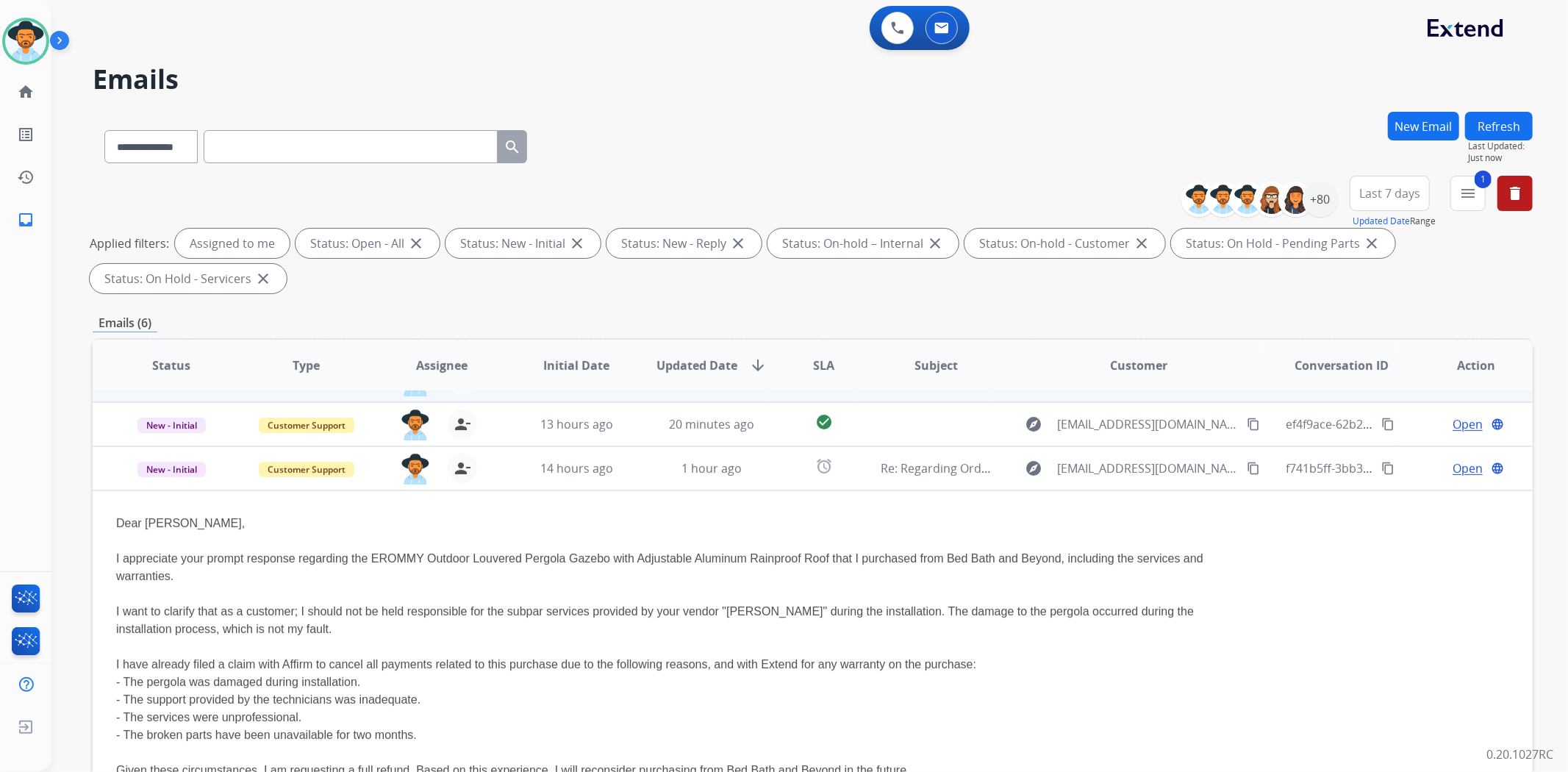
scroll to position [133, 0]
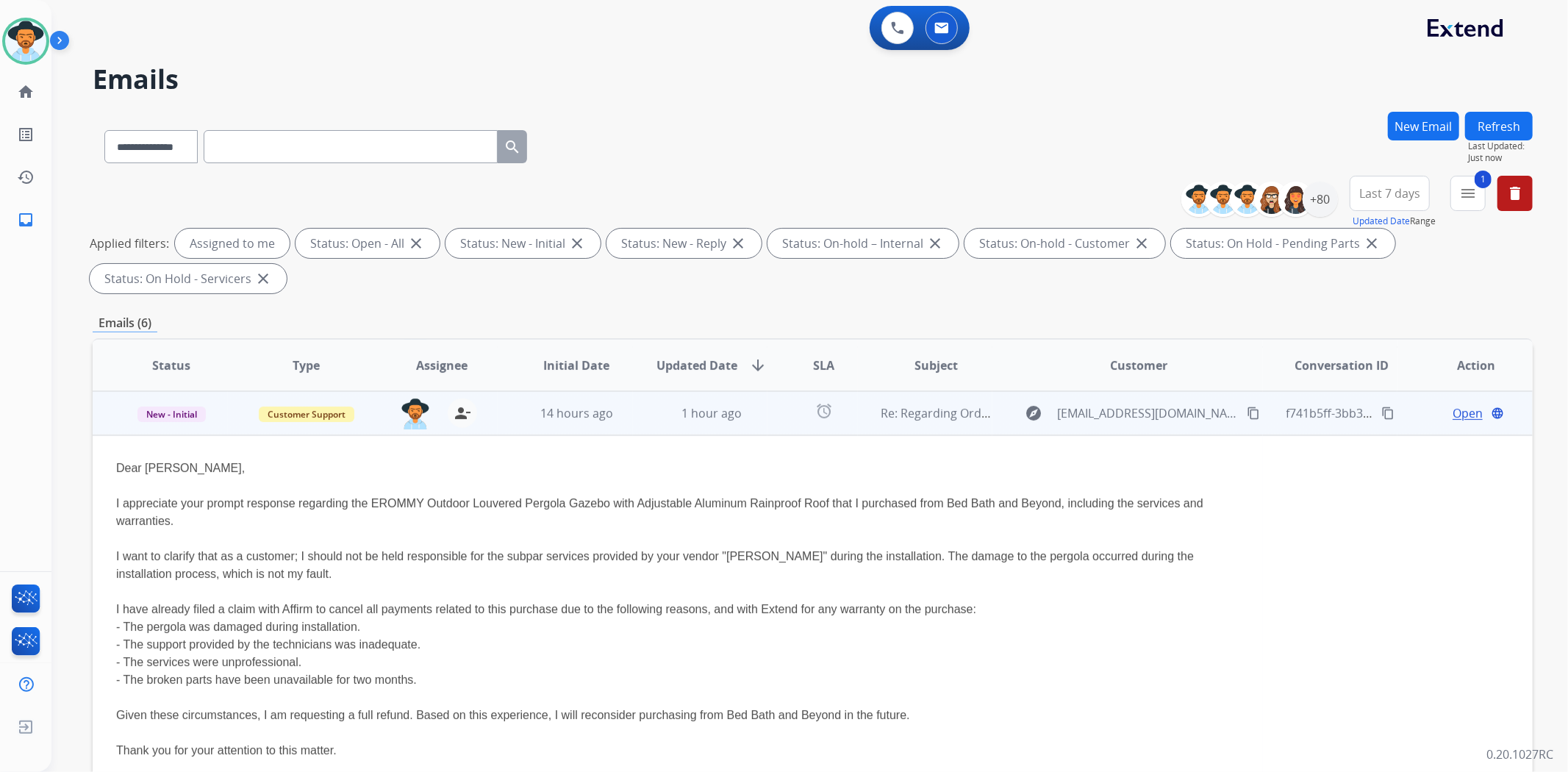
click at [1455, 414] on span "Open" at bounding box center [1467, 414] width 30 height 18
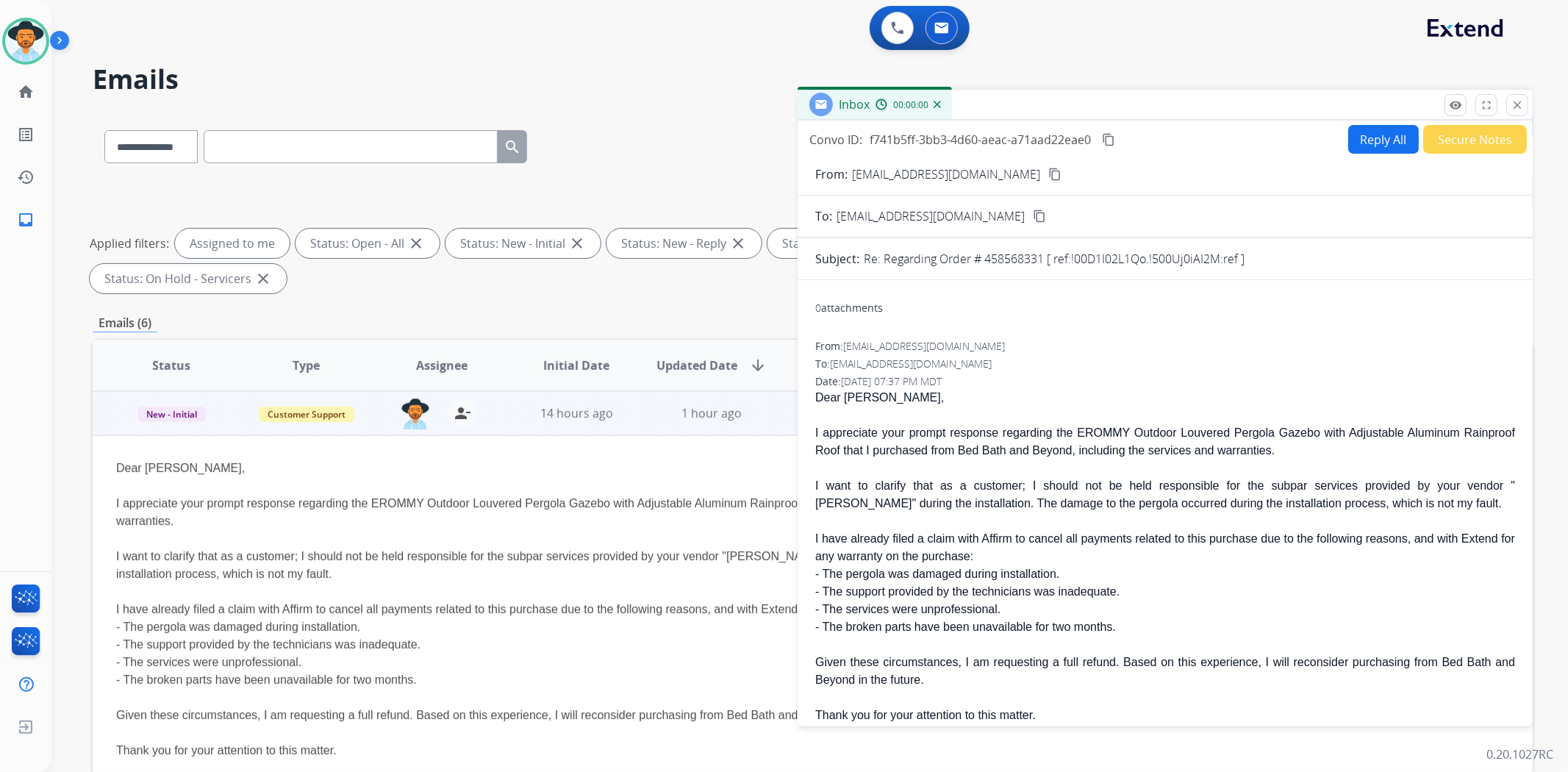
click at [1385, 141] on button "Reply All" at bounding box center [1383, 139] width 70 height 29
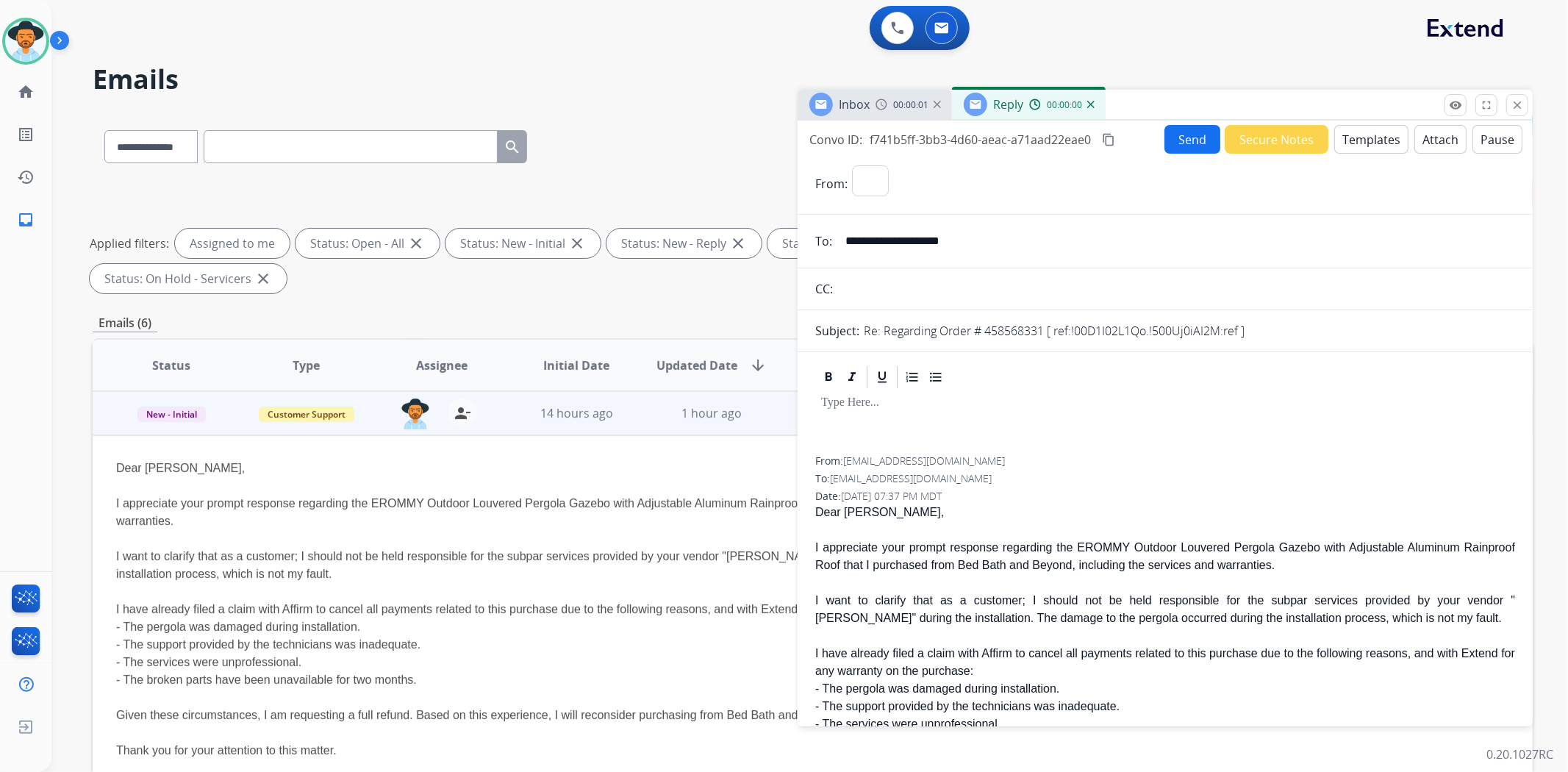
select select "**********"
click at [1369, 133] on button "Templates" at bounding box center [1371, 139] width 74 height 29
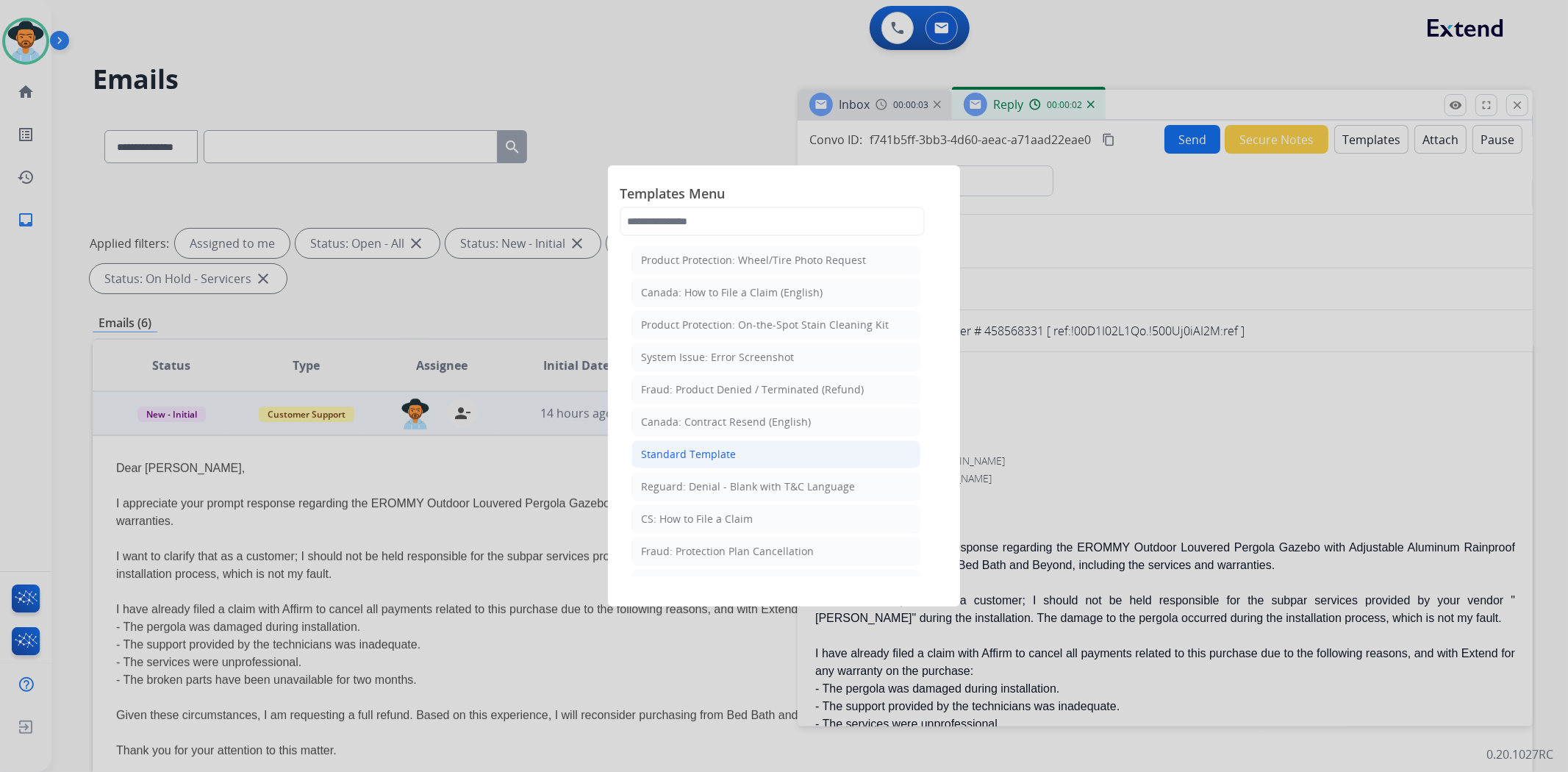
click at [733, 457] on li "Standard Template" at bounding box center [775, 454] width 289 height 28
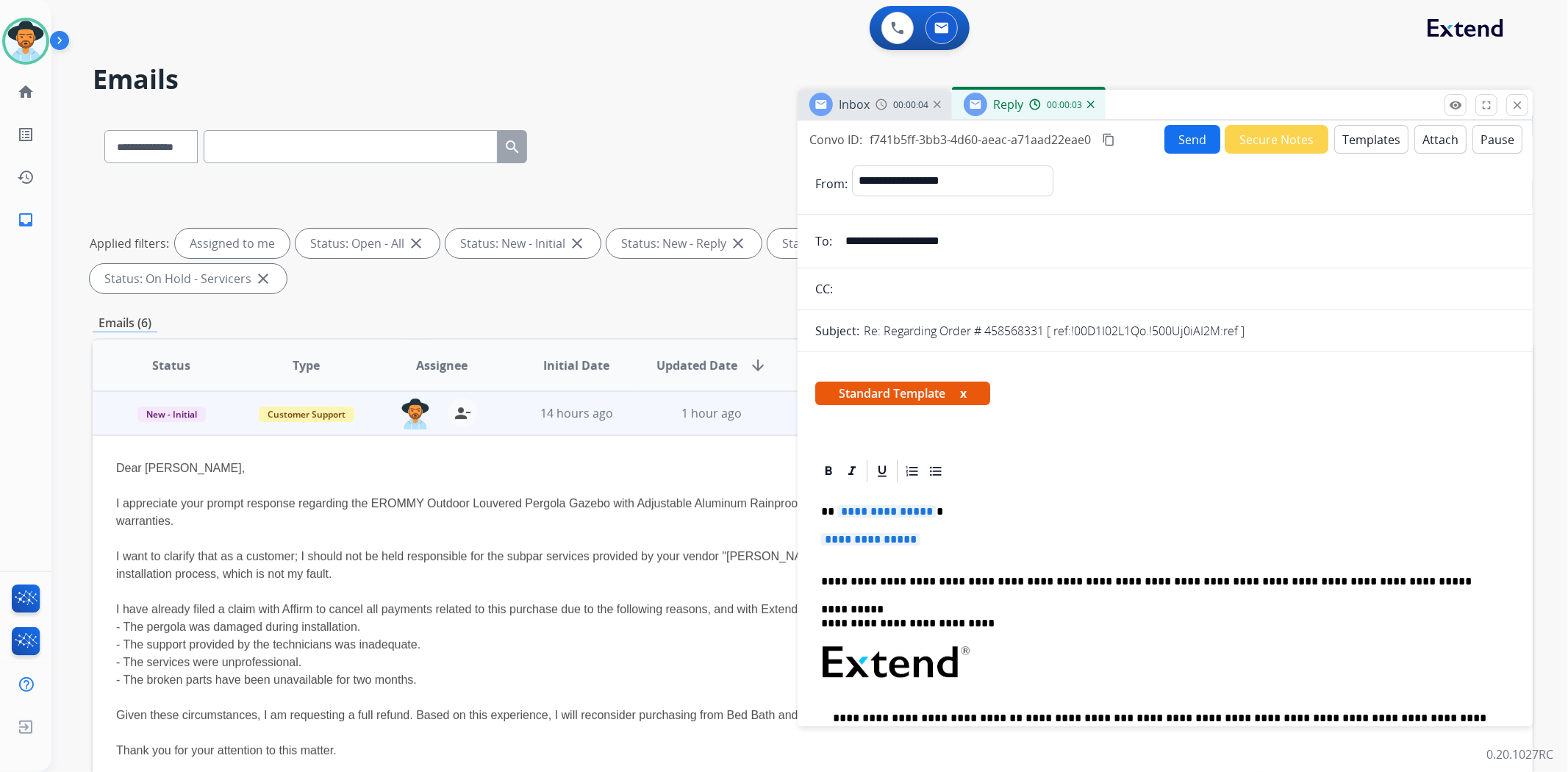
click at [907, 535] on span "**********" at bounding box center [871, 539] width 99 height 13
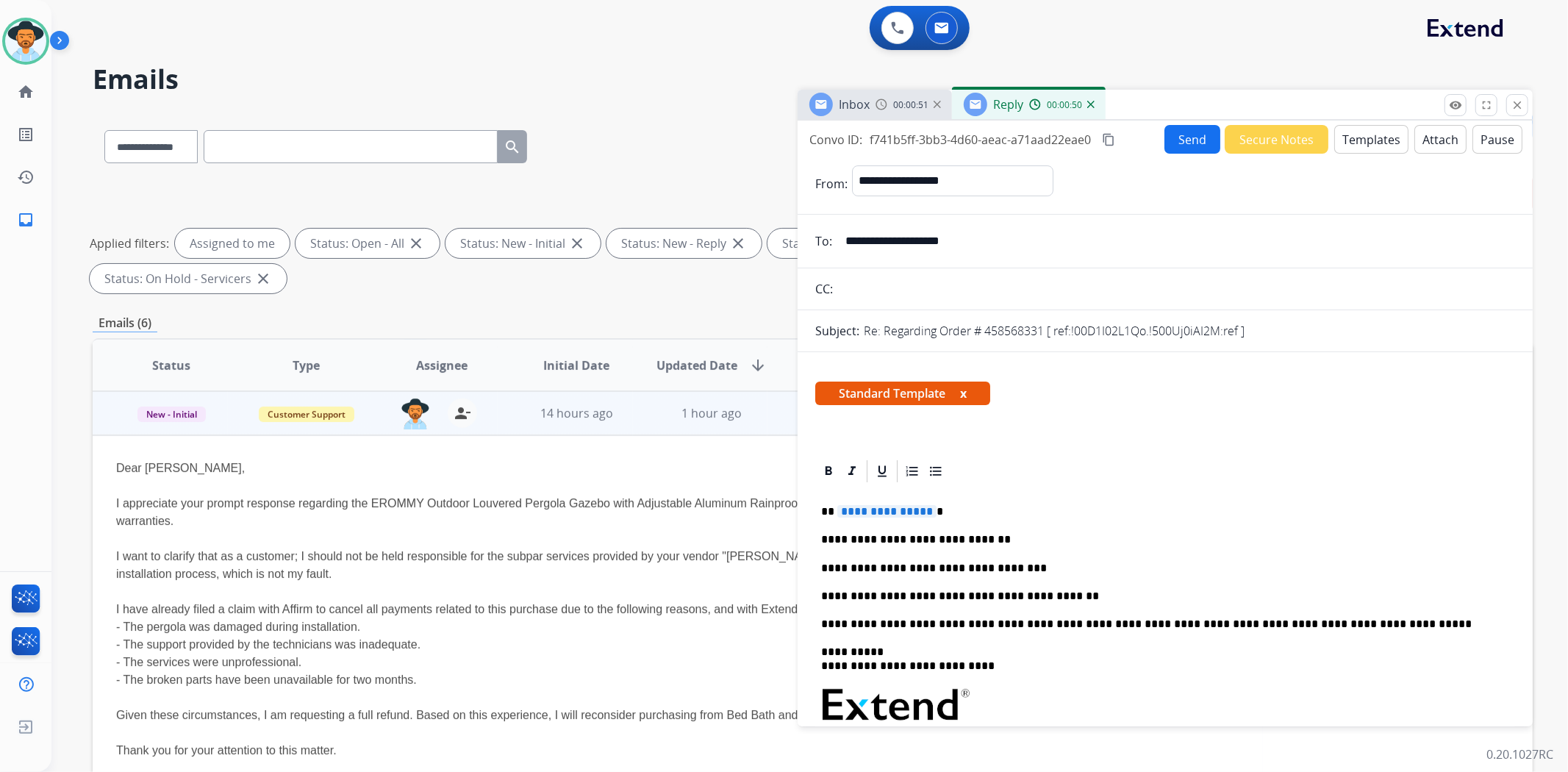
click at [1047, 596] on p "**********" at bounding box center [1159, 596] width 676 height 14
click at [958, 236] on input "**********" at bounding box center [1176, 241] width 679 height 30
click at [882, 505] on span "**********" at bounding box center [886, 511] width 99 height 13
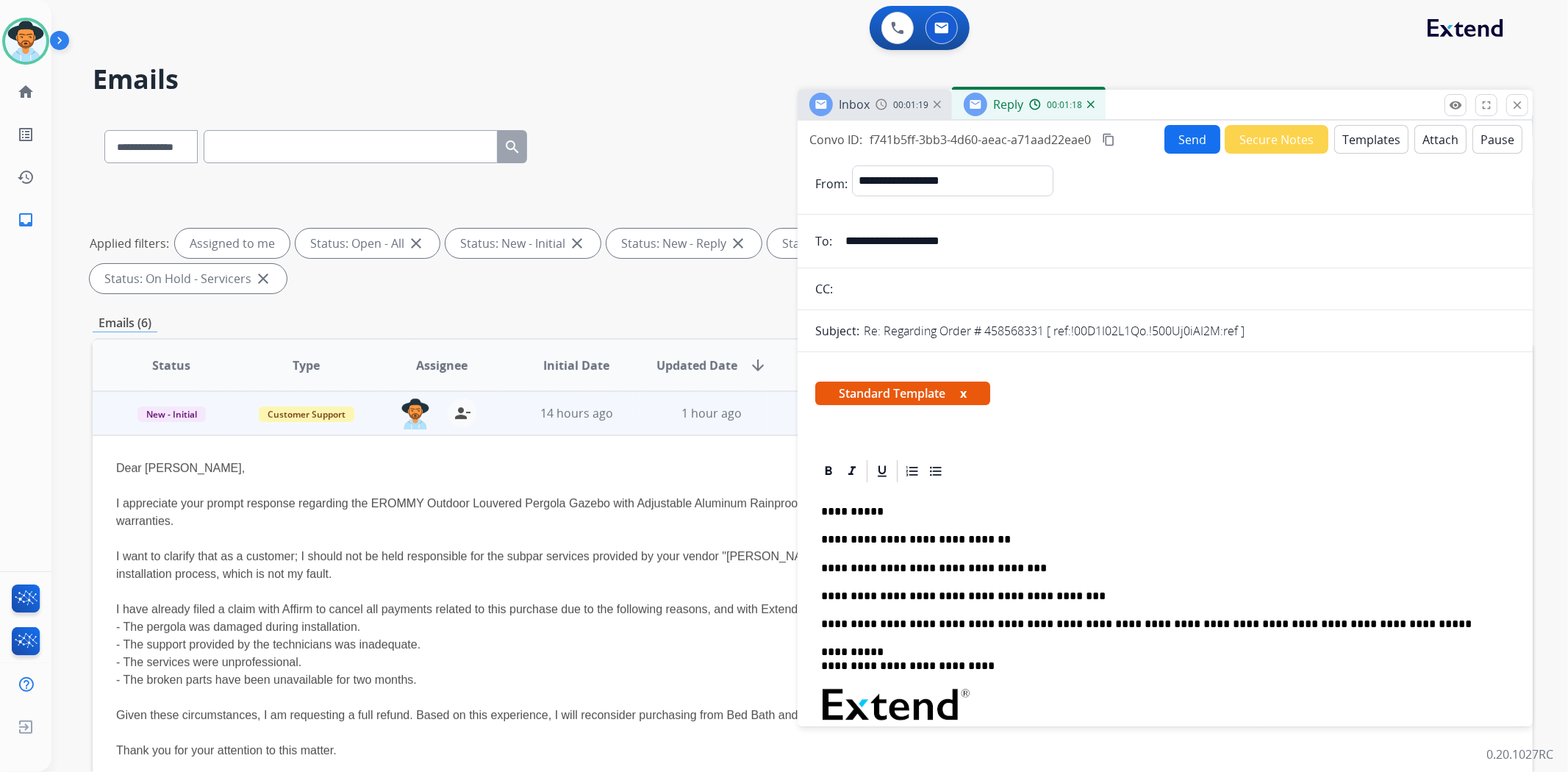
click at [1192, 142] on button "Send" at bounding box center [1192, 139] width 56 height 29
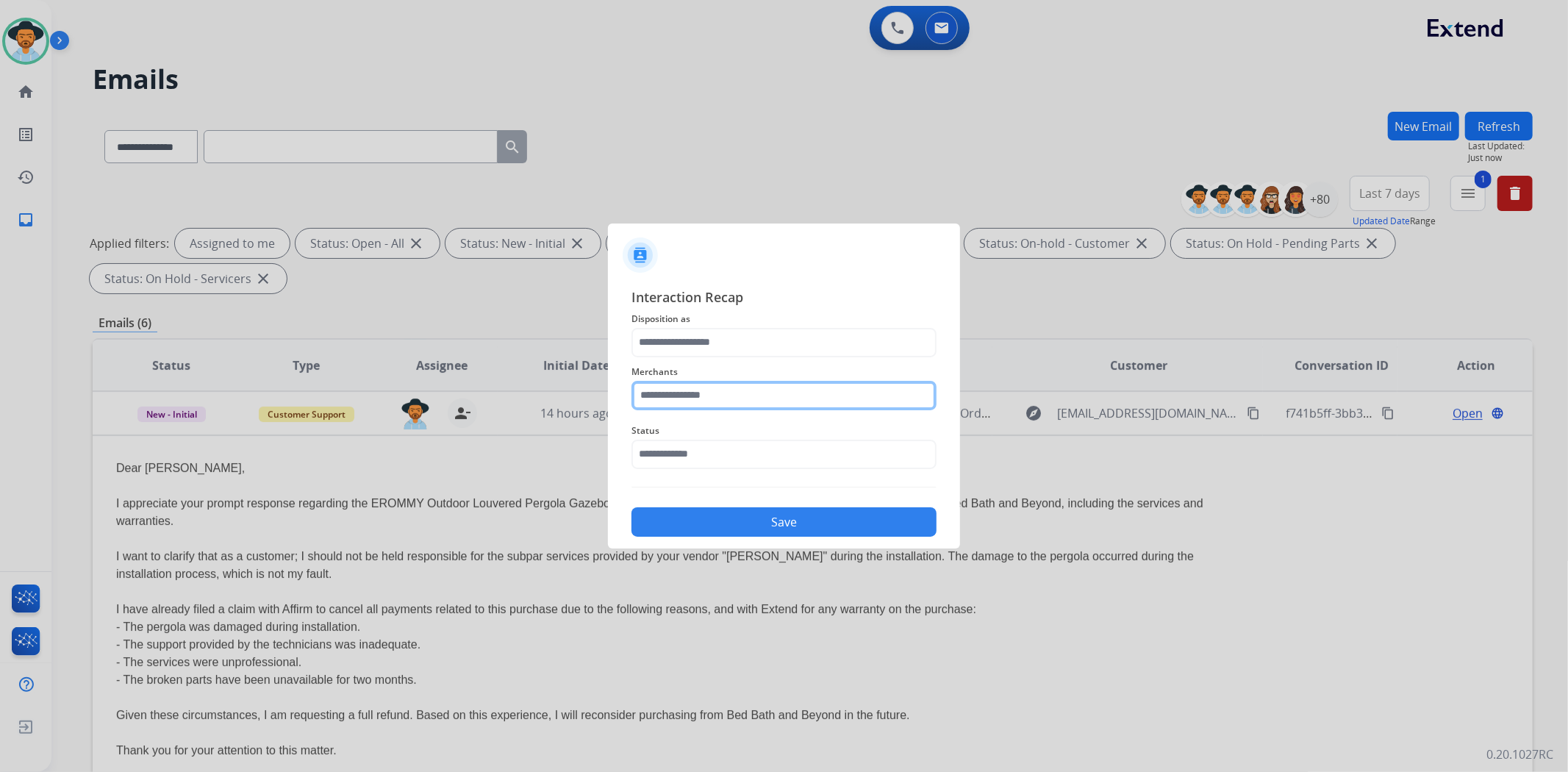
click at [767, 391] on input "text" at bounding box center [784, 395] width 305 height 30
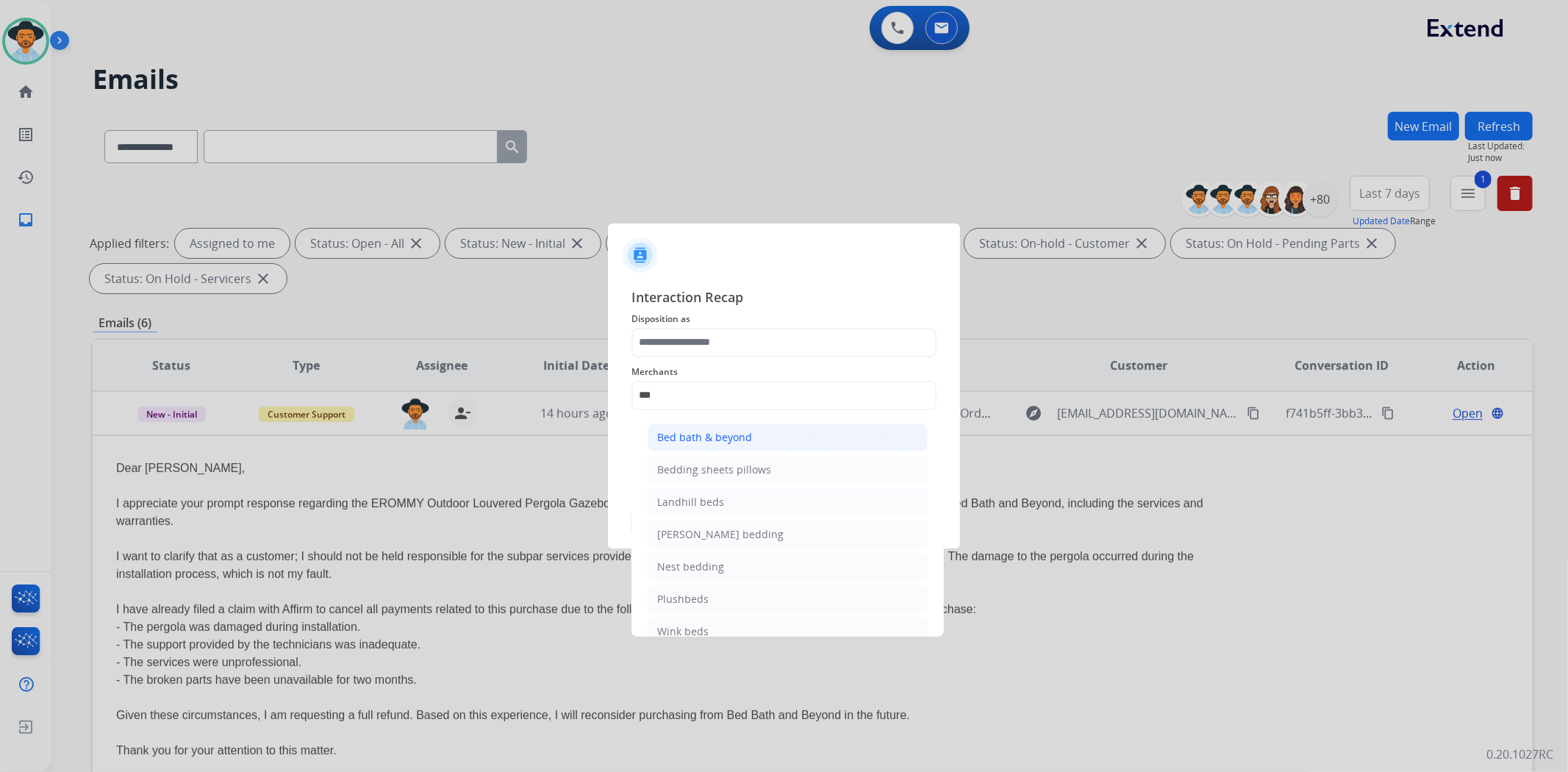
click at [720, 436] on div "Bed bath & beyond" at bounding box center [704, 437] width 95 height 14
type input "**********"
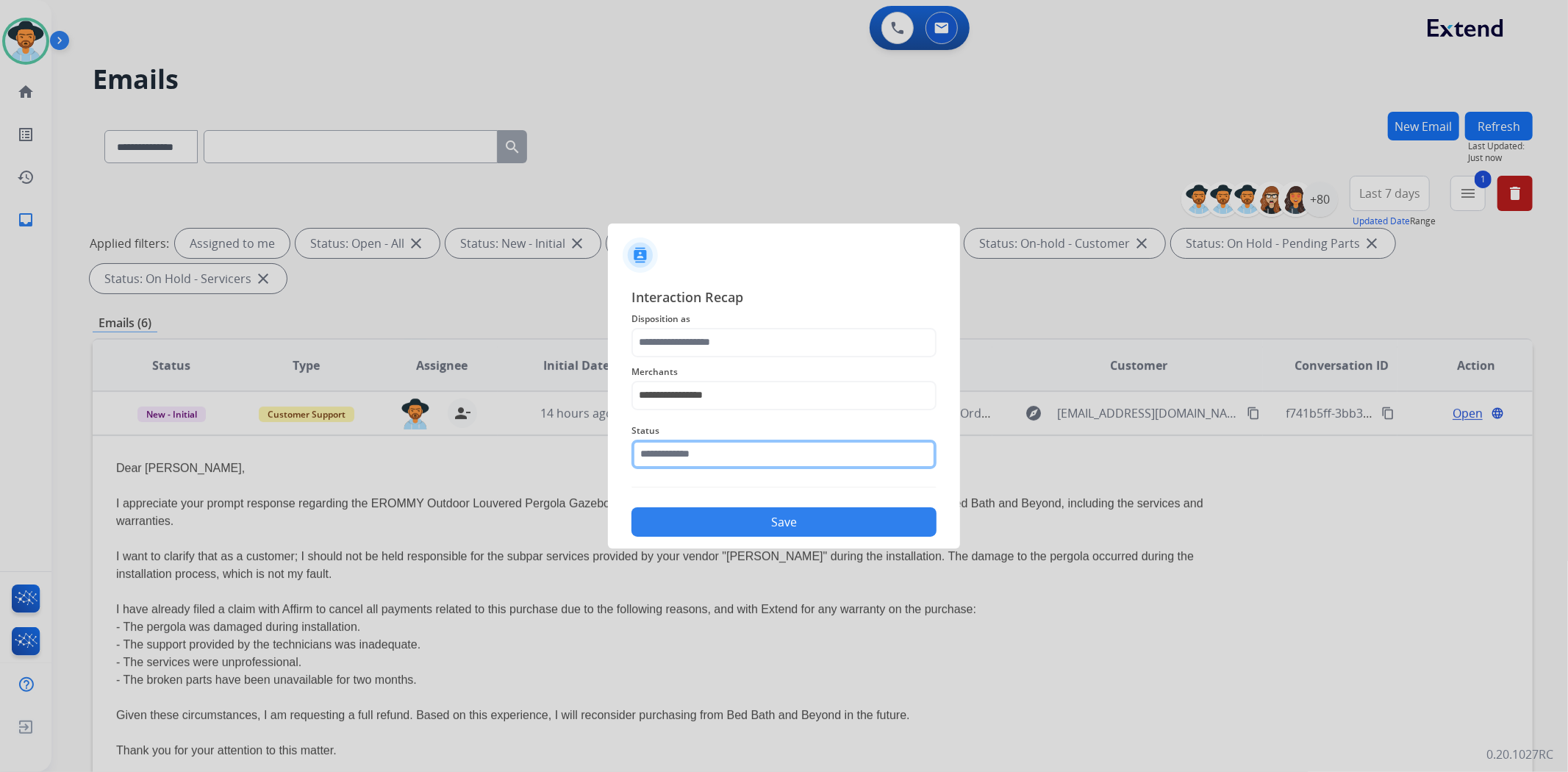
click at [722, 451] on input "text" at bounding box center [784, 454] width 305 height 30
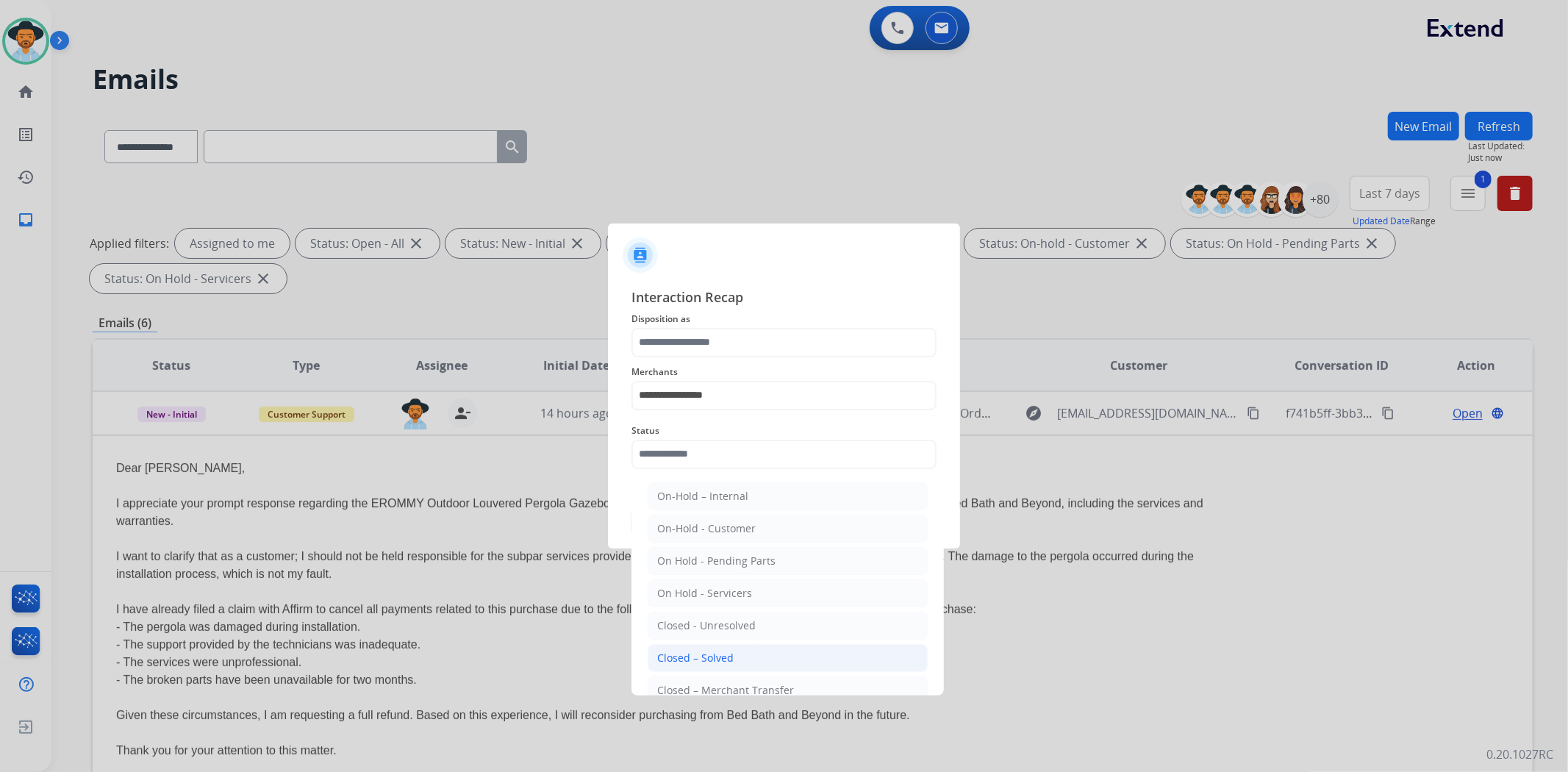
click at [737, 655] on li "Closed – Solved" at bounding box center [787, 657] width 280 height 28
type input "**********"
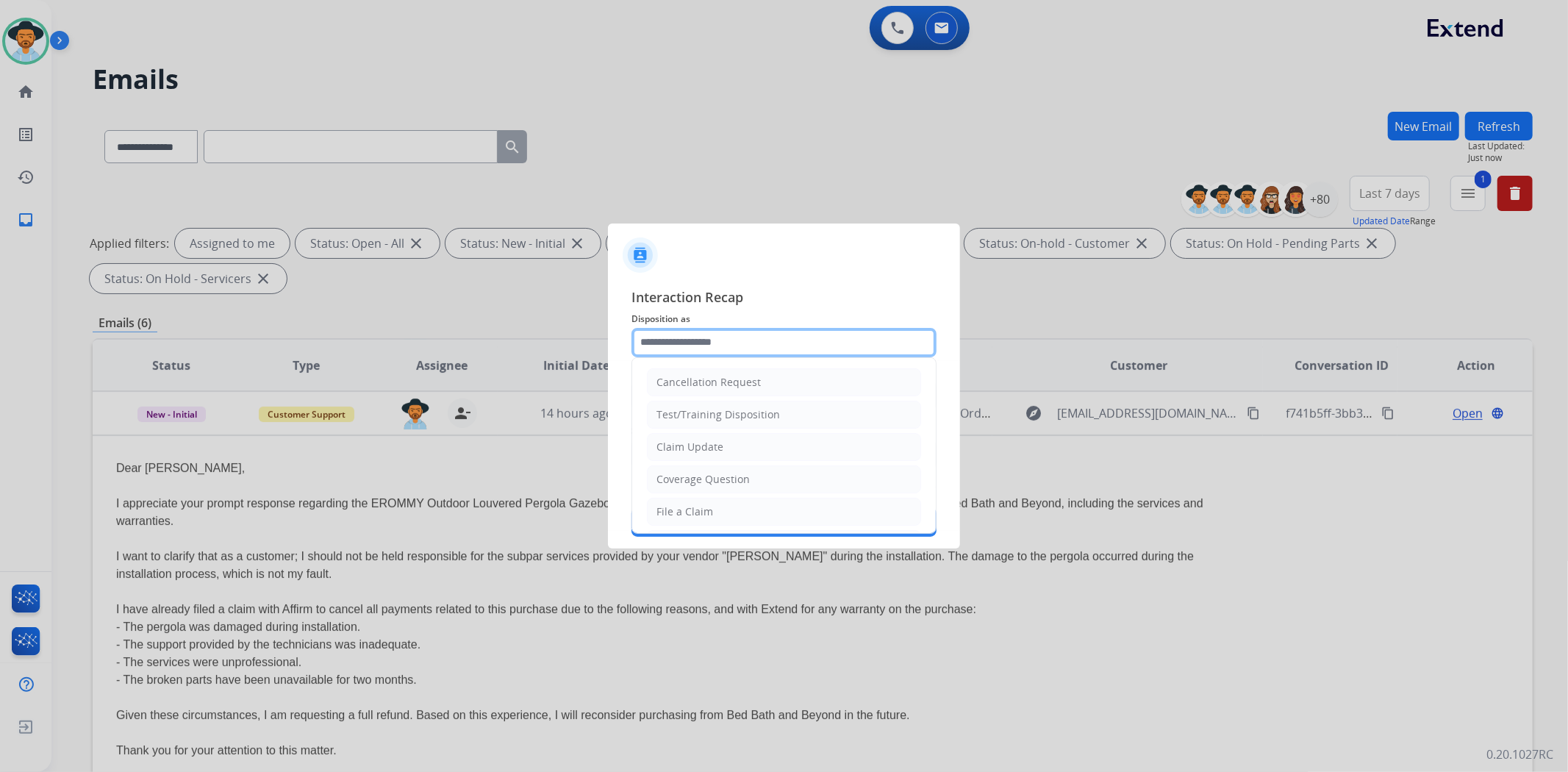
click at [724, 332] on input "text" at bounding box center [784, 342] width 305 height 30
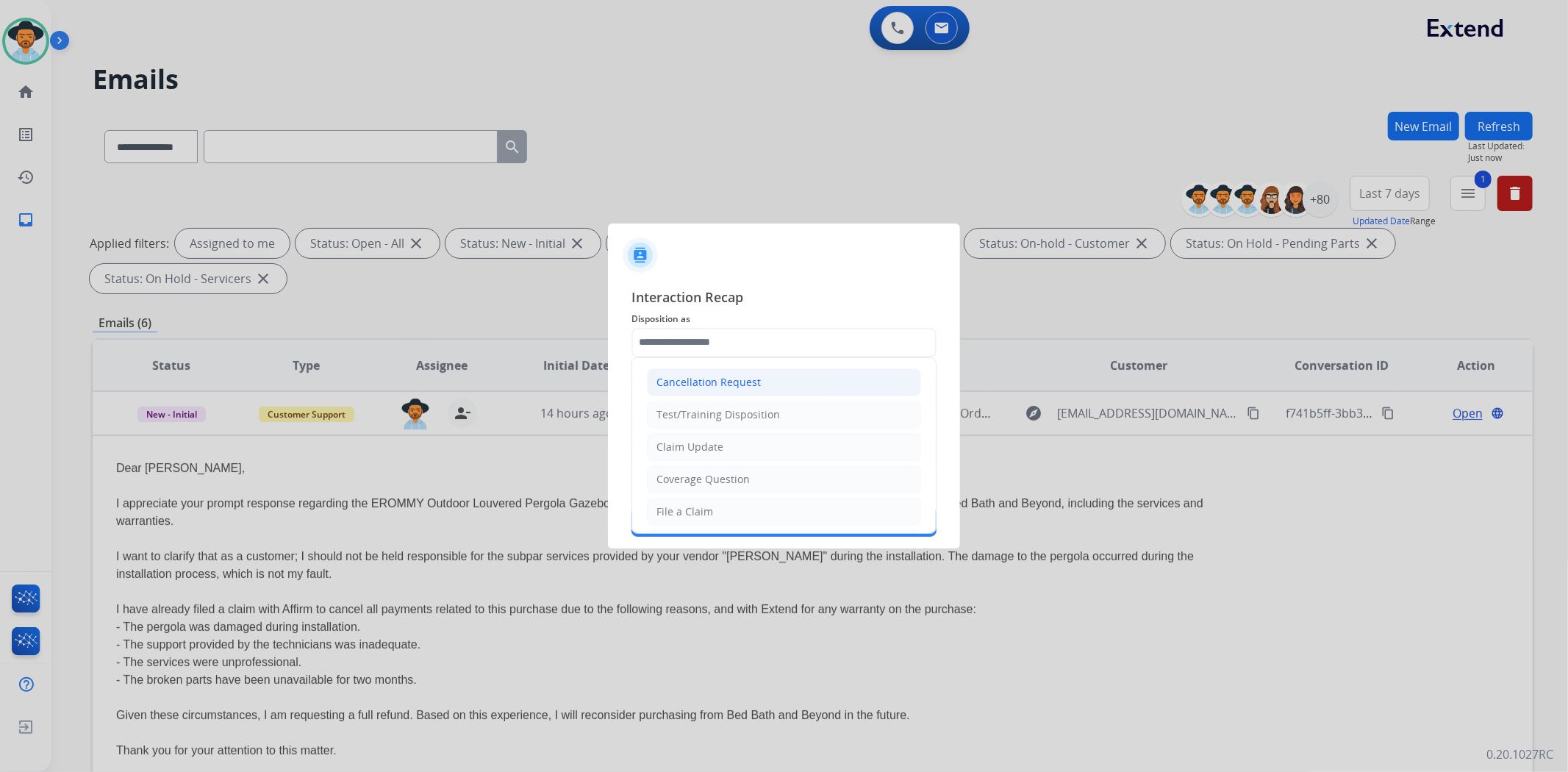
click at [742, 378] on div "Cancellation Request" at bounding box center [709, 382] width 105 height 14
type input "**********"
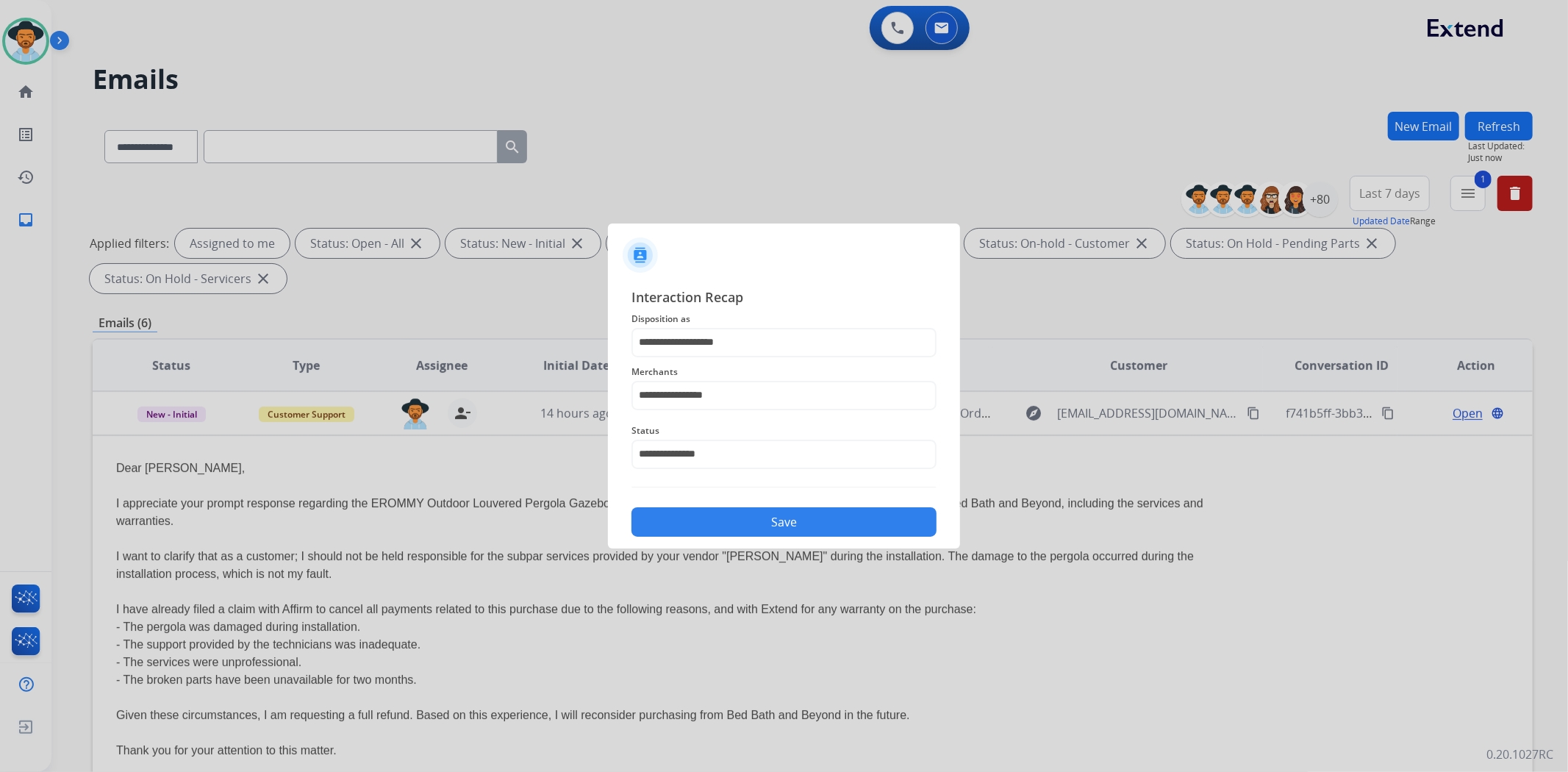
click at [834, 513] on button "Save" at bounding box center [784, 522] width 305 height 30
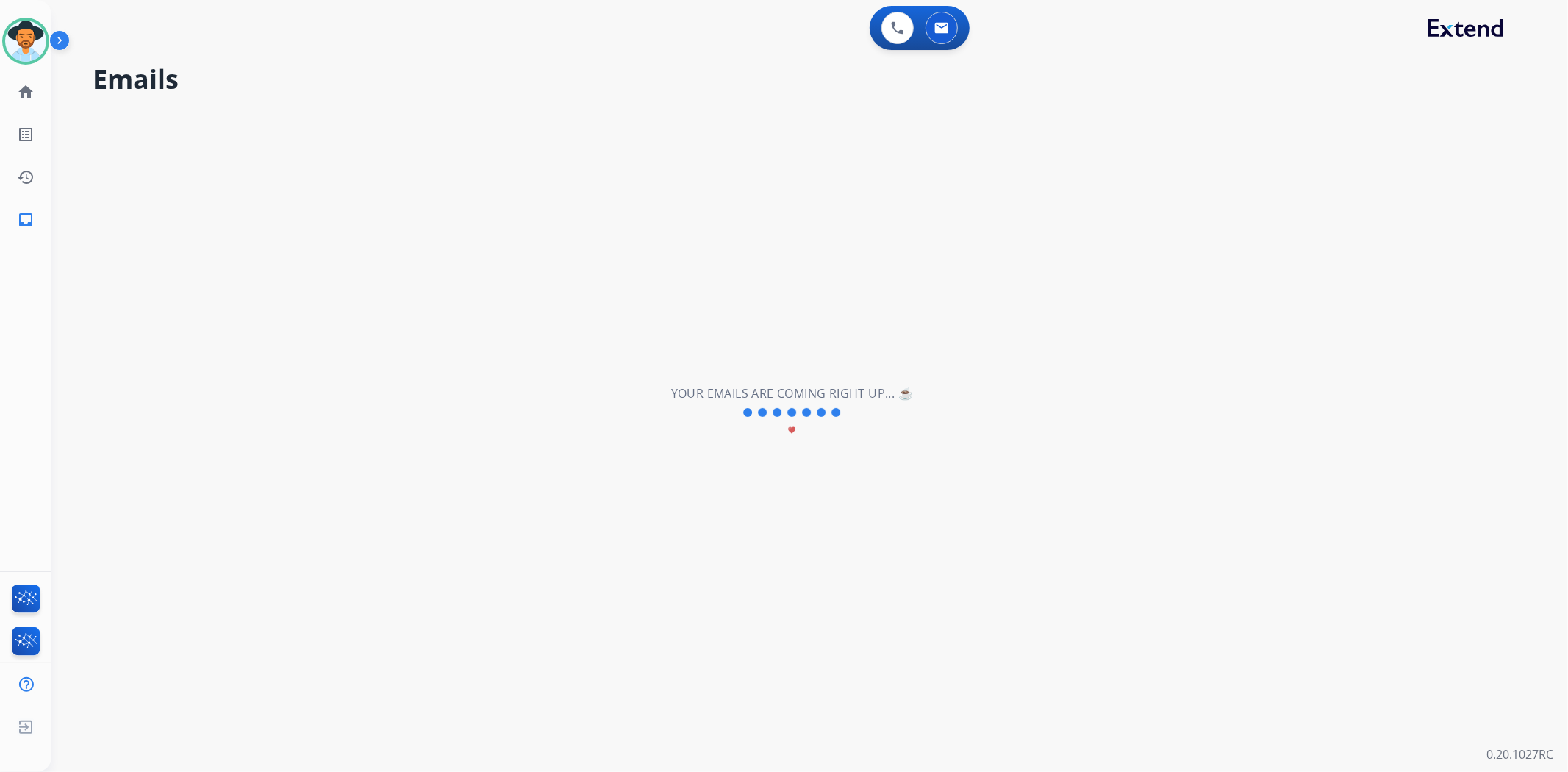
scroll to position [0, 0]
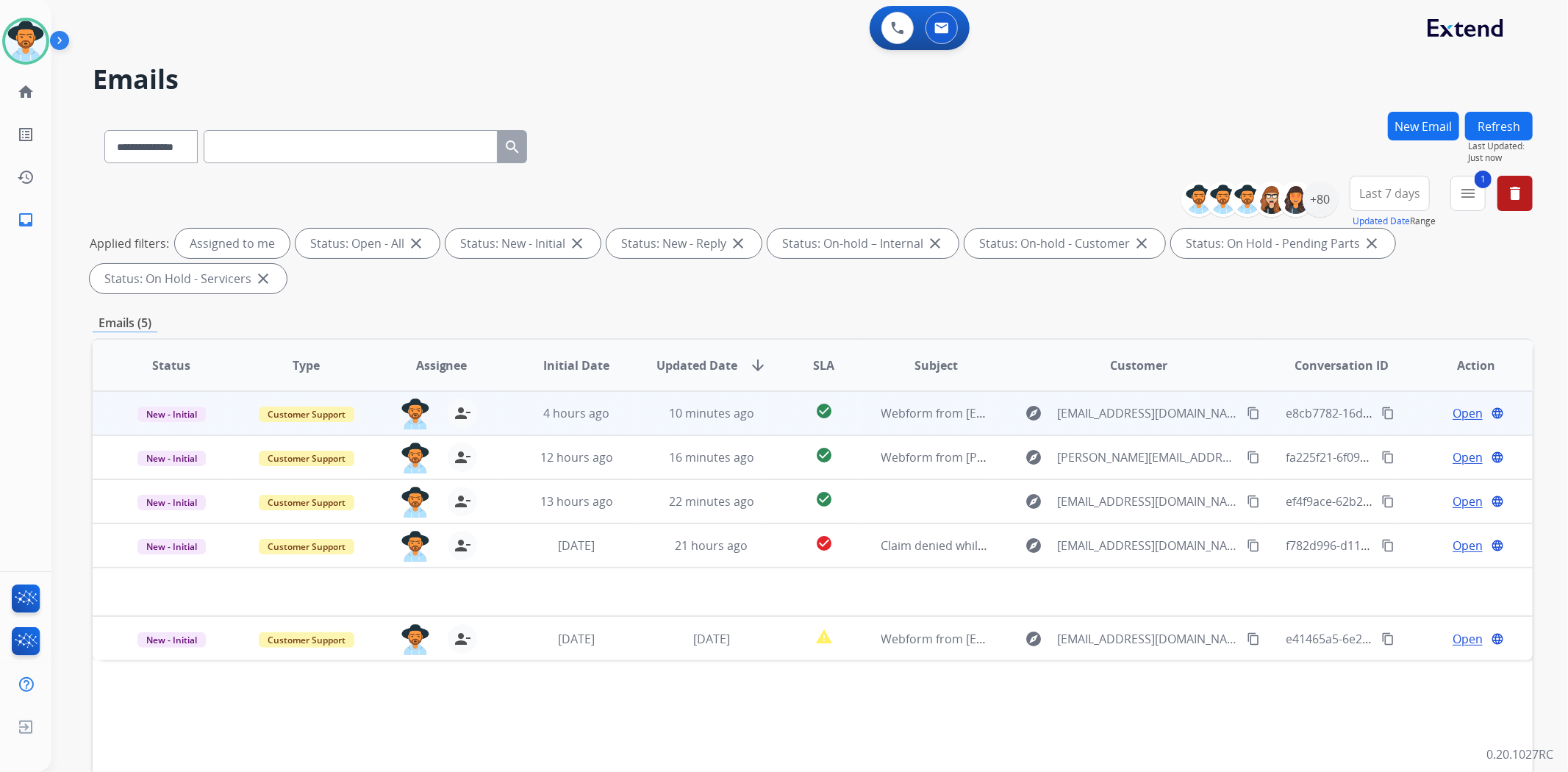
click at [858, 421] on td "Webform from [EMAIL_ADDRESS][DOMAIN_NAME] on [DATE]" at bounding box center [925, 413] width 135 height 44
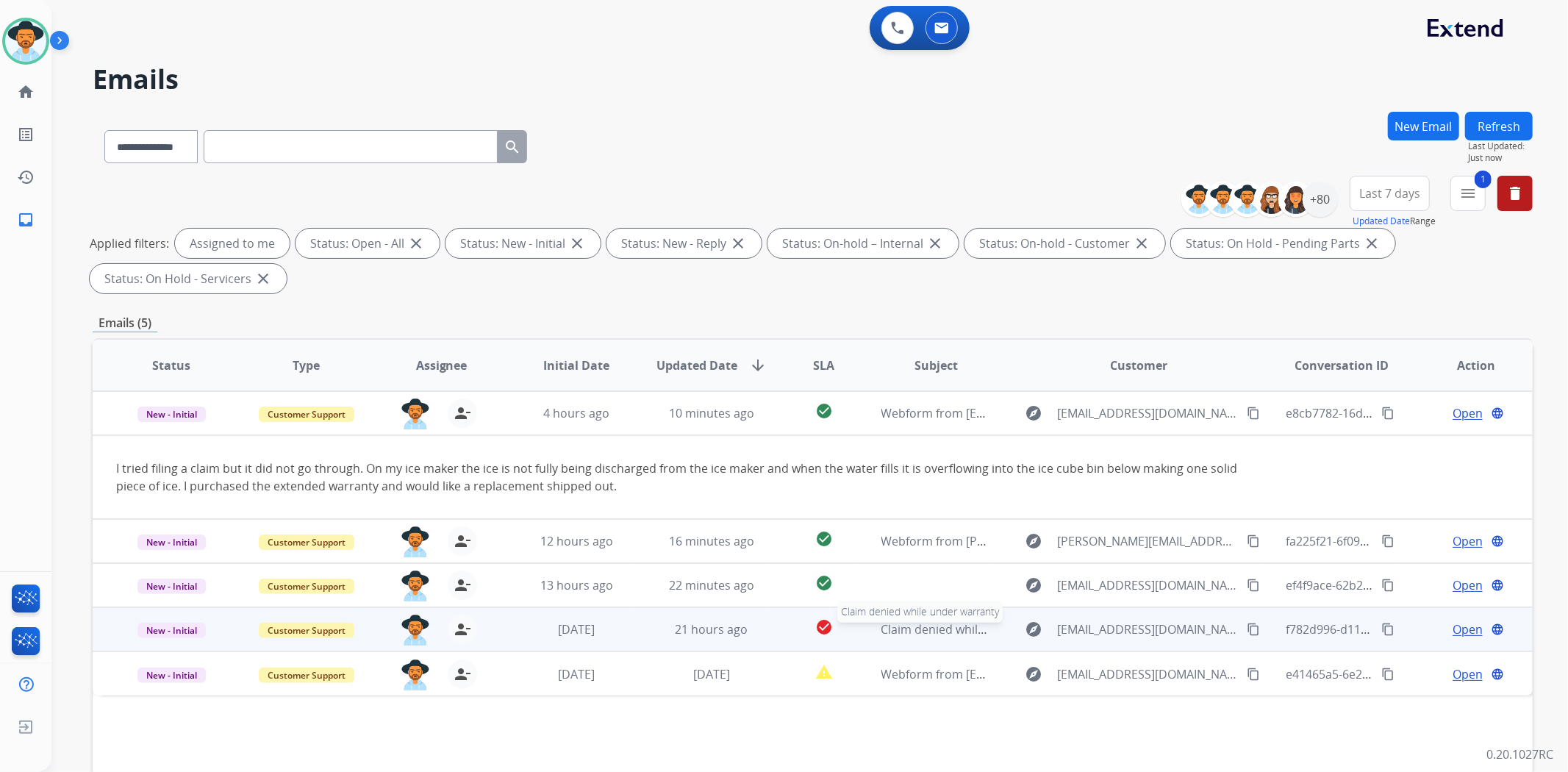
click at [910, 631] on span "Claim denied while under warranty" at bounding box center [978, 629] width 193 height 16
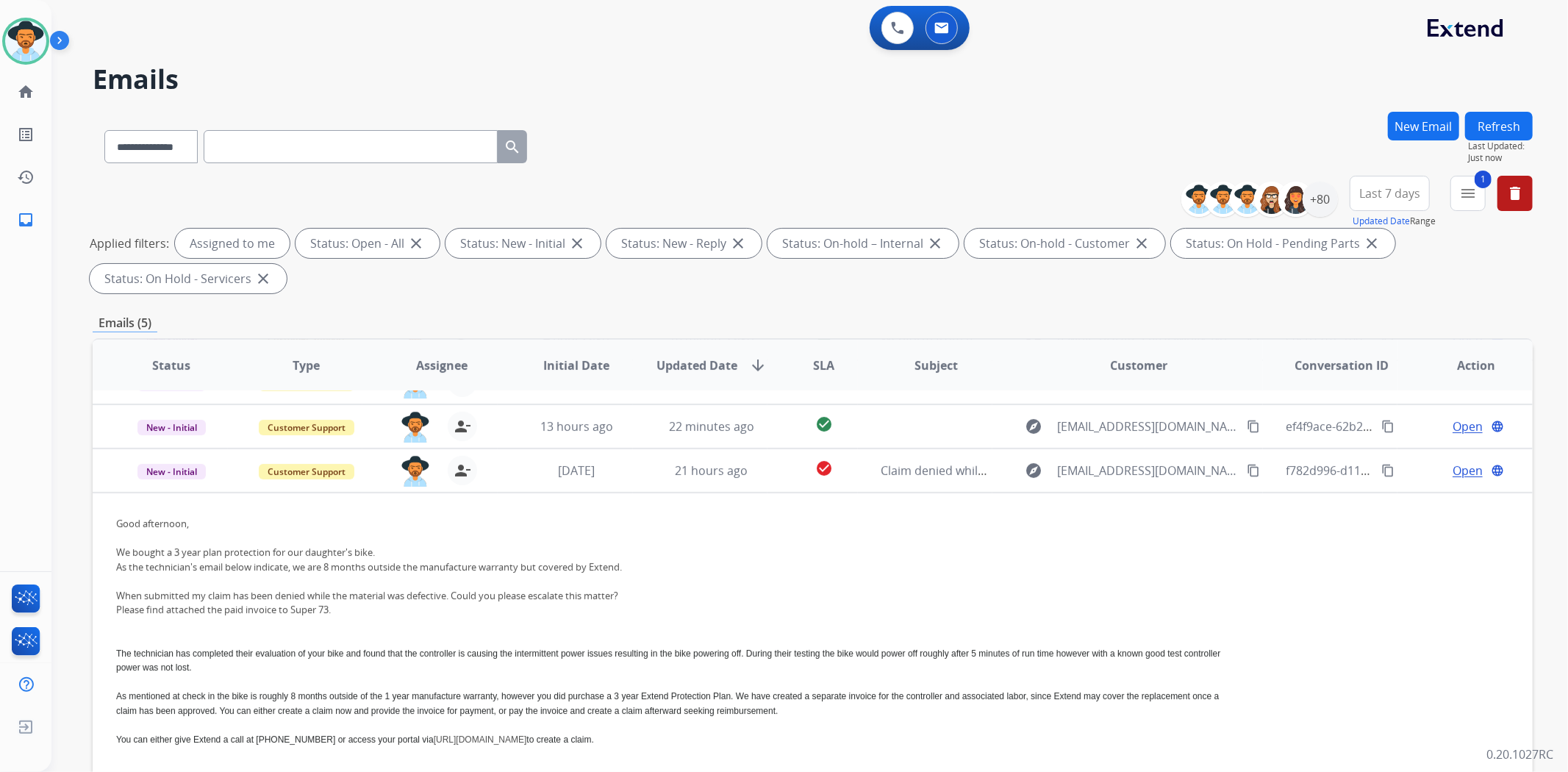
scroll to position [115, 0]
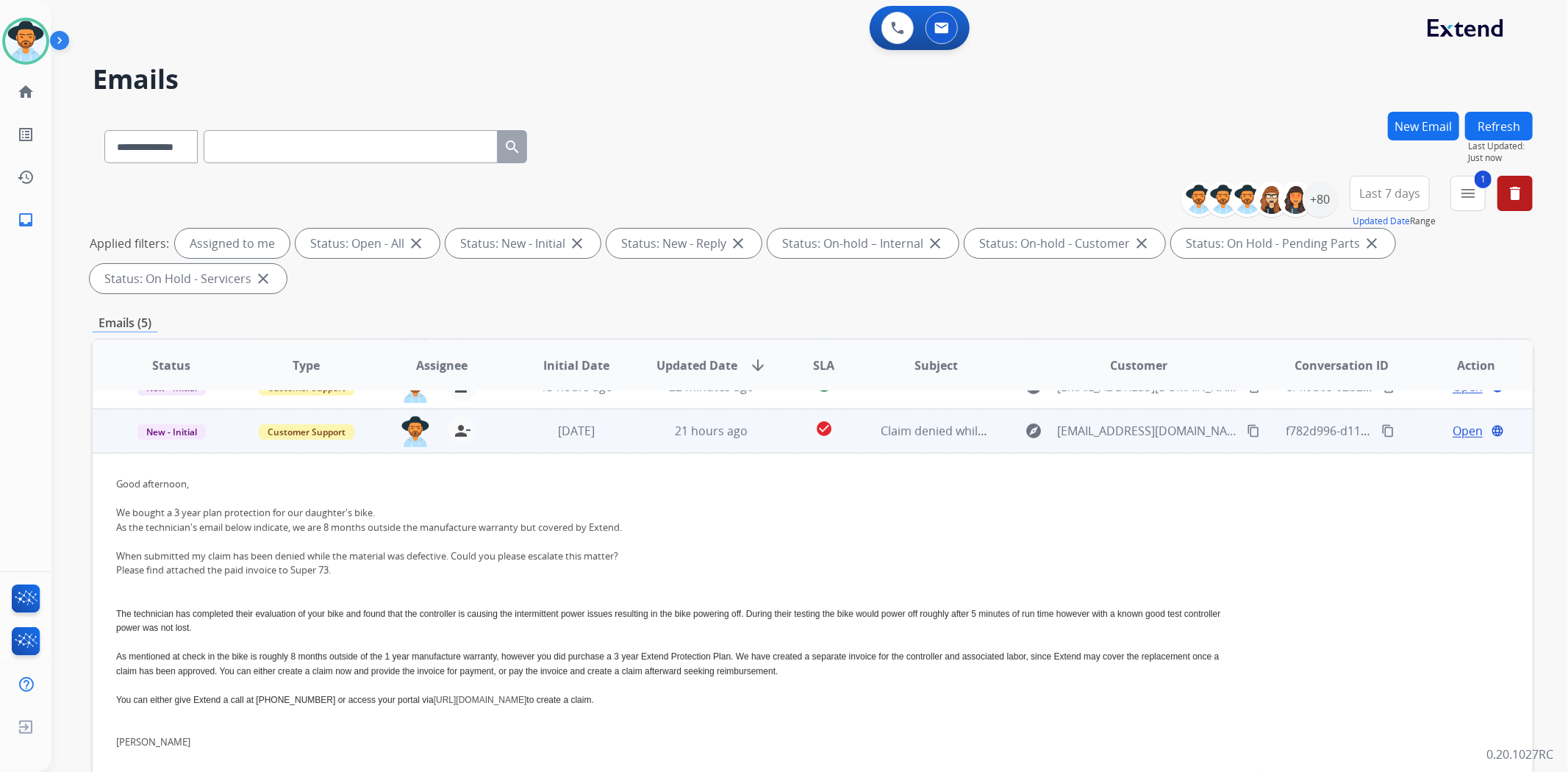
click at [1452, 436] on span "Open" at bounding box center [1467, 431] width 30 height 18
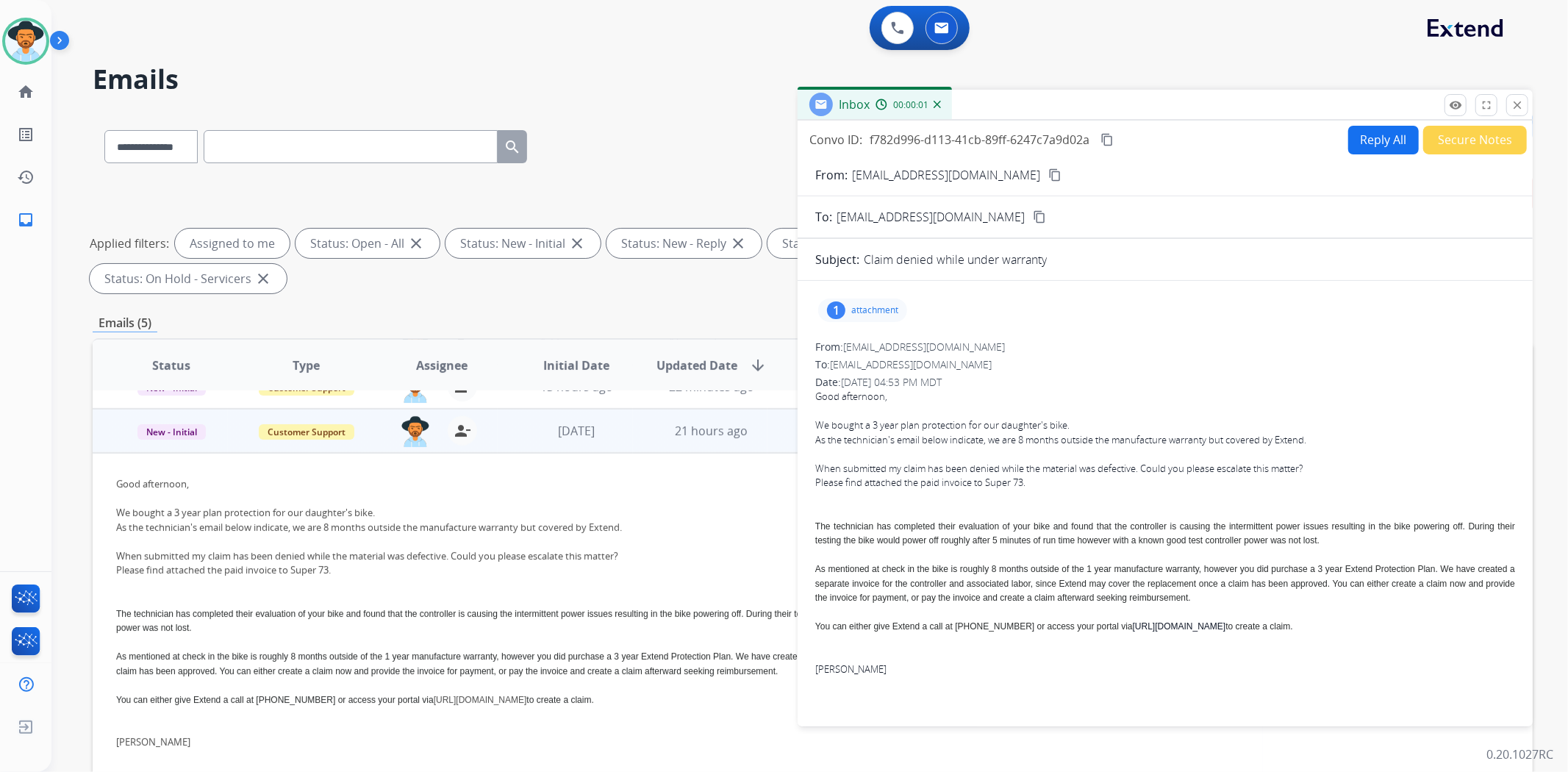
click at [1048, 172] on mat-icon "content_copy" at bounding box center [1054, 174] width 14 height 14
click at [1110, 136] on mat-icon "content_copy" at bounding box center [1107, 139] width 14 height 14
click at [750, 129] on div "**********" at bounding box center [812, 144] width 1440 height 64
click at [1516, 106] on mat-icon "close" at bounding box center [1517, 105] width 14 height 14
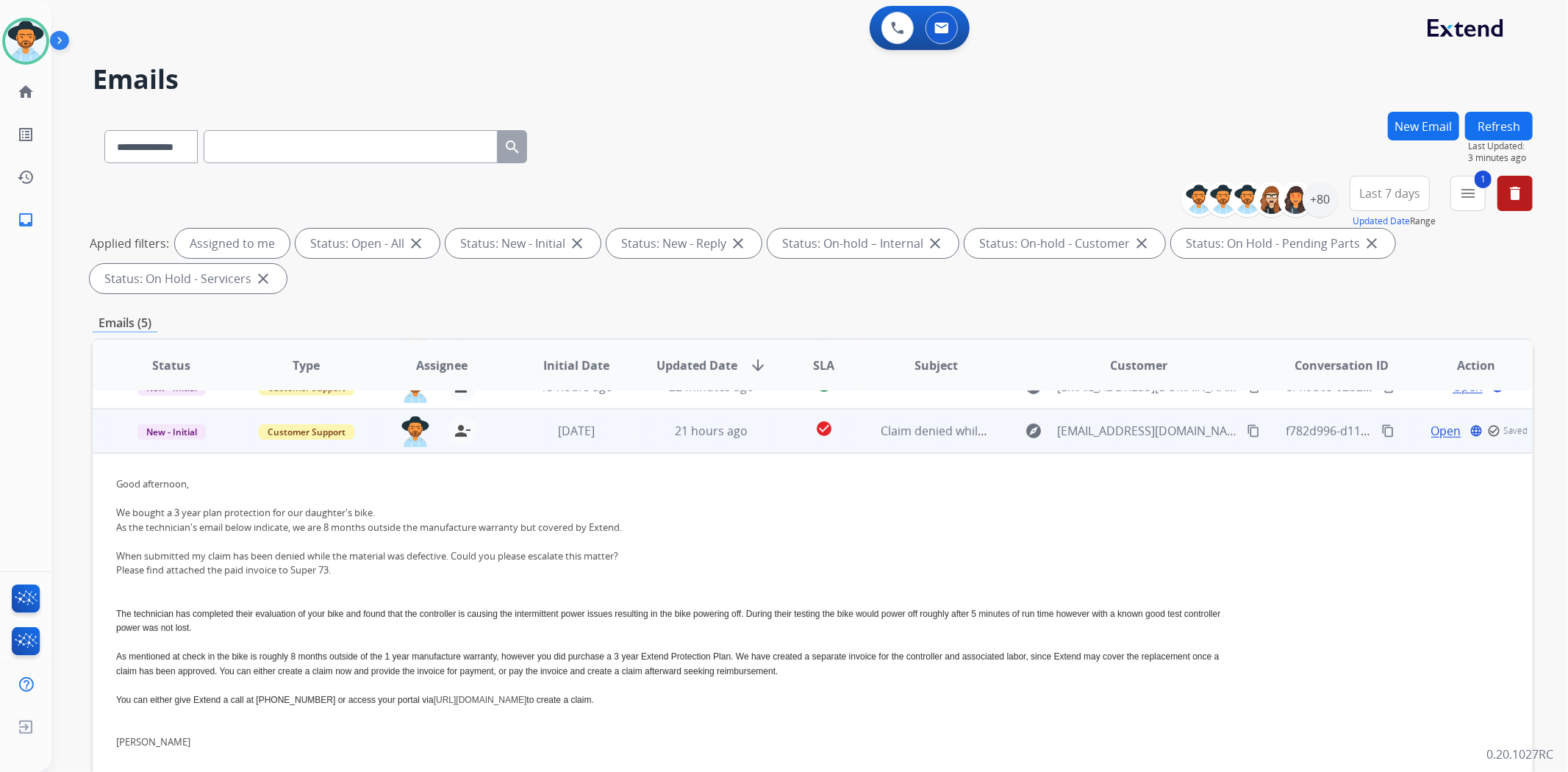
click at [1237, 434] on div "explore [EMAIL_ADDRESS][DOMAIN_NAME] content_copy" at bounding box center [1138, 431] width 246 height 23
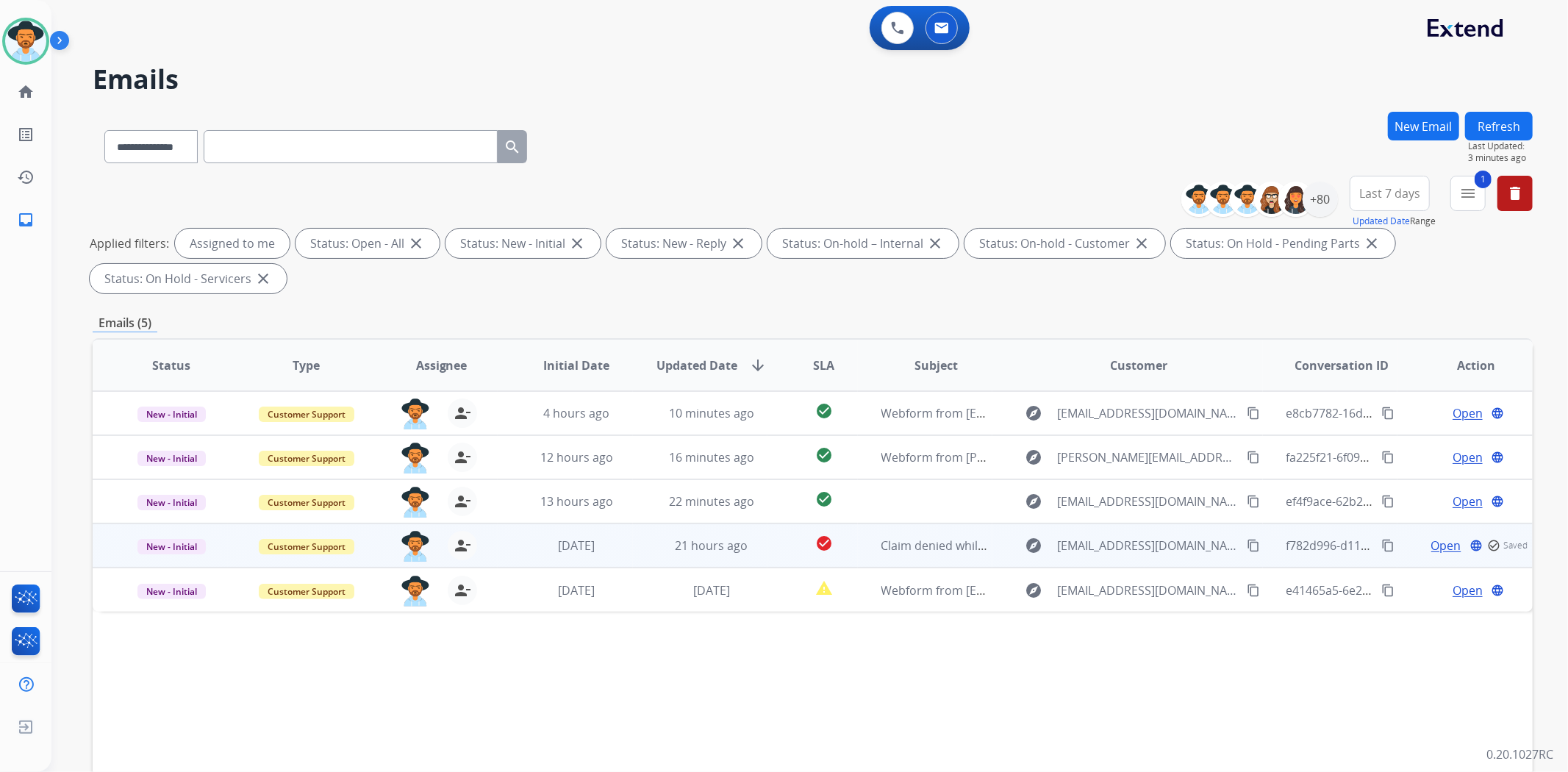
scroll to position [0, 0]
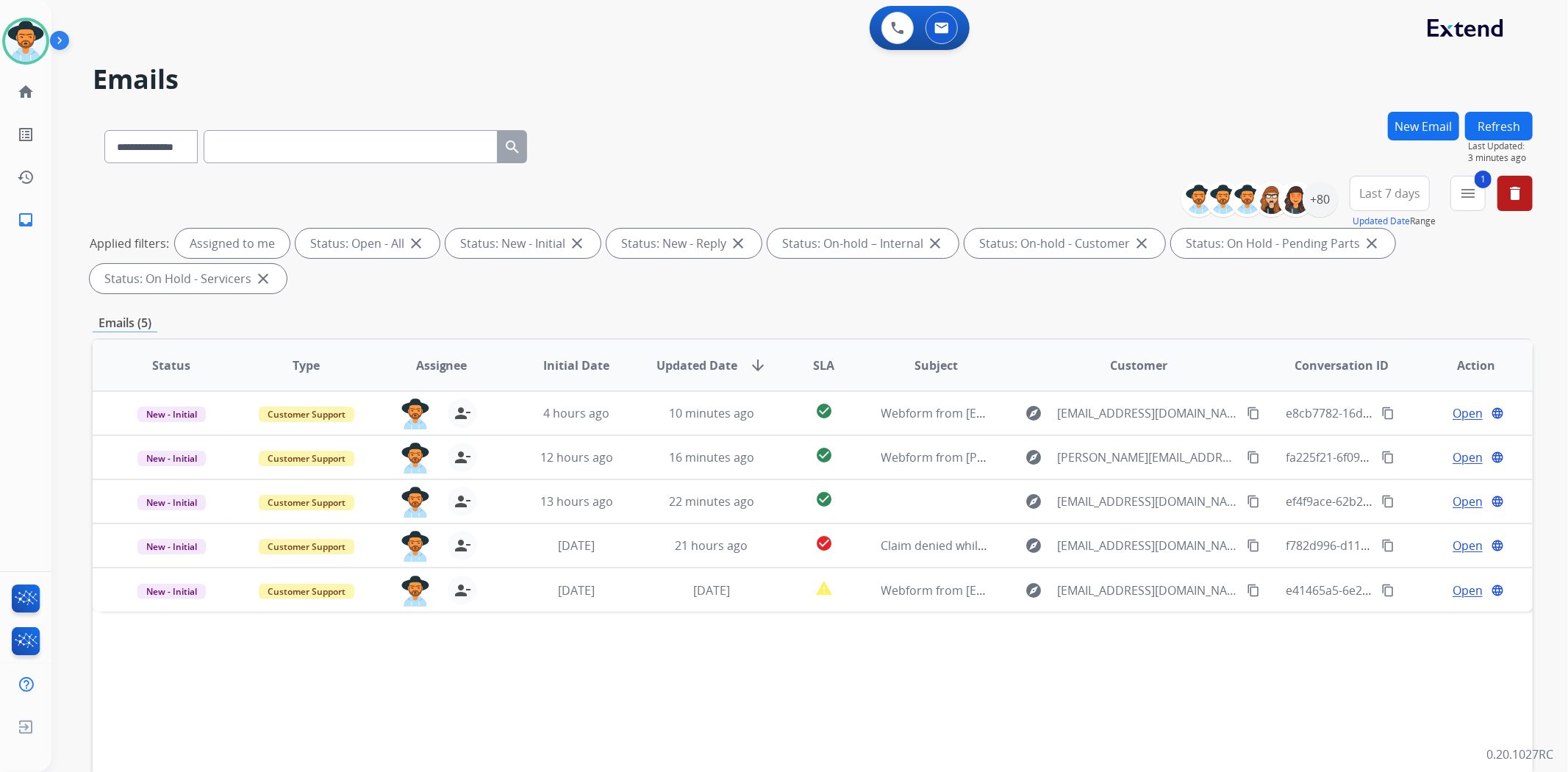
paste input "**********"
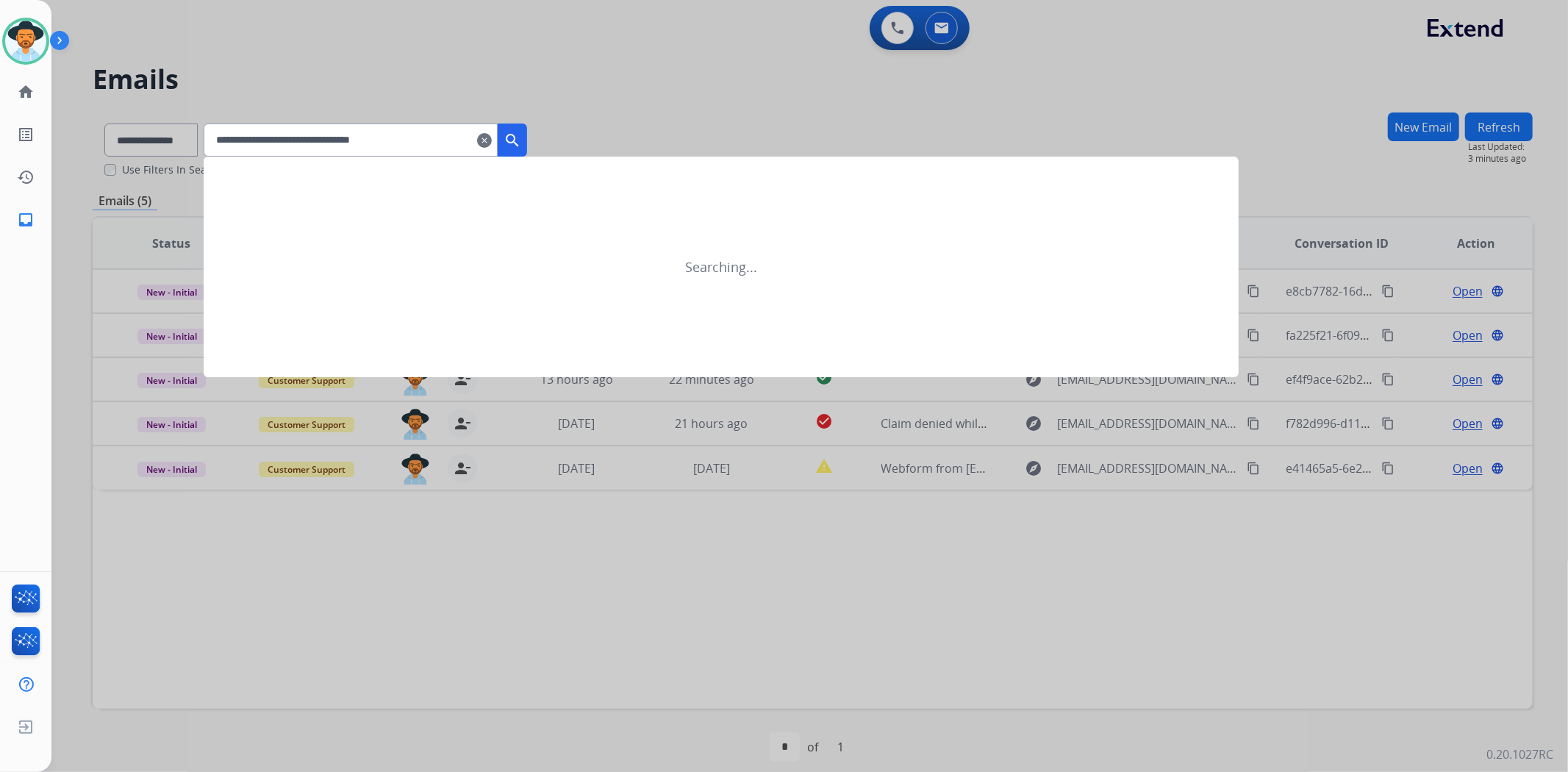
type input "**********"
click at [521, 144] on mat-icon "search" at bounding box center [513, 141] width 18 height 18
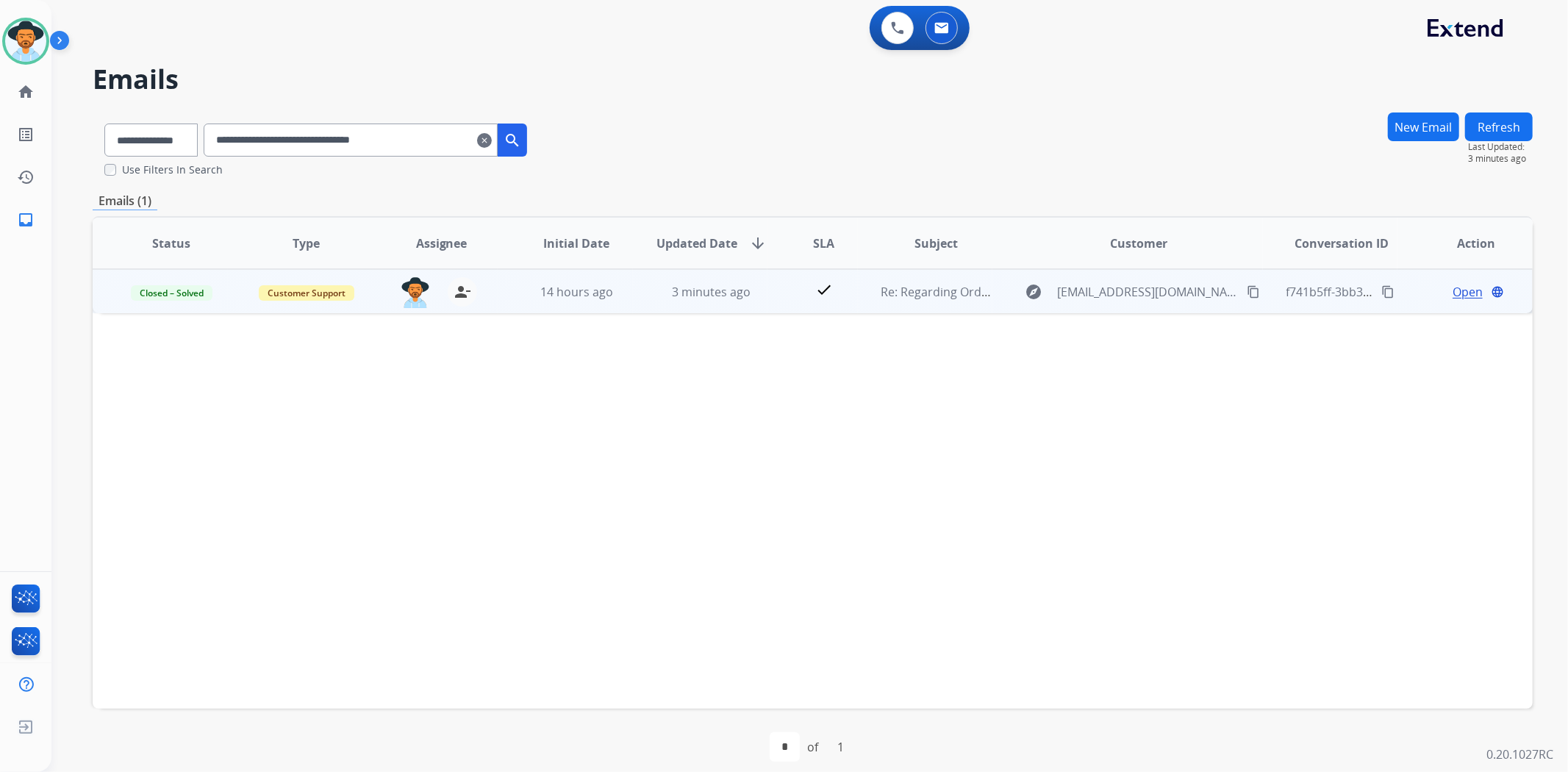
click at [1452, 291] on span "Open" at bounding box center [1467, 293] width 30 height 18
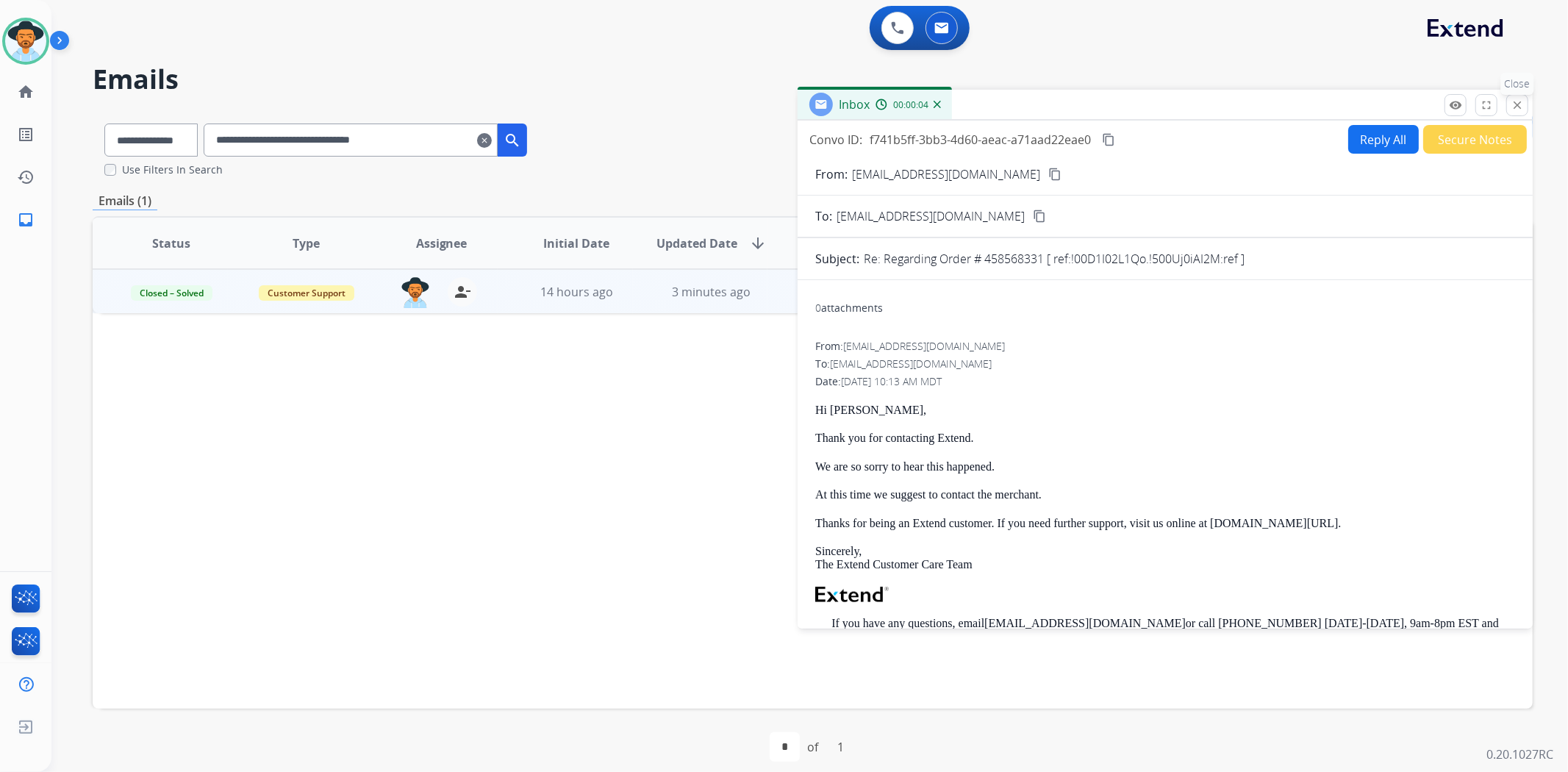
click at [1518, 107] on mat-icon "close" at bounding box center [1517, 105] width 14 height 14
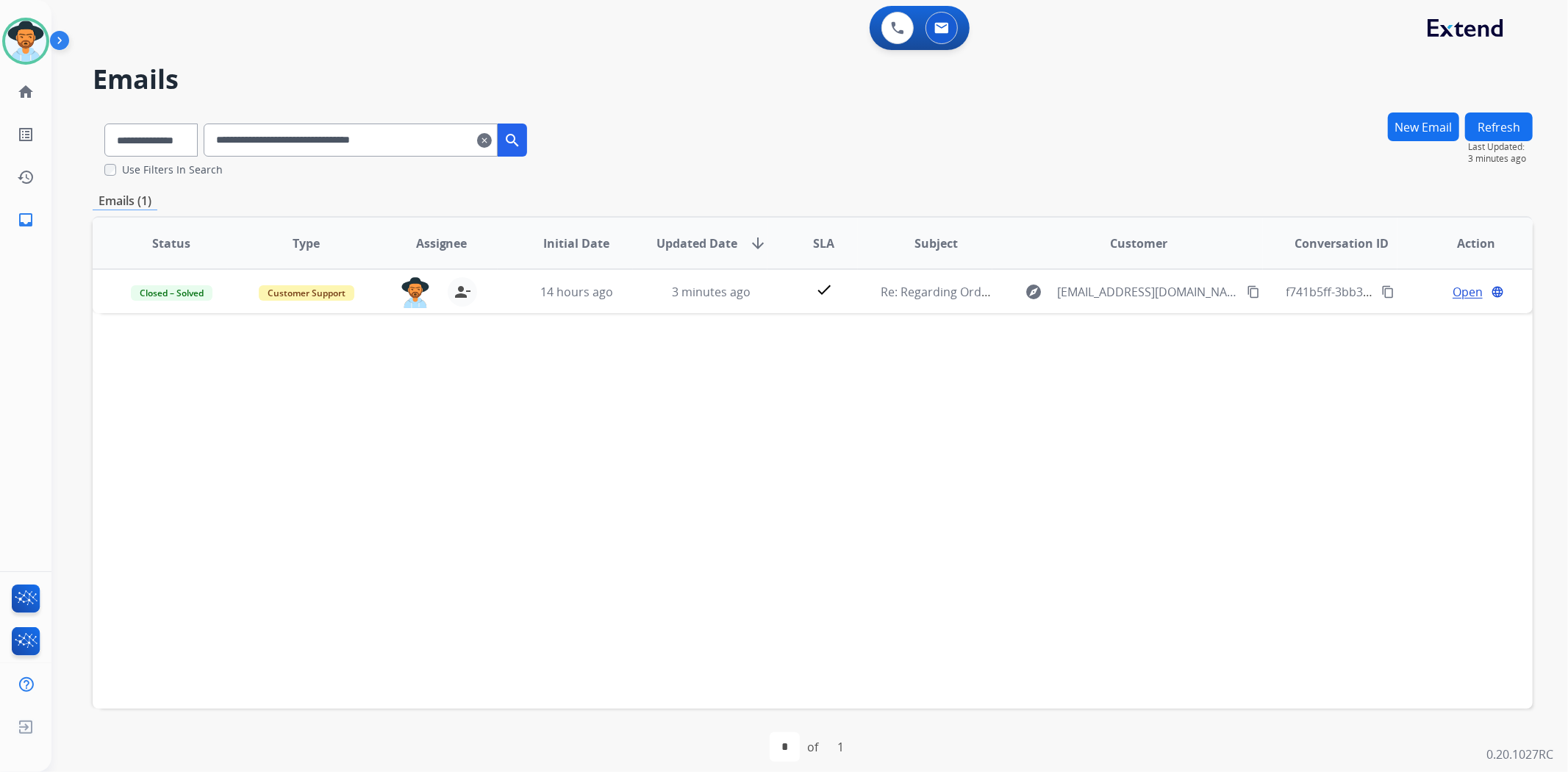
drag, startPoint x: 889, startPoint y: 390, endPoint x: 853, endPoint y: 382, distance: 36.9
click at [889, 390] on div "Status Type Assignee Initial Date Updated Date arrow_downward SLA Subject Custo…" at bounding box center [812, 462] width 1440 height 493
click at [492, 138] on mat-icon "clear" at bounding box center [484, 141] width 14 height 18
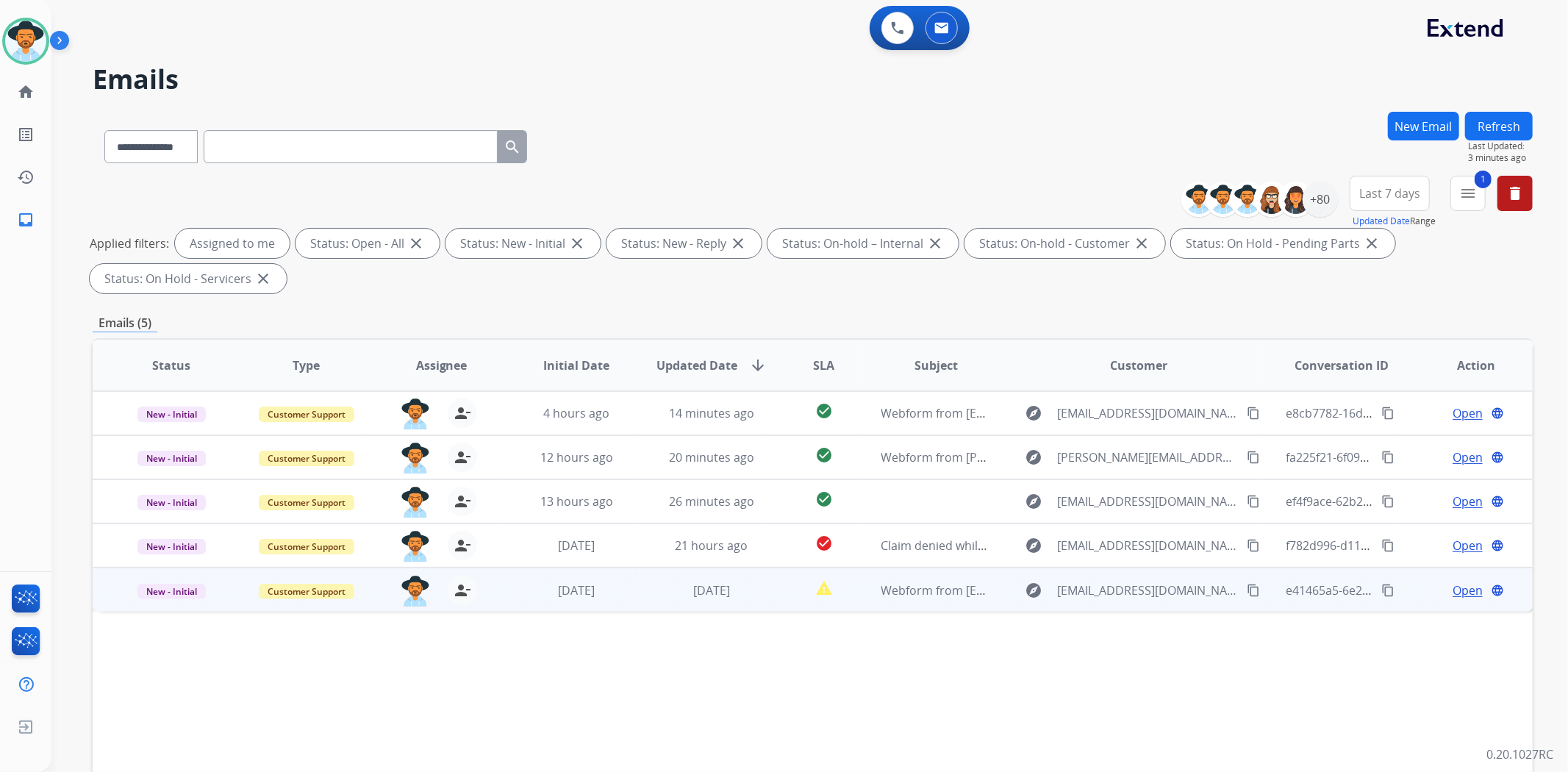
click at [1001, 599] on td "explore [EMAIL_ADDRESS][DOMAIN_NAME] content_copy" at bounding box center [1127, 590] width 270 height 44
click at [1247, 589] on mat-icon "content_copy" at bounding box center [1253, 590] width 14 height 14
click at [1460, 588] on span "Open" at bounding box center [1467, 590] width 30 height 18
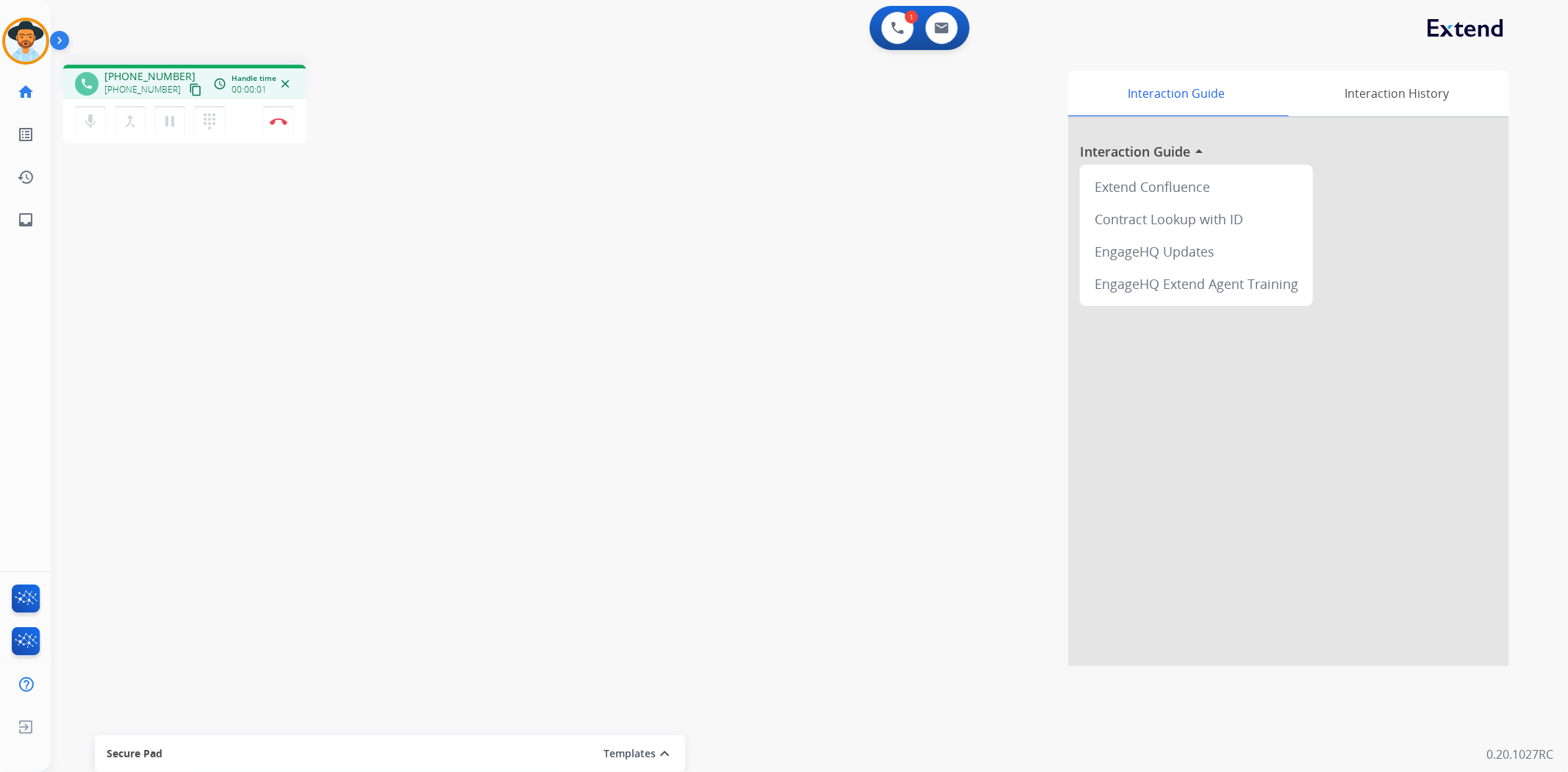
click at [189, 89] on mat-icon "content_copy" at bounding box center [195, 89] width 14 height 14
click at [274, 118] on img at bounding box center [279, 121] width 18 height 7
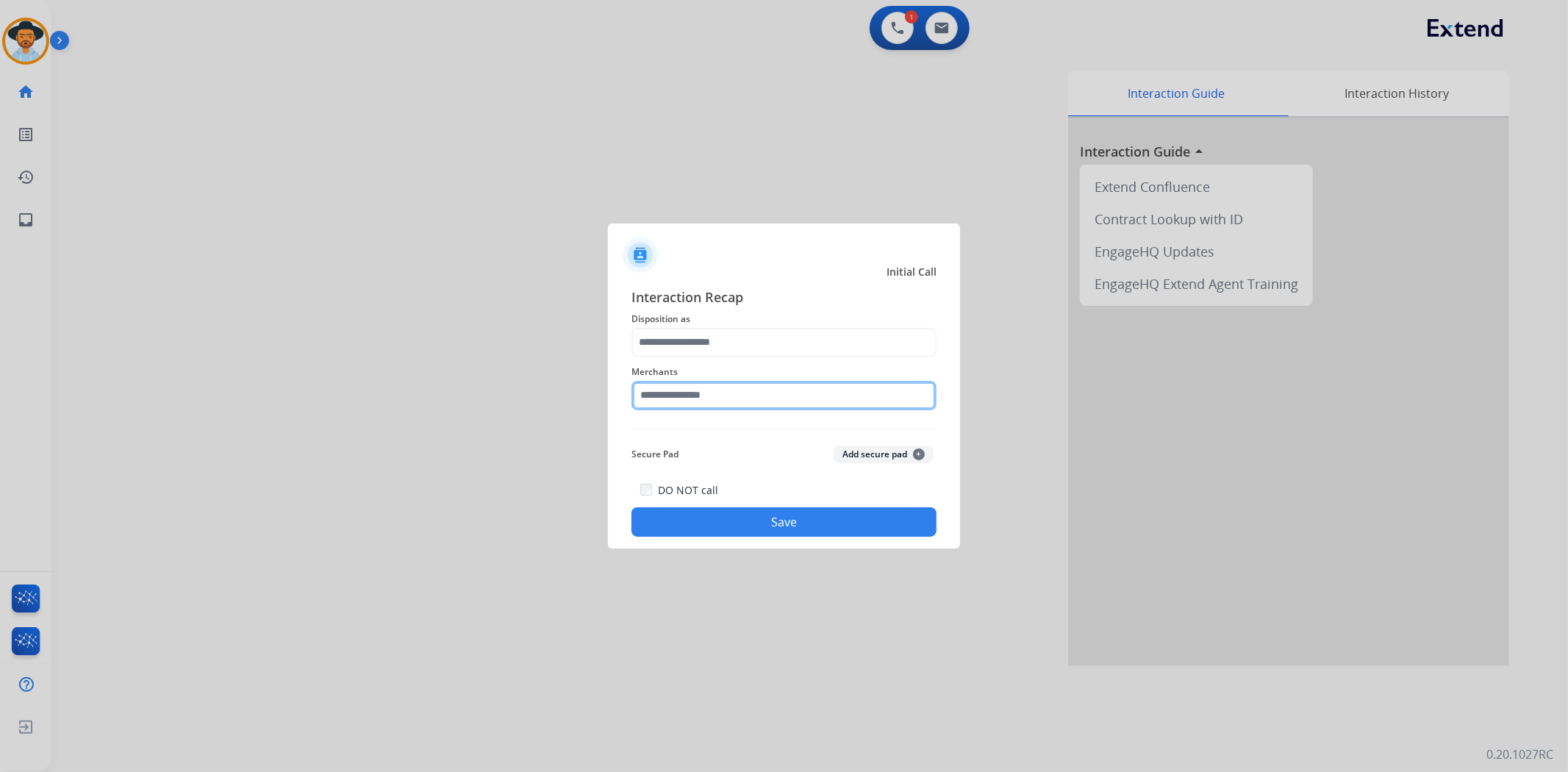
click at [655, 390] on input "text" at bounding box center [784, 395] width 305 height 30
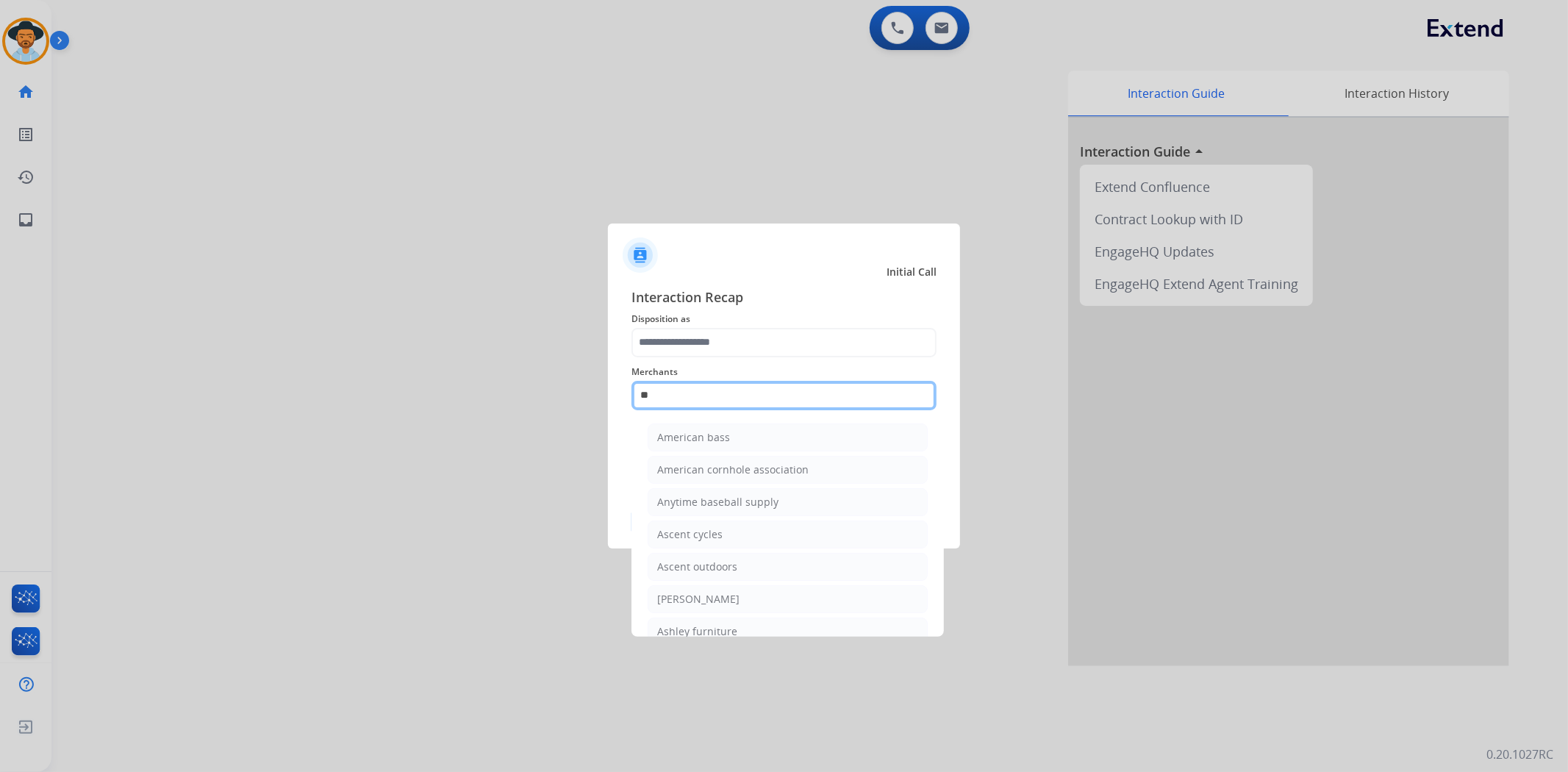
type input "*"
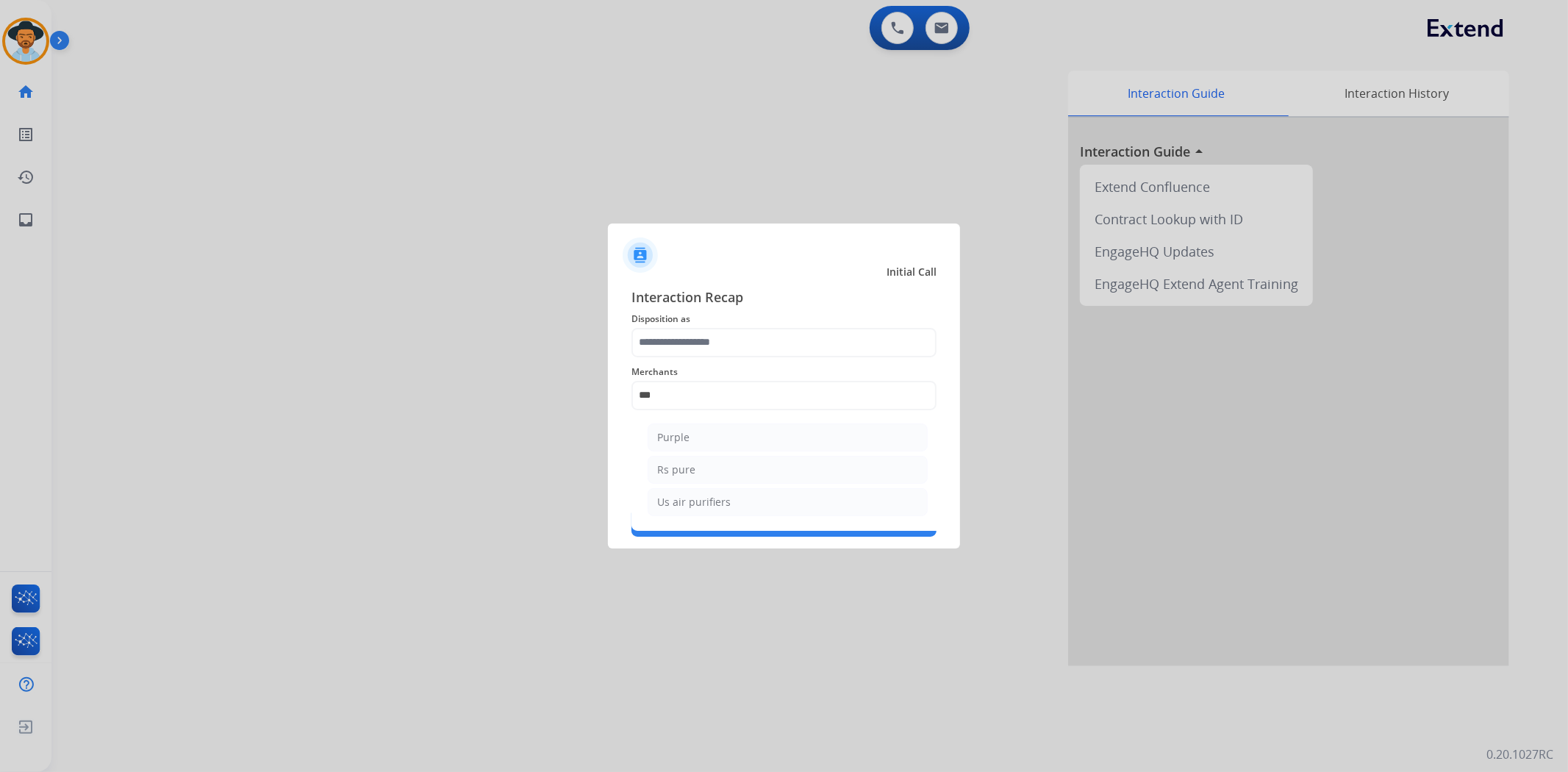
click at [667, 434] on div "Purple" at bounding box center [673, 437] width 32 height 14
type input "******"
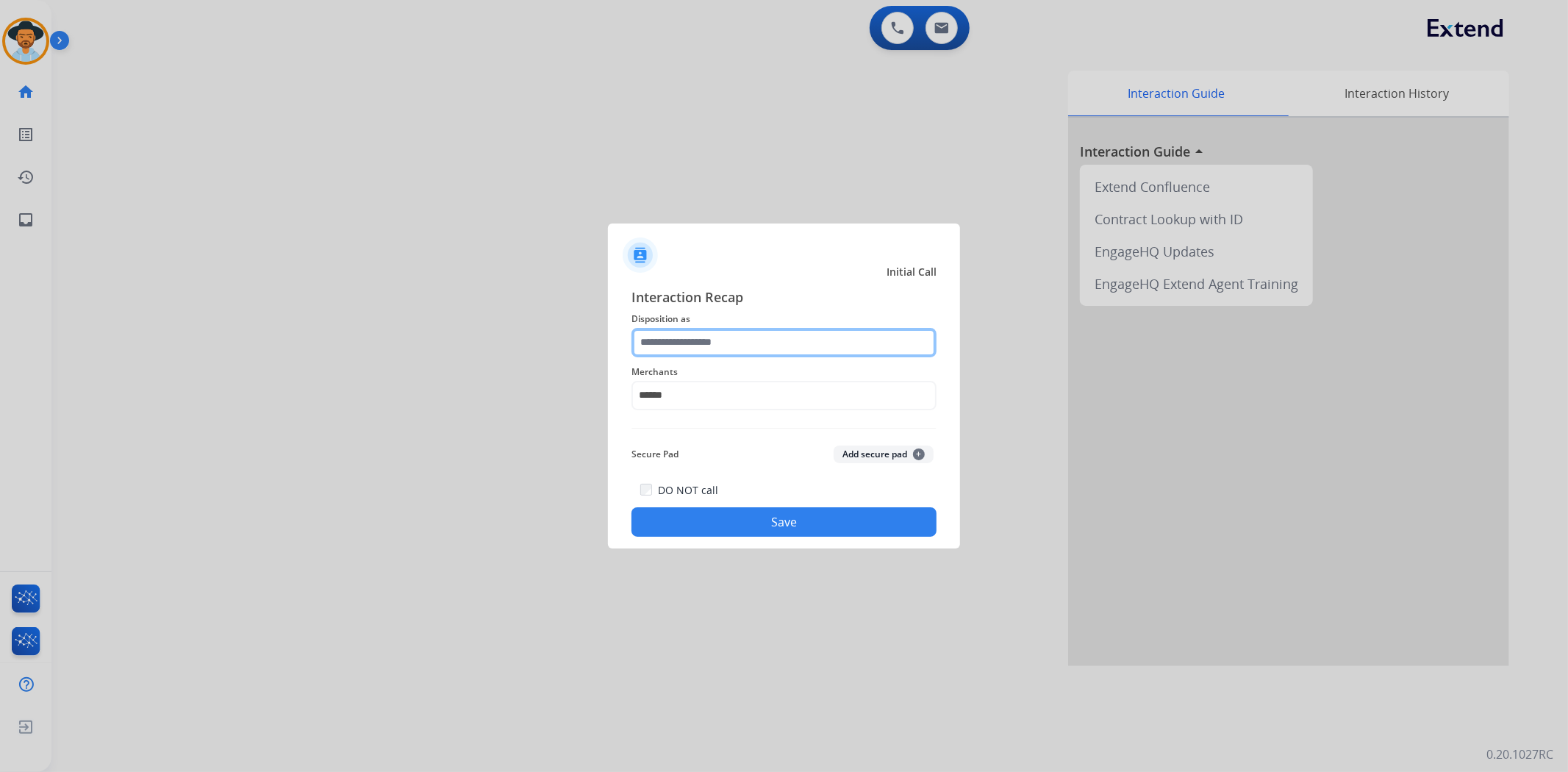
click at [693, 342] on input "text" at bounding box center [784, 342] width 305 height 30
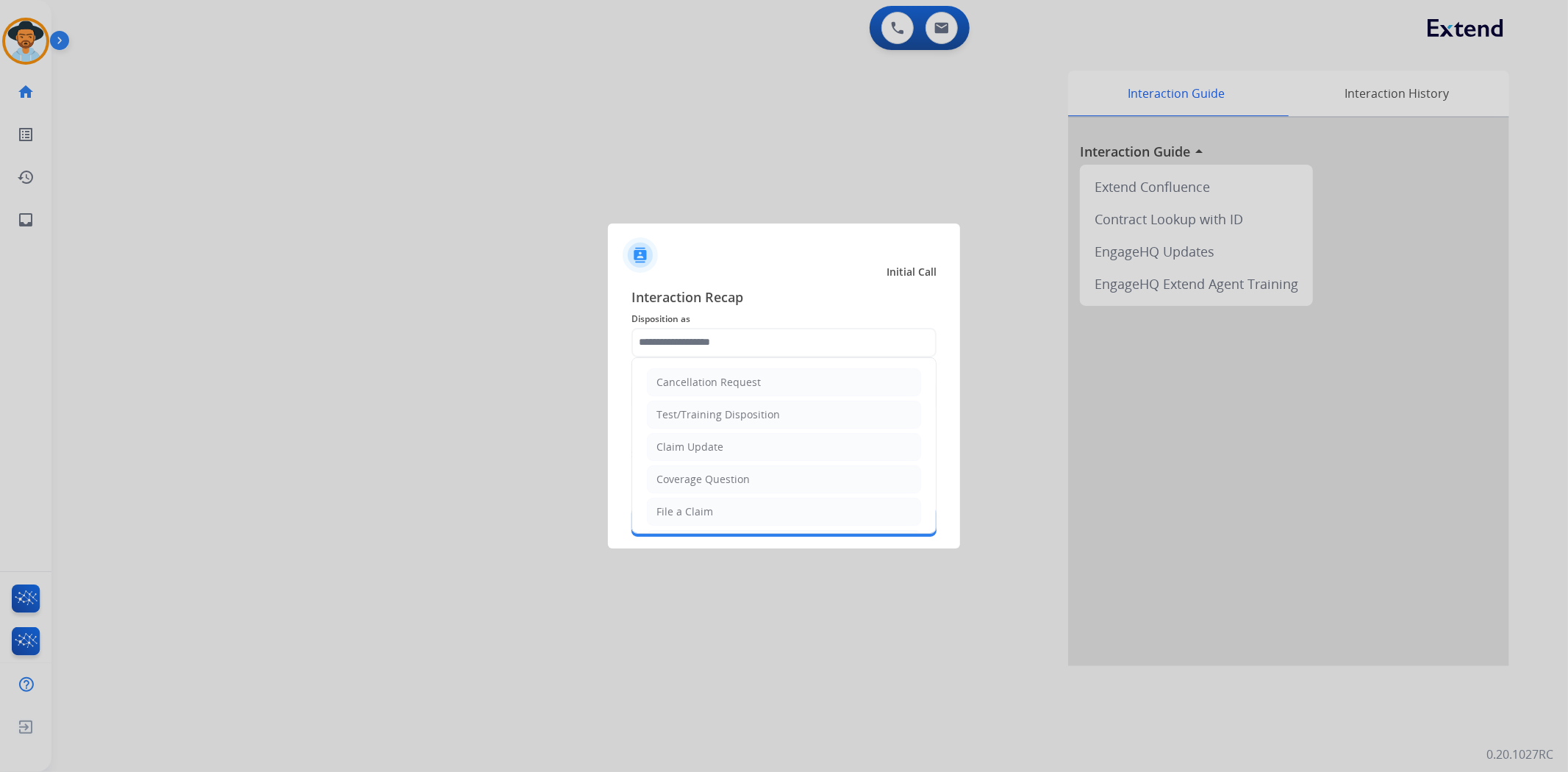
click at [692, 505] on div "File a Claim" at bounding box center [684, 512] width 57 height 14
type input "**********"
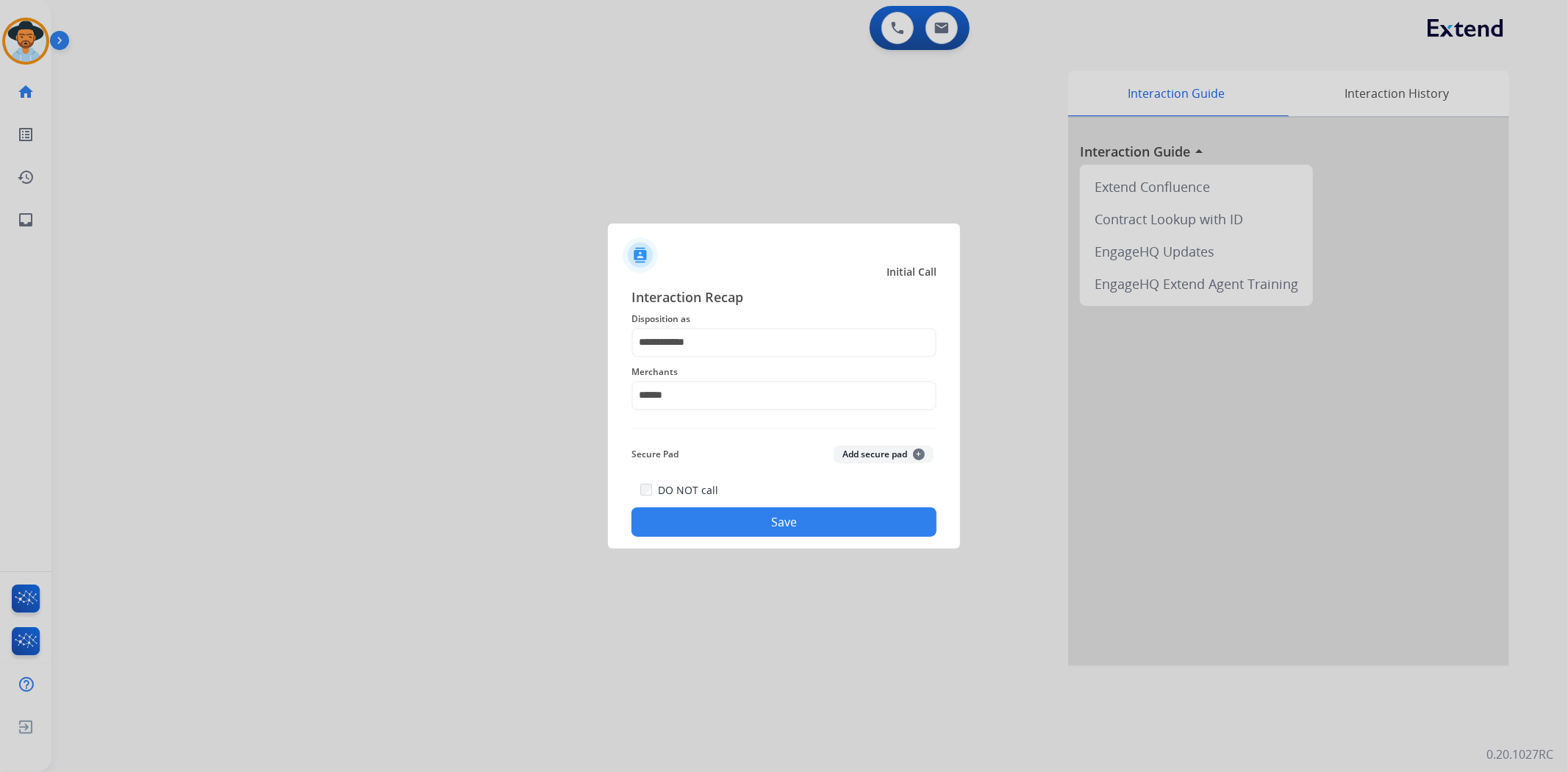
click at [734, 520] on button "Save" at bounding box center [784, 522] width 305 height 30
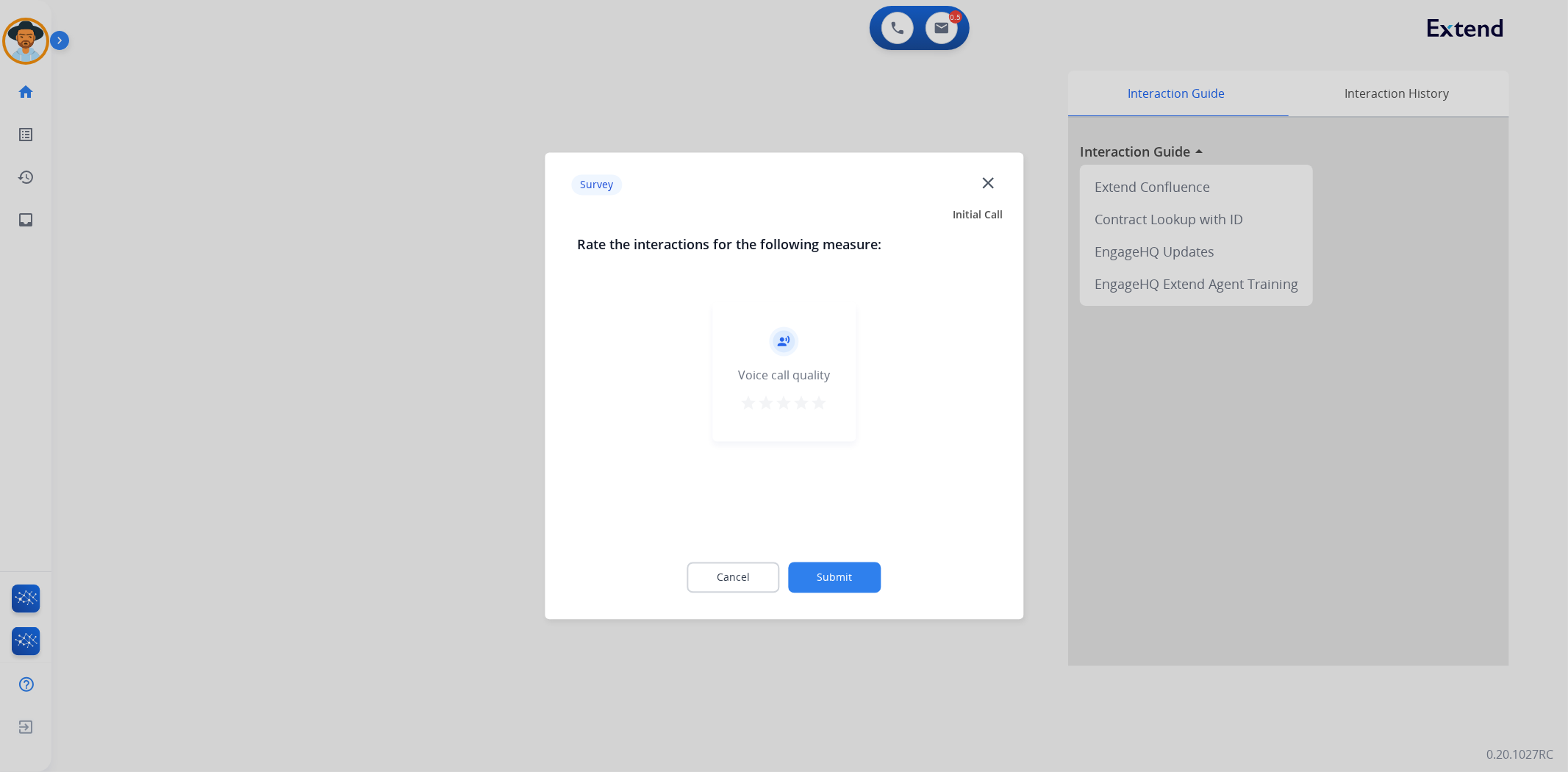
click at [818, 401] on mat-icon "star" at bounding box center [820, 404] width 18 height 18
click at [831, 581] on button "Submit" at bounding box center [835, 578] width 93 height 31
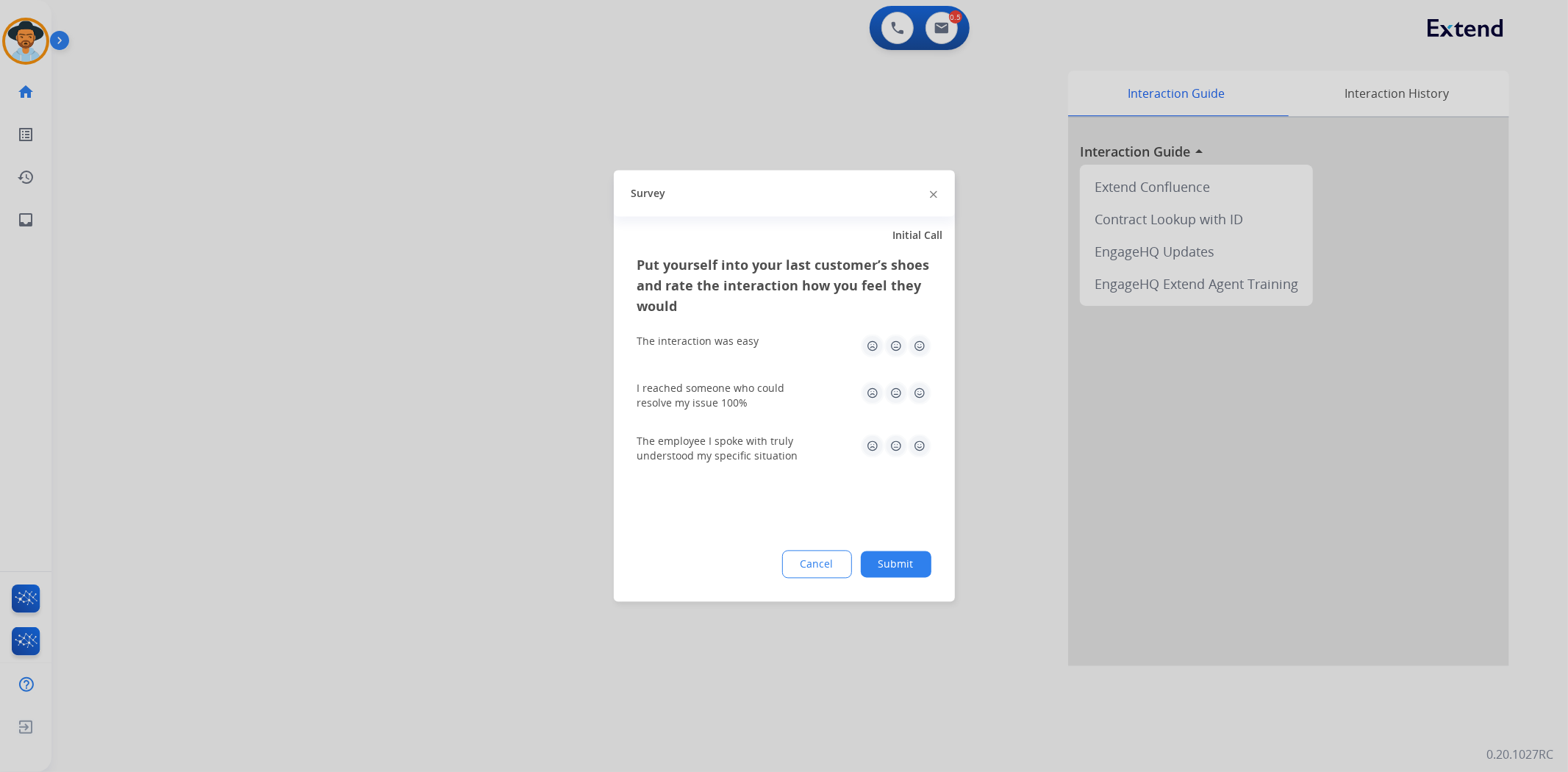
click at [921, 342] on img at bounding box center [920, 347] width 23 height 23
click at [916, 393] on img at bounding box center [920, 394] width 23 height 23
click at [920, 459] on div "The employee I spoke with truly understood my specific situation" at bounding box center [784, 449] width 294 height 30
click at [919, 451] on img at bounding box center [920, 446] width 23 height 23
click at [891, 556] on button "Submit" at bounding box center [896, 564] width 70 height 26
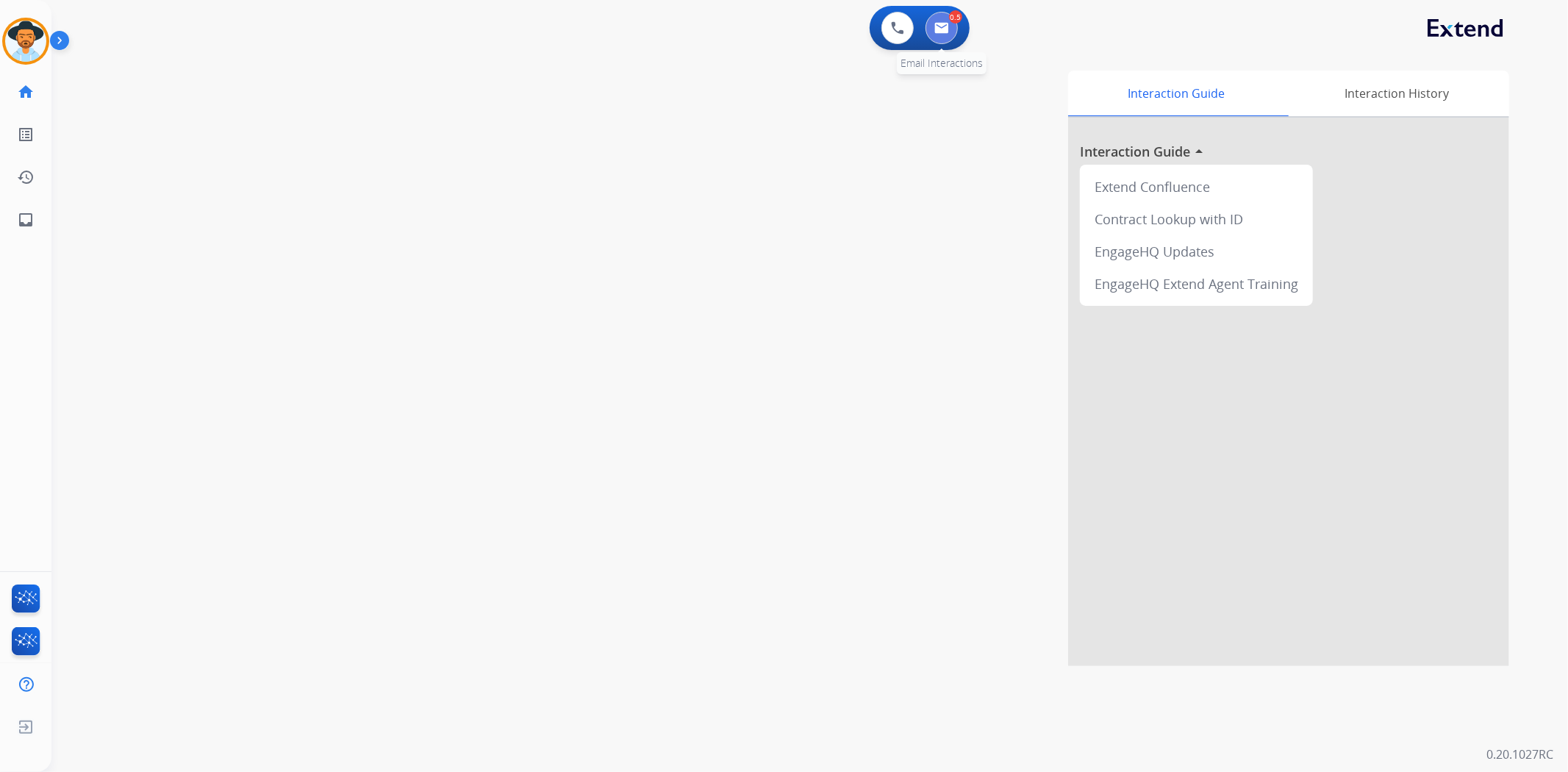
click at [945, 39] on button at bounding box center [942, 28] width 32 height 33
select select "**********"
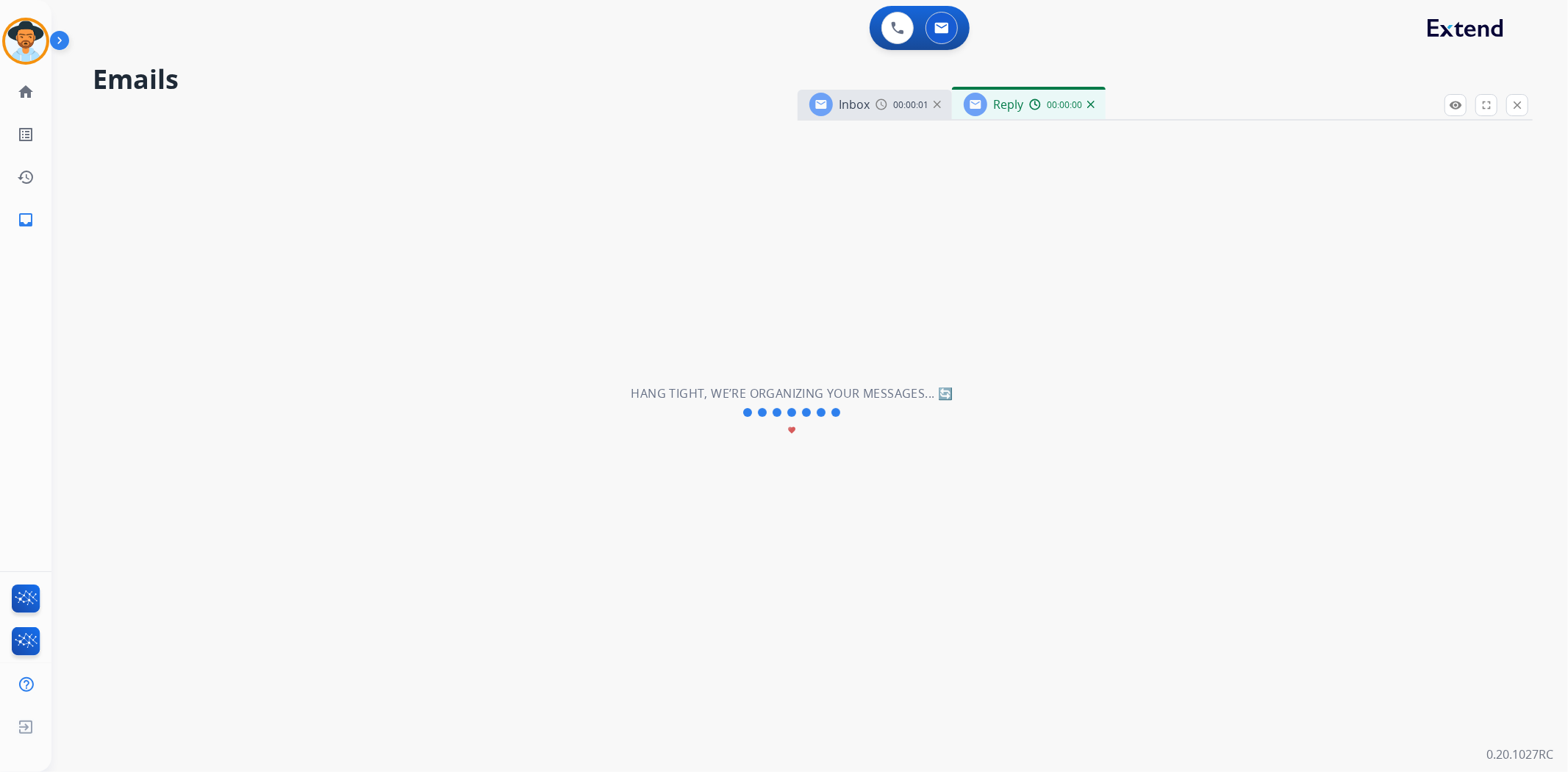
select select "**********"
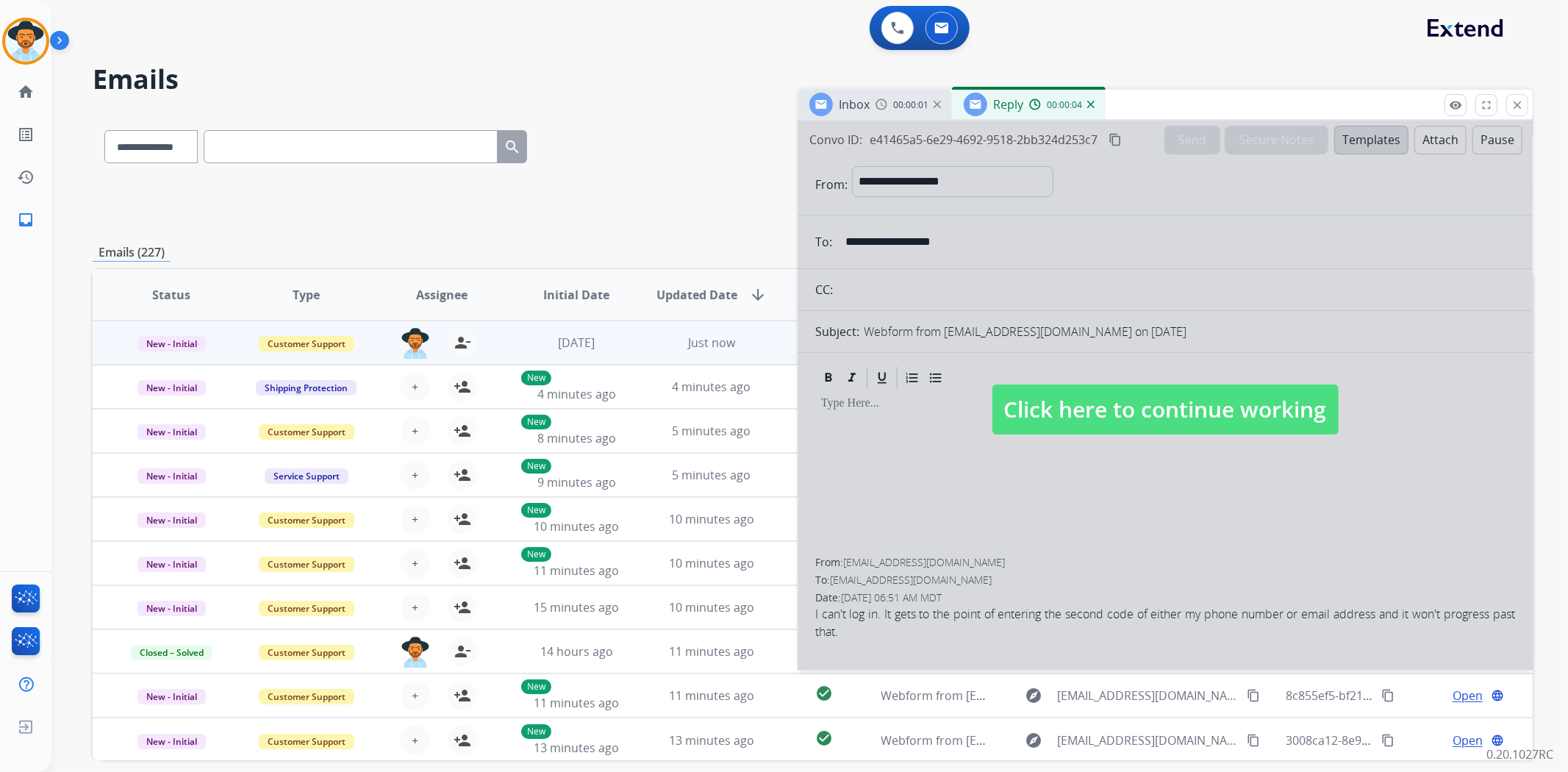
click at [1073, 398] on span "Click here to continue working" at bounding box center [1165, 409] width 347 height 50
select select
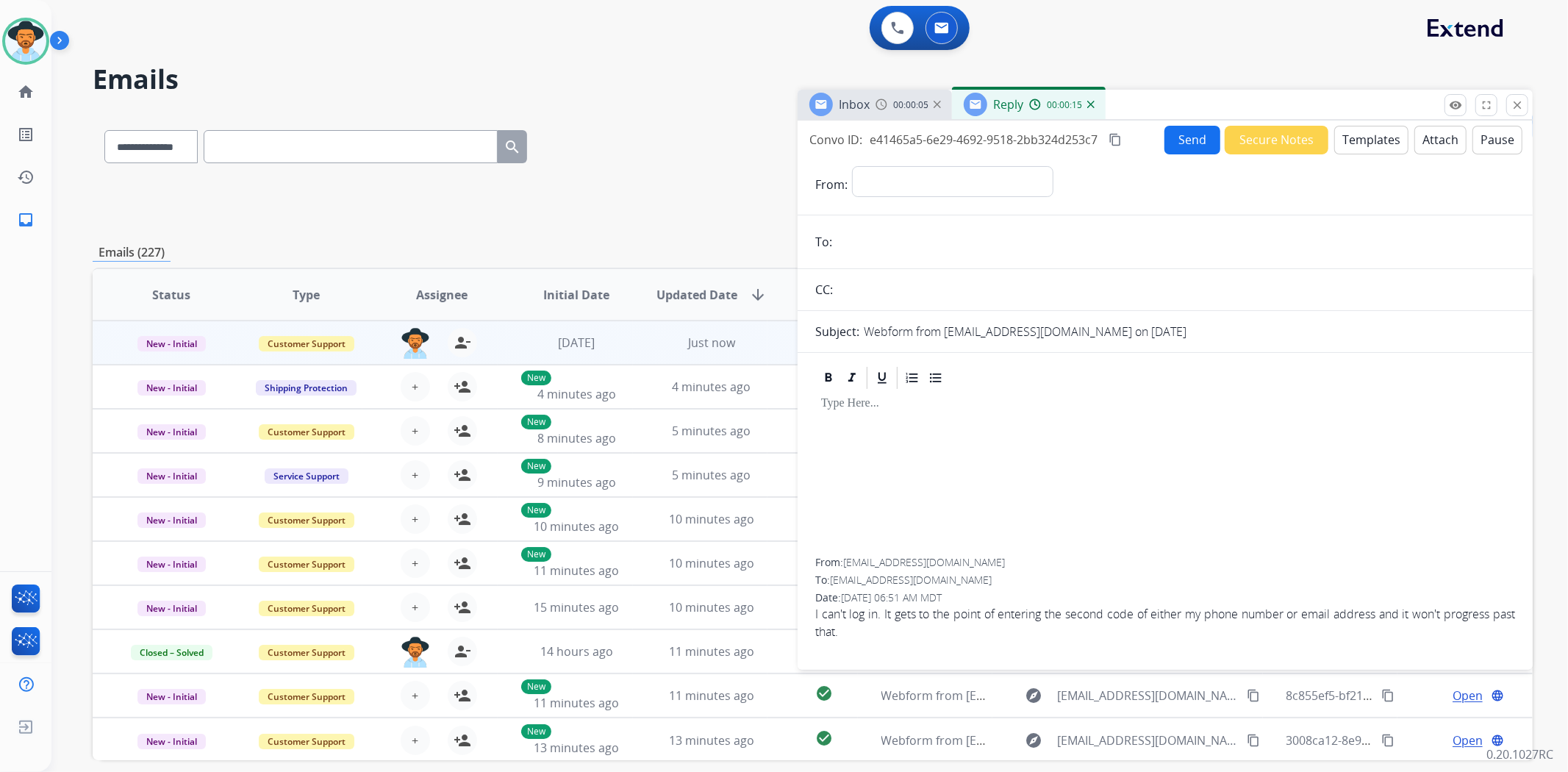
click at [1371, 141] on button "Templates" at bounding box center [1371, 140] width 74 height 29
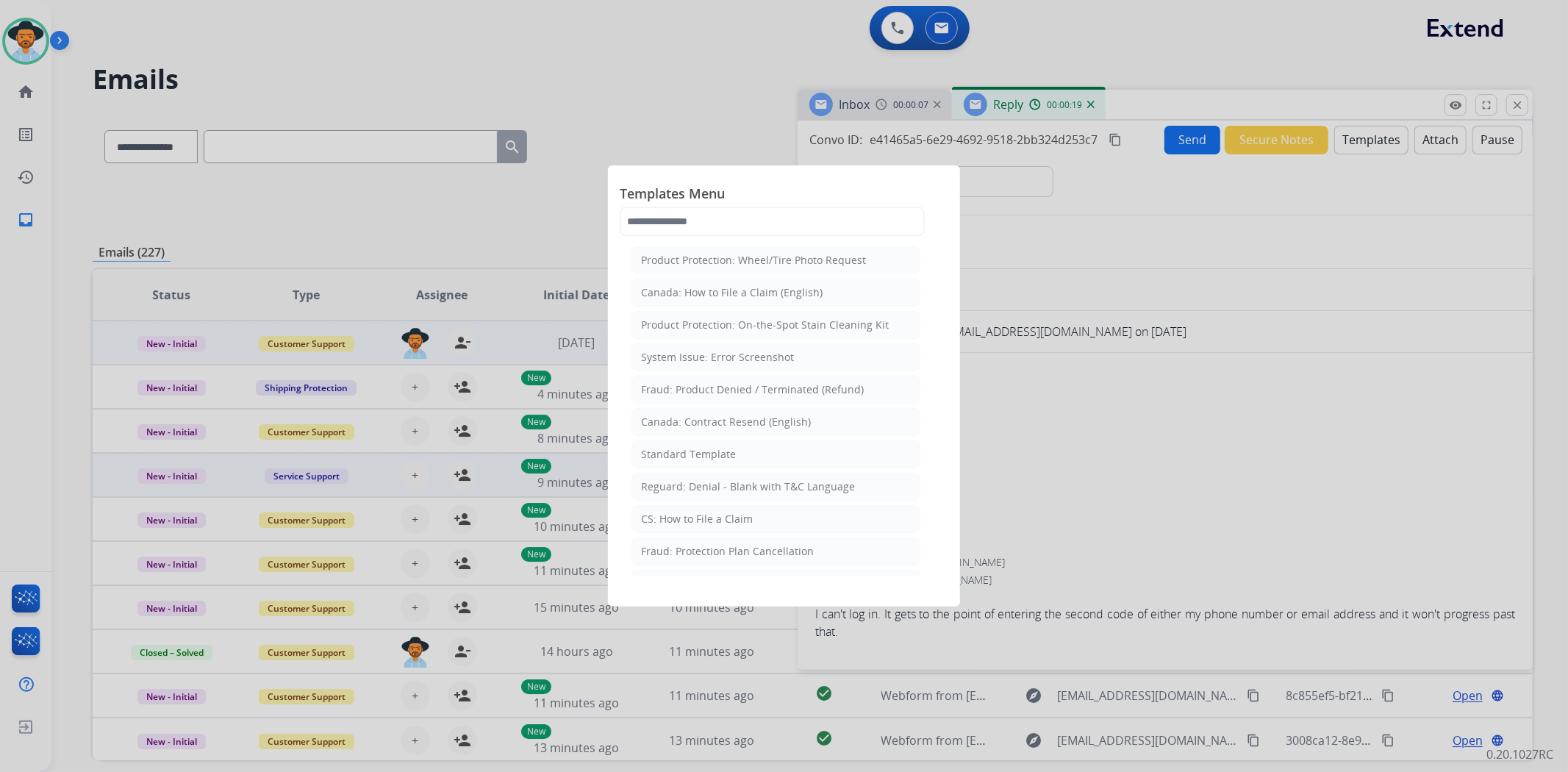
drag, startPoint x: 671, startPoint y: 457, endPoint x: 690, endPoint y: 456, distance: 19.0
click at [671, 456] on div "Standard Template" at bounding box center [688, 454] width 95 height 14
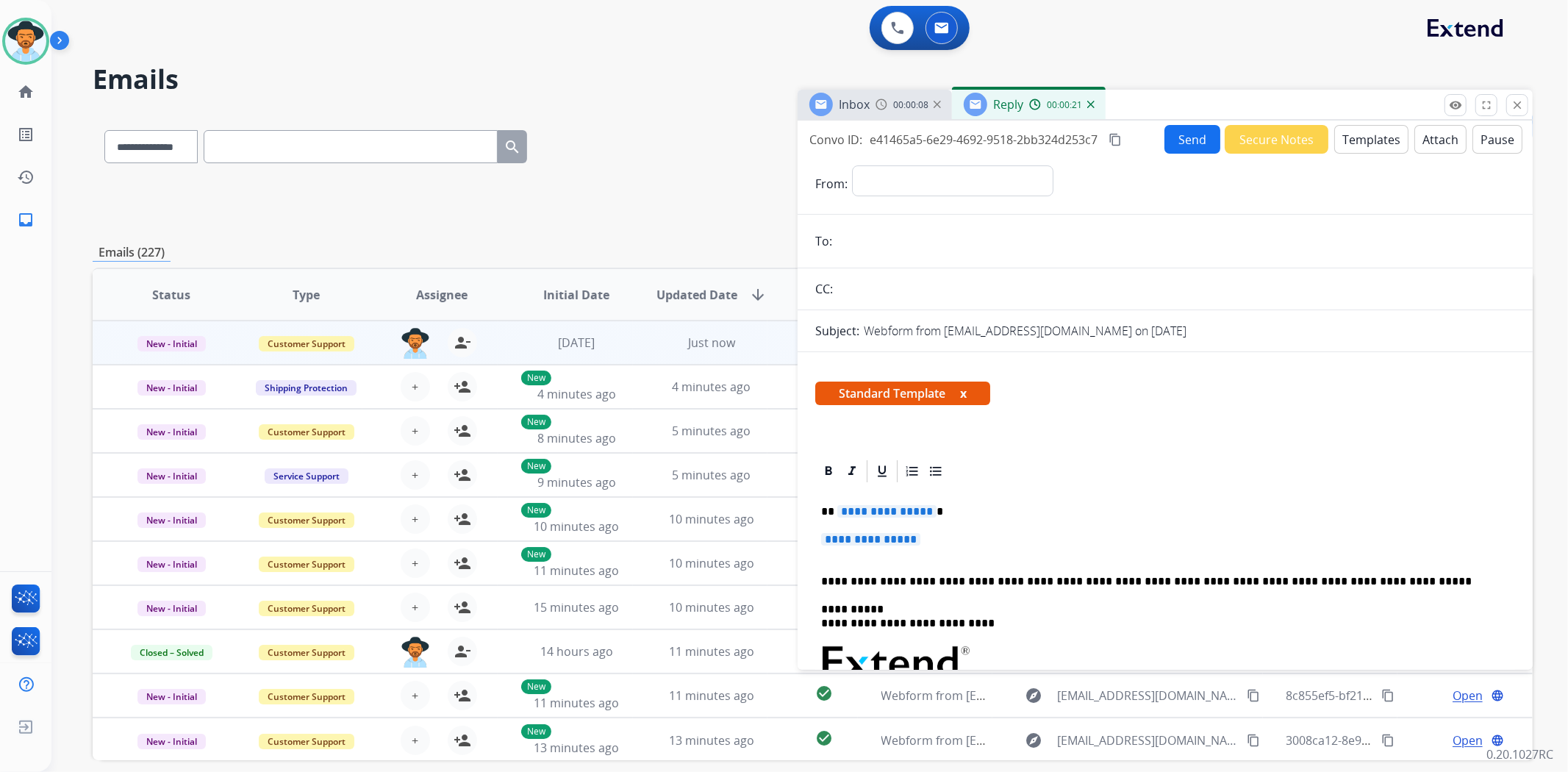
click at [863, 540] on span "**********" at bounding box center [871, 539] width 99 height 13
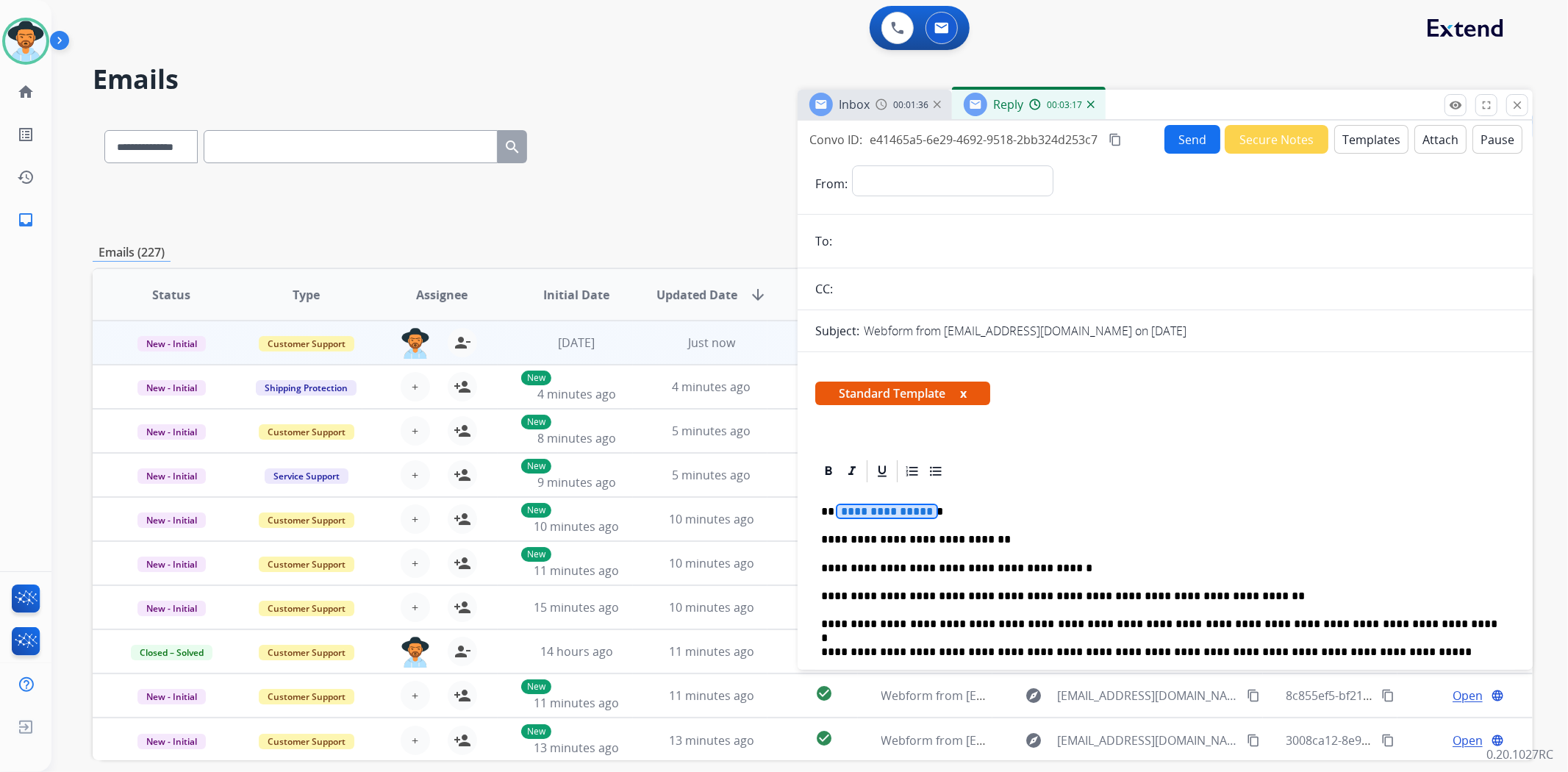
click at [897, 513] on span "**********" at bounding box center [886, 511] width 99 height 13
click at [946, 248] on input "email" at bounding box center [1176, 241] width 679 height 30
paste input "**********"
type input "**********"
click at [1043, 186] on select "**********" at bounding box center [951, 180] width 199 height 30
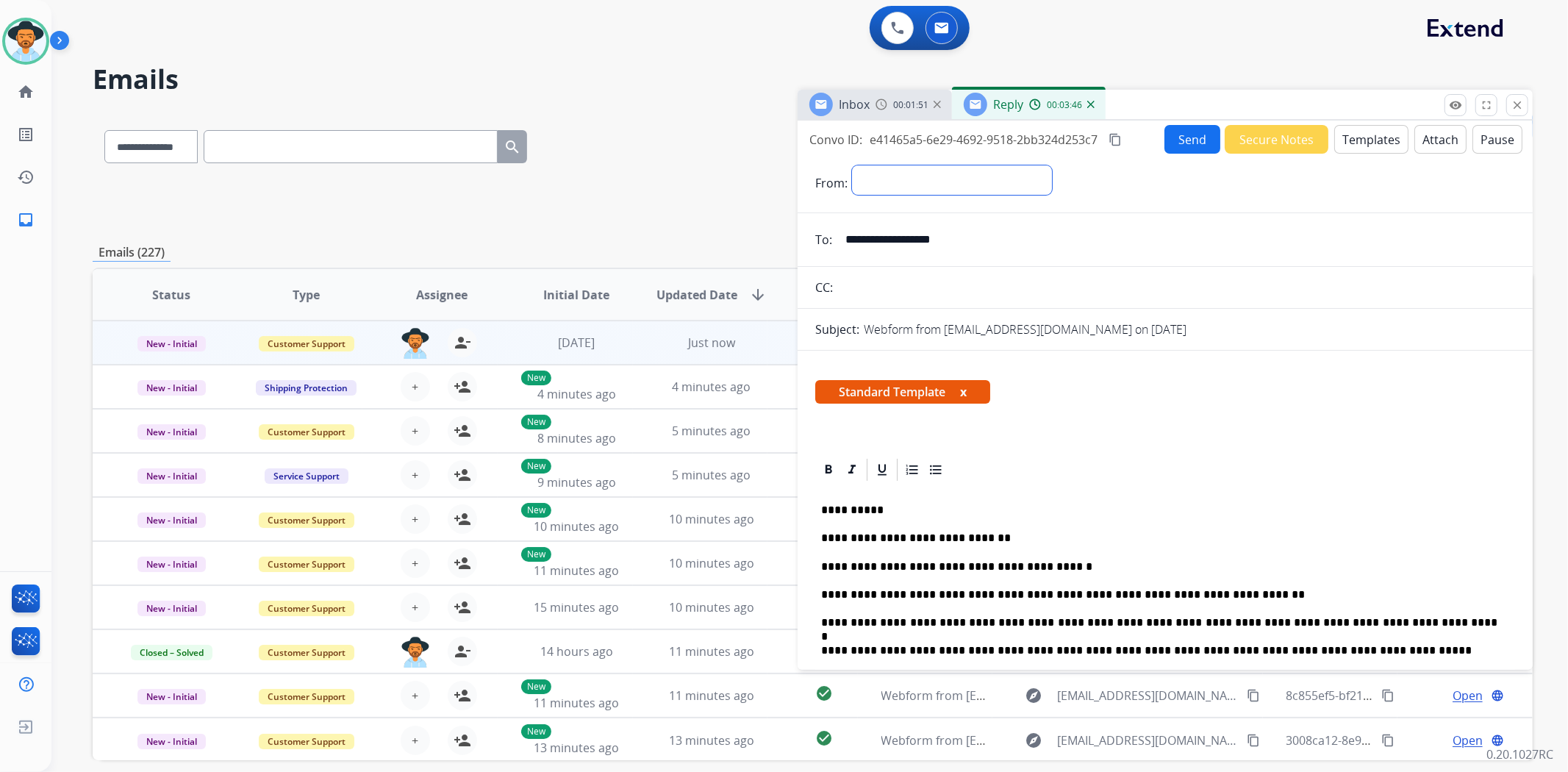
select select "**********"
click at [852, 165] on select "**********" at bounding box center [951, 180] width 199 height 30
click at [1197, 144] on button "Send" at bounding box center [1192, 139] width 56 height 29
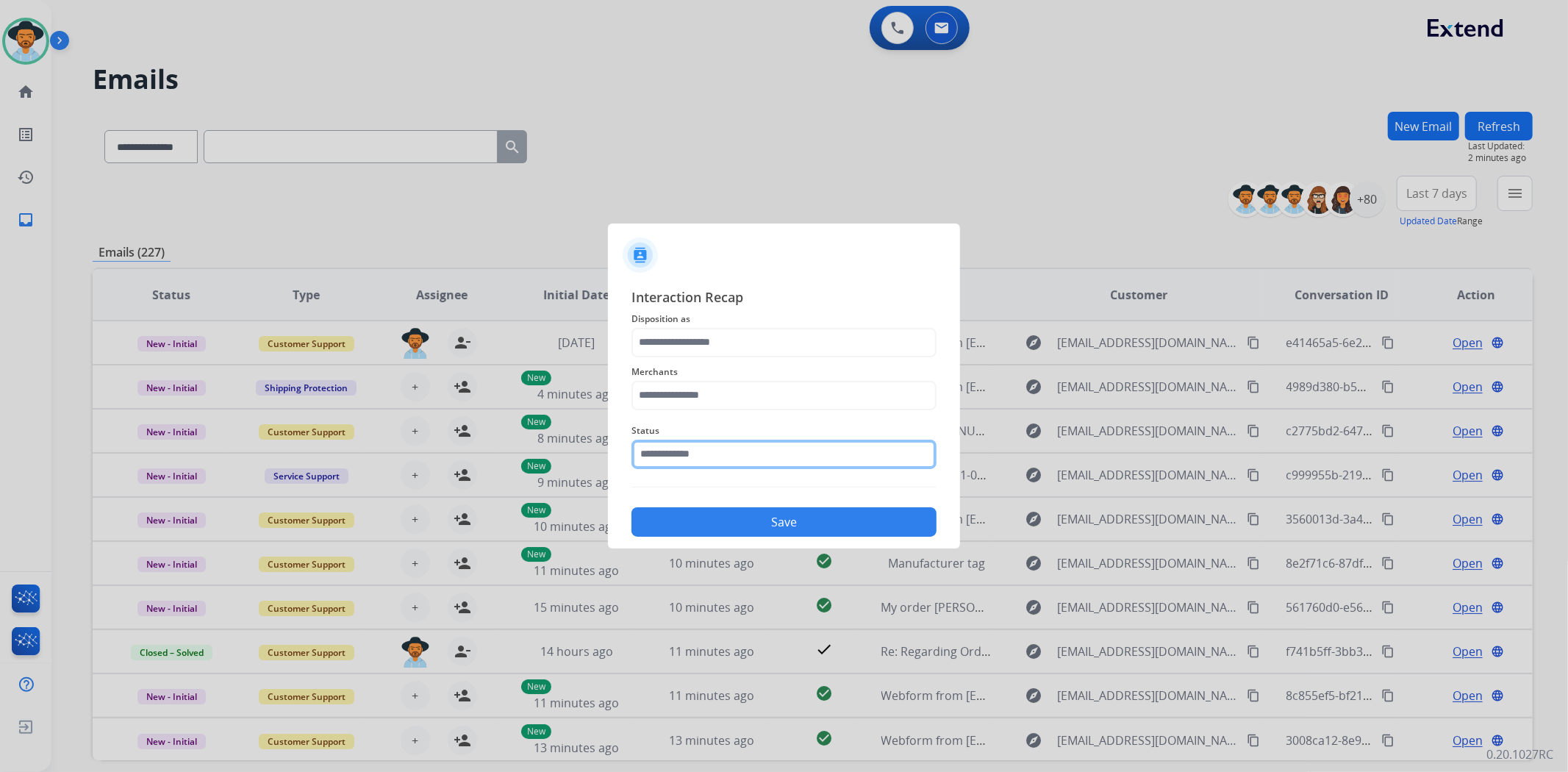
click at [727, 457] on input "text" at bounding box center [784, 454] width 305 height 30
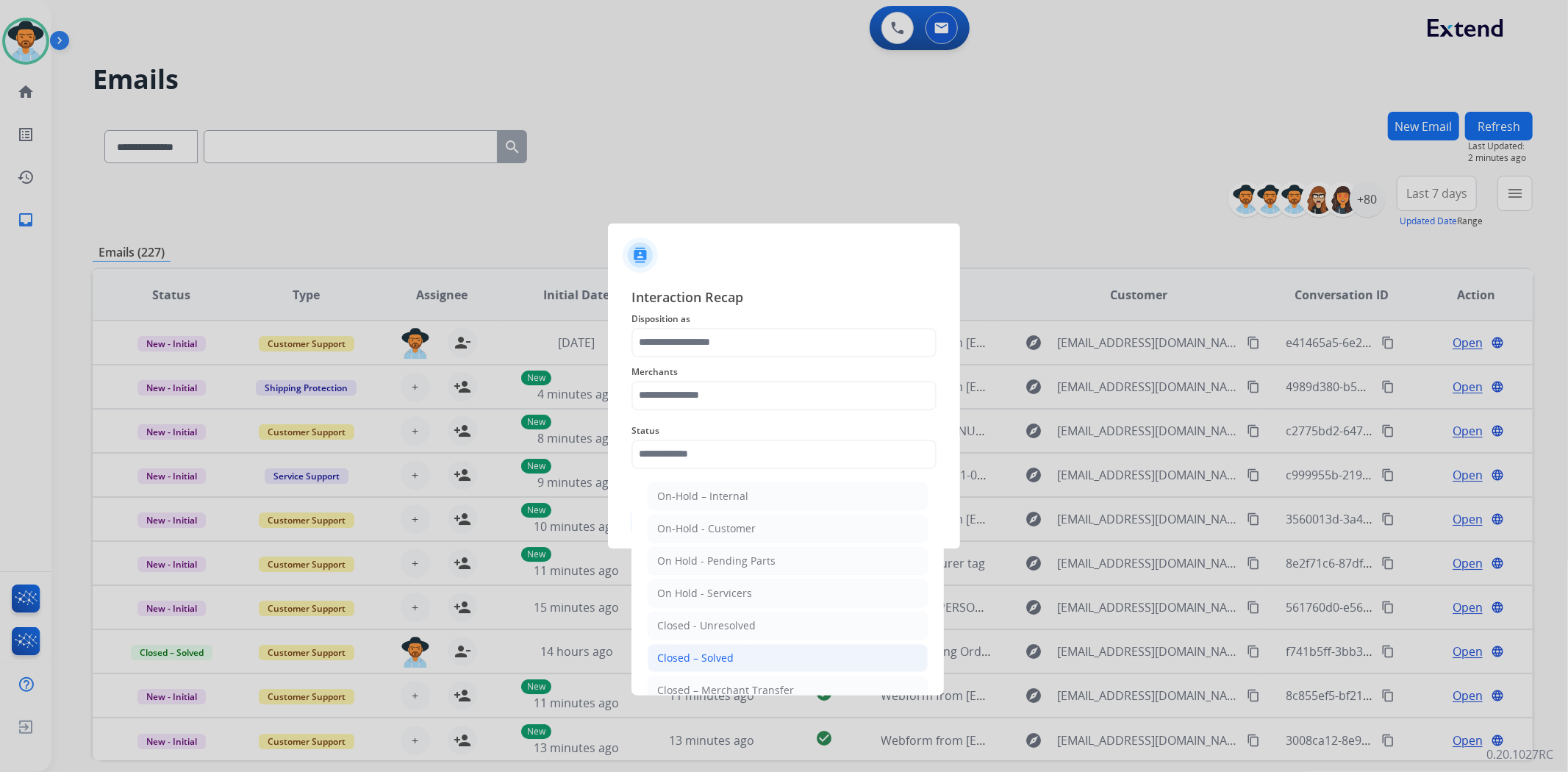
click at [740, 656] on li "Closed – Solved" at bounding box center [787, 657] width 280 height 28
type input "**********"
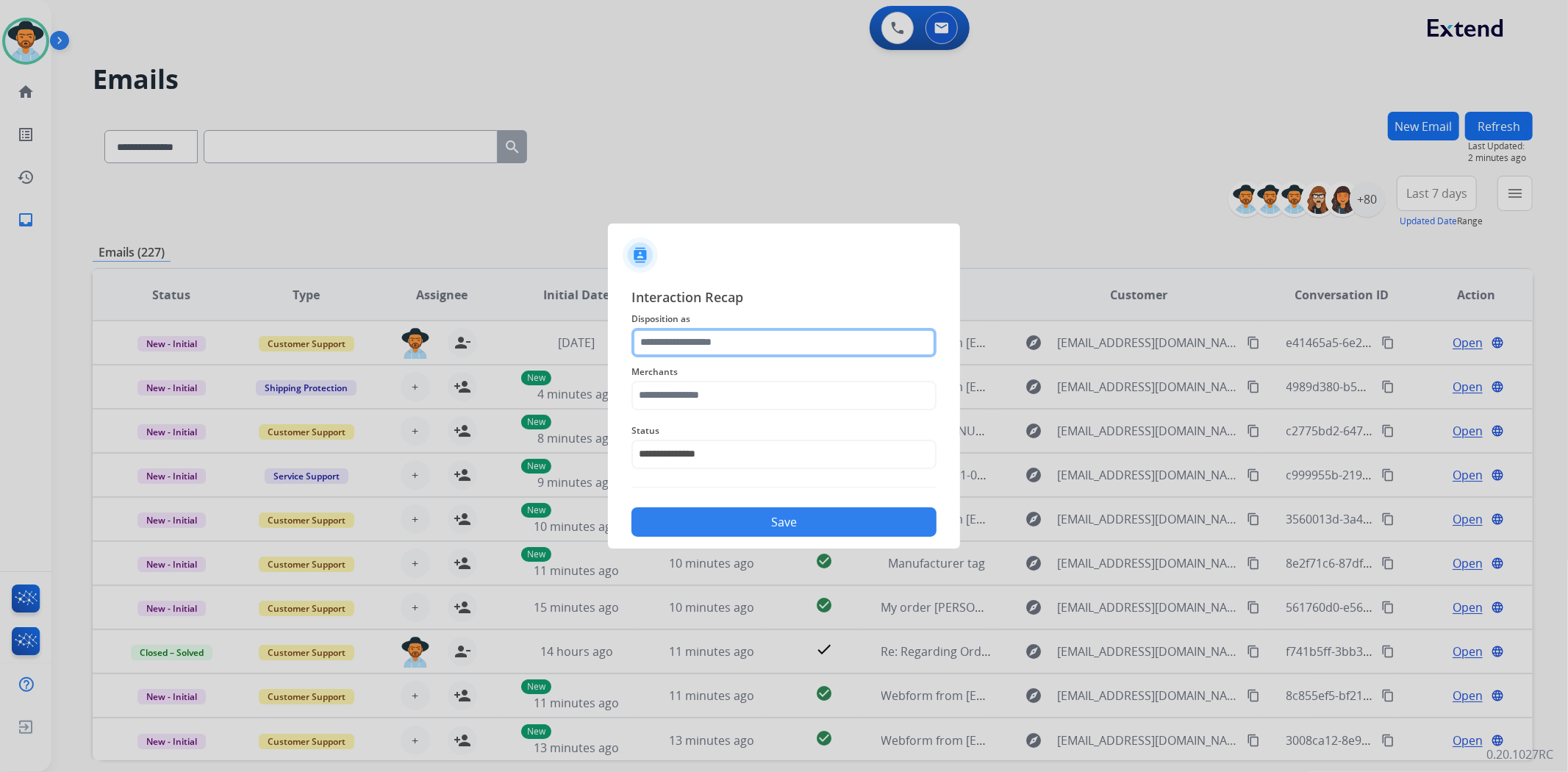
click at [720, 347] on input "text" at bounding box center [784, 342] width 305 height 30
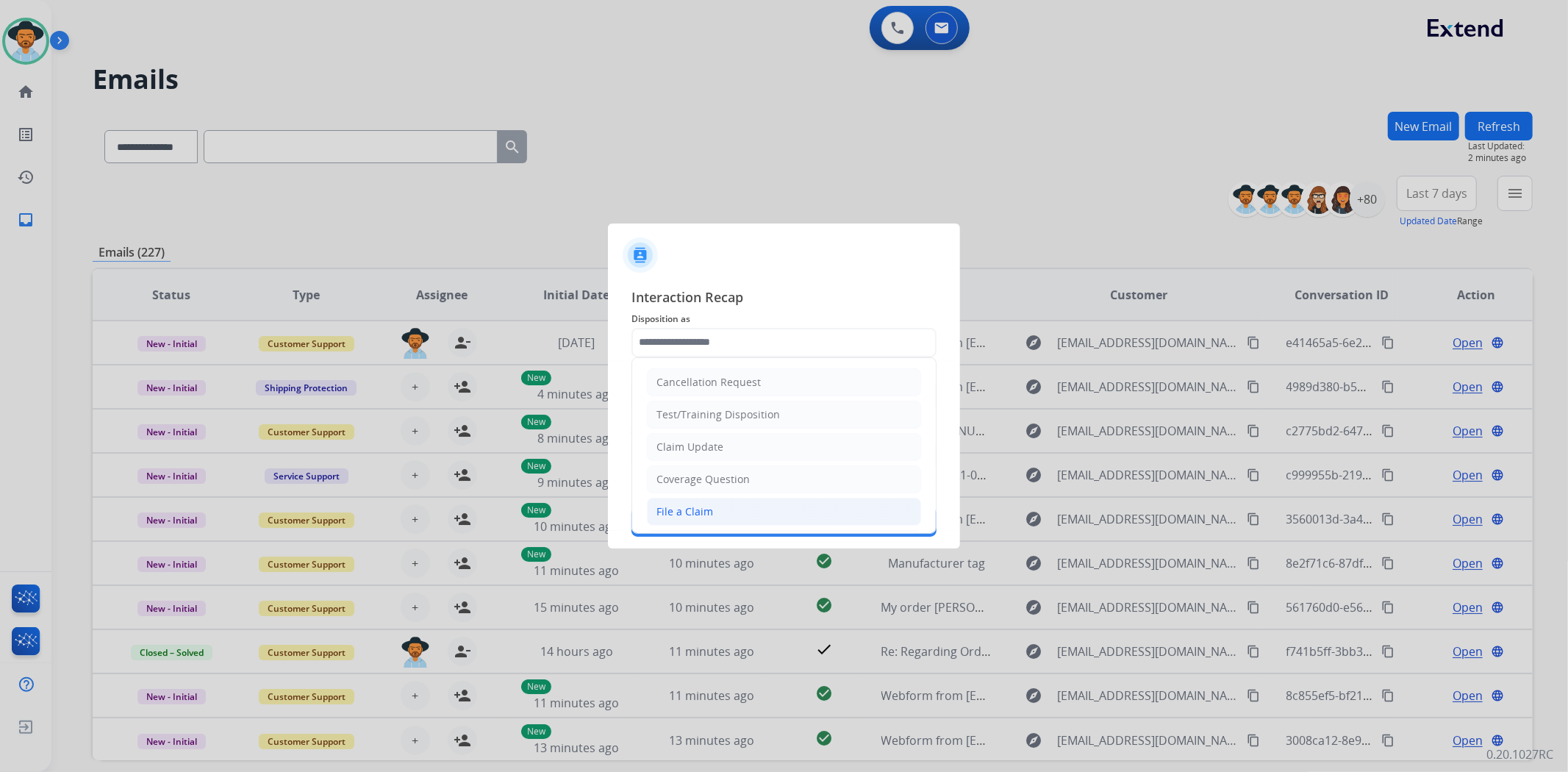
click at [726, 511] on li "File a Claim" at bounding box center [784, 511] width 274 height 28
type input "**********"
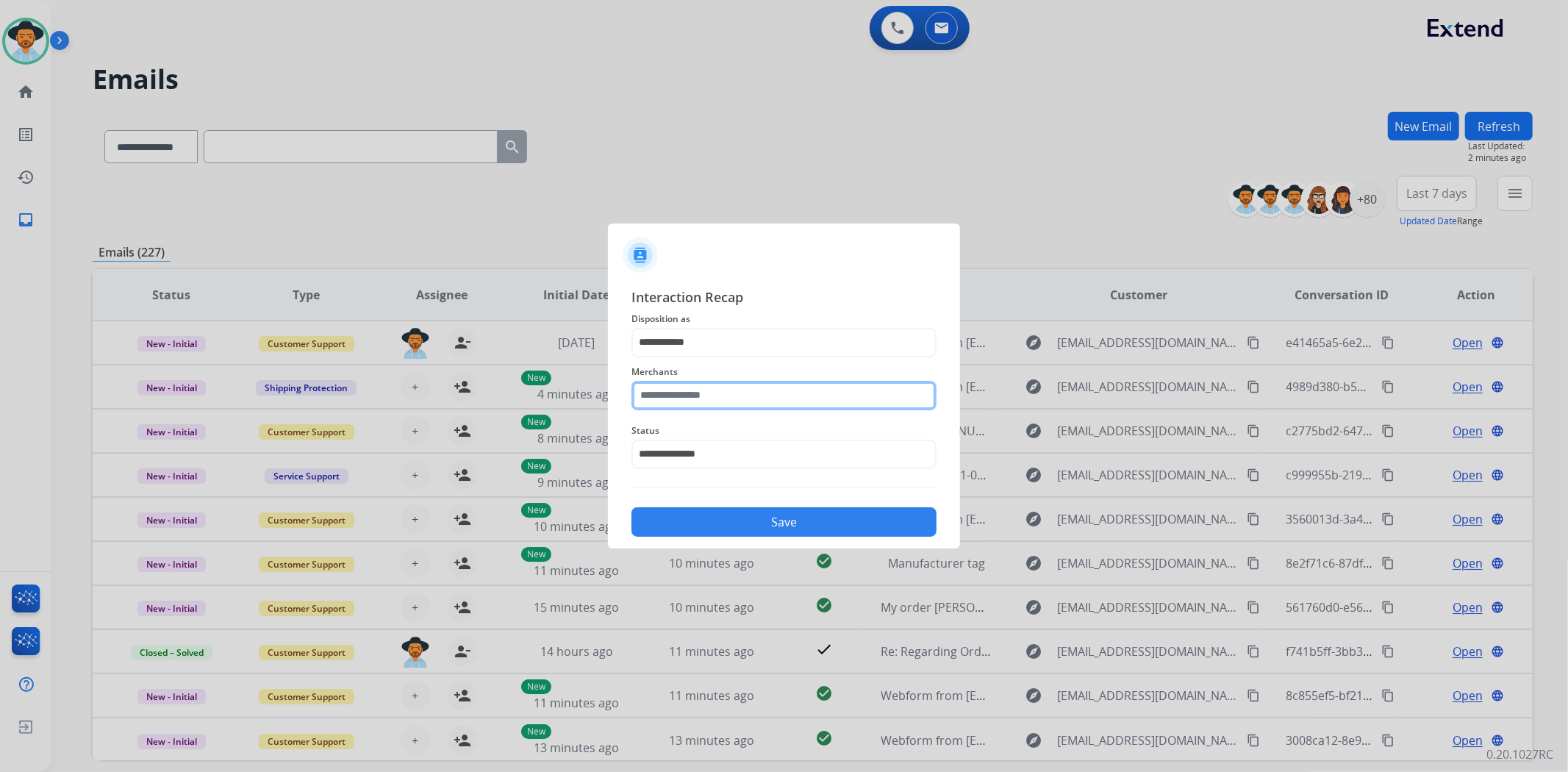
click at [812, 394] on input "text" at bounding box center [784, 395] width 305 height 30
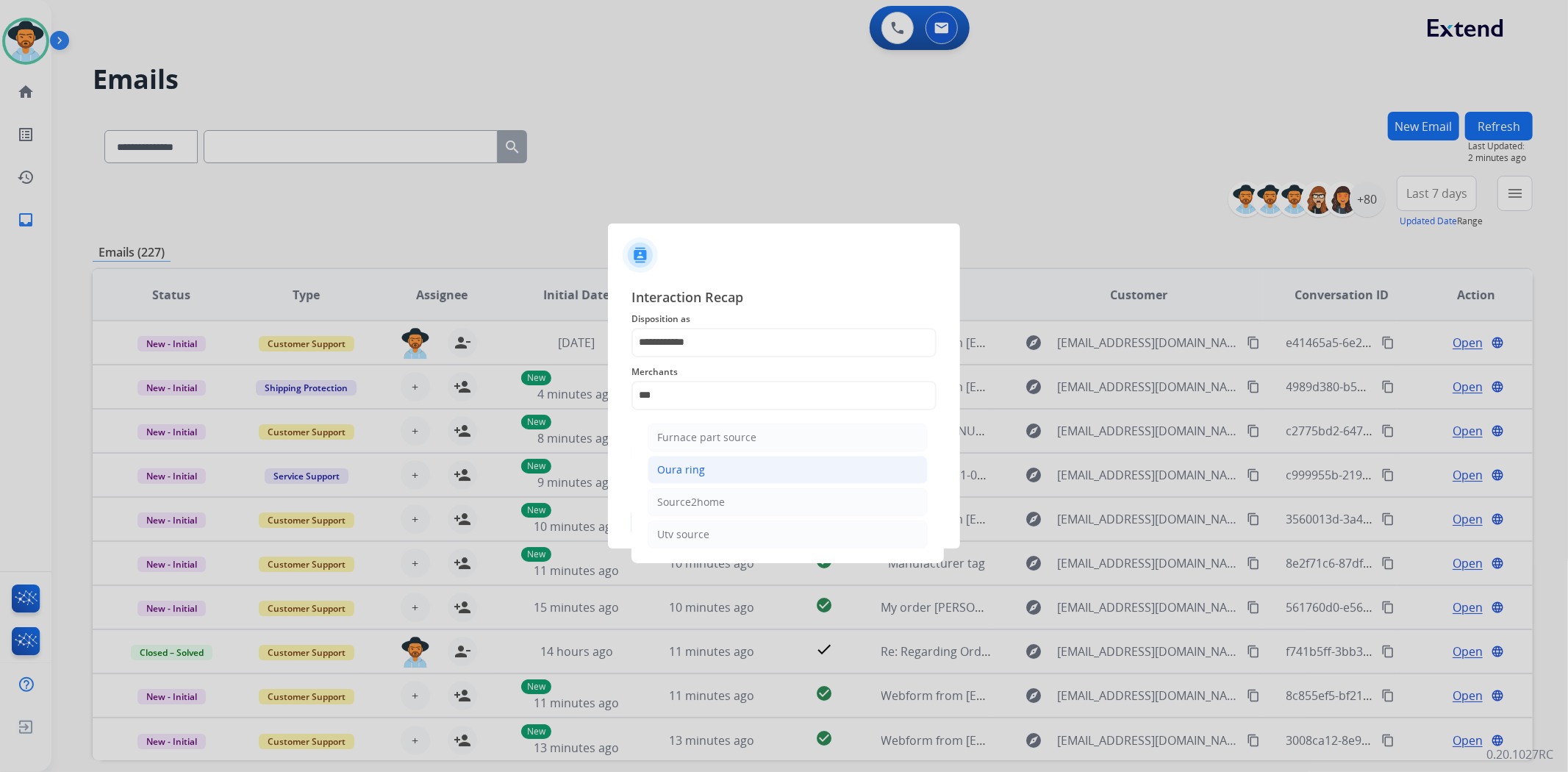
click at [724, 479] on li "Oura ring" at bounding box center [787, 470] width 280 height 28
type input "*********"
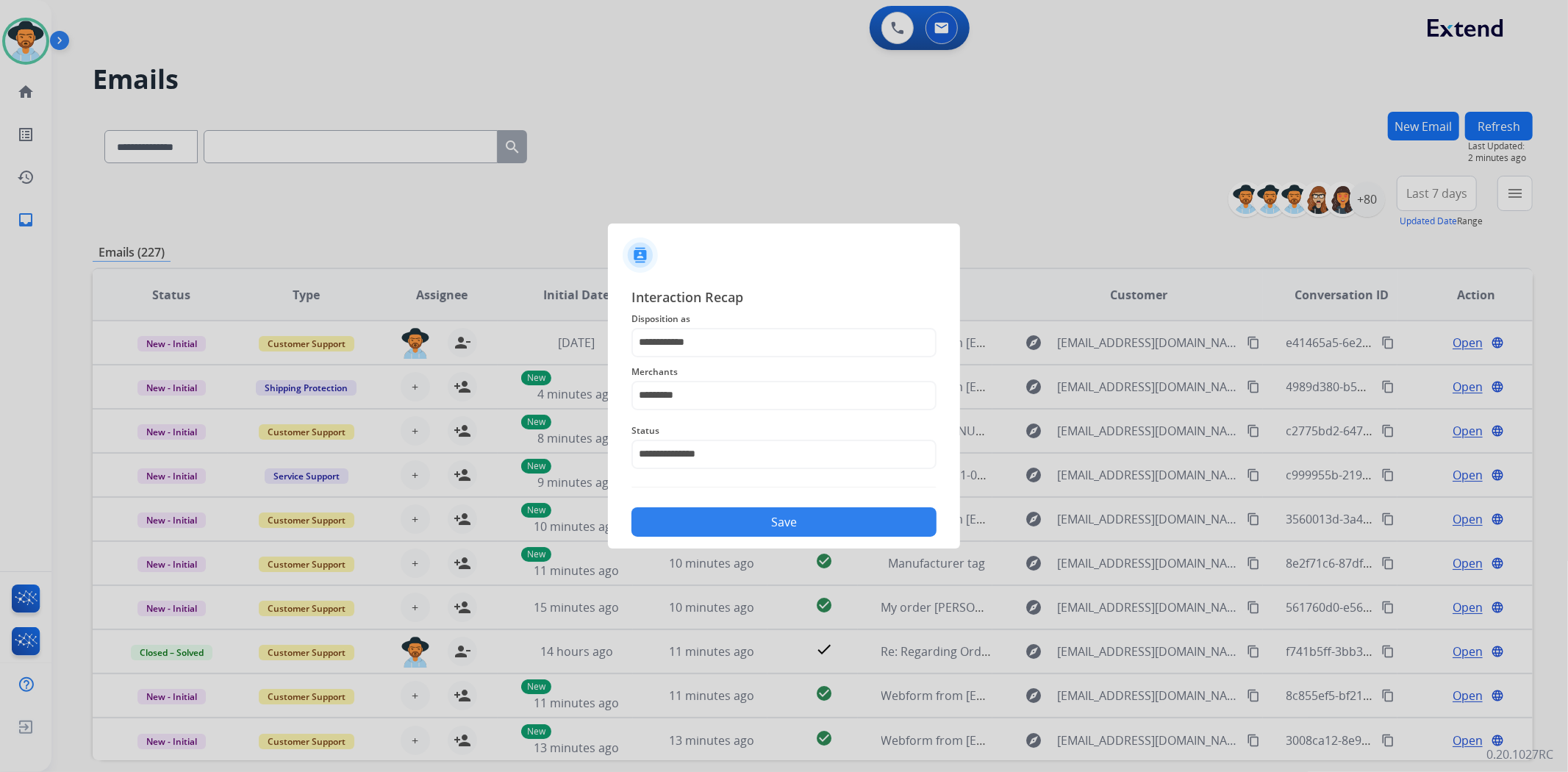
click at [755, 526] on button "Save" at bounding box center [784, 522] width 305 height 30
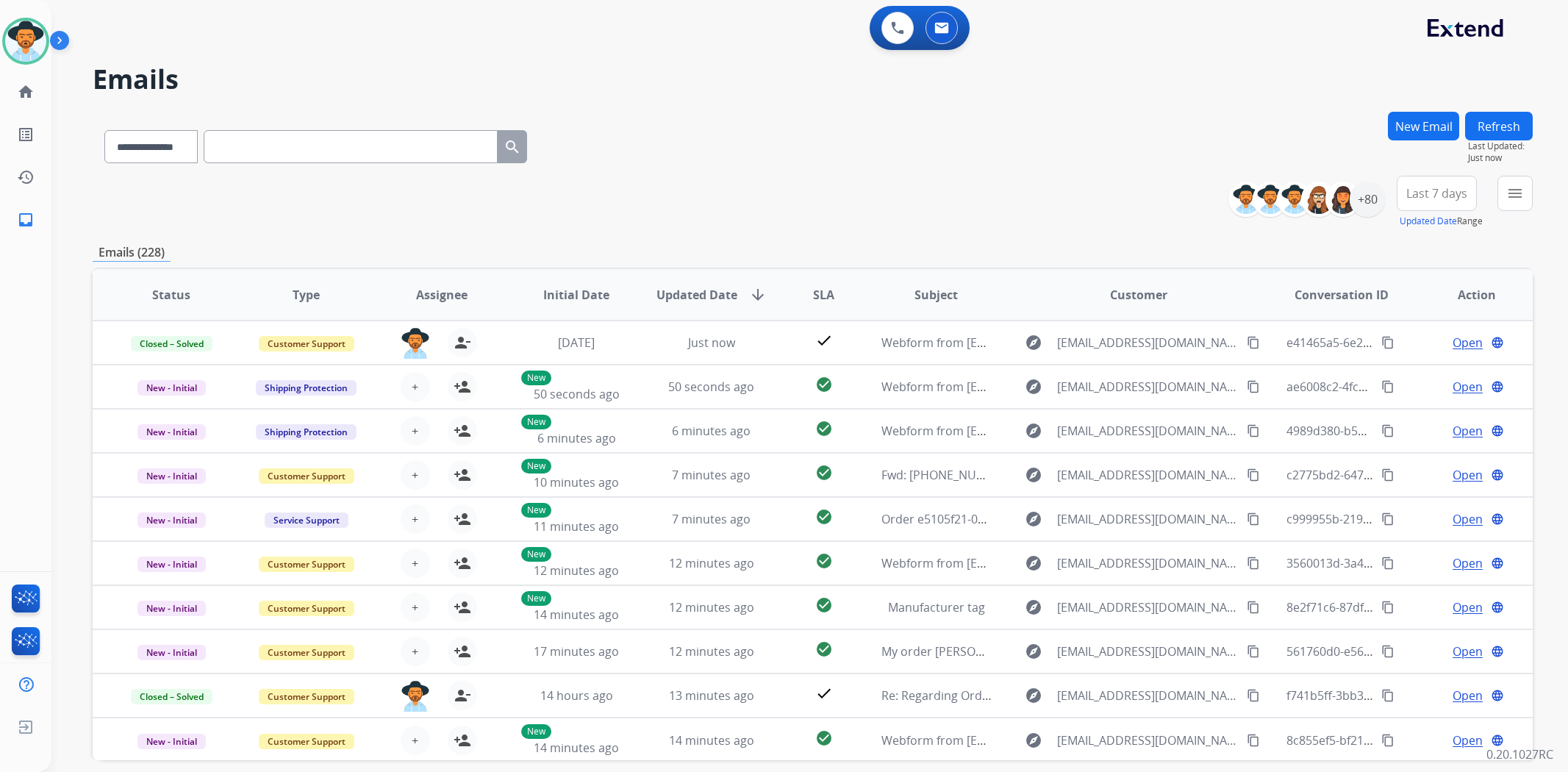
select select "**********"
click at [1360, 206] on div "+80" at bounding box center [1367, 199] width 35 height 35
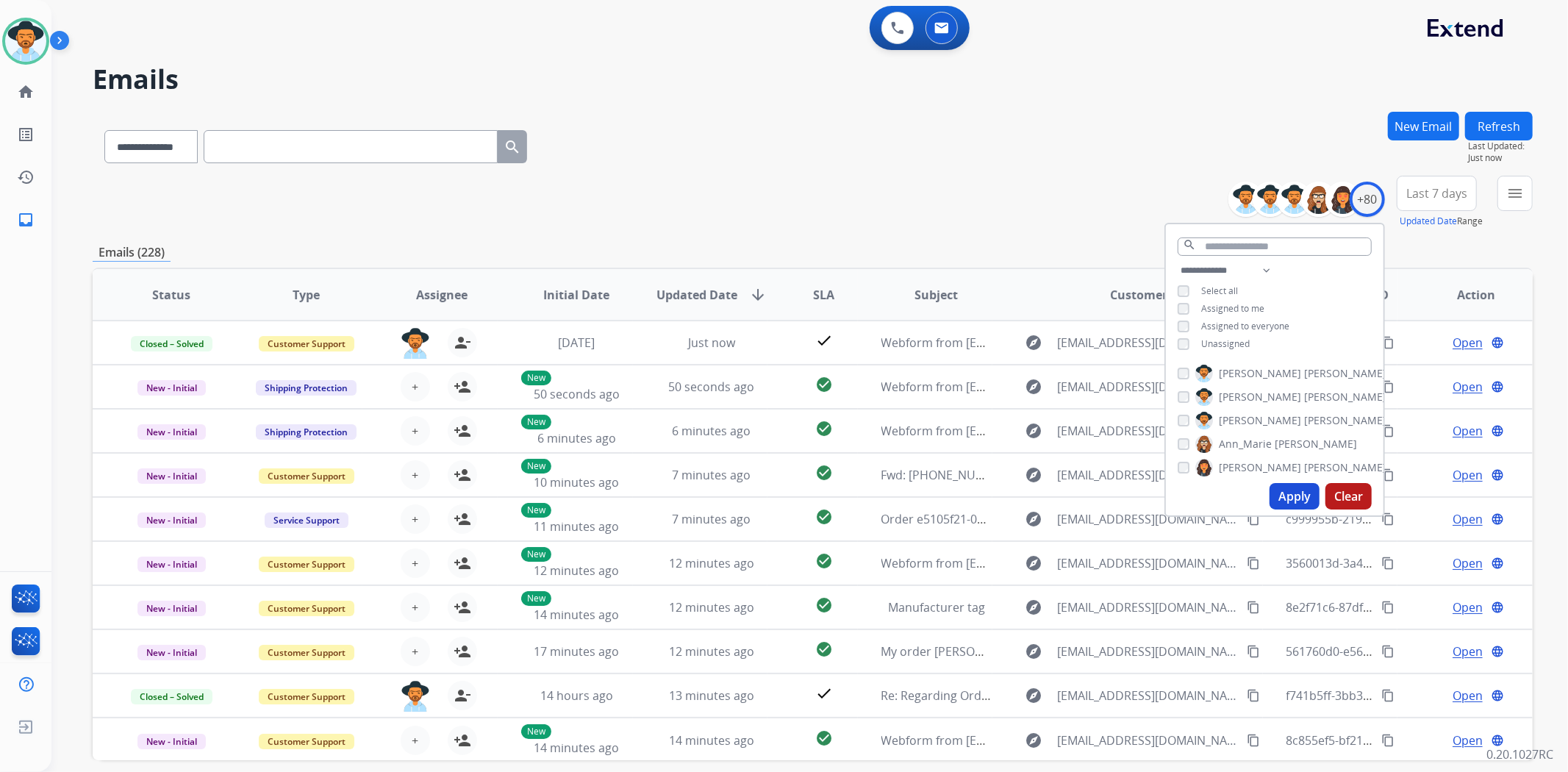
click at [1226, 342] on span "Unassigned" at bounding box center [1226, 344] width 49 height 13
click at [1296, 497] on button "Apply" at bounding box center [1294, 496] width 50 height 26
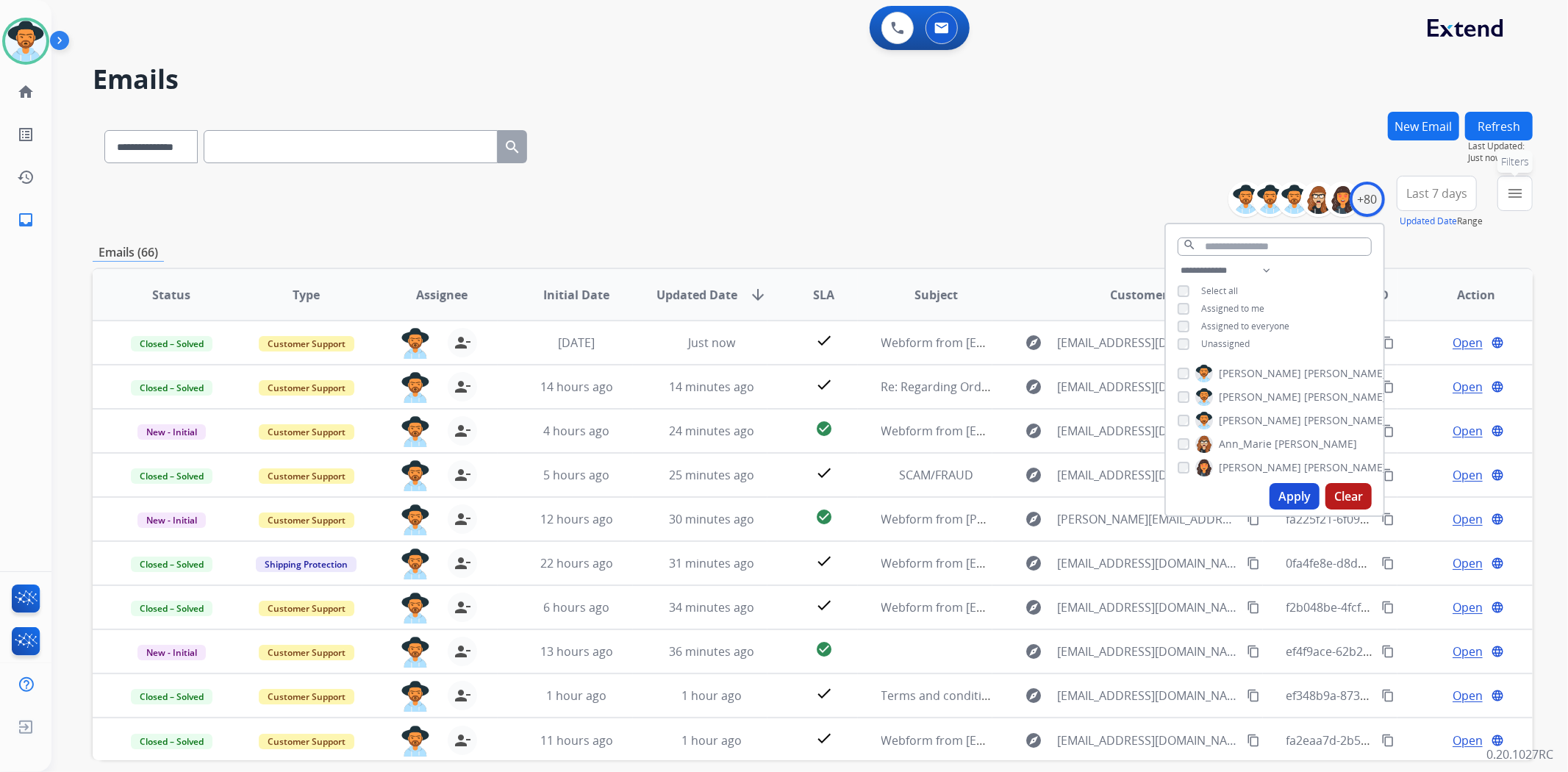
click at [1522, 188] on mat-icon "menu" at bounding box center [1515, 193] width 18 height 18
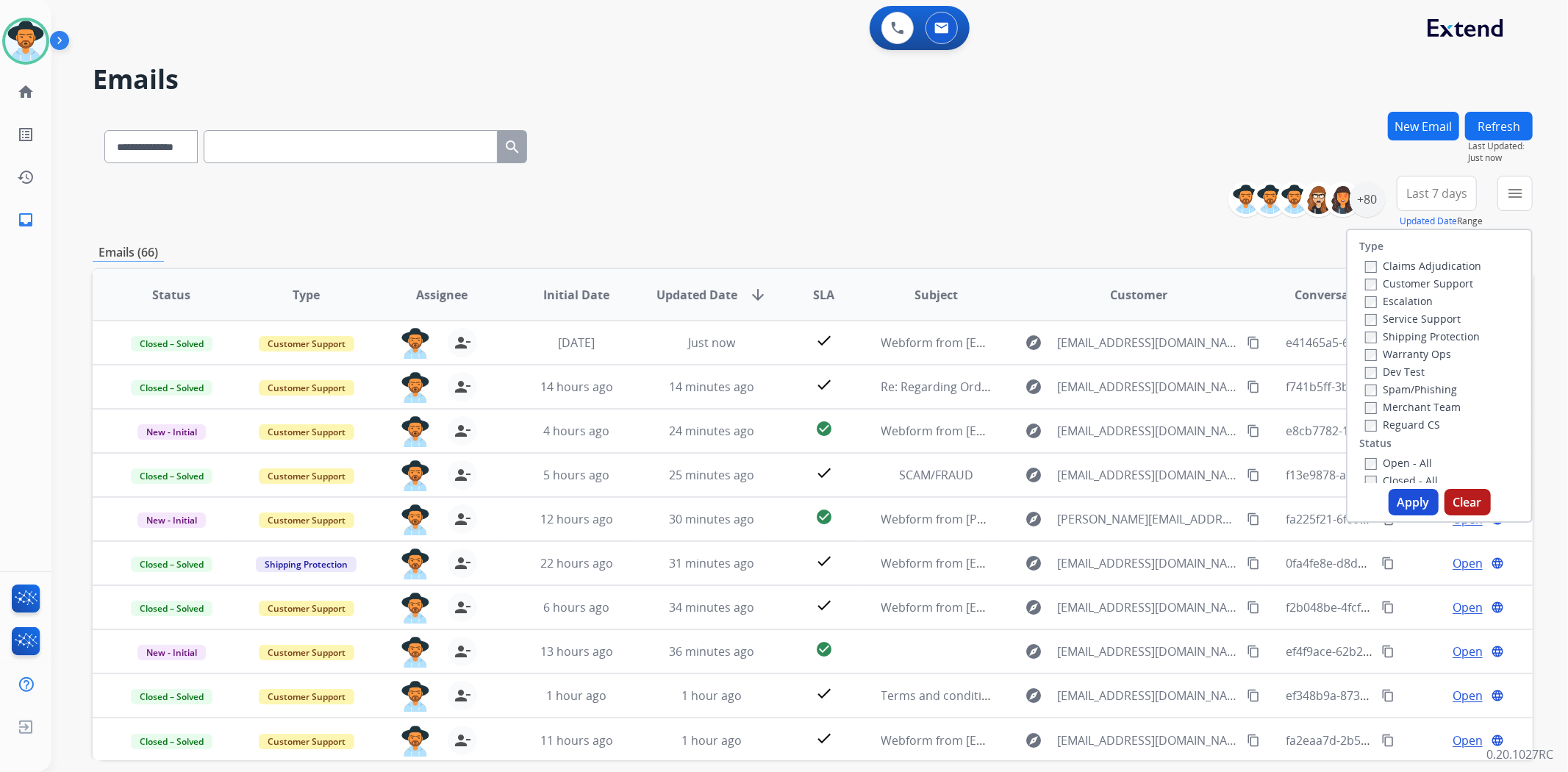
click at [1378, 465] on label "Open - All" at bounding box center [1398, 462] width 67 height 14
click at [1407, 503] on button "Apply" at bounding box center [1413, 502] width 50 height 26
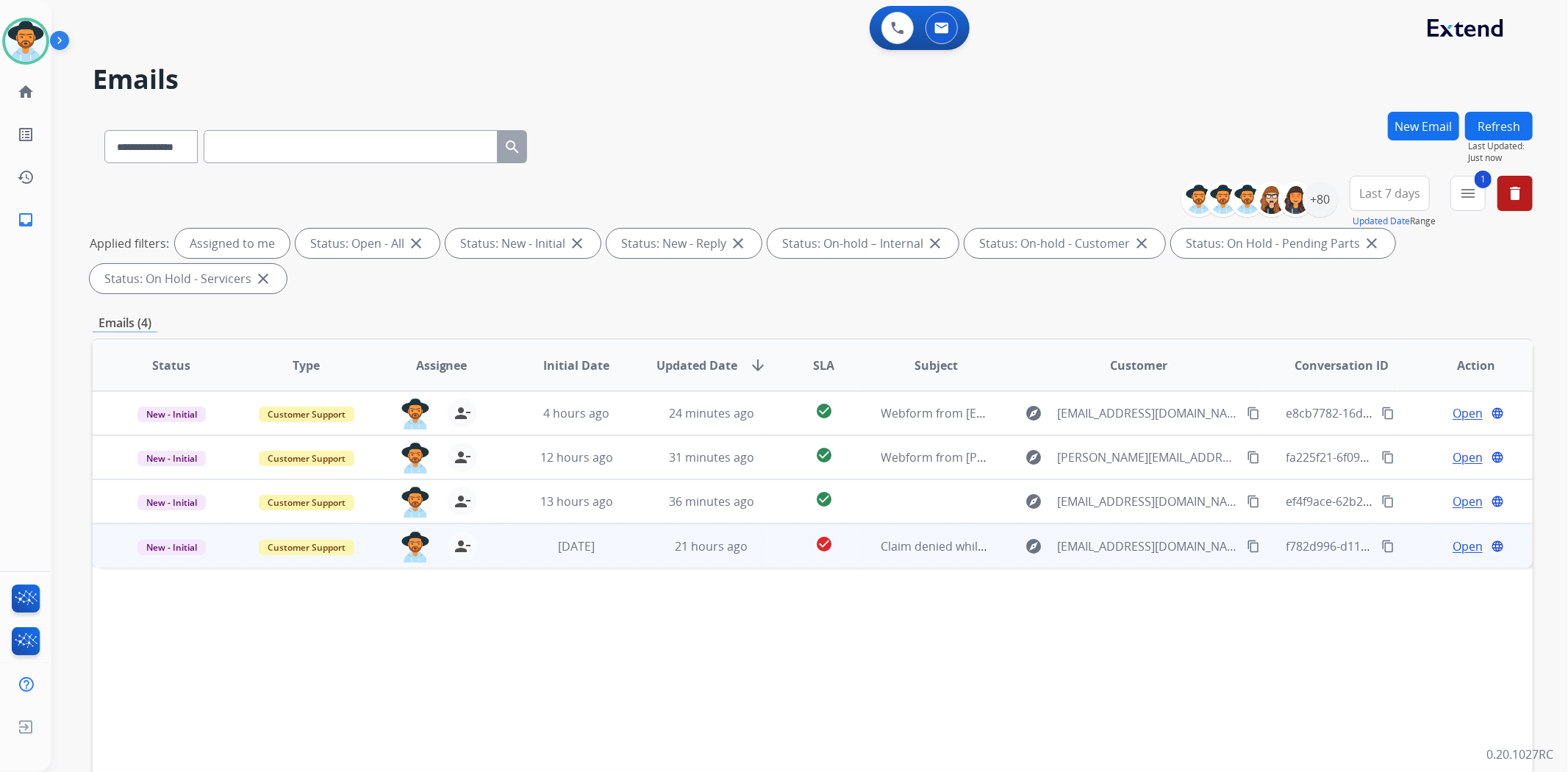
click at [641, 554] on td "21 hours ago" at bounding box center [700, 545] width 135 height 44
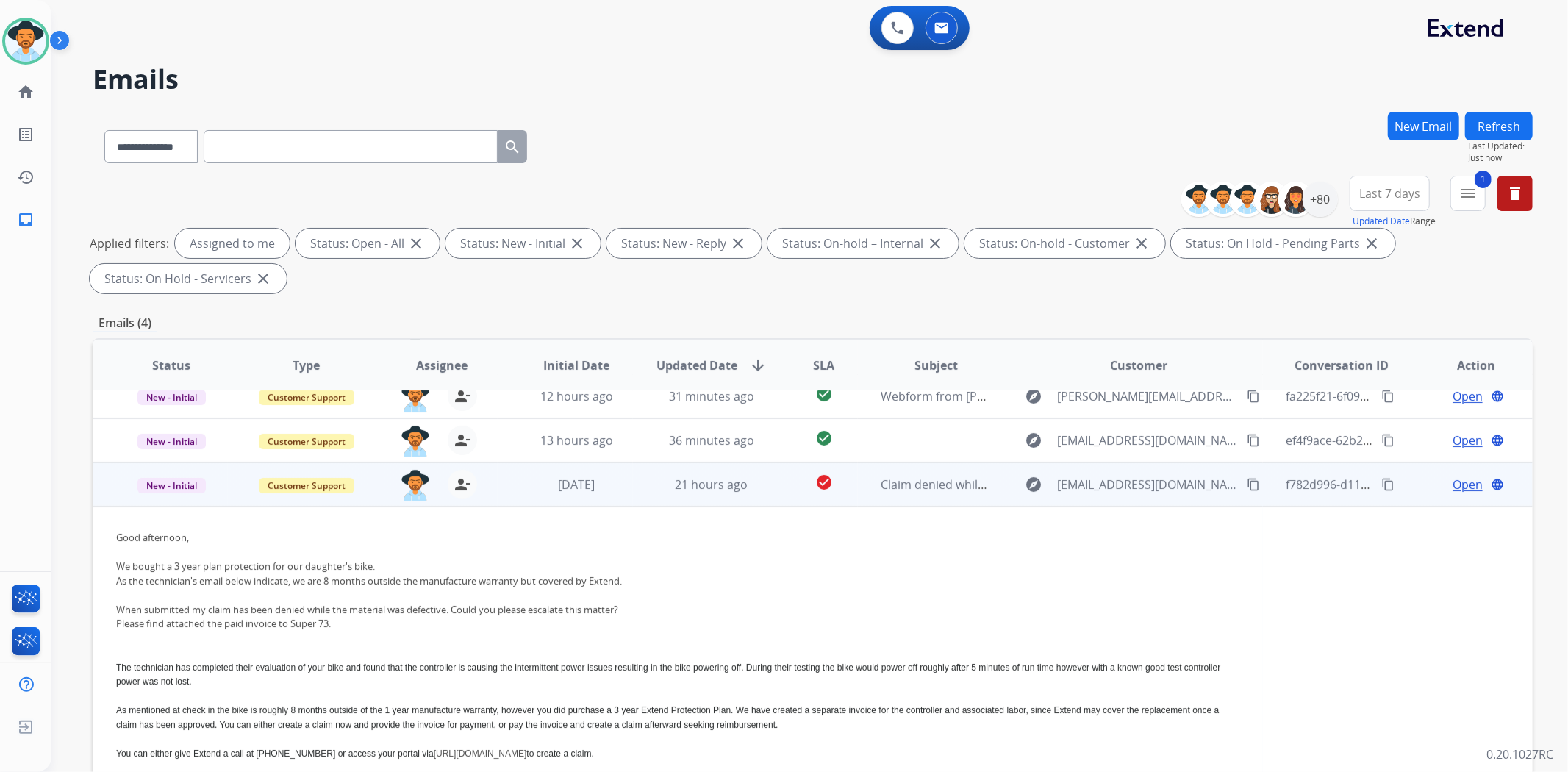
scroll to position [70, 0]
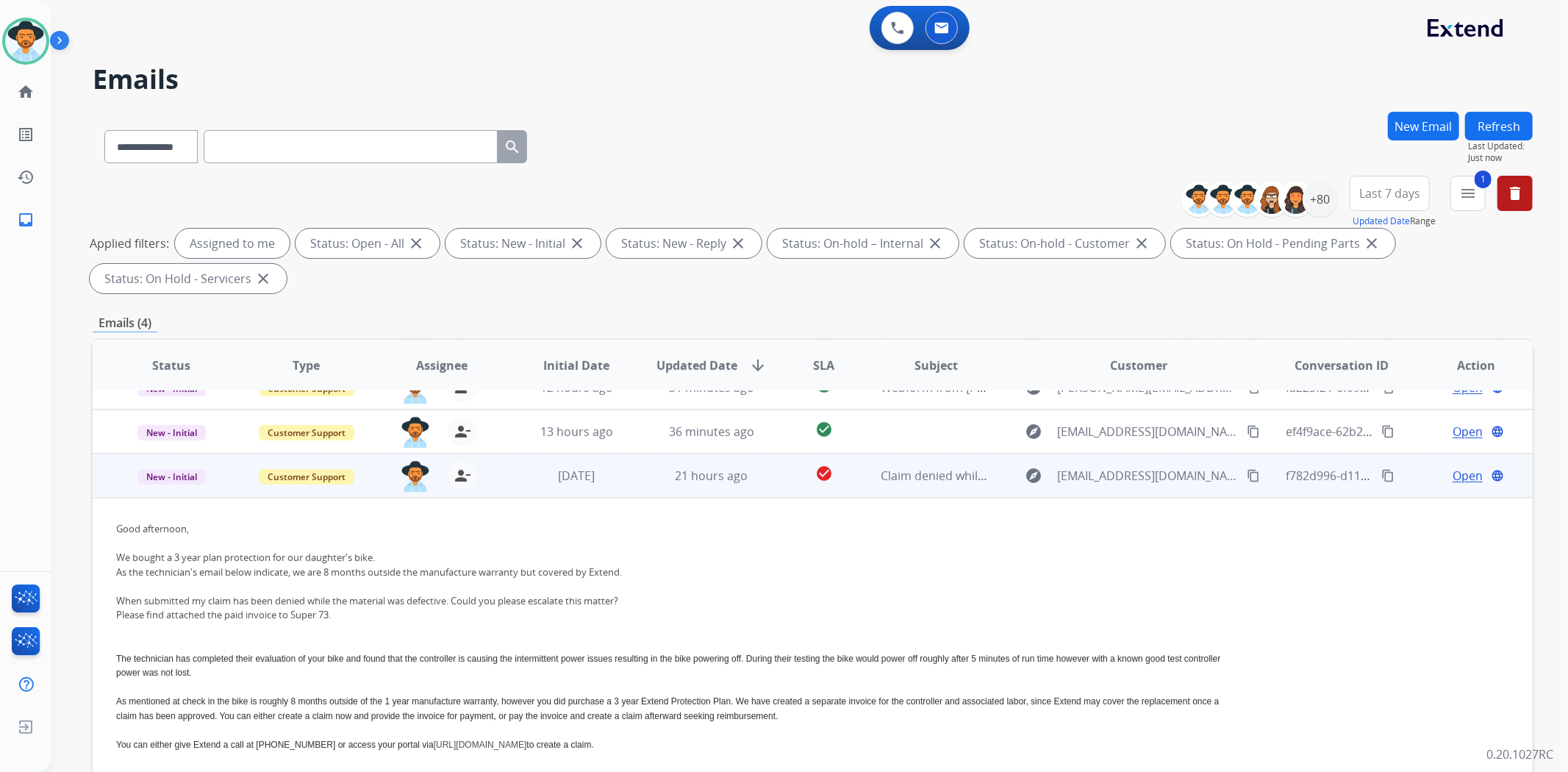
click at [849, 560] on div "We bought a 3 year plan protection for our daughter's bike." at bounding box center [678, 558] width 1123 height 14
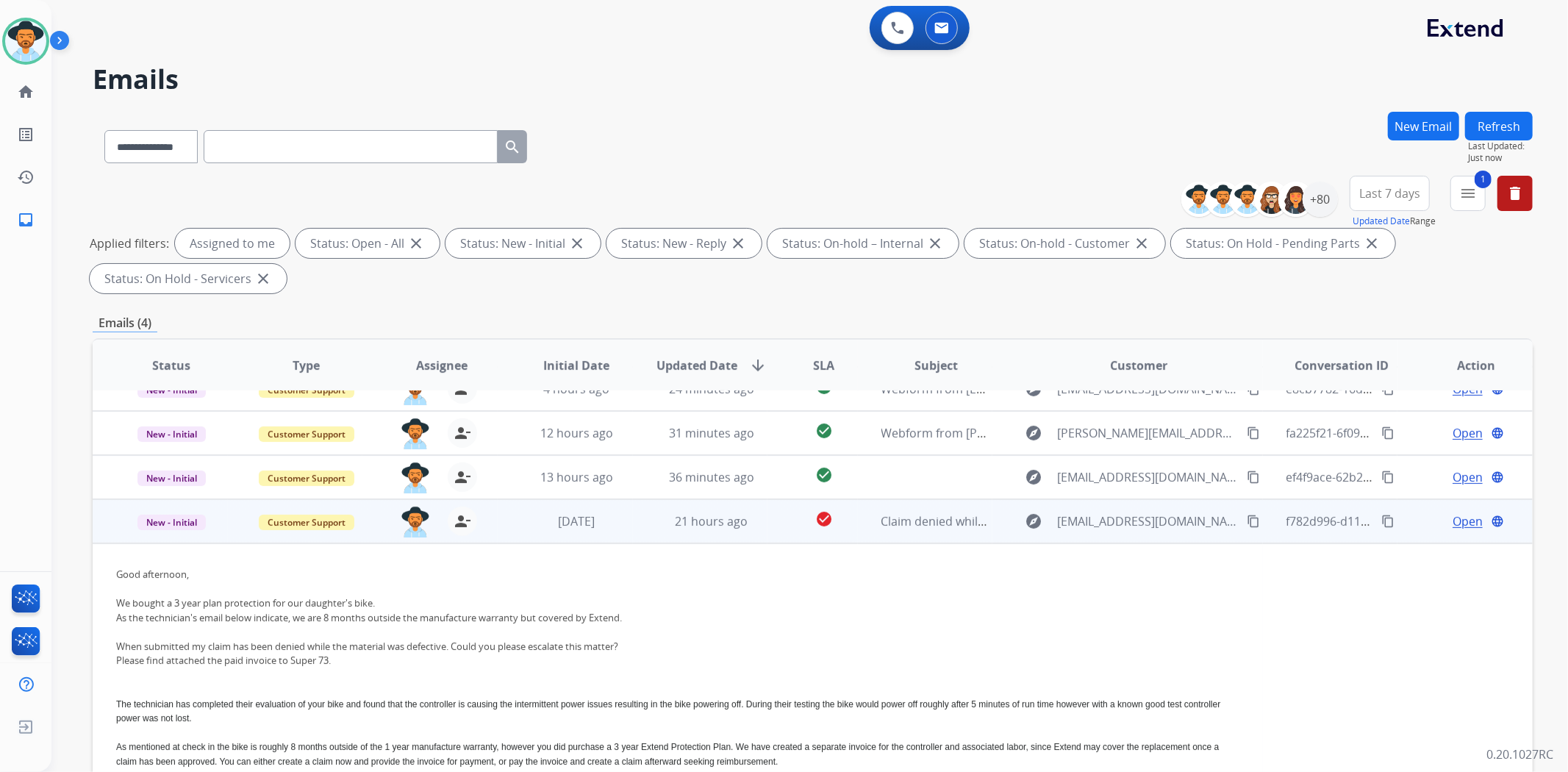
scroll to position [0, 0]
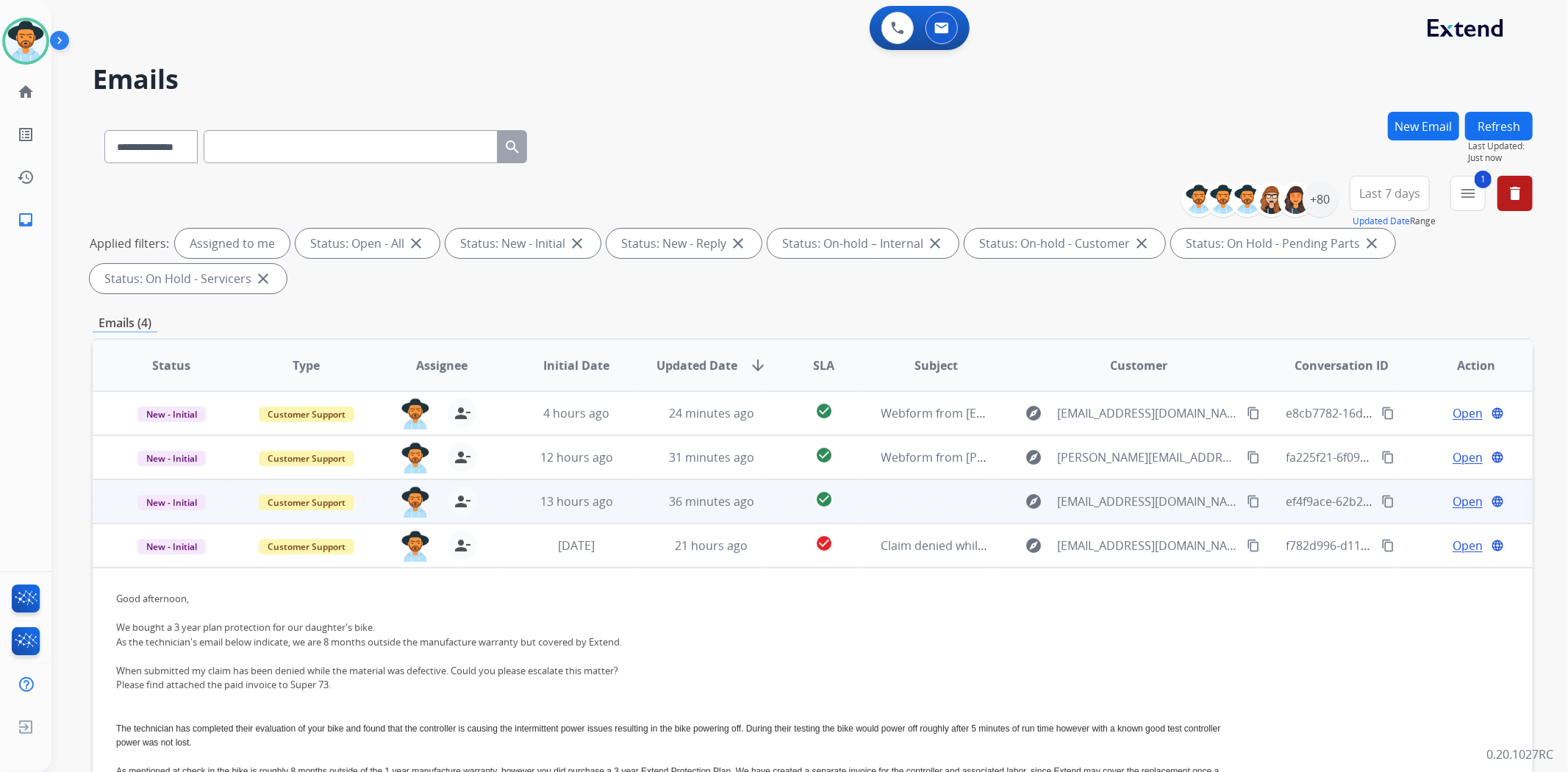
click at [924, 493] on td at bounding box center [925, 501] width 135 height 44
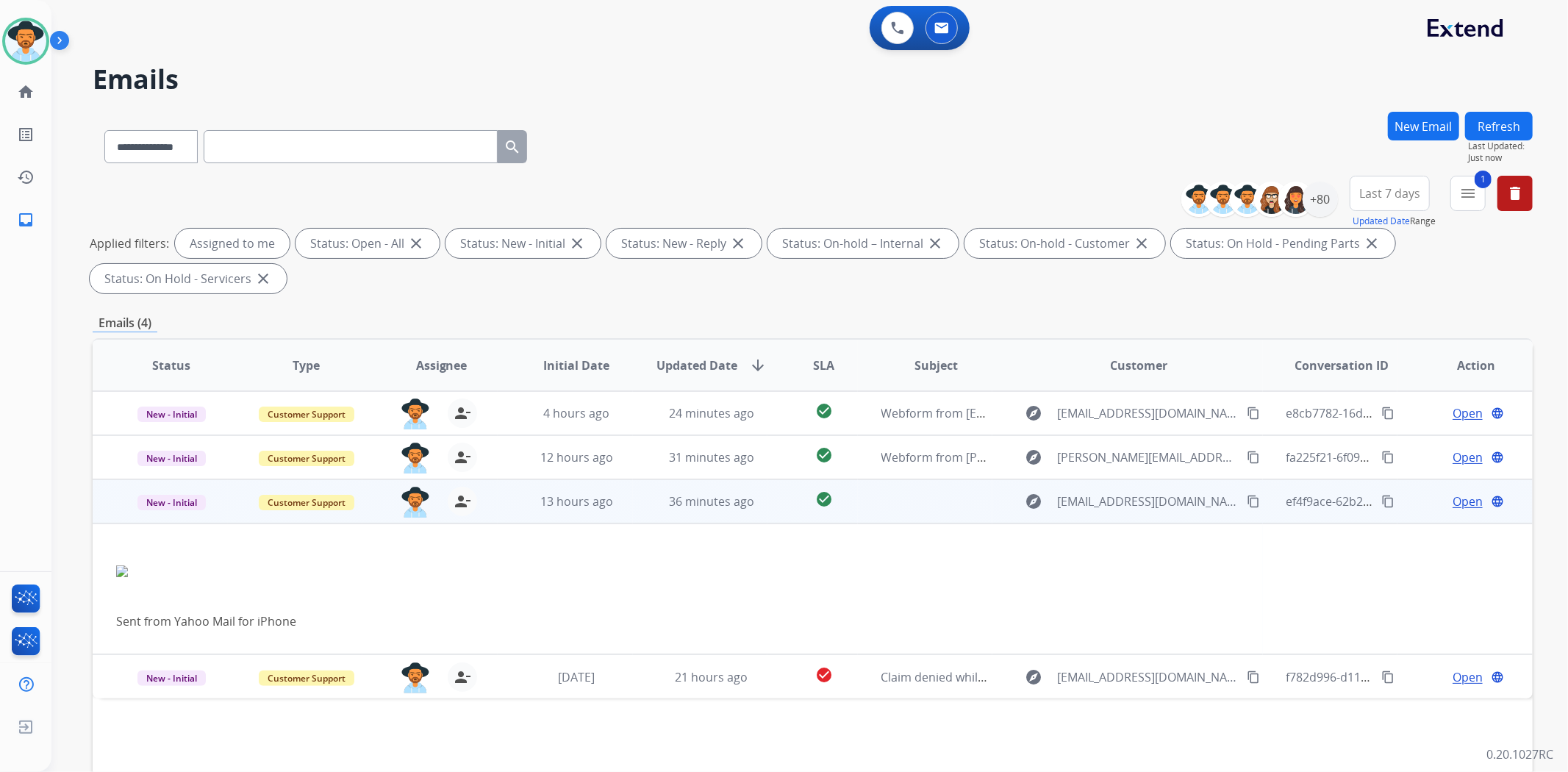
click at [1469, 503] on span "Open" at bounding box center [1467, 502] width 30 height 18
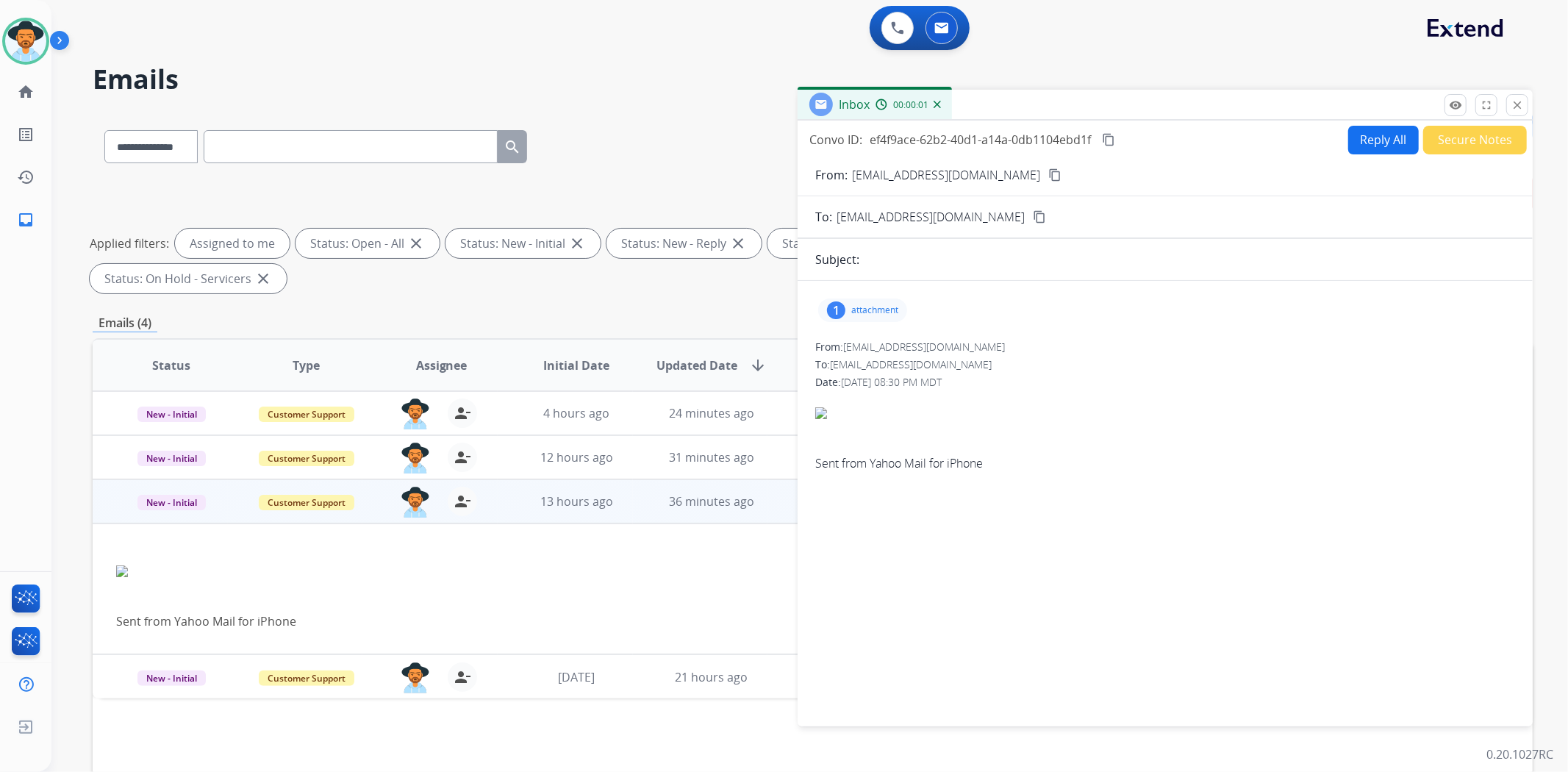
click at [896, 310] on p "attachment" at bounding box center [875, 310] width 47 height 12
click at [865, 351] on div at bounding box center [866, 348] width 73 height 51
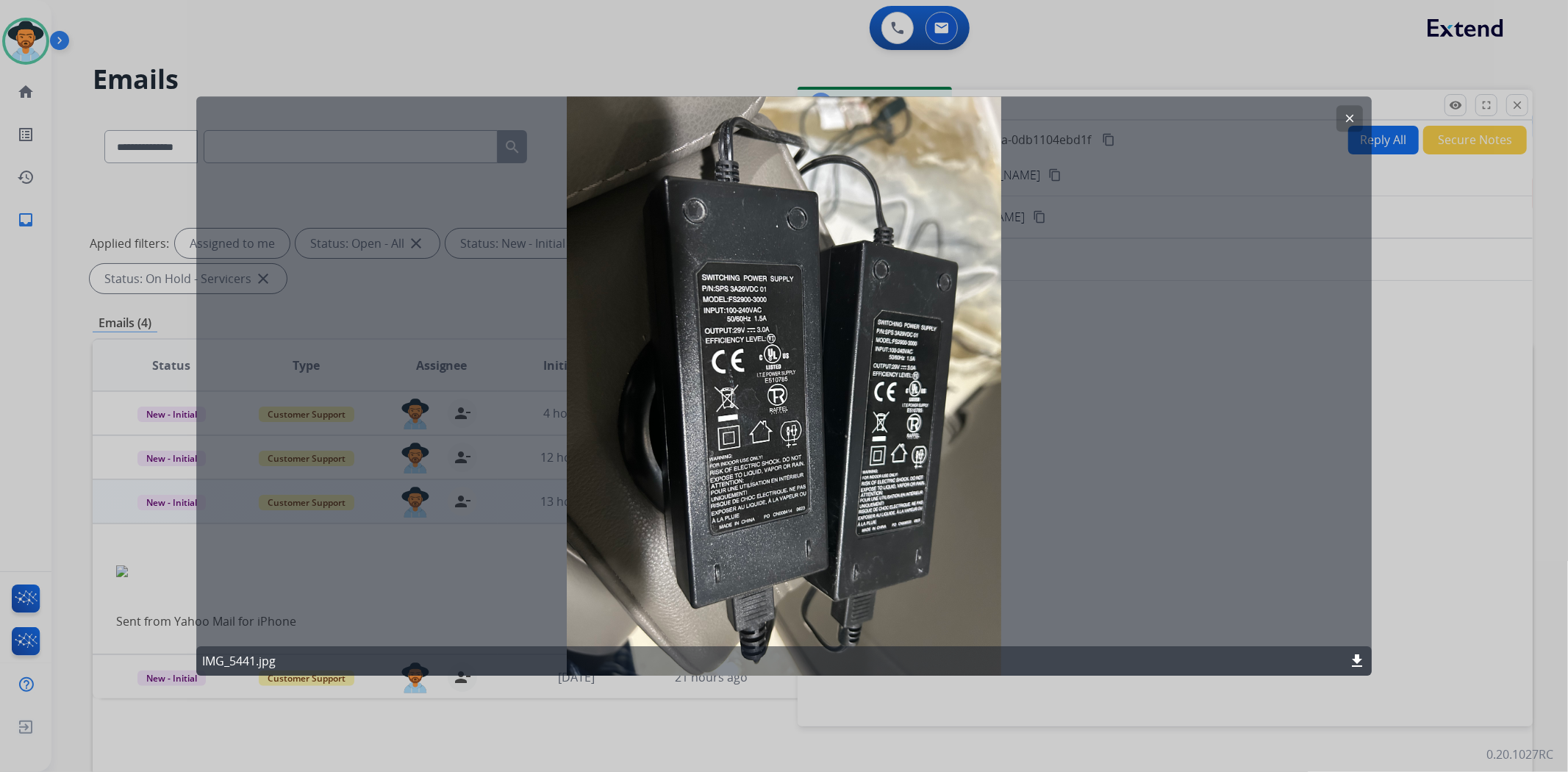
click at [1350, 115] on mat-icon "clear" at bounding box center [1350, 118] width 14 height 14
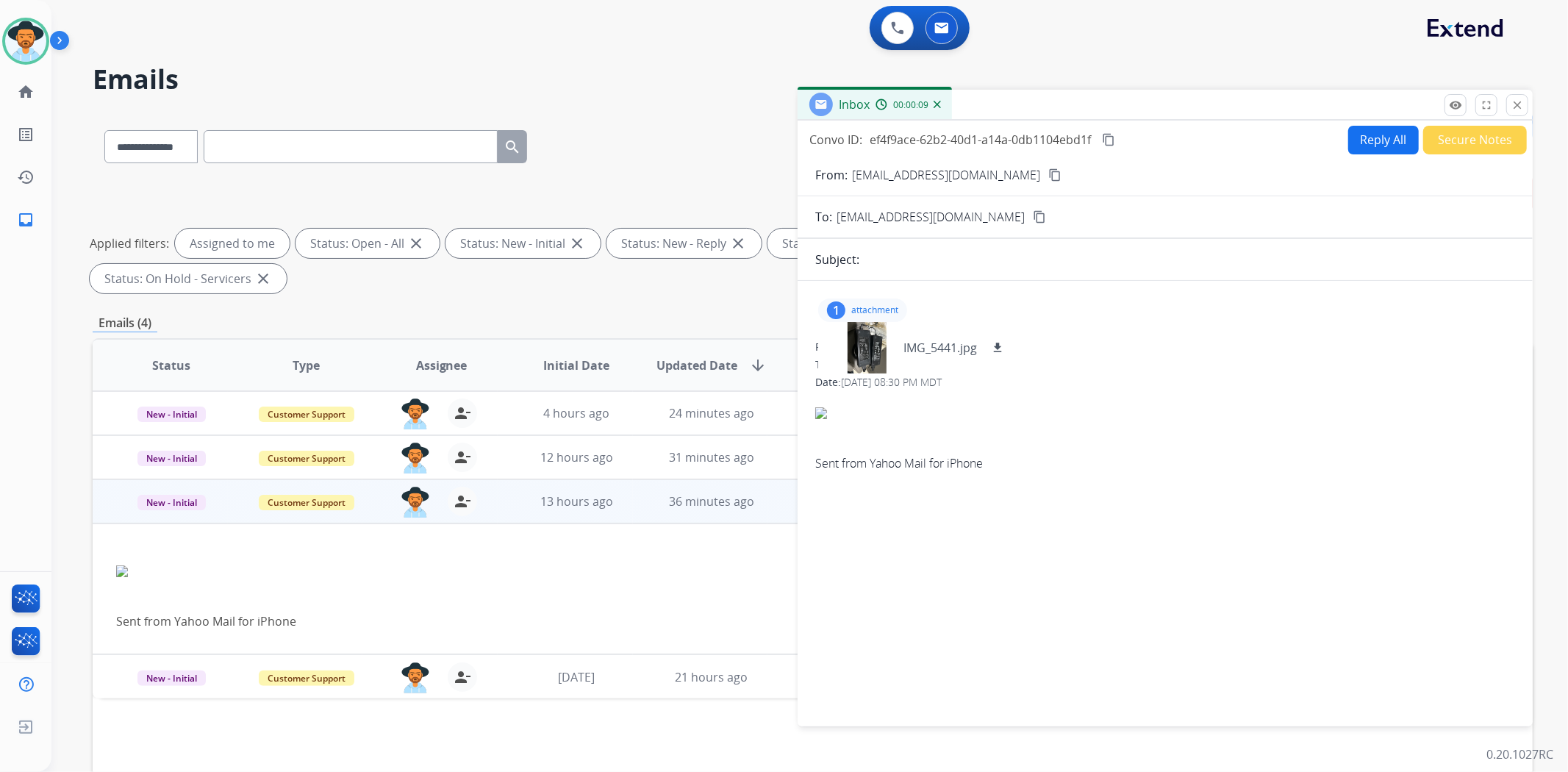
click at [1048, 175] on mat-icon "content_copy" at bounding box center [1054, 174] width 14 height 14
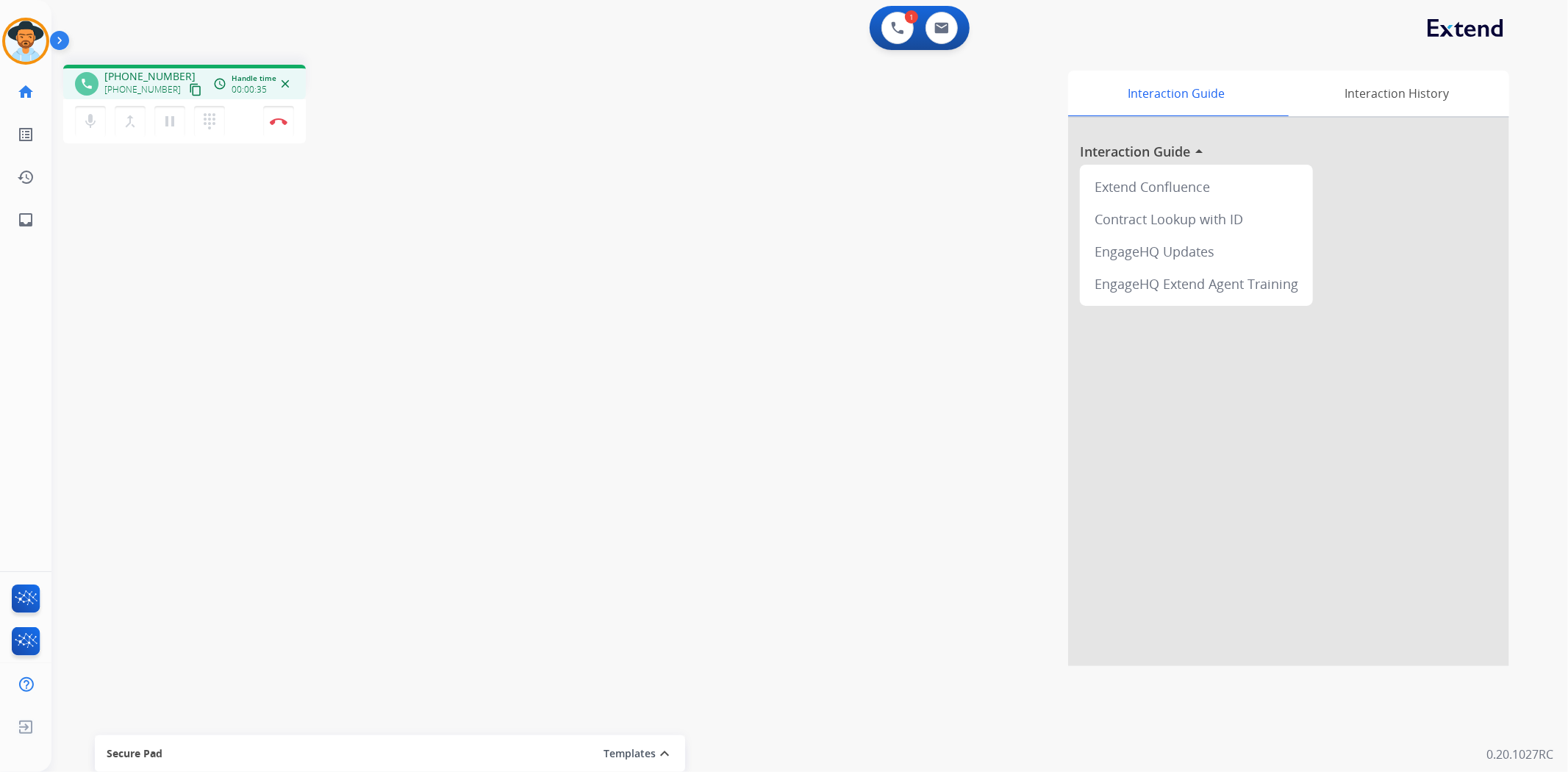
click at [189, 88] on mat-icon "content_copy" at bounding box center [195, 89] width 14 height 14
click at [170, 123] on mat-icon "pause" at bounding box center [170, 122] width 18 height 18
click at [171, 122] on mat-icon "play_arrow" at bounding box center [170, 122] width 18 height 18
click at [167, 119] on mat-icon "pause" at bounding box center [170, 122] width 18 height 18
click at [172, 124] on mat-icon "play_arrow" at bounding box center [170, 122] width 18 height 18
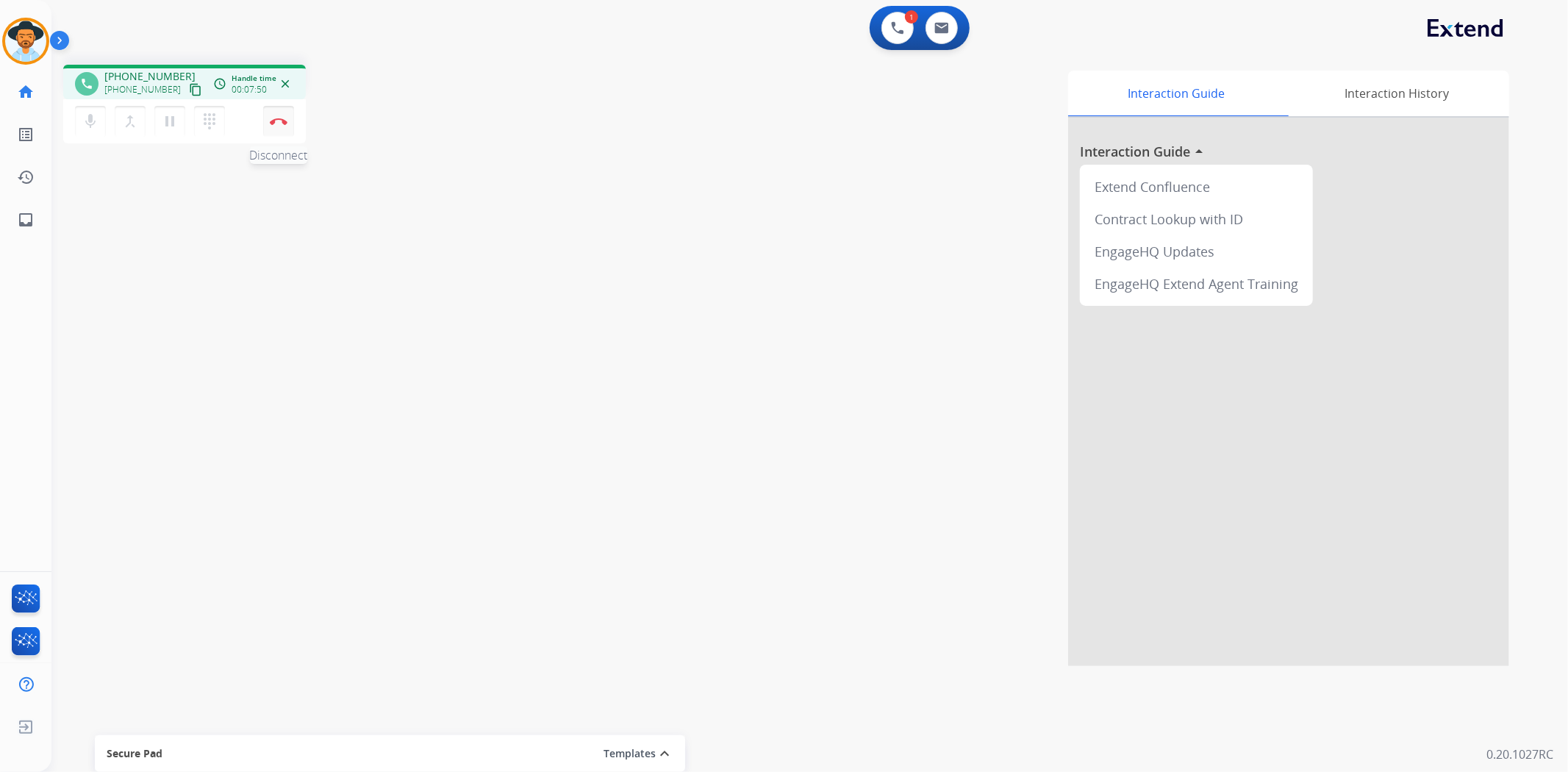
click at [283, 129] on button "Disconnect" at bounding box center [279, 121] width 31 height 31
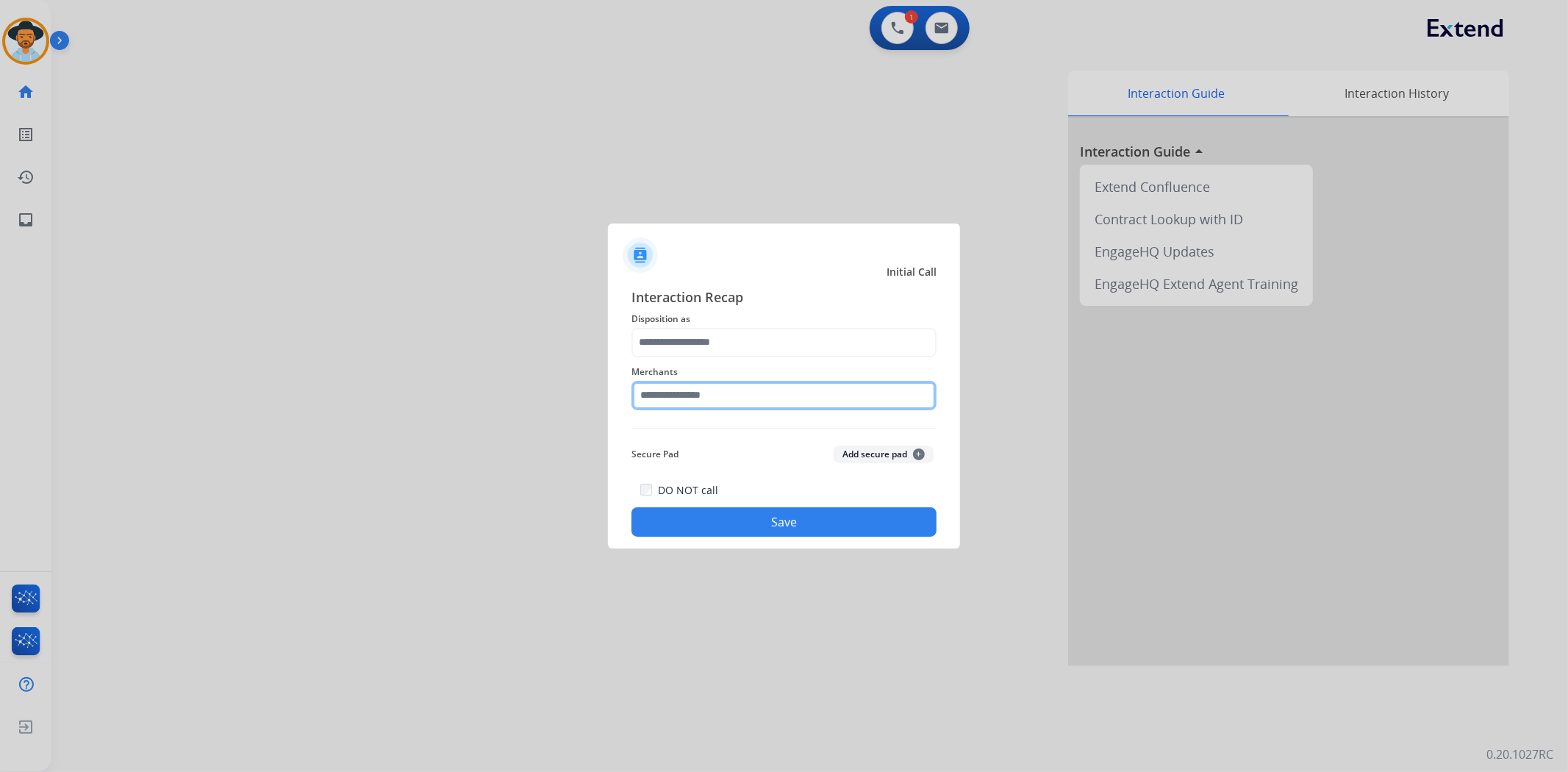
click at [687, 392] on input "text" at bounding box center [784, 395] width 305 height 30
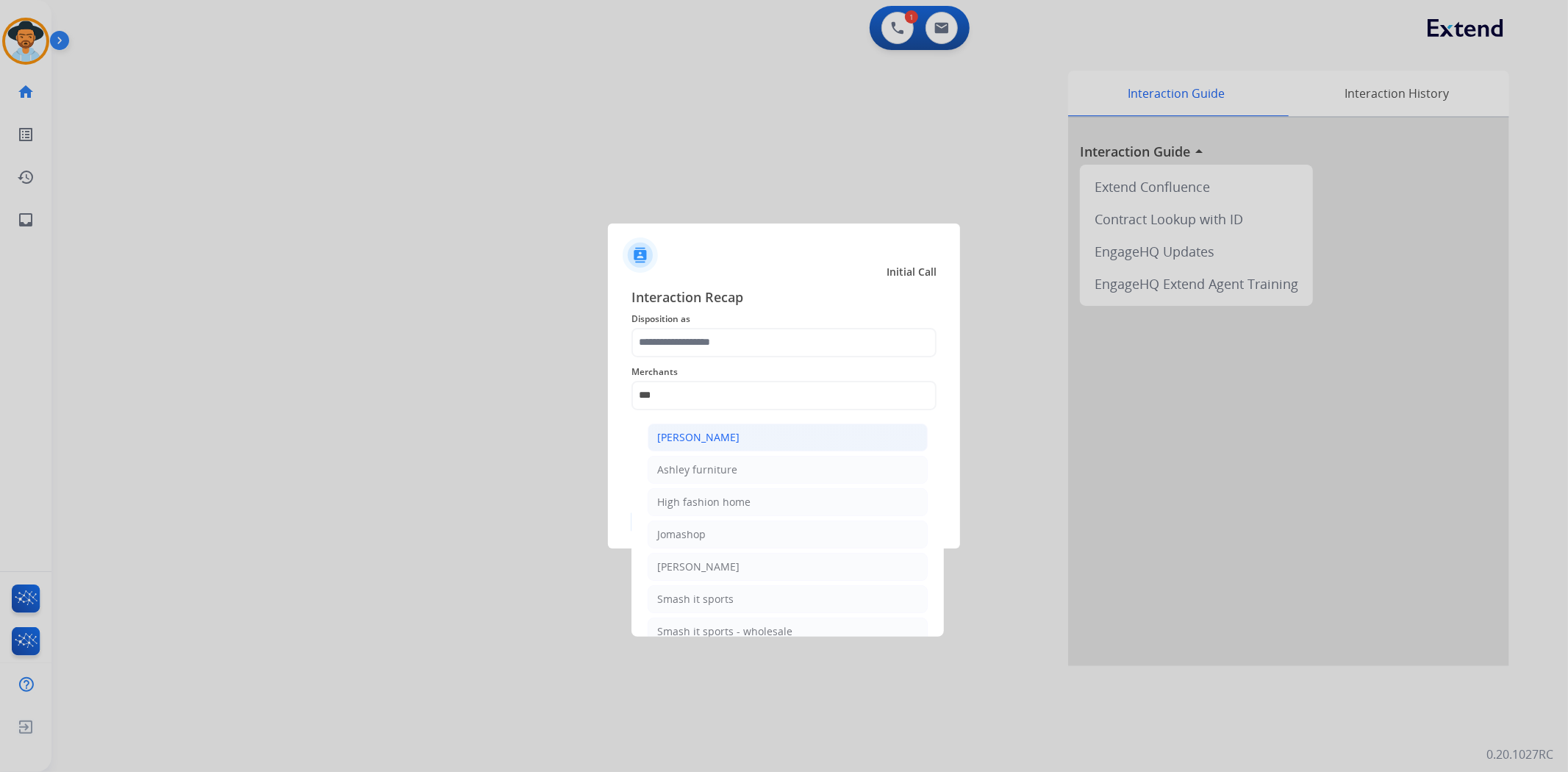
click at [702, 437] on div "[PERSON_NAME]" at bounding box center [698, 437] width 82 height 14
type input "**********"
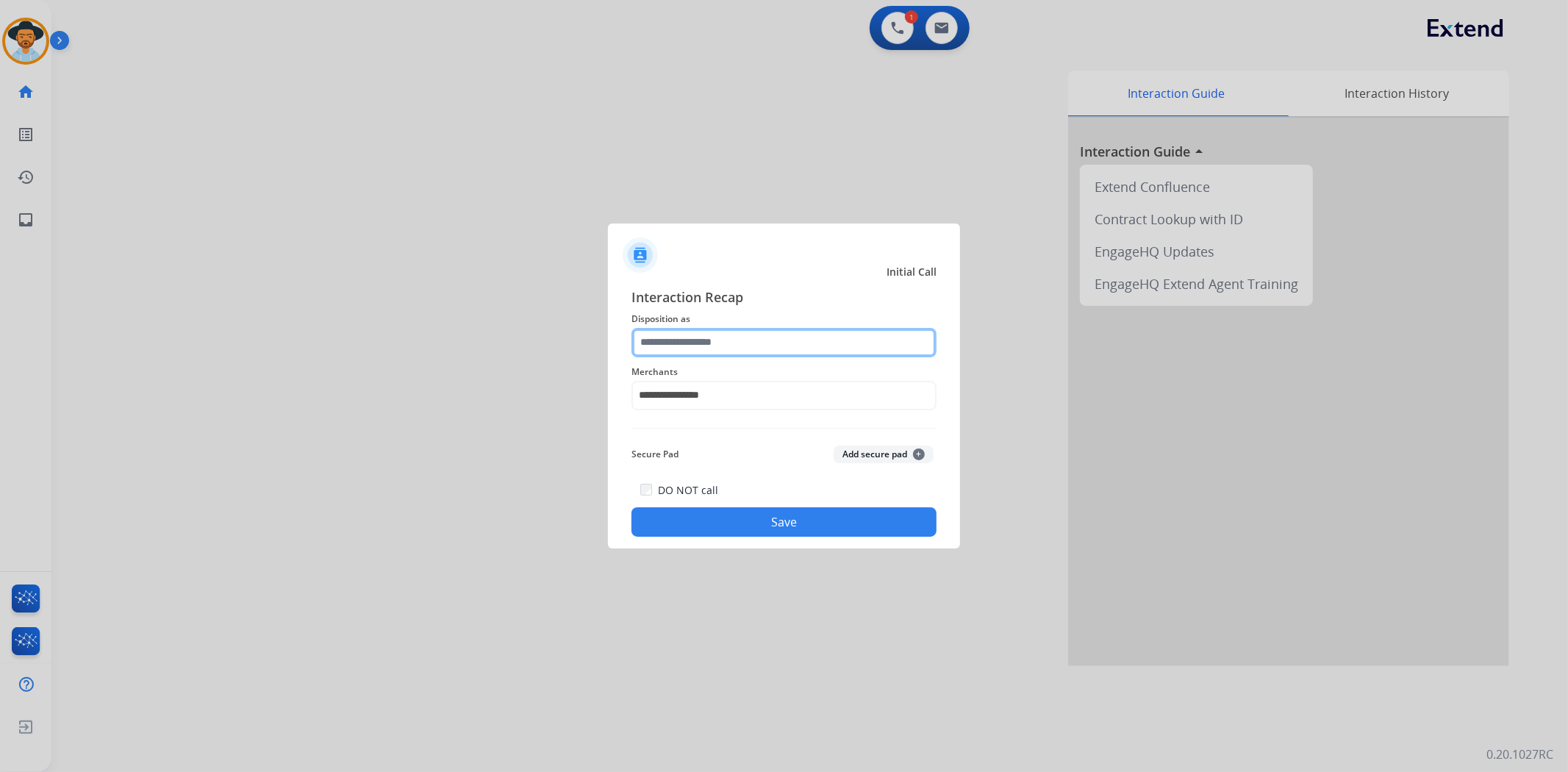
click at [702, 348] on input "text" at bounding box center [784, 342] width 305 height 30
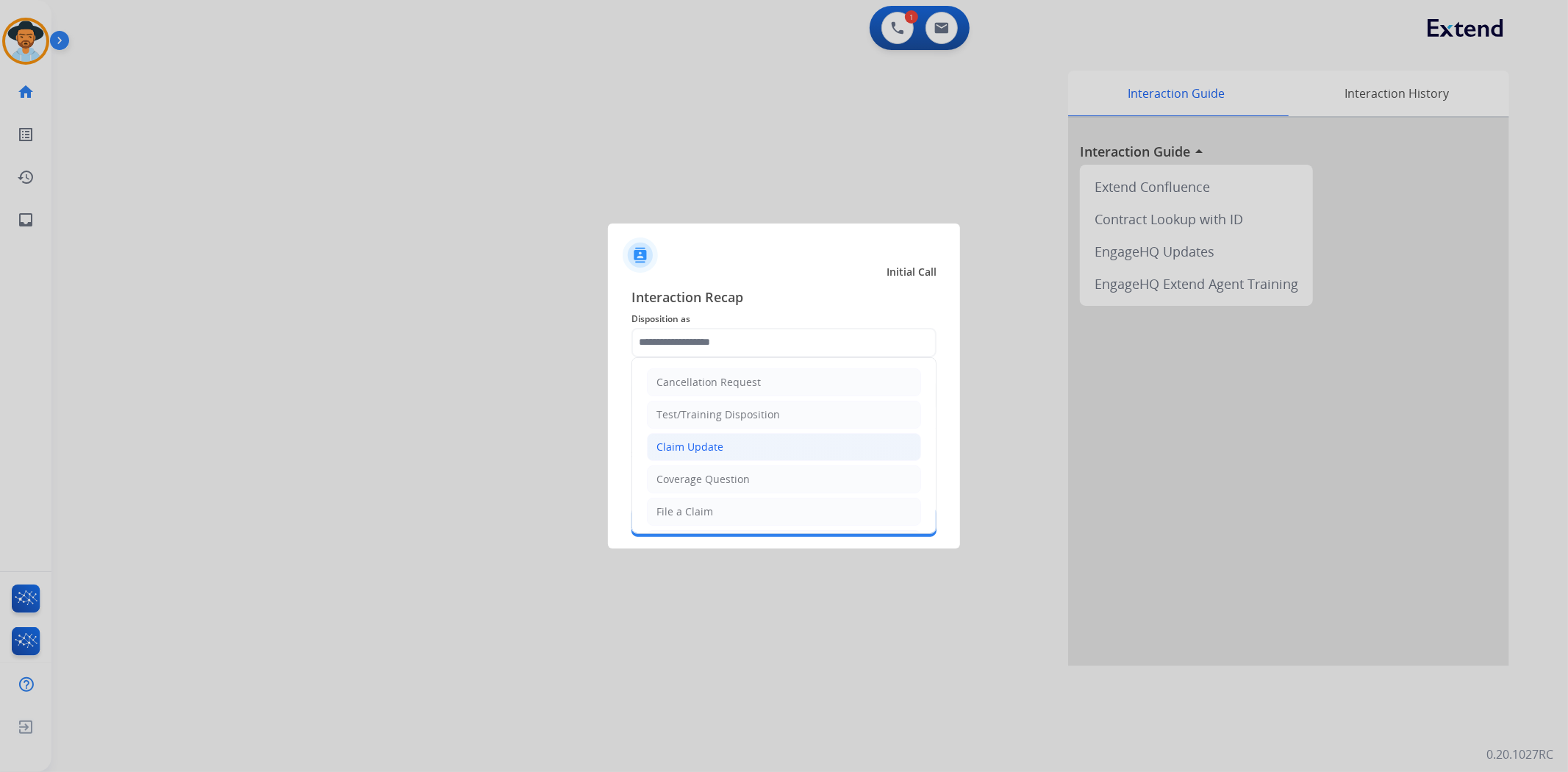
click at [719, 445] on div "Claim Update" at bounding box center [690, 447] width 67 height 14
type input "**********"
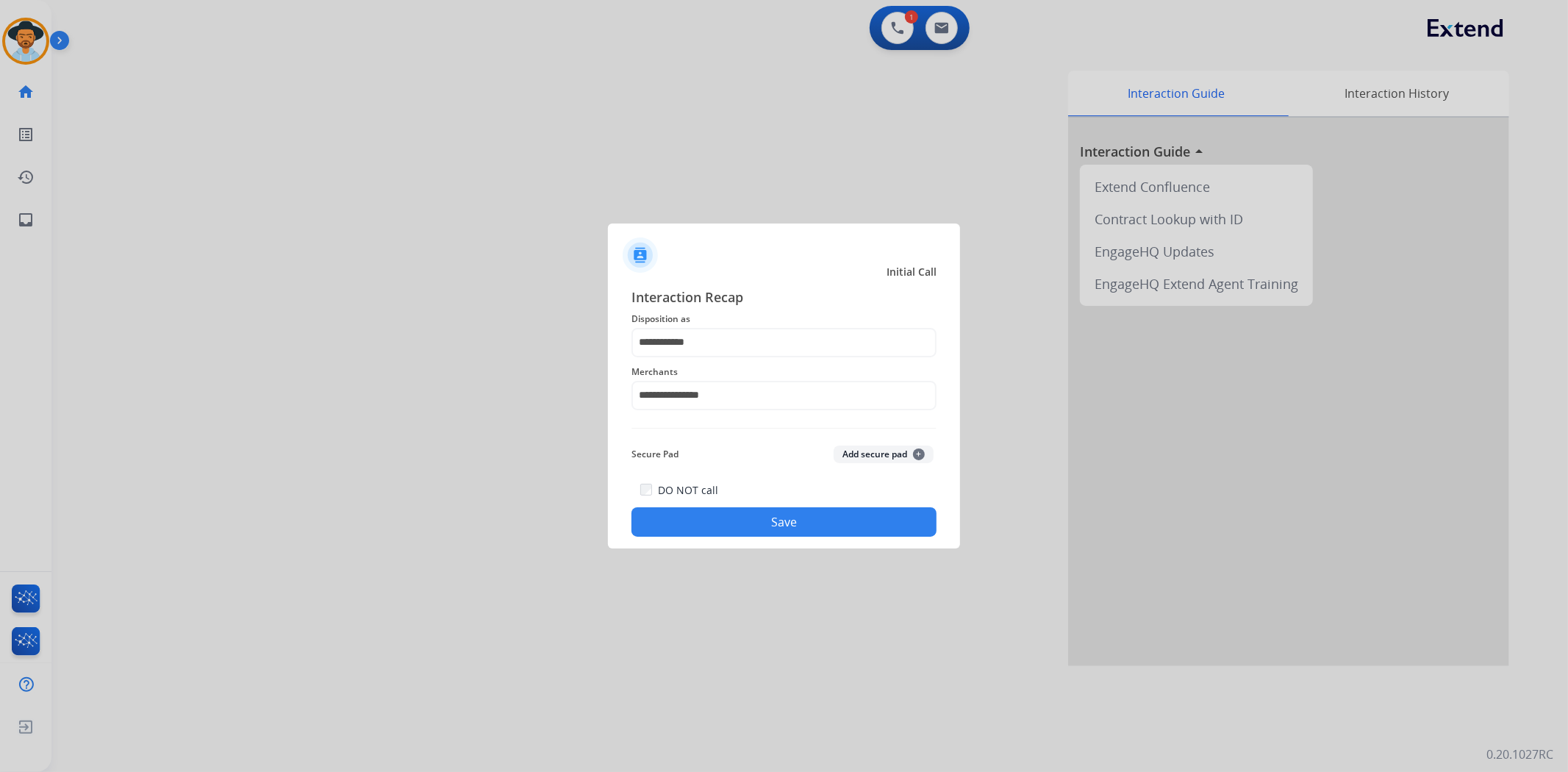
click at [762, 516] on button "Save" at bounding box center [784, 522] width 305 height 30
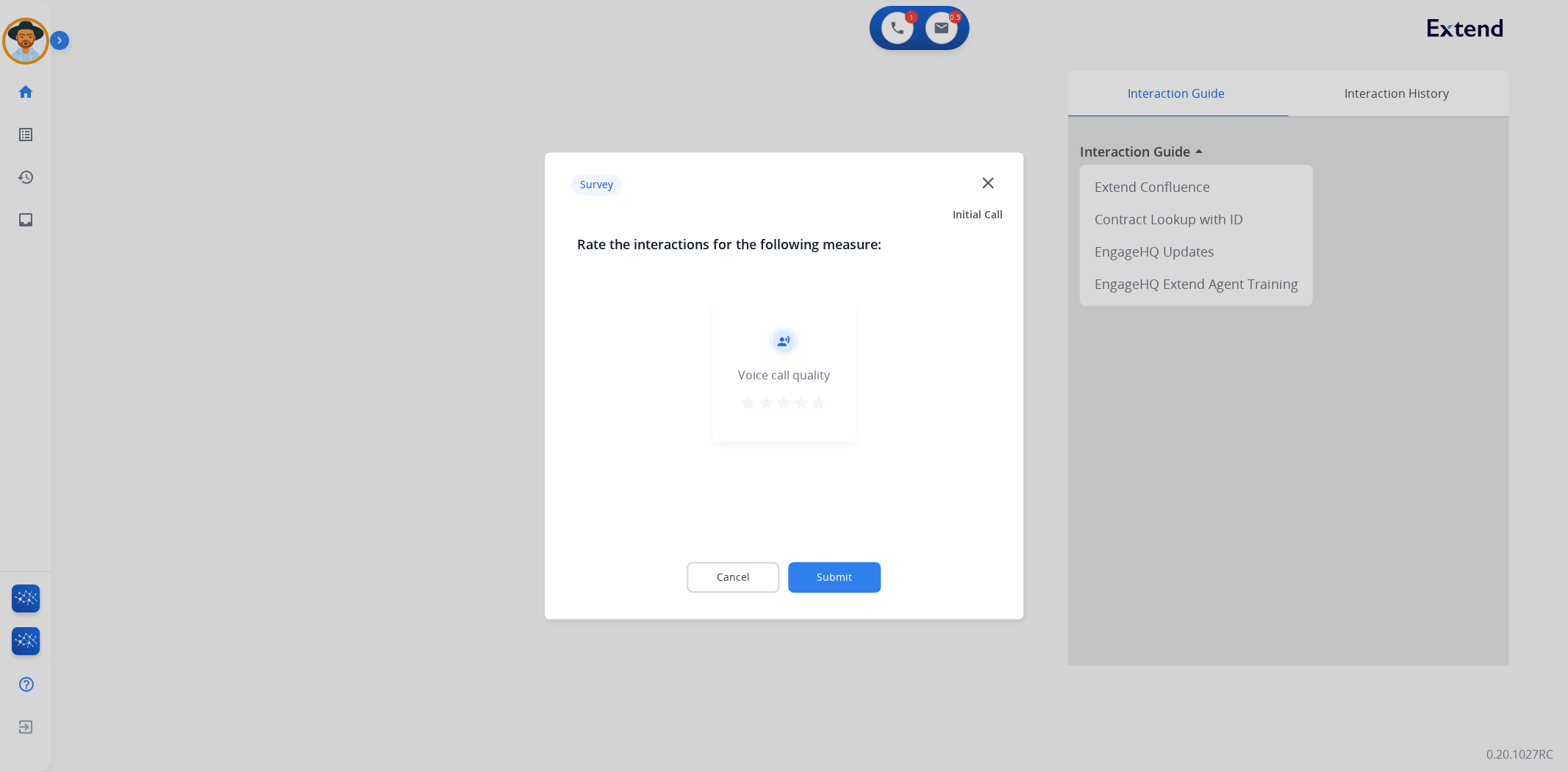
click at [819, 401] on mat-icon "star" at bounding box center [820, 404] width 18 height 18
click at [848, 581] on button "Submit" at bounding box center [835, 578] width 93 height 31
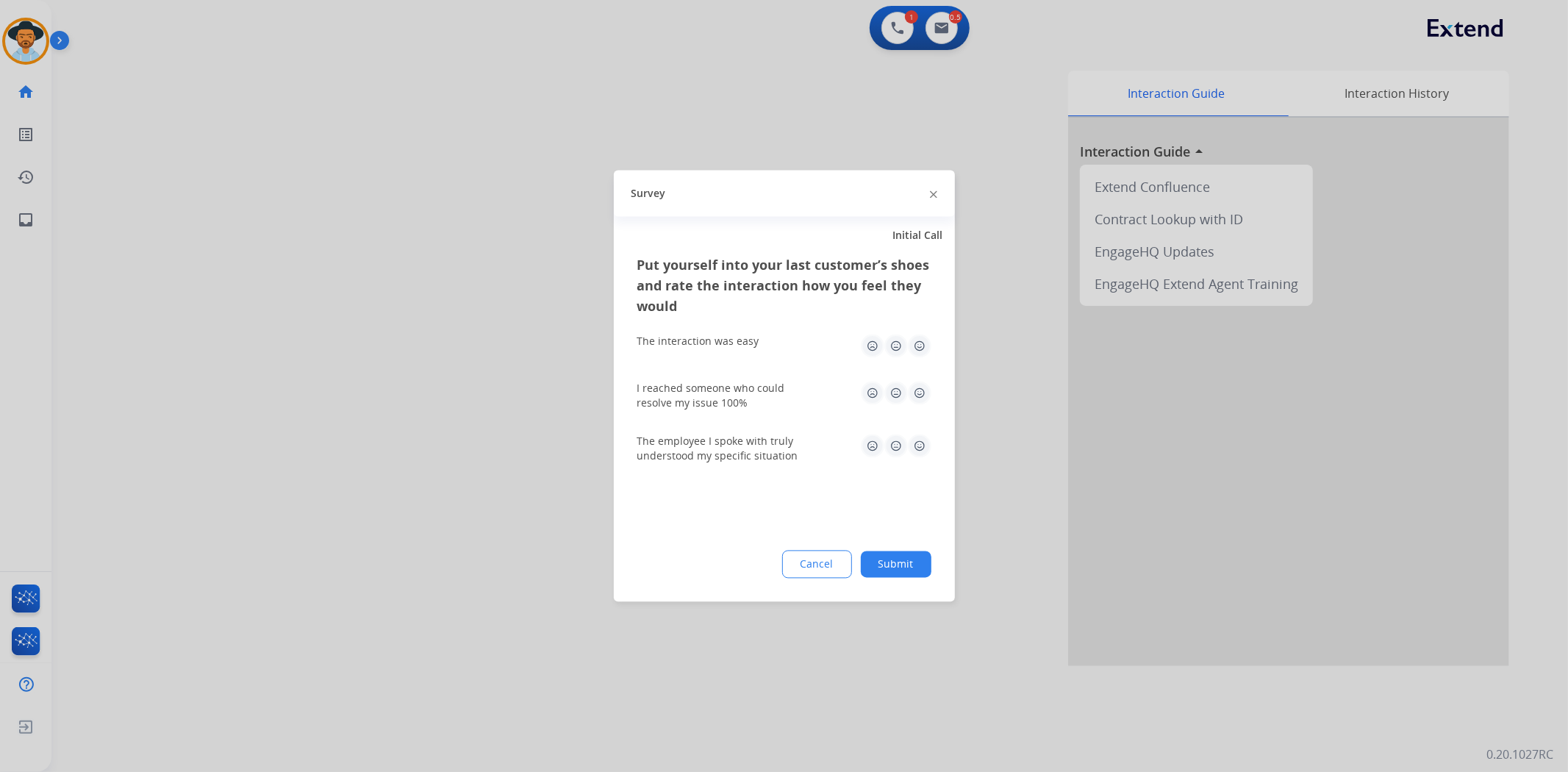
click at [919, 346] on img at bounding box center [920, 347] width 23 height 23
click at [919, 397] on img at bounding box center [920, 394] width 23 height 23
click at [923, 450] on img at bounding box center [920, 446] width 23 height 23
click at [919, 561] on button "Submit" at bounding box center [896, 564] width 70 height 26
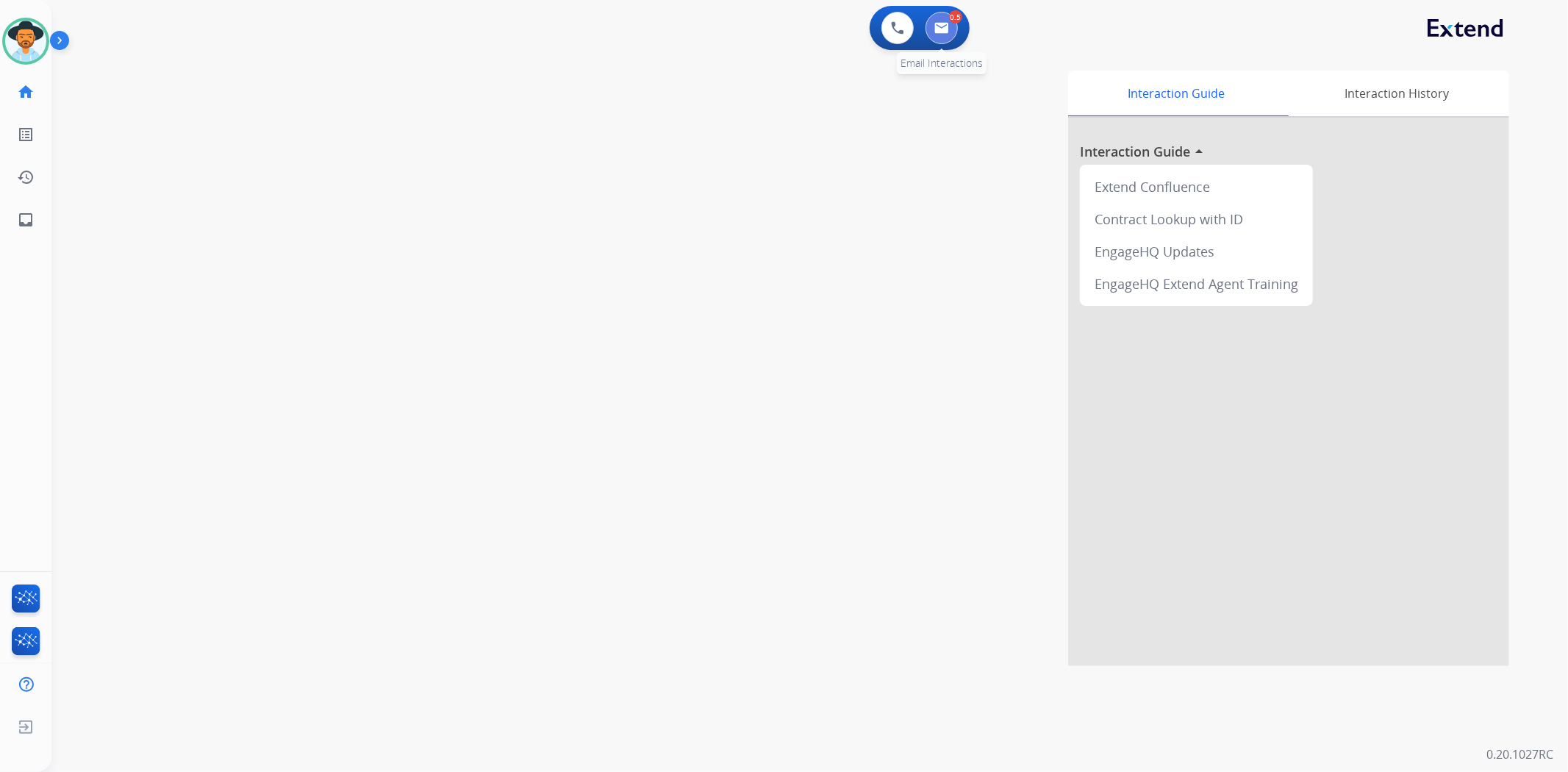
click at [942, 33] on button at bounding box center [942, 28] width 32 height 33
select select "**********"
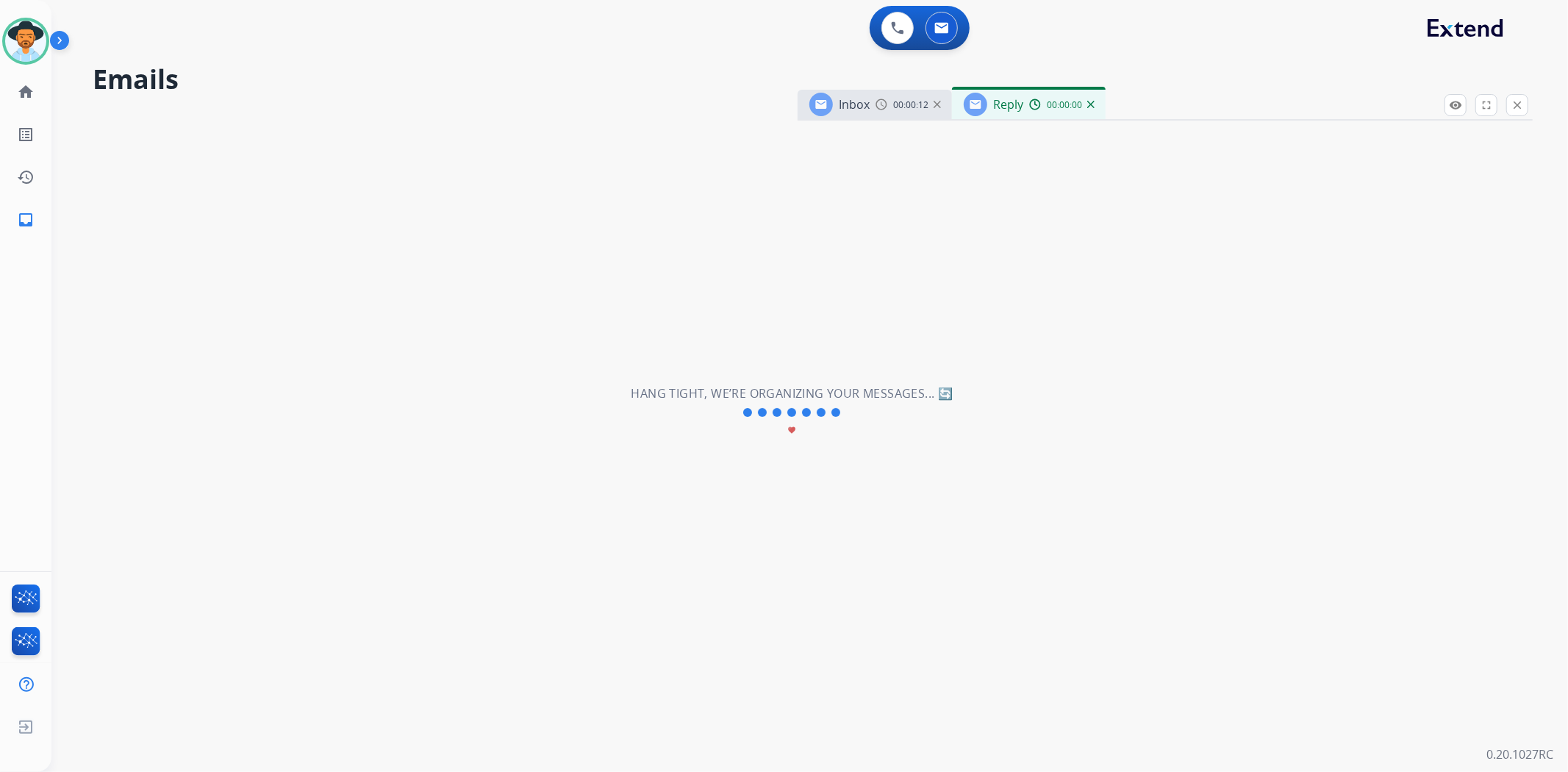
select select "**********"
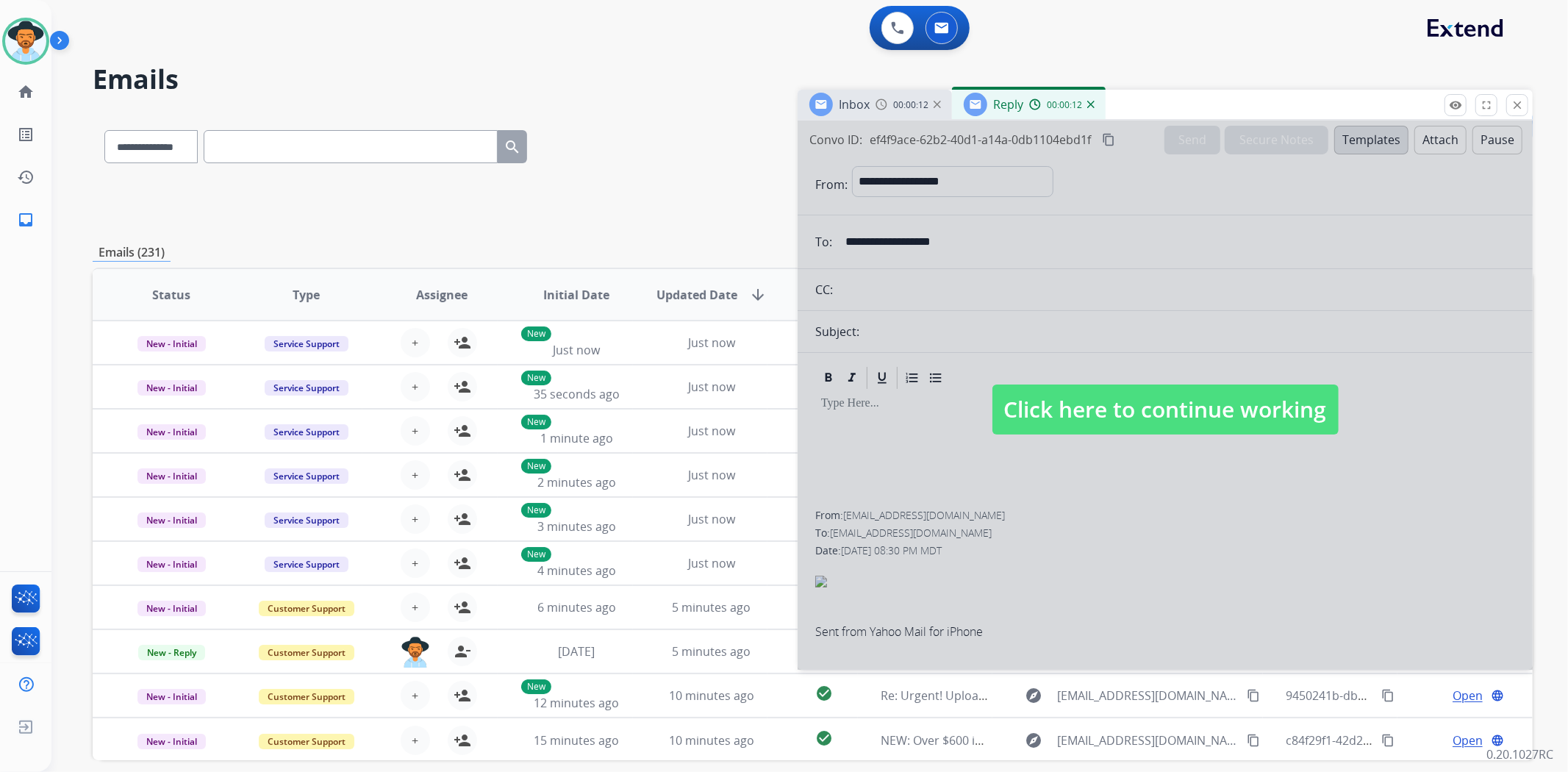
click at [1146, 413] on span "Click here to continue working" at bounding box center [1165, 409] width 347 height 50
select select
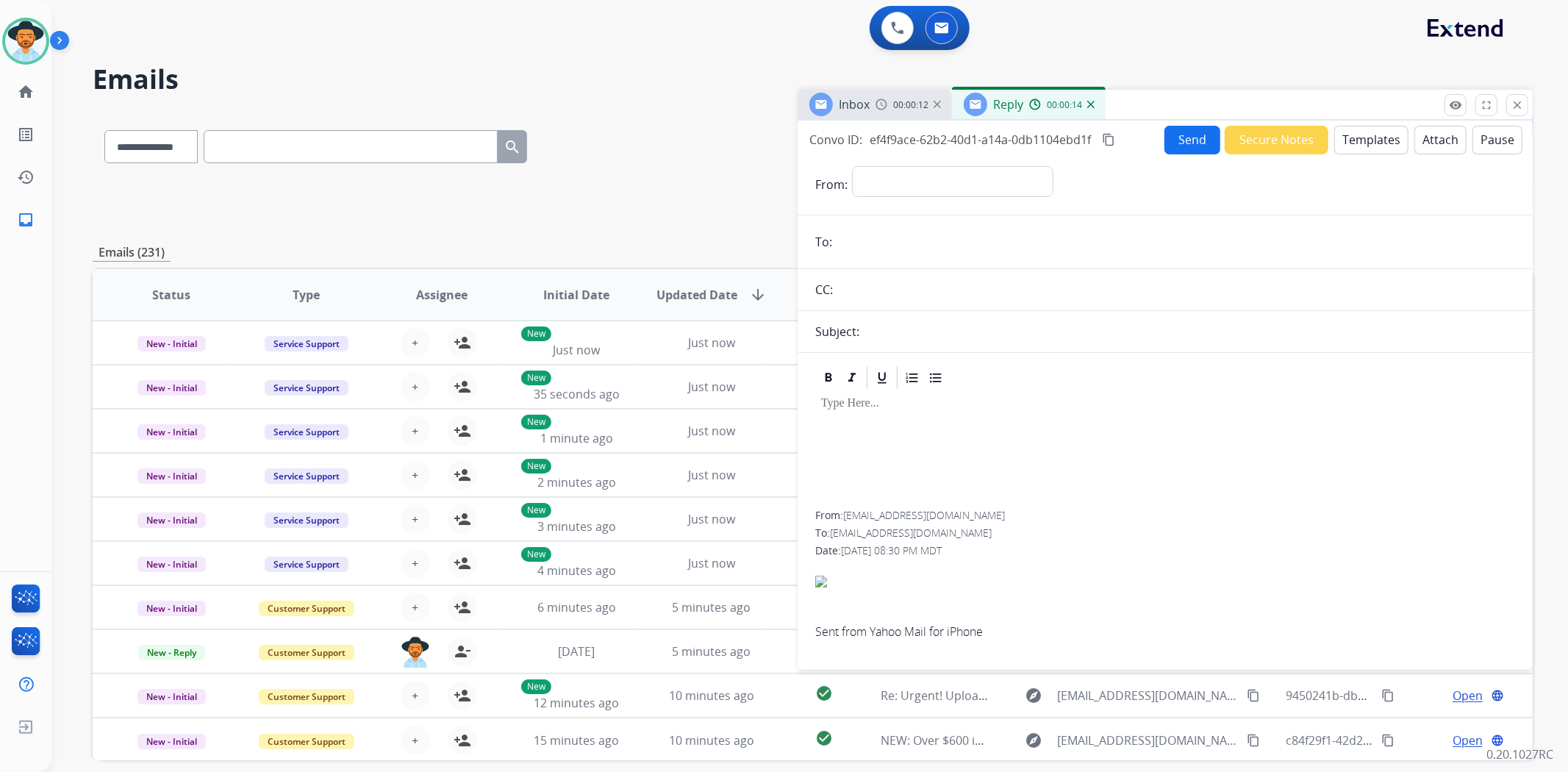
click at [1364, 136] on button "Templates" at bounding box center [1371, 140] width 74 height 29
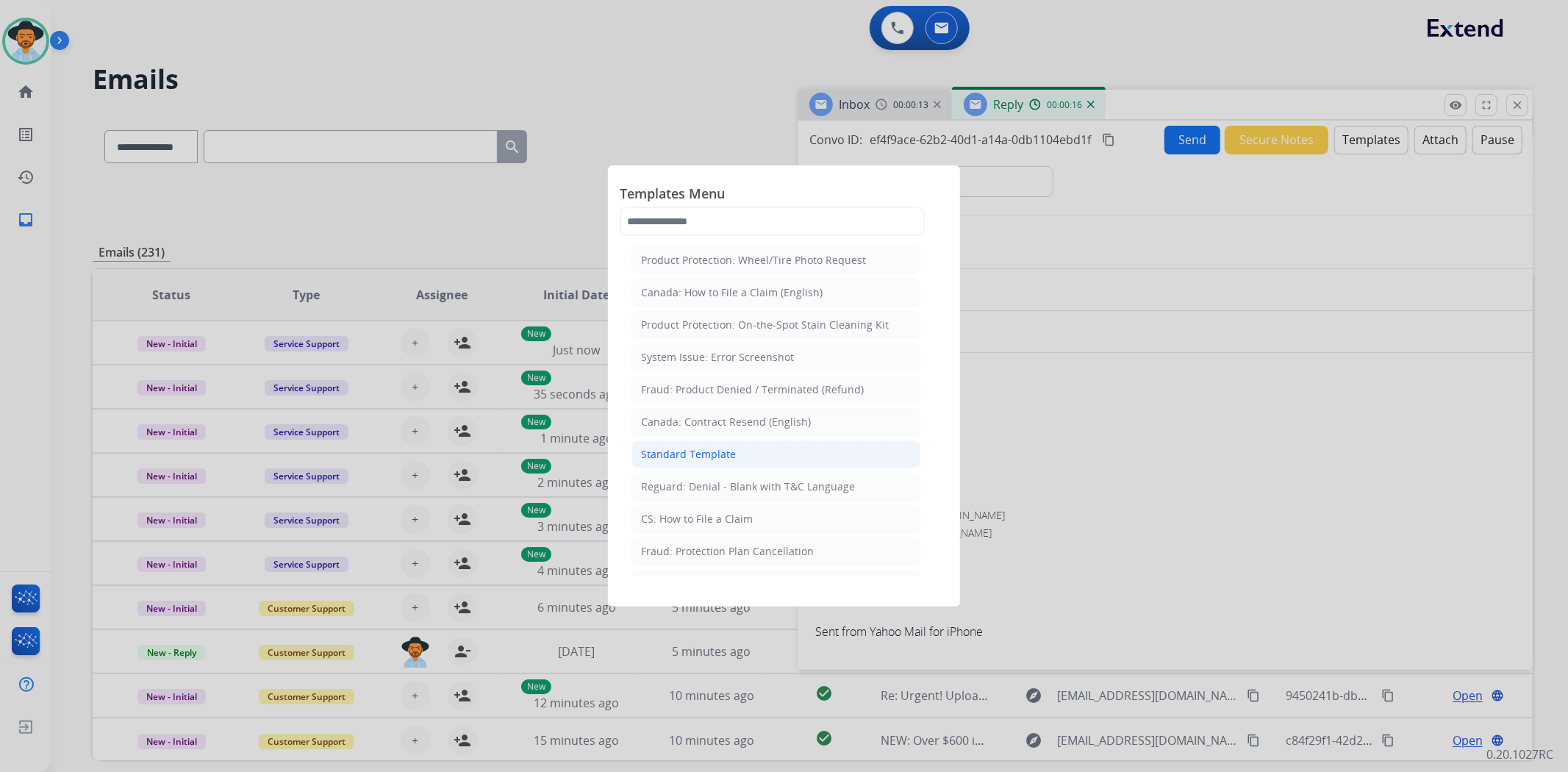
click at [746, 456] on li "Standard Template" at bounding box center [775, 454] width 289 height 28
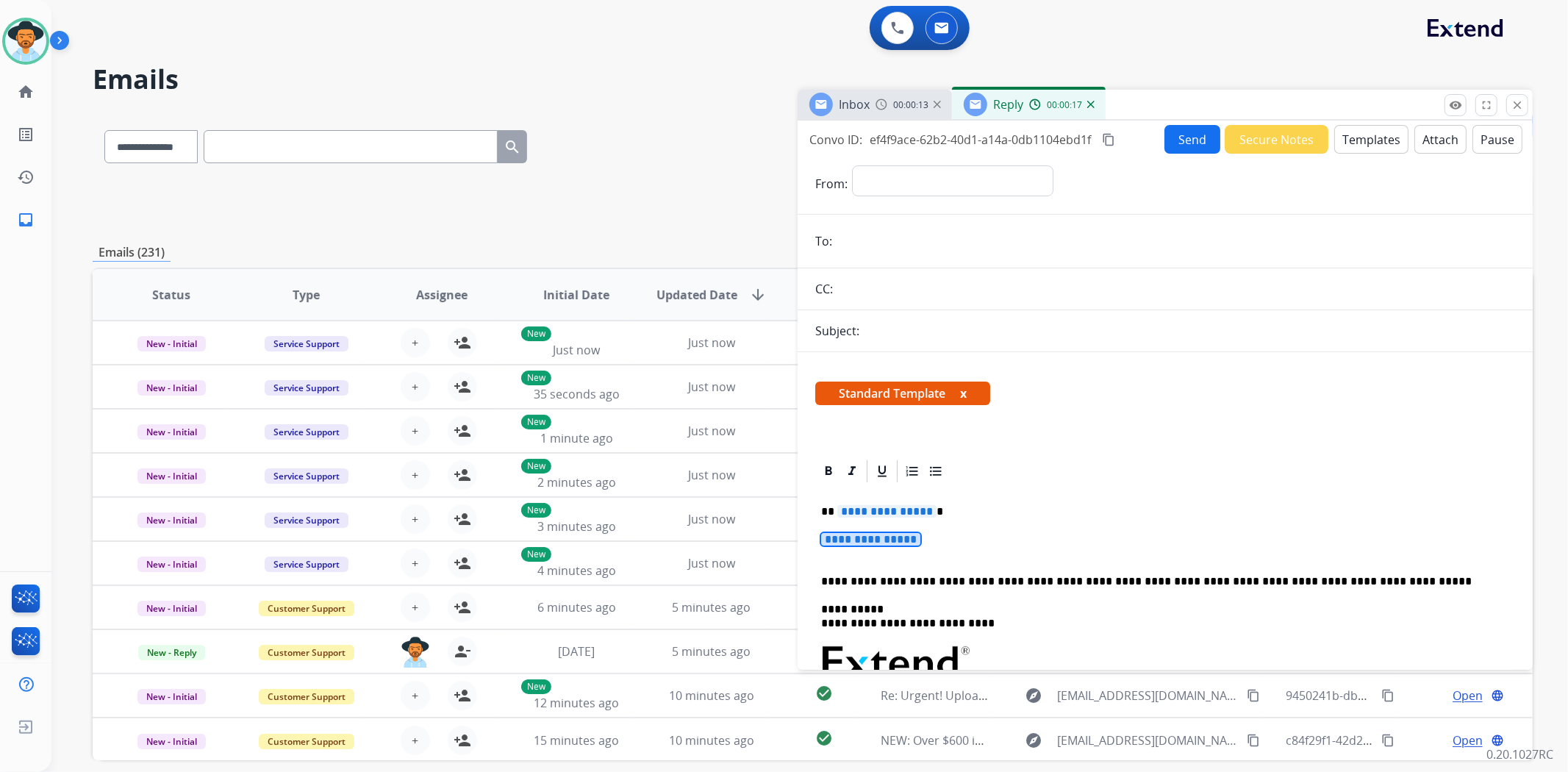
click at [912, 534] on span "**********" at bounding box center [871, 539] width 99 height 13
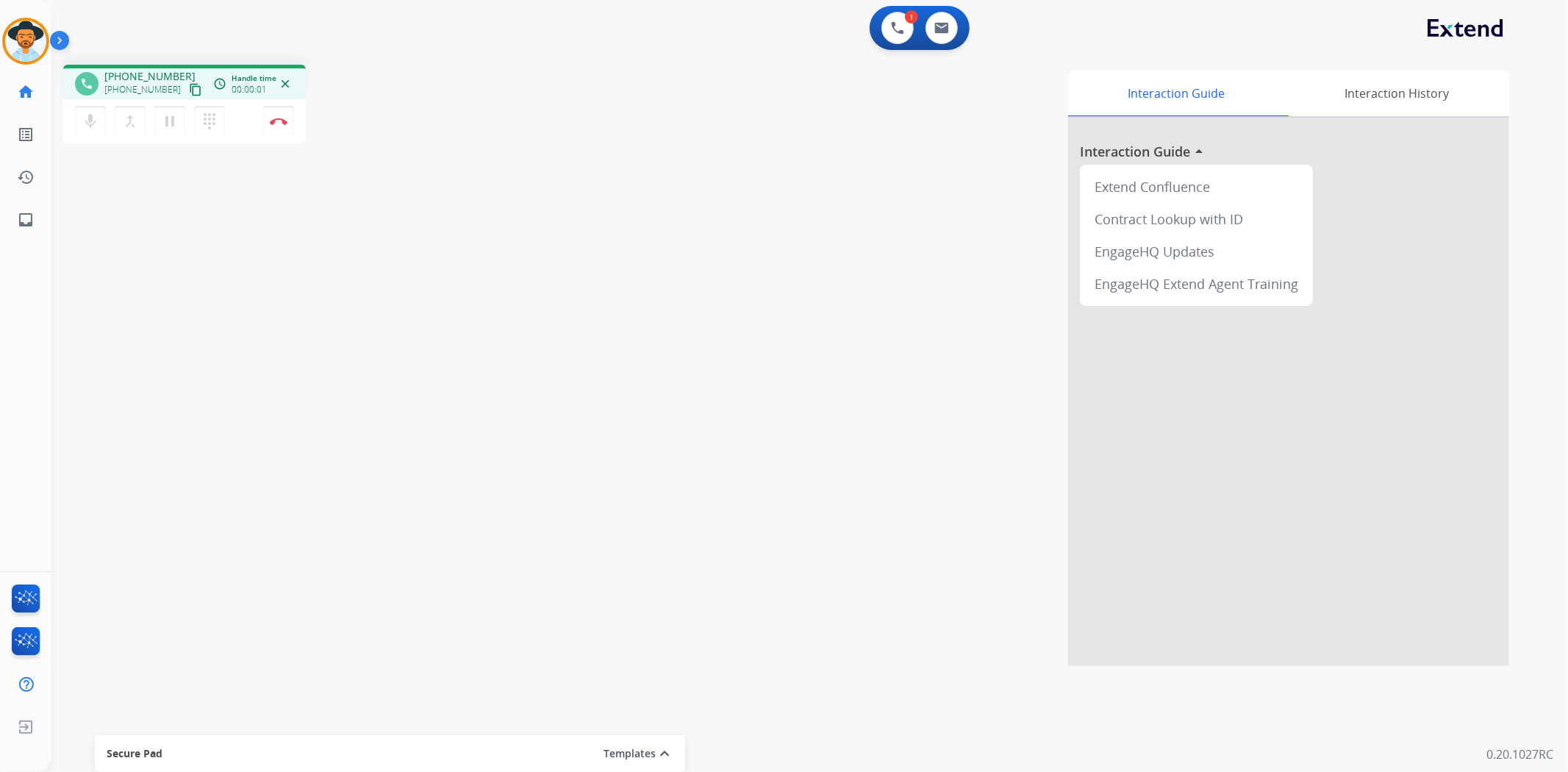
click at [189, 92] on mat-icon "content_copy" at bounding box center [195, 89] width 14 height 14
click at [277, 121] on img at bounding box center [279, 121] width 18 height 7
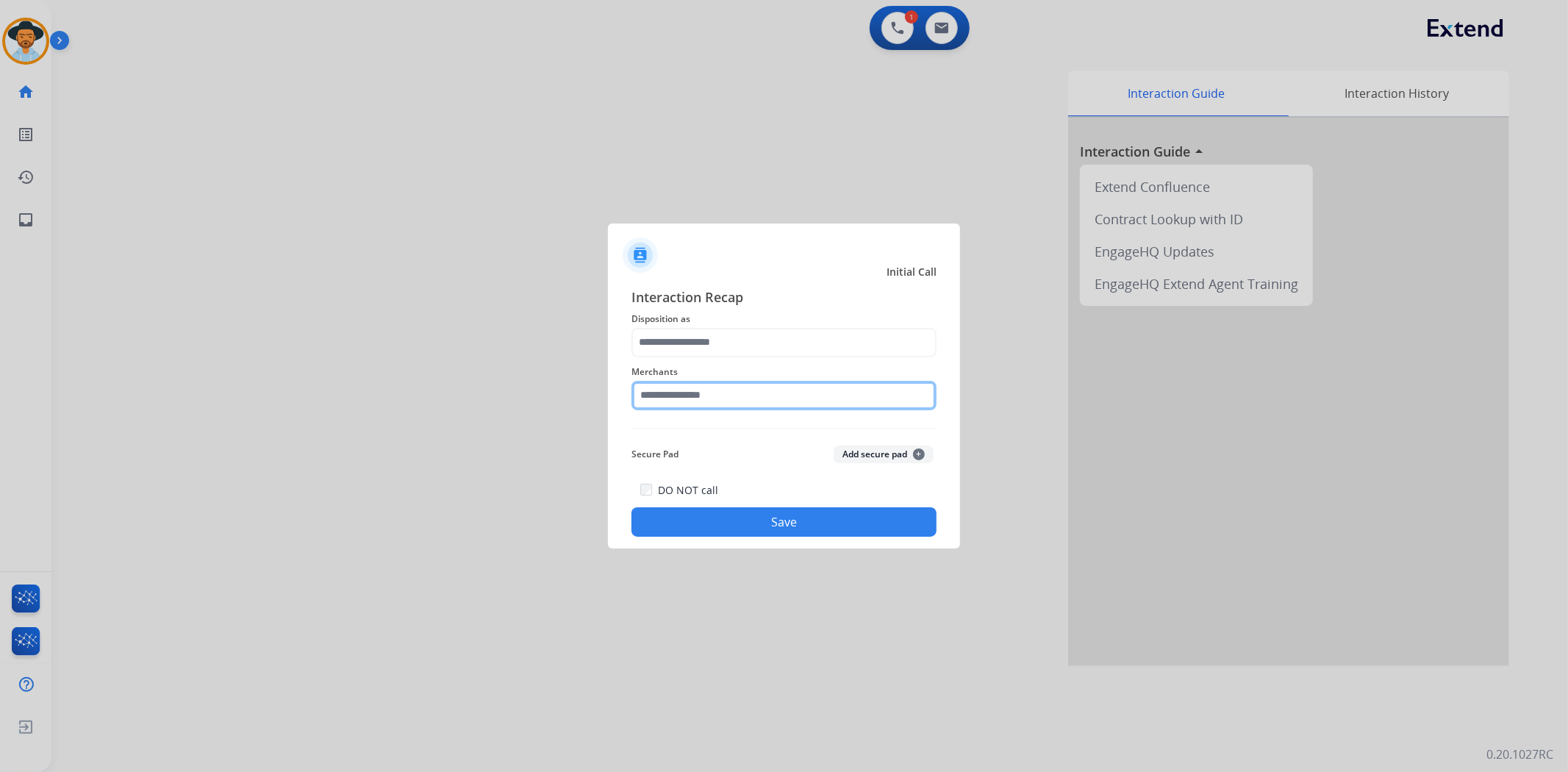
click at [805, 391] on input "text" at bounding box center [784, 395] width 305 height 30
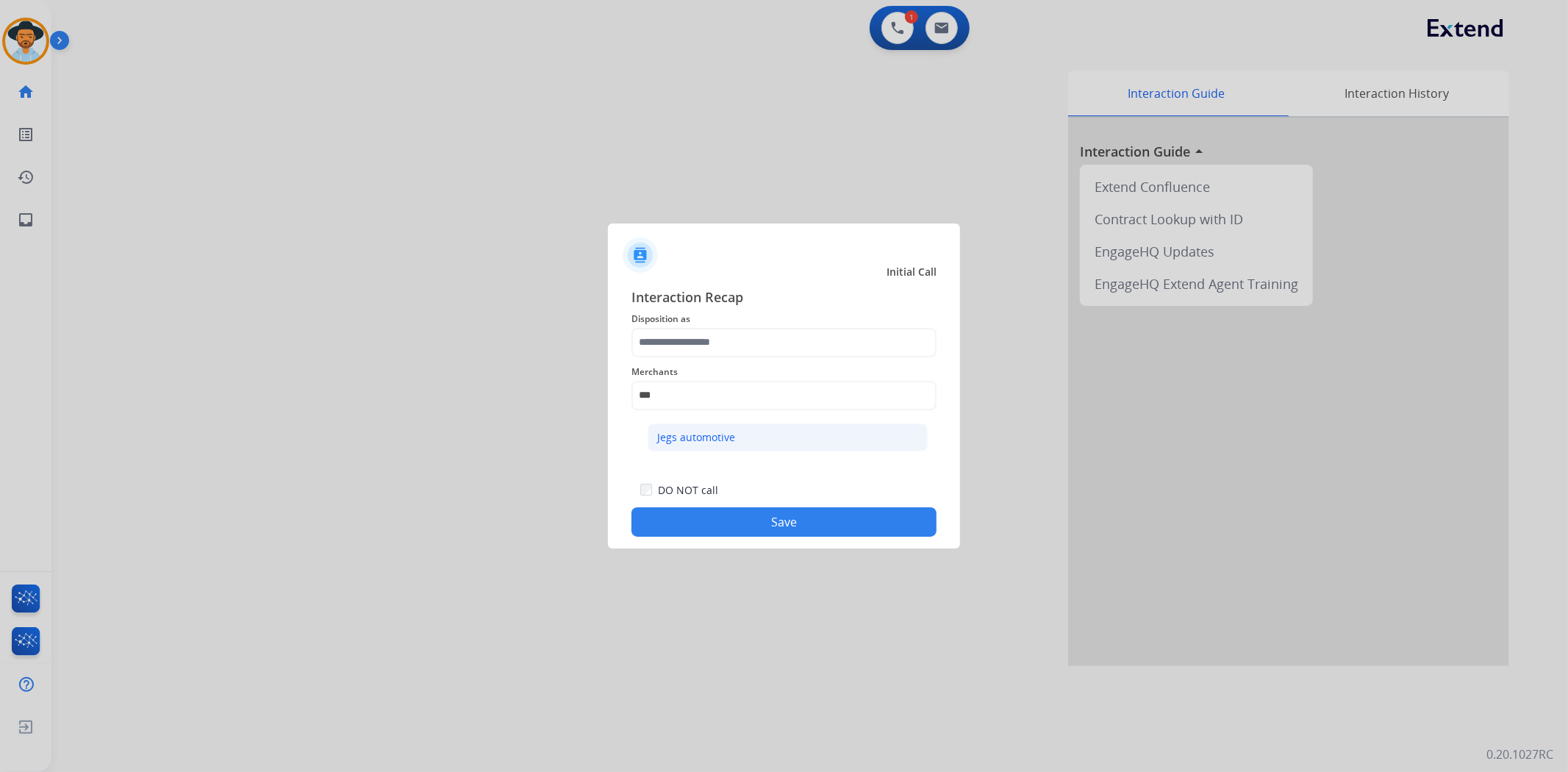
click at [798, 428] on li "Jegs automotive" at bounding box center [787, 437] width 280 height 28
type input "**********"
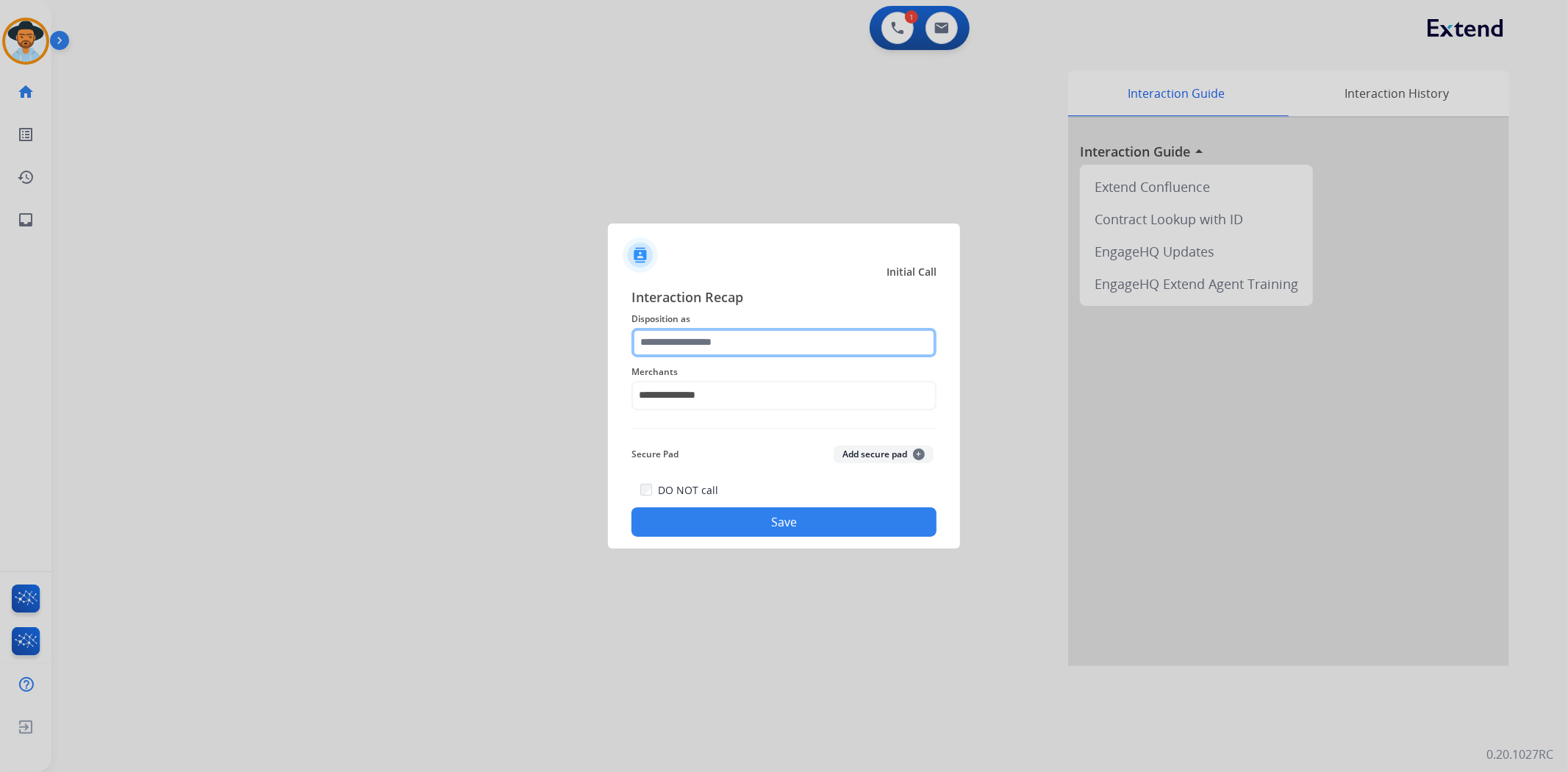
click at [778, 341] on input "text" at bounding box center [784, 342] width 305 height 30
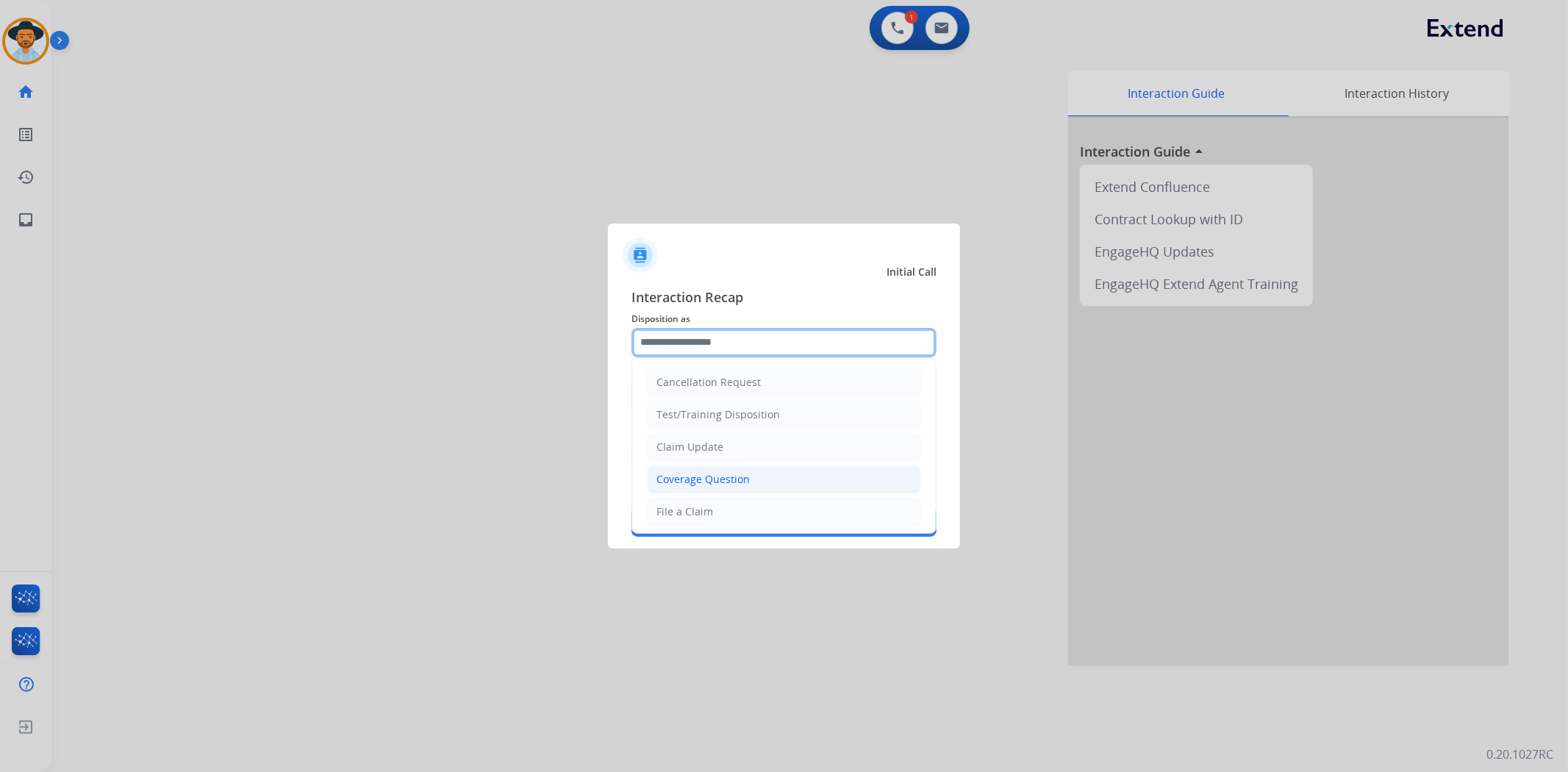
scroll to position [81, 0]
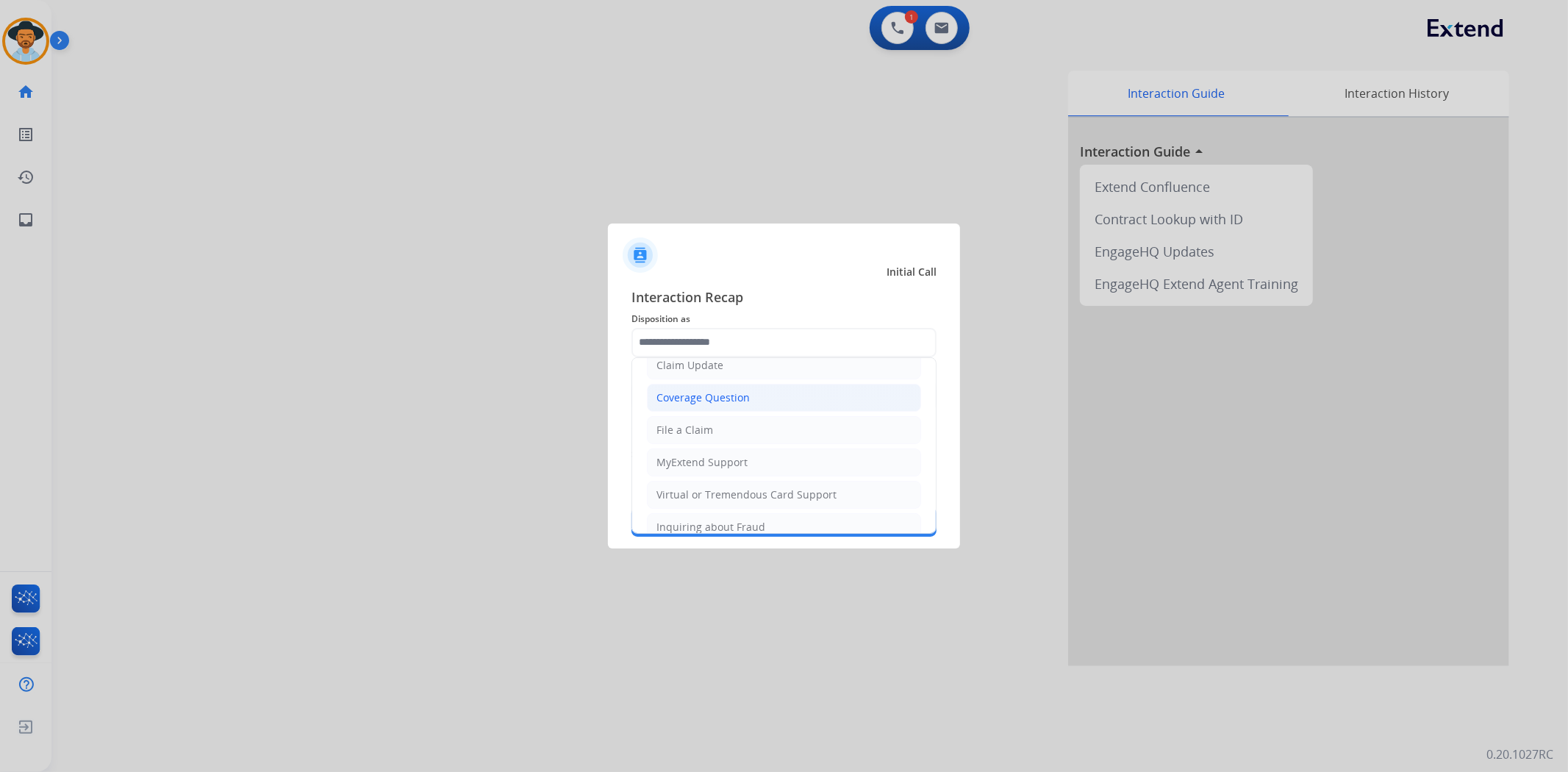
click at [765, 405] on li "Coverage Question" at bounding box center [784, 397] width 274 height 28
type input "**********"
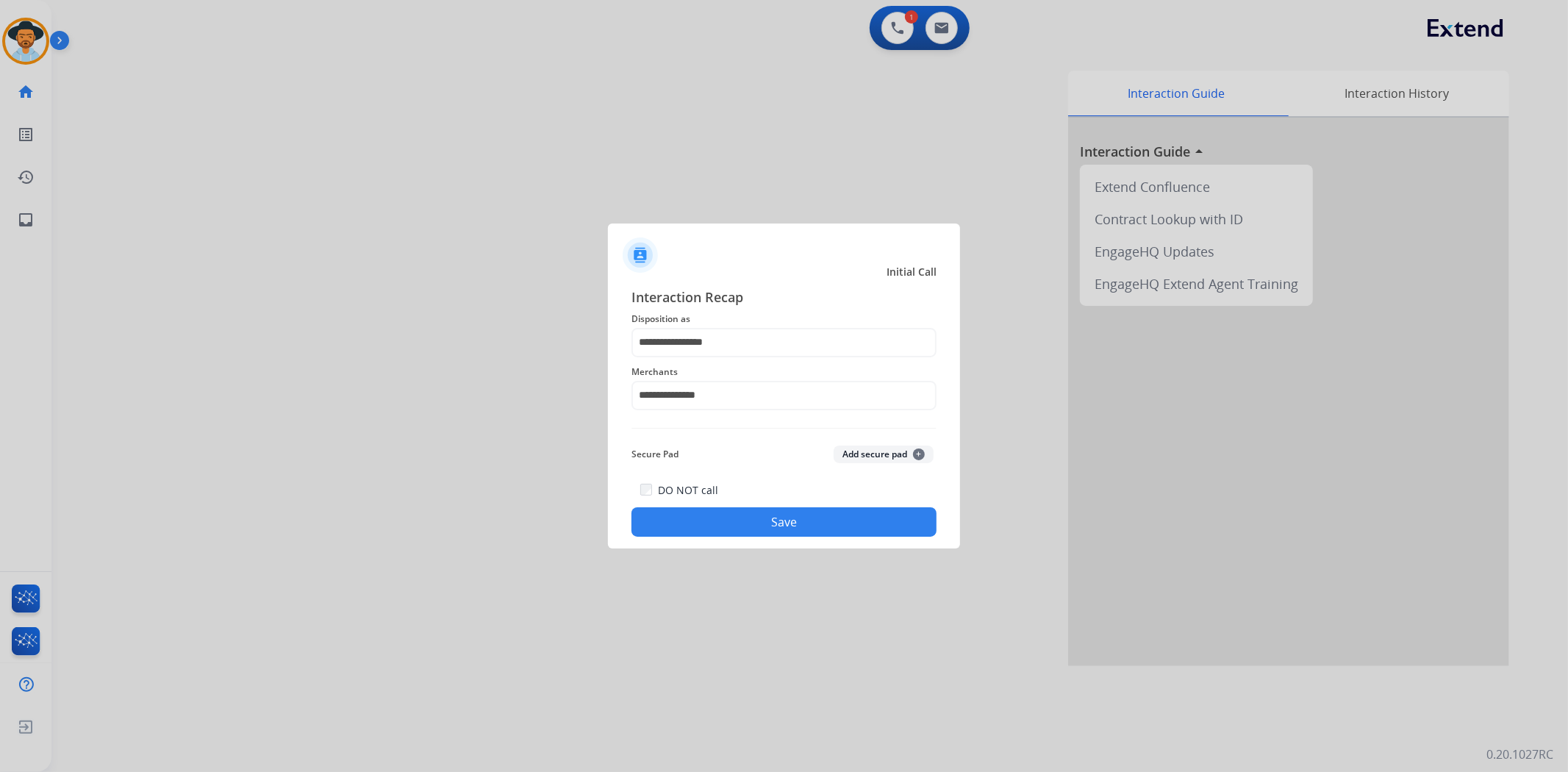
click at [818, 517] on button "Save" at bounding box center [784, 522] width 305 height 30
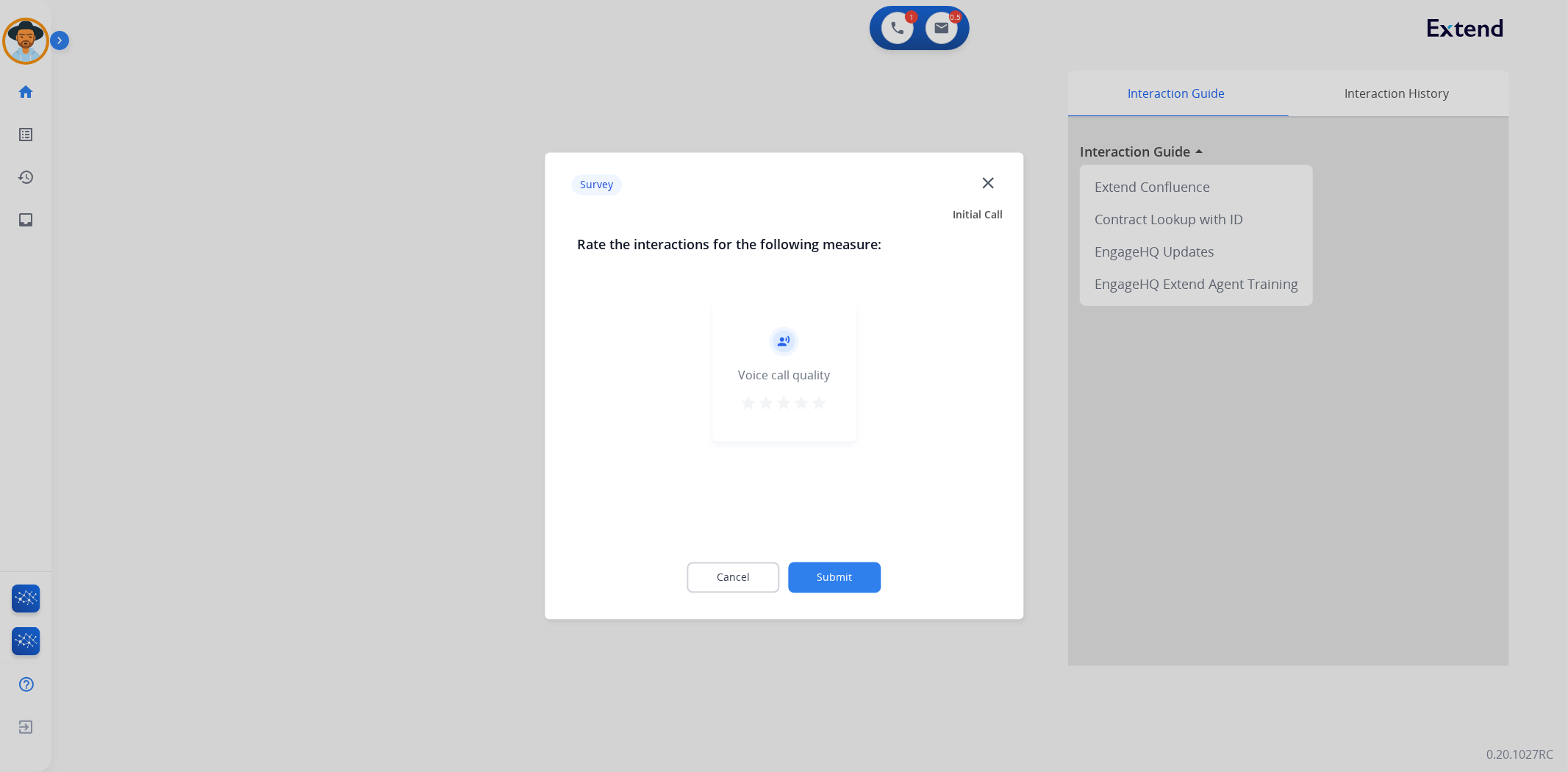
click at [820, 402] on mat-icon "star" at bounding box center [820, 404] width 18 height 18
click at [868, 574] on button "Submit" at bounding box center [835, 578] width 93 height 31
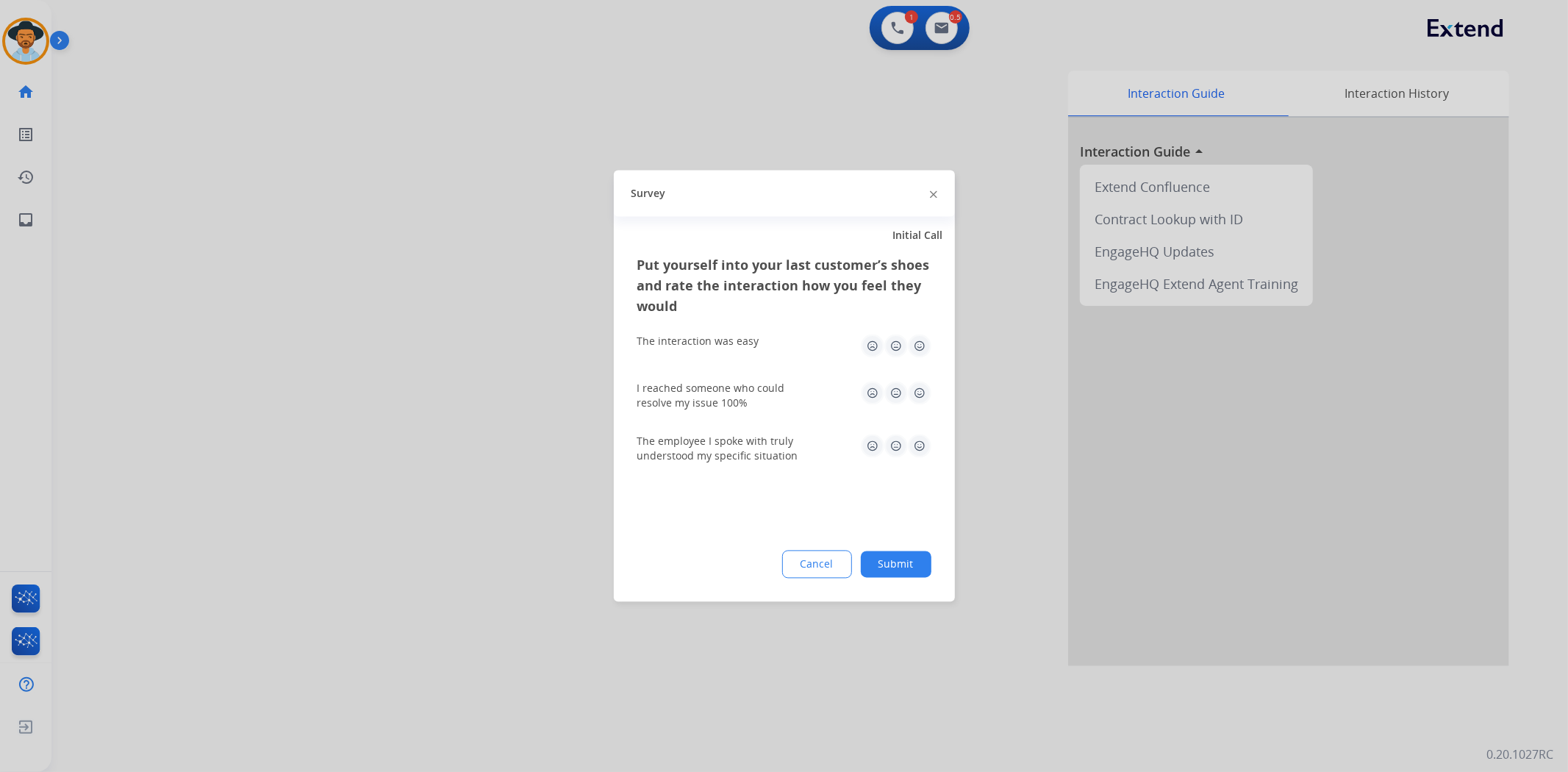
click at [920, 350] on img at bounding box center [920, 347] width 23 height 23
click at [920, 394] on img at bounding box center [920, 394] width 23 height 23
click at [926, 443] on img at bounding box center [920, 446] width 23 height 23
click at [920, 566] on button "Submit" at bounding box center [896, 564] width 70 height 26
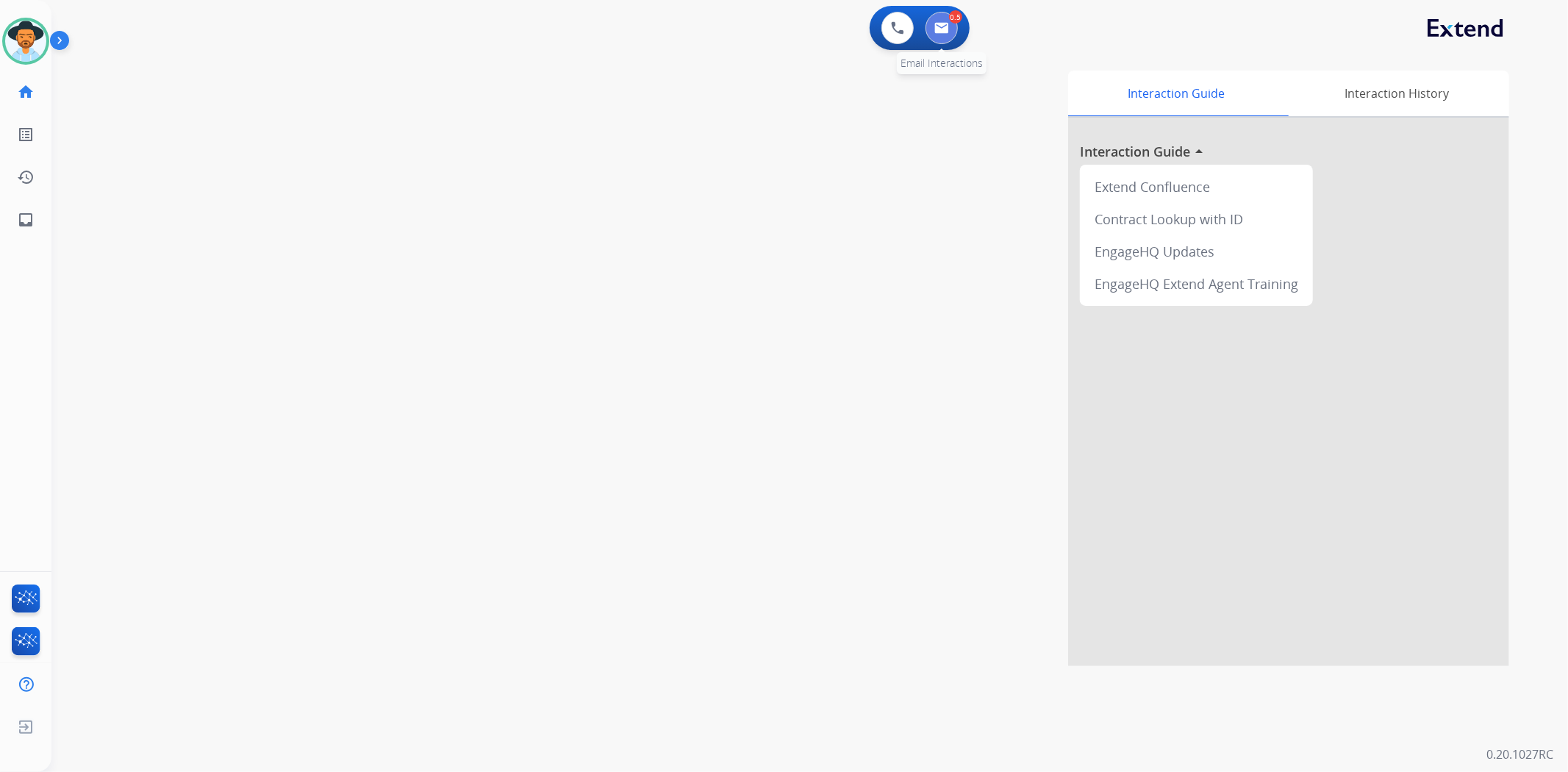
click at [944, 33] on img at bounding box center [942, 27] width 14 height 12
select select "**********"
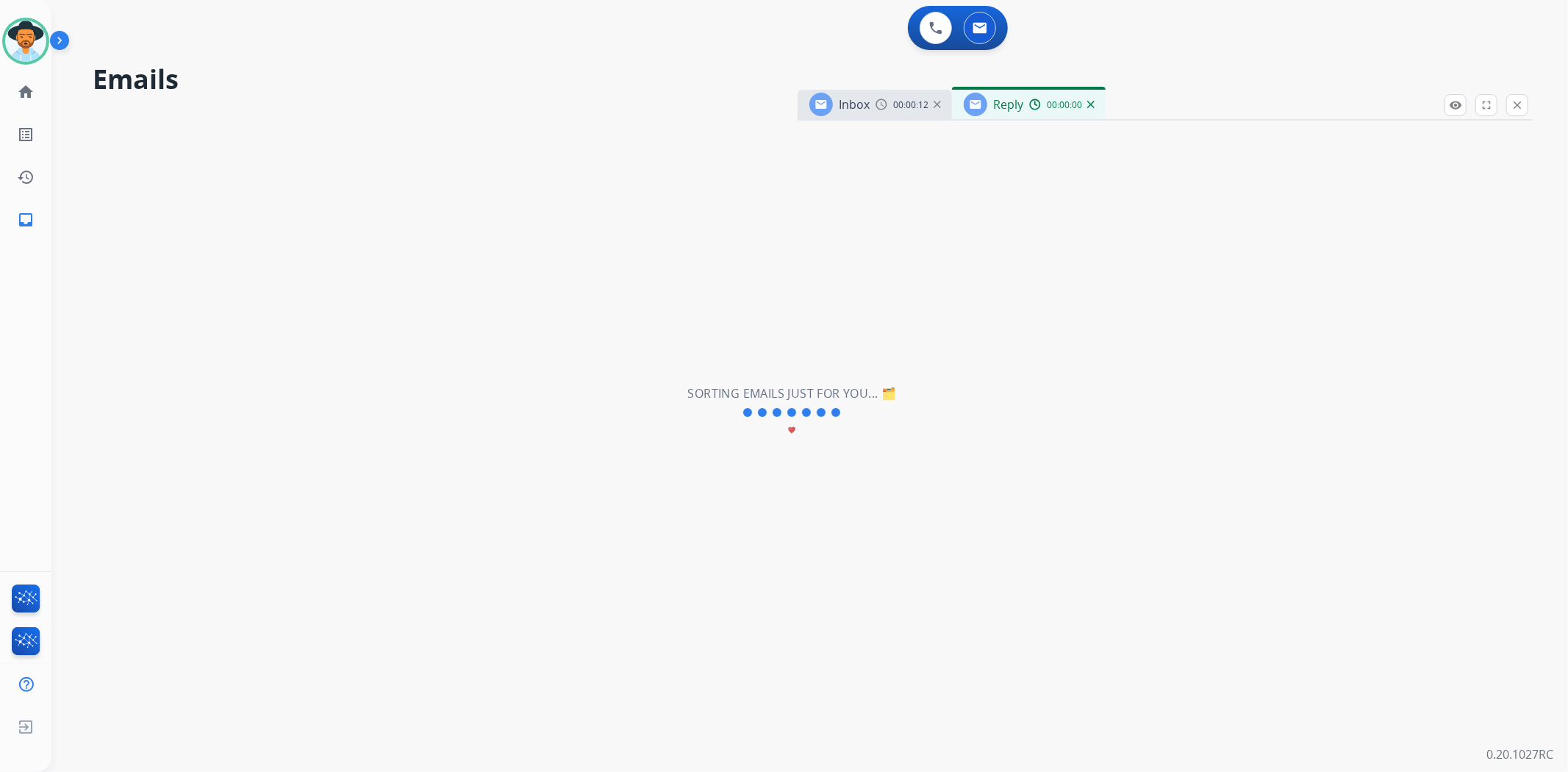
select select "**********"
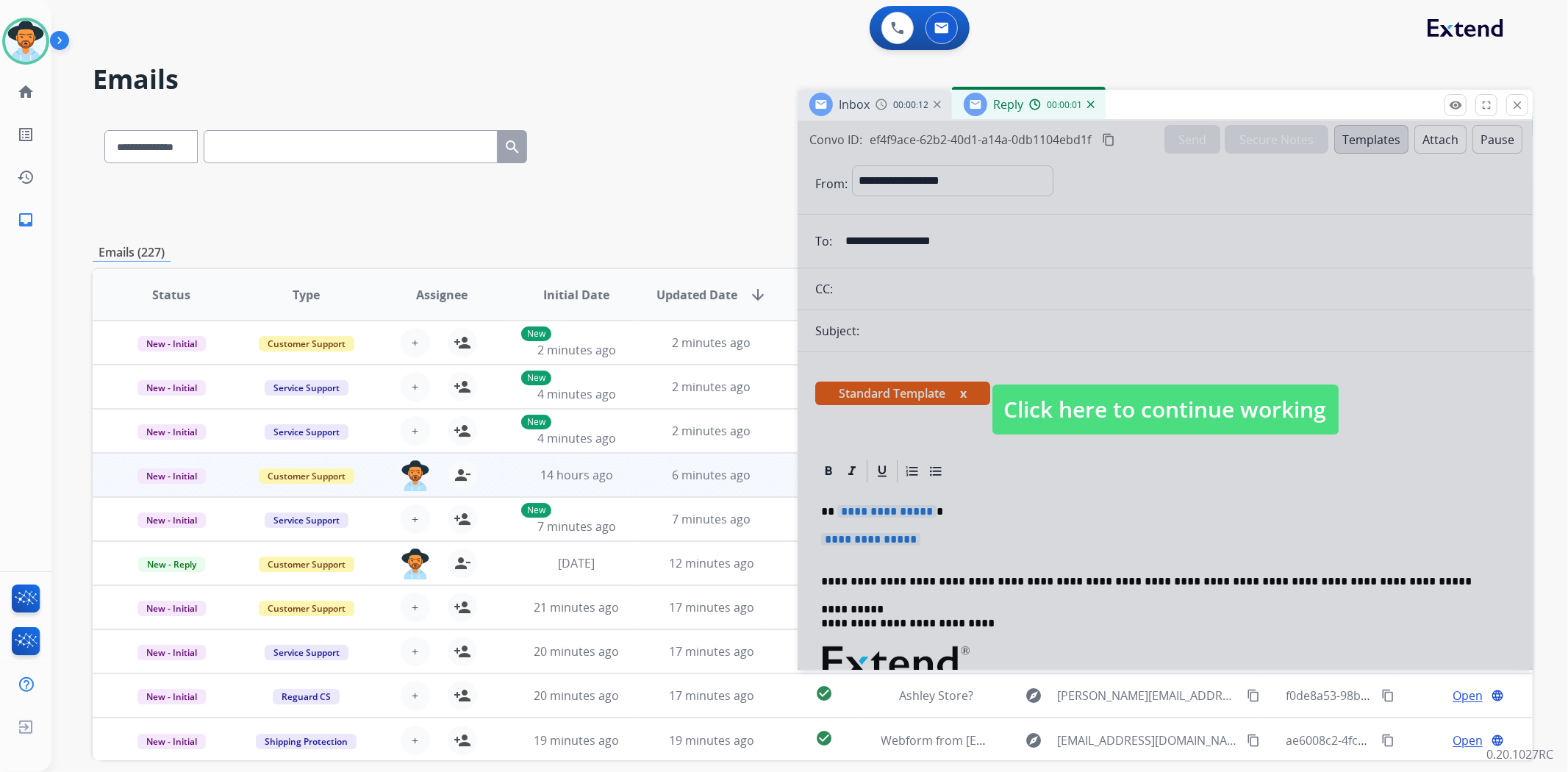
click at [1170, 406] on span "Click here to continue working" at bounding box center [1165, 409] width 347 height 50
select select
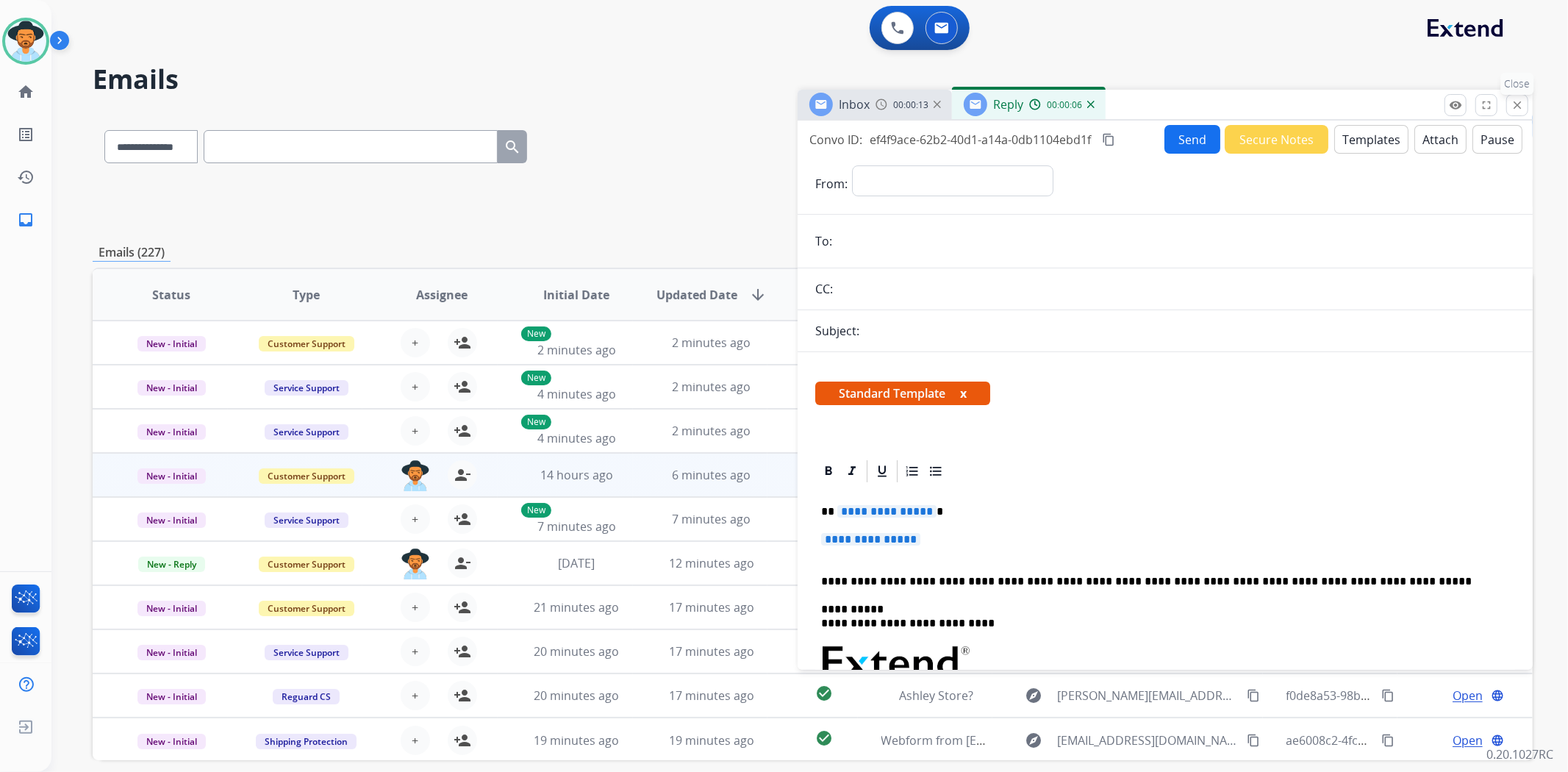
click at [1512, 108] on mat-icon "close" at bounding box center [1517, 105] width 14 height 14
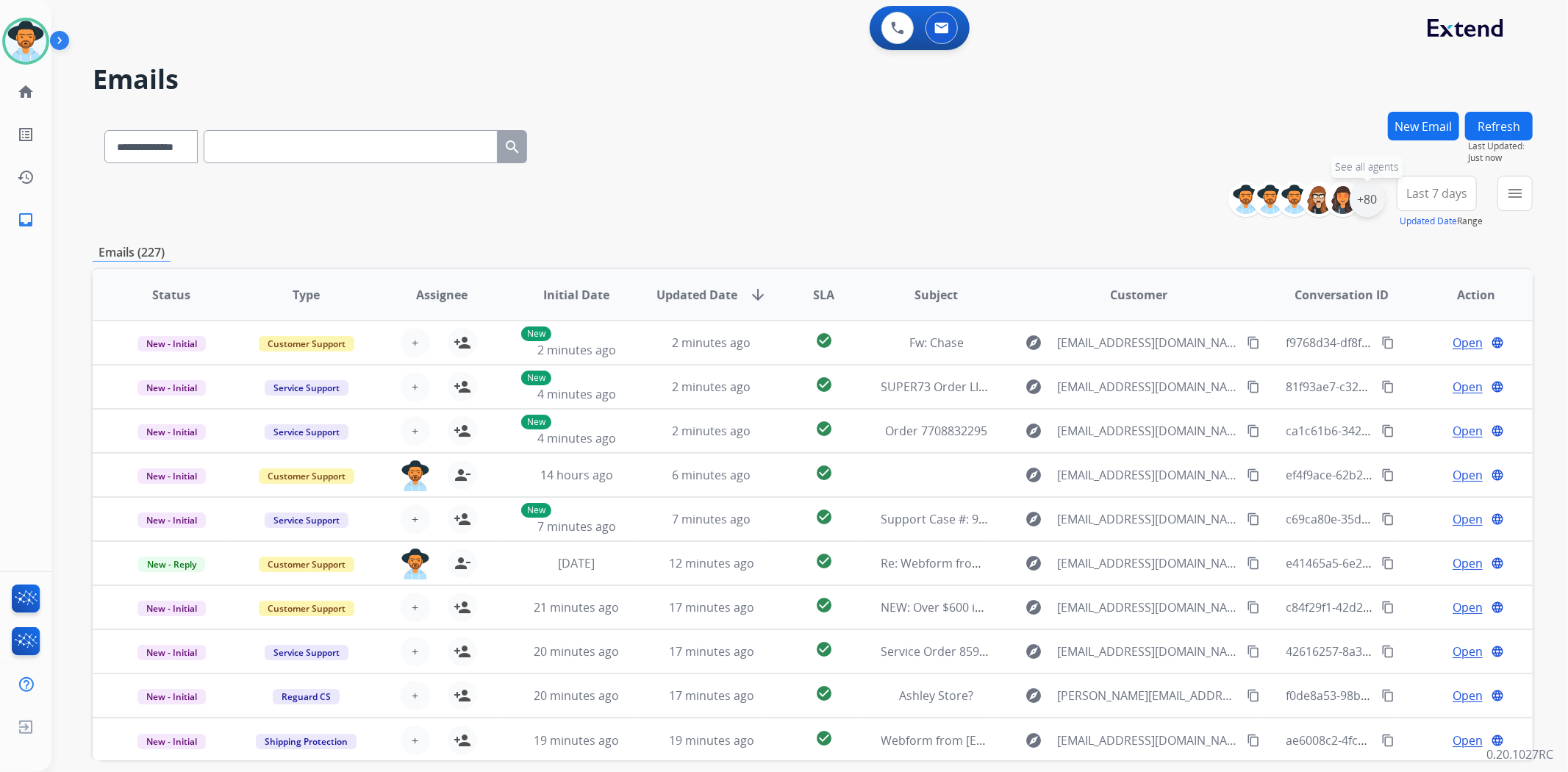
click at [1382, 197] on div "+80" at bounding box center [1367, 199] width 35 height 35
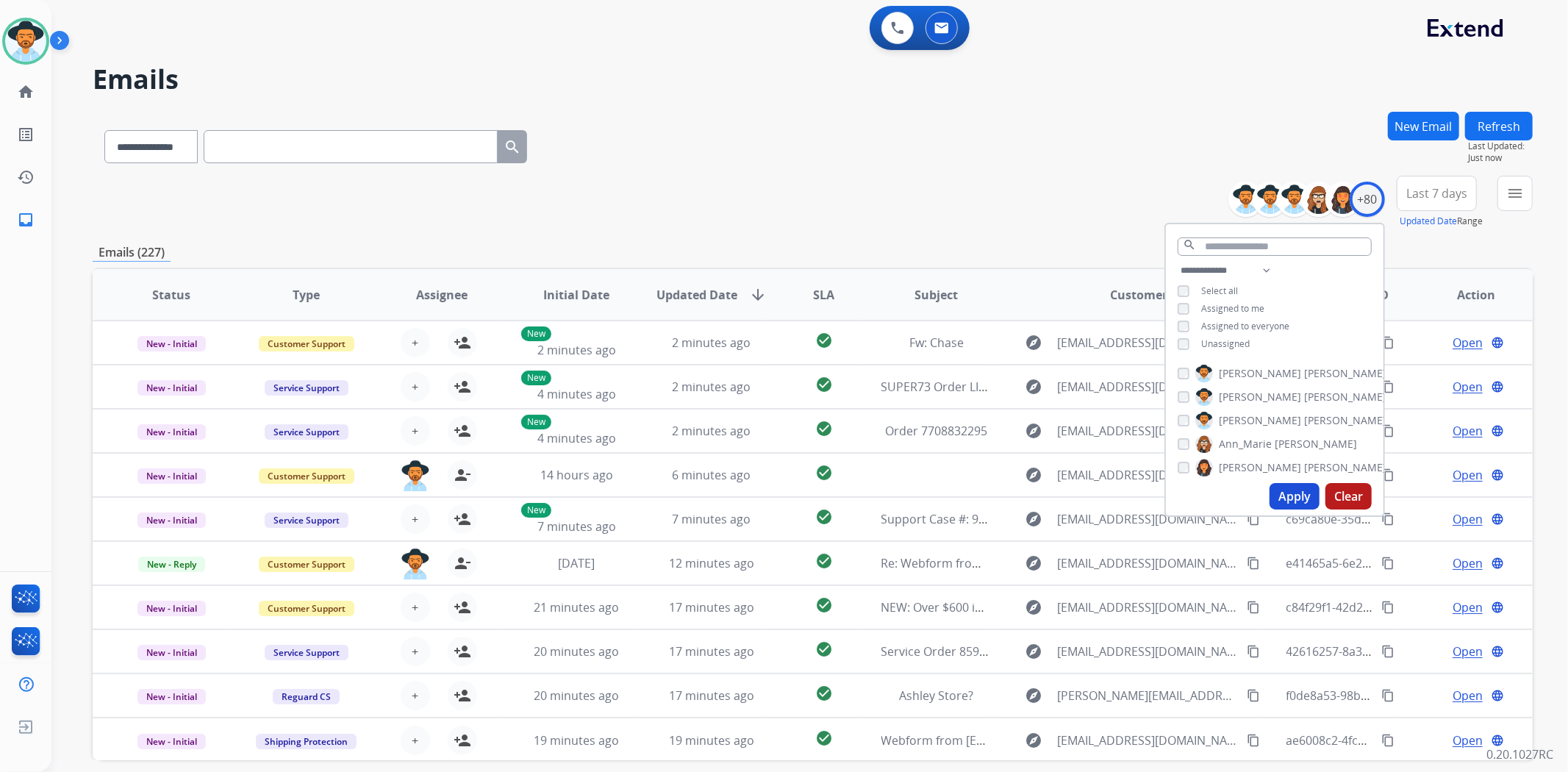
click at [1241, 338] on span "Unassigned" at bounding box center [1226, 344] width 49 height 13
click at [1292, 496] on button "Apply" at bounding box center [1294, 496] width 50 height 26
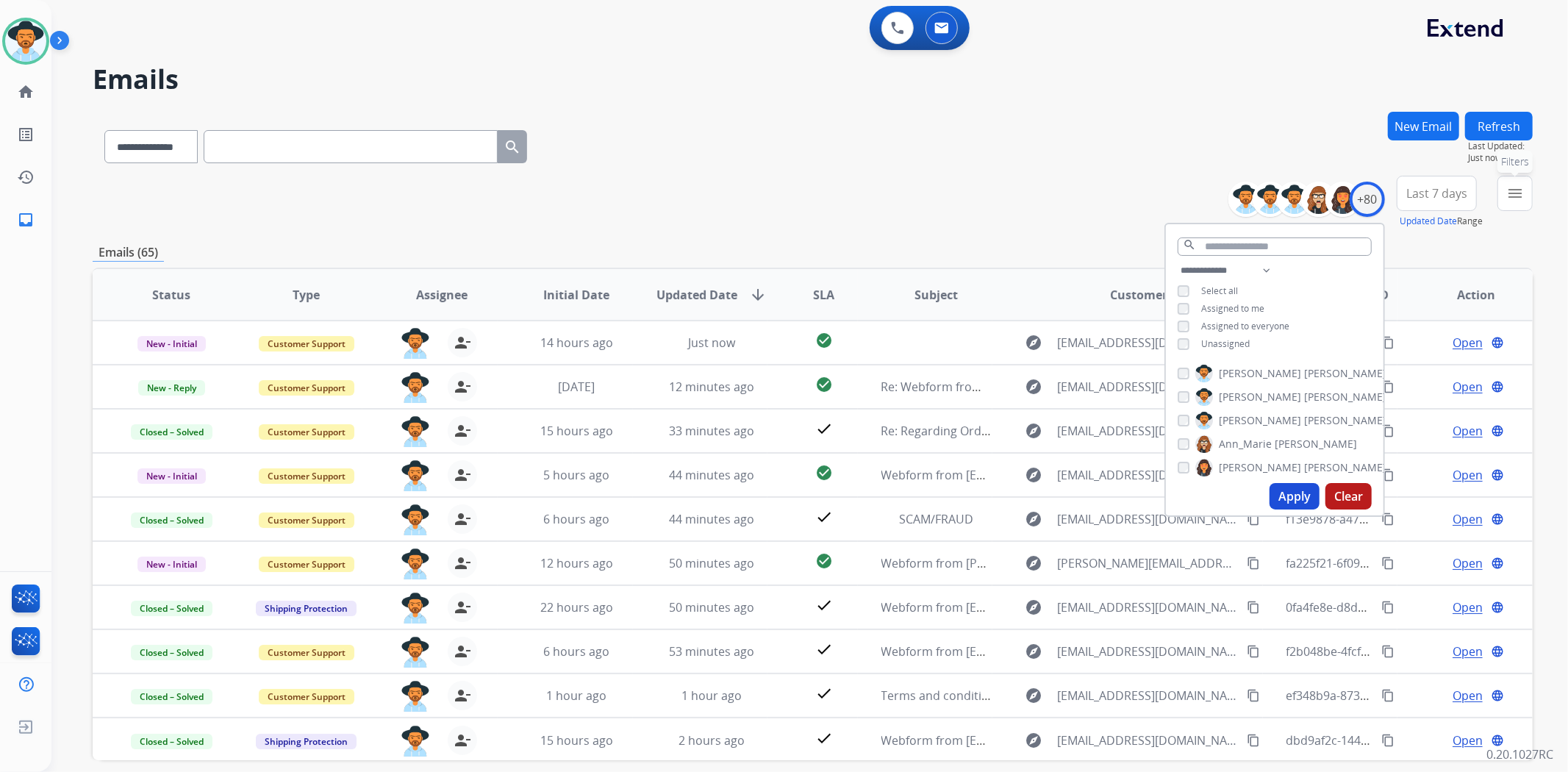
click at [1519, 188] on mat-icon "menu" at bounding box center [1515, 193] width 18 height 18
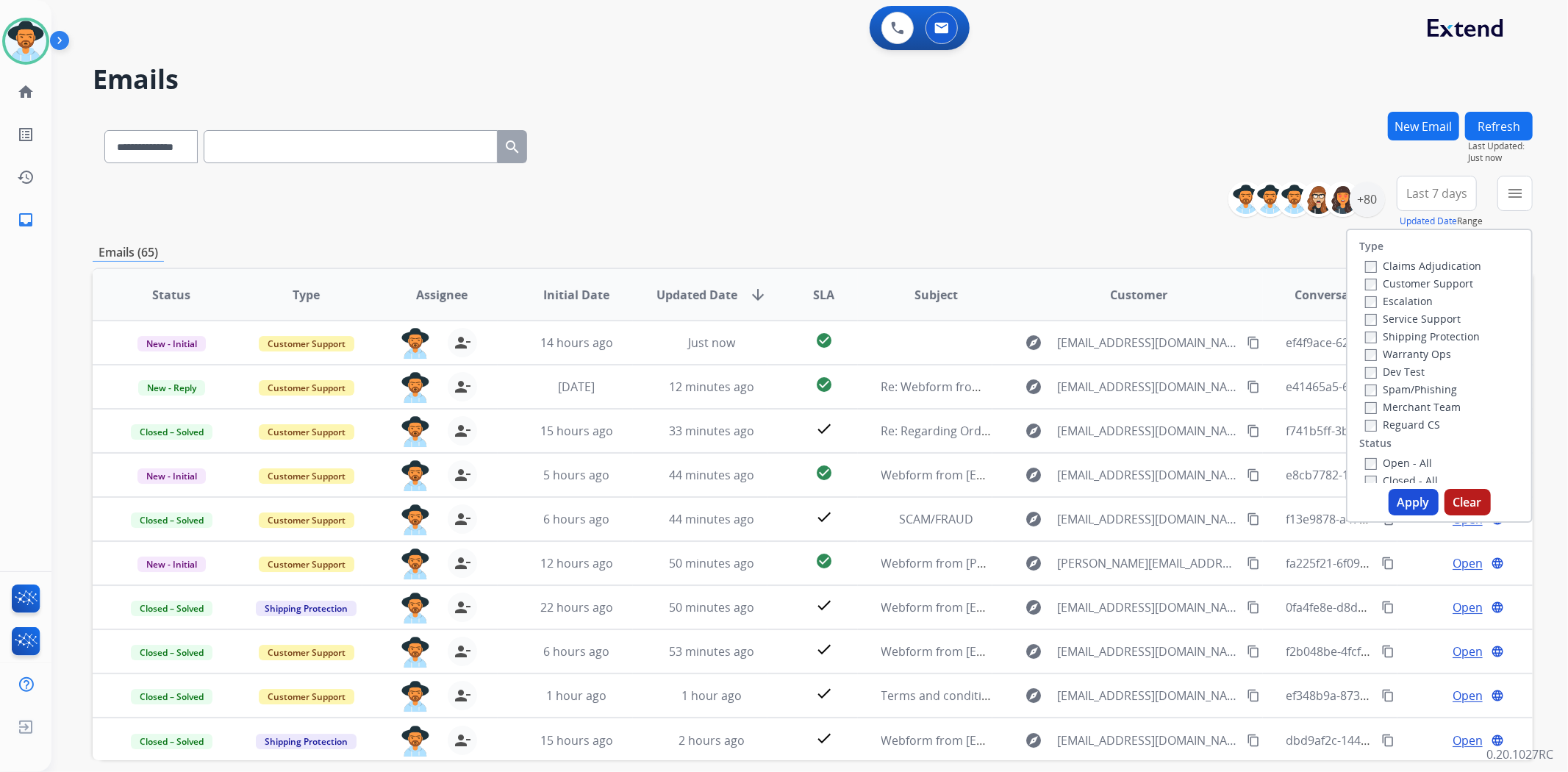
click at [1383, 460] on label "Open - All" at bounding box center [1398, 462] width 67 height 14
click at [1407, 501] on button "Apply" at bounding box center [1413, 502] width 50 height 26
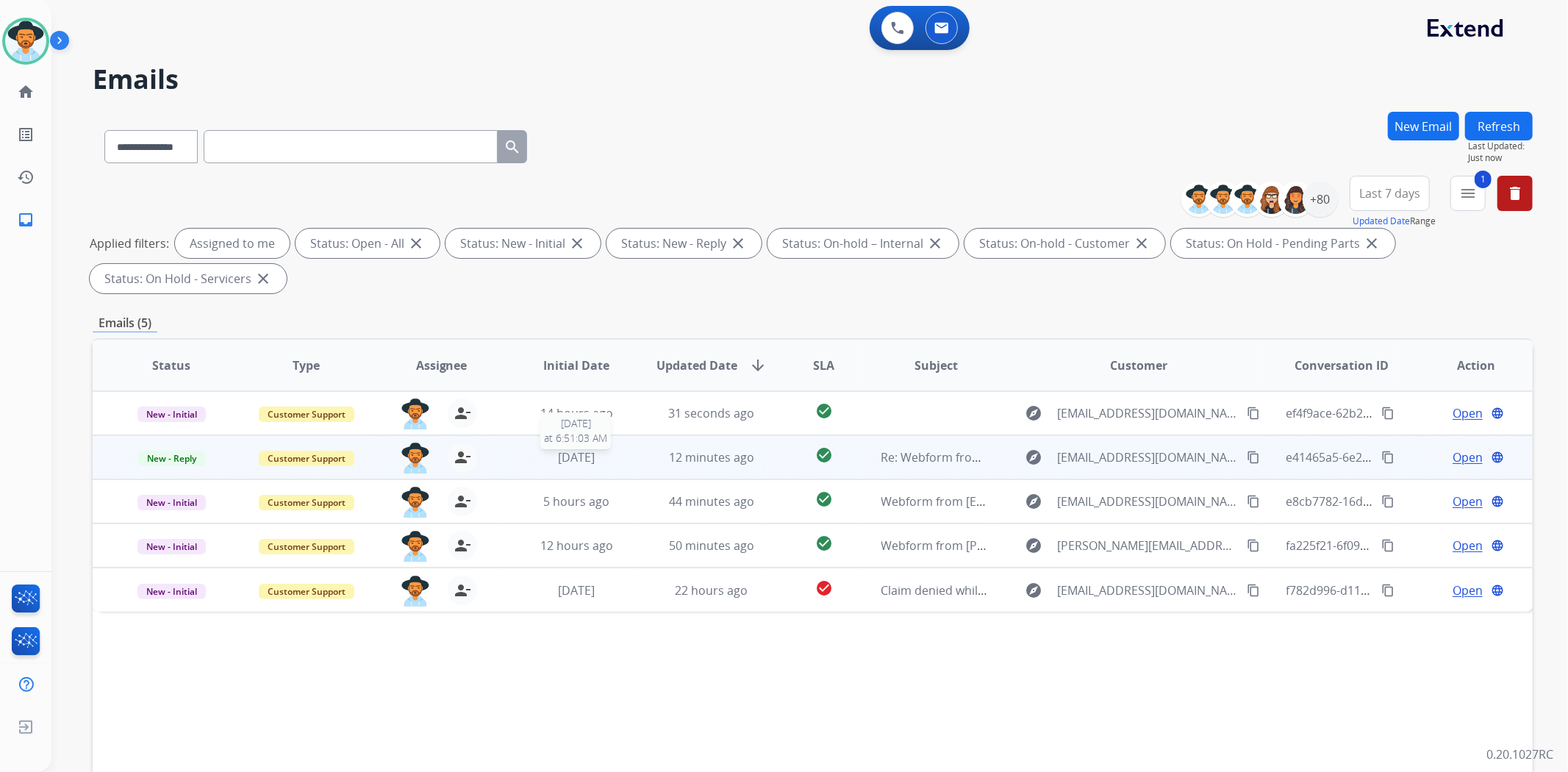
click at [626, 457] on div "[DATE]" at bounding box center [576, 458] width 111 height 18
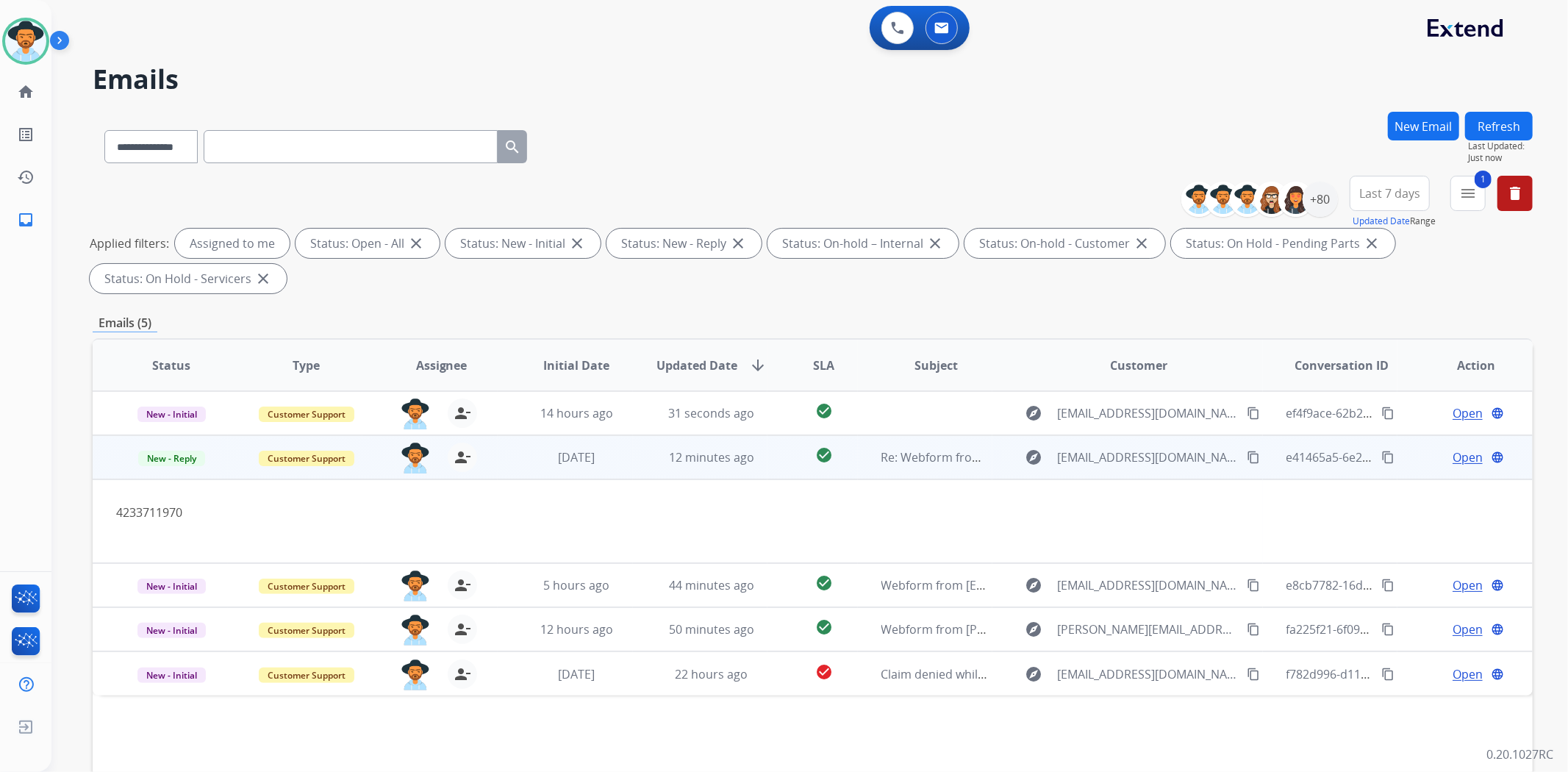
click at [1452, 456] on span "Open" at bounding box center [1467, 458] width 30 height 18
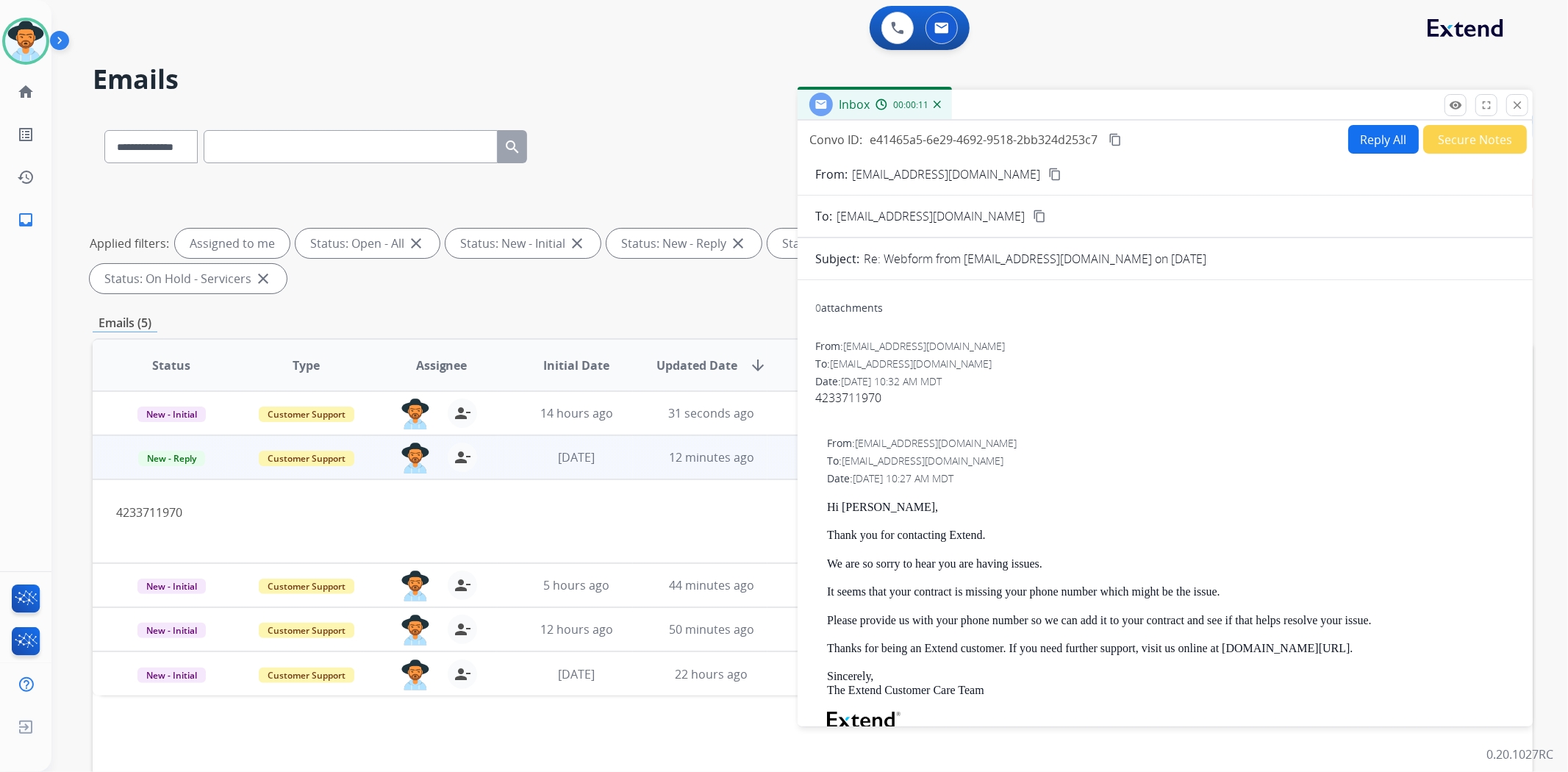
click at [1048, 175] on mat-icon "content_copy" at bounding box center [1054, 174] width 14 height 14
click at [848, 401] on div "4233711970" at bounding box center [1164, 398] width 700 height 18
click at [849, 397] on div "4233711970" at bounding box center [1164, 398] width 700 height 18
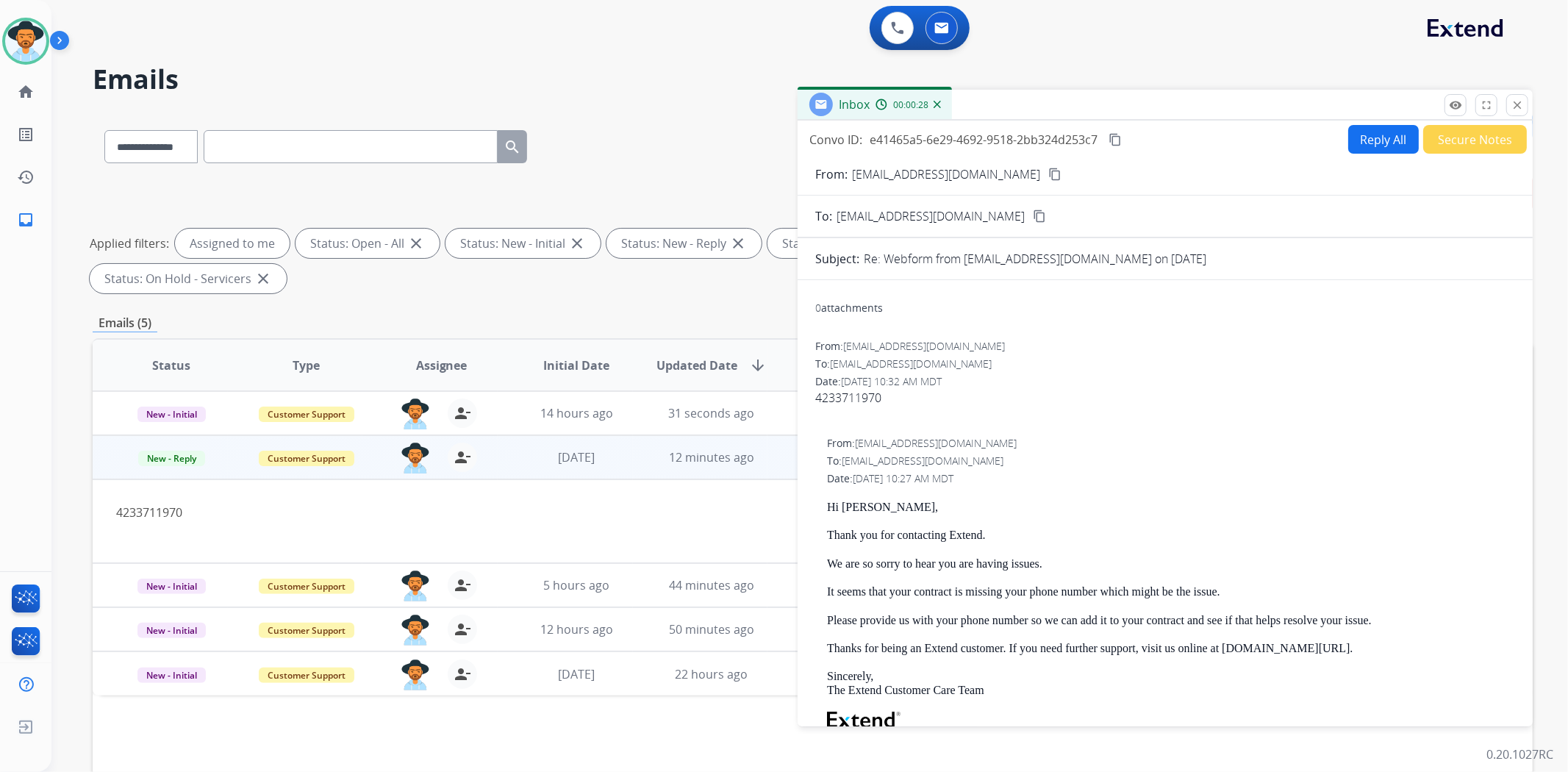
copy div "4233711970"
click at [1348, 148] on button "Reply All" at bounding box center [1383, 139] width 70 height 29
select select "**********"
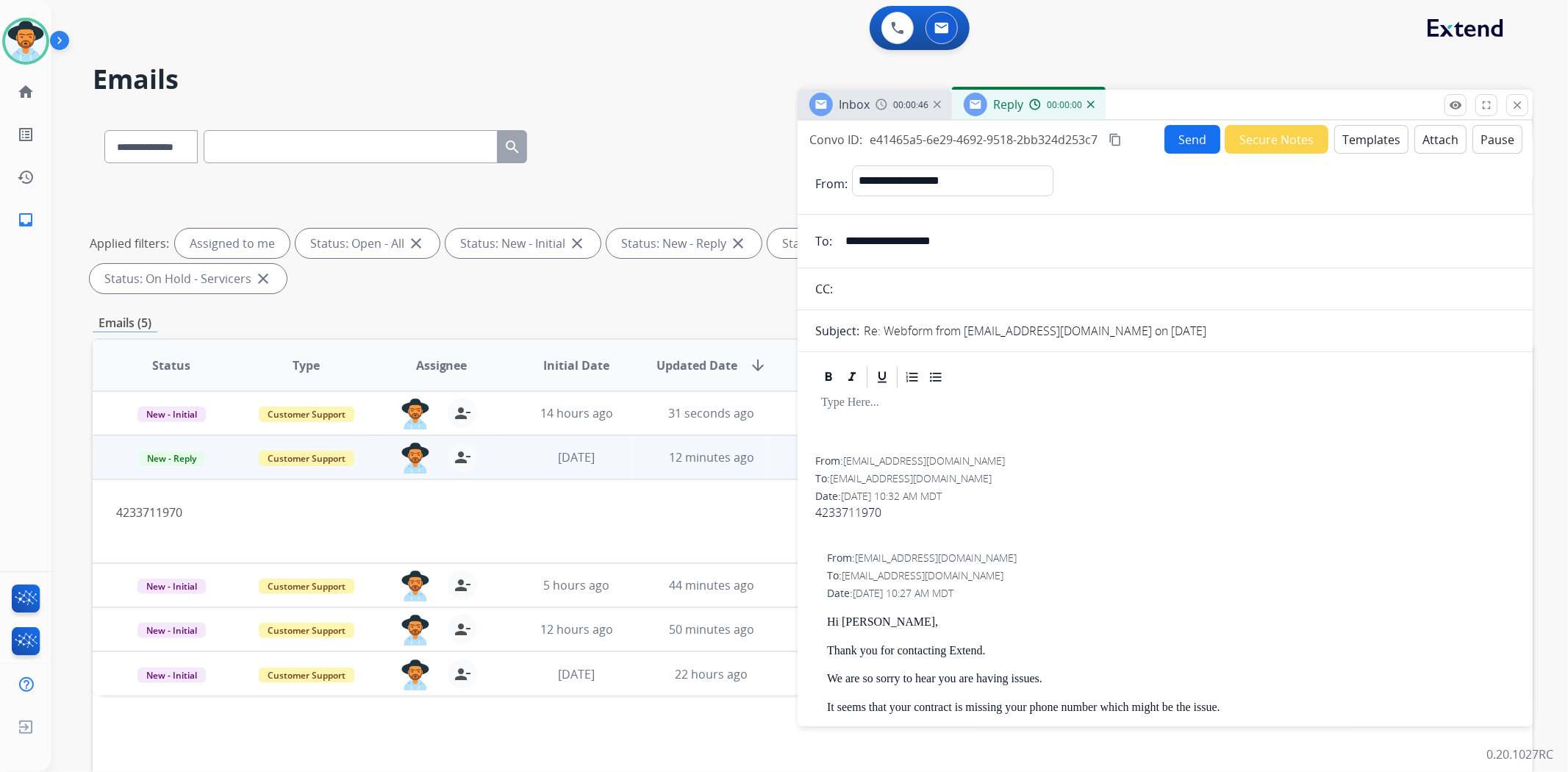
click at [1376, 136] on button "Templates" at bounding box center [1371, 139] width 74 height 29
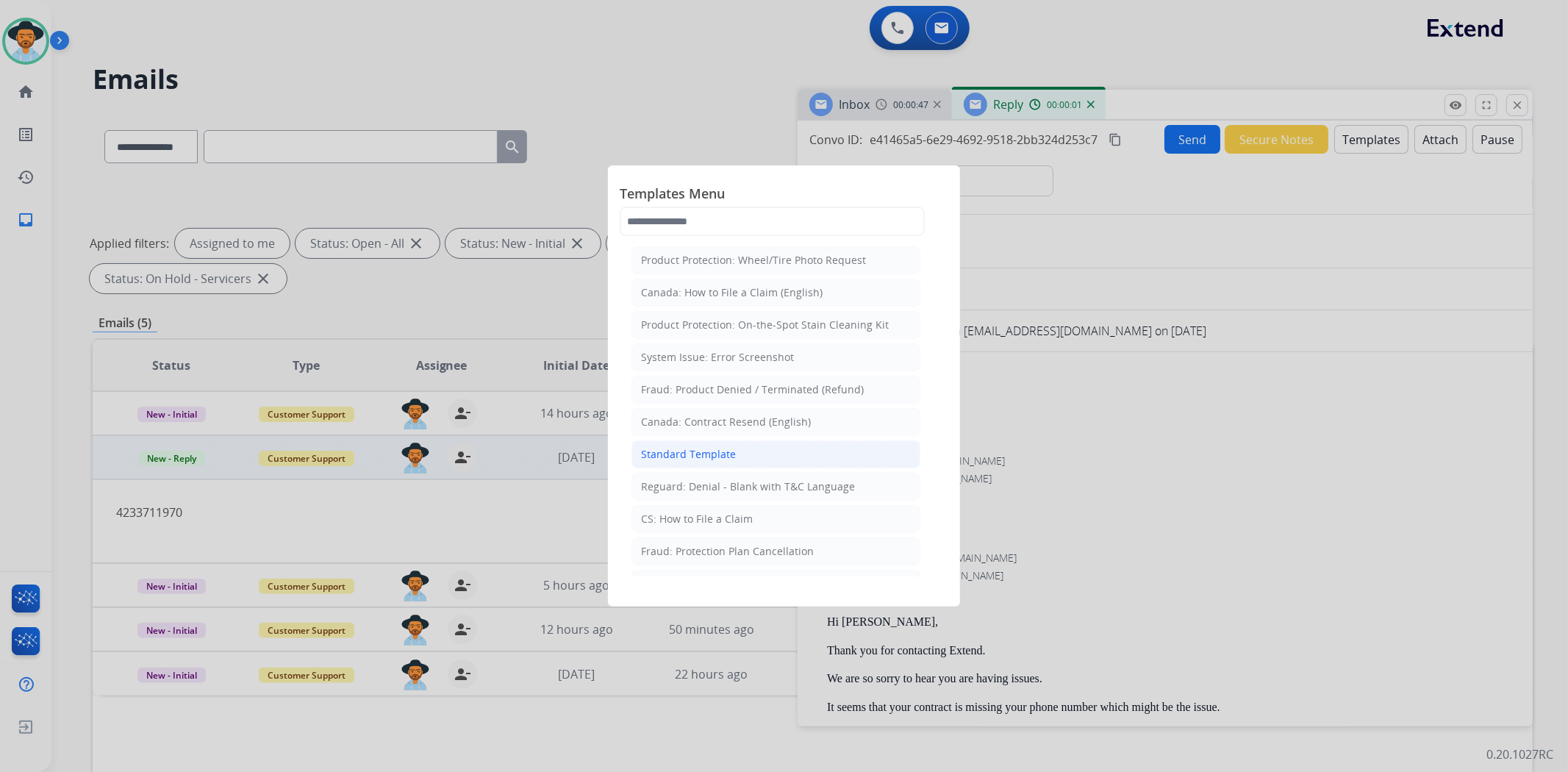
click at [745, 451] on li "Standard Template" at bounding box center [775, 454] width 289 height 28
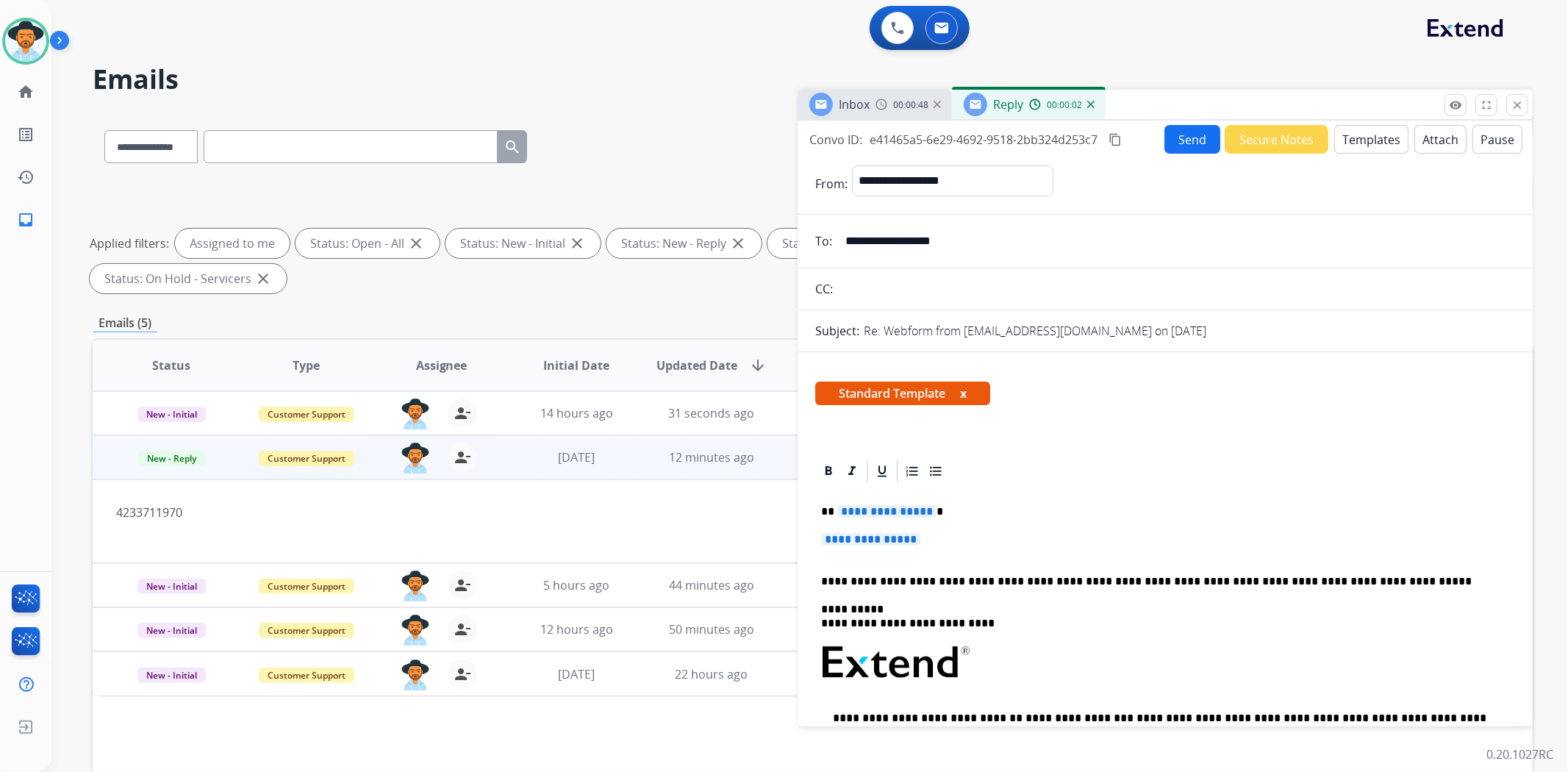
click at [894, 548] on p "**********" at bounding box center [1165, 546] width 688 height 27
click at [895, 540] on span "**********" at bounding box center [871, 539] width 99 height 13
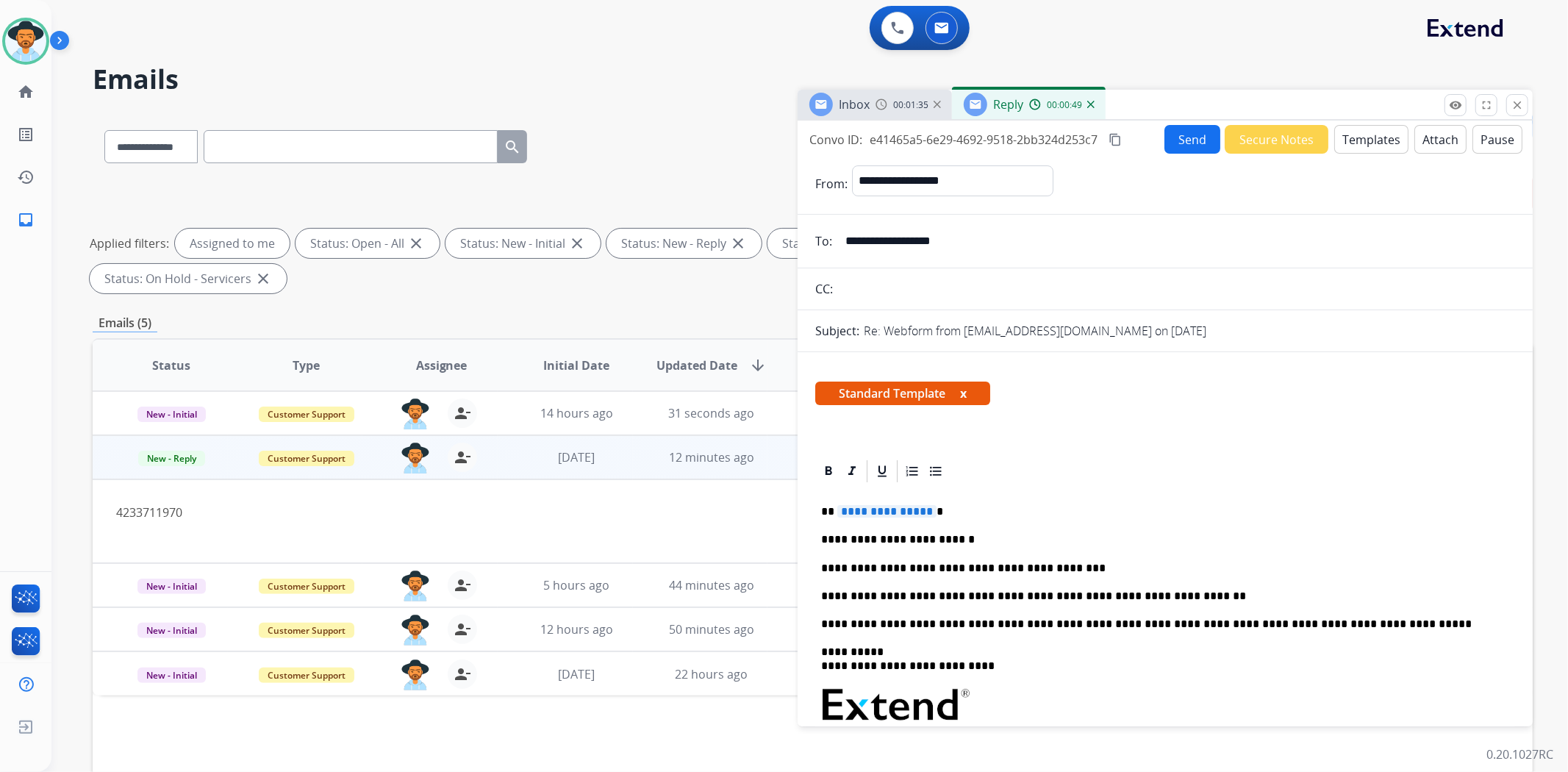
click at [895, 513] on span "**********" at bounding box center [886, 511] width 99 height 13
click at [1199, 137] on button "Send" at bounding box center [1192, 139] width 56 height 29
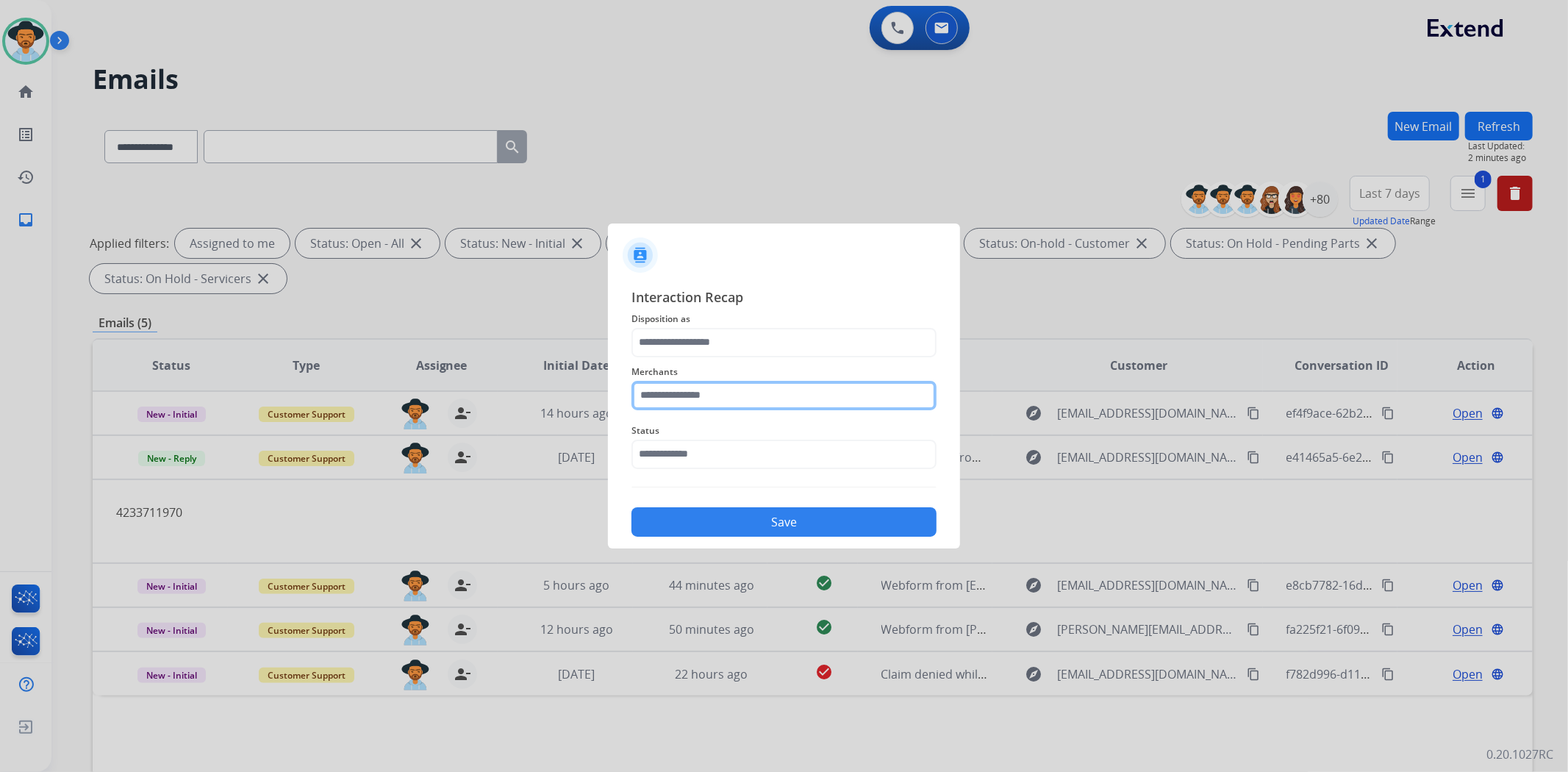
click at [750, 386] on input "text" at bounding box center [784, 395] width 305 height 30
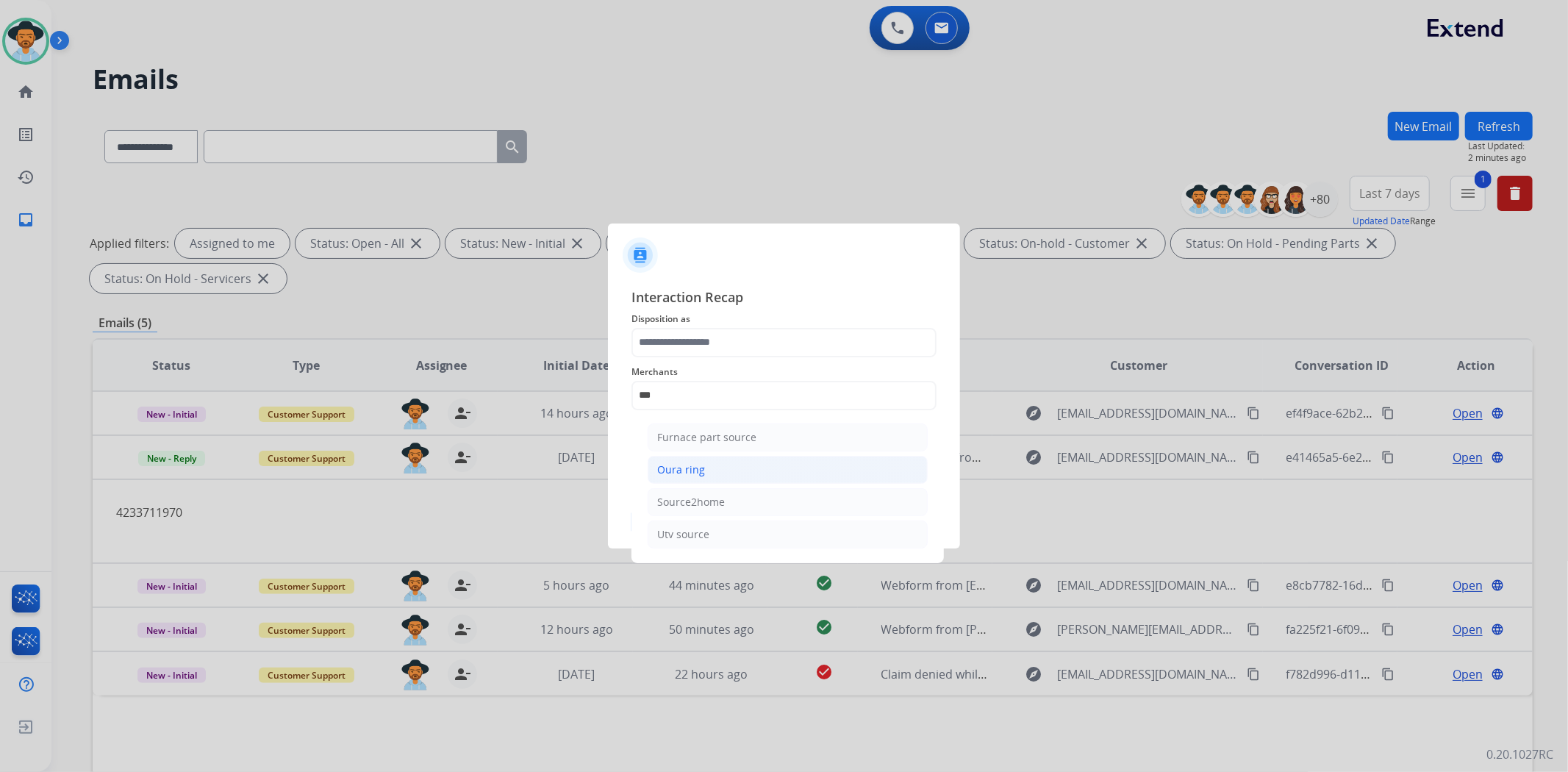
click at [710, 473] on li "Oura ring" at bounding box center [787, 470] width 280 height 28
type input "*********"
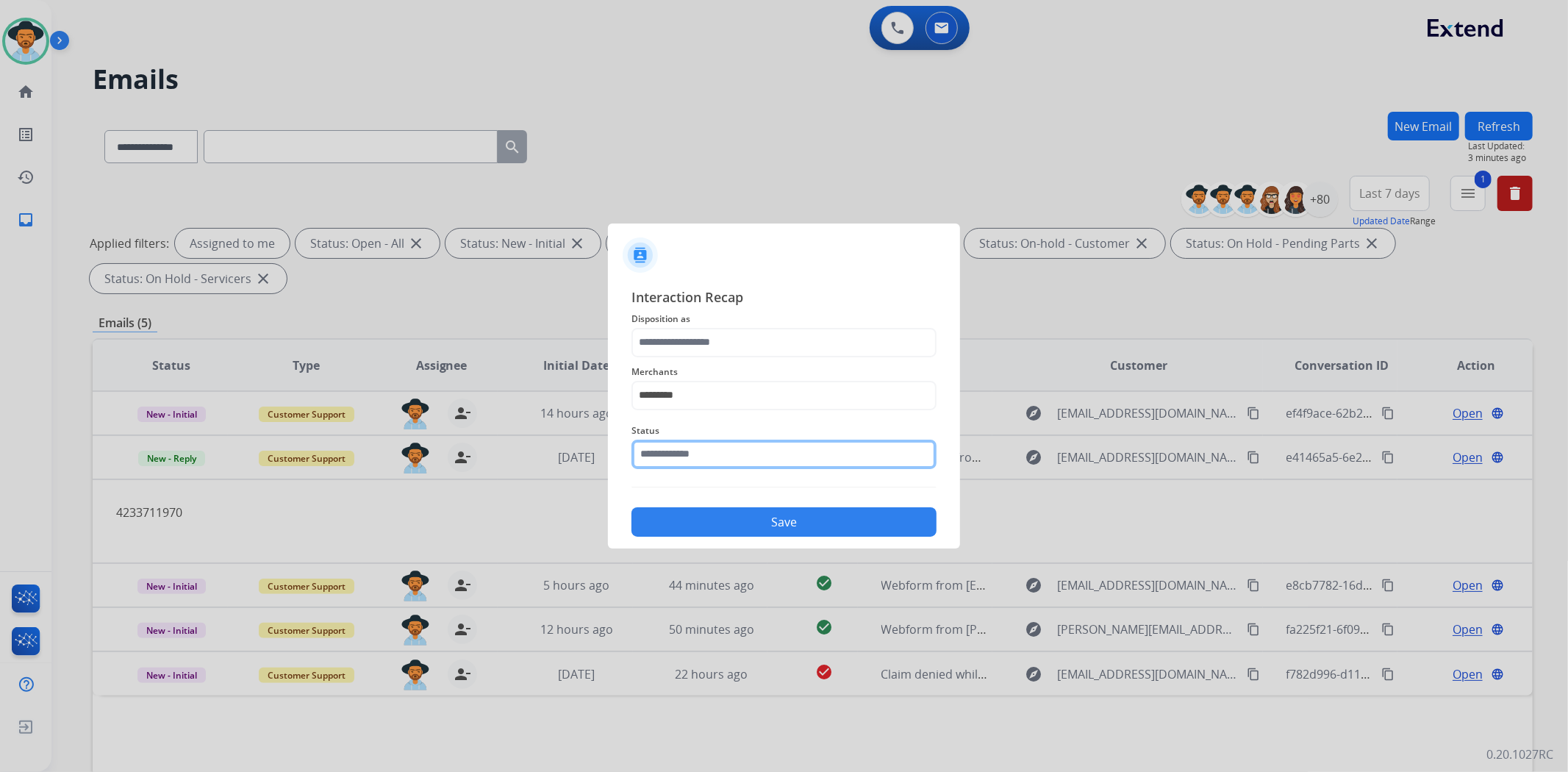
click at [710, 454] on input "text" at bounding box center [784, 454] width 305 height 30
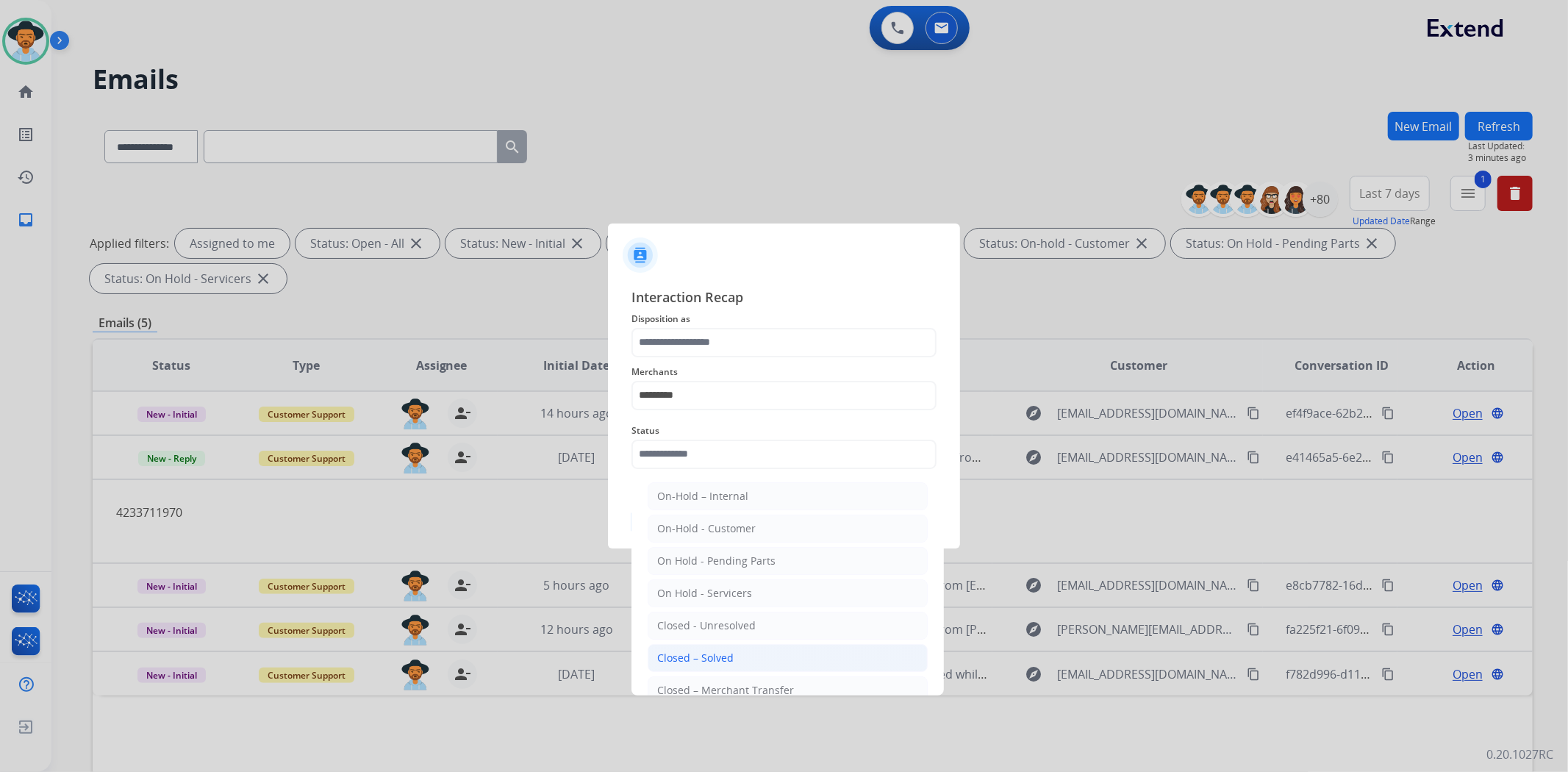
click at [729, 651] on div "Closed – Solved" at bounding box center [695, 658] width 77 height 14
type input "**********"
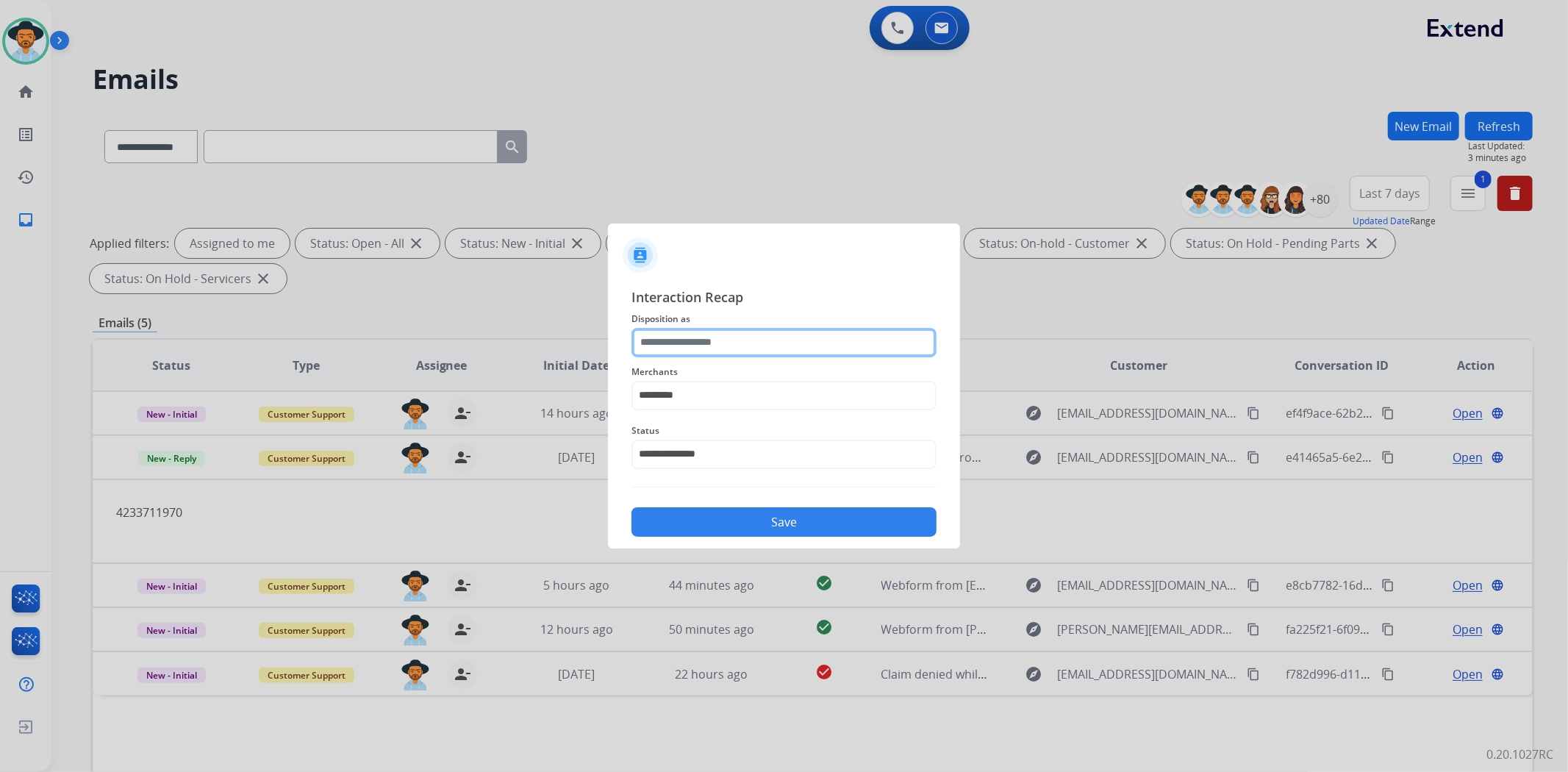
click at [755, 336] on input "text" at bounding box center [784, 342] width 305 height 30
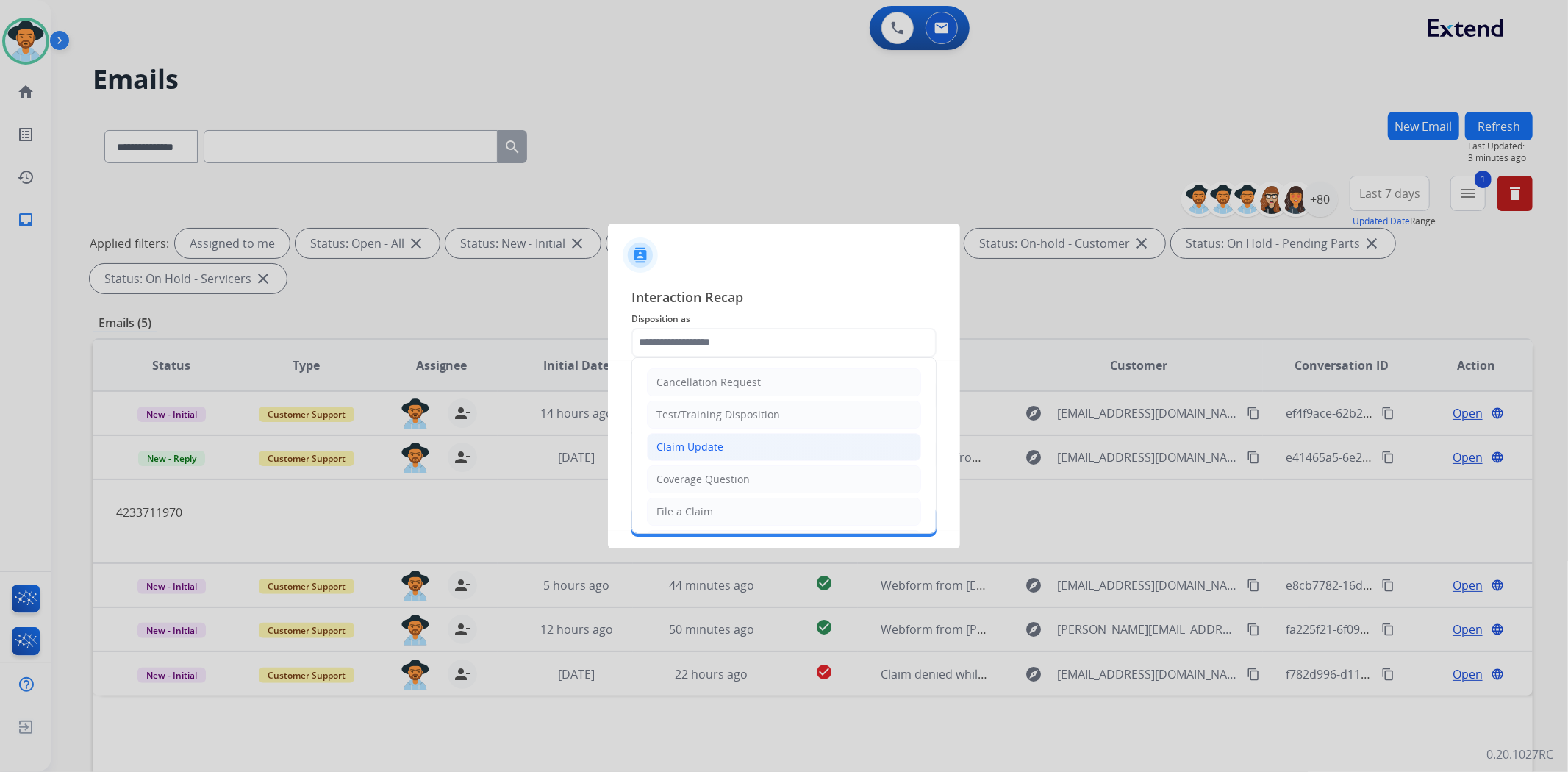
click at [750, 451] on li "Claim Update" at bounding box center [784, 447] width 274 height 28
type input "**********"
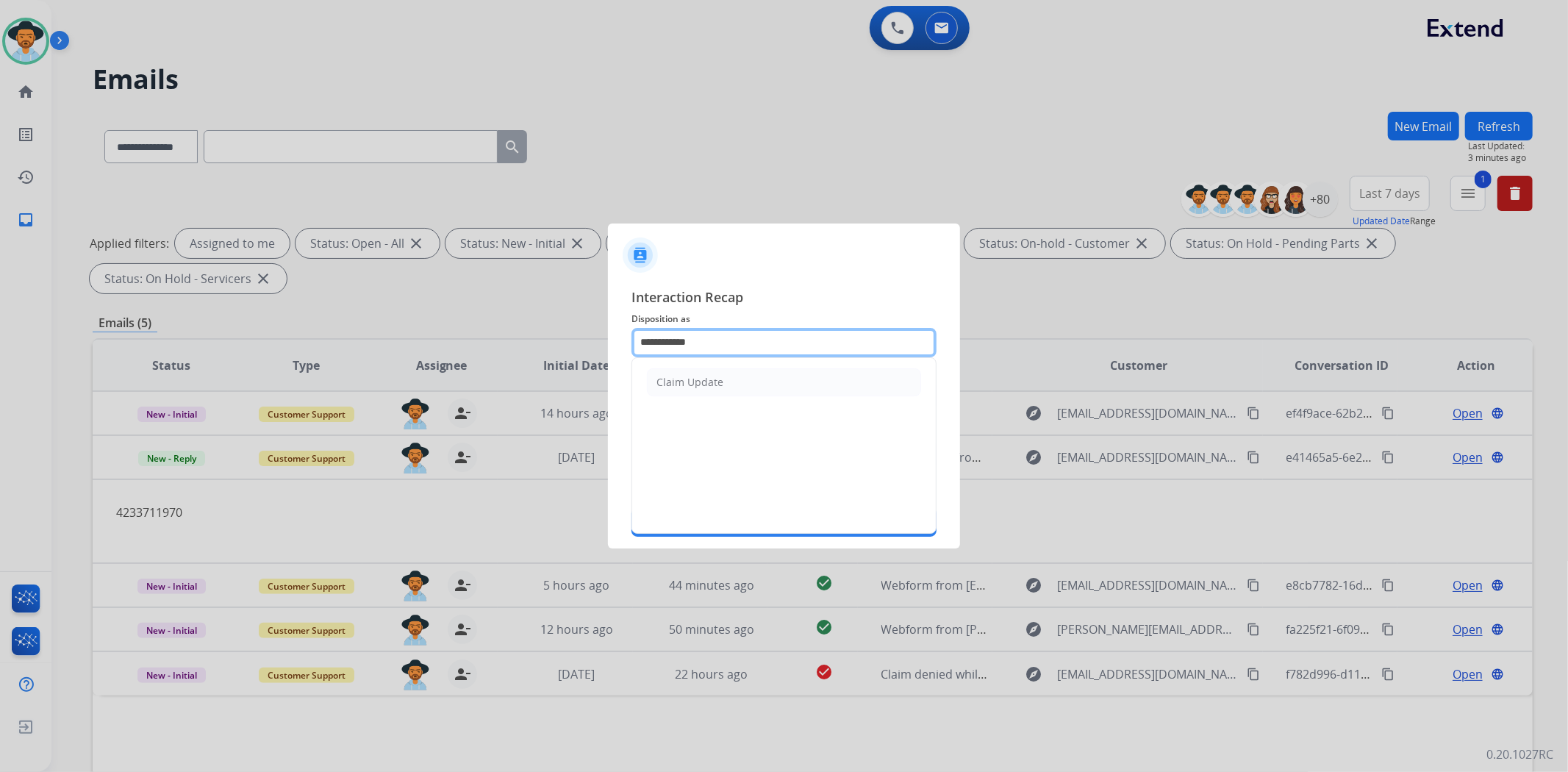
drag, startPoint x: 753, startPoint y: 342, endPoint x: 620, endPoint y: 340, distance: 133.0
click at [623, 341] on div "**********" at bounding box center [784, 413] width 352 height 274
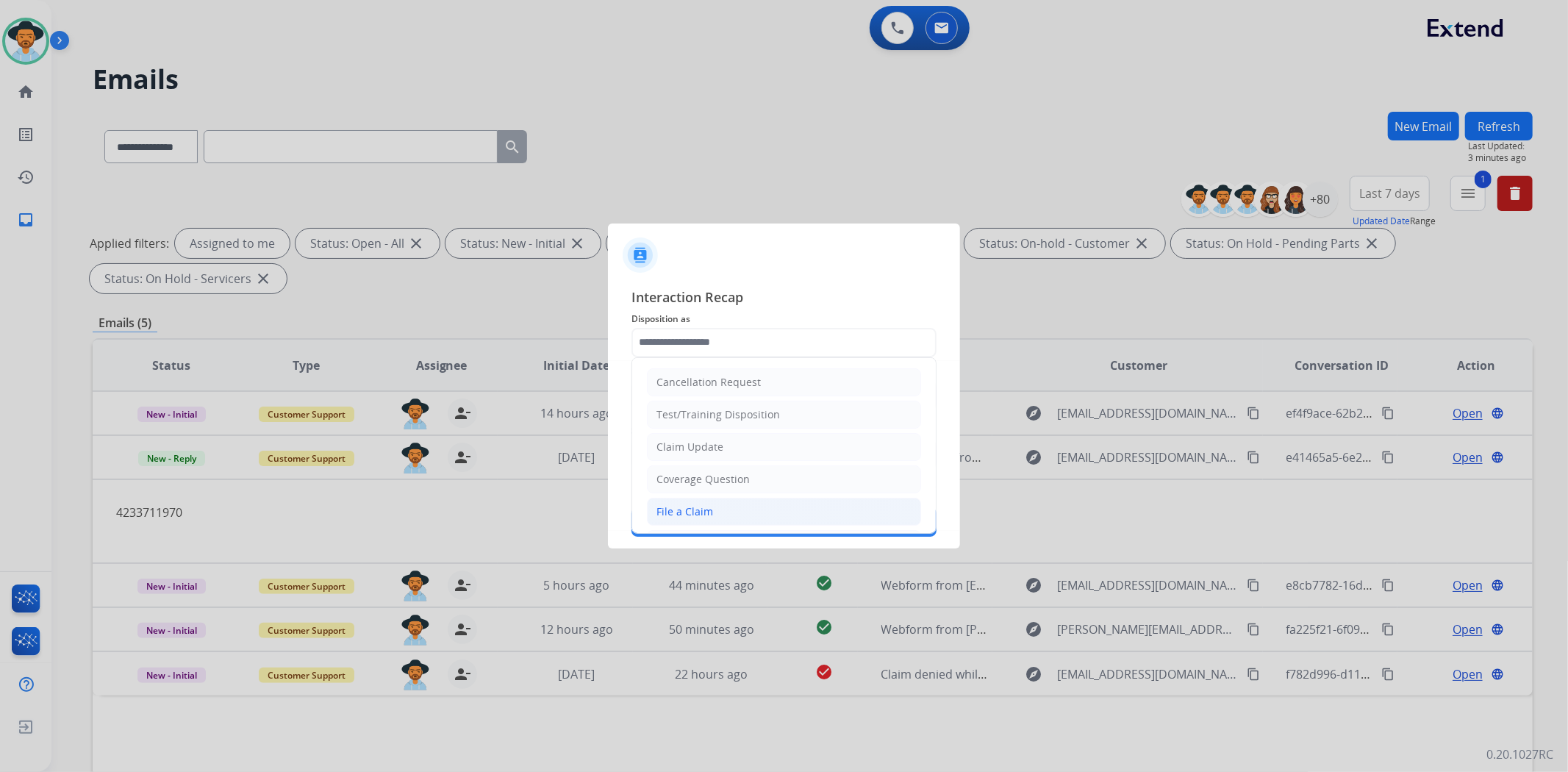
click at [700, 506] on div "File a Claim" at bounding box center [684, 512] width 57 height 14
type input "**********"
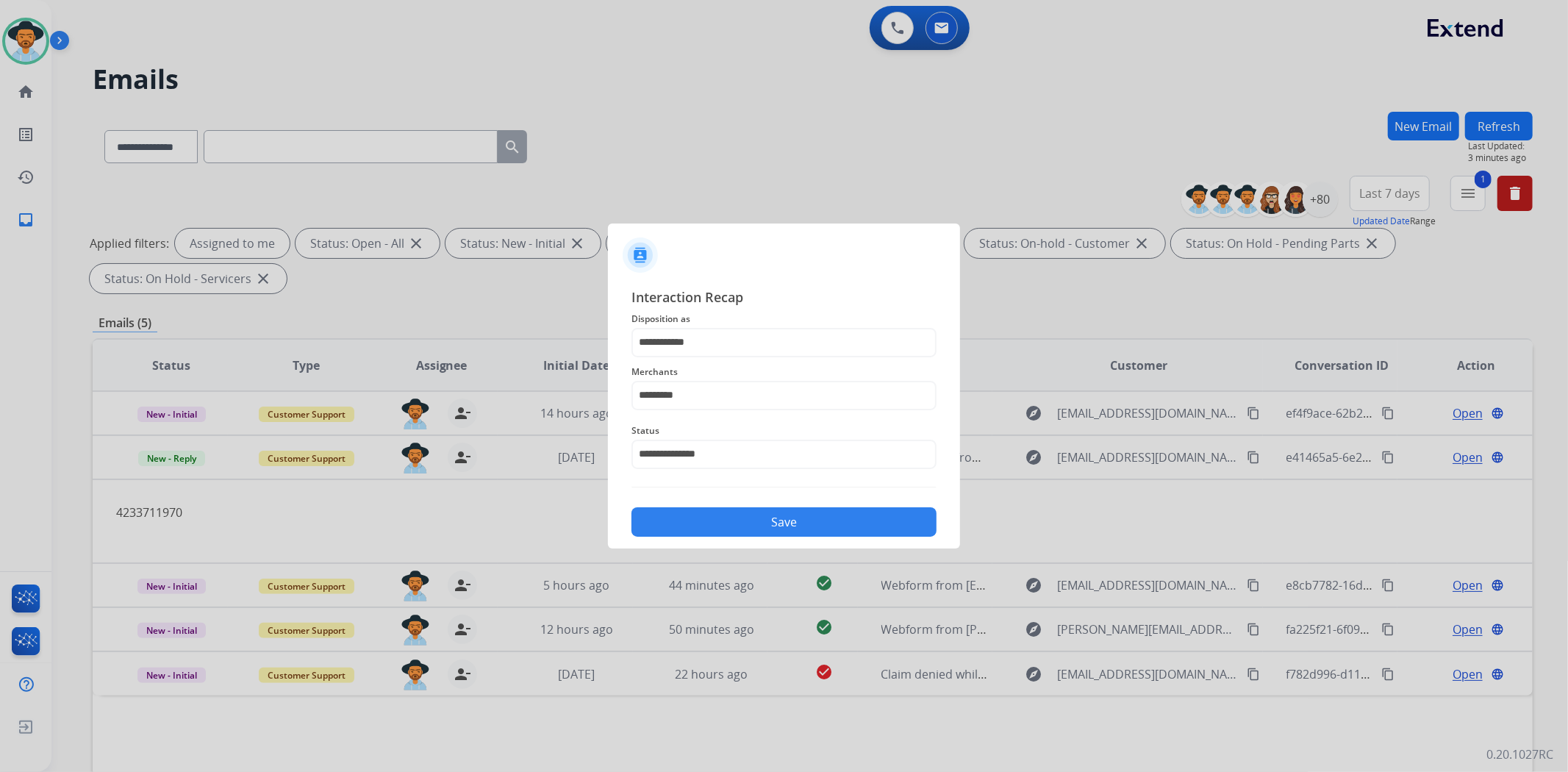
click at [825, 528] on button "Save" at bounding box center [784, 522] width 305 height 30
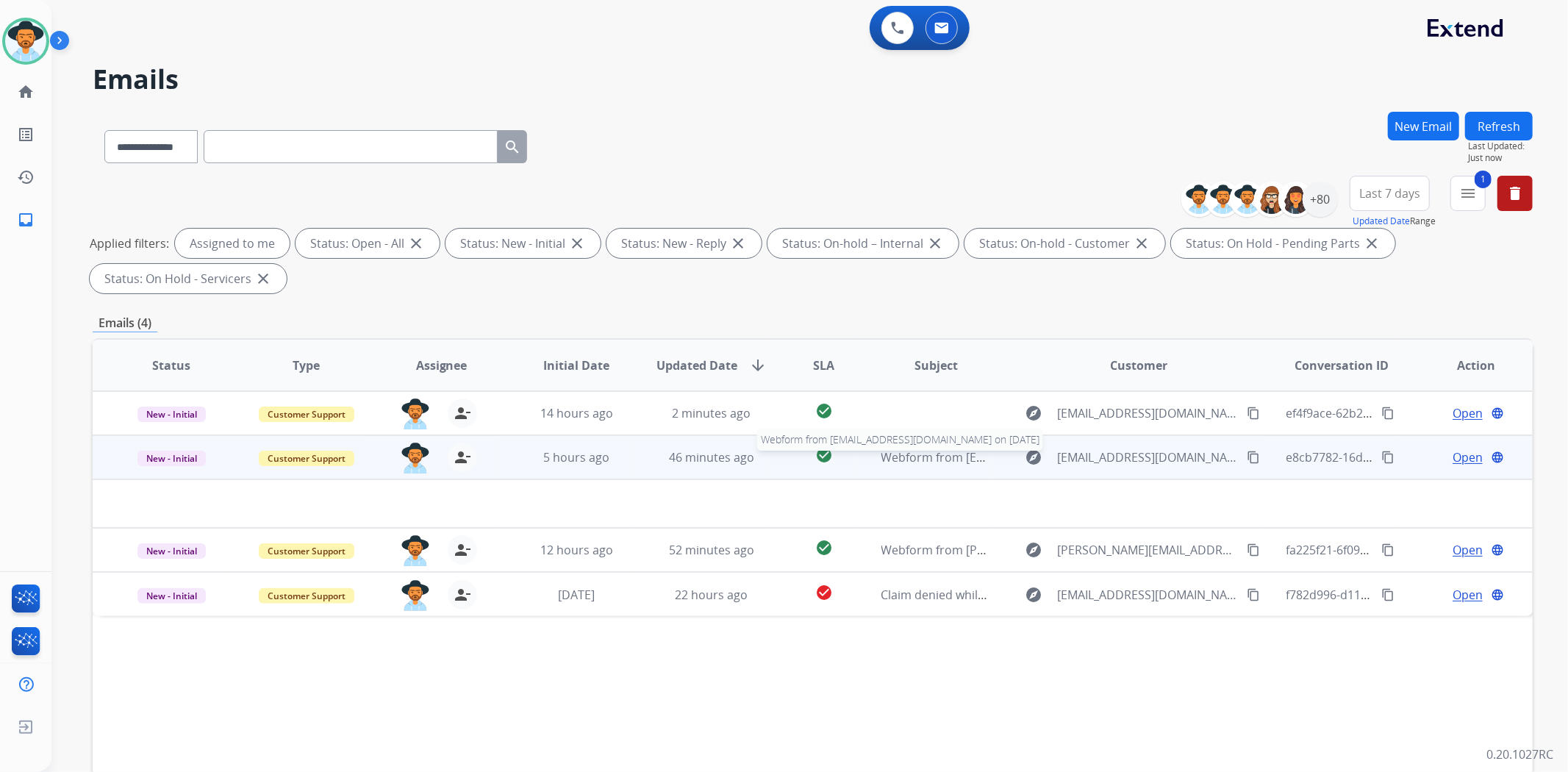
click at [903, 460] on span "Webform from [EMAIL_ADDRESS][DOMAIN_NAME] on [DATE]" at bounding box center [1047, 458] width 333 height 16
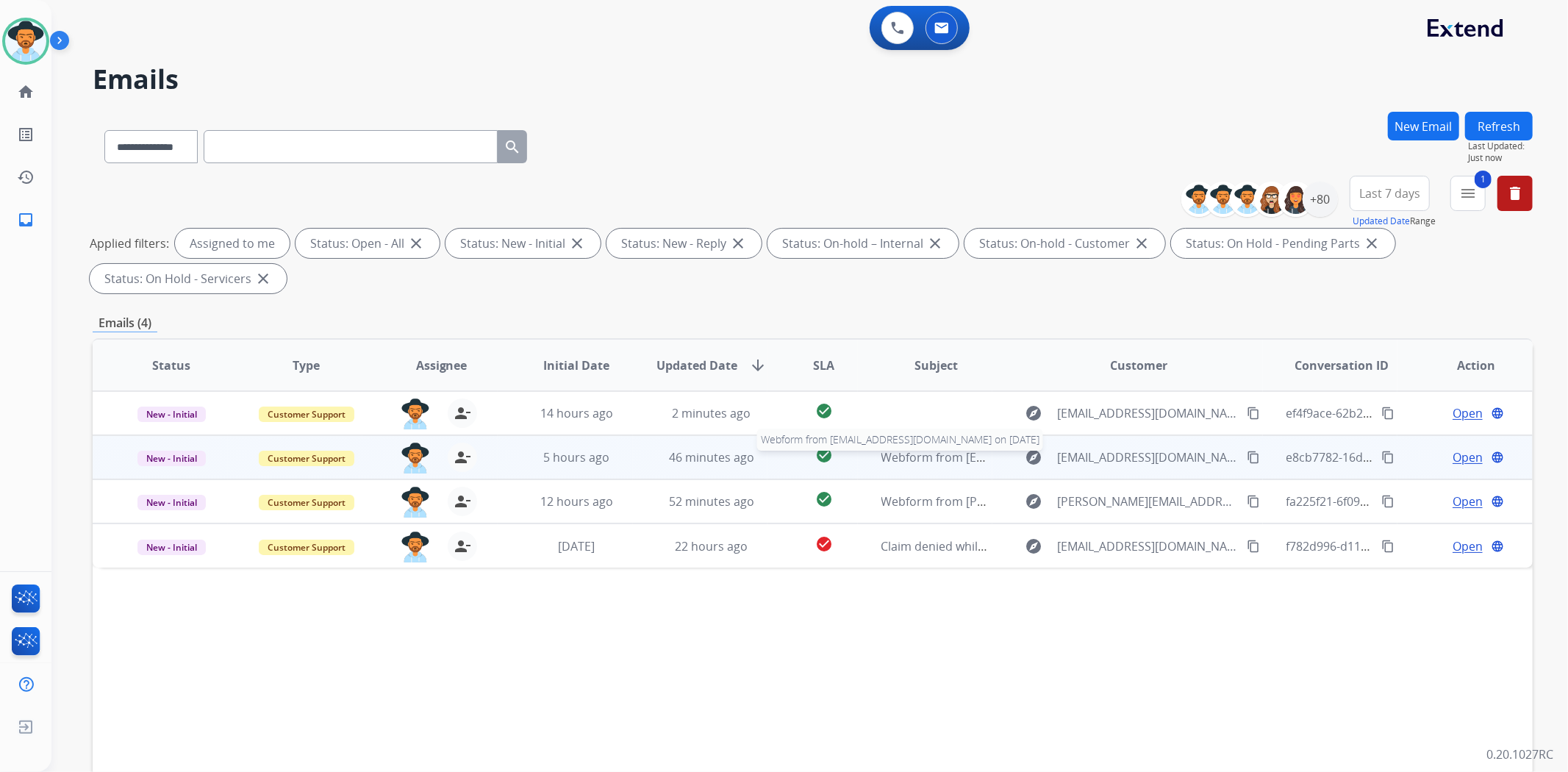
click at [903, 460] on span "Webform from [EMAIL_ADDRESS][DOMAIN_NAME] on [DATE]" at bounding box center [1047, 458] width 333 height 16
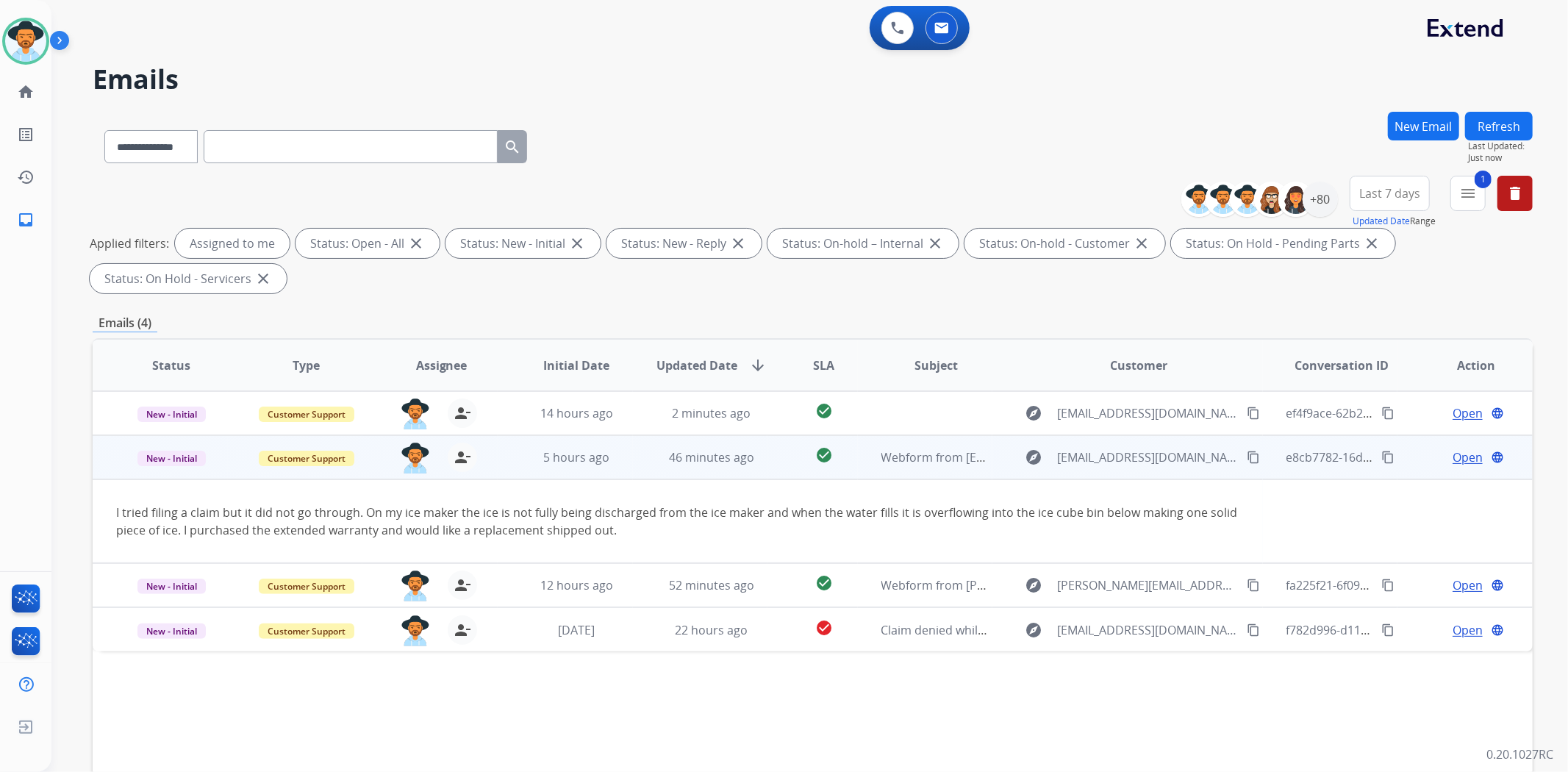
click at [1247, 454] on mat-icon "content_copy" at bounding box center [1253, 457] width 14 height 14
click at [1454, 457] on span "Open" at bounding box center [1467, 458] width 30 height 18
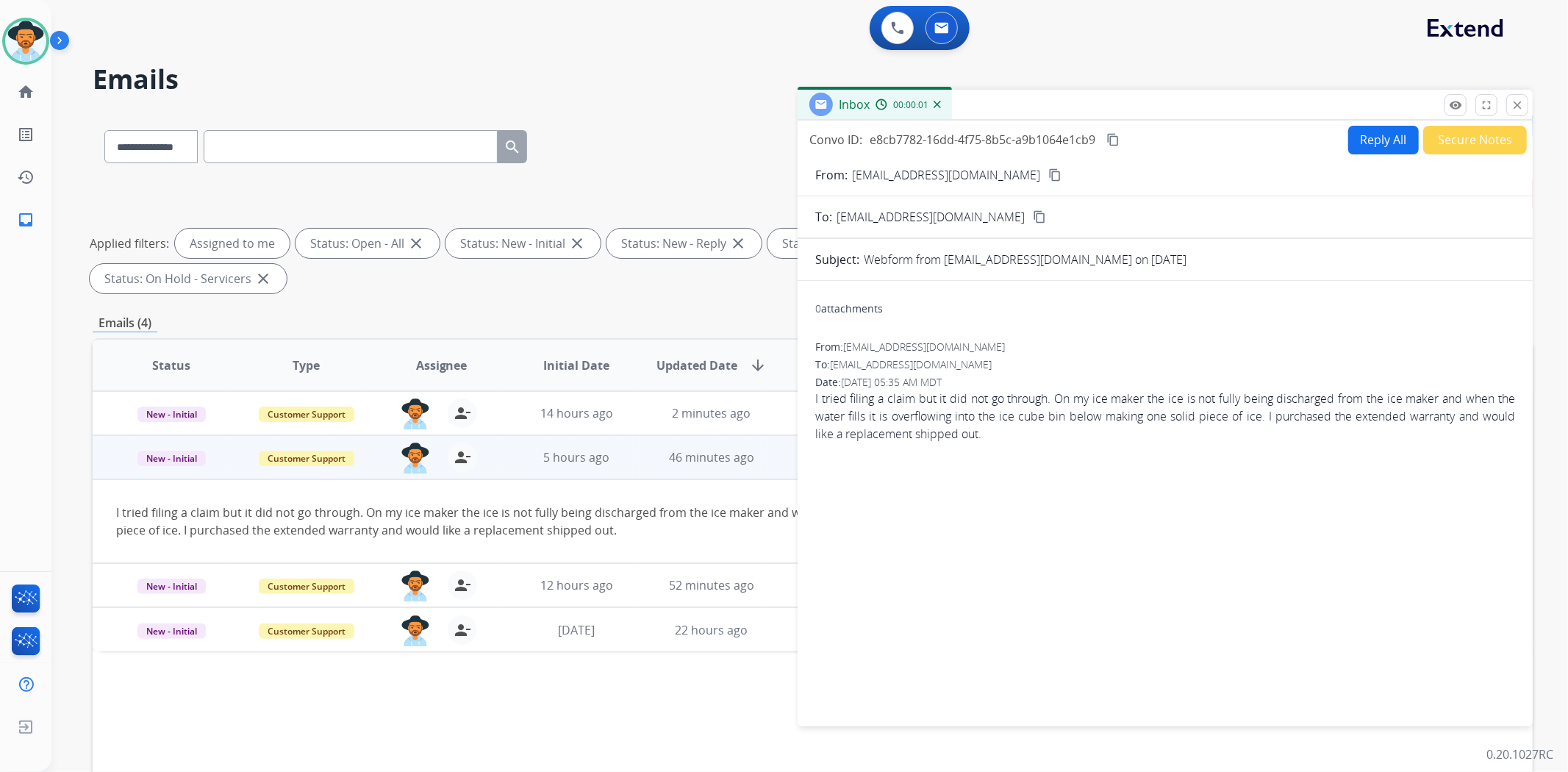
click at [1348, 150] on button "Reply All" at bounding box center [1383, 140] width 70 height 29
select select "**********"
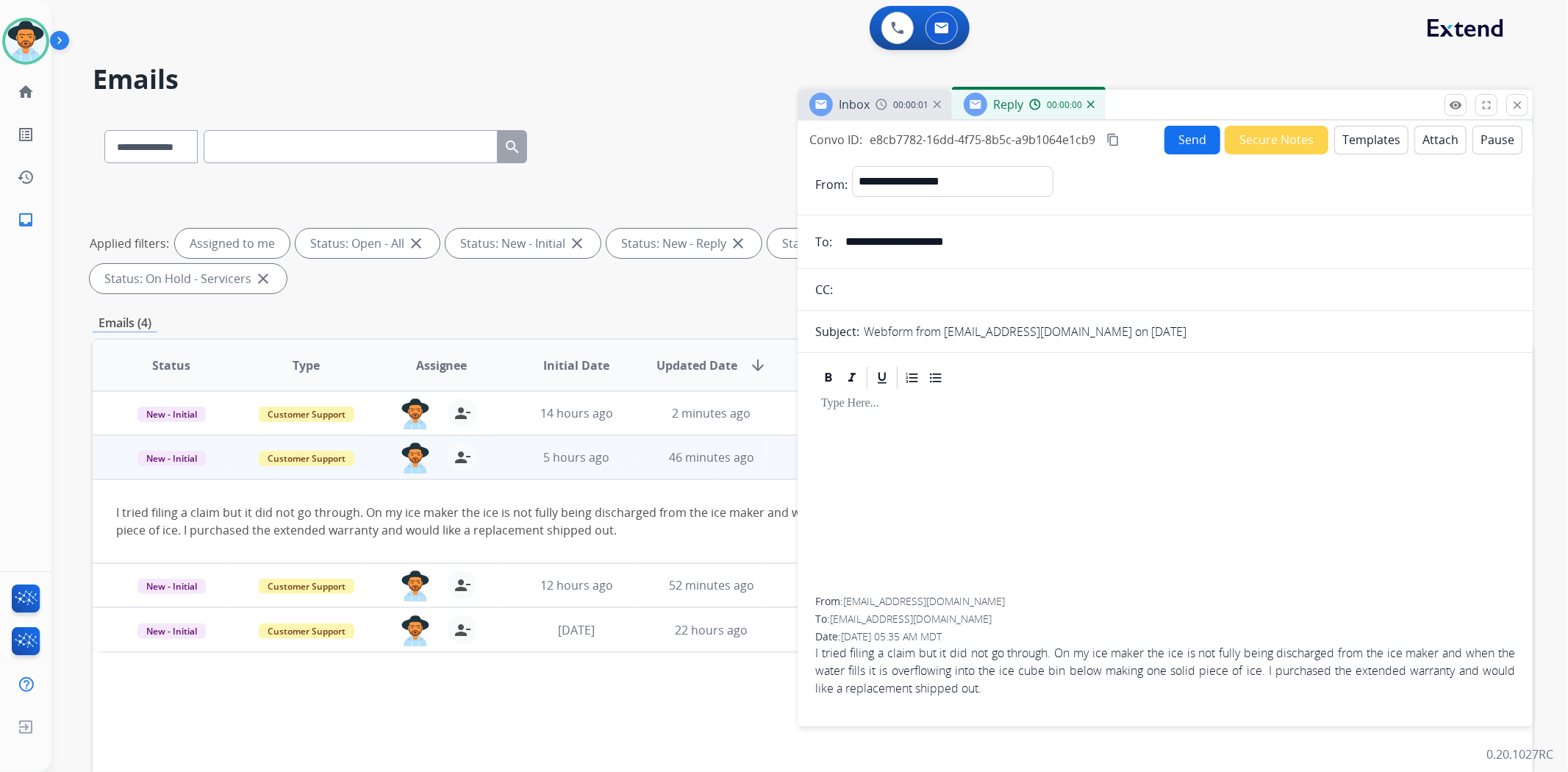
click at [1378, 147] on button "Templates" at bounding box center [1371, 140] width 74 height 29
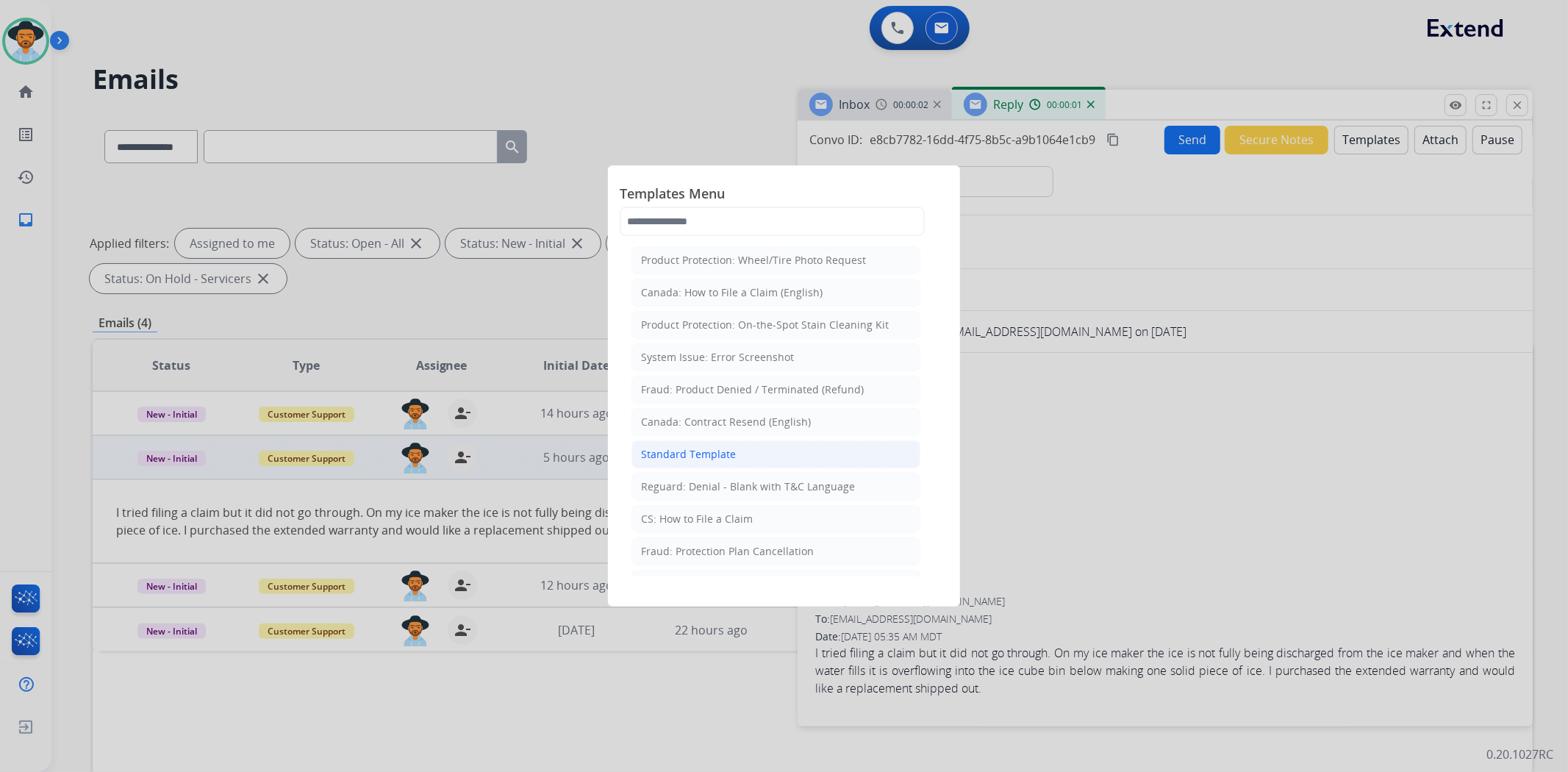
click at [775, 453] on li "Standard Template" at bounding box center [775, 454] width 289 height 28
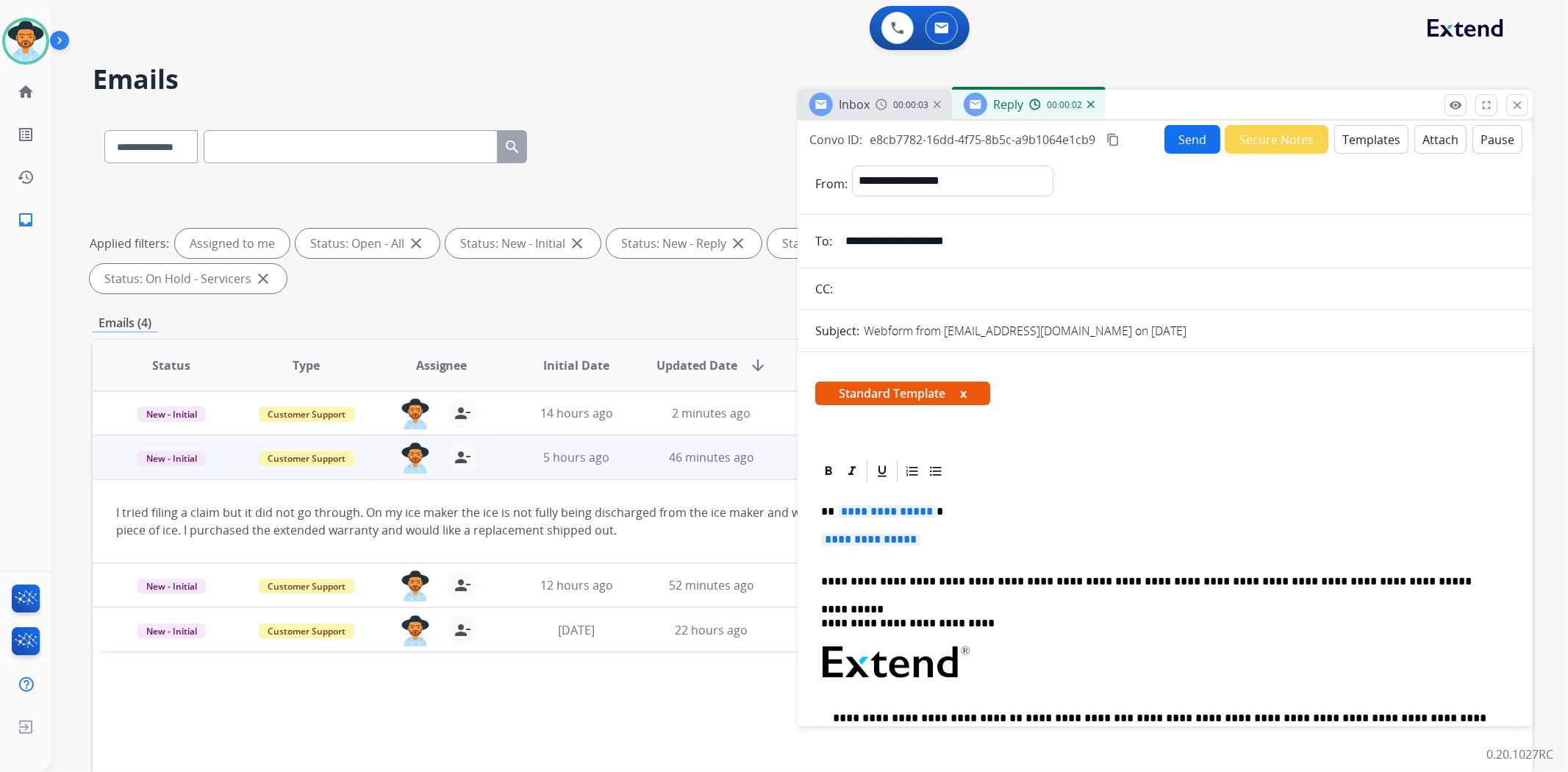
click at [875, 538] on span "**********" at bounding box center [871, 539] width 99 height 13
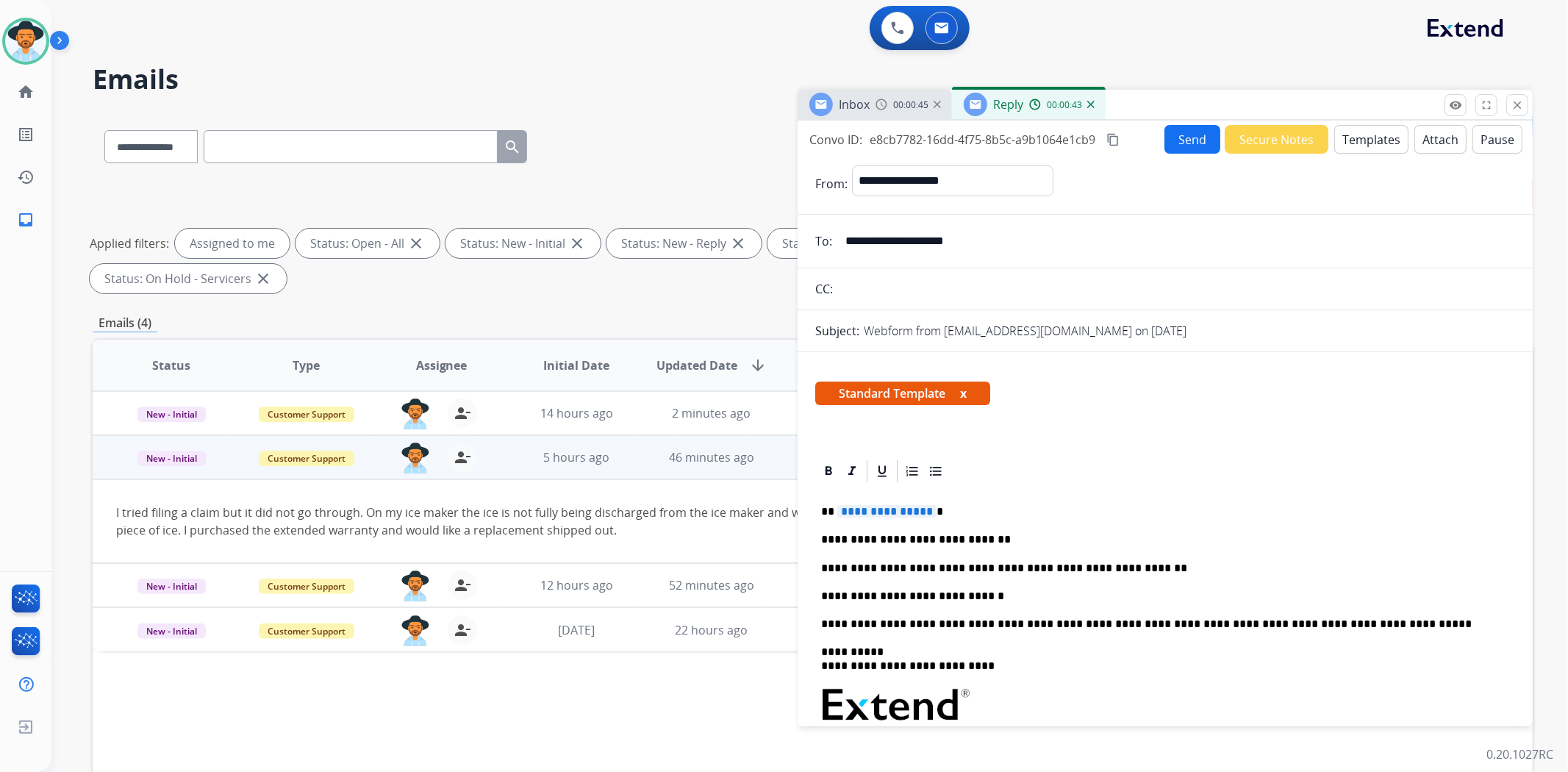
click at [997, 590] on p "**********" at bounding box center [1159, 596] width 676 height 14
click at [888, 516] on span "**********" at bounding box center [886, 511] width 99 height 13
click at [1182, 142] on button "Send" at bounding box center [1192, 139] width 56 height 29
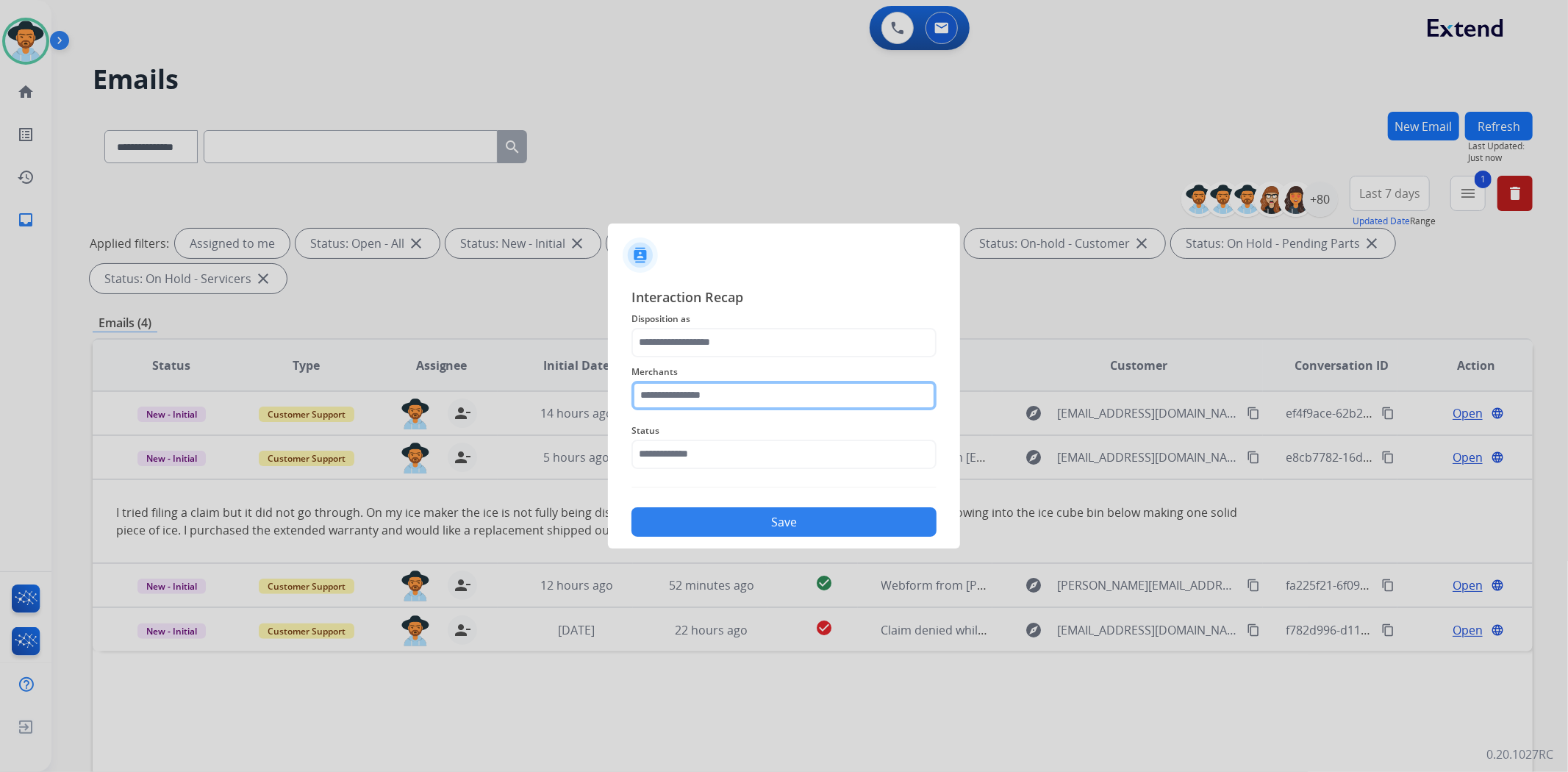
click at [800, 395] on input "text" at bounding box center [784, 395] width 305 height 30
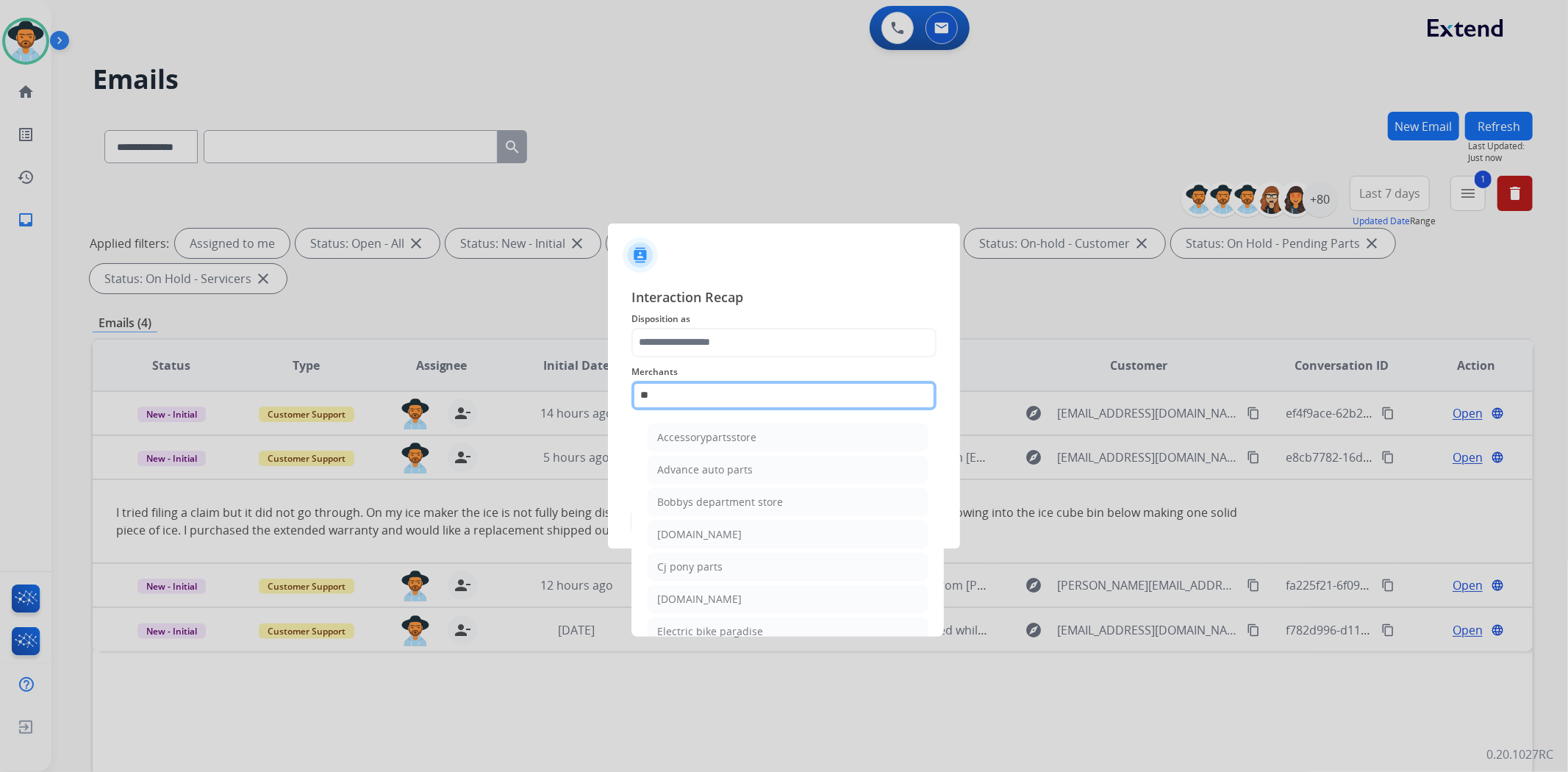
type input "*"
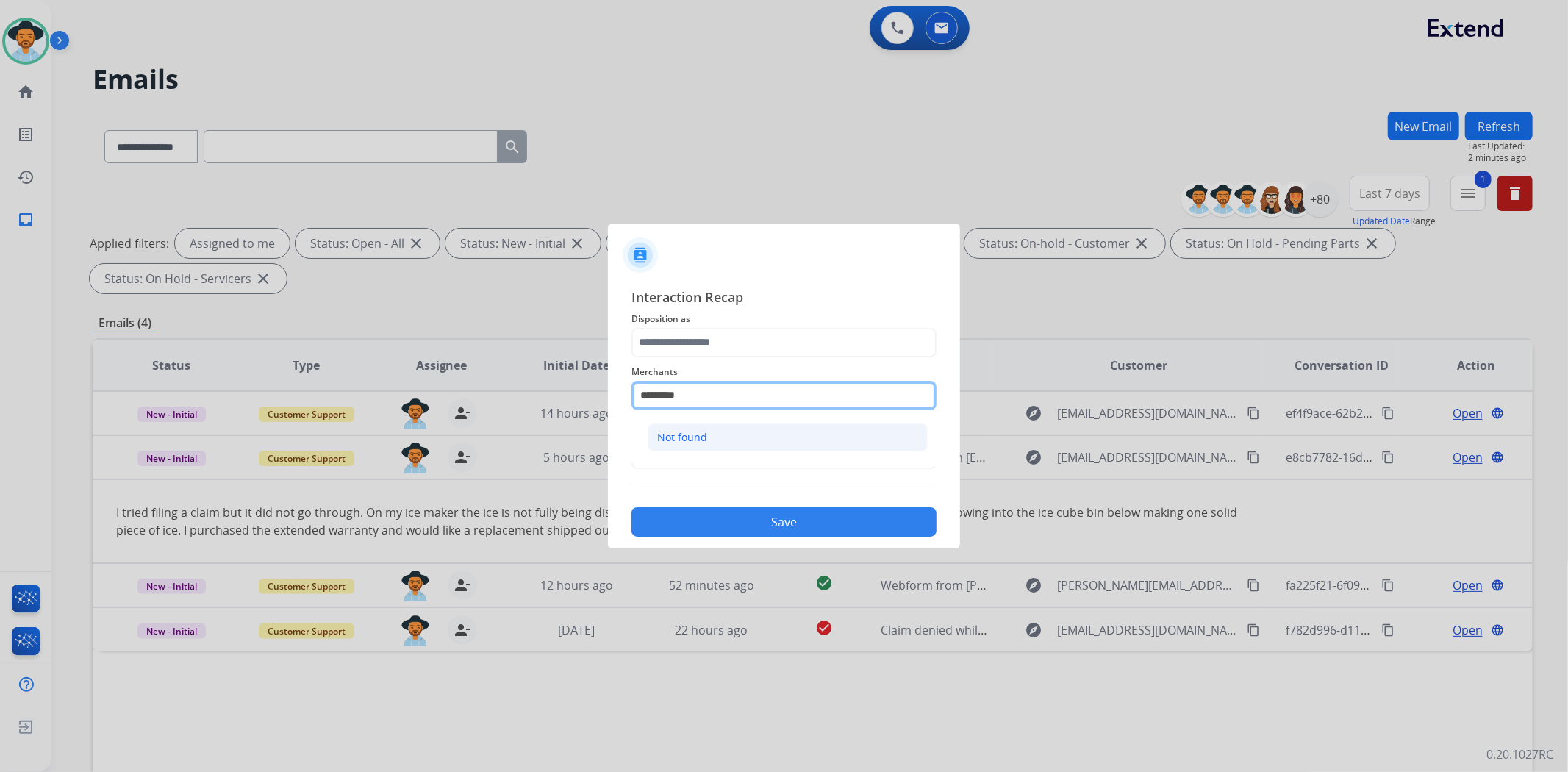
type input "*********"
click at [796, 436] on li "Not found" at bounding box center [787, 437] width 280 height 28
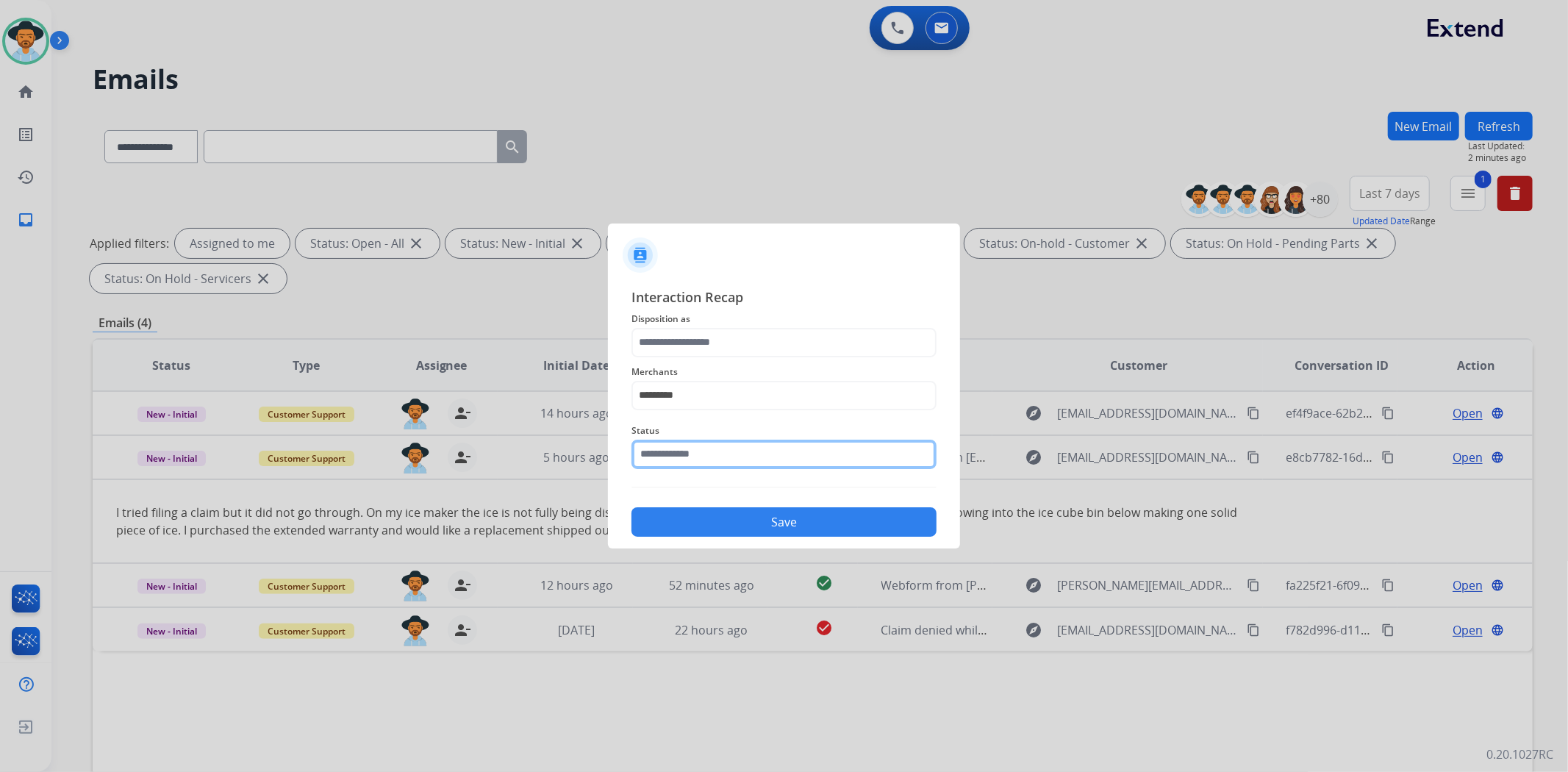
click at [791, 443] on input "text" at bounding box center [784, 454] width 305 height 30
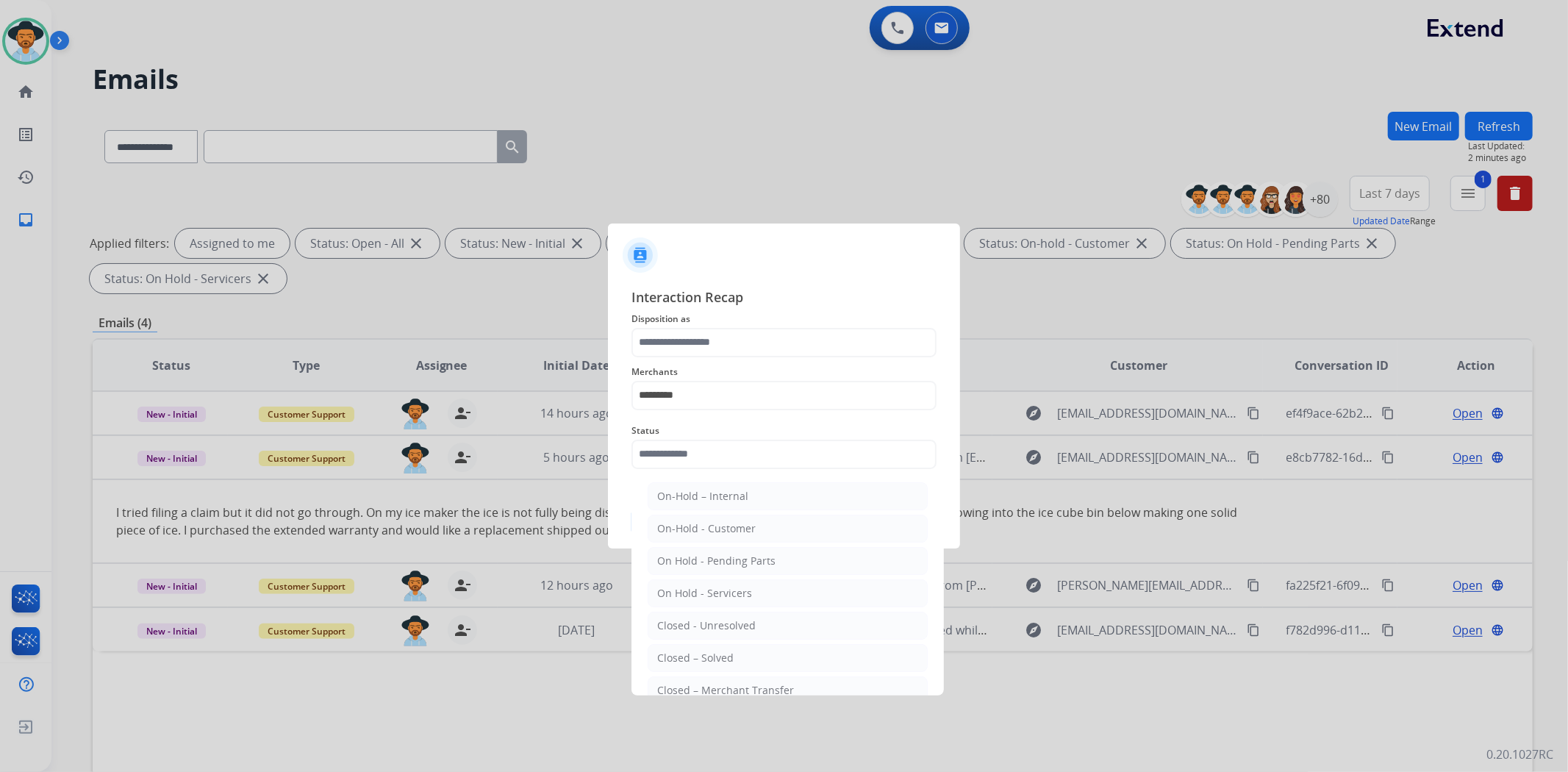
click at [735, 651] on li "Closed – Solved" at bounding box center [787, 657] width 280 height 28
type input "**********"
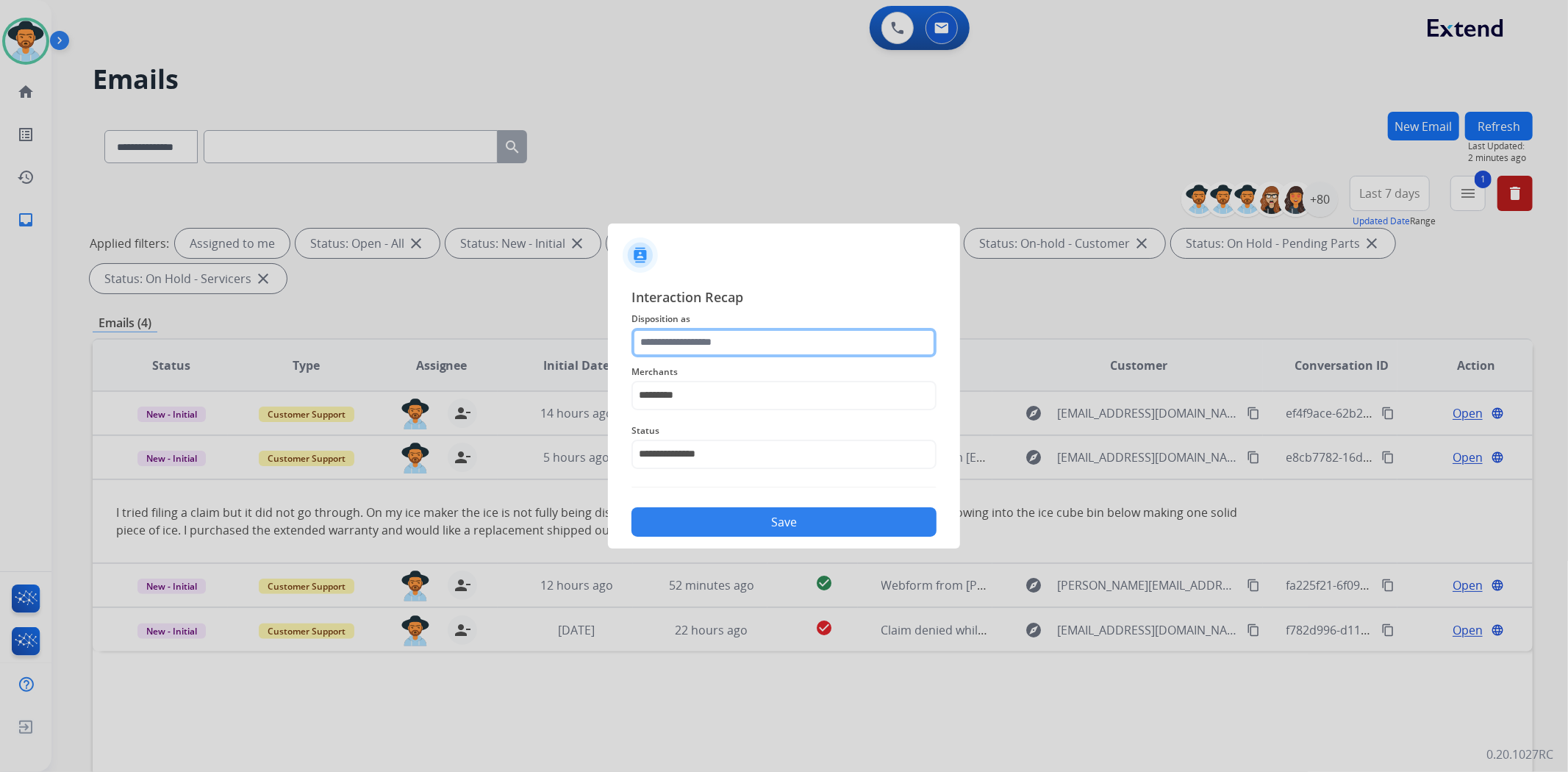
click at [776, 340] on input "text" at bounding box center [784, 342] width 305 height 30
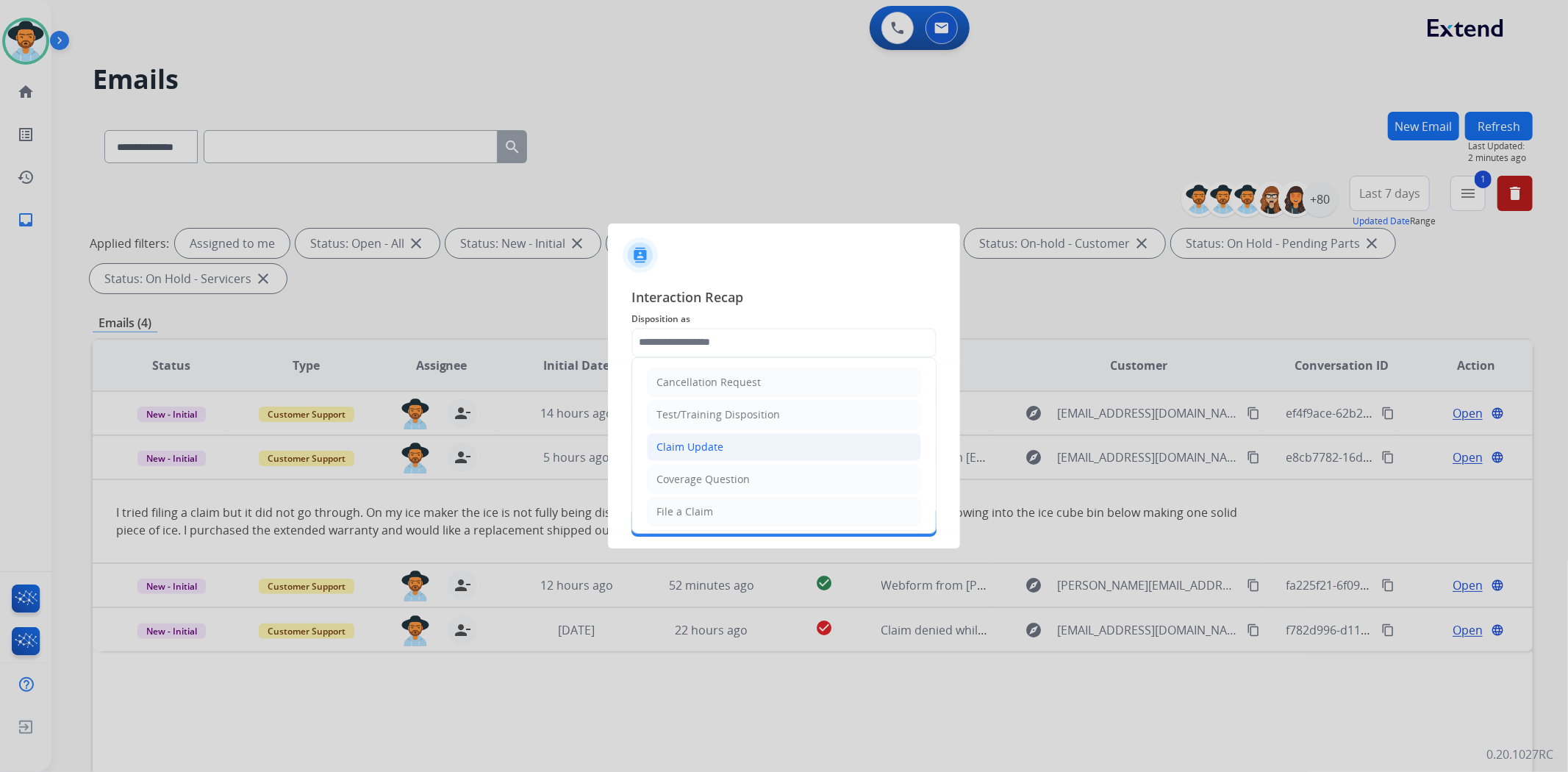
click at [741, 445] on li "Claim Update" at bounding box center [784, 447] width 274 height 28
type input "**********"
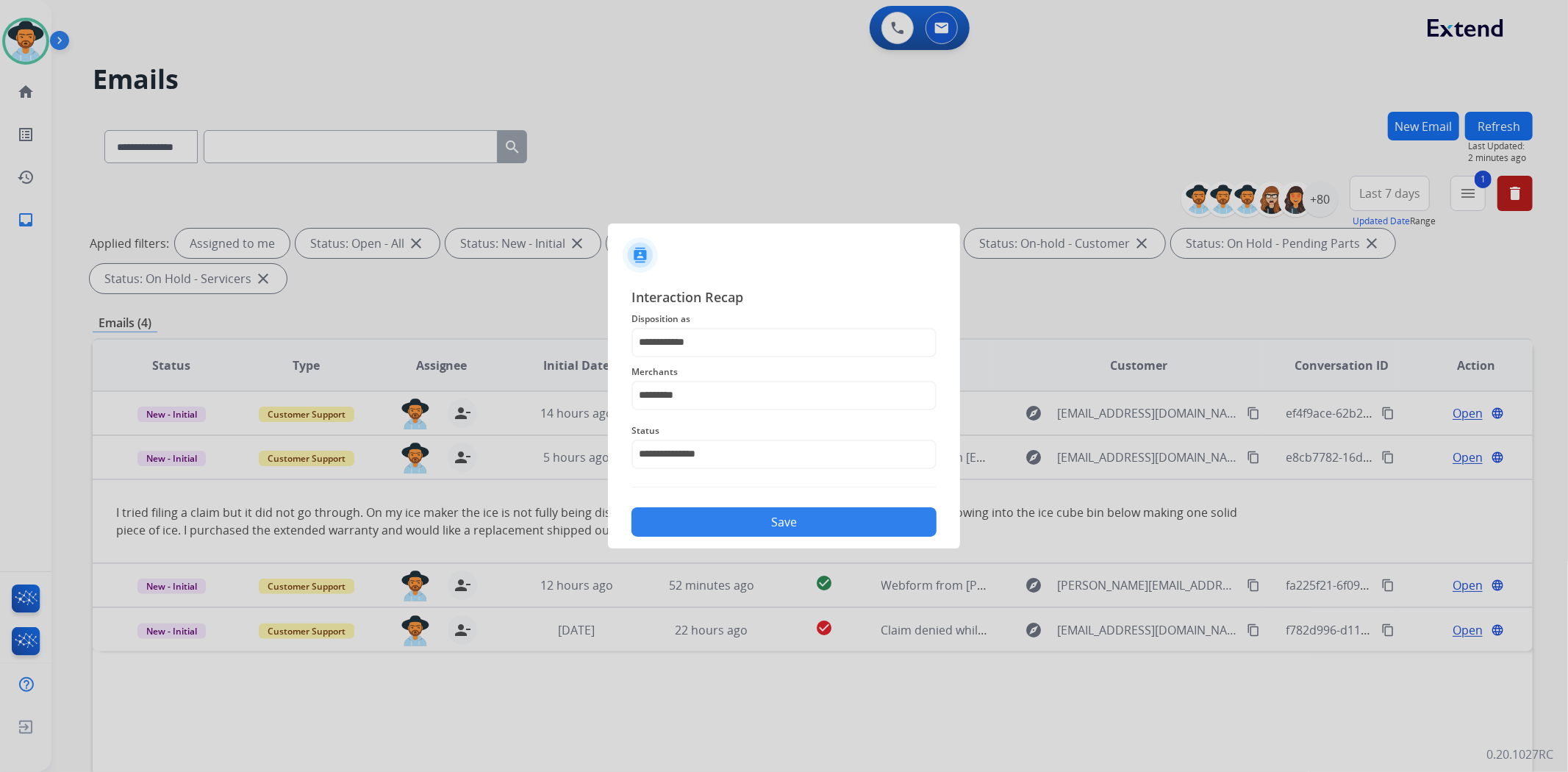
click at [793, 513] on button "Save" at bounding box center [784, 522] width 305 height 30
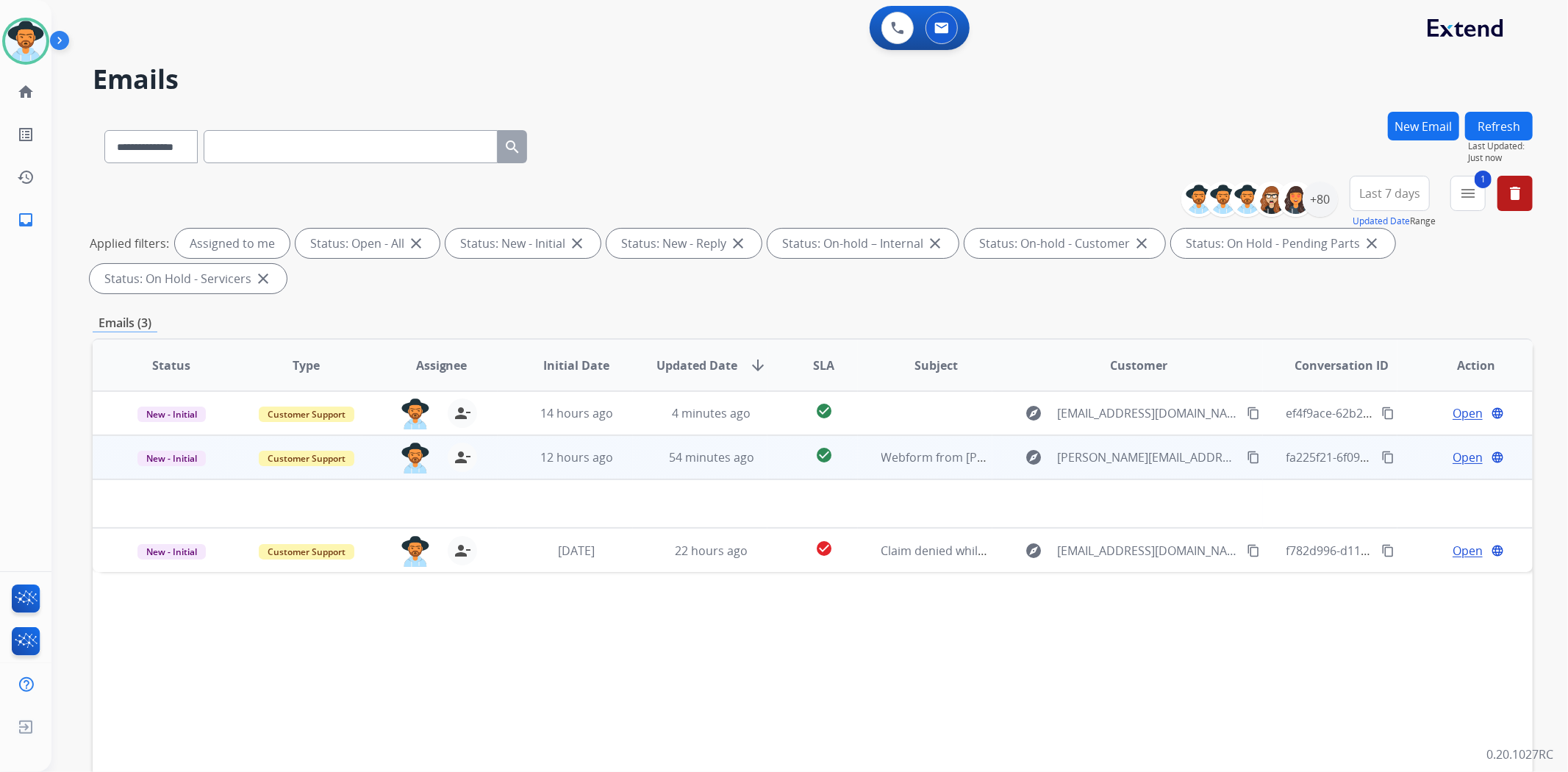
click at [992, 460] on td "explore stephan@kubiklefree.com content_copy" at bounding box center [1127, 457] width 270 height 44
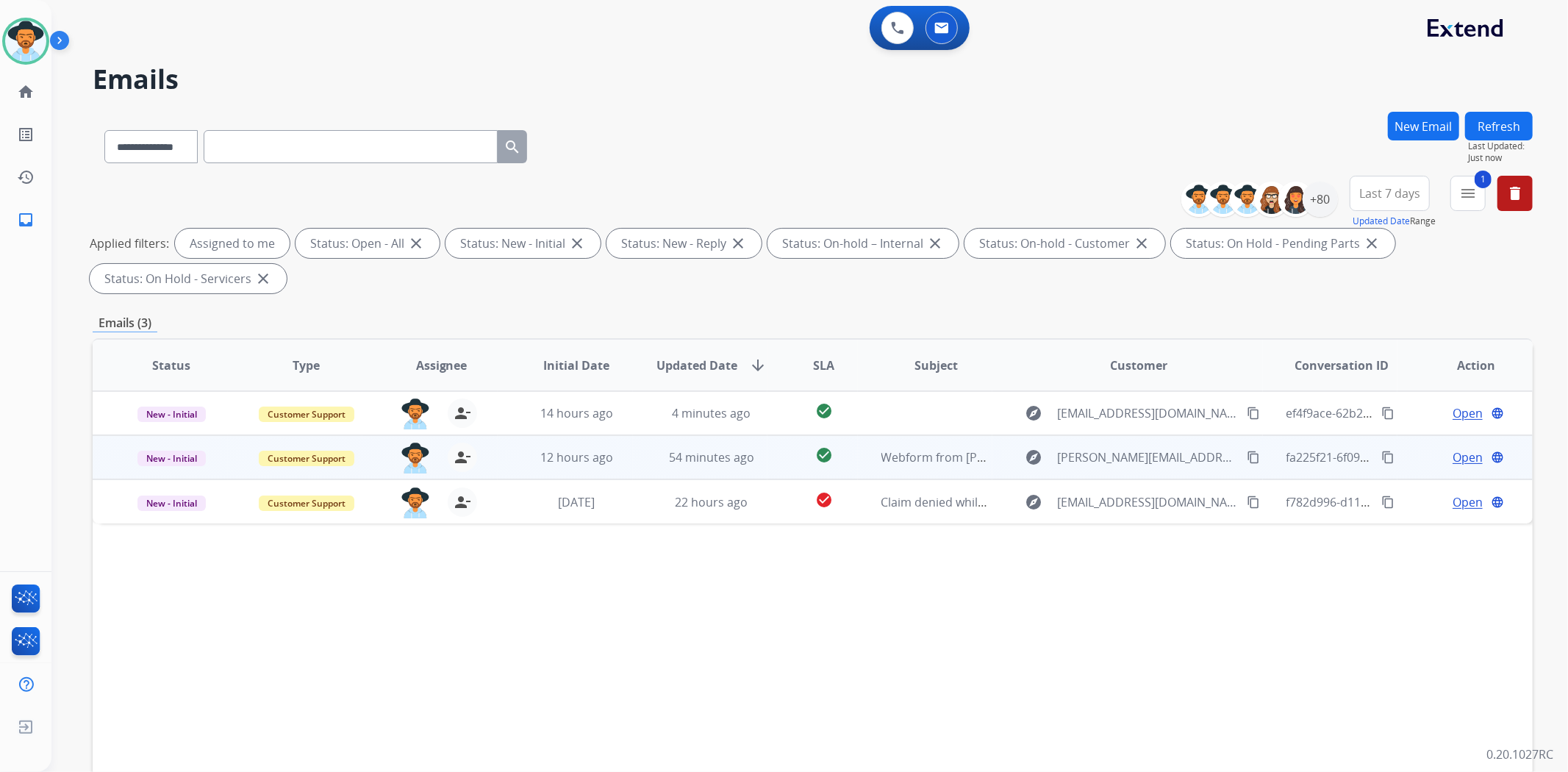
click at [992, 456] on td "explore stephan@kubiklefree.com content_copy" at bounding box center [1127, 457] width 270 height 44
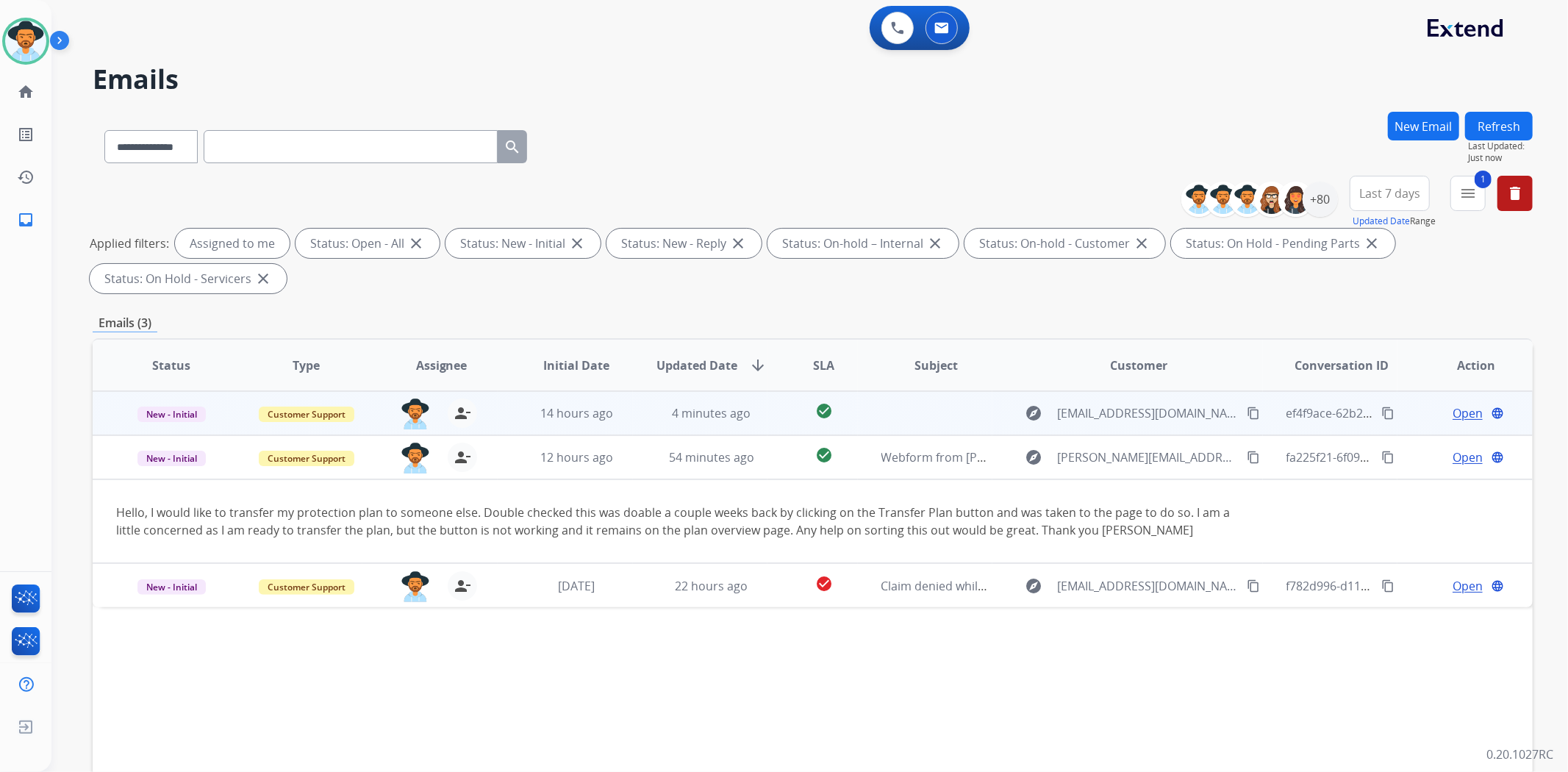
click at [976, 422] on td at bounding box center [925, 413] width 135 height 44
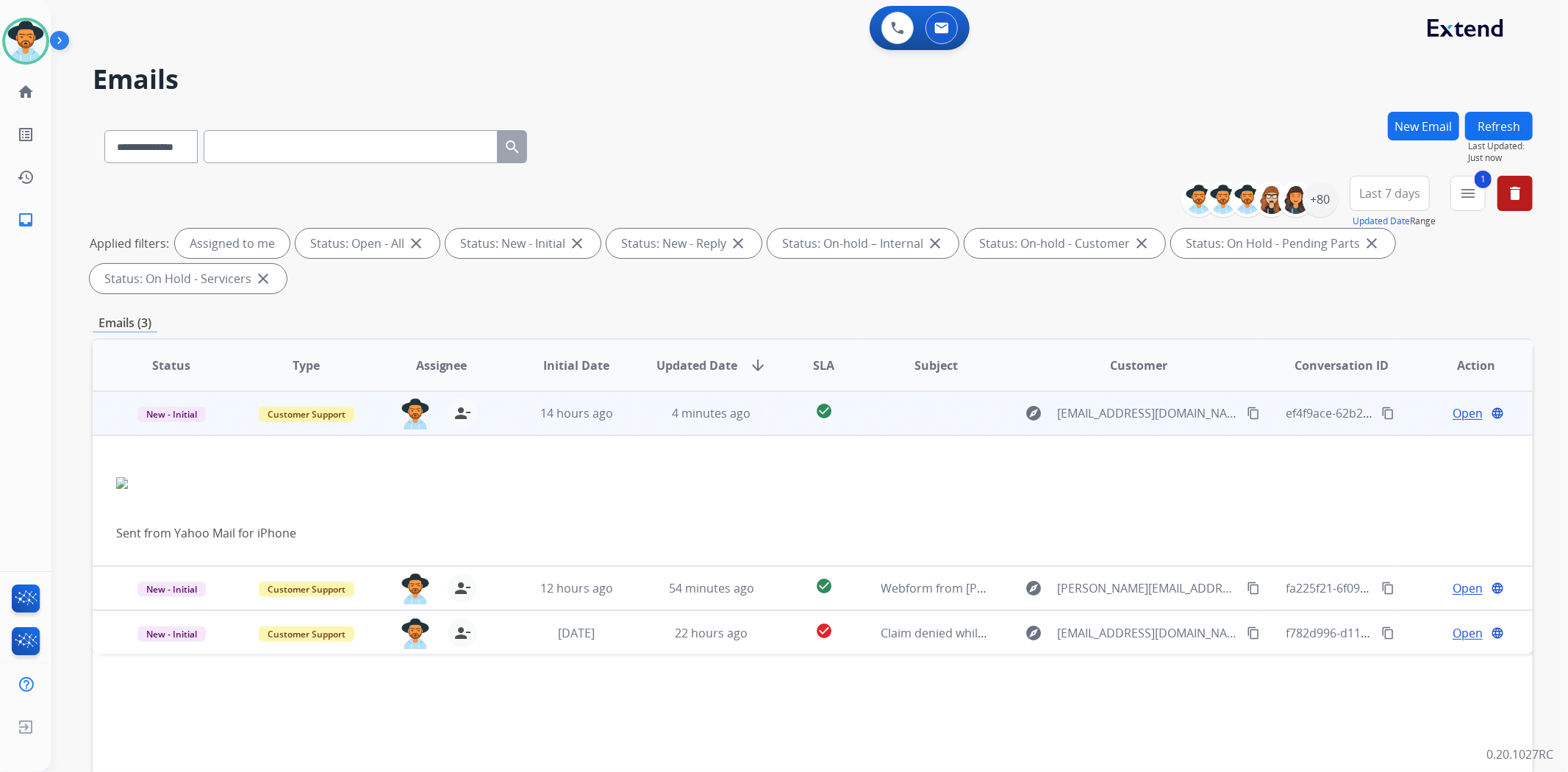
click at [1452, 412] on span "Open" at bounding box center [1467, 414] width 30 height 18
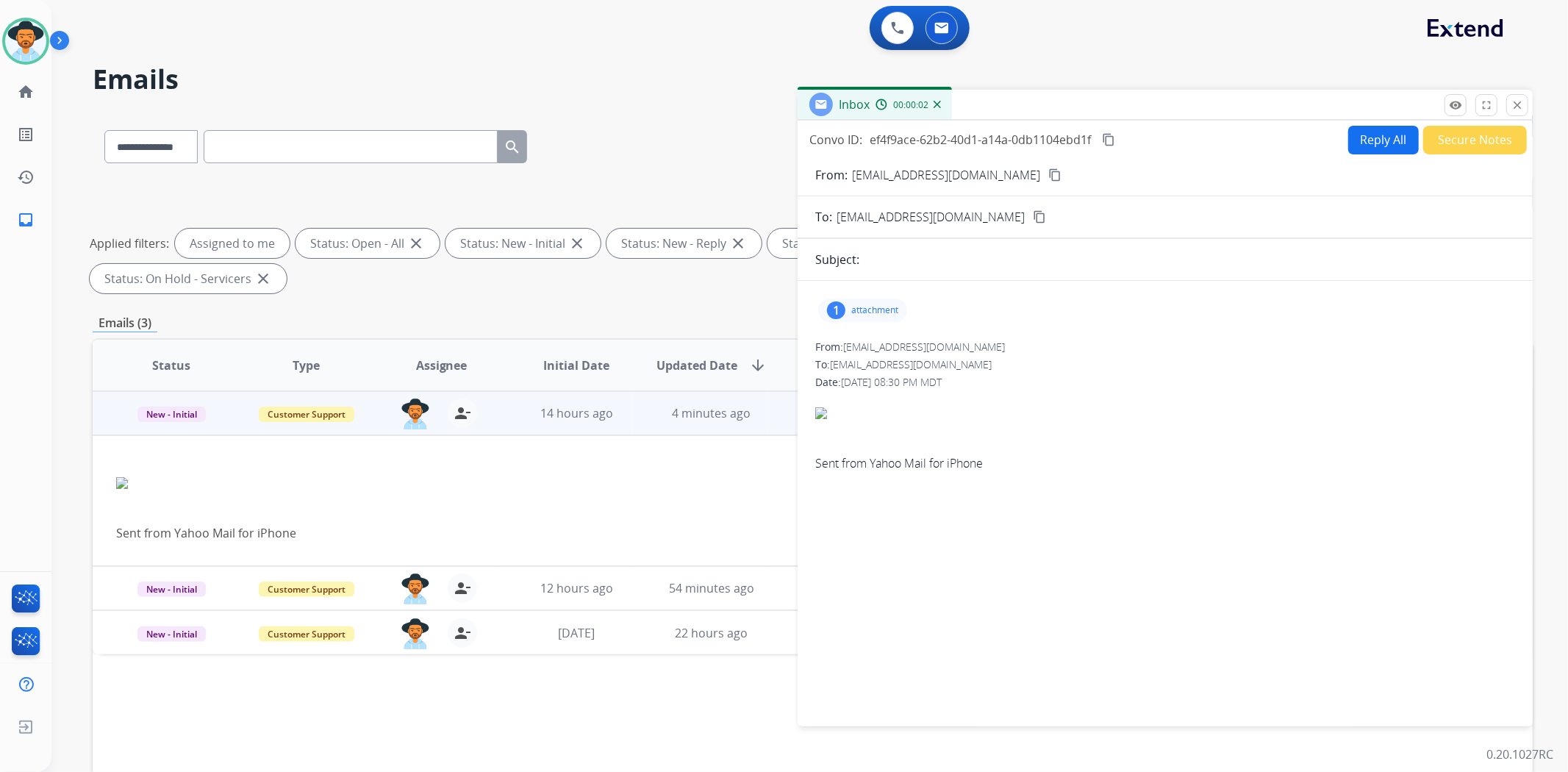
click at [1200, 256] on div "Subject:" at bounding box center [1165, 260] width 735 height 18
click at [1377, 144] on button "Reply All" at bounding box center [1383, 140] width 70 height 29
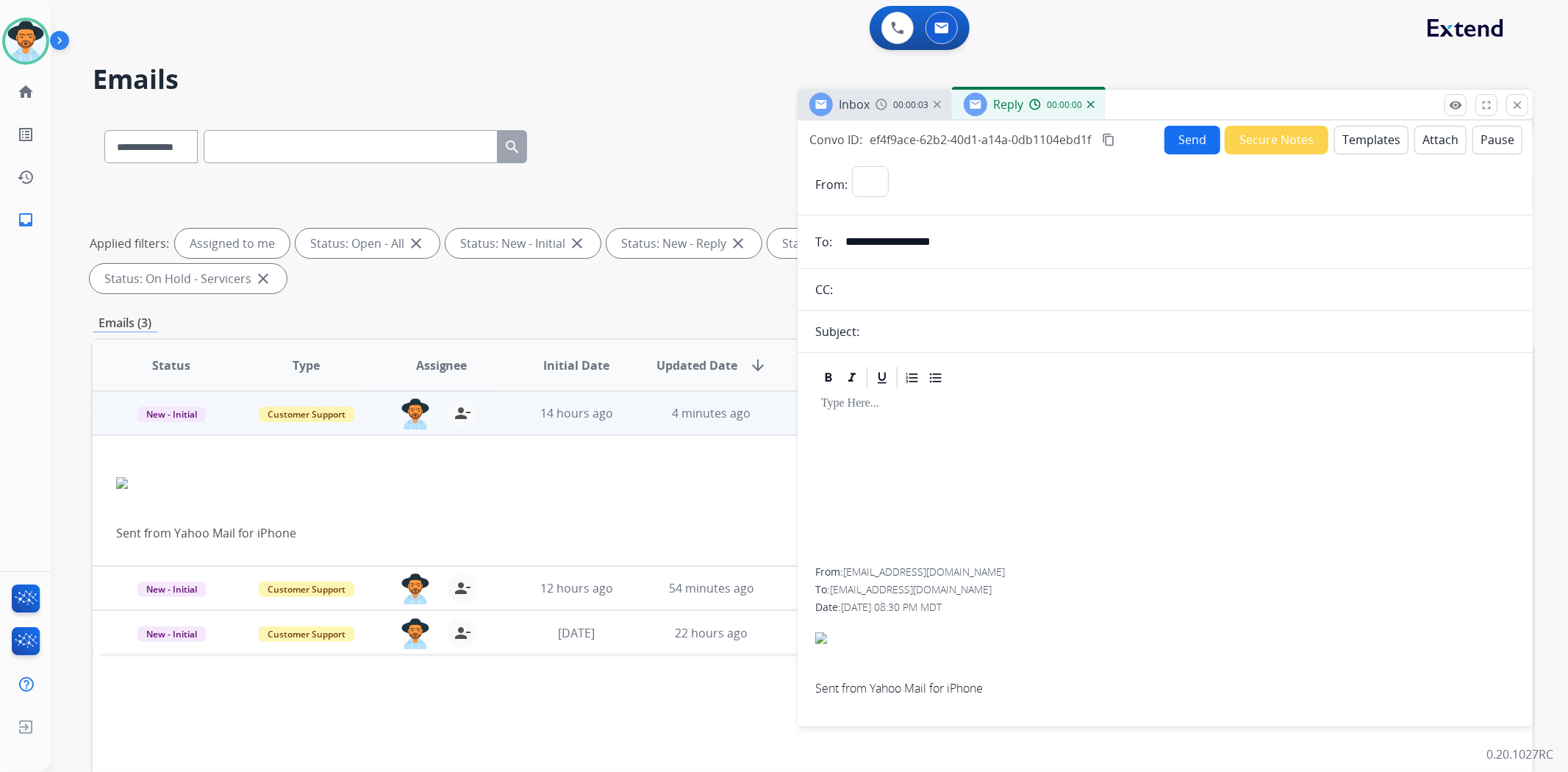
select select "**********"
click at [1366, 145] on button "Templates" at bounding box center [1371, 140] width 74 height 29
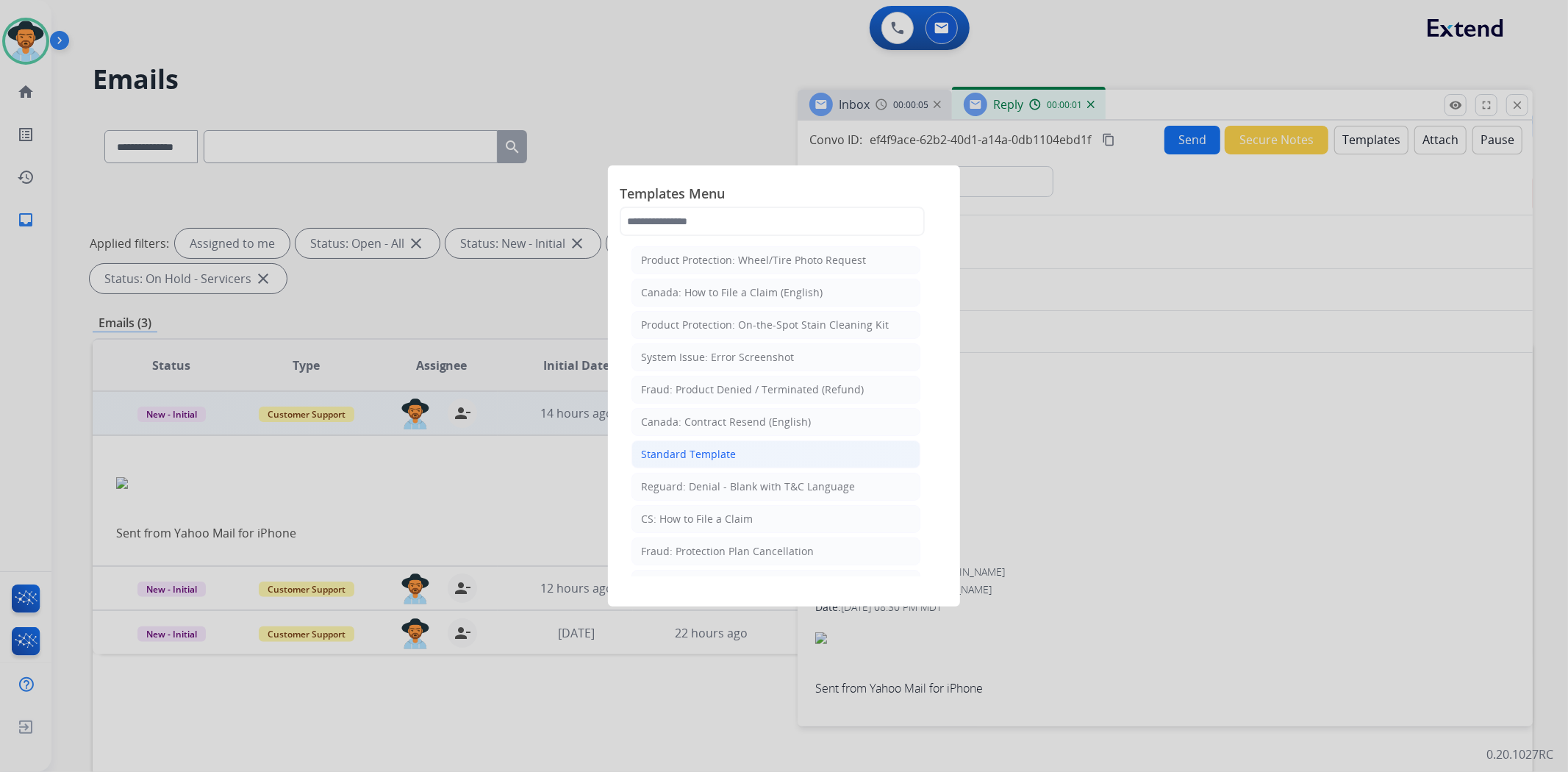
click at [707, 450] on div "Standard Template" at bounding box center [688, 454] width 95 height 14
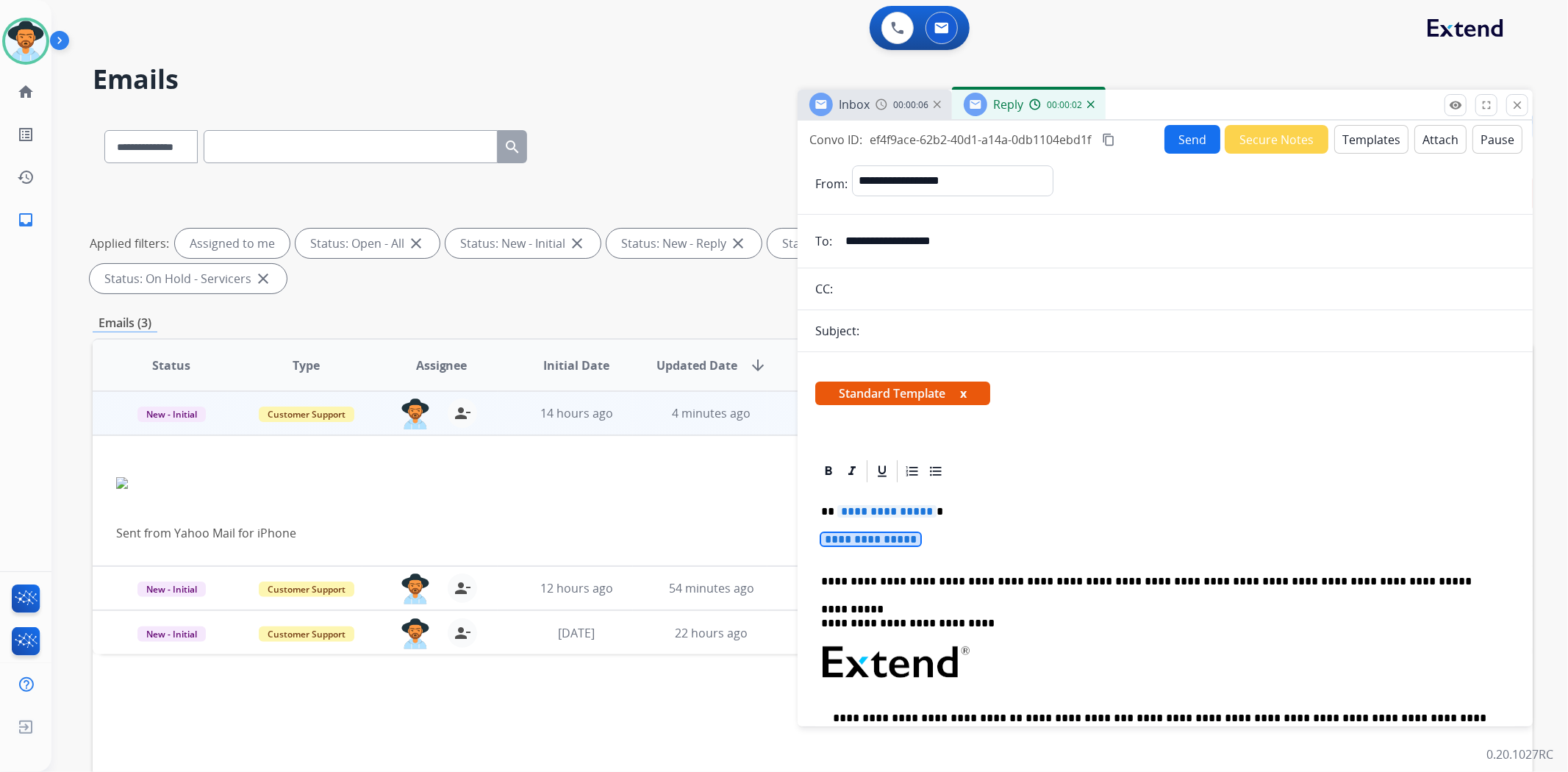
click at [858, 545] on span "**********" at bounding box center [871, 539] width 99 height 13
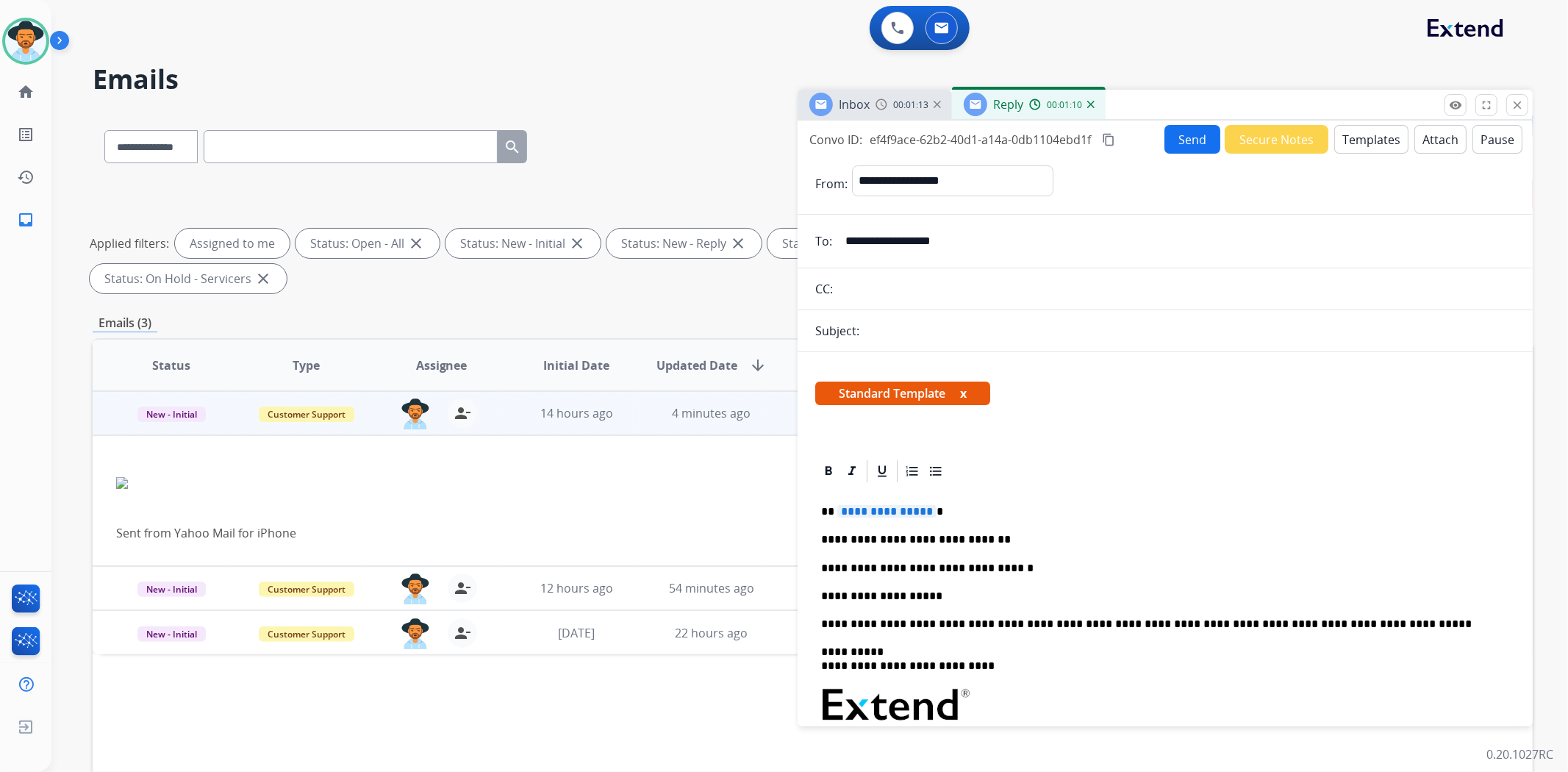
click at [927, 245] on input "**********" at bounding box center [1176, 241] width 679 height 30
click at [913, 506] on span "**********" at bounding box center [886, 511] width 99 height 13
click at [1187, 143] on button "Send" at bounding box center [1192, 139] width 56 height 29
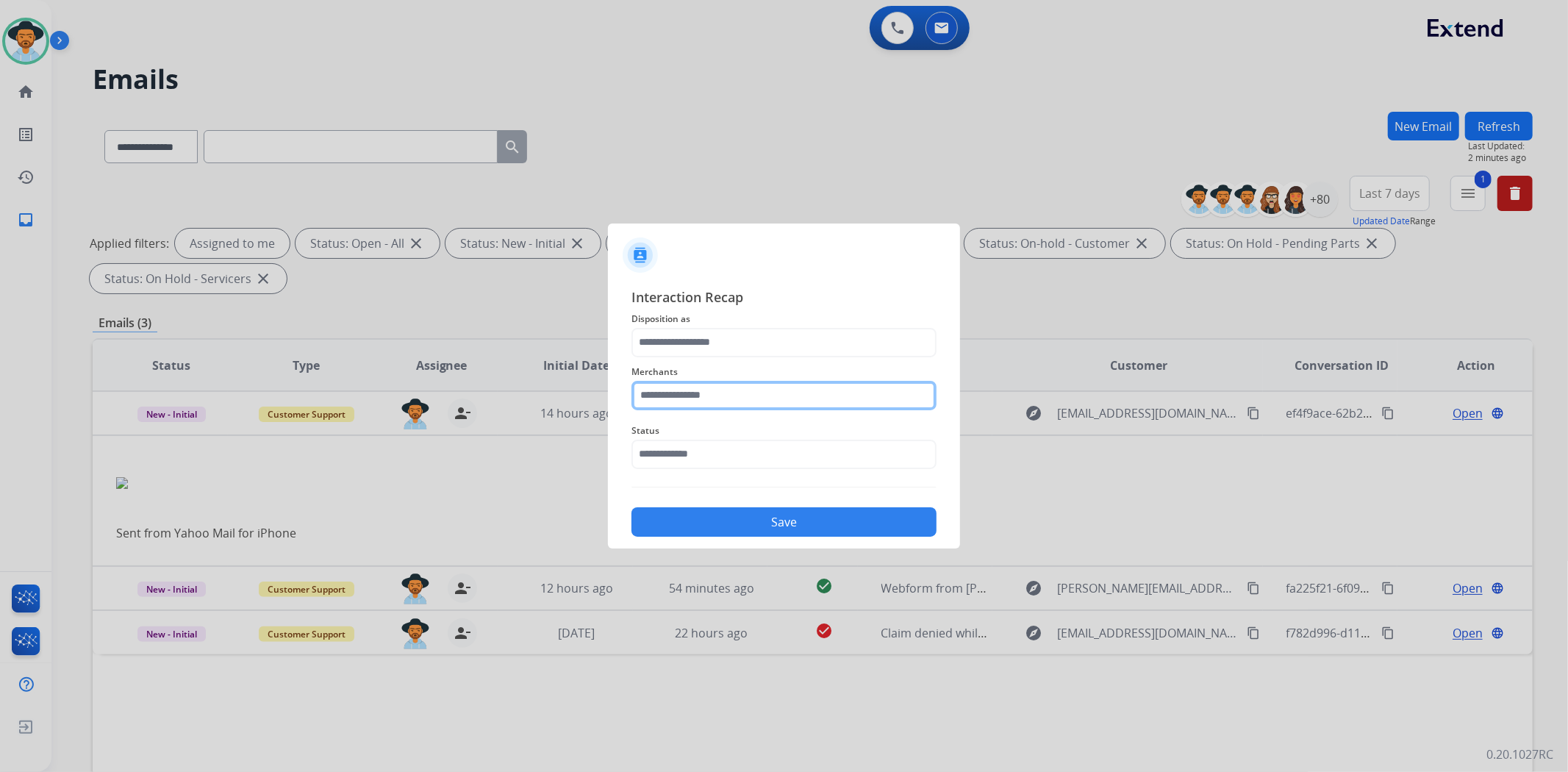
click at [803, 390] on input "text" at bounding box center [784, 395] width 305 height 30
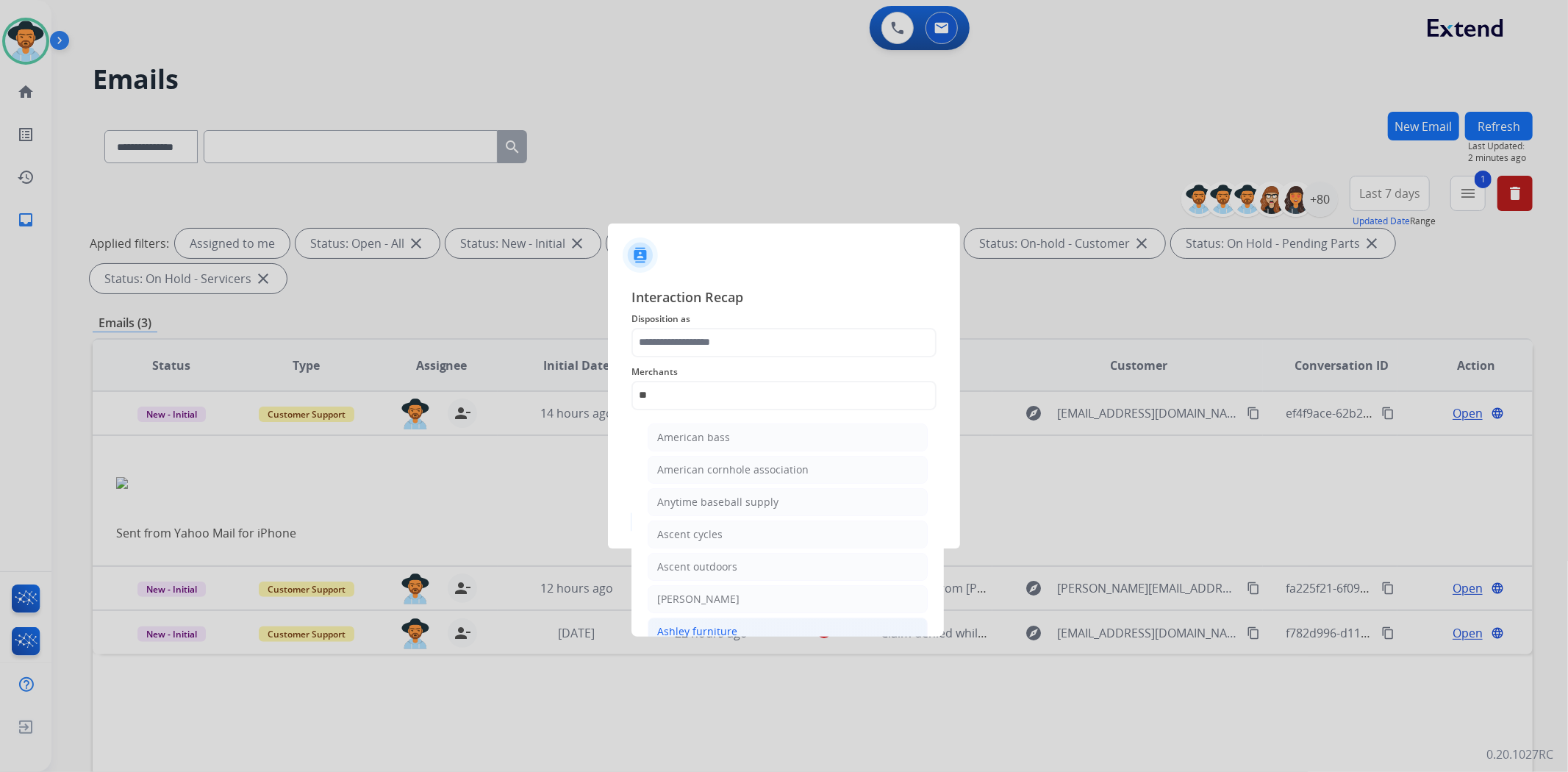
click at [735, 621] on li "Ashley furniture" at bounding box center [787, 631] width 280 height 28
type input "**********"
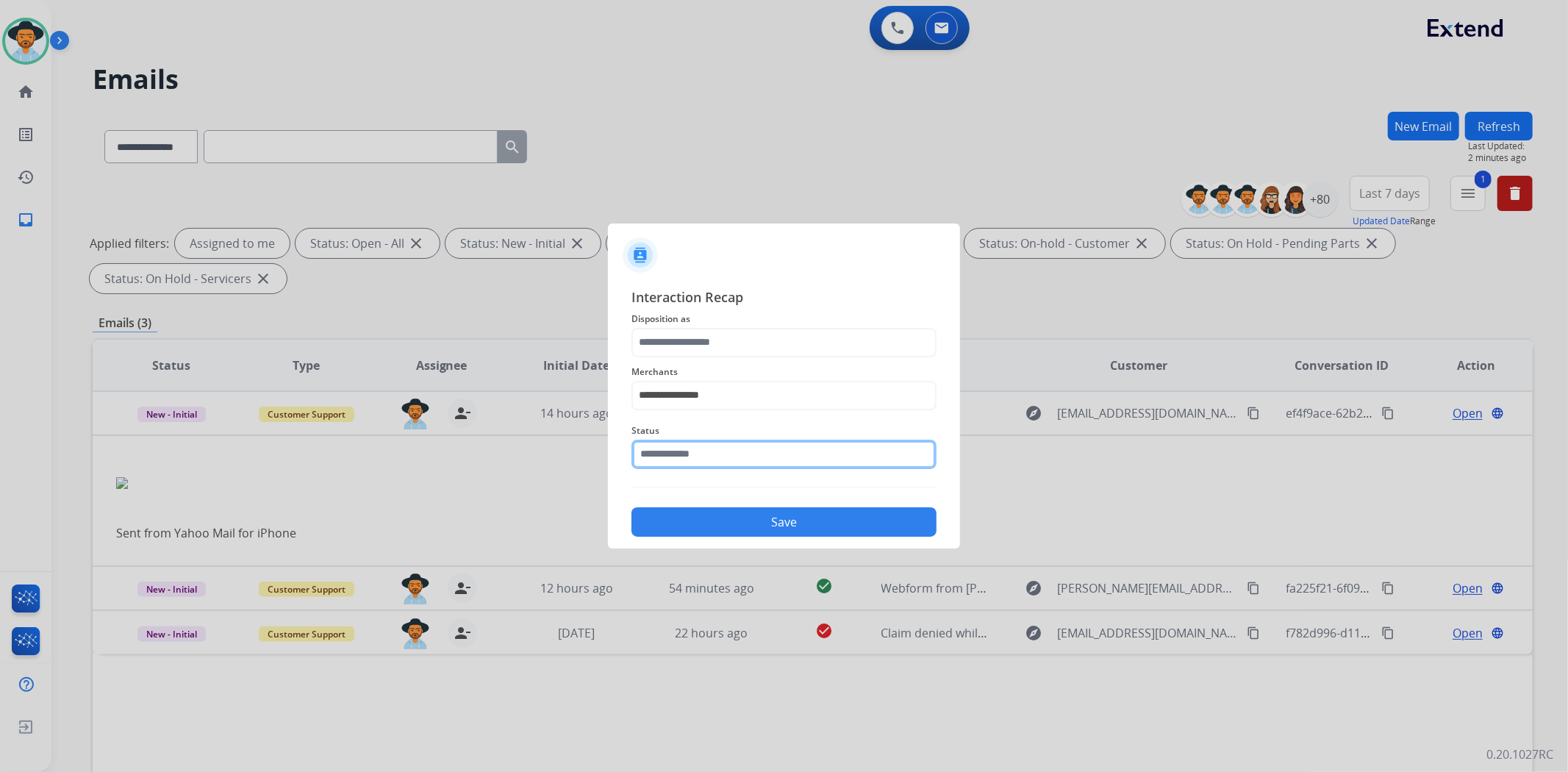
click at [750, 456] on input "text" at bounding box center [784, 454] width 305 height 30
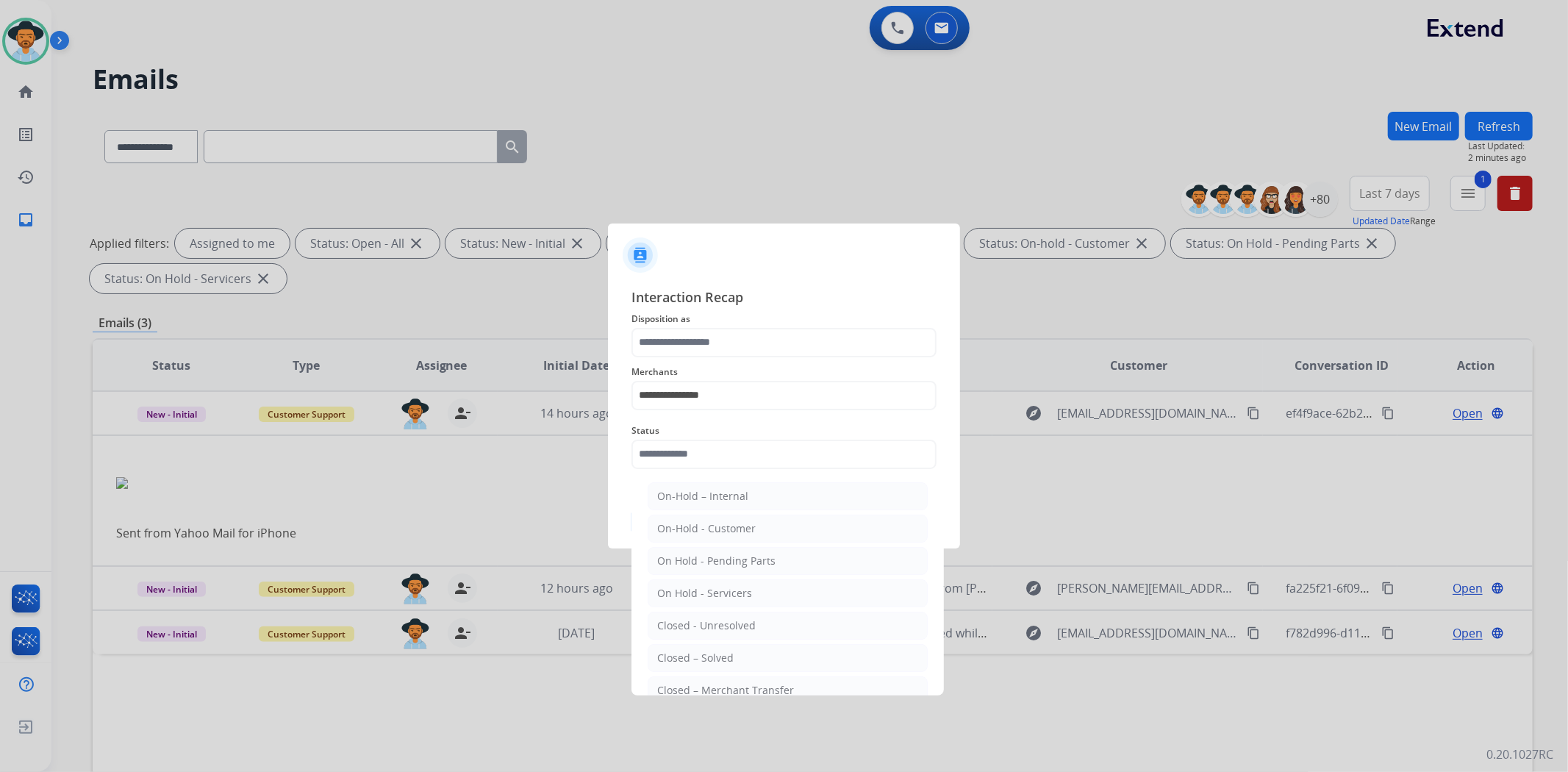
click at [762, 653] on li "Closed – Solved" at bounding box center [787, 657] width 280 height 28
type input "**********"
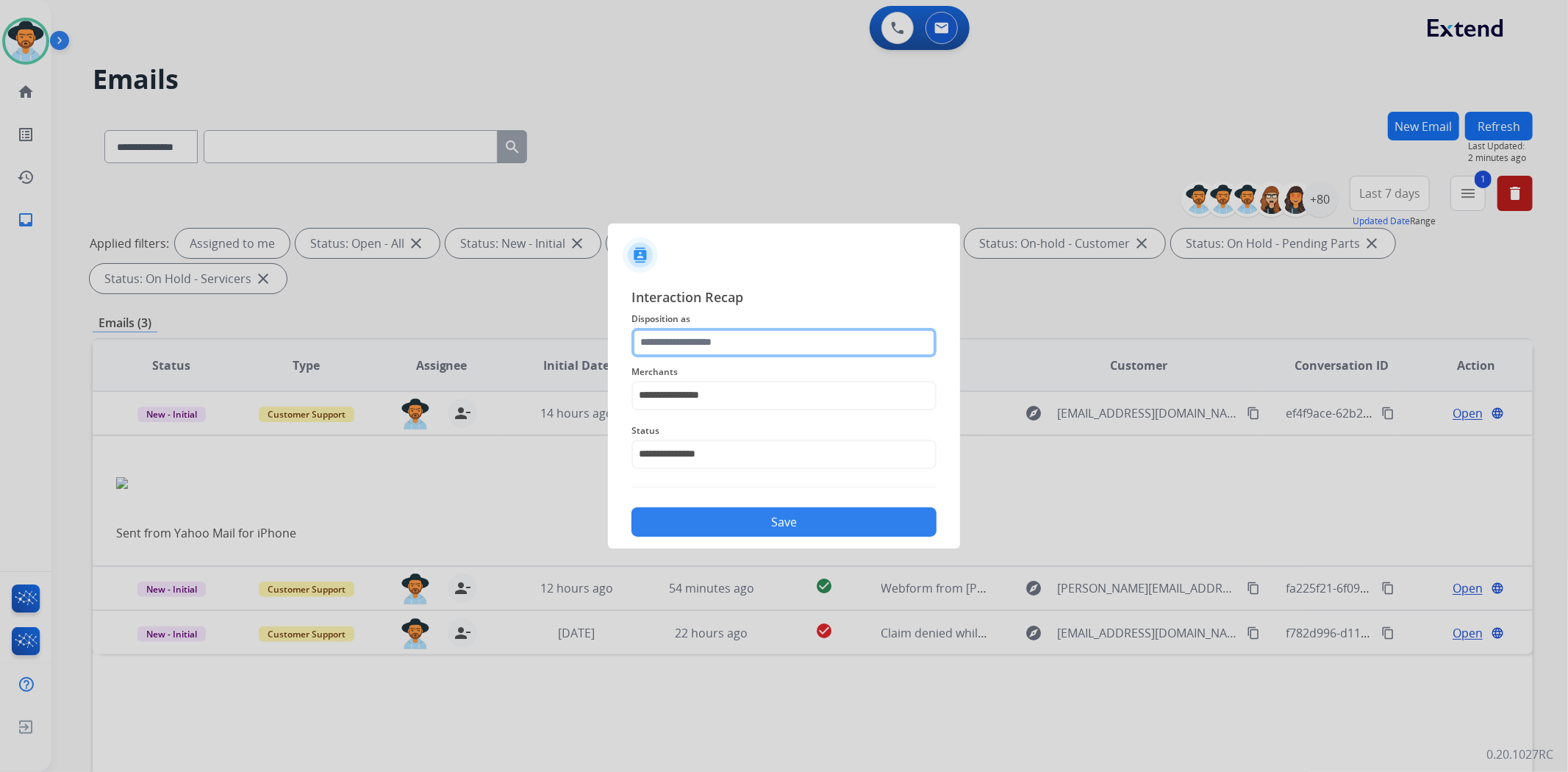
click at [755, 335] on input "text" at bounding box center [784, 342] width 305 height 30
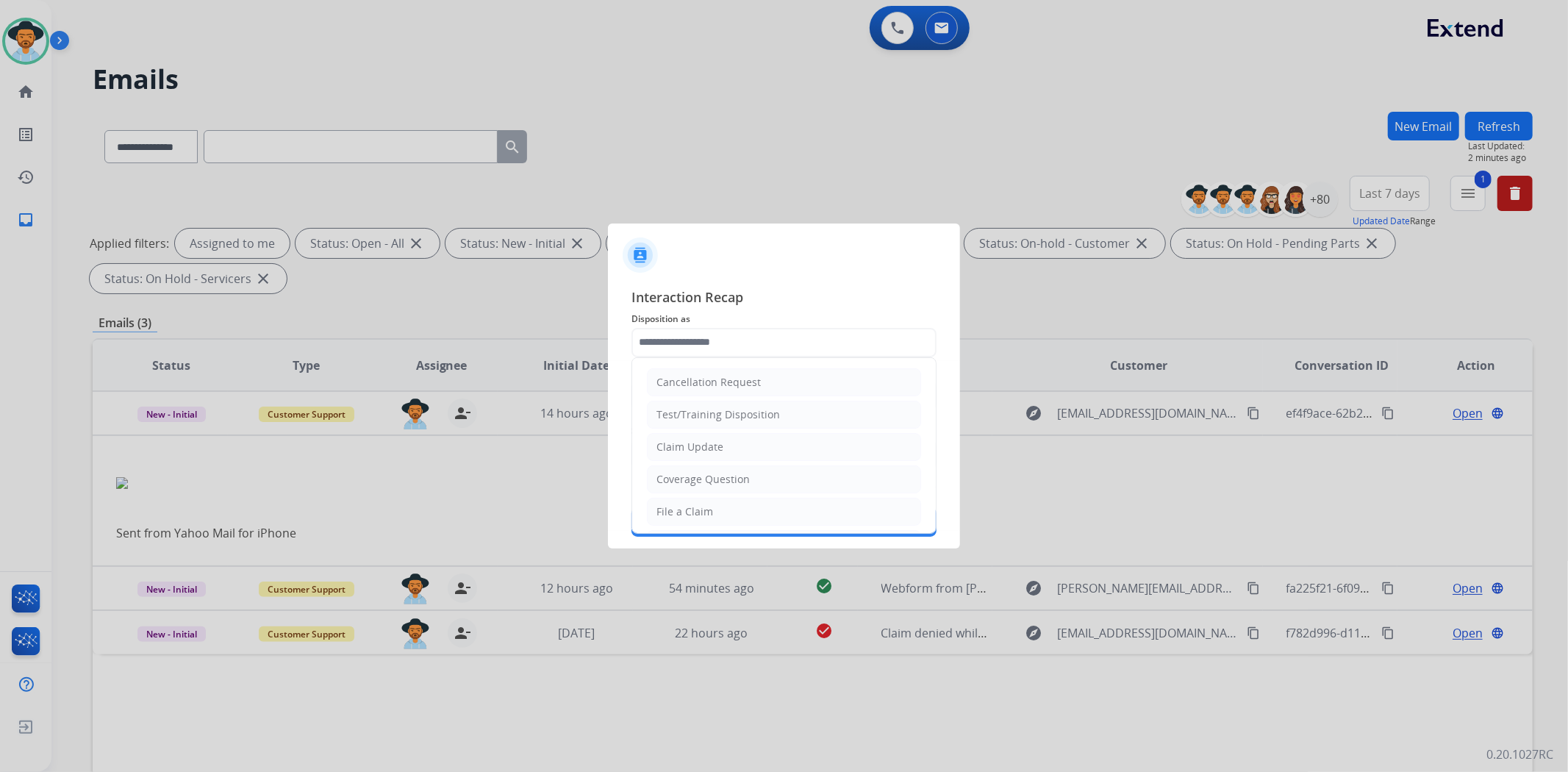
click at [738, 498] on li "File a Claim" at bounding box center [784, 511] width 274 height 28
type input "**********"
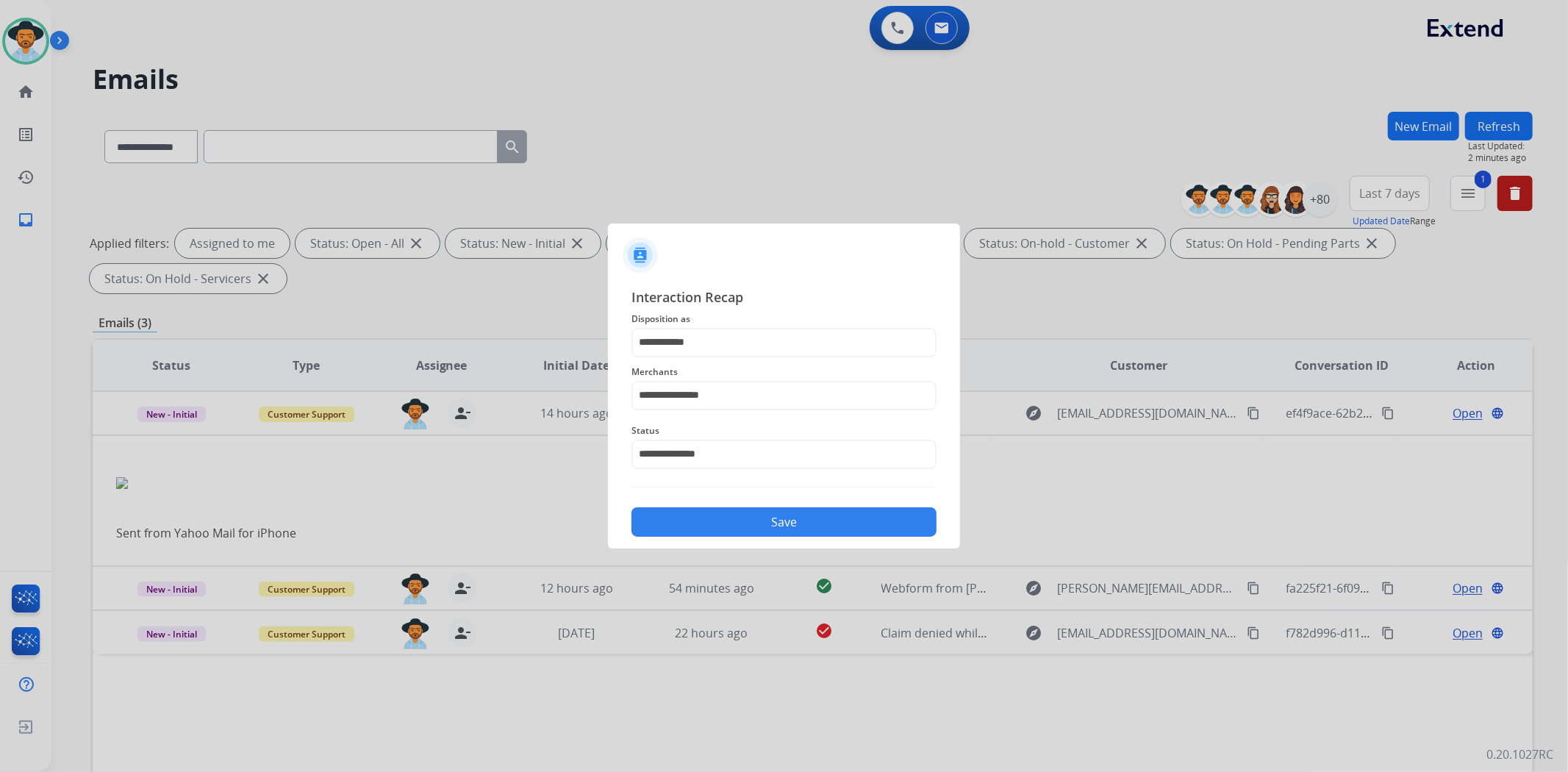
click at [809, 537] on div "**********" at bounding box center [784, 413] width 352 height 274
click at [807, 522] on button "Save" at bounding box center [784, 522] width 305 height 30
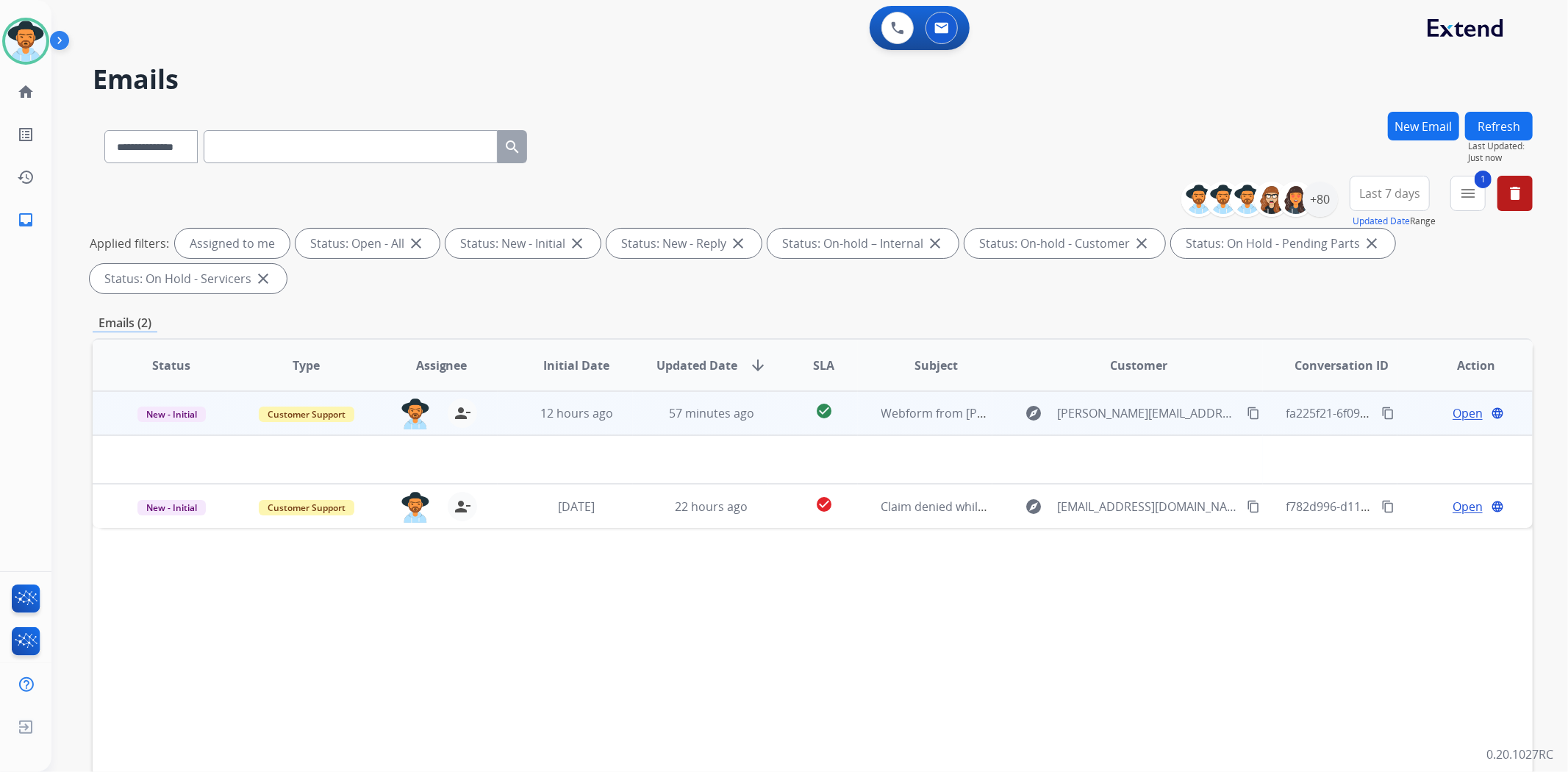
click at [921, 423] on td "Webform from [PERSON_NAME][EMAIL_ADDRESS][DOMAIN_NAME] on [DATE]" at bounding box center [925, 413] width 135 height 44
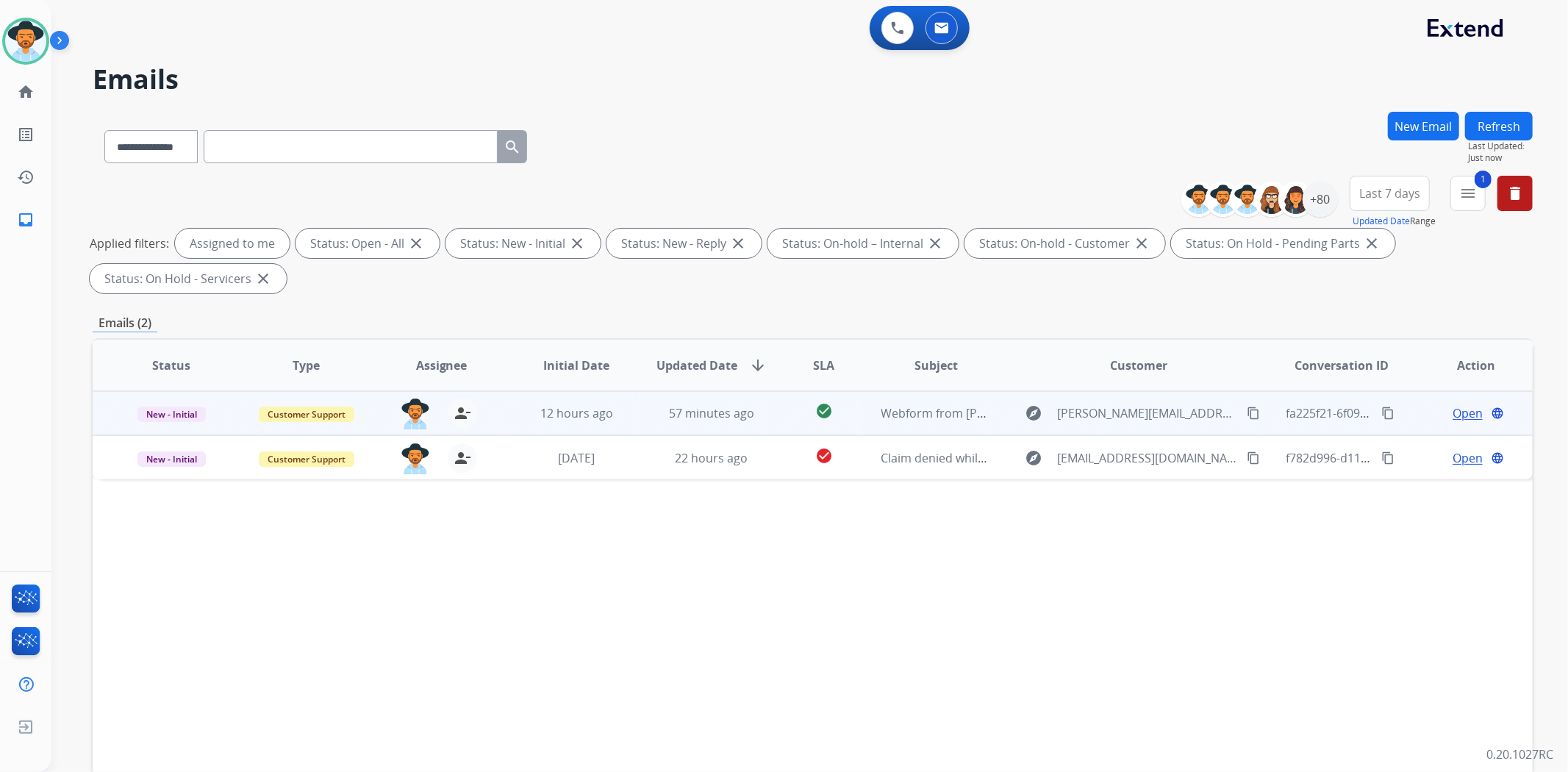
click at [921, 423] on td "Webform from [PERSON_NAME][EMAIL_ADDRESS][DOMAIN_NAME] on [DATE]" at bounding box center [925, 413] width 135 height 44
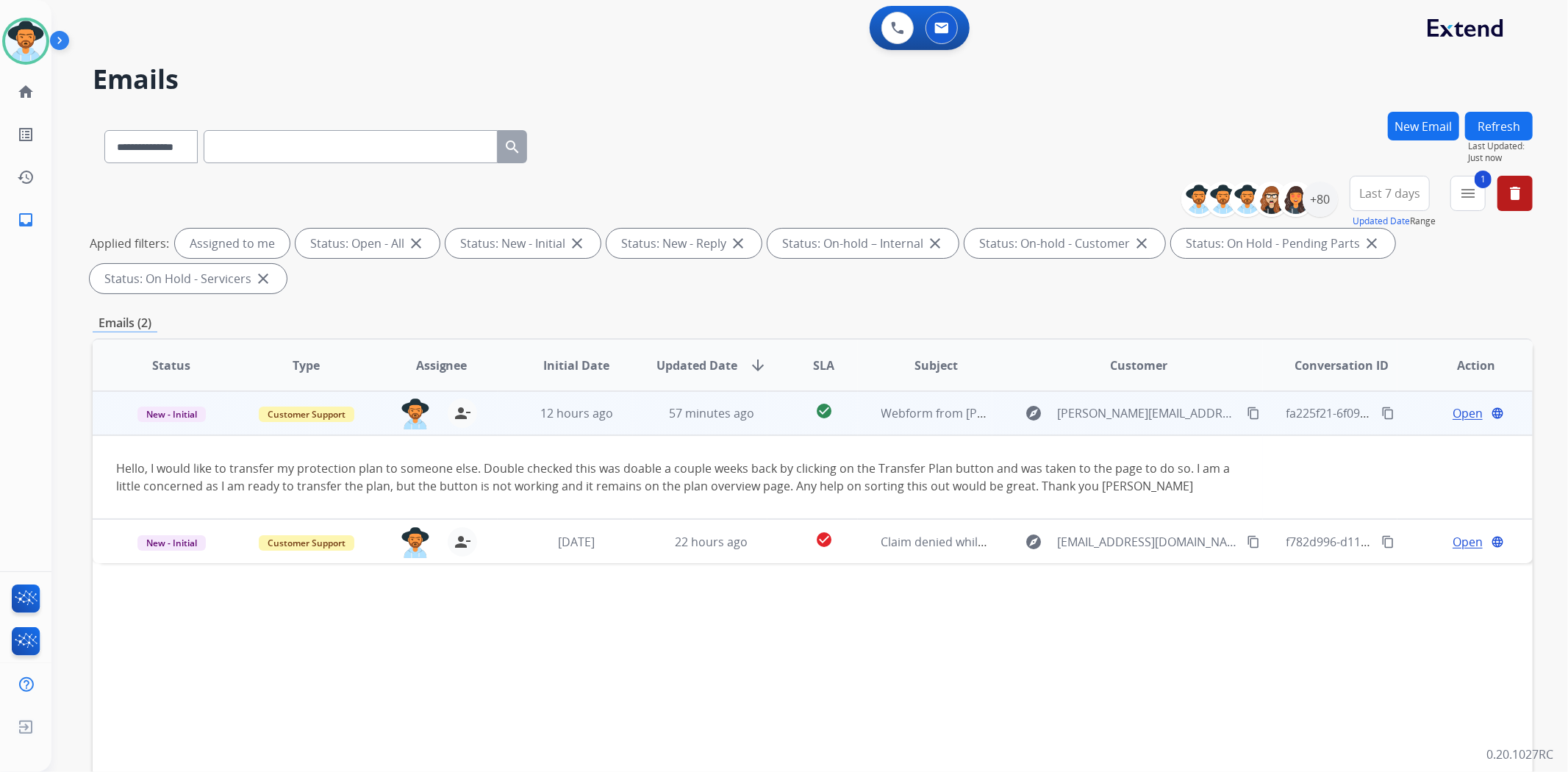
click at [1452, 413] on span "Open" at bounding box center [1467, 414] width 30 height 18
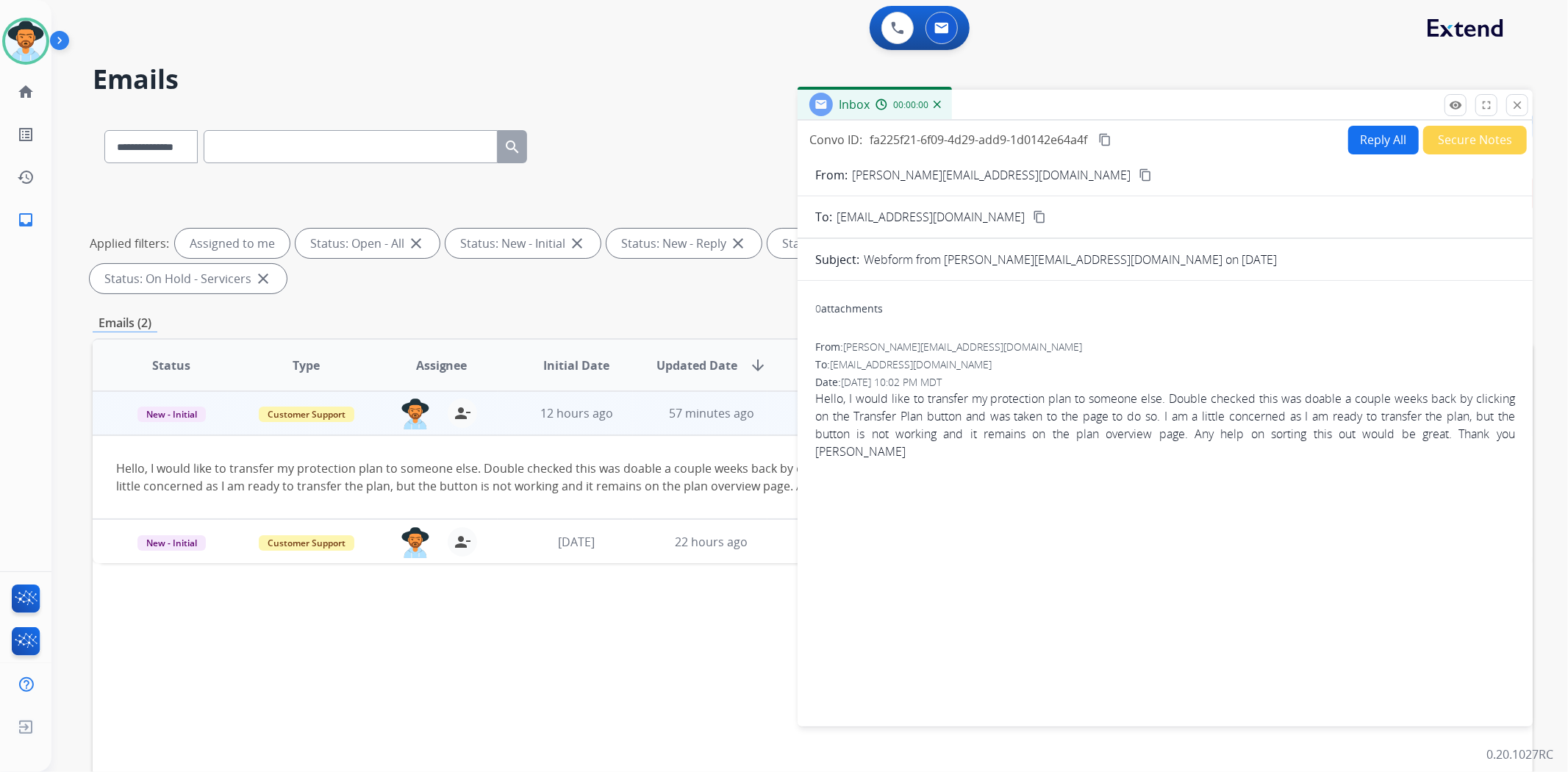
click at [1387, 137] on button "Reply All" at bounding box center [1383, 140] width 70 height 29
select select "**********"
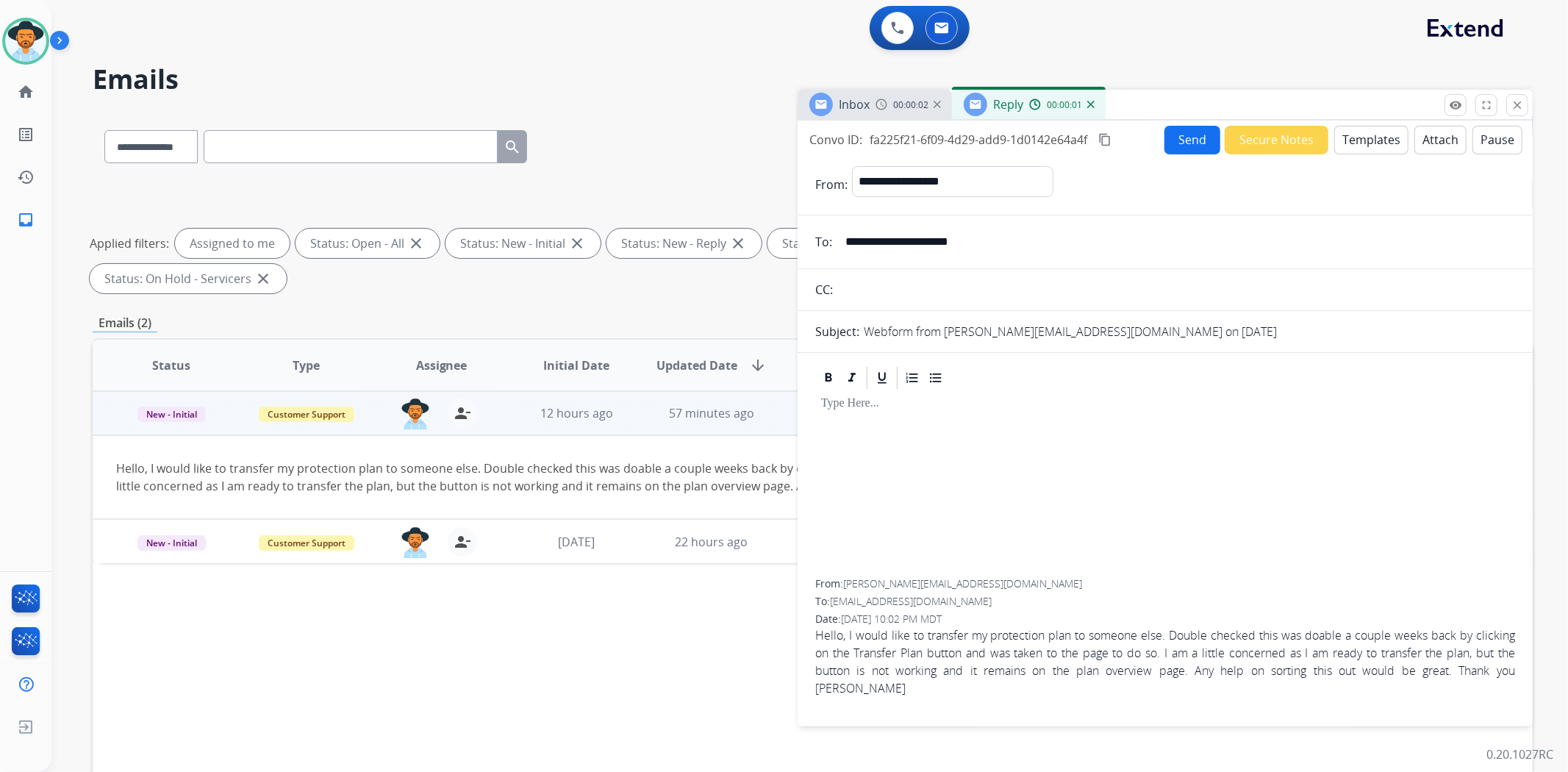
click at [1358, 133] on button "Templates" at bounding box center [1371, 140] width 74 height 29
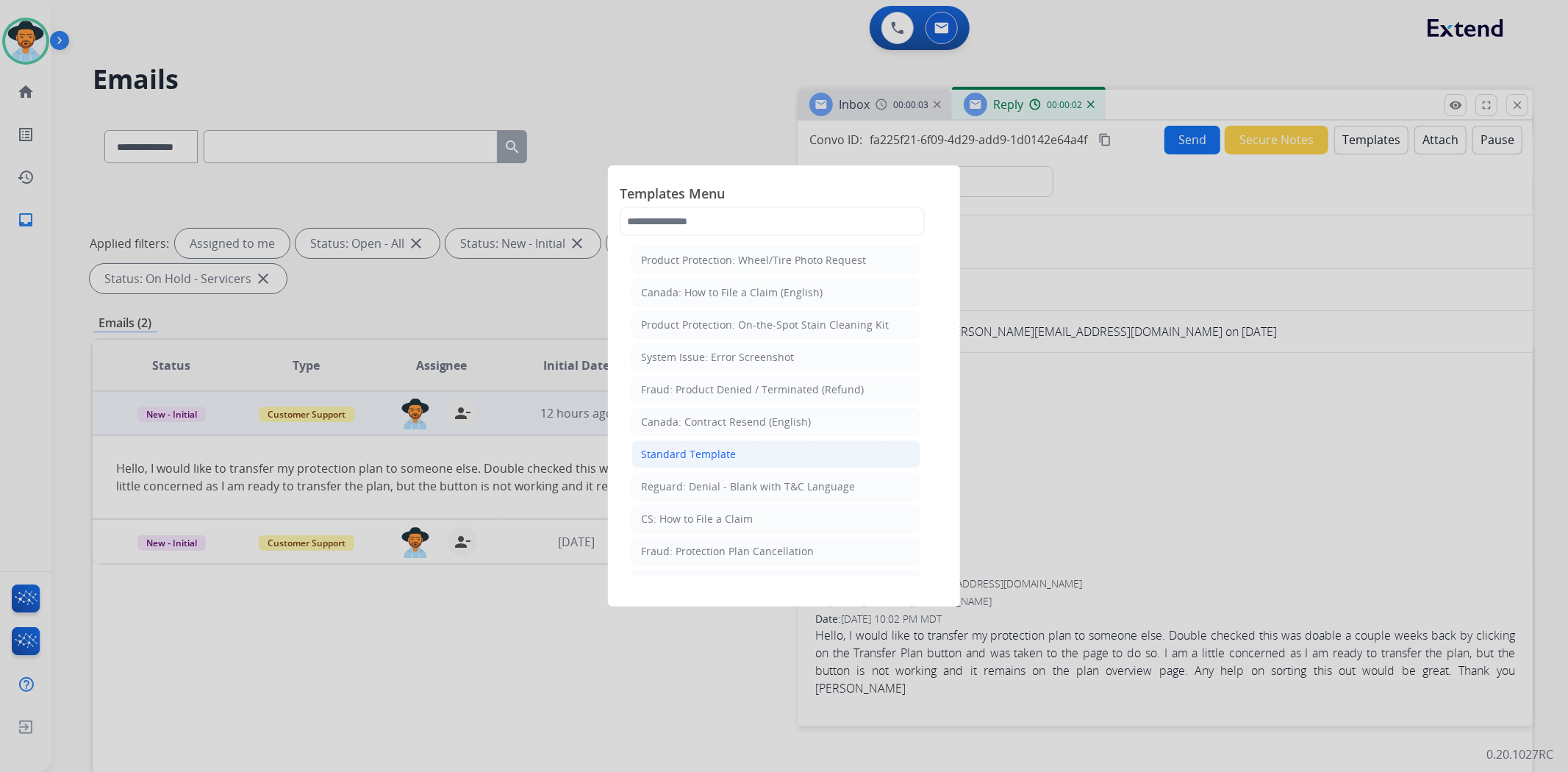
click at [715, 443] on li "Standard Template" at bounding box center [775, 454] width 289 height 28
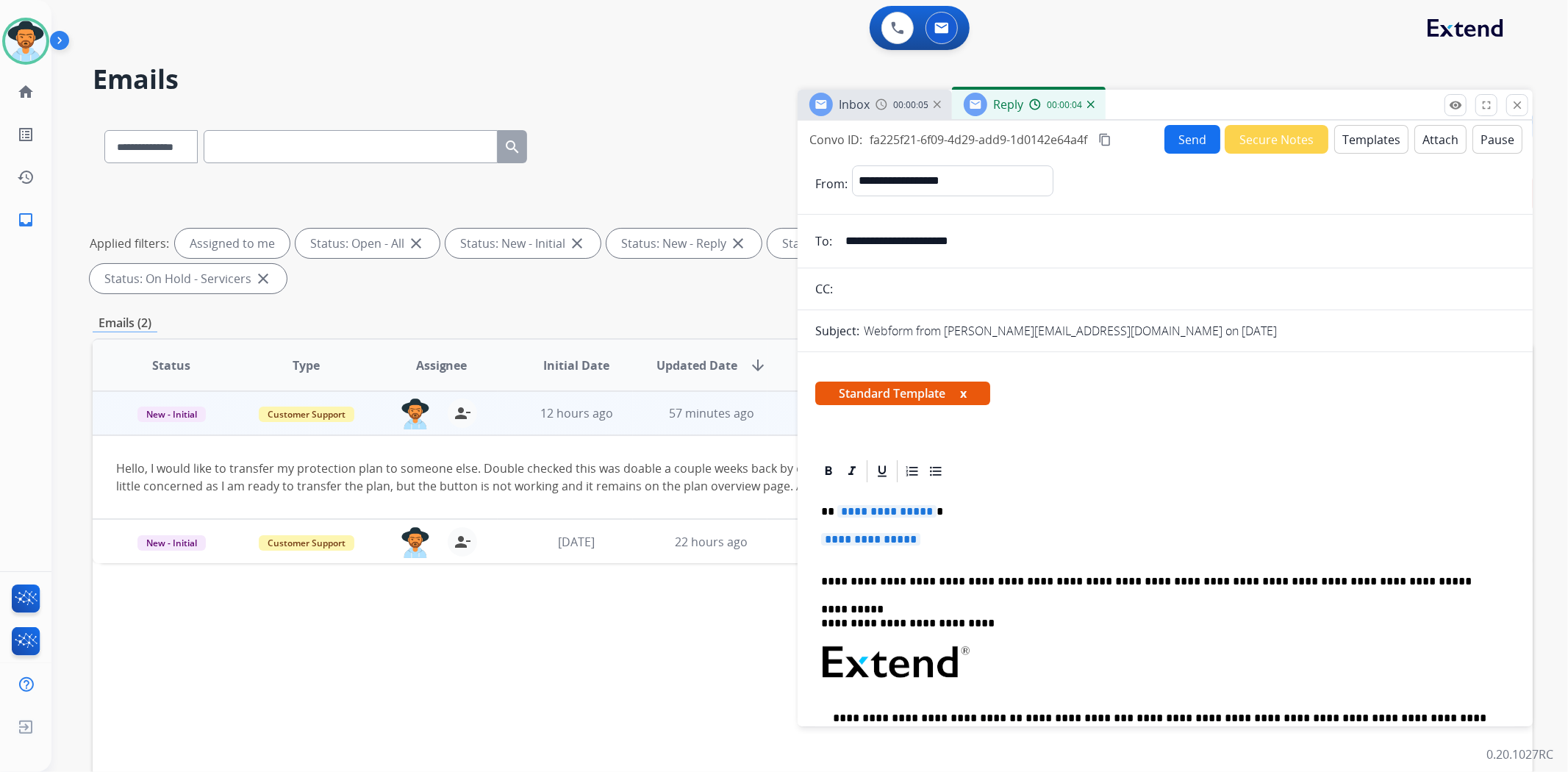
click at [885, 536] on span "**********" at bounding box center [871, 539] width 99 height 13
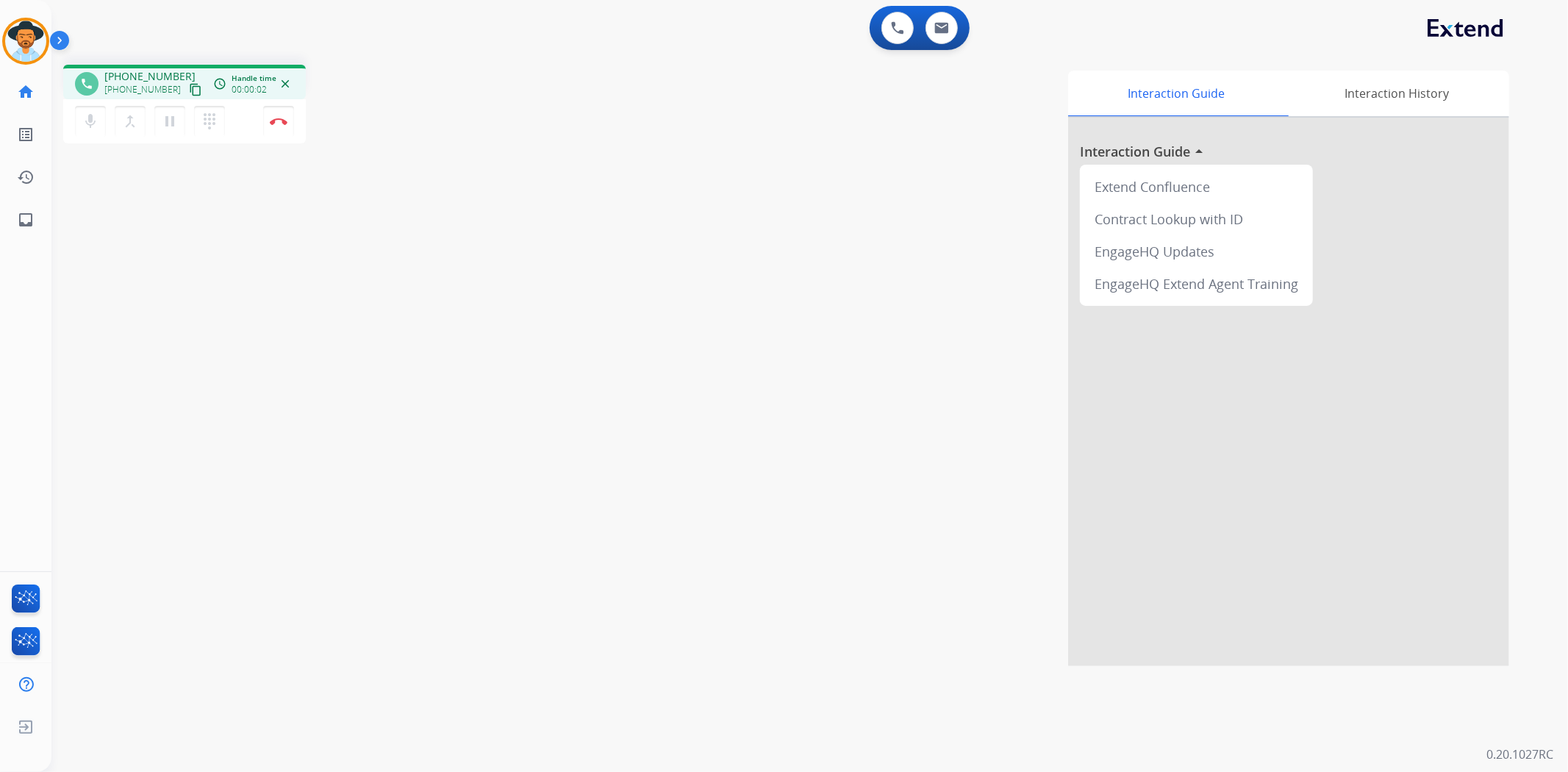
click at [189, 89] on mat-icon "content_copy" at bounding box center [195, 89] width 14 height 14
click at [274, 123] on img at bounding box center [279, 121] width 18 height 7
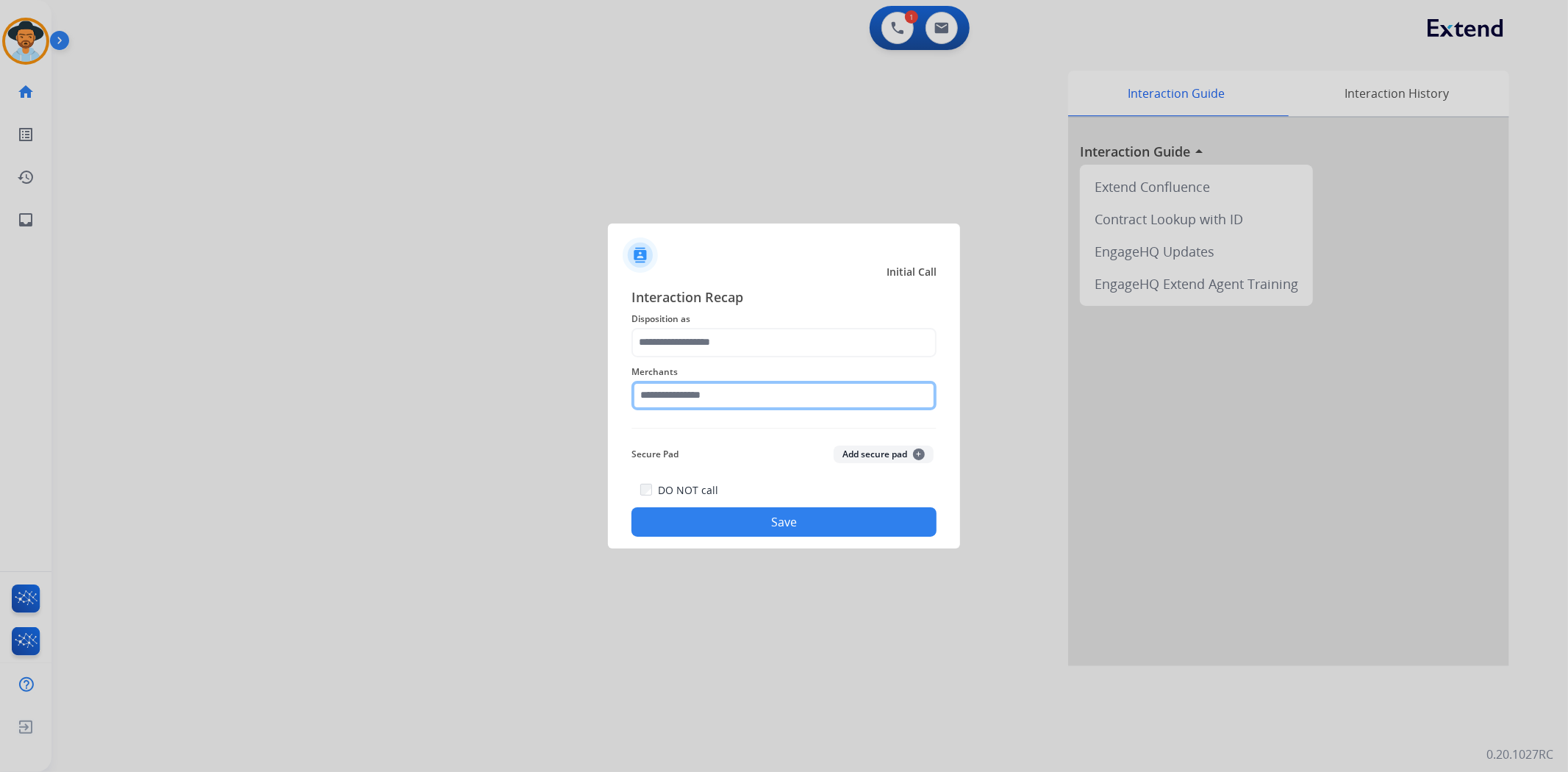
click at [714, 391] on input "text" at bounding box center [784, 395] width 305 height 30
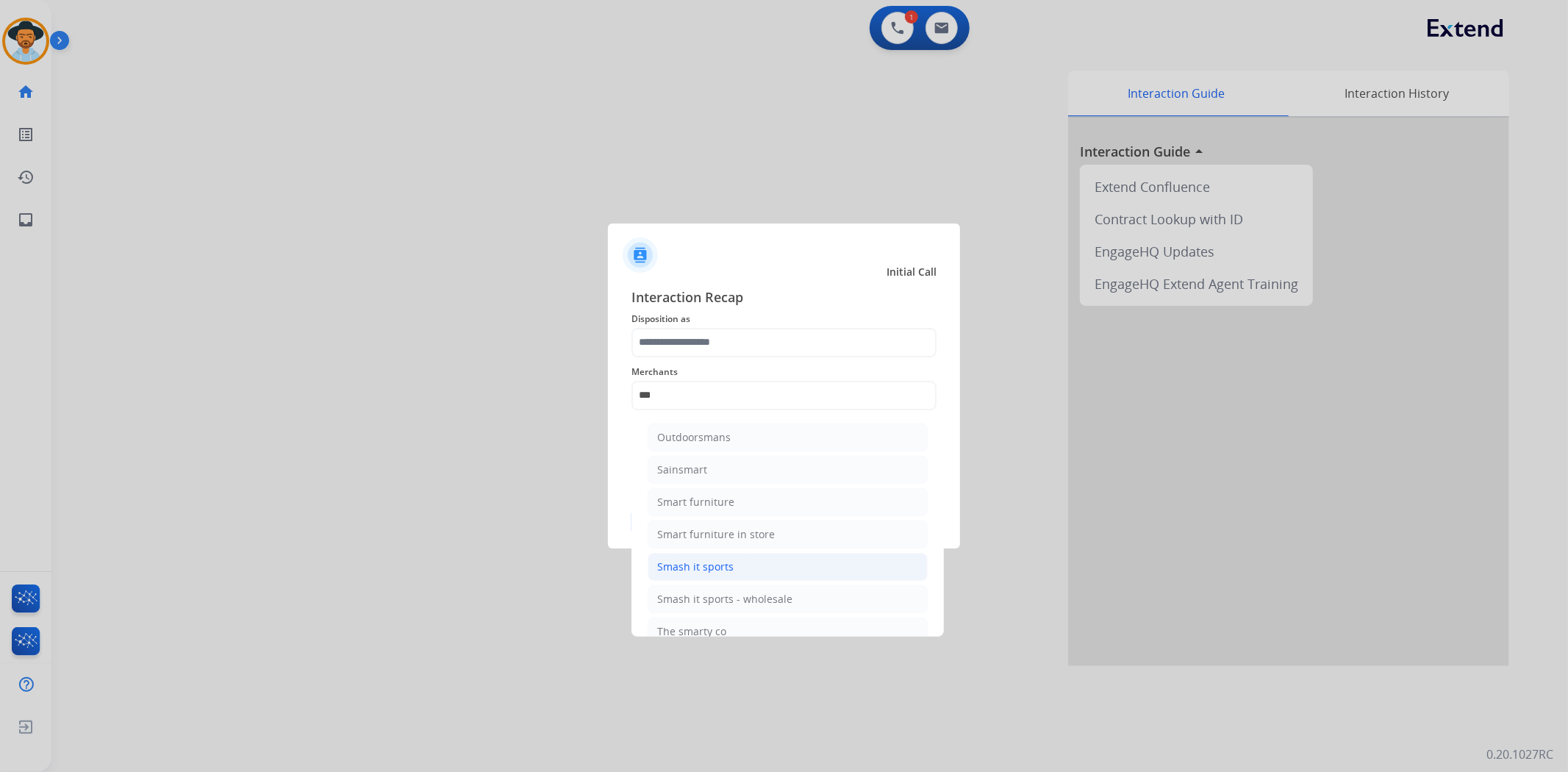
click at [714, 554] on li "Smash it sports" at bounding box center [787, 566] width 280 height 28
type input "**********"
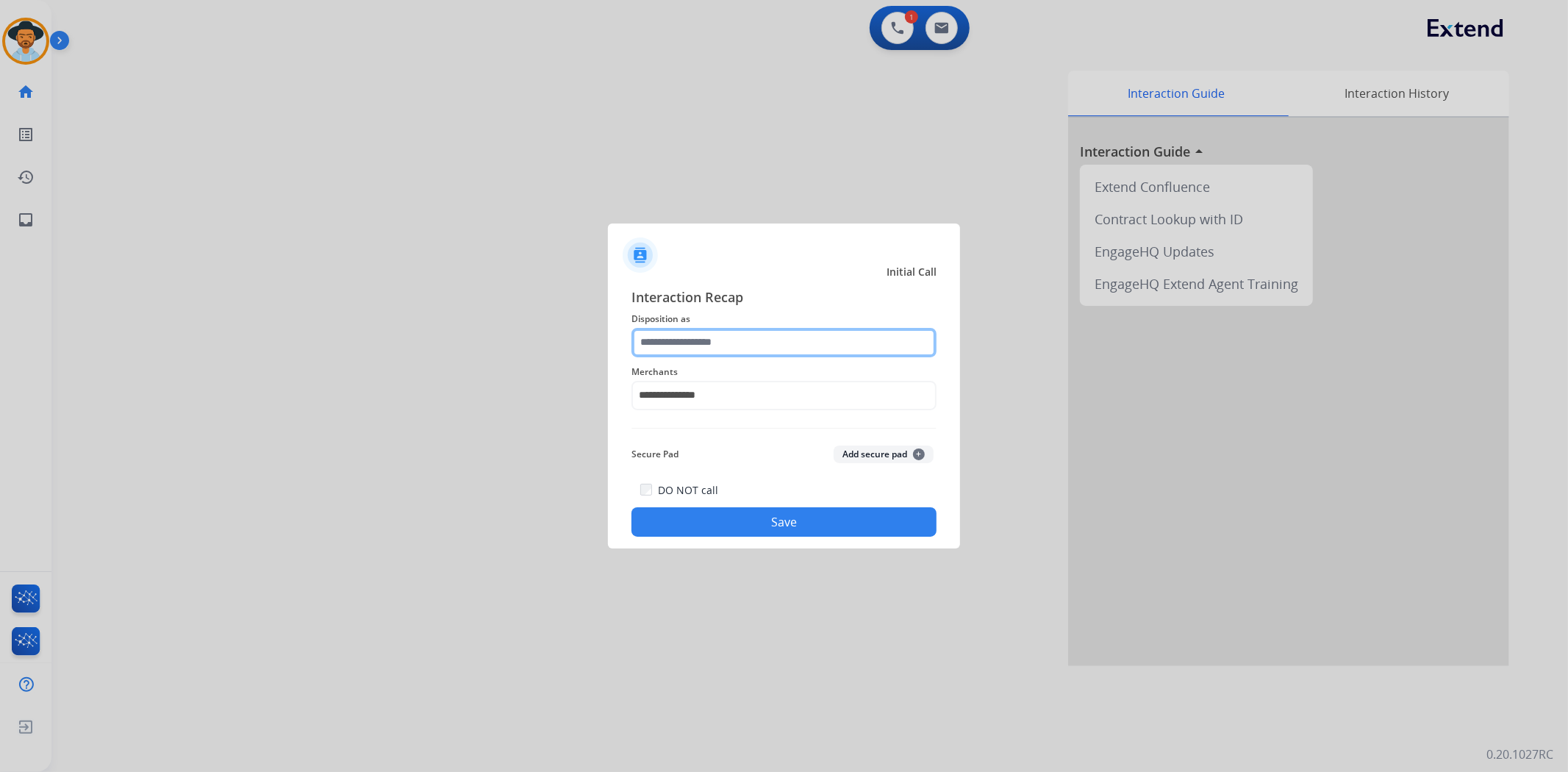
click at [699, 339] on input "text" at bounding box center [784, 342] width 305 height 30
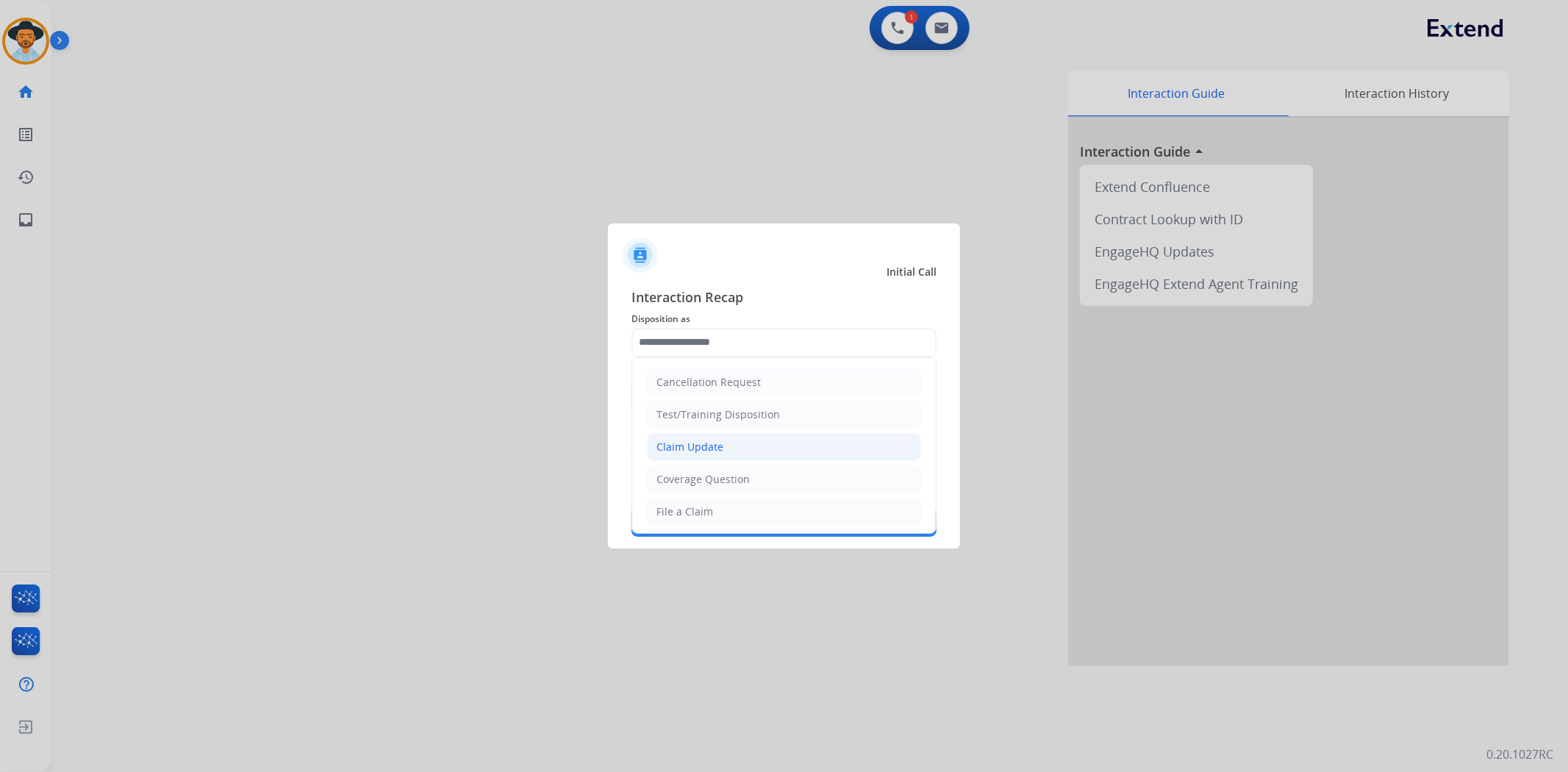
click at [719, 442] on div "Claim Update" at bounding box center [690, 447] width 67 height 14
type input "**********"
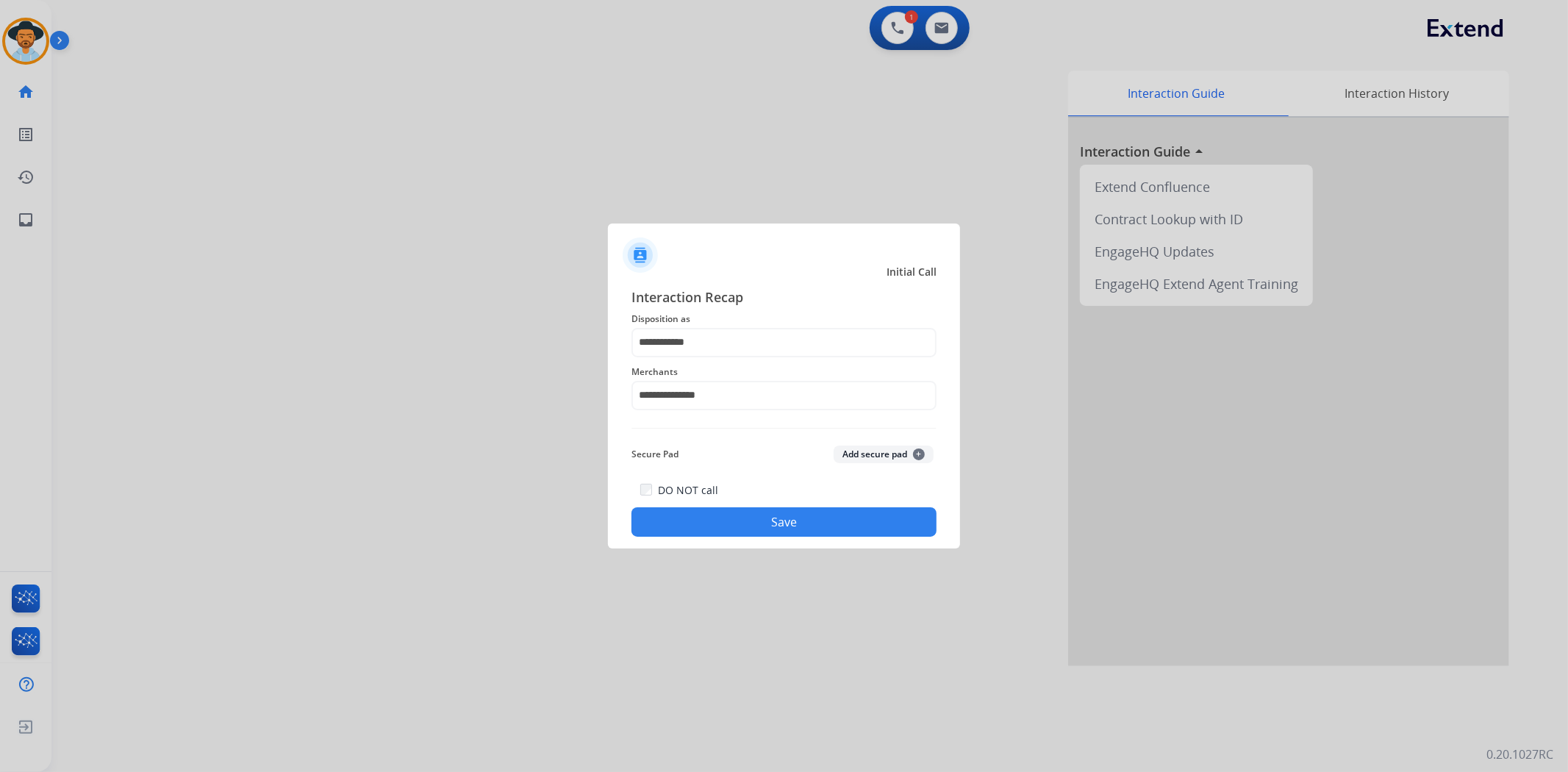
click at [775, 519] on button "Save" at bounding box center [784, 522] width 305 height 30
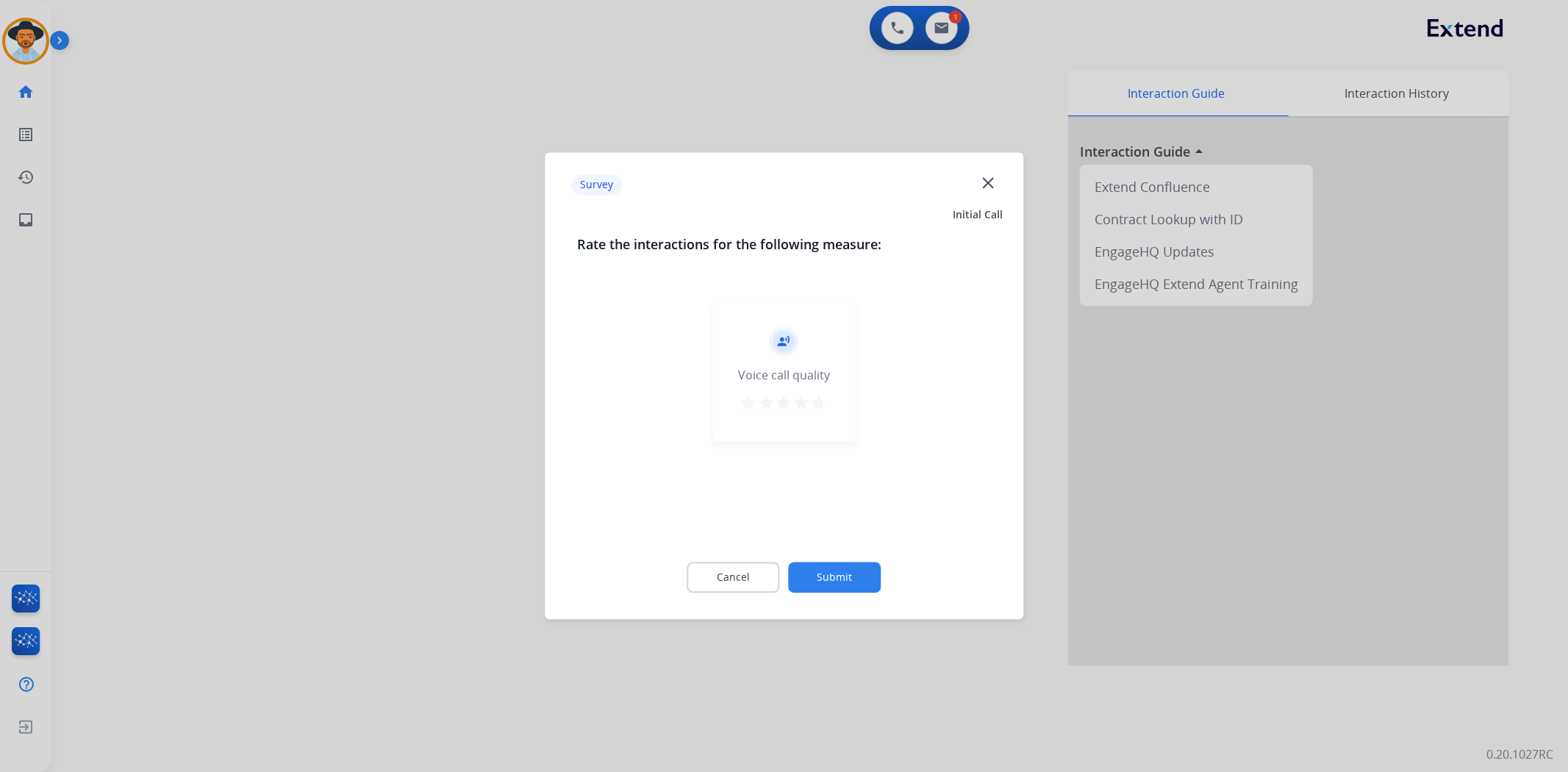
click at [819, 406] on mat-icon "star" at bounding box center [820, 404] width 18 height 18
click at [849, 583] on button "Submit" at bounding box center [835, 578] width 93 height 31
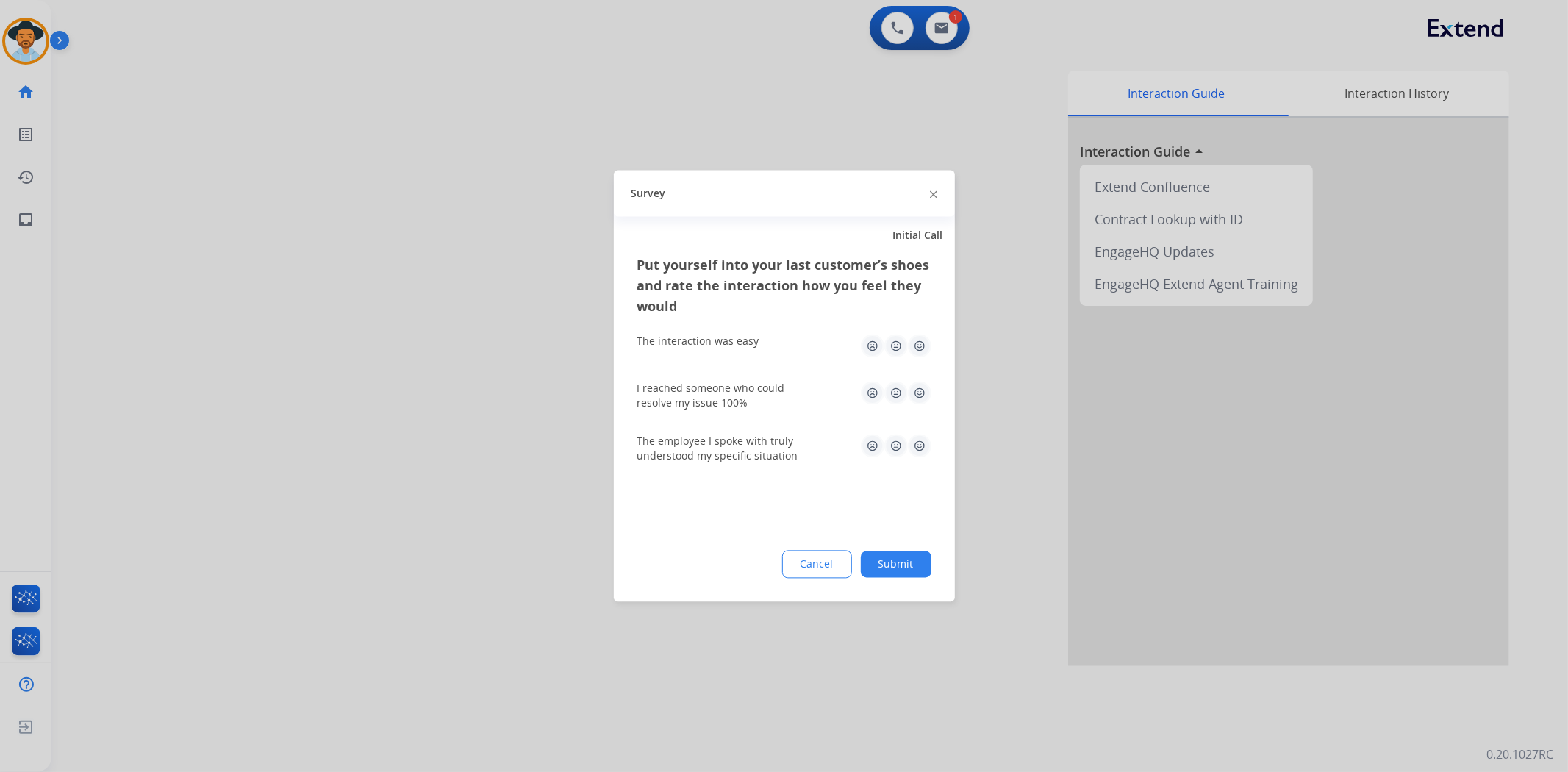
click at [917, 349] on img at bounding box center [920, 347] width 23 height 23
click at [922, 394] on img at bounding box center [920, 394] width 23 height 23
click at [921, 444] on img at bounding box center [920, 446] width 23 height 23
click at [922, 560] on button "Submit" at bounding box center [896, 564] width 70 height 26
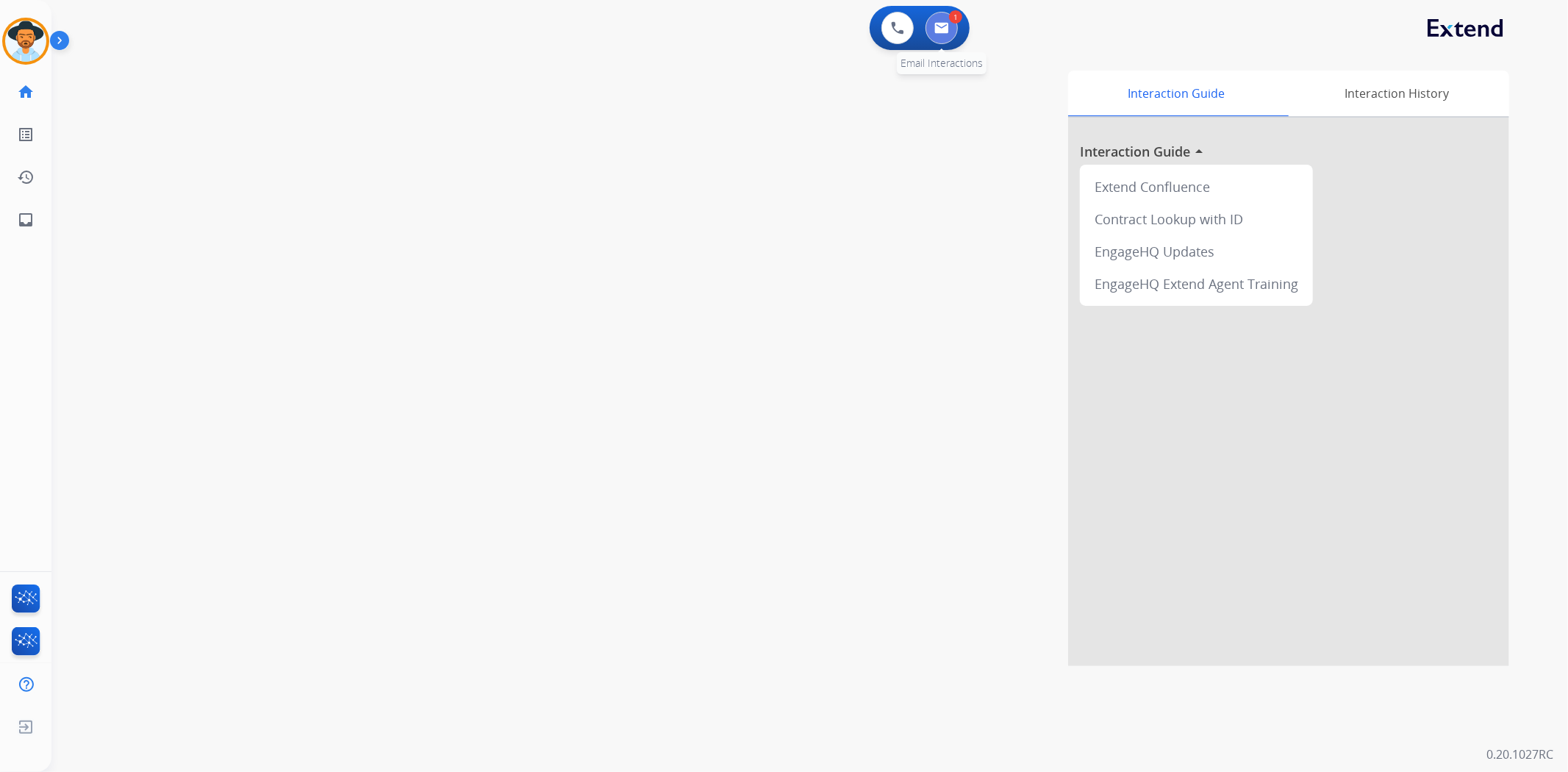
click at [953, 33] on button at bounding box center [942, 28] width 32 height 33
select select "**********"
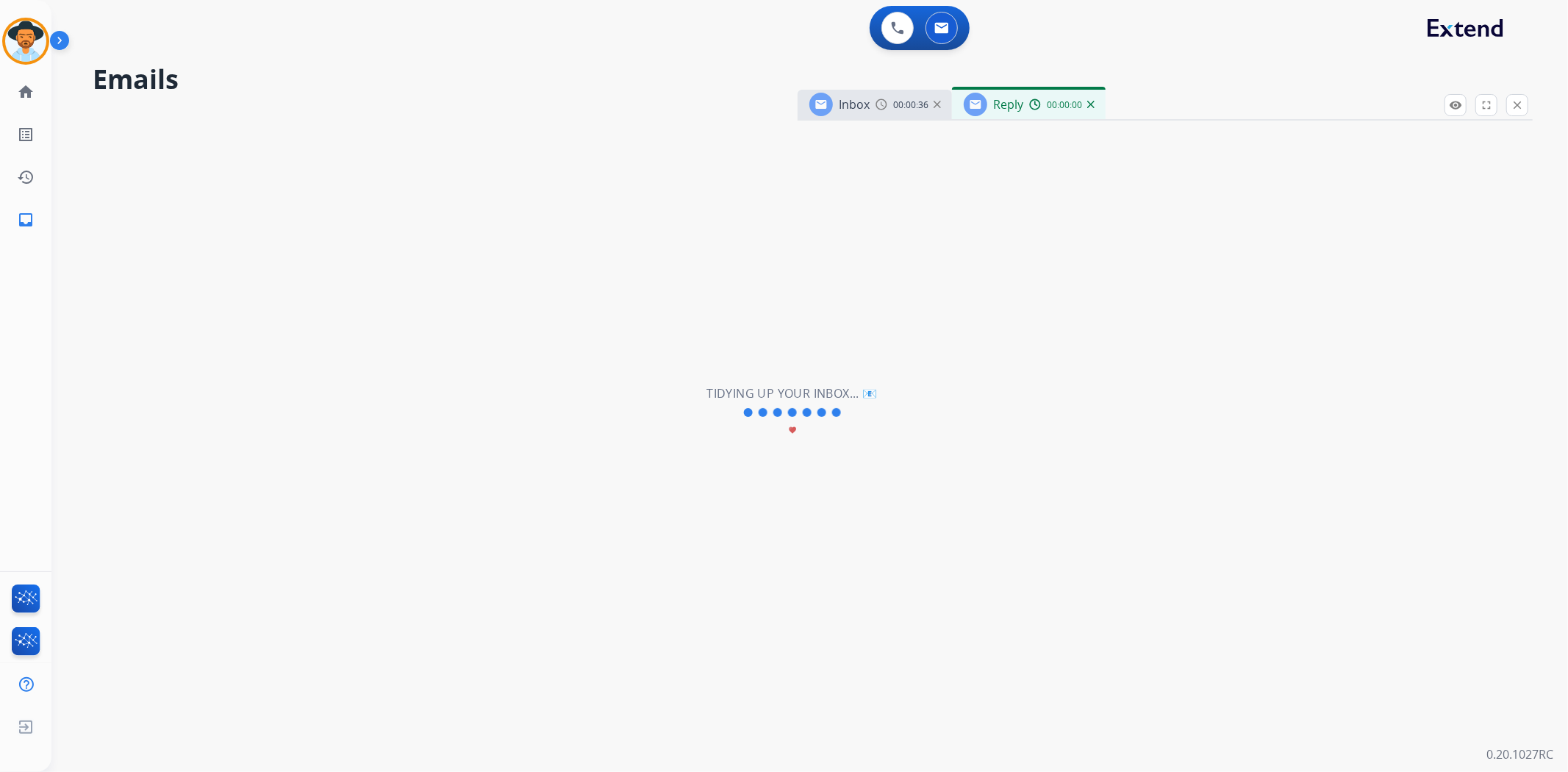
select select "**********"
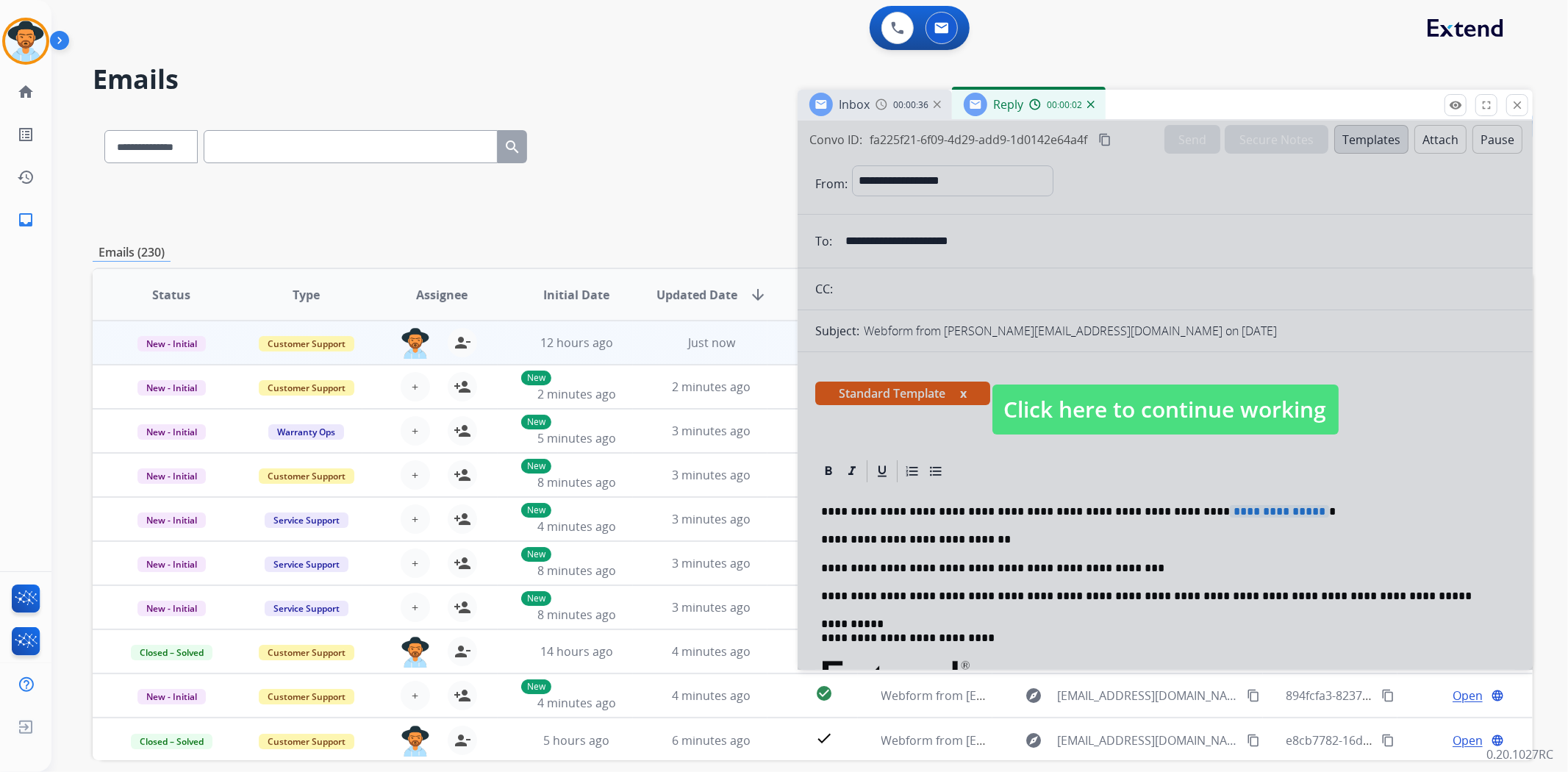
click at [1257, 420] on span "Click here to continue working" at bounding box center [1165, 409] width 347 height 50
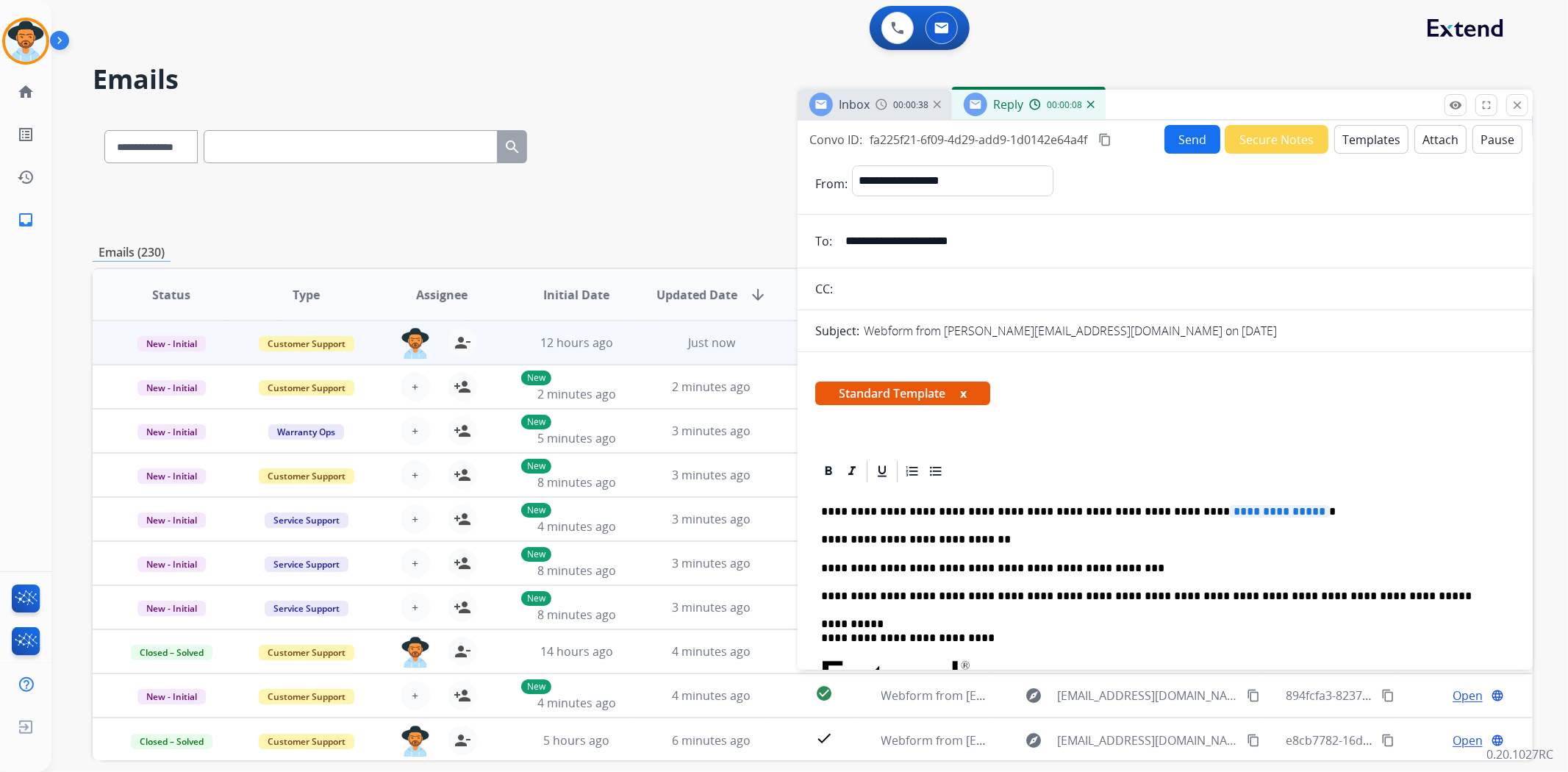
click at [1116, 571] on p "**********" at bounding box center [1159, 568] width 676 height 14
drag, startPoint x: 817, startPoint y: 539, endPoint x: 1165, endPoint y: 566, distance: 349.0
click at [1165, 566] on div "**********" at bounding box center [1164, 704] width 700 height 440
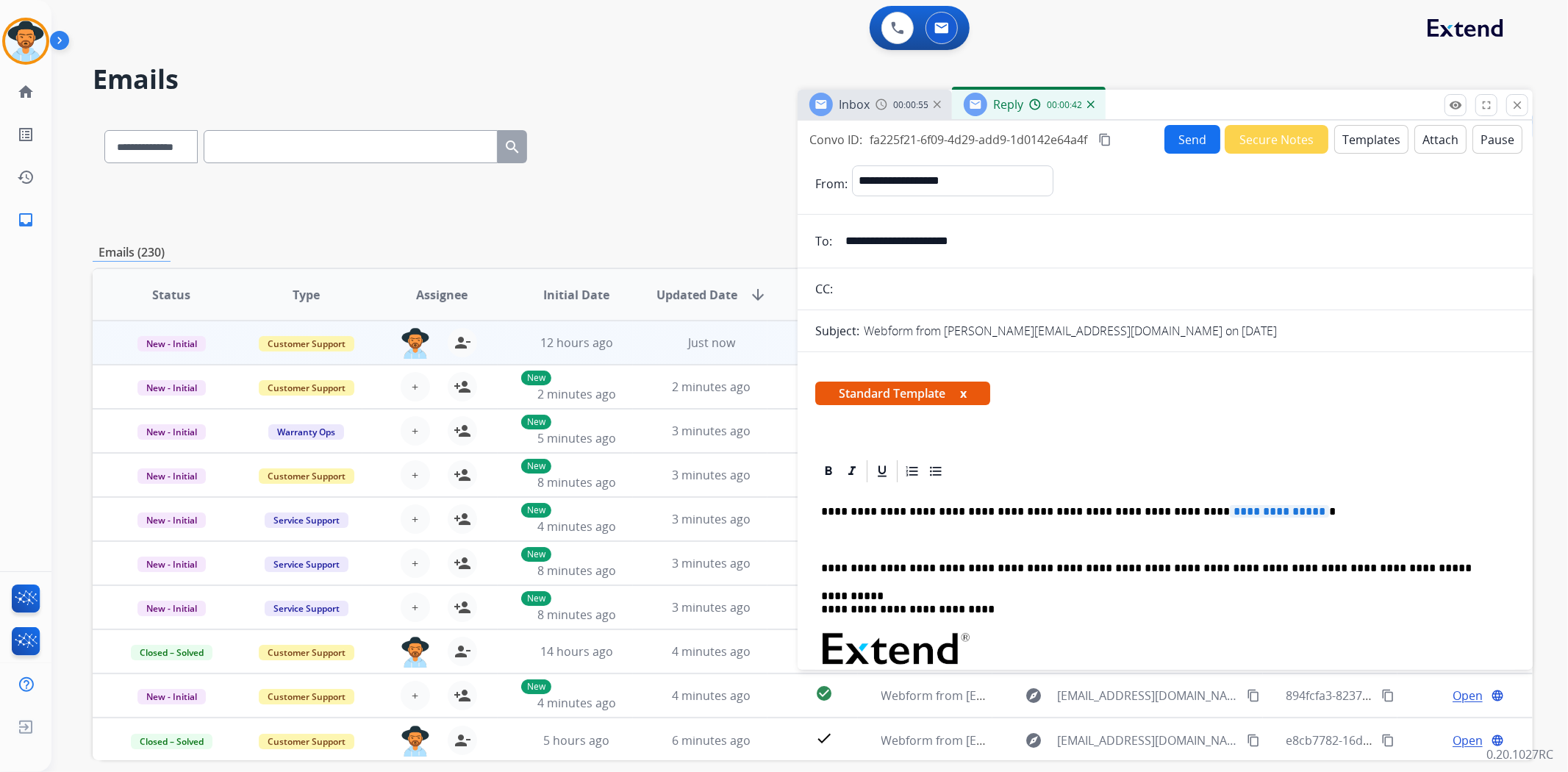
click at [1343, 133] on button "Templates" at bounding box center [1371, 139] width 74 height 29
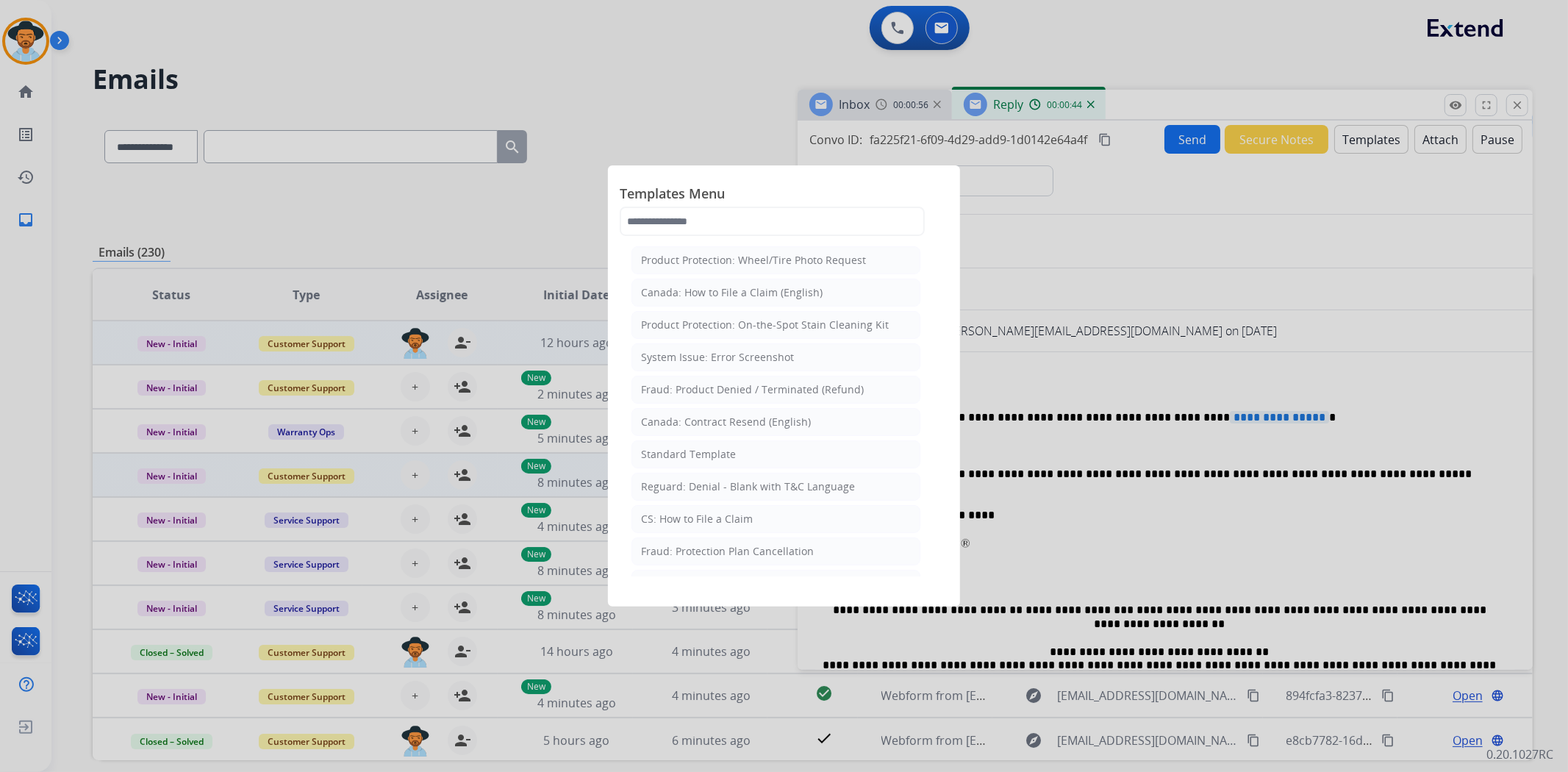
click at [781, 465] on li "Standard Template" at bounding box center [775, 454] width 289 height 28
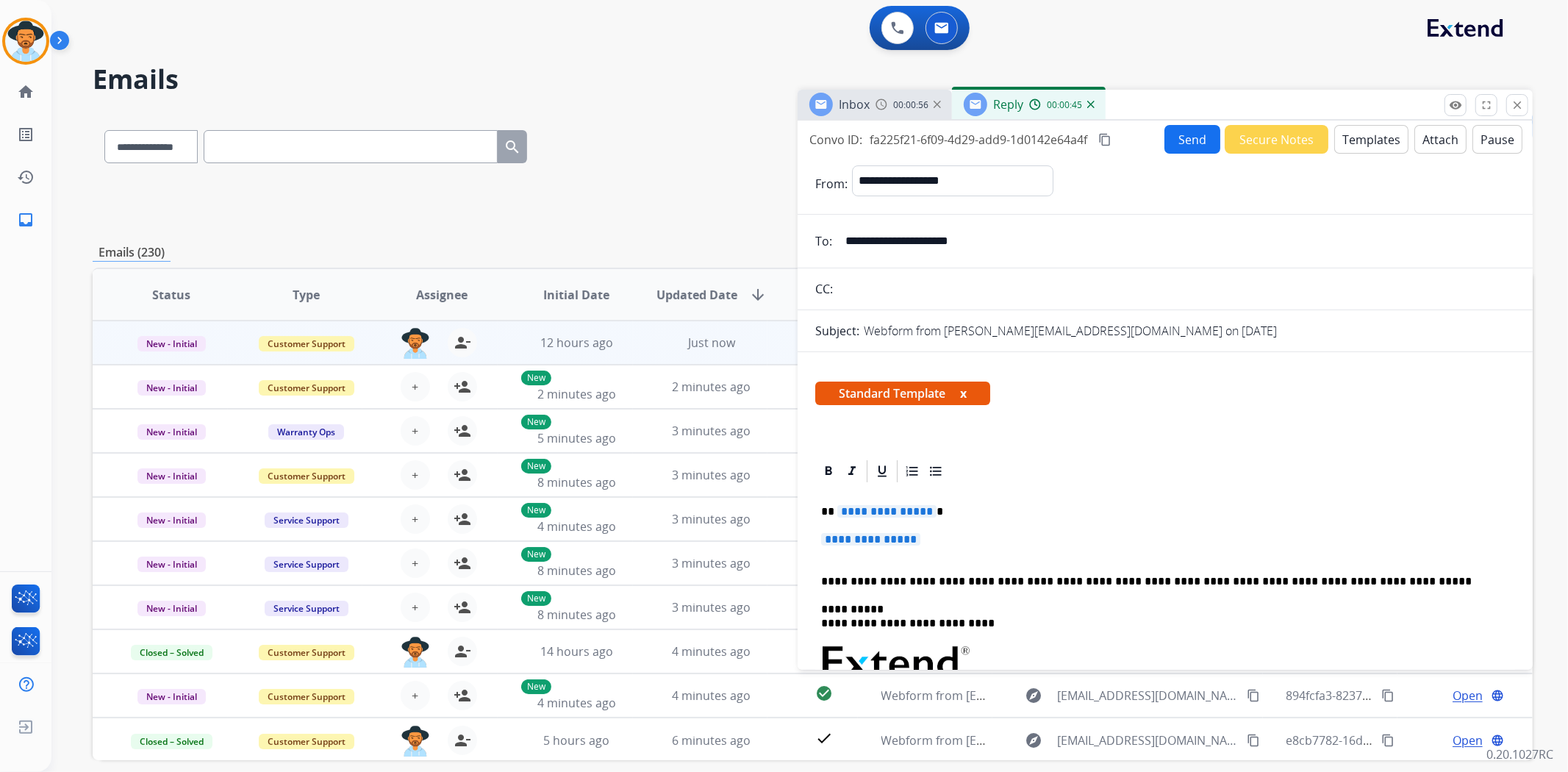
click at [884, 533] on span "**********" at bounding box center [871, 539] width 99 height 13
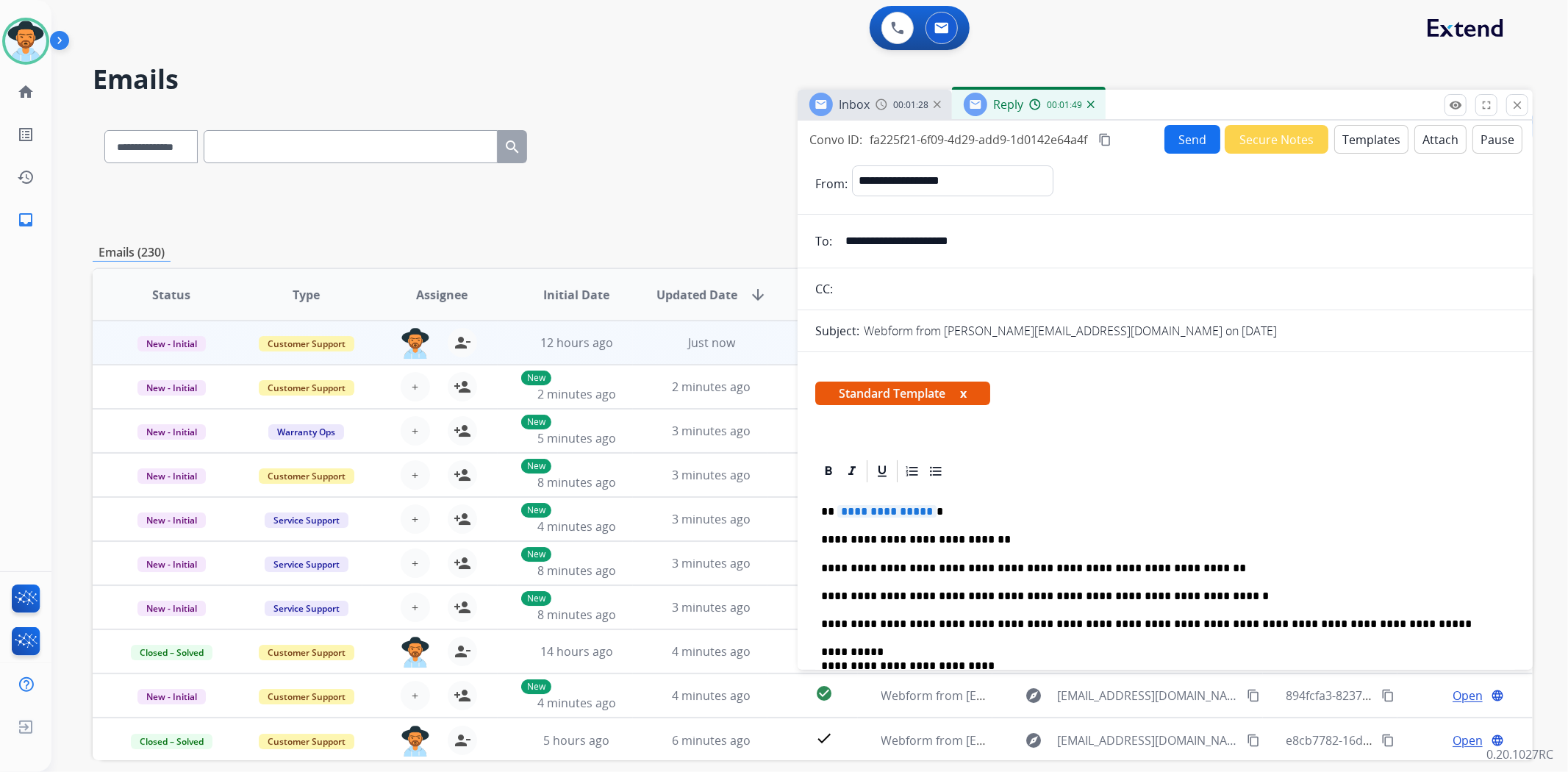
click at [935, 239] on input "**********" at bounding box center [1176, 241] width 679 height 30
click at [865, 510] on span "**********" at bounding box center [886, 511] width 99 height 13
click at [1187, 141] on button "Send" at bounding box center [1192, 139] width 56 height 29
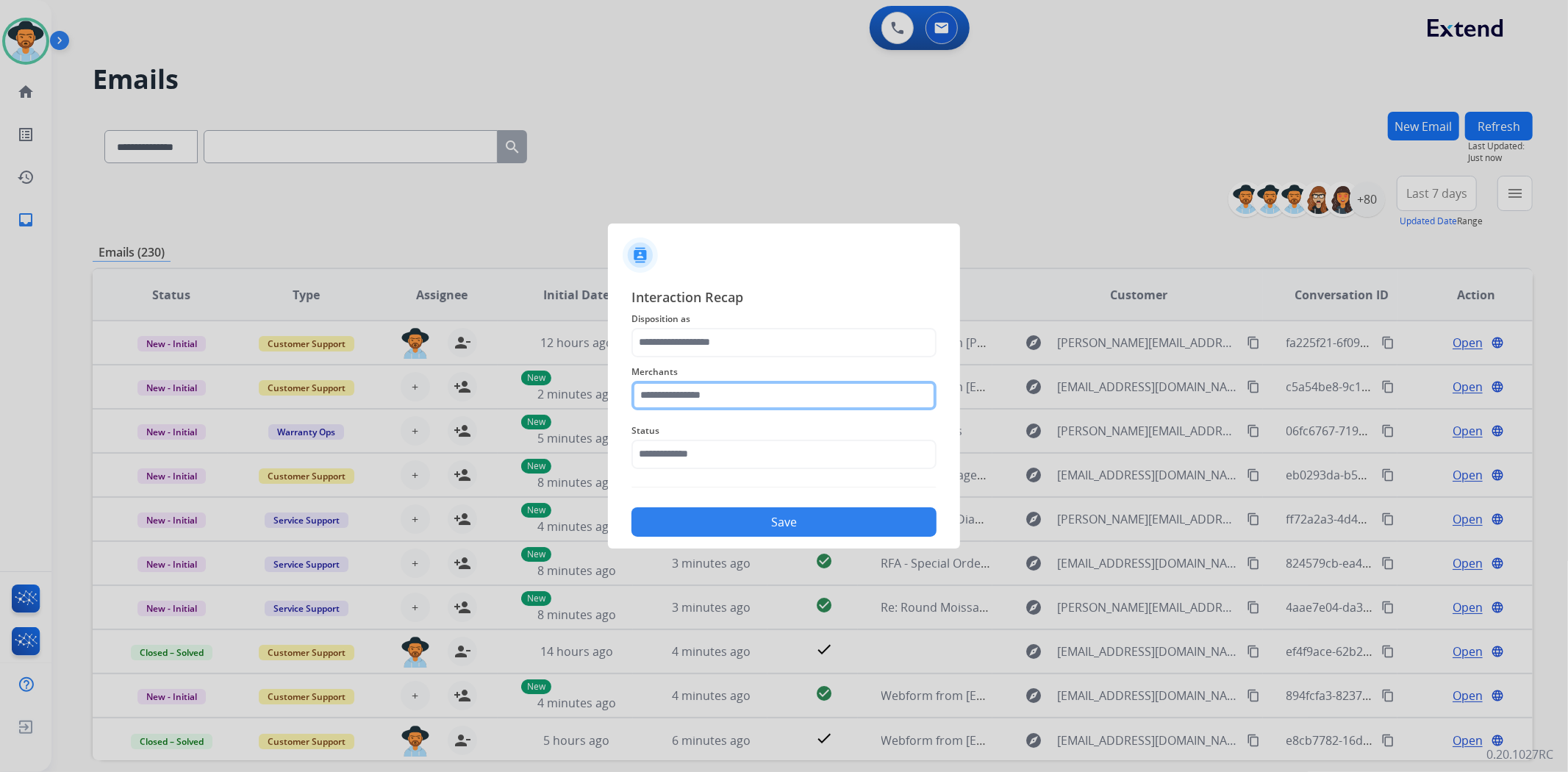
click at [864, 394] on input "text" at bounding box center [784, 395] width 305 height 30
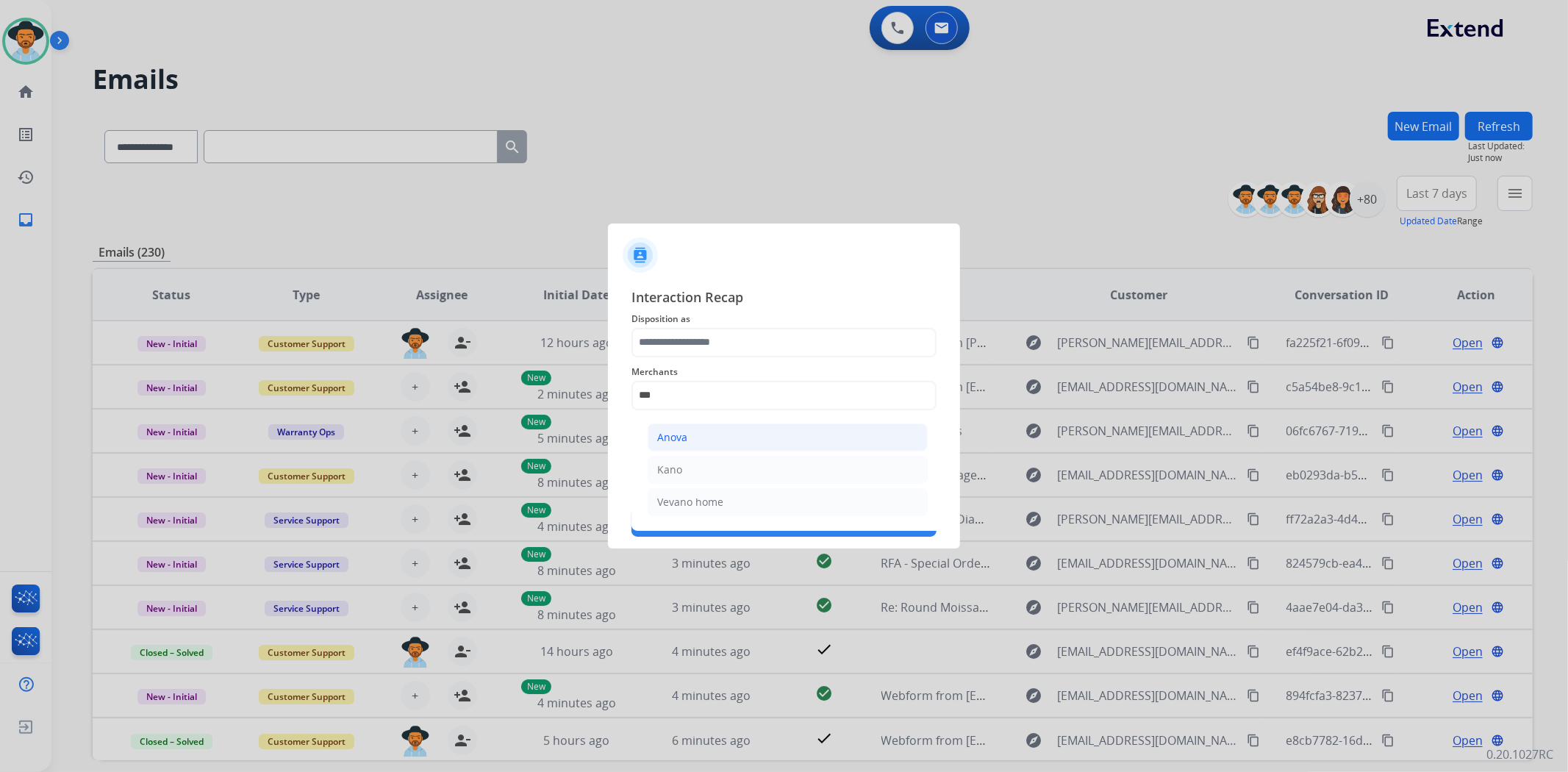
click at [778, 430] on li "Anova" at bounding box center [787, 437] width 280 height 28
type input "*****"
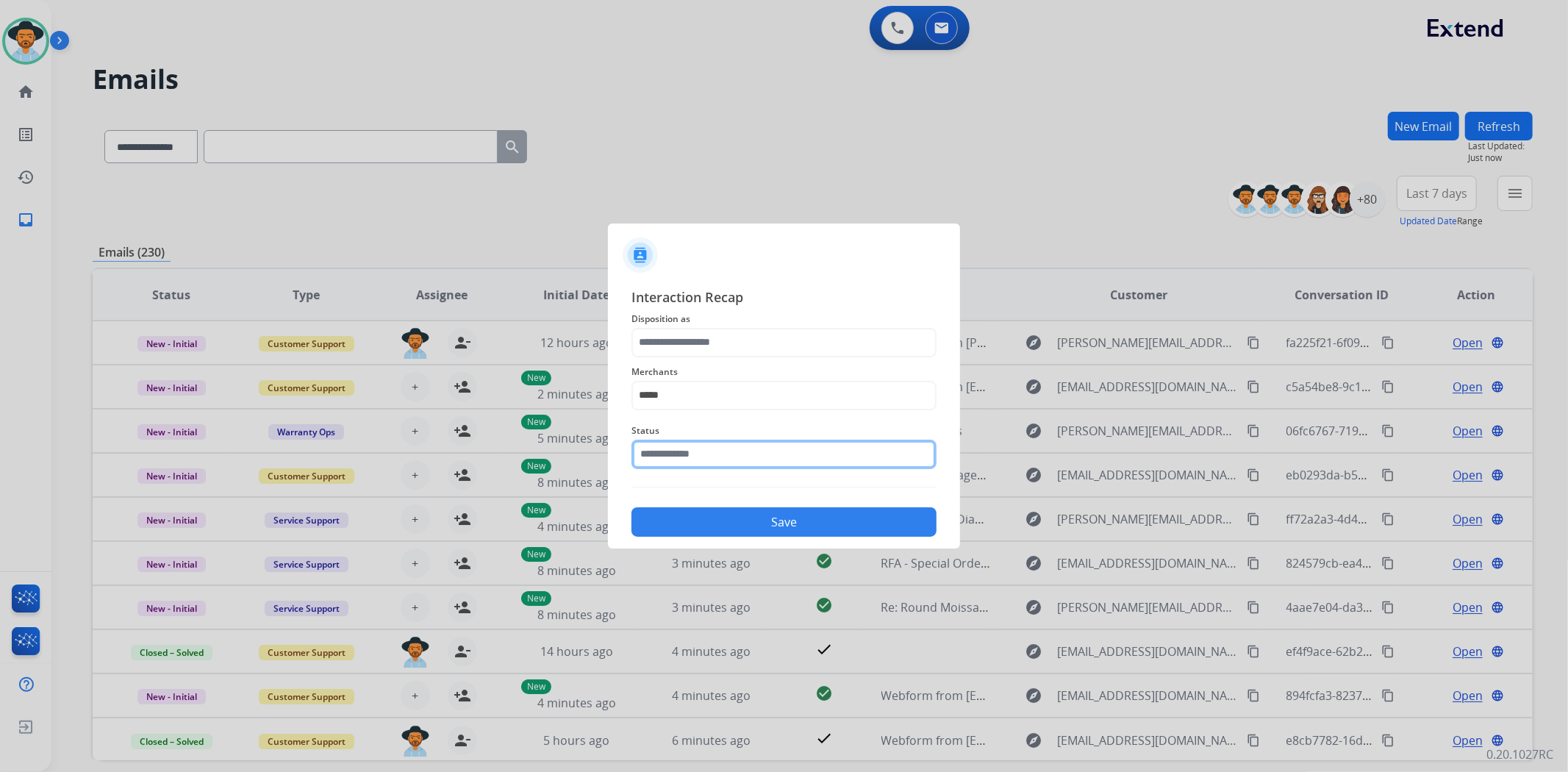
click at [736, 450] on input "text" at bounding box center [784, 454] width 305 height 30
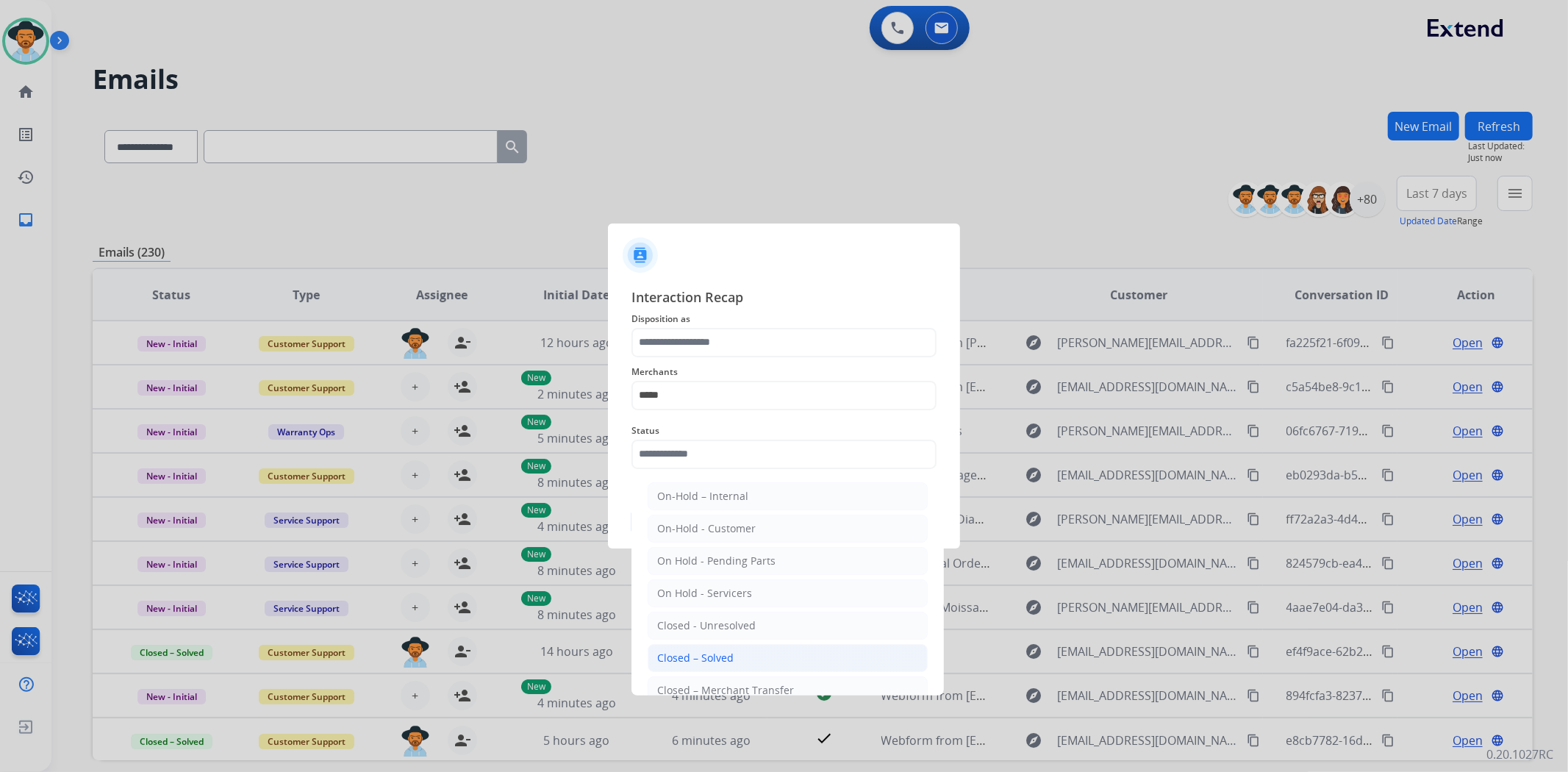
click at [725, 659] on div "Closed – Solved" at bounding box center [695, 658] width 77 height 14
type input "**********"
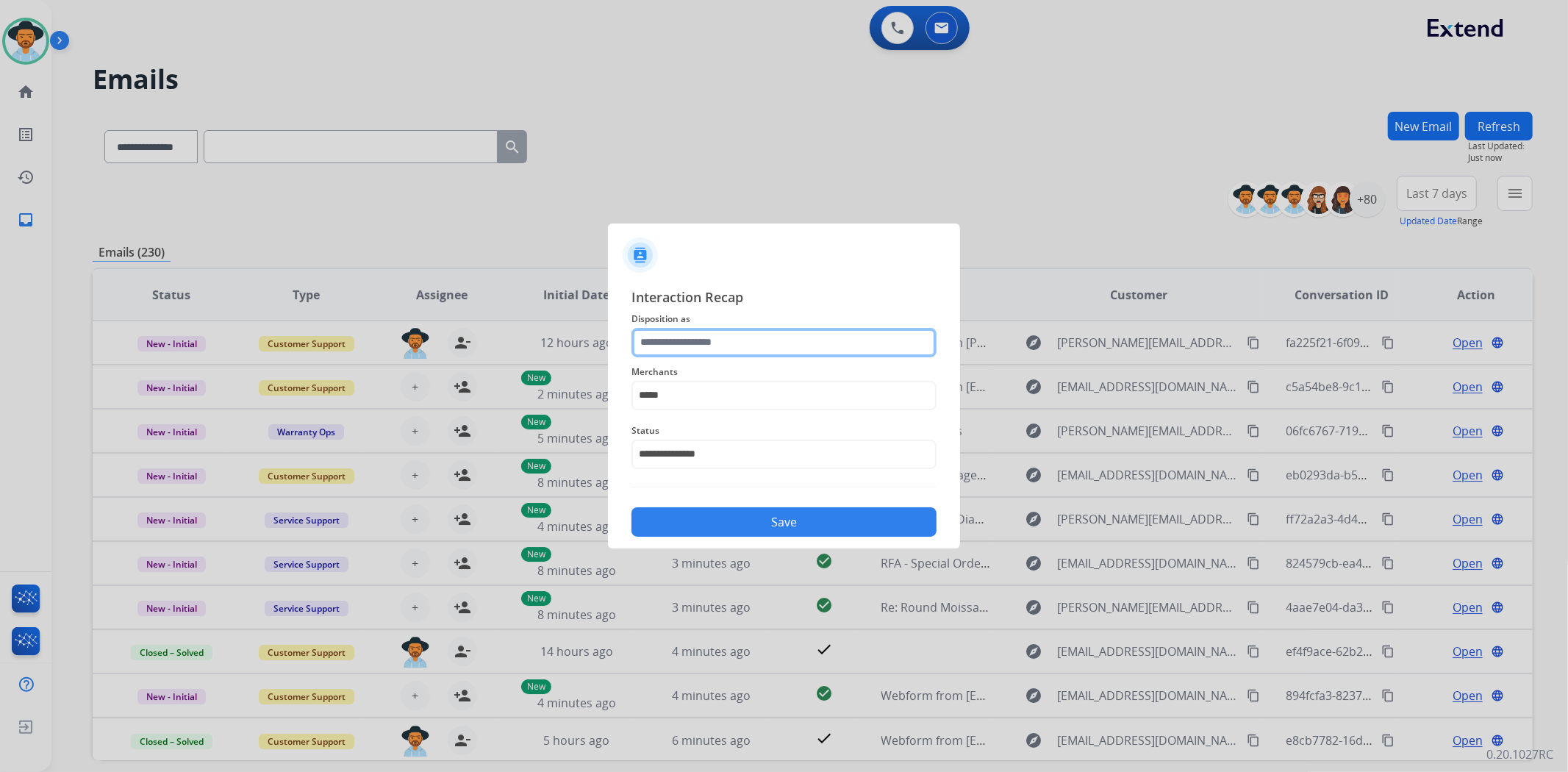
click at [757, 342] on input "text" at bounding box center [784, 342] width 305 height 30
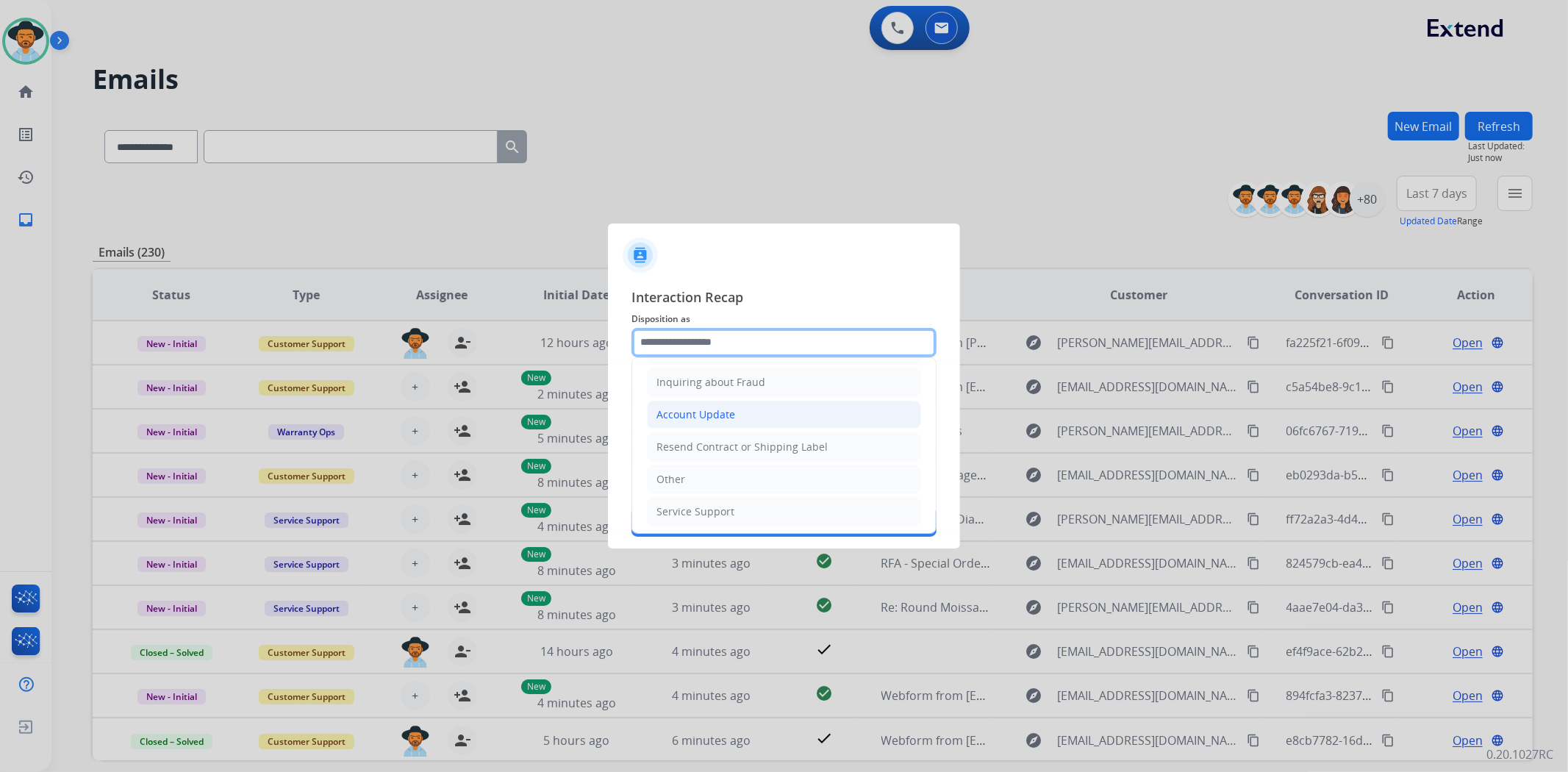
scroll to position [231, 0]
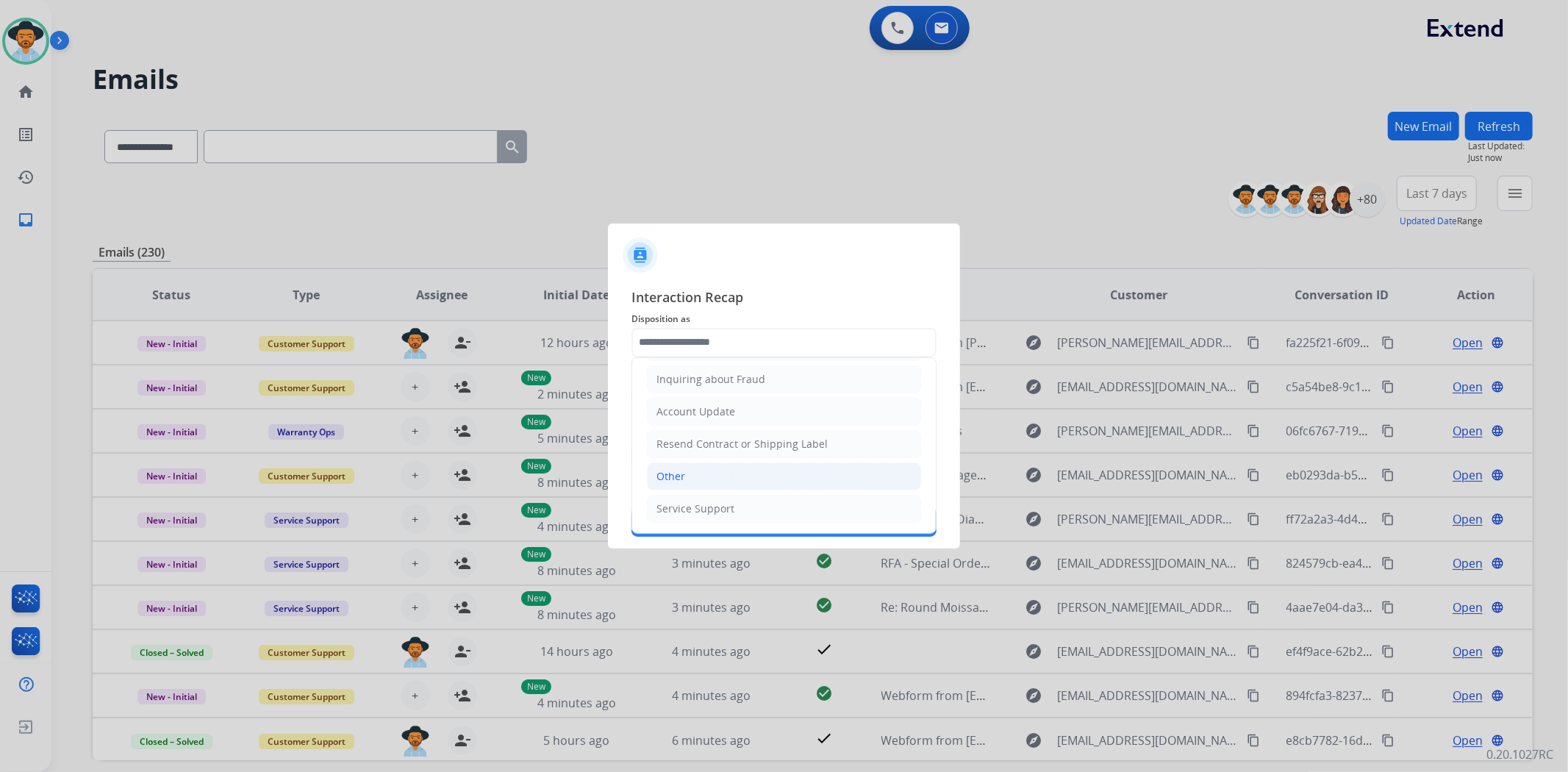
click at [758, 469] on li "Other" at bounding box center [784, 476] width 274 height 28
type input "*****"
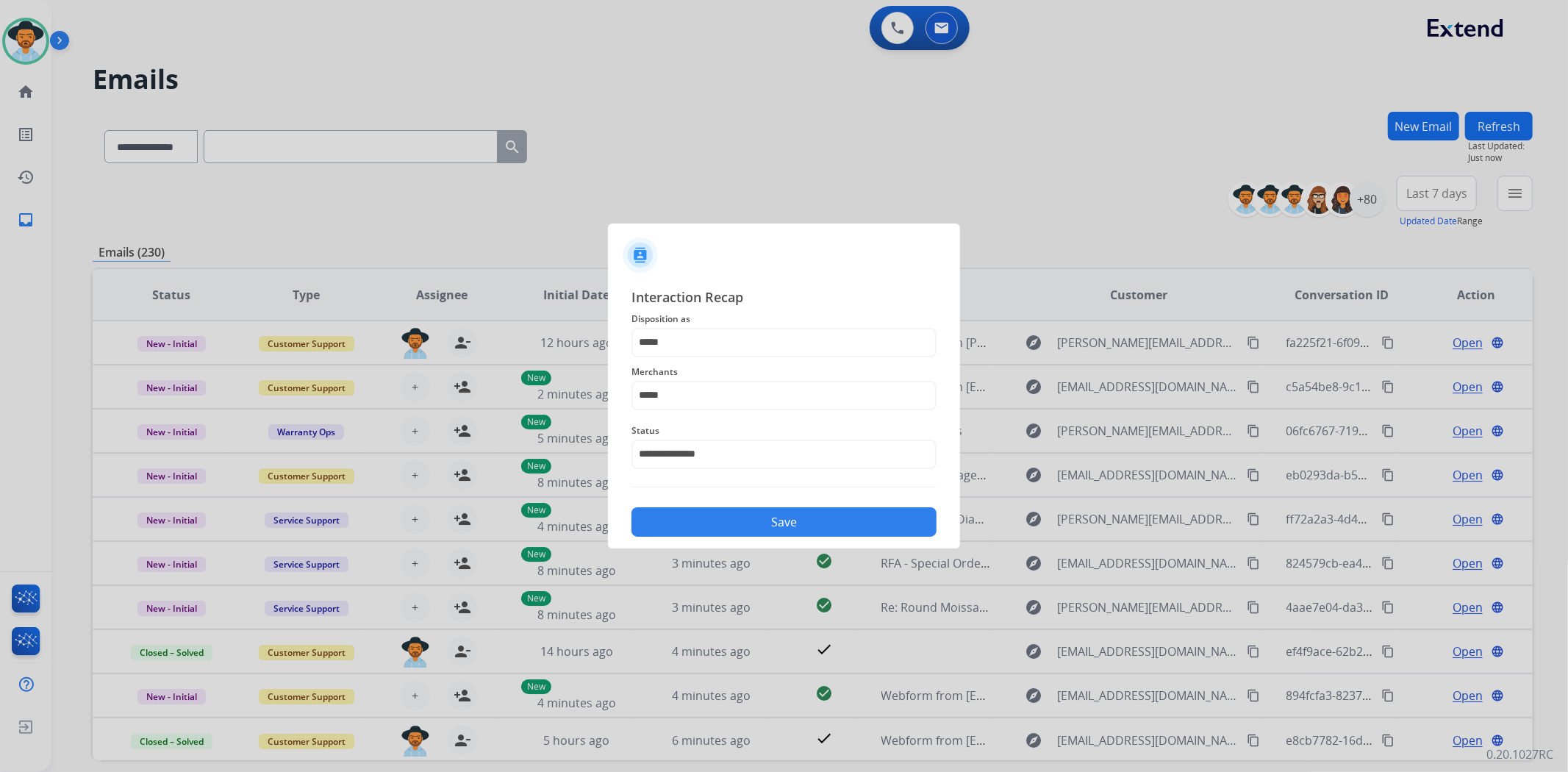
click at [797, 516] on button "Save" at bounding box center [784, 522] width 305 height 30
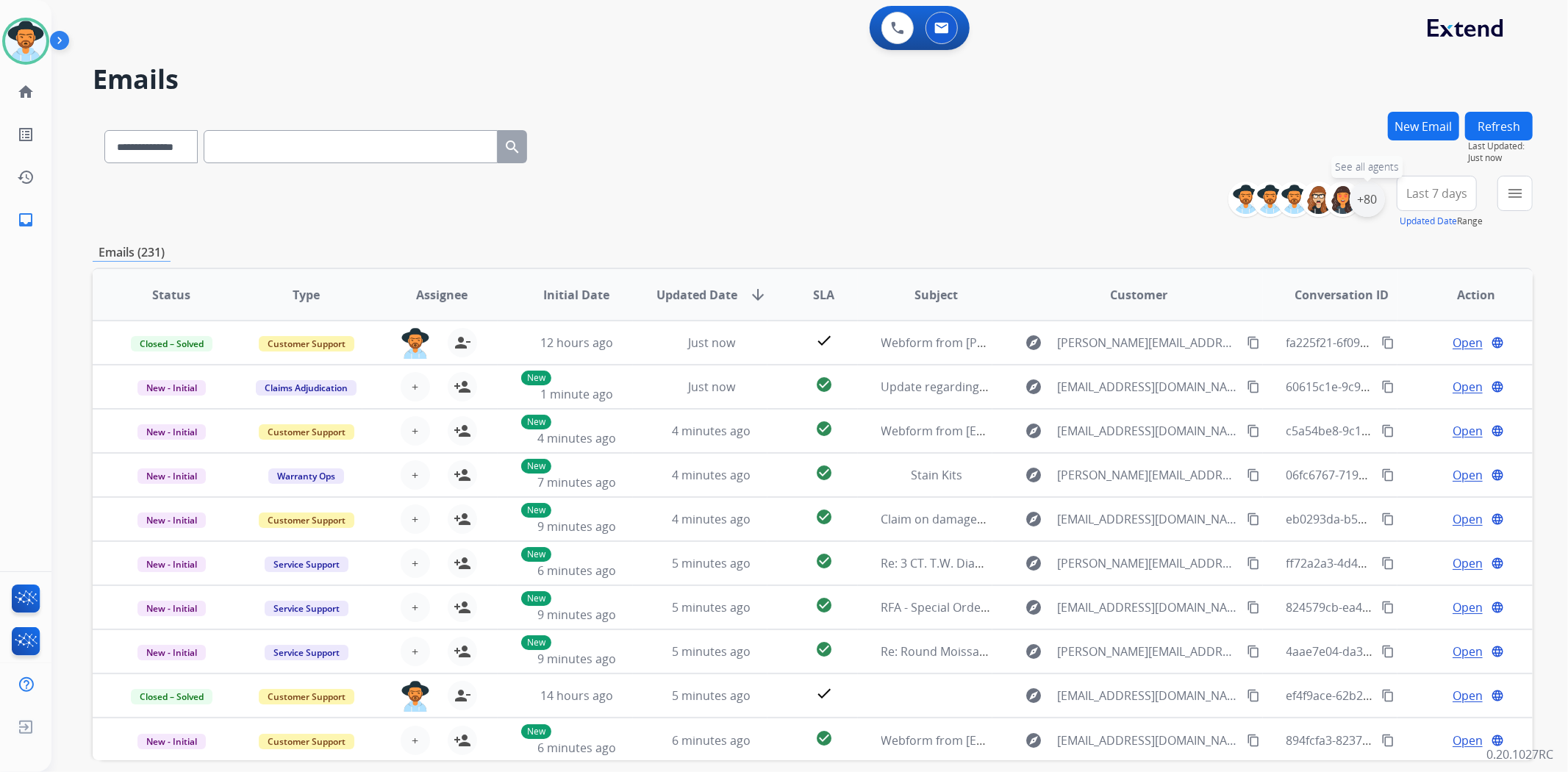
click at [1366, 202] on div "+80" at bounding box center [1367, 199] width 35 height 35
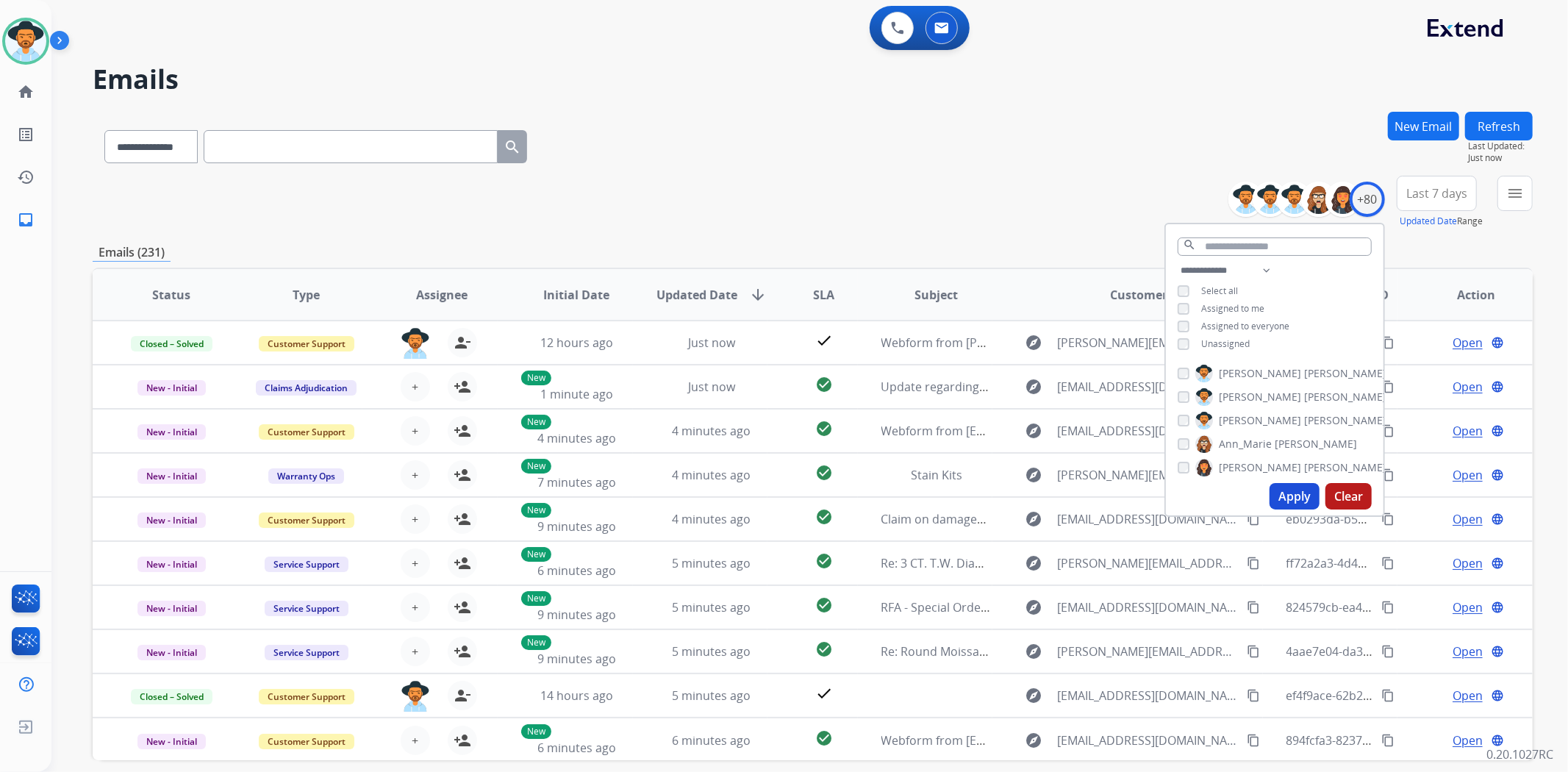
click at [1219, 341] on span "Unassigned" at bounding box center [1226, 344] width 49 height 13
click at [1301, 489] on button "Apply" at bounding box center [1294, 496] width 50 height 26
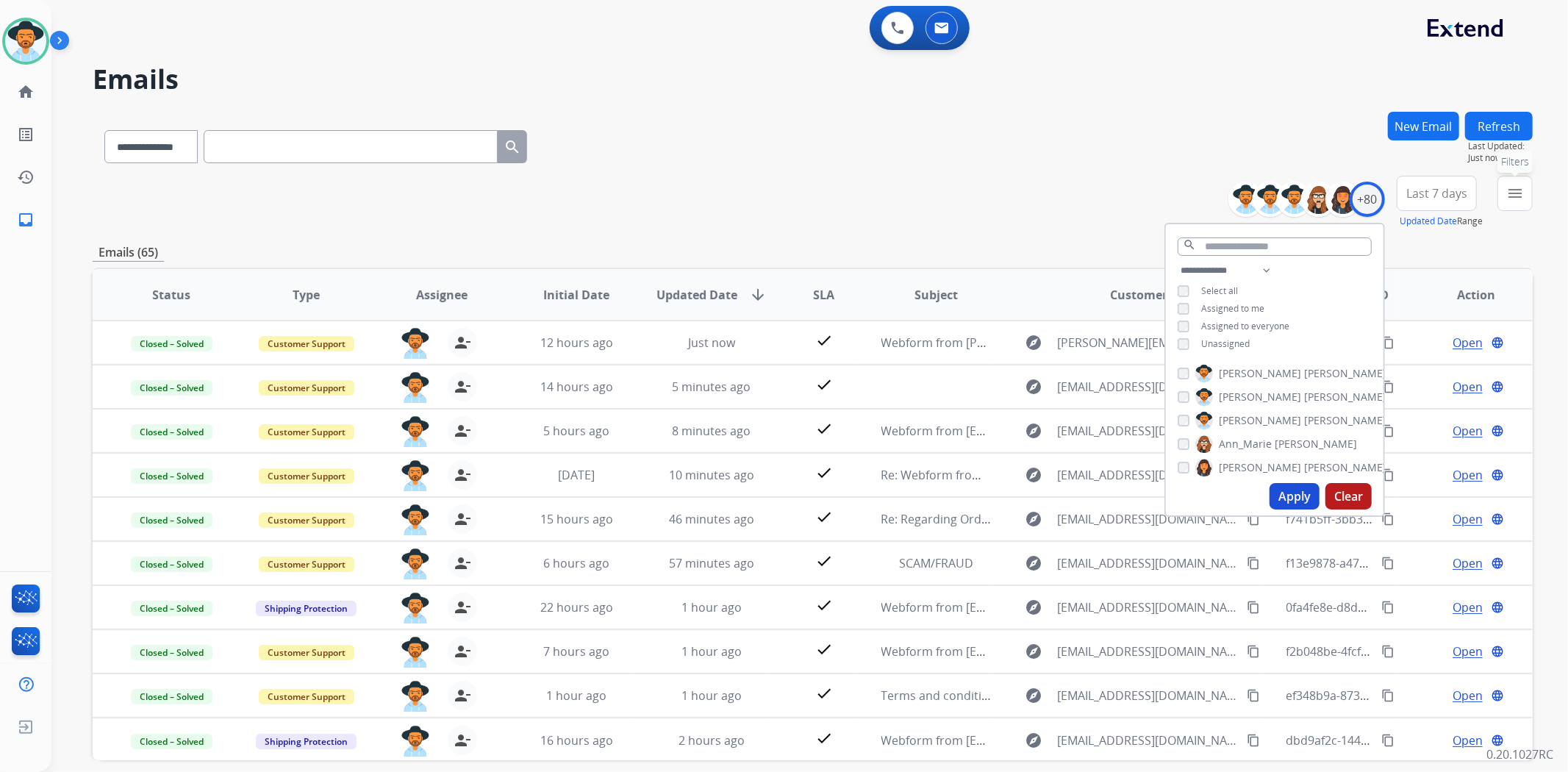
click at [1517, 203] on button "menu Filters" at bounding box center [1515, 193] width 35 height 35
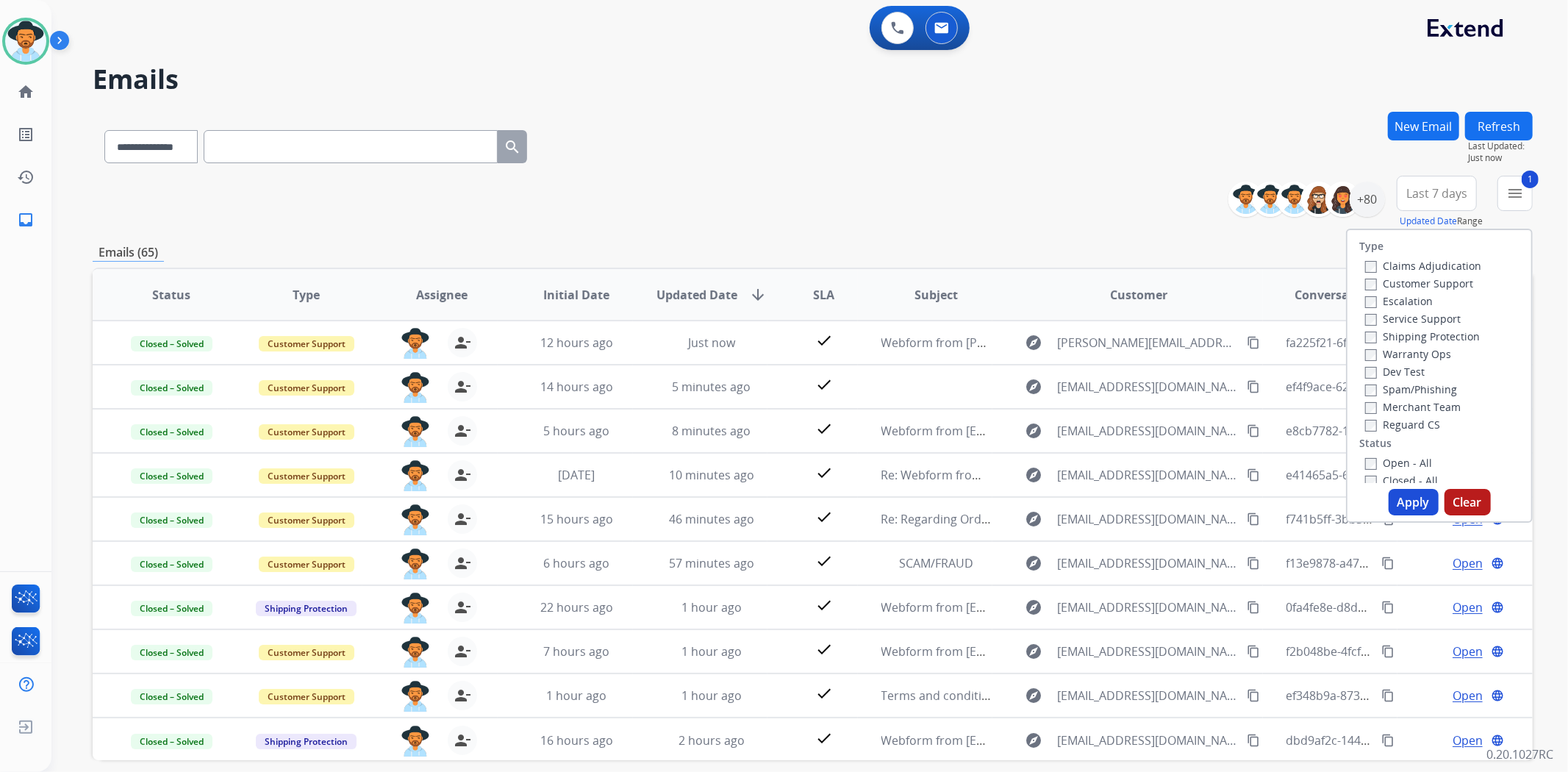
drag, startPoint x: 1407, startPoint y: 501, endPoint x: 1380, endPoint y: 489, distance: 29.5
click at [1407, 501] on button "Apply" at bounding box center [1413, 502] width 50 height 26
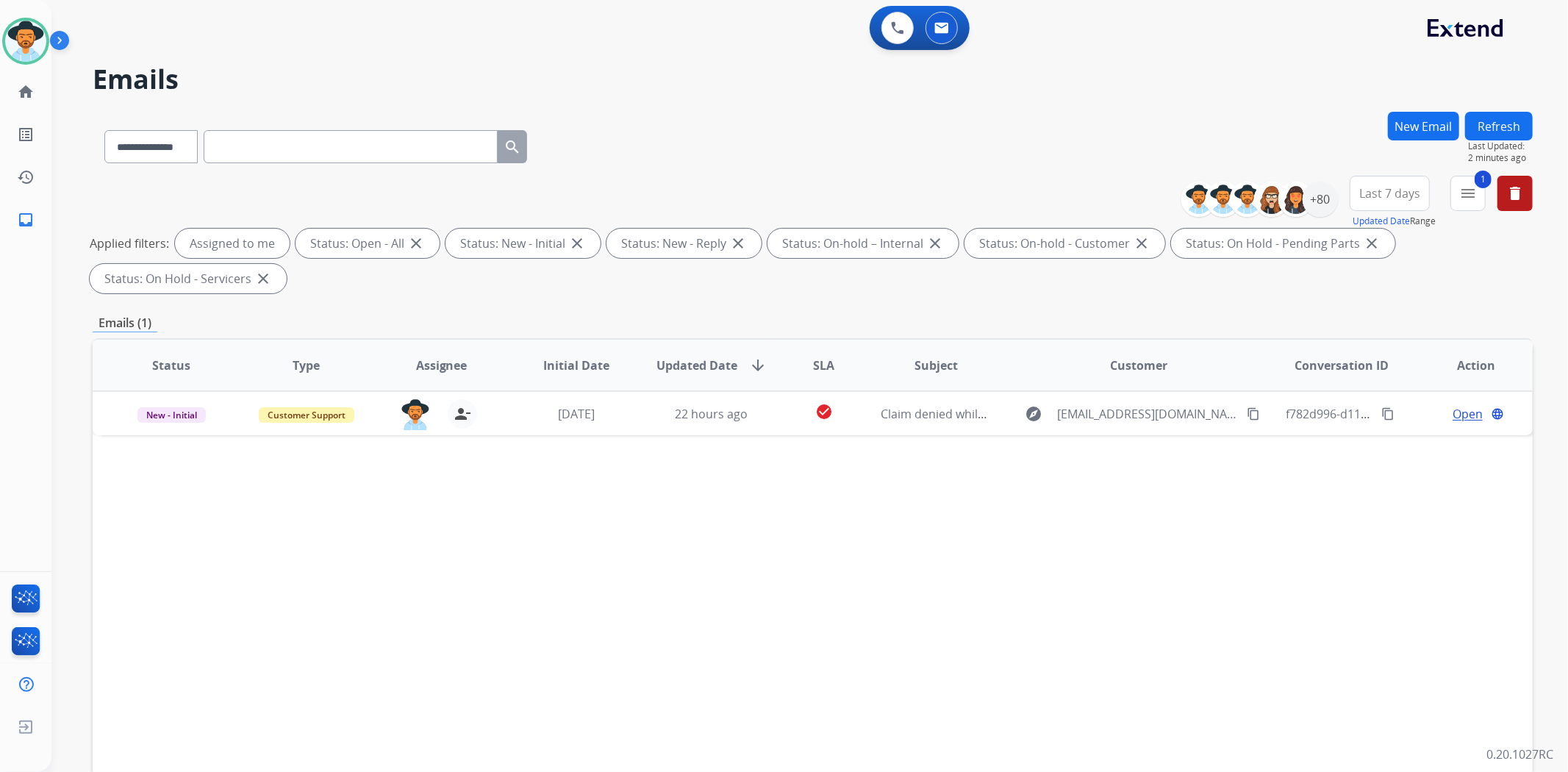
click at [884, 468] on div "Status Type Assignee Initial Date Updated Date arrow_downward SLA Subject Custo…" at bounding box center [812, 585] width 1440 height 493
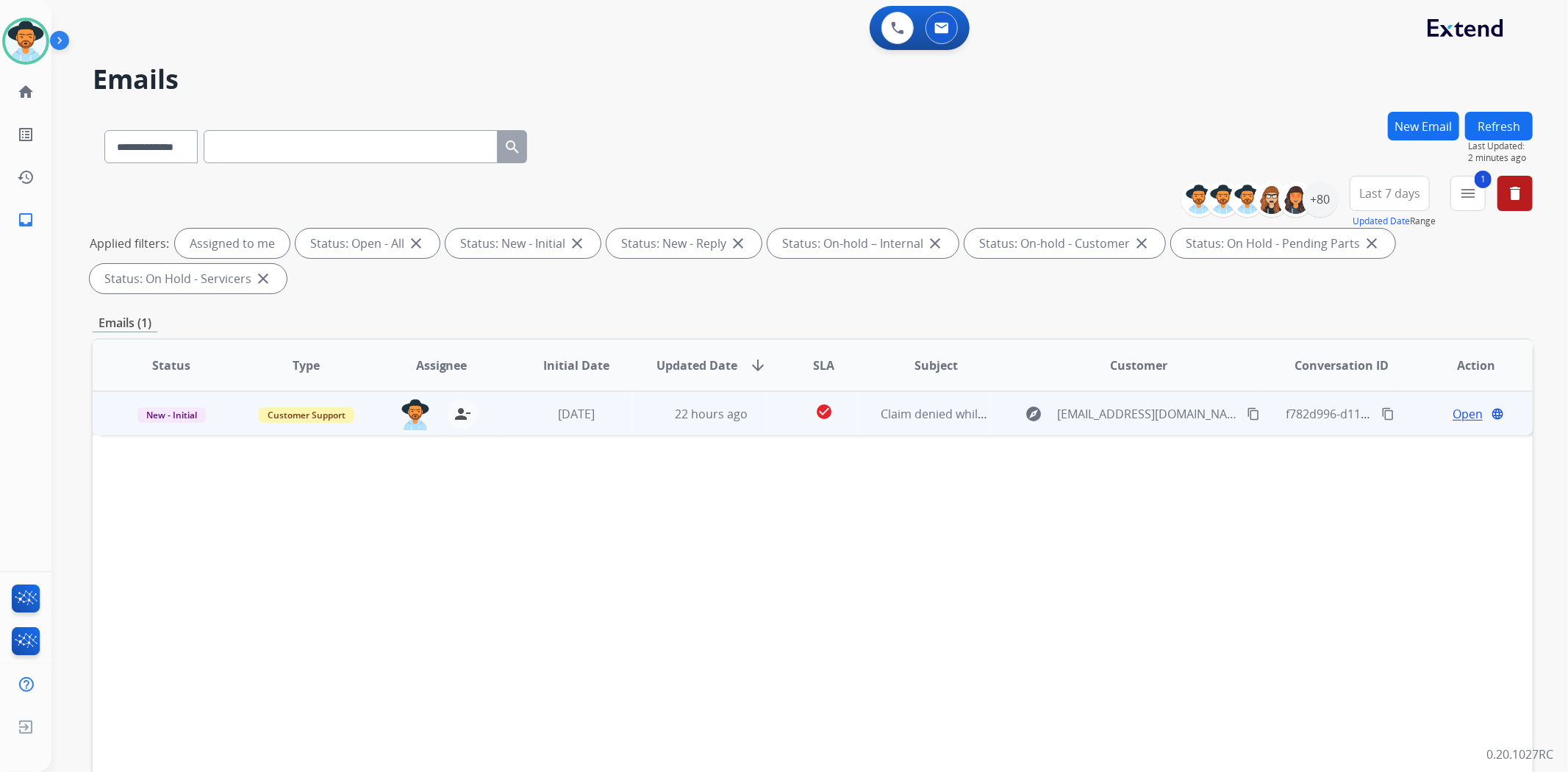
click at [1459, 416] on span "Open" at bounding box center [1467, 414] width 30 height 18
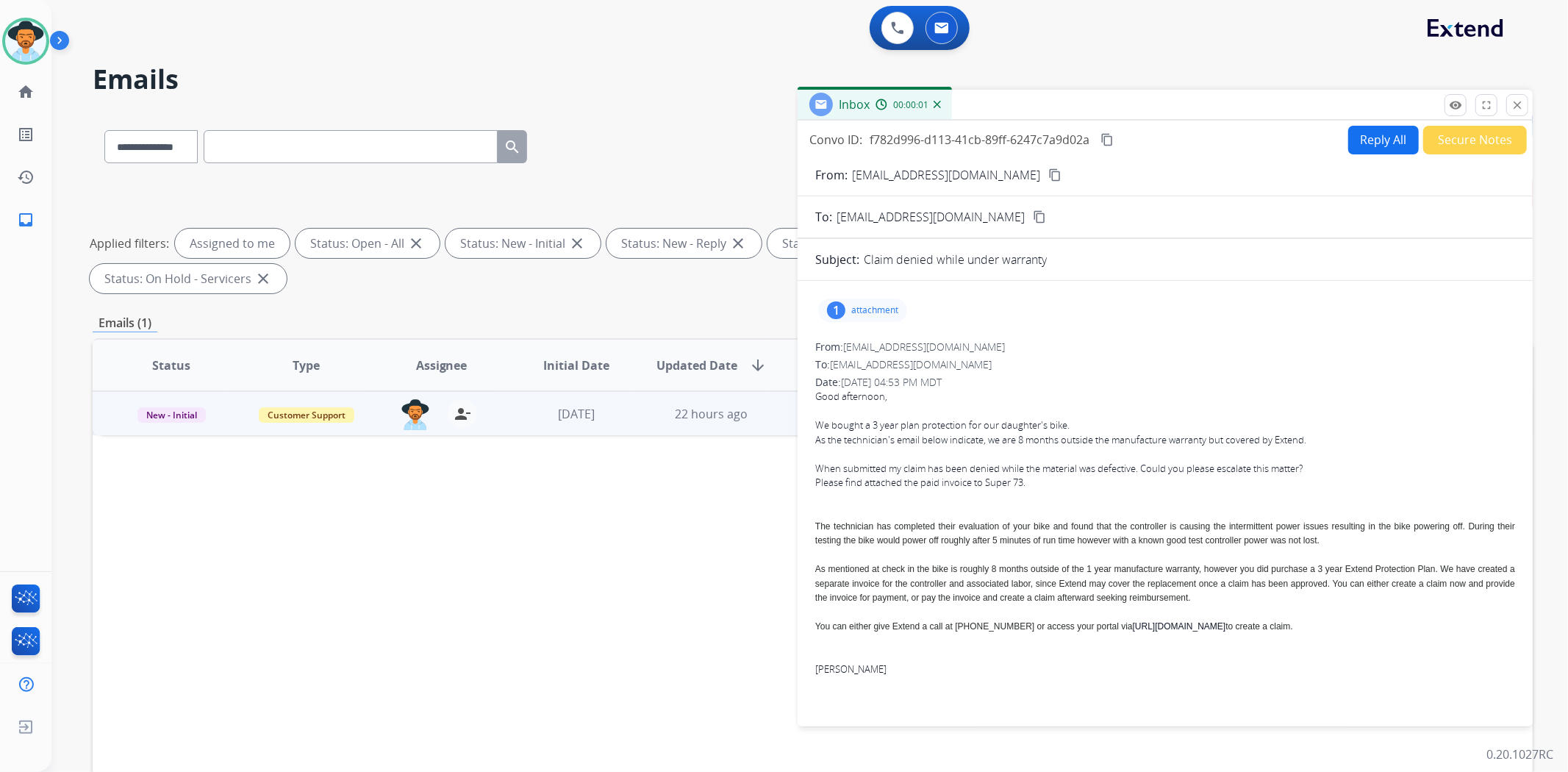
click at [1379, 138] on button "Reply All" at bounding box center [1383, 140] width 70 height 29
select select "**********"
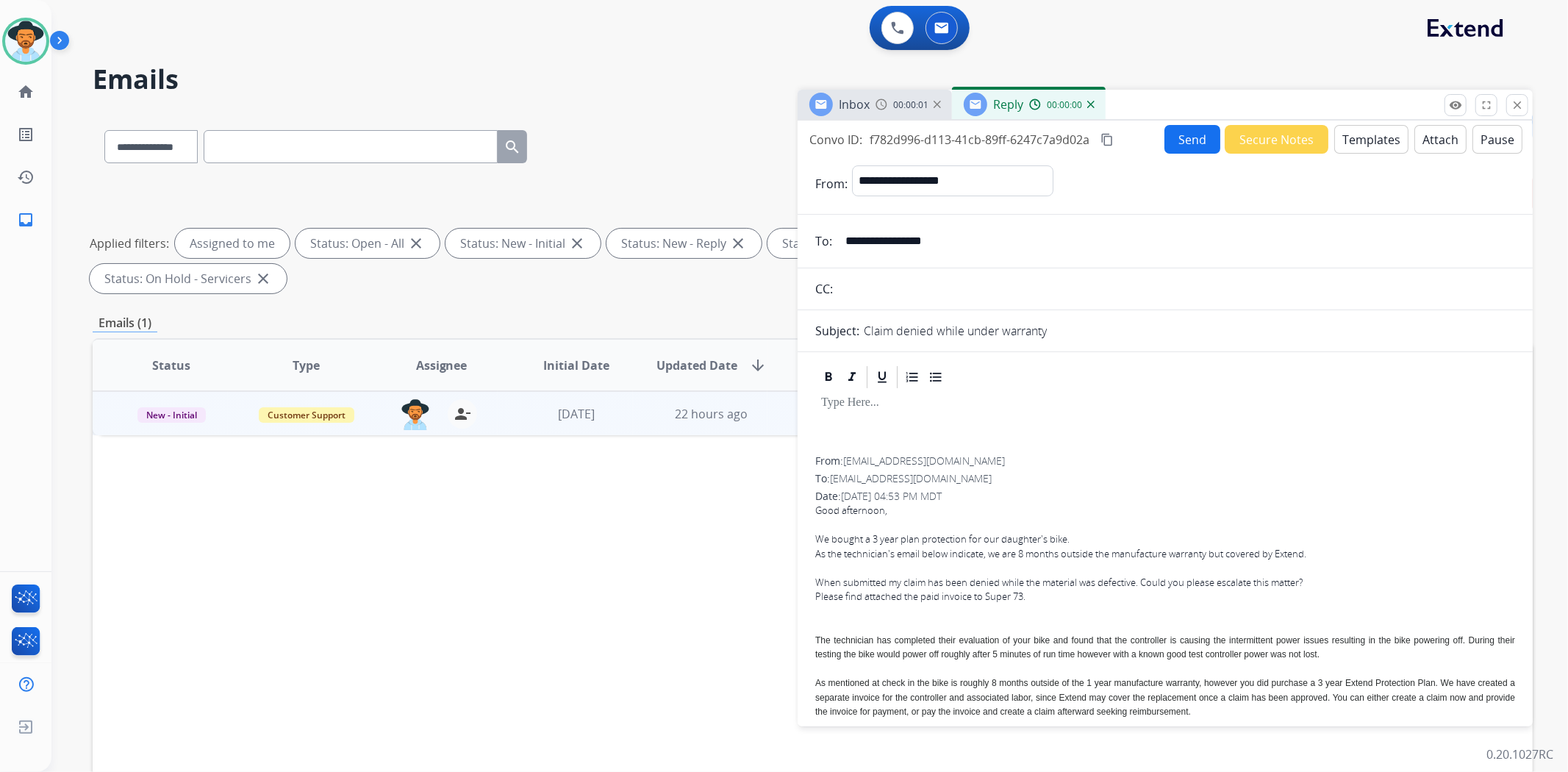
click at [1368, 135] on button "Templates" at bounding box center [1371, 139] width 74 height 29
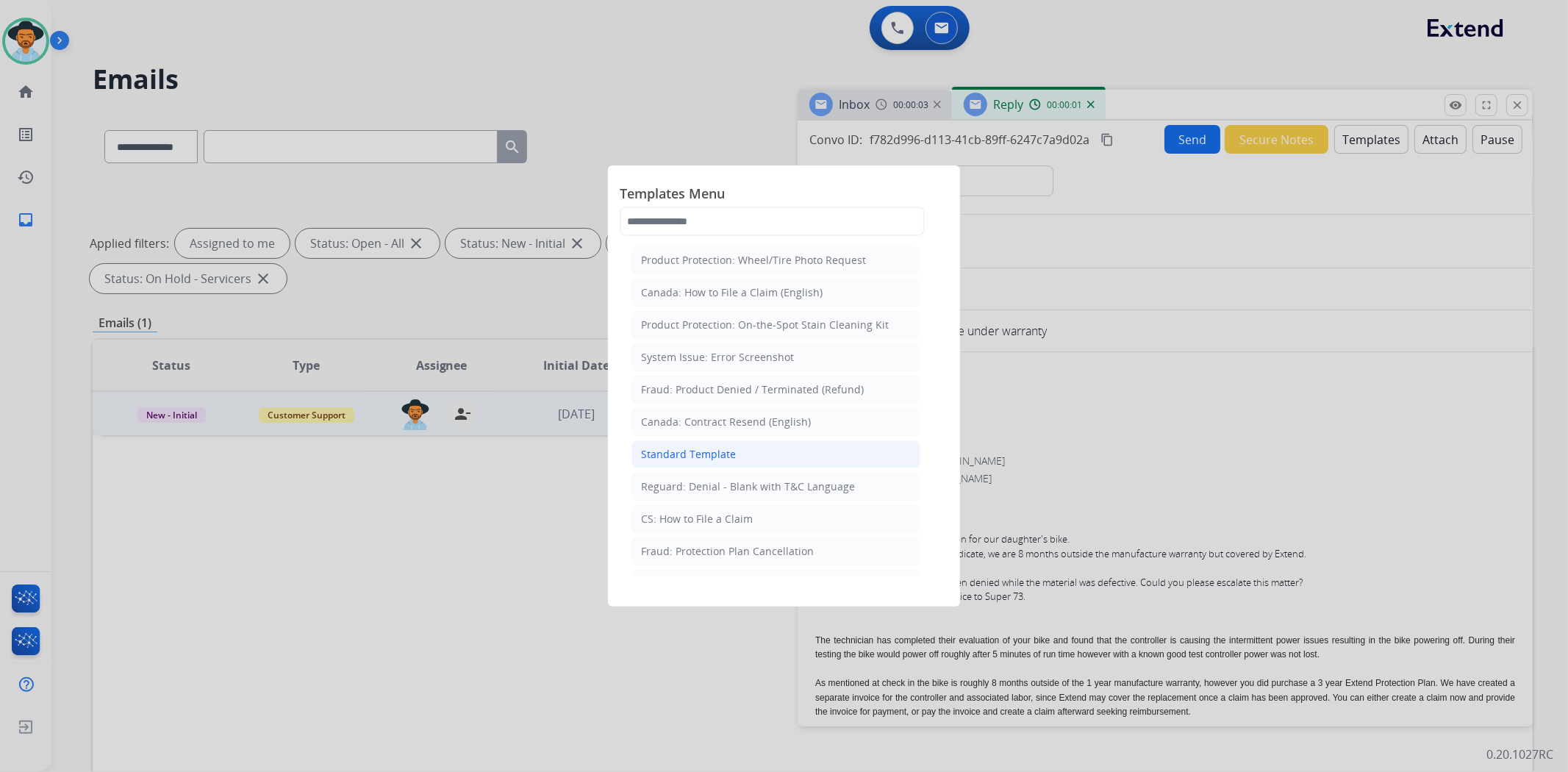
click at [753, 453] on li "Standard Template" at bounding box center [775, 454] width 289 height 28
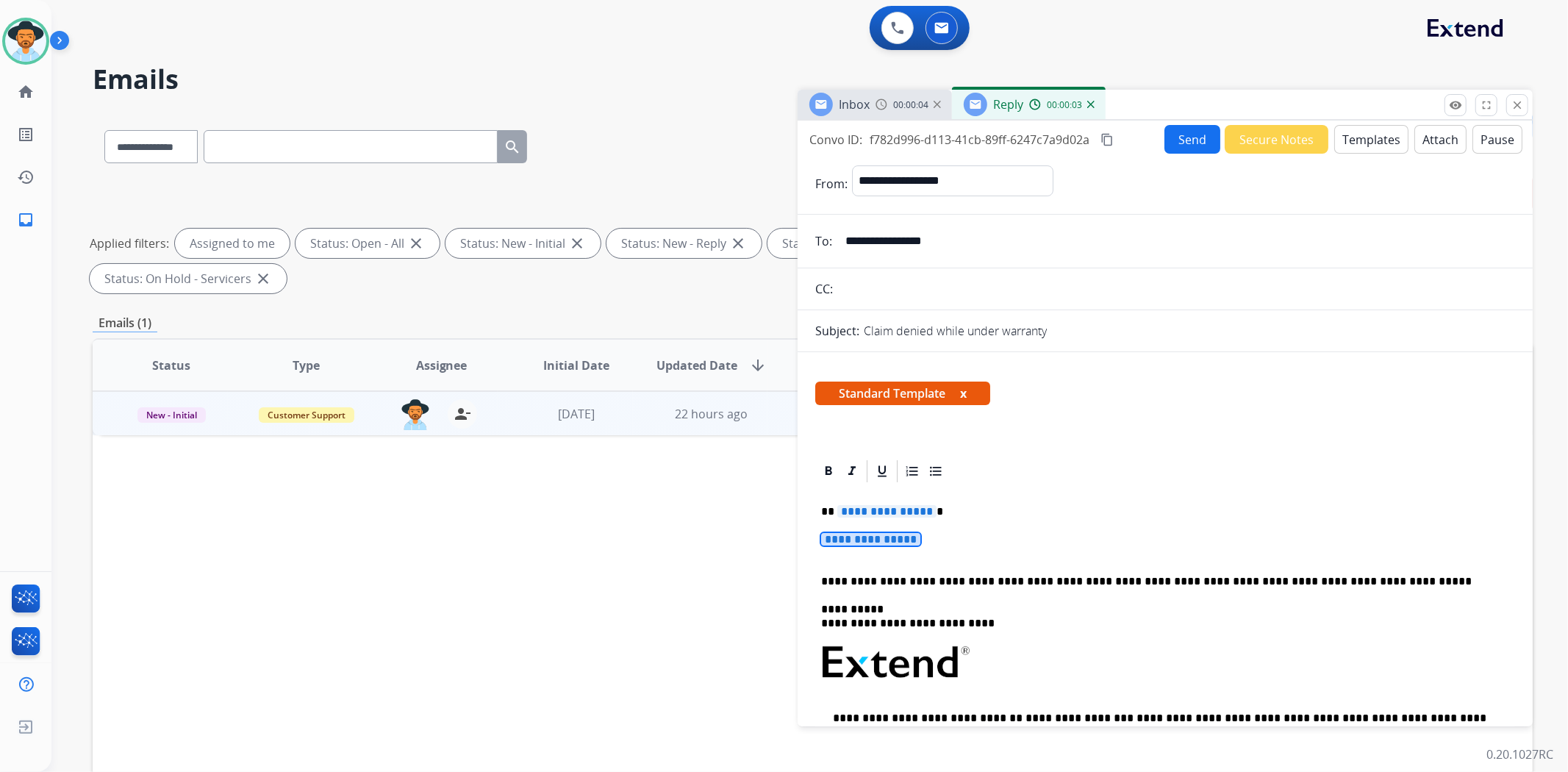
click at [886, 533] on span "**********" at bounding box center [871, 539] width 99 height 13
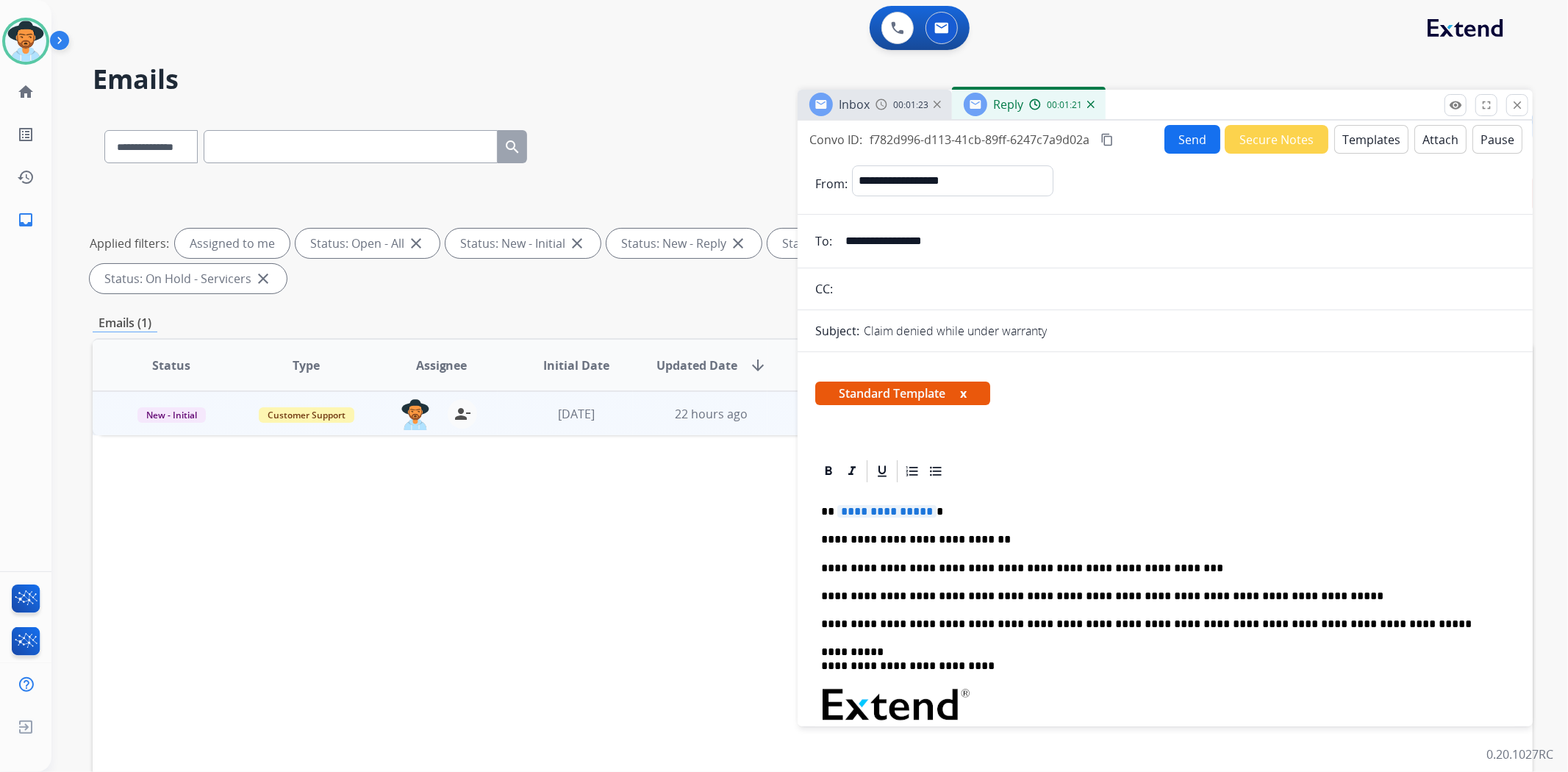
click at [877, 509] on span "**********" at bounding box center [886, 511] width 99 height 13
click at [1190, 138] on button "Send" at bounding box center [1192, 139] width 56 height 29
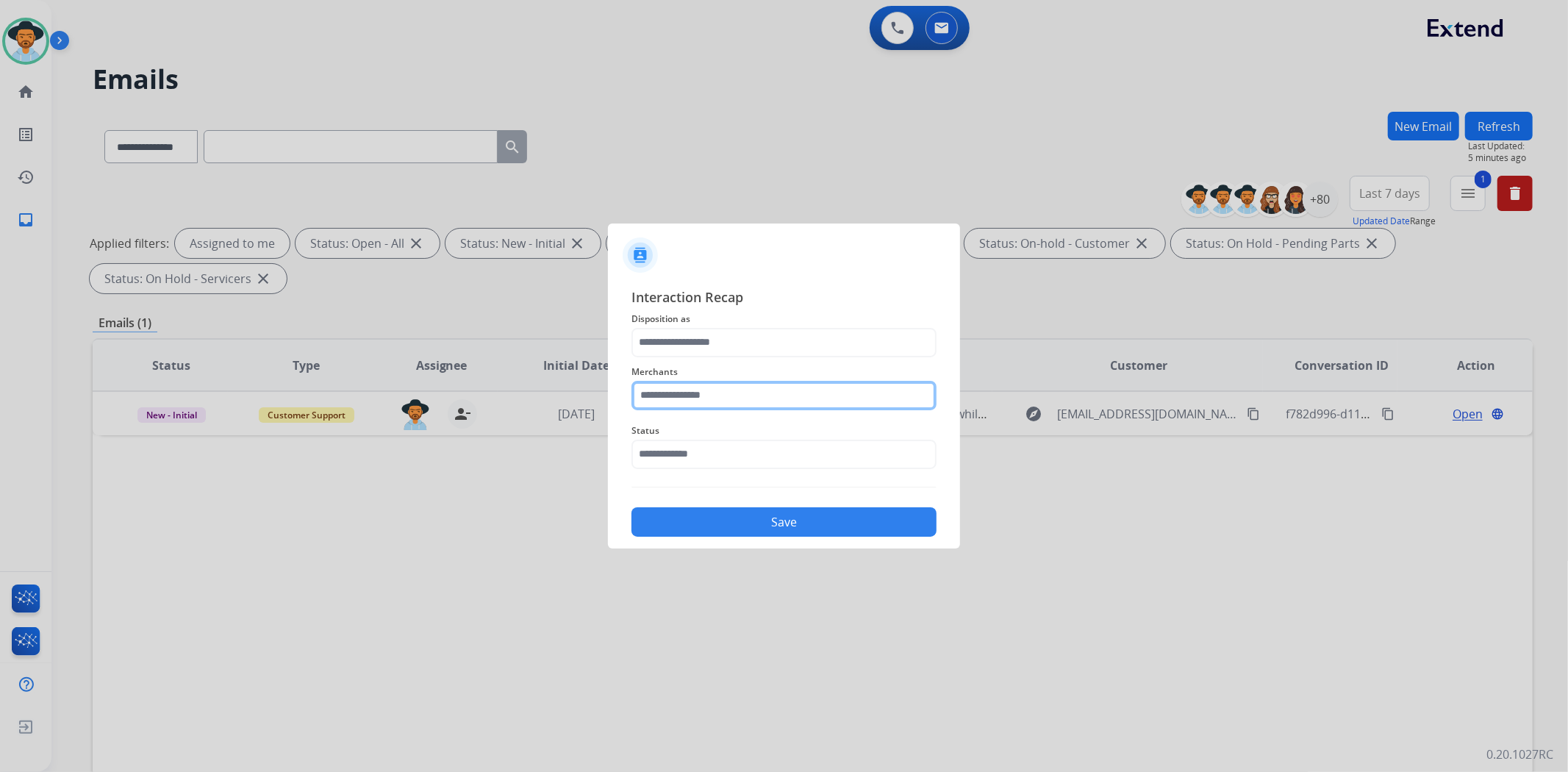
click at [828, 400] on input "text" at bounding box center [784, 395] width 305 height 30
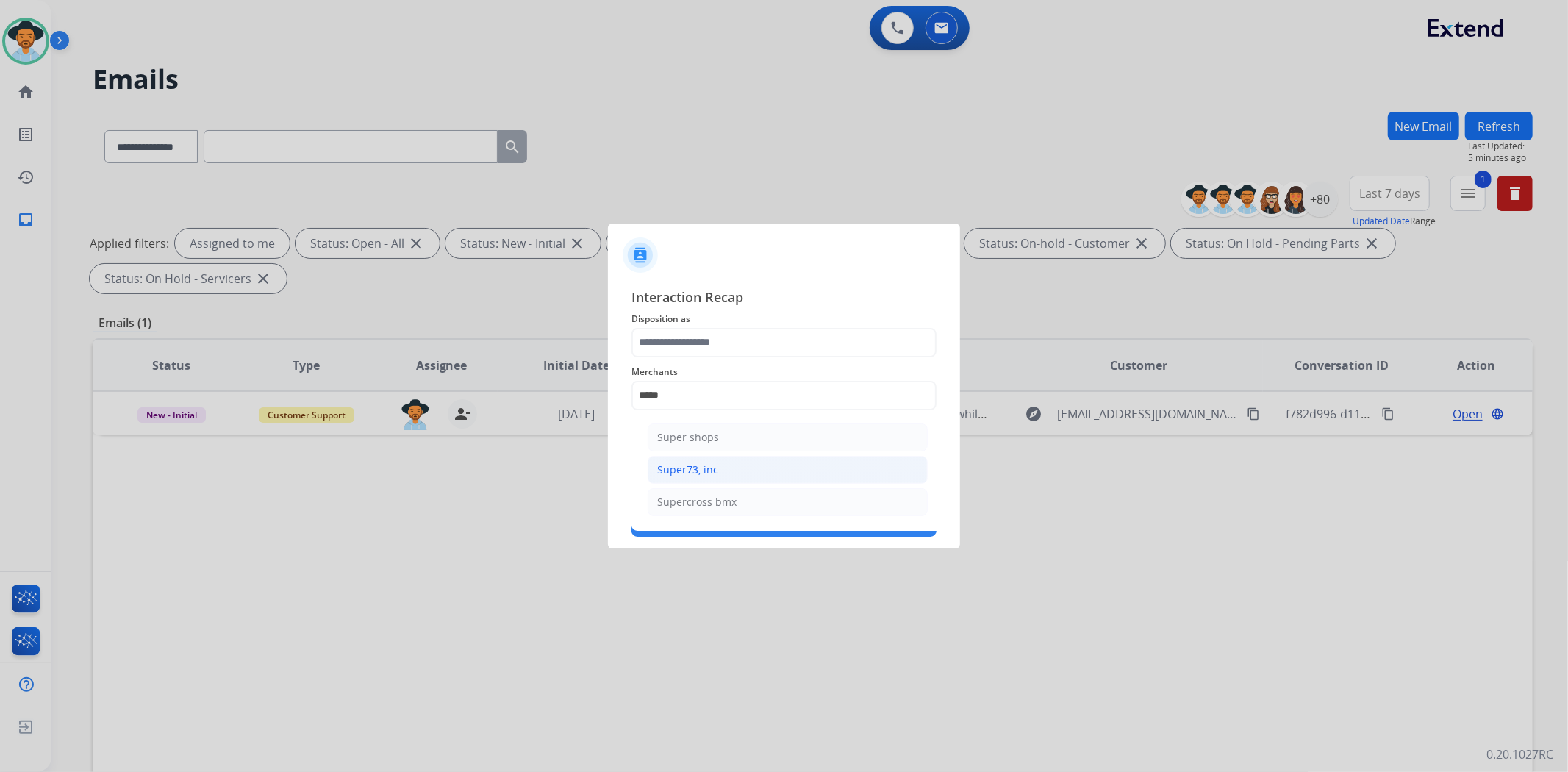
click at [770, 466] on li "Super73, inc." at bounding box center [787, 470] width 280 height 28
type input "**********"
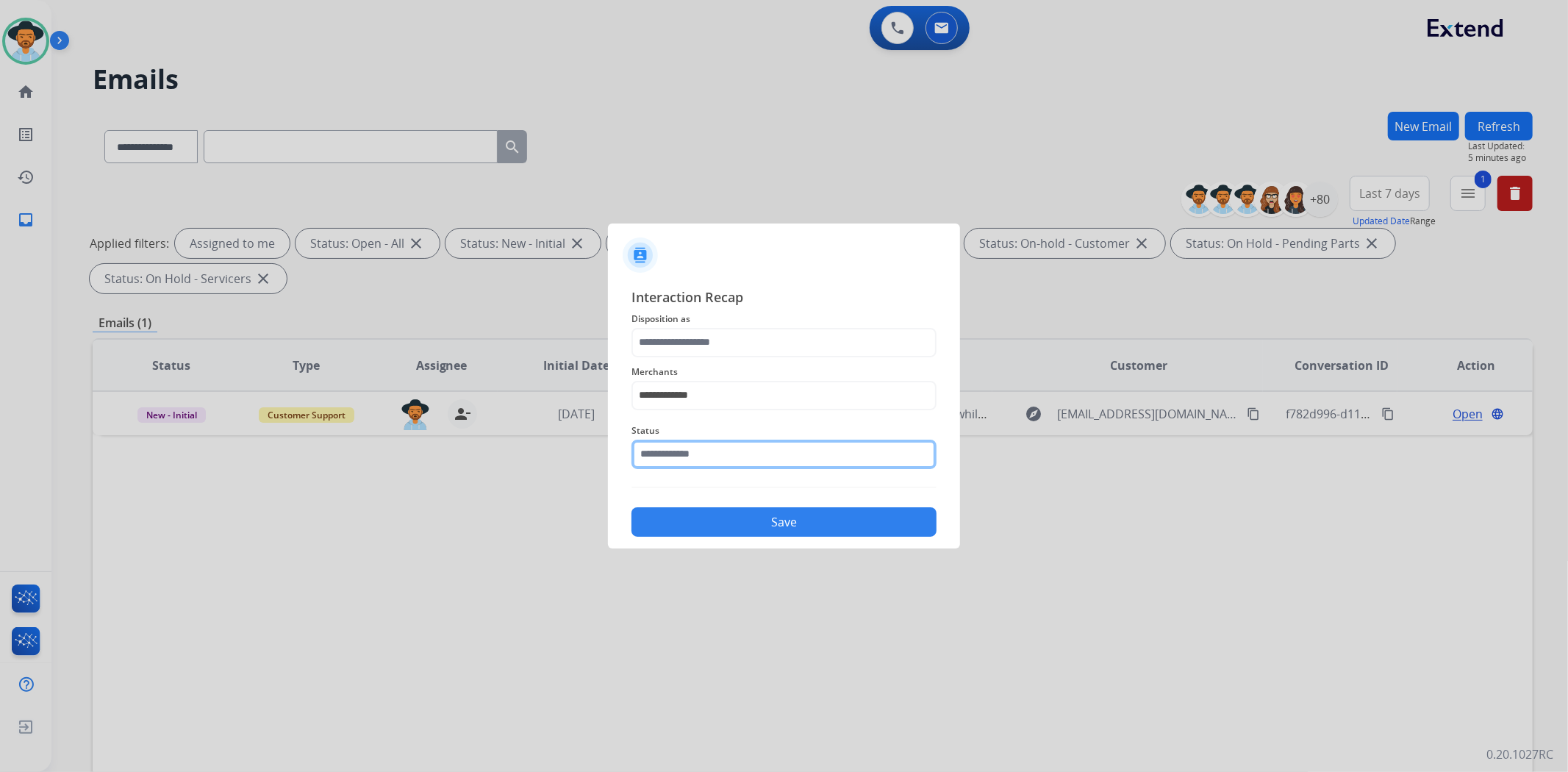
click at [758, 457] on input "text" at bounding box center [784, 454] width 305 height 30
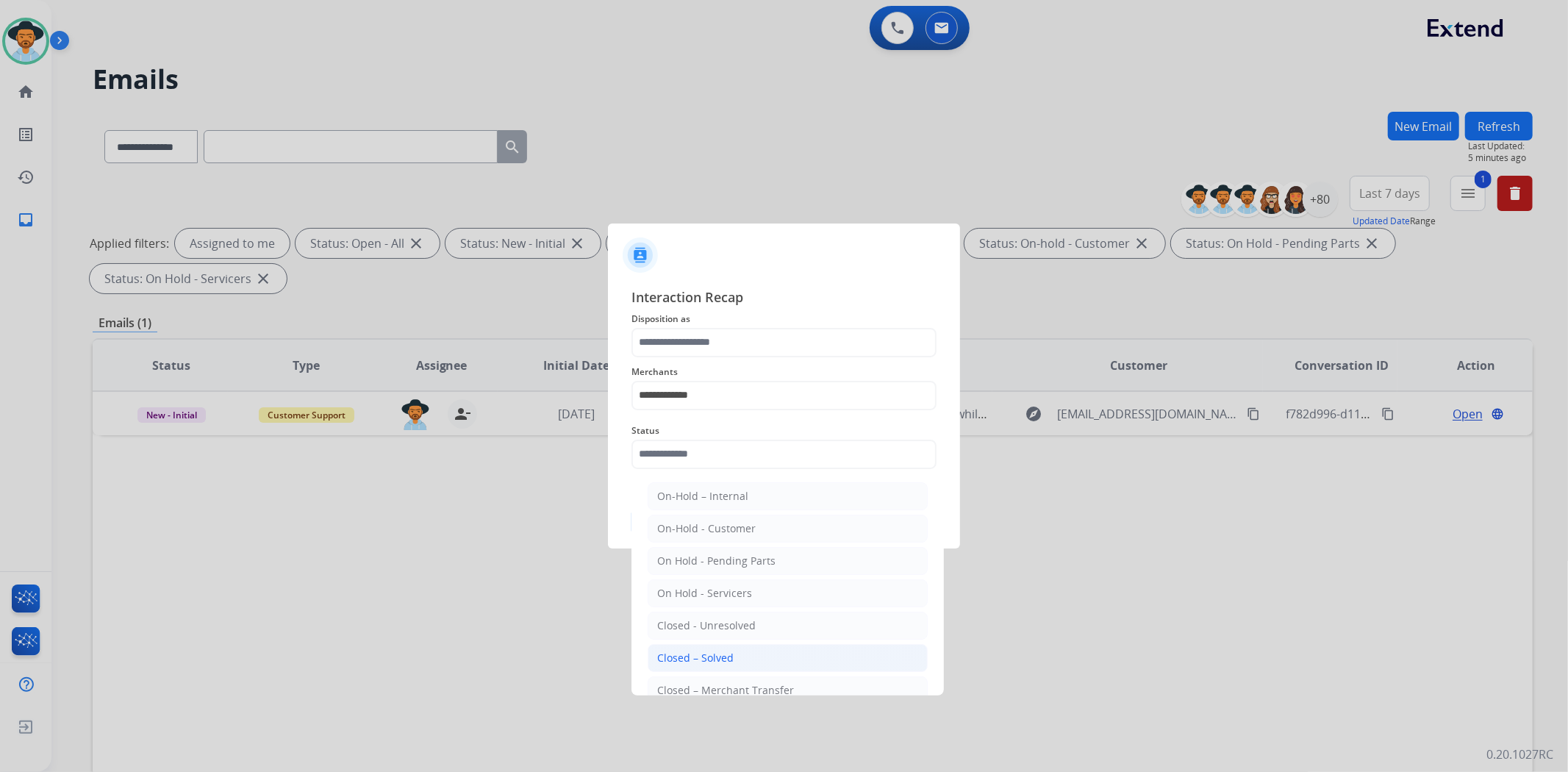
click at [760, 656] on li "Closed – Solved" at bounding box center [787, 657] width 280 height 28
type input "**********"
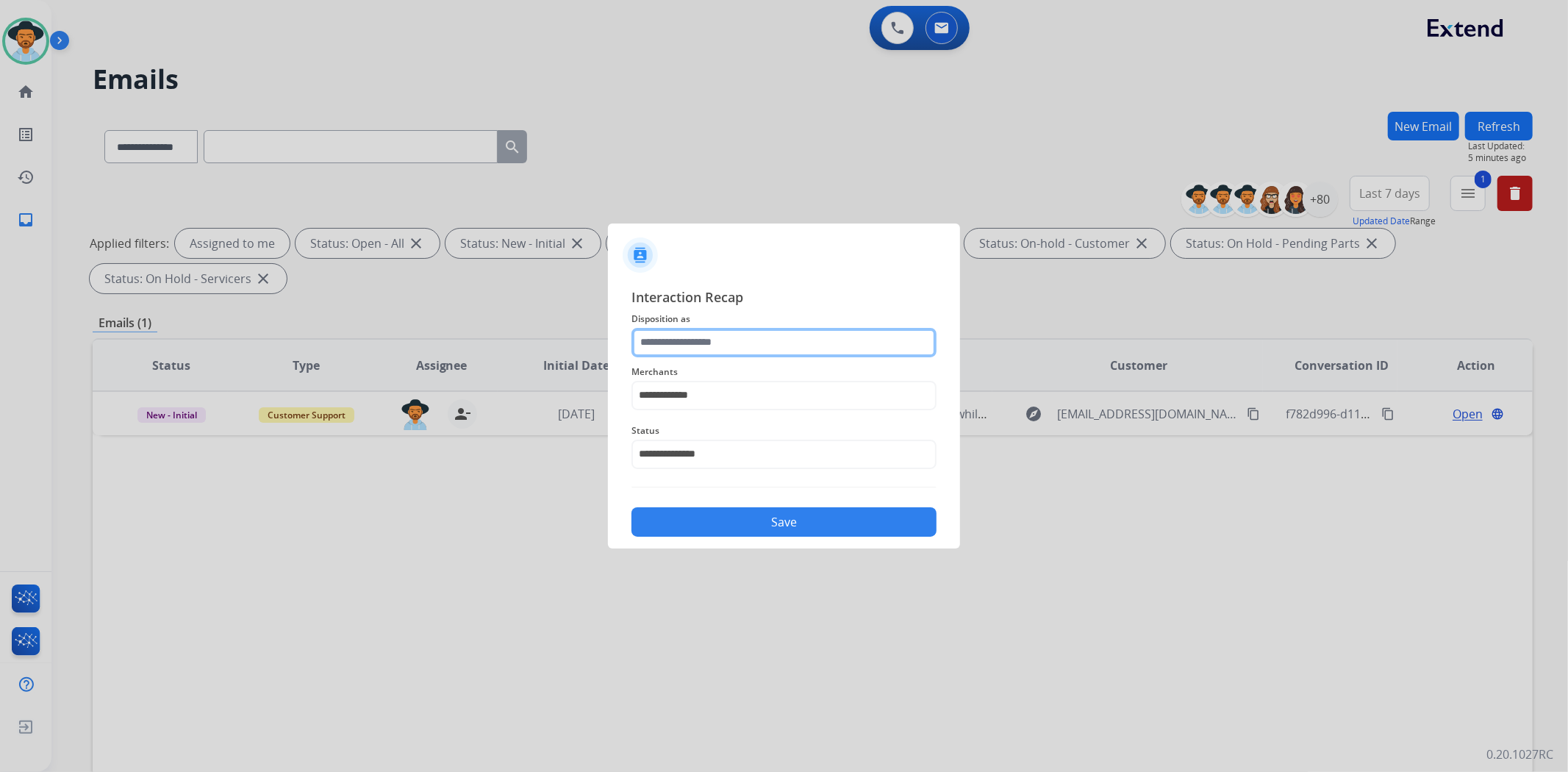
click at [774, 347] on input "text" at bounding box center [784, 342] width 305 height 30
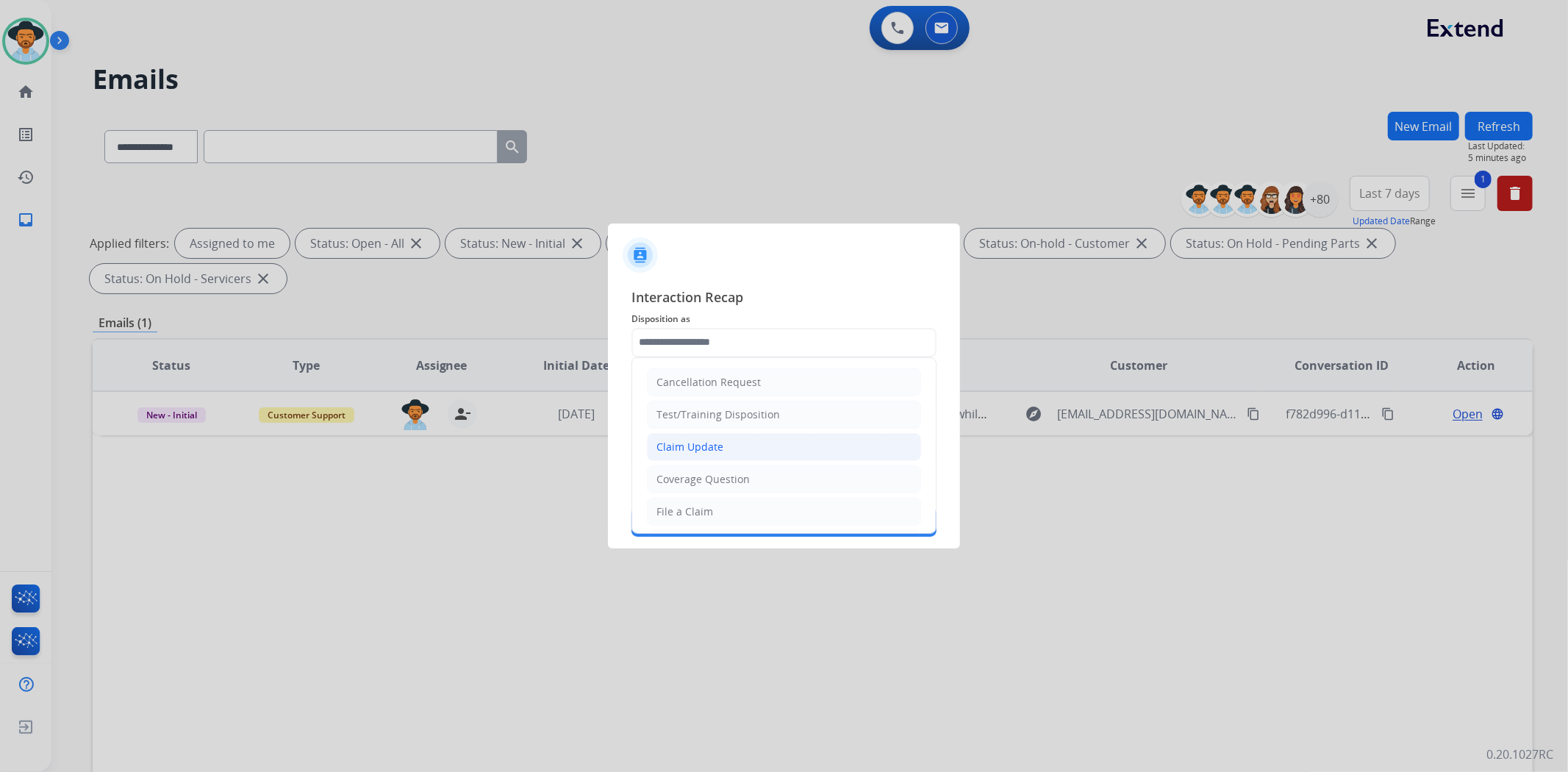
click at [754, 440] on li "Claim Update" at bounding box center [784, 447] width 274 height 28
type input "**********"
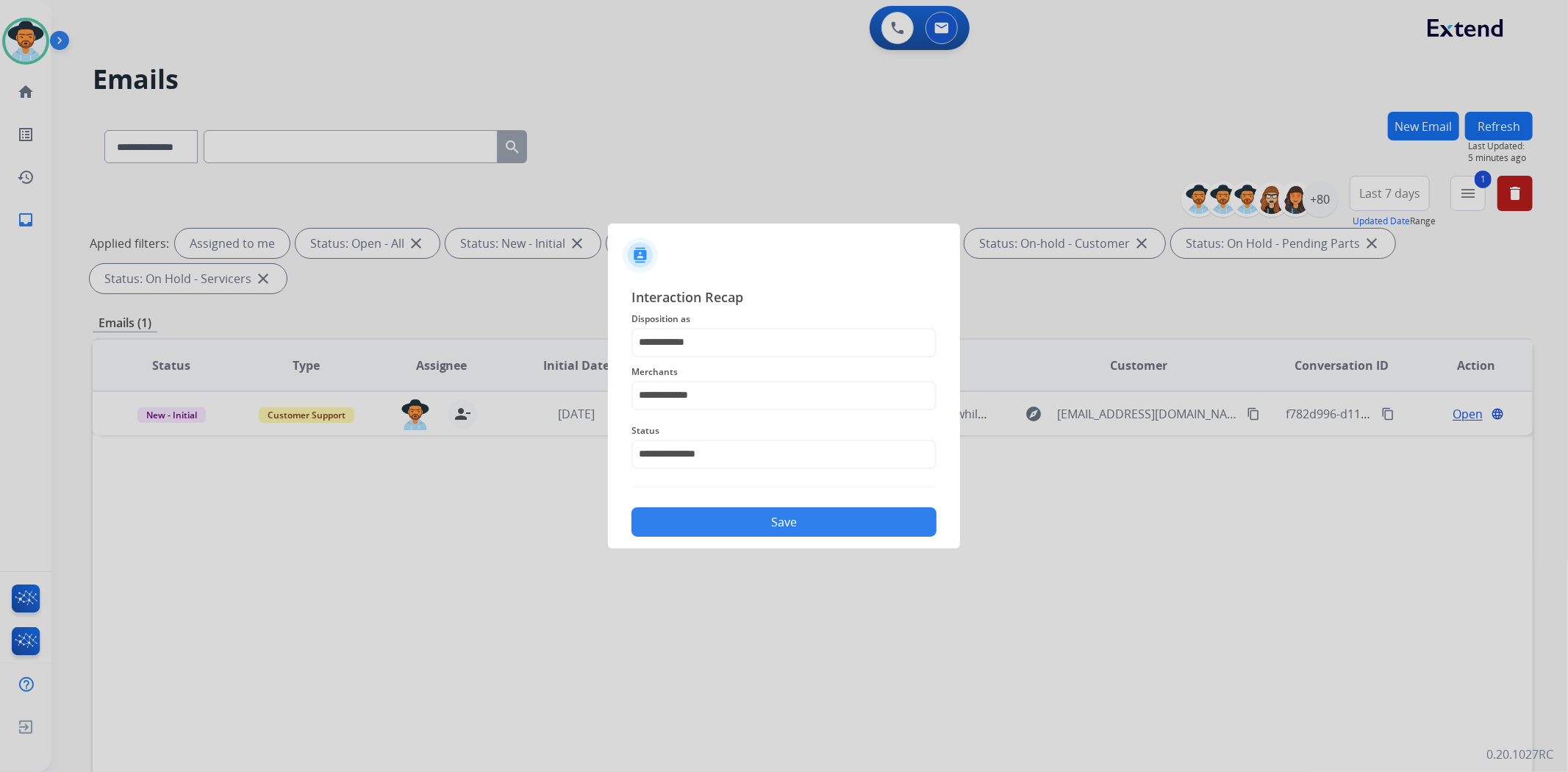
click at [776, 525] on button "Save" at bounding box center [784, 522] width 305 height 30
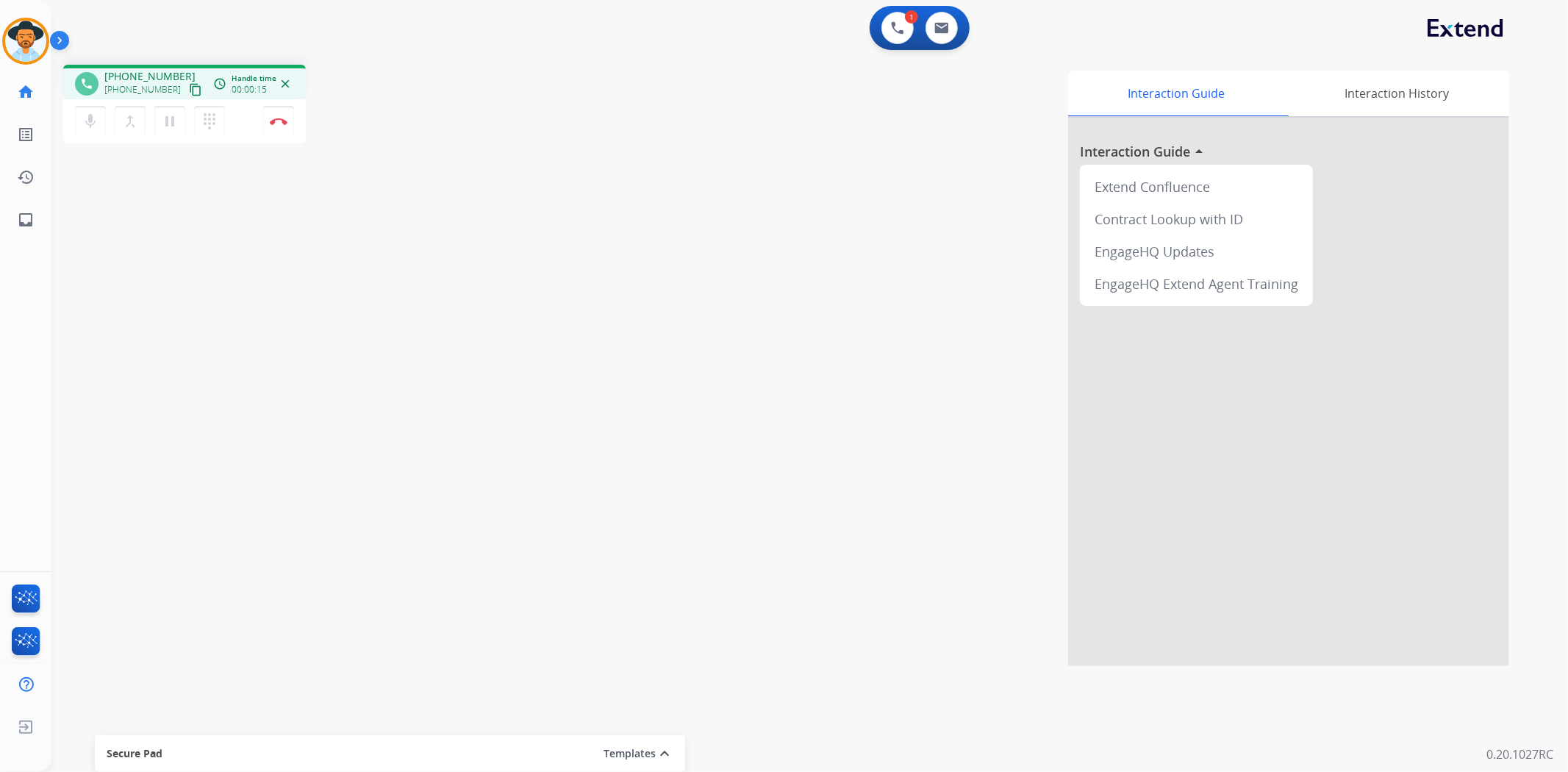
click at [189, 85] on mat-icon "content_copy" at bounding box center [195, 89] width 14 height 14
click at [948, 33] on button at bounding box center [942, 28] width 32 height 33
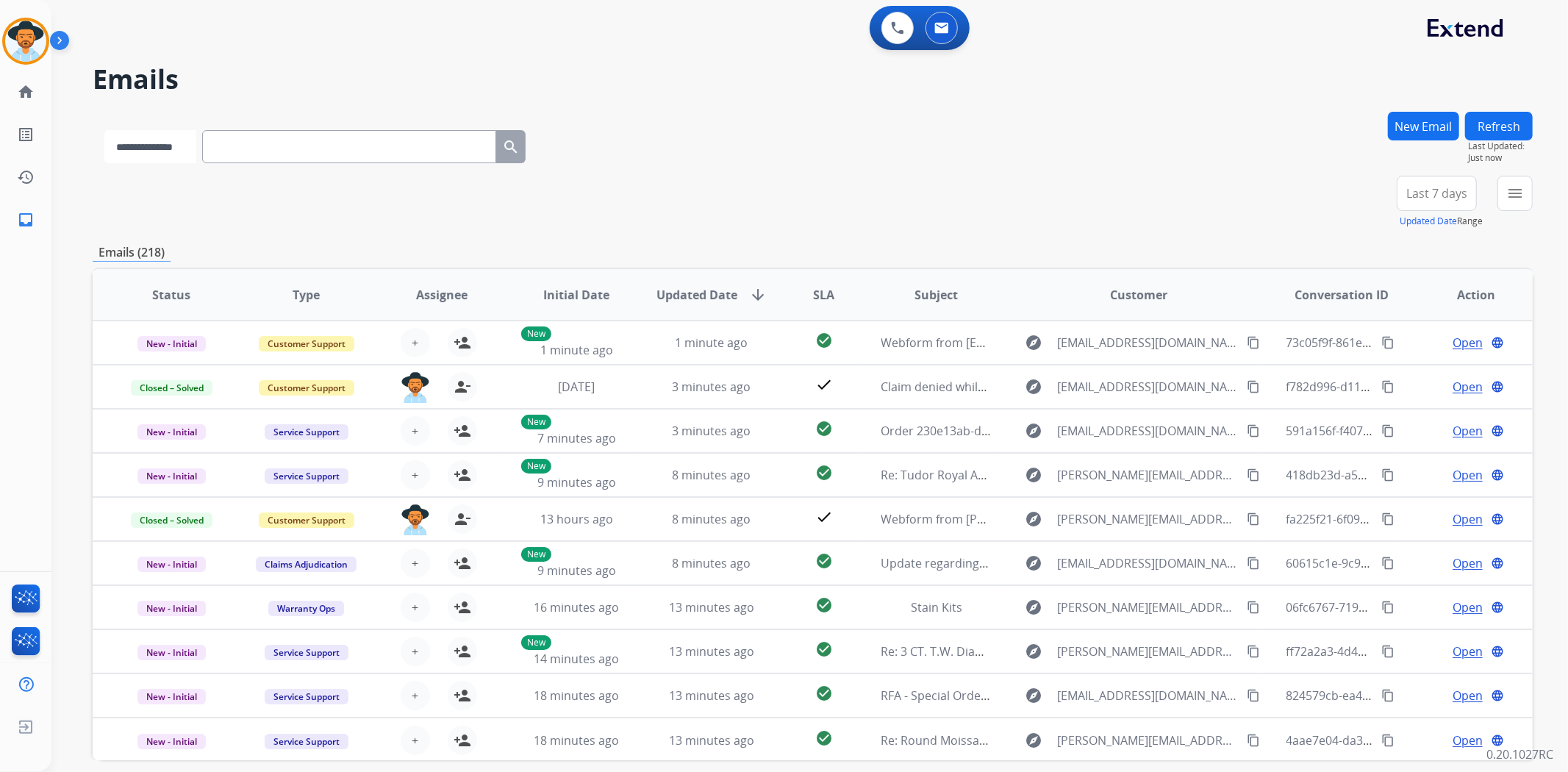
click at [131, 135] on select "**********" at bounding box center [151, 146] width 92 height 33
select select "**********"
click at [105, 130] on select "**********" at bounding box center [151, 146] width 92 height 33
paste input "**********"
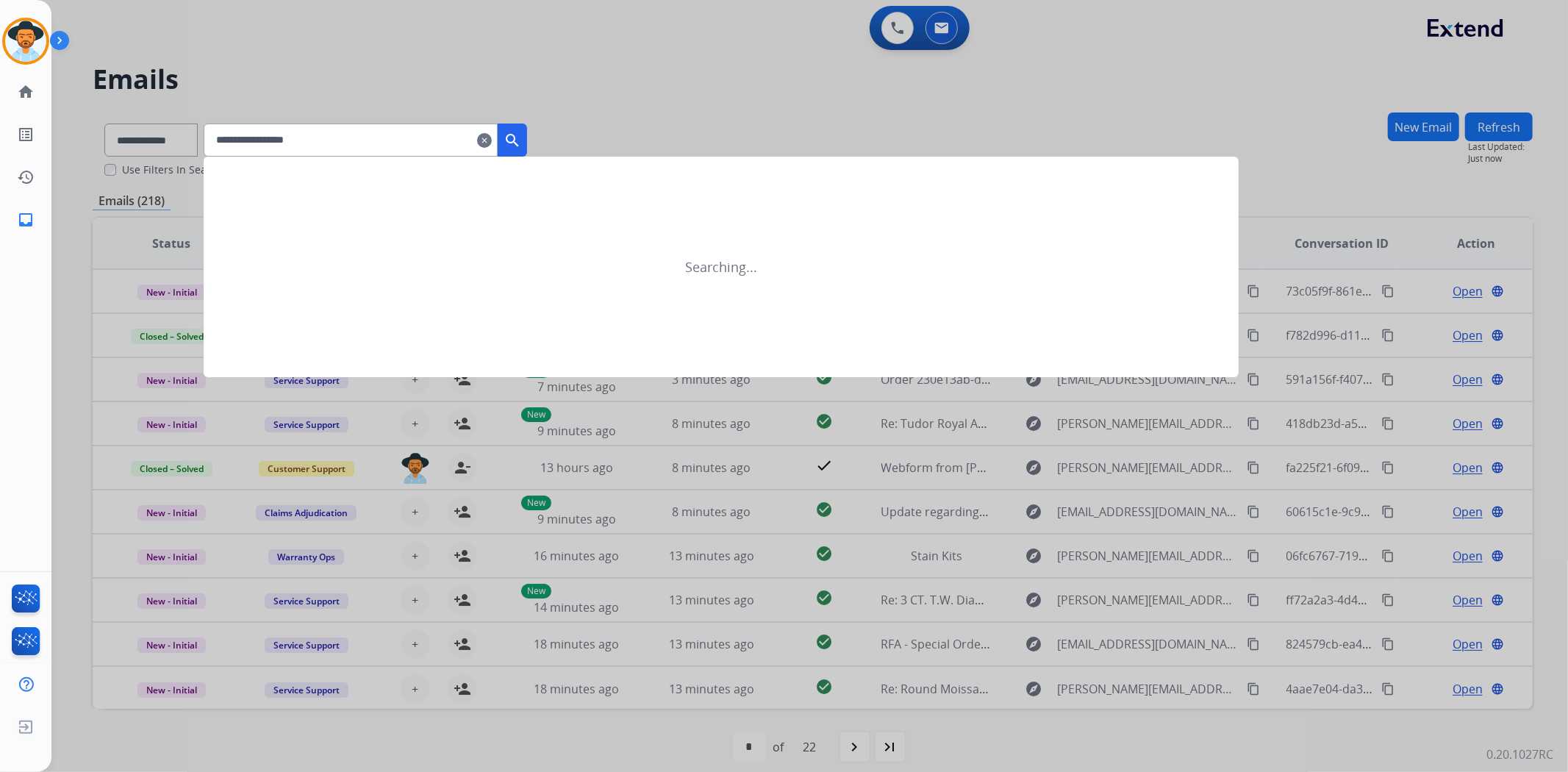
type input "**********"
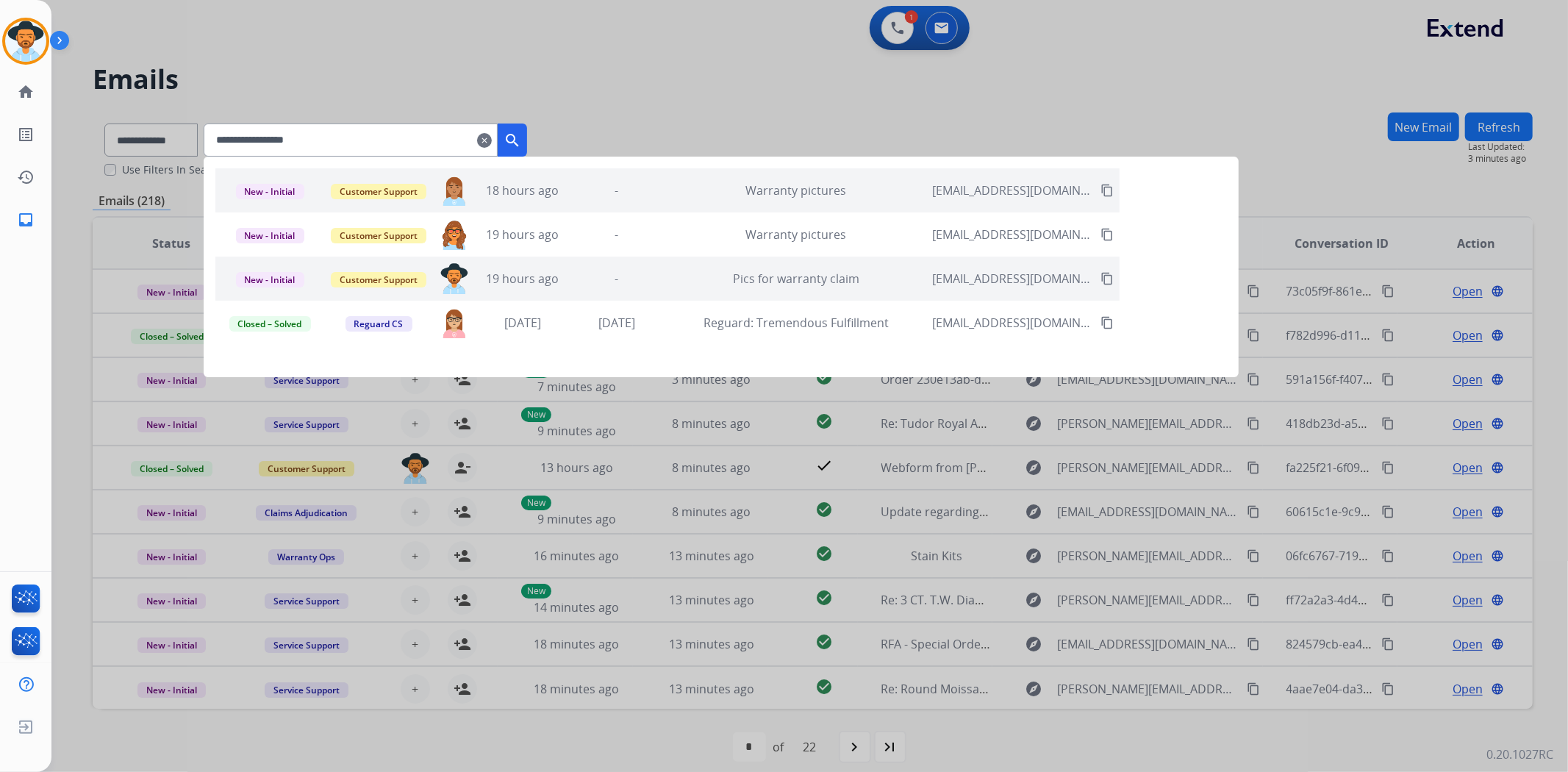
click at [521, 141] on mat-icon "search" at bounding box center [513, 141] width 18 height 18
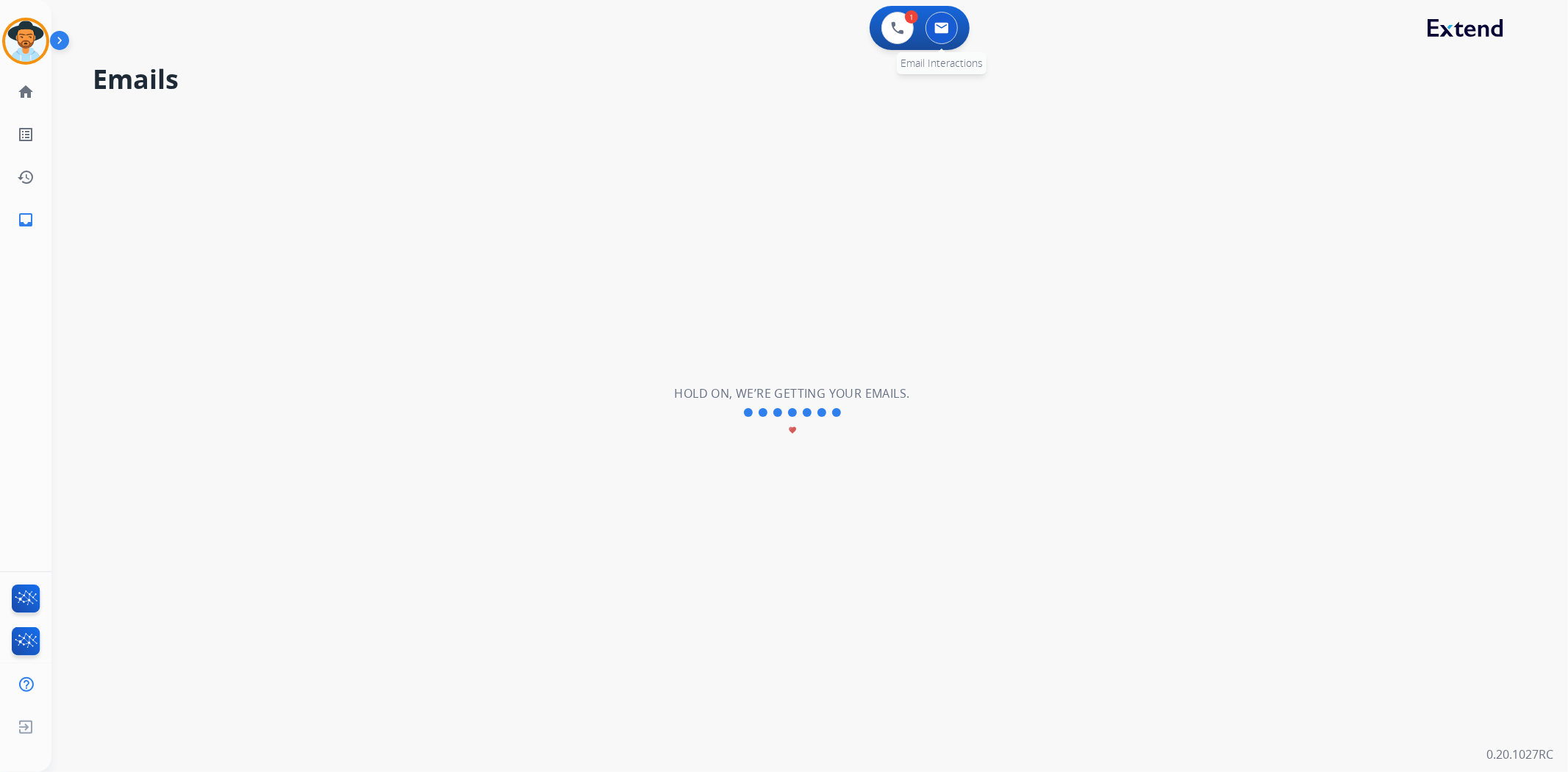
click at [947, 30] on img at bounding box center [942, 27] width 14 height 12
click at [25, 217] on mat-icon "inbox" at bounding box center [26, 220] width 18 height 18
click at [26, 97] on mat-icon "home" at bounding box center [26, 92] width 18 height 18
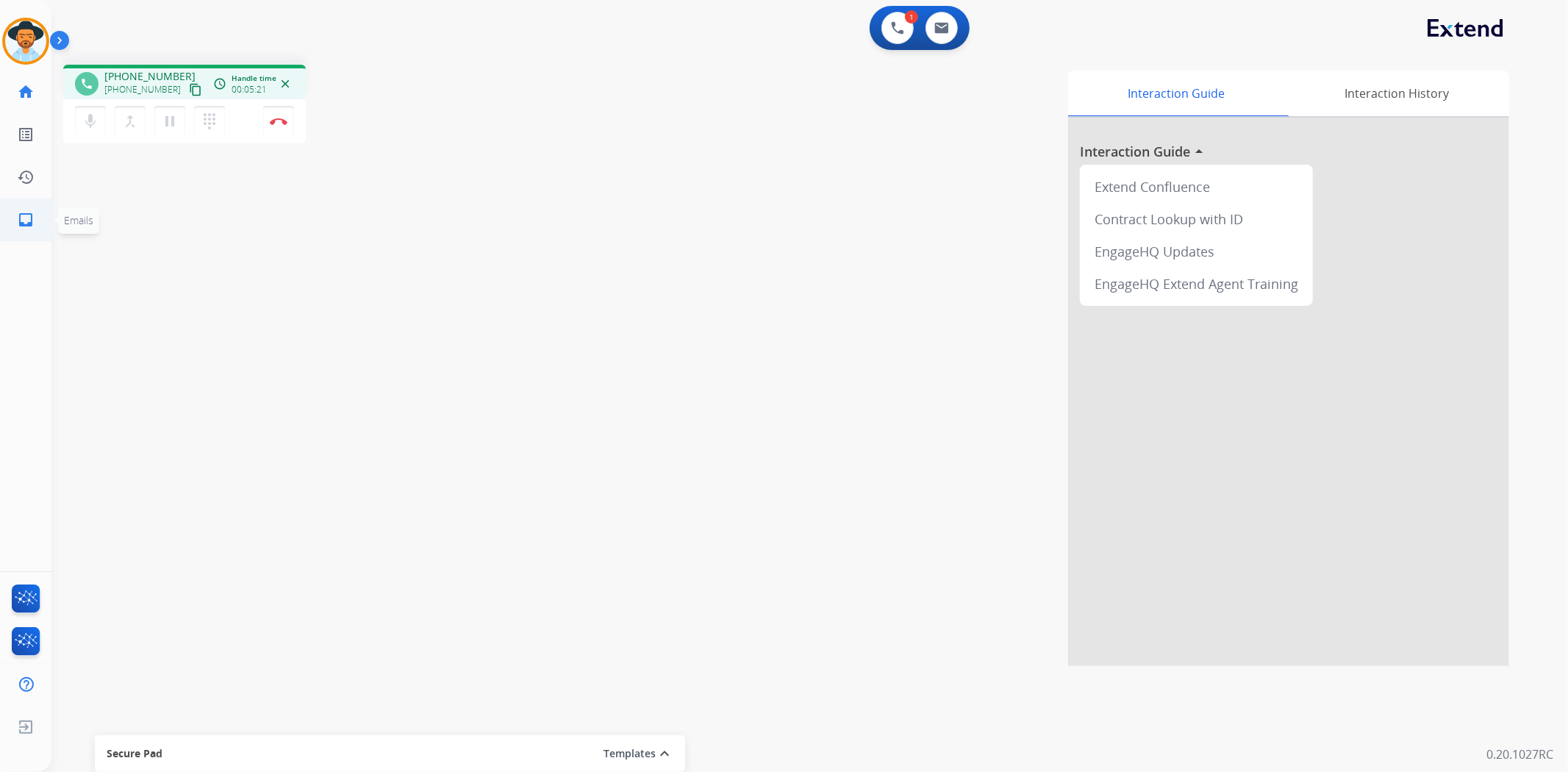
click at [30, 219] on mat-icon "inbox" at bounding box center [26, 220] width 18 height 18
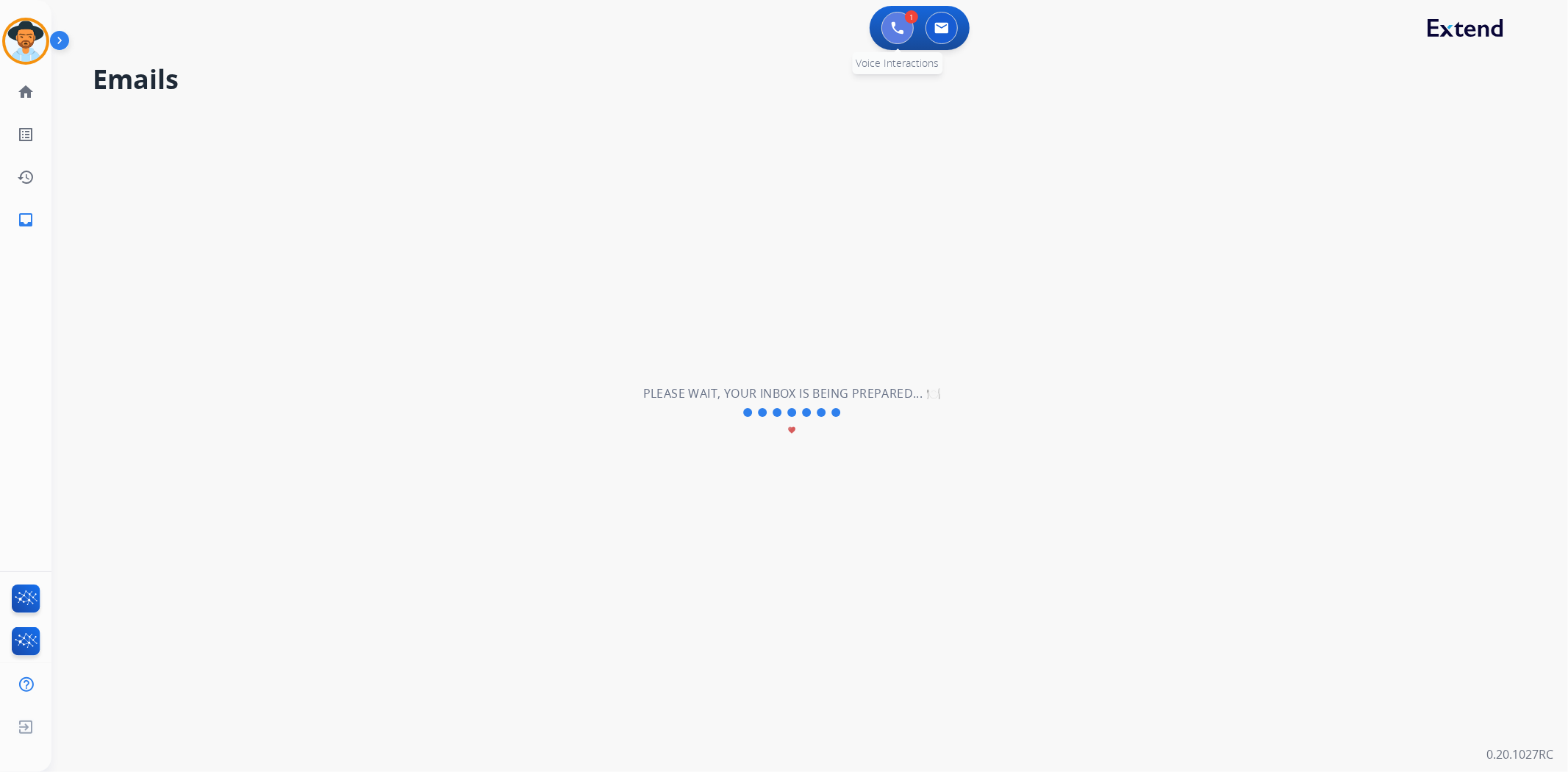
click at [890, 37] on button at bounding box center [897, 28] width 32 height 33
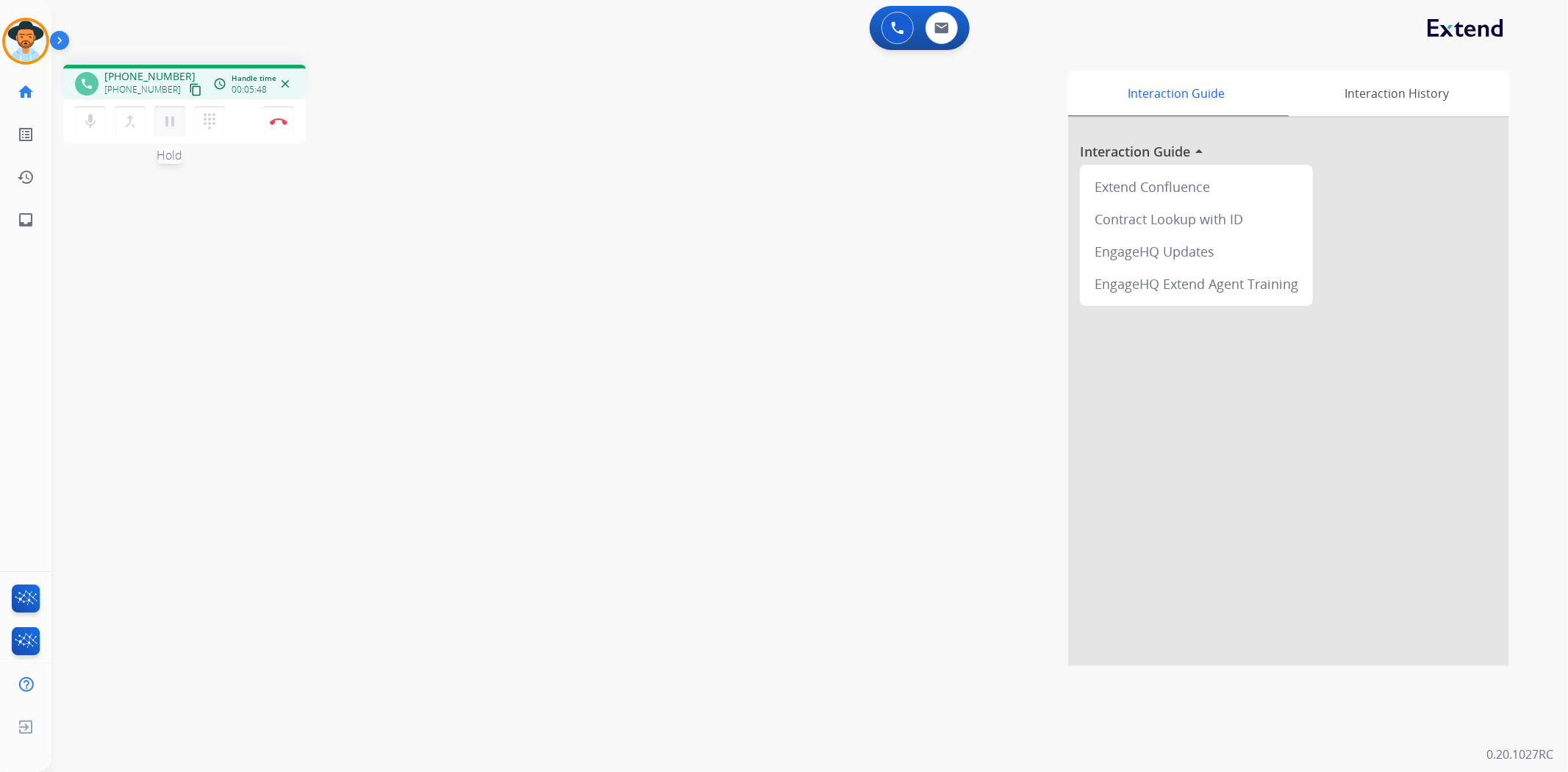
click at [169, 121] on mat-icon "pause" at bounding box center [170, 122] width 18 height 18
click at [172, 116] on mat-icon "play_arrow" at bounding box center [170, 122] width 18 height 18
click at [169, 117] on mat-icon "pause" at bounding box center [170, 122] width 18 height 18
click at [164, 116] on mat-icon "play_arrow" at bounding box center [170, 122] width 18 height 18
click at [279, 119] on img at bounding box center [279, 121] width 18 height 7
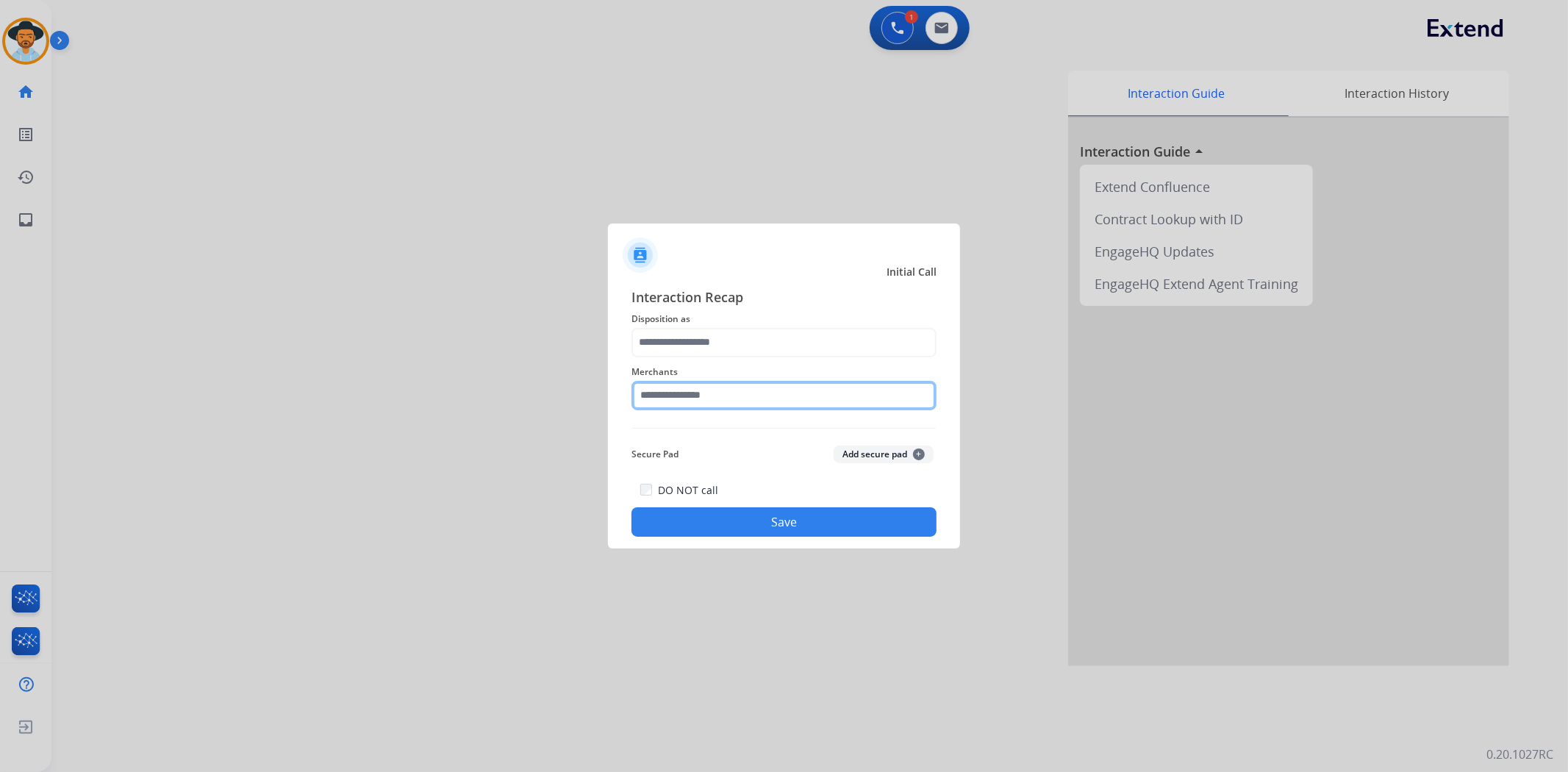
click at [724, 395] on input "text" at bounding box center [784, 395] width 305 height 30
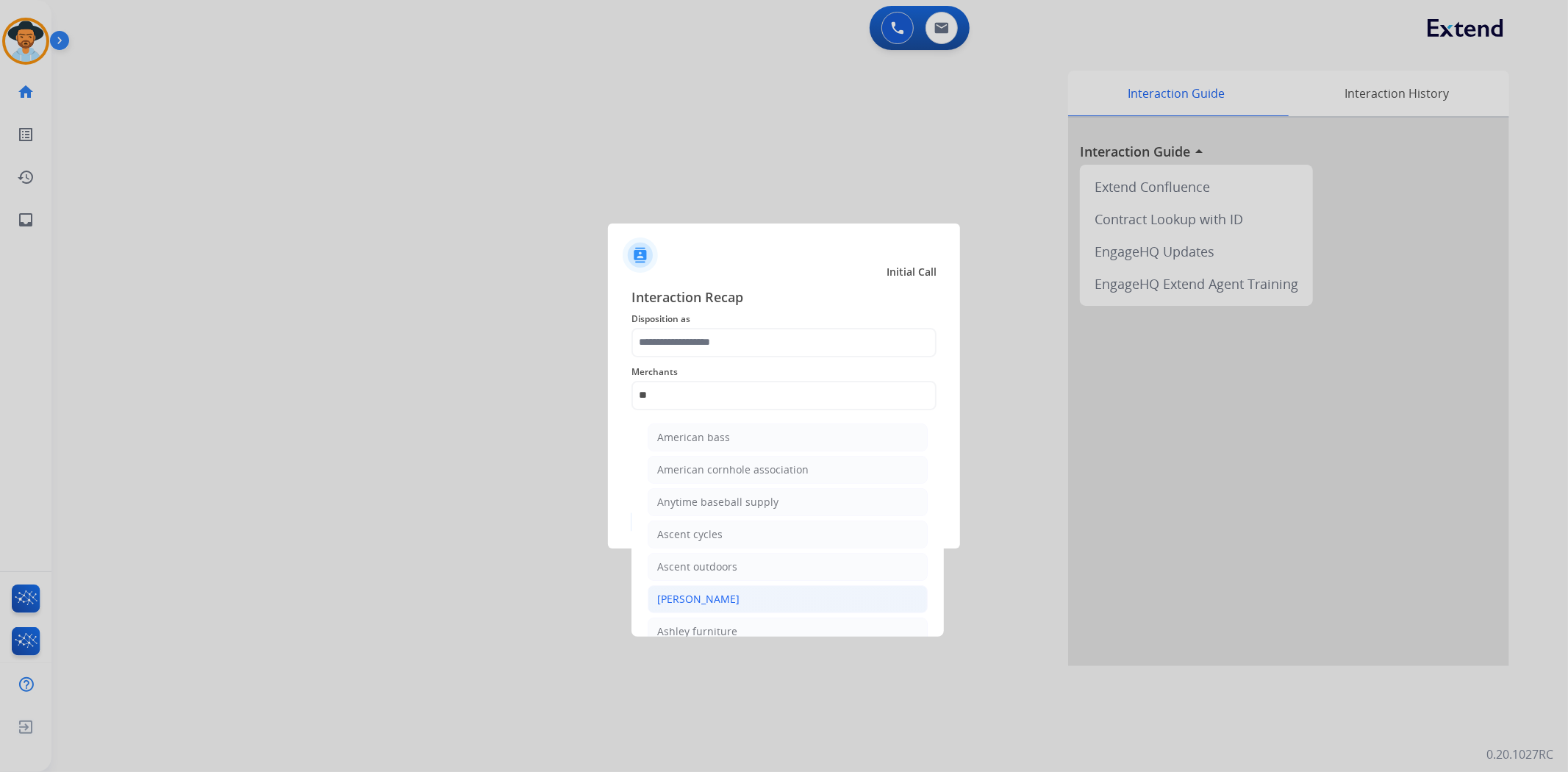
click at [694, 596] on div "[PERSON_NAME]" at bounding box center [698, 600] width 82 height 14
type input "**********"
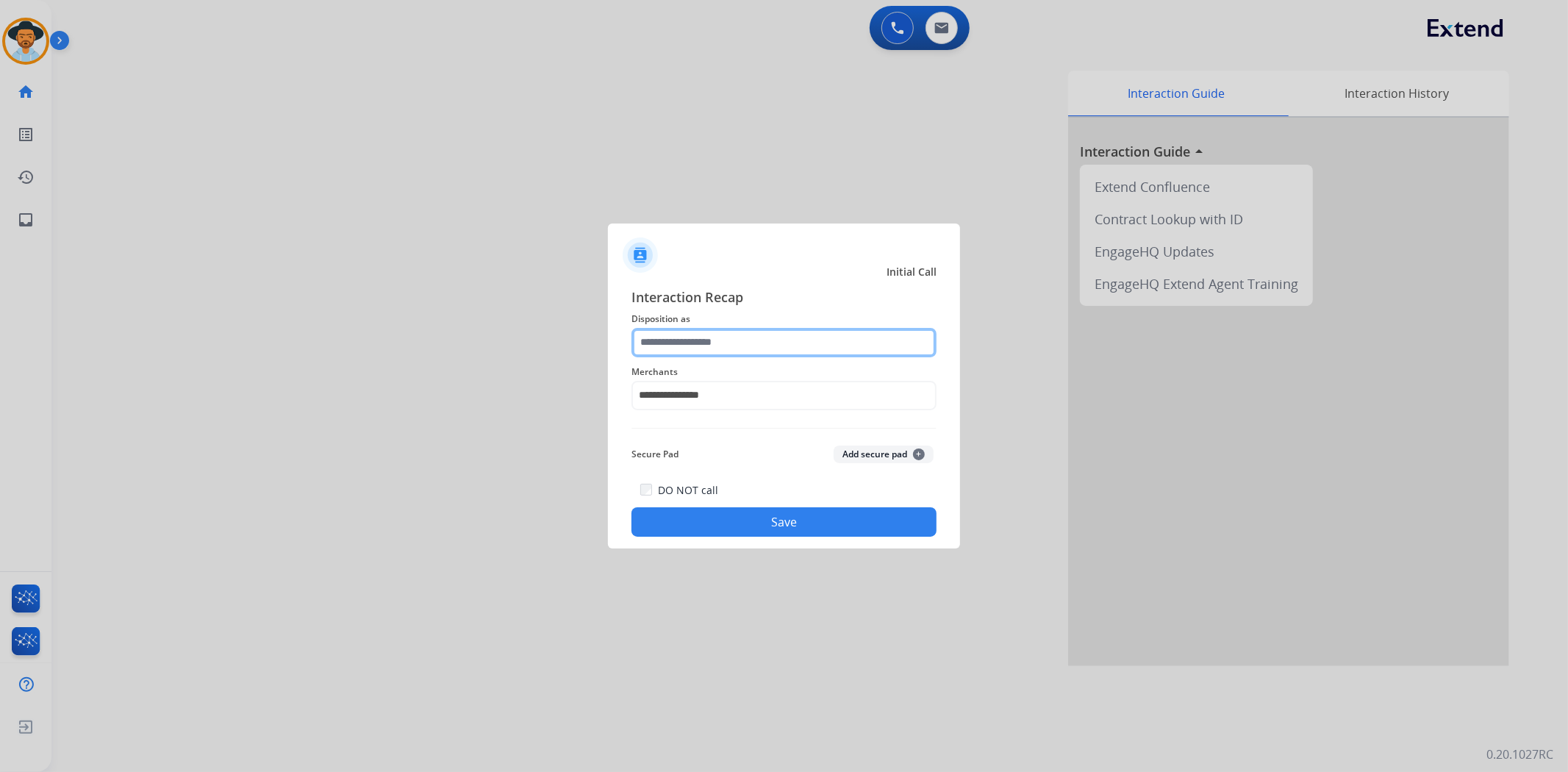
click at [702, 346] on input "text" at bounding box center [784, 342] width 305 height 30
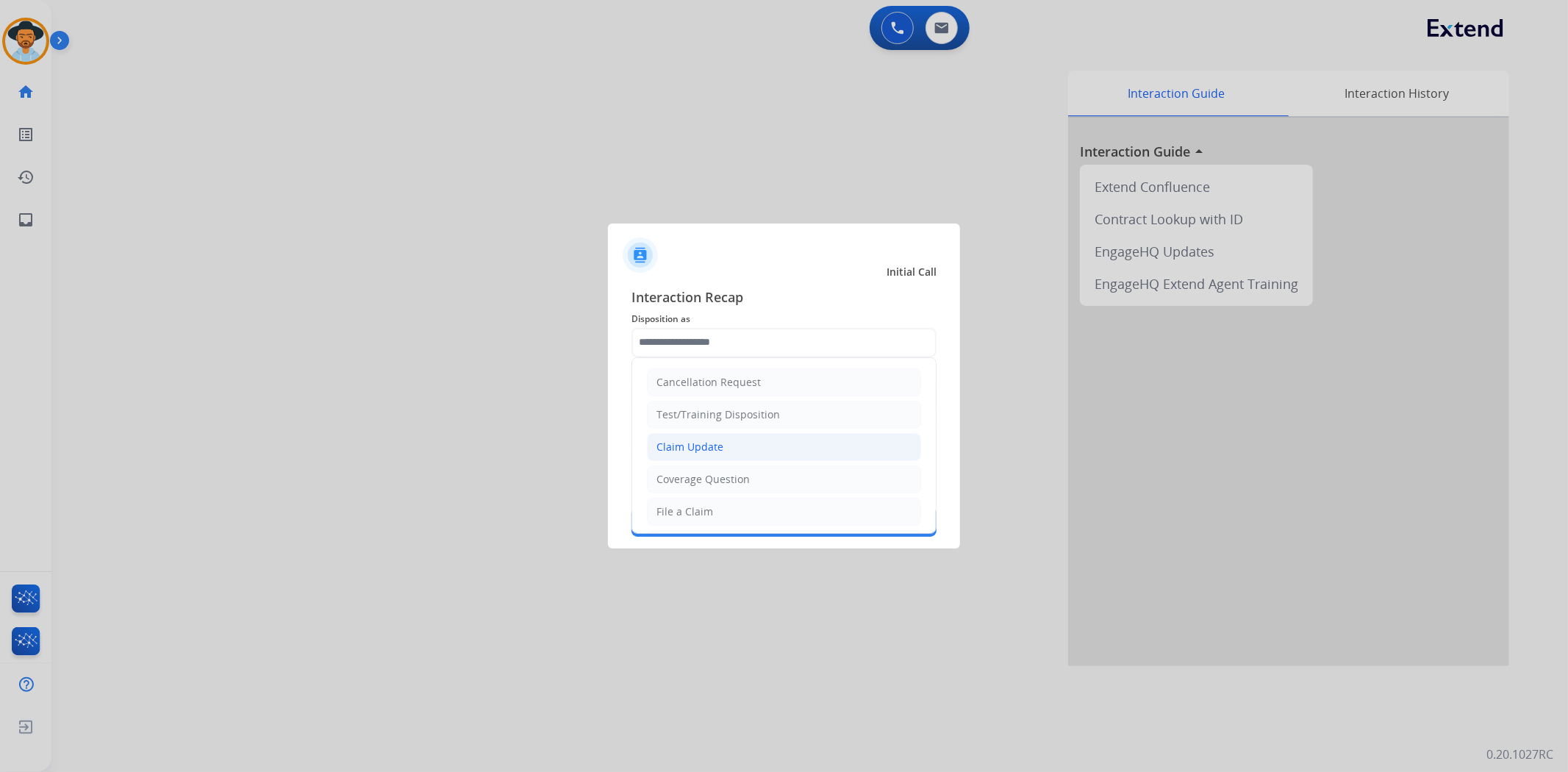
click at [710, 442] on div "Claim Update" at bounding box center [690, 447] width 67 height 14
type input "**********"
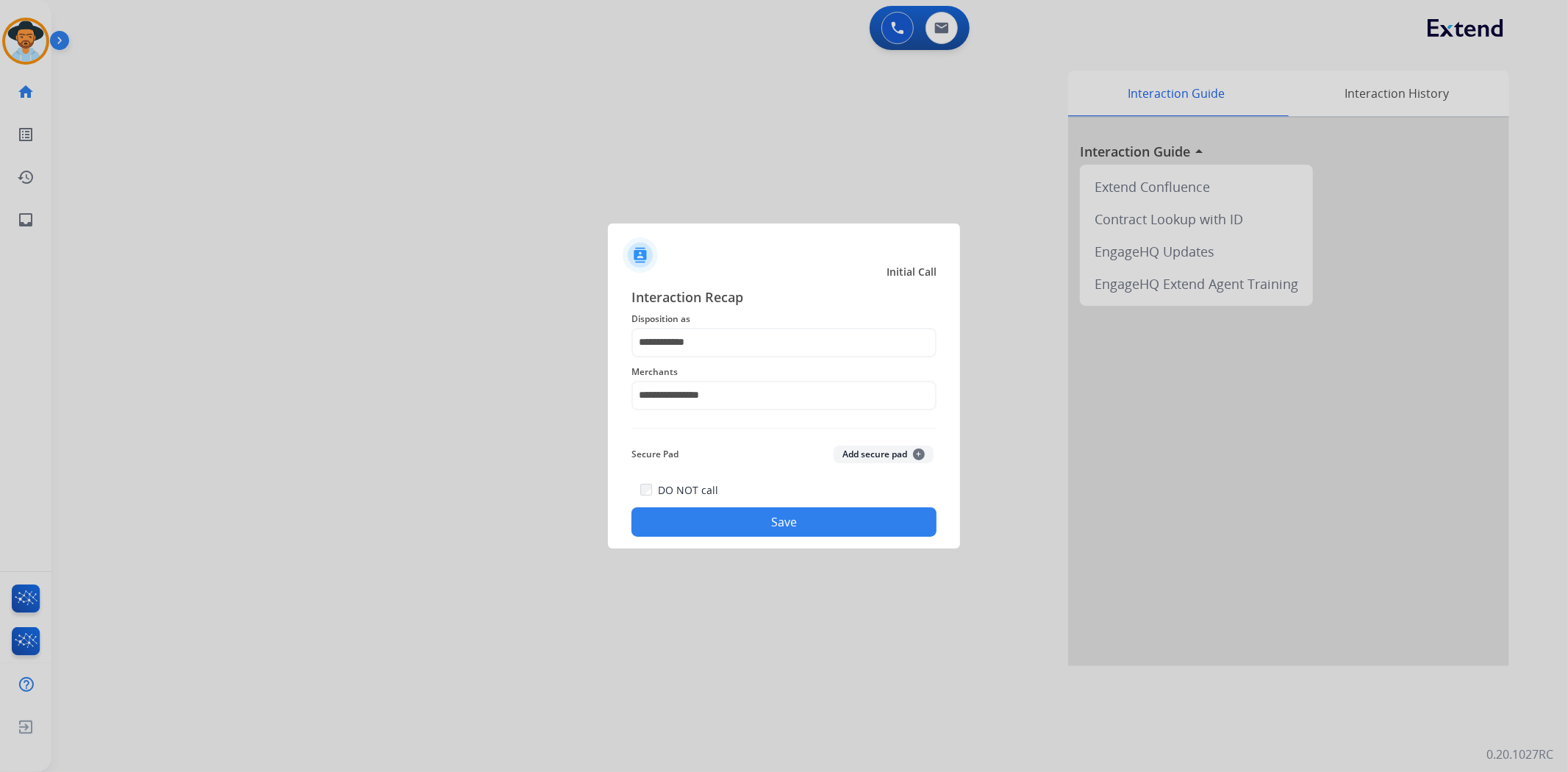
click at [751, 519] on button "Save" at bounding box center [784, 522] width 305 height 30
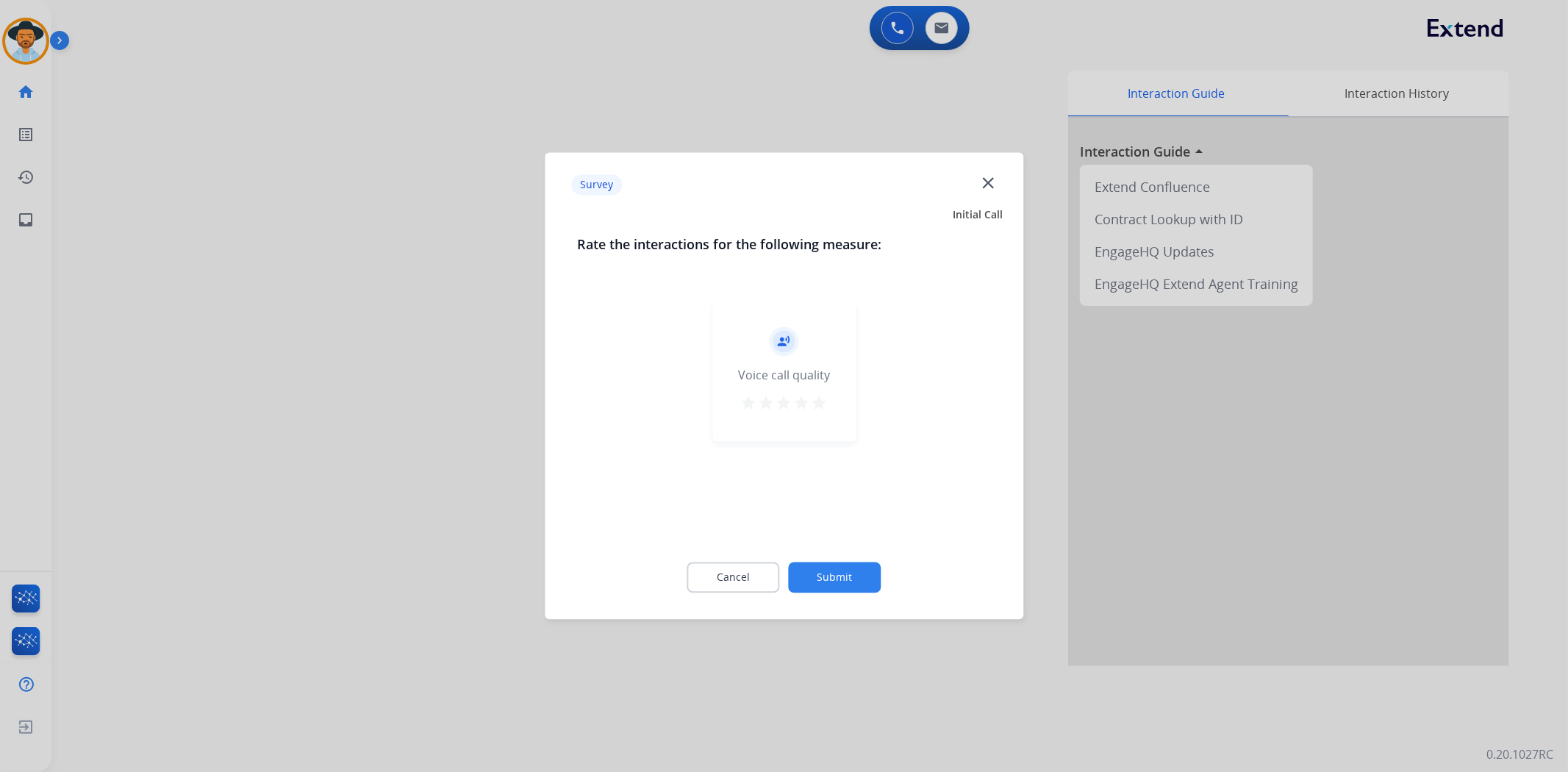
click at [821, 410] on mat-icon "star" at bounding box center [820, 404] width 18 height 18
click at [857, 571] on button "Submit" at bounding box center [835, 578] width 93 height 31
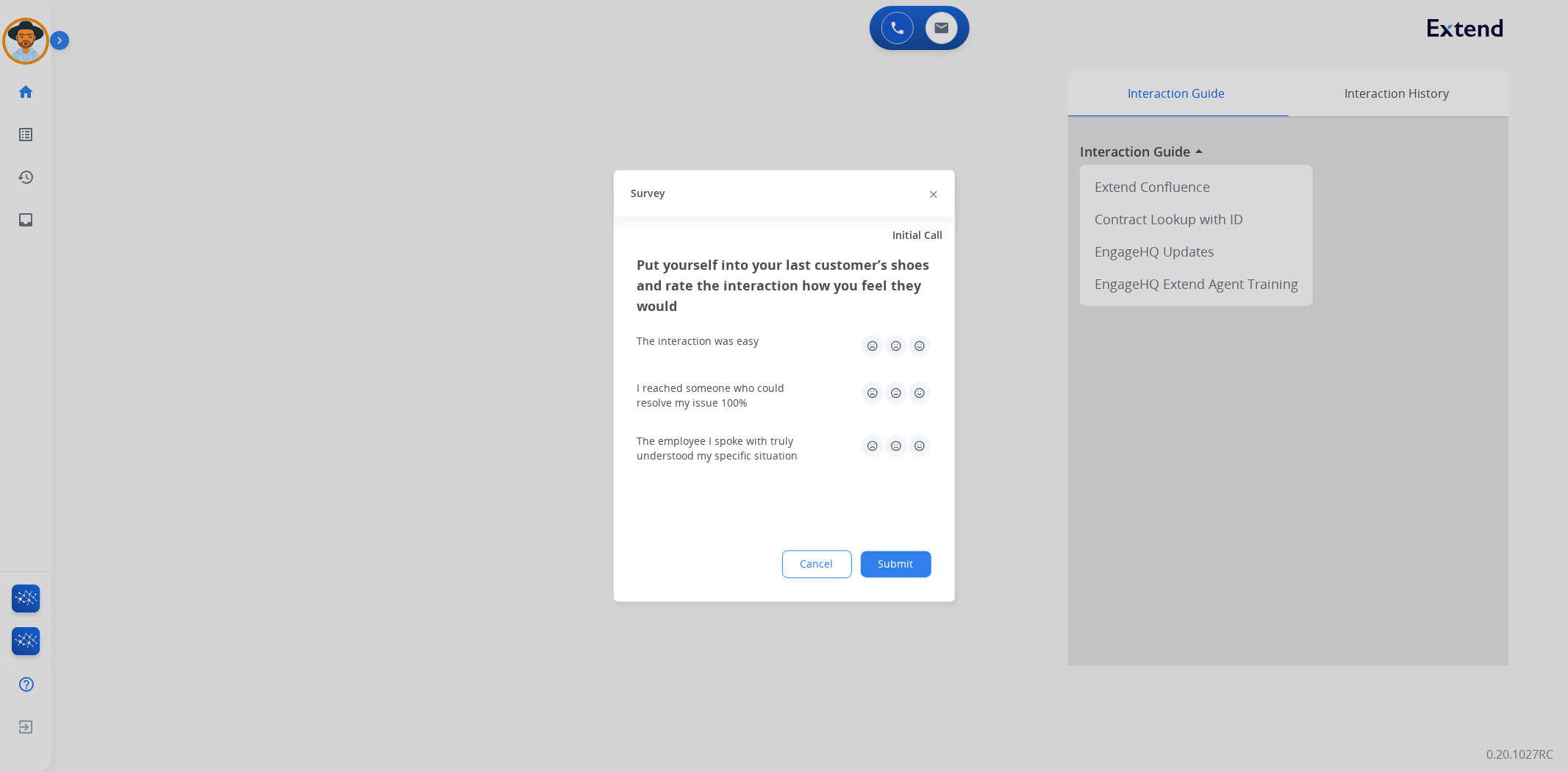
click at [916, 347] on img at bounding box center [920, 347] width 23 height 23
click at [916, 390] on img at bounding box center [920, 394] width 23 height 23
click at [922, 449] on img at bounding box center [920, 446] width 23 height 23
click at [921, 553] on button "Submit" at bounding box center [896, 564] width 70 height 26
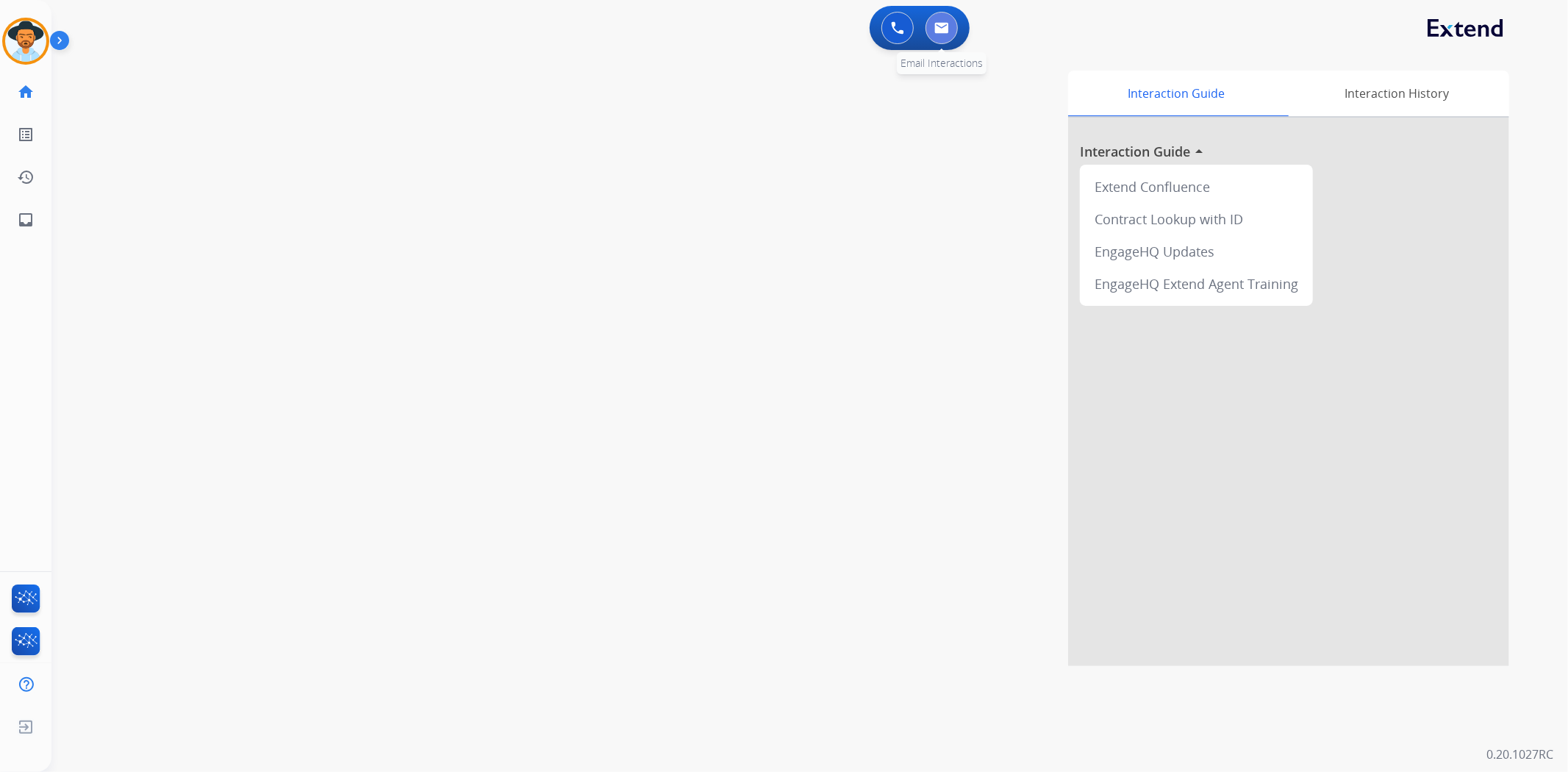
click at [940, 33] on img at bounding box center [942, 27] width 14 height 12
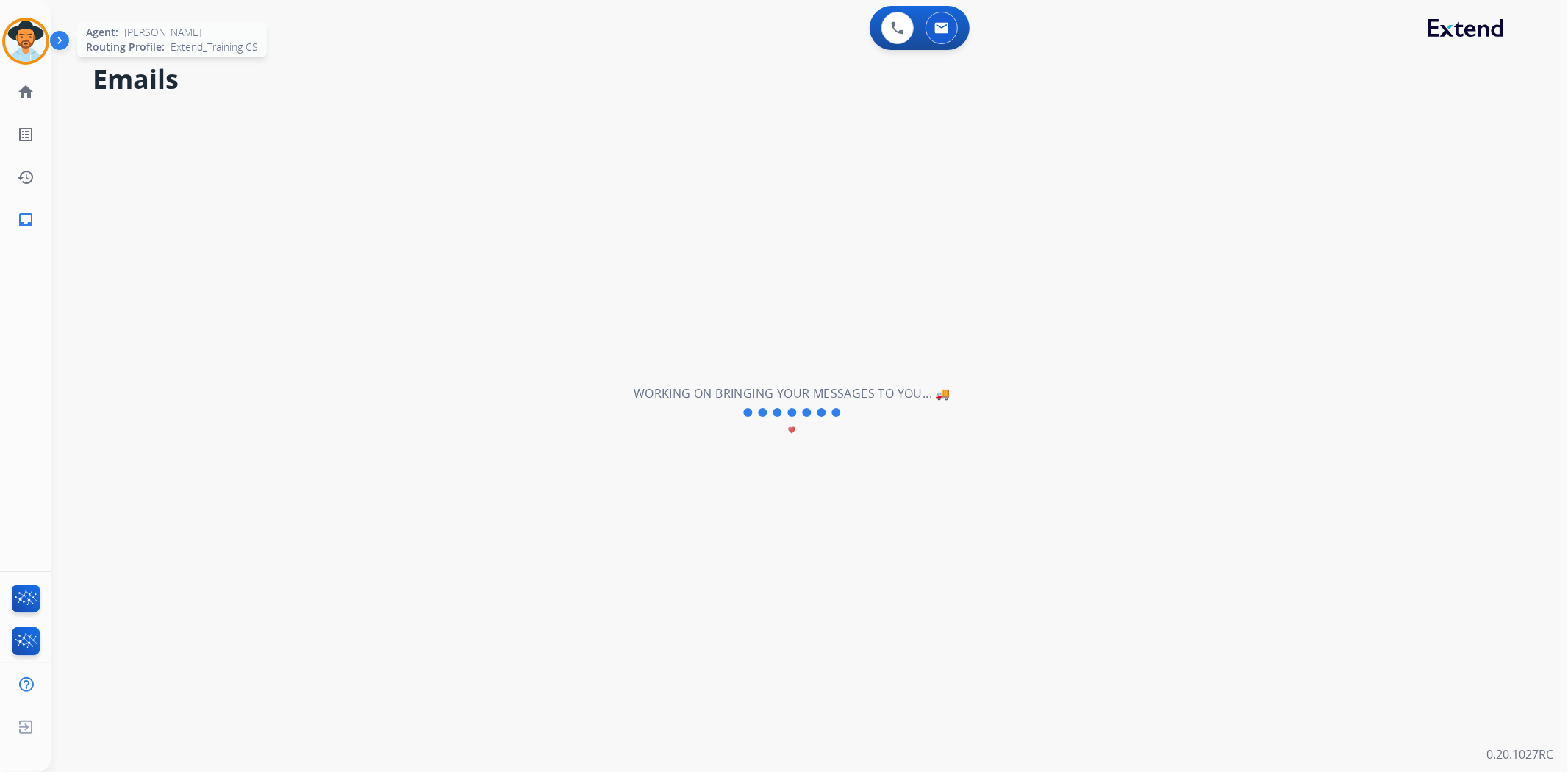
click at [23, 57] on img at bounding box center [26, 42] width 42 height 42
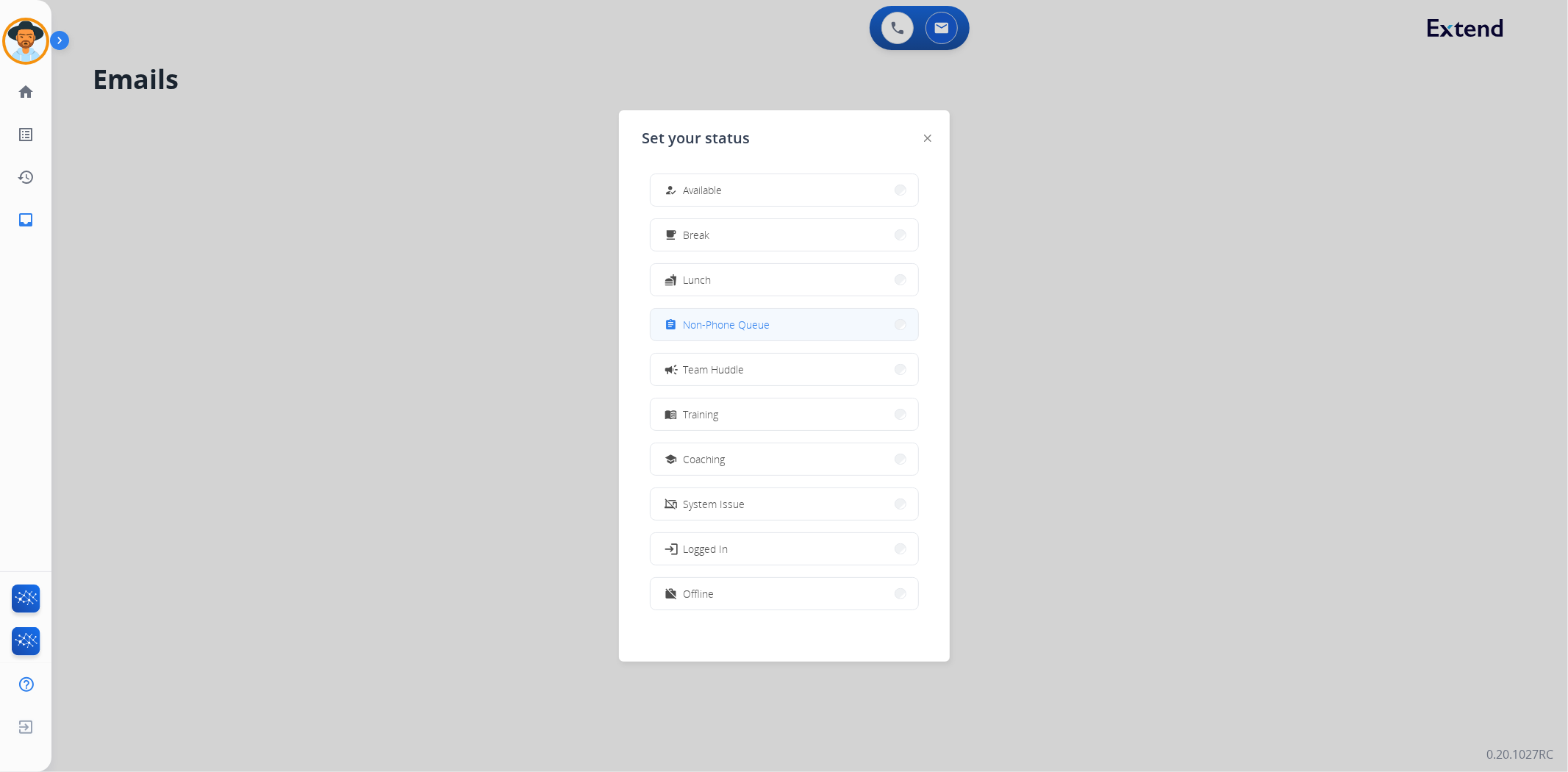
click at [805, 322] on button "assignment Non-Phone Queue" at bounding box center [784, 324] width 267 height 32
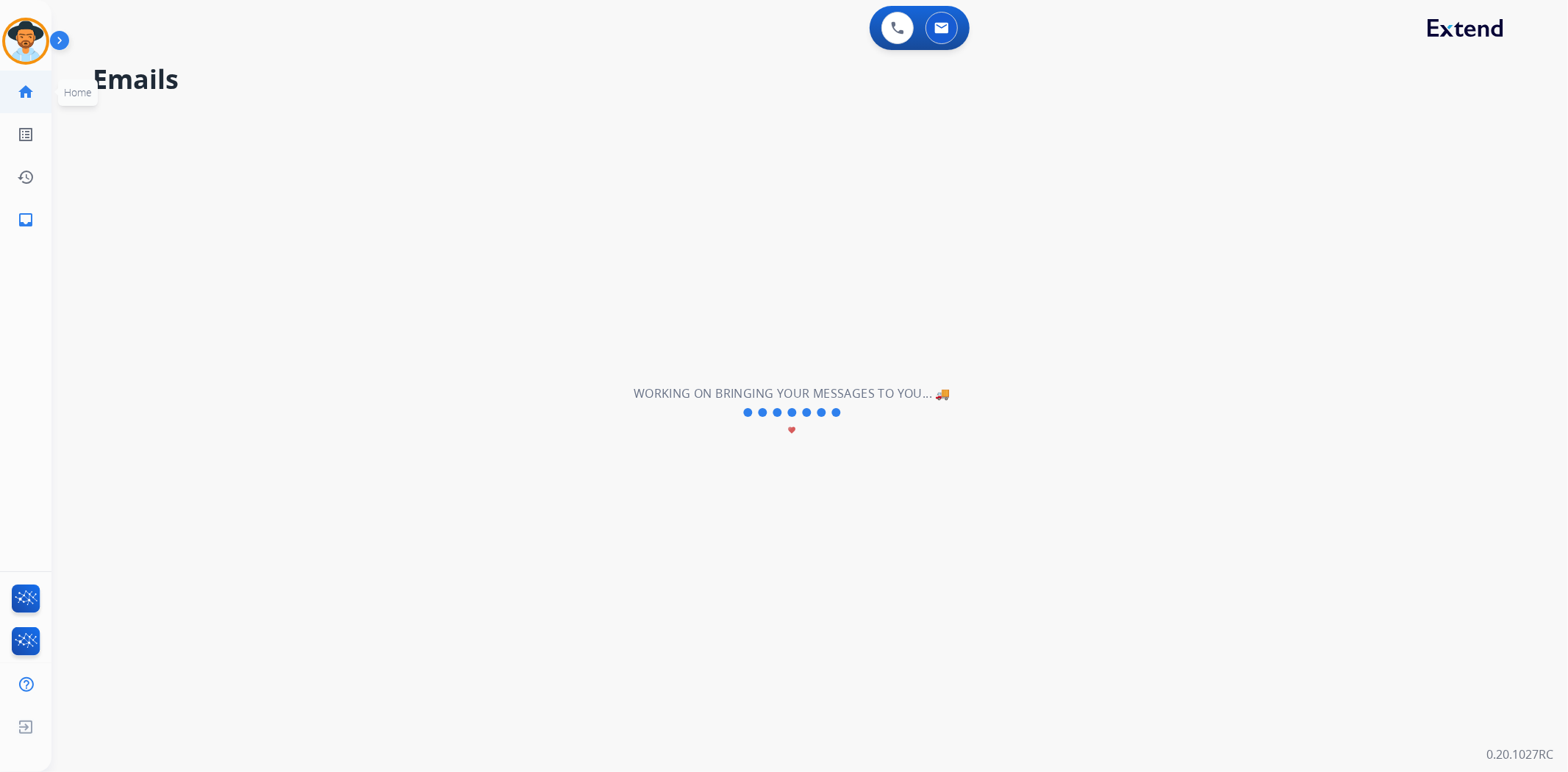
click at [18, 101] on link "home Home" at bounding box center [26, 92] width 42 height 42
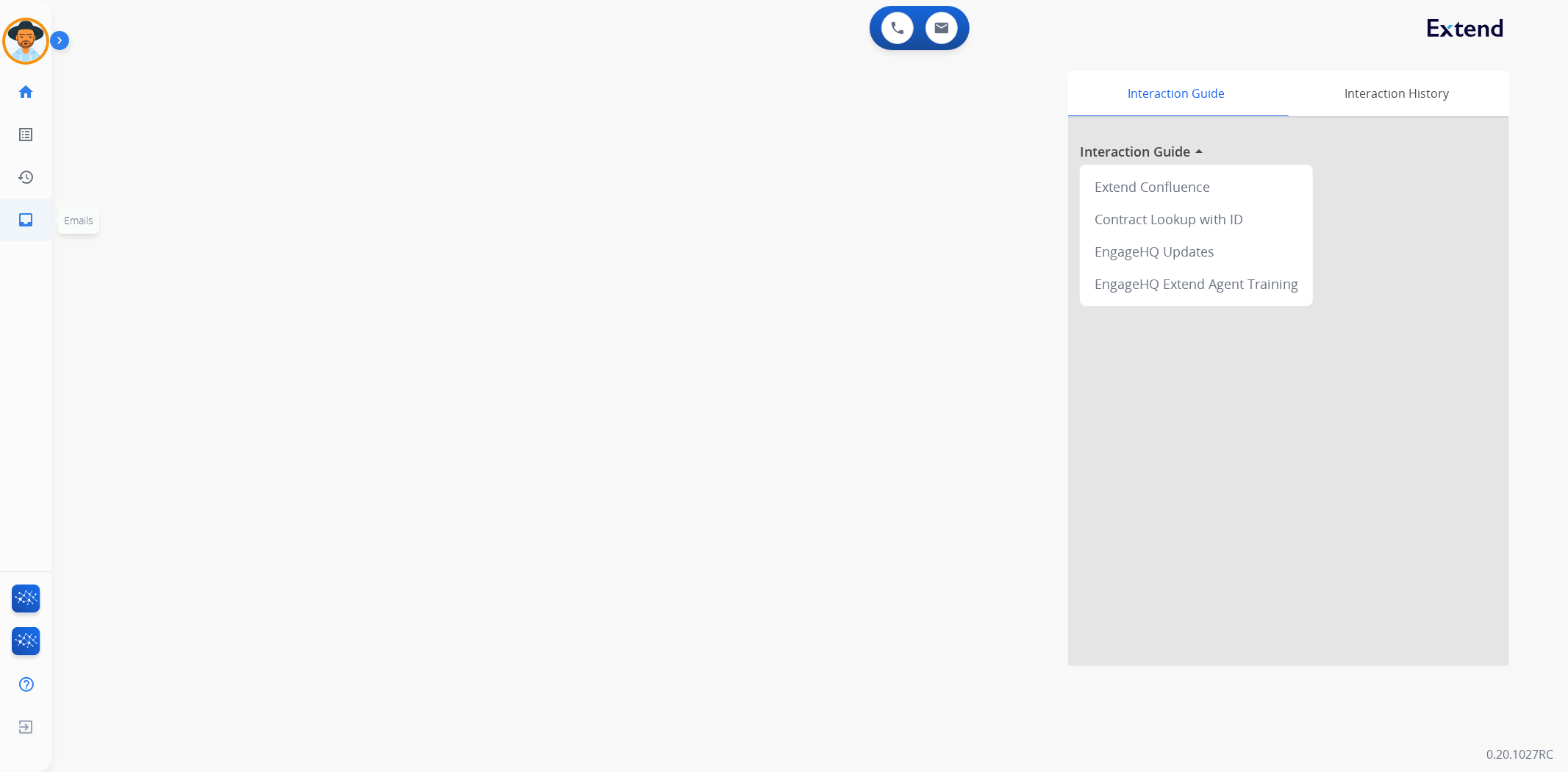
click at [27, 219] on mat-icon "inbox" at bounding box center [26, 220] width 18 height 18
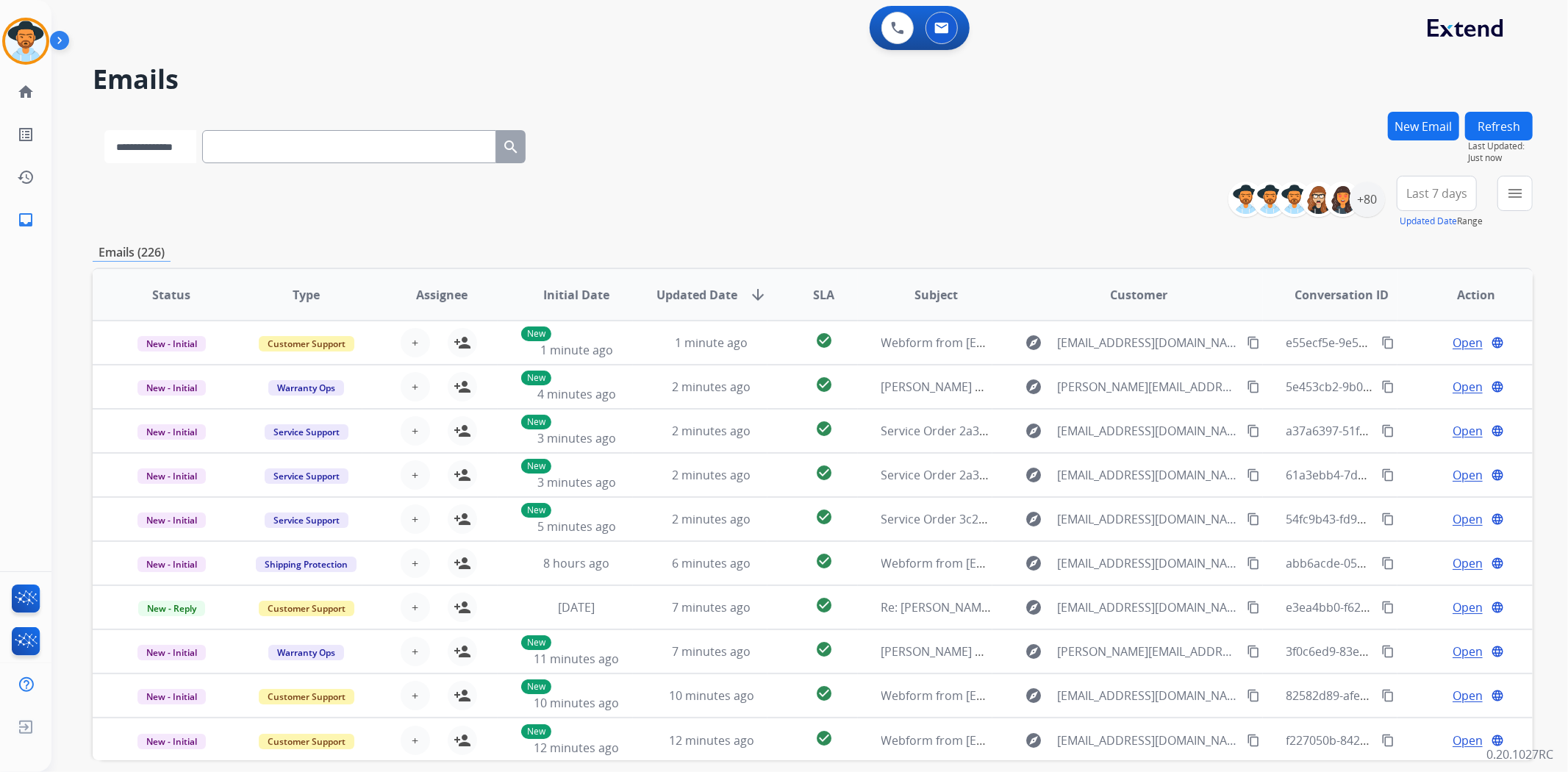
click at [172, 150] on select "**********" at bounding box center [151, 146] width 92 height 33
select select "**********"
click at [105, 130] on select "**********" at bounding box center [151, 146] width 92 height 33
paste input "**********"
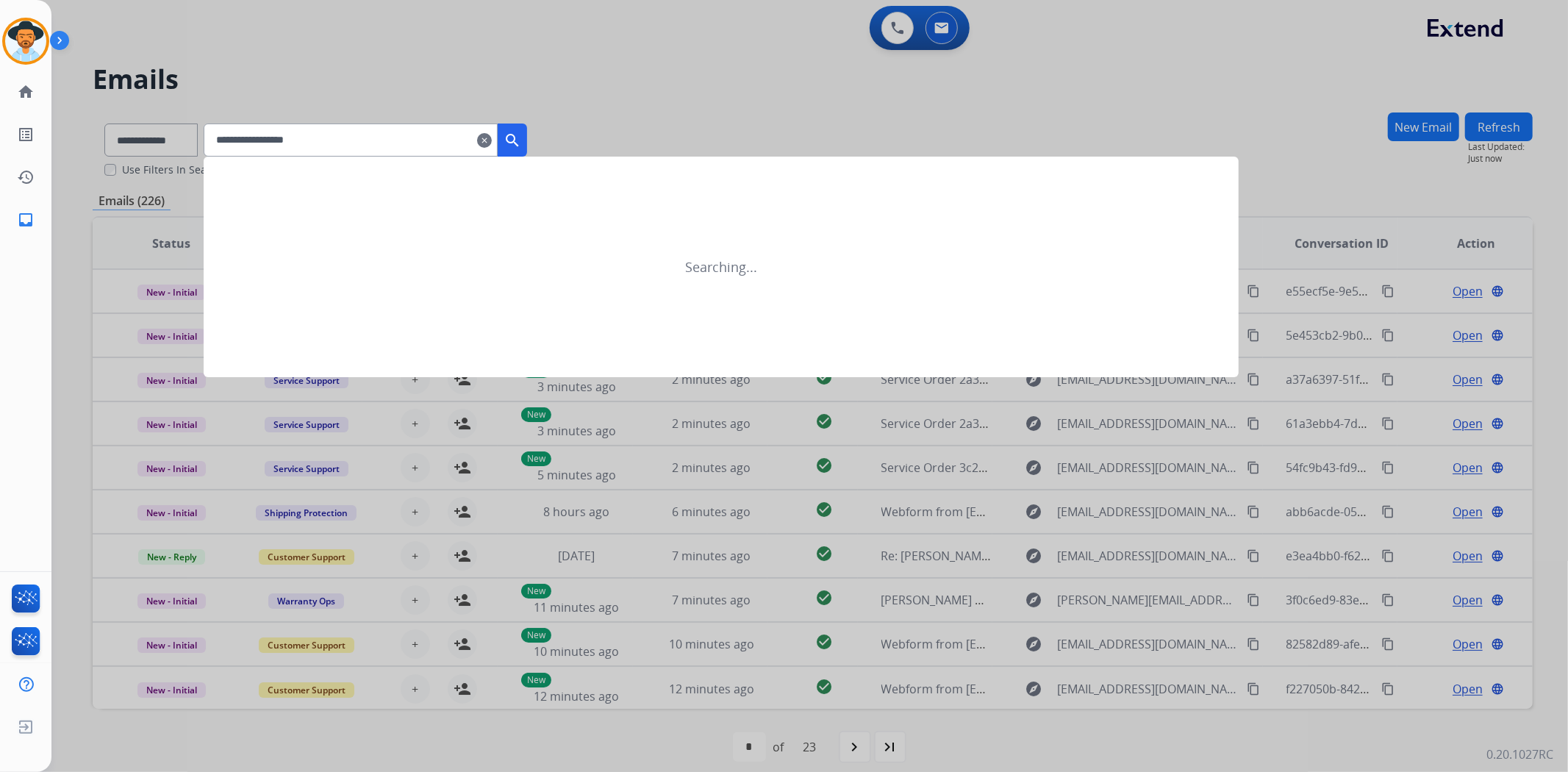
type input "**********"
click at [521, 145] on mat-icon "search" at bounding box center [513, 141] width 18 height 18
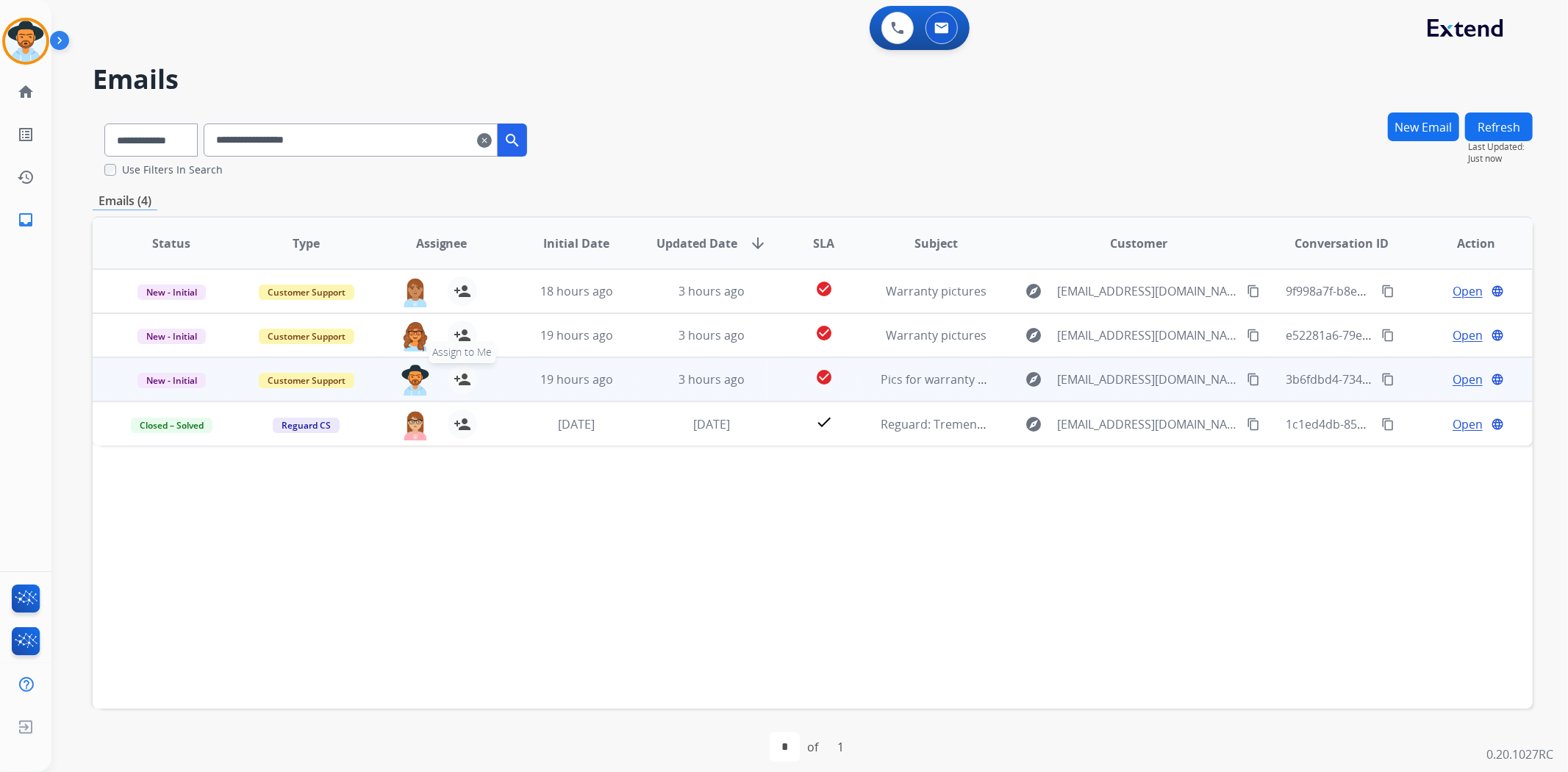
click at [460, 378] on mat-icon "person_add" at bounding box center [462, 379] width 18 height 18
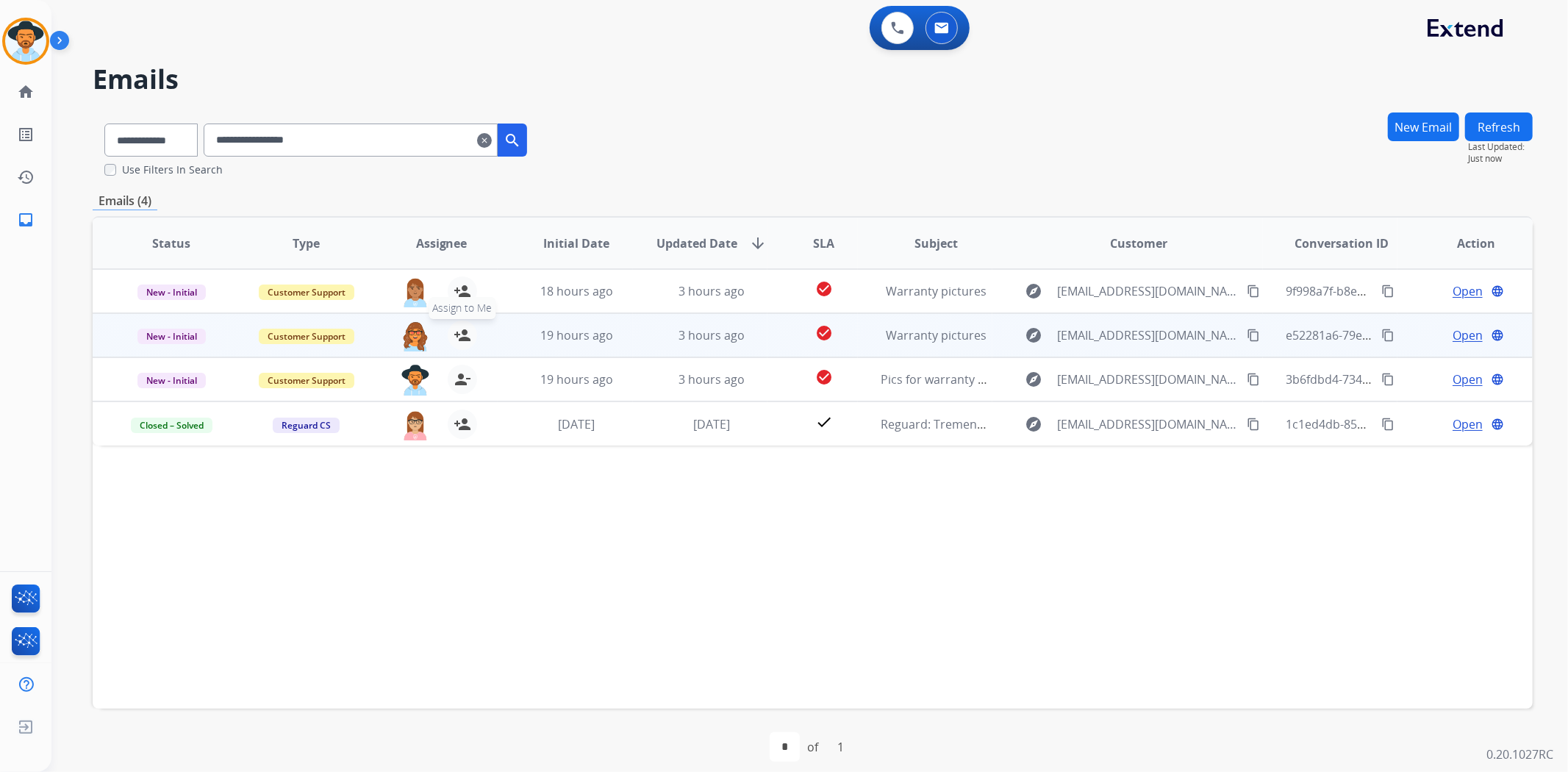
click at [461, 335] on mat-icon "person_add" at bounding box center [462, 336] width 18 height 18
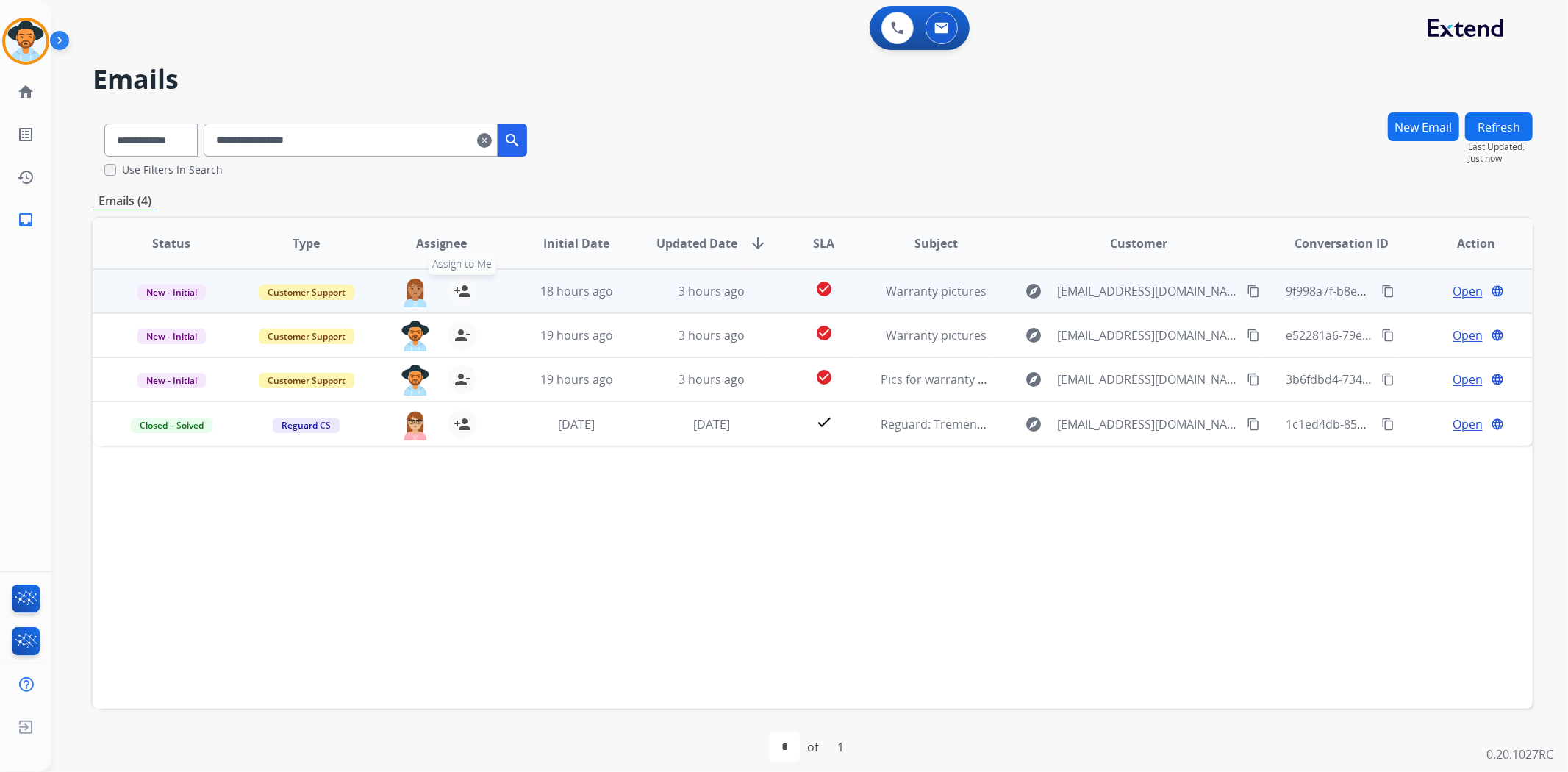
click at [458, 291] on mat-icon "person_add" at bounding box center [462, 292] width 18 height 18
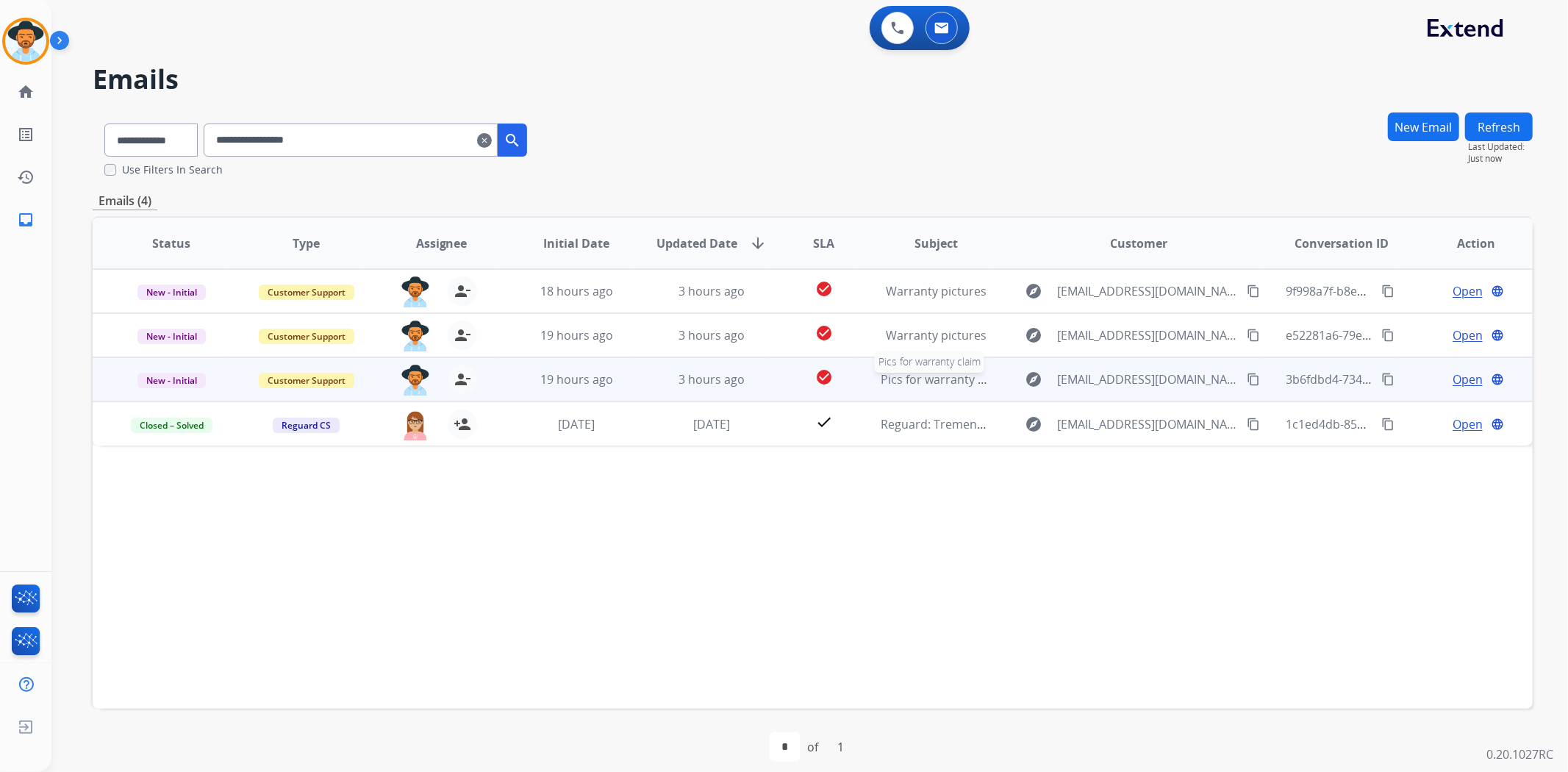
click at [943, 381] on span "Pics for warranty claim" at bounding box center [944, 379] width 126 height 16
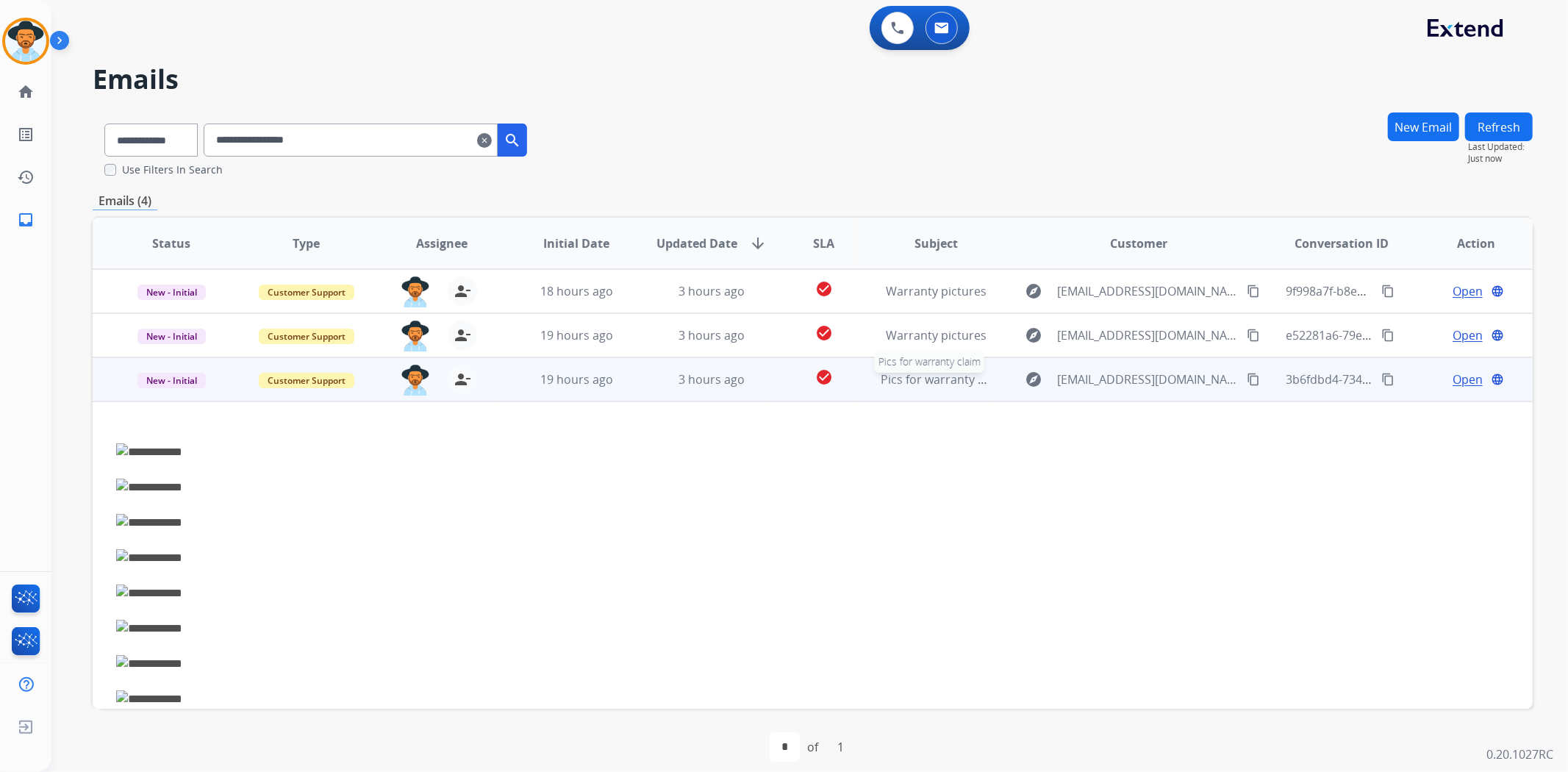
scroll to position [88, 0]
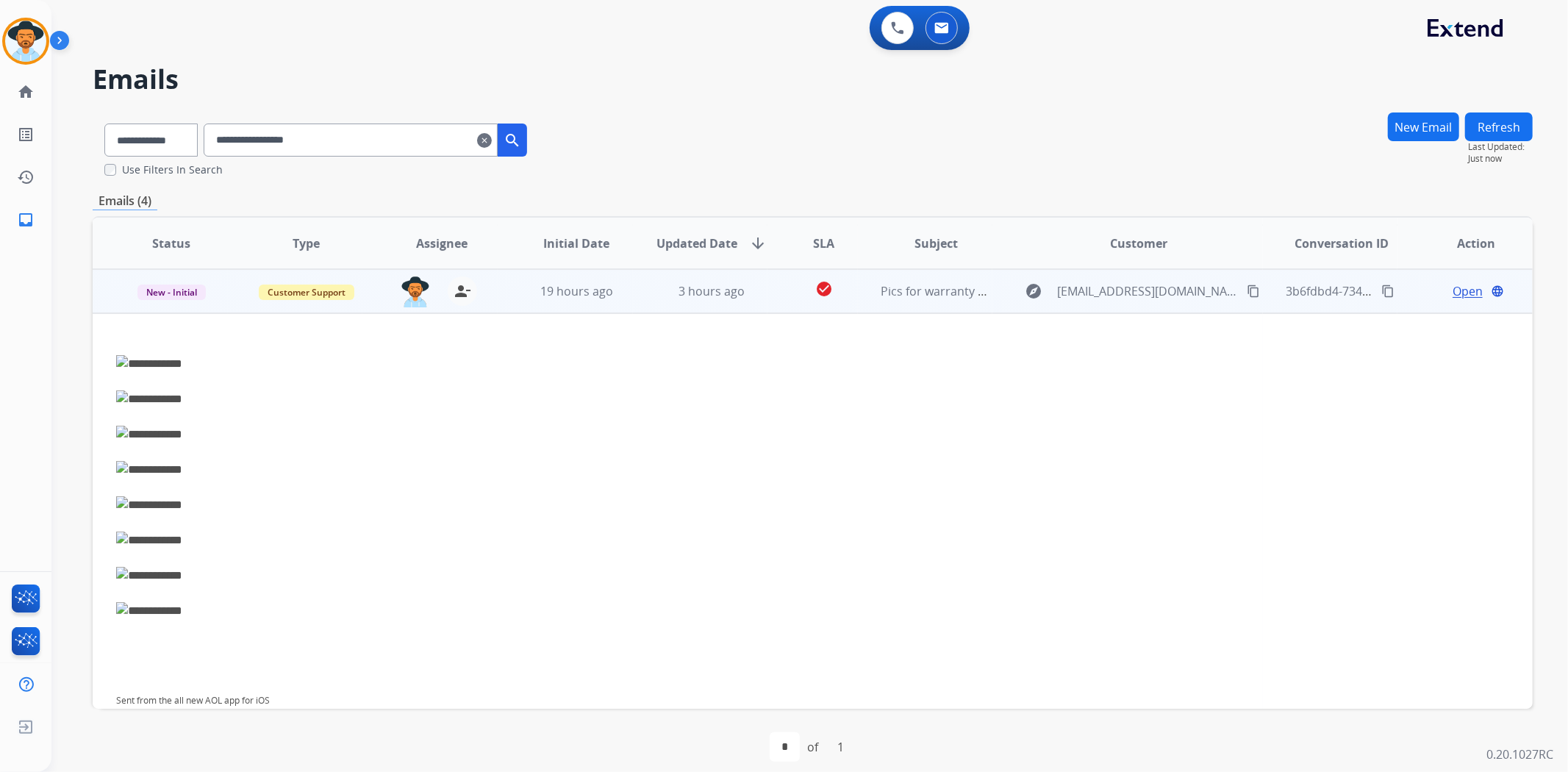
click at [1453, 292] on span "Open" at bounding box center [1467, 292] width 30 height 18
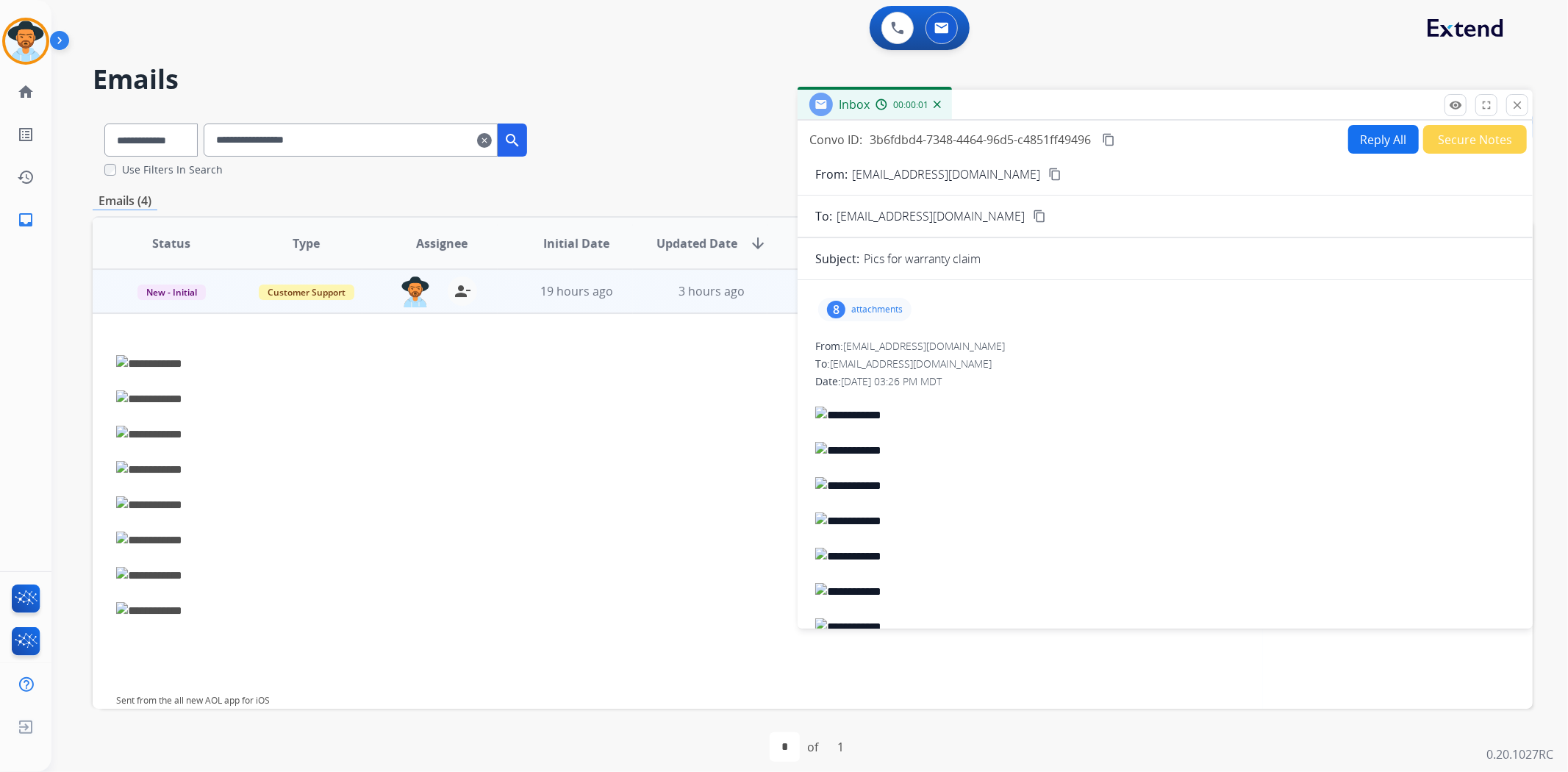
click at [869, 311] on p "attachments" at bounding box center [877, 309] width 51 height 12
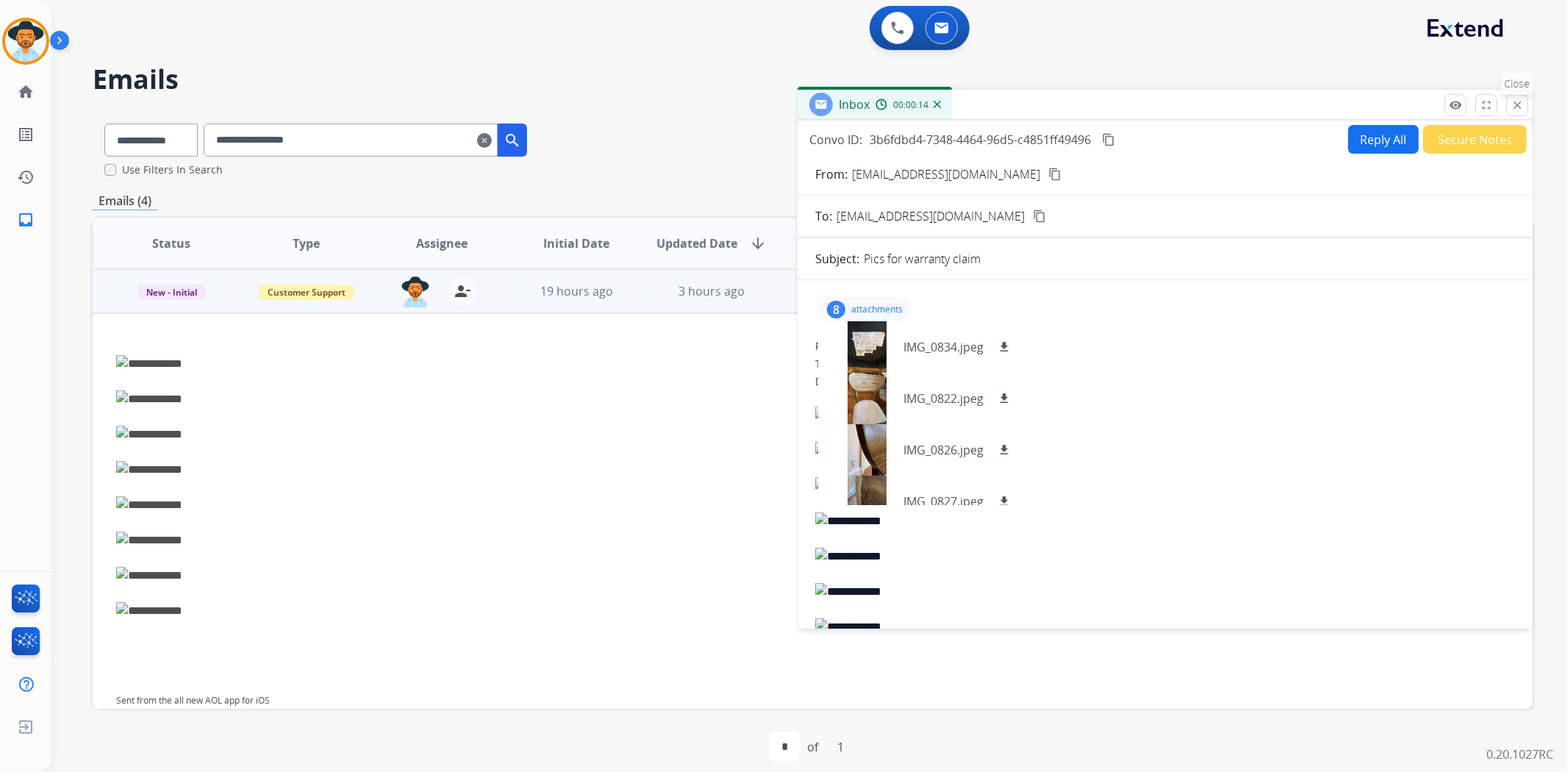
click at [1516, 110] on mat-icon "close" at bounding box center [1517, 105] width 14 height 14
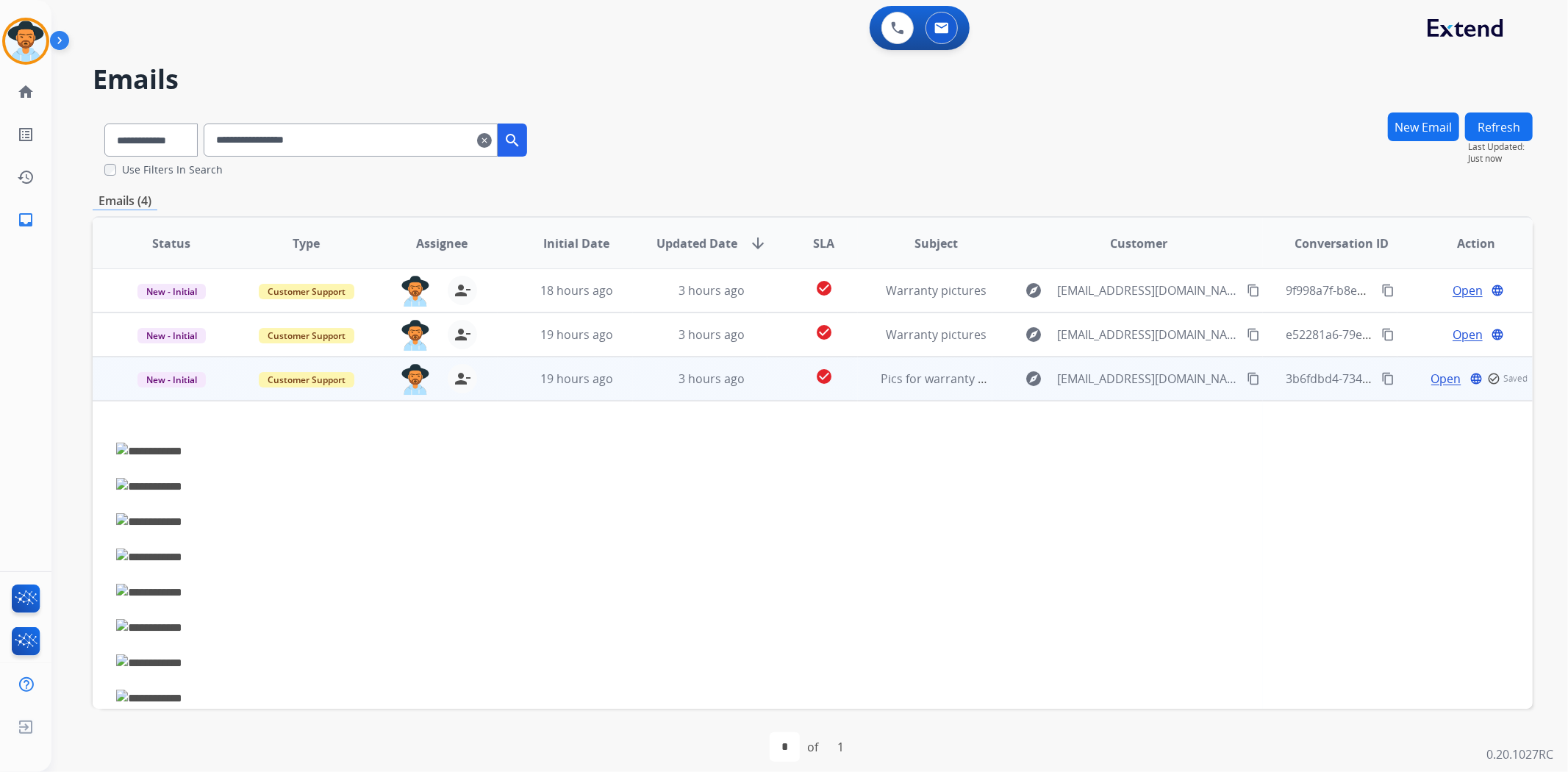
scroll to position [0, 0]
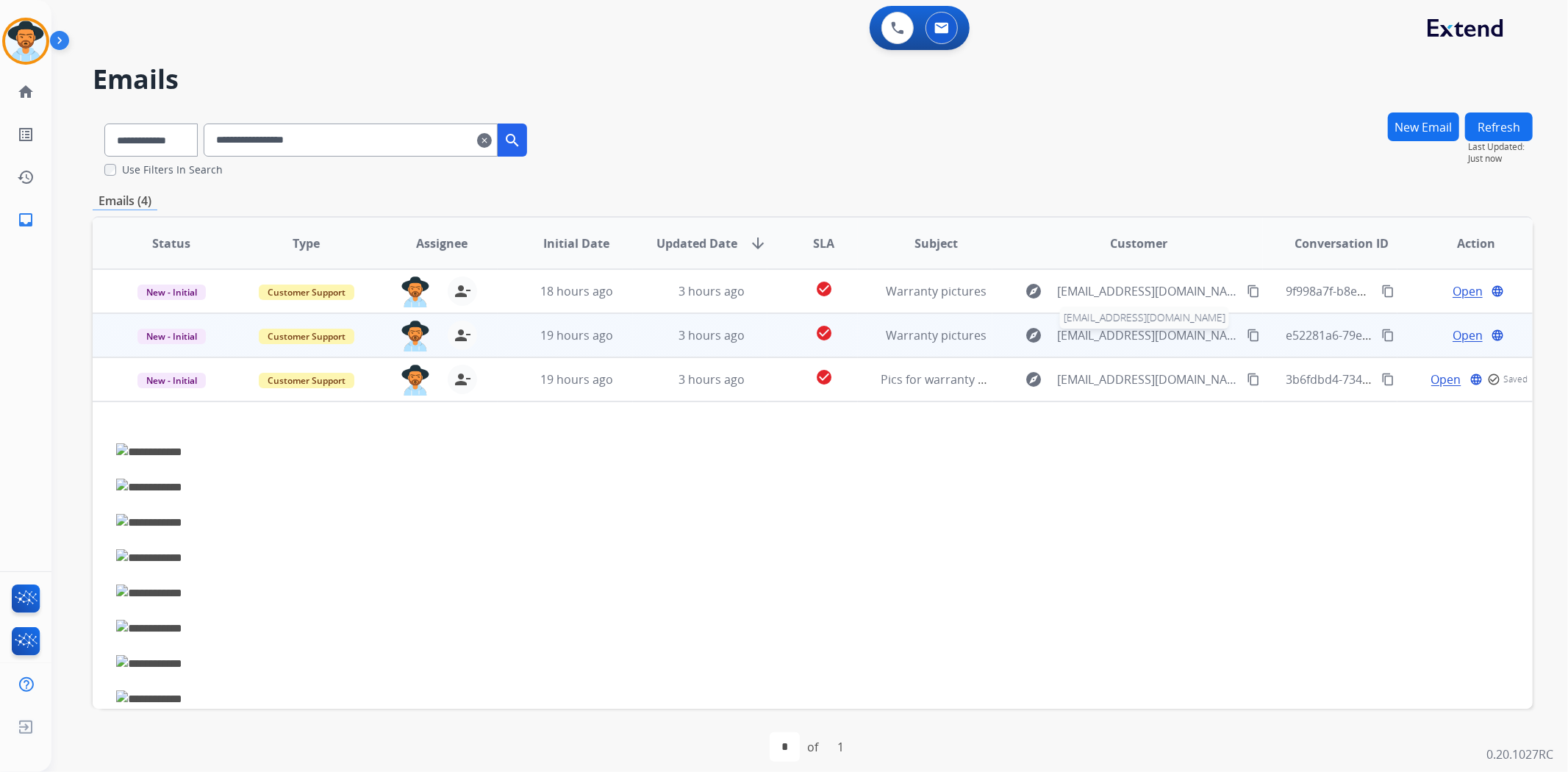
click at [1138, 335] on span "mistyrench@aol.com" at bounding box center [1147, 336] width 181 height 18
select select "**********"
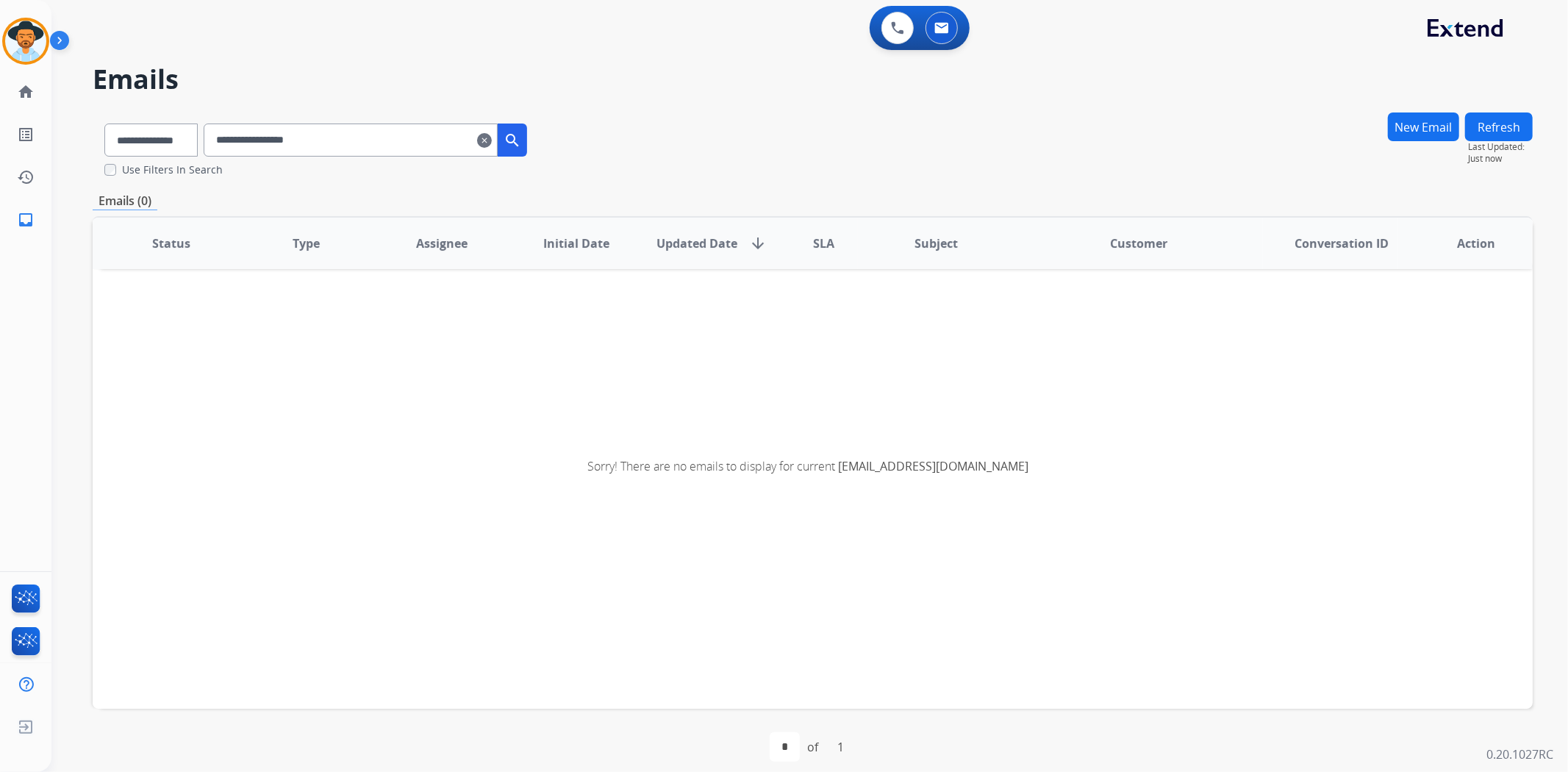
click at [492, 135] on mat-icon "clear" at bounding box center [484, 141] width 14 height 18
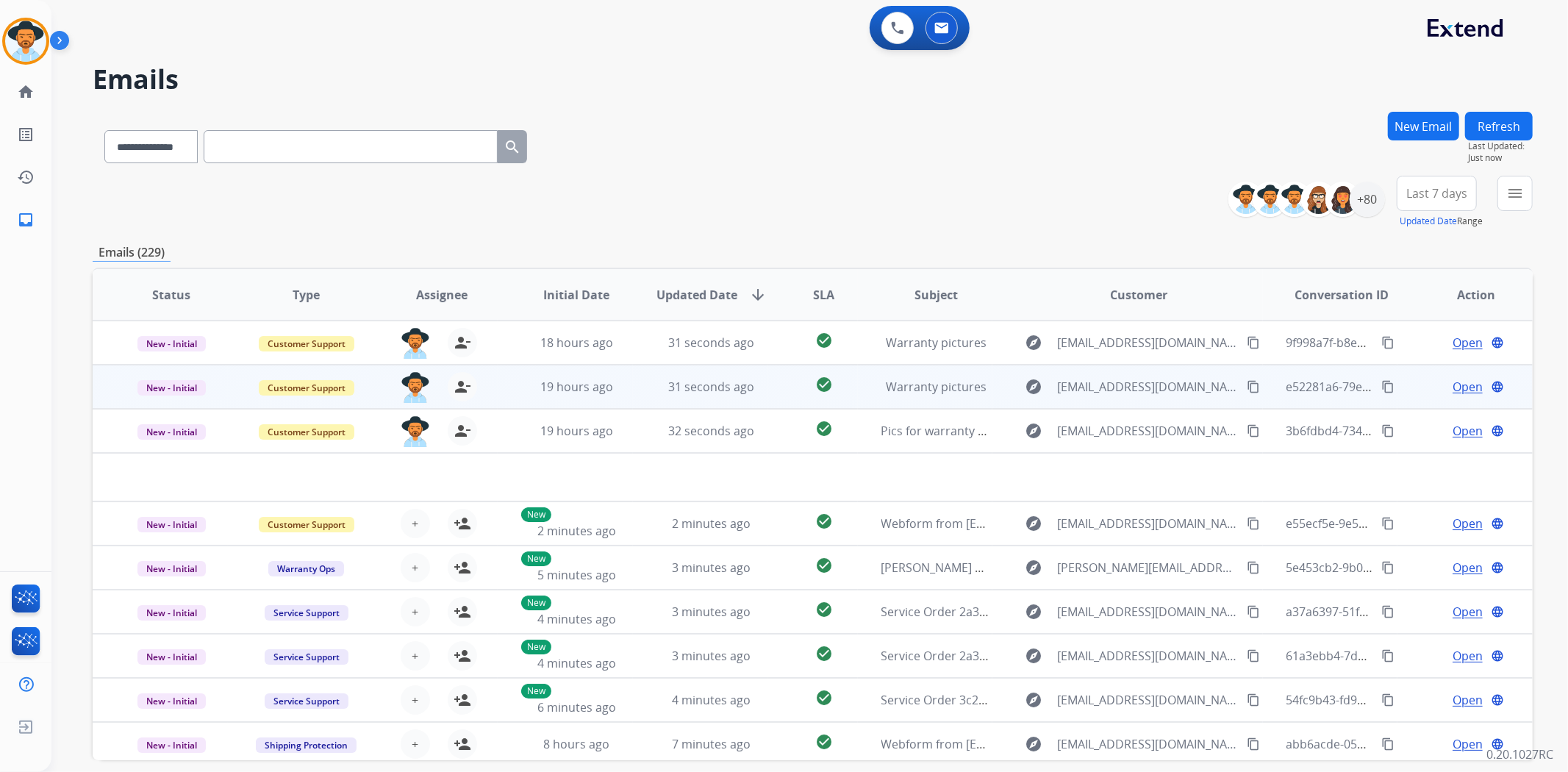
click at [1461, 386] on span "Open" at bounding box center [1467, 387] width 30 height 18
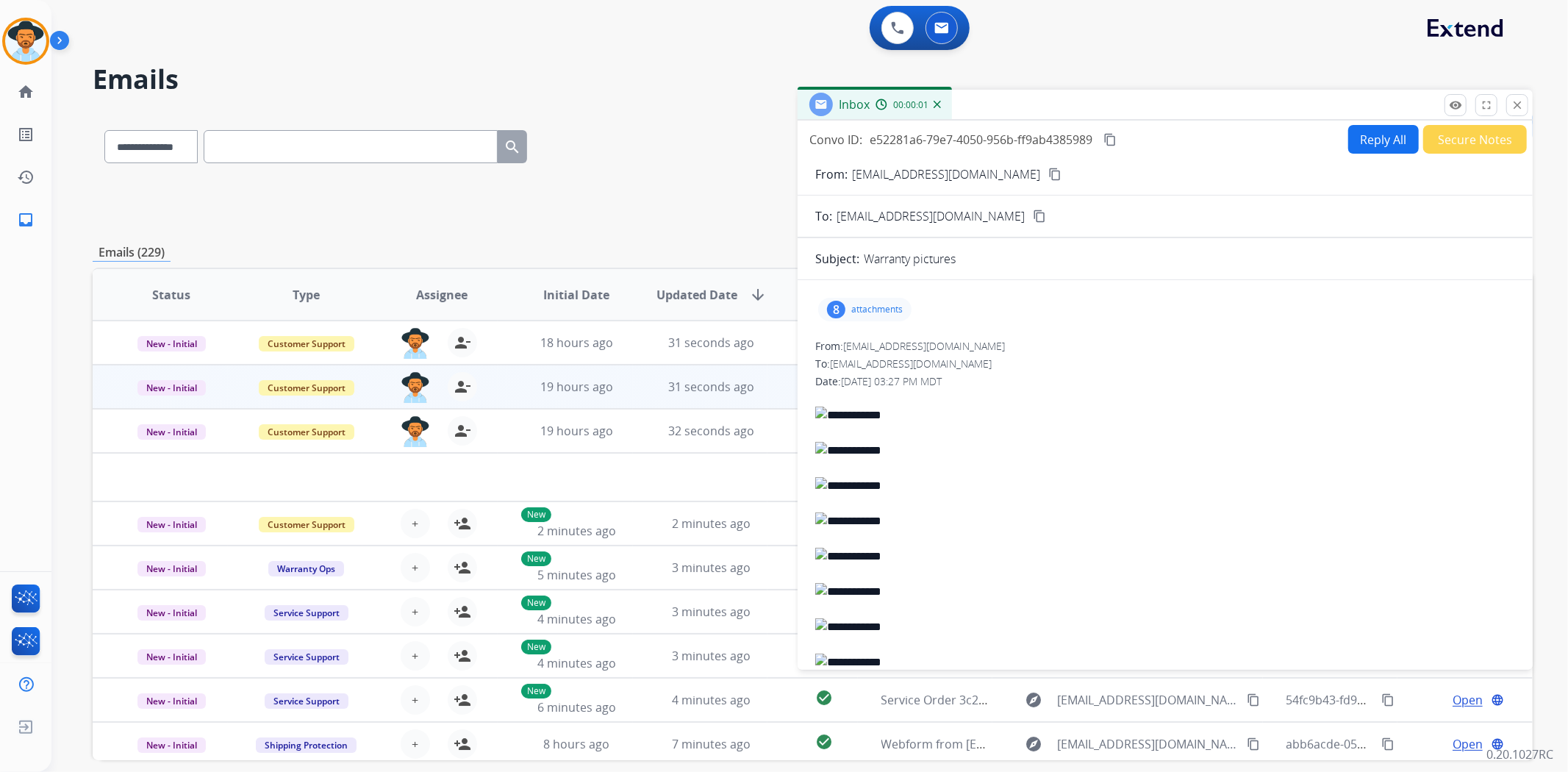
click at [885, 306] on p "attachments" at bounding box center [877, 309] width 51 height 12
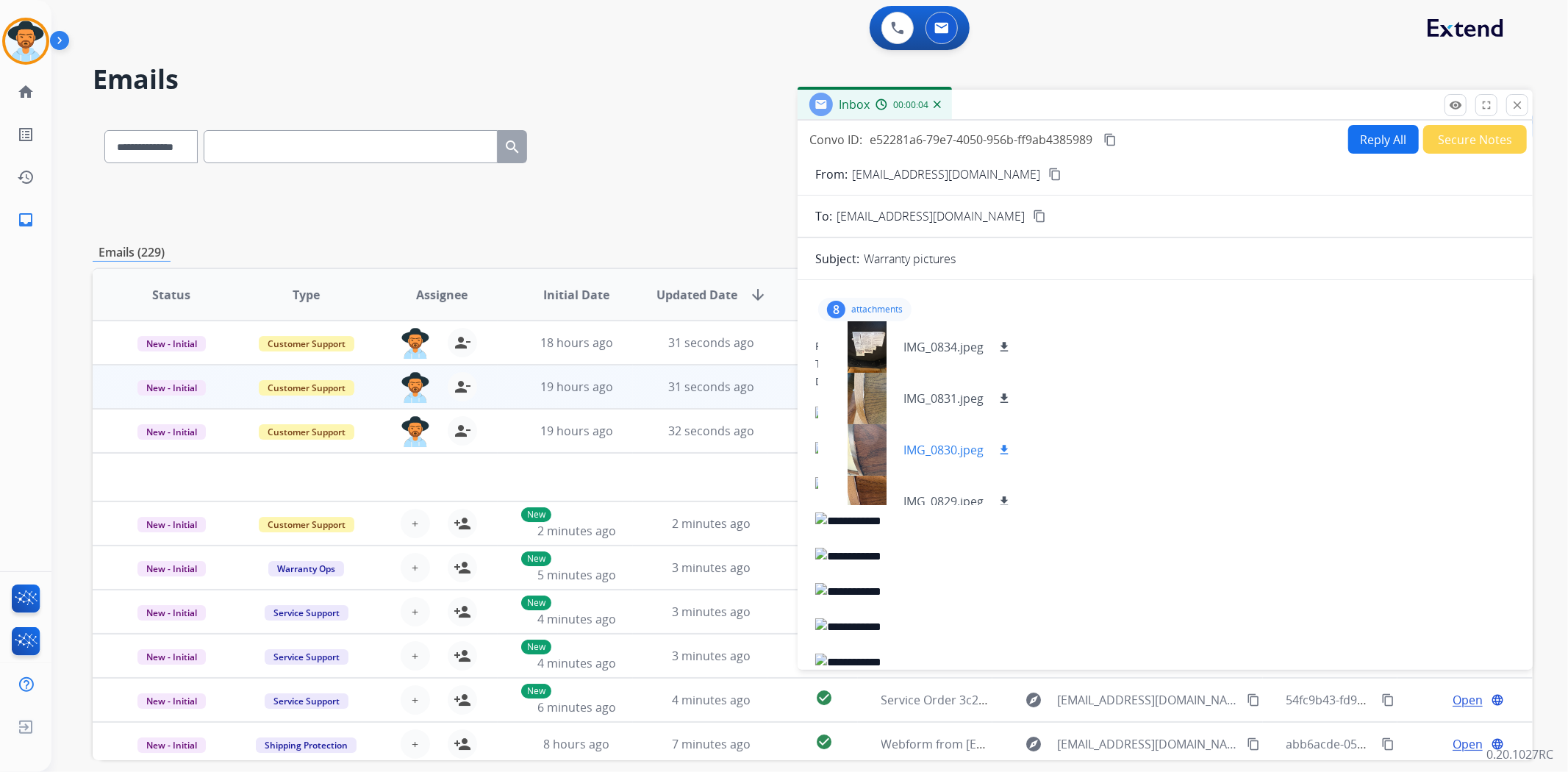
click at [855, 451] on div at bounding box center [866, 450] width 73 height 51
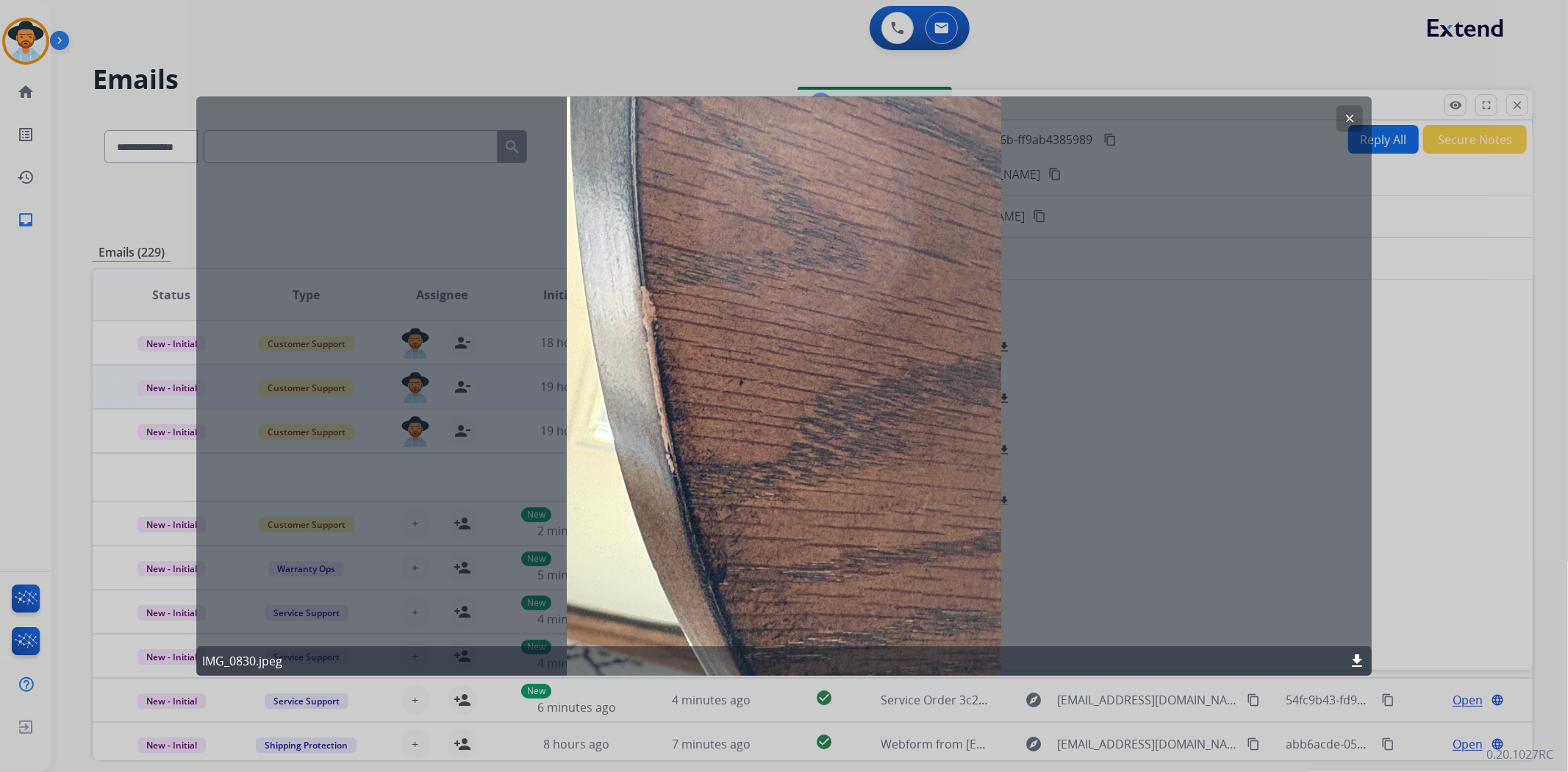
click at [1354, 114] on mat-icon "clear" at bounding box center [1350, 118] width 14 height 14
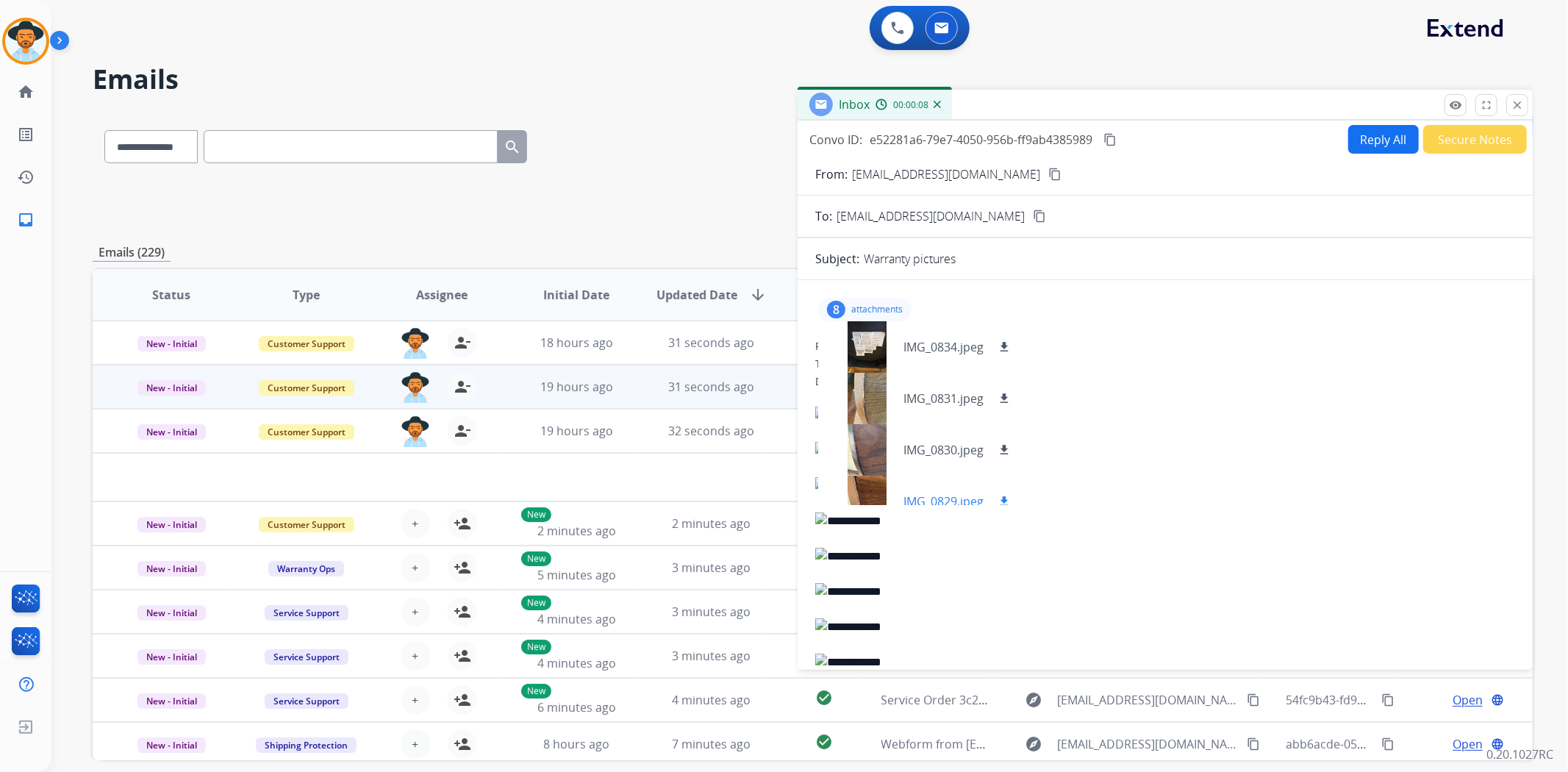
click at [872, 487] on div at bounding box center [866, 501] width 73 height 51
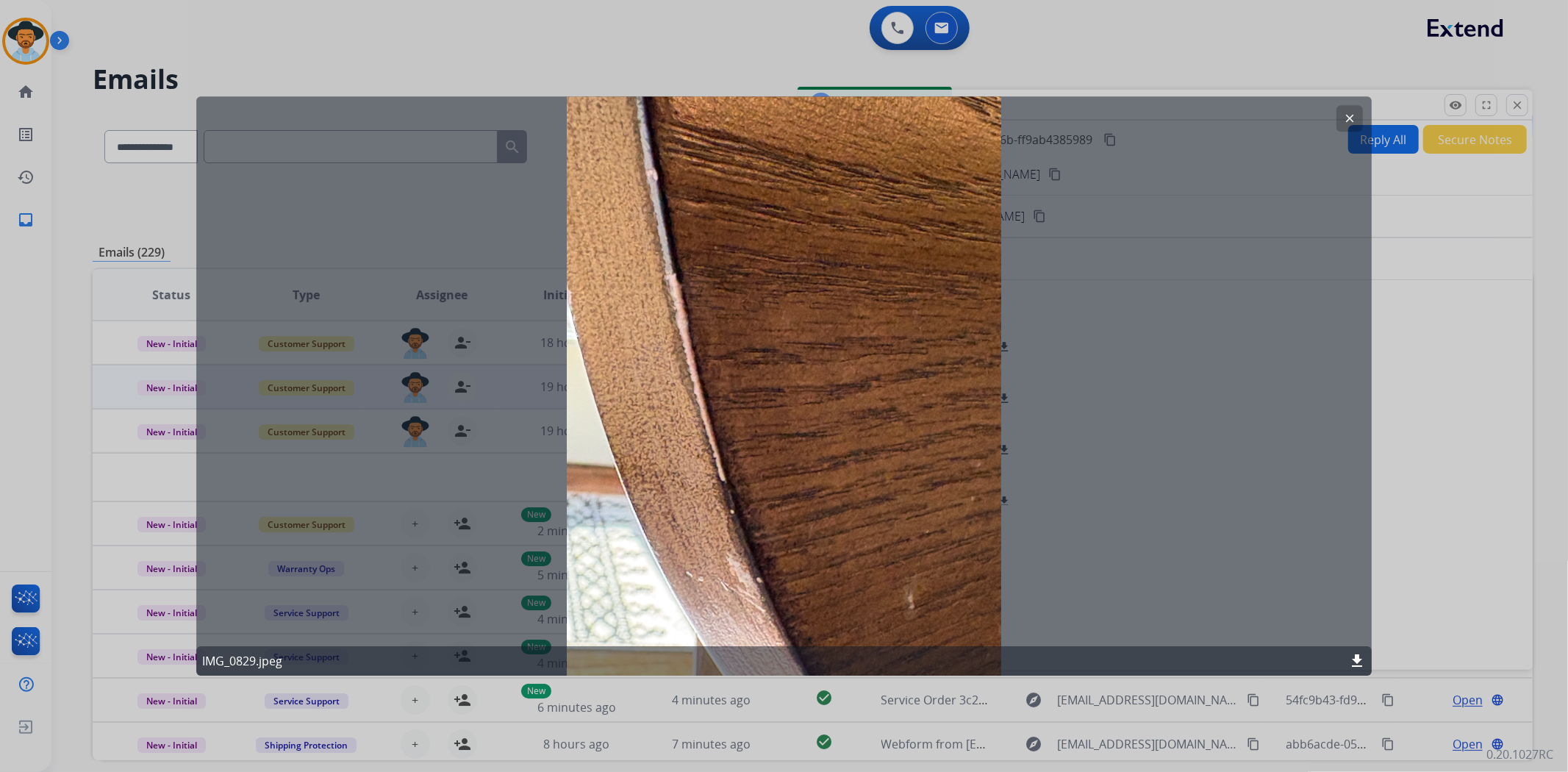
click at [1343, 121] on mat-icon "clear" at bounding box center [1350, 118] width 14 height 14
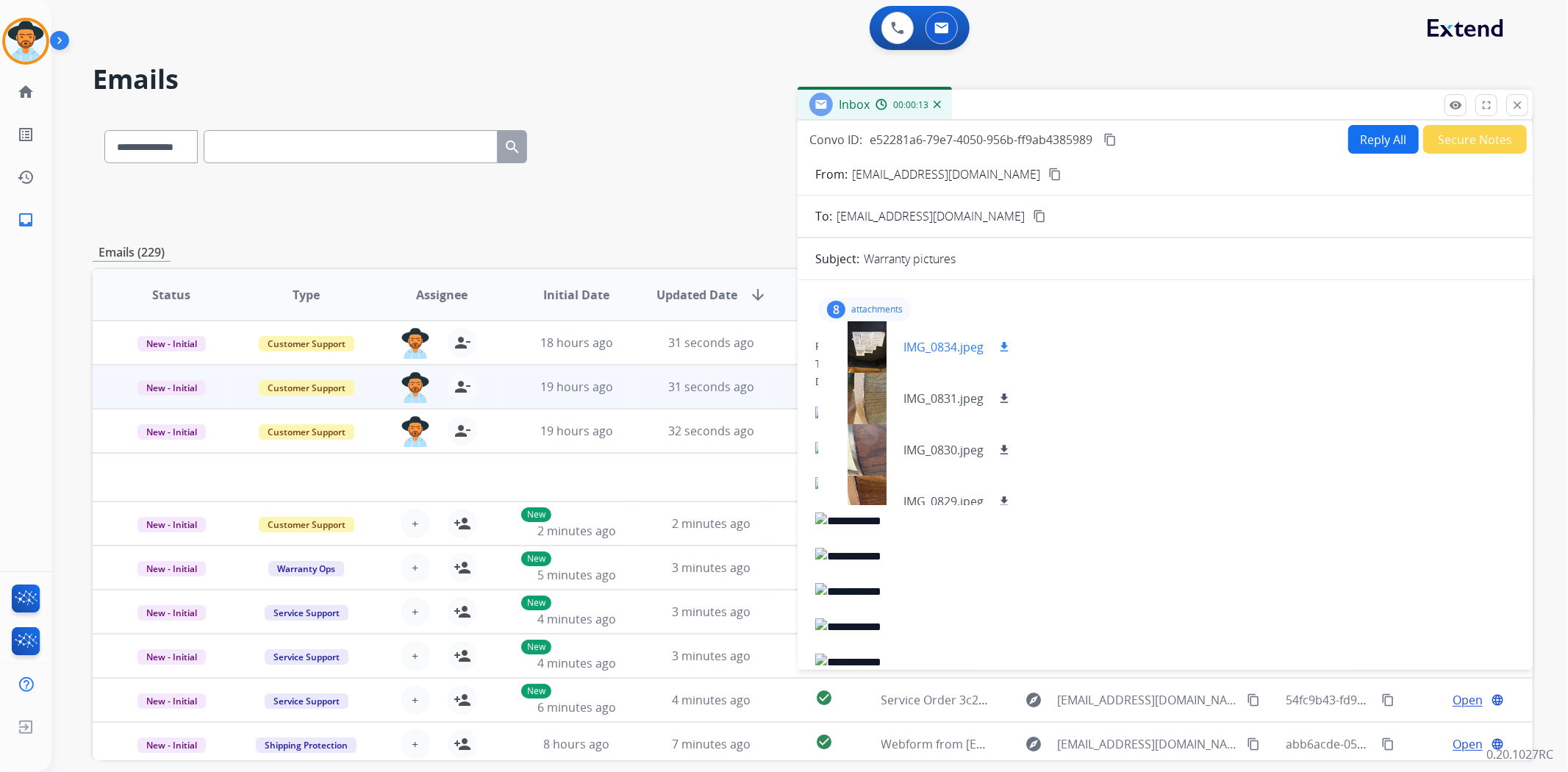
click at [881, 341] on div at bounding box center [866, 347] width 73 height 51
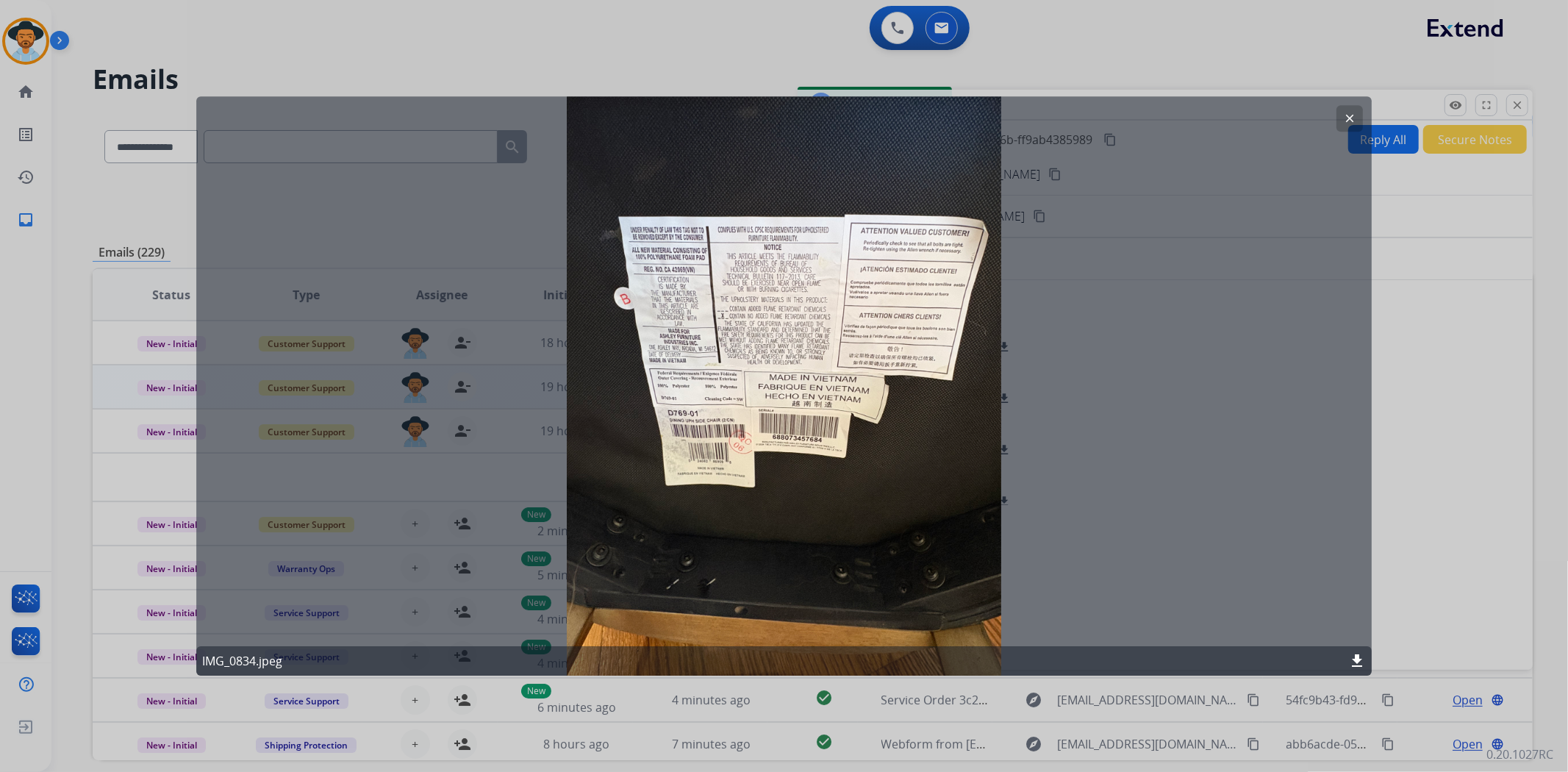
click at [1348, 118] on mat-icon "clear" at bounding box center [1350, 118] width 14 height 14
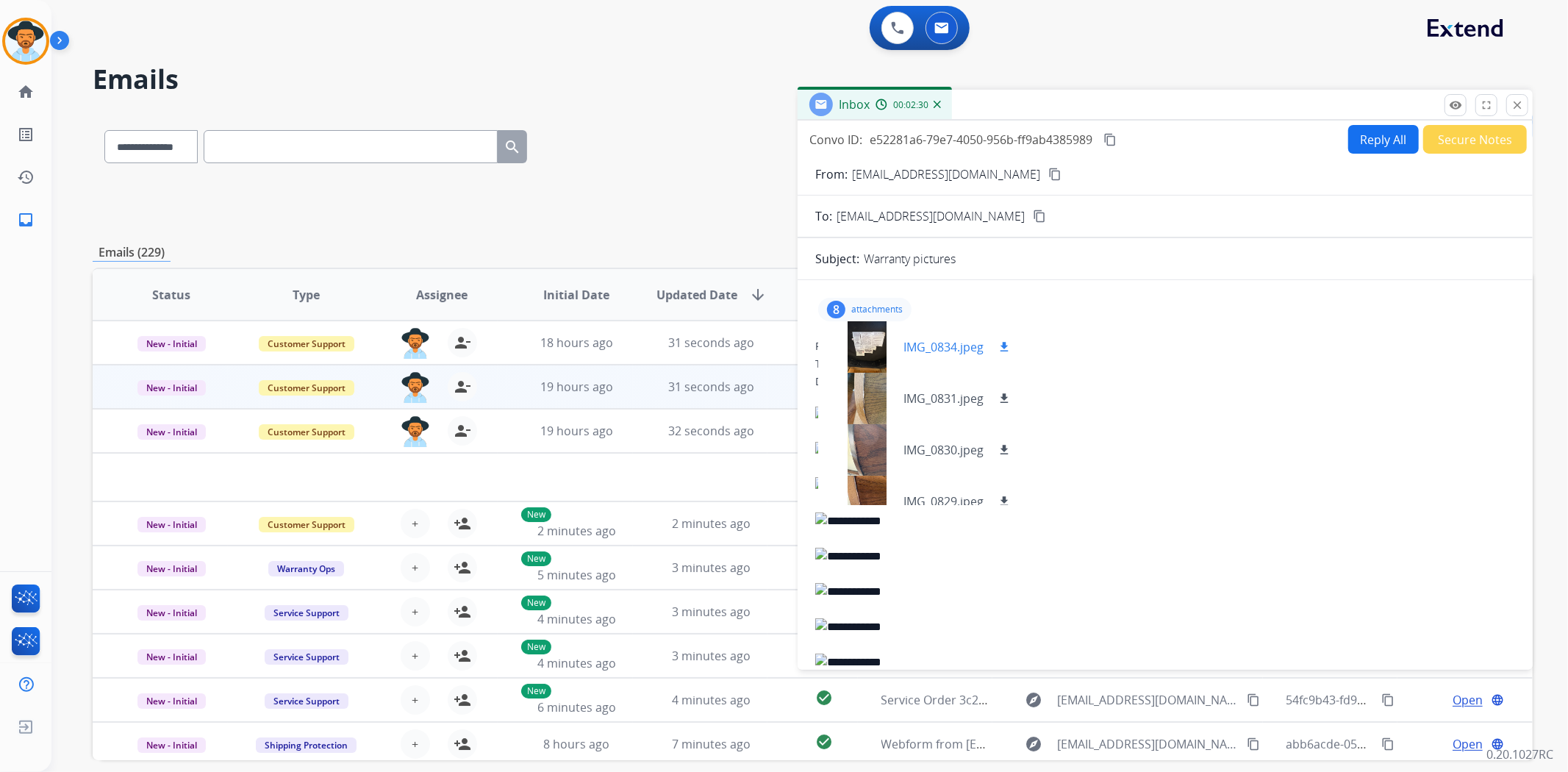
click at [865, 337] on div at bounding box center [866, 347] width 73 height 51
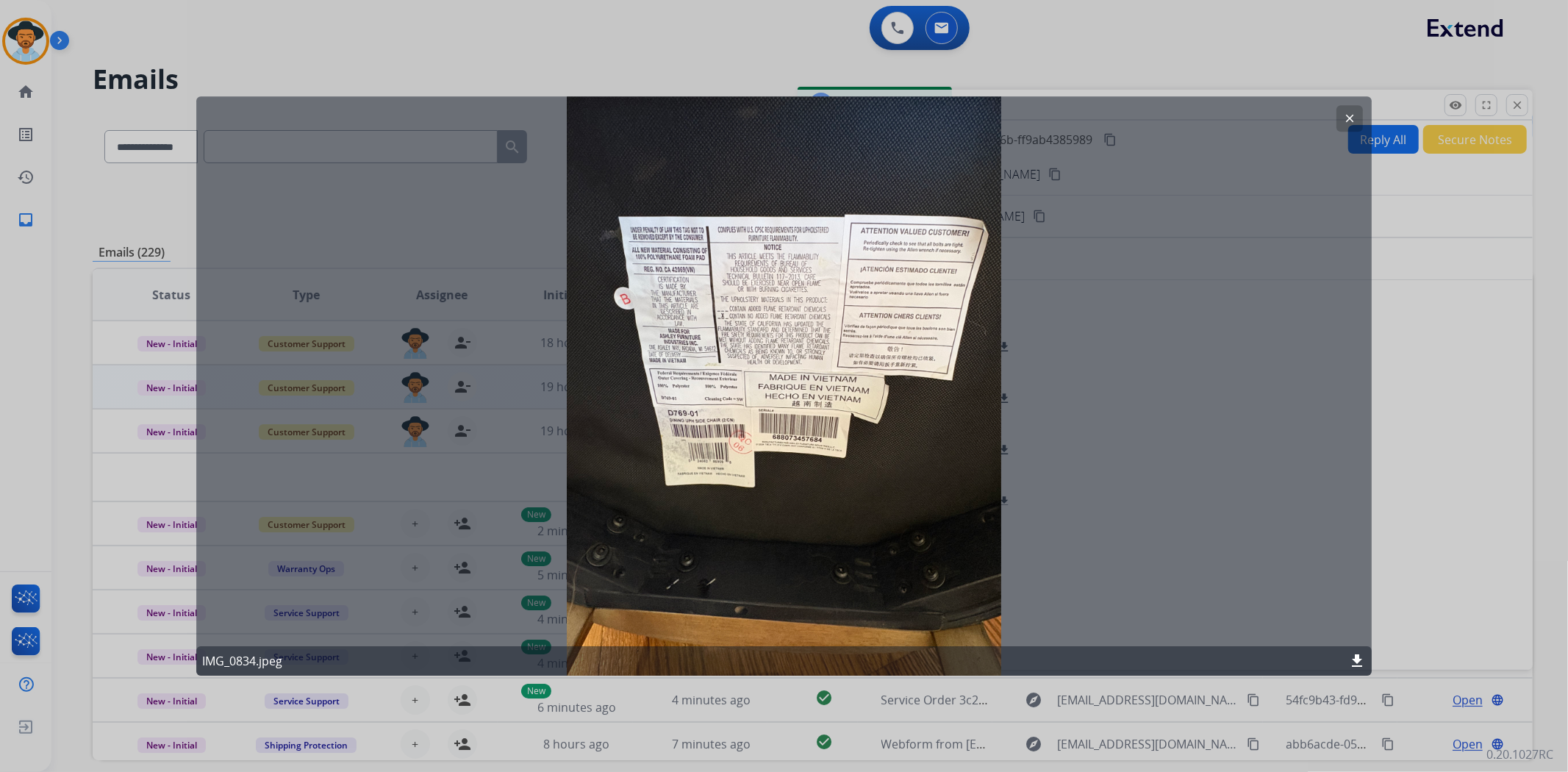
click at [1348, 118] on mat-icon "clear" at bounding box center [1350, 118] width 14 height 14
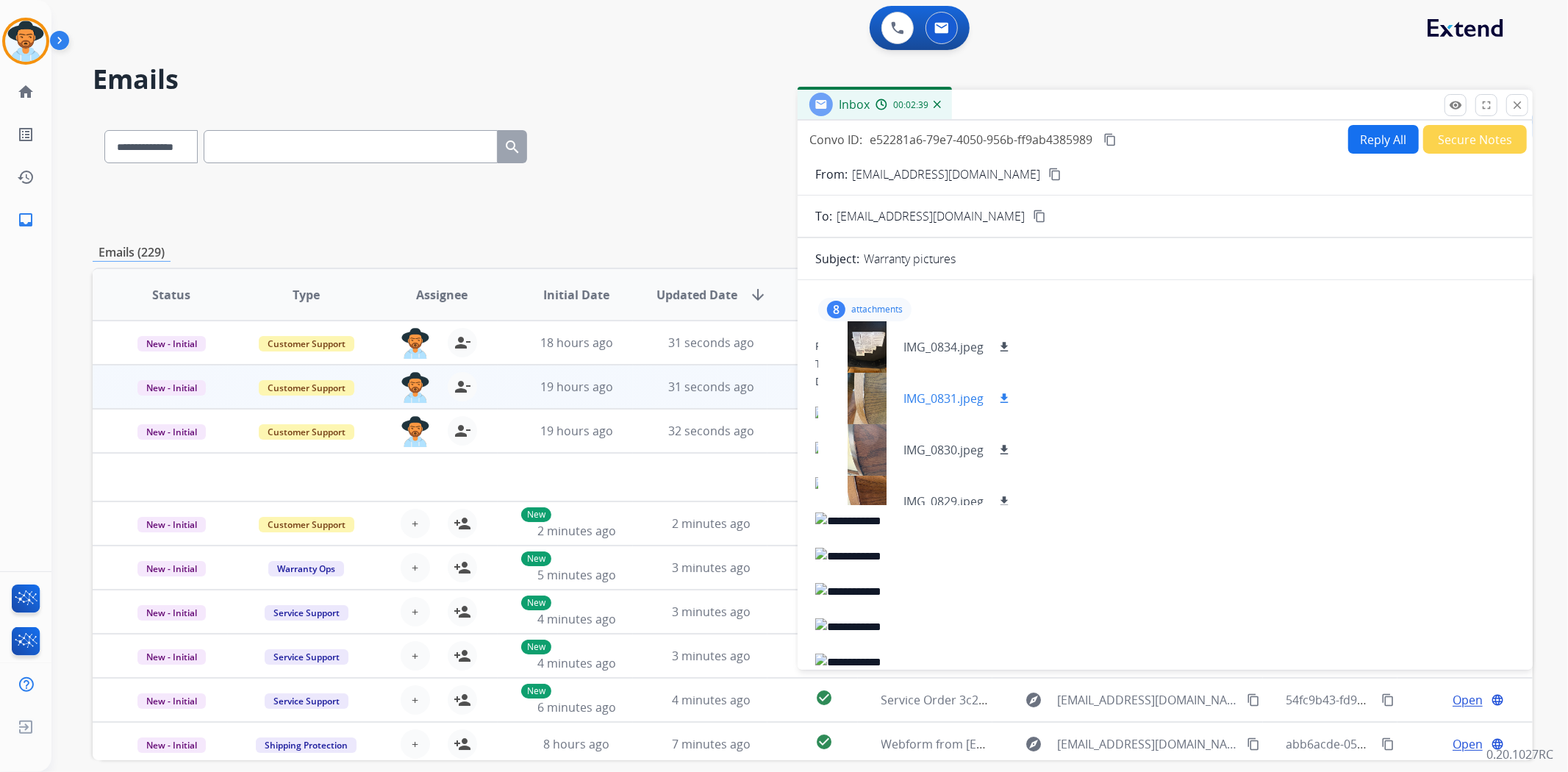
click at [870, 393] on div at bounding box center [866, 398] width 73 height 51
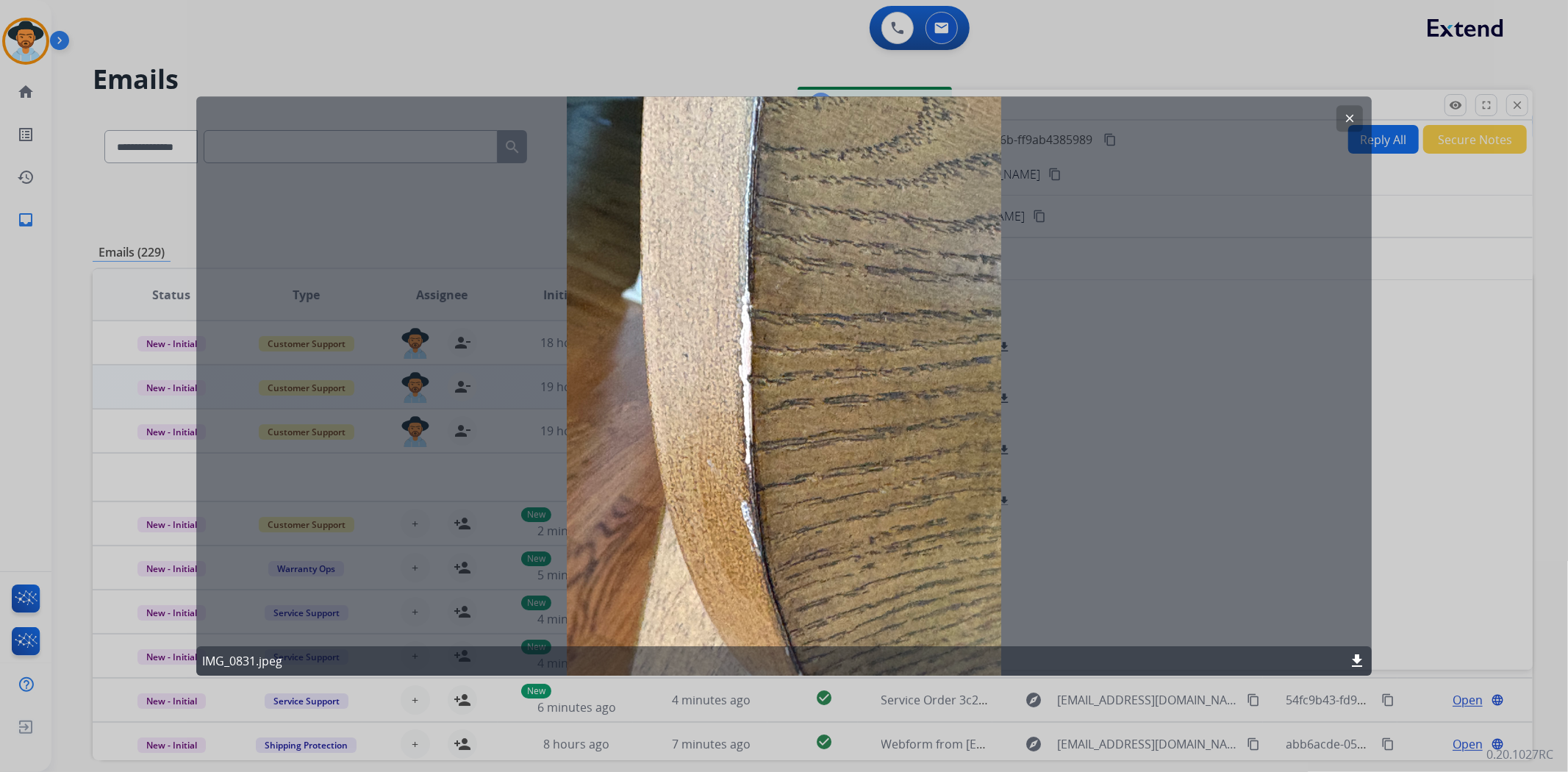
click at [1350, 109] on button "clear" at bounding box center [1349, 117] width 26 height 26
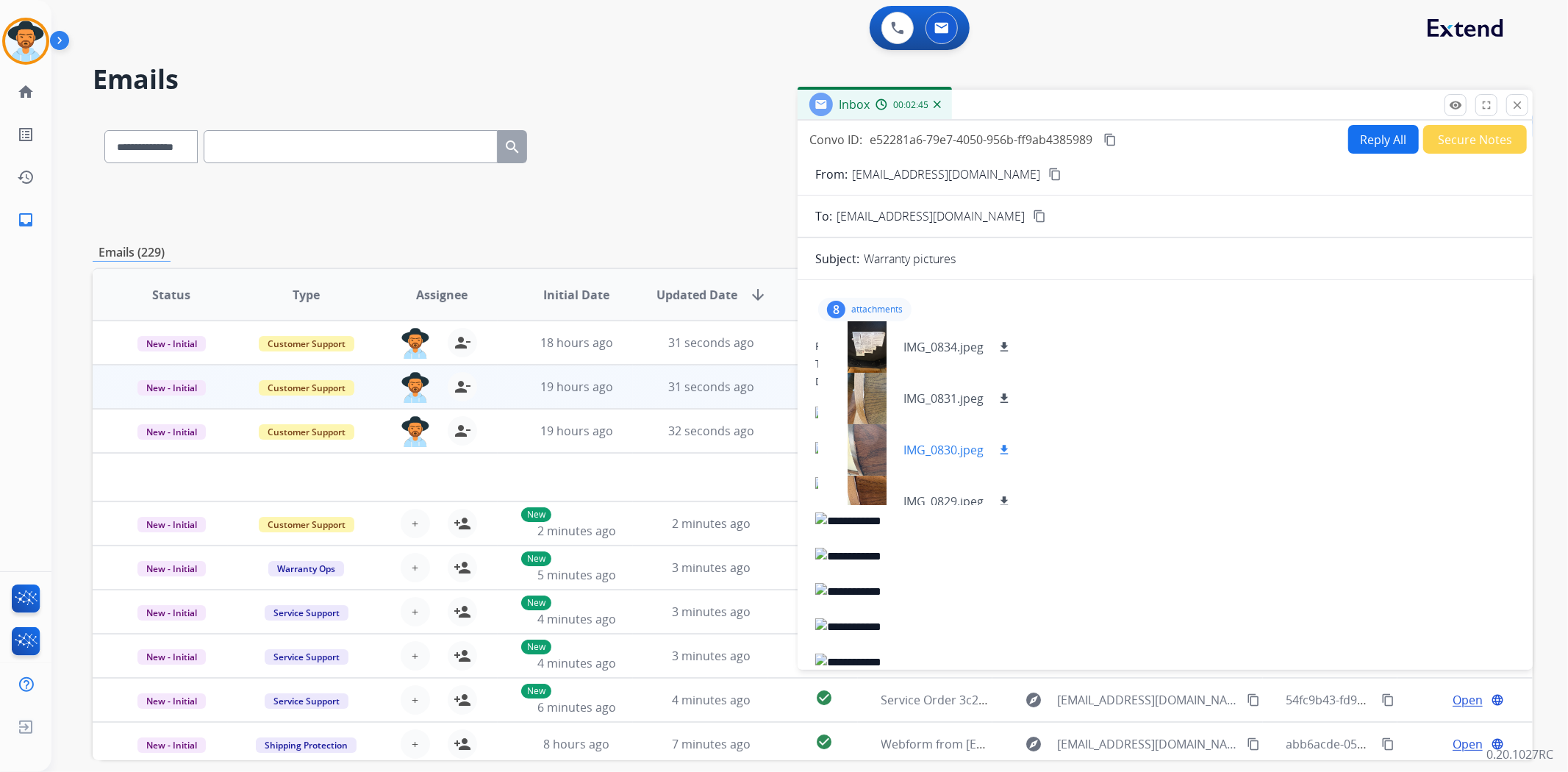
click at [865, 451] on div at bounding box center [866, 450] width 73 height 51
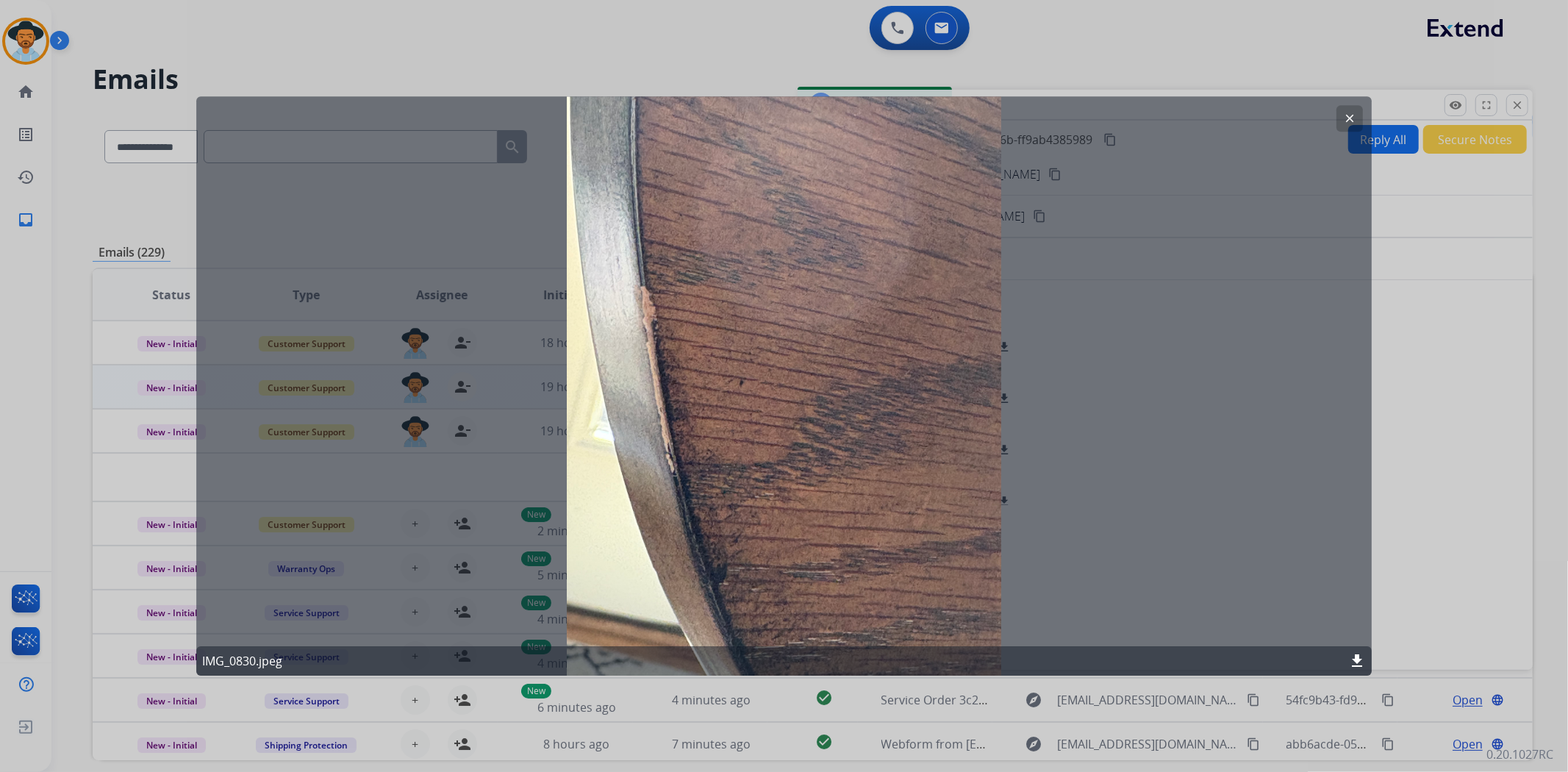
click at [1341, 119] on button "clear" at bounding box center [1349, 117] width 26 height 26
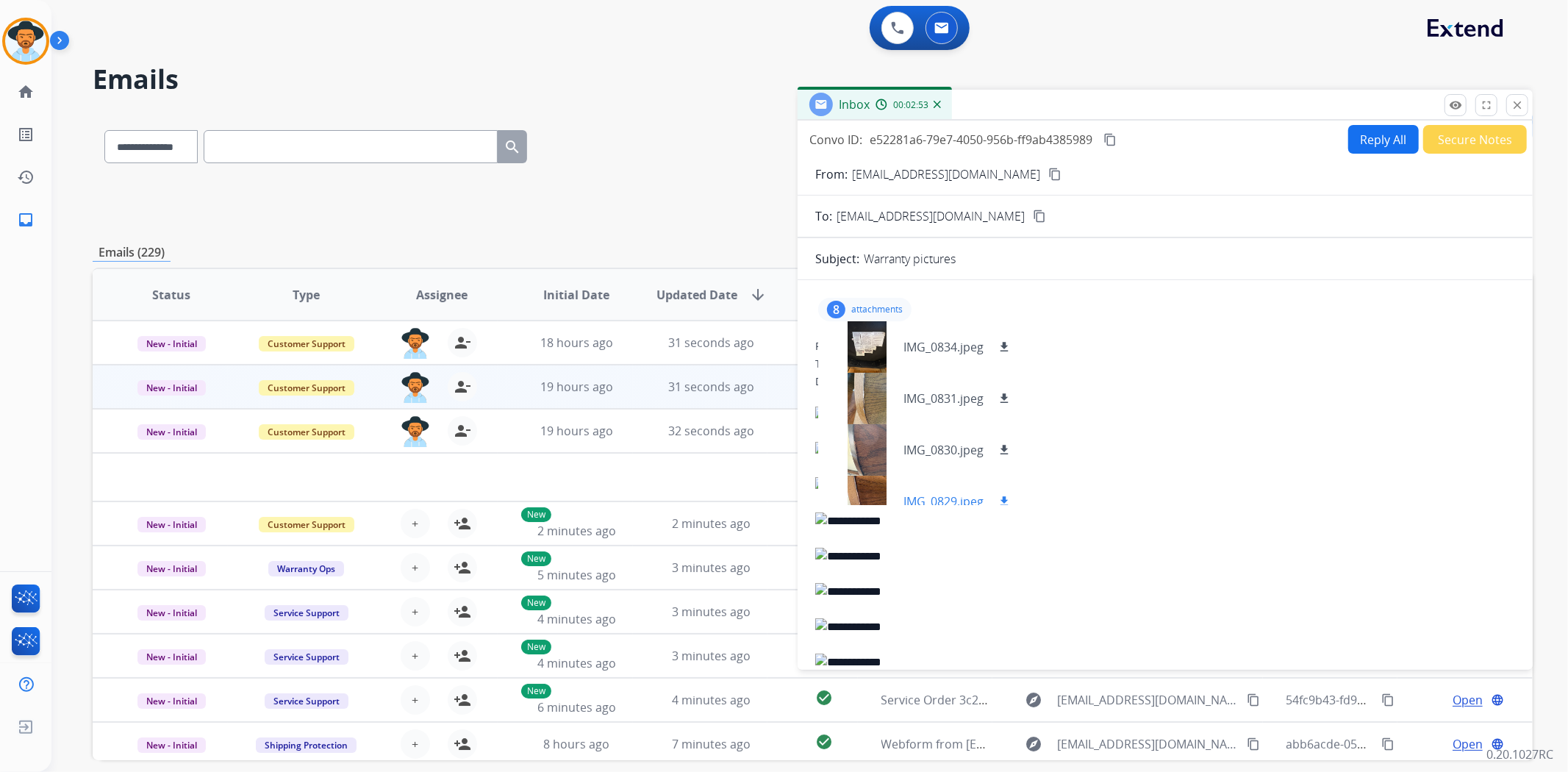
click at [858, 485] on div at bounding box center [866, 501] width 73 height 51
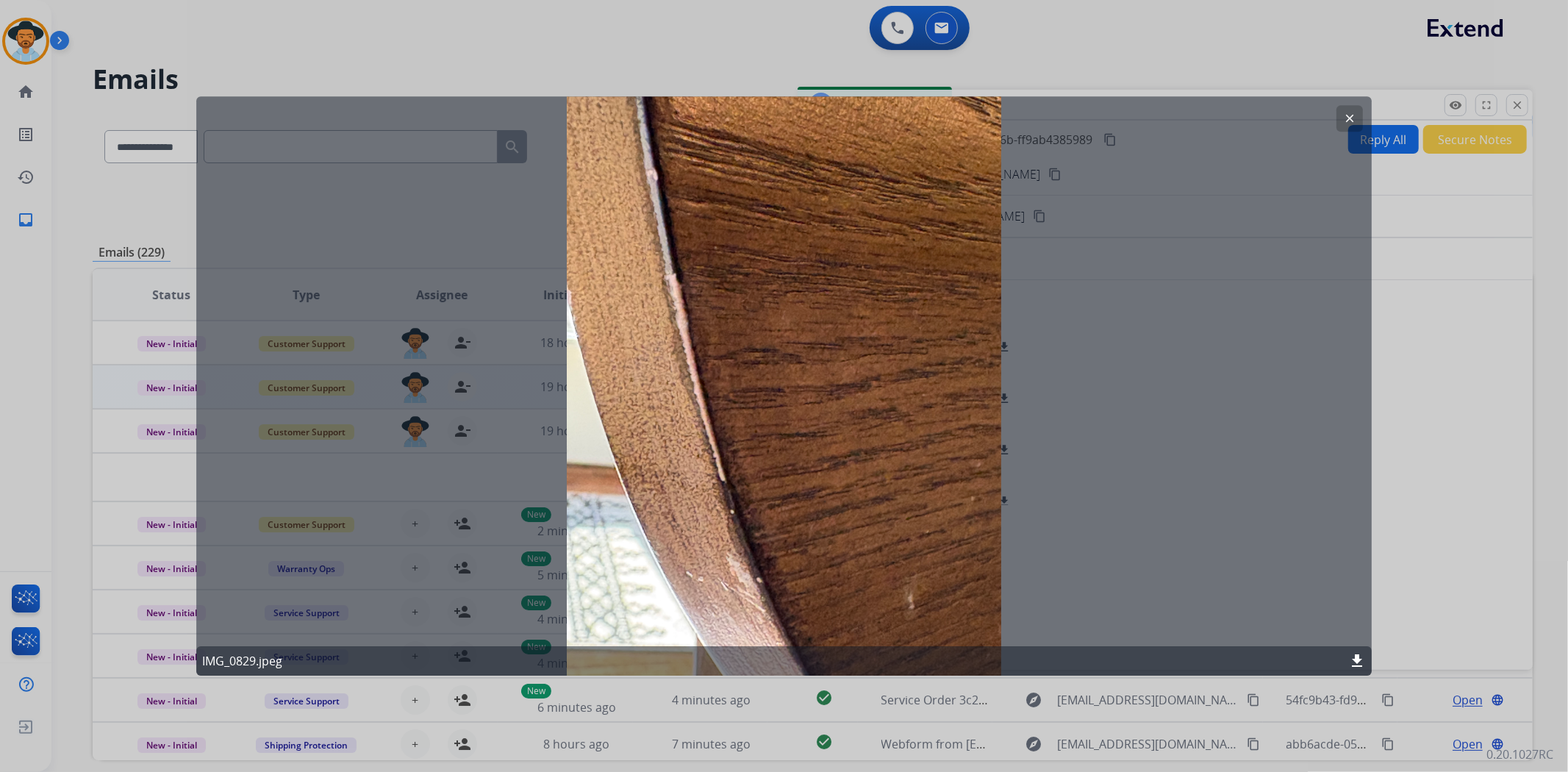
click at [1347, 117] on mat-icon "clear" at bounding box center [1350, 118] width 14 height 14
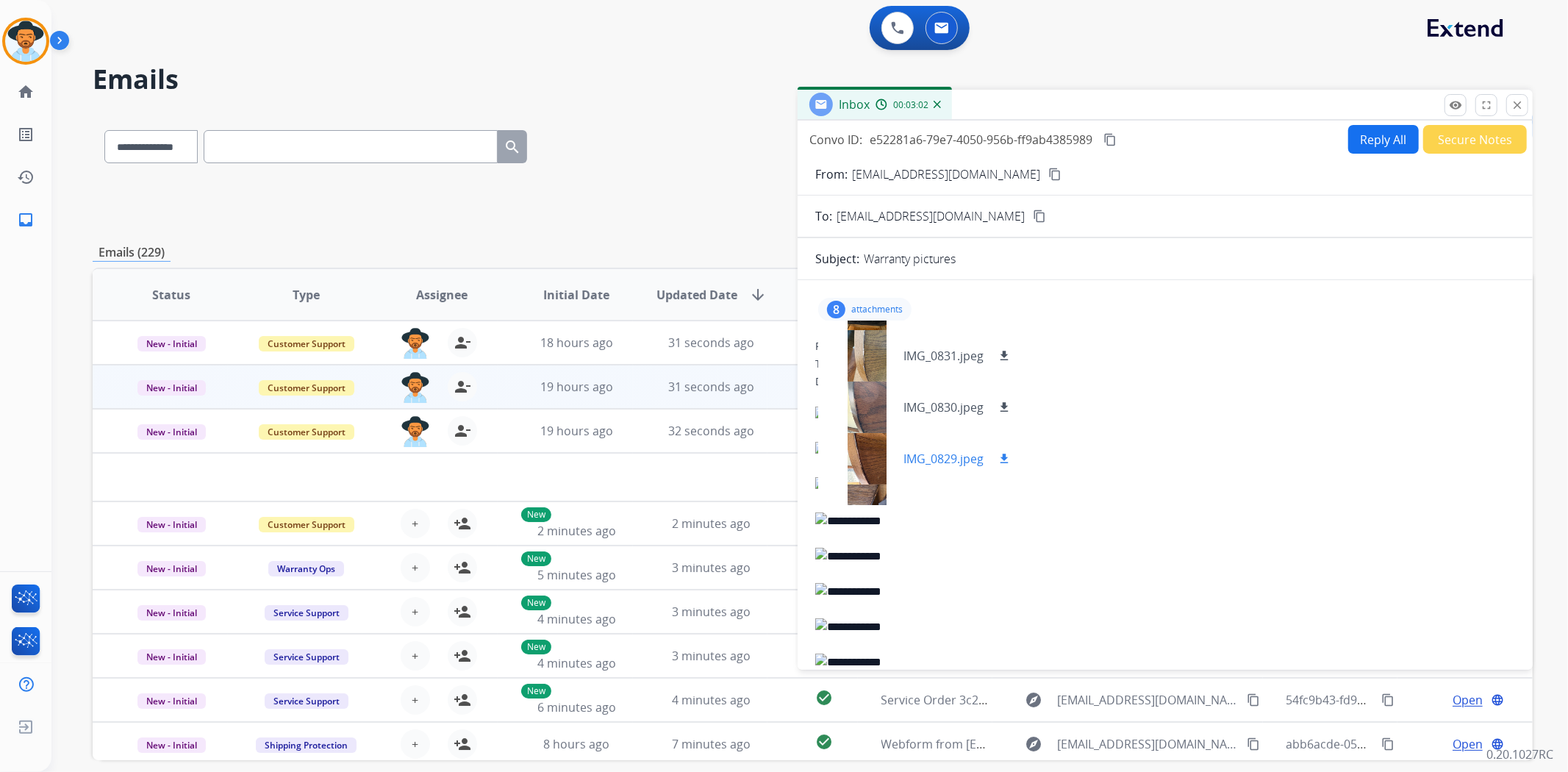
scroll to position [81, 0]
click at [869, 465] on div at bounding box center [866, 470] width 73 height 51
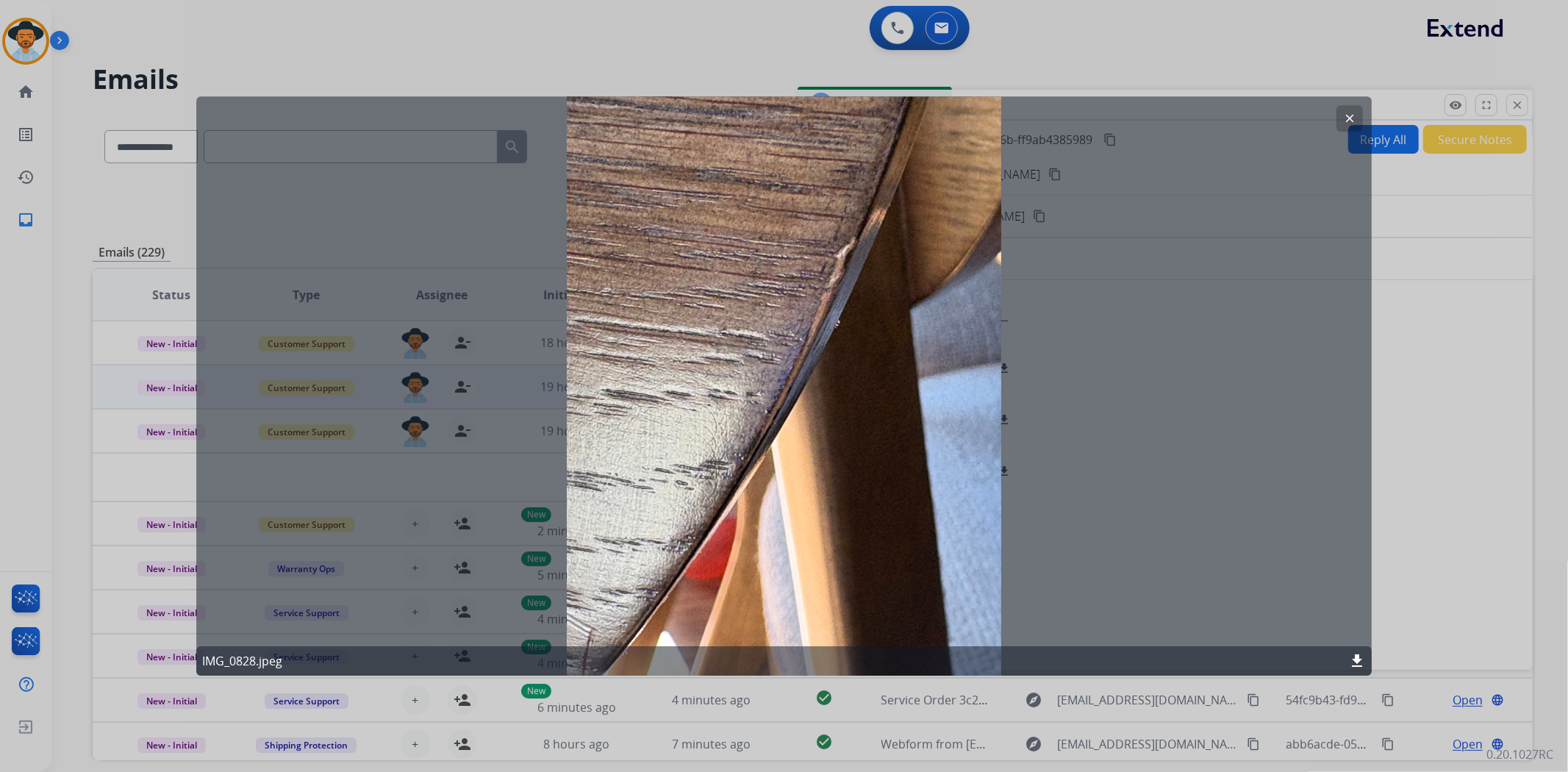
click at [1351, 113] on mat-icon "clear" at bounding box center [1350, 118] width 14 height 14
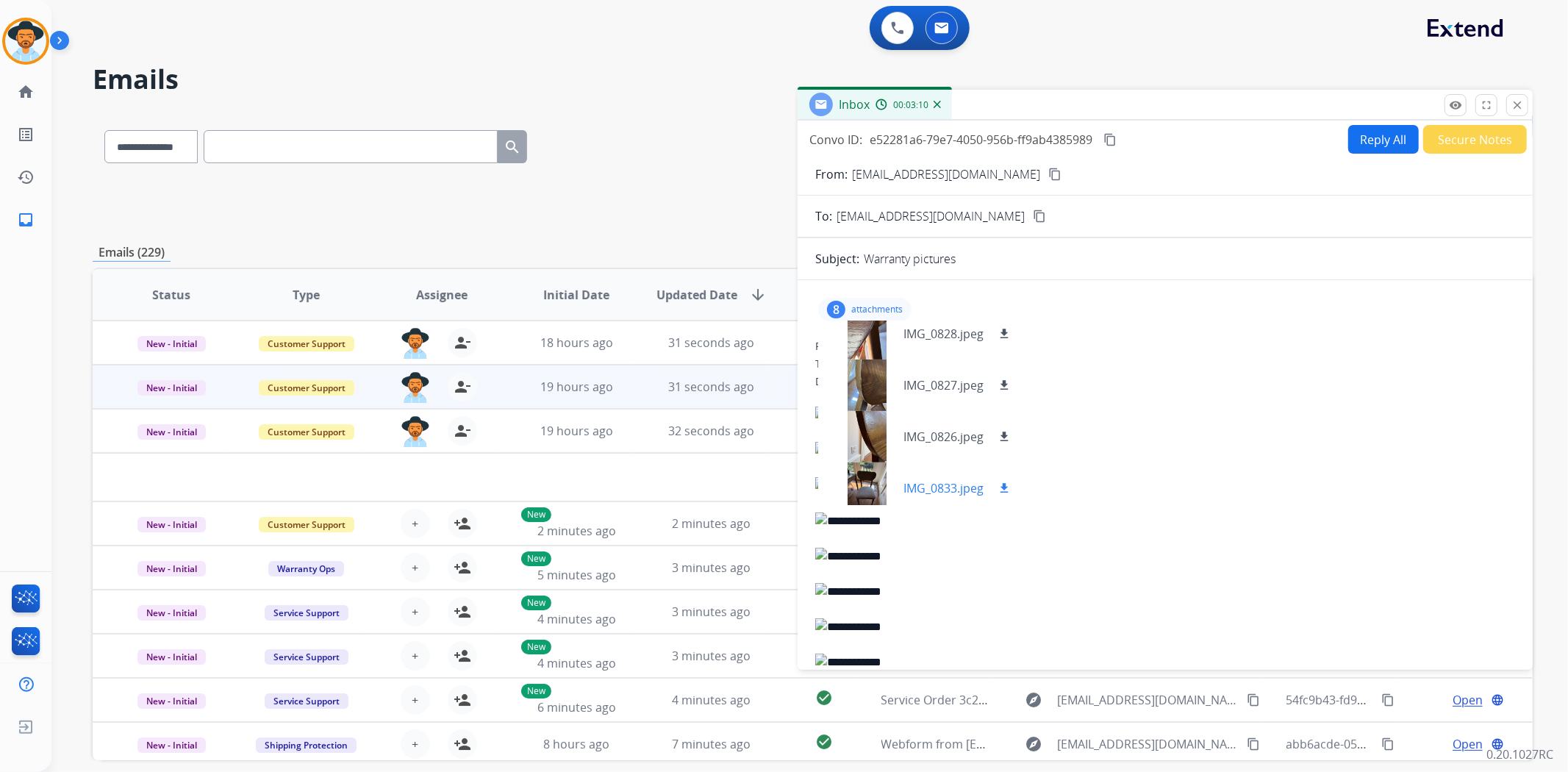
scroll to position [228, 0]
click at [868, 378] on div at bounding box center [866, 376] width 73 height 51
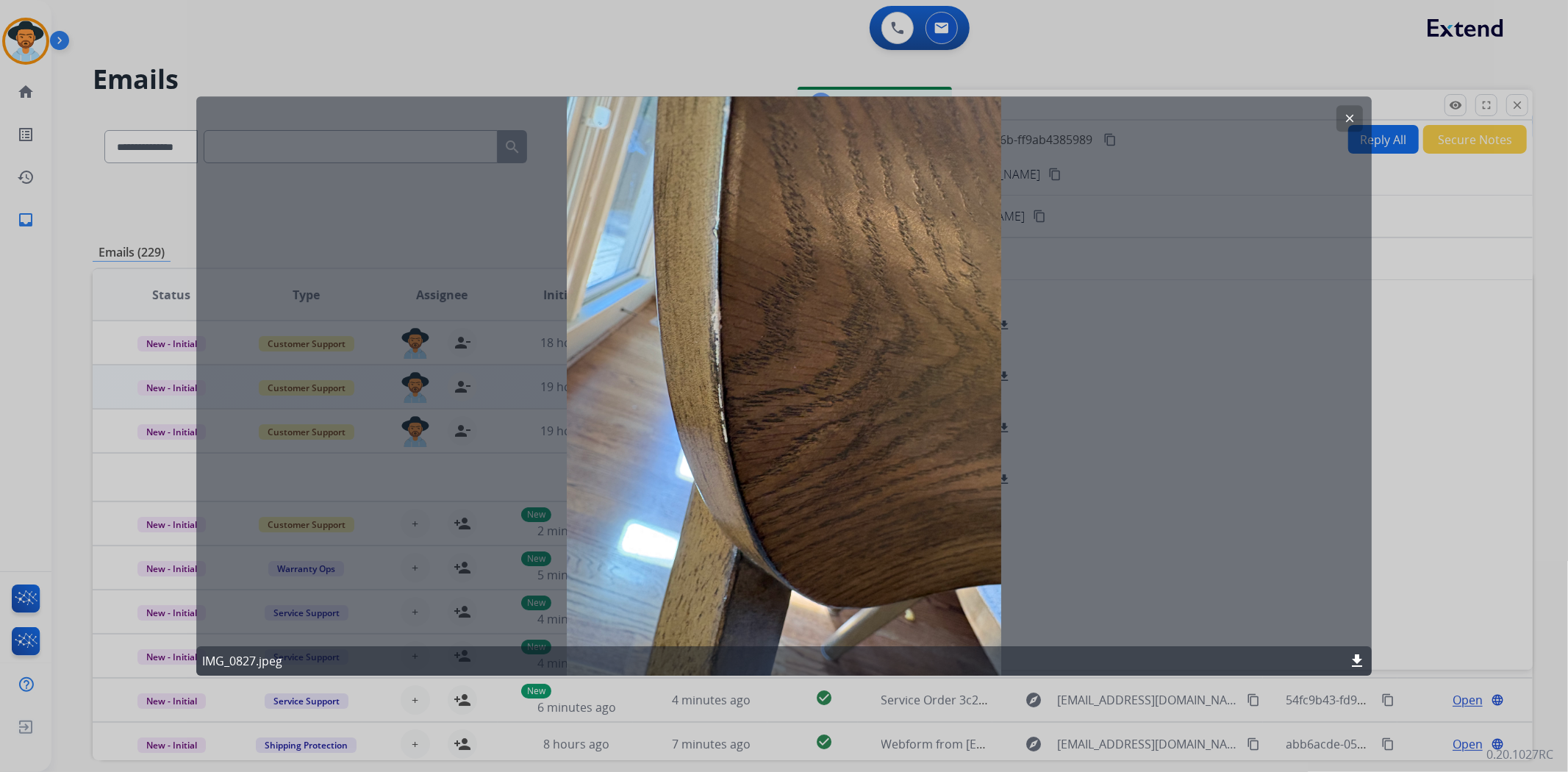
click at [1354, 116] on mat-icon "clear" at bounding box center [1350, 118] width 14 height 14
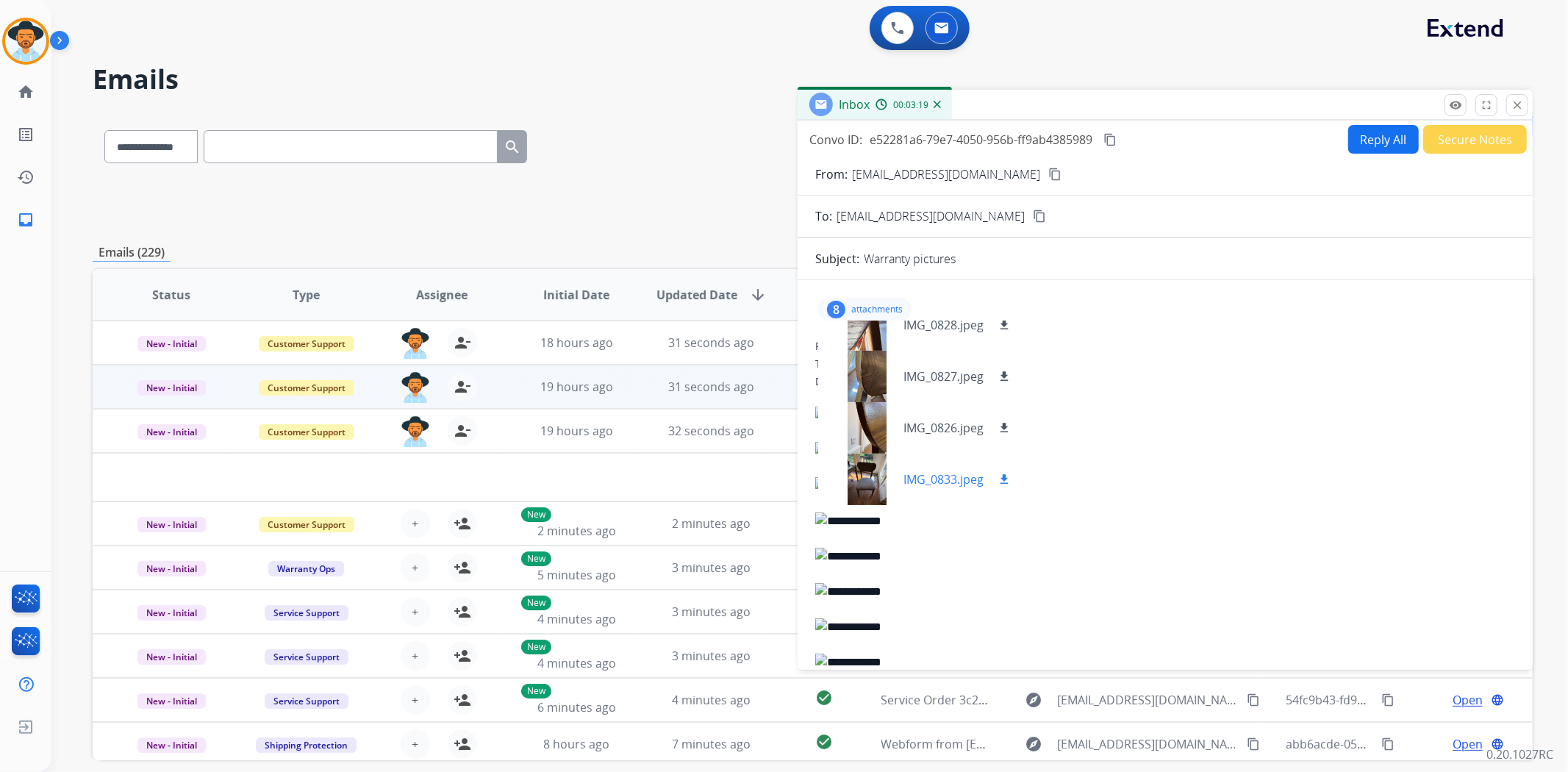
click at [860, 479] on div at bounding box center [866, 479] width 73 height 51
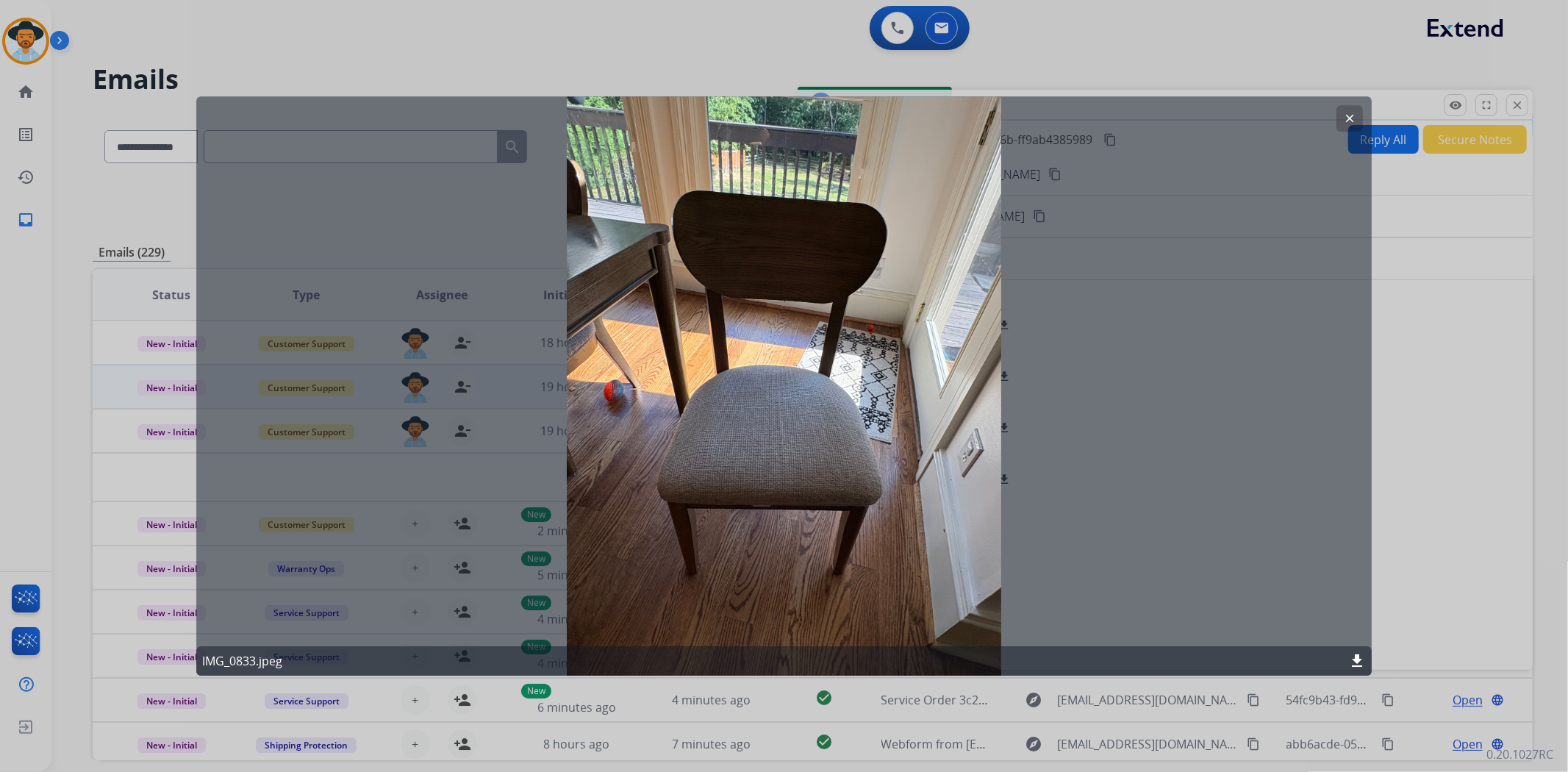
click at [1355, 114] on mat-icon "clear" at bounding box center [1350, 118] width 14 height 14
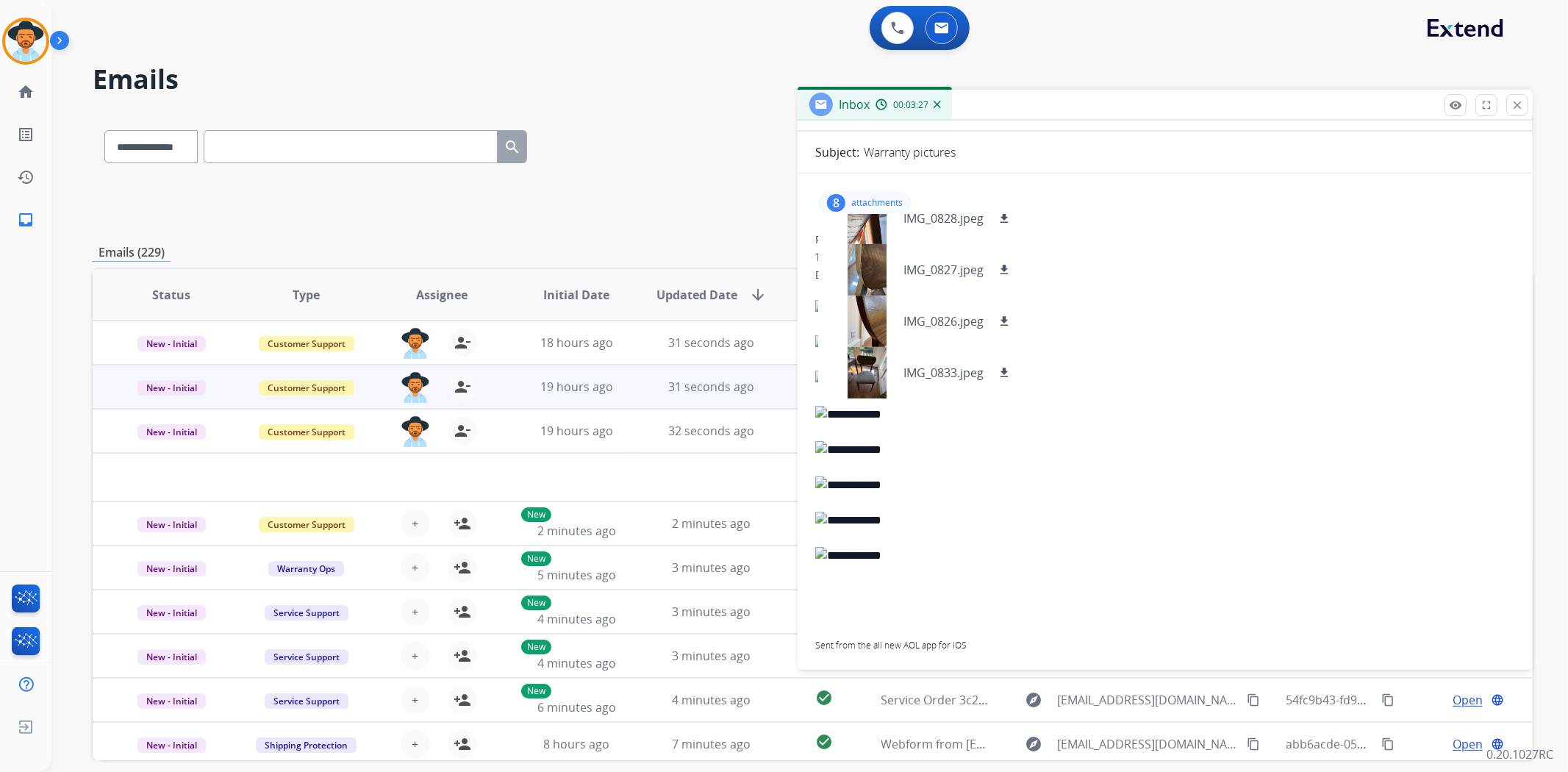
scroll to position [113, 0]
click at [1516, 107] on mat-icon "close" at bounding box center [1517, 105] width 14 height 14
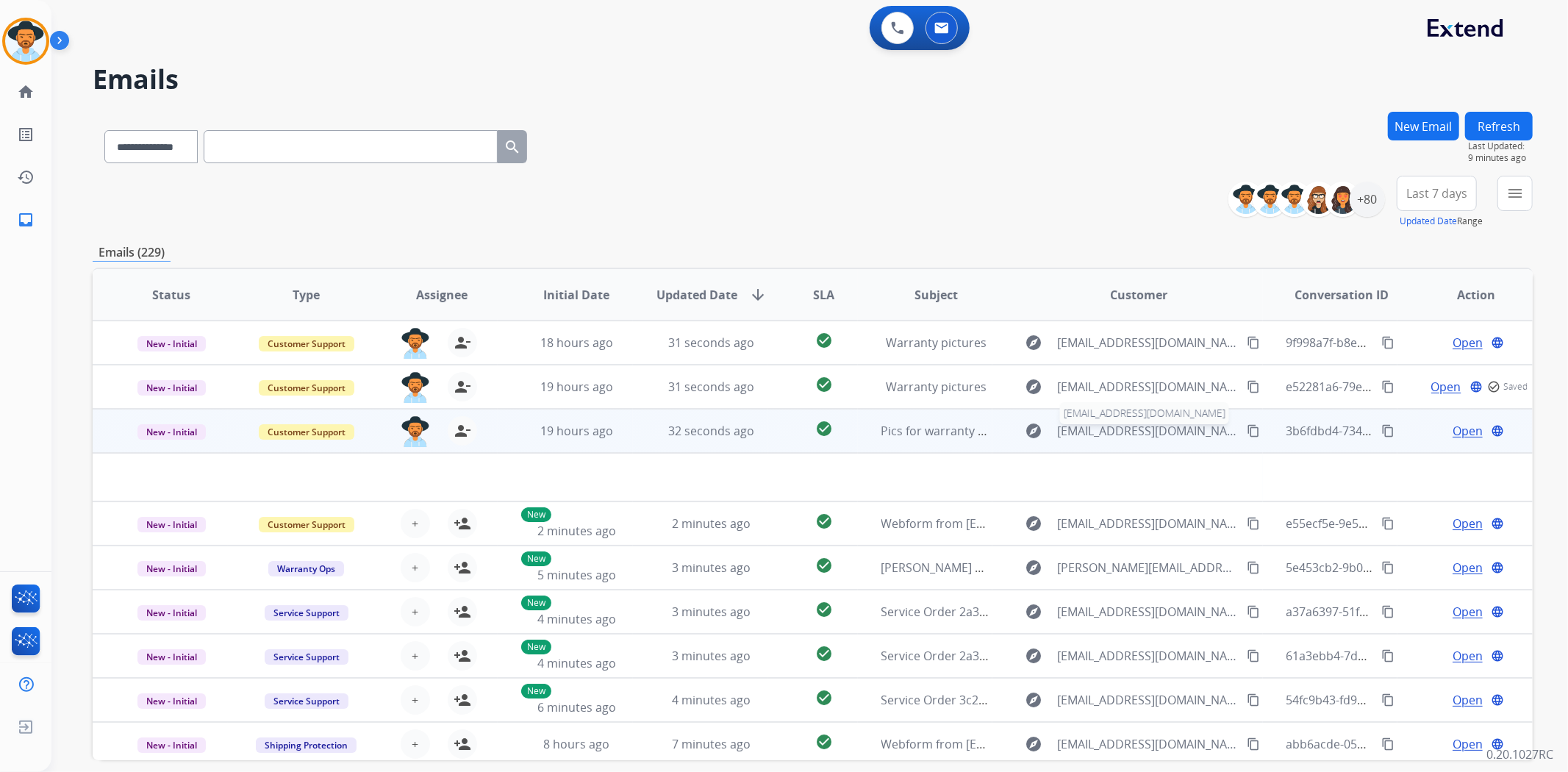
click at [1167, 438] on span "mistyrench@aol.com" at bounding box center [1147, 431] width 181 height 18
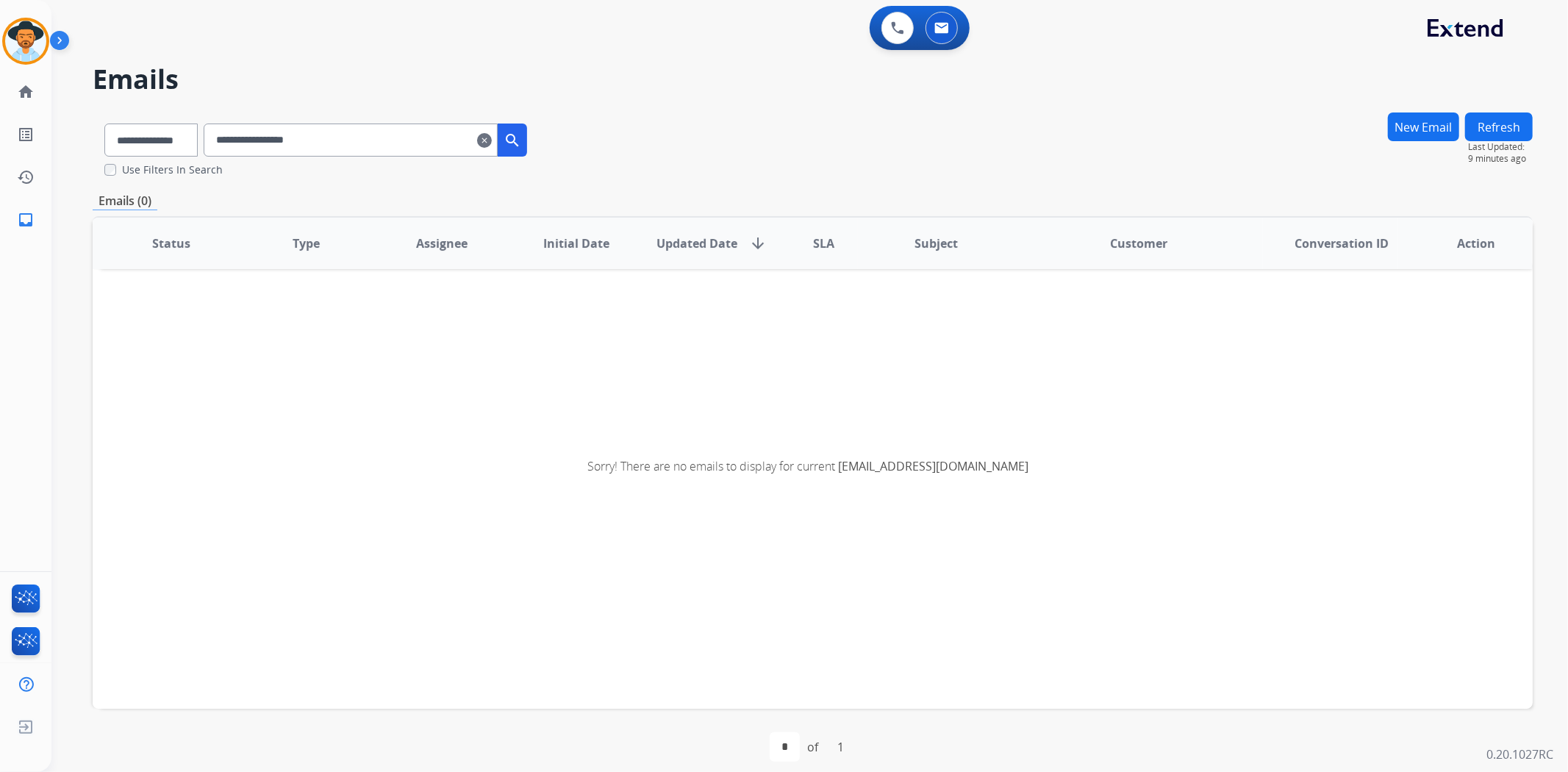
click at [492, 142] on mat-icon "clear" at bounding box center [484, 141] width 14 height 18
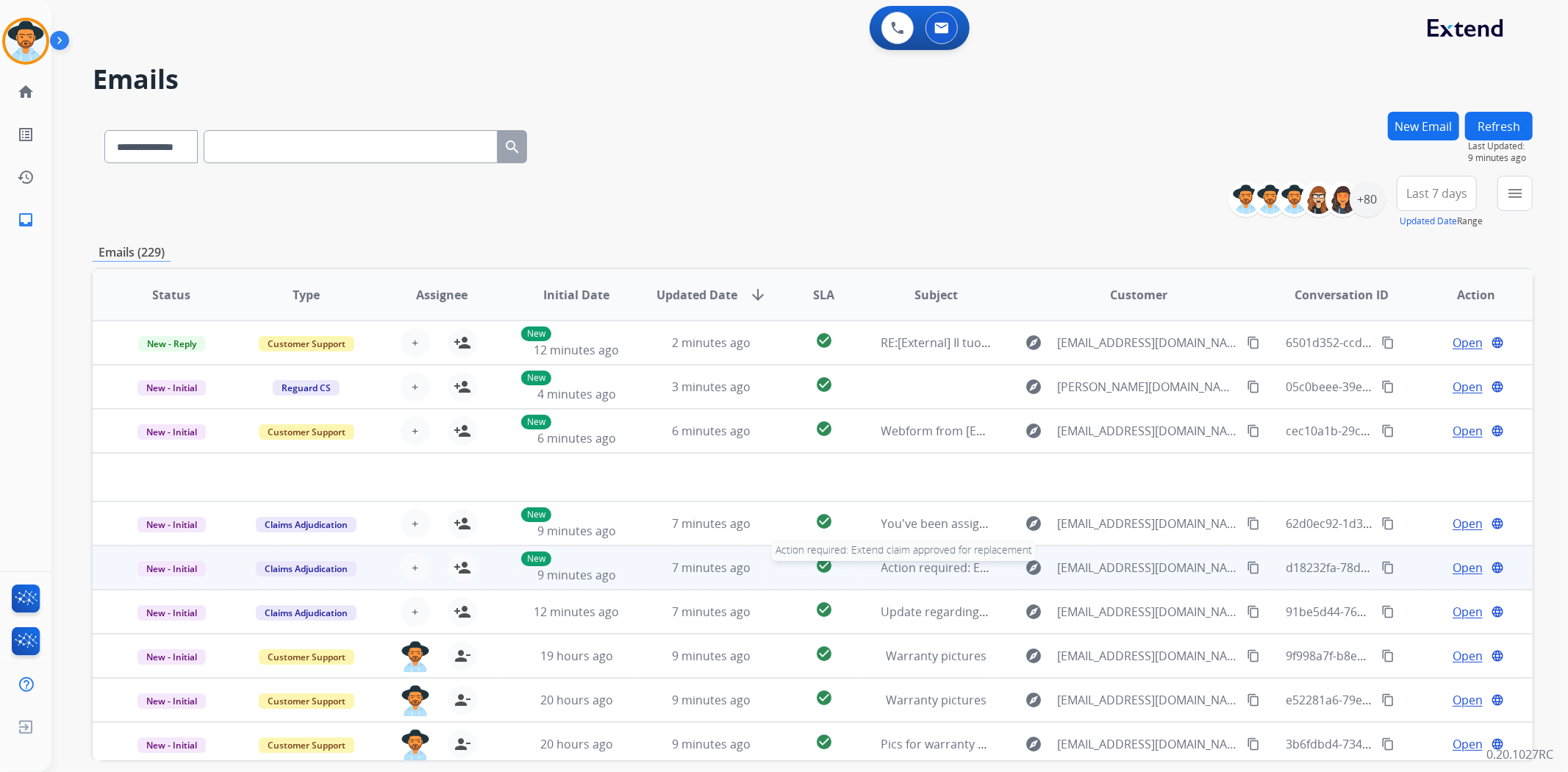
scroll to position [48, 0]
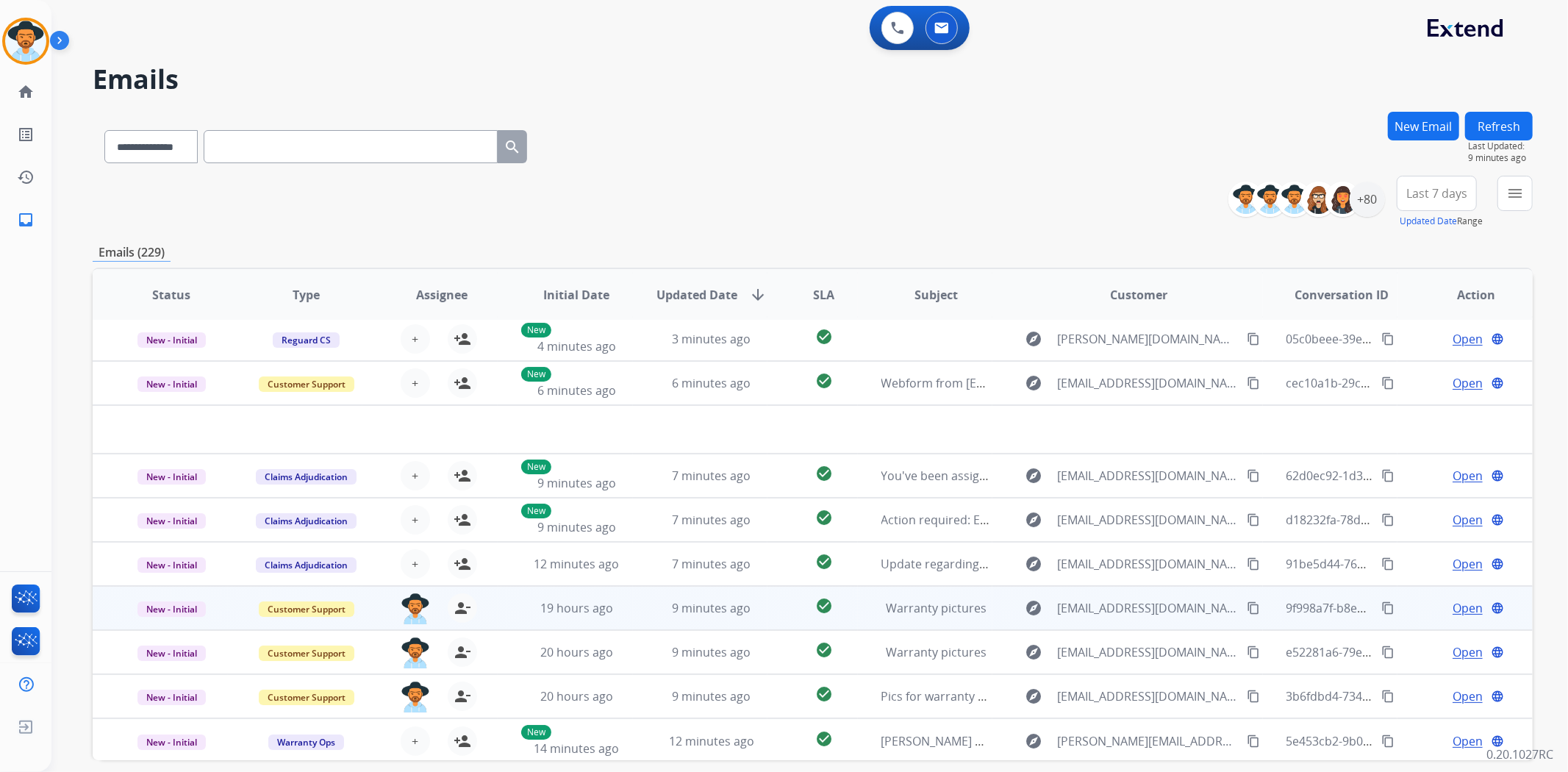
click at [992, 604] on td "explore mistyrench@aol.com content_copy" at bounding box center [1127, 608] width 270 height 44
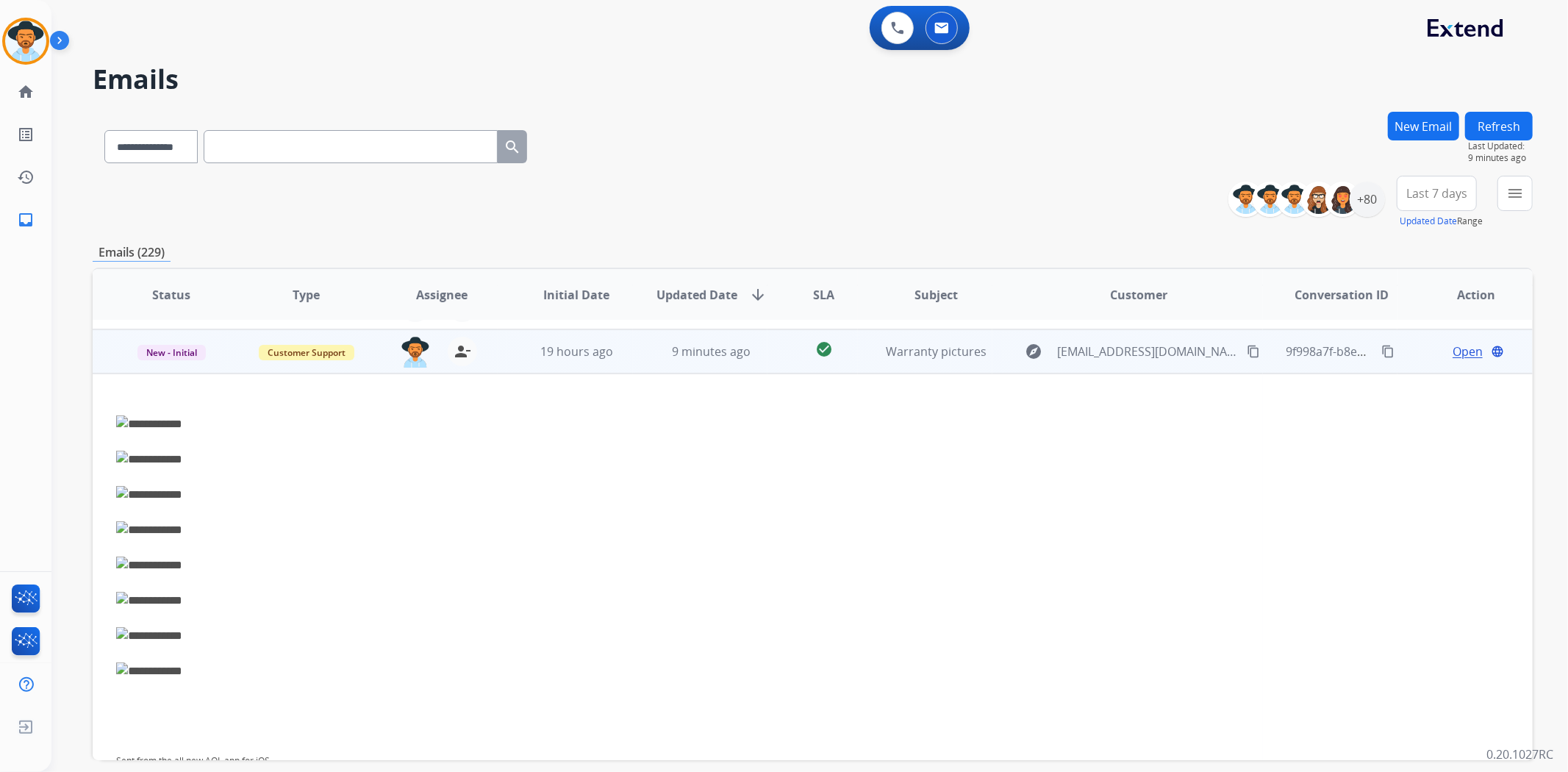
scroll to position [265, 0]
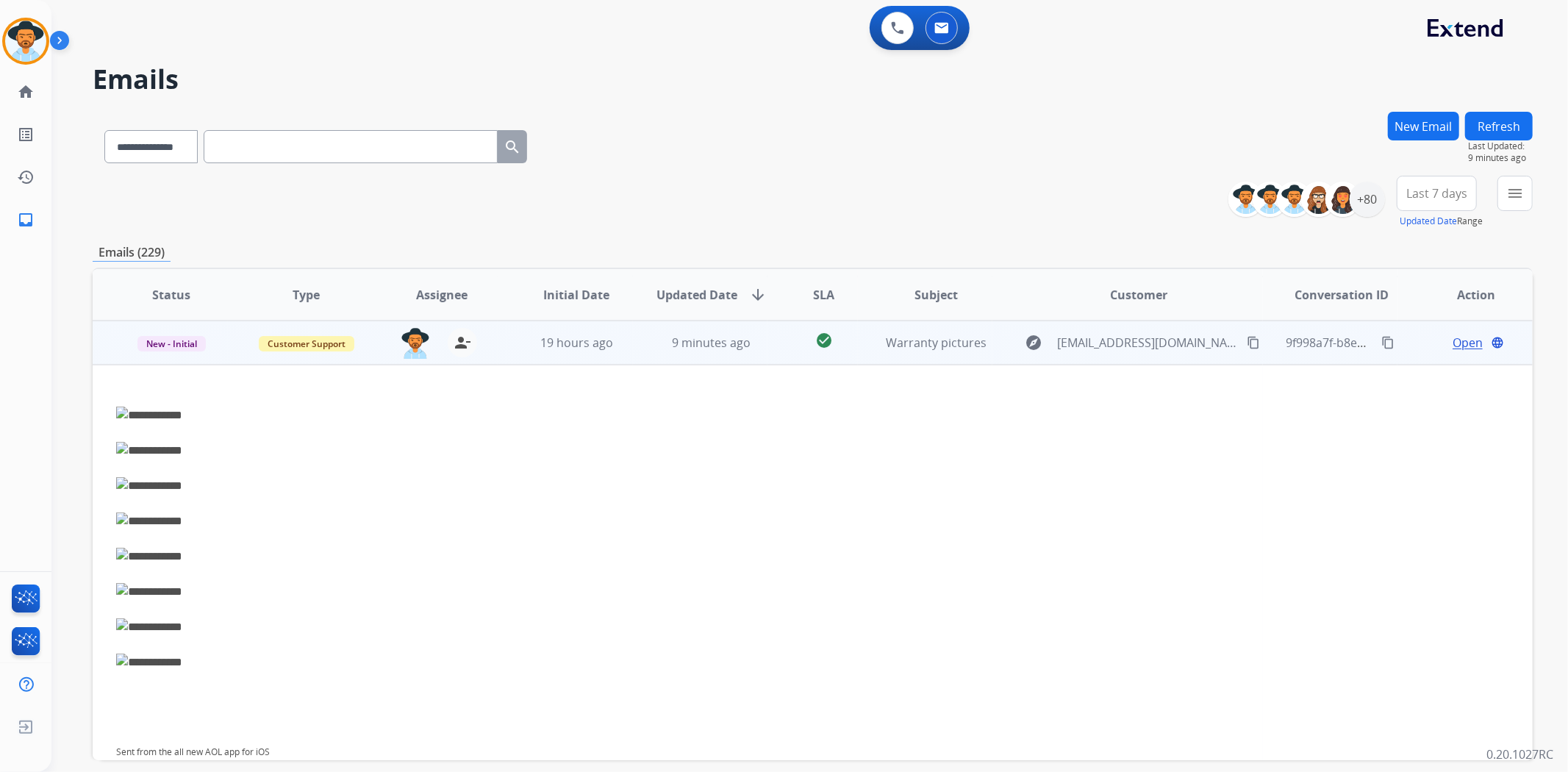
click at [1459, 342] on span "Open" at bounding box center [1467, 343] width 30 height 18
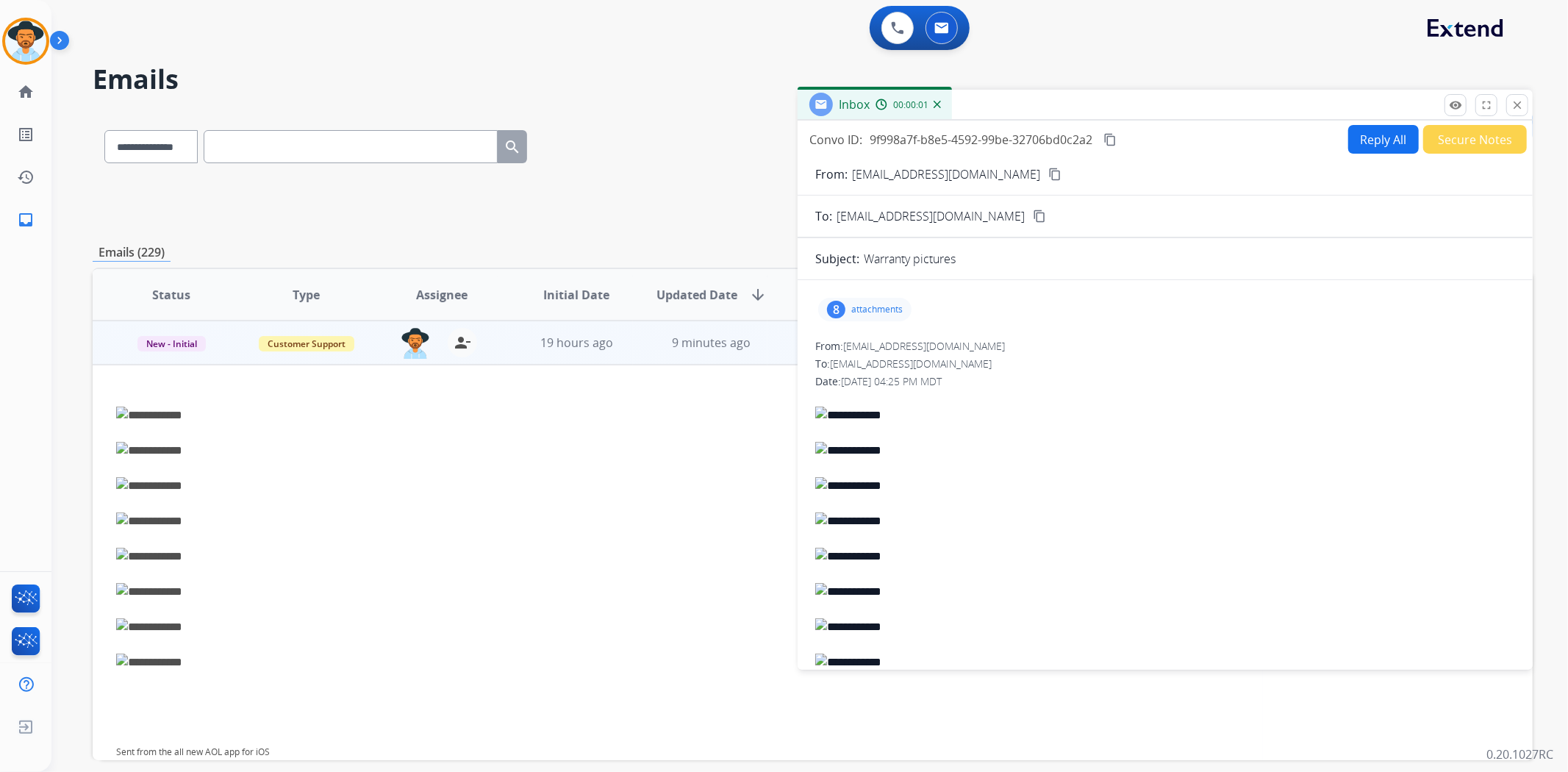
click at [869, 303] on p "attachments" at bounding box center [877, 309] width 51 height 12
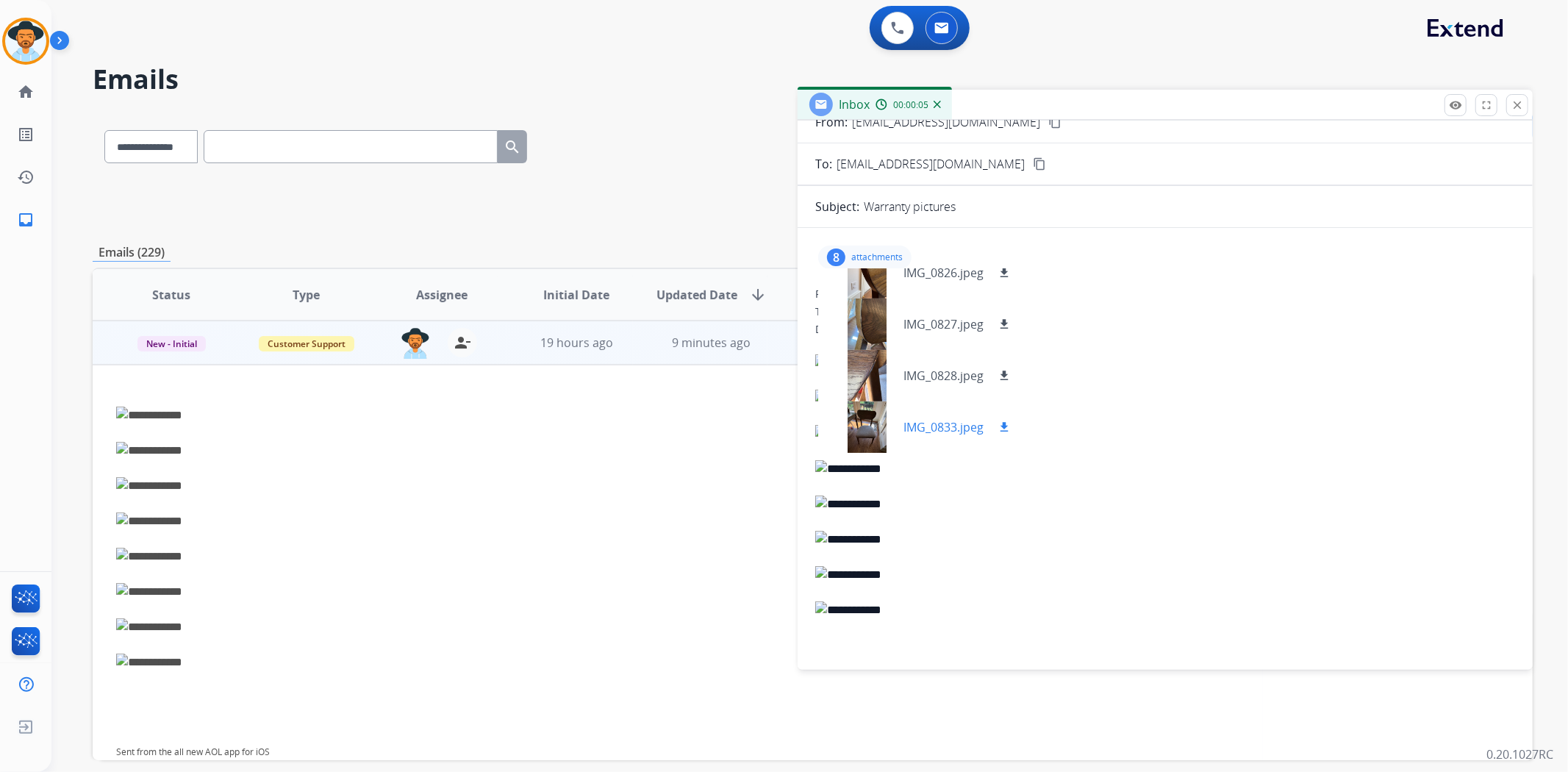
scroll to position [113, 0]
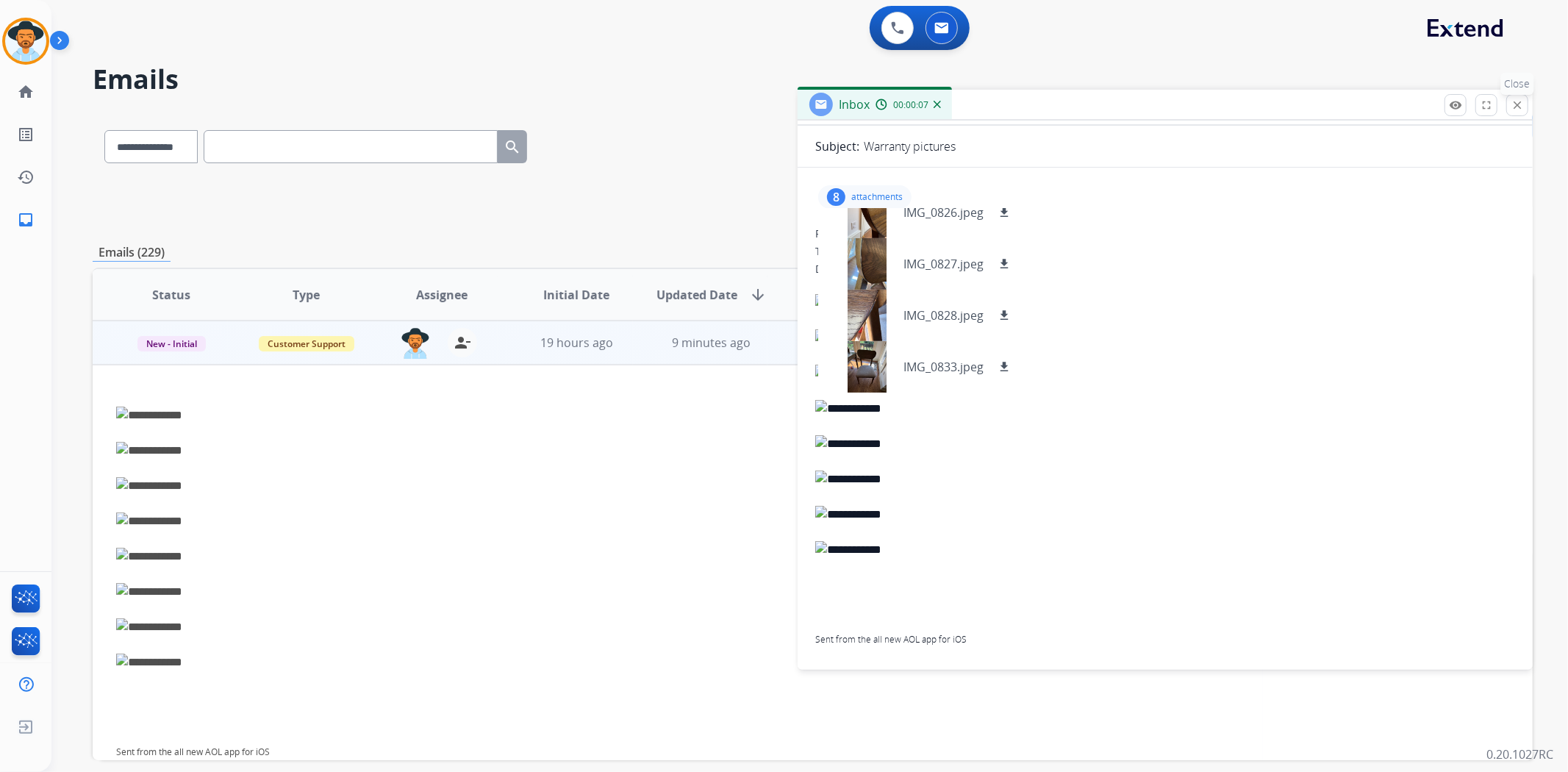
click at [1513, 109] on mat-icon "close" at bounding box center [1517, 105] width 14 height 14
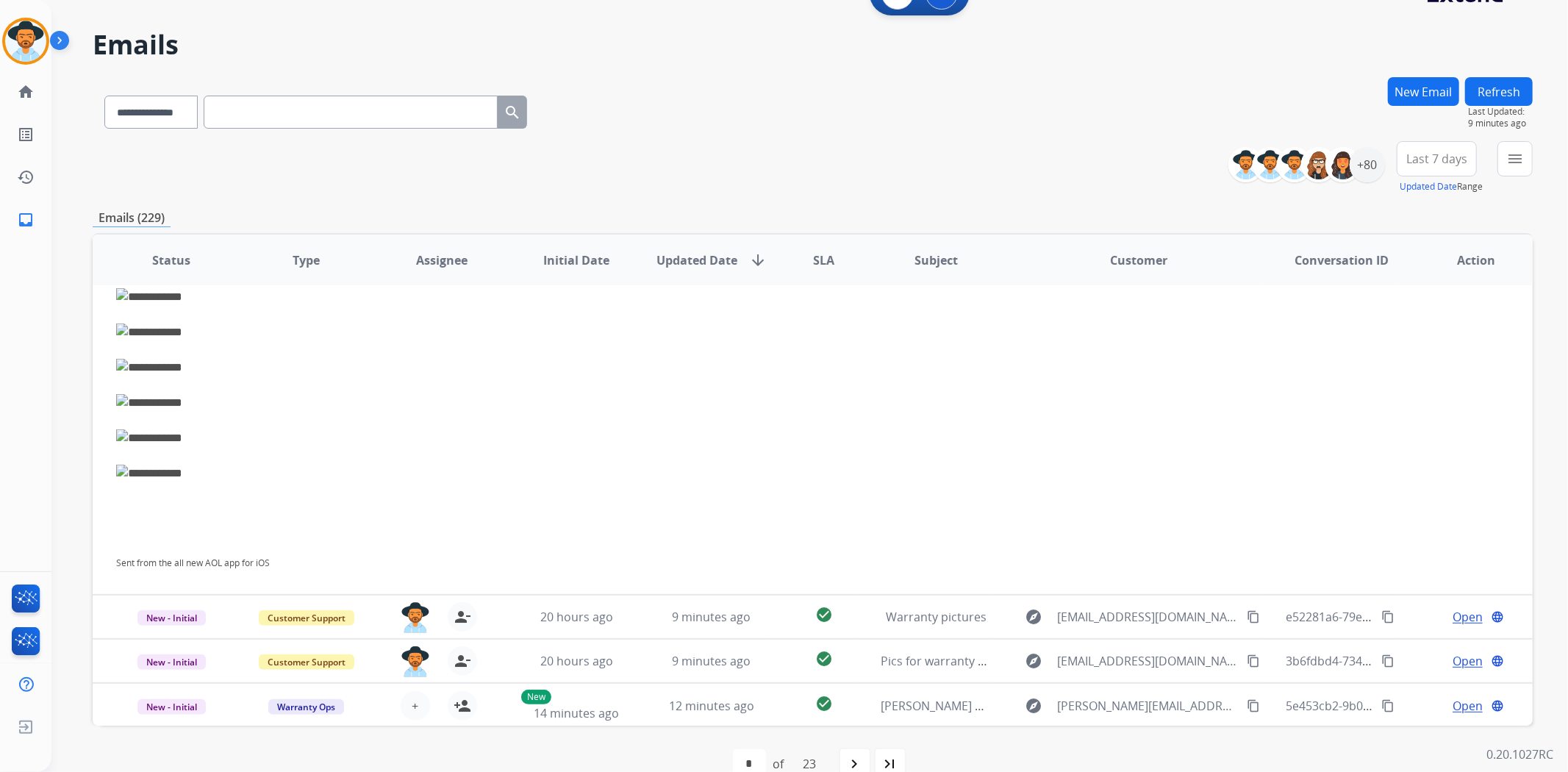
scroll to position [64, 0]
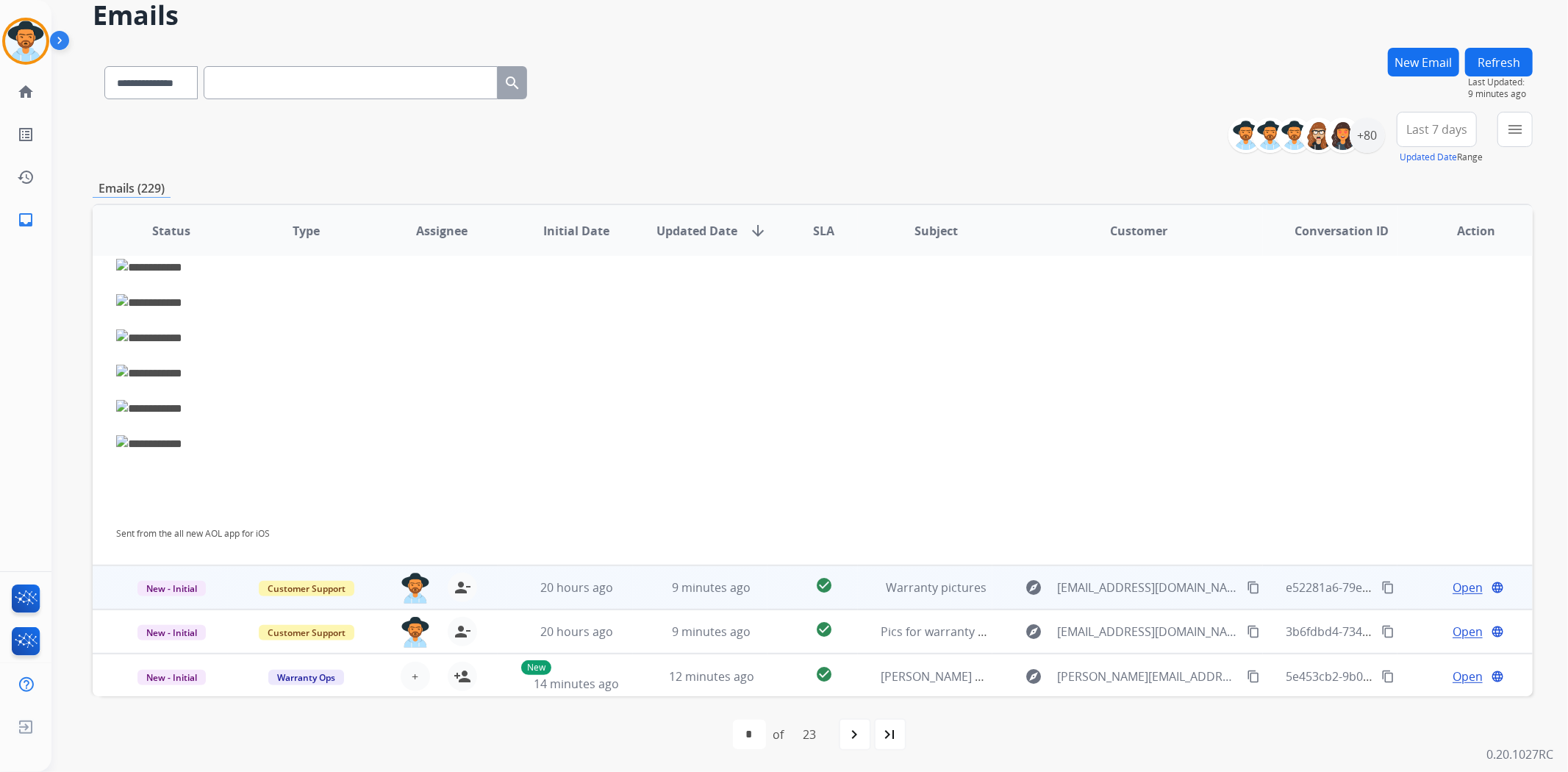
click at [992, 577] on td "explore mistyrench@aol.com content_copy" at bounding box center [1127, 587] width 270 height 44
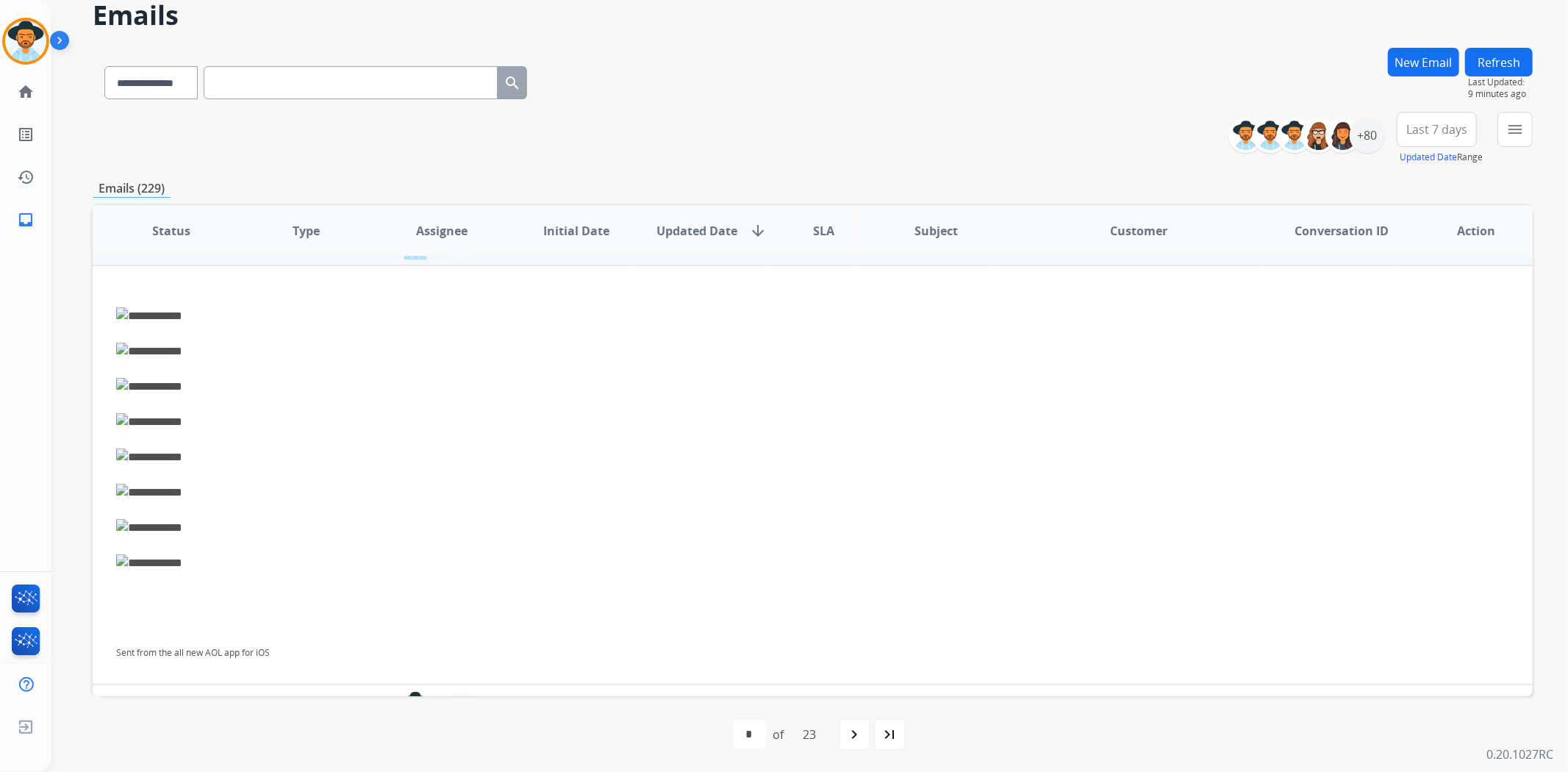
scroll to position [309, 0]
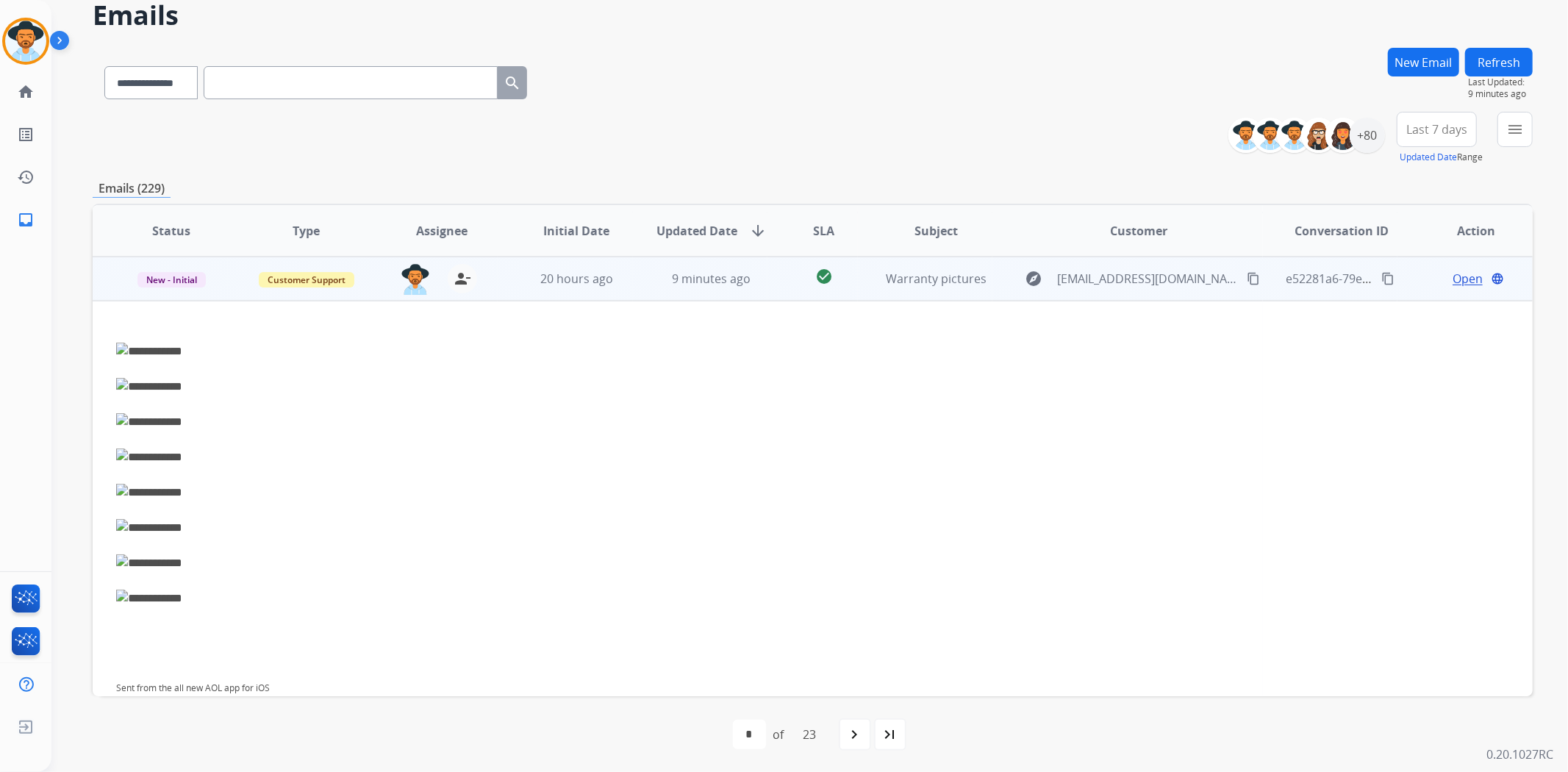
click at [1452, 277] on span "Open" at bounding box center [1467, 279] width 30 height 18
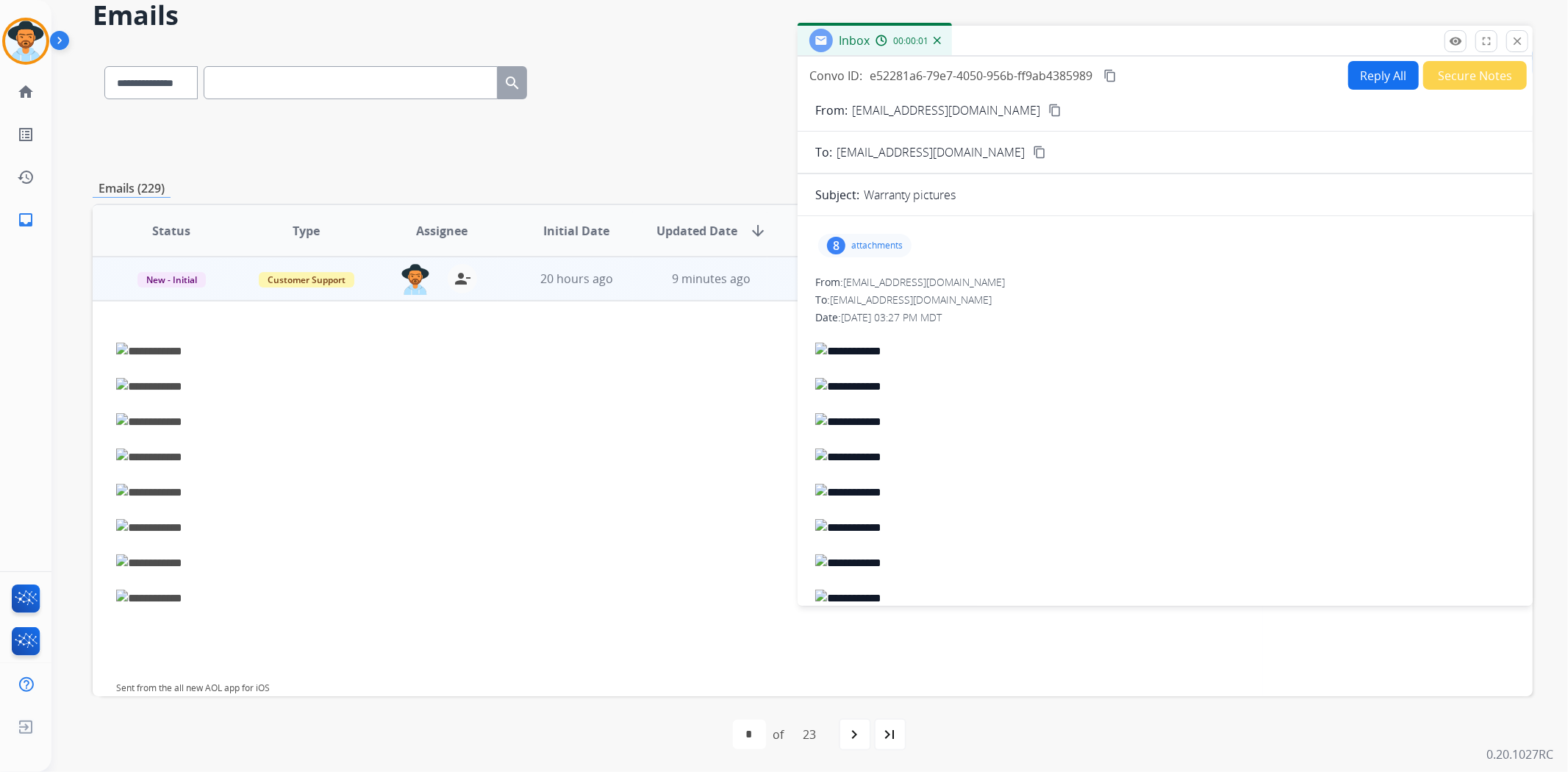
click at [876, 244] on p "attachments" at bounding box center [877, 245] width 51 height 12
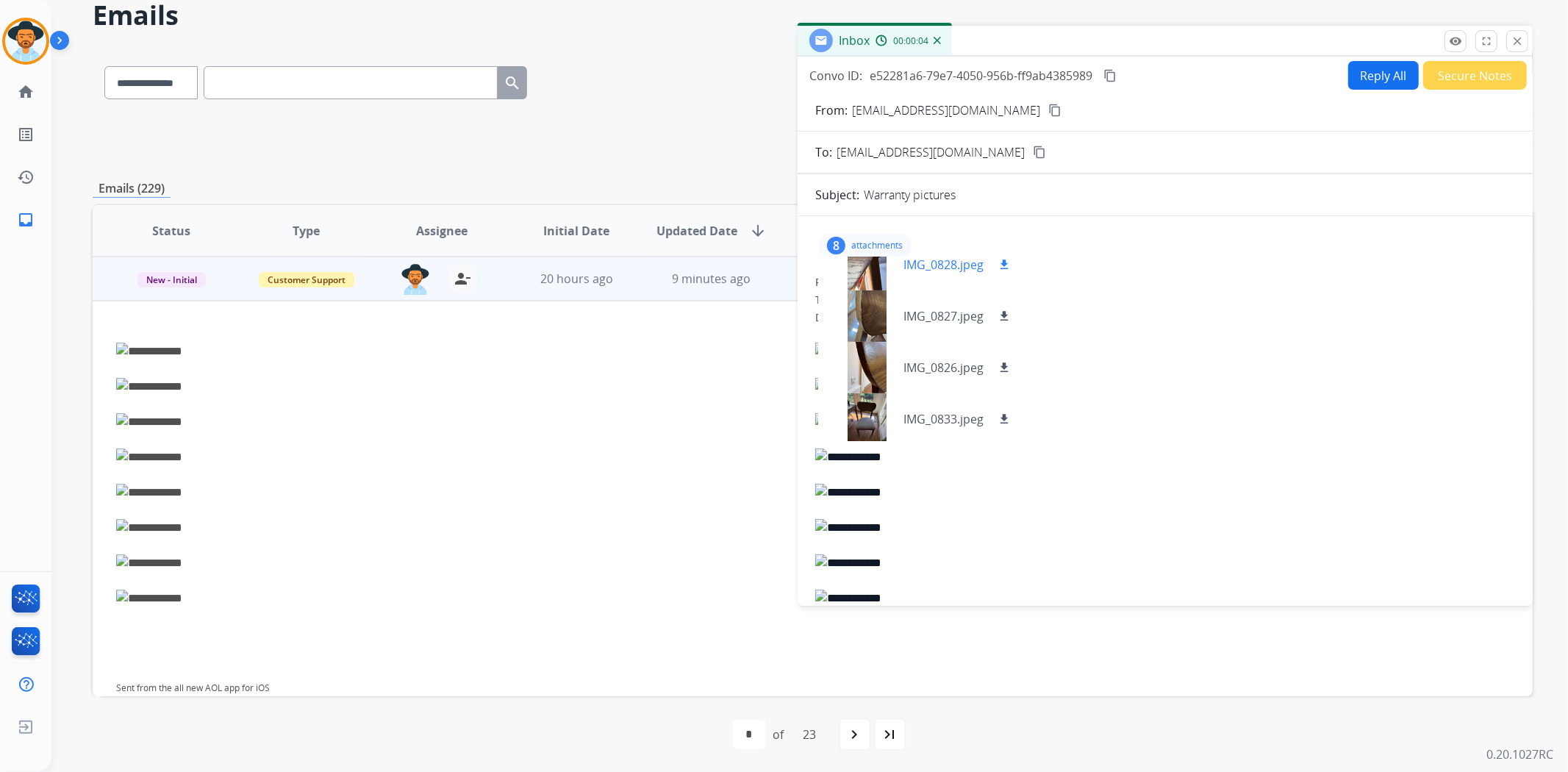
scroll to position [228, 0]
click at [1510, 45] on button "close Close" at bounding box center [1517, 41] width 22 height 22
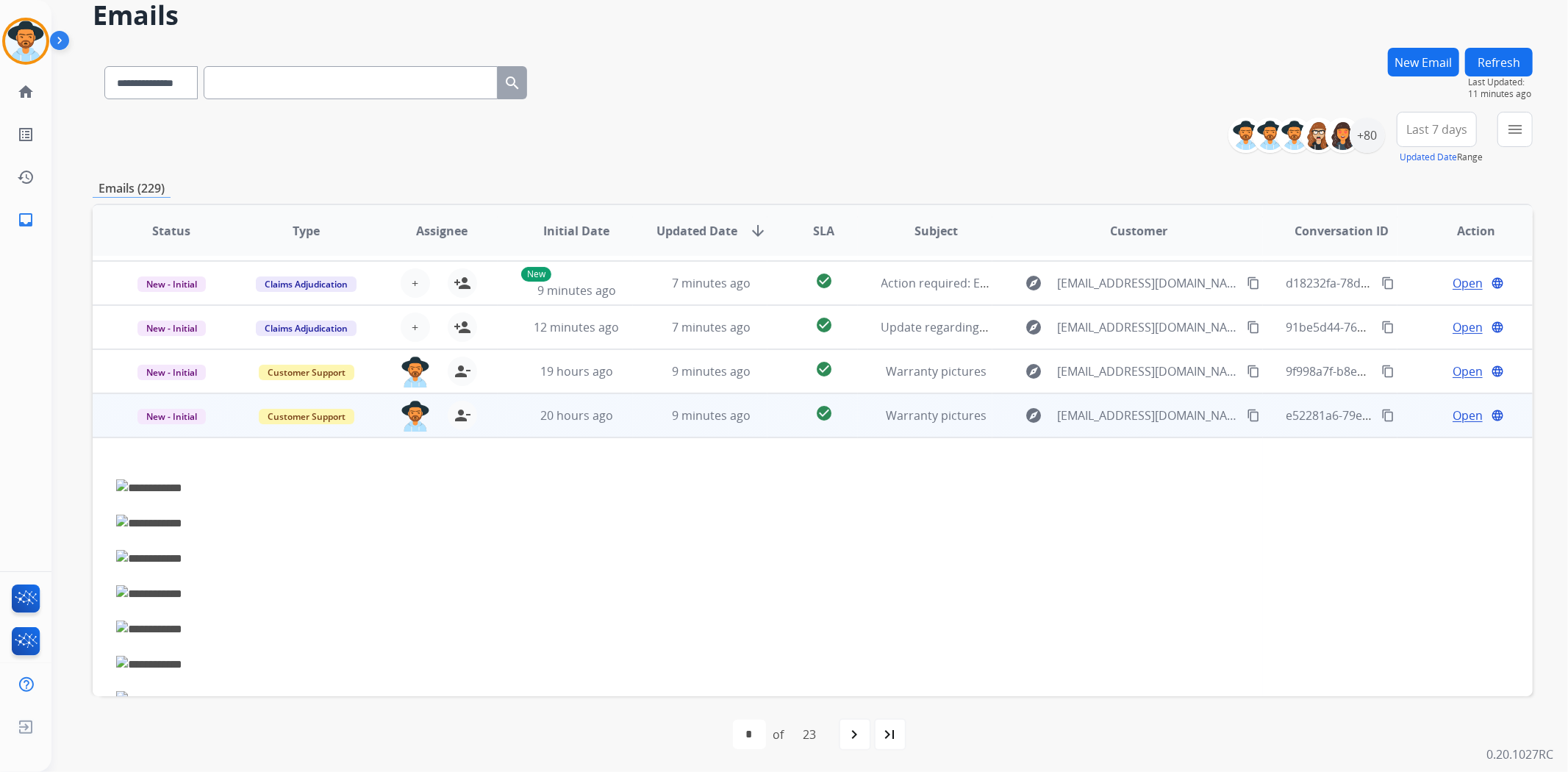
scroll to position [144, 0]
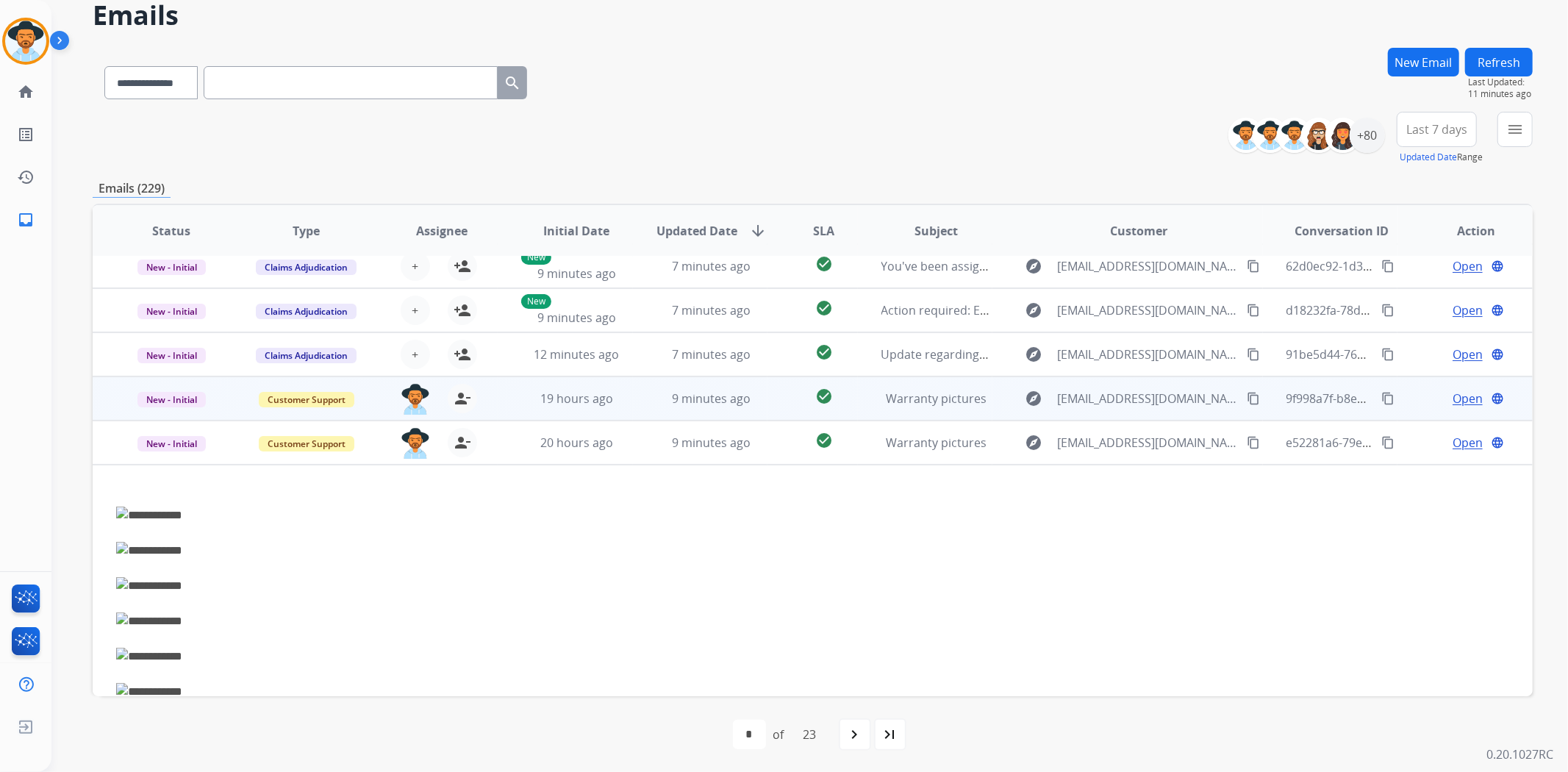
click at [1452, 395] on span "Open" at bounding box center [1467, 399] width 30 height 18
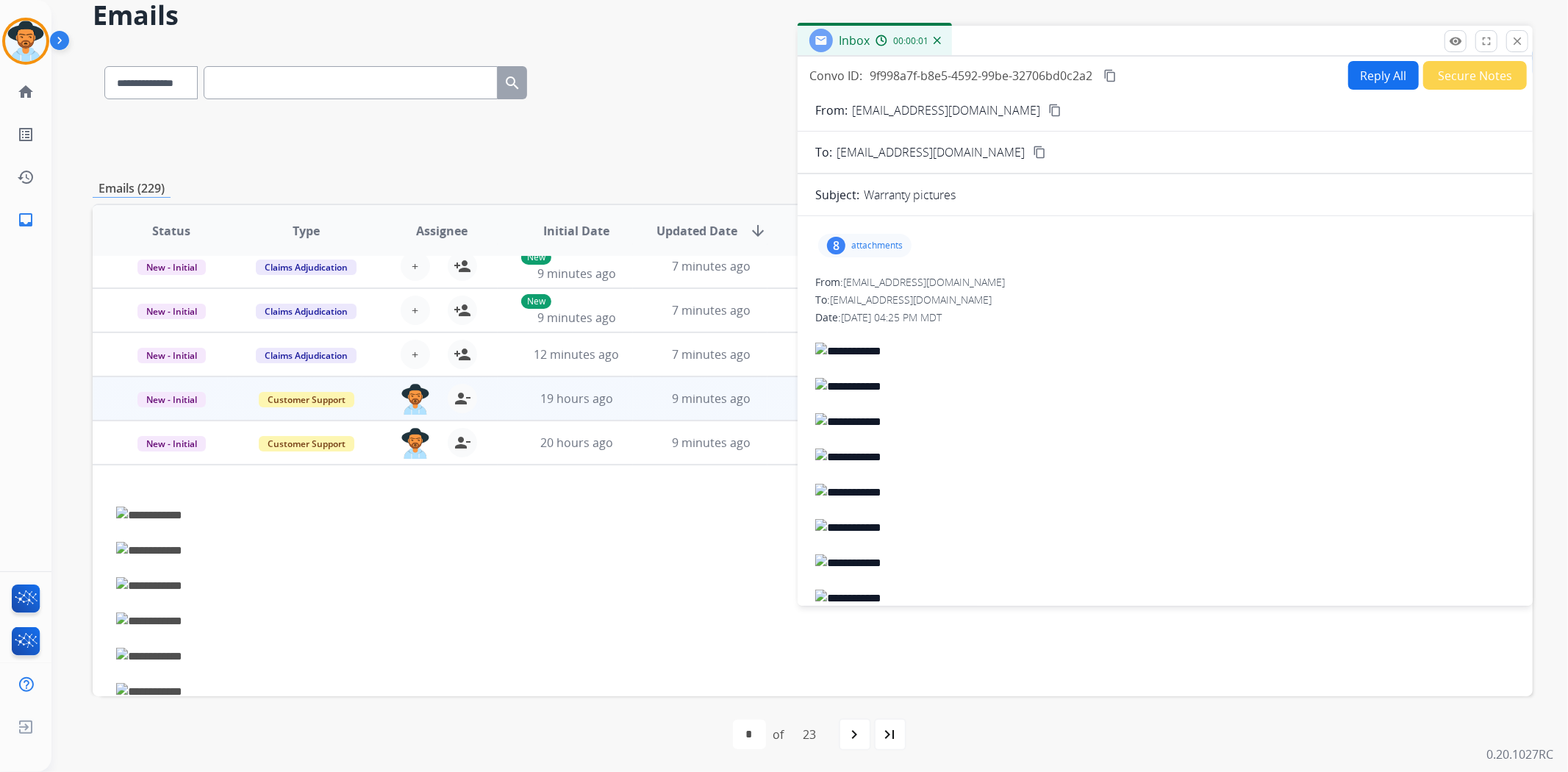
click at [1453, 79] on button "Secure Notes" at bounding box center [1474, 76] width 104 height 29
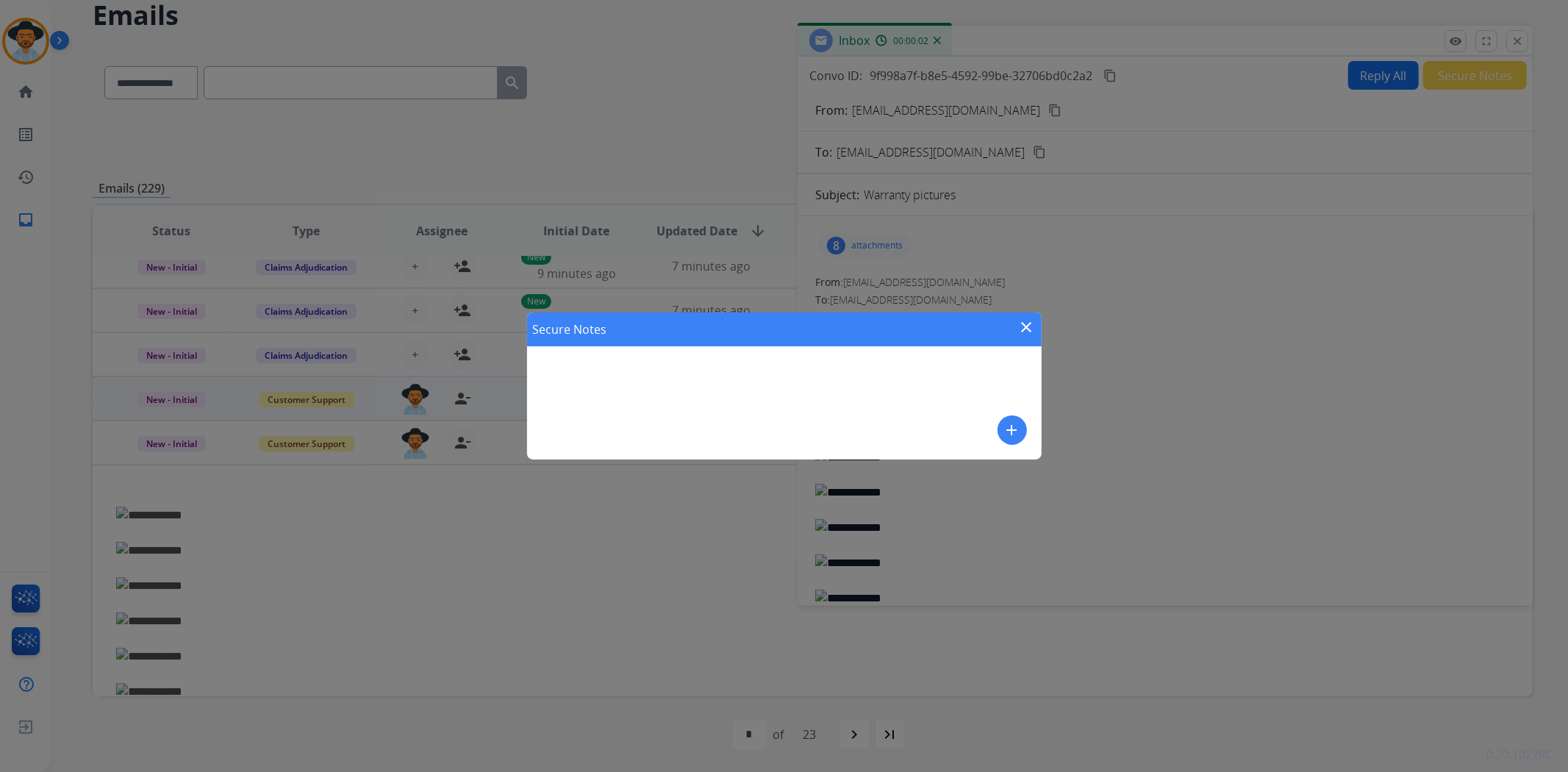
click at [1005, 432] on mat-icon "add" at bounding box center [1013, 431] width 18 height 18
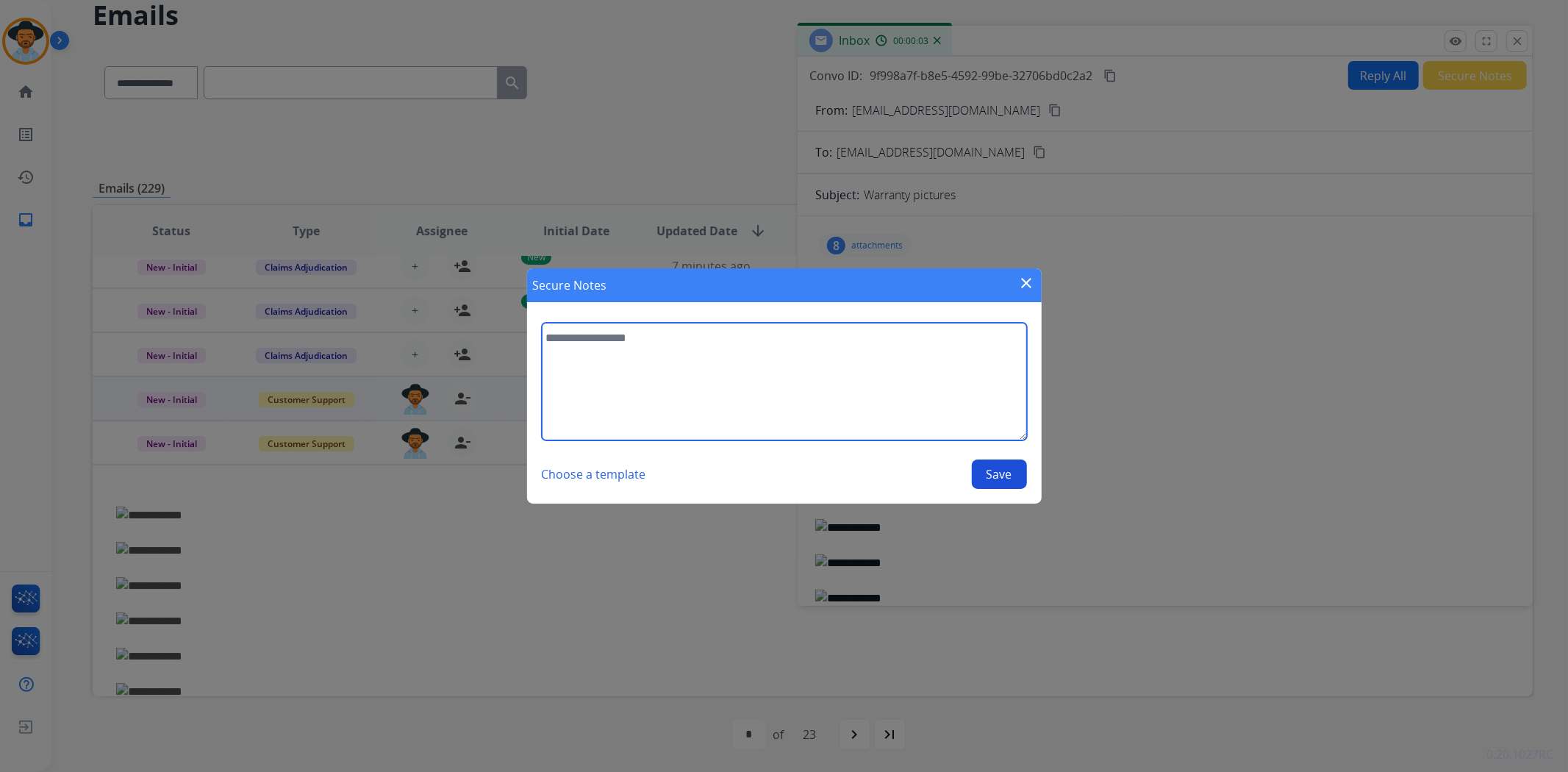
click at [772, 362] on textarea at bounding box center [784, 381] width 485 height 117
click at [877, 362] on textarea "**********" at bounding box center [784, 381] width 485 height 117
drag, startPoint x: 897, startPoint y: 354, endPoint x: 531, endPoint y: 327, distance: 367.0
click at [531, 327] on section "**********" at bounding box center [784, 405] width 515 height 196
type textarea "**********"
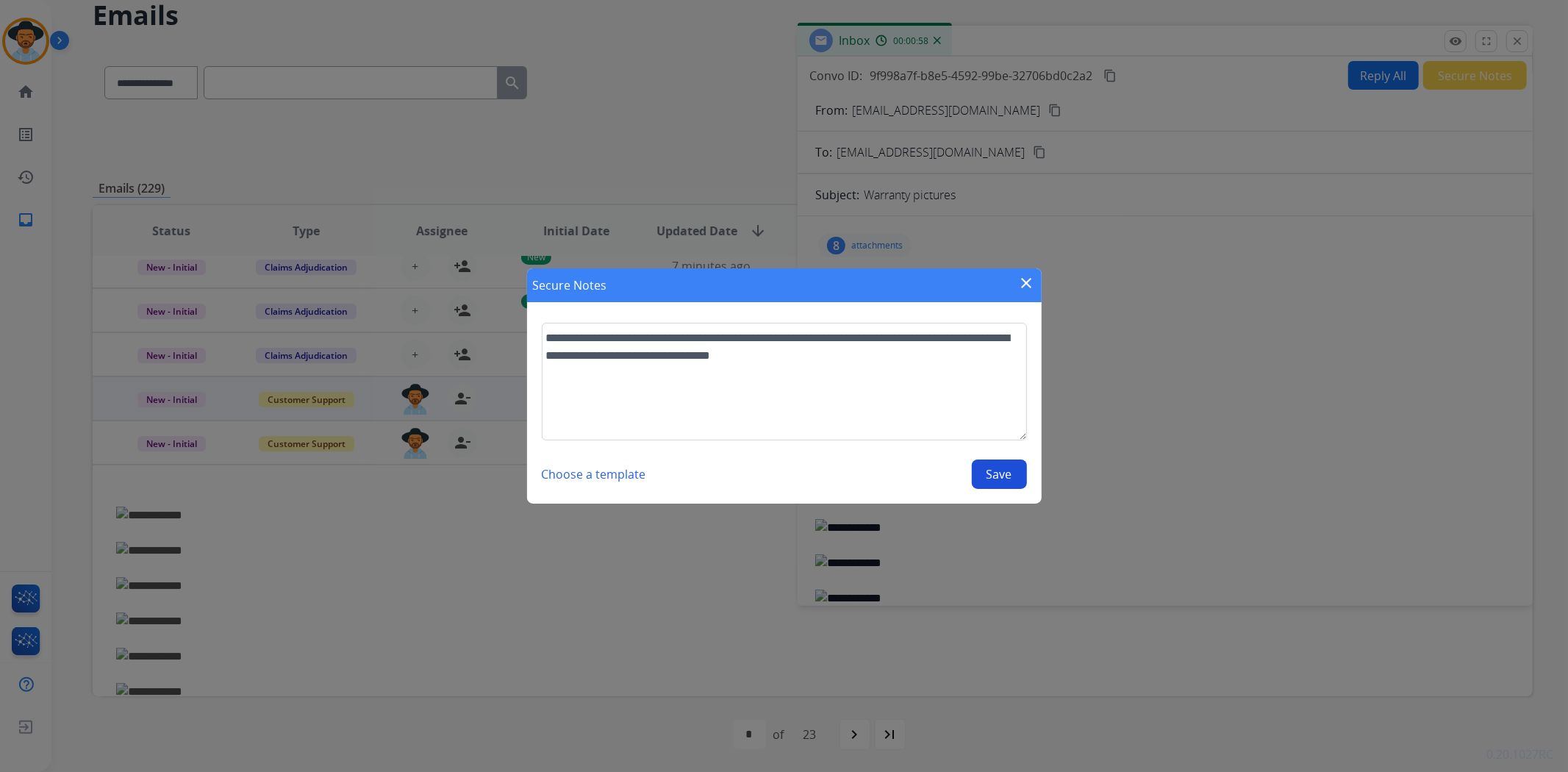
click at [986, 476] on button "Save" at bounding box center [998, 474] width 55 height 30
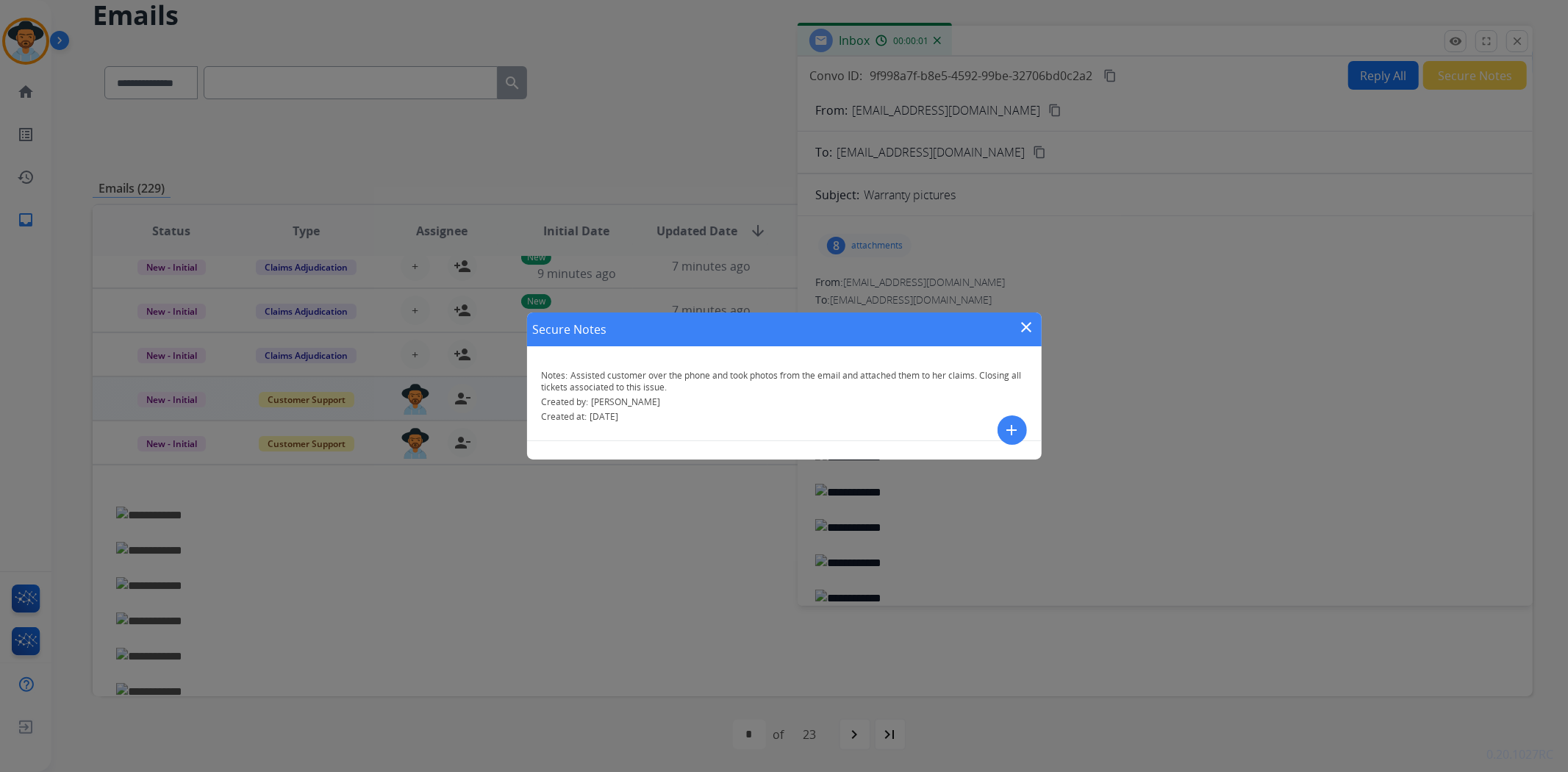
click at [1027, 325] on mat-icon "close" at bounding box center [1027, 328] width 18 height 18
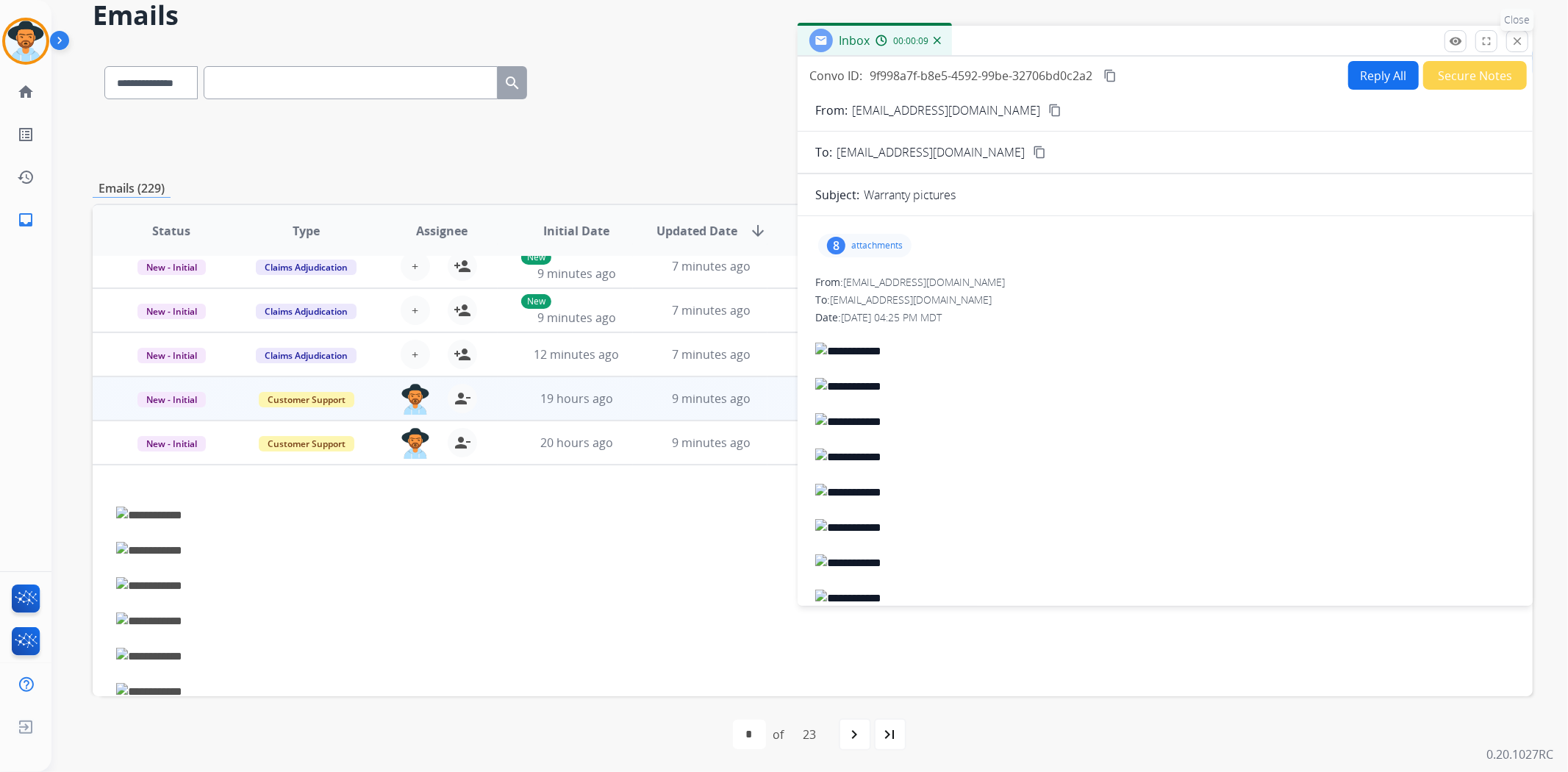
click at [1510, 45] on mat-icon "close" at bounding box center [1517, 41] width 14 height 14
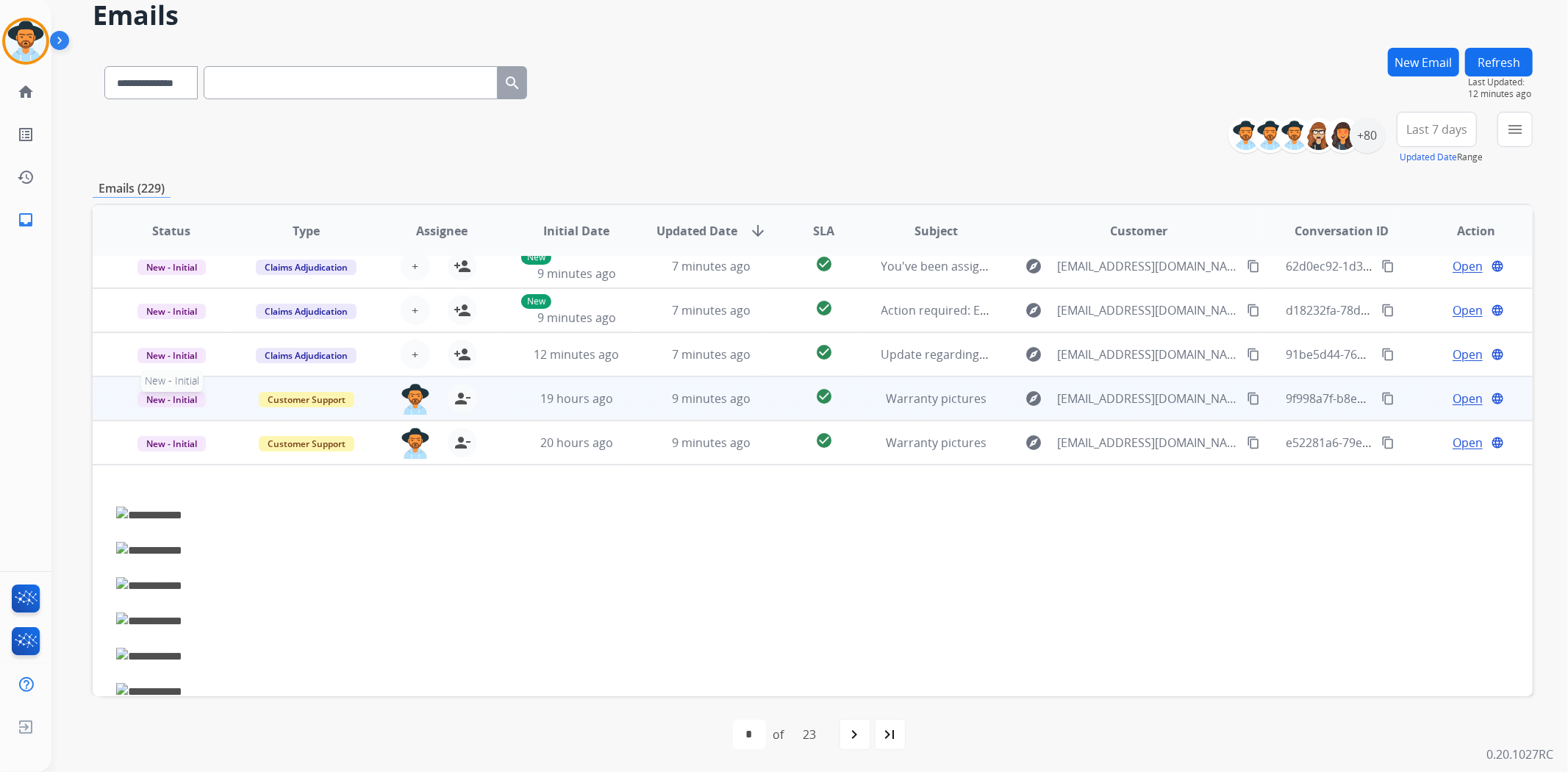
click at [200, 401] on span "New - Initial" at bounding box center [172, 399] width 69 height 15
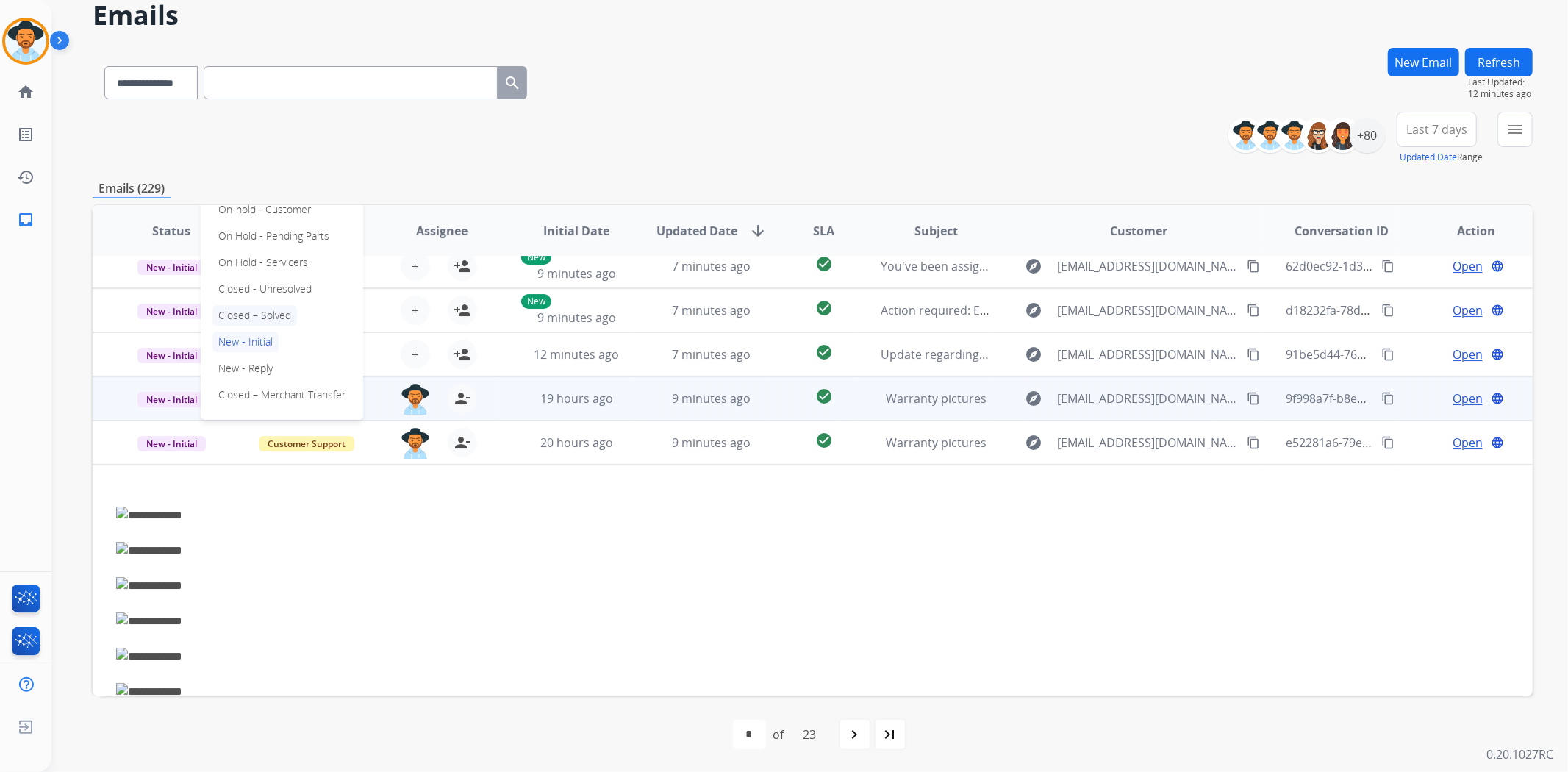
click at [254, 312] on p "Closed – Solved" at bounding box center [255, 315] width 85 height 21
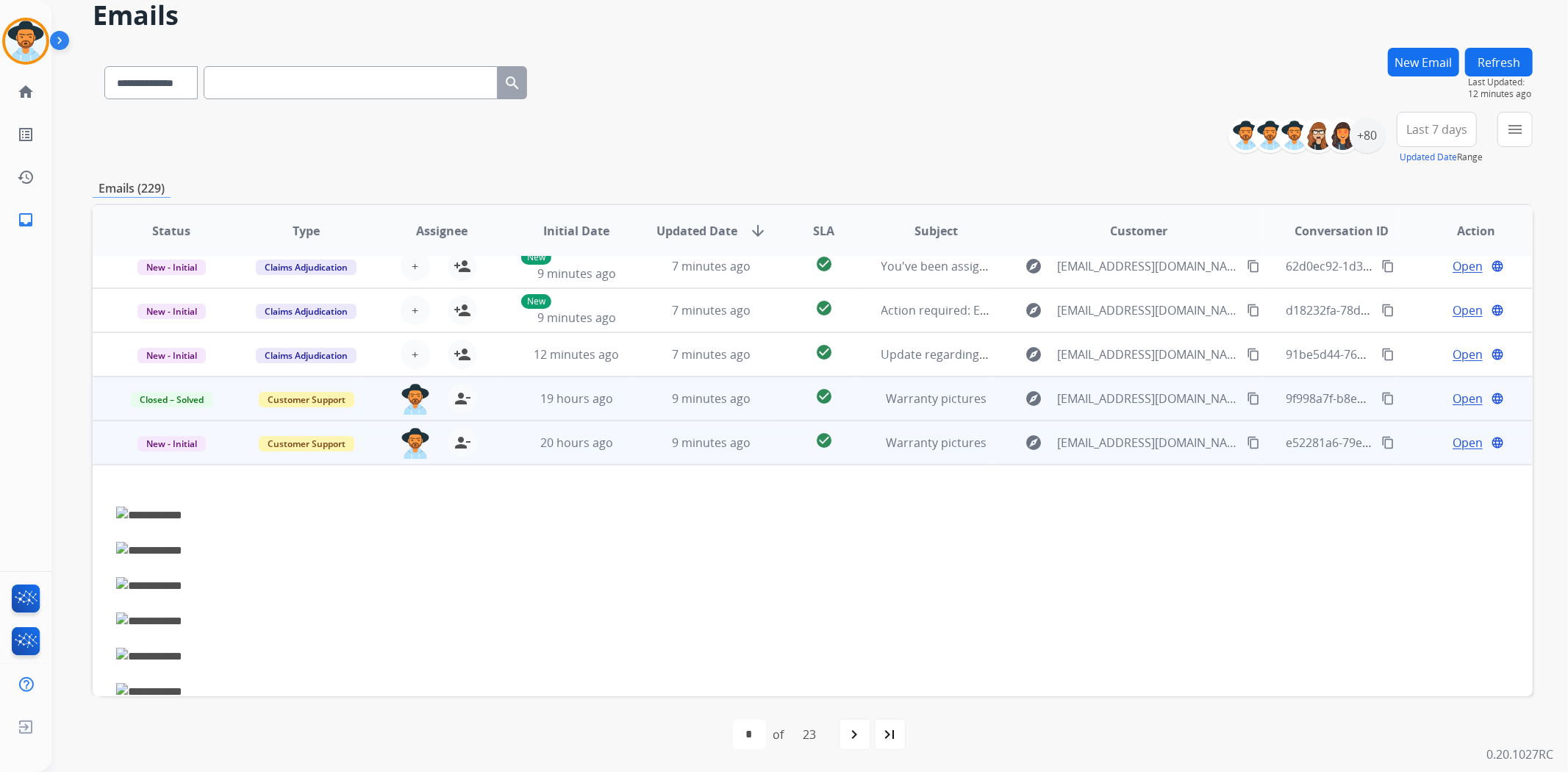
click at [1461, 445] on span "Open" at bounding box center [1467, 442] width 30 height 18
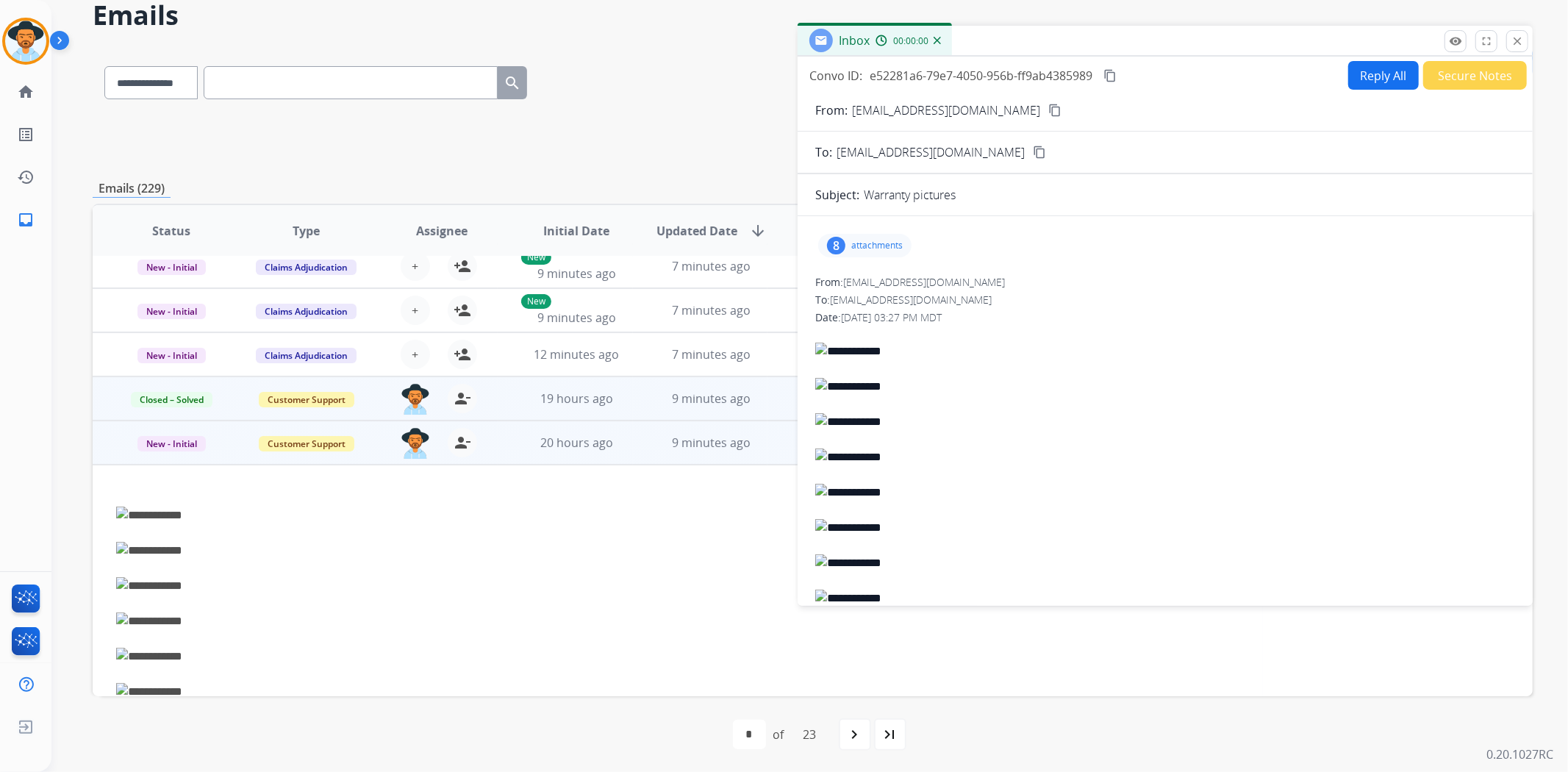
click at [1451, 78] on button "Secure Notes" at bounding box center [1474, 76] width 104 height 29
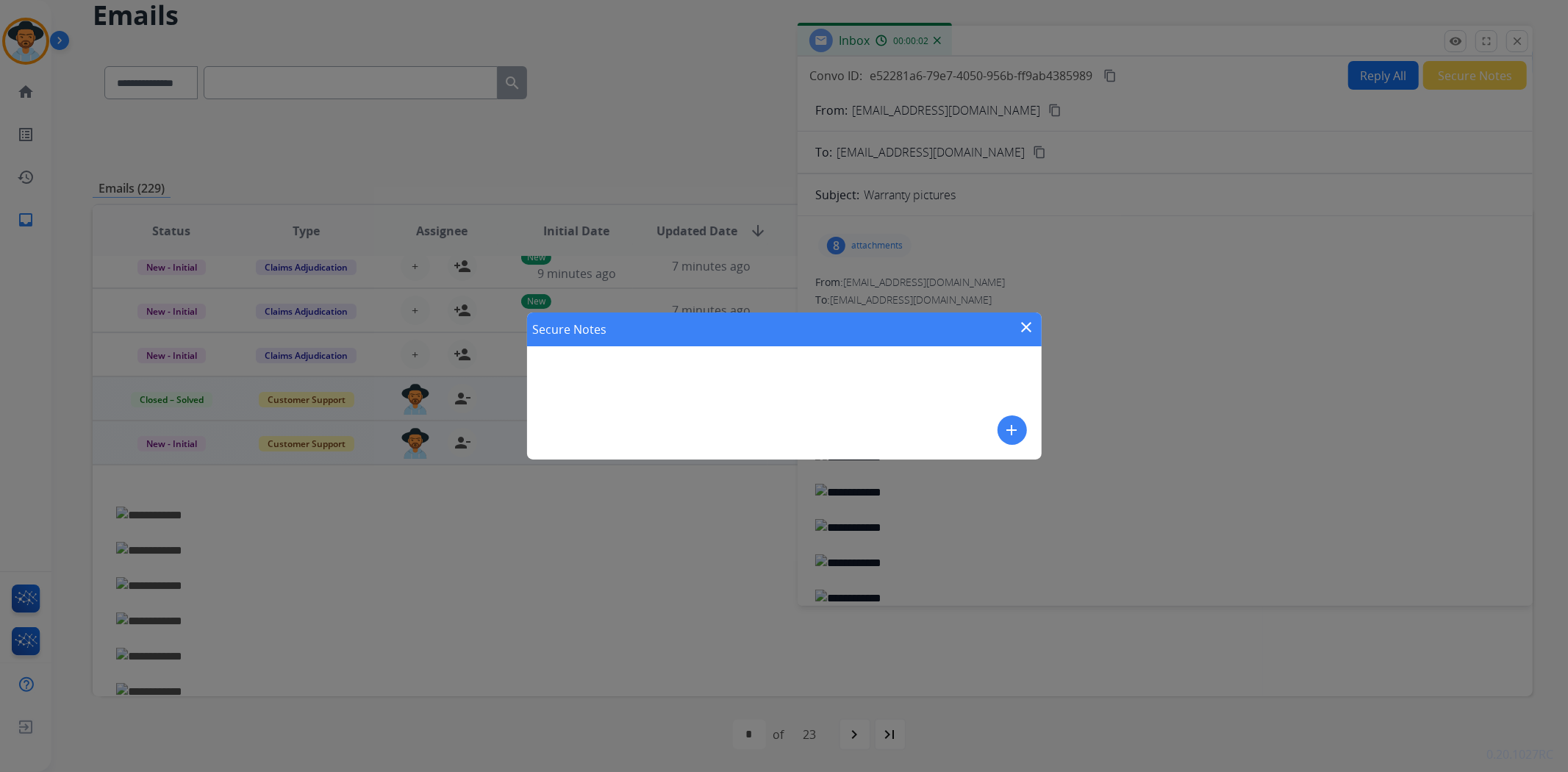
click at [1017, 432] on mat-icon "add" at bounding box center [1013, 431] width 18 height 18
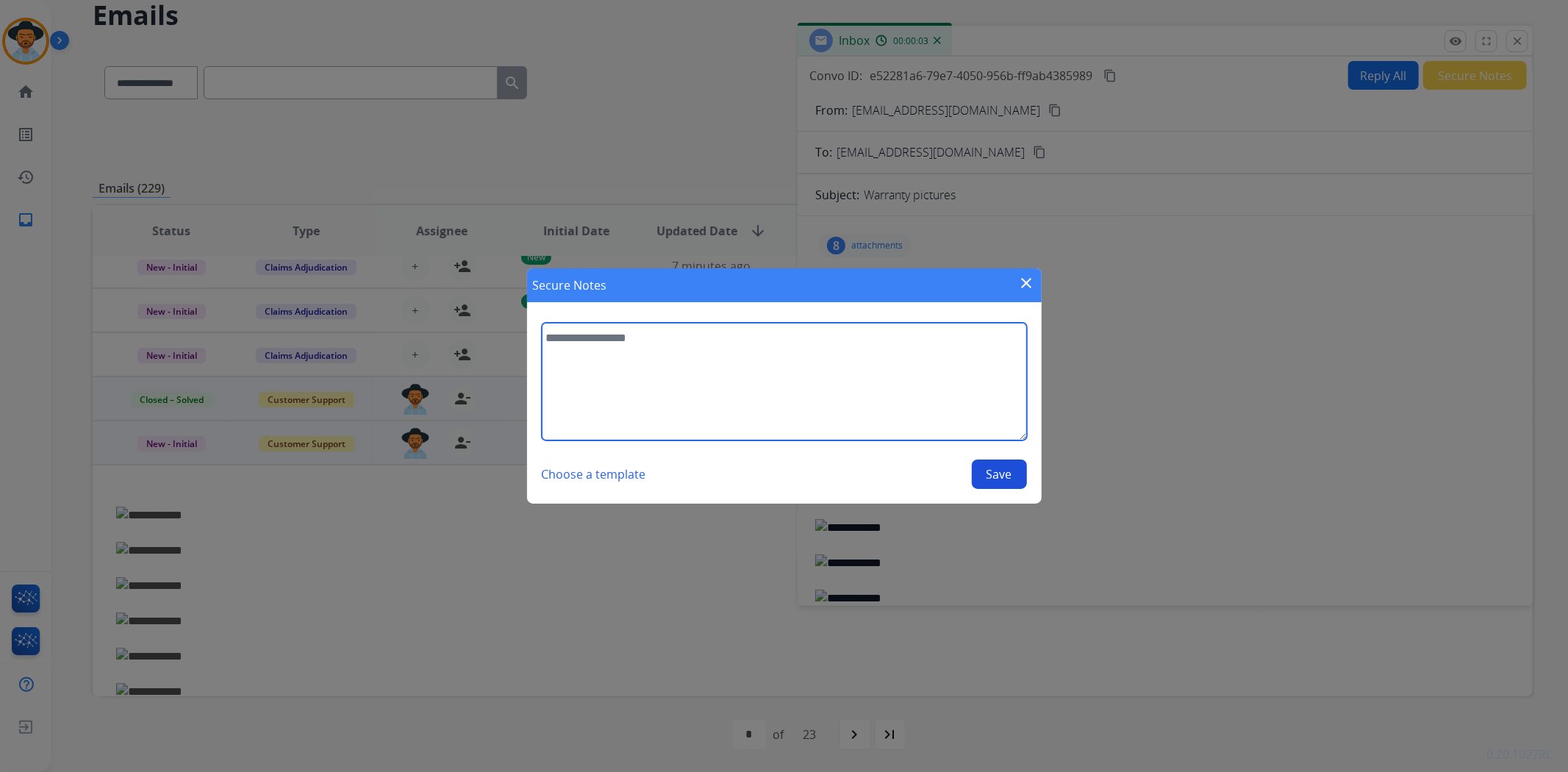
paste textarea "**********"
type textarea "**********"
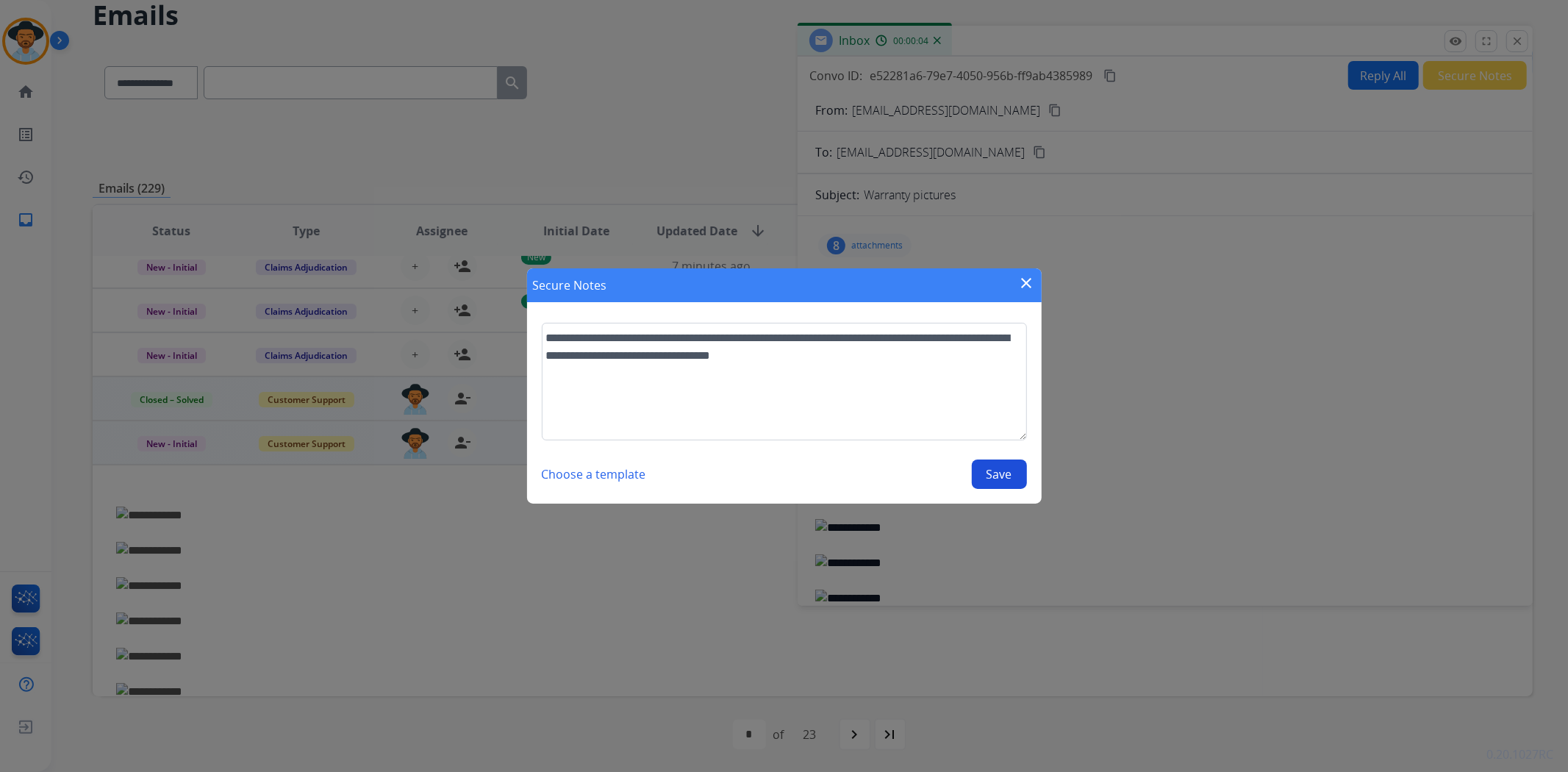
click at [995, 470] on button "Save" at bounding box center [998, 474] width 55 height 30
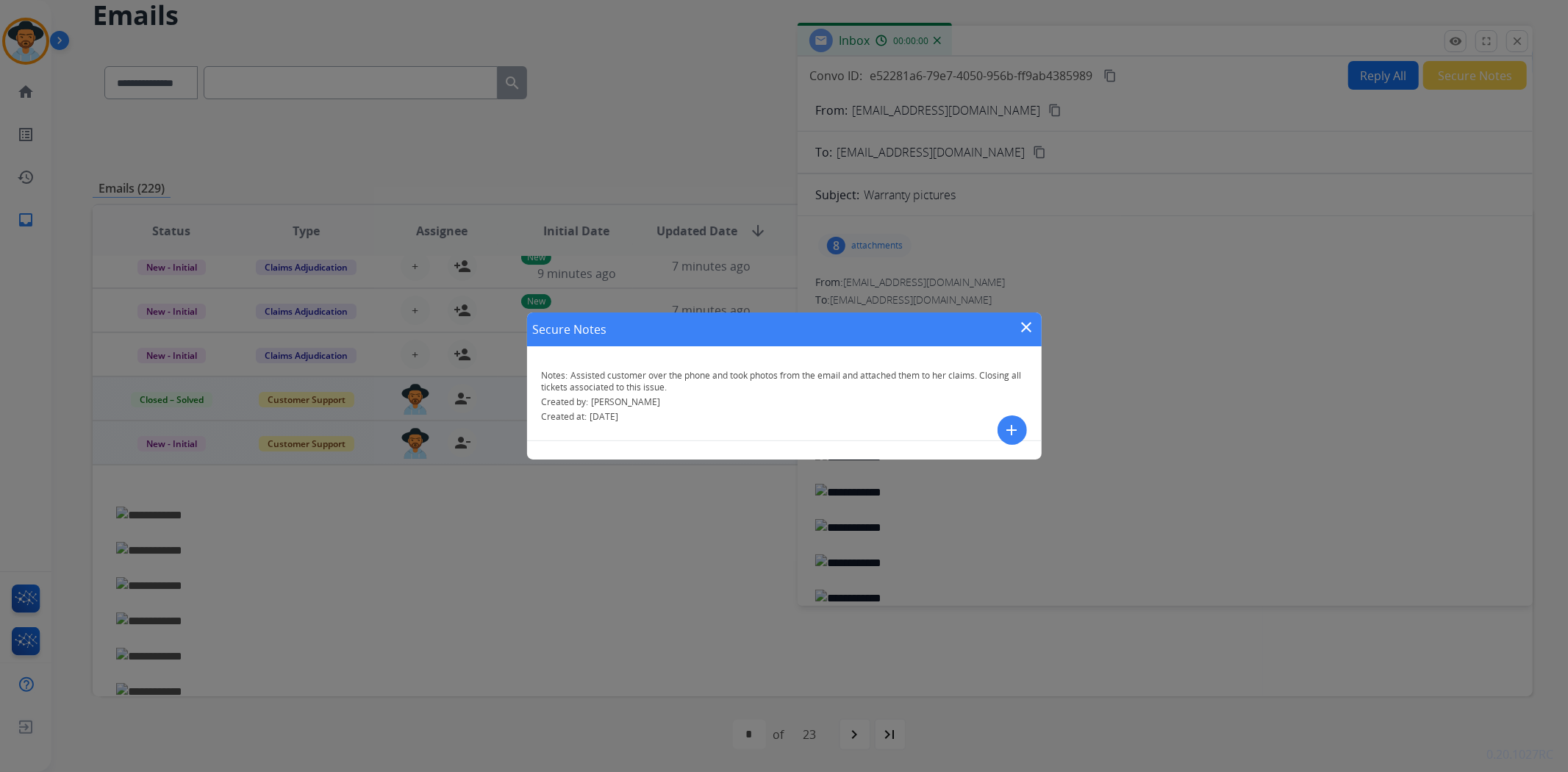
click at [1025, 326] on mat-icon "close" at bounding box center [1027, 328] width 18 height 18
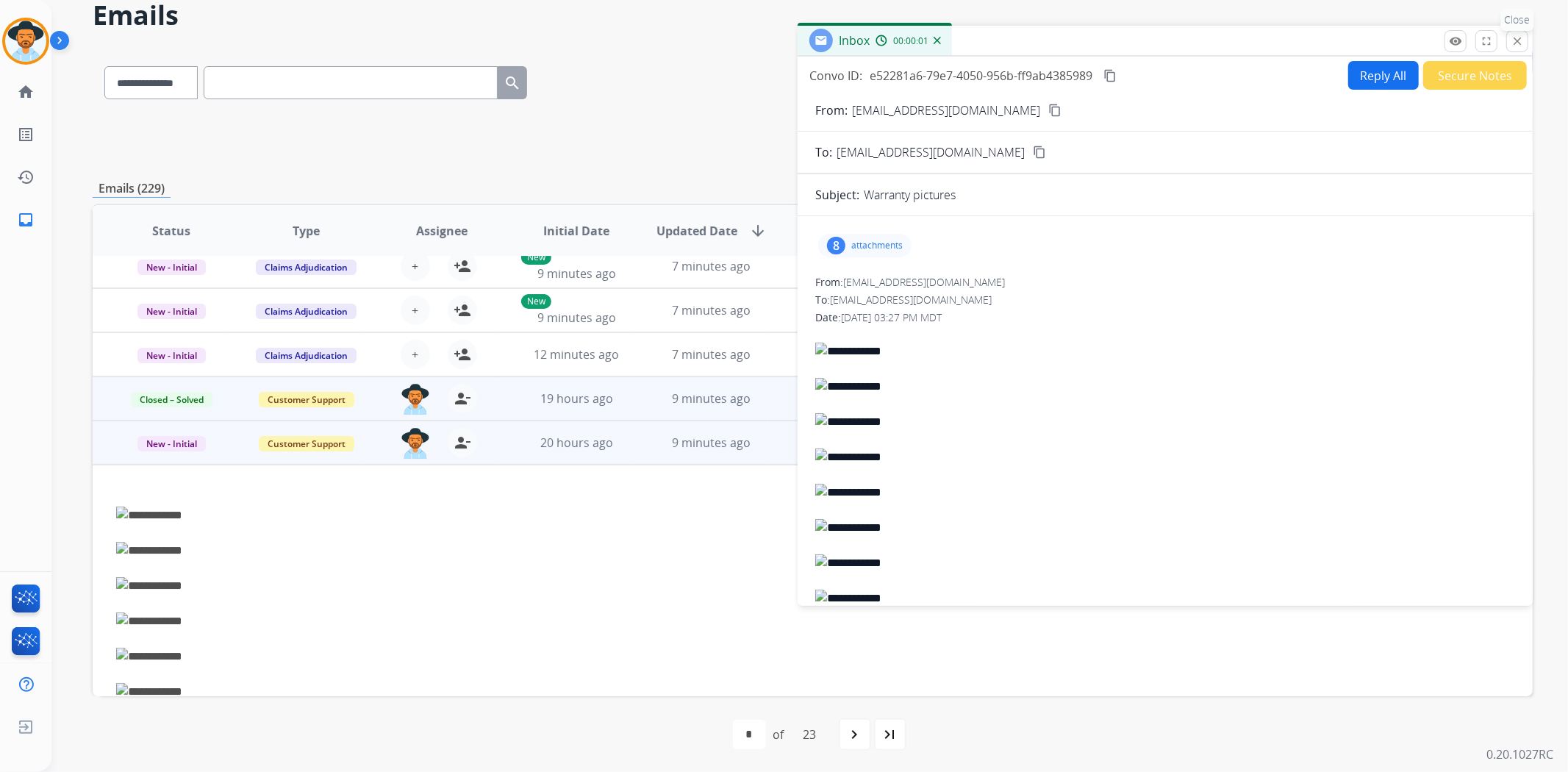
click at [1523, 38] on mat-icon "close" at bounding box center [1517, 41] width 14 height 14
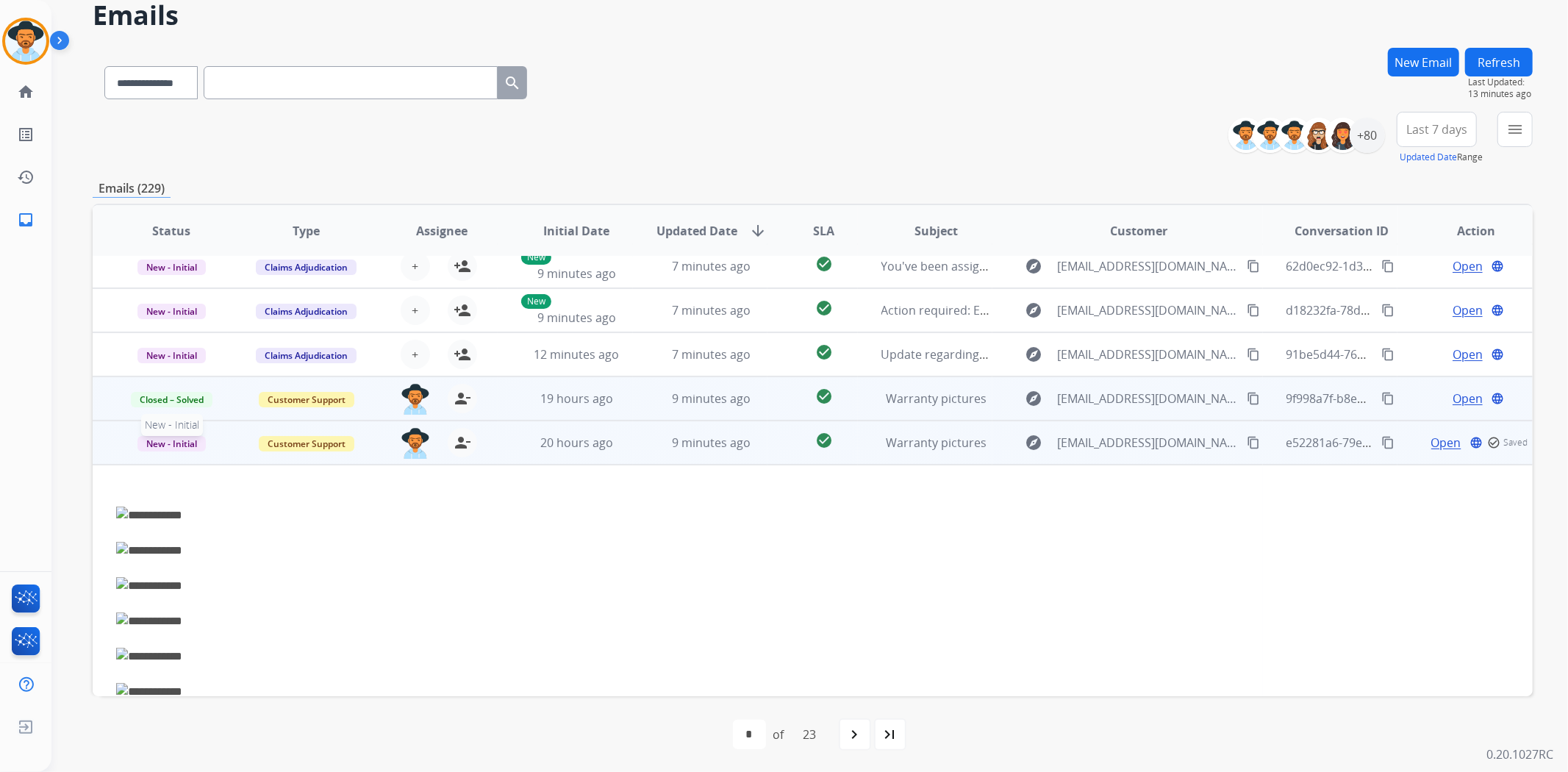
click at [156, 442] on span "New - Initial" at bounding box center [172, 443] width 69 height 15
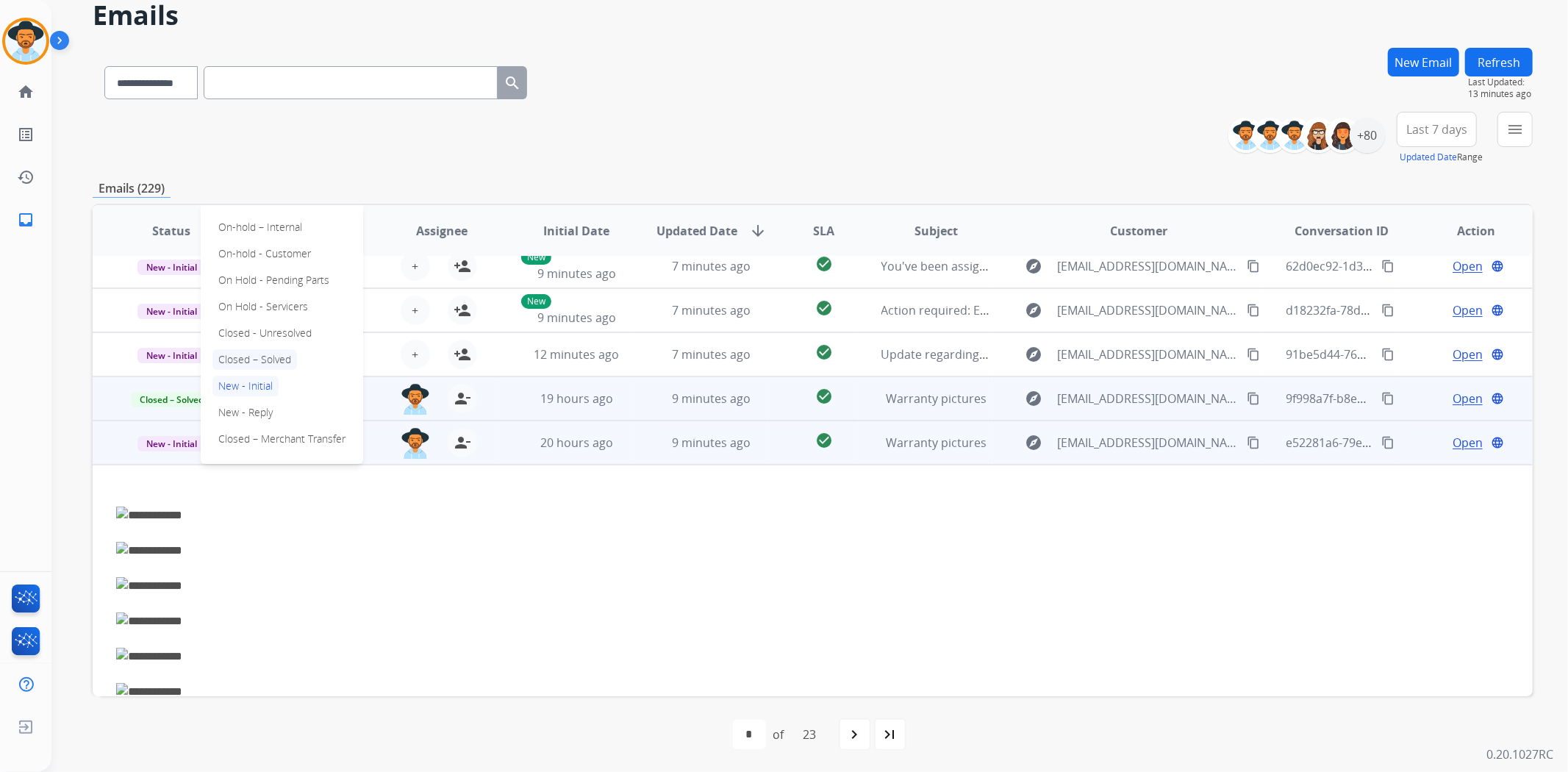
click at [253, 356] on p "Closed – Solved" at bounding box center [255, 359] width 85 height 21
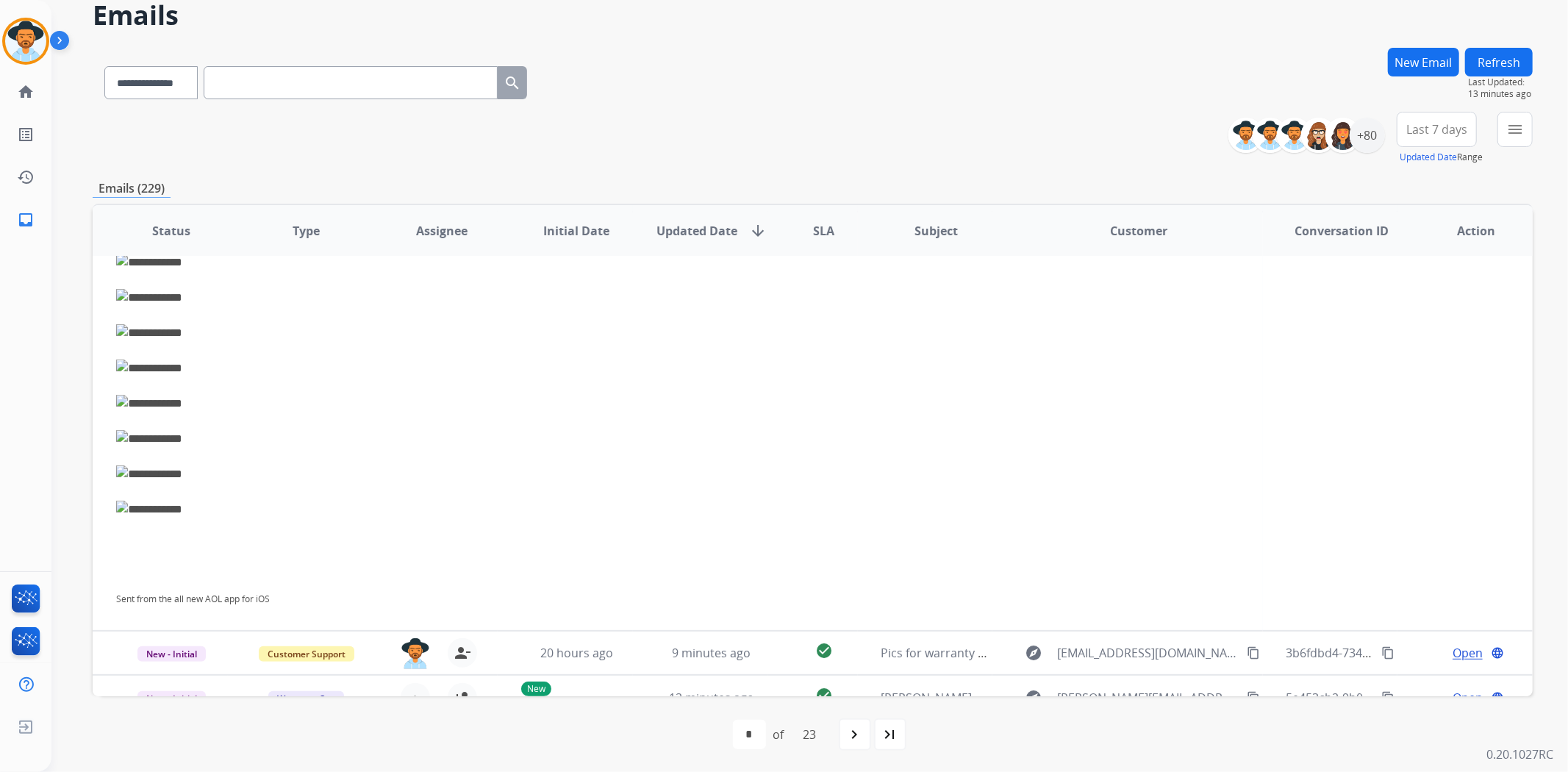
scroll to position [419, 0]
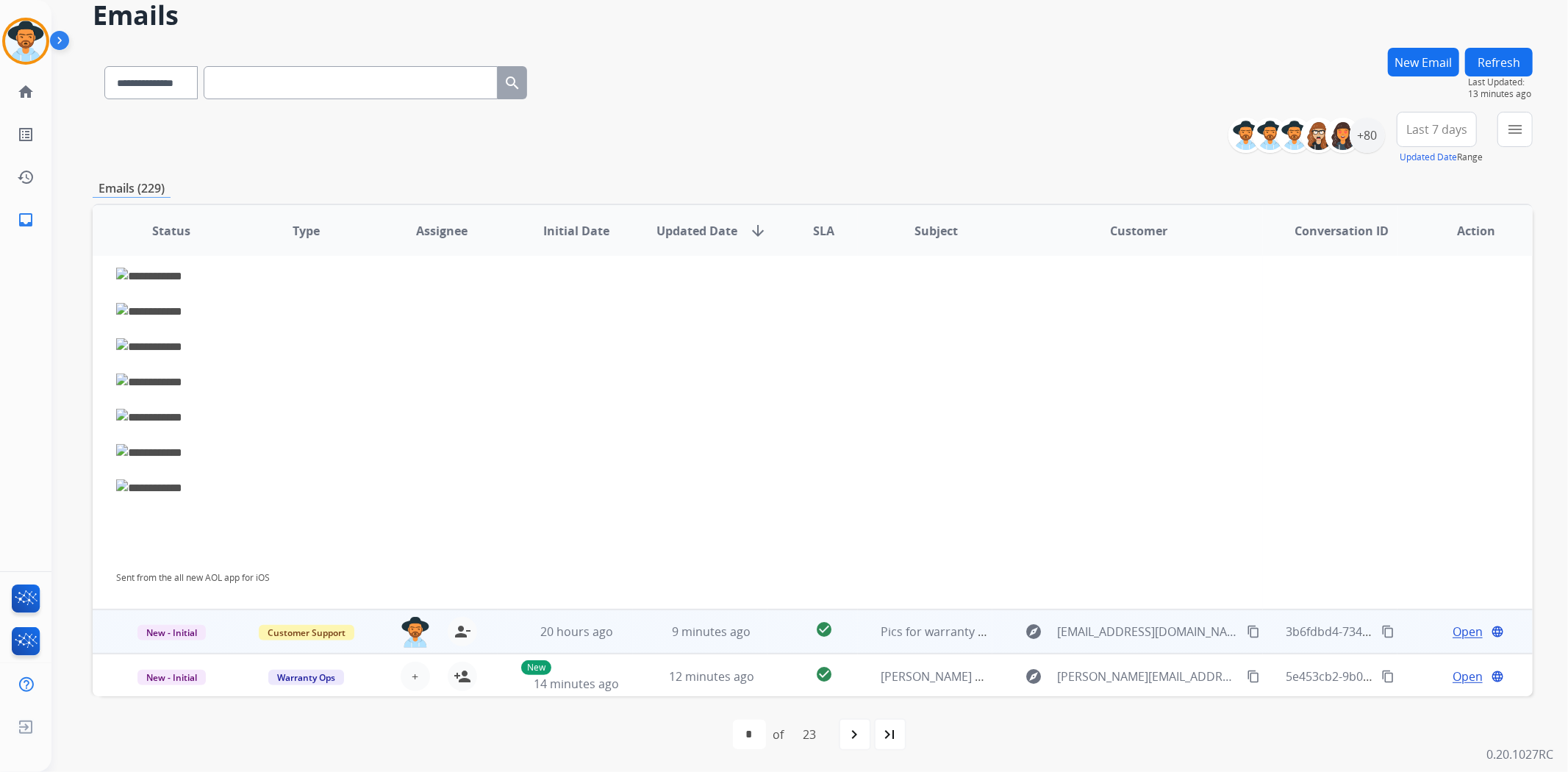
click at [1452, 631] on span "Open" at bounding box center [1467, 632] width 30 height 18
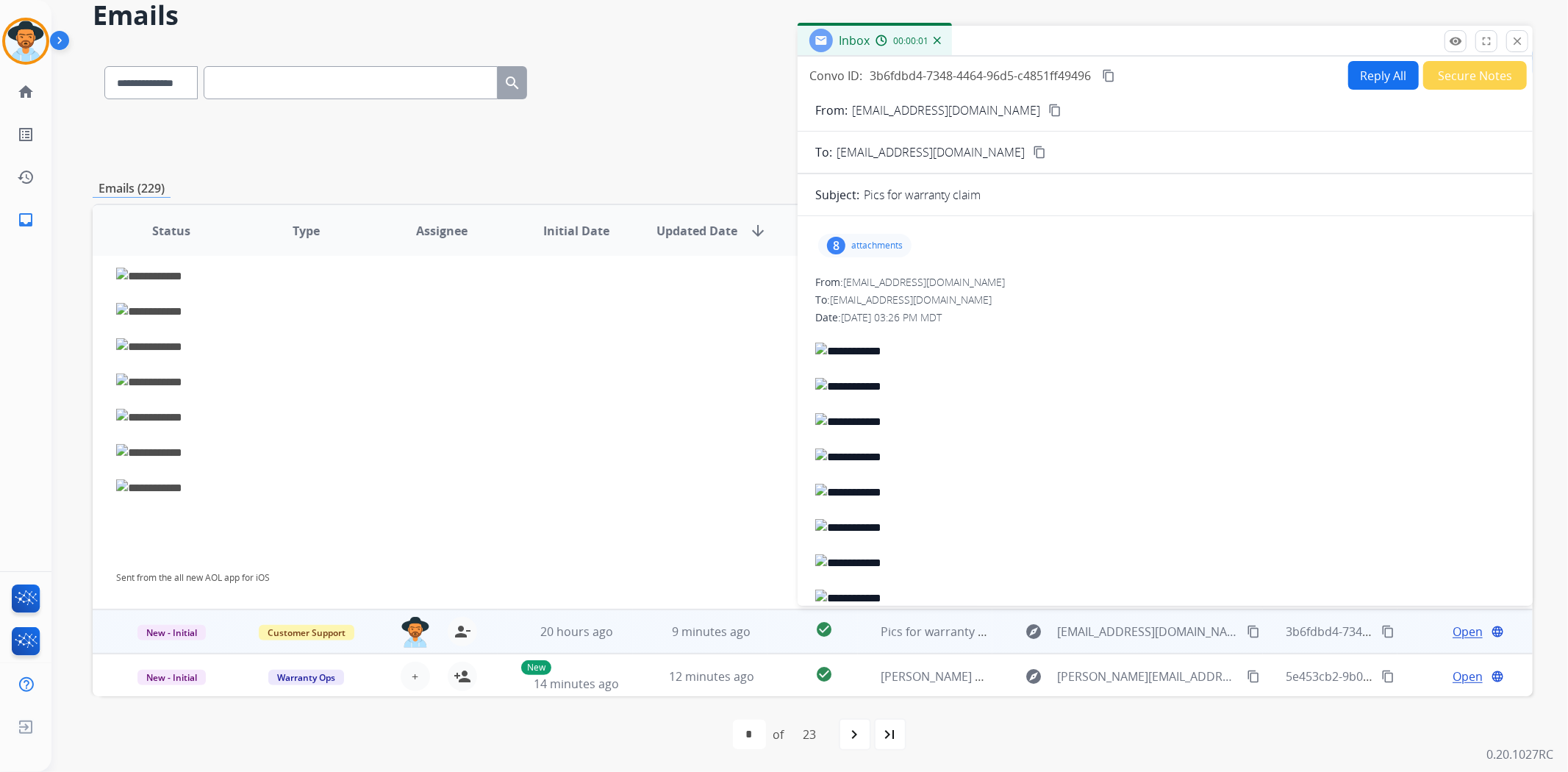
click at [1450, 83] on button "Secure Notes" at bounding box center [1474, 76] width 104 height 29
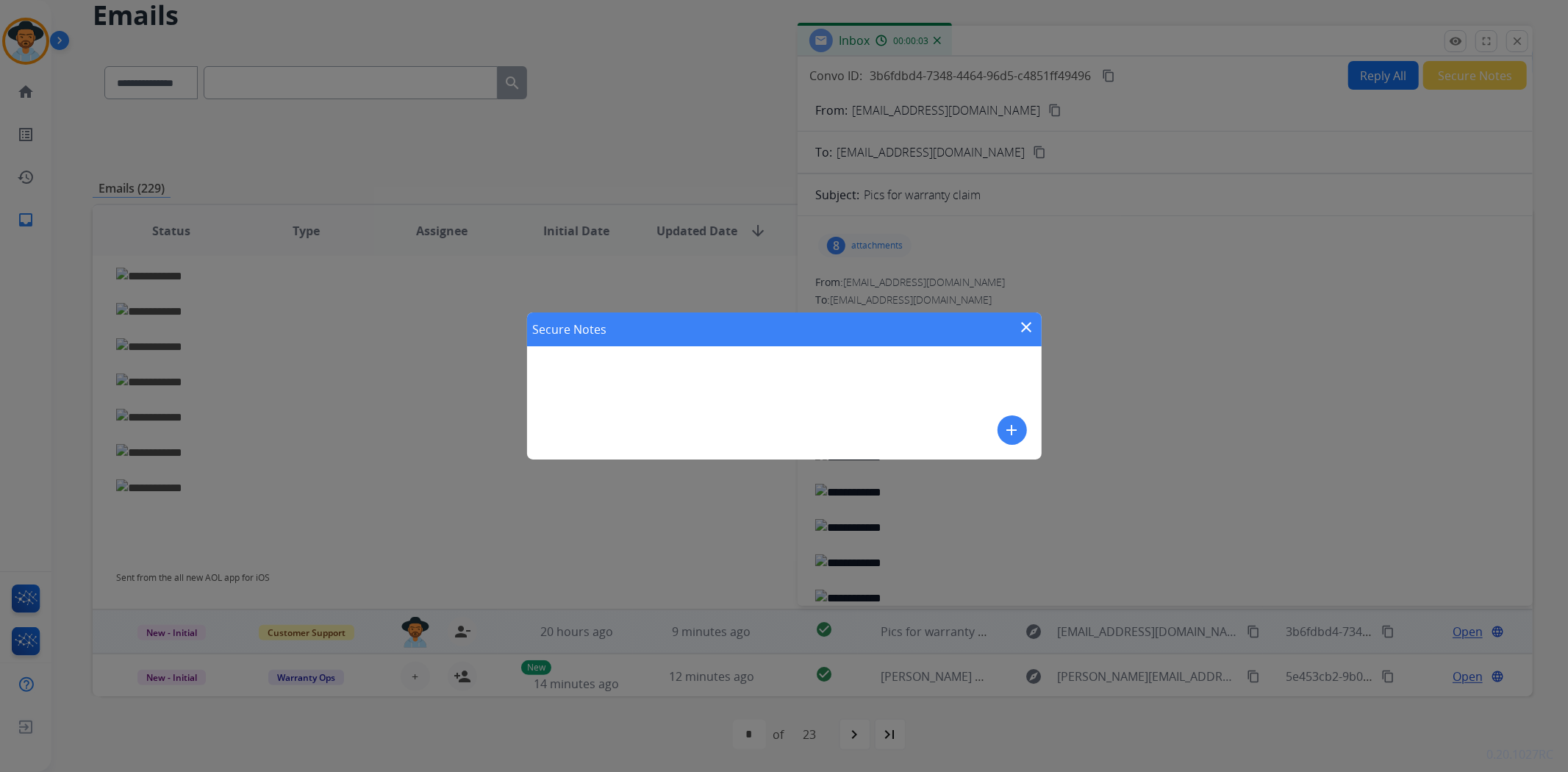
click at [1011, 426] on mat-icon "add" at bounding box center [1013, 431] width 18 height 18
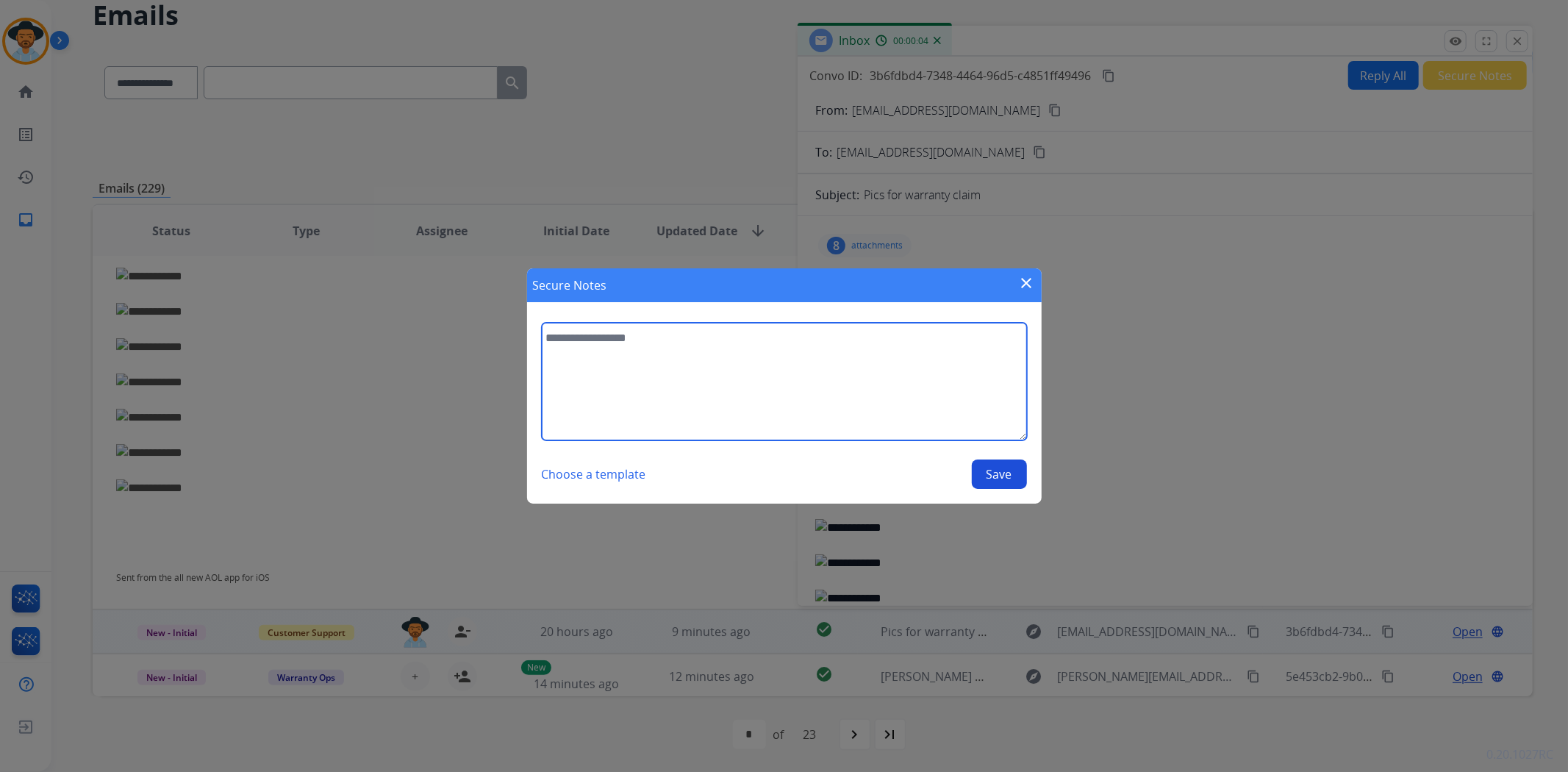
paste textarea "**********"
type textarea "**********"
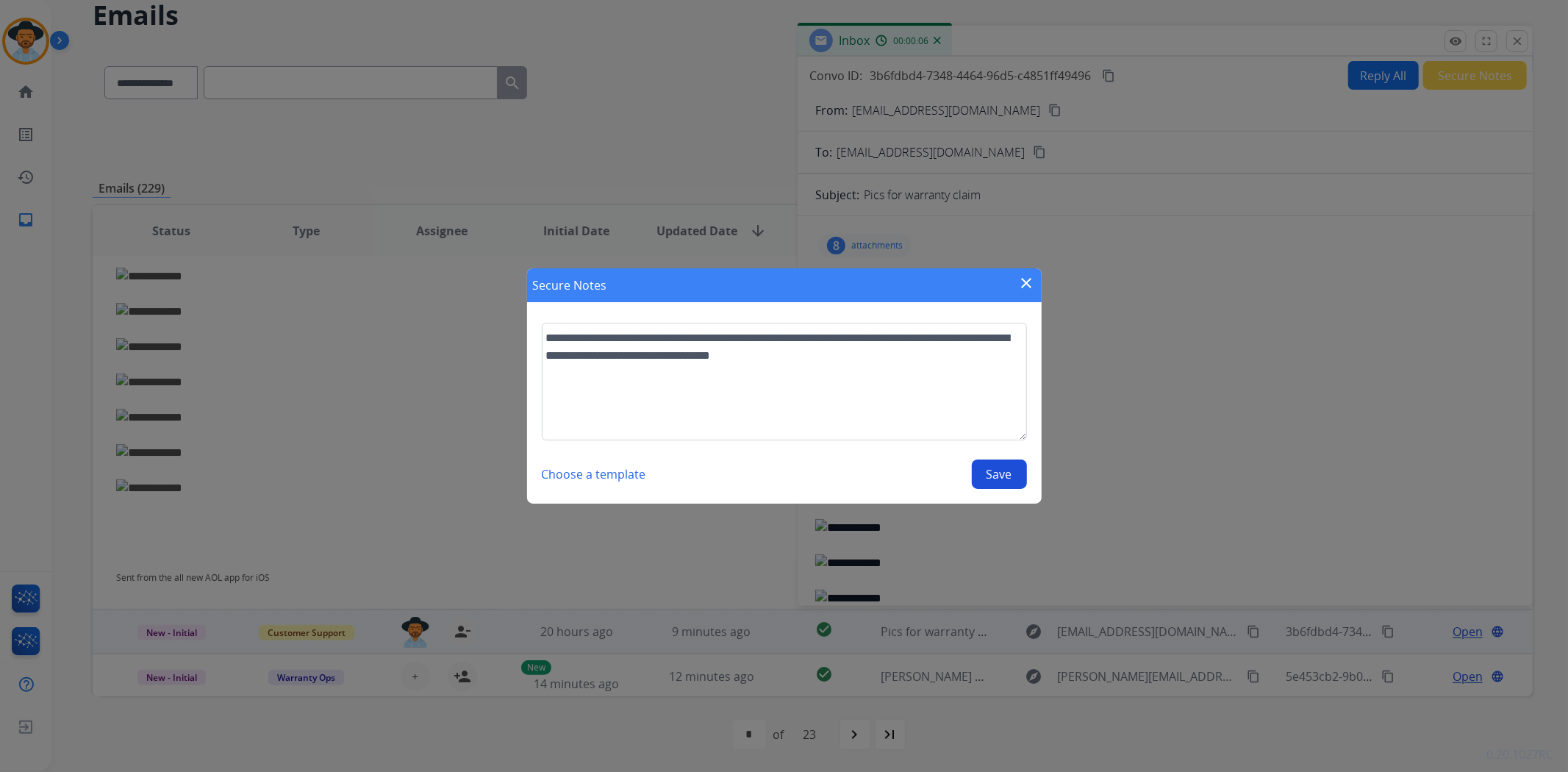
click at [988, 473] on button "Save" at bounding box center [998, 474] width 55 height 30
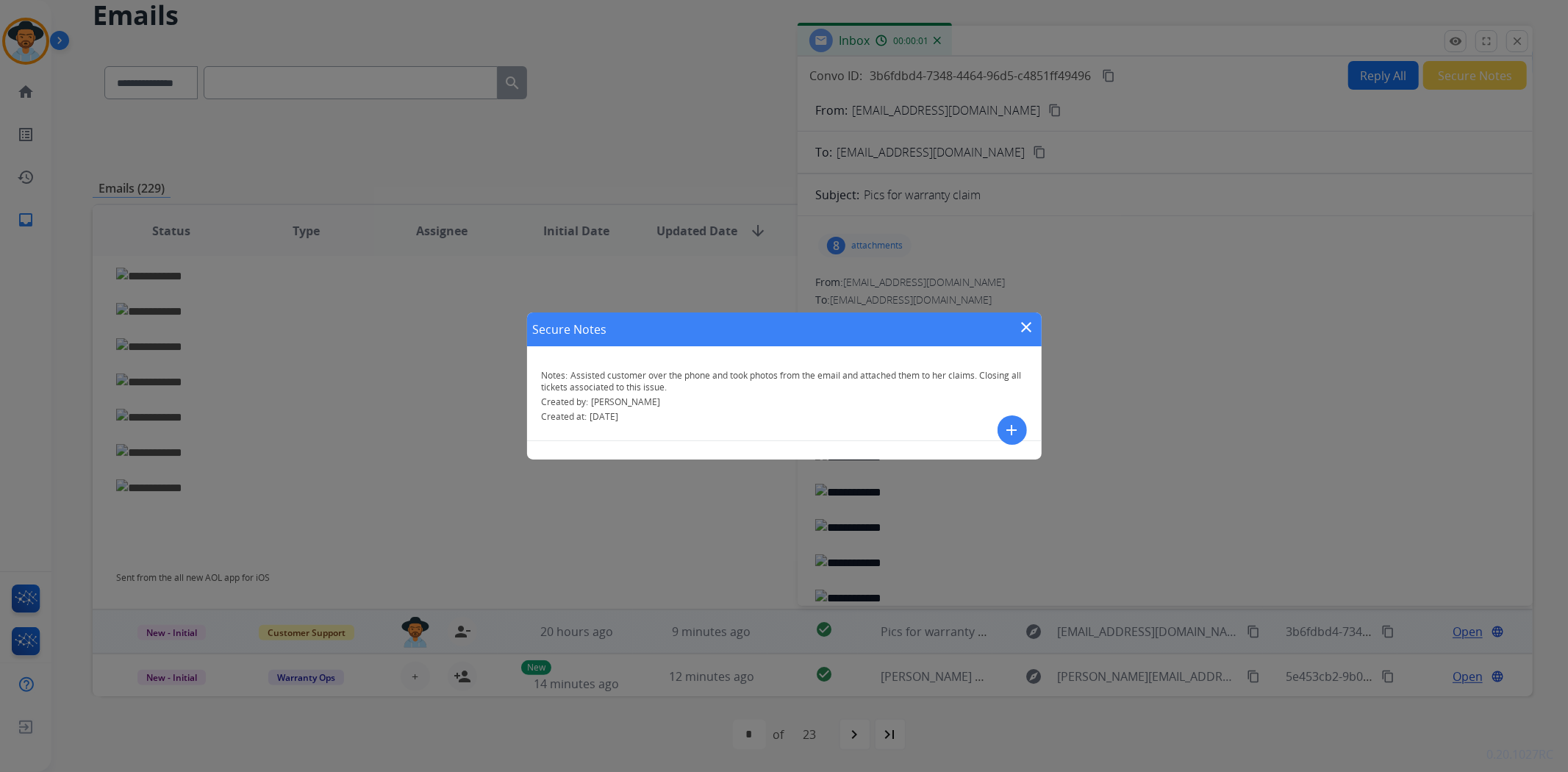
click at [1025, 325] on mat-icon "close" at bounding box center [1027, 328] width 18 height 18
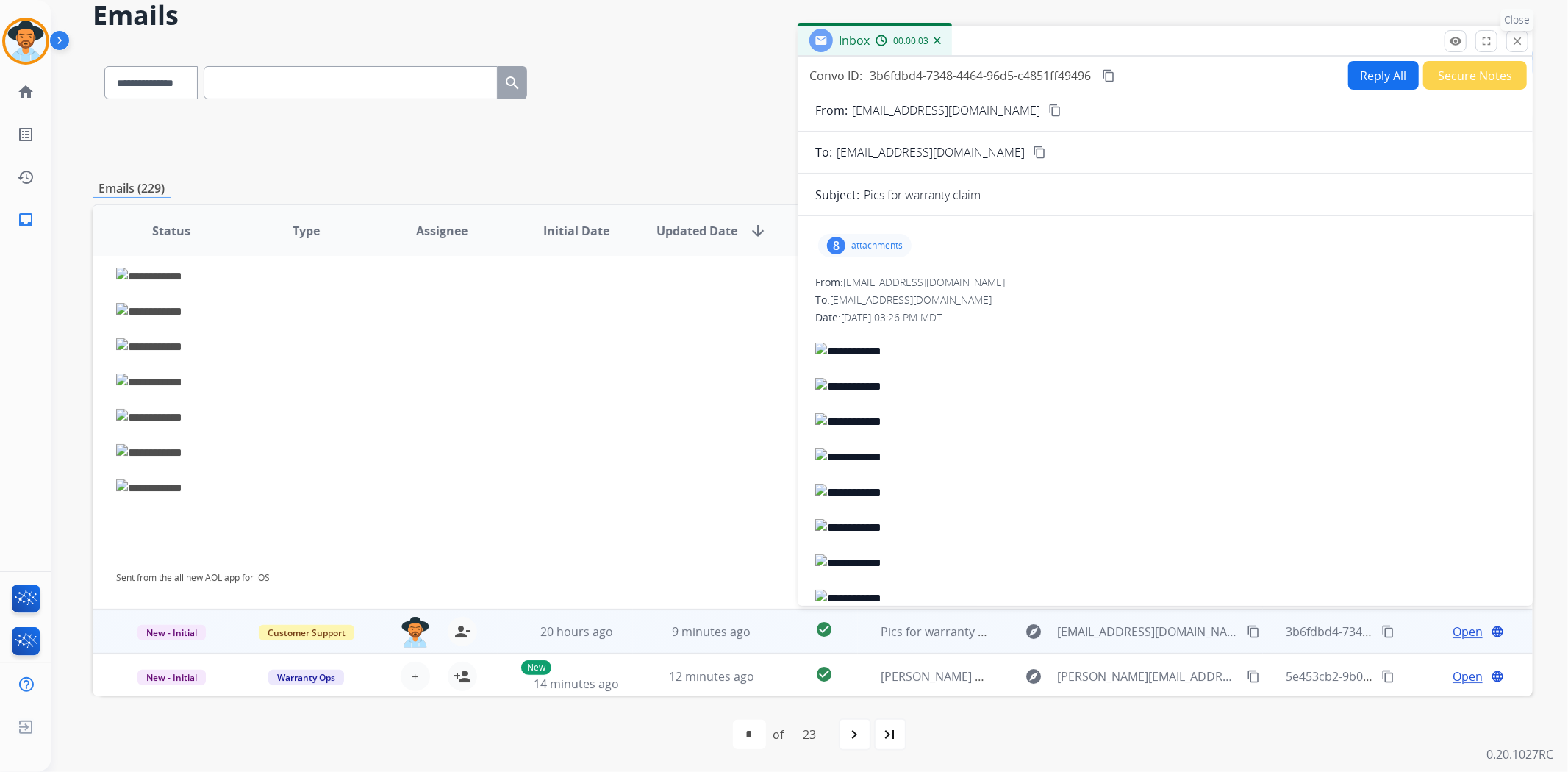
click at [1522, 42] on mat-icon "close" at bounding box center [1517, 41] width 14 height 14
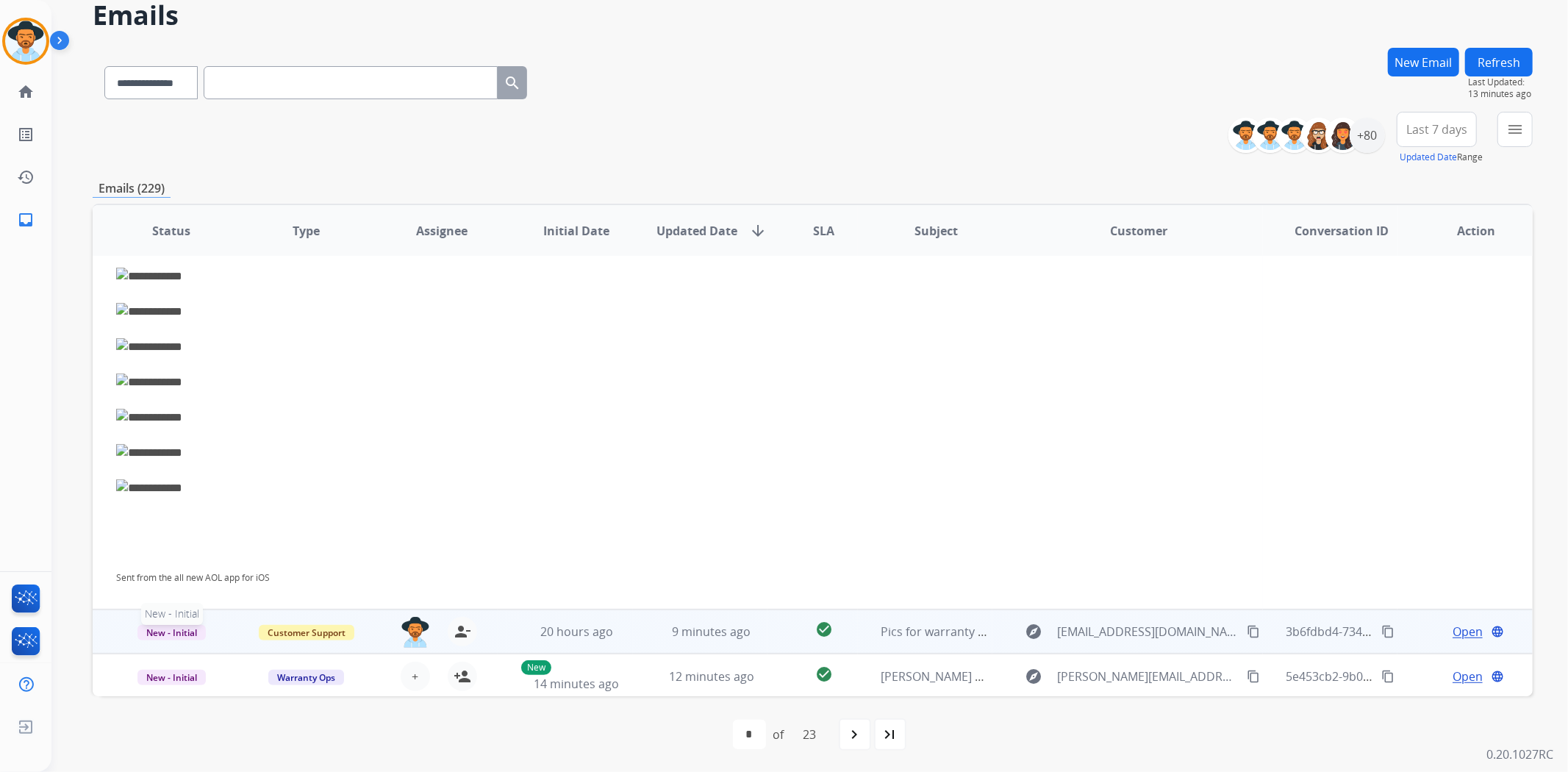
click at [166, 628] on span "New - Initial" at bounding box center [172, 632] width 69 height 15
click at [252, 544] on p "Closed – Solved" at bounding box center [255, 548] width 85 height 21
click at [1454, 625] on span "Open" at bounding box center [1467, 632] width 30 height 18
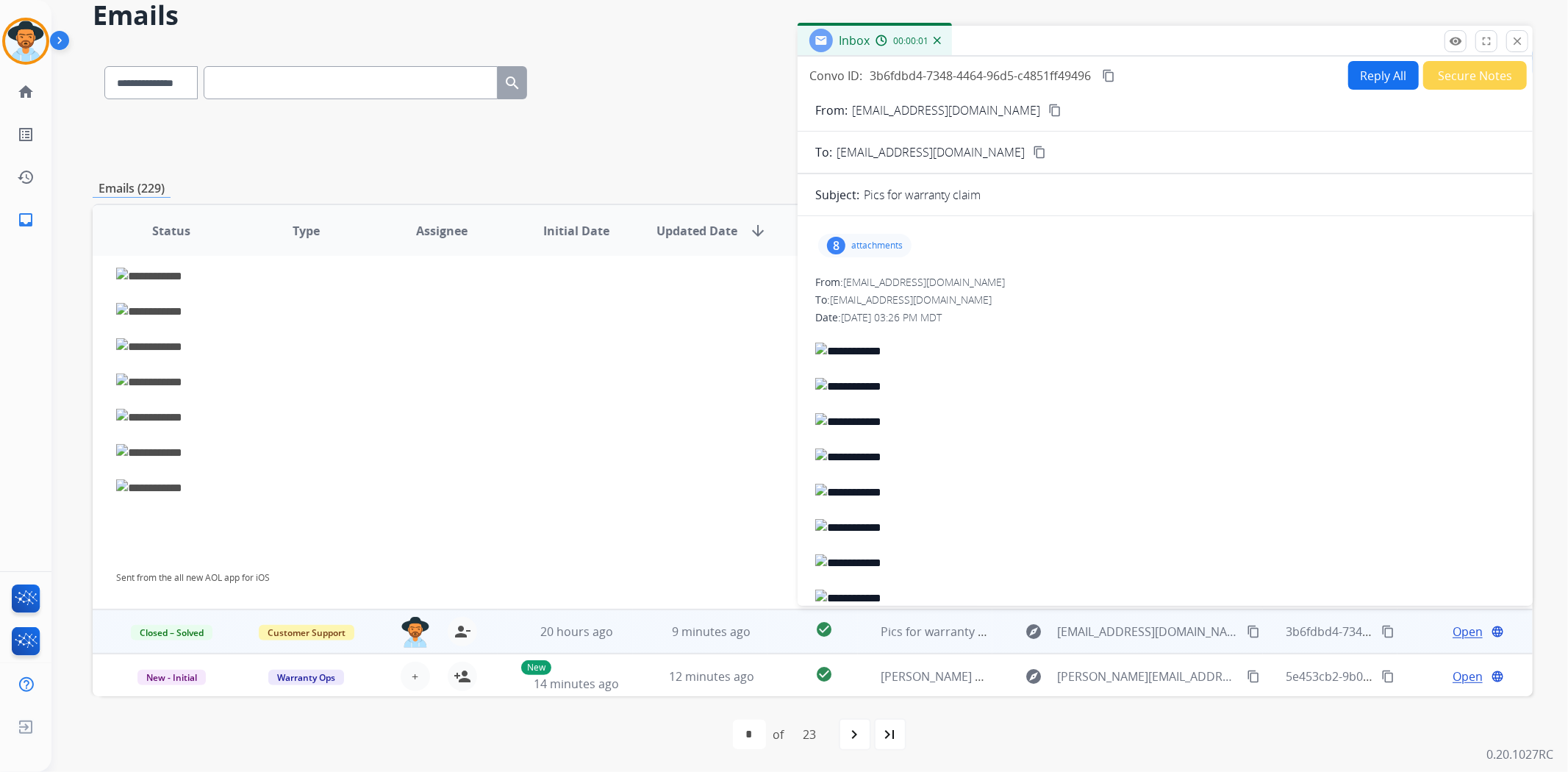
click at [1472, 82] on button "Secure Notes" at bounding box center [1474, 76] width 104 height 29
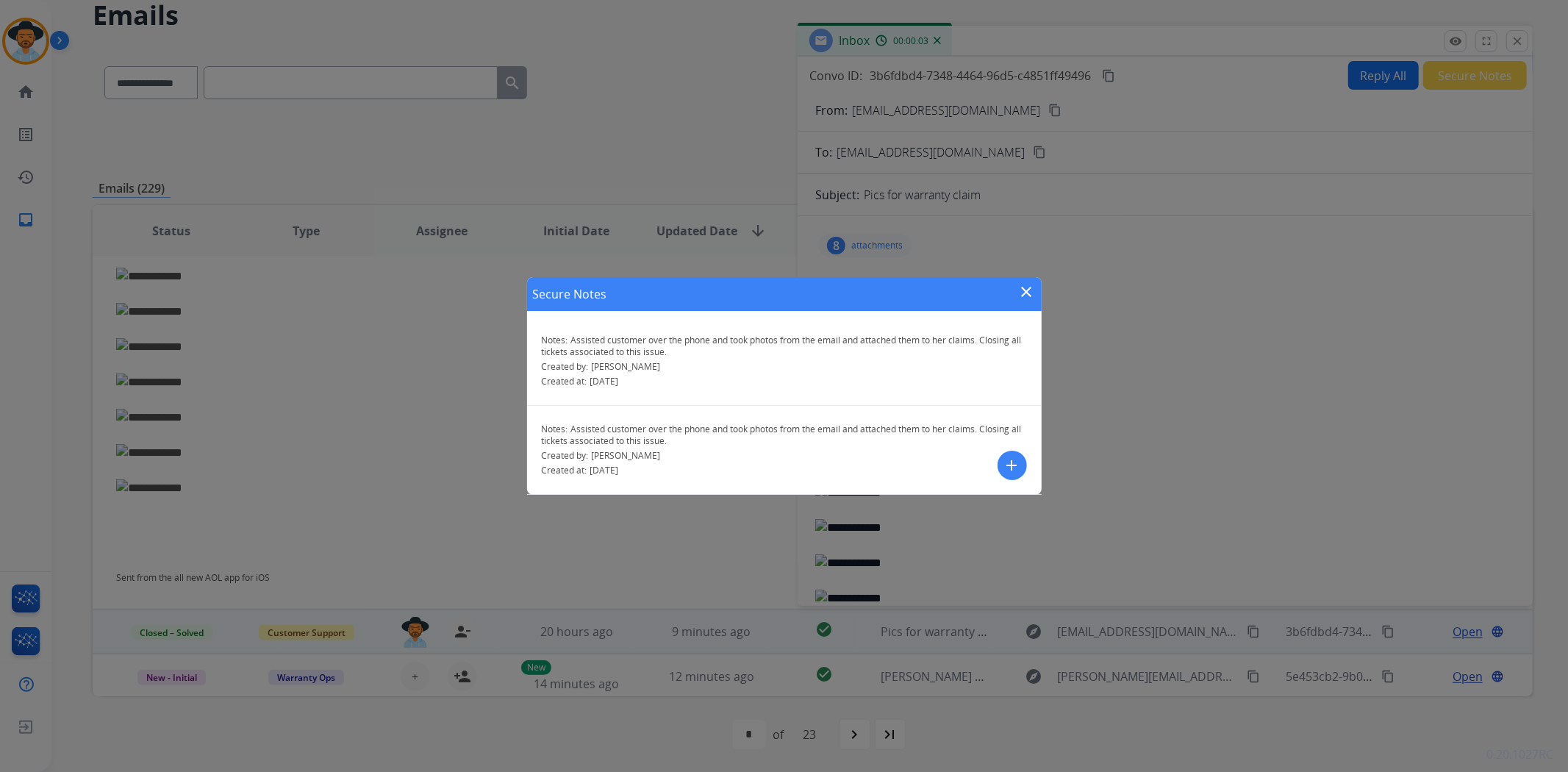
click at [1016, 296] on div "Secure Notes close" at bounding box center [784, 293] width 515 height 33
click at [1023, 292] on mat-icon "close" at bounding box center [1027, 293] width 18 height 18
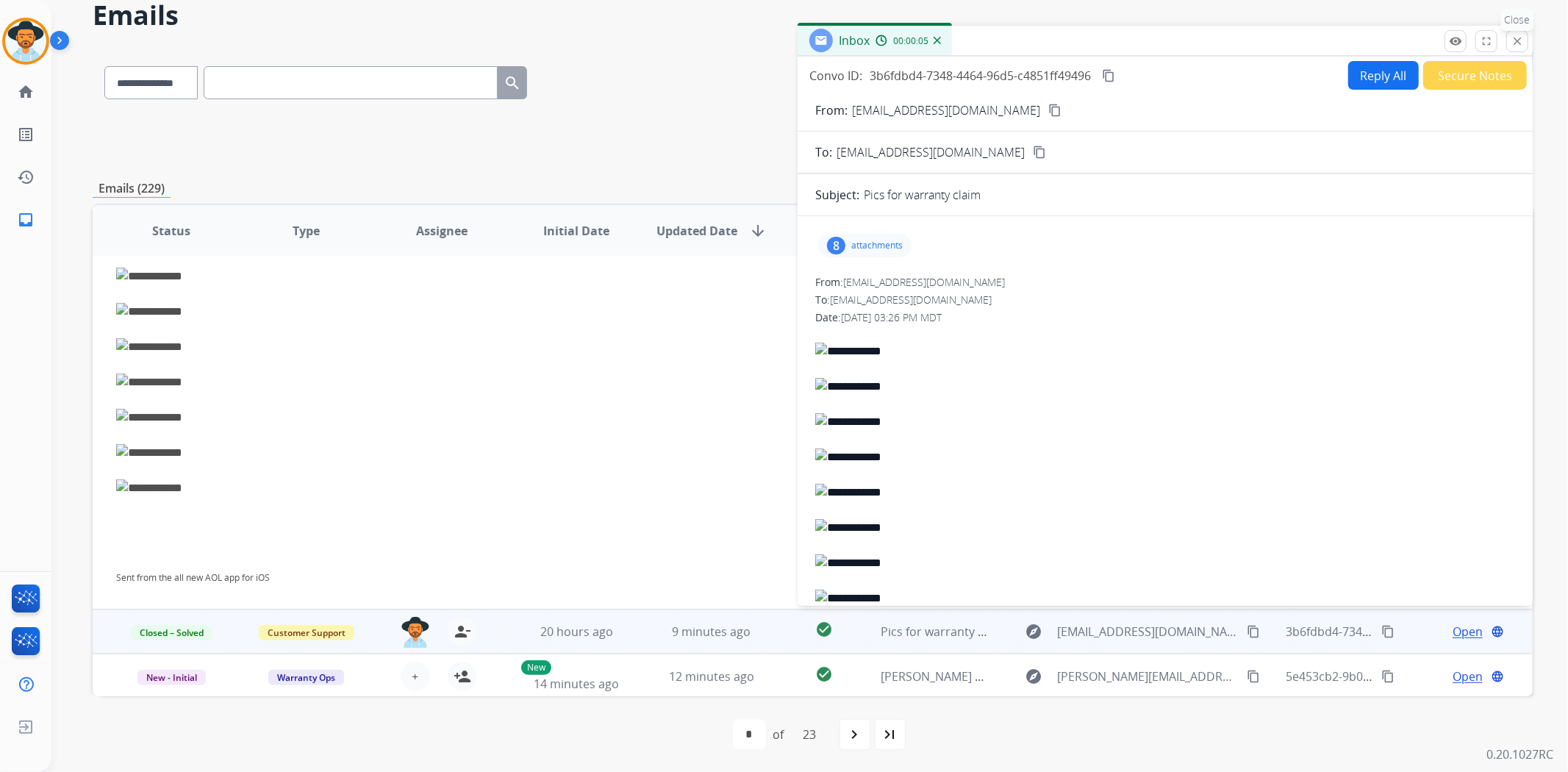
click at [1523, 46] on mat-icon "close" at bounding box center [1517, 41] width 14 height 14
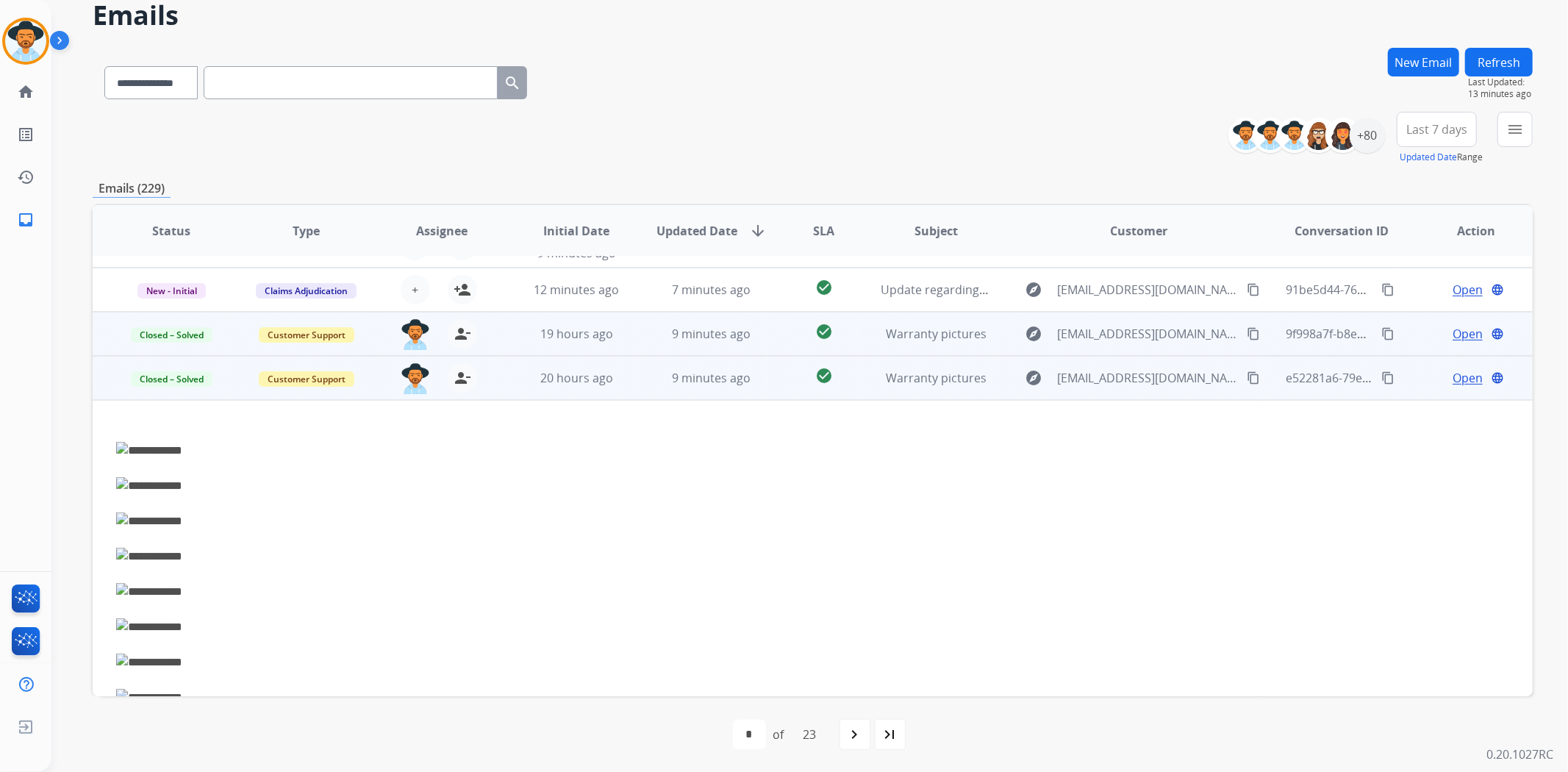
scroll to position [173, 0]
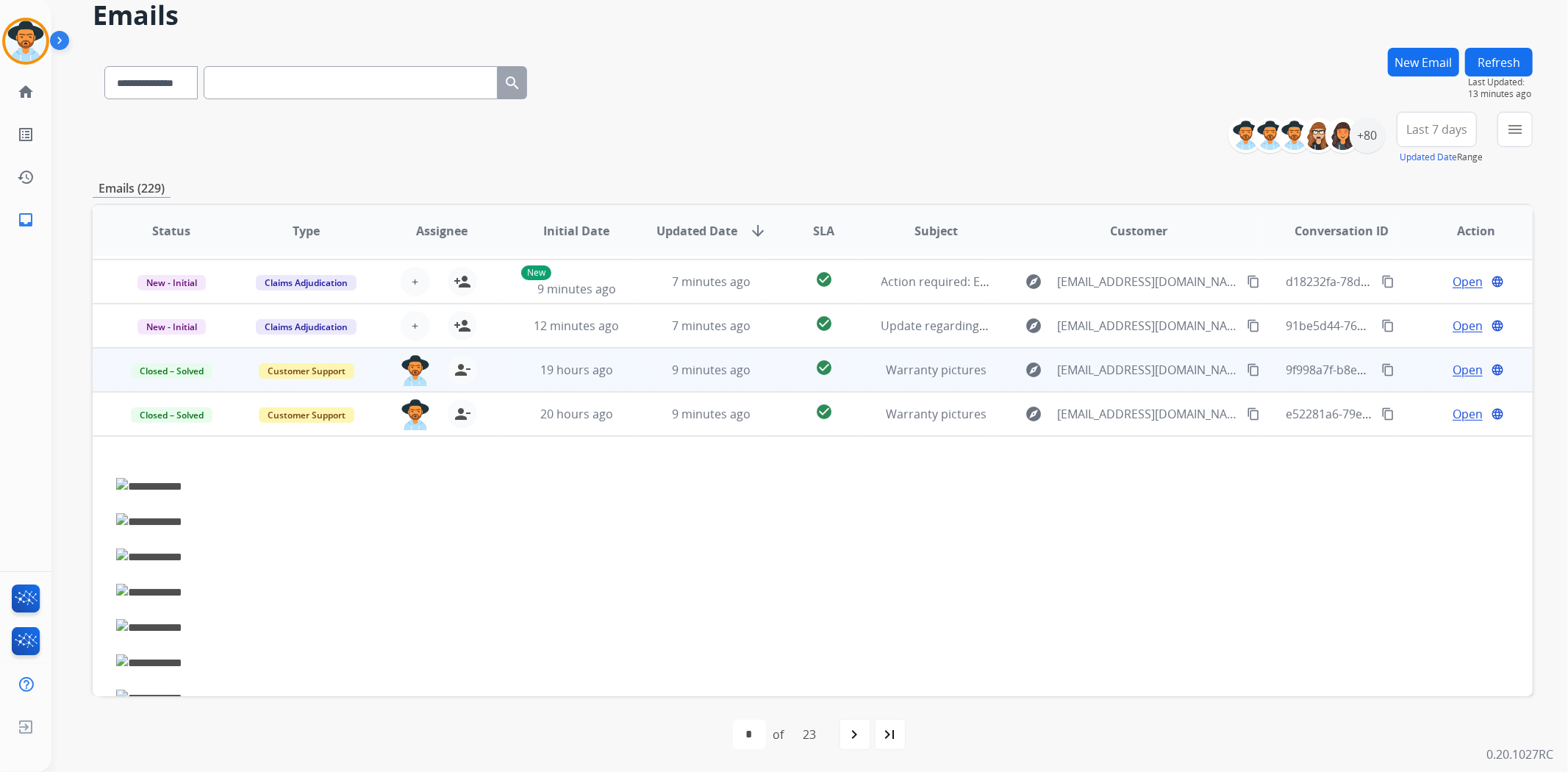
click at [1455, 416] on span "Open" at bounding box center [1467, 414] width 30 height 18
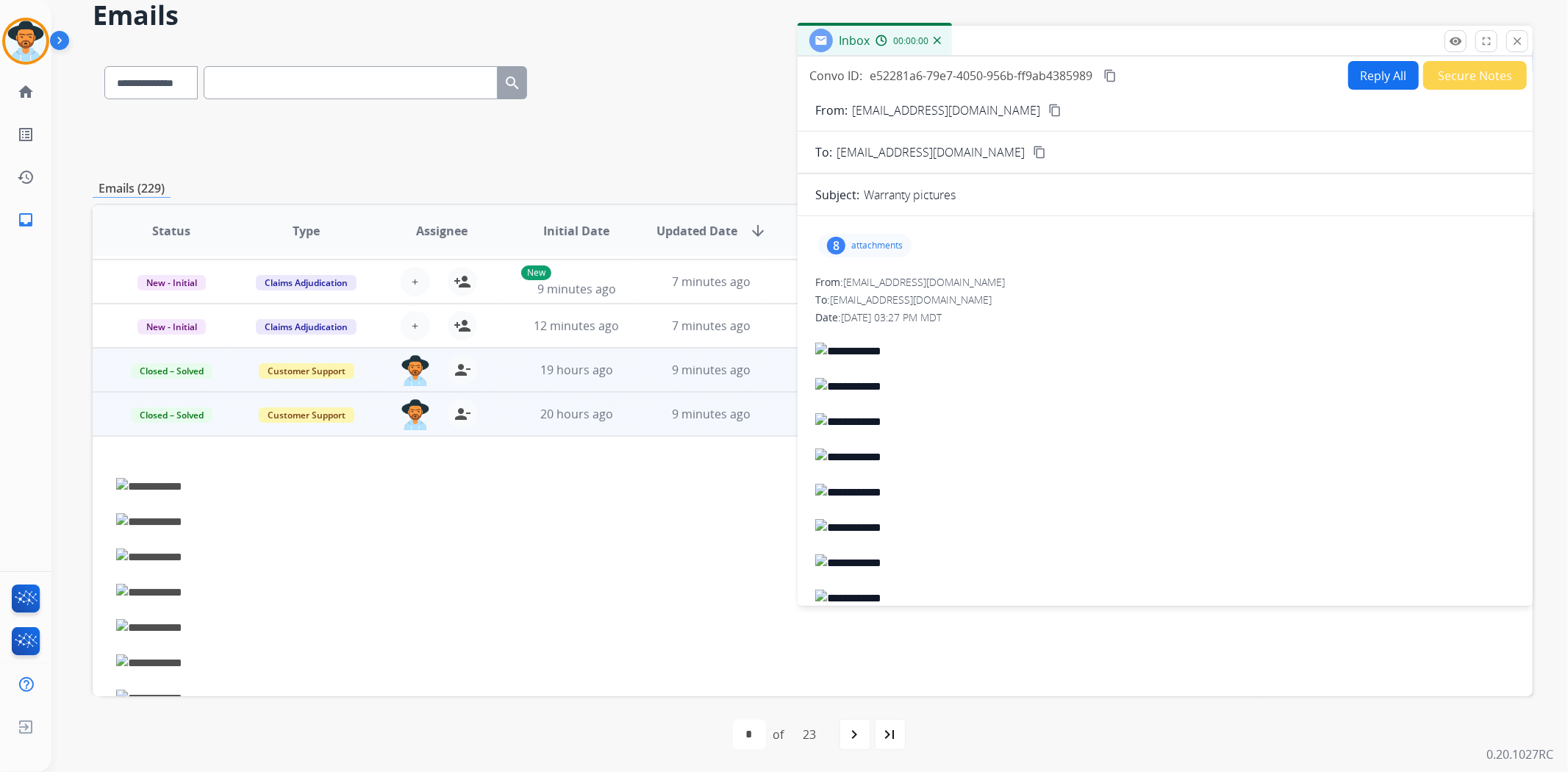
click at [1442, 81] on button "Secure Notes" at bounding box center [1474, 76] width 104 height 29
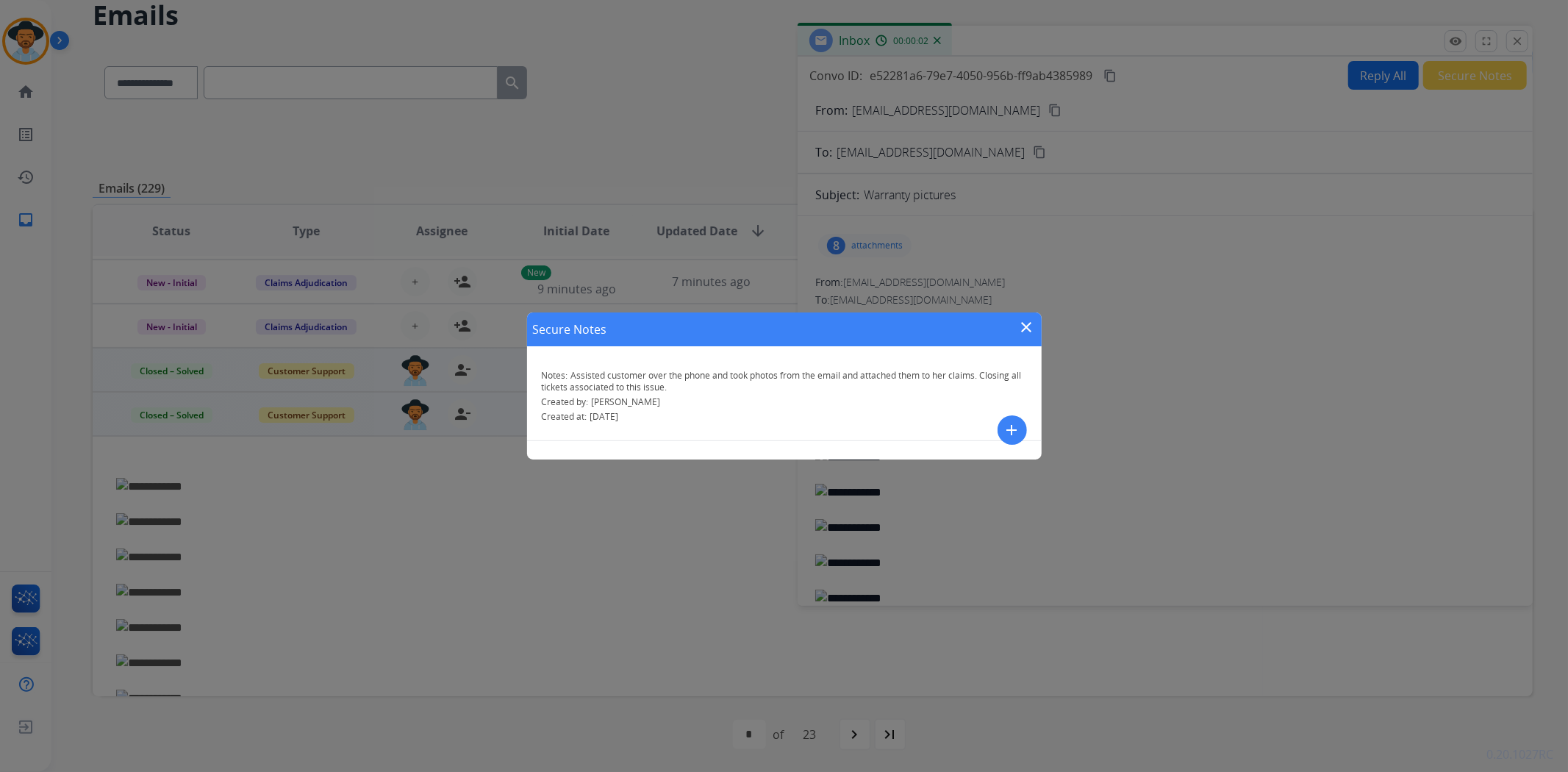
click at [1025, 323] on mat-icon "close" at bounding box center [1027, 328] width 18 height 18
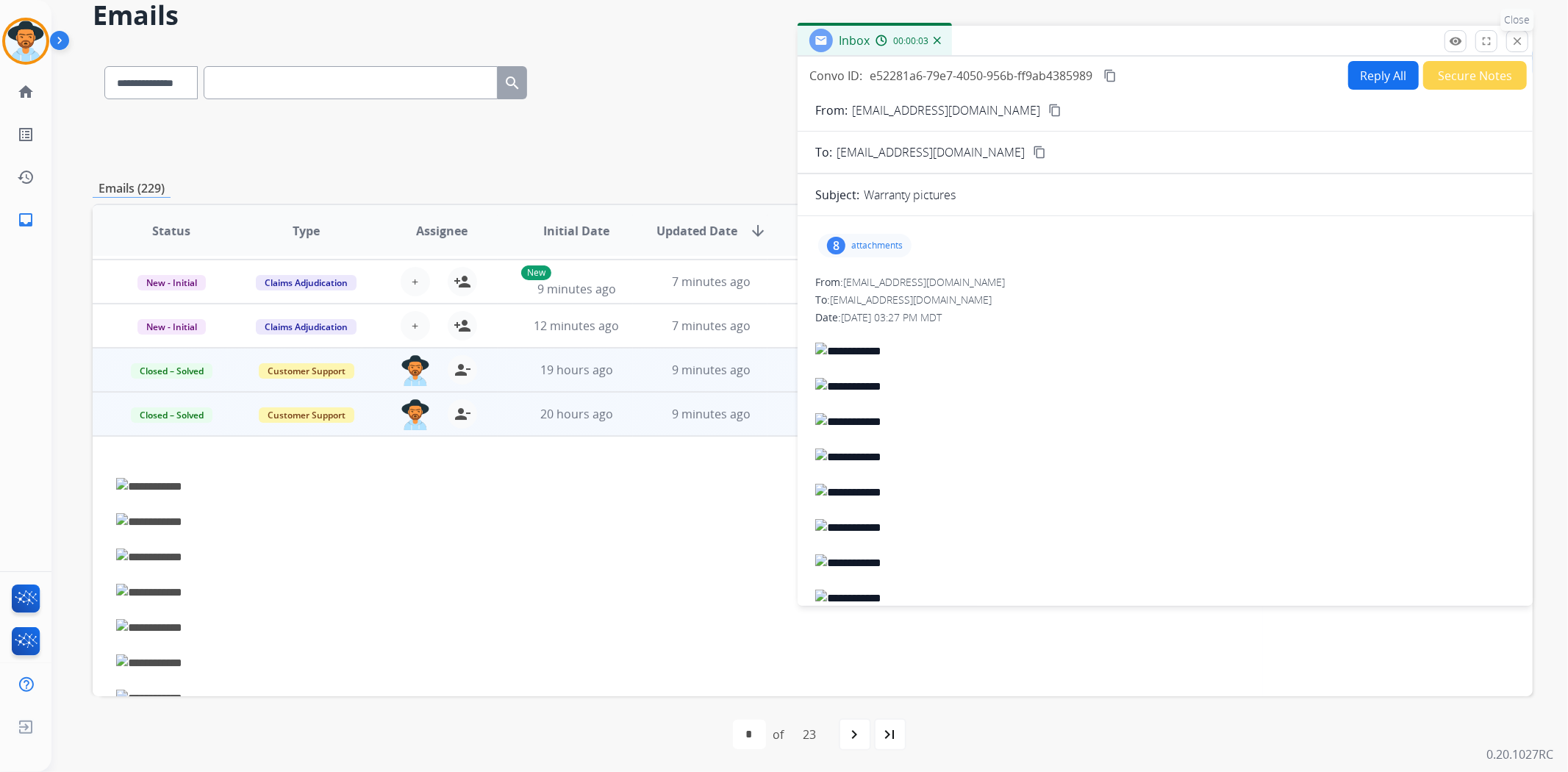
click at [1510, 46] on mat-icon "close" at bounding box center [1517, 41] width 14 height 14
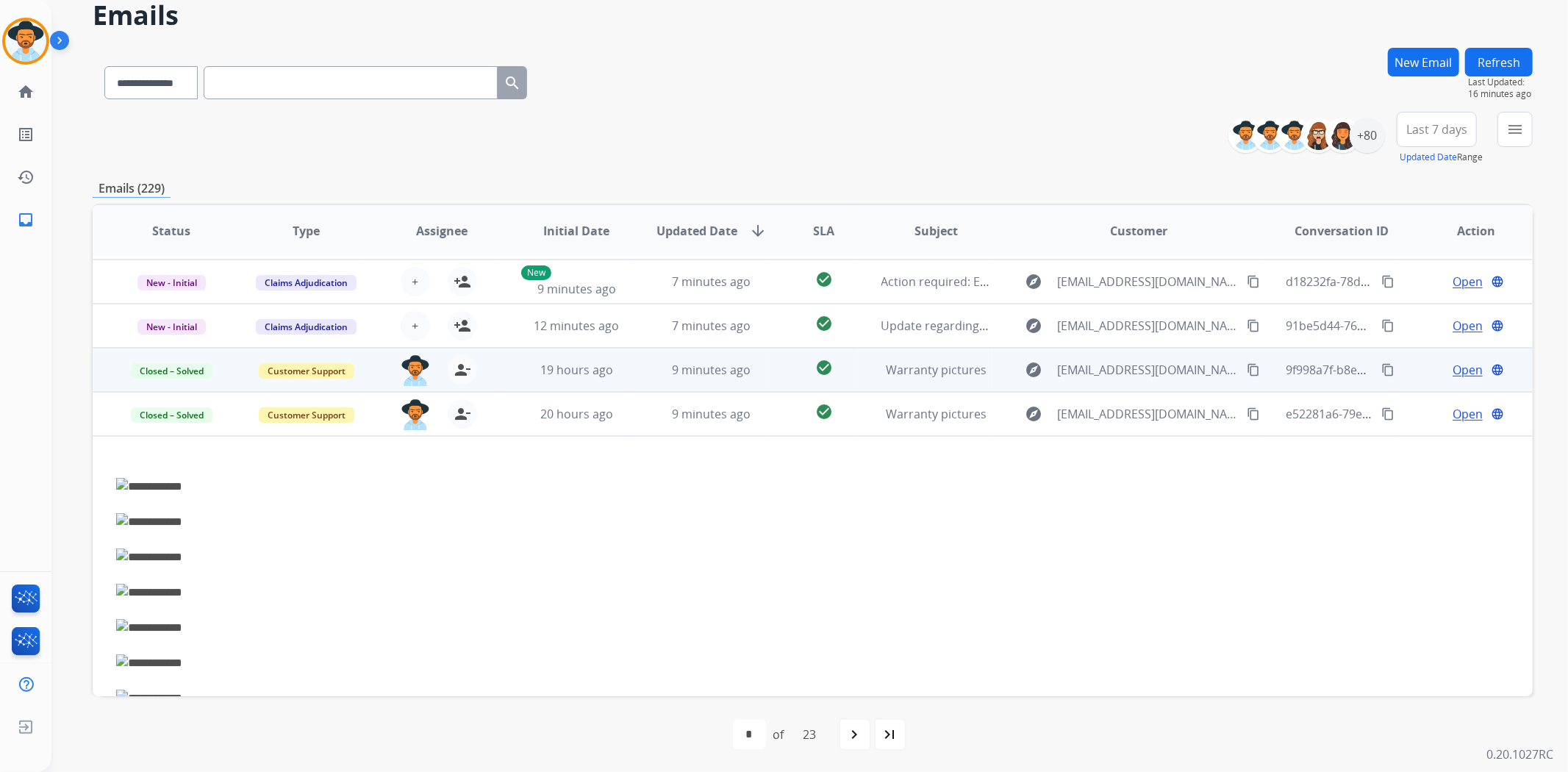
click at [56, 45] on img at bounding box center [62, 43] width 25 height 28
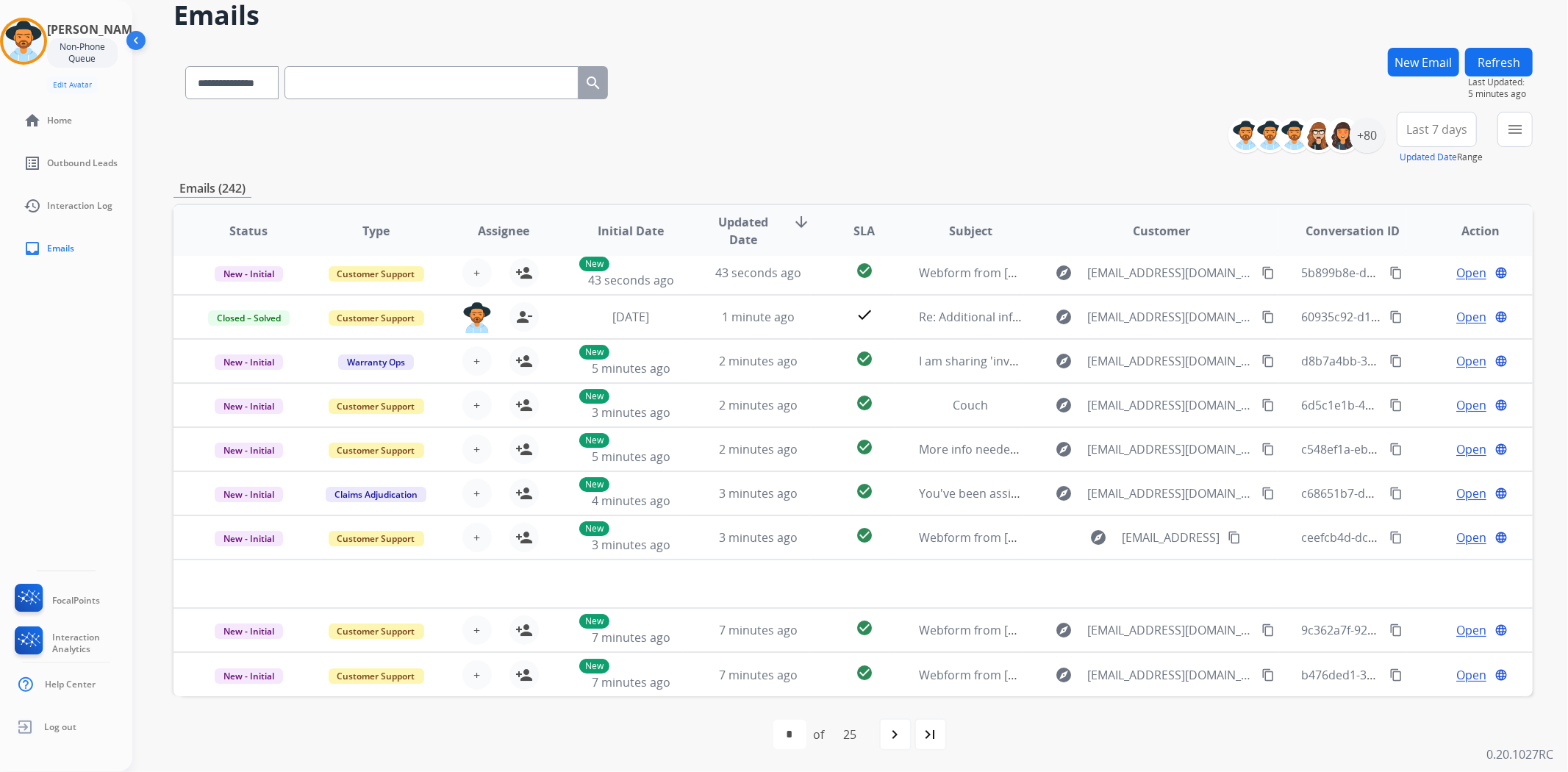
scroll to position [49, 0]
click at [1523, 127] on button "menu Filters" at bounding box center [1515, 129] width 35 height 35
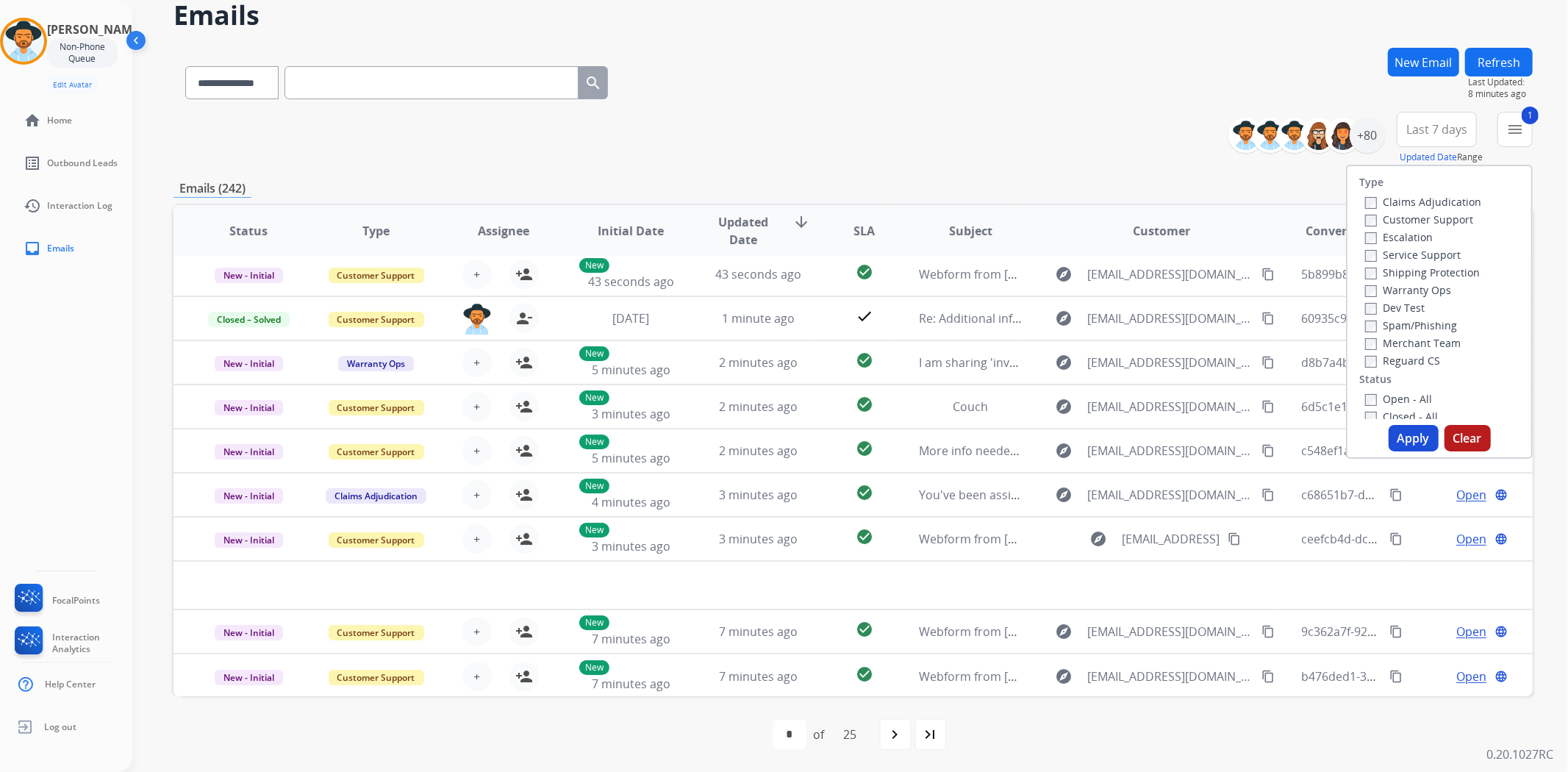
click at [1405, 437] on button "Apply" at bounding box center [1413, 438] width 50 height 26
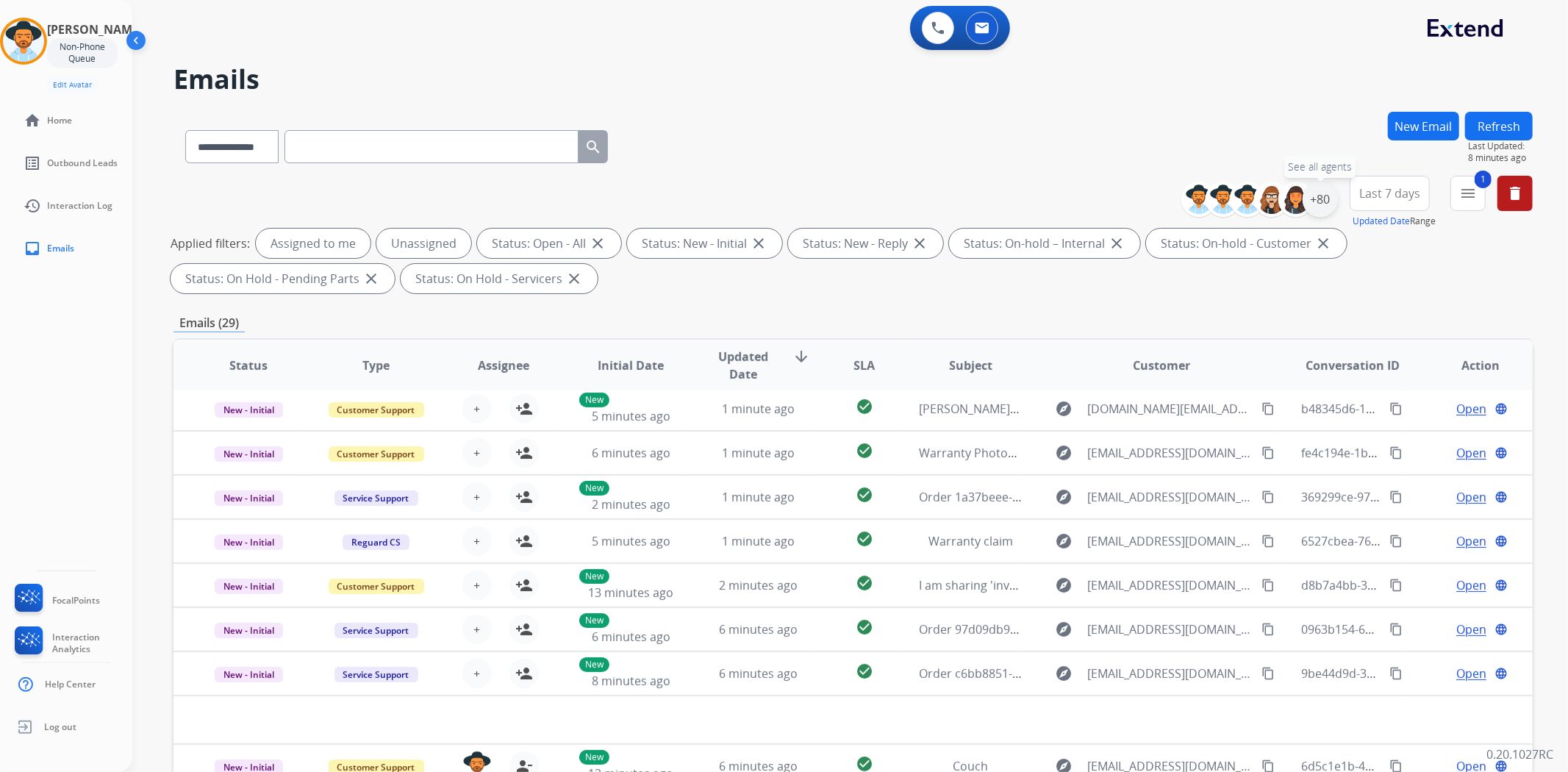
click at [1322, 201] on div "+80" at bounding box center [1320, 199] width 35 height 35
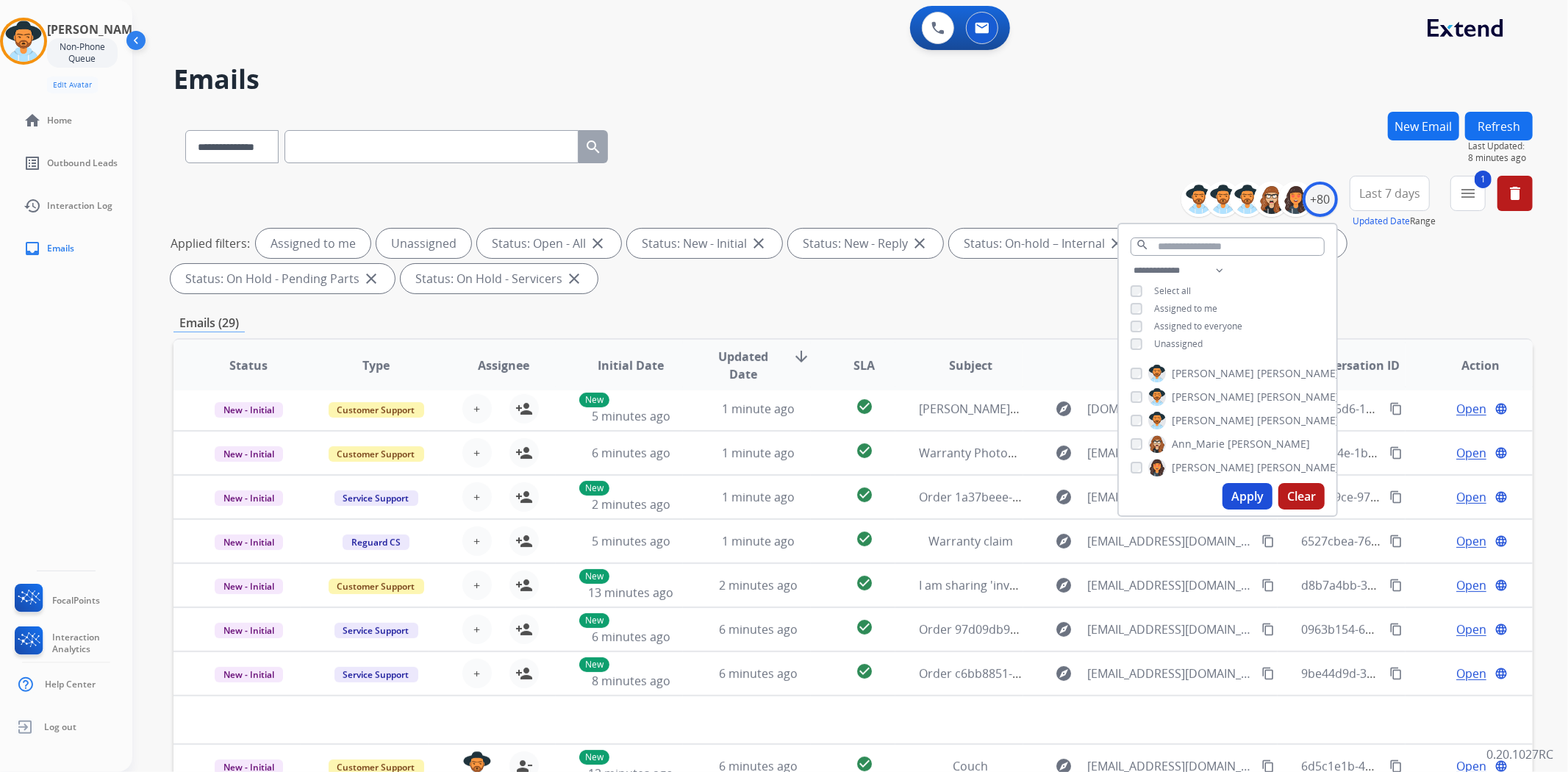
click at [1190, 343] on span "Unassigned" at bounding box center [1178, 344] width 49 height 13
click at [1244, 502] on button "Apply" at bounding box center [1247, 496] width 50 height 26
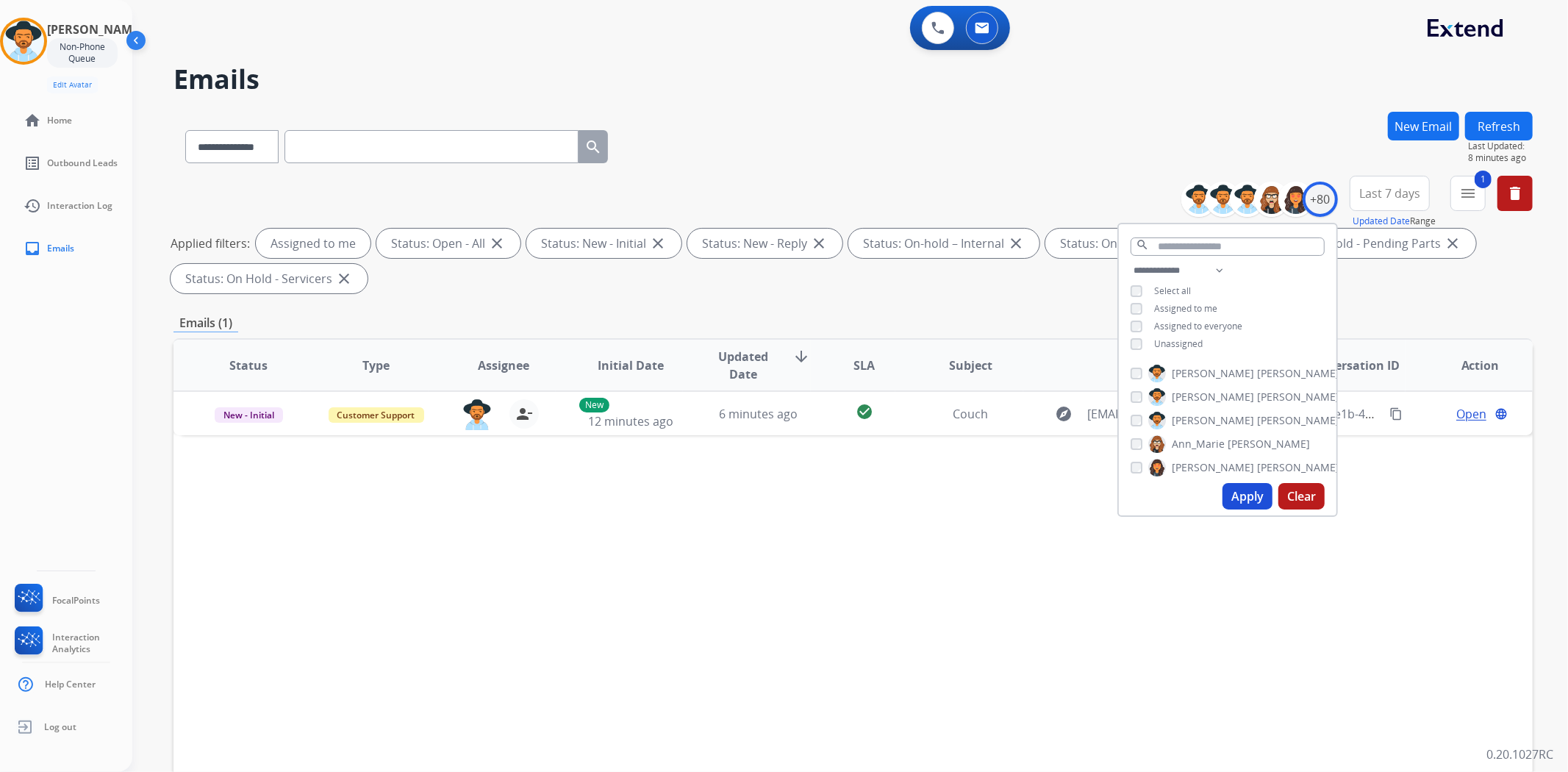
click at [833, 646] on div "Status Type Assignee Initial Date Updated Date arrow_downward SLA Subject Custo…" at bounding box center [853, 585] width 1359 height 493
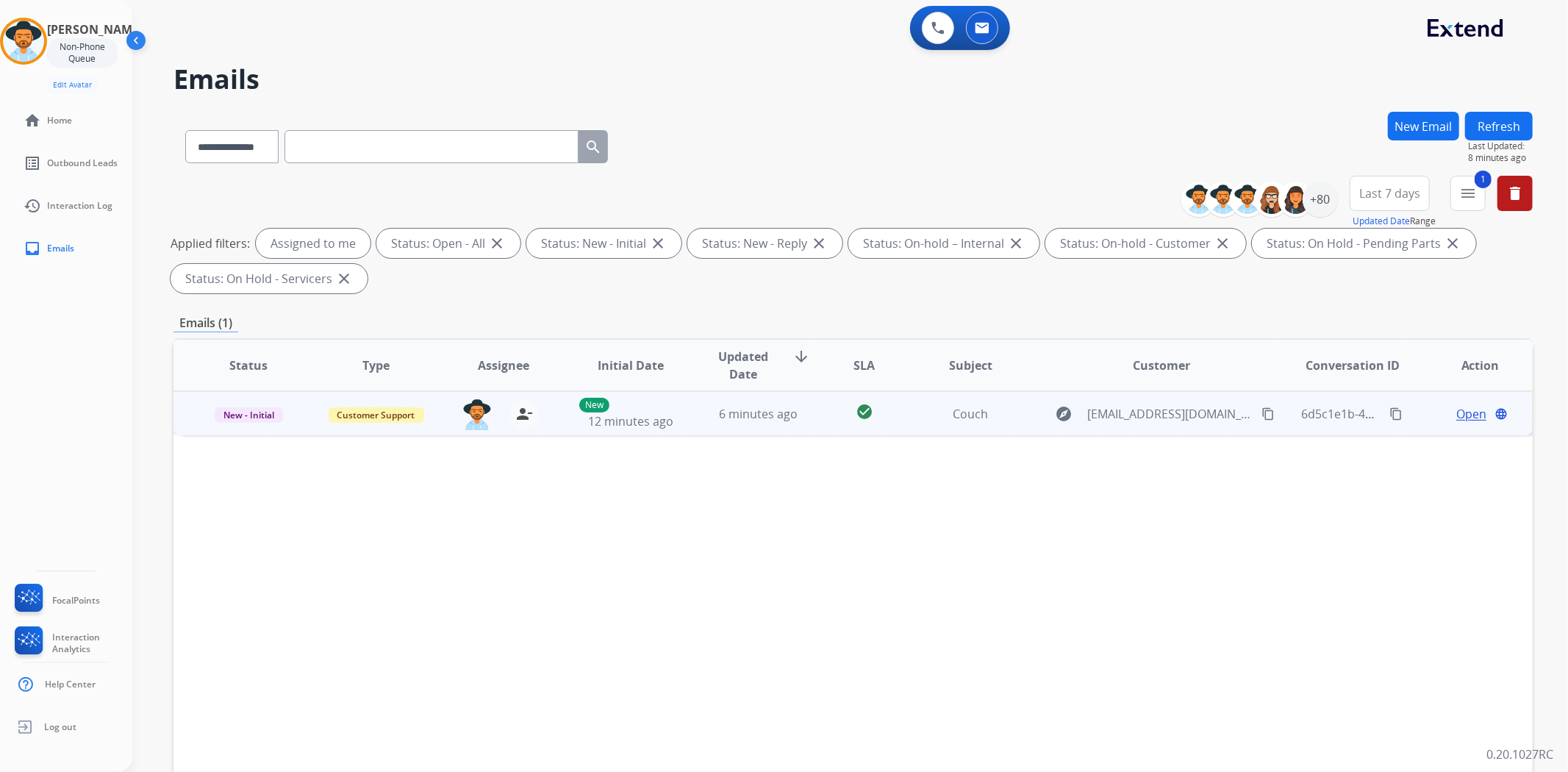
click at [940, 423] on td "Couch" at bounding box center [959, 413] width 127 height 44
click at [1456, 414] on span "Open" at bounding box center [1471, 414] width 30 height 18
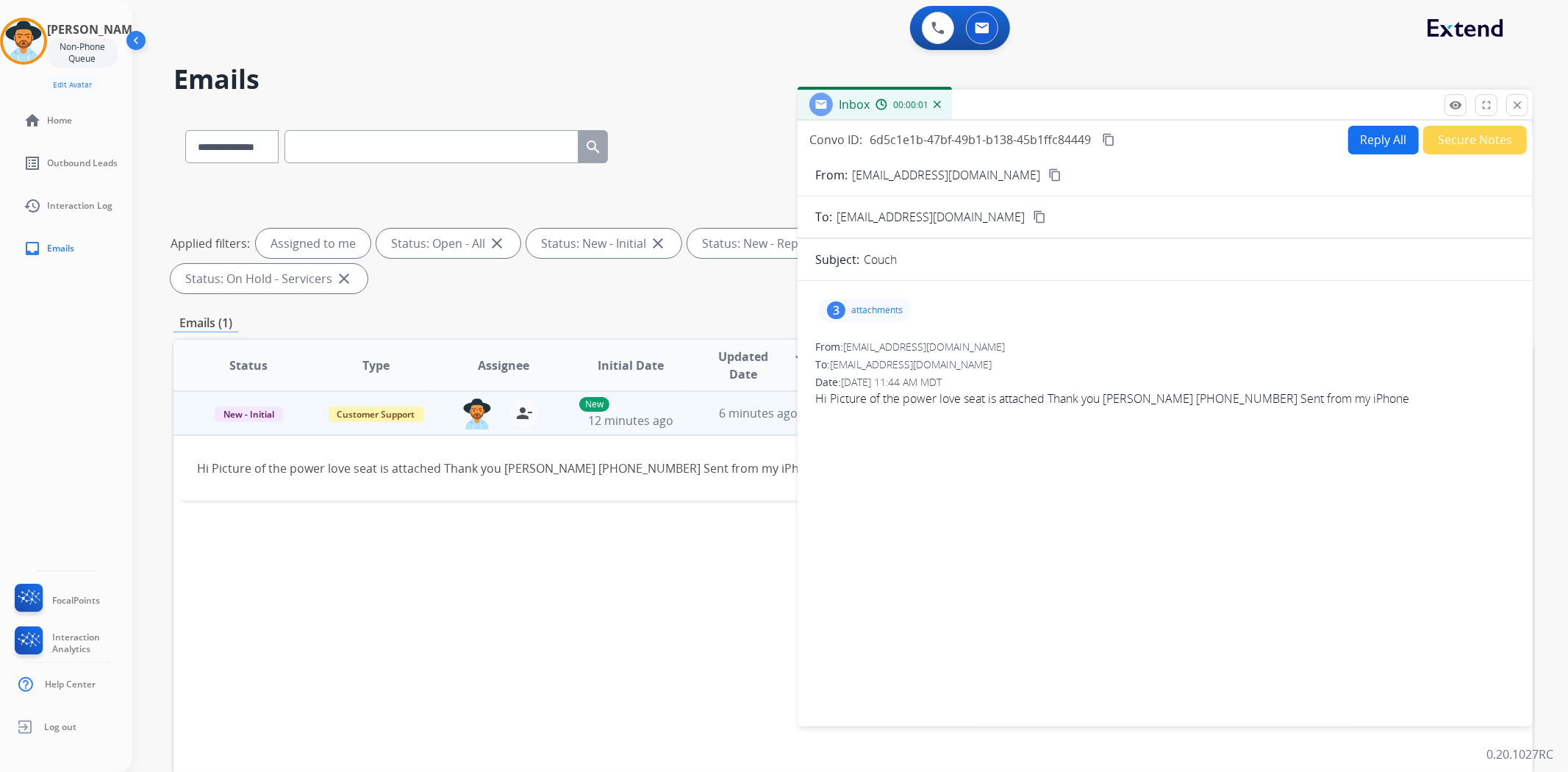
click at [886, 315] on p "attachments" at bounding box center [877, 310] width 51 height 12
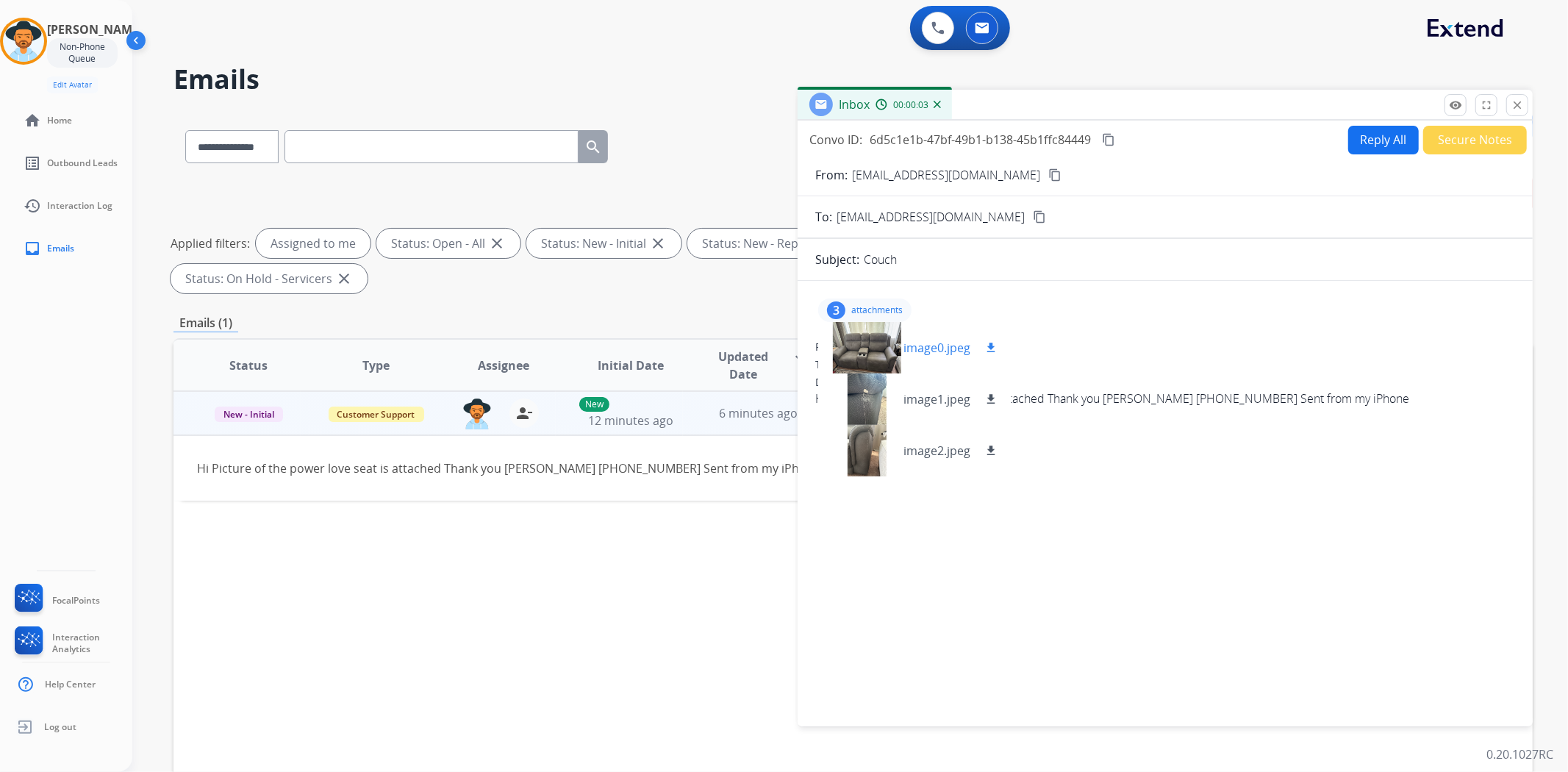
click at [868, 353] on div at bounding box center [866, 348] width 73 height 51
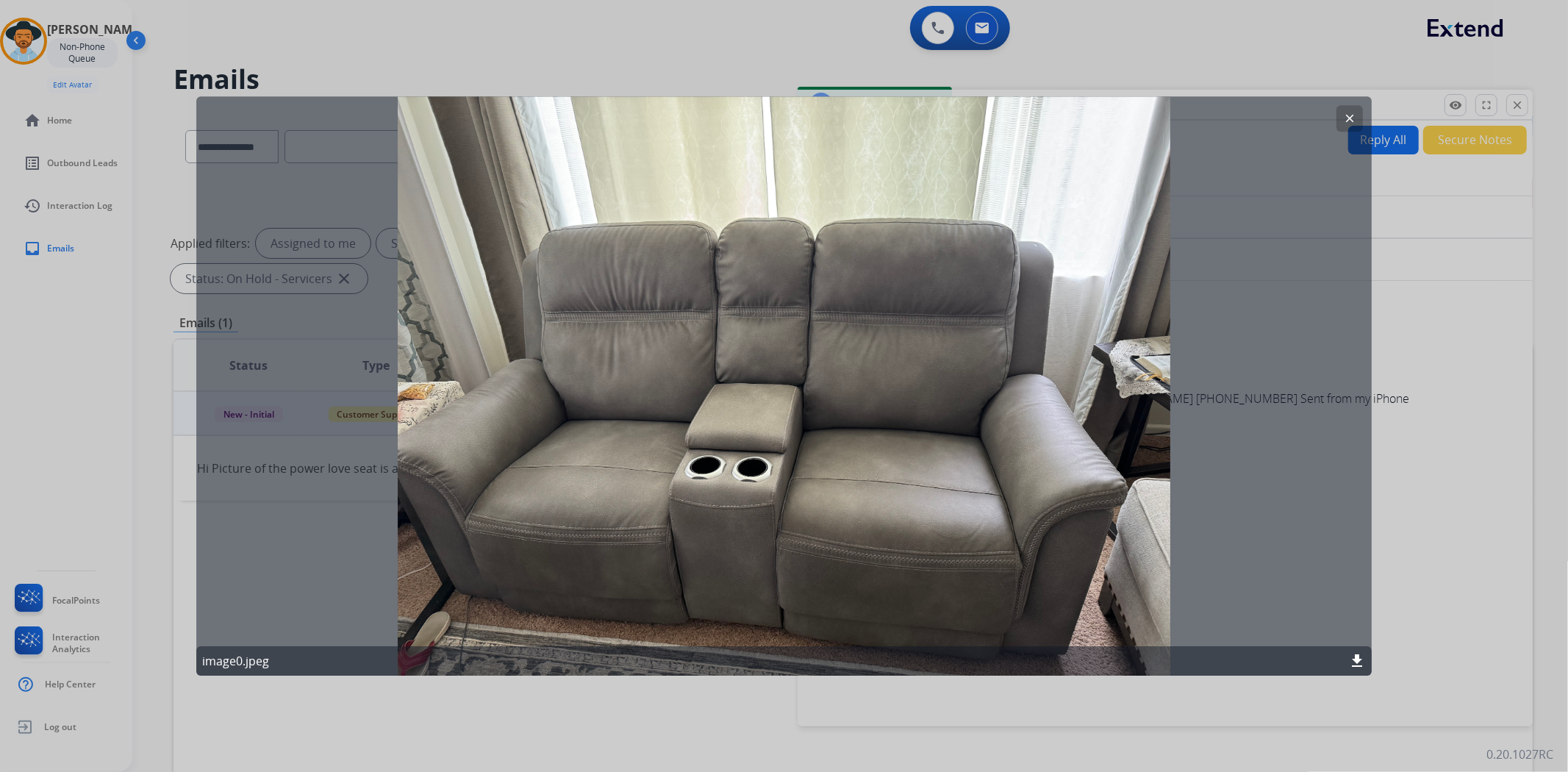
click at [1346, 117] on mat-icon "clear" at bounding box center [1350, 118] width 14 height 14
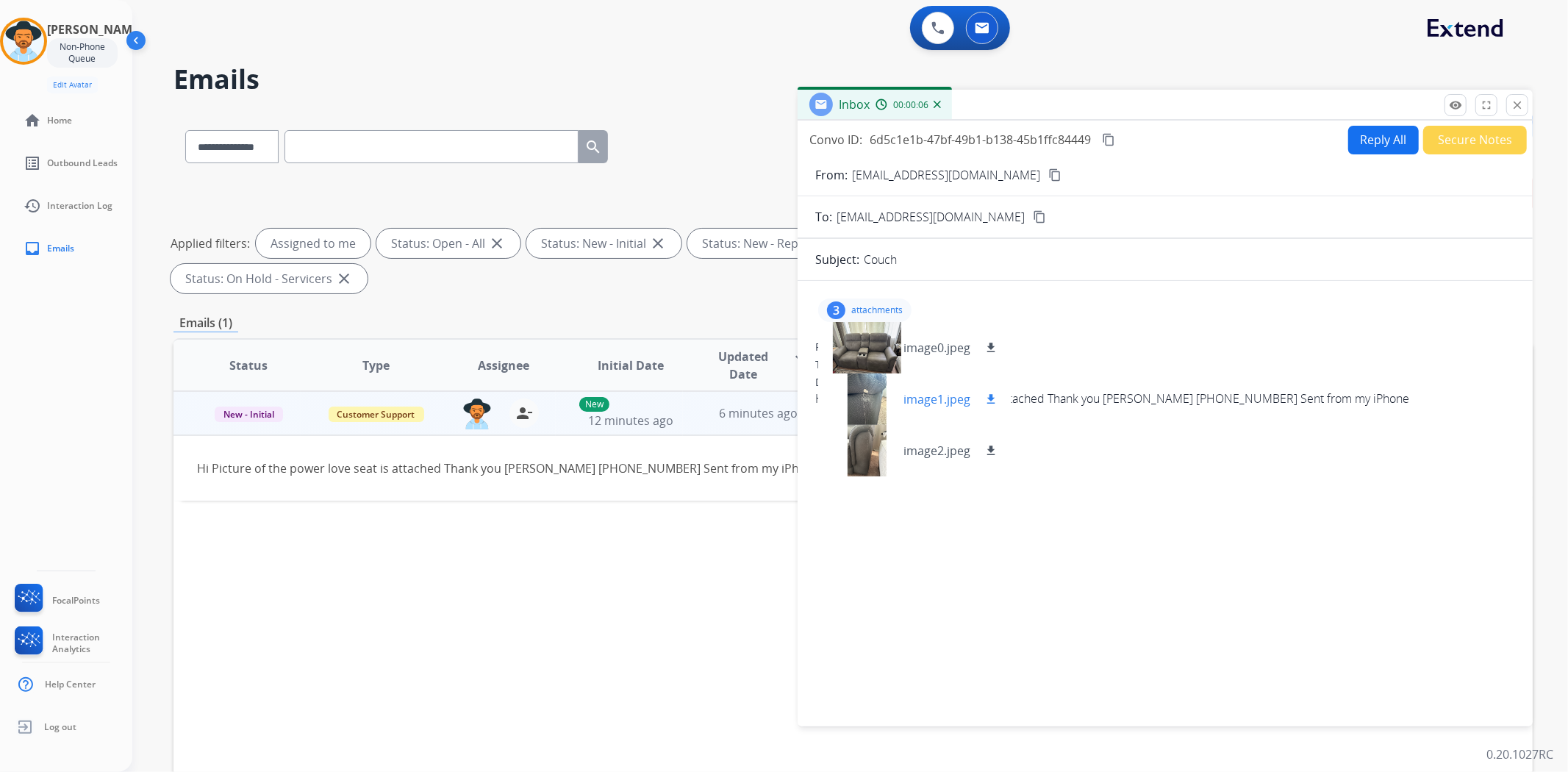
click at [865, 401] on div at bounding box center [866, 399] width 73 height 51
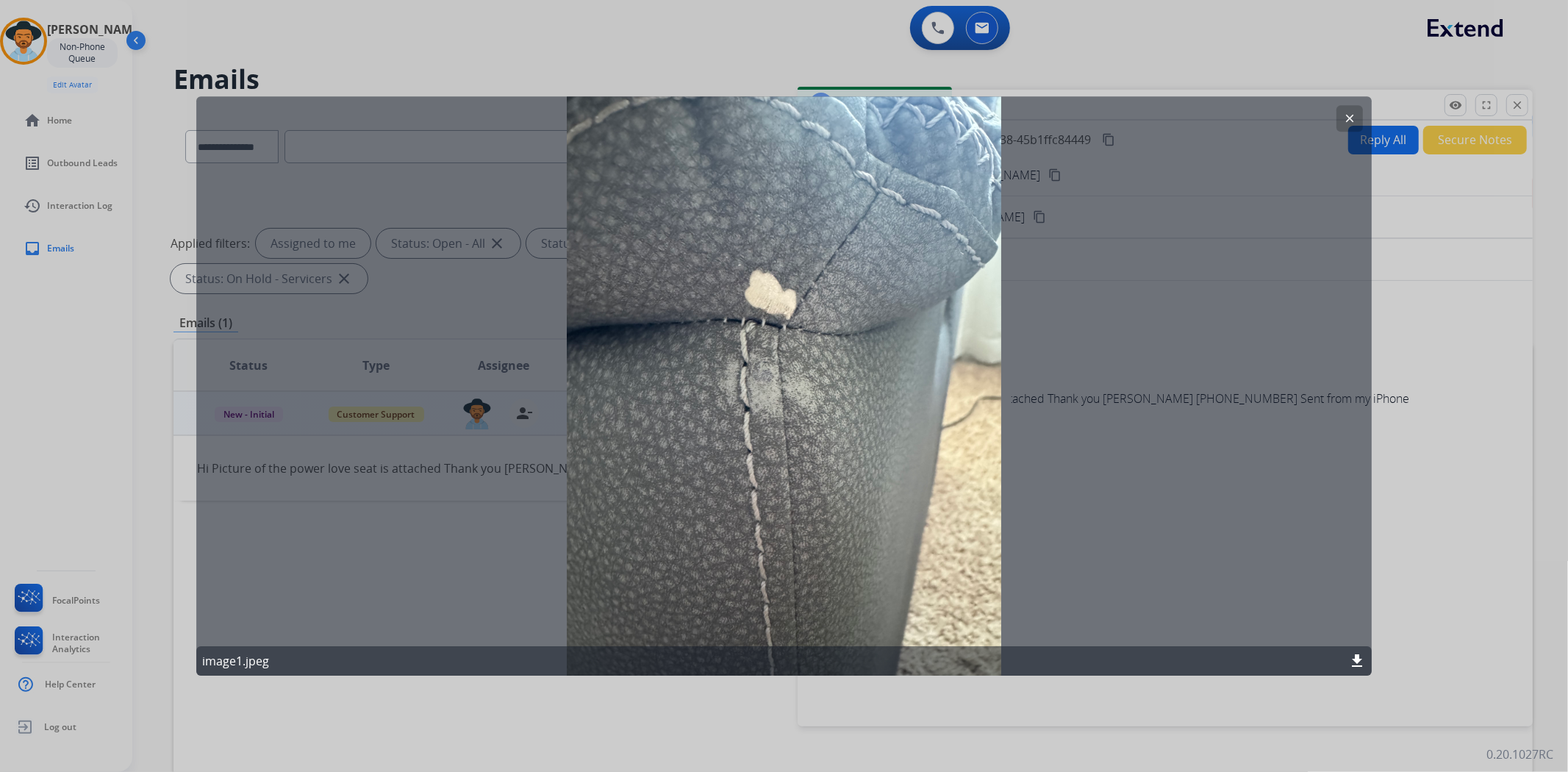
click at [1344, 119] on mat-icon "clear" at bounding box center [1350, 118] width 14 height 14
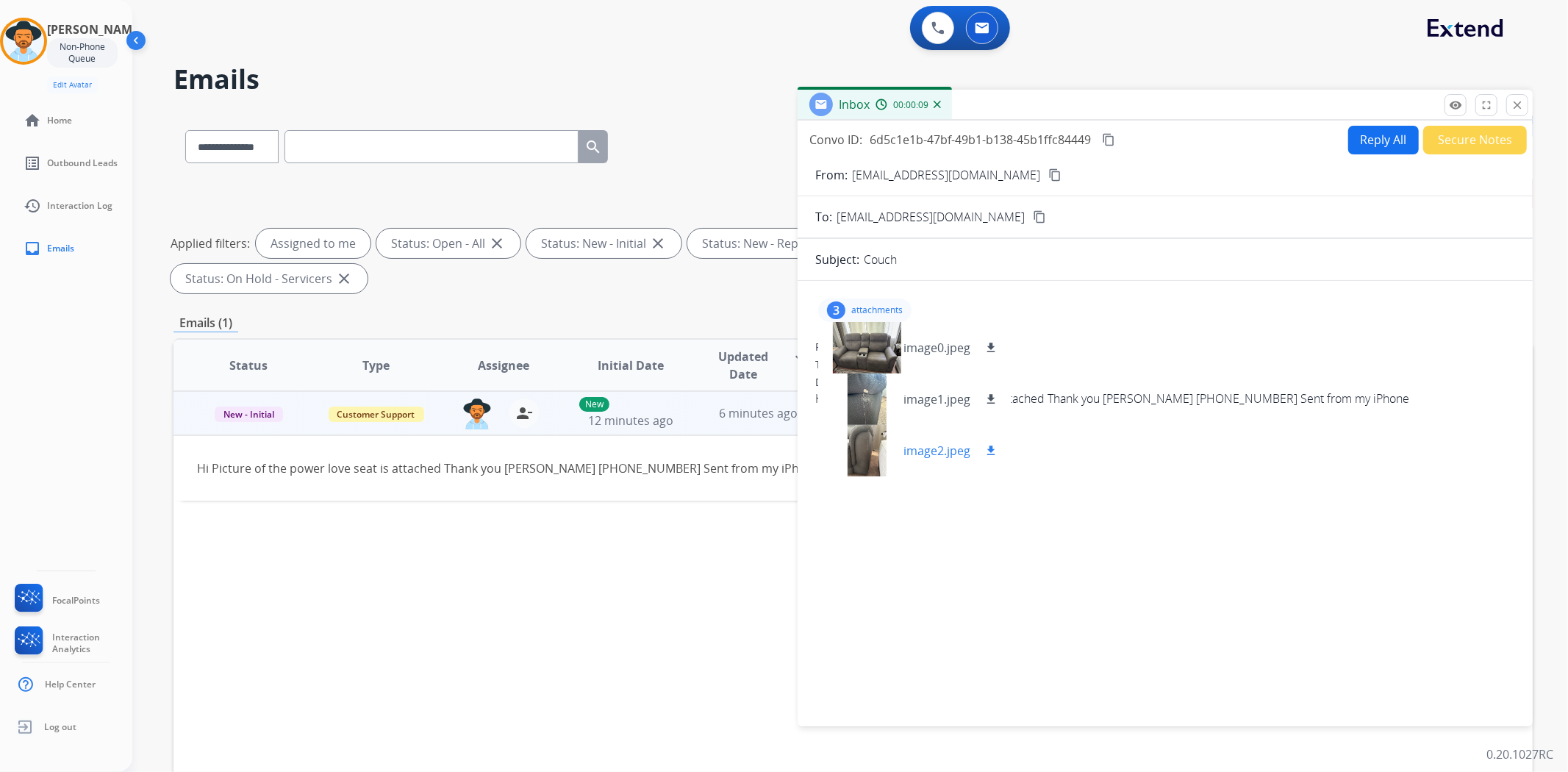
click at [848, 450] on div at bounding box center [866, 451] width 73 height 51
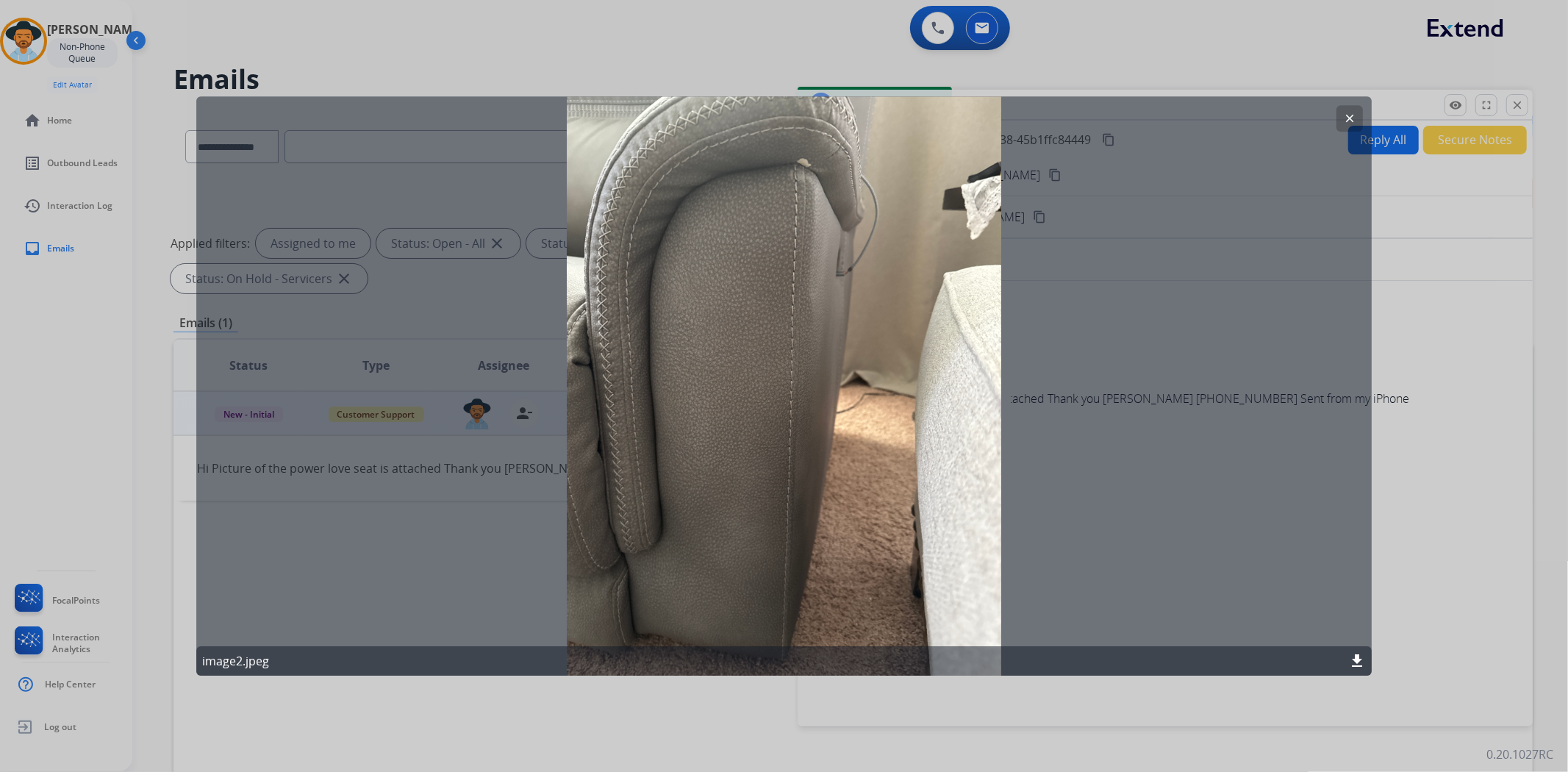
click at [1350, 122] on mat-icon "clear" at bounding box center [1350, 118] width 14 height 14
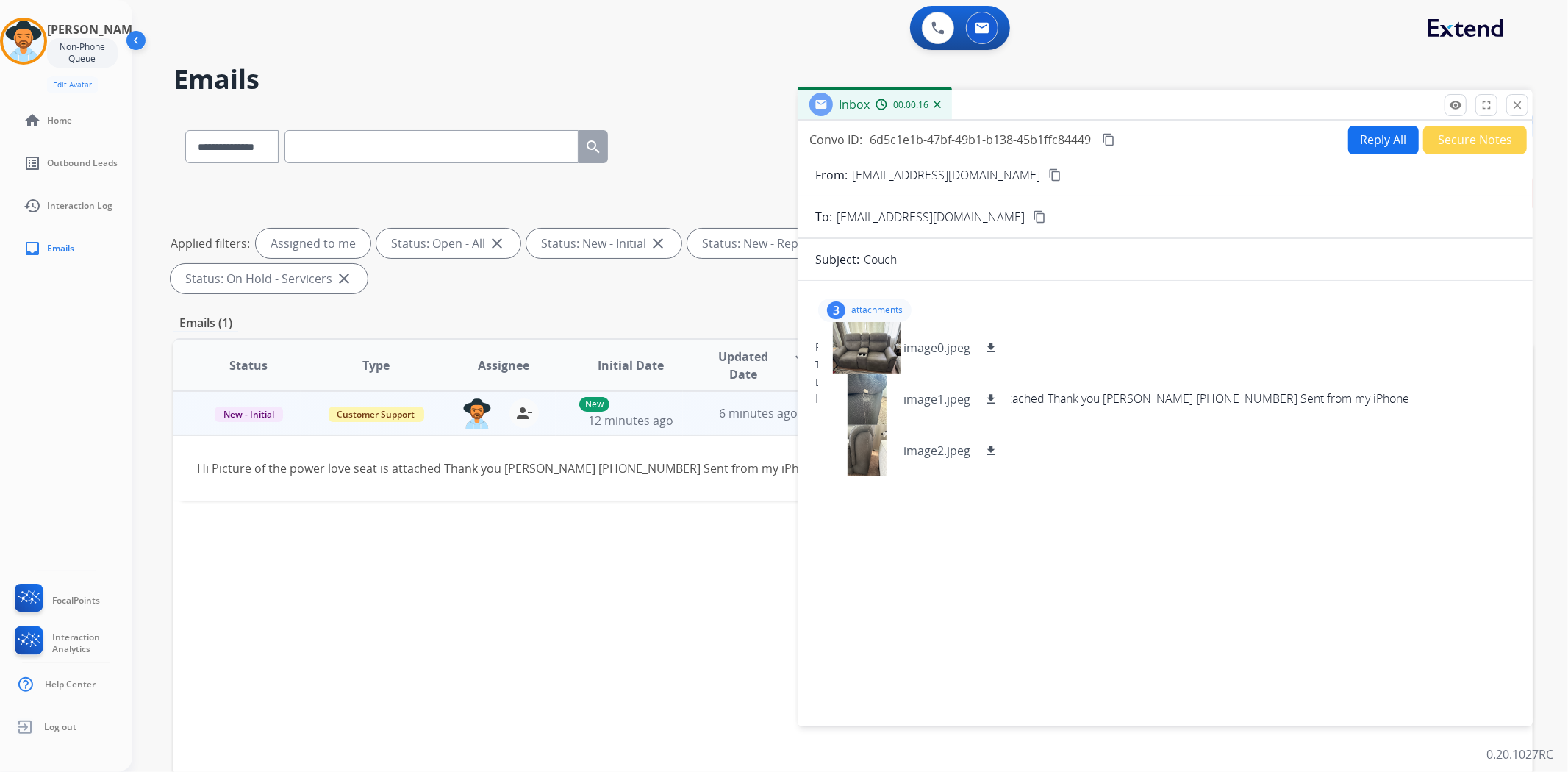
click at [1048, 177] on mat-icon "content_copy" at bounding box center [1054, 174] width 14 height 14
click at [1520, 104] on mat-icon "close" at bounding box center [1517, 105] width 14 height 14
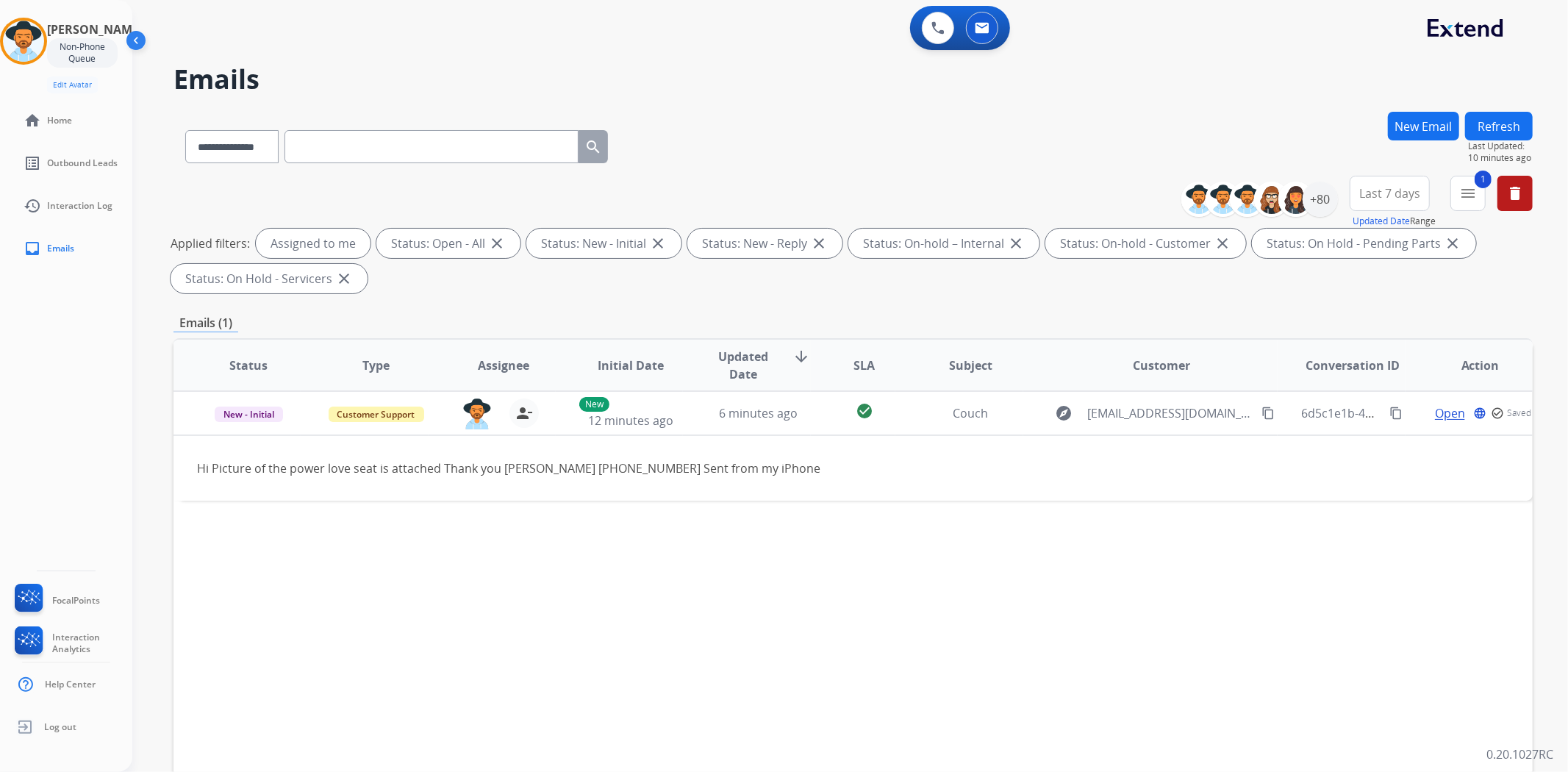
click at [88, 52] on div "Non-Phone Queue" at bounding box center [82, 52] width 70 height 30
click at [35, 35] on img at bounding box center [23, 42] width 42 height 42
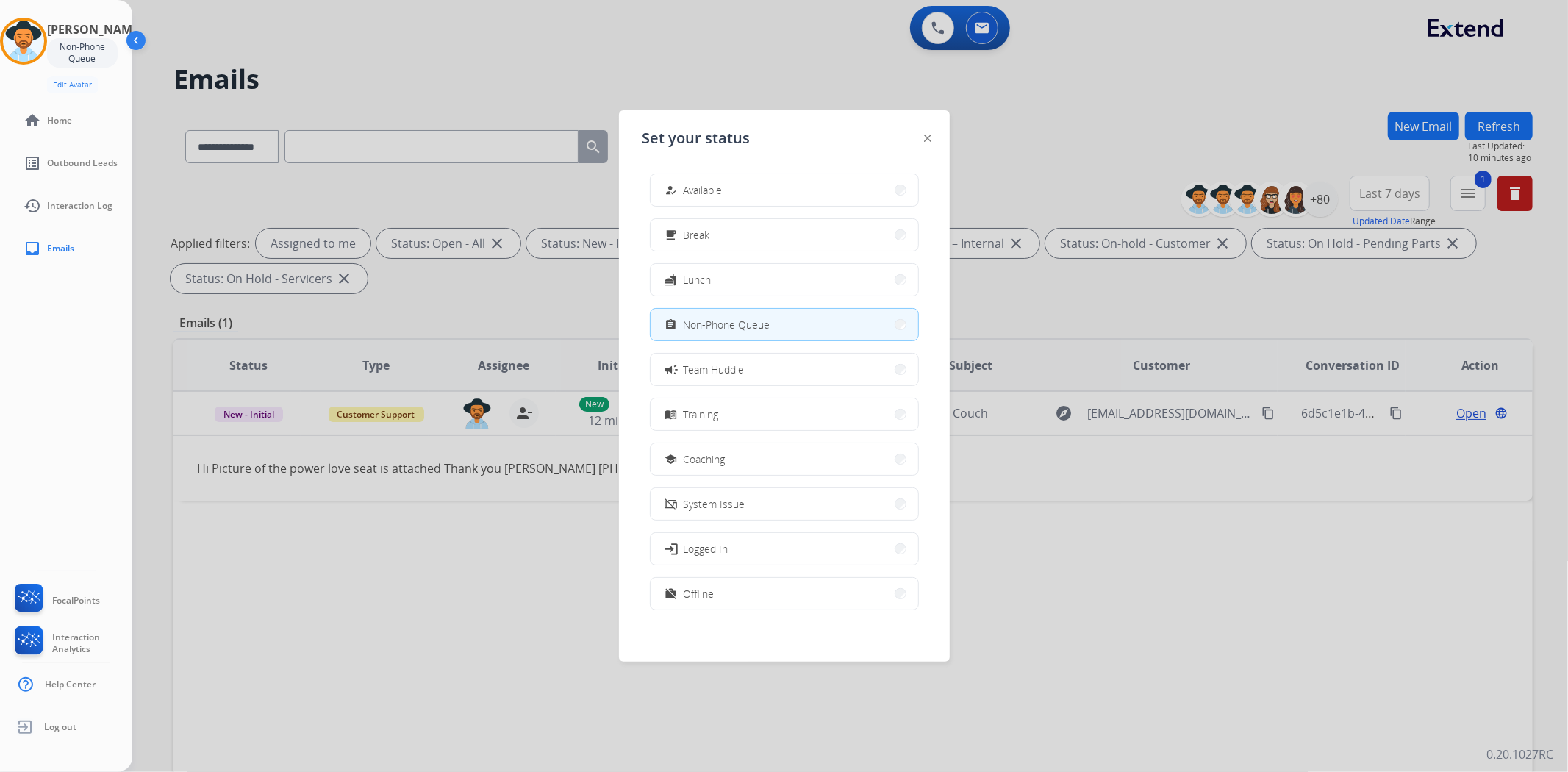
click at [745, 193] on button "how_to_reg Available" at bounding box center [784, 190] width 267 height 32
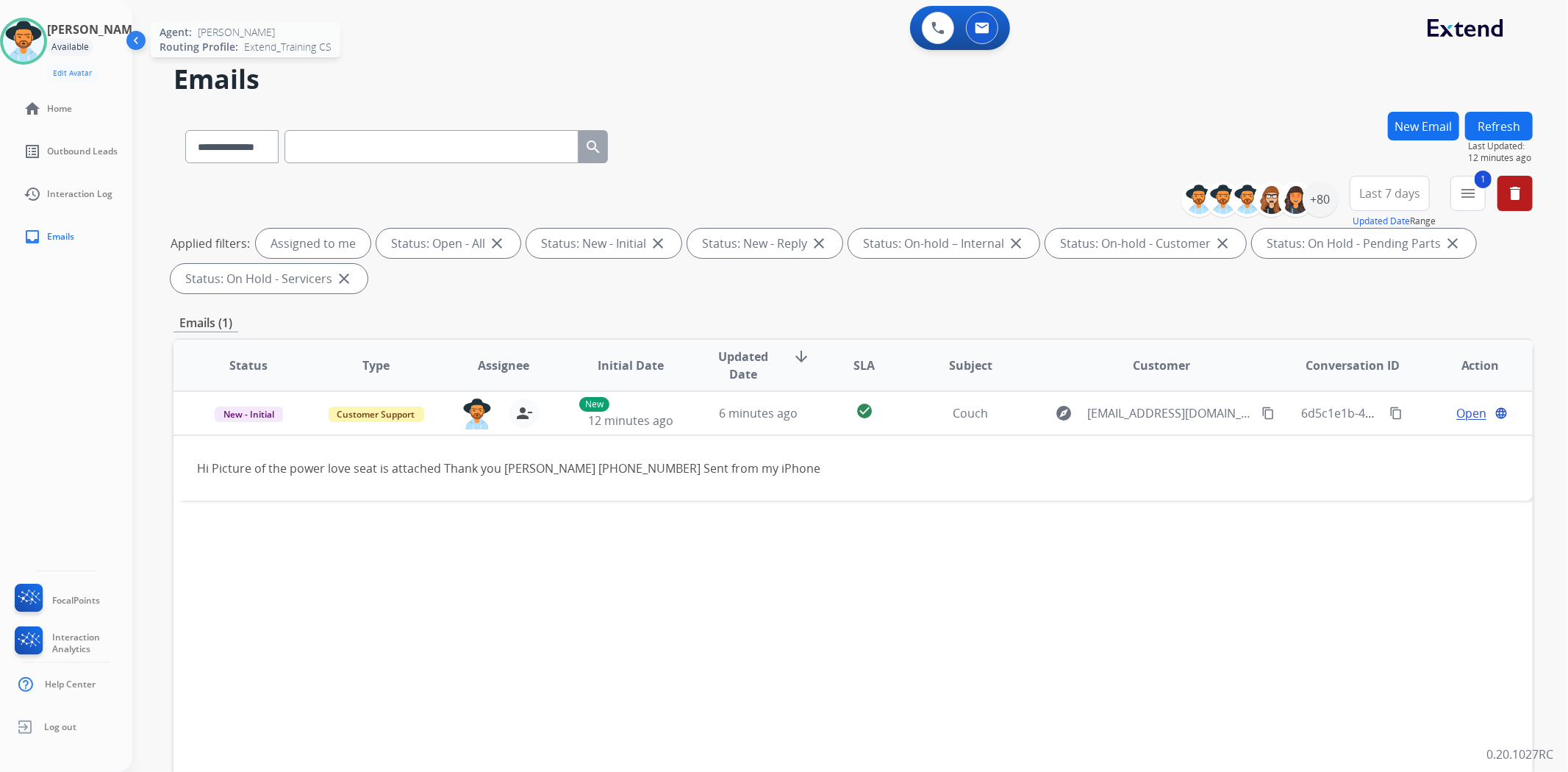
click at [38, 42] on img at bounding box center [23, 42] width 42 height 42
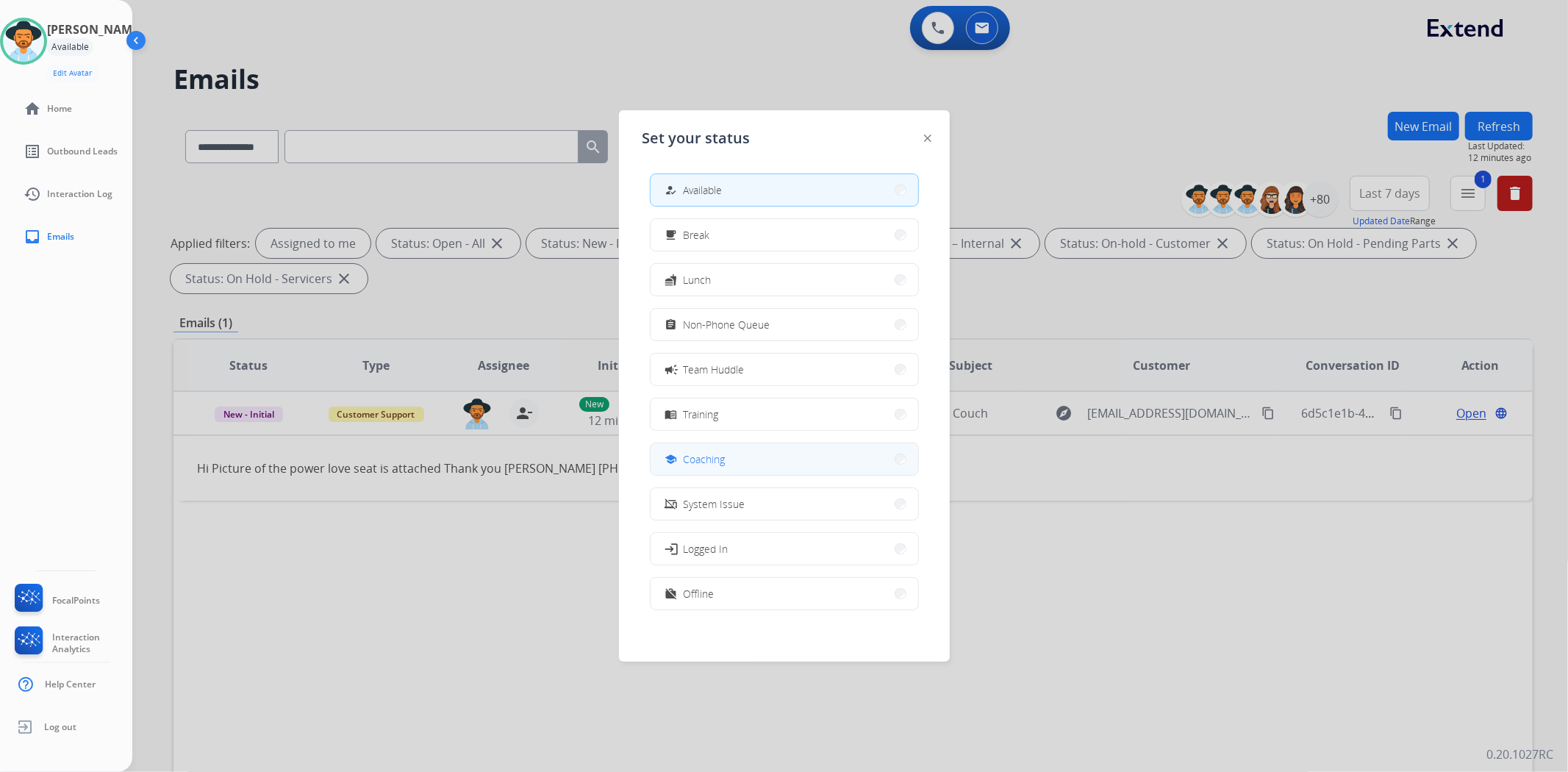
click at [738, 460] on button "school Coaching" at bounding box center [784, 459] width 267 height 32
